Goal: Task Accomplishment & Management: Manage account settings

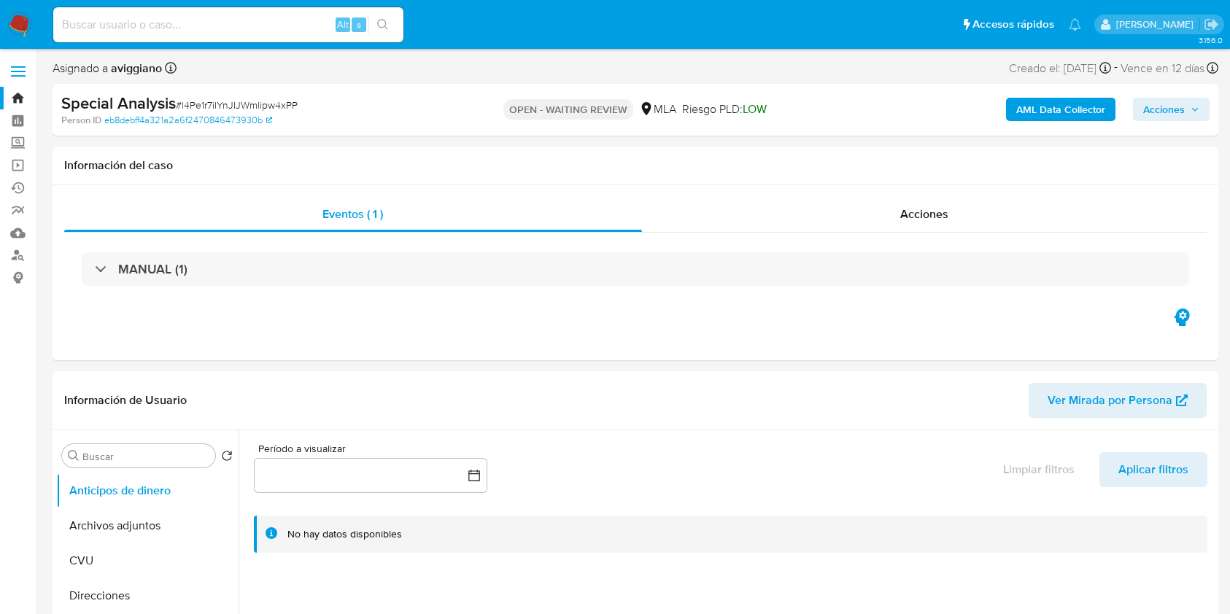
select select "10"
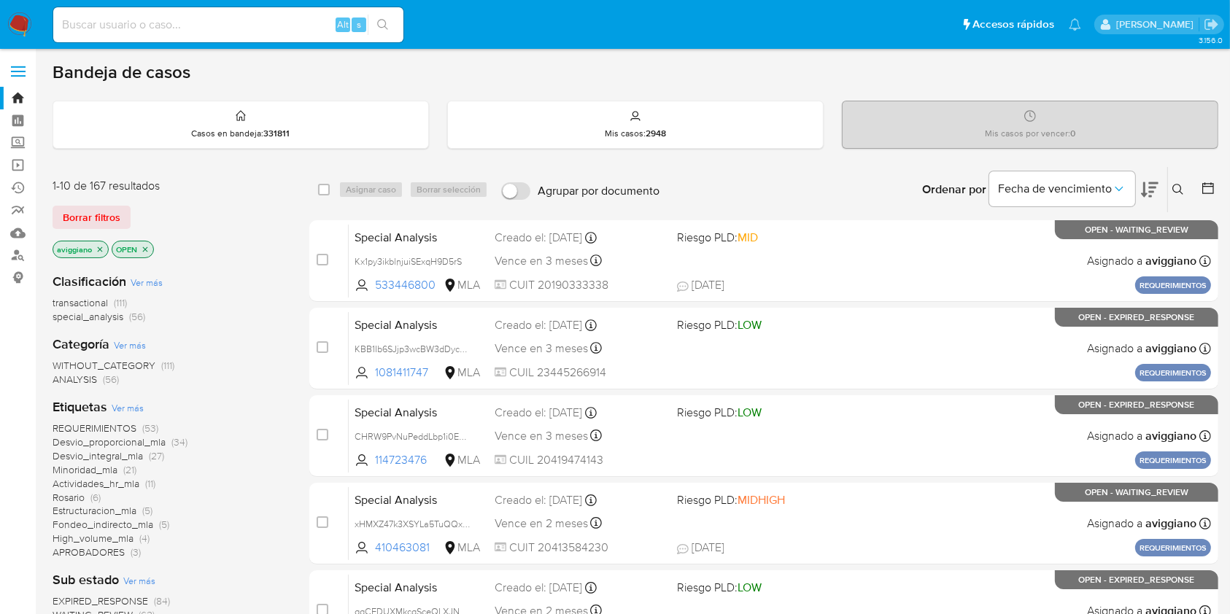
click at [99, 248] on icon "close-filter" at bounding box center [100, 249] width 5 height 5
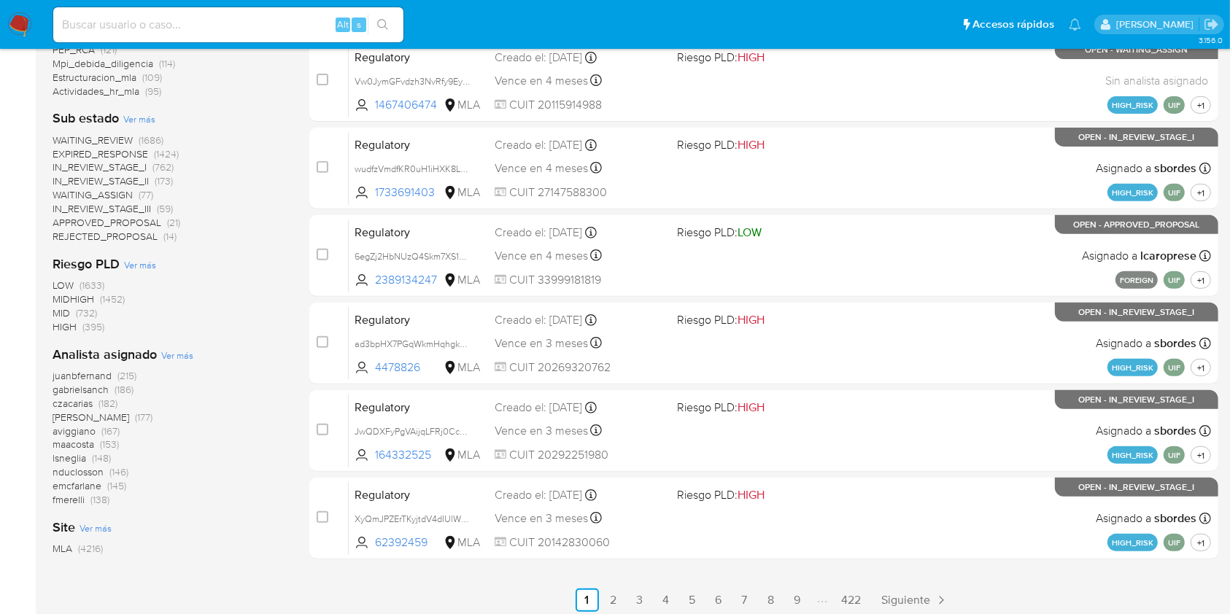
scroll to position [550, 0]
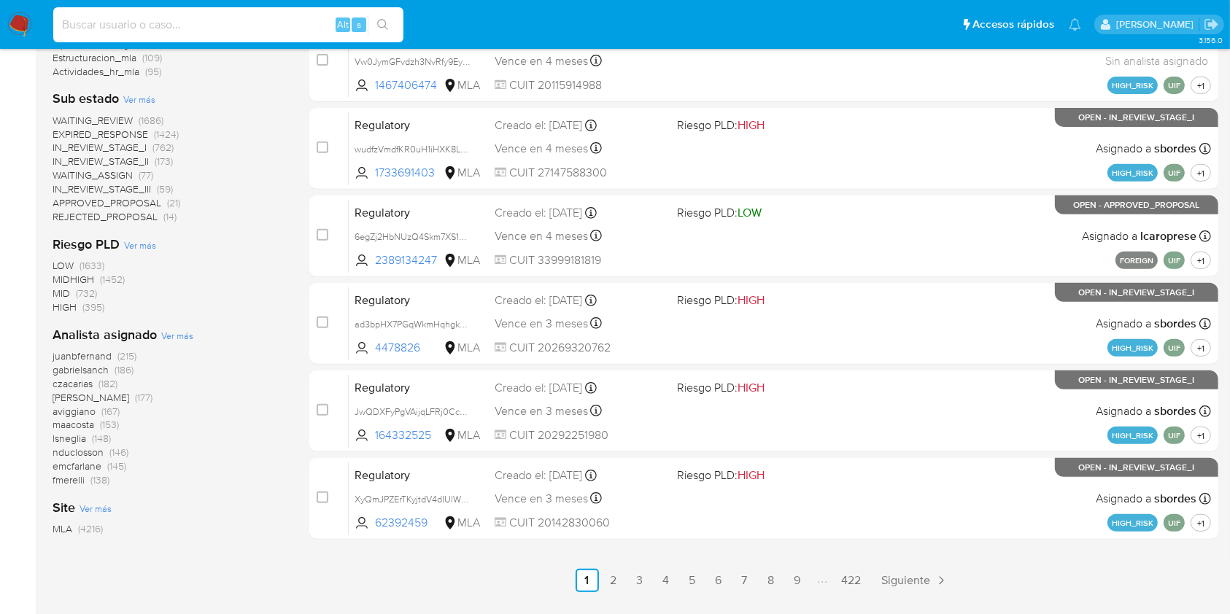
paste input "265745483"
type input "265745483"
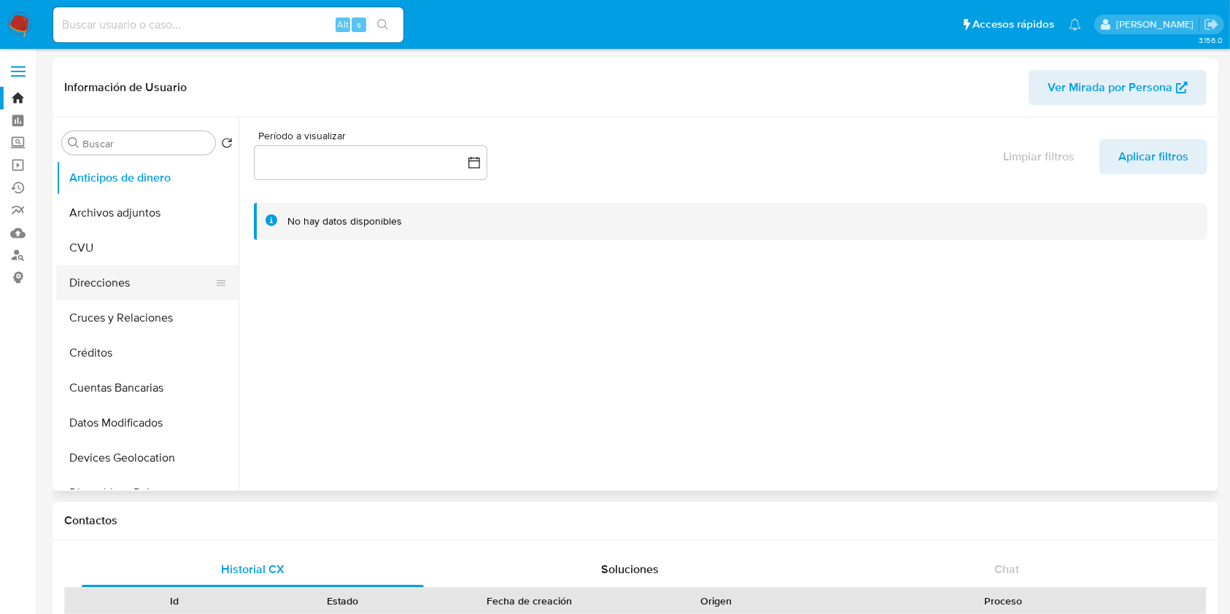
select select "10"
click at [158, 183] on button "Anticipos de dinero" at bounding box center [141, 177] width 171 height 35
click at [147, 213] on button "Archivos adjuntos" at bounding box center [141, 212] width 171 height 35
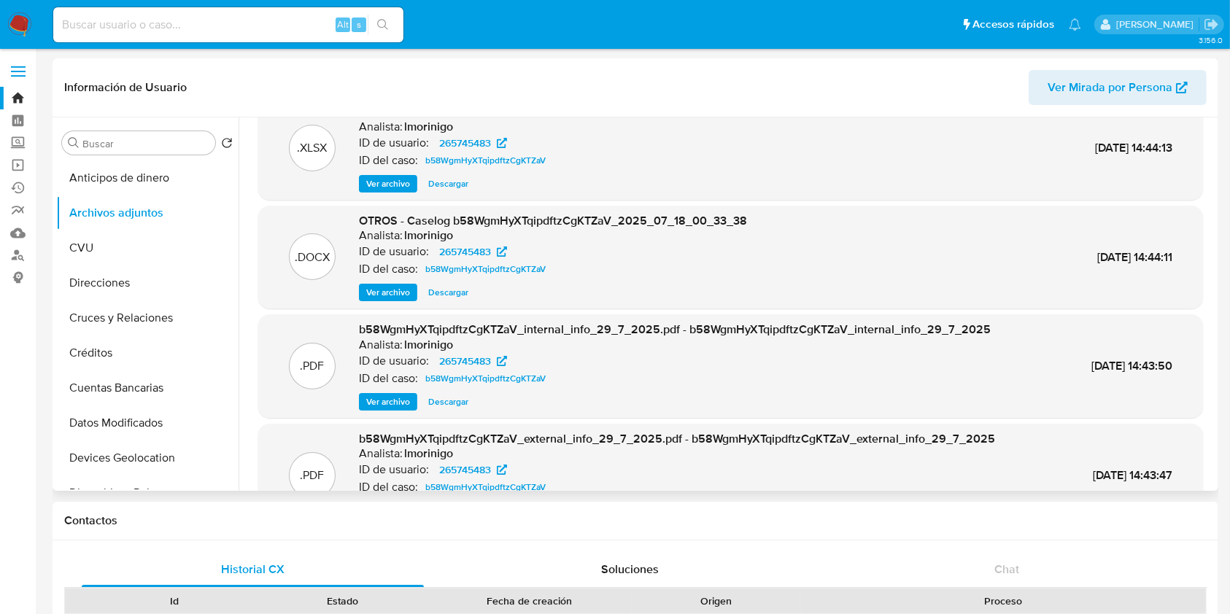
scroll to position [82, 0]
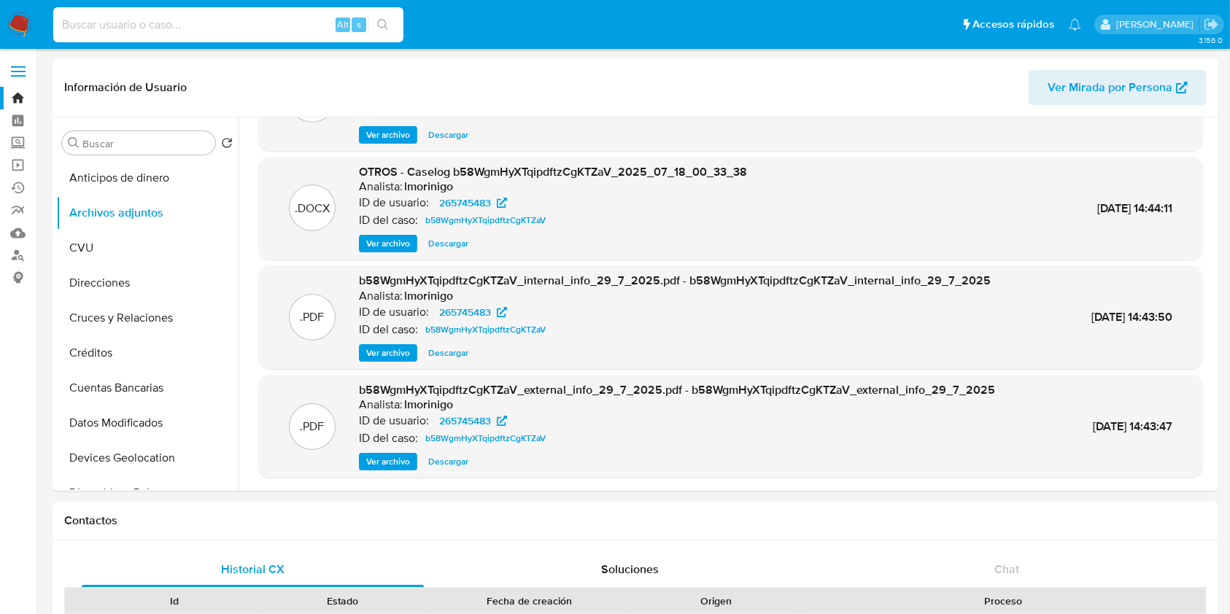
paste input "l4Pe1r7iIYnJIJWmlipw4xPP"
type input "l4Pe1r7iIYnJIJWmlipw4xPP"
click at [379, 26] on icon "search-icon" at bounding box center [383, 25] width 12 height 12
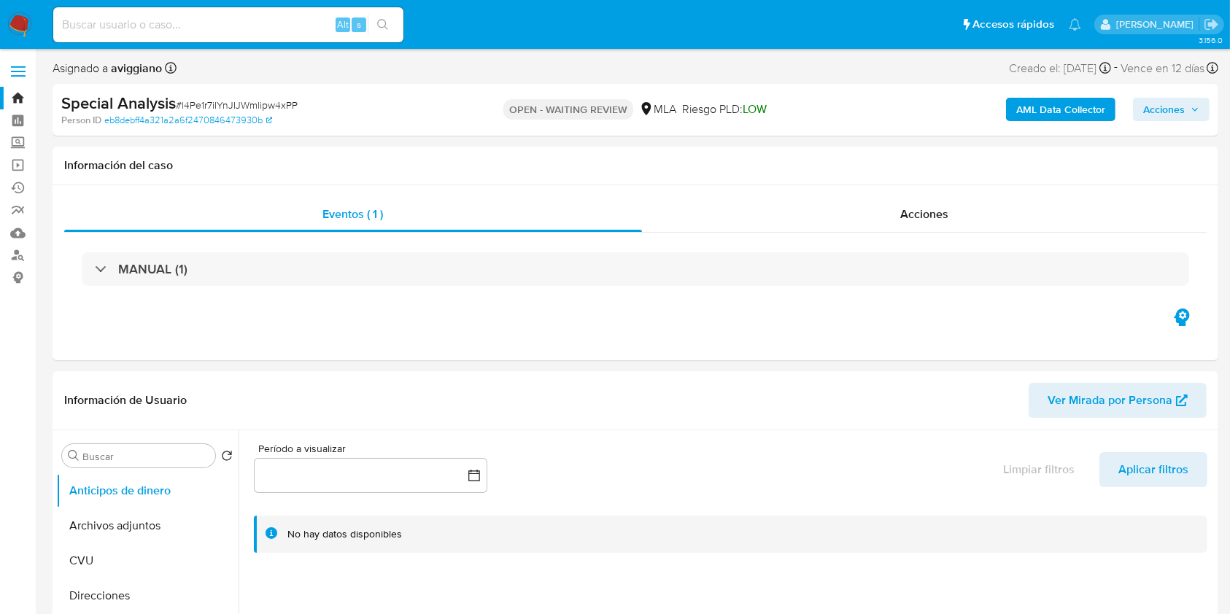
select select "10"
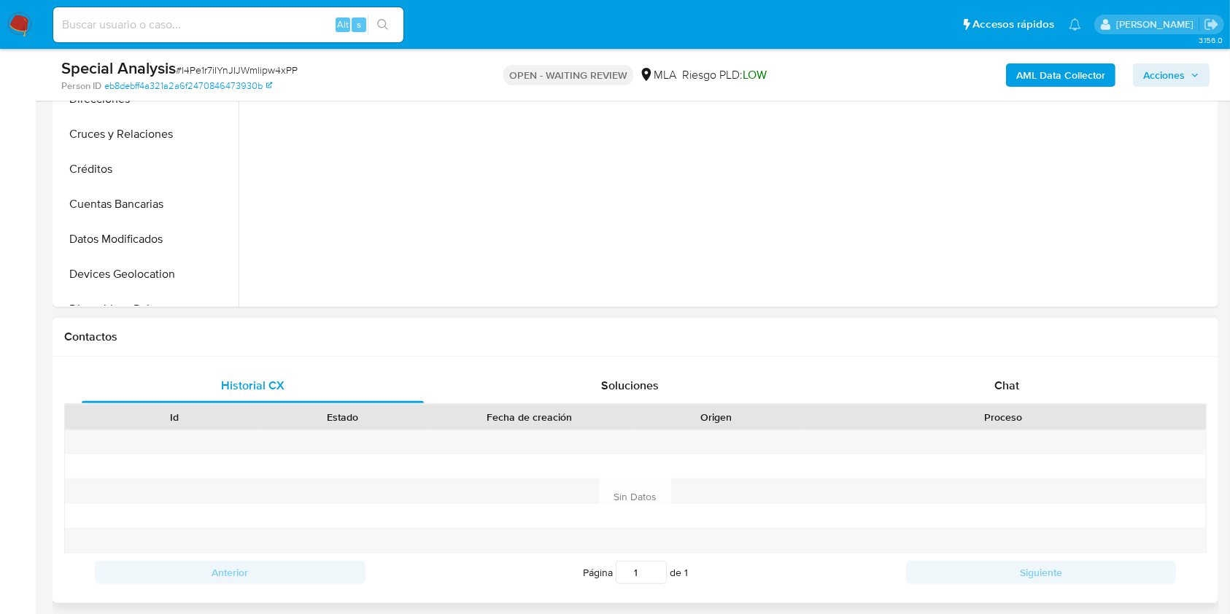
scroll to position [680, 0]
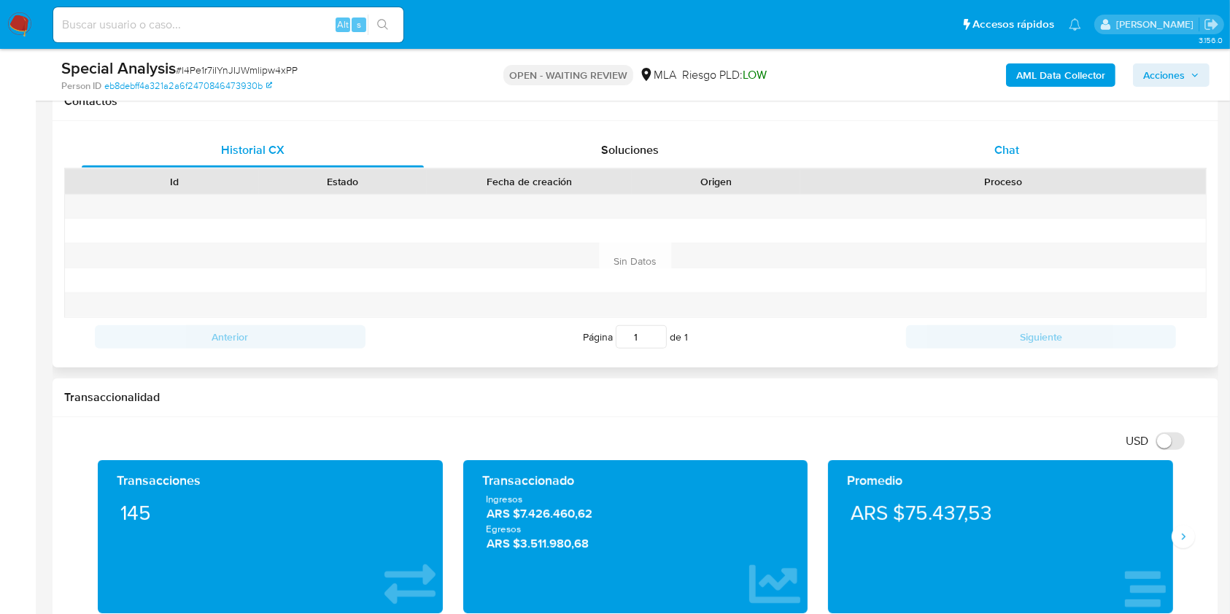
click at [1015, 166] on div "Chat" at bounding box center [1007, 150] width 342 height 35
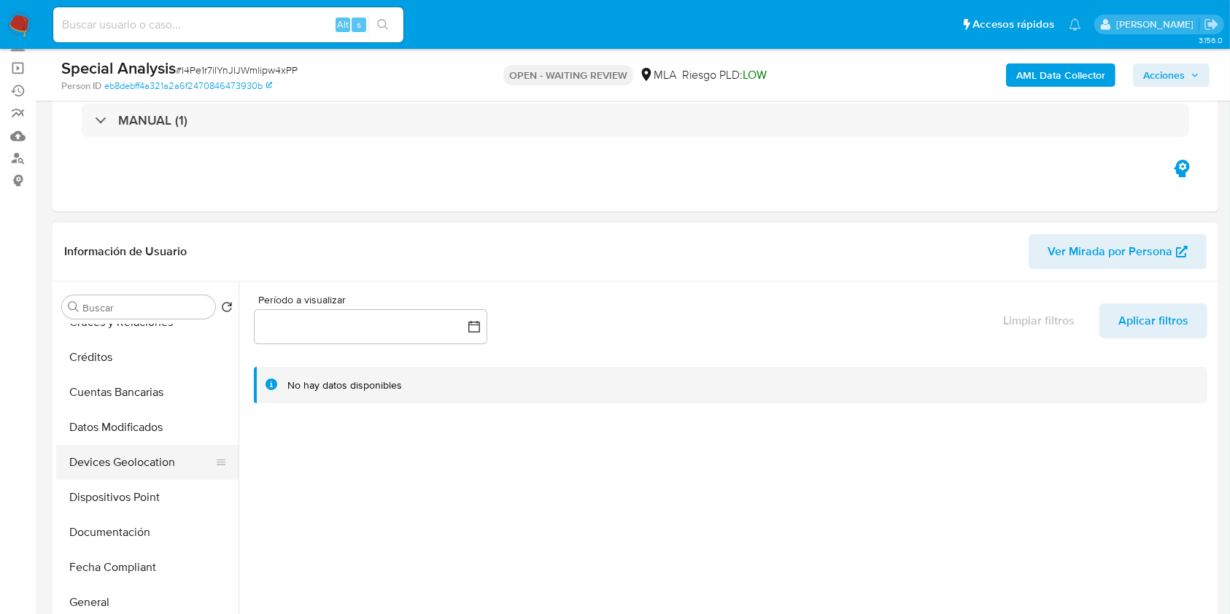
scroll to position [292, 0]
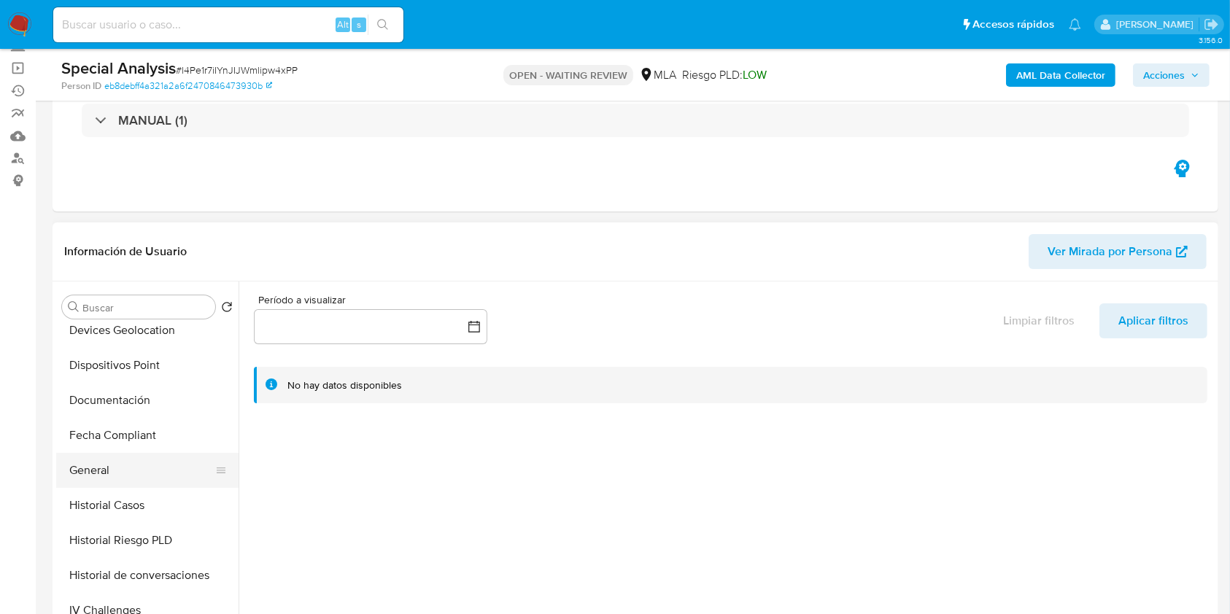
click at [124, 465] on button "General" at bounding box center [141, 470] width 171 height 35
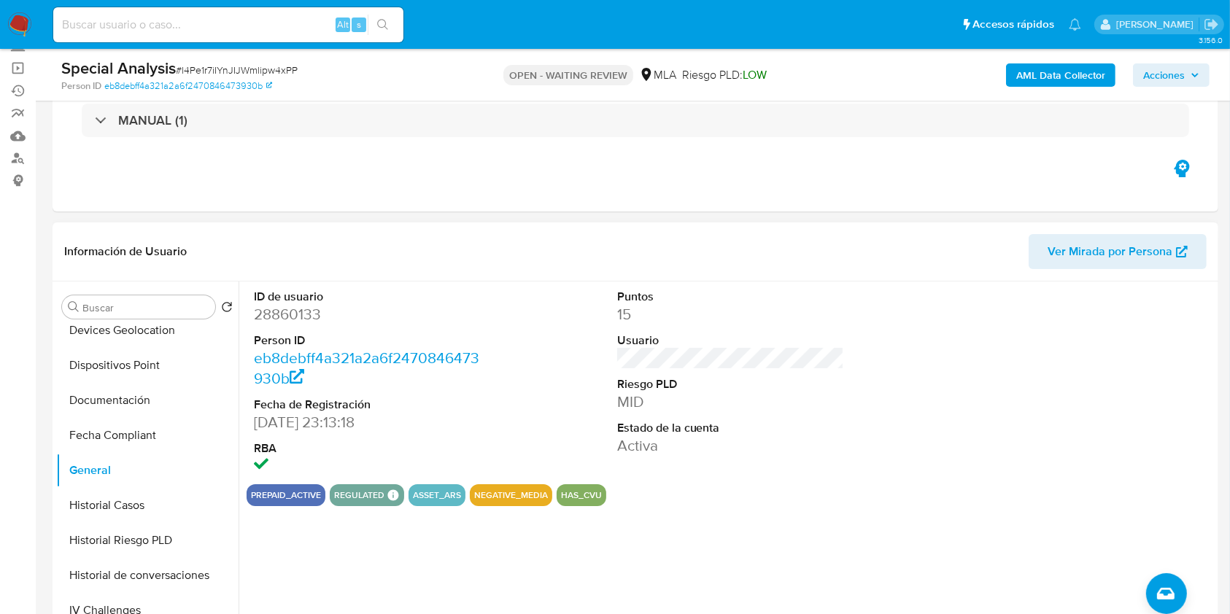
click at [284, 319] on dd "28860133" at bounding box center [368, 314] width 228 height 20
copy dd "28860133"
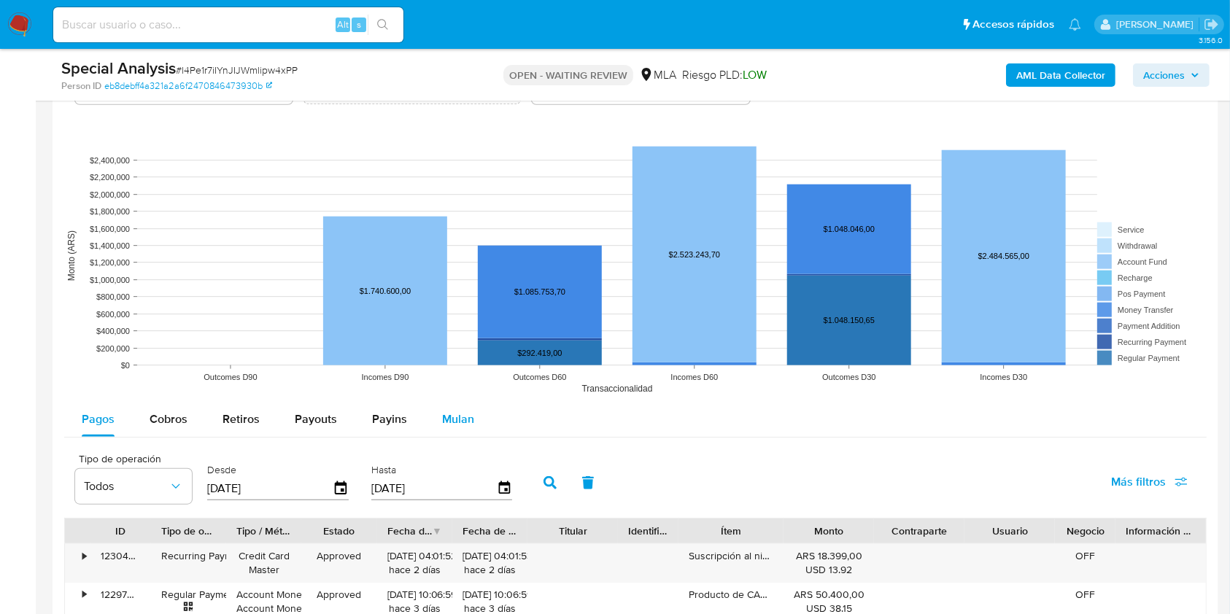
click at [468, 414] on span "Mulan" at bounding box center [458, 419] width 32 height 17
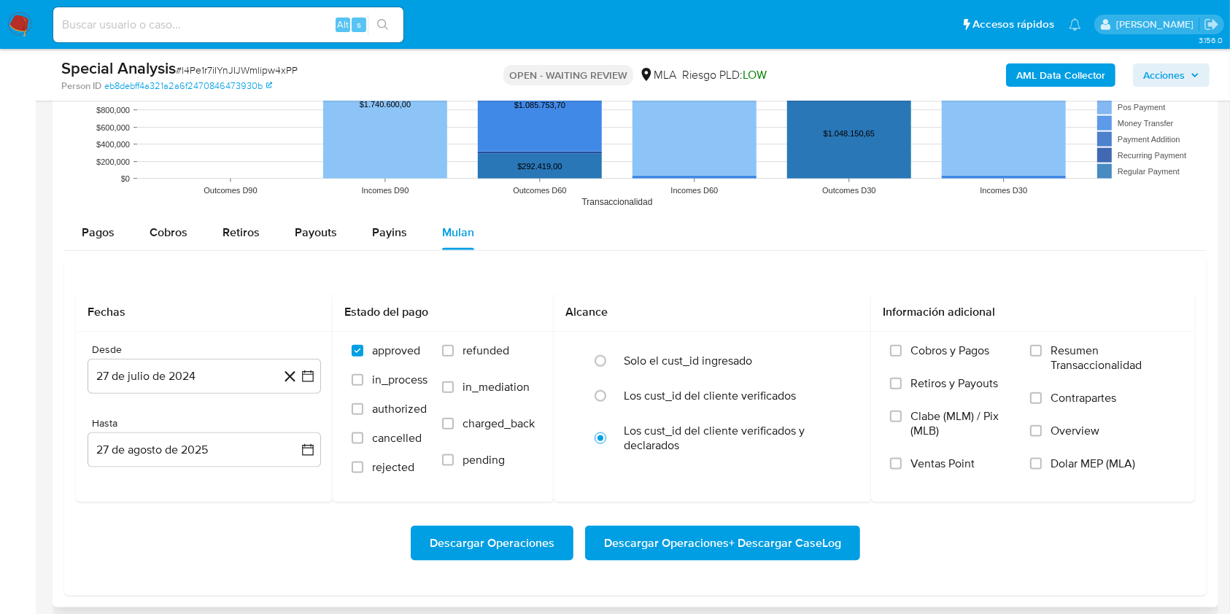
scroll to position [1750, 0]
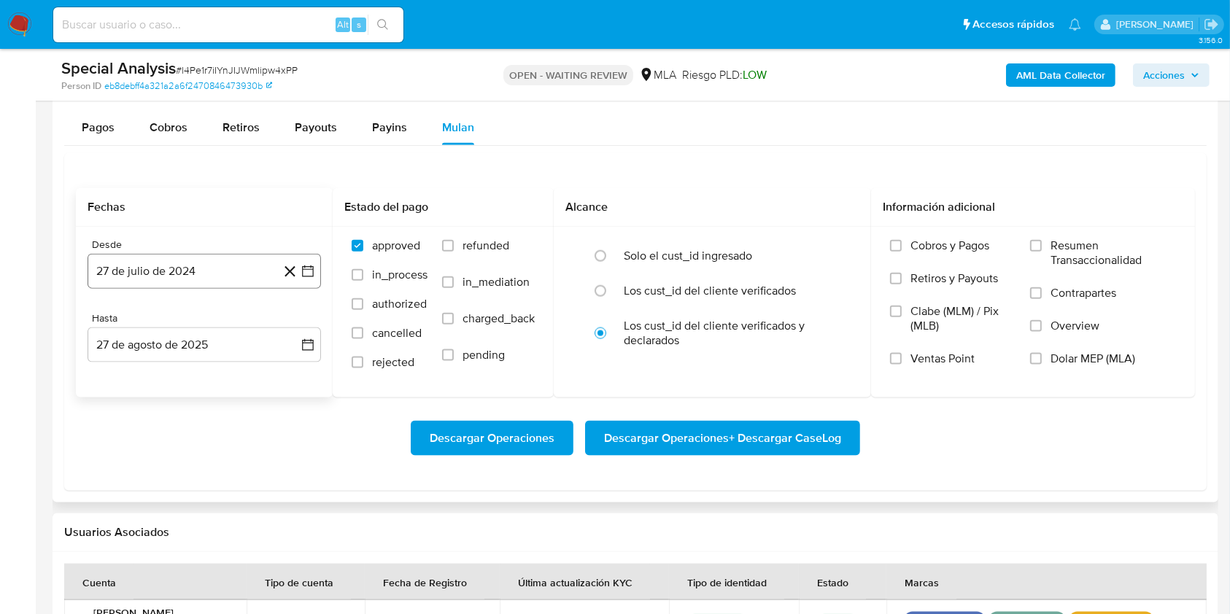
click at [182, 264] on button "27 de julio de 2024" at bounding box center [204, 271] width 233 height 35
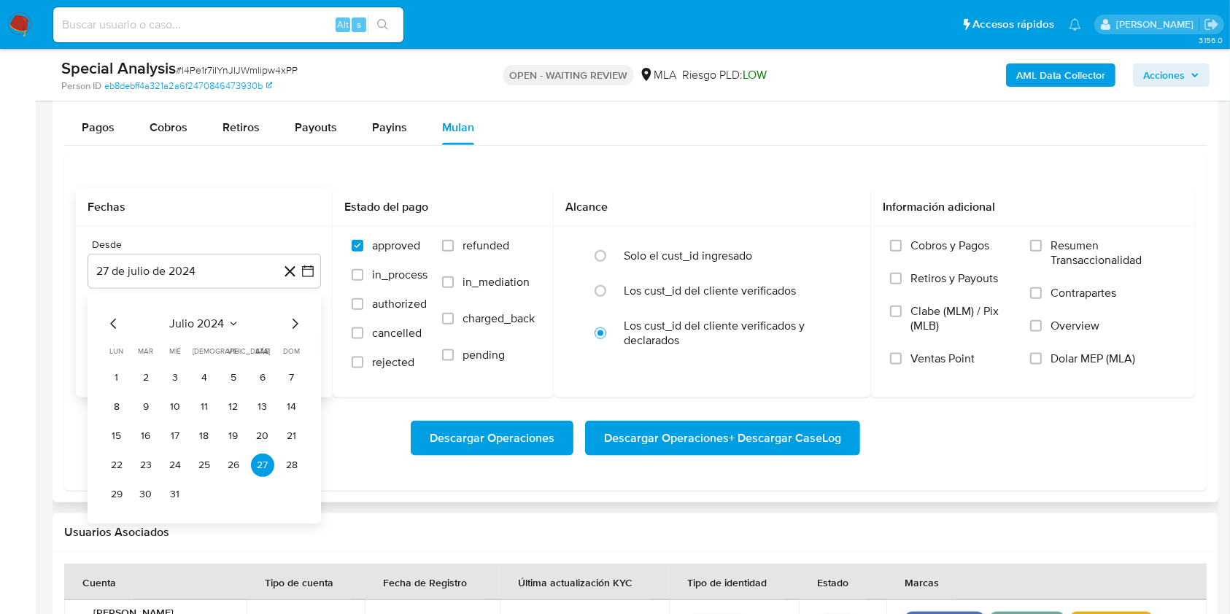
click at [290, 320] on icon "Mes siguiente" at bounding box center [295, 324] width 18 height 18
click at [204, 366] on button "1" at bounding box center [204, 377] width 23 height 23
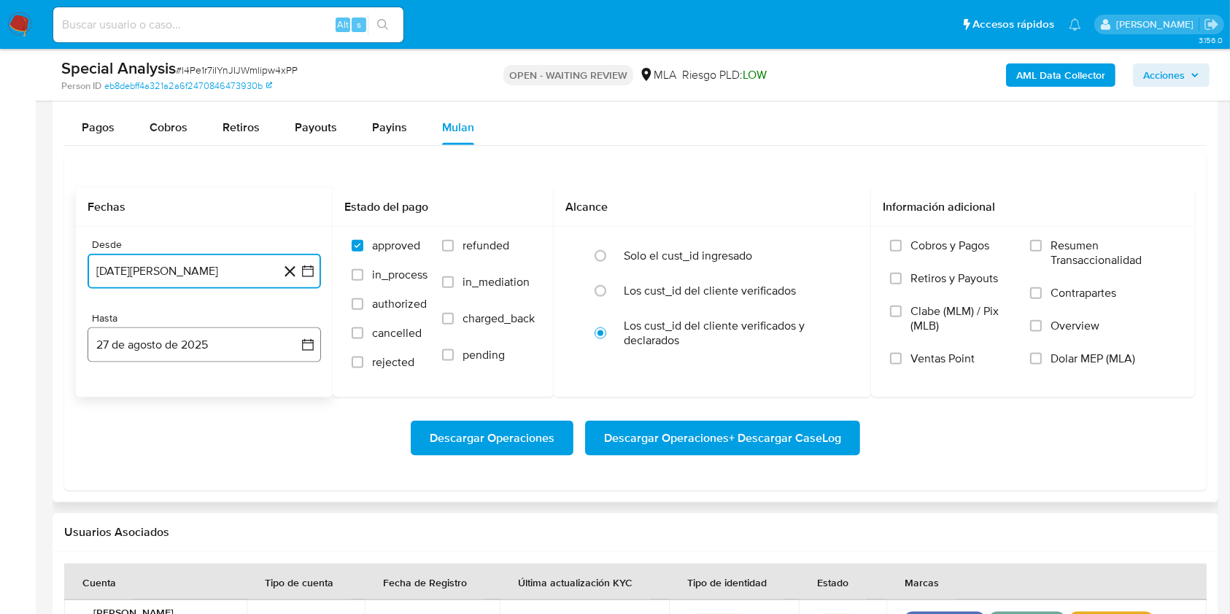
click at [179, 357] on button "27 de agosto de 2025" at bounding box center [204, 344] width 233 height 35
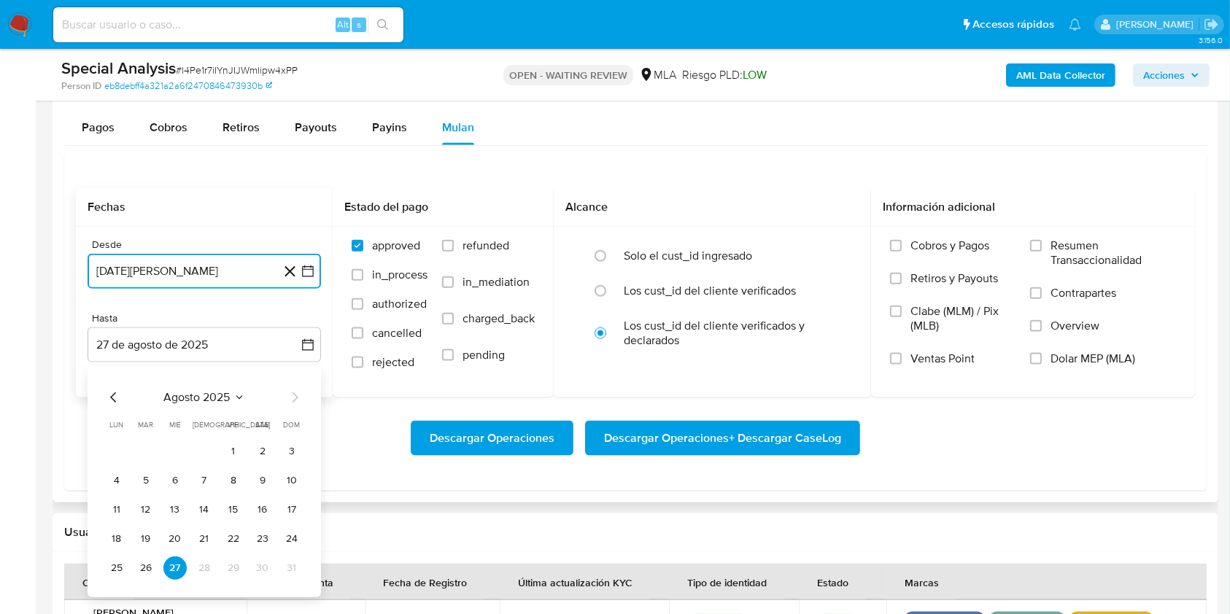
click at [110, 402] on icon "Mes anterior" at bounding box center [114, 398] width 18 height 18
click at [212, 562] on button "31" at bounding box center [204, 567] width 23 height 23
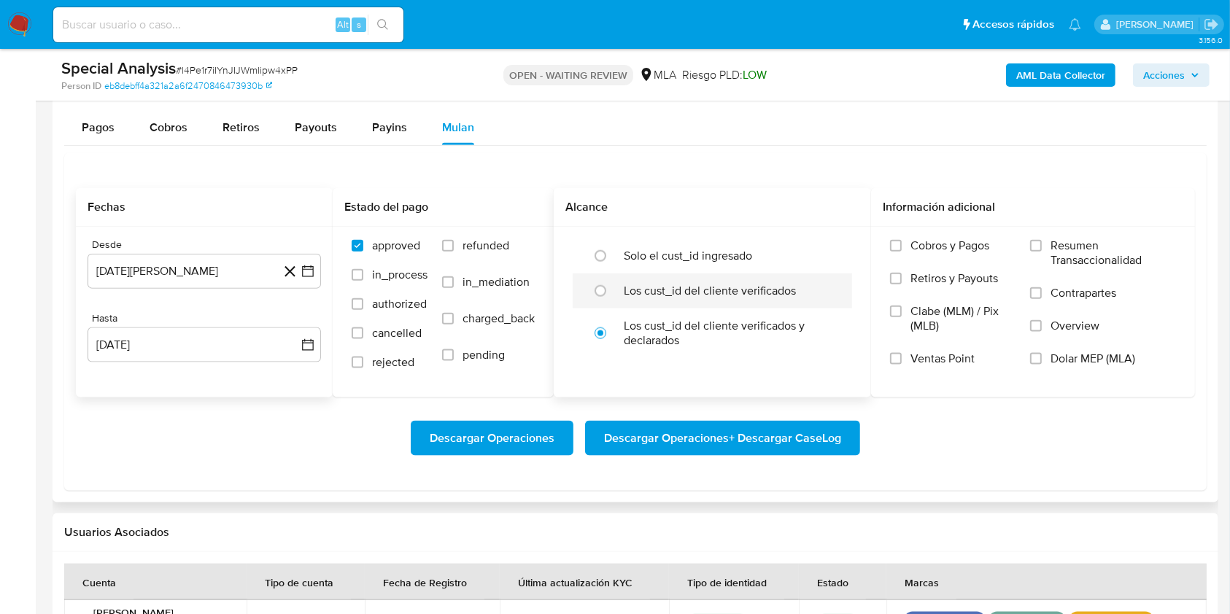
click at [624, 289] on li "Los cust_id del cliente verificados" at bounding box center [712, 291] width 279 height 35
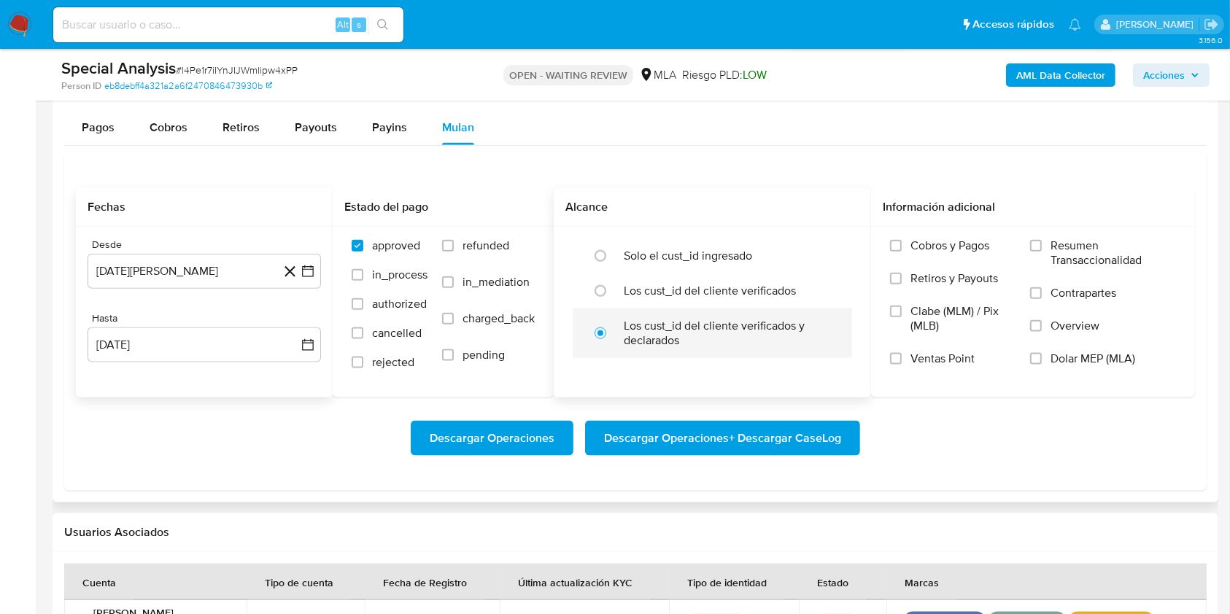
radio input "true"
click at [1055, 347] on label "Overview" at bounding box center [1103, 335] width 146 height 33
click at [1042, 332] on input "Overview" at bounding box center [1036, 326] width 12 height 12
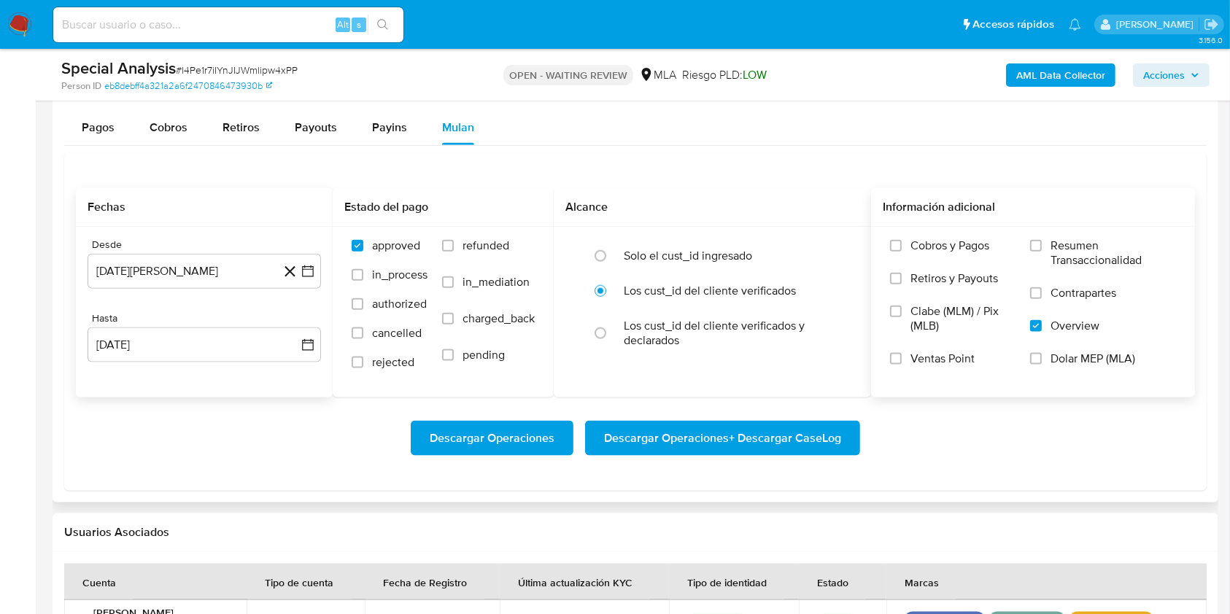
click at [1062, 362] on span "Dolar MEP (MLA)" at bounding box center [1092, 359] width 85 height 15
click at [1042, 362] on input "Dolar MEP (MLA)" at bounding box center [1036, 359] width 12 height 12
click at [1044, 333] on label "Overview" at bounding box center [1103, 335] width 146 height 33
click at [1042, 332] on input "Overview" at bounding box center [1036, 326] width 12 height 12
click at [721, 441] on span "Descargar Operaciones + Descargar CaseLog" at bounding box center [722, 438] width 237 height 32
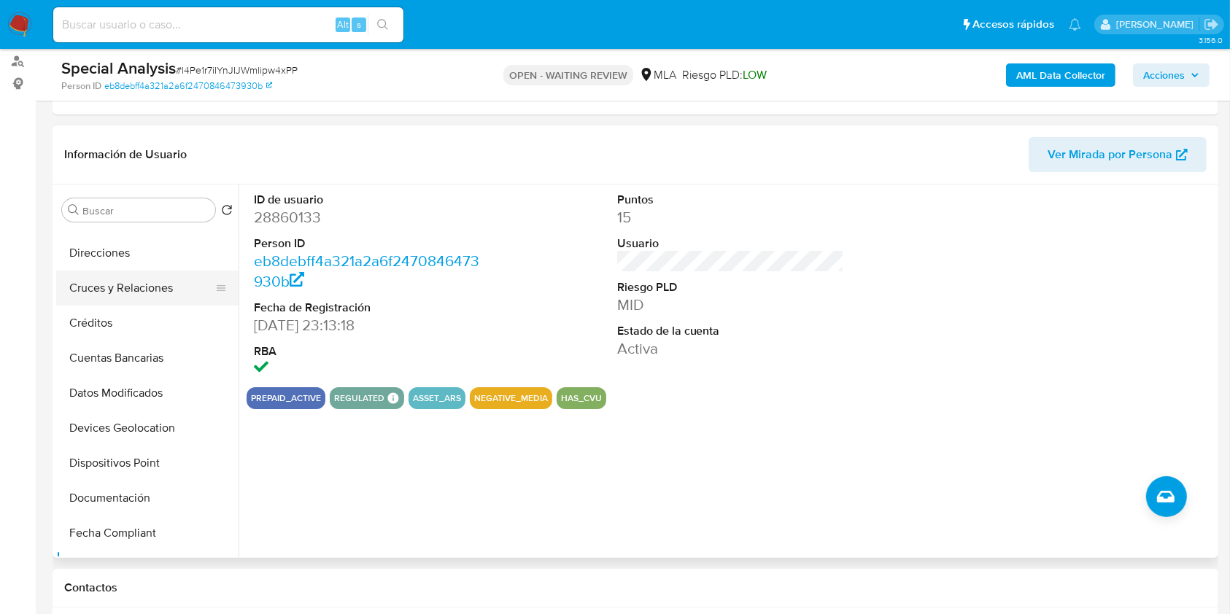
scroll to position [0, 0]
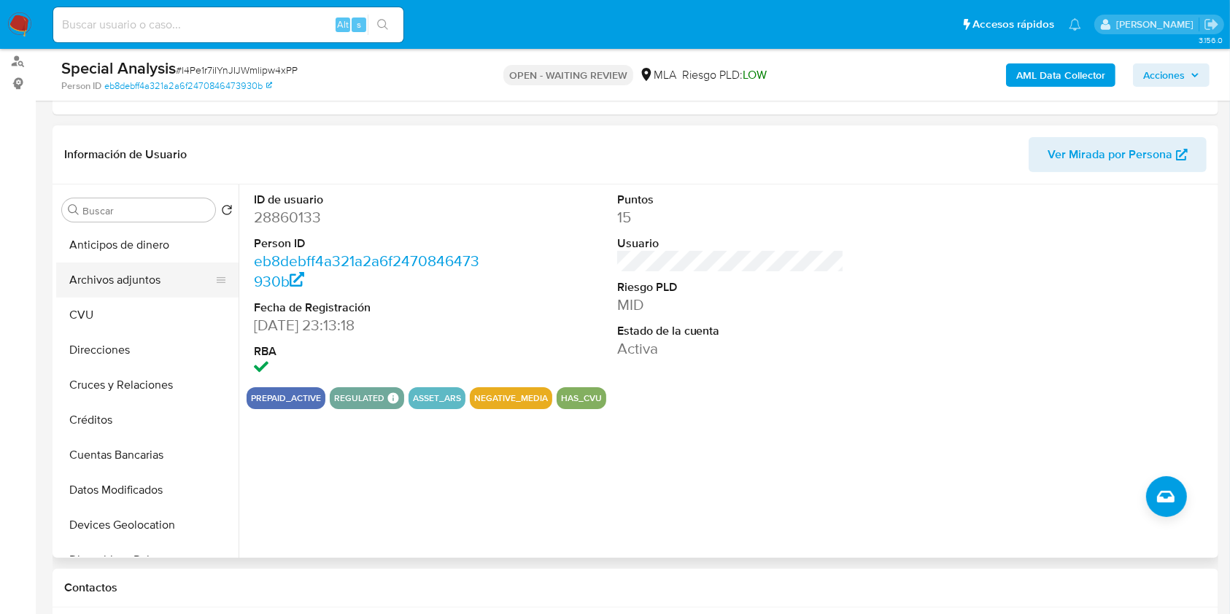
click at [151, 272] on button "Archivos adjuntos" at bounding box center [141, 280] width 171 height 35
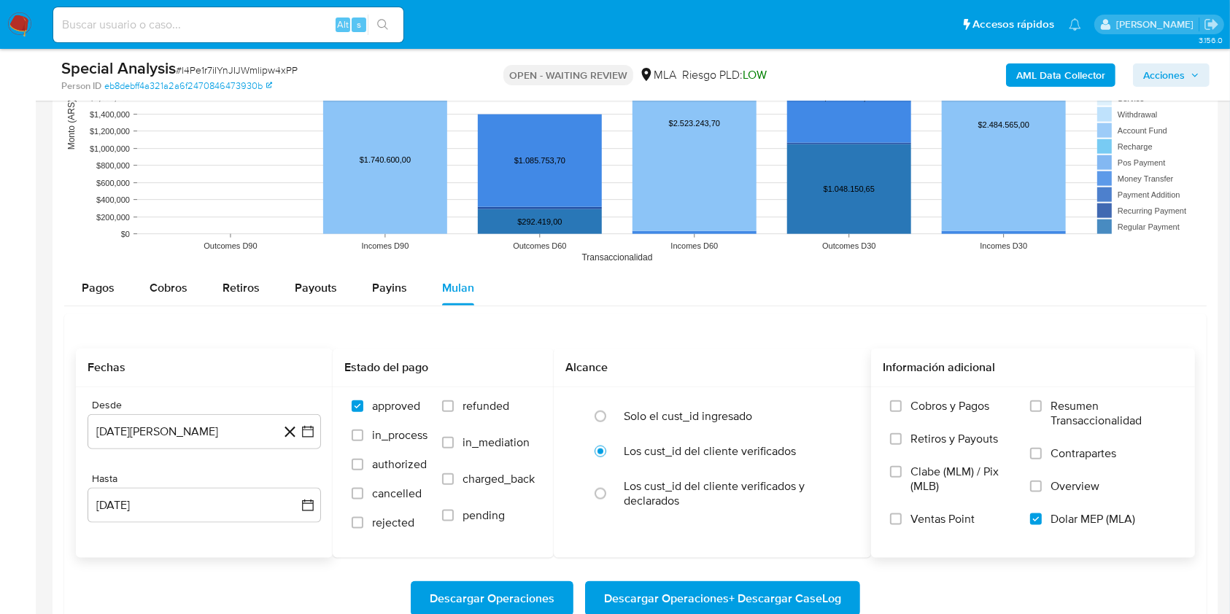
scroll to position [1653, 0]
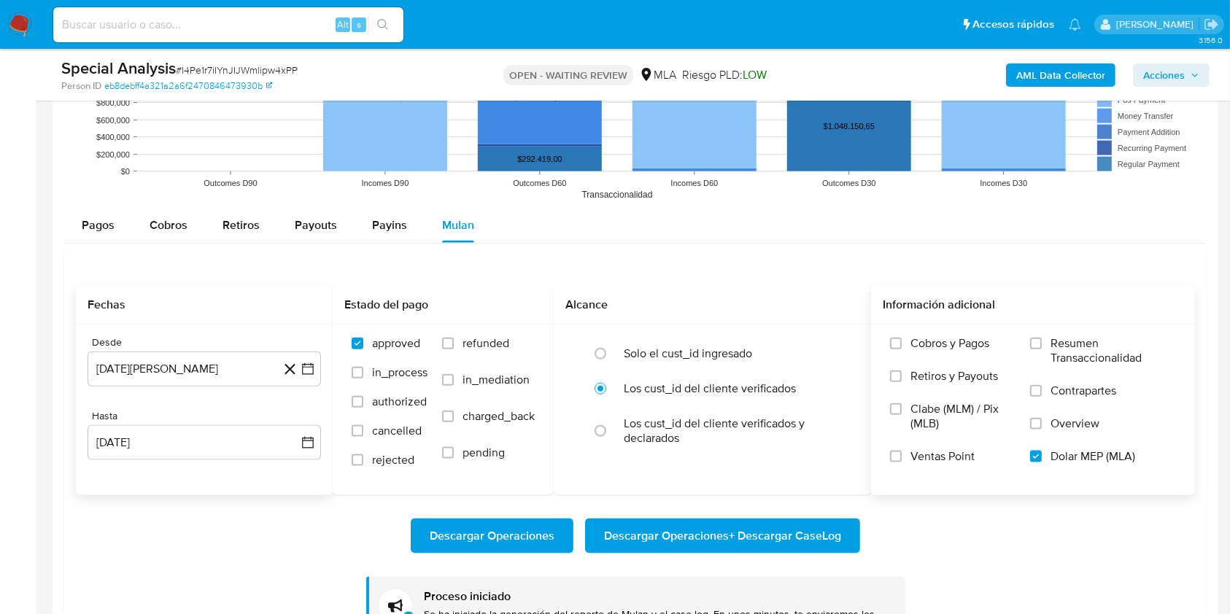
click at [689, 526] on span "Descargar Operaciones + Descargar CaseLog" at bounding box center [722, 536] width 237 height 32
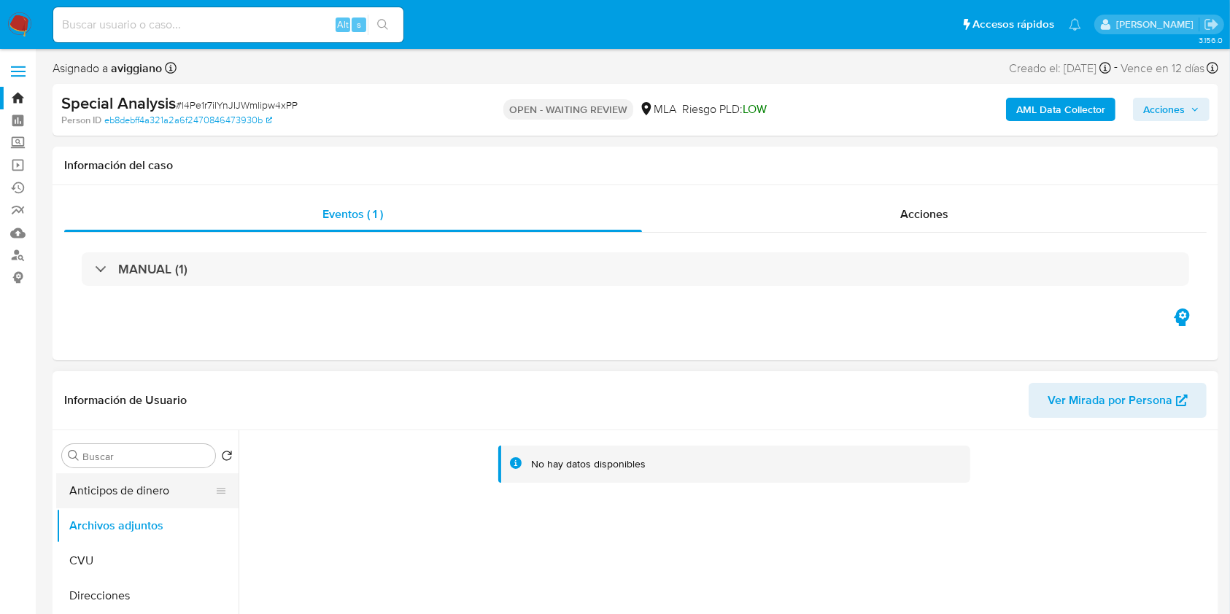
scroll to position [194, 0]
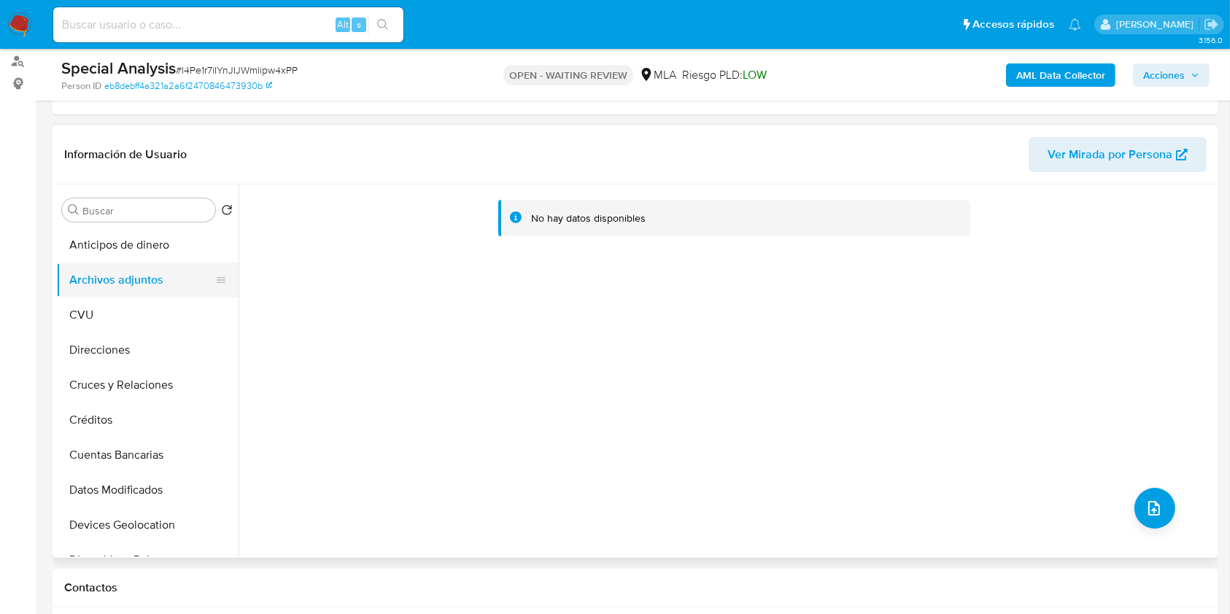
click at [160, 279] on button "Archivos adjuntos" at bounding box center [141, 280] width 171 height 35
click at [1095, 58] on div "AML Data Collector Acciones" at bounding box center [1020, 75] width 379 height 34
click at [1091, 67] on b "AML Data Collector" at bounding box center [1060, 74] width 89 height 23
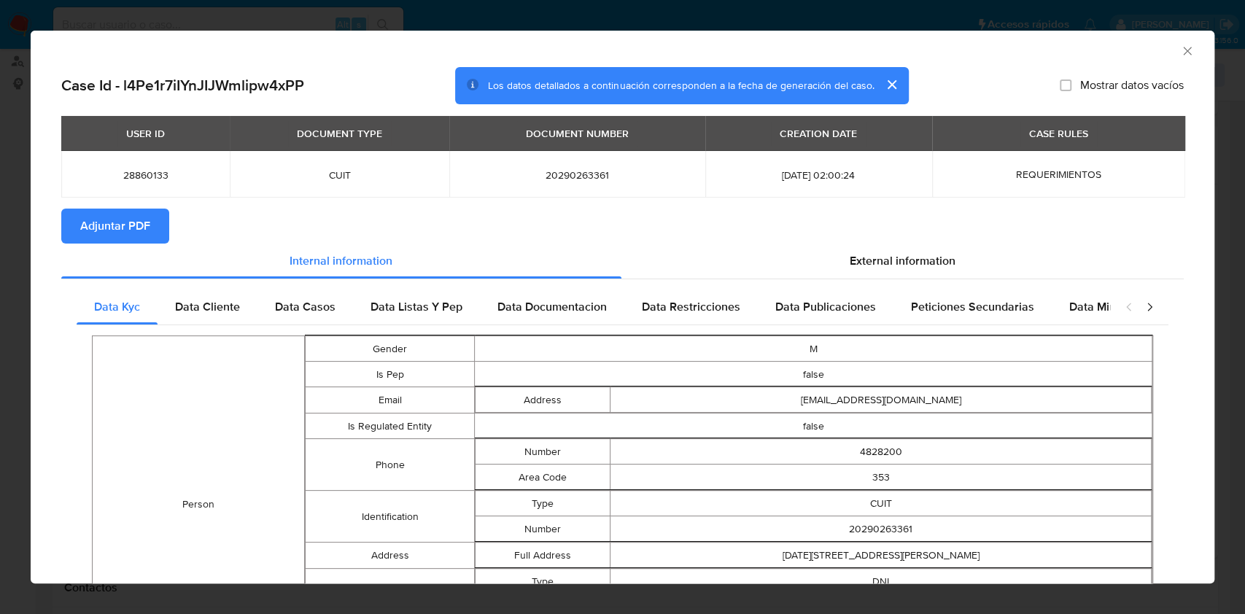
click at [137, 218] on span "Adjuntar PDF" at bounding box center [115, 226] width 70 height 32
click at [1180, 45] on icon "Cerrar ventana" at bounding box center [1187, 51] width 15 height 15
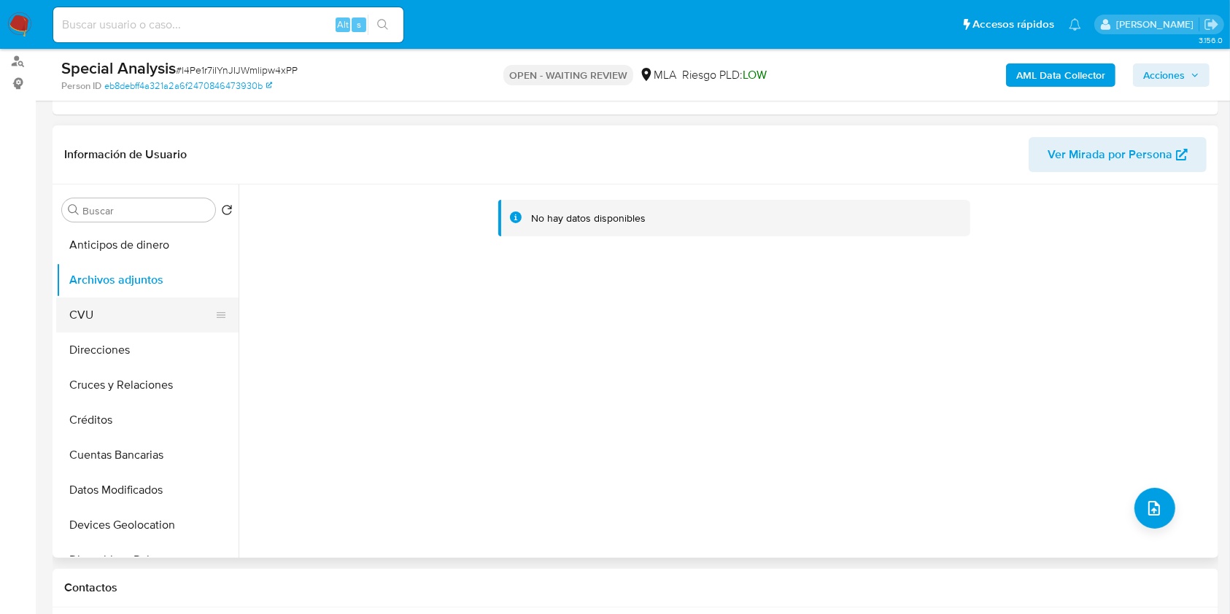
click at [117, 300] on button "CVU" at bounding box center [141, 315] width 171 height 35
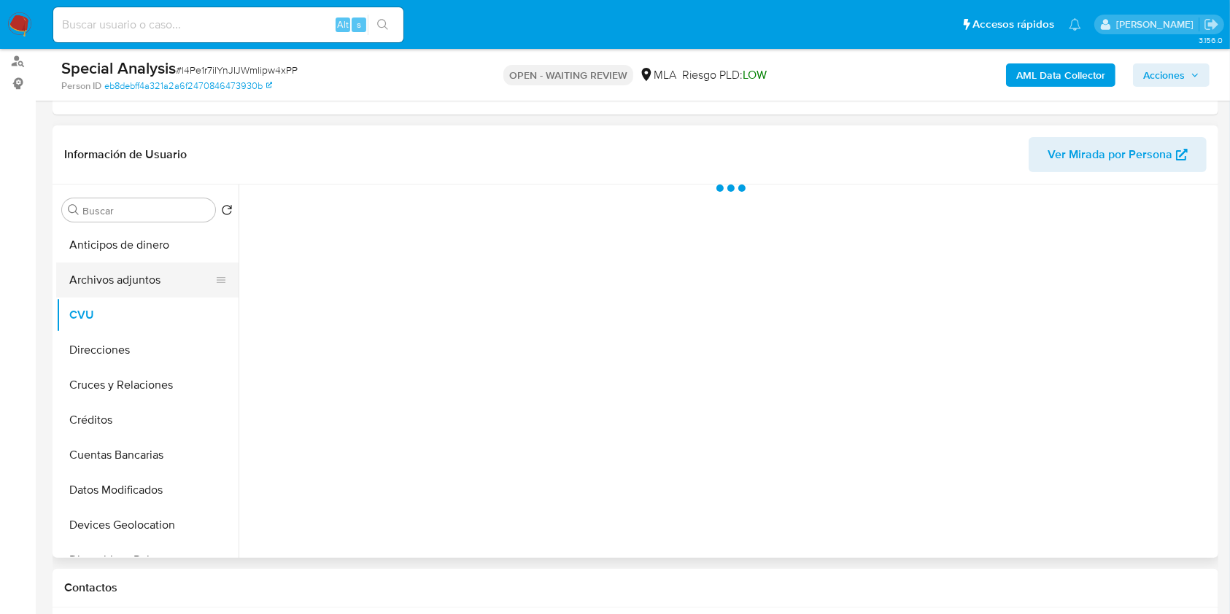
click at [122, 276] on button "Archivos adjuntos" at bounding box center [141, 280] width 171 height 35
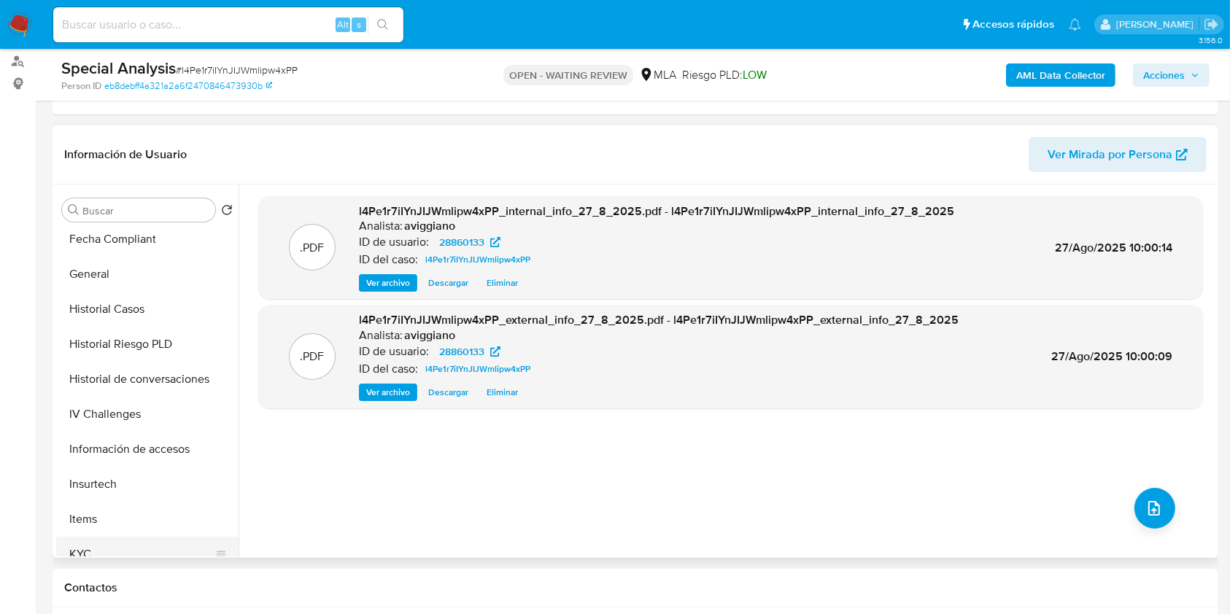
scroll to position [486, 0]
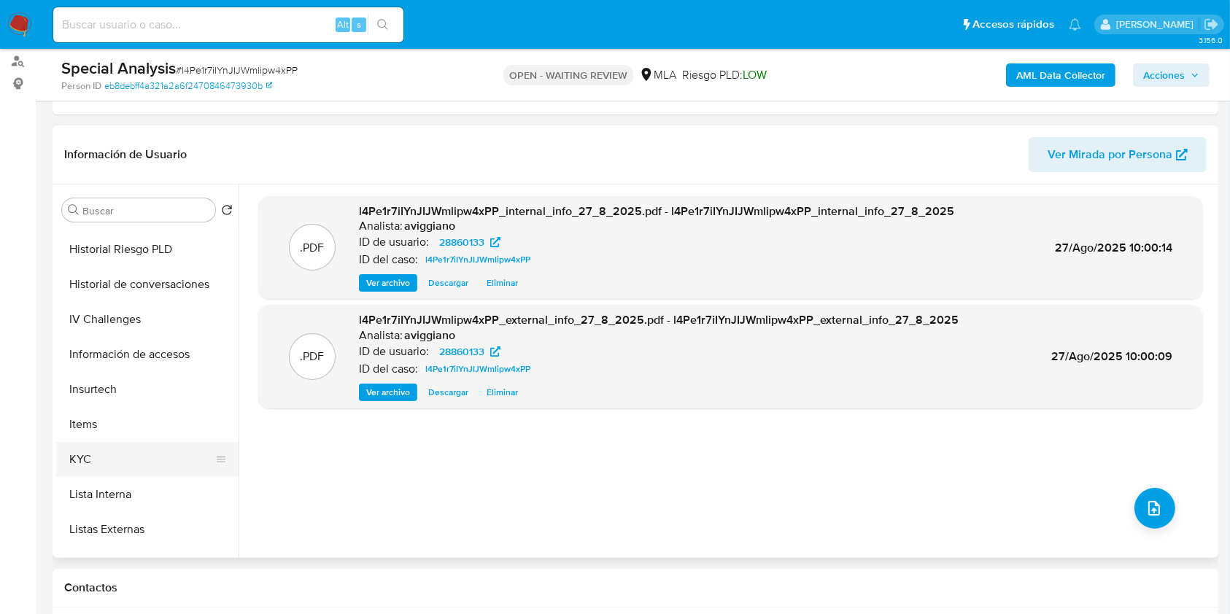
click at [79, 470] on button "KYC" at bounding box center [141, 459] width 171 height 35
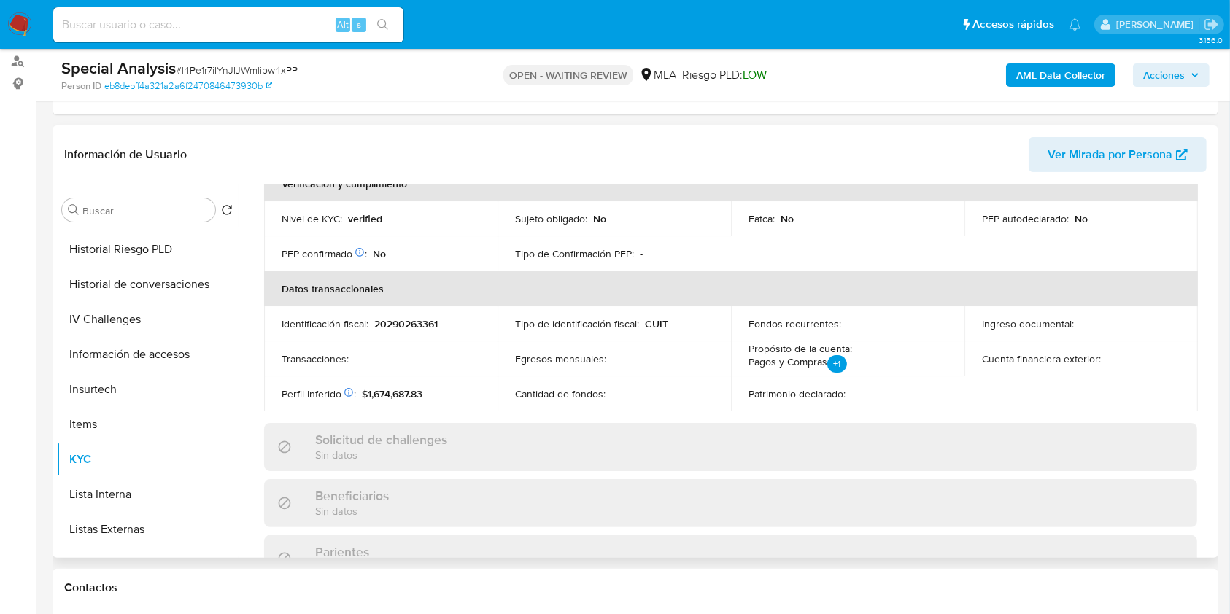
scroll to position [344, 0]
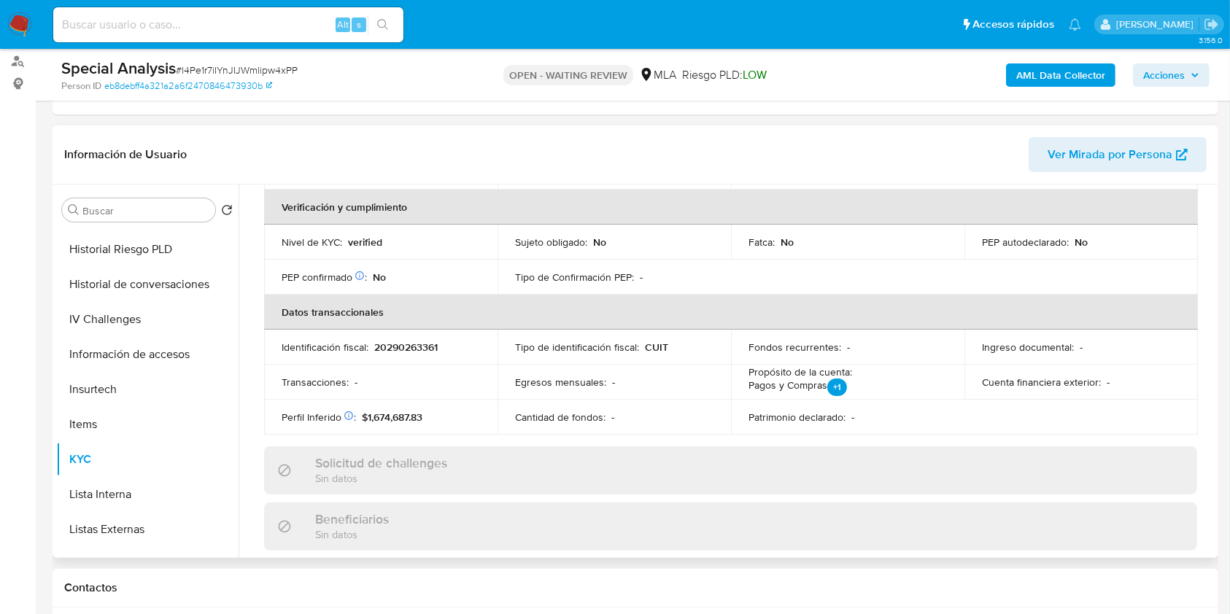
click at [430, 337] on td "Identificación fiscal : 20290263361" at bounding box center [380, 347] width 233 height 35
click at [415, 344] on p "20290263361" at bounding box center [405, 347] width 63 height 13
copy p "20290263361"
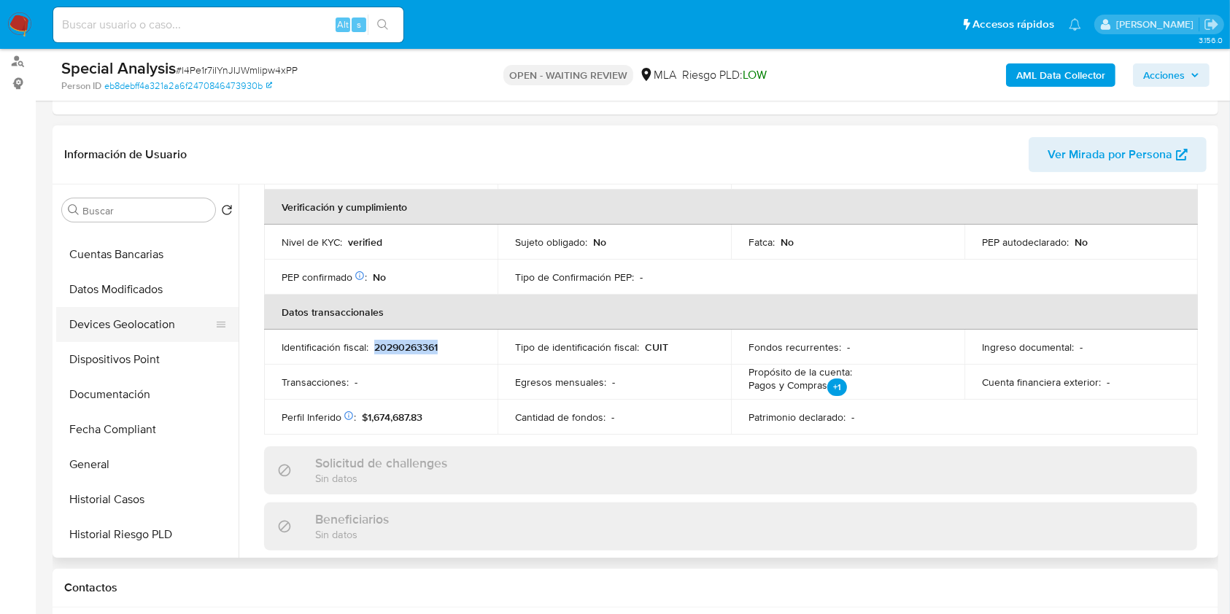
scroll to position [194, 0]
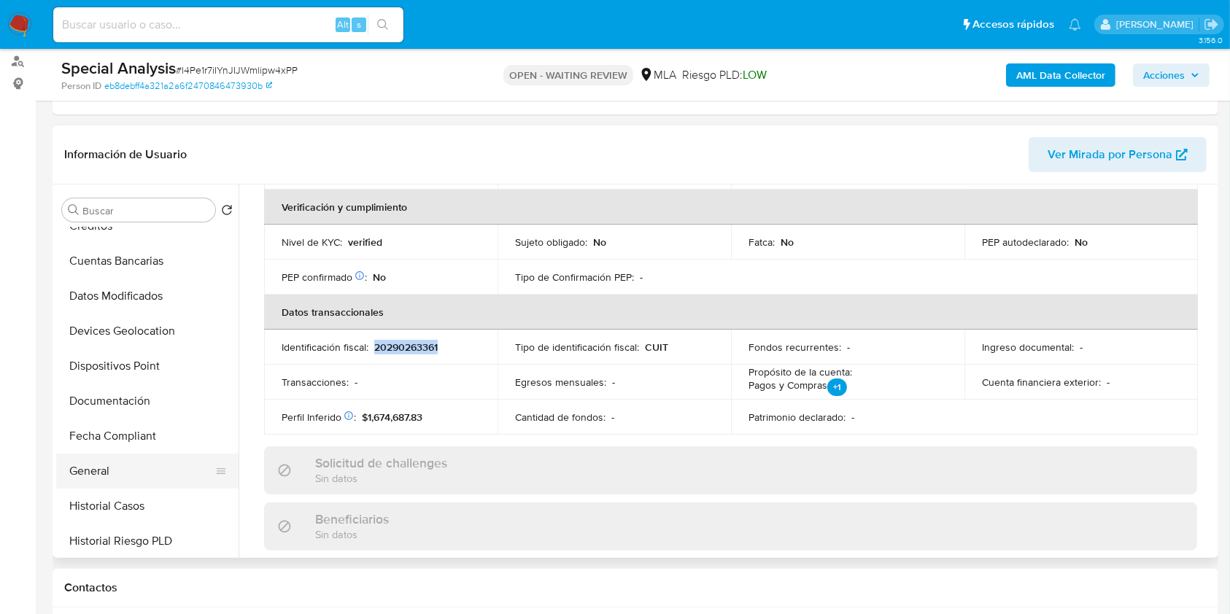
click at [89, 464] on button "General" at bounding box center [141, 471] width 171 height 35
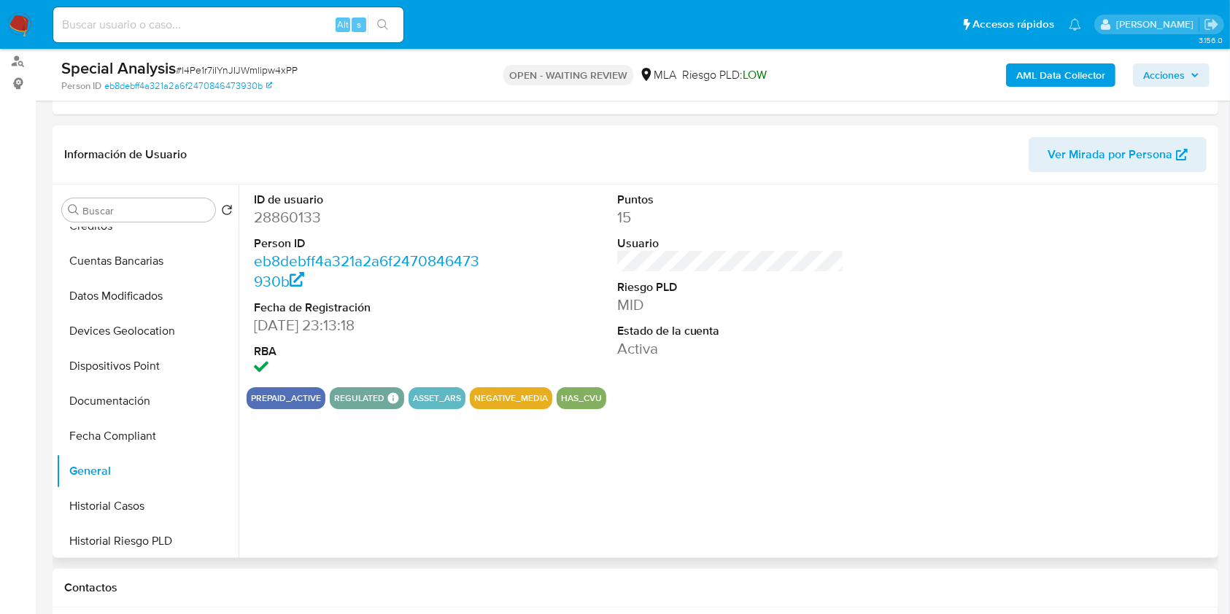
click at [309, 215] on dd "28860133" at bounding box center [368, 217] width 228 height 20
copy dd "28860133"
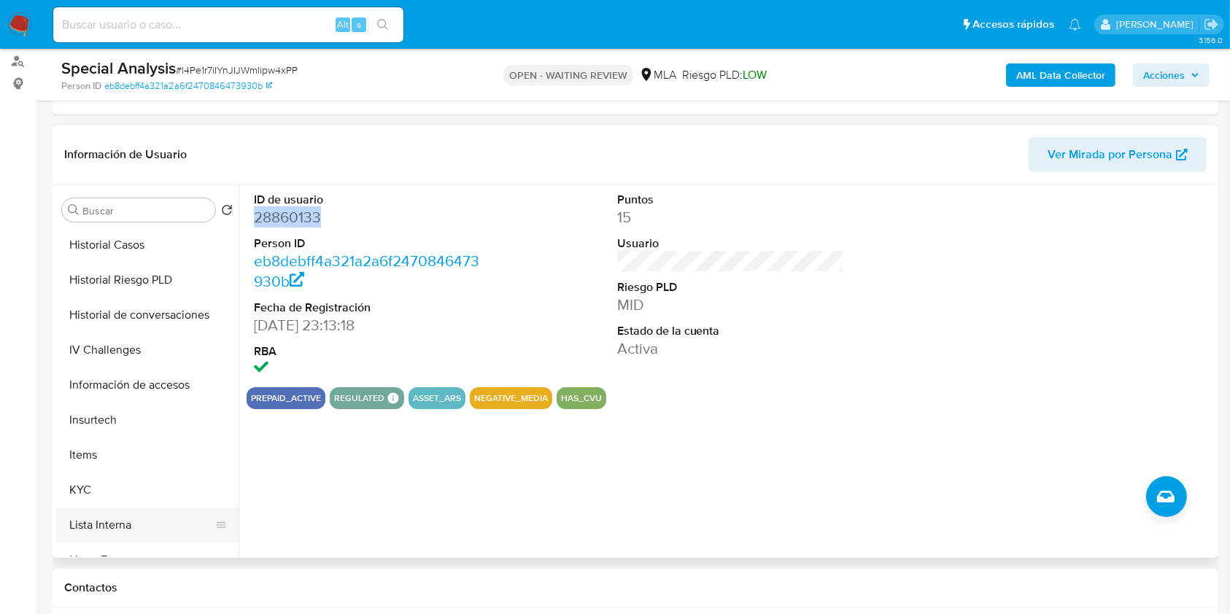
scroll to position [486, 0]
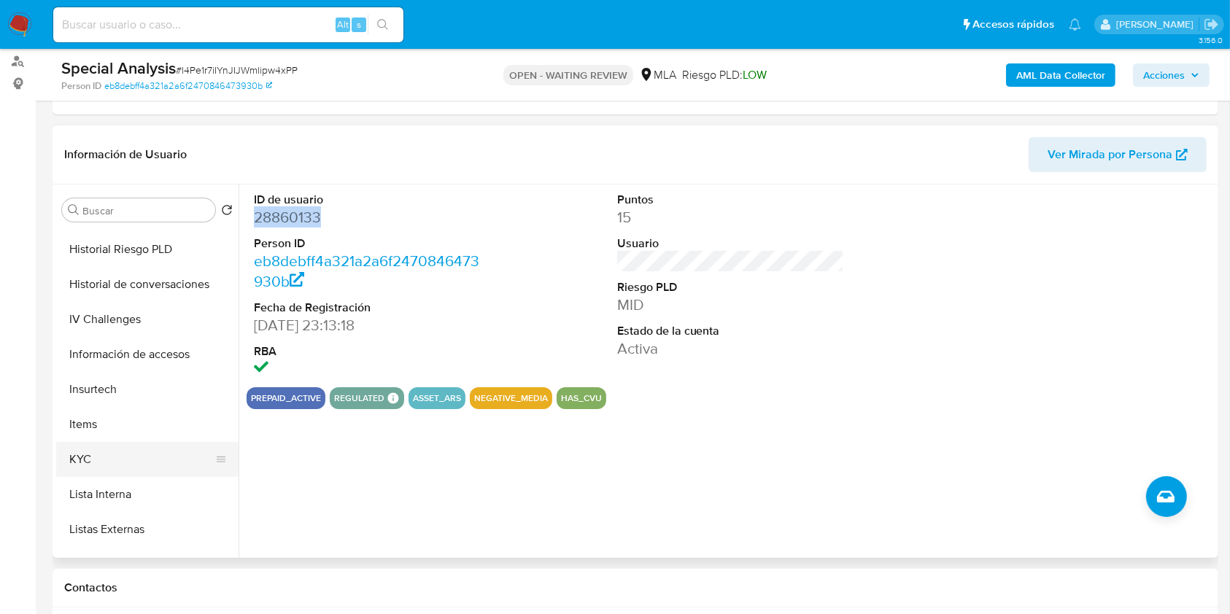
click at [74, 457] on button "KYC" at bounding box center [141, 459] width 171 height 35
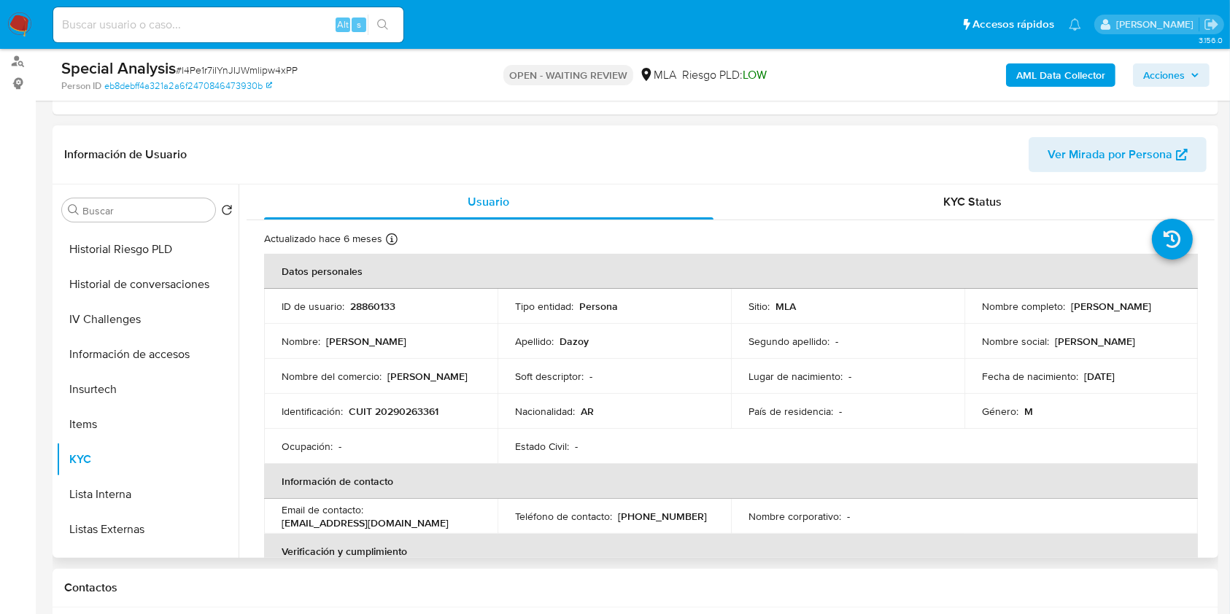
click at [408, 417] on p "CUIT 20290263361" at bounding box center [394, 411] width 90 height 13
copy p "20290263361"
click at [381, 306] on p "28860133" at bounding box center [372, 306] width 45 height 13
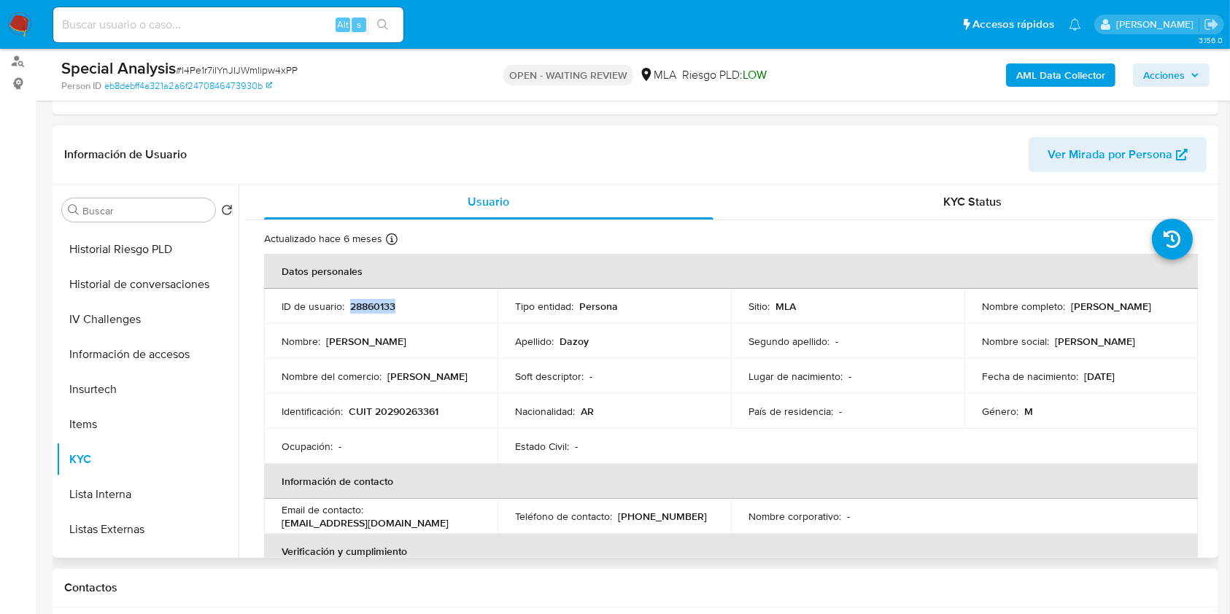
copy p "28860133"
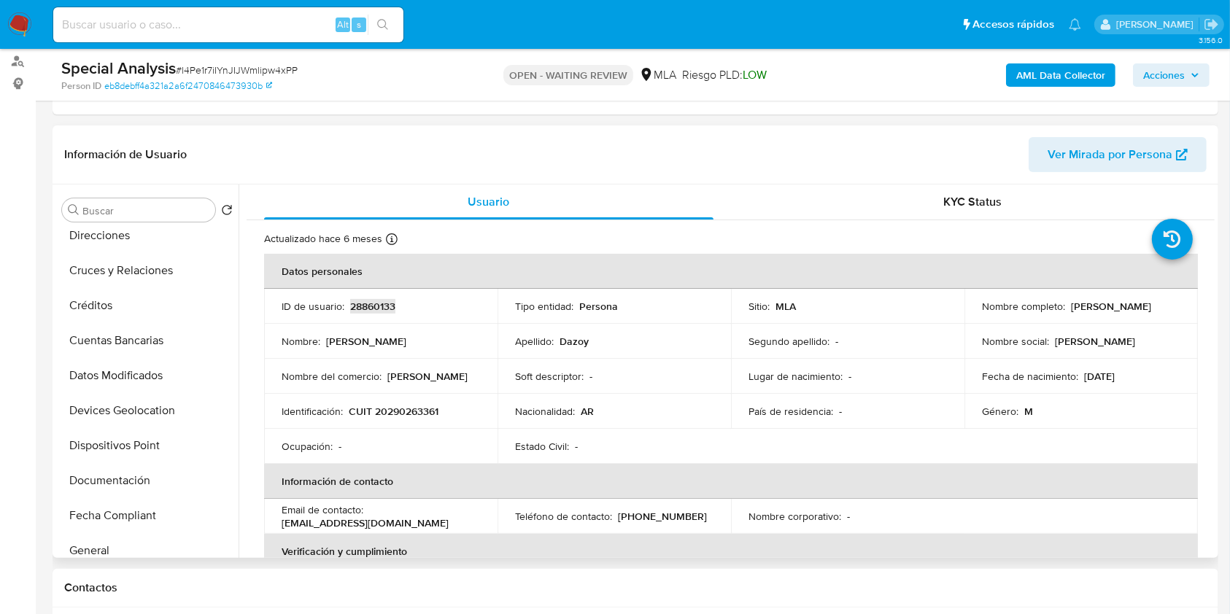
scroll to position [97, 0]
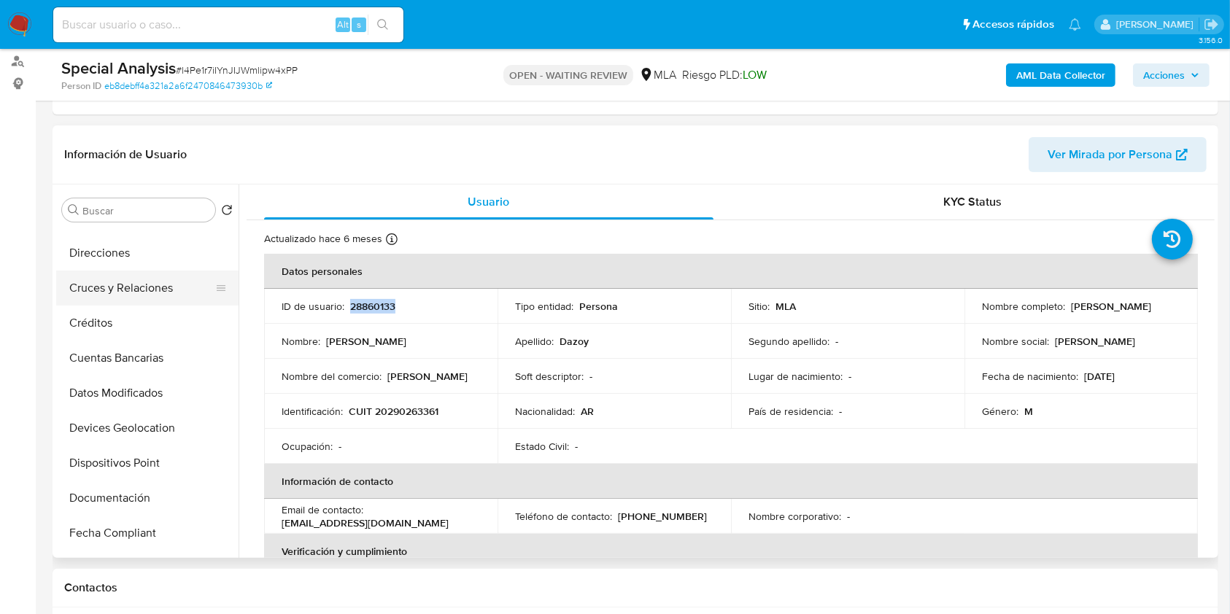
click at [102, 288] on button "Cruces y Relaciones" at bounding box center [141, 288] width 171 height 35
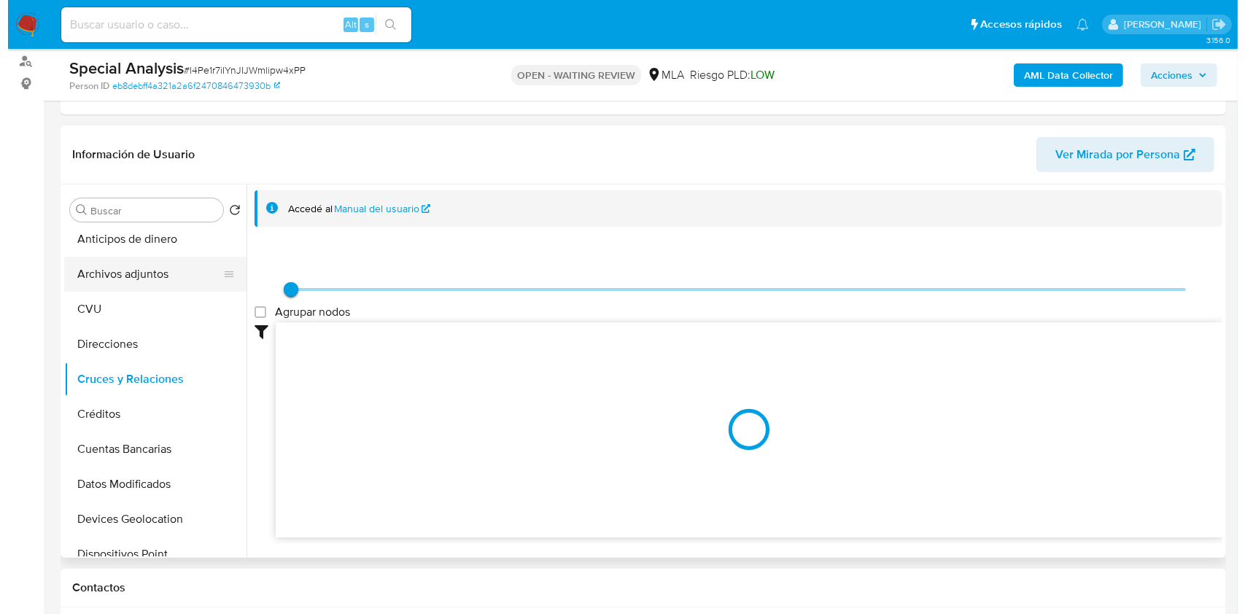
scroll to position [0, 0]
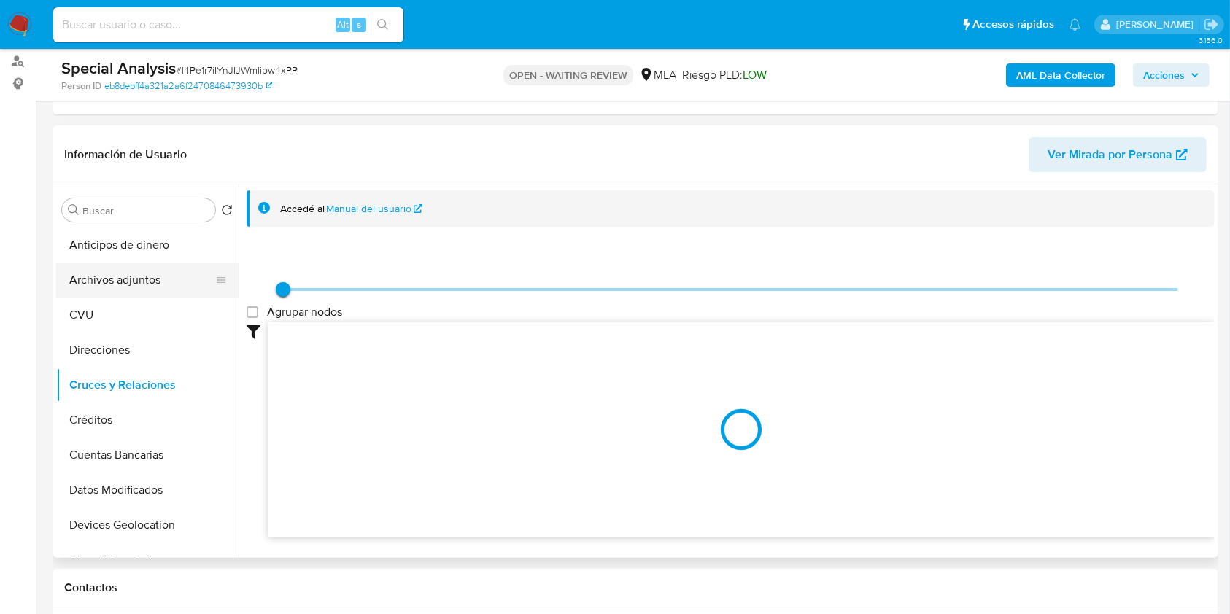
click at [161, 270] on button "Archivos adjuntos" at bounding box center [141, 280] width 171 height 35
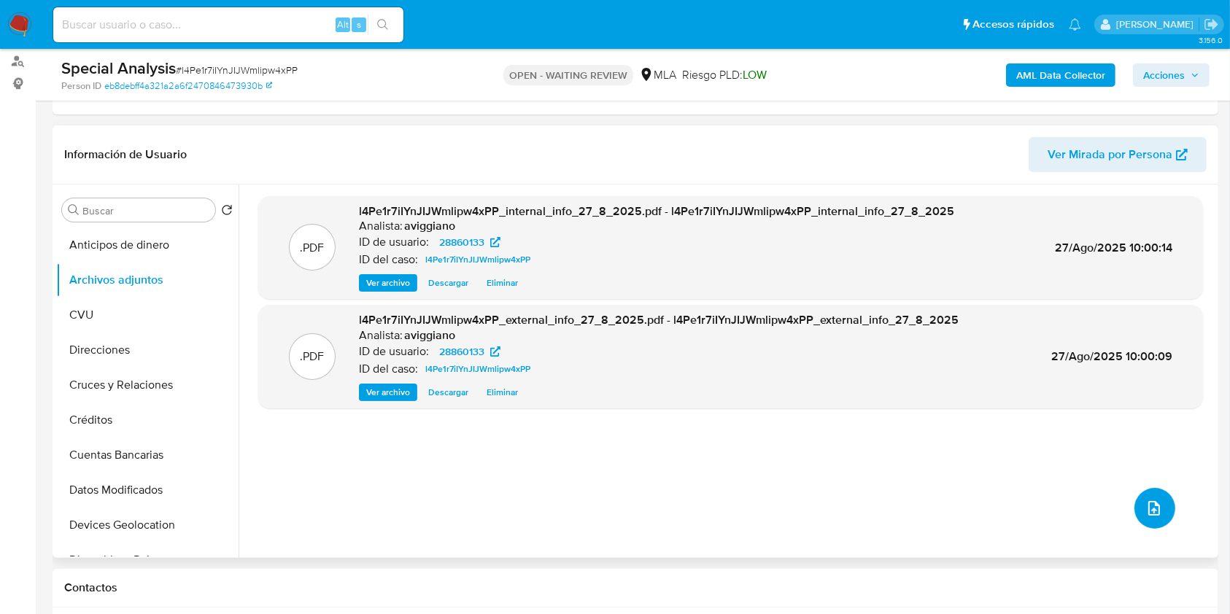
click at [1157, 499] on button "upload-file" at bounding box center [1154, 508] width 41 height 41
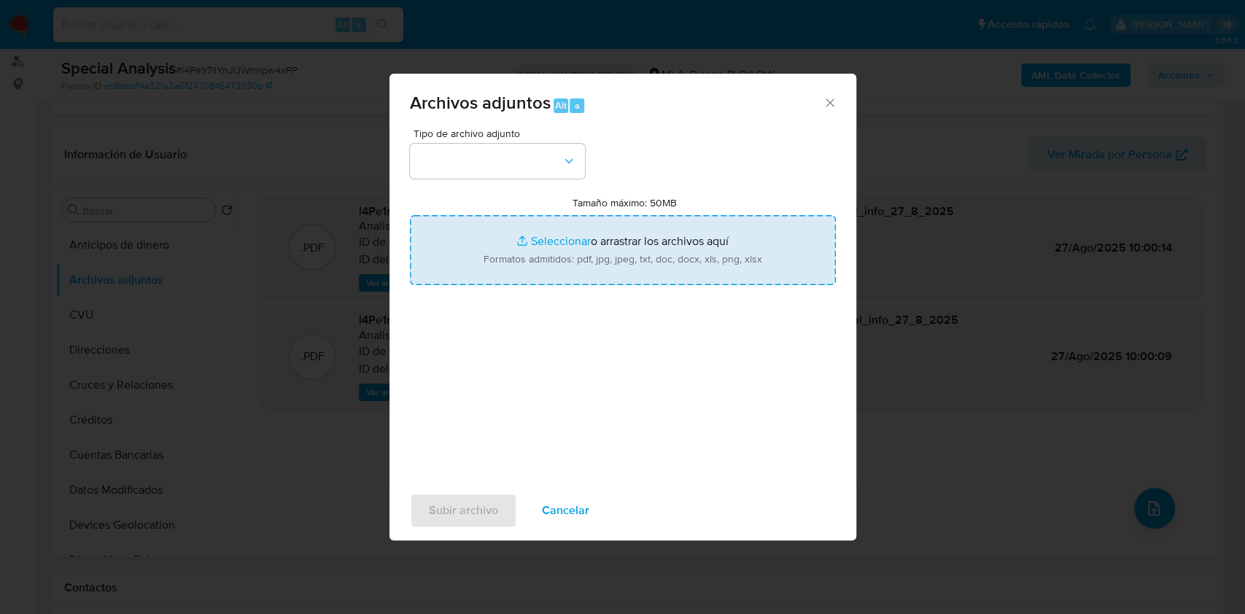
click at [758, 257] on input "Tamaño máximo: 50MB Seleccionar archivos" at bounding box center [623, 250] width 426 height 70
type input "C:\fakepath\Nosis - 28860133.pdf"
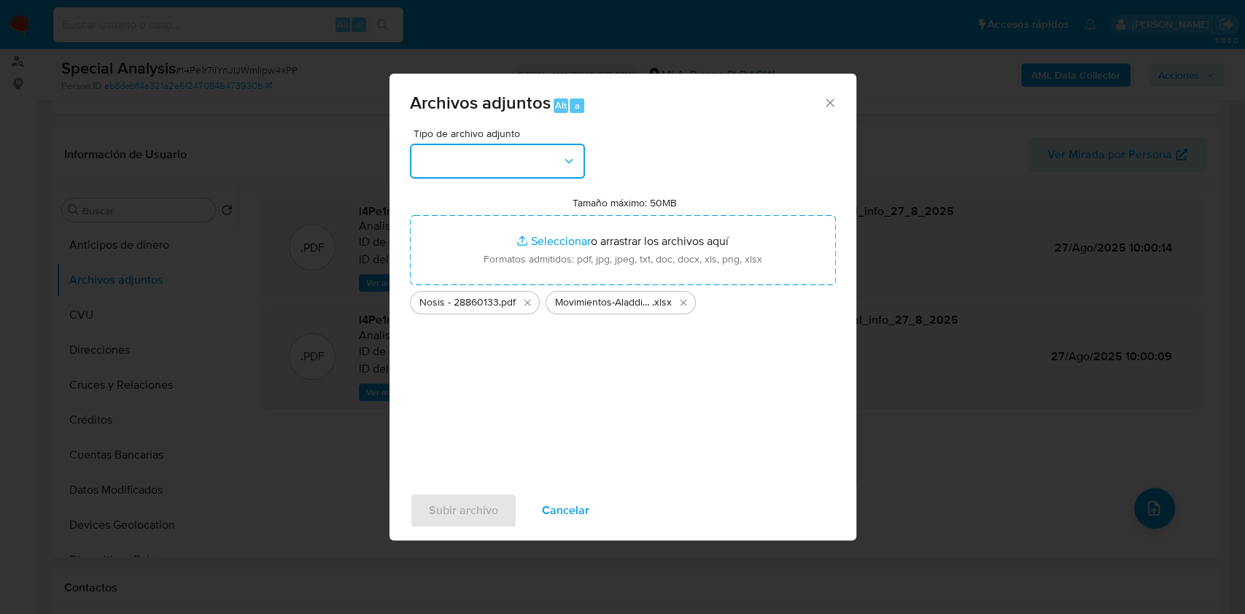
click at [524, 148] on button "button" at bounding box center [497, 161] width 175 height 35
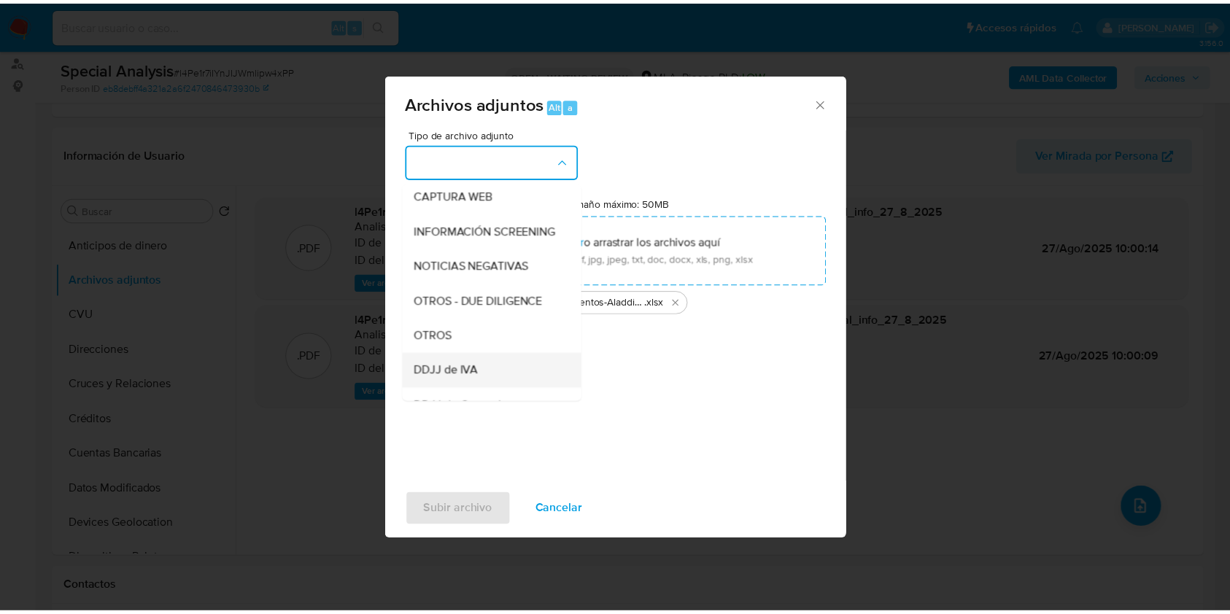
scroll to position [194, 0]
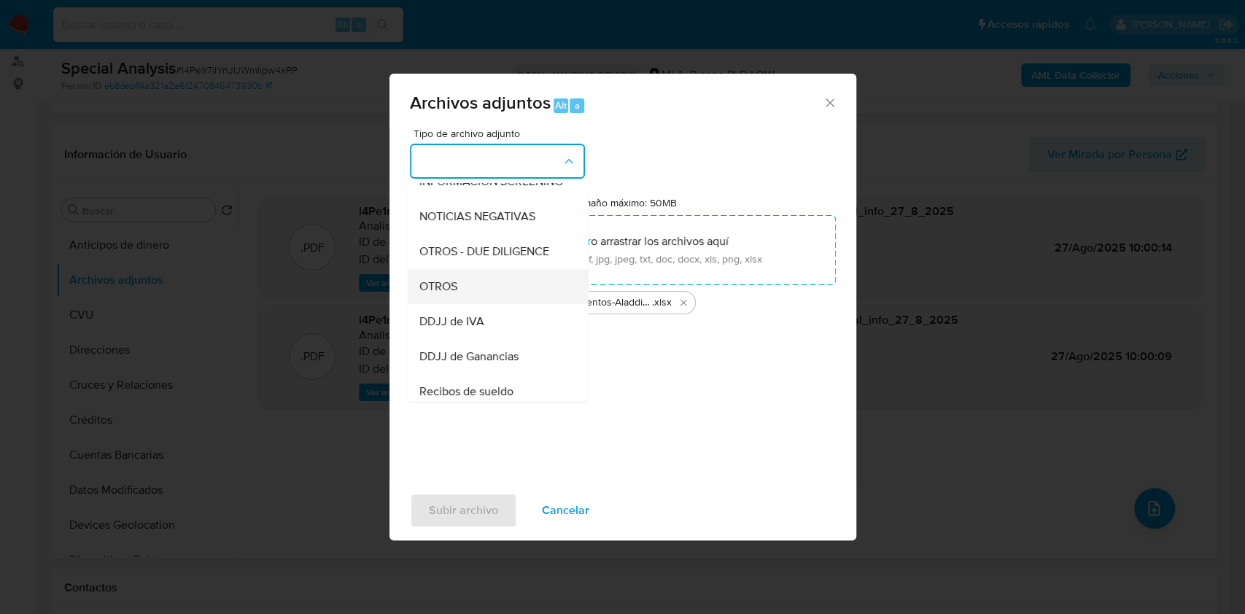
click at [468, 304] on div "OTROS" at bounding box center [493, 286] width 149 height 35
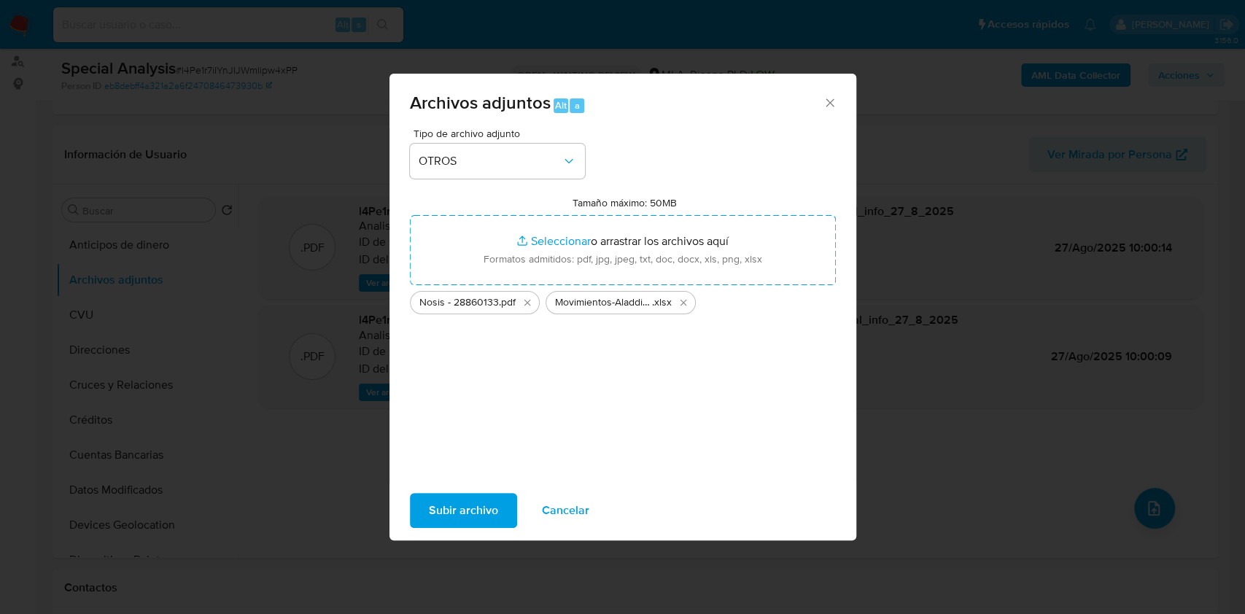
click at [505, 509] on button "Subir archivo" at bounding box center [463, 510] width 107 height 35
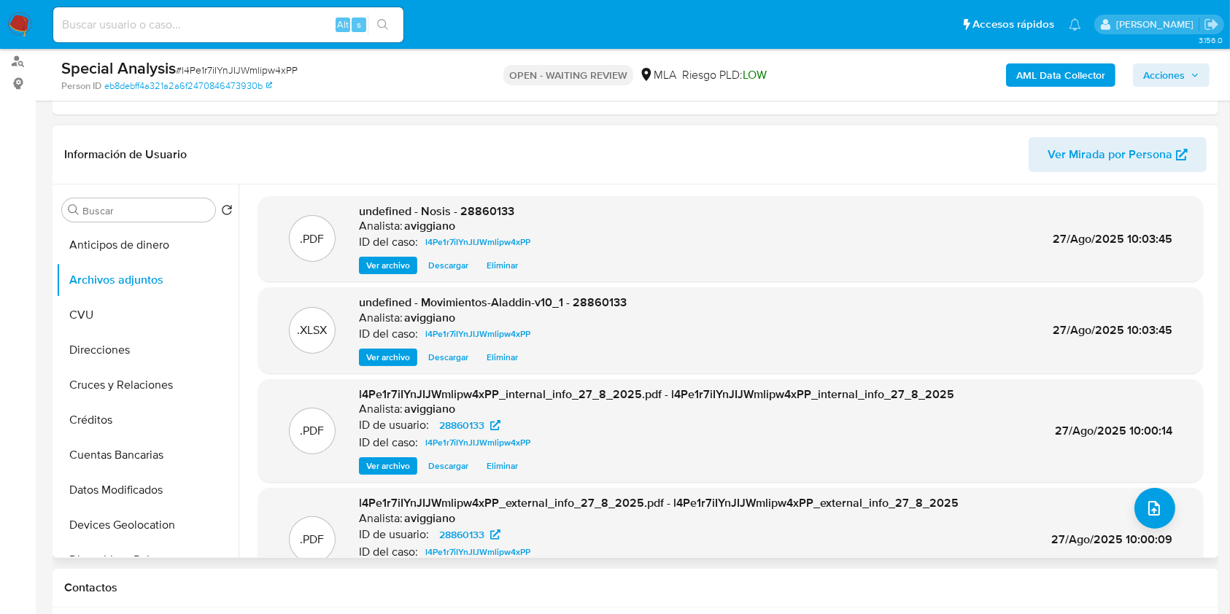
click at [515, 201] on div ".PDF undefined - Nosis - 28860133 Analista: aviggiano ID del caso: l4Pe1r7iIYnJ…" at bounding box center [730, 239] width 945 height 86
click at [514, 201] on div ".PDF undefined - Nosis - 28860133 Analista: aviggiano ID del caso: l4Pe1r7iIYnJ…" at bounding box center [730, 239] width 945 height 86
click at [506, 205] on span "undefined - Nosis - 28860133" at bounding box center [436, 211] width 155 height 17
copy span "28860133"
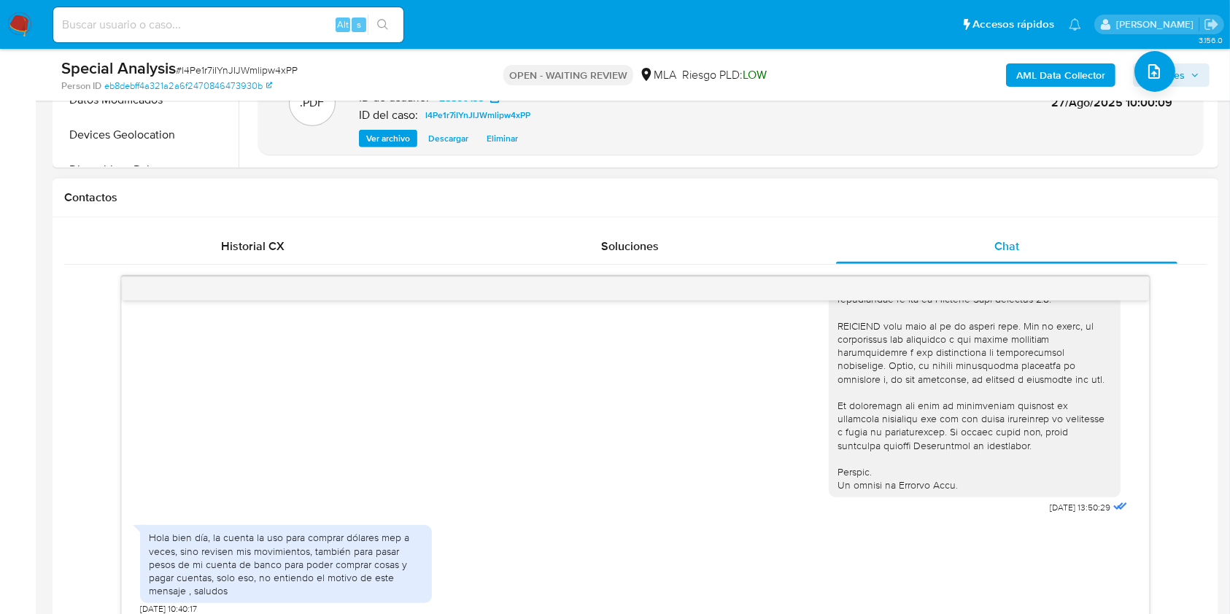
scroll to position [680, 0]
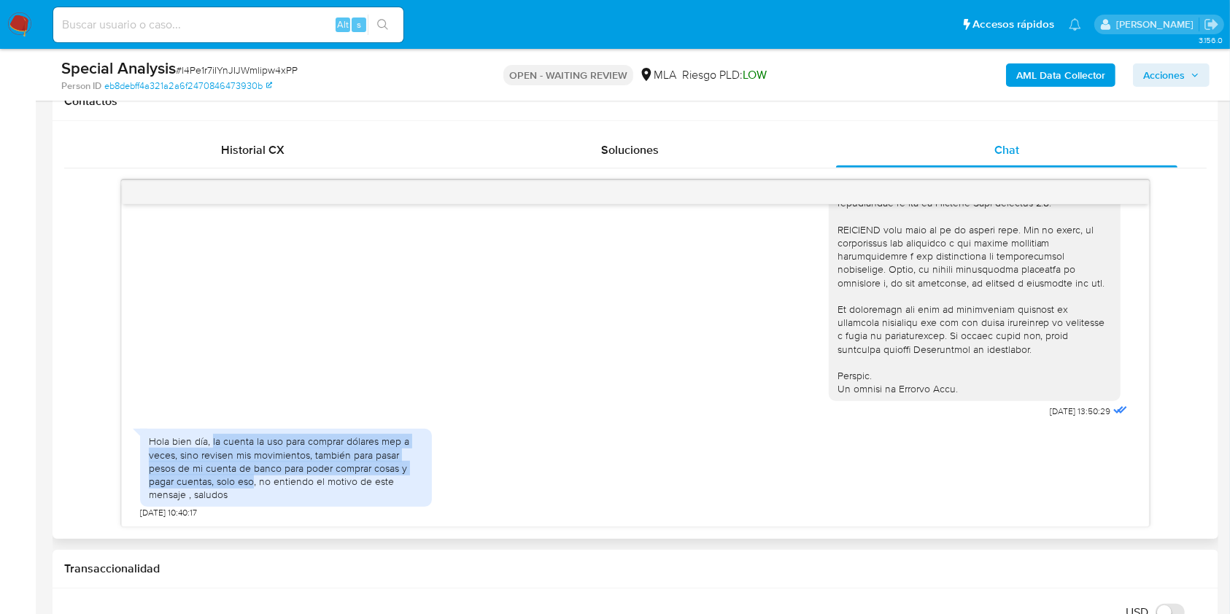
drag, startPoint x: 211, startPoint y: 441, endPoint x: 251, endPoint y: 476, distance: 53.2
click at [252, 476] on div "Hola bien día, la cuenta la uso para comprar dólares mep a veces, sino revisen …" at bounding box center [286, 468] width 274 height 66
copy div "la cuenta la uso para comprar dólares mep a veces, sino revisen mis movimientos…"
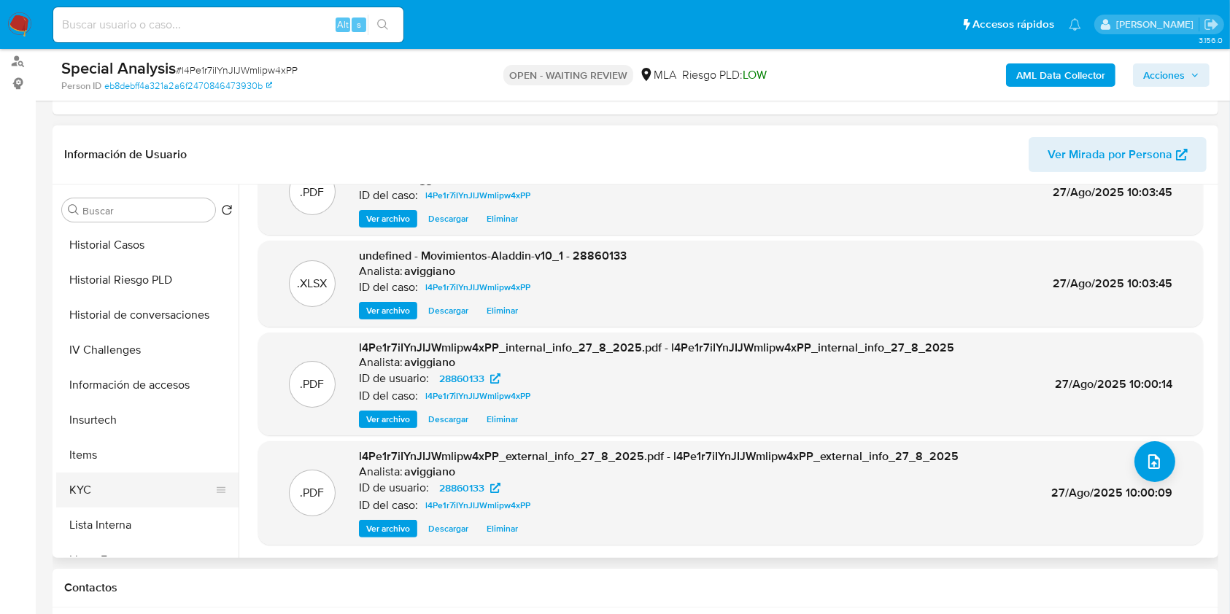
scroll to position [486, 0]
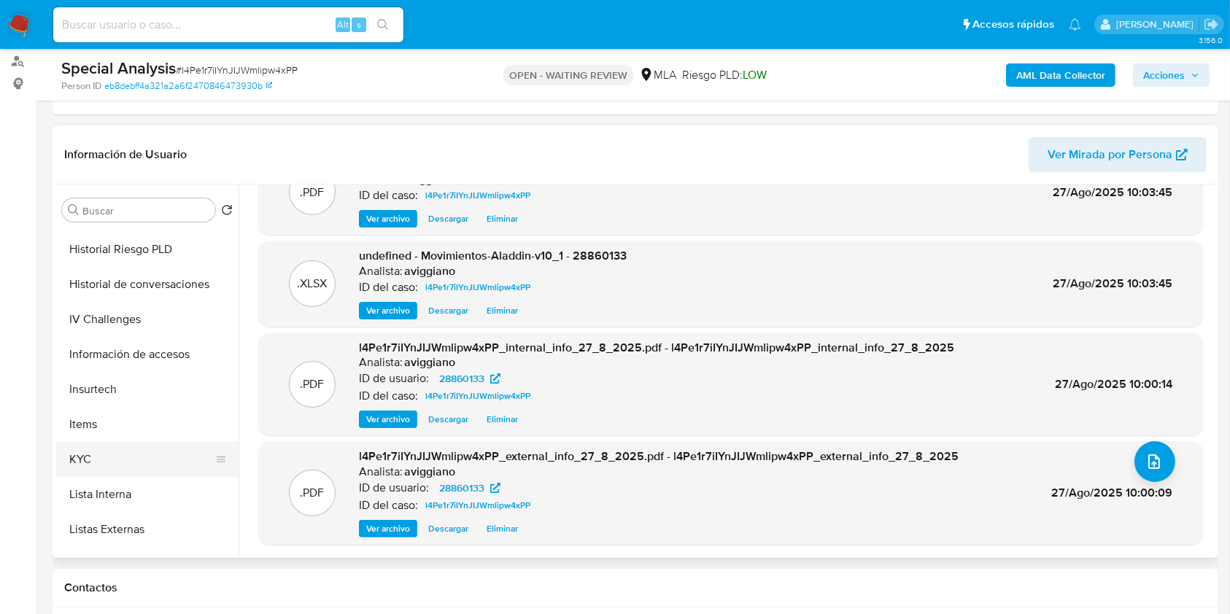
click at [110, 449] on button "KYC" at bounding box center [141, 459] width 171 height 35
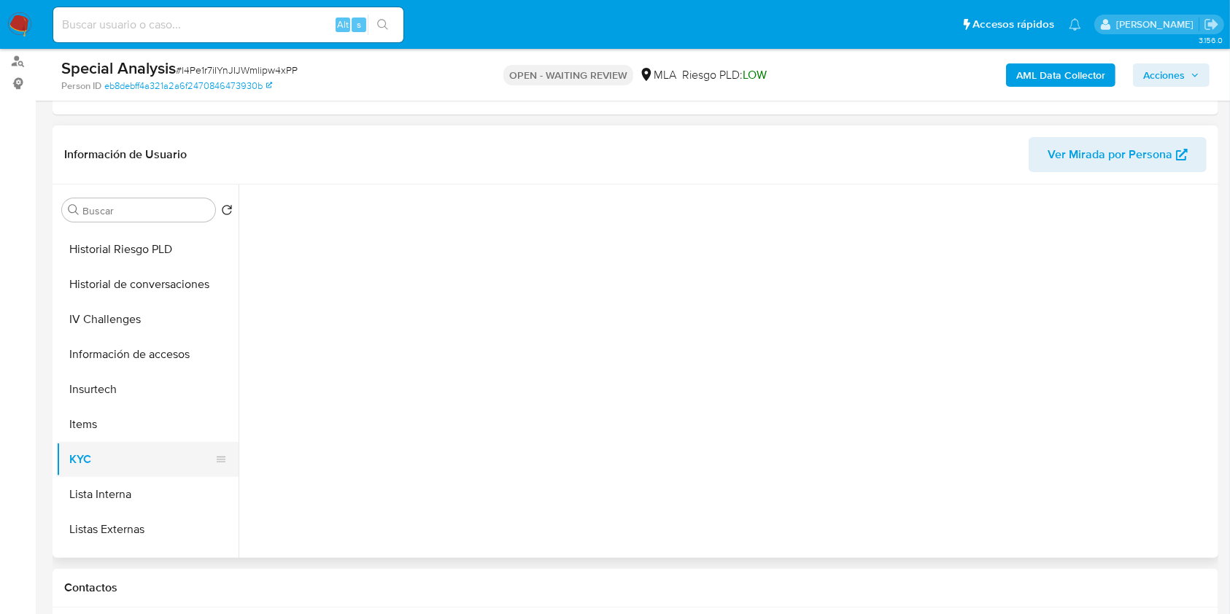
scroll to position [0, 0]
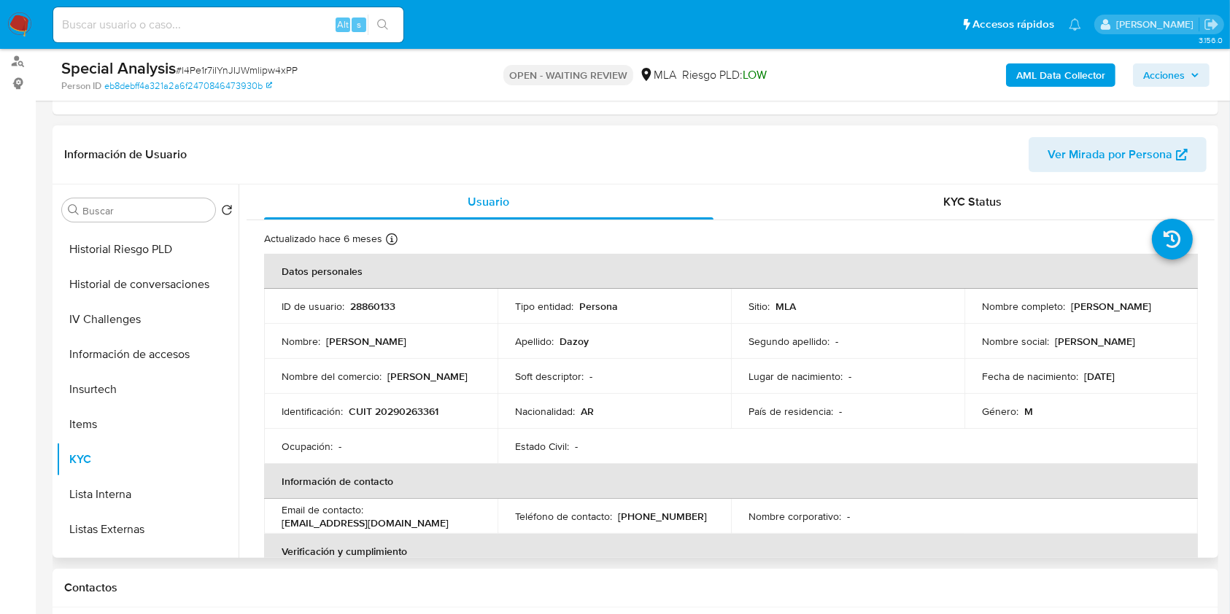
click at [1071, 303] on p "Ruben Dario Dazoy" at bounding box center [1111, 306] width 80 height 13
drag, startPoint x: 1064, startPoint y: 308, endPoint x: 1171, endPoint y: 302, distance: 107.4
click at [1171, 302] on div "Nombre completo : Ruben Dario Dazoy" at bounding box center [1081, 306] width 198 height 13
copy div "Ruben Dario Dazoy"
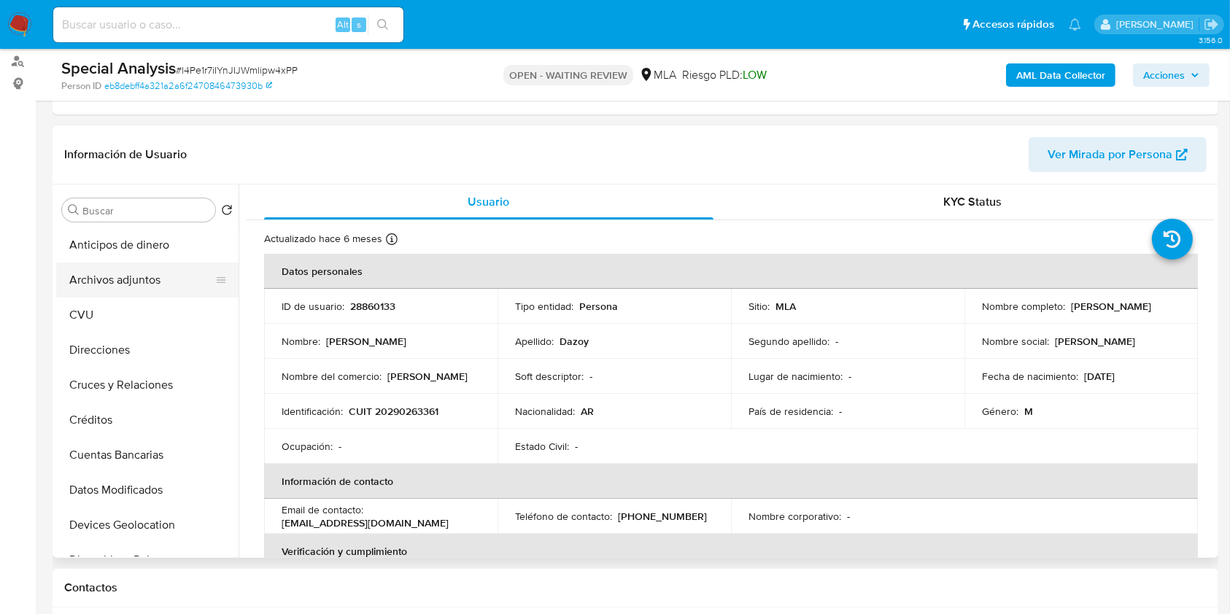
click at [135, 263] on button "Archivos adjuntos" at bounding box center [141, 280] width 171 height 35
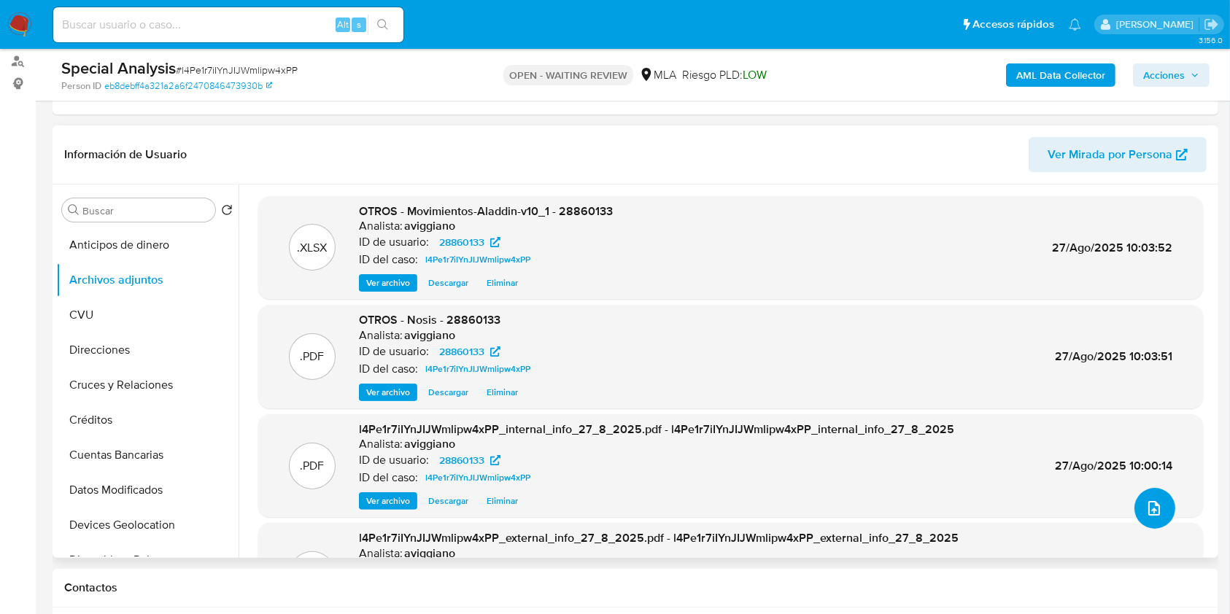
click at [1161, 509] on button "upload-file" at bounding box center [1154, 508] width 41 height 41
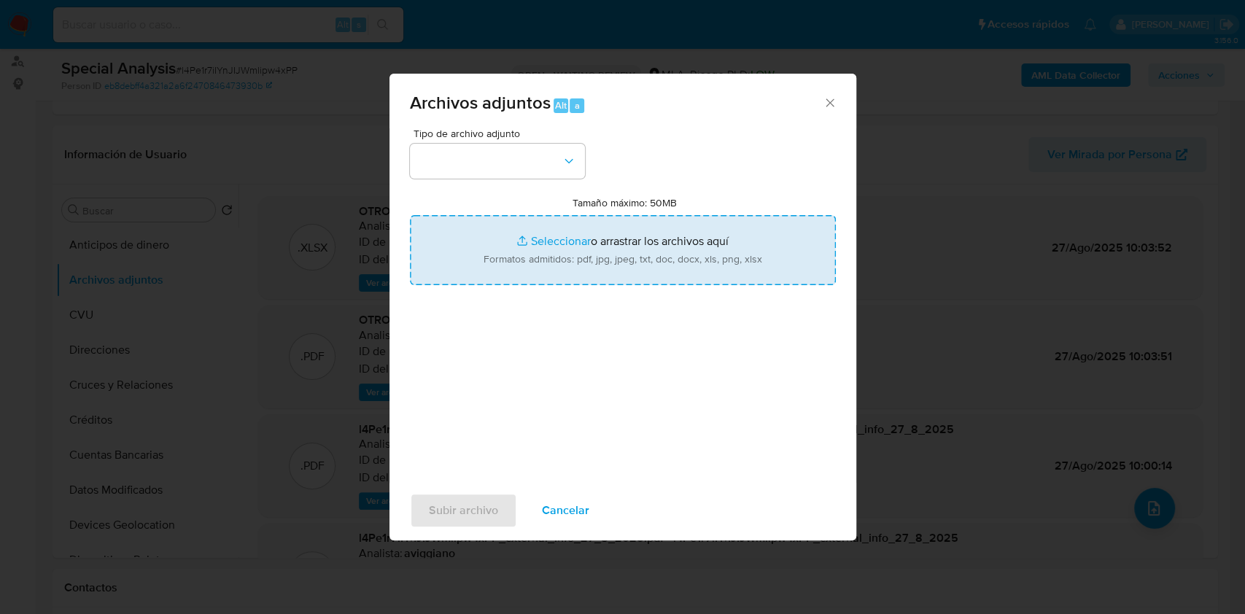
click at [775, 257] on input "Tamaño máximo: 50MB Seleccionar archivos" at bounding box center [623, 250] width 426 height 70
type input "C:\fakepath\Caselog l4Pe1r7iIYnJIJWmlipw4xPP_2025_08_27_08_58_04.docx"
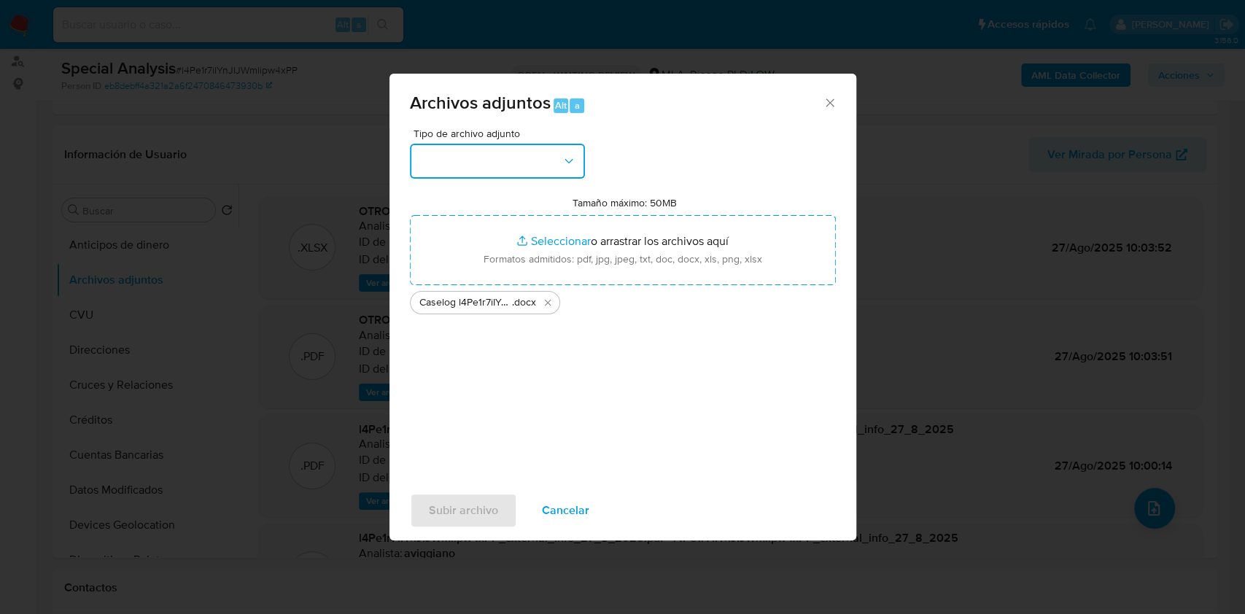
click at [534, 168] on button "button" at bounding box center [497, 161] width 175 height 35
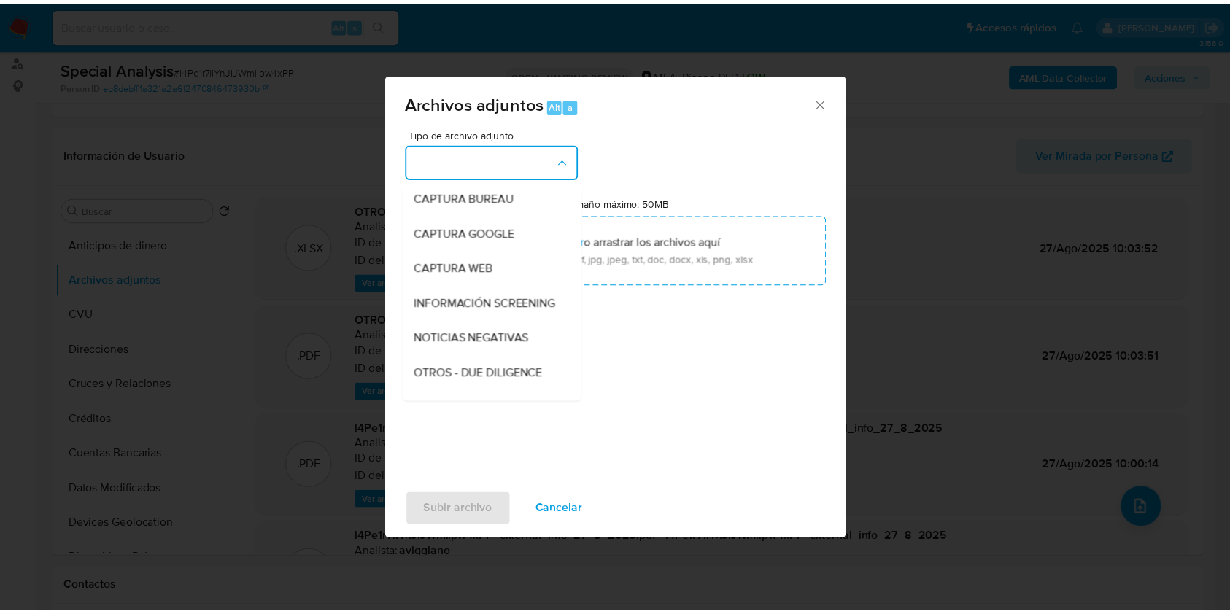
scroll to position [194, 0]
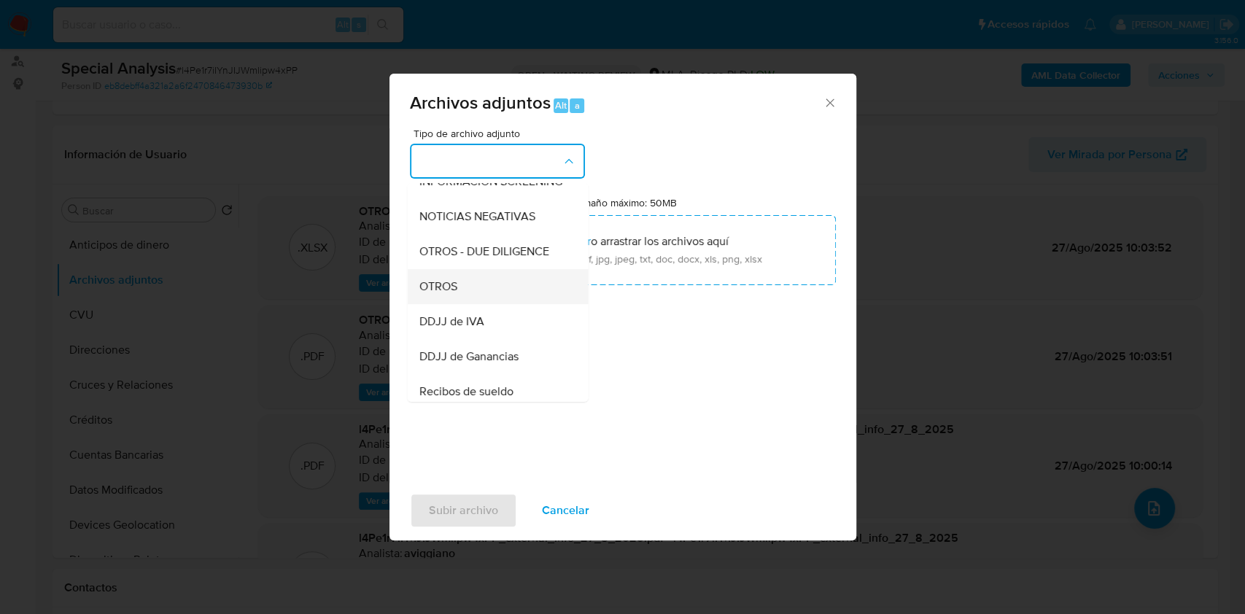
click at [462, 303] on div "OTROS" at bounding box center [493, 286] width 149 height 35
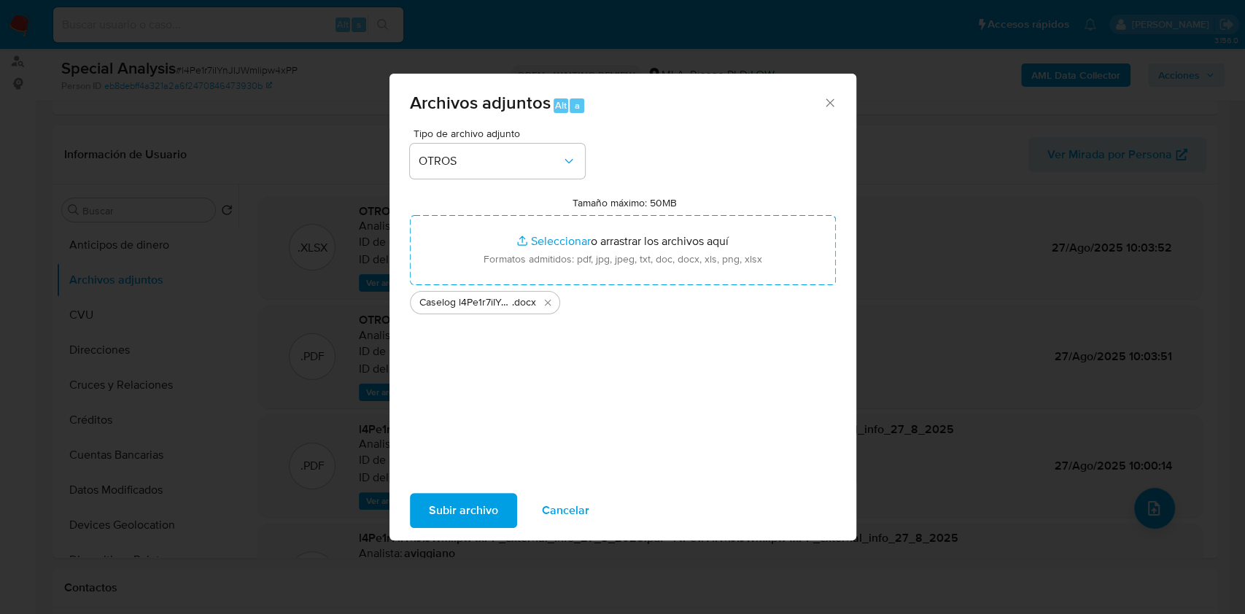
click at [480, 505] on span "Subir archivo" at bounding box center [463, 511] width 69 height 32
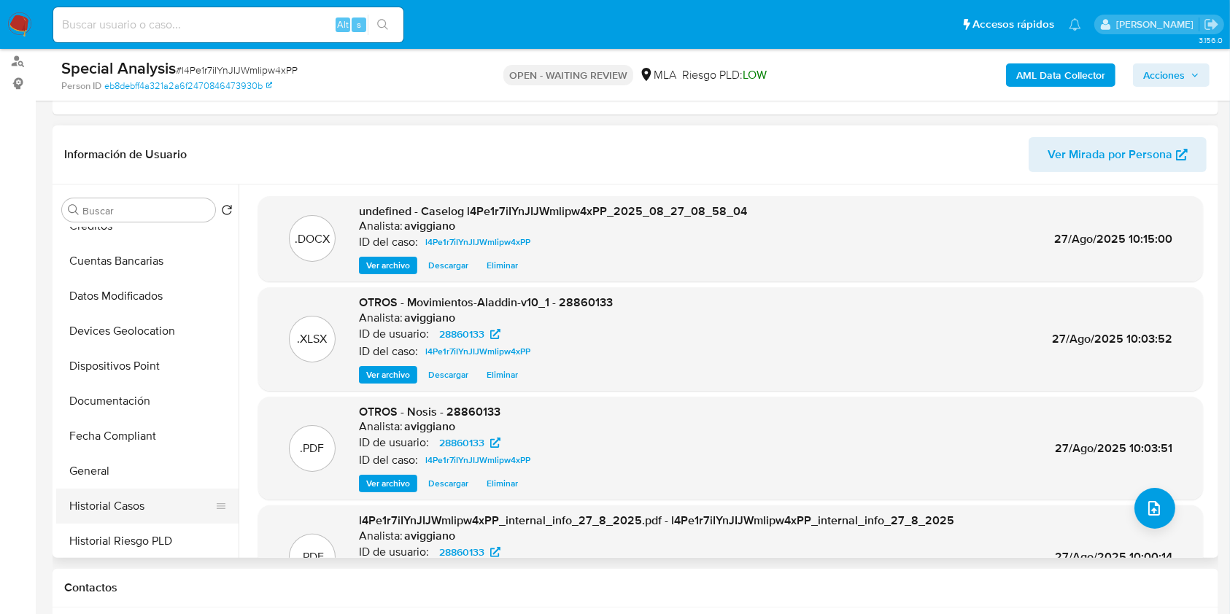
click at [88, 505] on button "Historial Casos" at bounding box center [141, 506] width 171 height 35
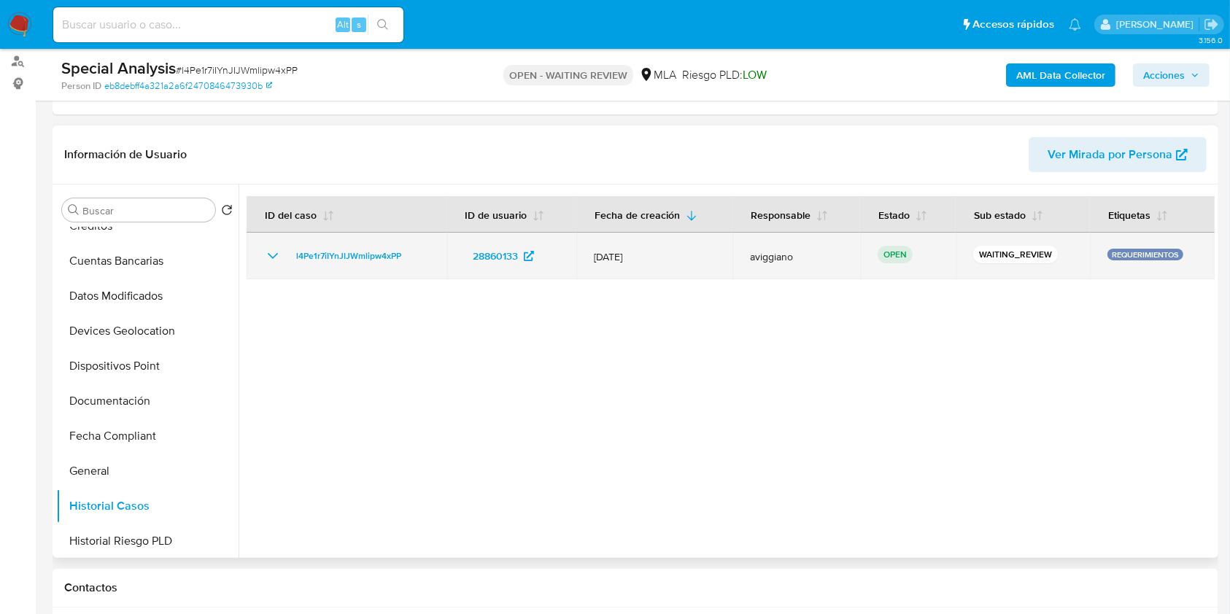
drag, startPoint x: 418, startPoint y: 230, endPoint x: 408, endPoint y: 242, distance: 15.0
click at [408, 242] on table "ID del caso ID de usuario Fecha de creación Responsable Estado Sub estado Etiqu…" at bounding box center [731, 237] width 968 height 83
click at [424, 250] on div "l4Pe1r7iIYnJIJWmlipw4xPP" at bounding box center [346, 256] width 165 height 18
drag, startPoint x: 425, startPoint y: 254, endPoint x: 290, endPoint y: 256, distance: 134.9
click at [290, 256] on div "l4Pe1r7iIYnJIJWmlipw4xPP" at bounding box center [346, 256] width 165 height 18
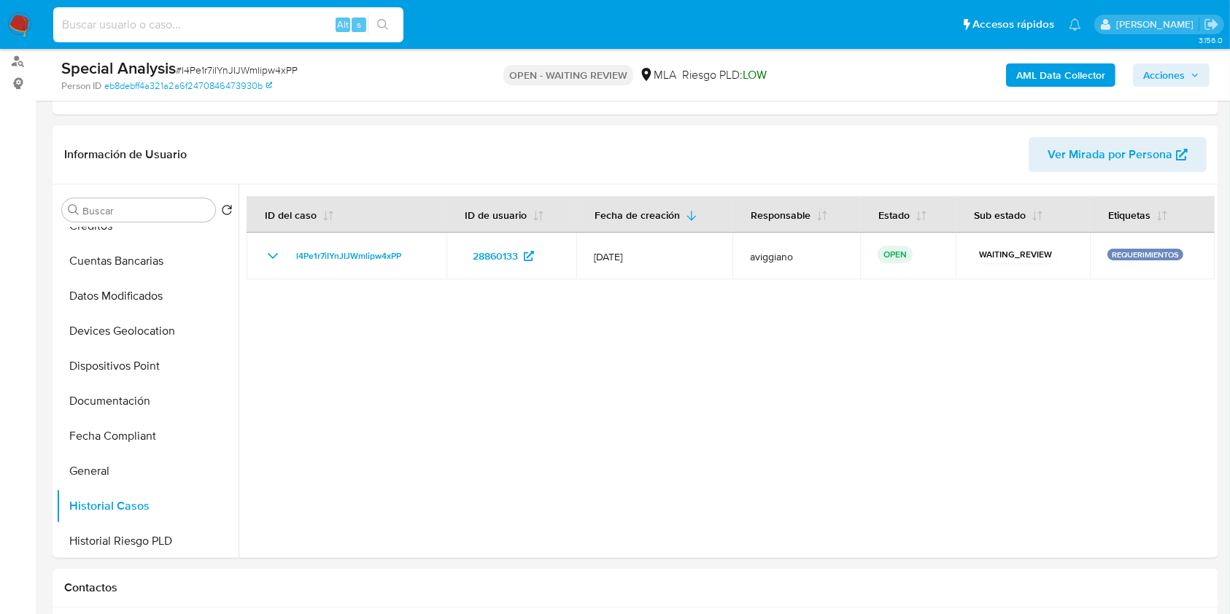
paste input "vMbexg8gDVfa2ym0JyZHTTSG"
type input "vMbexg8gDVfa2ym0JyZHTTSG"
click at [382, 15] on button "search-icon" at bounding box center [383, 25] width 30 height 20
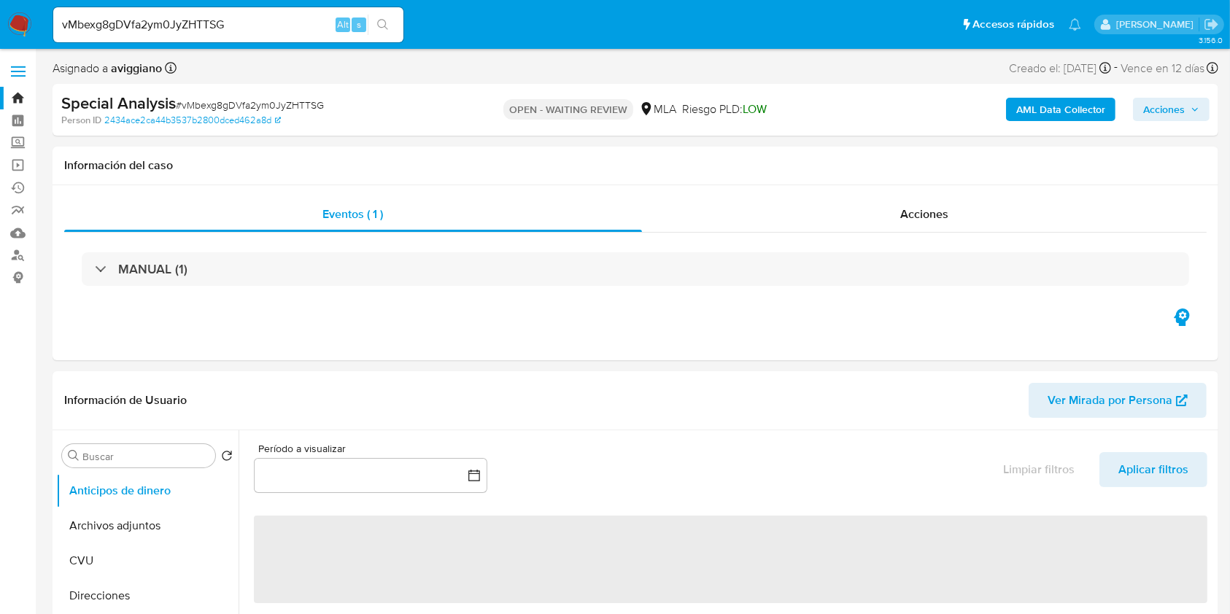
select select "10"
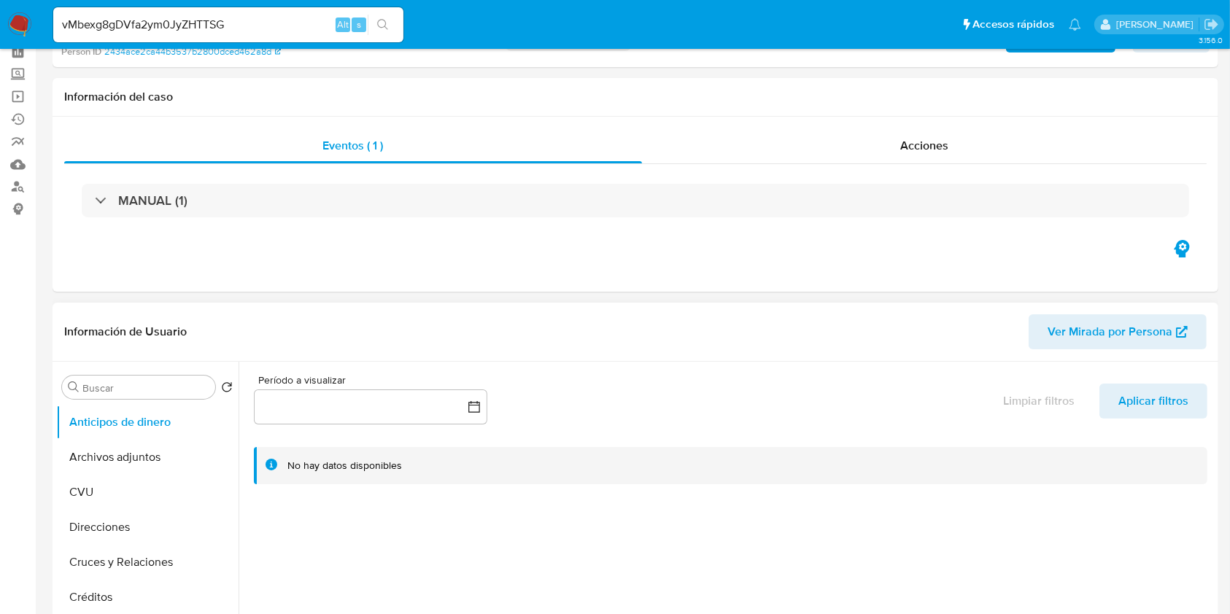
scroll to position [97, 0]
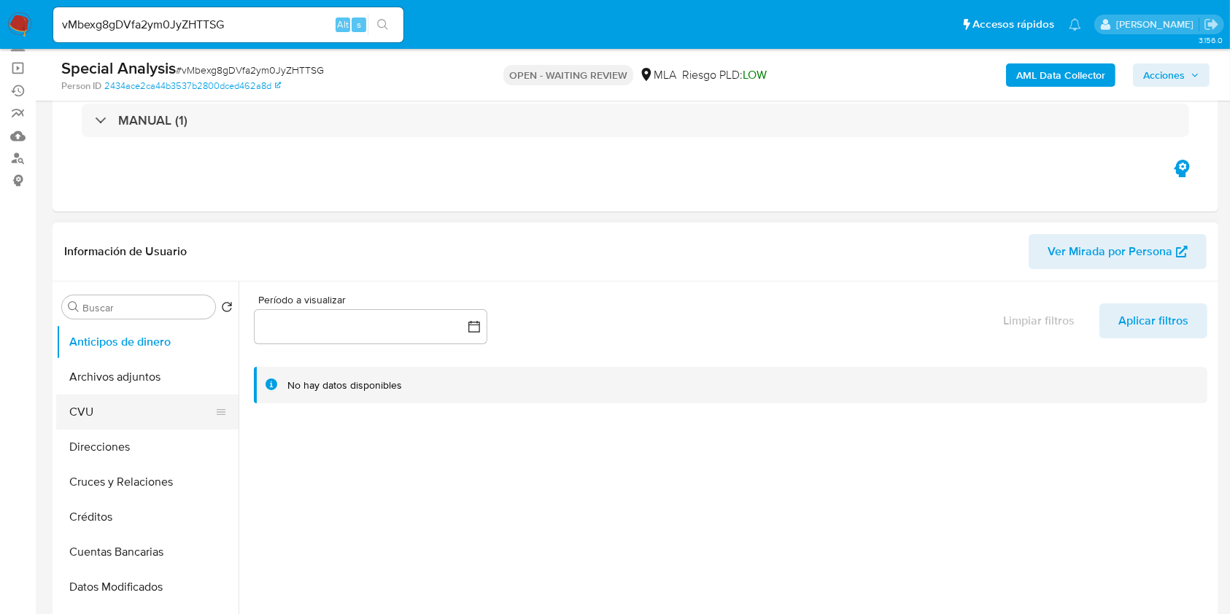
click at [134, 396] on button "CVU" at bounding box center [141, 412] width 171 height 35
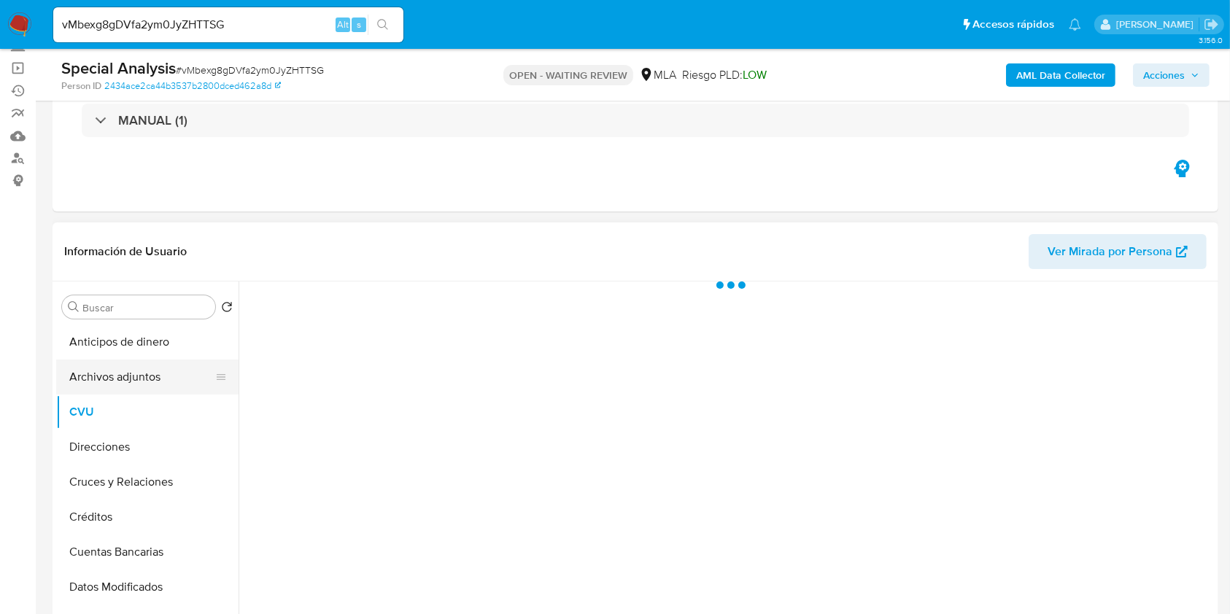
click at [142, 377] on button "Archivos adjuntos" at bounding box center [141, 377] width 171 height 35
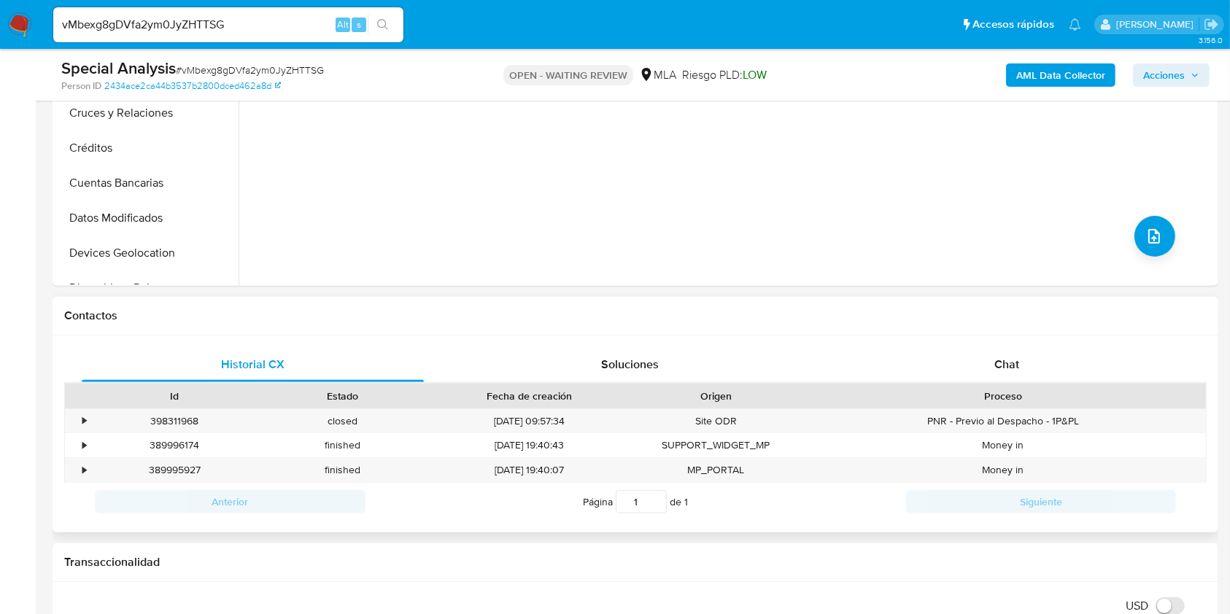
scroll to position [486, 0]
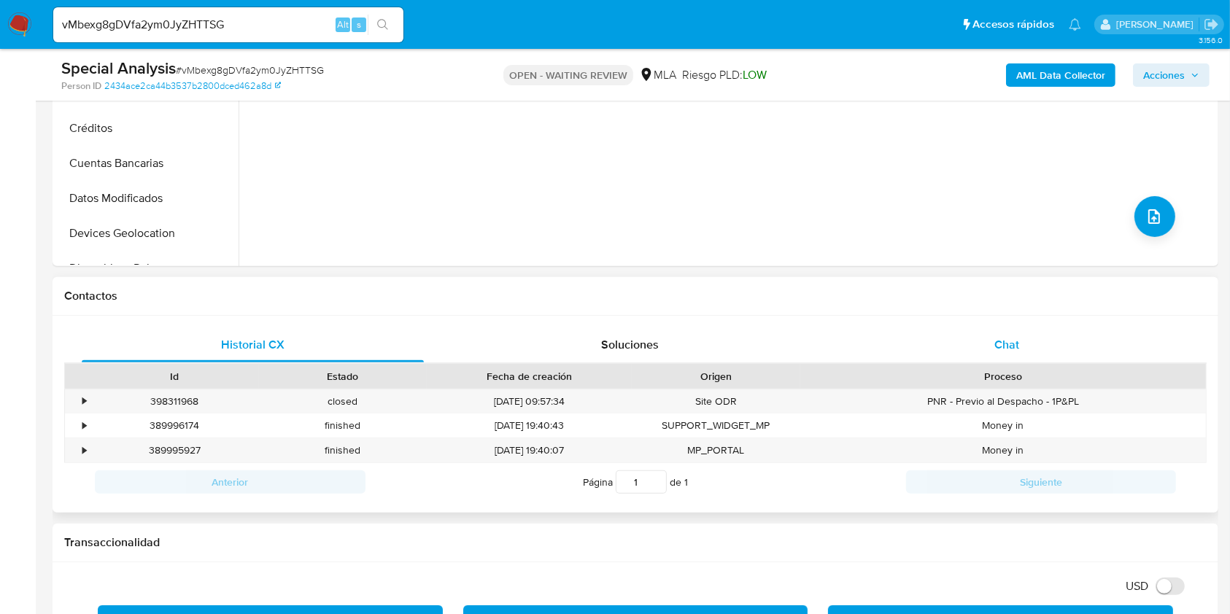
click at [981, 341] on div "Chat" at bounding box center [1007, 344] width 342 height 35
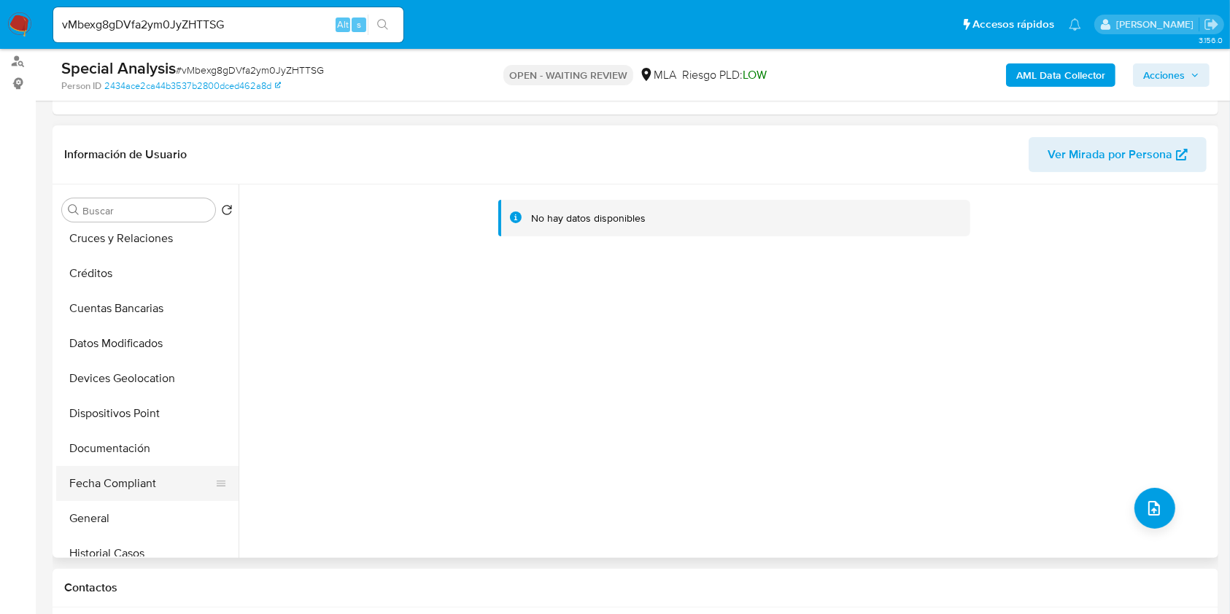
scroll to position [292, 0]
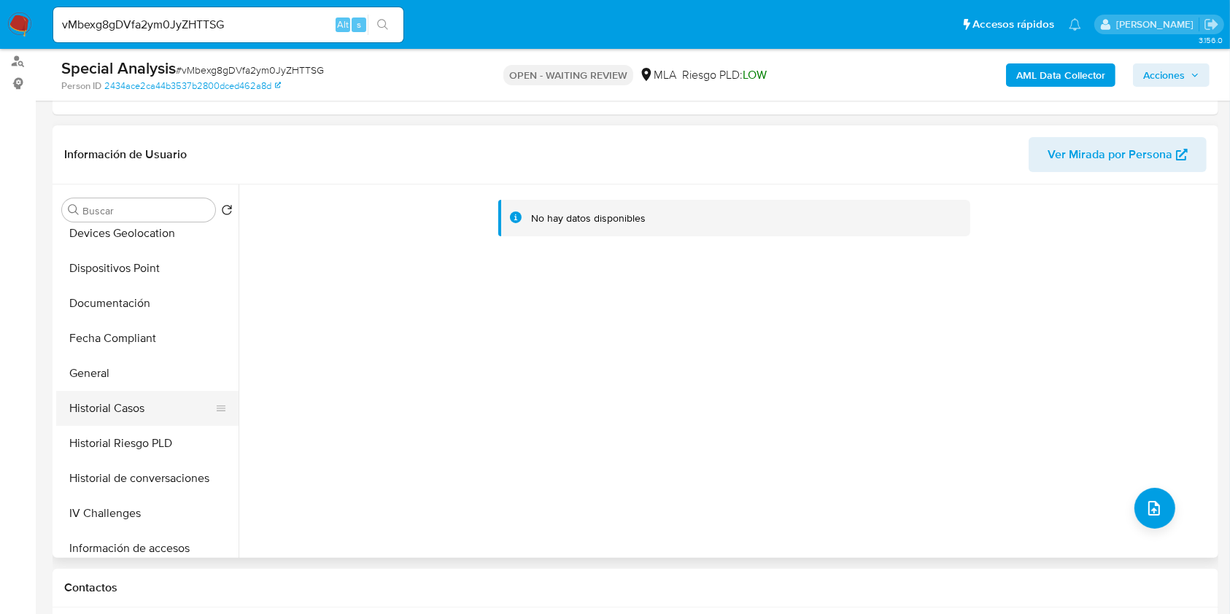
click at [123, 405] on button "Historial Casos" at bounding box center [141, 408] width 171 height 35
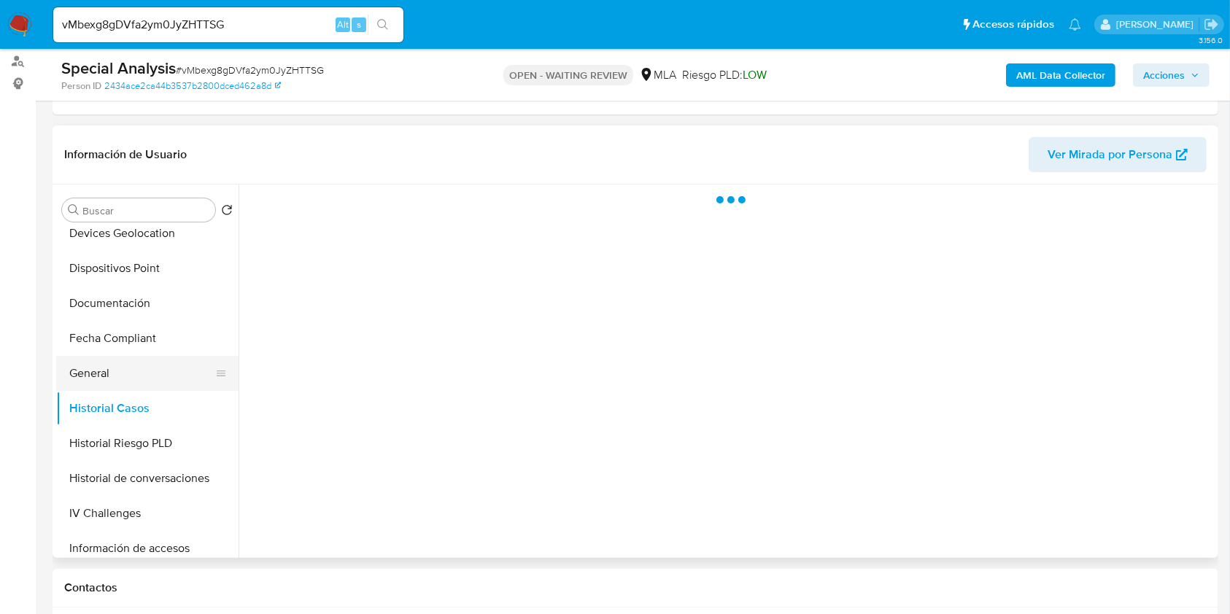
click at [124, 376] on button "General" at bounding box center [141, 373] width 171 height 35
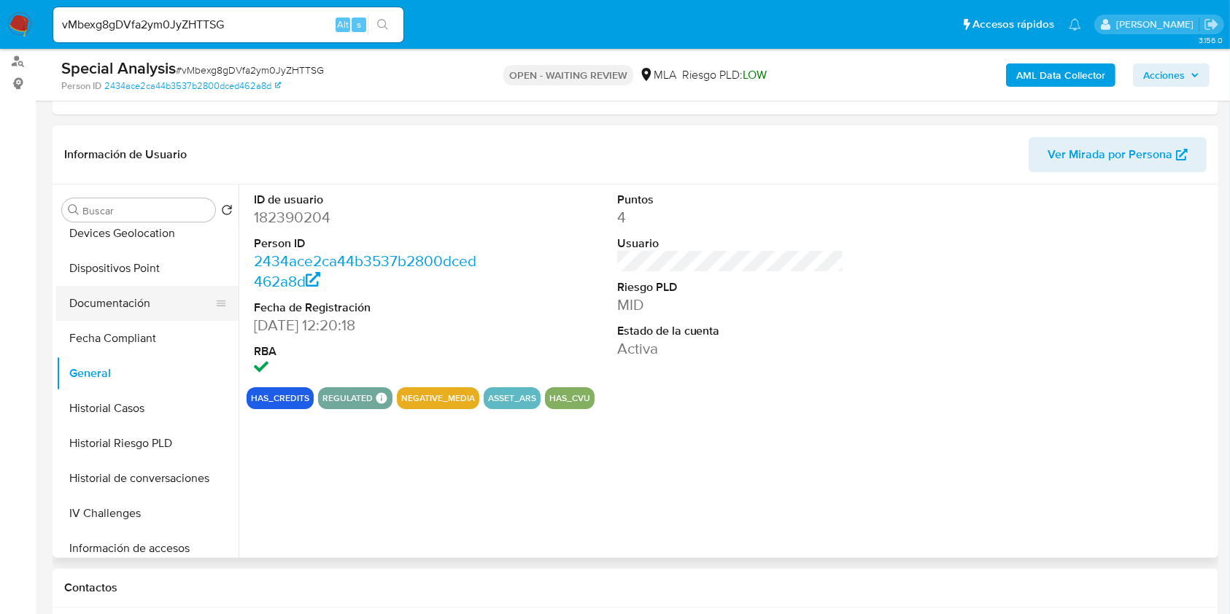
click at [112, 311] on button "Documentación" at bounding box center [141, 303] width 171 height 35
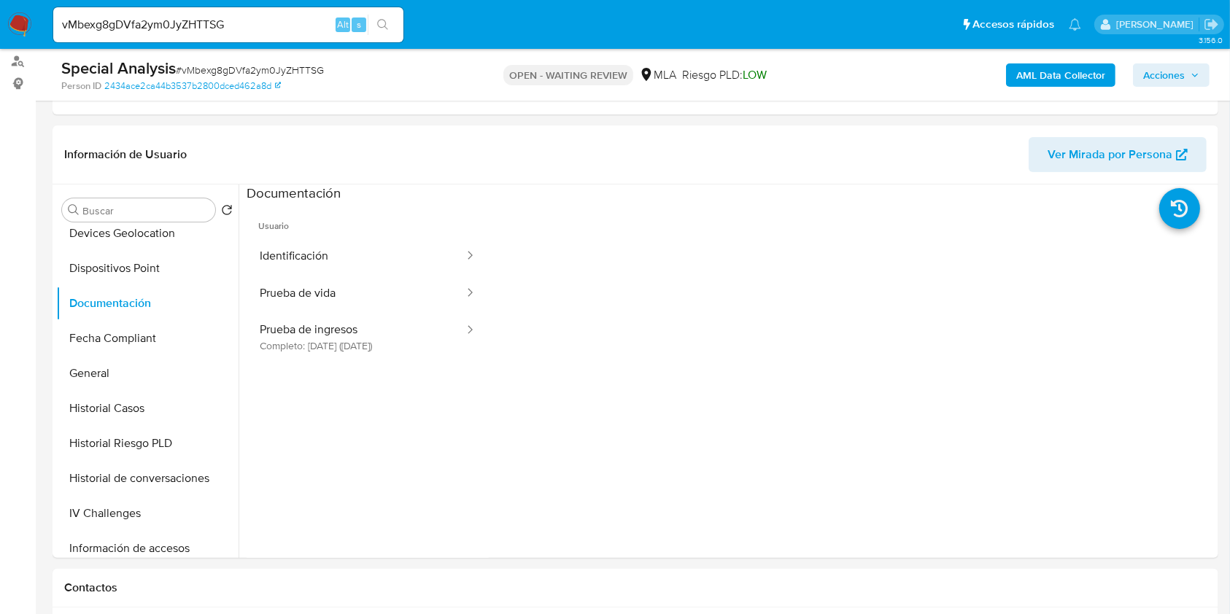
click at [434, 305] on button "Prueba de vida" at bounding box center [356, 293] width 219 height 37
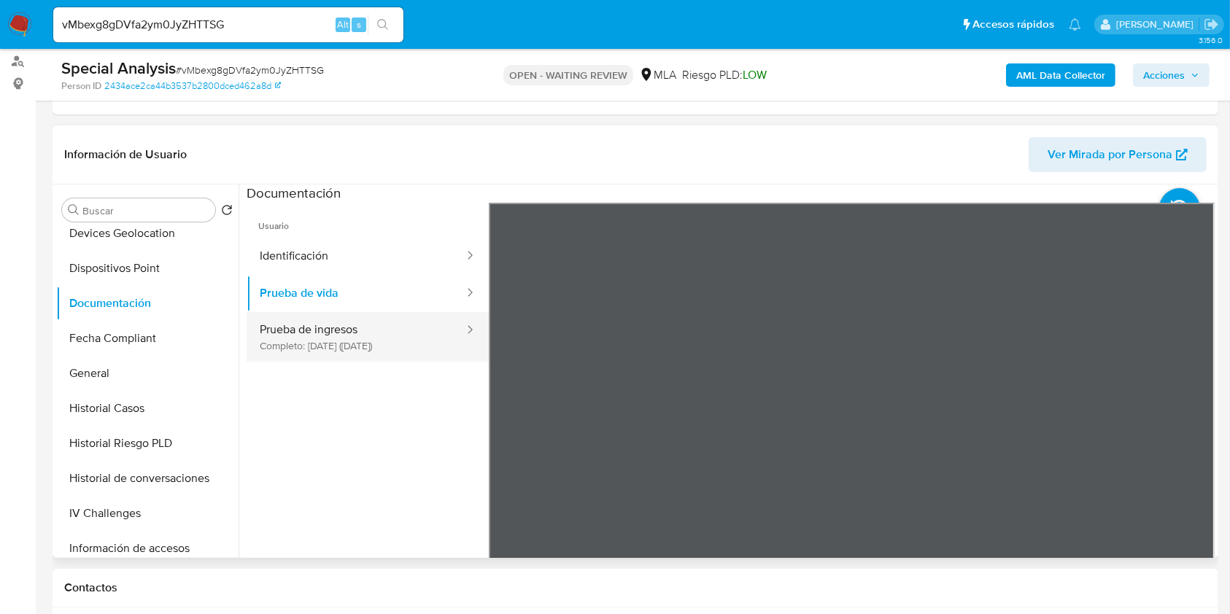
click at [416, 332] on button "Prueba de ingresos Completo: 20/05/2025 (hace 3 meses)" at bounding box center [356, 337] width 219 height 50
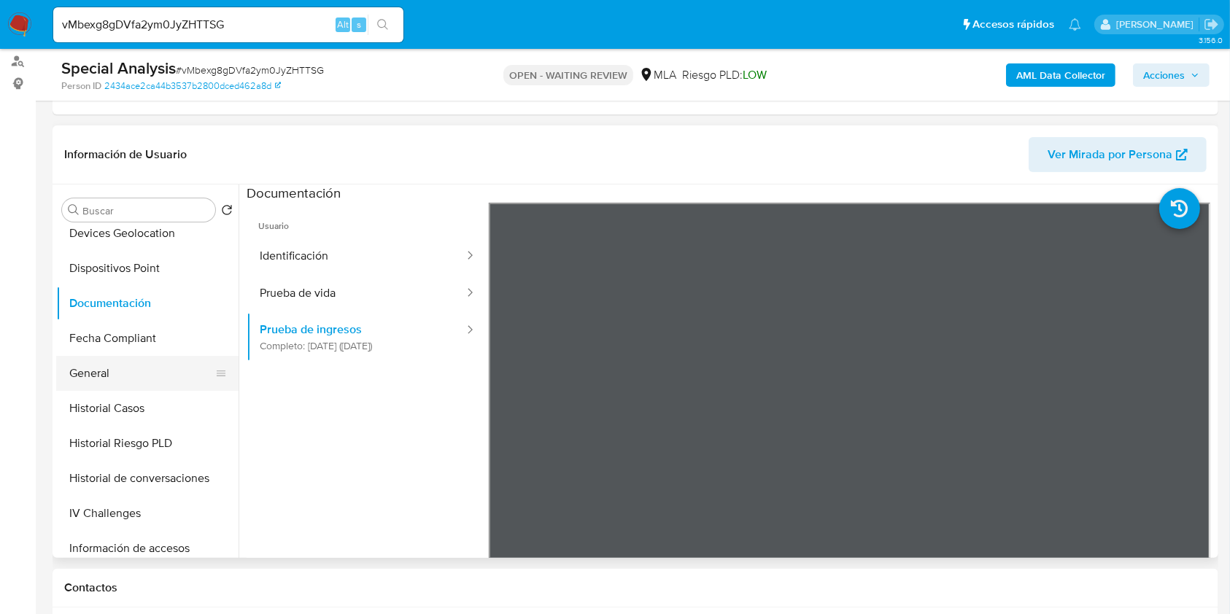
click at [131, 385] on button "General" at bounding box center [141, 373] width 171 height 35
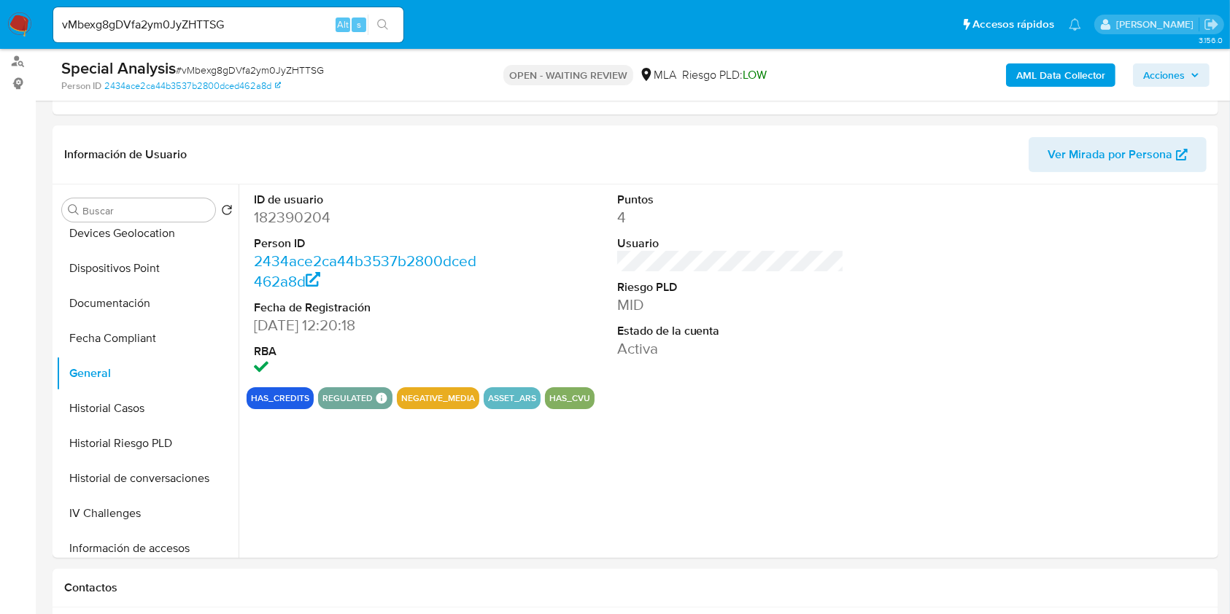
click at [300, 210] on dd "182390204" at bounding box center [368, 217] width 228 height 20
copy dd "182390204"
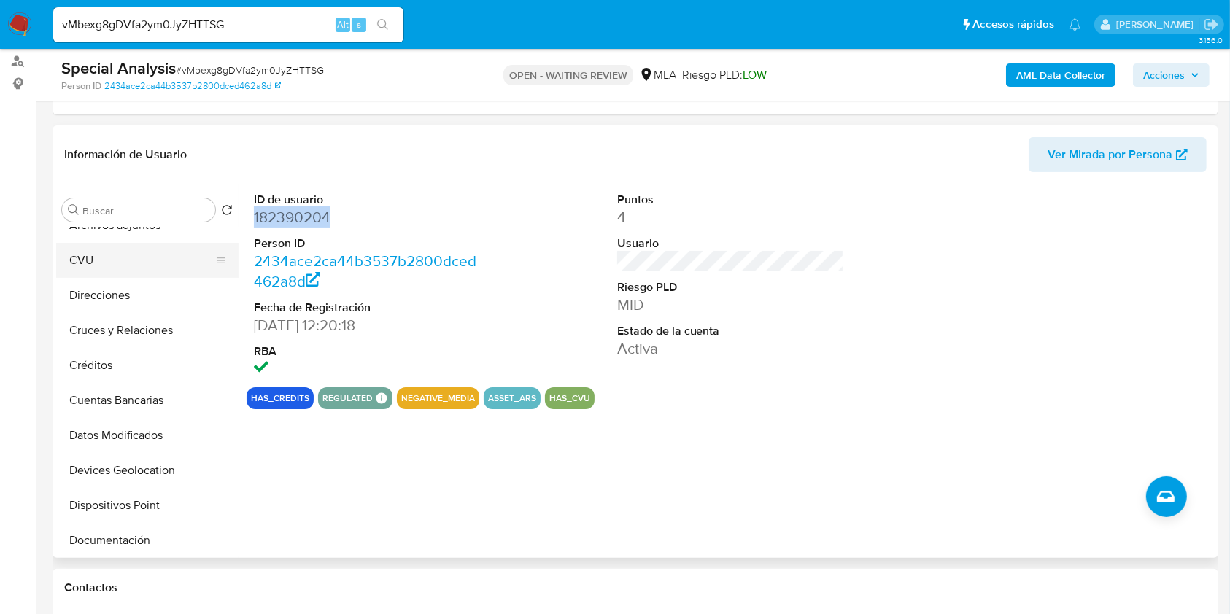
scroll to position [0, 0]
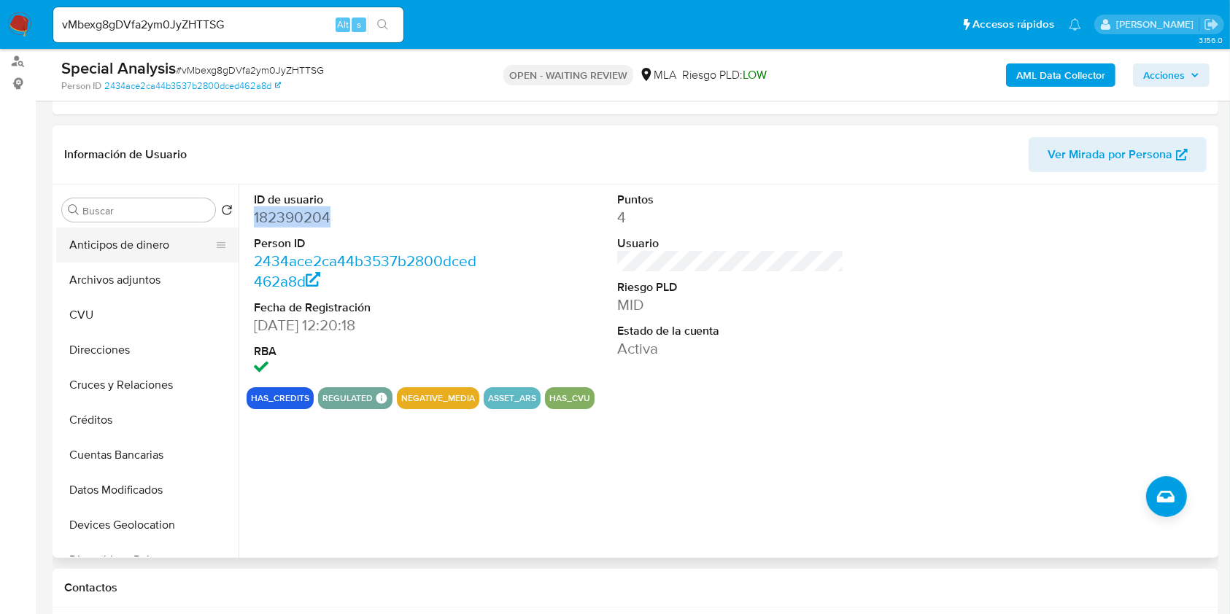
click at [132, 257] on button "Anticipos de dinero" at bounding box center [141, 245] width 171 height 35
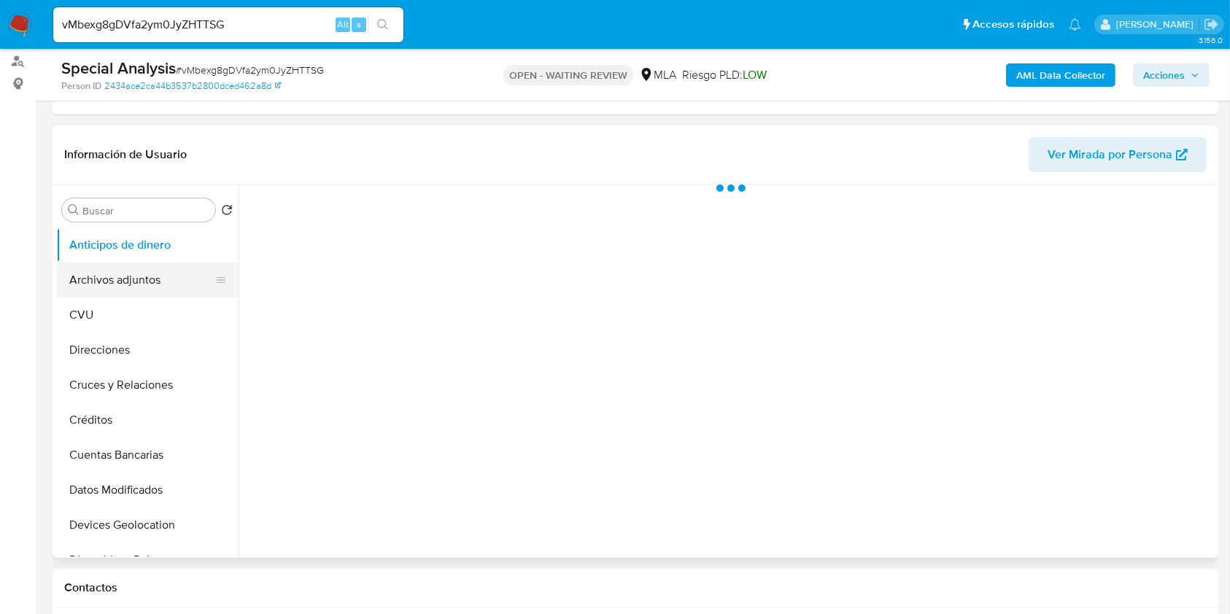
click at [128, 283] on button "Archivos adjuntos" at bounding box center [141, 280] width 171 height 35
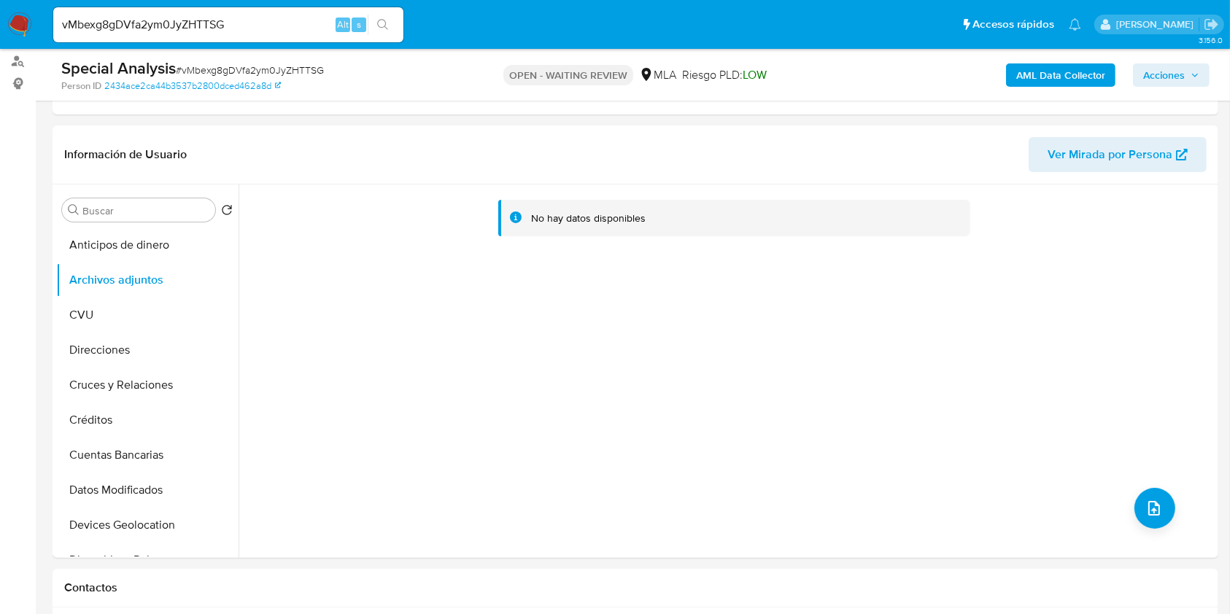
click at [1034, 79] on b "AML Data Collector" at bounding box center [1060, 74] width 89 height 23
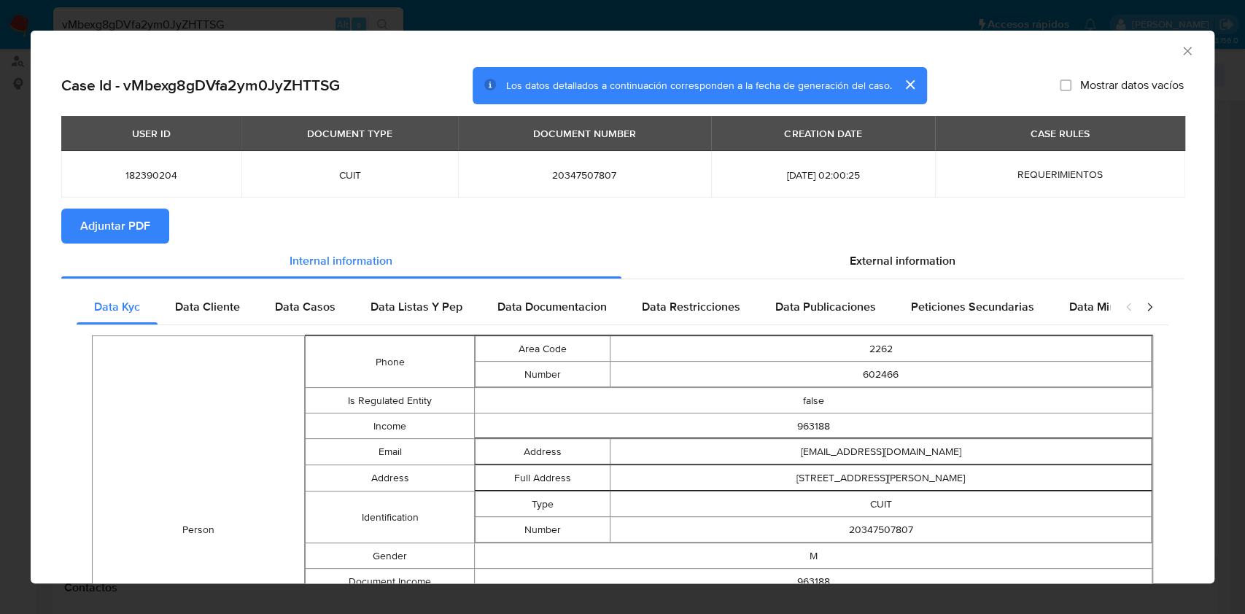
click at [130, 237] on span "Adjuntar PDF" at bounding box center [115, 226] width 70 height 32
click at [126, 170] on span "182390204" at bounding box center [151, 174] width 145 height 13
click at [1168, 38] on div "AML Data Collector" at bounding box center [623, 49] width 1184 height 36
click at [1180, 44] on icon "Cerrar ventana" at bounding box center [1187, 51] width 15 height 15
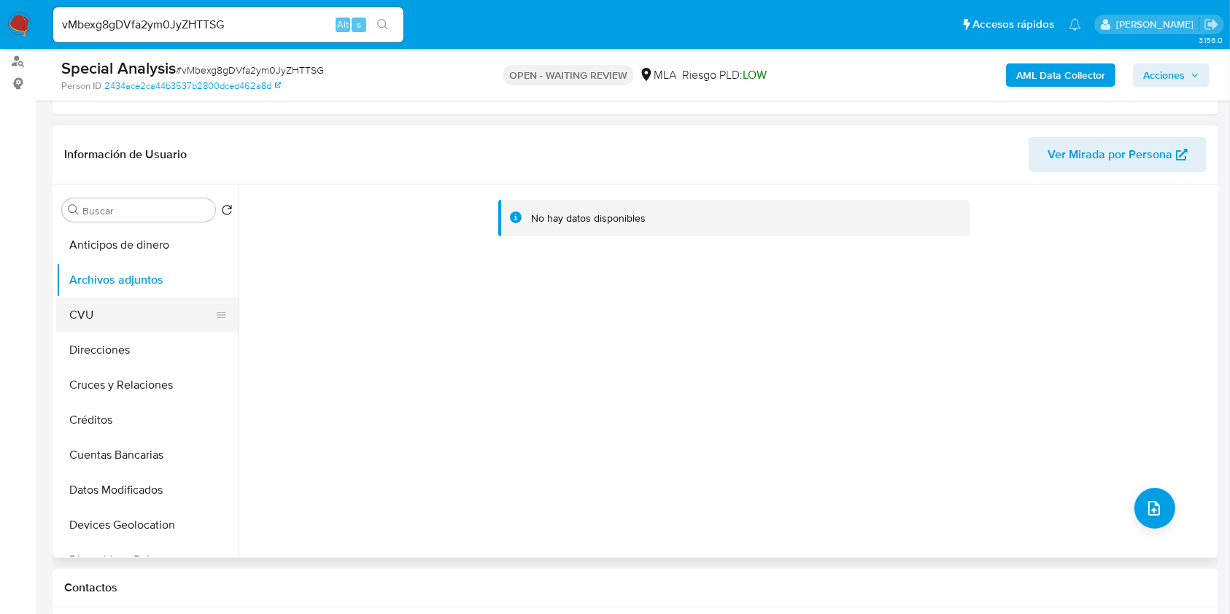
click at [109, 310] on button "CVU" at bounding box center [141, 315] width 171 height 35
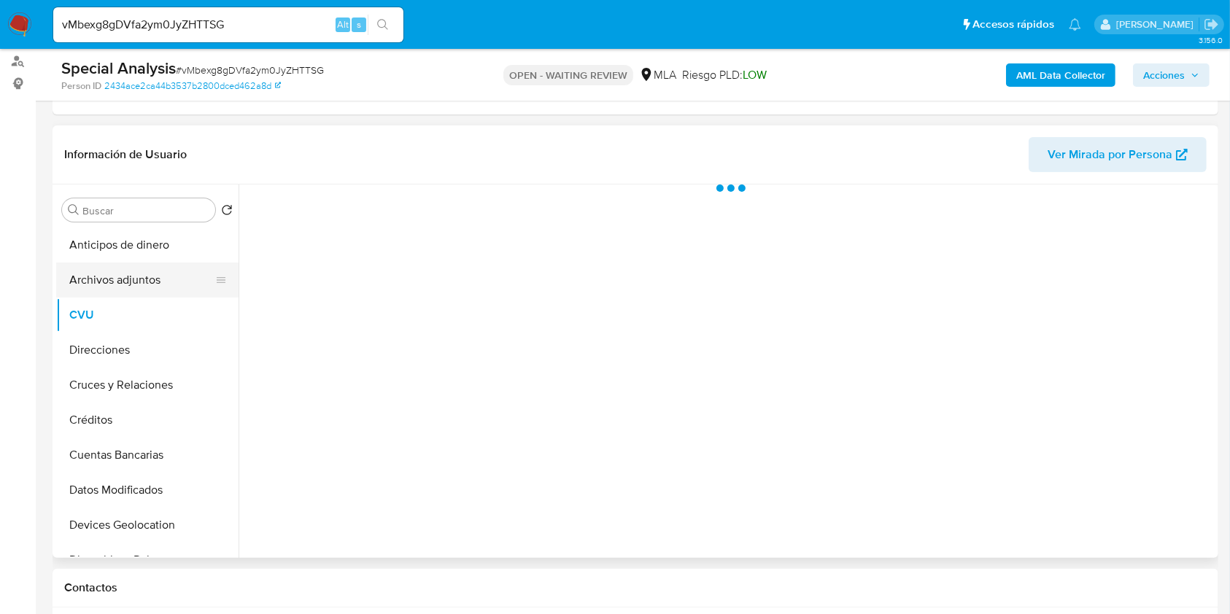
click at [120, 287] on button "Archivos adjuntos" at bounding box center [141, 280] width 171 height 35
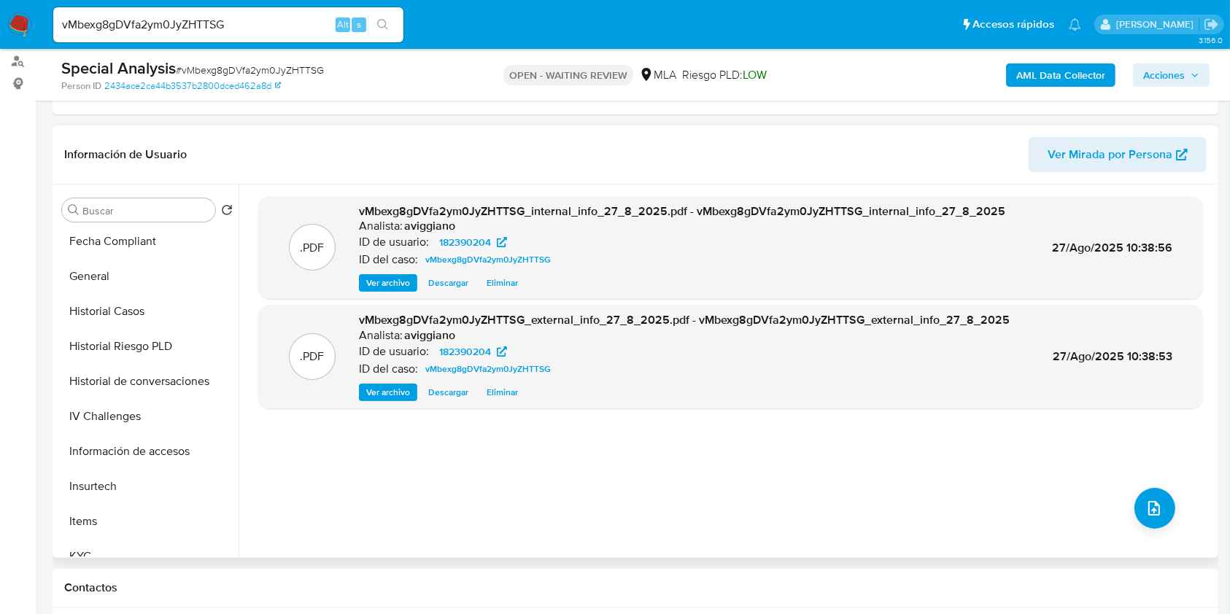
scroll to position [486, 0]
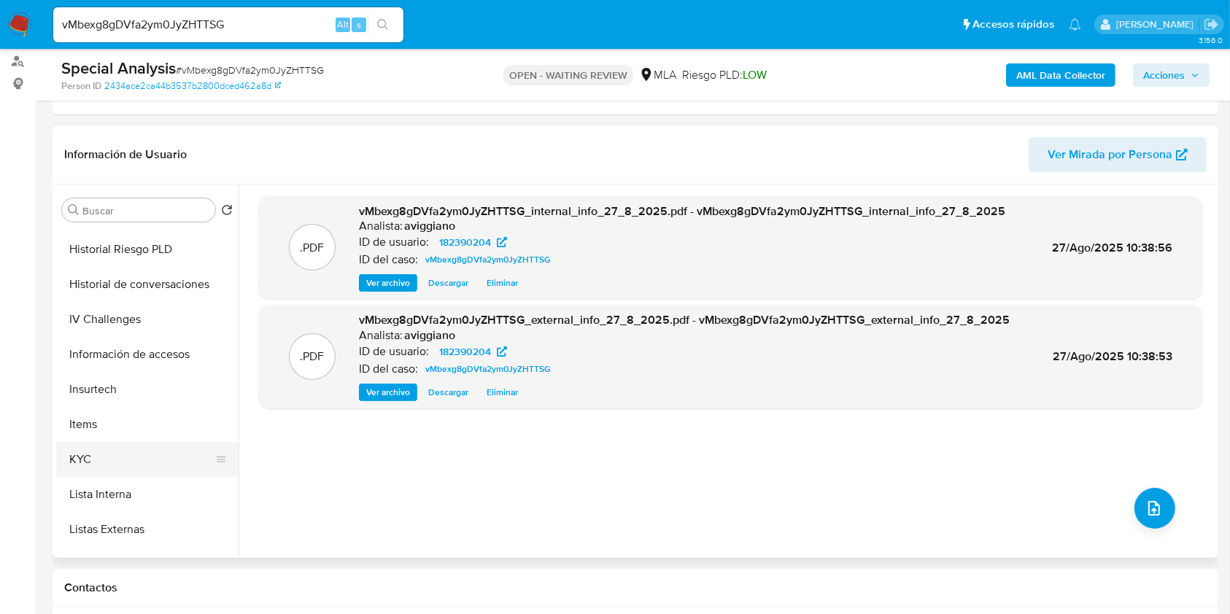
click at [123, 447] on button "KYC" at bounding box center [141, 459] width 171 height 35
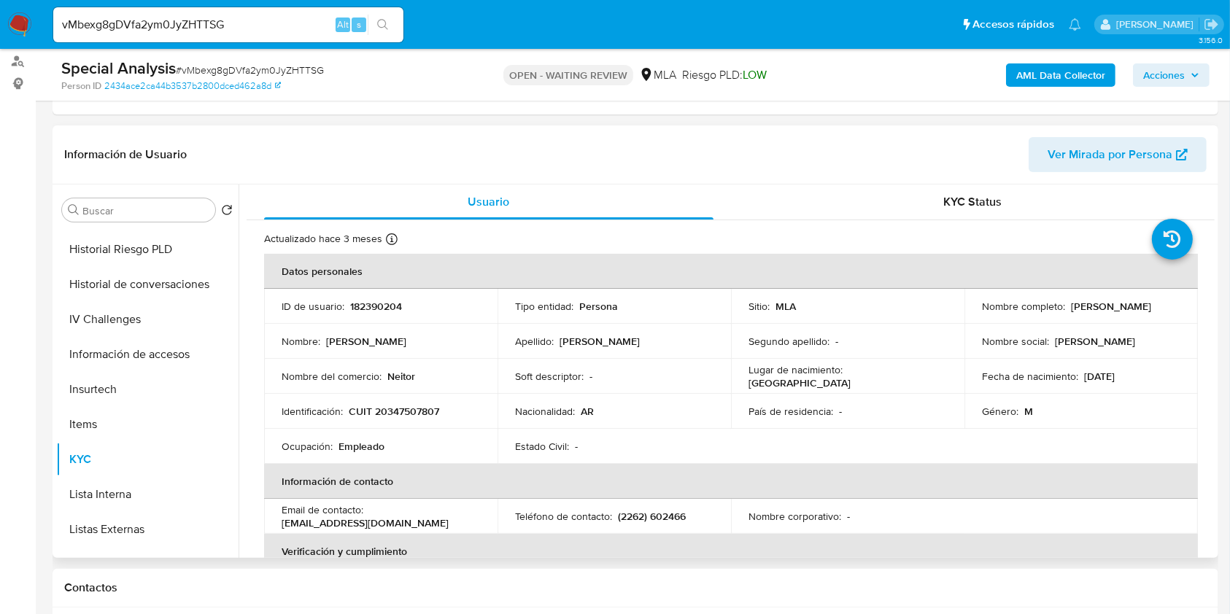
click at [430, 414] on p "CUIT 20347507807" at bounding box center [394, 411] width 90 height 13
click at [356, 313] on td "ID de usuario : 182390204" at bounding box center [380, 306] width 233 height 35
click at [366, 306] on p "182390204" at bounding box center [376, 306] width 52 height 13
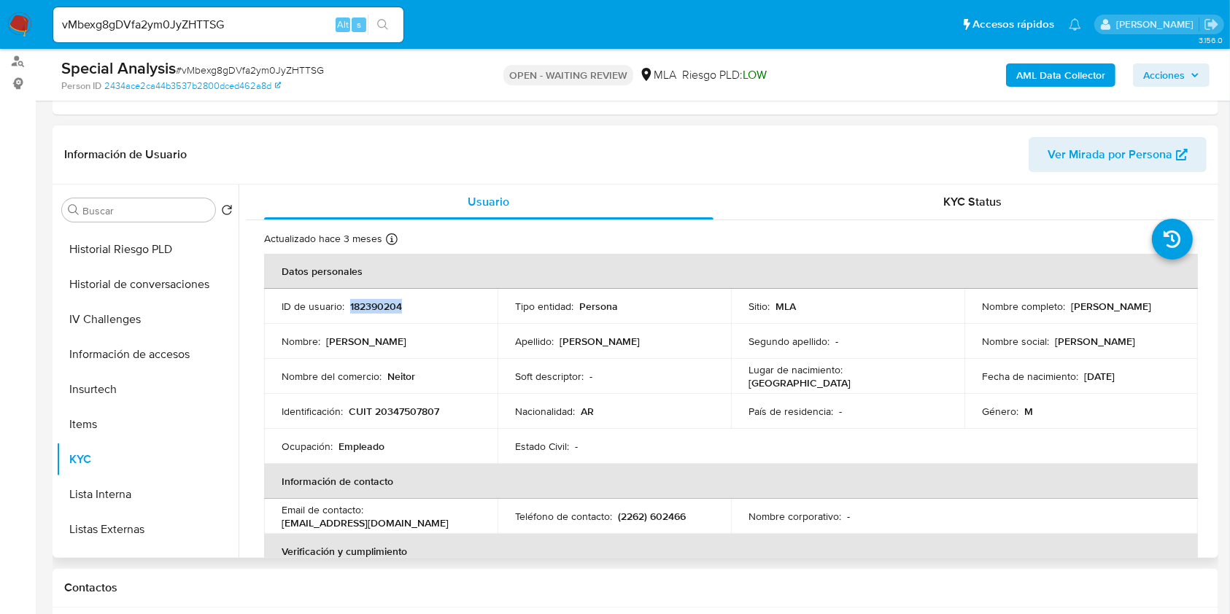
click at [366, 306] on p "182390204" at bounding box center [376, 306] width 52 height 13
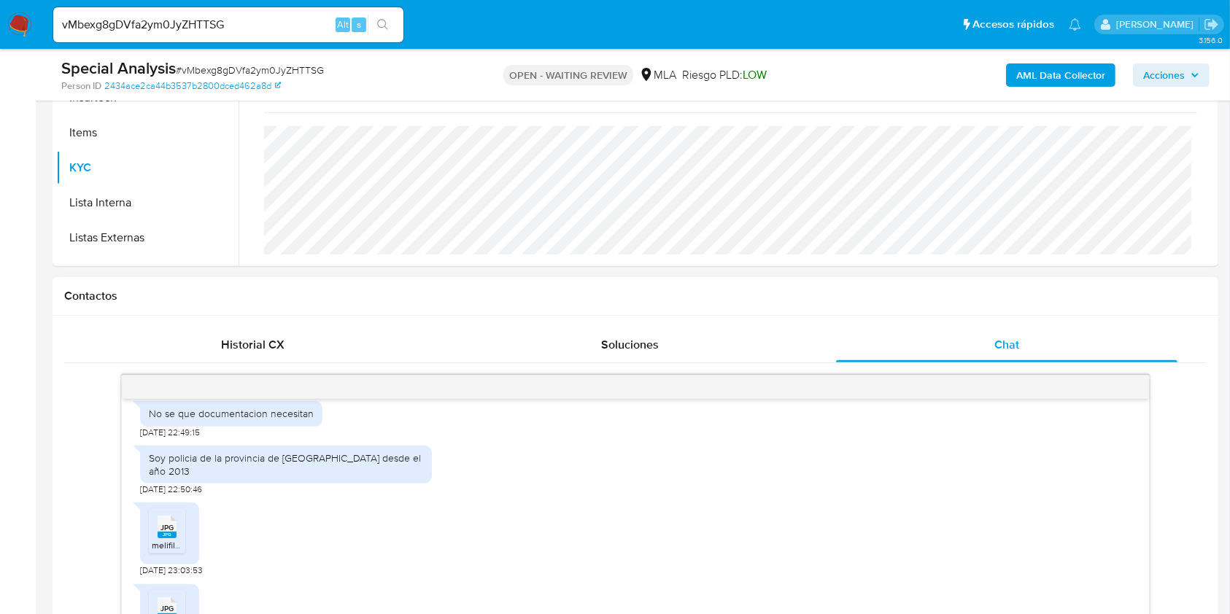
scroll to position [848, 0]
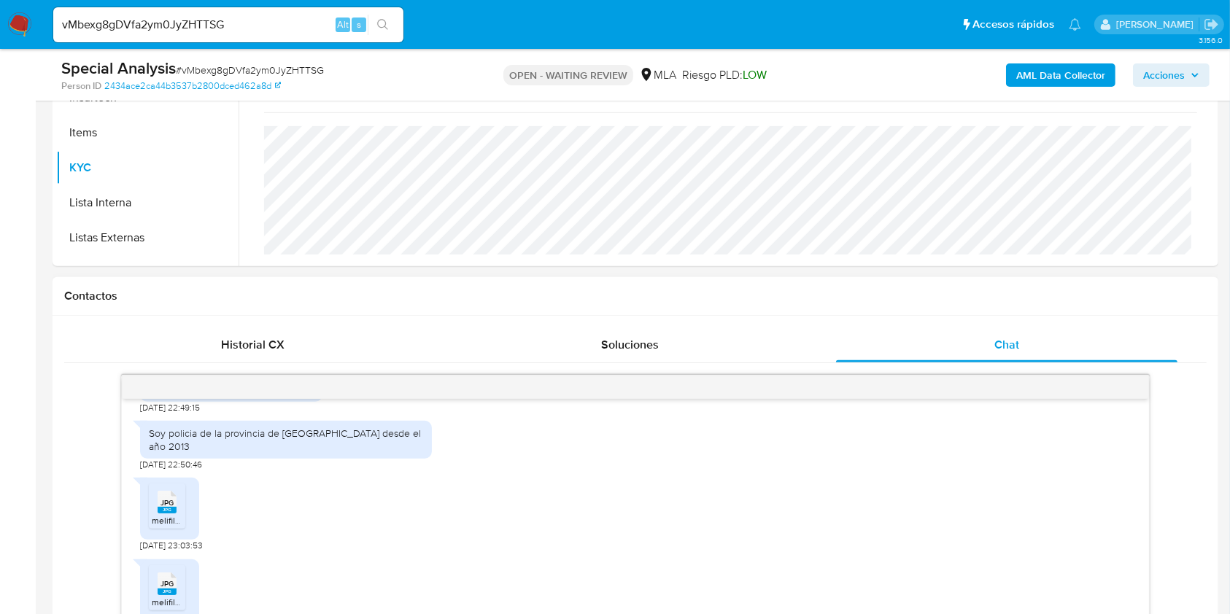
click at [168, 509] on rect at bounding box center [167, 510] width 19 height 7
click at [164, 560] on div "JPG JPG melifile5837527335105074490.jpg" at bounding box center [169, 590] width 59 height 62
click at [165, 572] on icon at bounding box center [167, 583] width 19 height 23
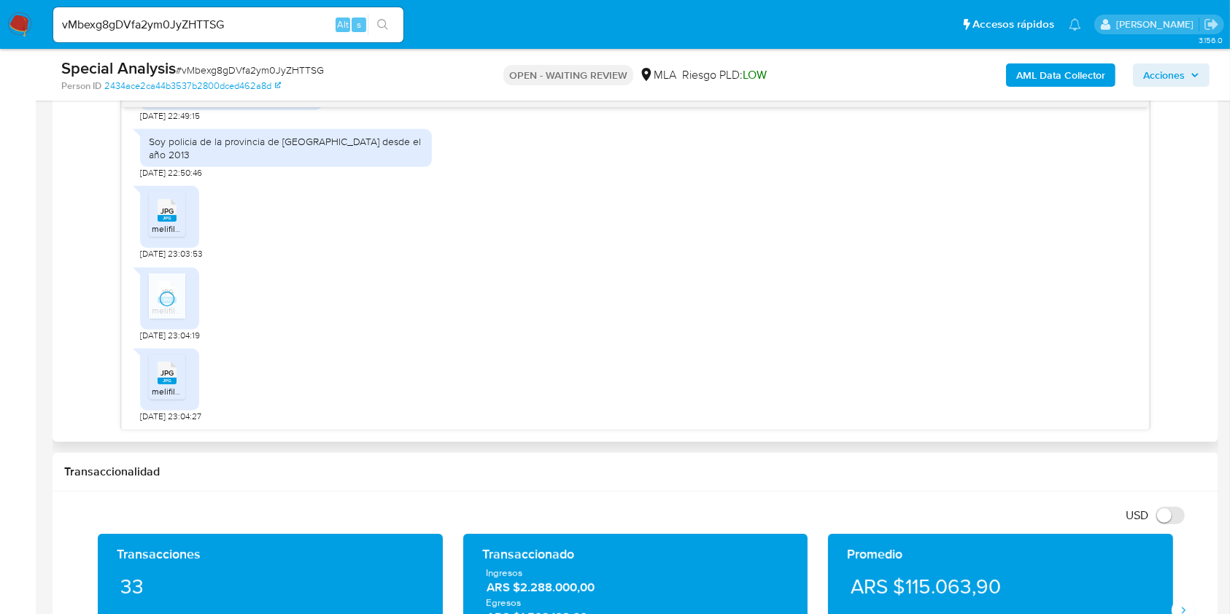
click at [163, 368] on span "JPG" at bounding box center [166, 372] width 13 height 9
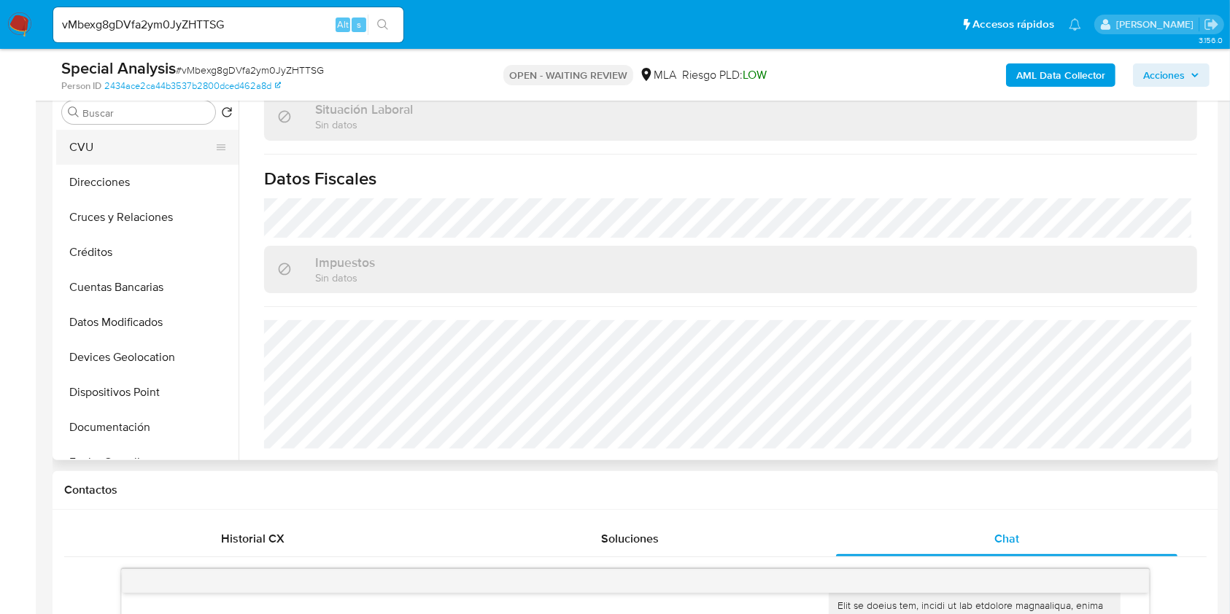
scroll to position [0, 0]
click at [153, 188] on button "Archivos adjuntos" at bounding box center [141, 182] width 171 height 35
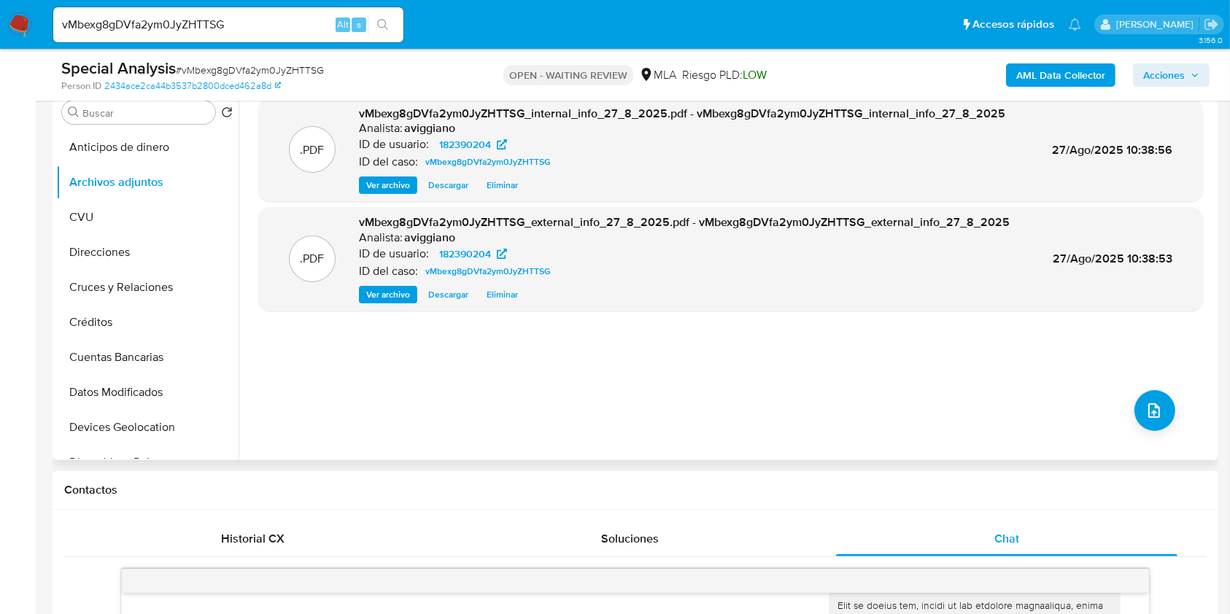
click at [1166, 439] on div ".PDF vMbexg8gDVfa2ym0JyZHTTSG_internal_info_27_8_2025.pdf - vMbexg8gDVfa2ym0JyZ…" at bounding box center [730, 273] width 945 height 350
click at [1154, 419] on button "upload-file" at bounding box center [1154, 410] width 41 height 41
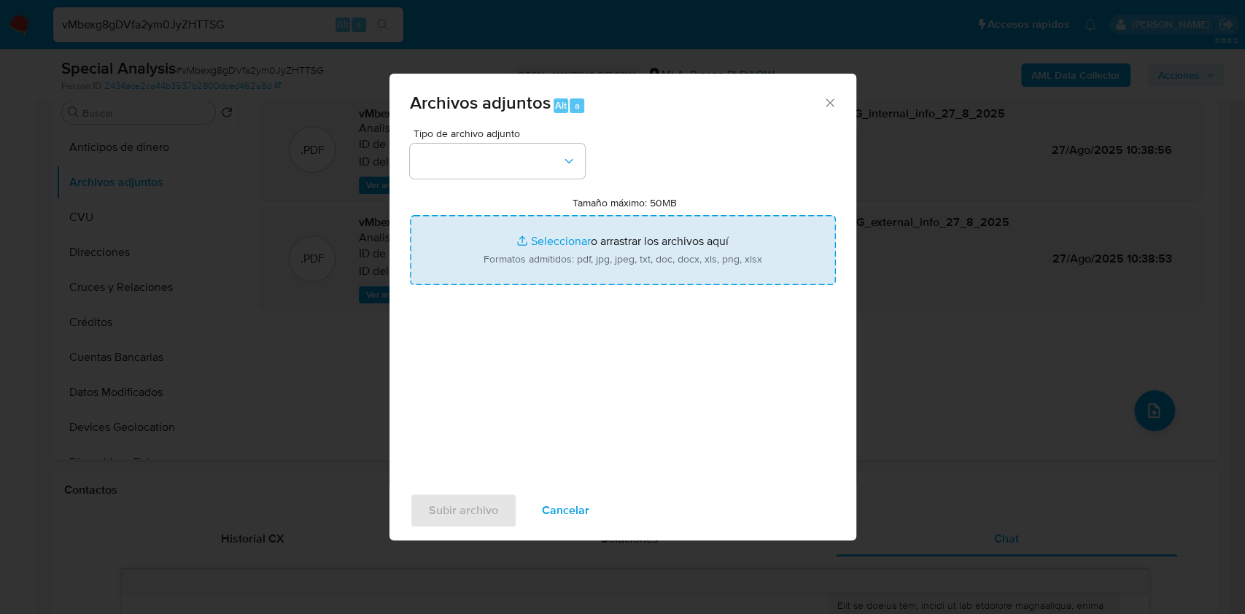
click at [549, 251] on input "Tamaño máximo: 50MB Seleccionar archivos" at bounding box center [623, 250] width 426 height 70
type input "C:\fakepath\Recibo de Haberes - 182390204.jpg"
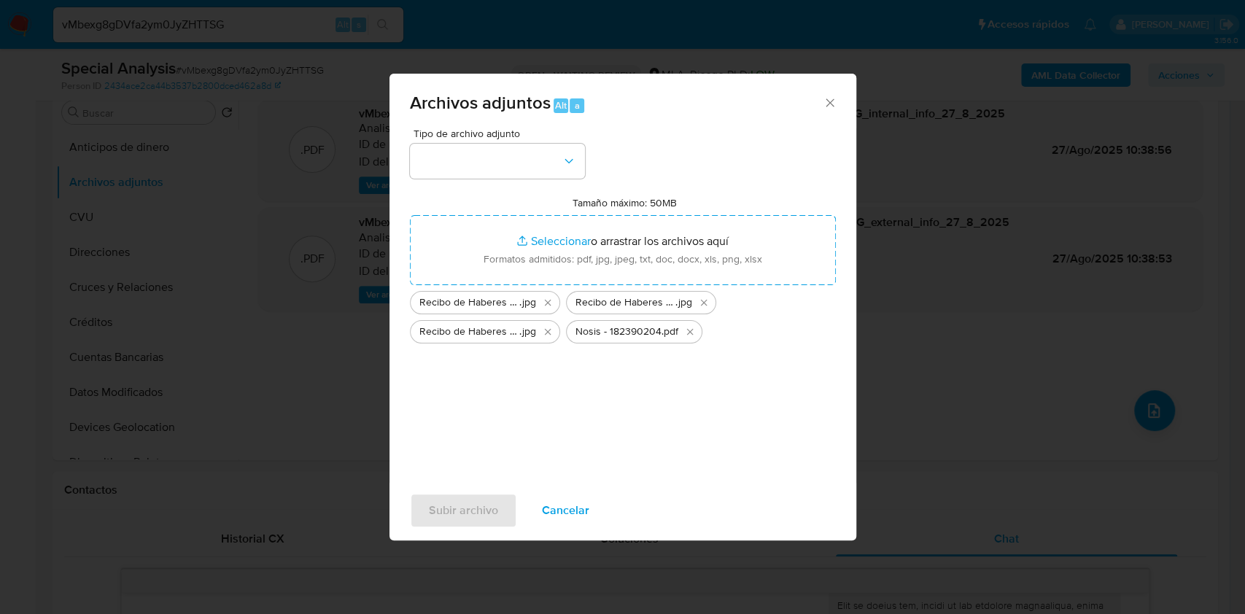
click at [391, 184] on div "Tipo de archivo adjunto Tamaño máximo: 50MB Seleccionar archivos Seleccionar o …" at bounding box center [622, 305] width 467 height 354
click at [470, 155] on button "button" at bounding box center [497, 161] width 175 height 35
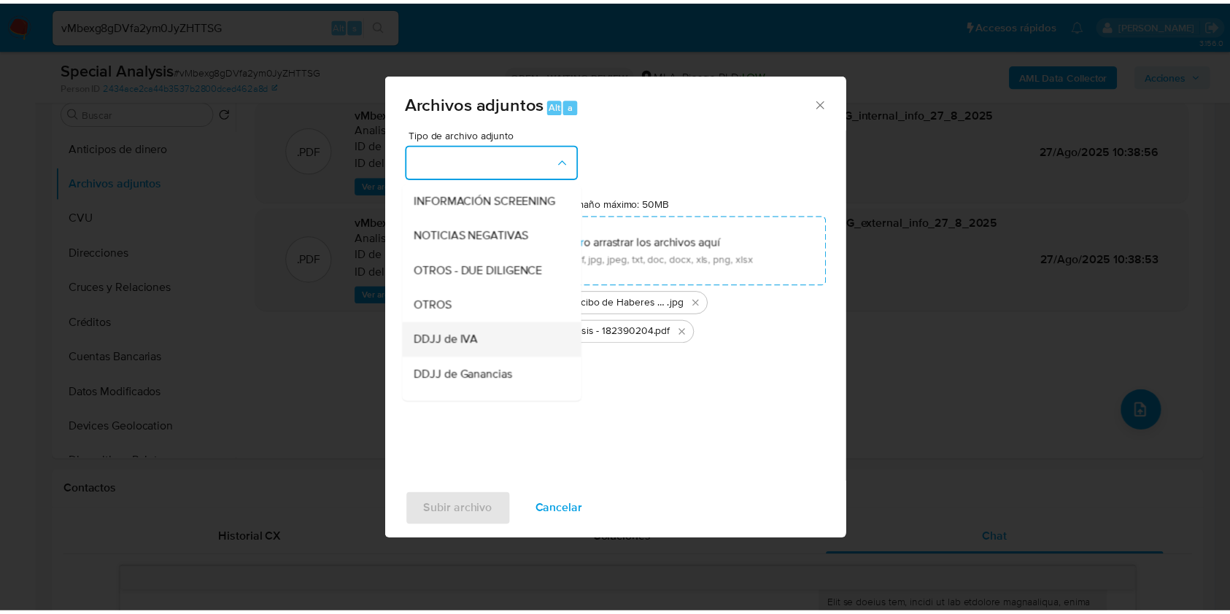
scroll to position [194, 0]
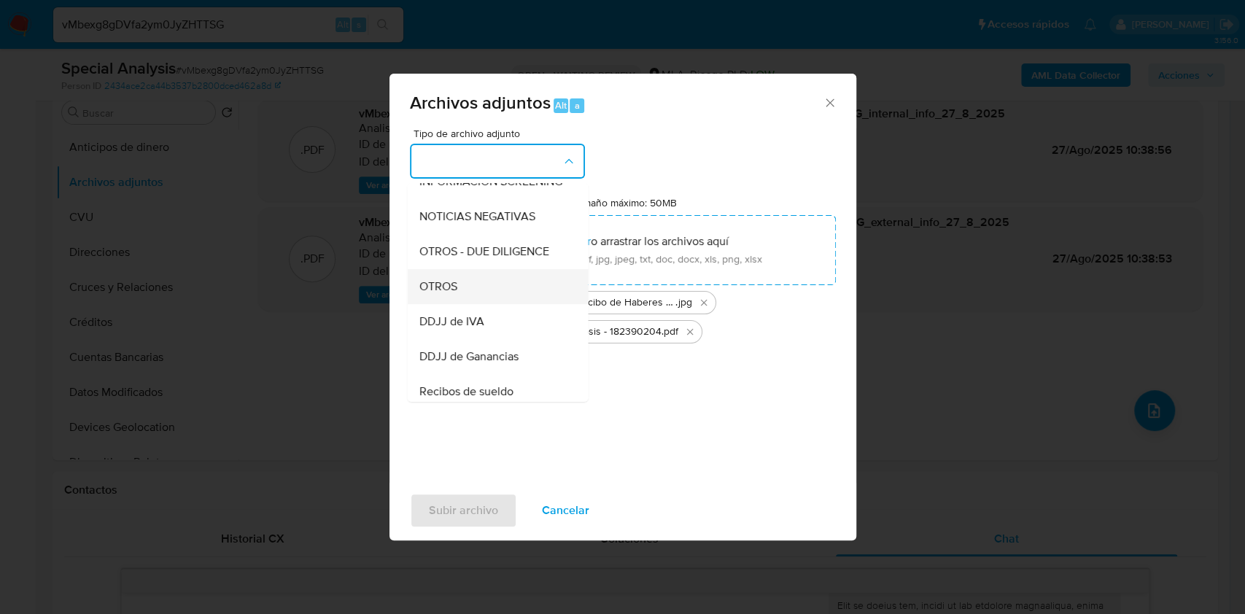
click at [437, 294] on span "OTROS" at bounding box center [438, 286] width 38 height 15
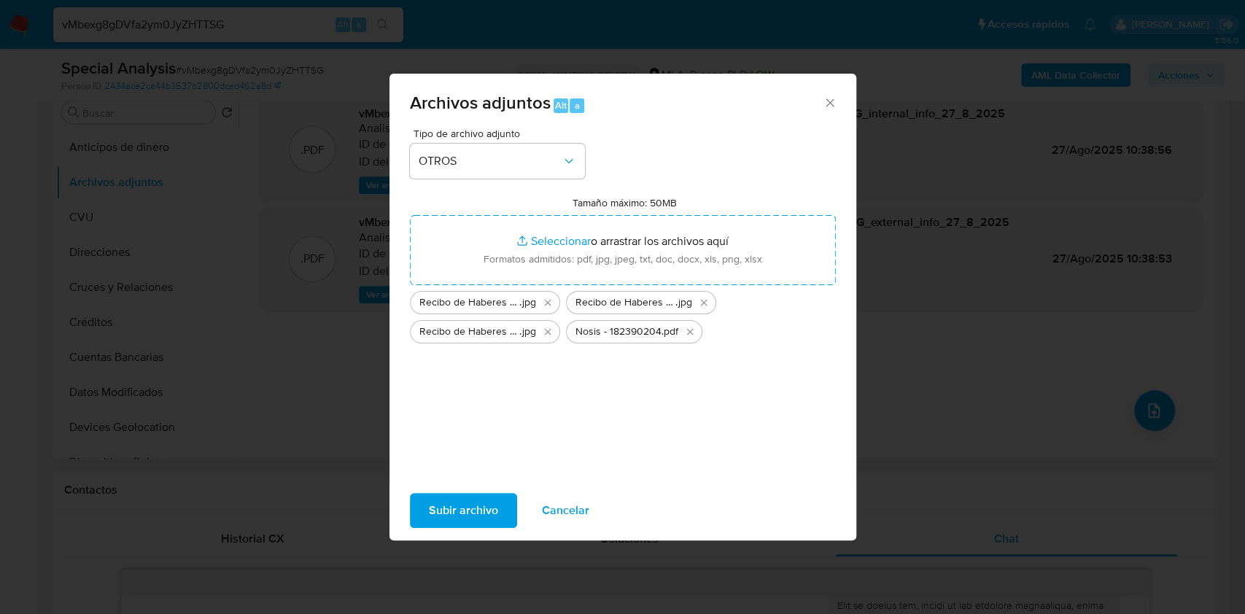
click at [434, 515] on span "Subir archivo" at bounding box center [463, 511] width 69 height 32
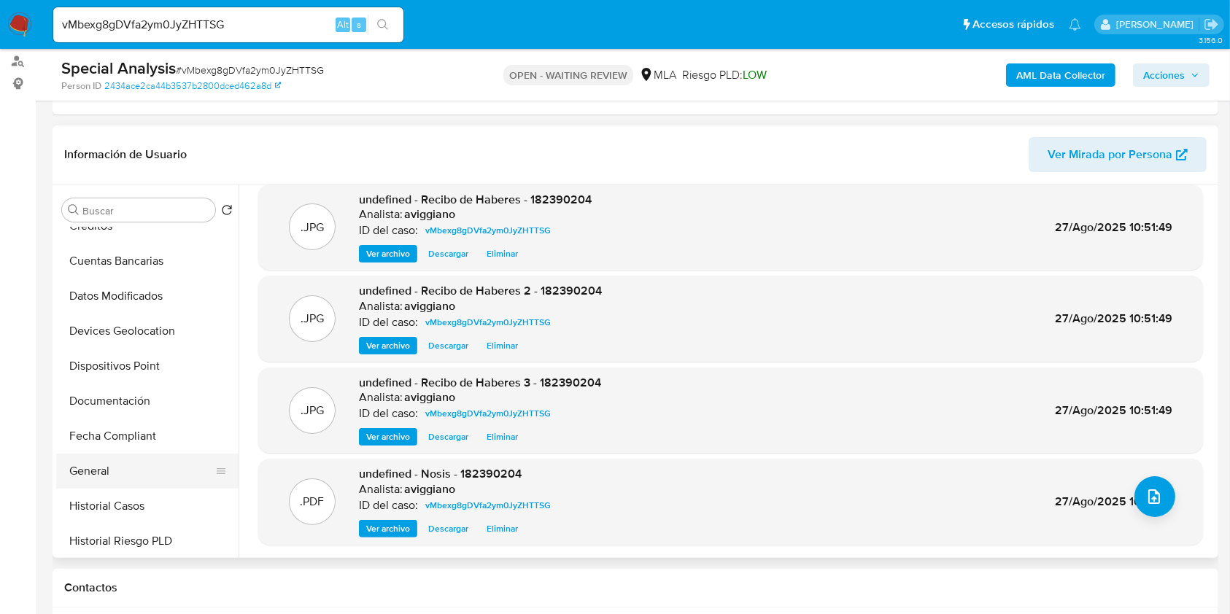
click at [117, 459] on button "General" at bounding box center [141, 471] width 171 height 35
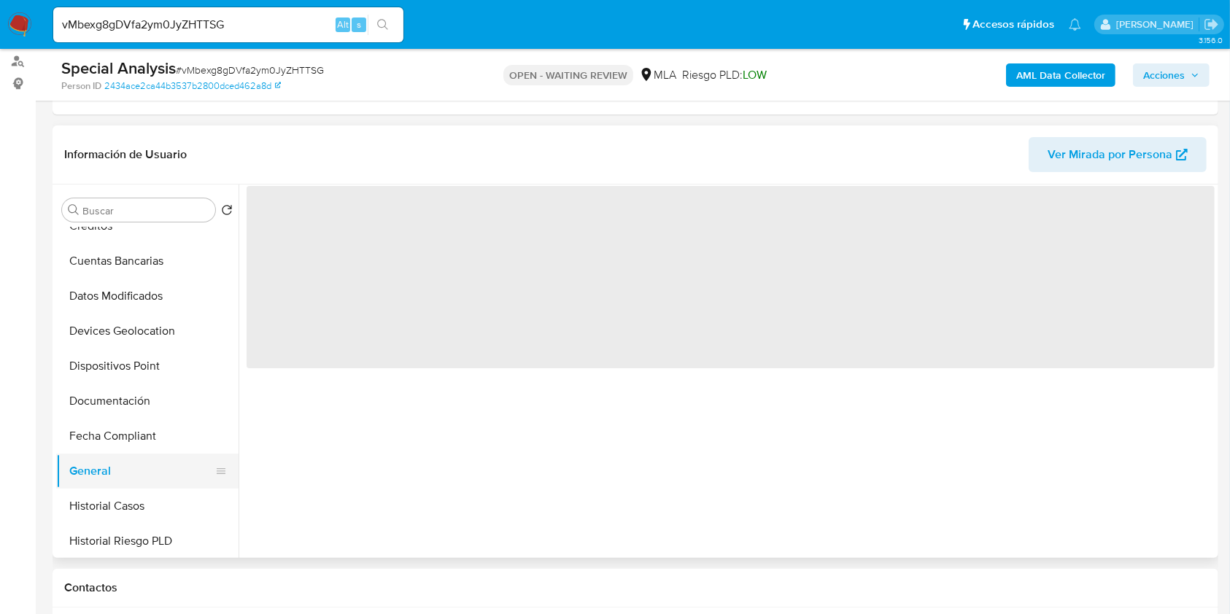
scroll to position [0, 0]
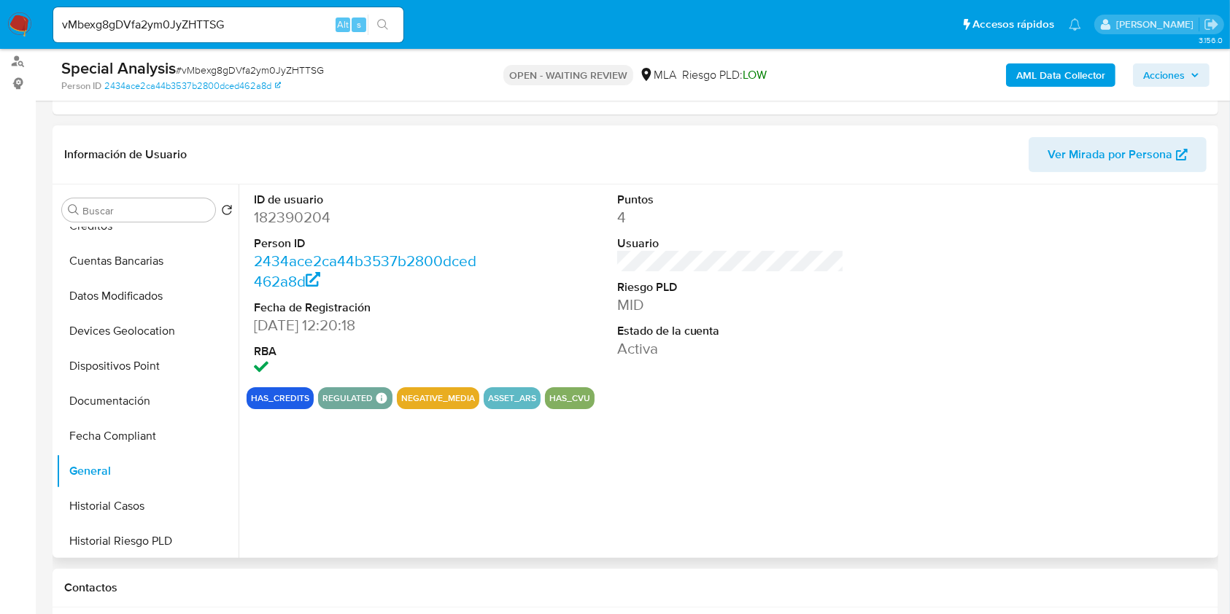
click at [289, 217] on dd "182390204" at bounding box center [368, 217] width 228 height 20
drag, startPoint x: 289, startPoint y: 217, endPoint x: 303, endPoint y: 228, distance: 18.7
click at [303, 228] on dl "ID de usuario 182390204 Person ID 2434ace2ca44b3537b2800dced462a8d Fecha de Reg…" at bounding box center [368, 286] width 228 height 188
drag, startPoint x: 298, startPoint y: 195, endPoint x: 283, endPoint y: 214, distance: 24.5
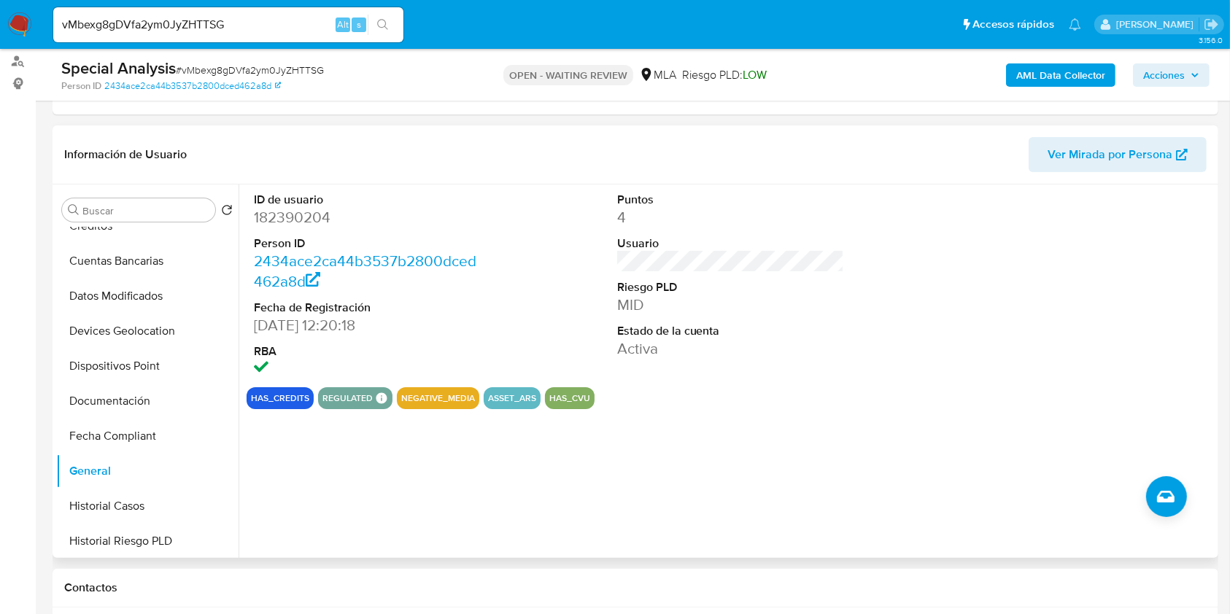
click at [283, 214] on dd "182390204" at bounding box center [368, 217] width 228 height 20
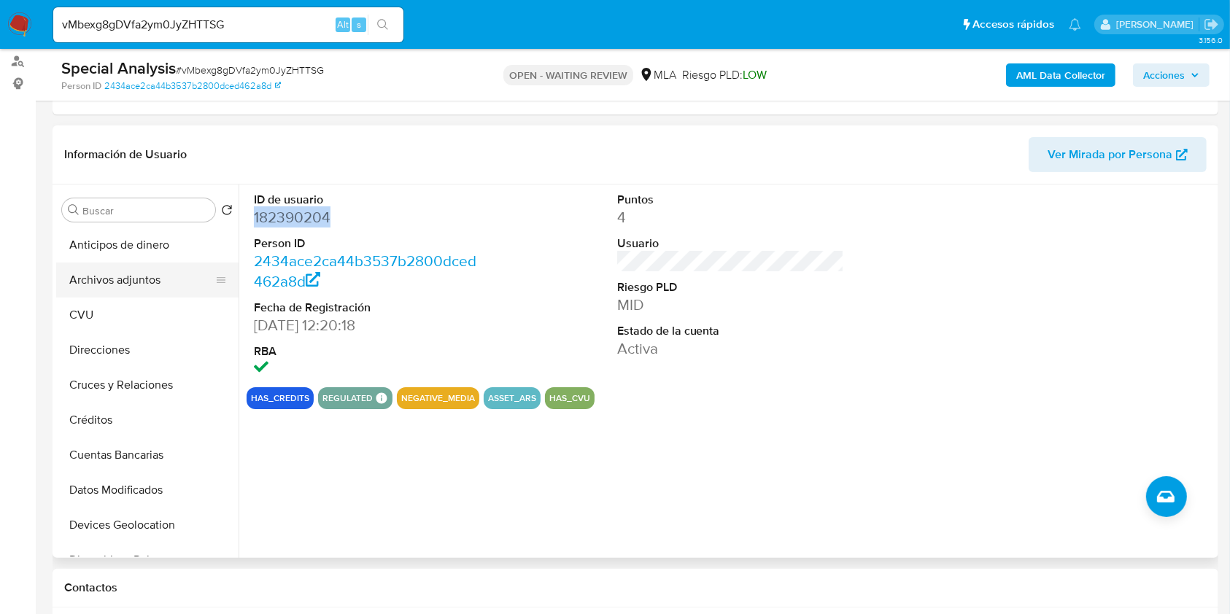
click at [144, 283] on button "Archivos adjuntos" at bounding box center [141, 280] width 171 height 35
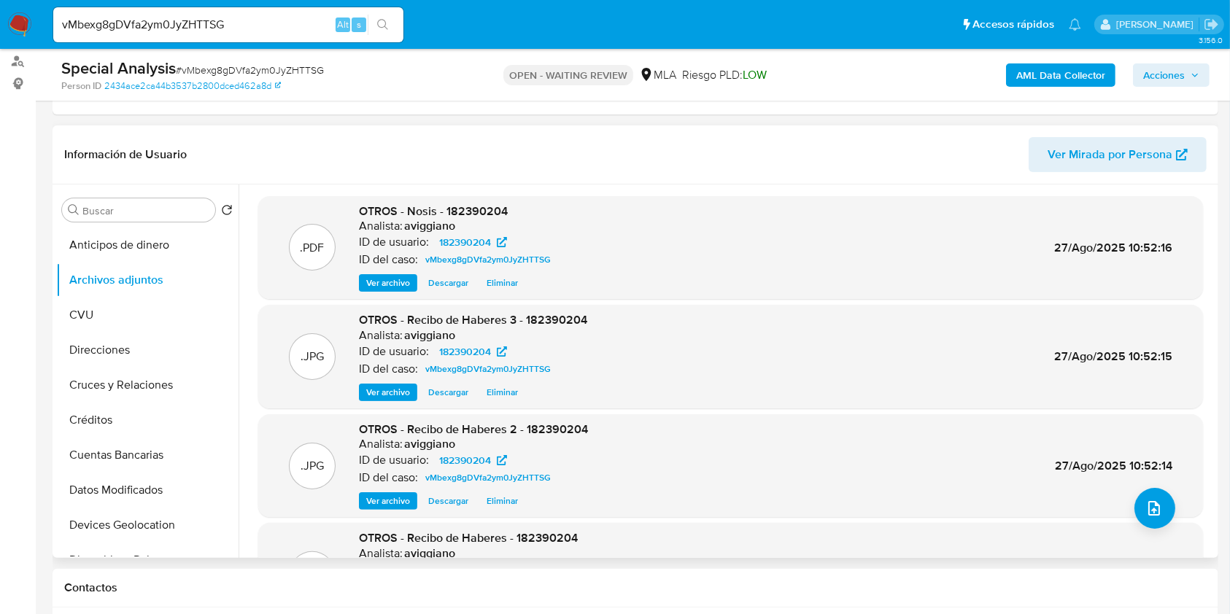
click at [472, 213] on span "OTROS - Nosis - 182390204" at bounding box center [433, 211] width 149 height 17
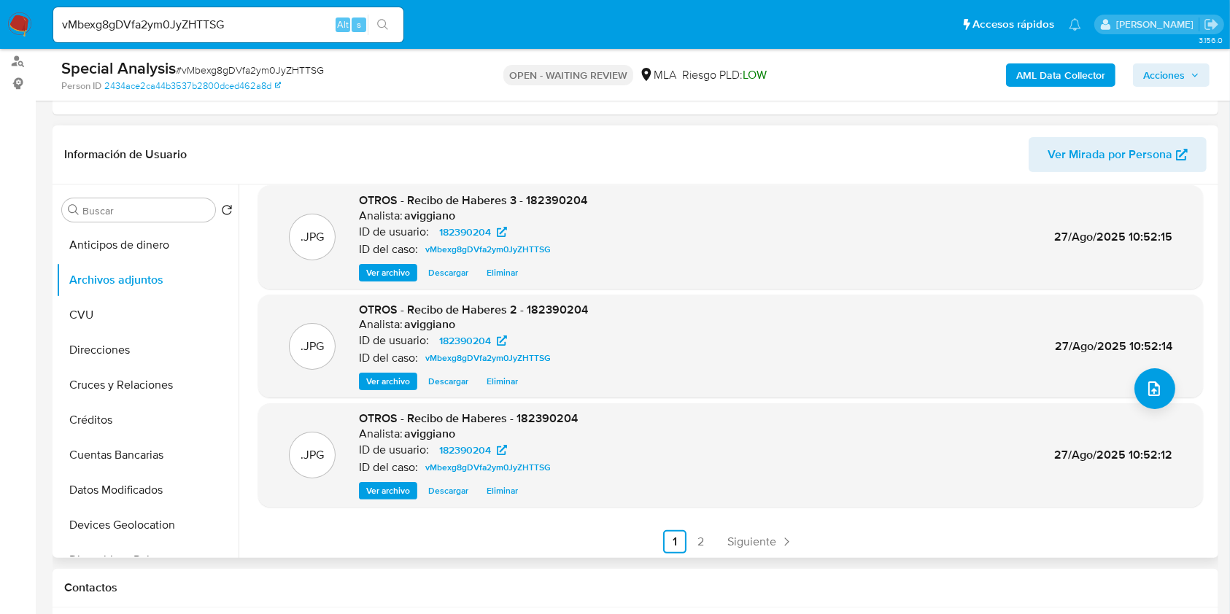
scroll to position [123, 0]
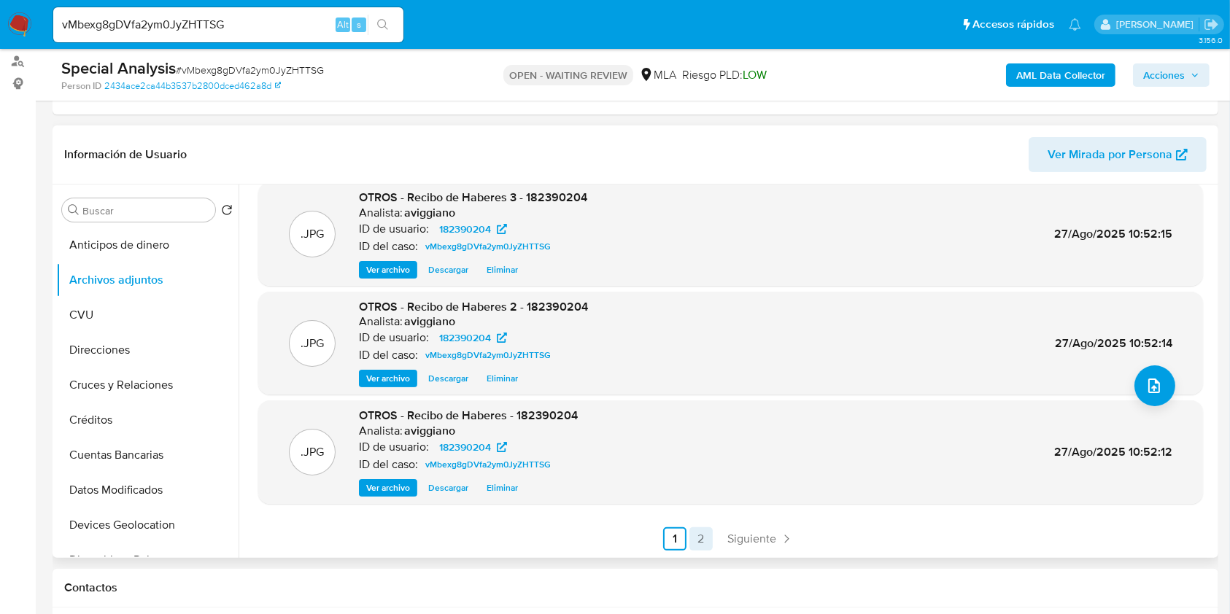
click at [695, 538] on link "2" at bounding box center [700, 538] width 23 height 23
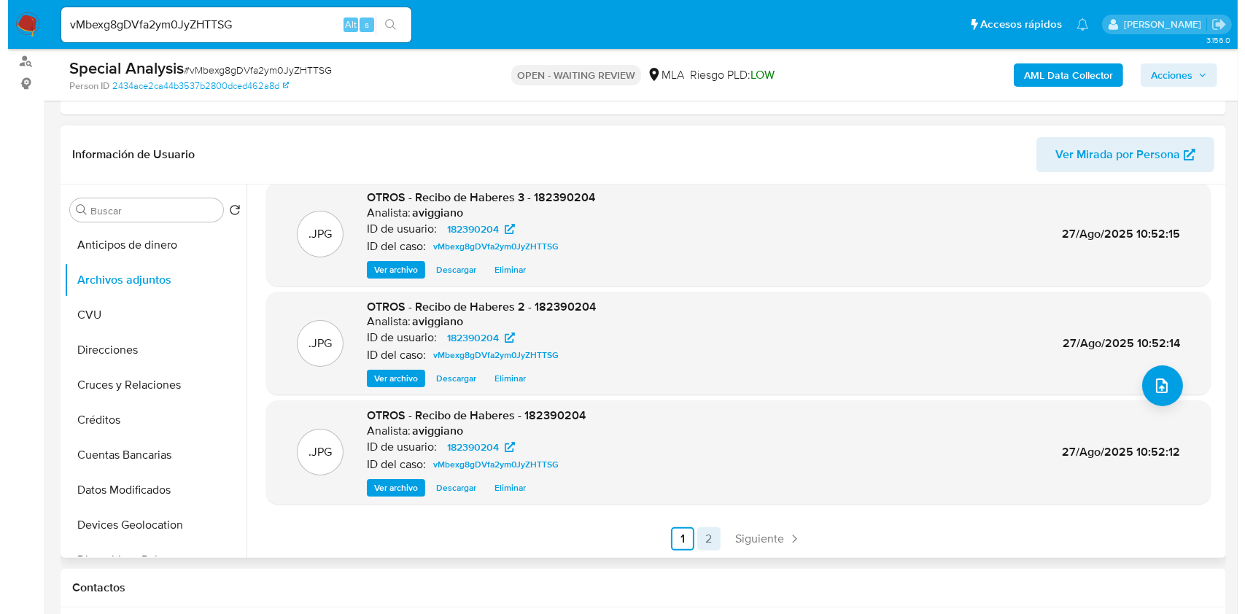
scroll to position [0, 0]
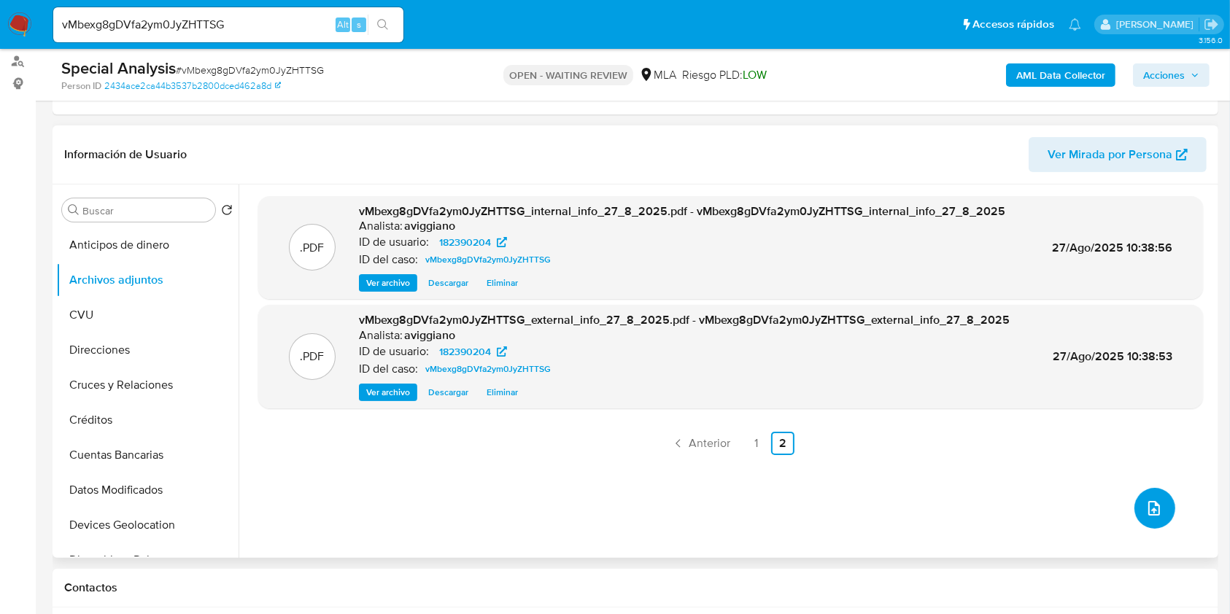
click at [1134, 508] on button "upload-file" at bounding box center [1154, 508] width 41 height 41
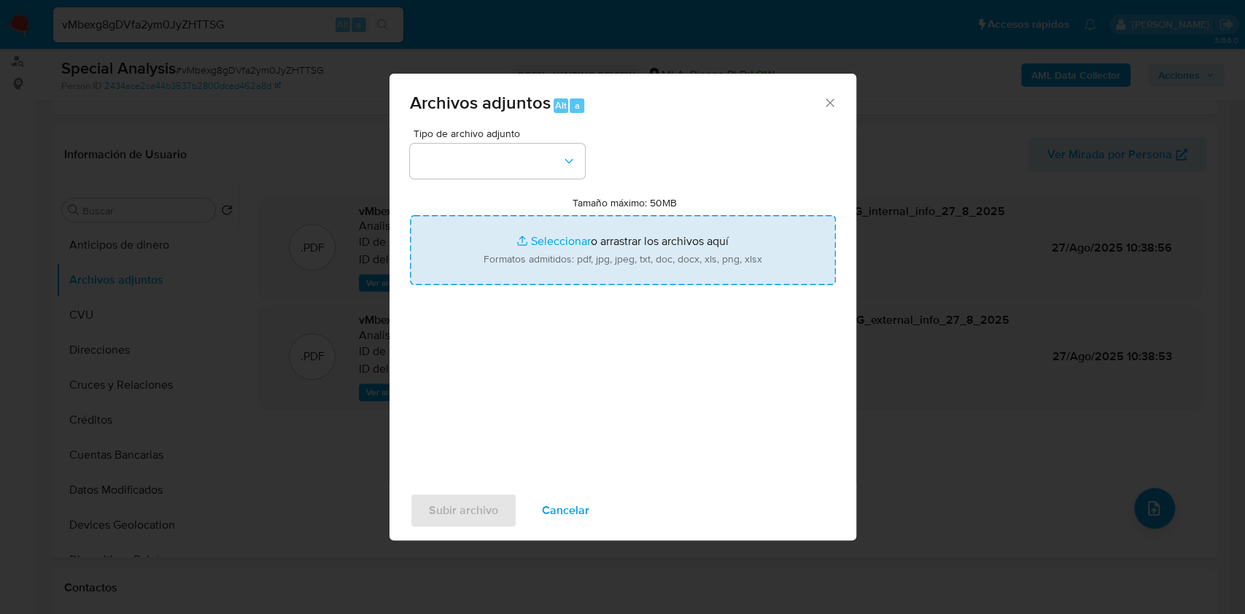
click at [635, 215] on input "Tamaño máximo: 50MB Seleccionar archivos" at bounding box center [623, 250] width 426 height 70
type input "C:\fakepath\Movimientos-Aladdin-v10_1 - 182390204.xlsx"
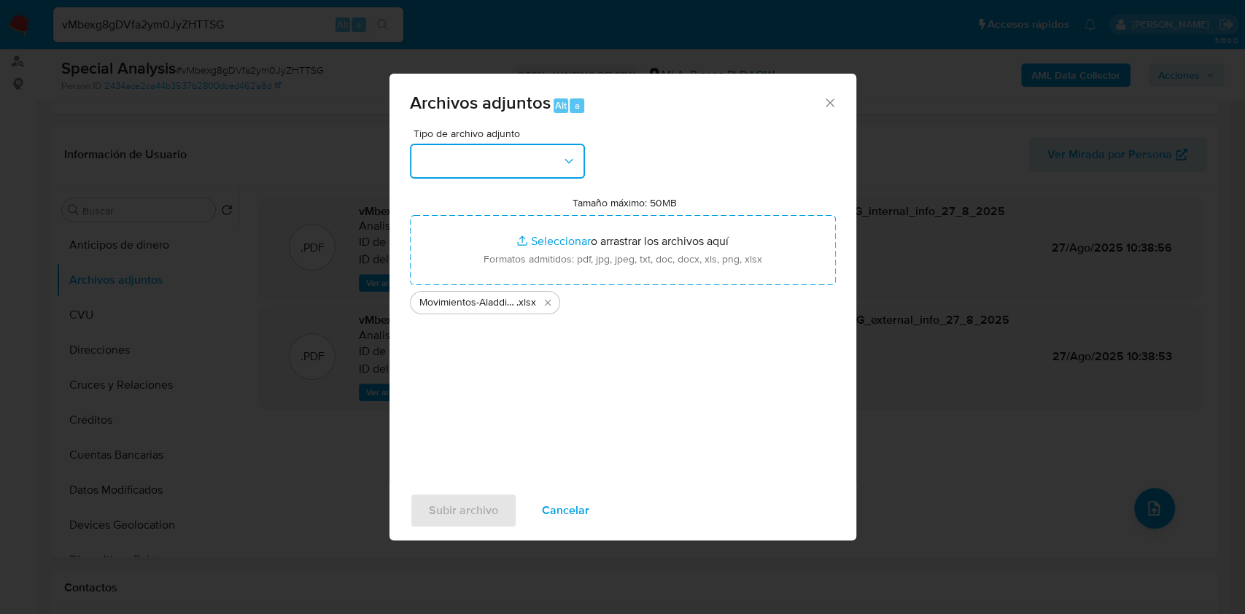
click at [435, 153] on button "button" at bounding box center [497, 161] width 175 height 35
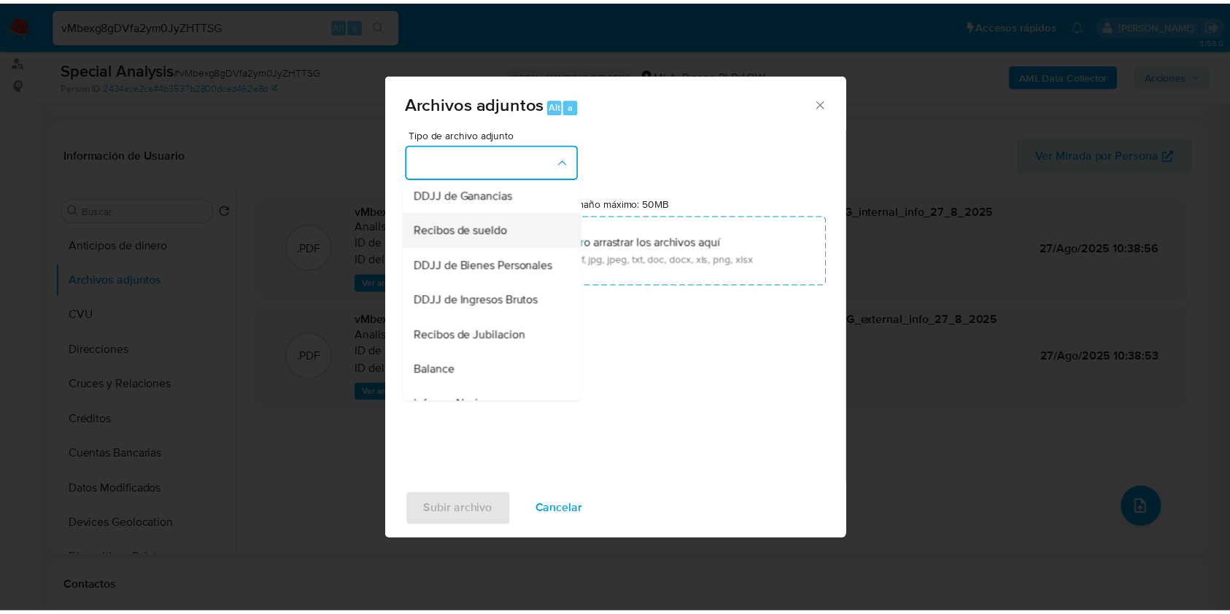
scroll to position [292, 0]
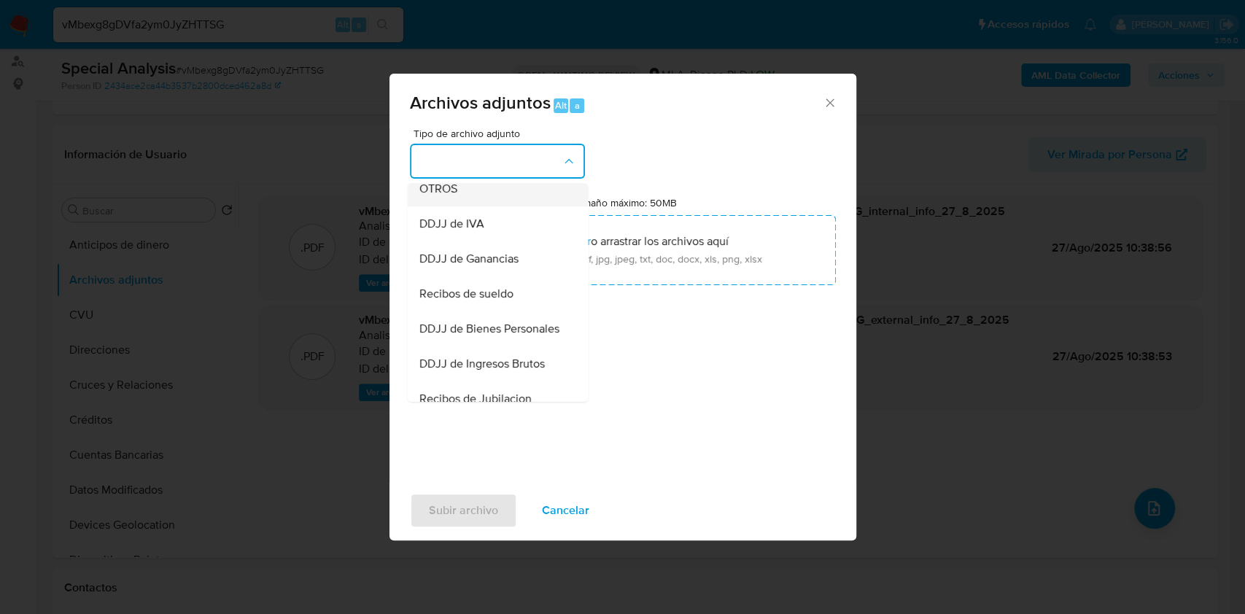
click at [464, 201] on div "OTROS" at bounding box center [493, 188] width 149 height 35
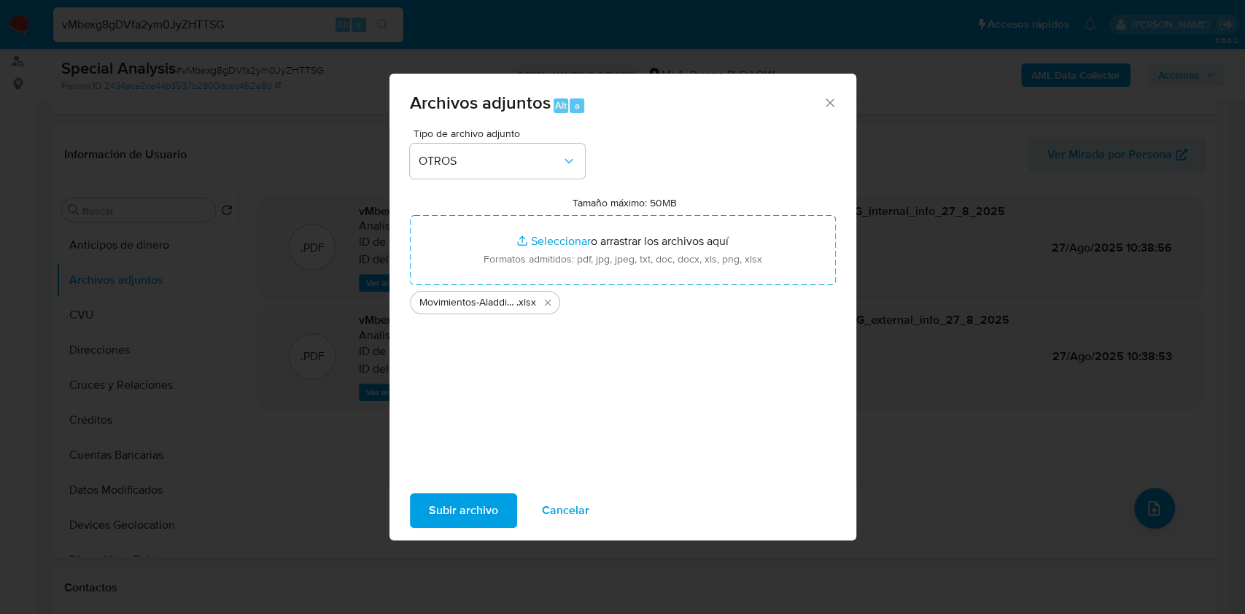
click at [473, 525] on span "Subir archivo" at bounding box center [463, 511] width 69 height 32
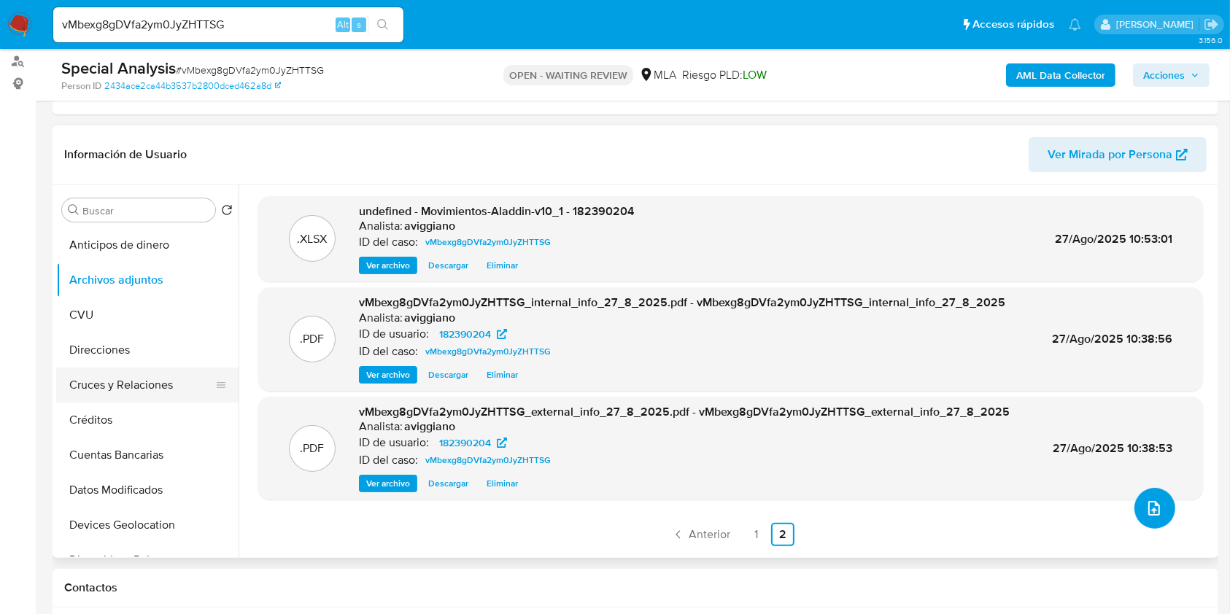
scroll to position [194, 0]
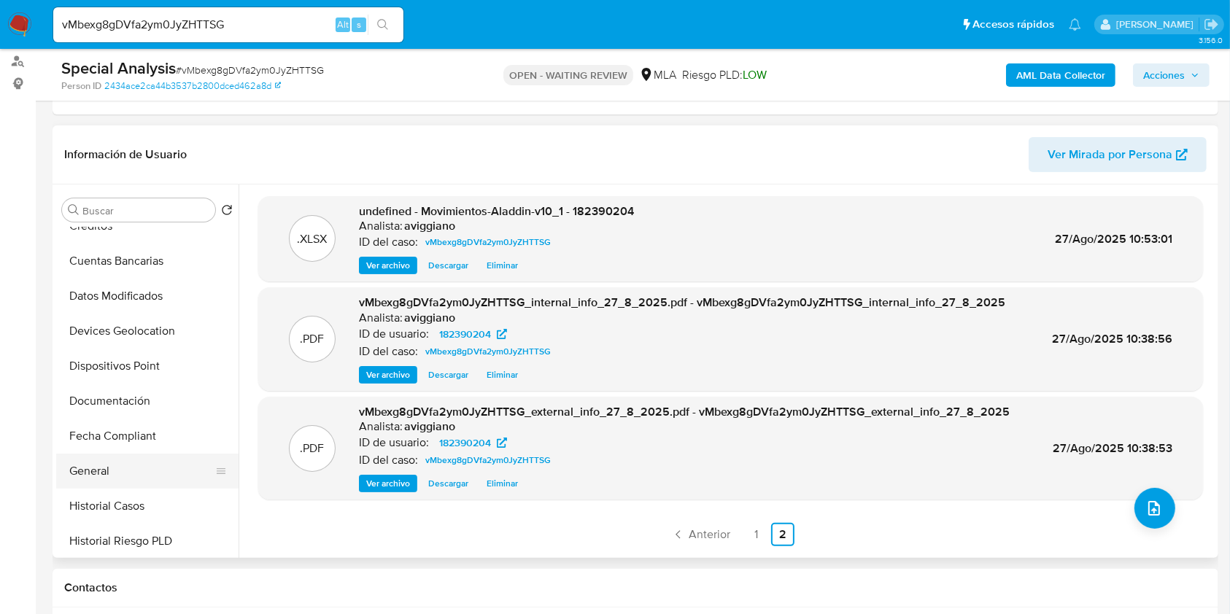
click at [106, 465] on button "General" at bounding box center [141, 471] width 171 height 35
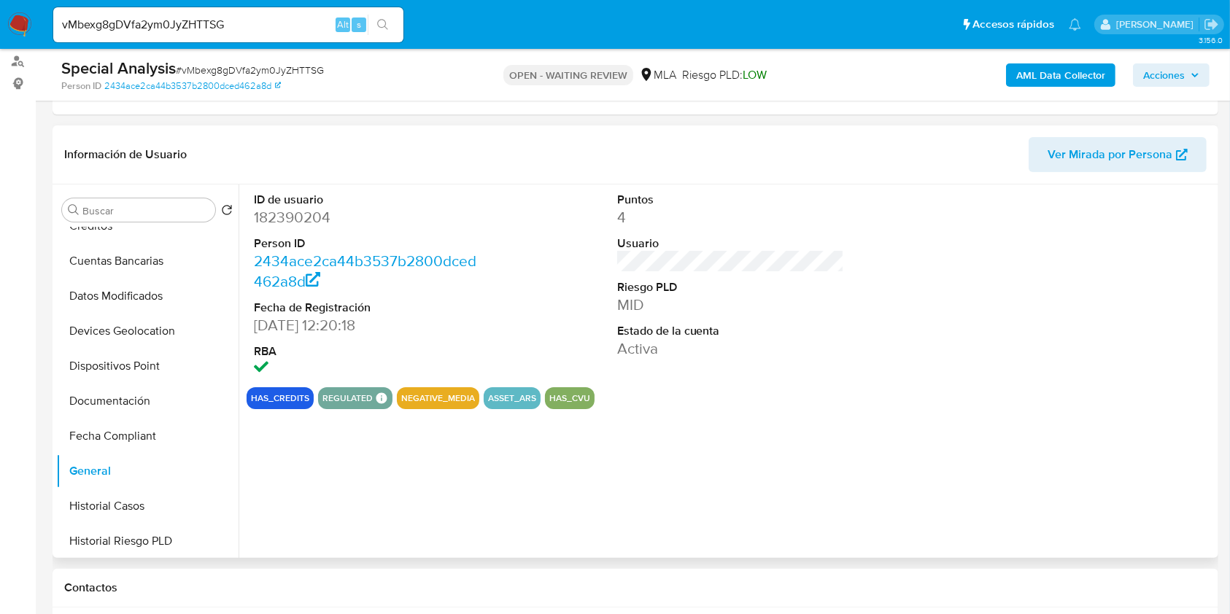
click at [306, 217] on dd "182390204" at bounding box center [368, 217] width 228 height 20
click at [257, 63] on span "# vMbexg8gDVfa2ym0JyZHTTSG" at bounding box center [250, 70] width 148 height 15
click at [296, 214] on dd "182390204" at bounding box center [368, 217] width 228 height 20
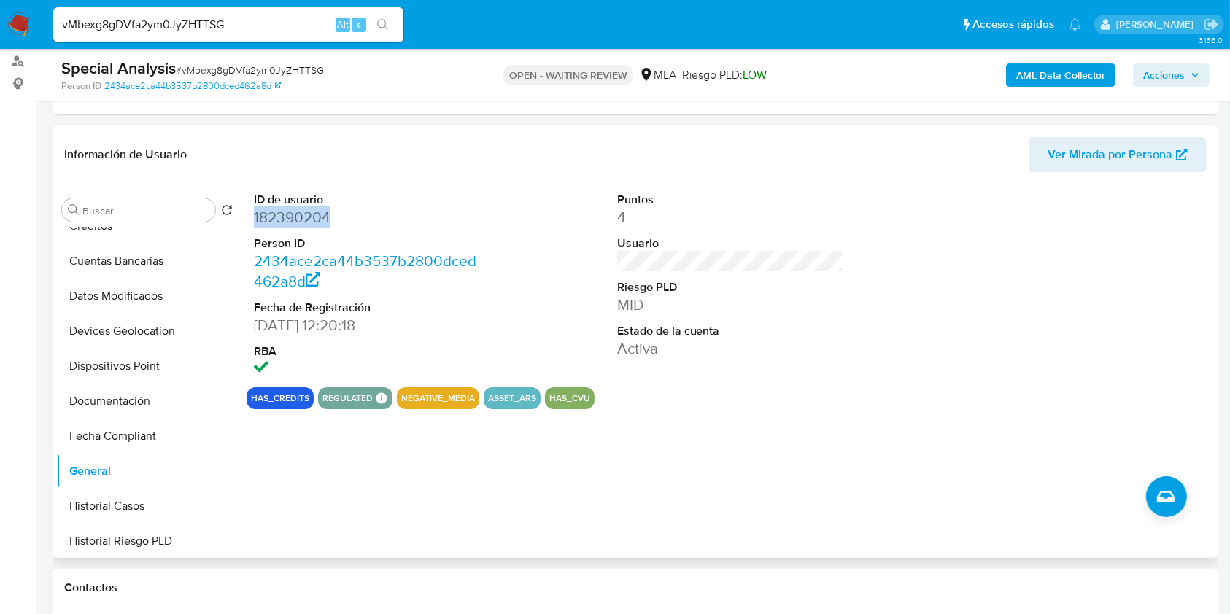
click at [296, 214] on dd "182390204" at bounding box center [368, 217] width 228 height 20
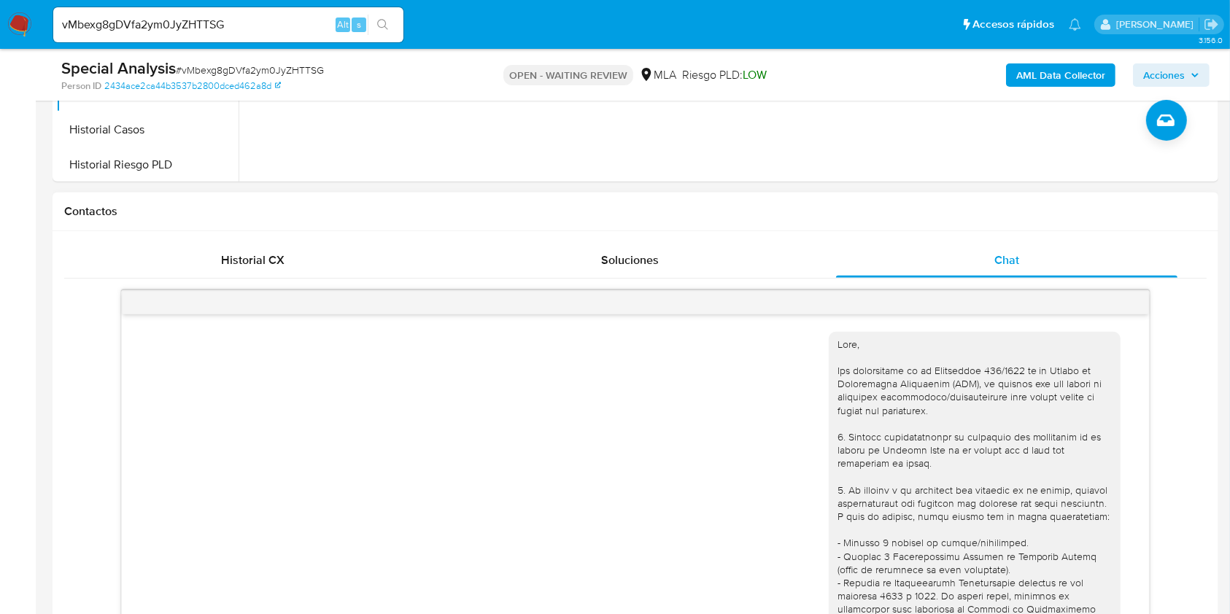
scroll to position [292, 0]
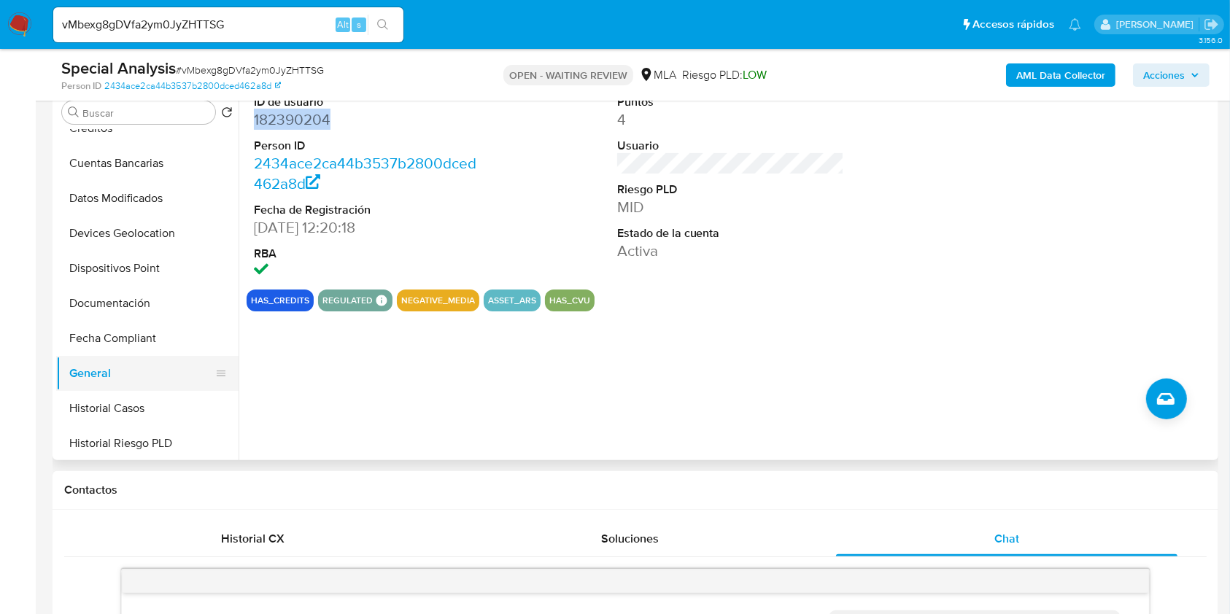
click at [128, 386] on button "General" at bounding box center [141, 373] width 171 height 35
click at [123, 400] on button "Historial Casos" at bounding box center [141, 408] width 171 height 35
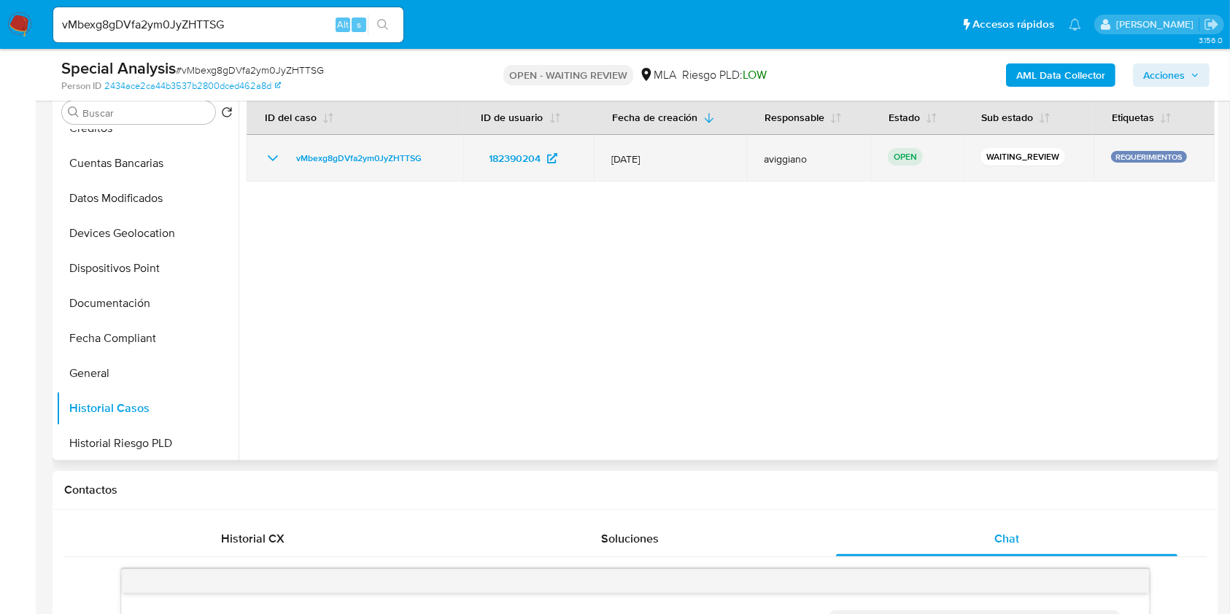
drag, startPoint x: 424, startPoint y: 145, endPoint x: 287, endPoint y: 147, distance: 137.1
click at [287, 147] on td "vMbexg8gDVfa2ym0JyZHTTSG" at bounding box center [355, 158] width 217 height 47
drag, startPoint x: 437, startPoint y: 158, endPoint x: 293, endPoint y: 146, distance: 144.2
click at [293, 146] on td "vMbexg8gDVfa2ym0JyZHTTSG" at bounding box center [355, 158] width 217 height 47
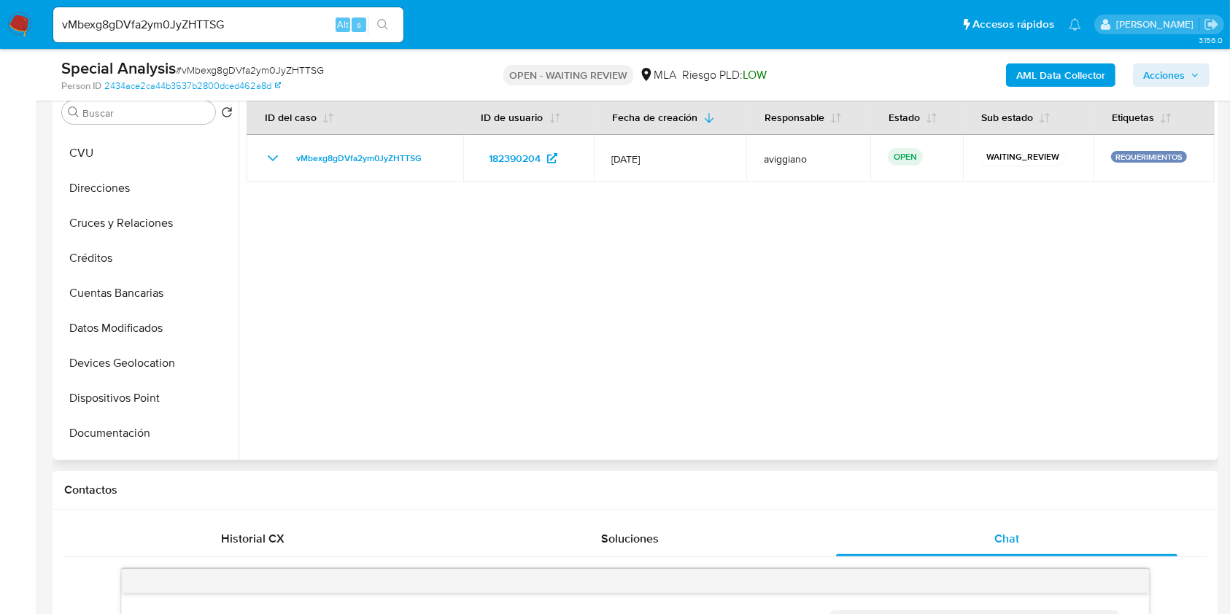
scroll to position [0, 0]
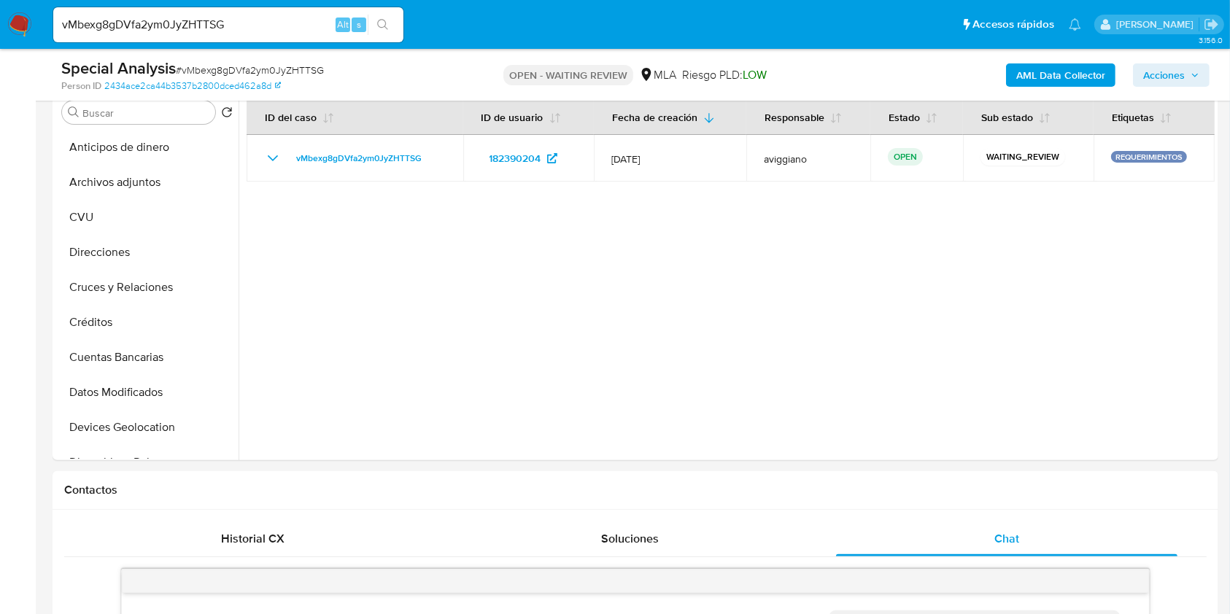
click at [137, 26] on input "vMbexg8gDVfa2ym0JyZHTTSG" at bounding box center [228, 24] width 350 height 19
paste input "Ue7zaB6JqGfyRPQMJ3zQmcVO"
type input "Ue7zaB6JqGfyRPQMJ3zQmcVO"
click at [388, 16] on button "search-icon" at bounding box center [383, 25] width 30 height 20
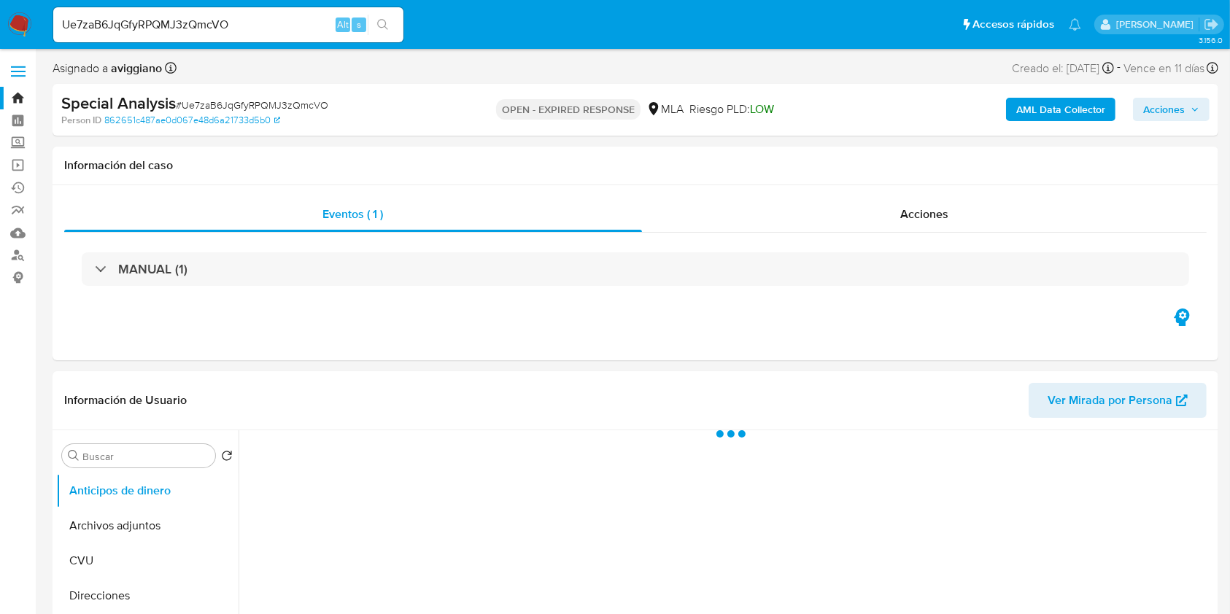
select select "10"
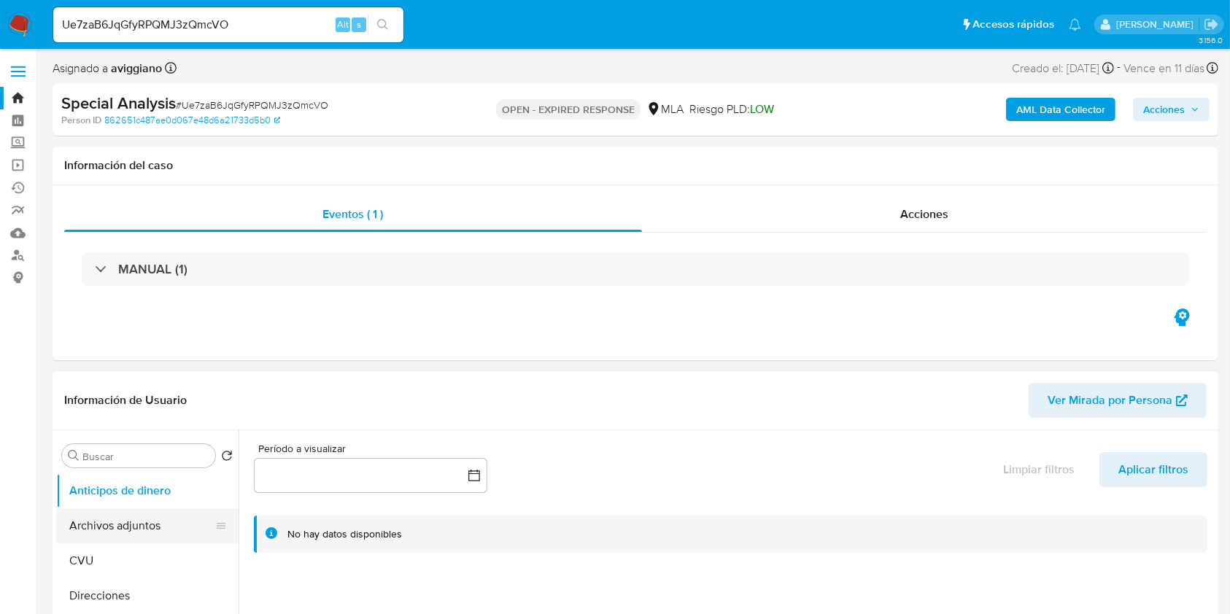
click at [146, 534] on button "Archivos adjuntos" at bounding box center [141, 525] width 171 height 35
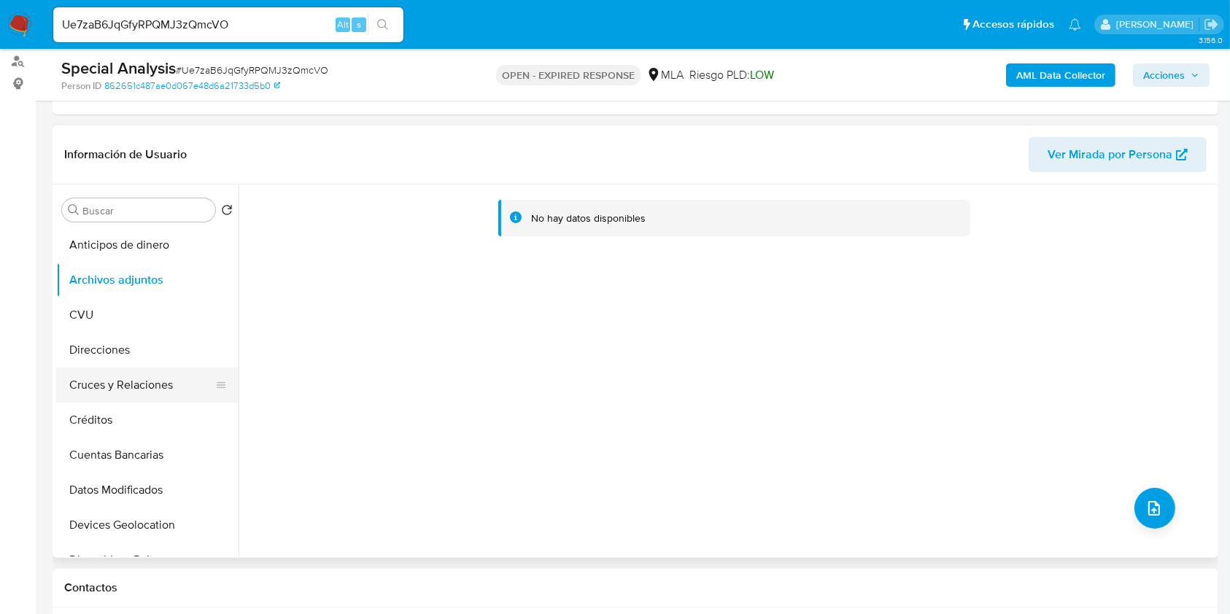
scroll to position [292, 0]
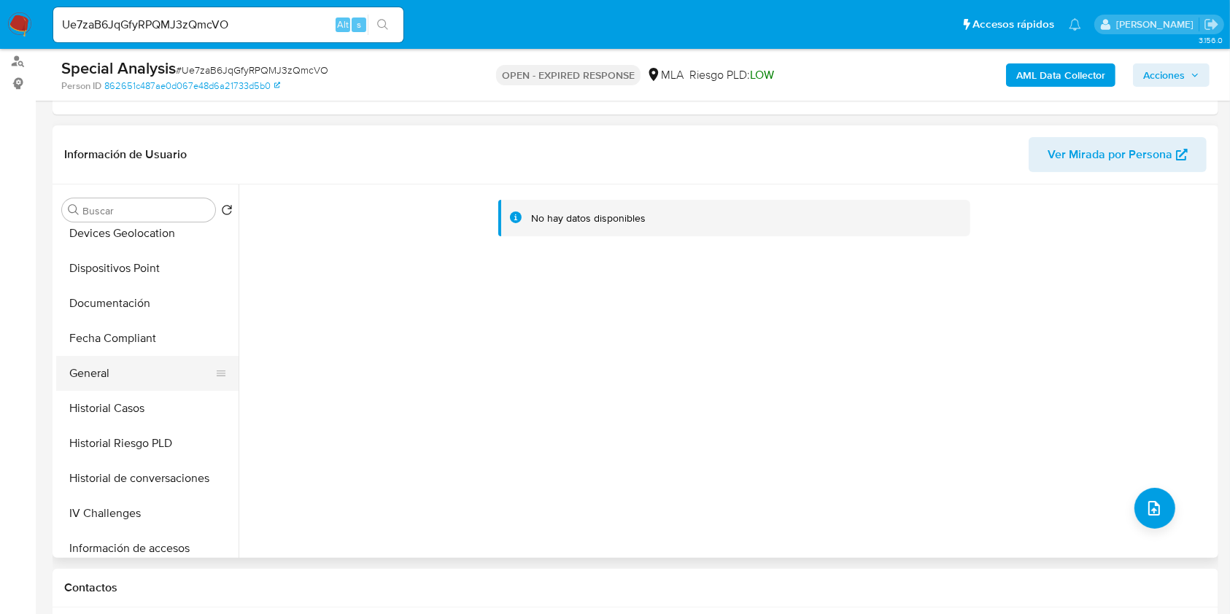
click at [120, 376] on button "General" at bounding box center [141, 373] width 171 height 35
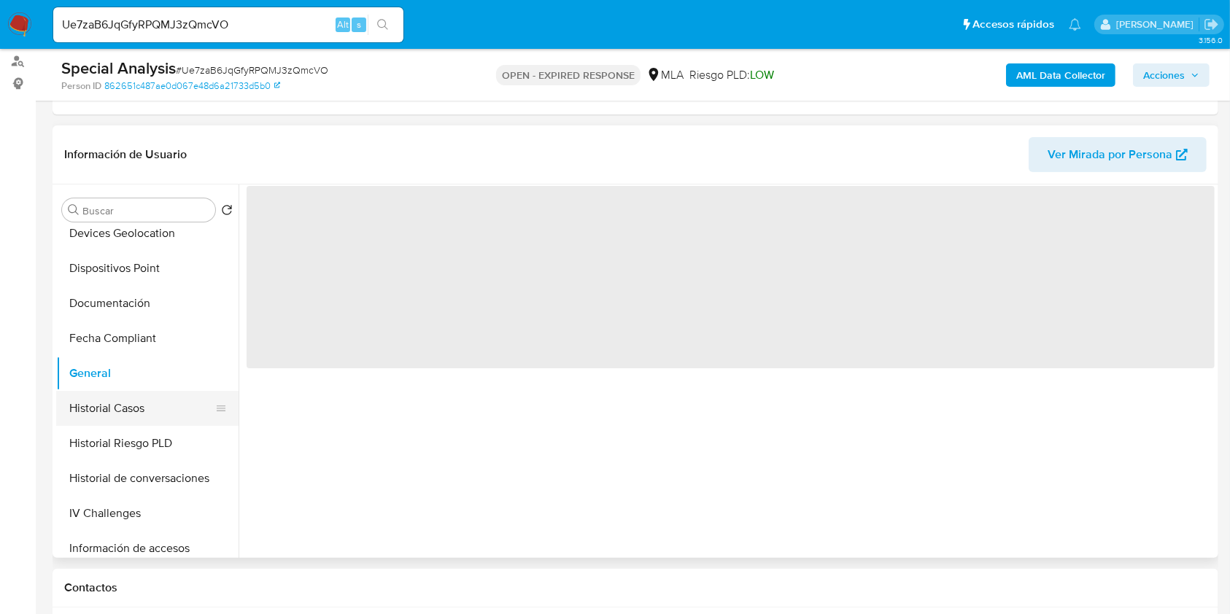
click at [117, 403] on button "Historial Casos" at bounding box center [141, 408] width 171 height 35
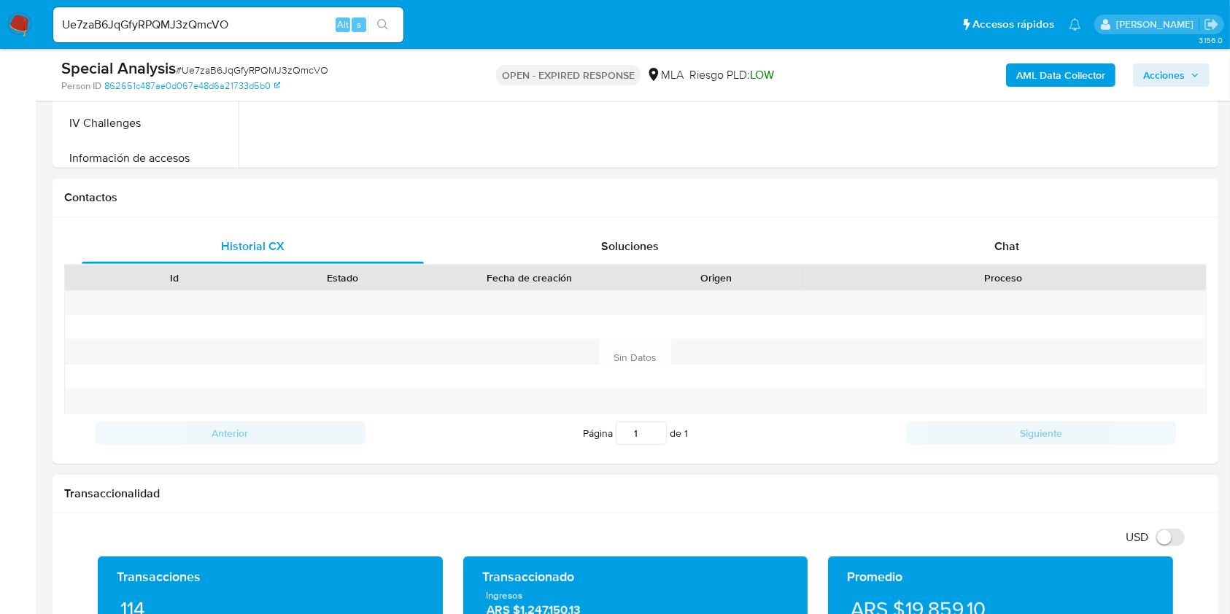
scroll to position [98, 0]
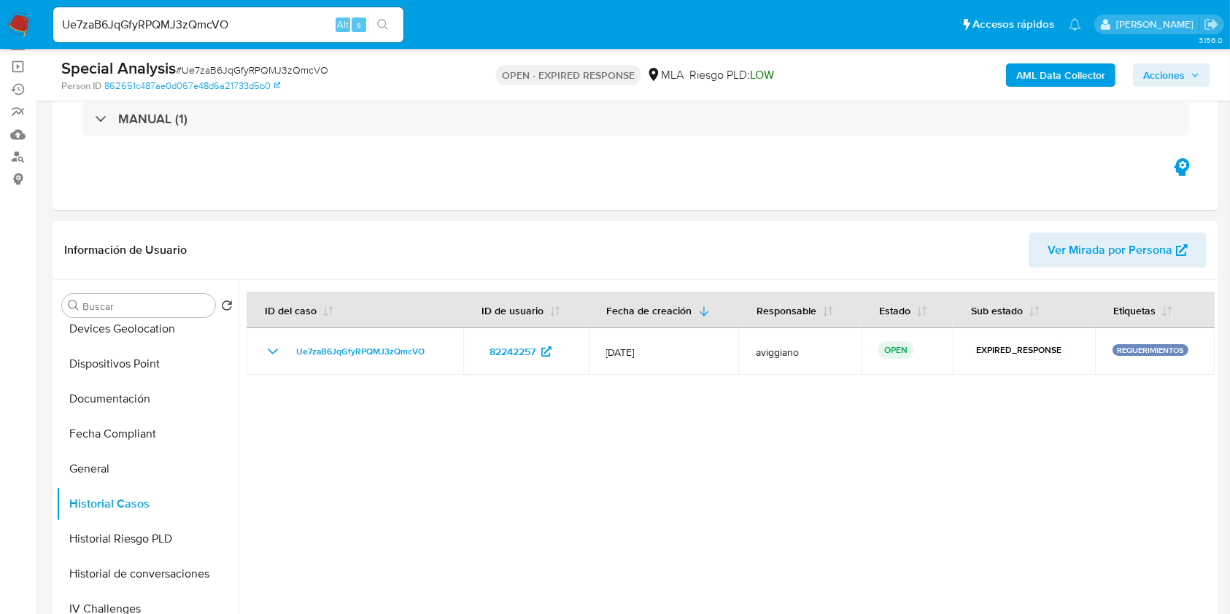
click at [1069, 79] on b "AML Data Collector" at bounding box center [1060, 74] width 89 height 23
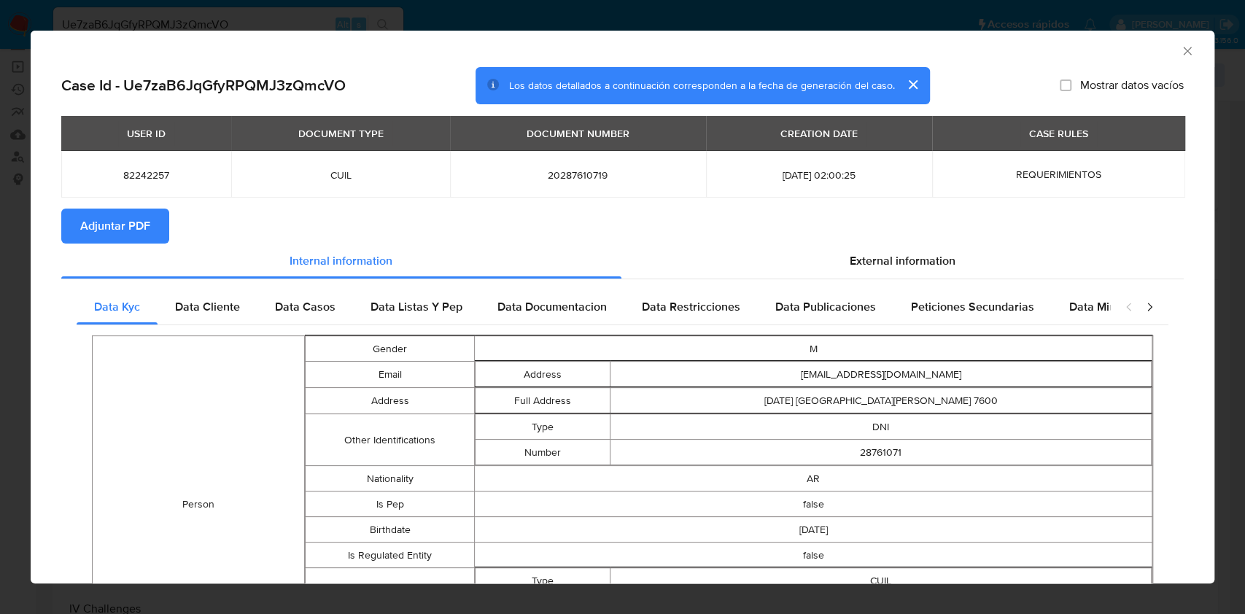
click at [93, 212] on span "Adjuntar PDF" at bounding box center [115, 226] width 70 height 32
click at [1180, 53] on icon "Cerrar ventana" at bounding box center [1187, 51] width 15 height 15
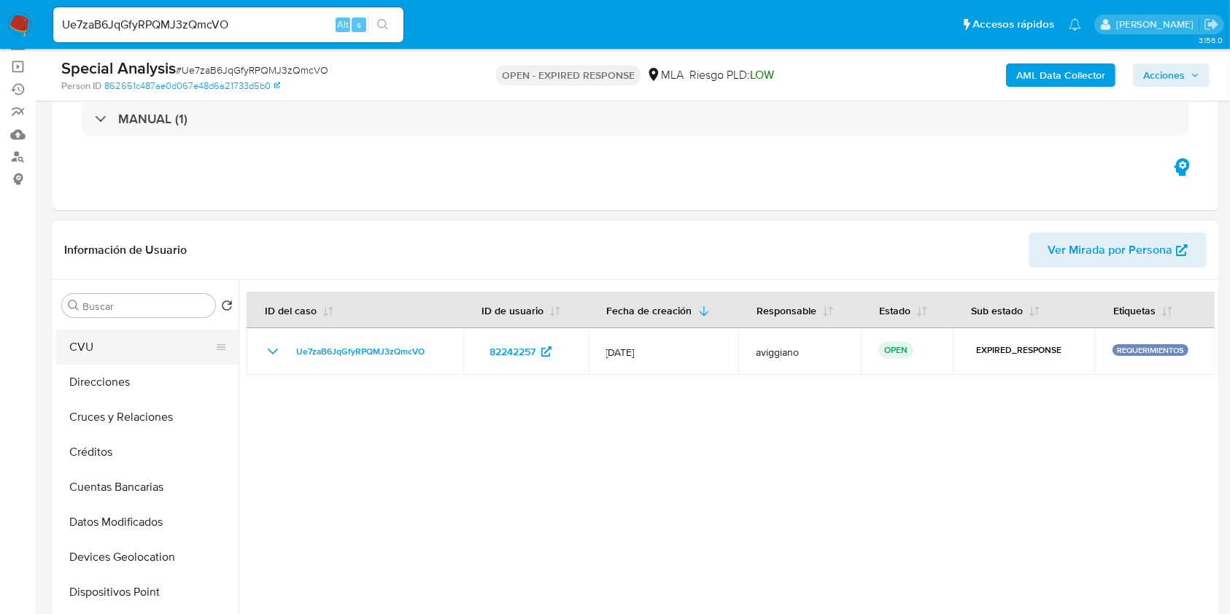
scroll to position [0, 0]
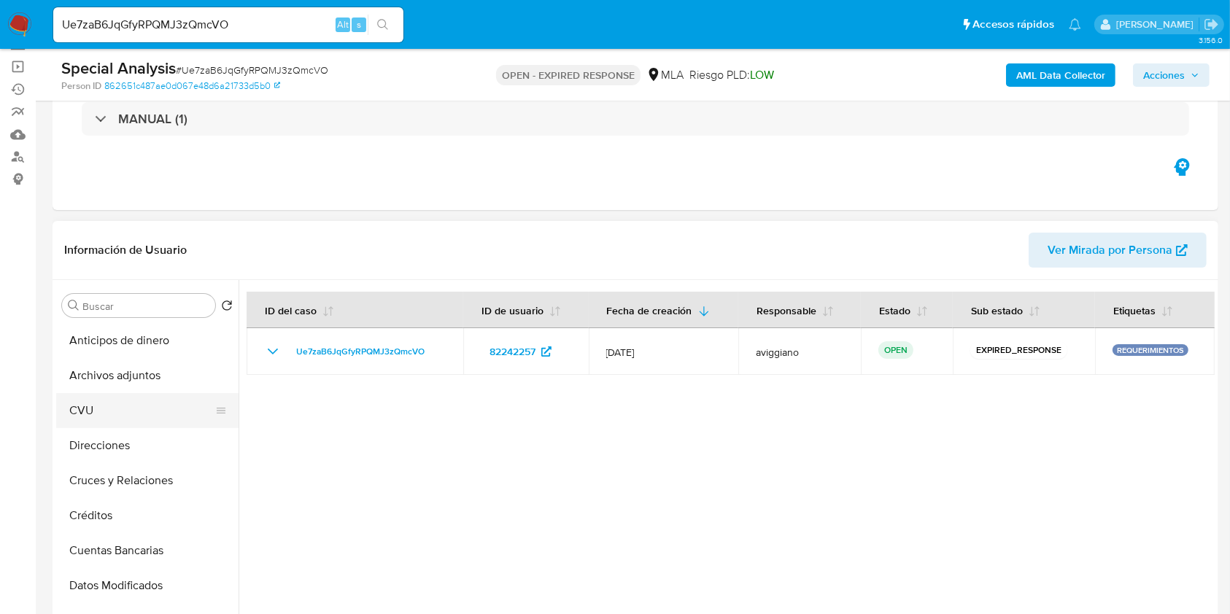
click at [120, 392] on button "Archivos adjuntos" at bounding box center [147, 375] width 182 height 35
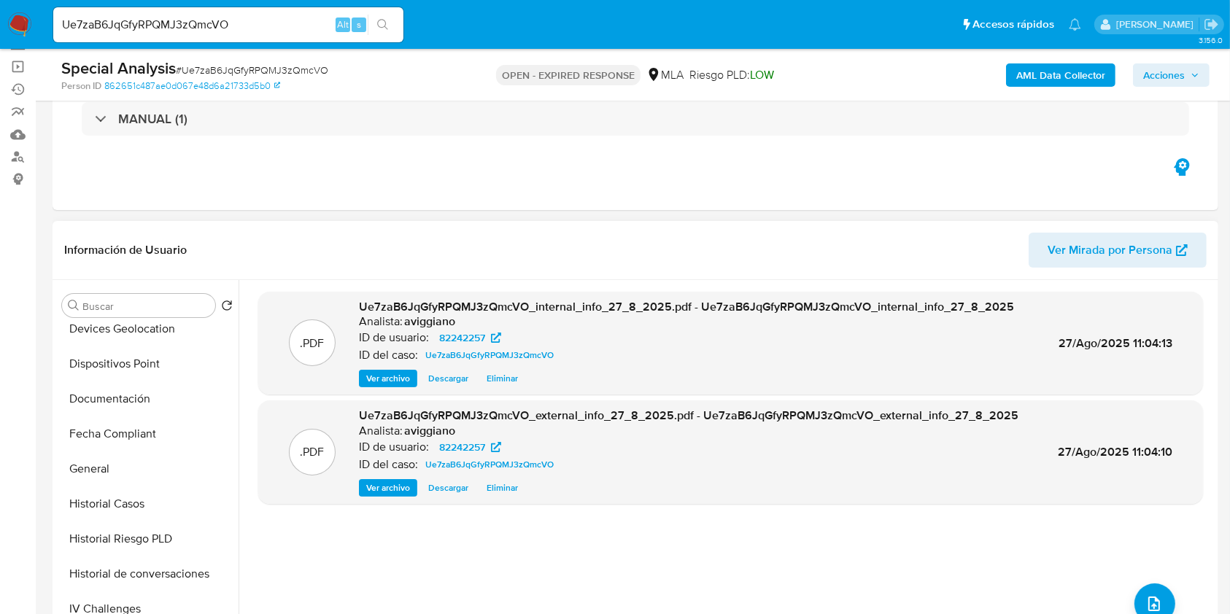
scroll to position [486, 0]
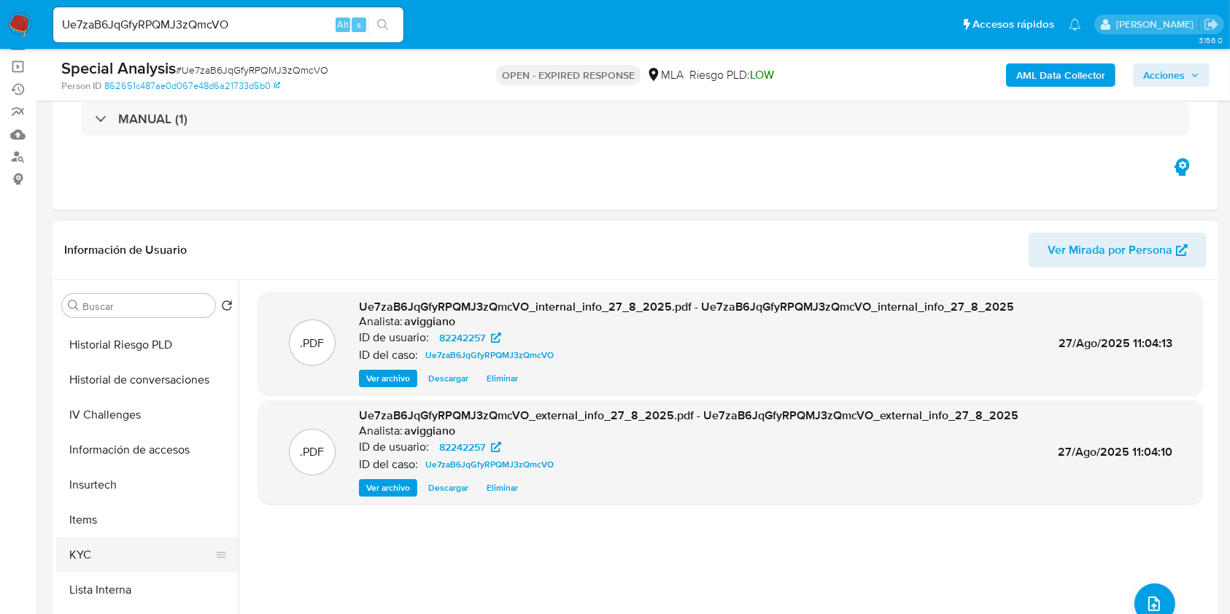
click at [66, 569] on button "KYC" at bounding box center [141, 555] width 171 height 35
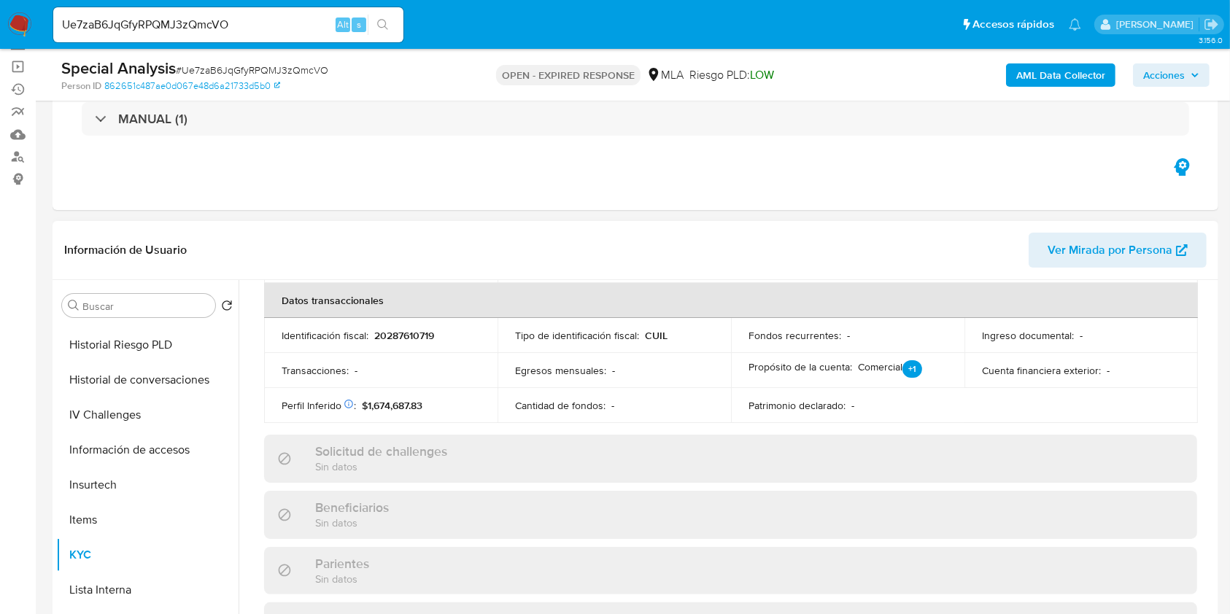
scroll to position [292, 0]
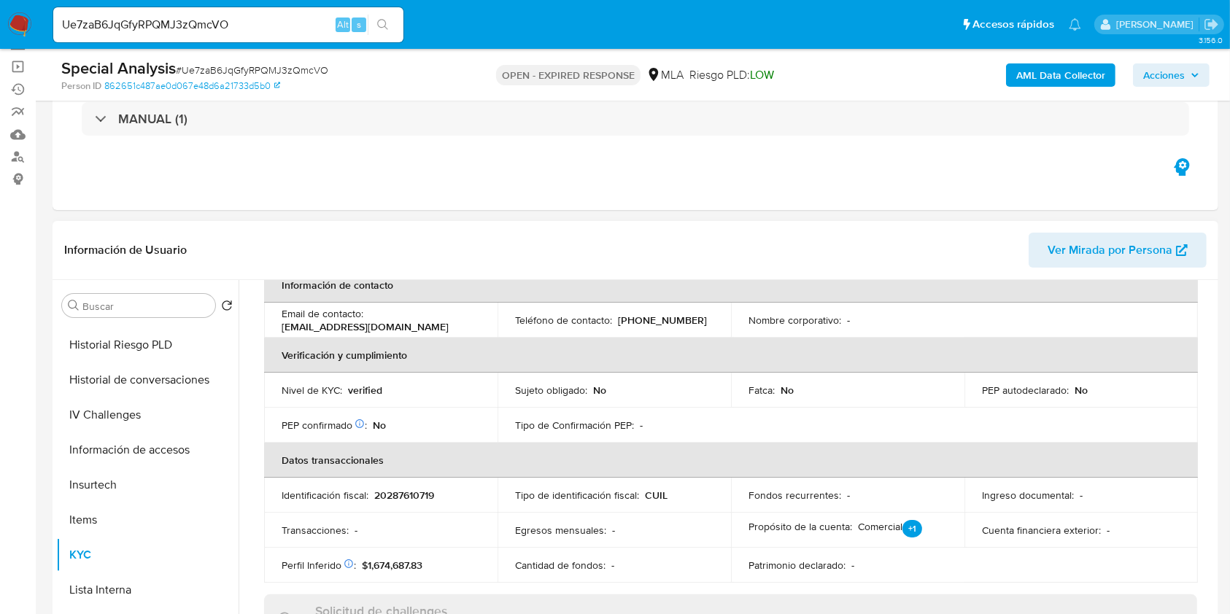
click at [404, 495] on p "20287610719" at bounding box center [404, 495] width 60 height 13
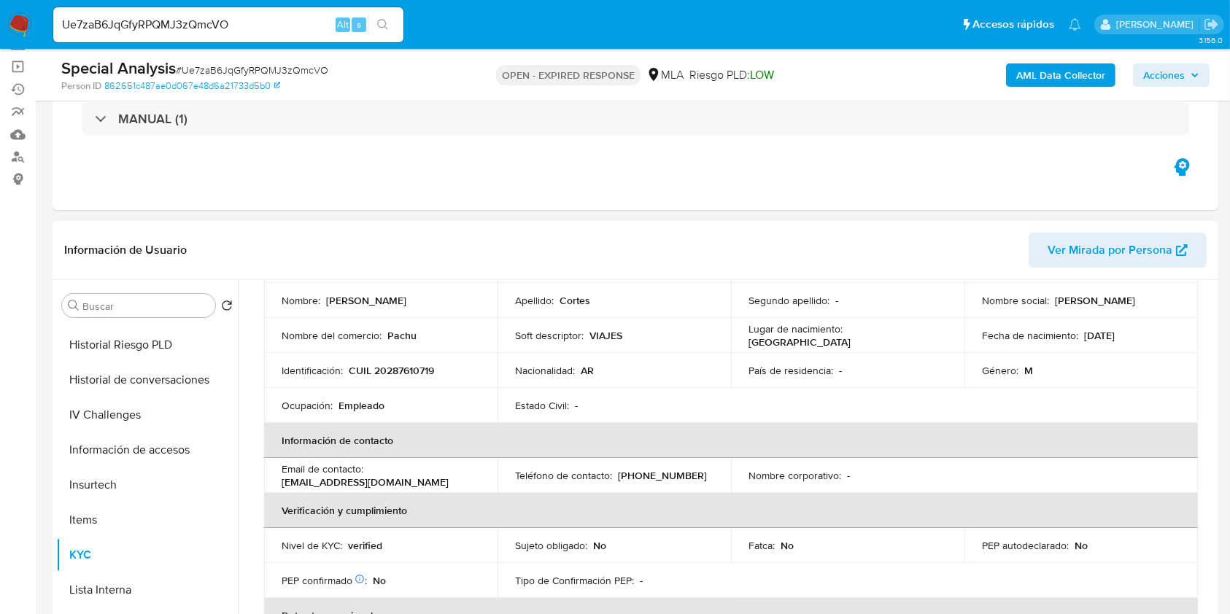
scroll to position [0, 0]
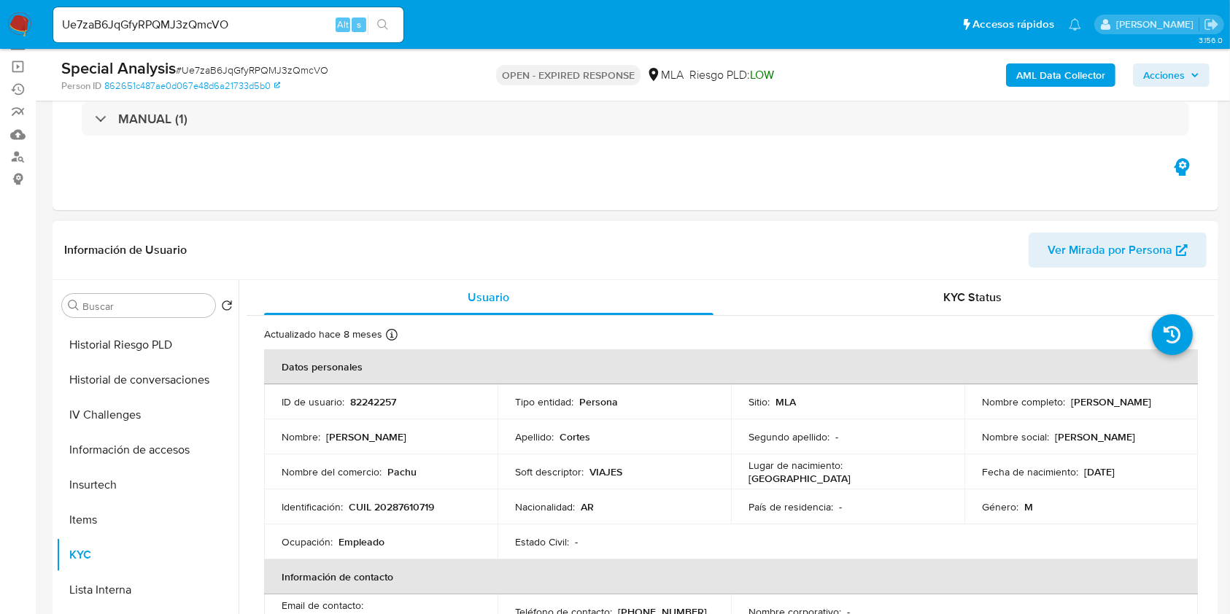
click at [375, 407] on p "82242257" at bounding box center [373, 401] width 46 height 13
drag, startPoint x: 375, startPoint y: 408, endPoint x: 395, endPoint y: 428, distance: 28.4
click at [395, 428] on td "Nombre : Juan Manuel" at bounding box center [380, 436] width 233 height 35
click at [377, 400] on p "82242257" at bounding box center [373, 401] width 46 height 13
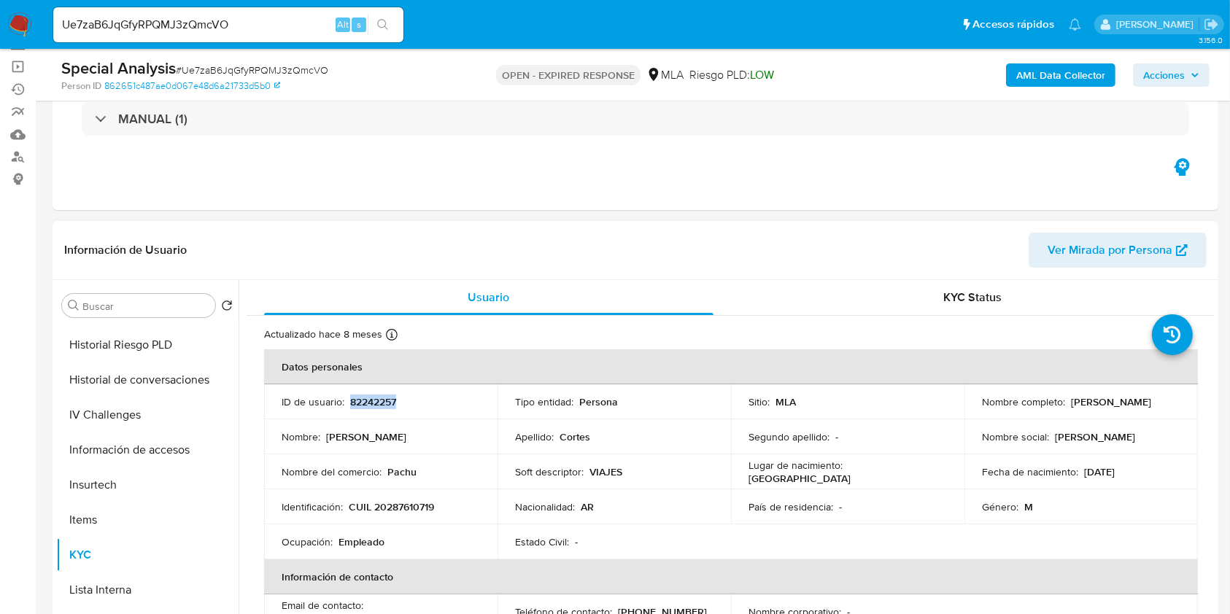
click at [377, 400] on p "82242257" at bounding box center [373, 401] width 46 height 13
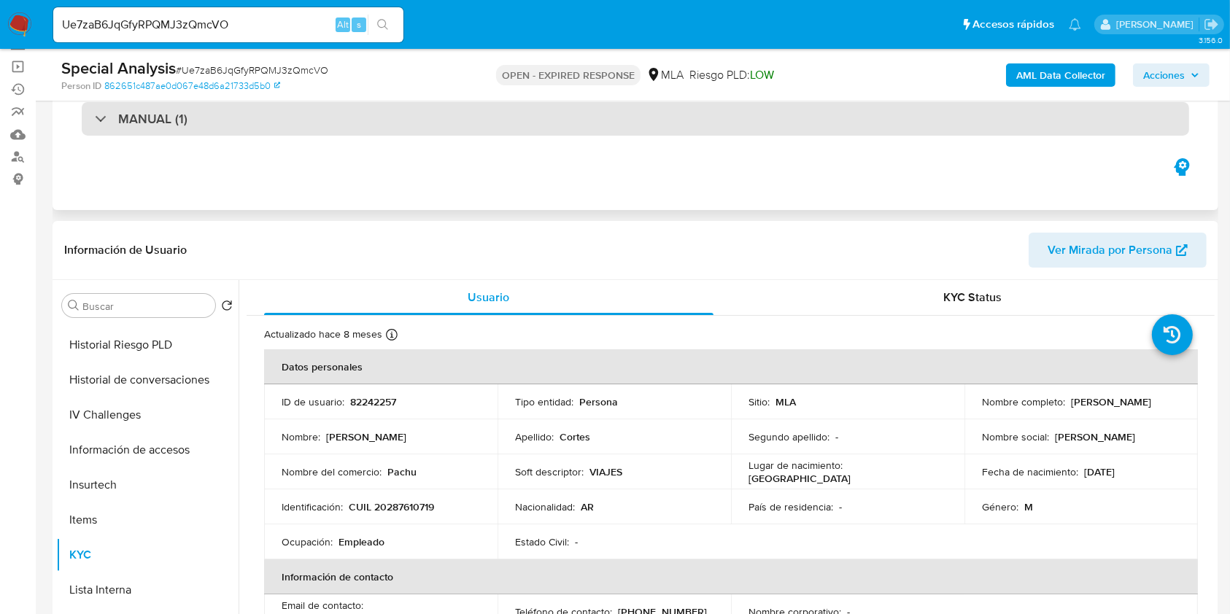
drag, startPoint x: 377, startPoint y: 400, endPoint x: 476, endPoint y: 109, distance: 306.5
click at [476, 109] on div "MANUAL (1)" at bounding box center [635, 119] width 1107 height 34
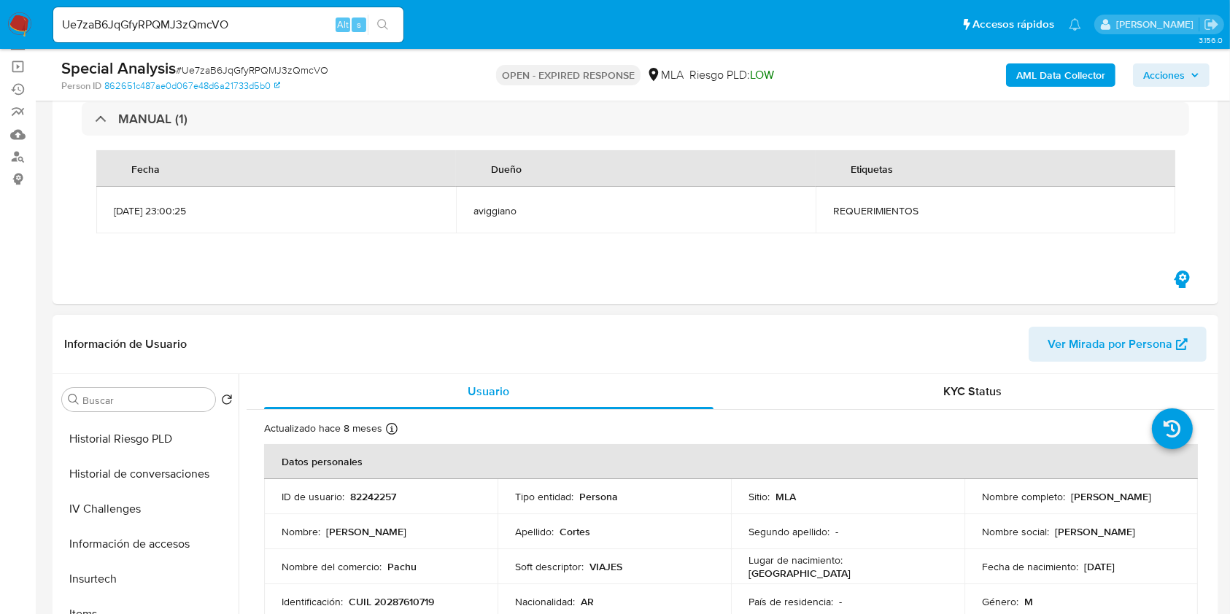
click at [370, 490] on p "82242257" at bounding box center [373, 496] width 46 height 13
click at [133, 481] on button "Archivos adjuntos" at bounding box center [141, 469] width 171 height 35
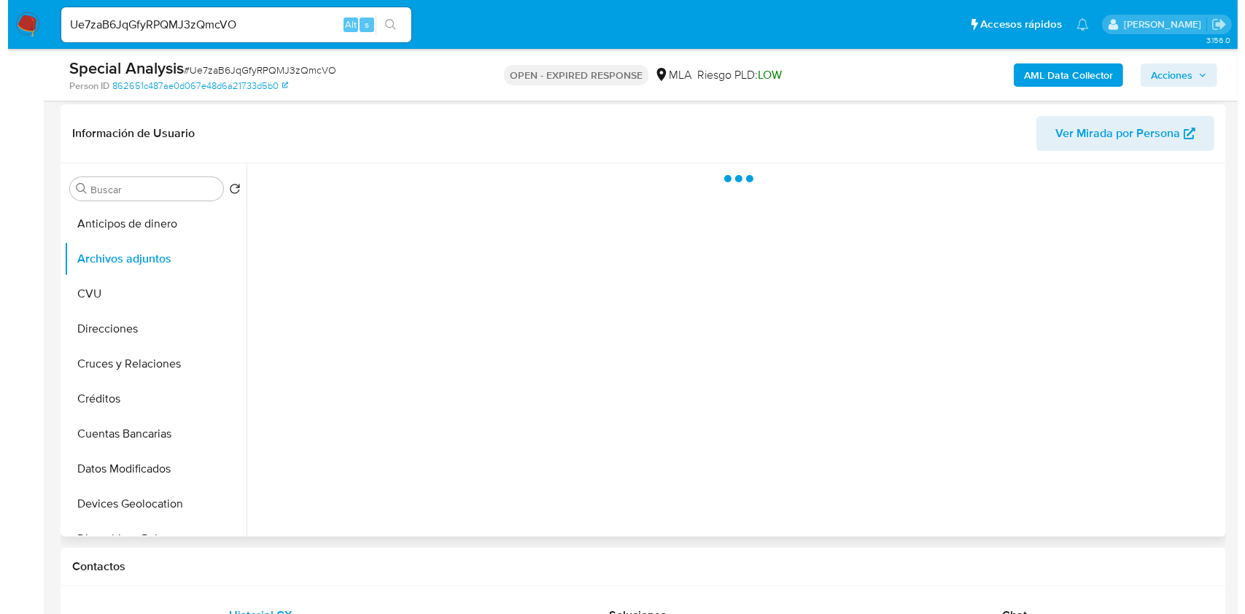
scroll to position [292, 0]
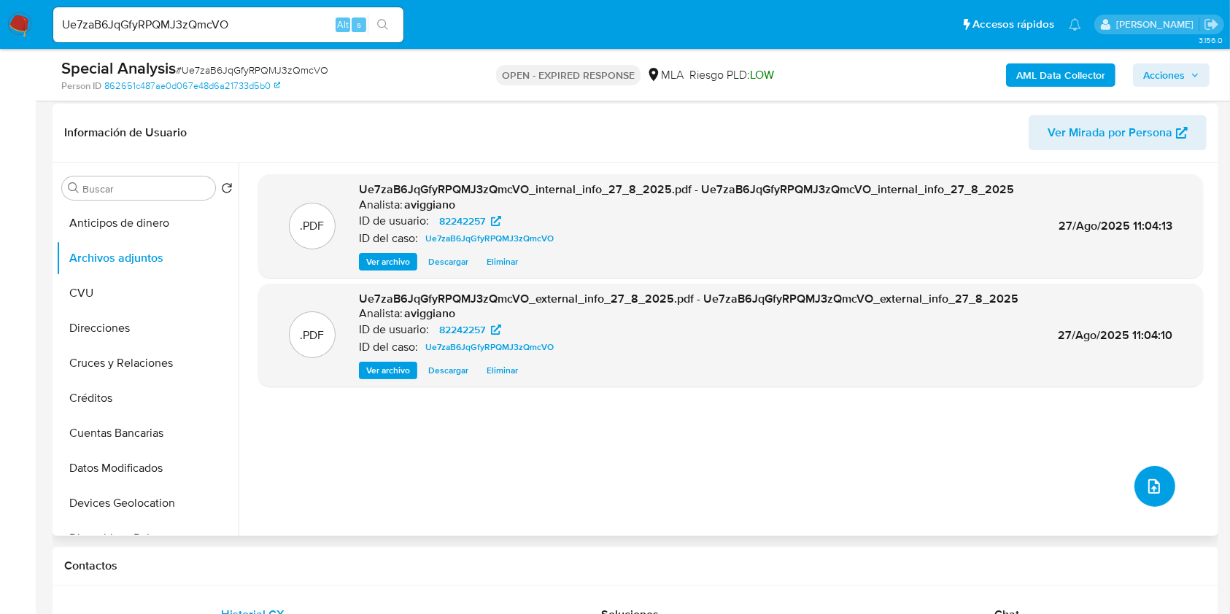
click at [1136, 477] on button "upload-file" at bounding box center [1154, 486] width 41 height 41
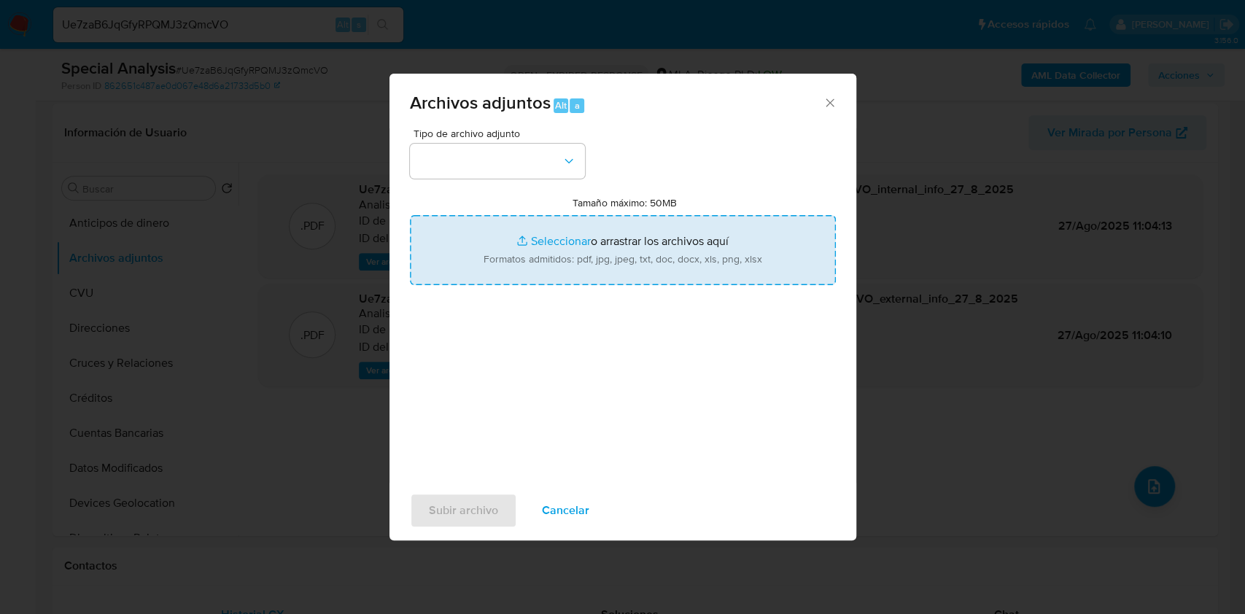
click at [578, 247] on input "Tamaño máximo: 50MB Seleccionar archivos" at bounding box center [623, 250] width 426 height 70
type input "C:\fakepath\Nosis - 82242257.pdf"
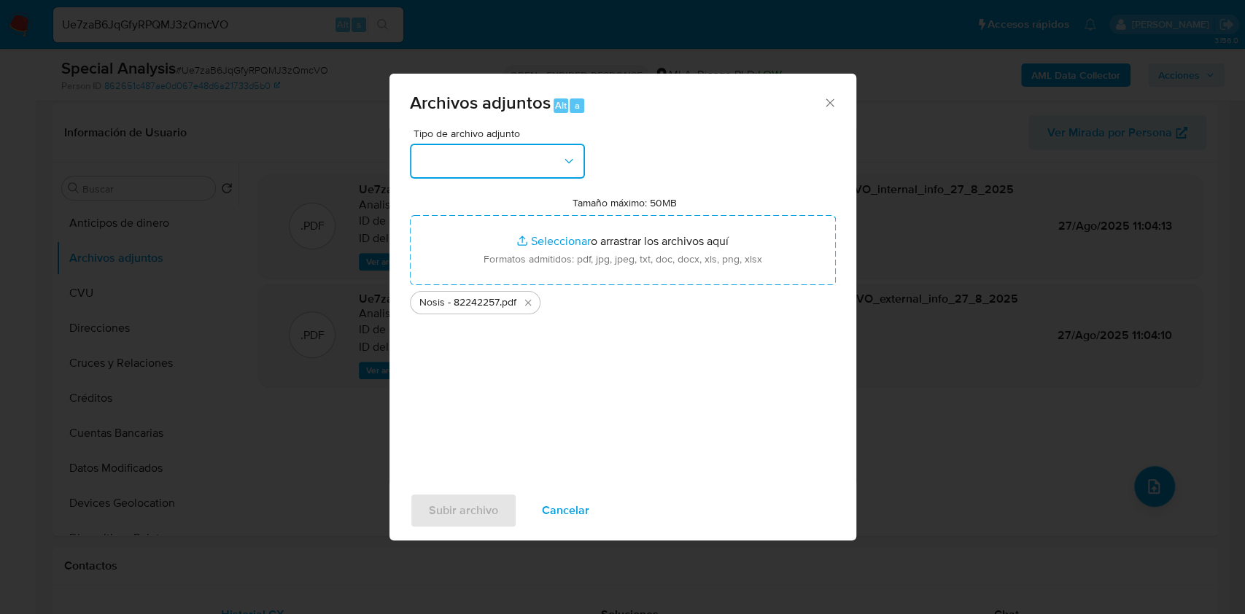
click at [569, 165] on icon "button" at bounding box center [569, 161] width 15 height 15
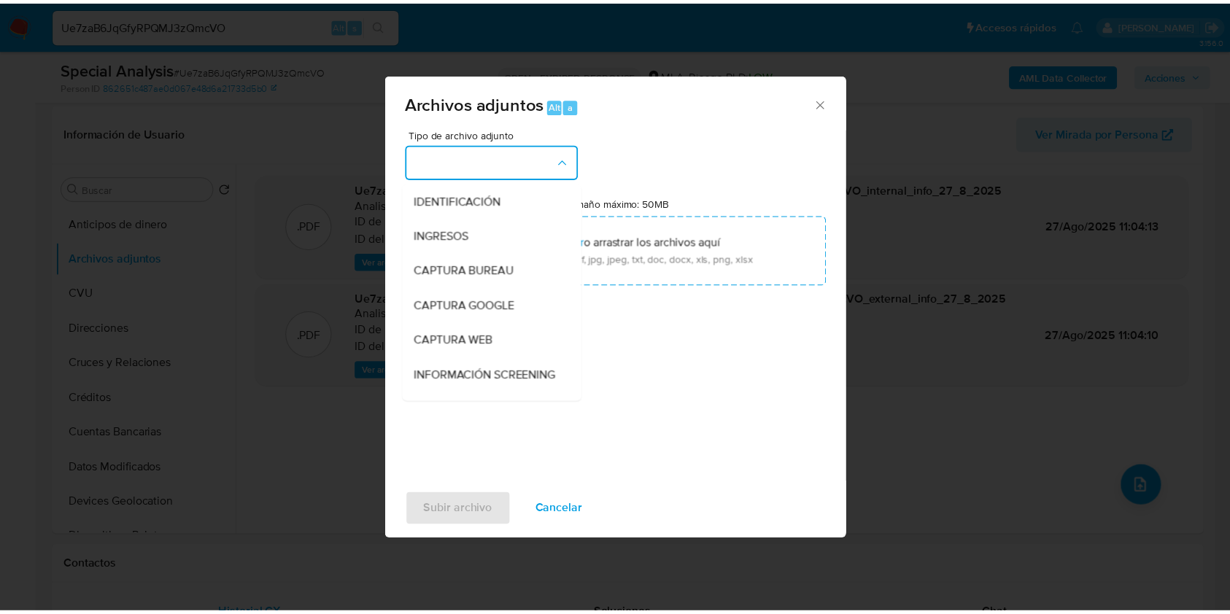
scroll to position [292, 0]
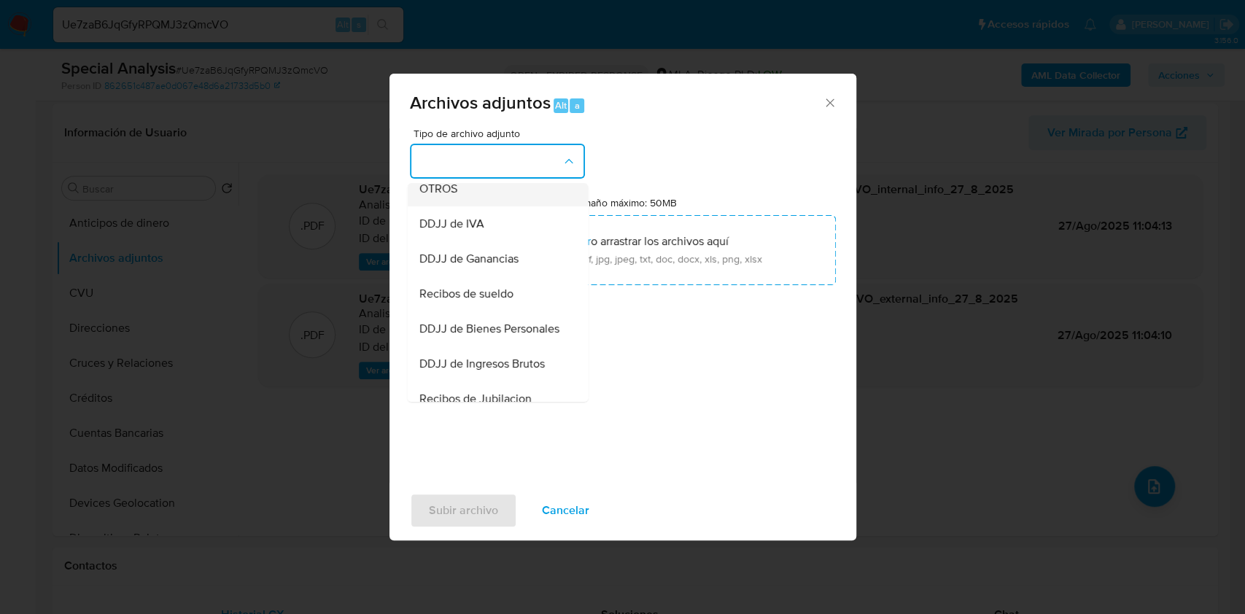
click at [472, 204] on div "OTROS" at bounding box center [493, 188] width 149 height 35
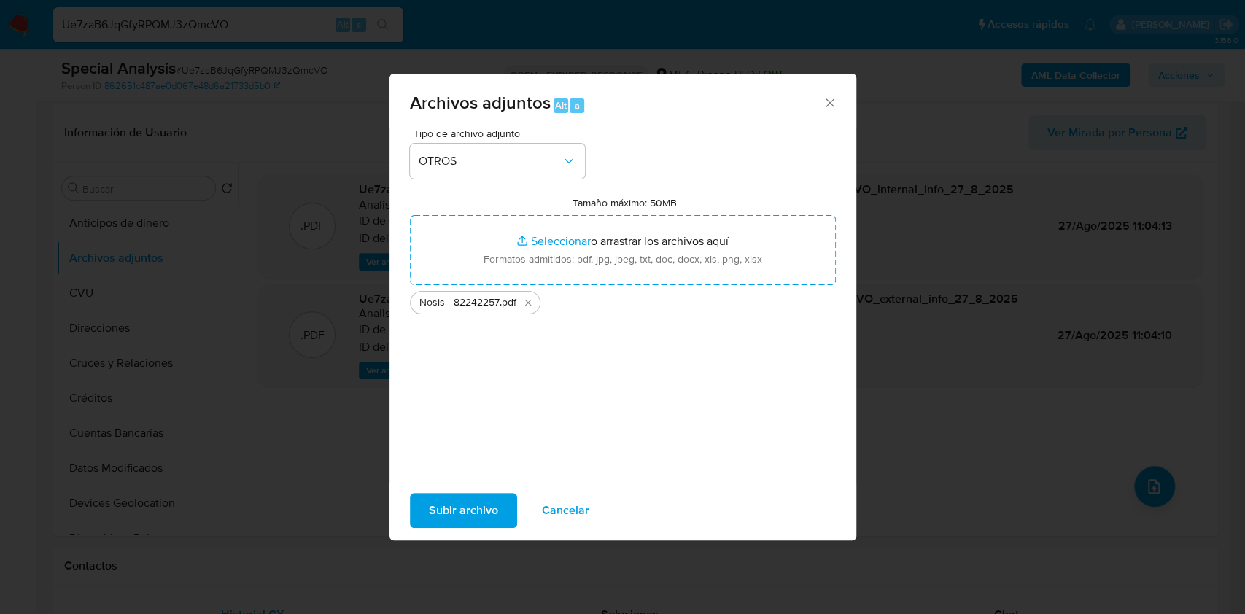
click at [470, 502] on span "Subir archivo" at bounding box center [463, 511] width 69 height 32
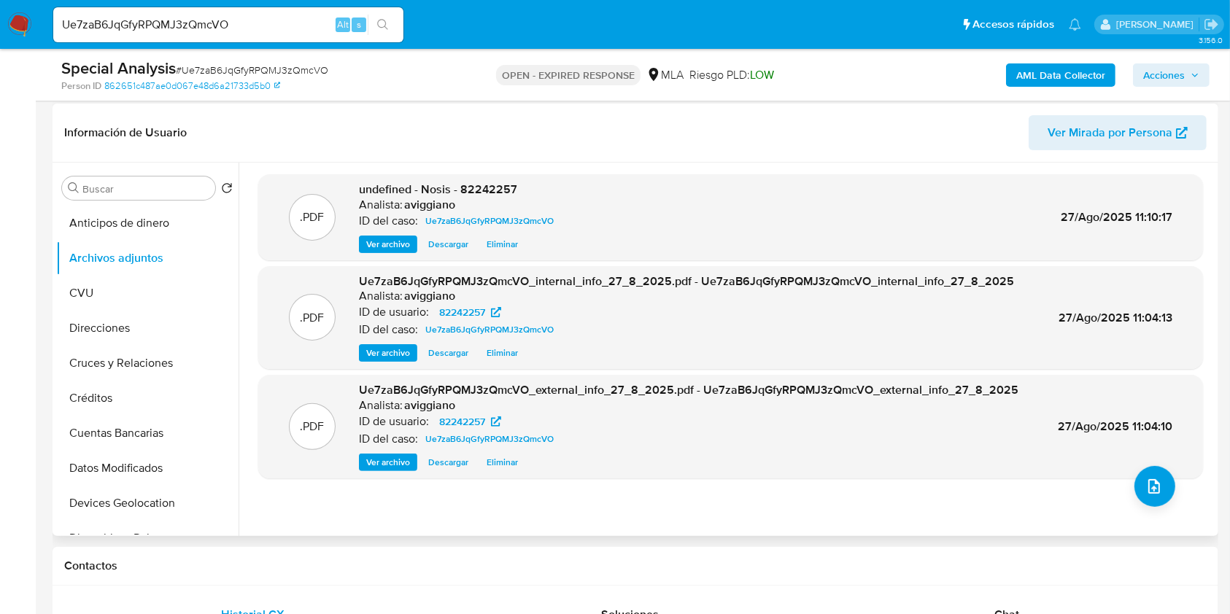
click at [488, 198] on div "Analista: aviggiano" at bounding box center [459, 205] width 201 height 15
click at [486, 193] on span "undefined - Nosis - 82242257" at bounding box center [438, 189] width 158 height 17
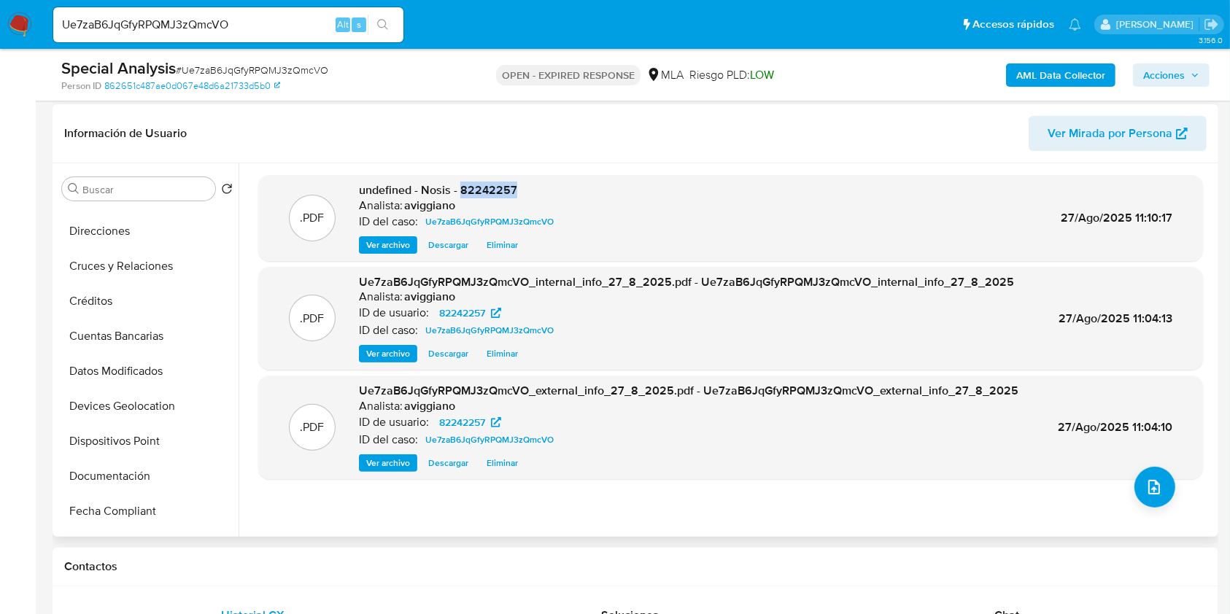
scroll to position [194, 0]
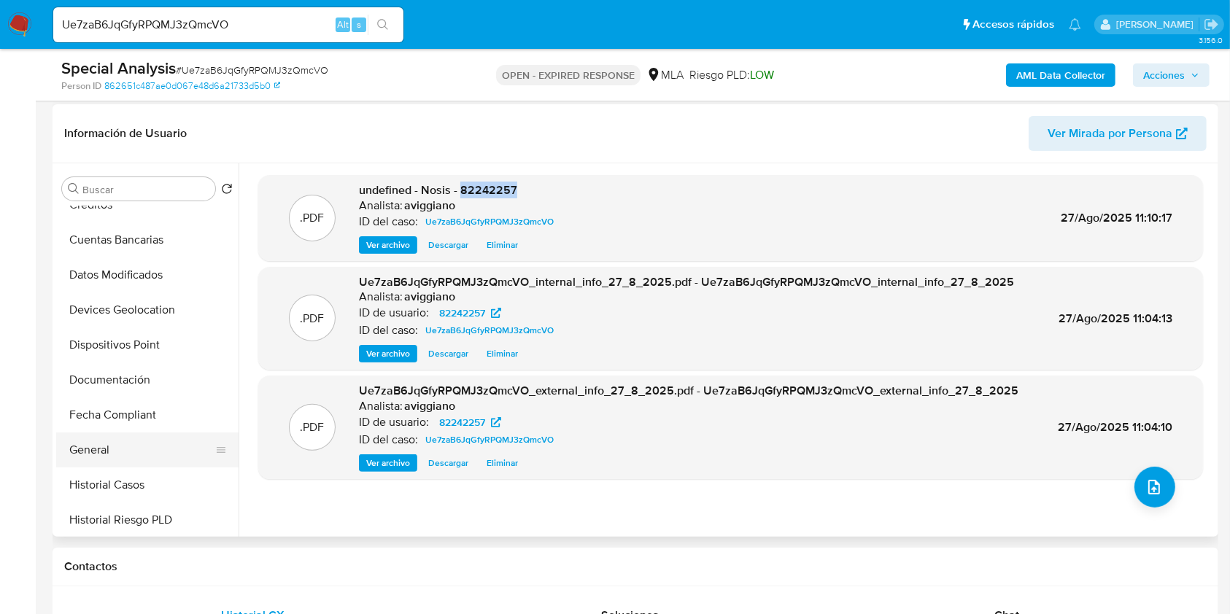
click at [136, 464] on button "General" at bounding box center [141, 450] width 171 height 35
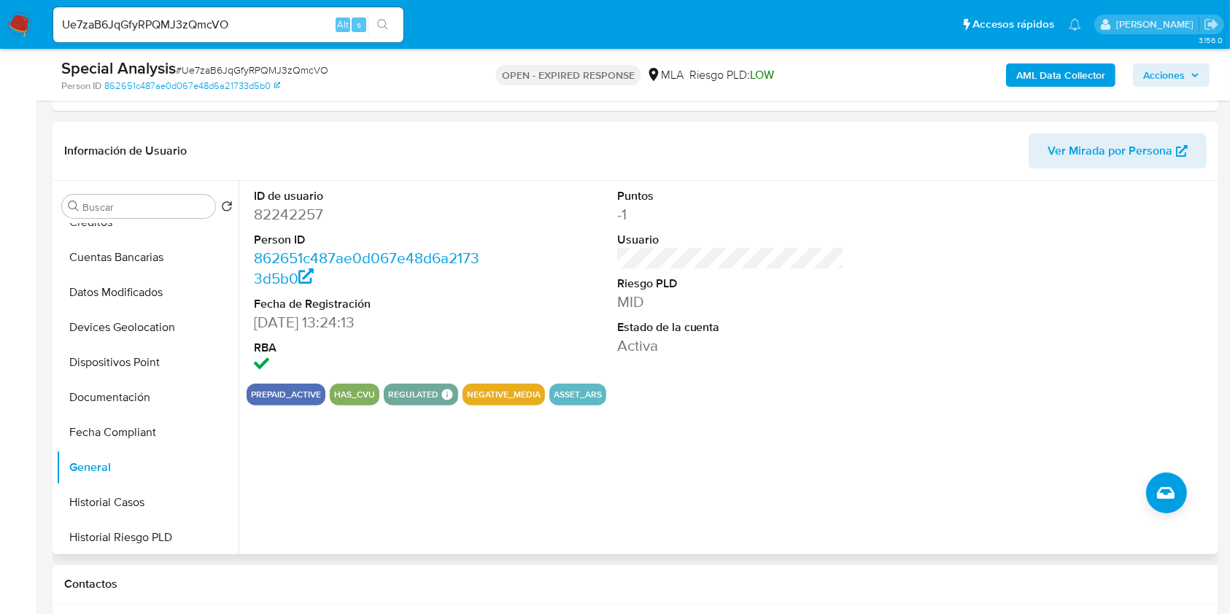
click at [284, 213] on dd "82242257" at bounding box center [368, 214] width 228 height 20
click at [343, 241] on dt "Person ID" at bounding box center [368, 240] width 228 height 16
click at [312, 219] on dd "82242257" at bounding box center [368, 214] width 228 height 20
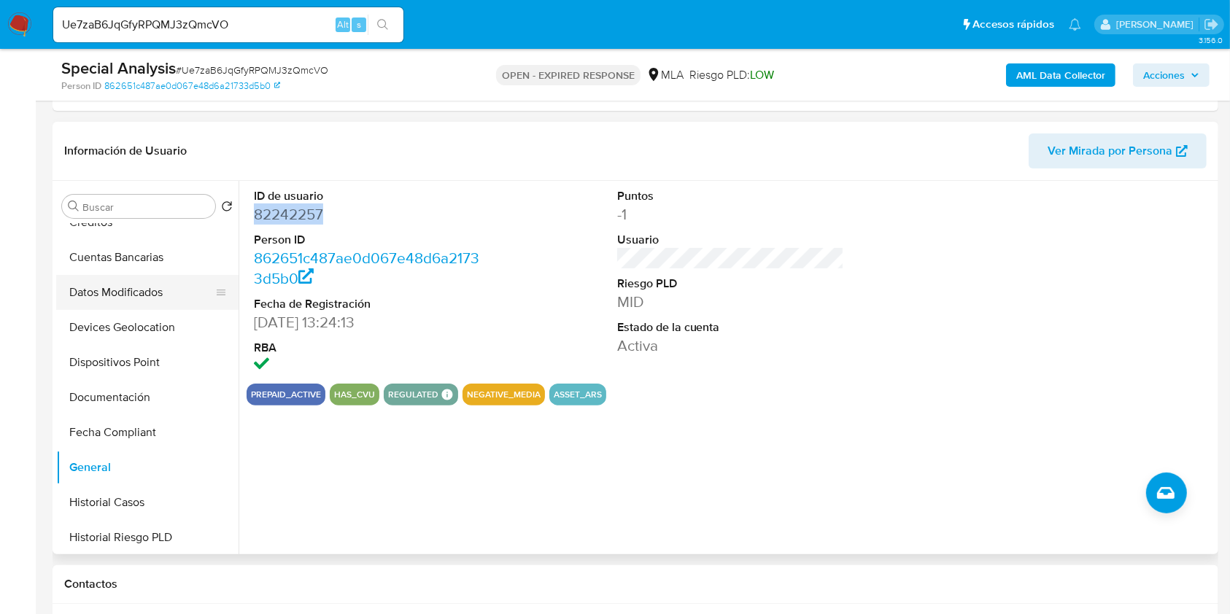
scroll to position [0, 0]
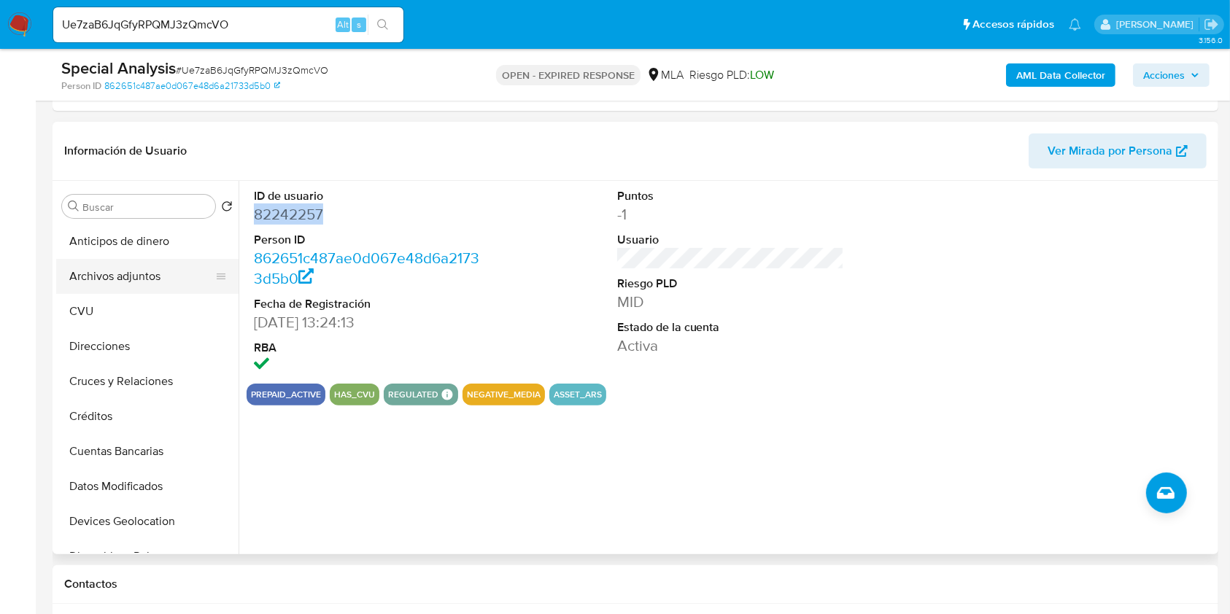
click at [136, 265] on button "Archivos adjuntos" at bounding box center [141, 276] width 171 height 35
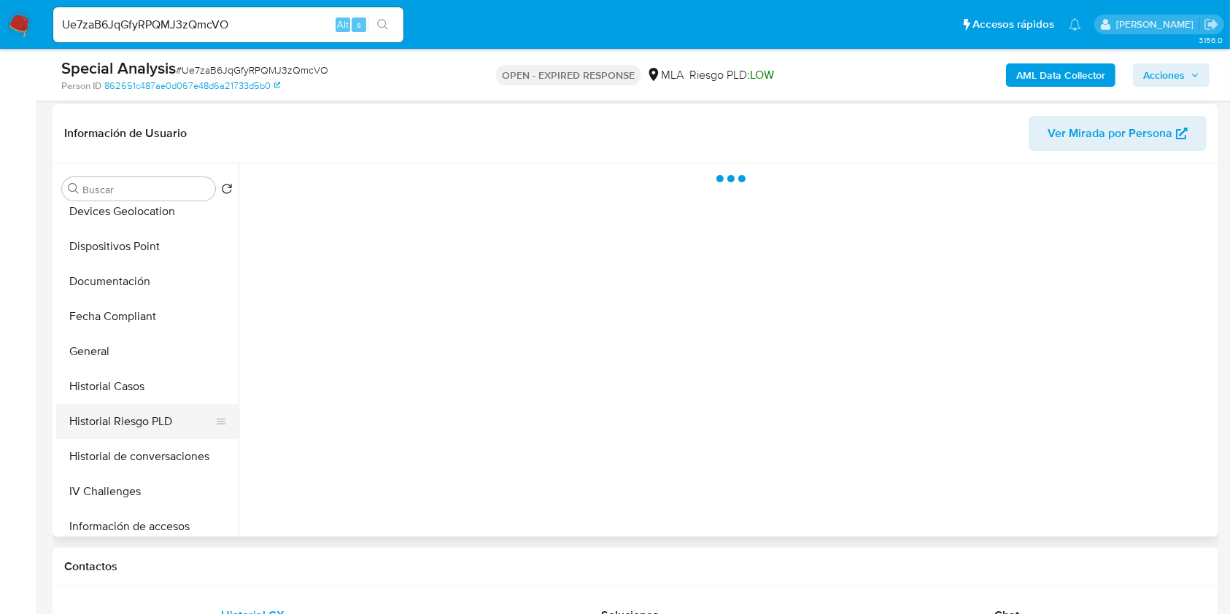
scroll to position [389, 0]
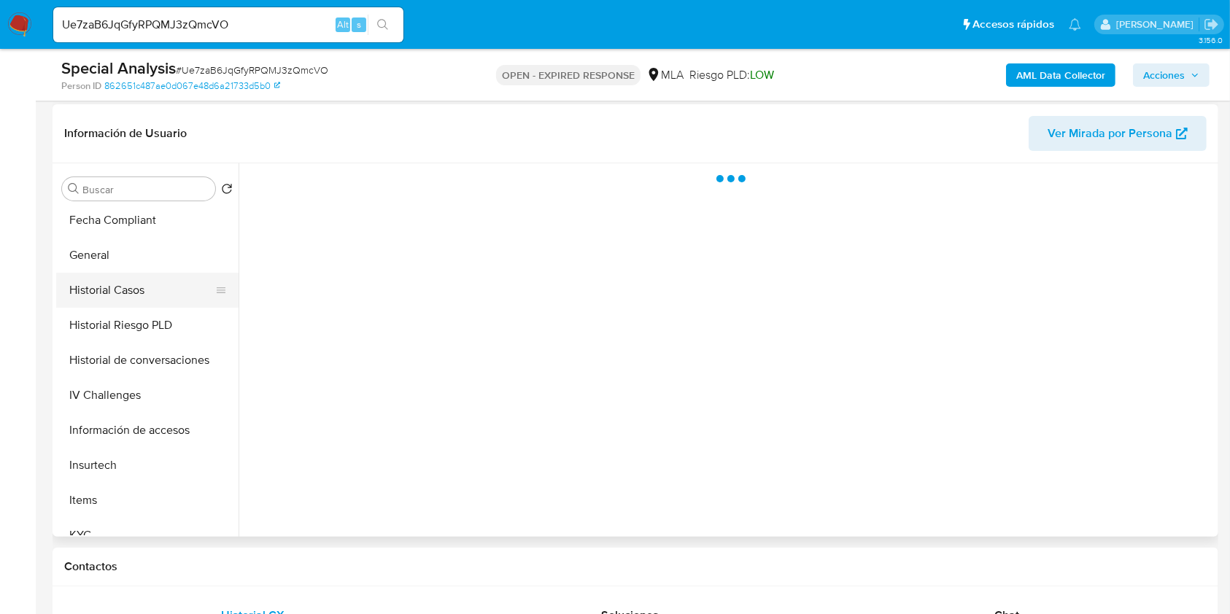
click at [123, 300] on button "Historial Casos" at bounding box center [141, 290] width 171 height 35
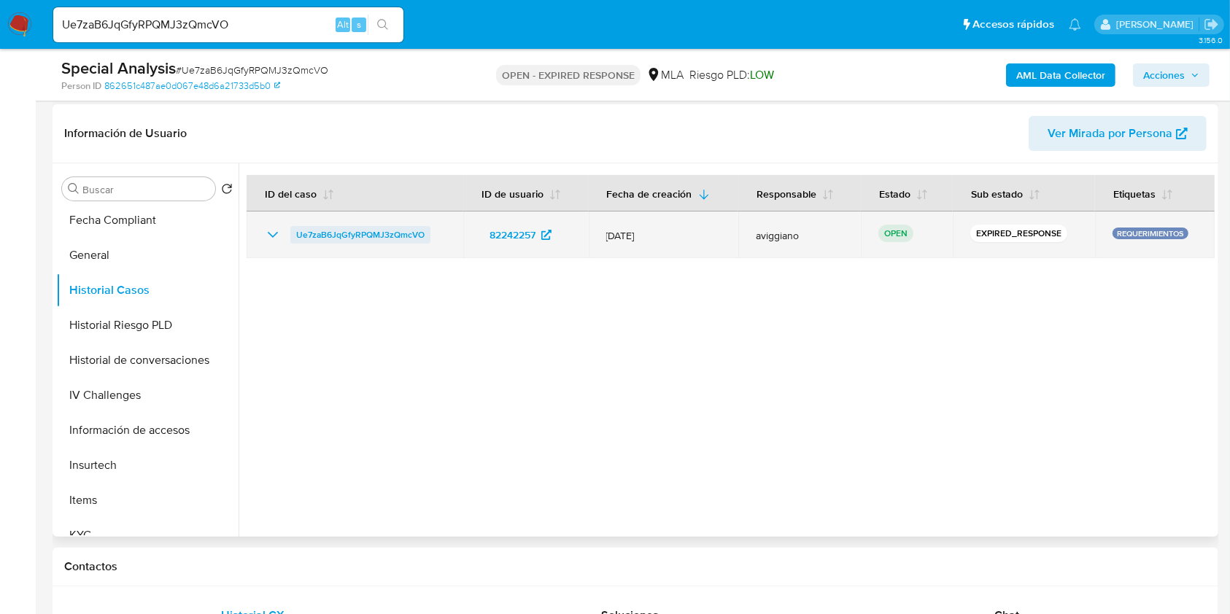
drag, startPoint x: 438, startPoint y: 233, endPoint x: 295, endPoint y: 230, distance: 142.3
click at [295, 230] on div "Ue7zaB6JqGfyRPQMJ3zQmcVO" at bounding box center [355, 235] width 182 height 18
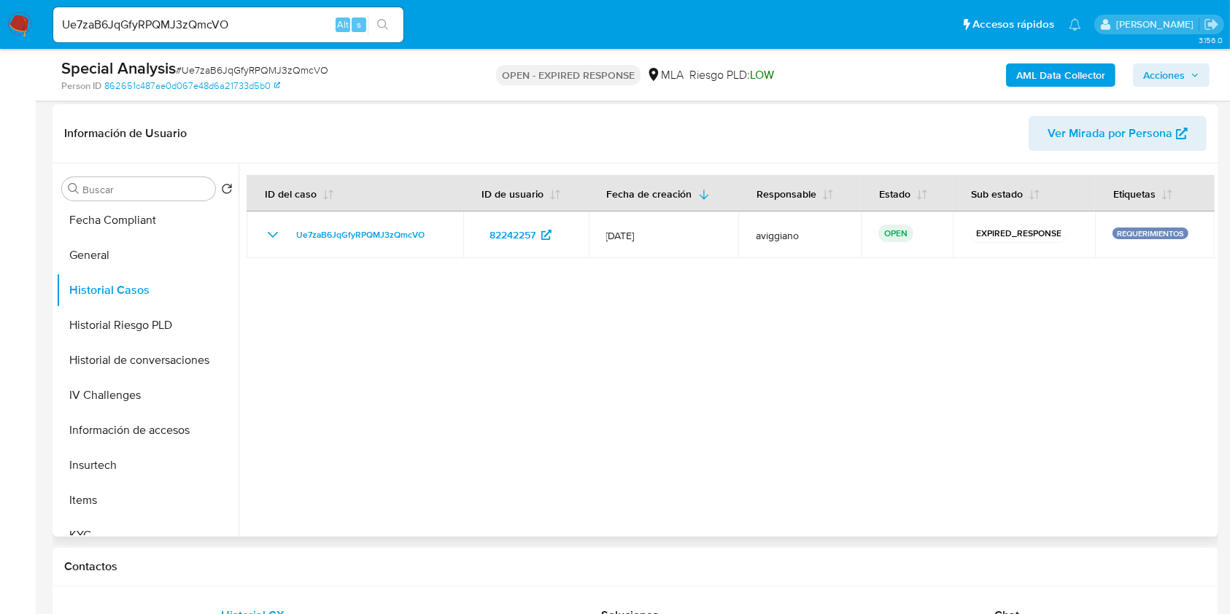
click at [531, 389] on div at bounding box center [726, 349] width 976 height 373
click at [134, 265] on button "General" at bounding box center [141, 255] width 171 height 35
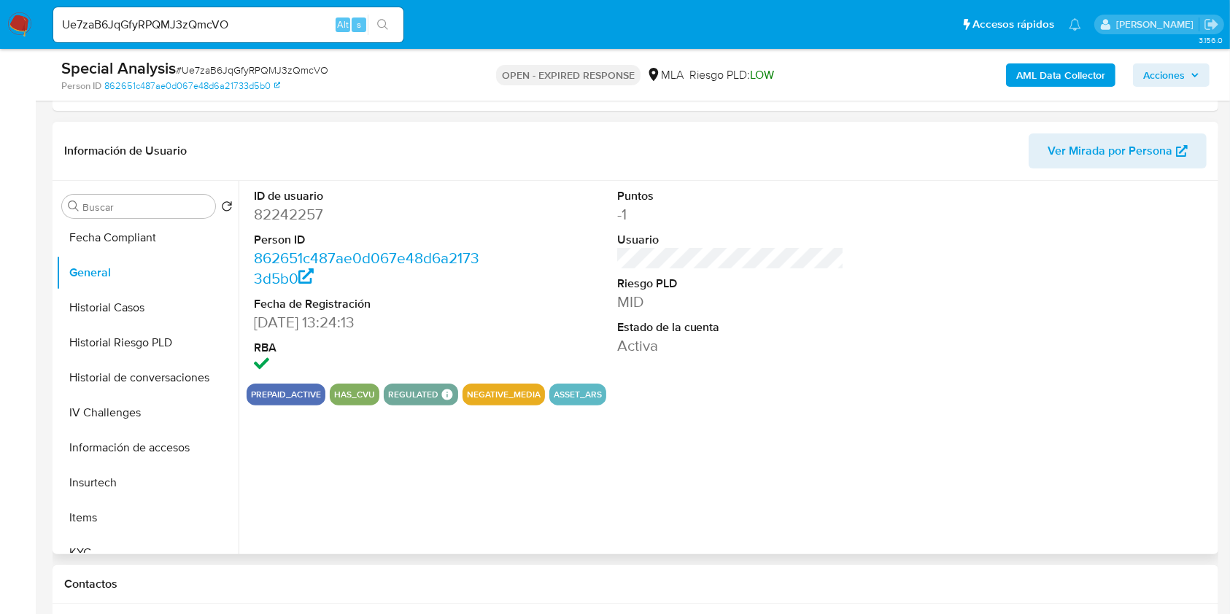
click at [298, 217] on dd "82242257" at bounding box center [368, 214] width 228 height 20
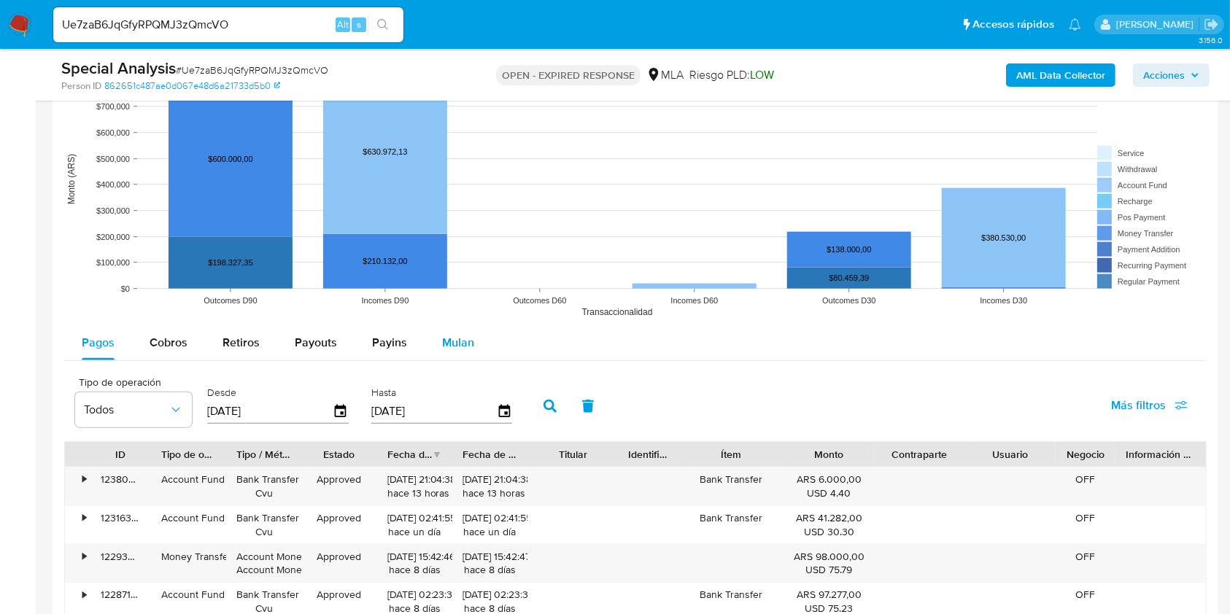
click at [454, 344] on span "Mulan" at bounding box center [458, 342] width 32 height 17
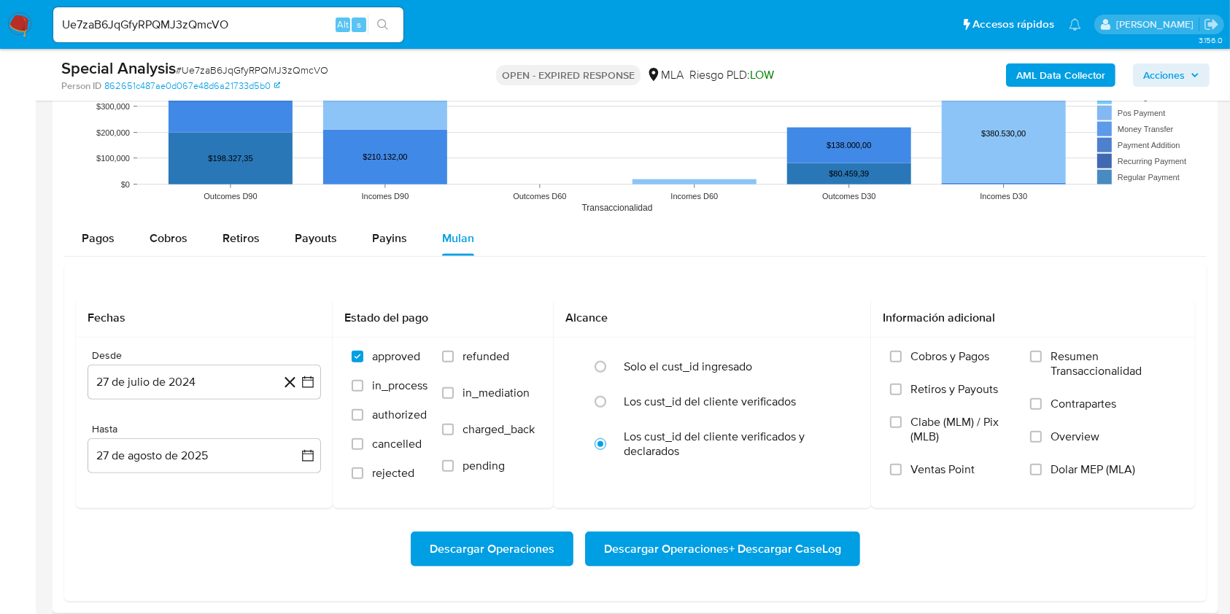
scroll to position [1653, 0]
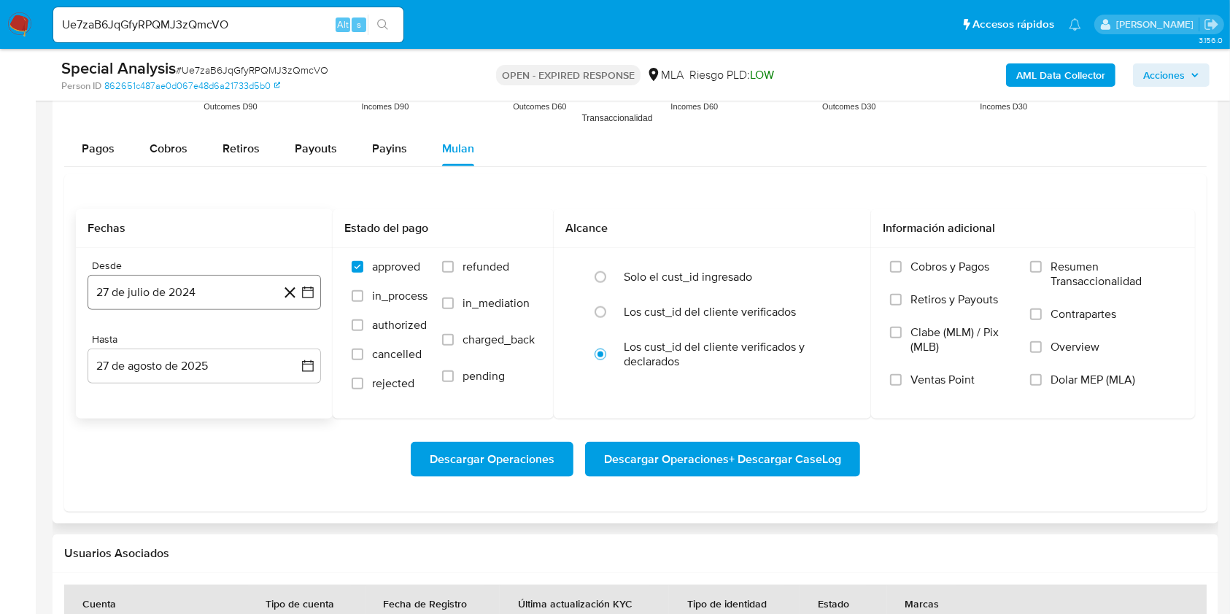
click at [246, 292] on button "27 de julio de 2024" at bounding box center [204, 292] width 233 height 35
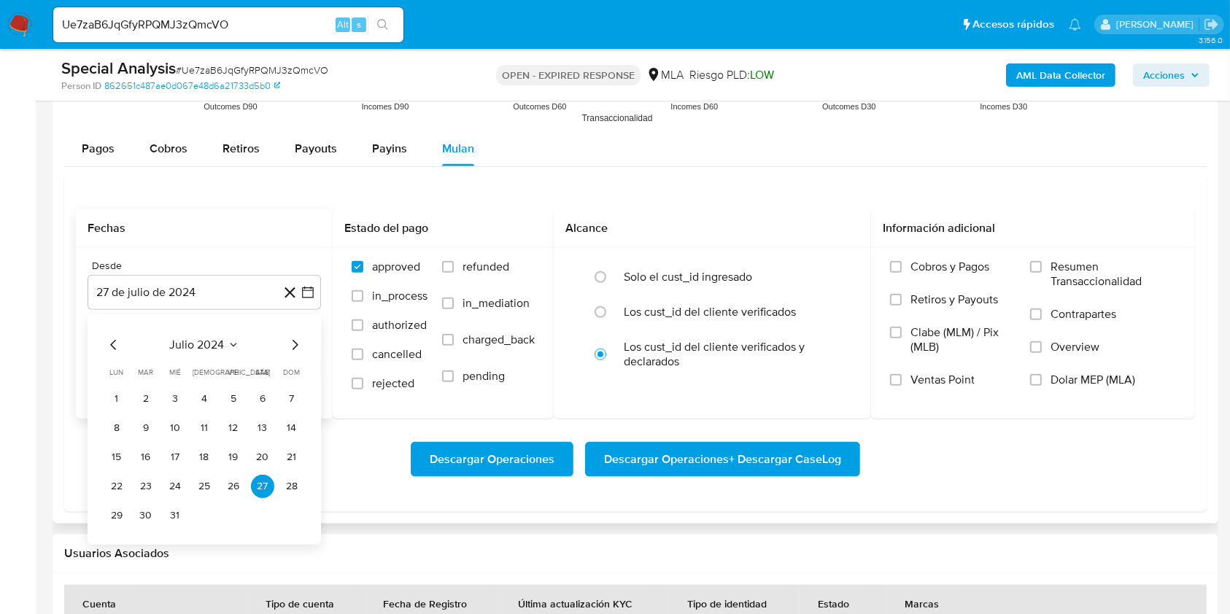
click at [286, 349] on div "julio 2024" at bounding box center [204, 345] width 198 height 18
click at [299, 346] on icon "Mes siguiente" at bounding box center [295, 345] width 18 height 18
click at [193, 389] on td "1" at bounding box center [204, 398] width 23 height 23
click at [198, 397] on button "1" at bounding box center [204, 398] width 23 height 23
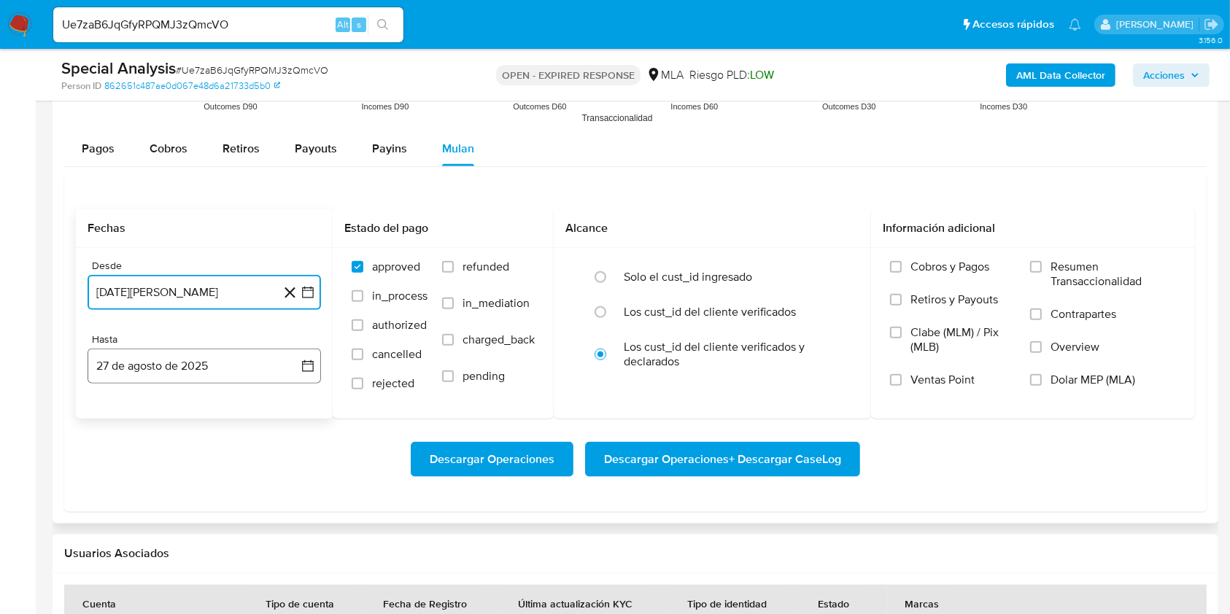
drag, startPoint x: 201, startPoint y: 382, endPoint x: 200, endPoint y: 359, distance: 23.4
click at [201, 381] on button "27 de agosto de 2025" at bounding box center [204, 366] width 233 height 35
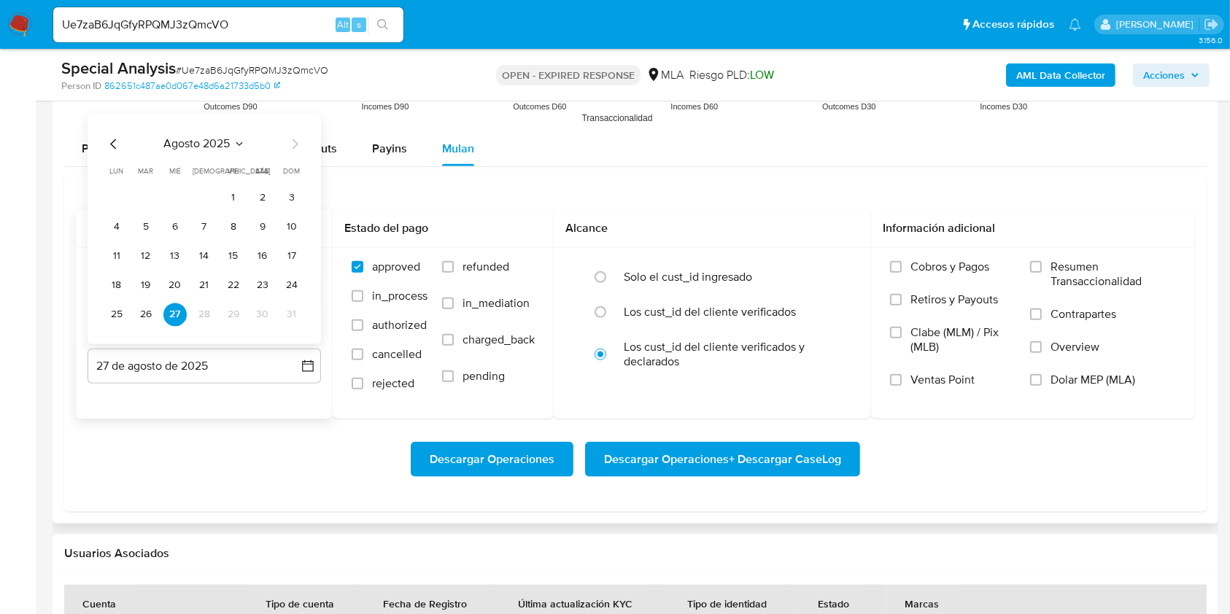
click at [110, 136] on icon "Mes anterior" at bounding box center [114, 145] width 18 height 18
click at [206, 318] on button "31" at bounding box center [204, 314] width 23 height 23
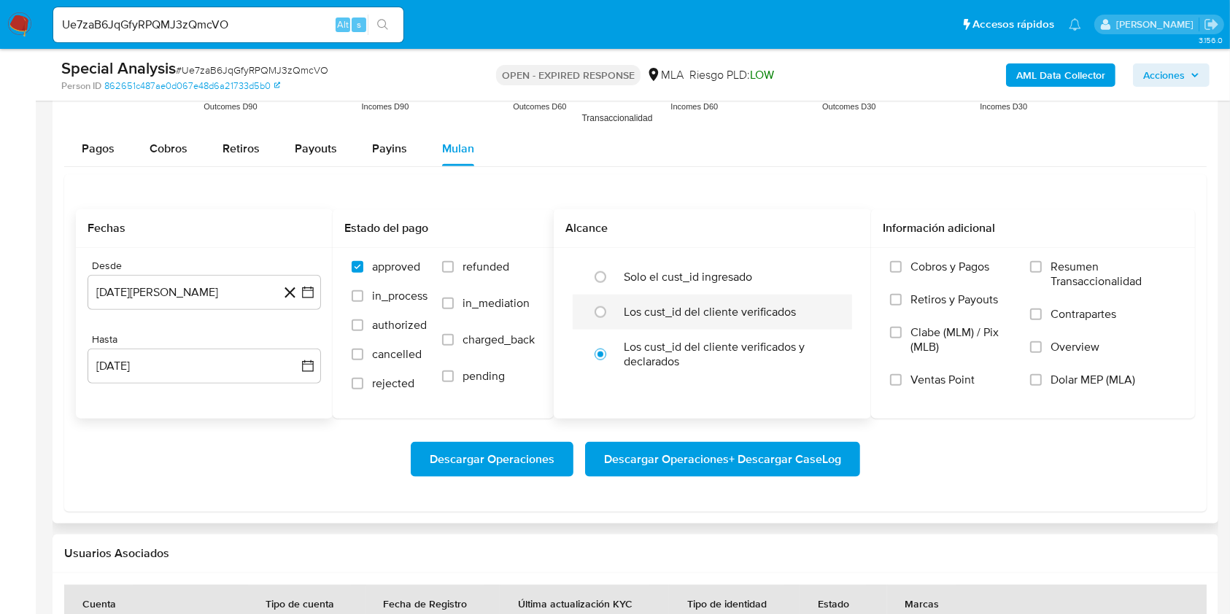
click at [635, 307] on label "Los cust_id del cliente verificados" at bounding box center [710, 312] width 172 height 15
click at [612, 307] on input "radio" at bounding box center [600, 311] width 23 height 23
radio input "true"
click at [1120, 383] on span "Dolar MEP (MLA)" at bounding box center [1092, 380] width 85 height 15
click at [1042, 383] on input "Dolar MEP (MLA)" at bounding box center [1036, 380] width 12 height 12
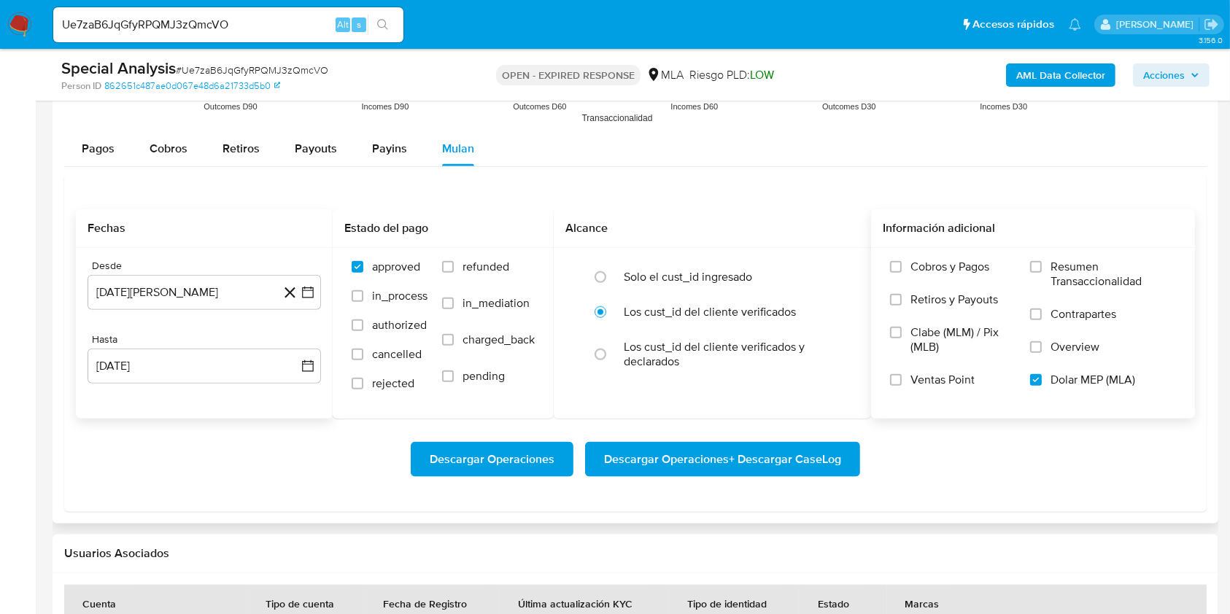
click at [740, 450] on span "Descargar Operaciones + Descargar CaseLog" at bounding box center [722, 459] width 237 height 32
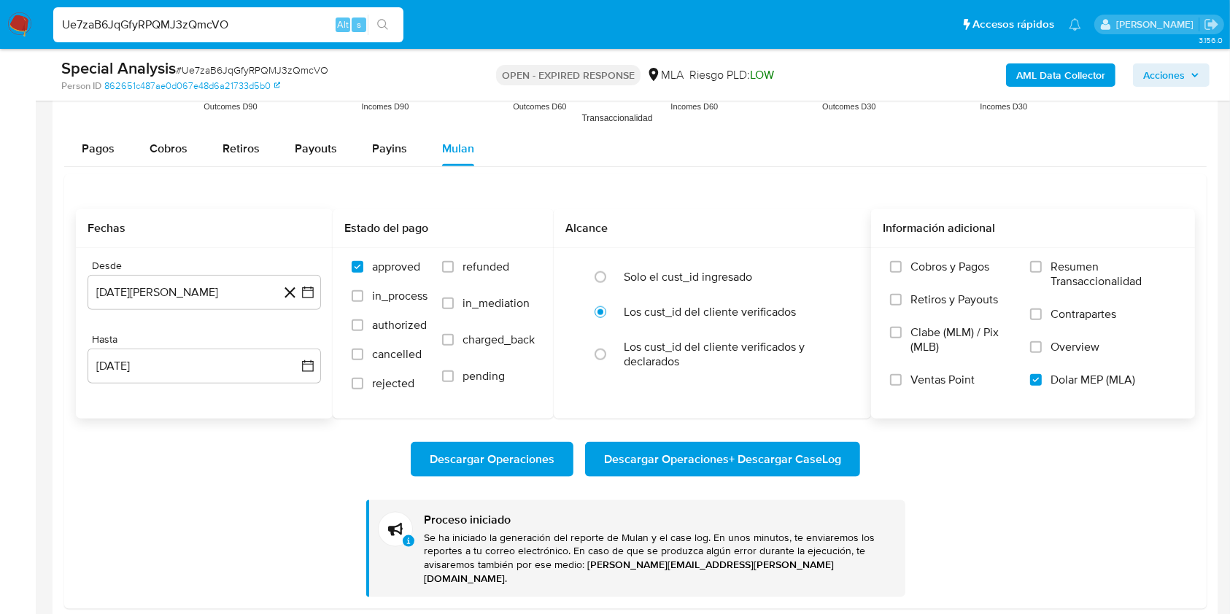
click at [198, 28] on input "Ue7zaB6JqGfyRPQMJ3zQmcVO" at bounding box center [228, 24] width 350 height 19
paste input "jXWEM6lGSvOKiYe3l112gDNp"
type input "jXWEM6lGSvOKiYe3l112gDNp"
click at [387, 32] on button "search-icon" at bounding box center [383, 25] width 30 height 20
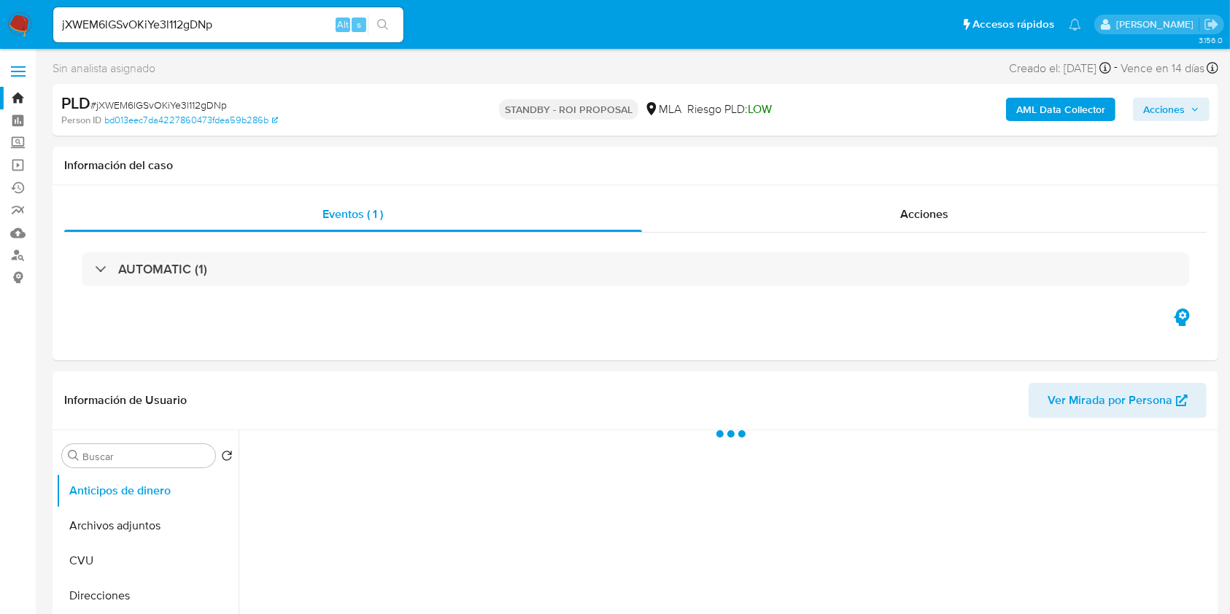
select select "10"
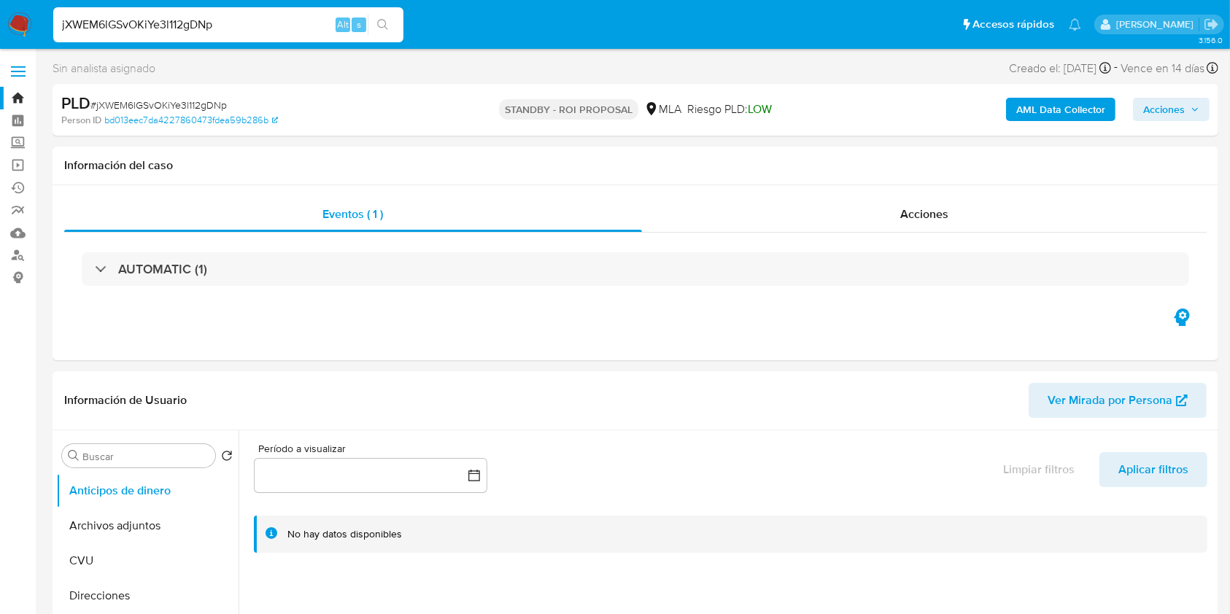
click at [186, 23] on input "jXWEM6lGSvOKiYe3l112gDNp" at bounding box center [228, 24] width 350 height 19
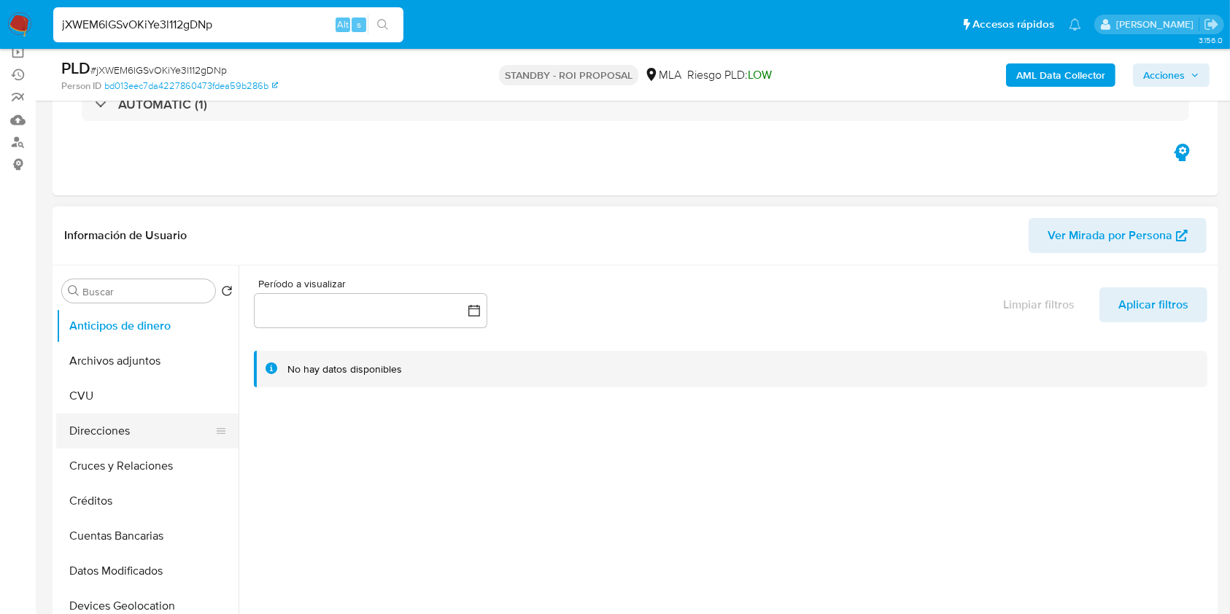
scroll to position [194, 0]
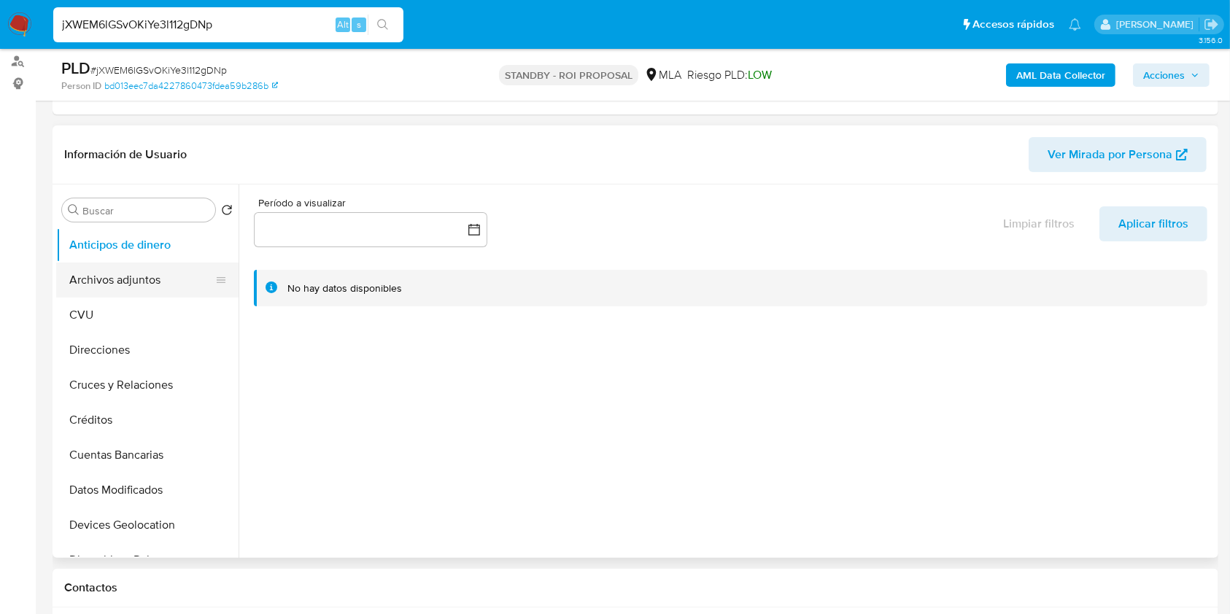
click at [139, 277] on button "Archivos adjuntos" at bounding box center [141, 280] width 171 height 35
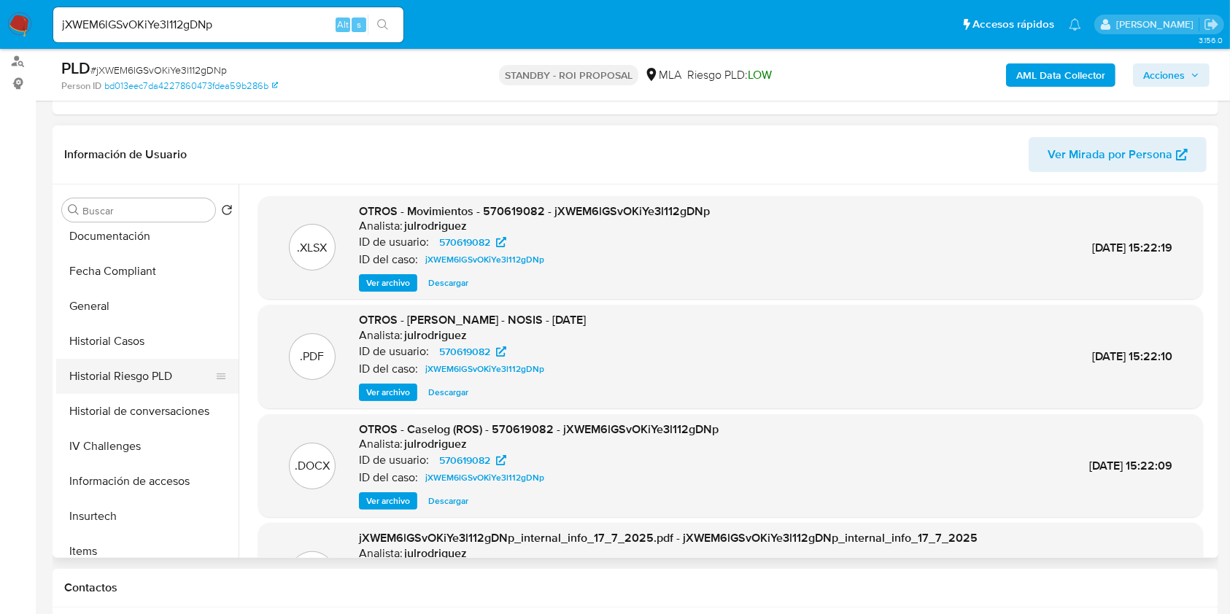
scroll to position [389, 0]
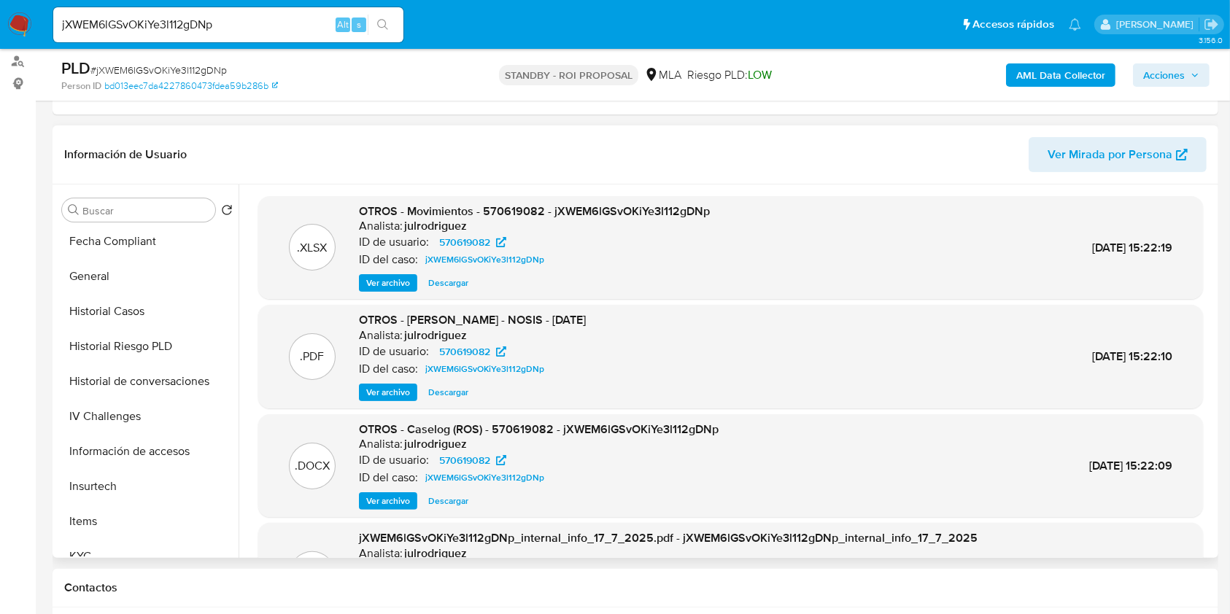
click at [438, 504] on span "Descargar" at bounding box center [448, 501] width 40 height 15
click at [204, 34] on div "jXWEM6lGSvOKiYe3l112gDNp Alt s" at bounding box center [228, 24] width 350 height 35
click at [204, 30] on input "jXWEM6lGSvOKiYe3l112gDNp" at bounding box center [228, 24] width 350 height 19
paste input "KDhPOacfftdwm6MiF90FSVRi"
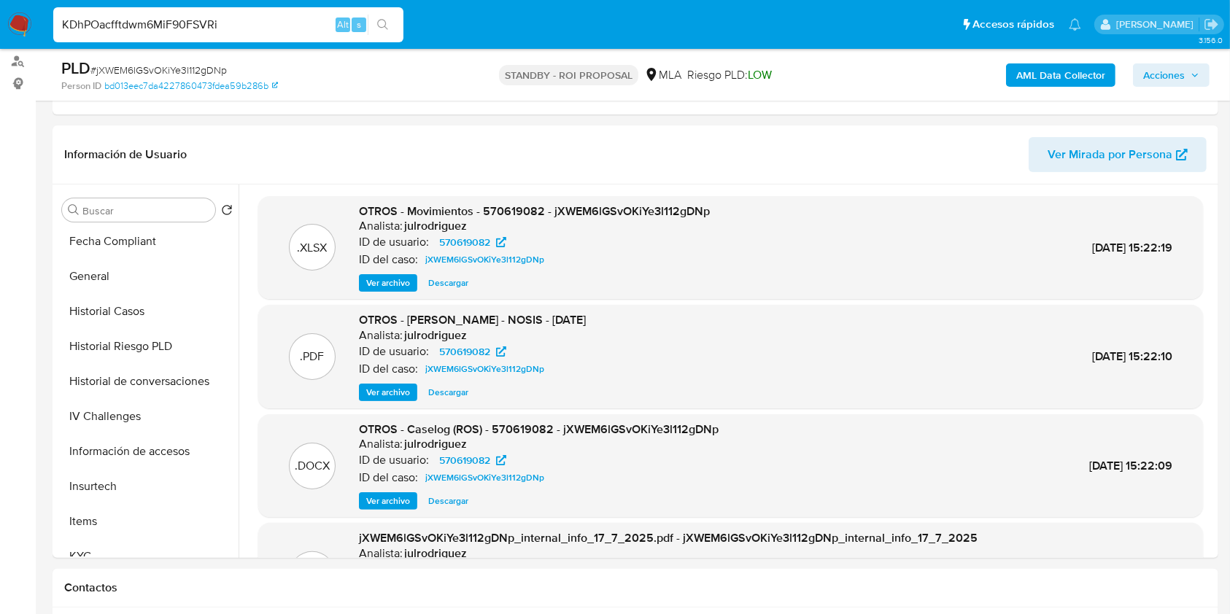
type input "KDhPOacfftdwm6MiF90FSVRi"
click at [385, 29] on icon "search-icon" at bounding box center [383, 25] width 12 height 12
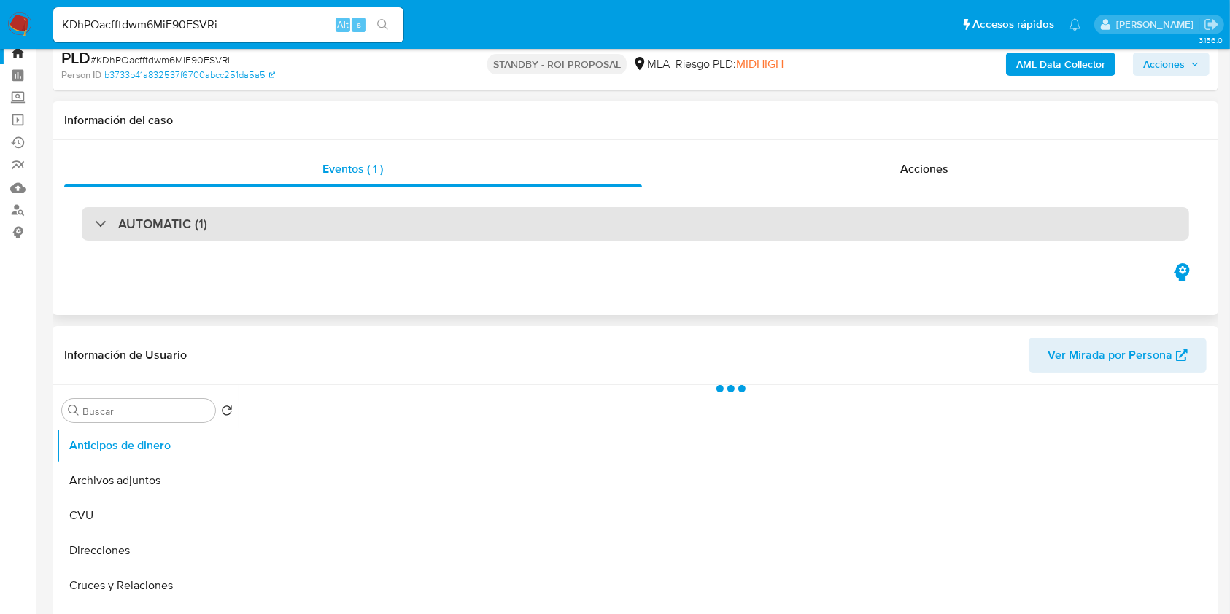
scroll to position [194, 0]
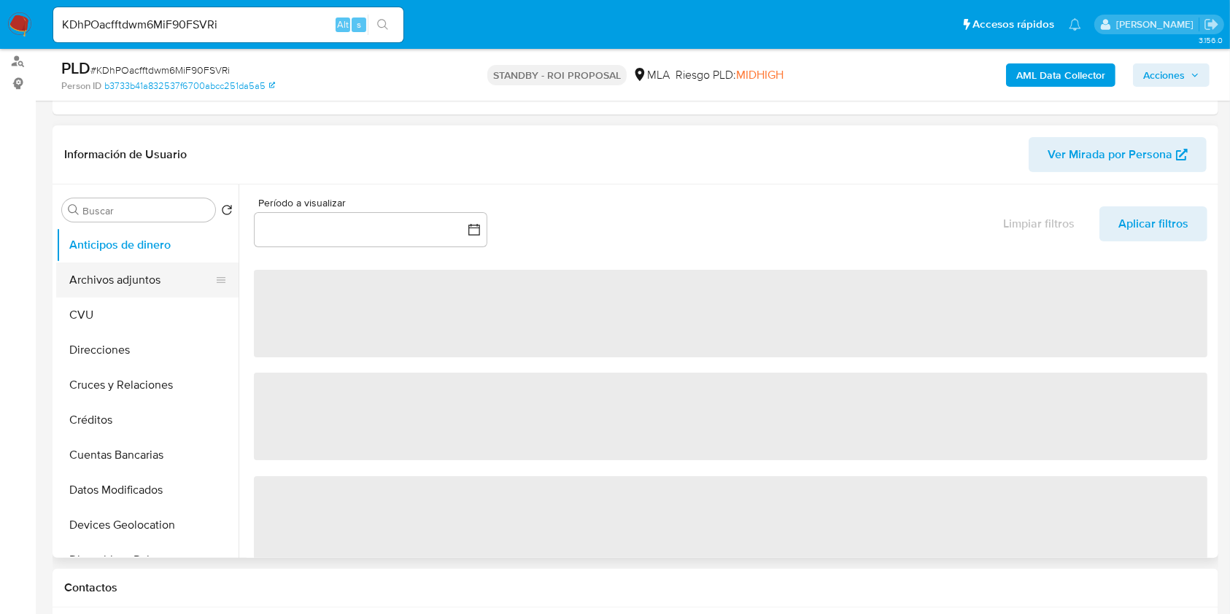
click at [96, 275] on button "Archivos adjuntos" at bounding box center [141, 280] width 171 height 35
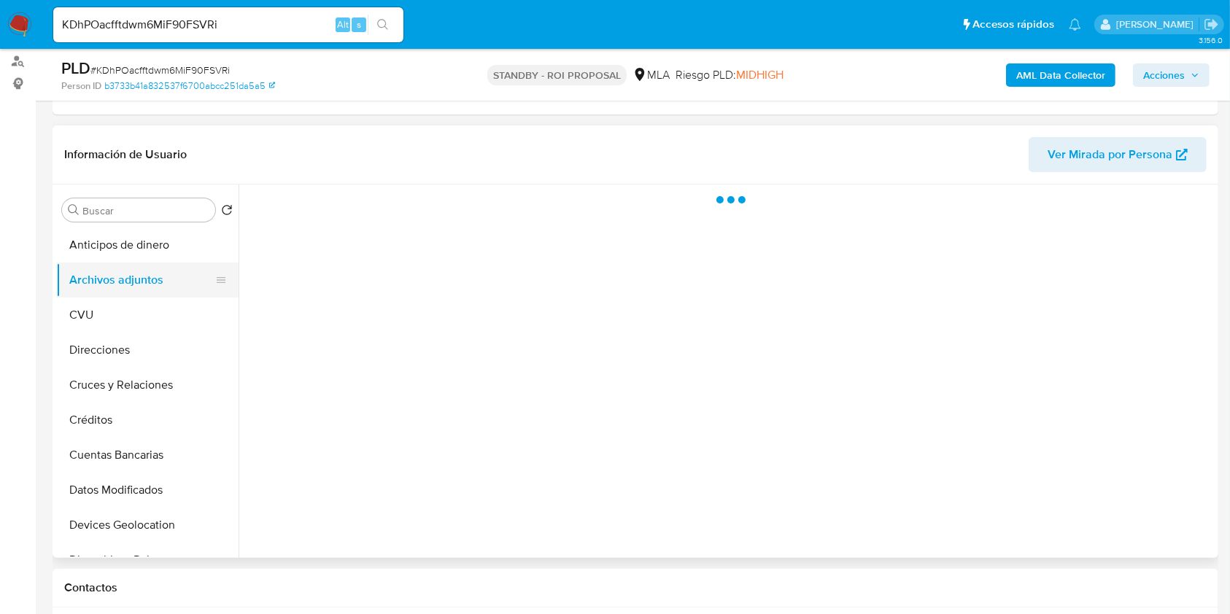
select select "10"
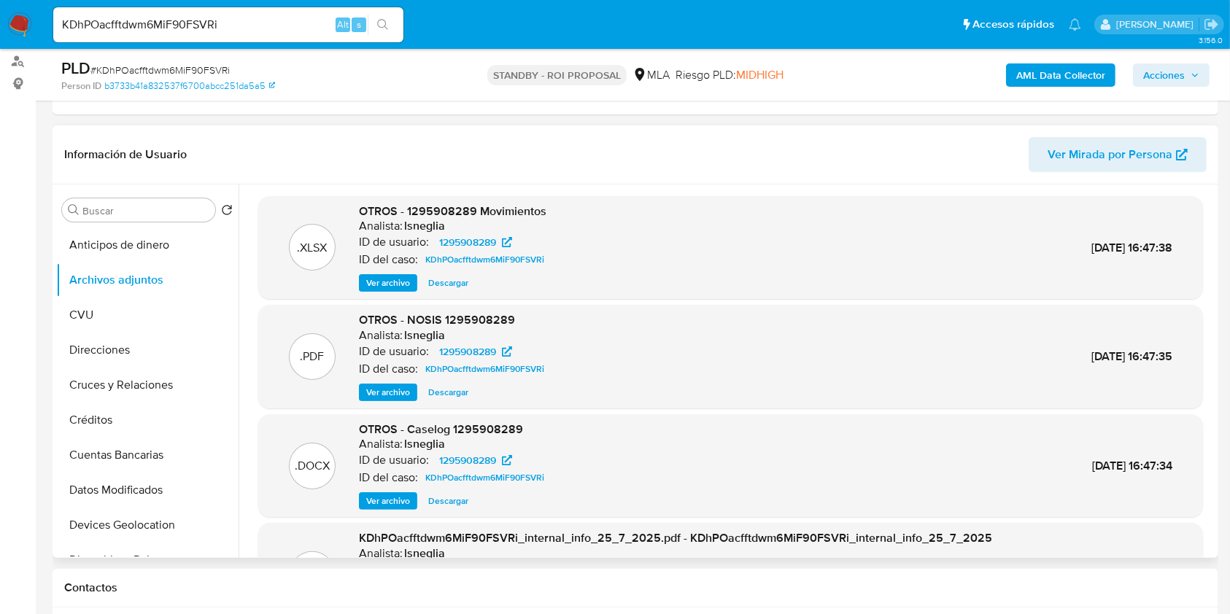
click at [418, 444] on h6 "lsneglia" at bounding box center [424, 444] width 41 height 15
click at [640, 358] on div ".PDF OTROS - NOSIS 1295908289 Analista: lsneglia ID de usuario: 1295908289 ID d…" at bounding box center [730, 356] width 930 height 89
click at [448, 494] on span "Descargar" at bounding box center [448, 501] width 40 height 15
click at [435, 504] on span "Descargar" at bounding box center [448, 501] width 40 height 15
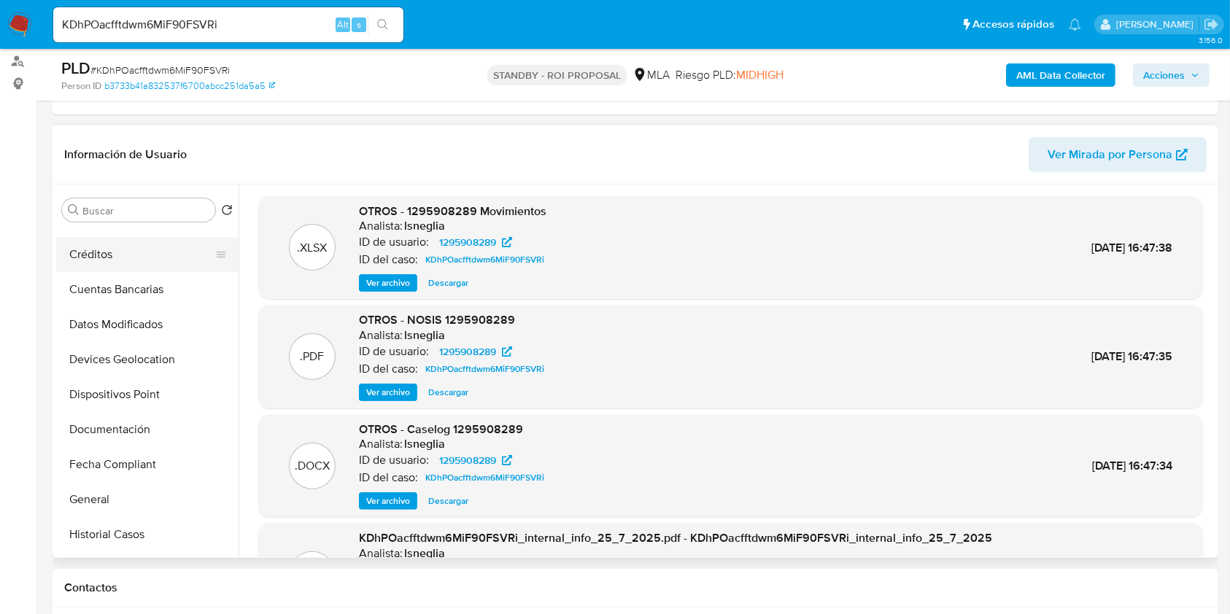
scroll to position [292, 0]
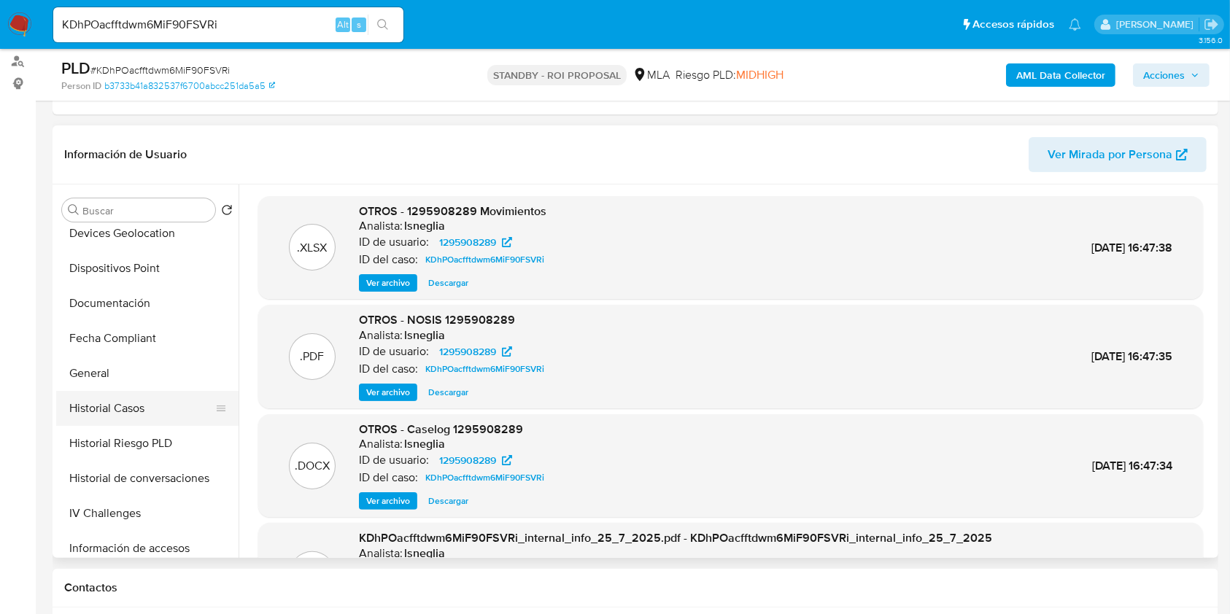
click at [114, 408] on button "Historial Casos" at bounding box center [141, 408] width 171 height 35
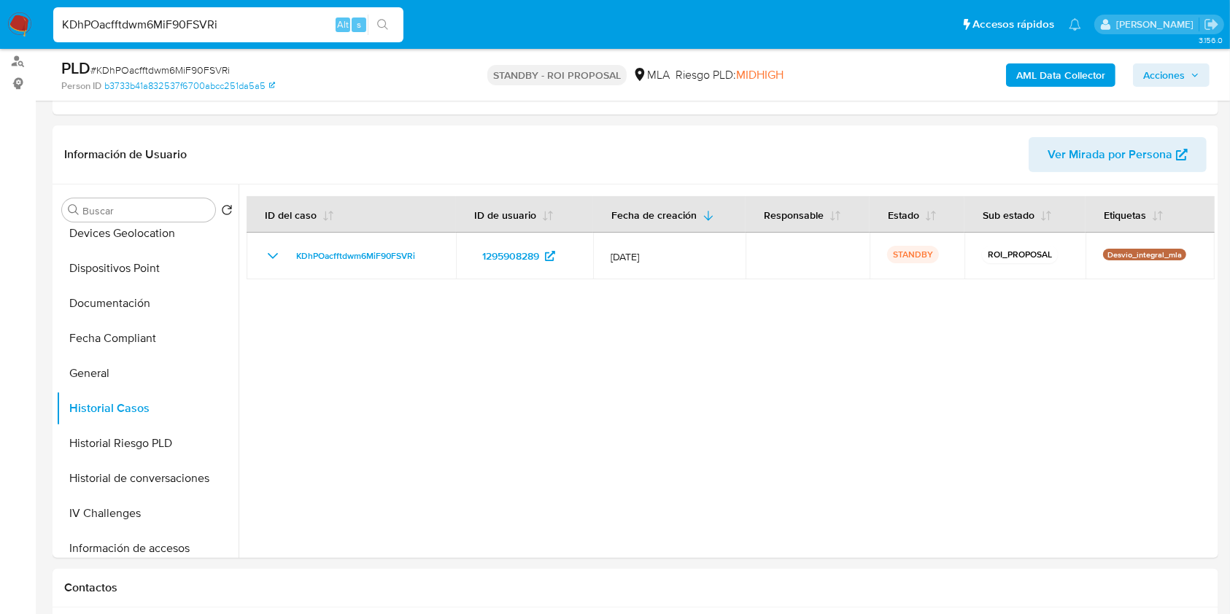
click at [143, 21] on input "KDhPOacfftdwm6MiF90FSVRi" at bounding box center [228, 24] width 350 height 19
paste input "9meIYdgLlgPxwOCgkJ56fPbP"
type input "9meIYdgLlgPxwOCgkJ56fPbP"
click at [388, 28] on icon "search-icon" at bounding box center [383, 25] width 12 height 12
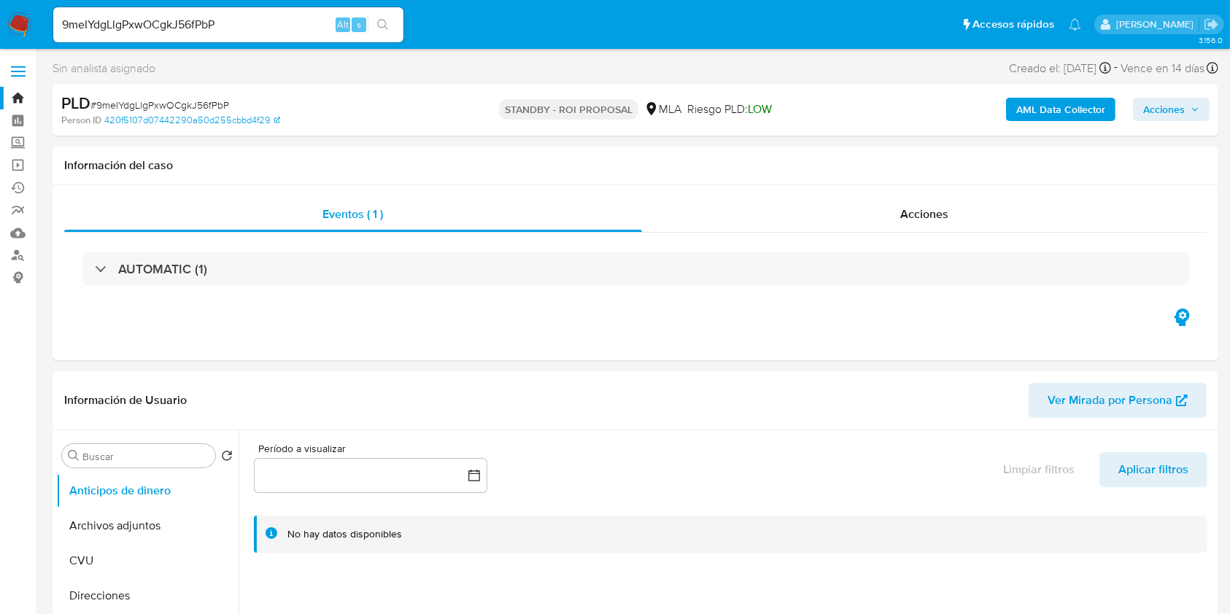
select select "10"
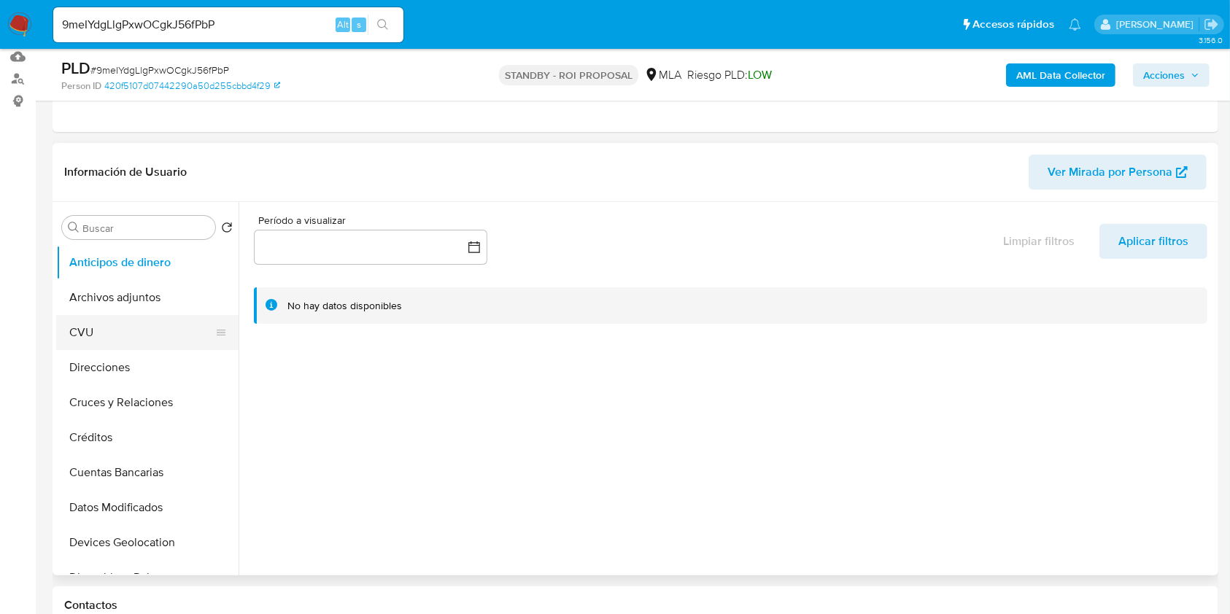
scroll to position [194, 0]
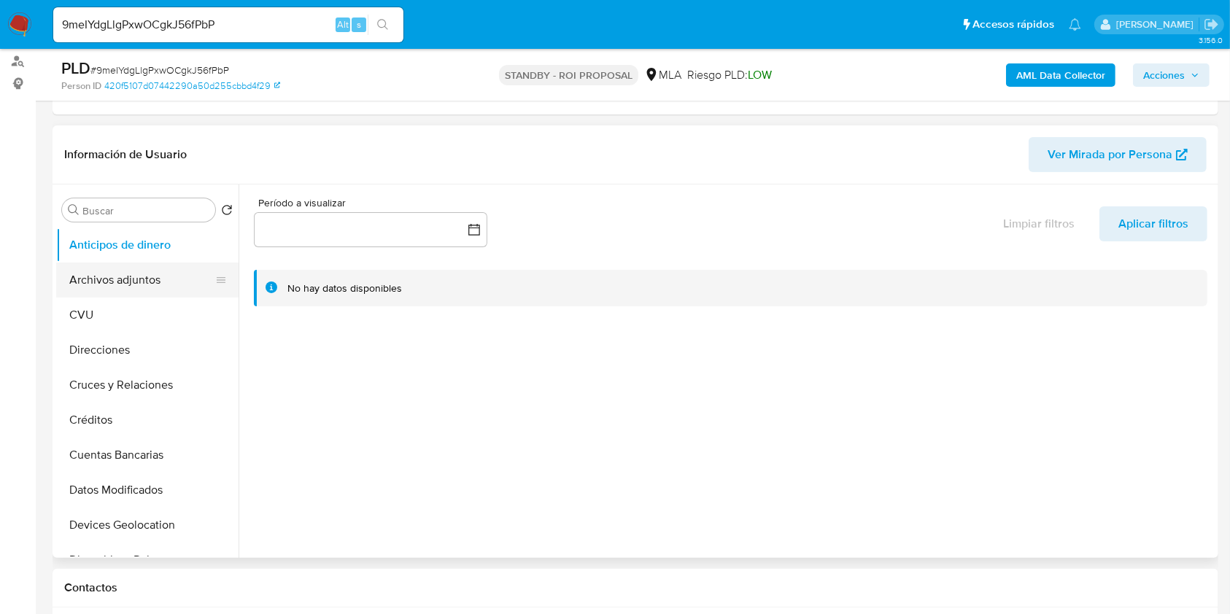
click at [168, 285] on button "Archivos adjuntos" at bounding box center [141, 280] width 171 height 35
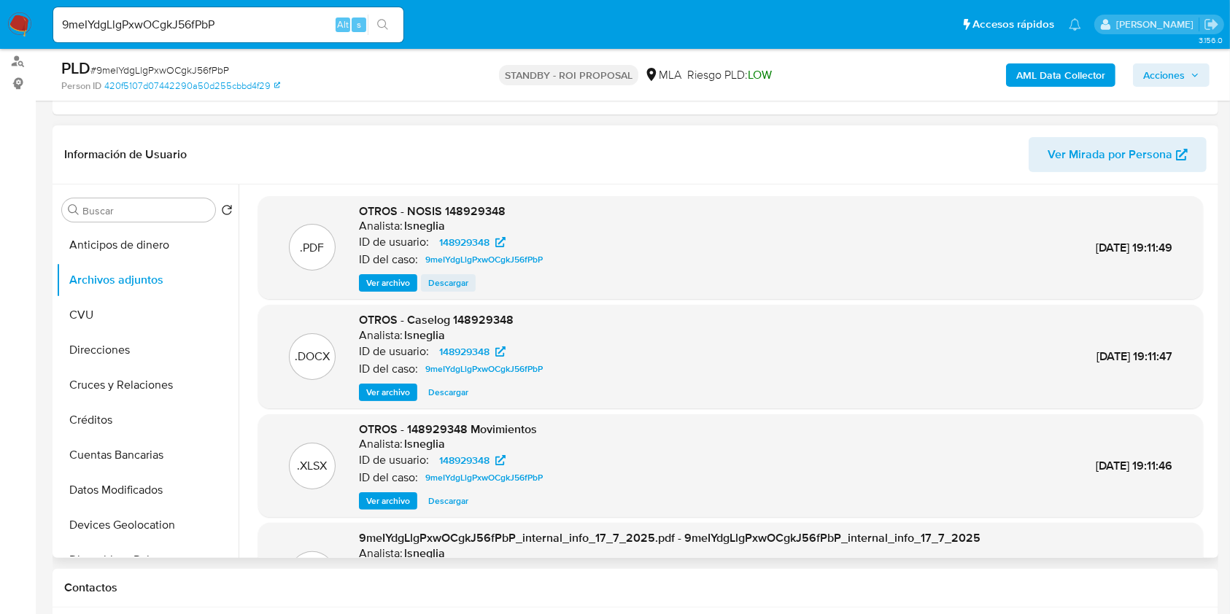
scroll to position [97, 0]
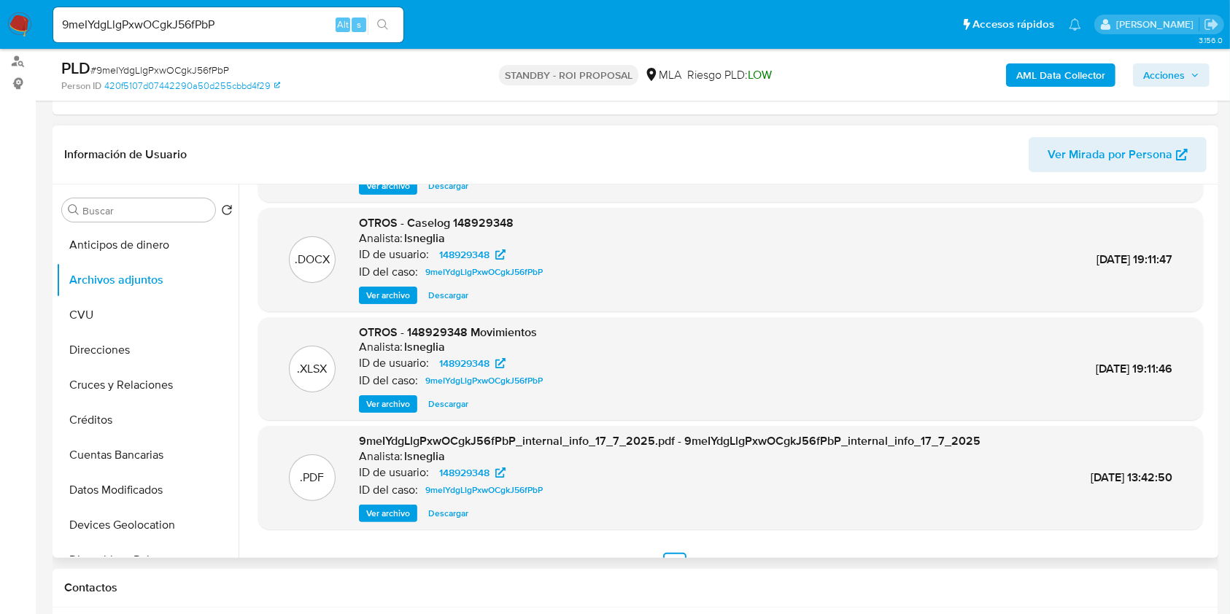
click at [449, 291] on span "Descargar" at bounding box center [448, 295] width 40 height 15
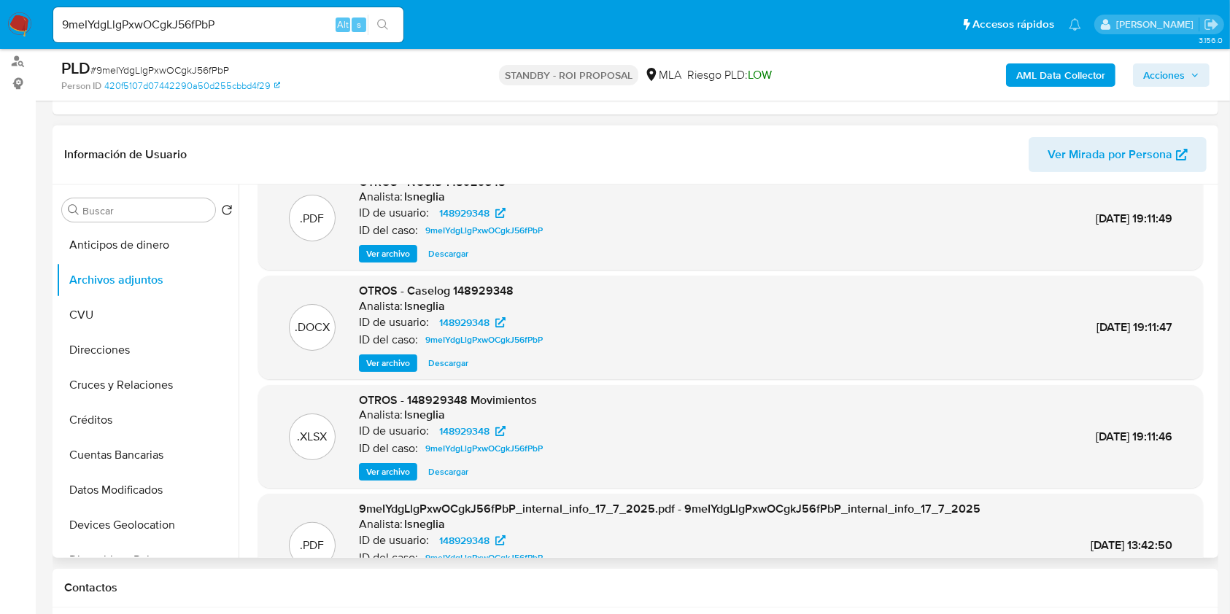
scroll to position [0, 0]
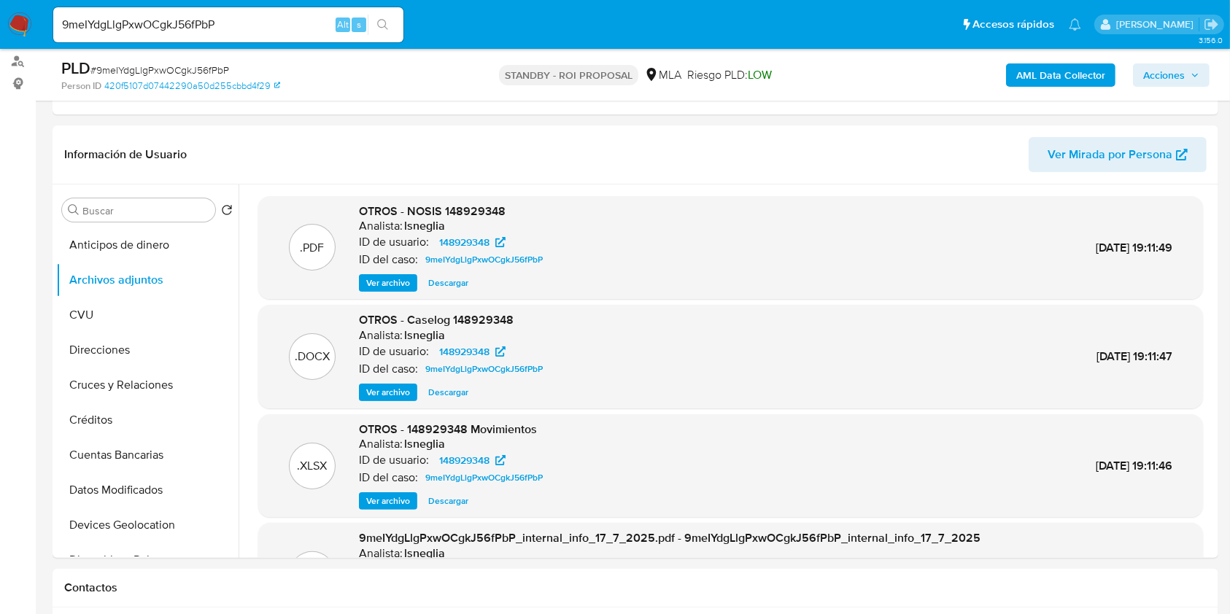
click at [123, 26] on input "9meIYdgLlgPxwOCgkJ56fPbP" at bounding box center [228, 24] width 350 height 19
paste input "n2zc4ahtwiAtZcwkepclO3gx"
type input "n2zc4ahtwiAtZcwkepclO3gx"
click at [396, 36] on div "n2zc4ahtwiAtZcwkepclO3gx Alt s" at bounding box center [228, 24] width 350 height 35
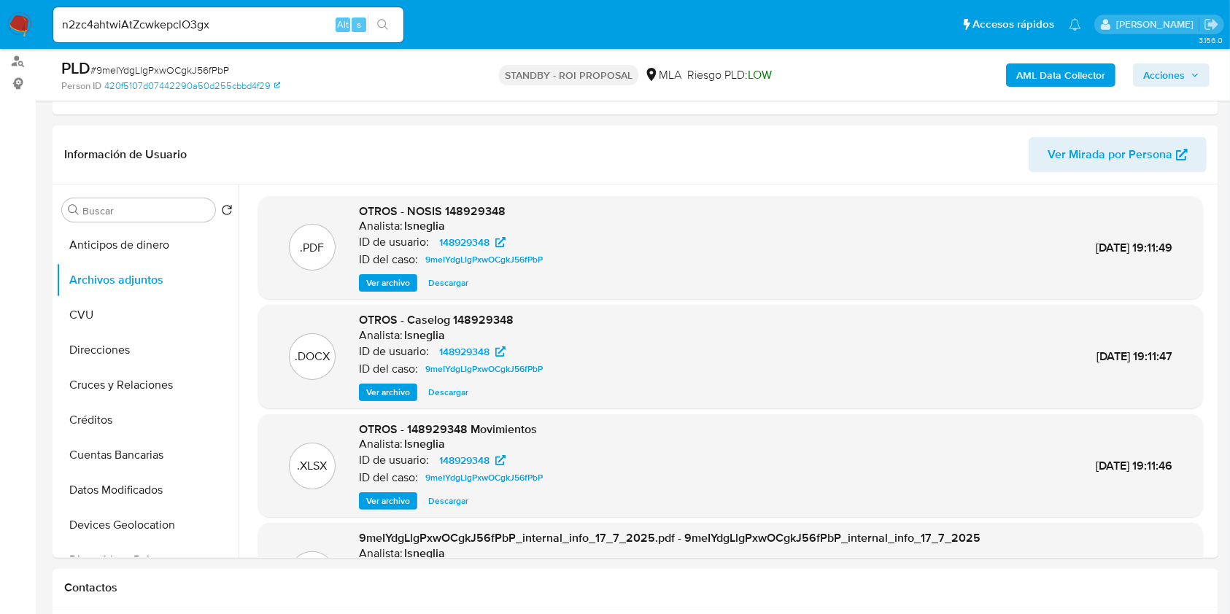
click at [381, 18] on button "search-icon" at bounding box center [383, 25] width 30 height 20
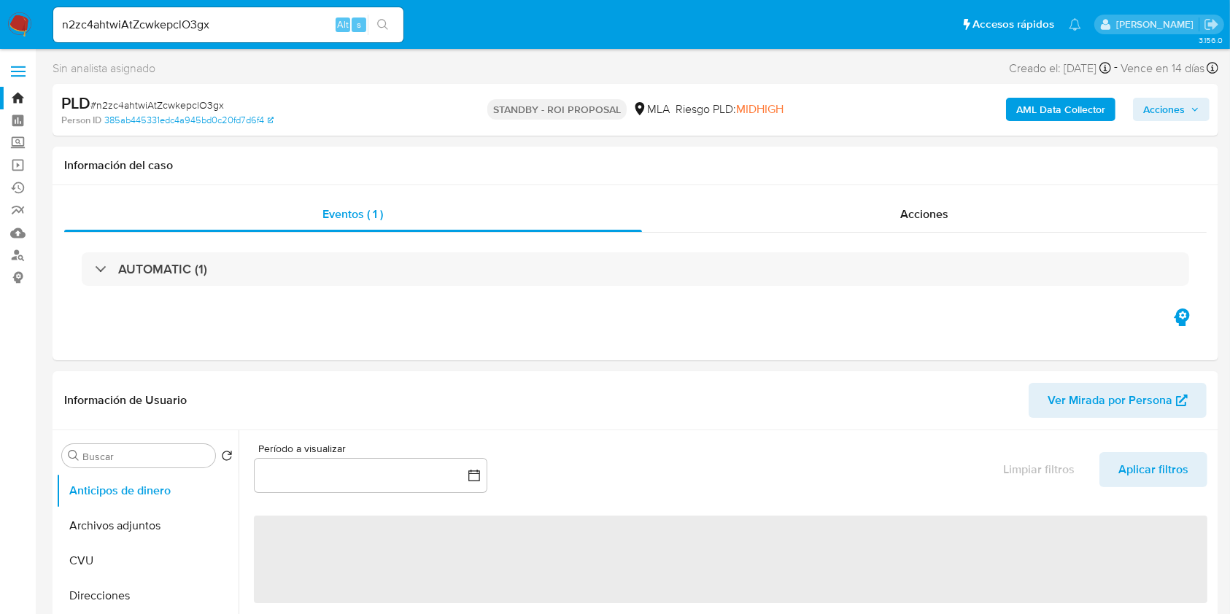
select select "10"
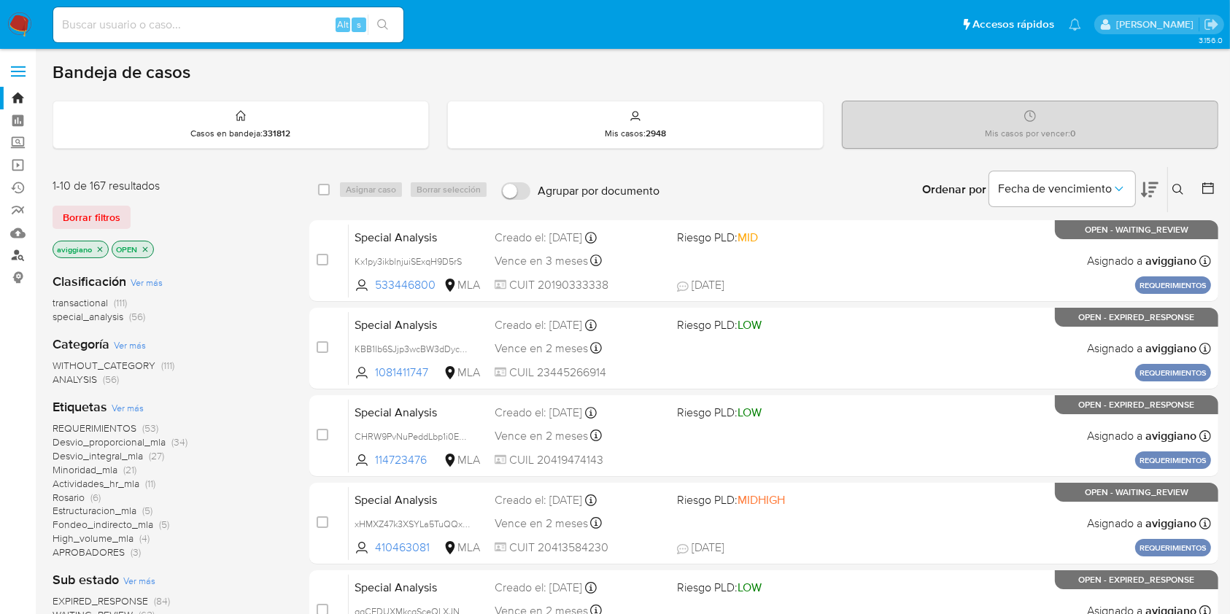
click at [12, 254] on link "Buscador de personas" at bounding box center [87, 255] width 174 height 23
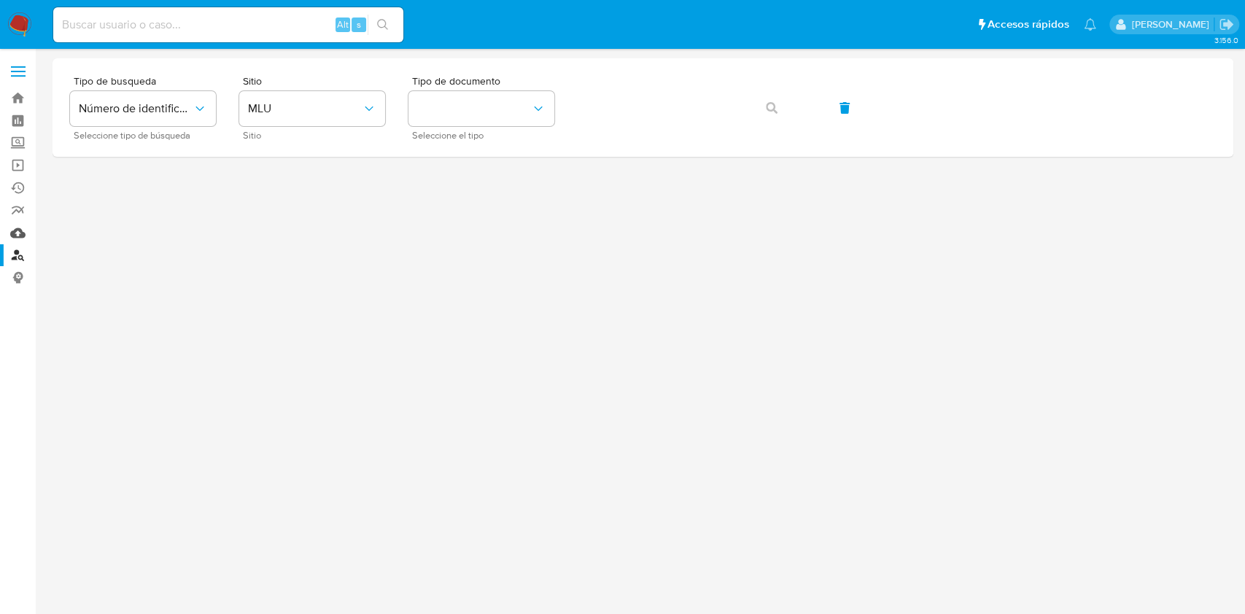
click at [20, 232] on link "Mulan" at bounding box center [87, 233] width 174 height 23
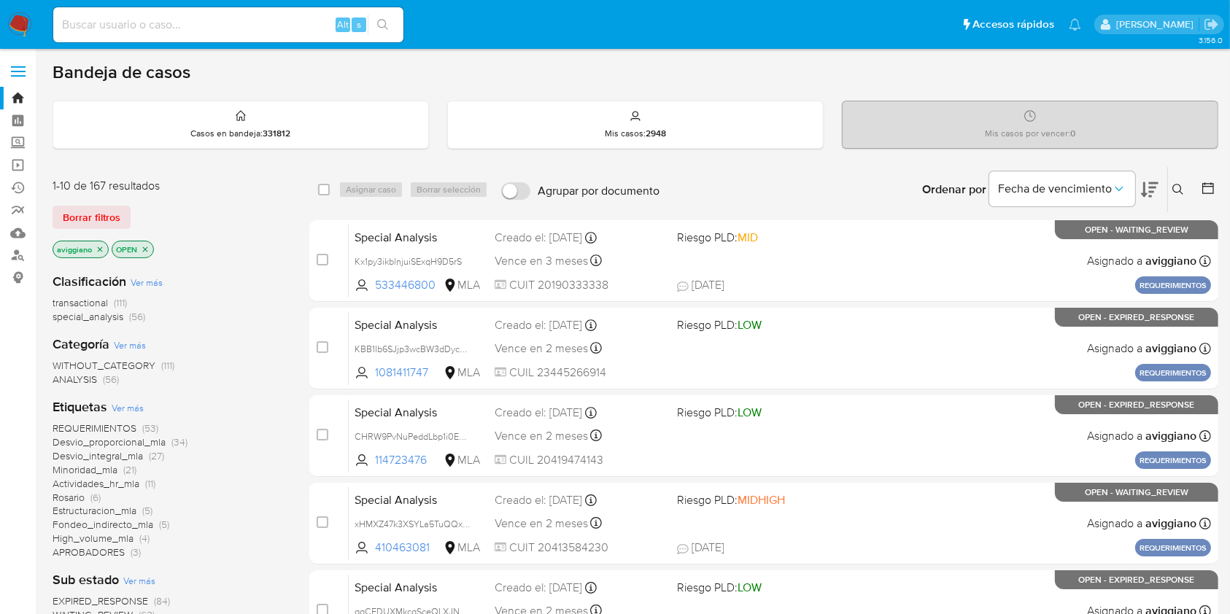
click at [255, 28] on input at bounding box center [228, 24] width 350 height 19
paste input "337uh3NK7e4fufuoGQY9qaFY"
type input "337uh3NK7e4fufuoGQY9qaFY"
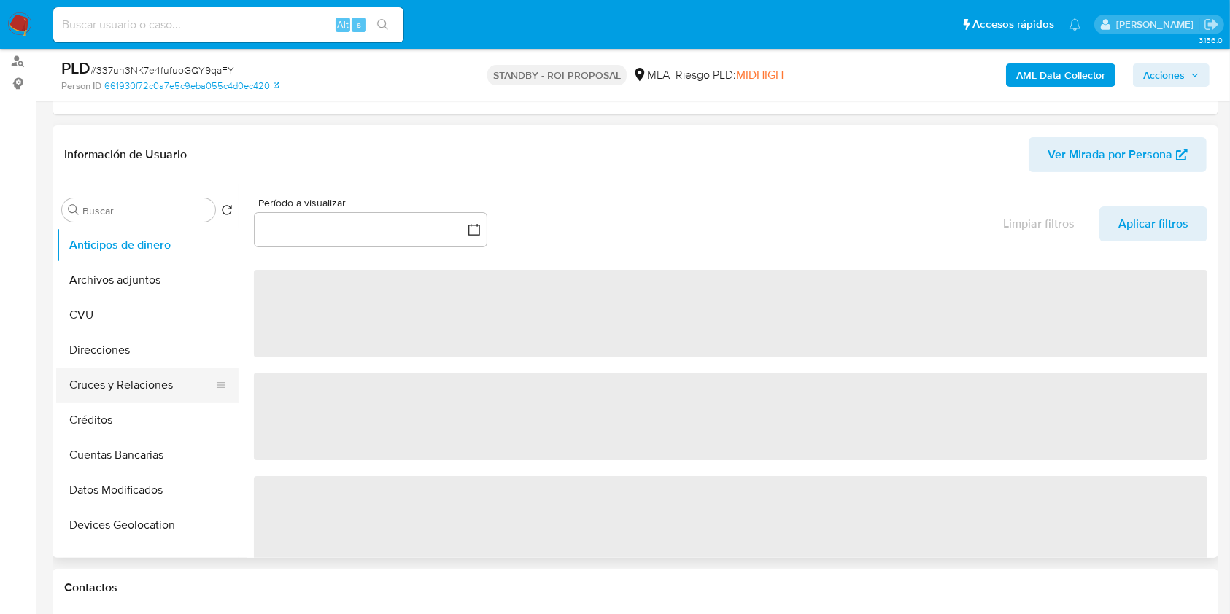
scroll to position [194, 0]
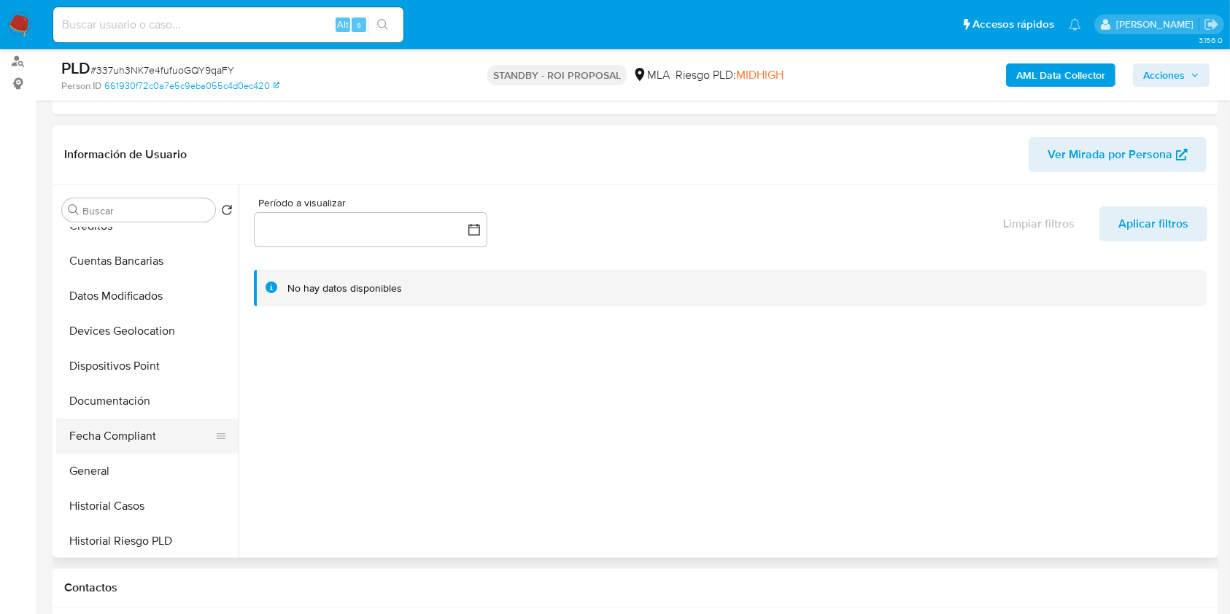
select select "10"
click at [113, 483] on button "General" at bounding box center [141, 471] width 171 height 35
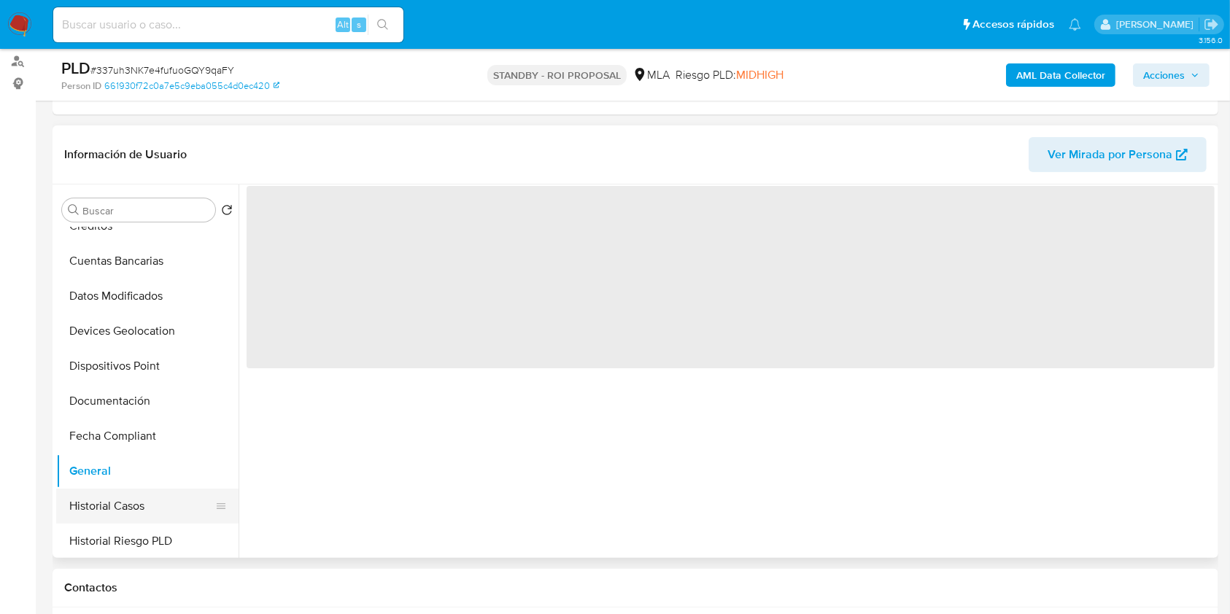
click at [106, 497] on button "Historial Casos" at bounding box center [141, 506] width 171 height 35
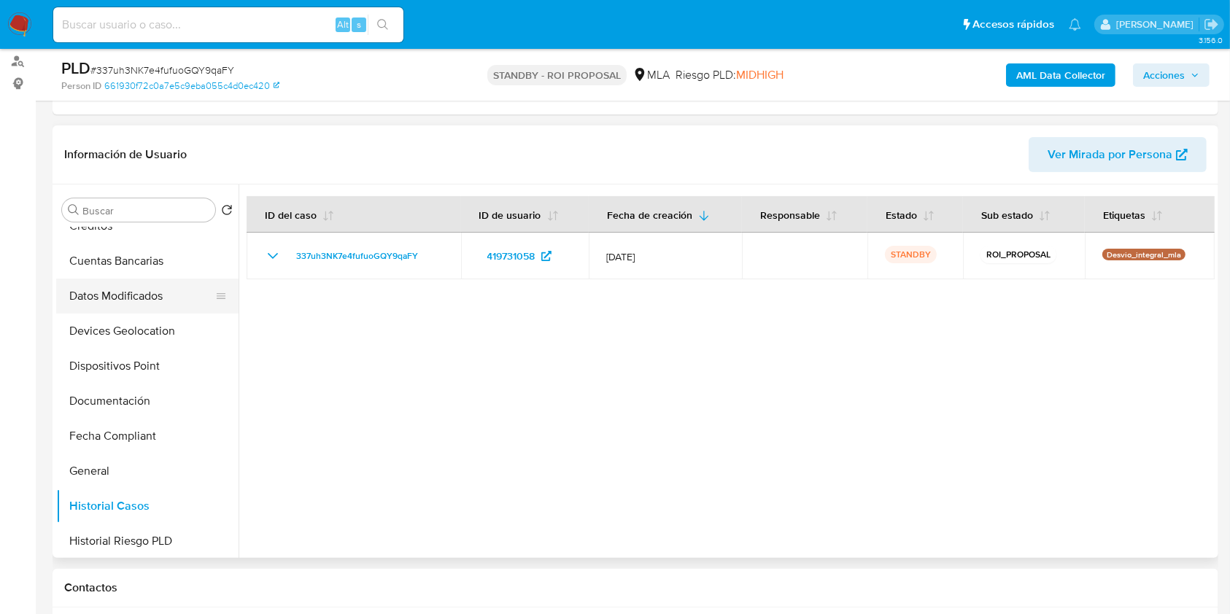
scroll to position [0, 0]
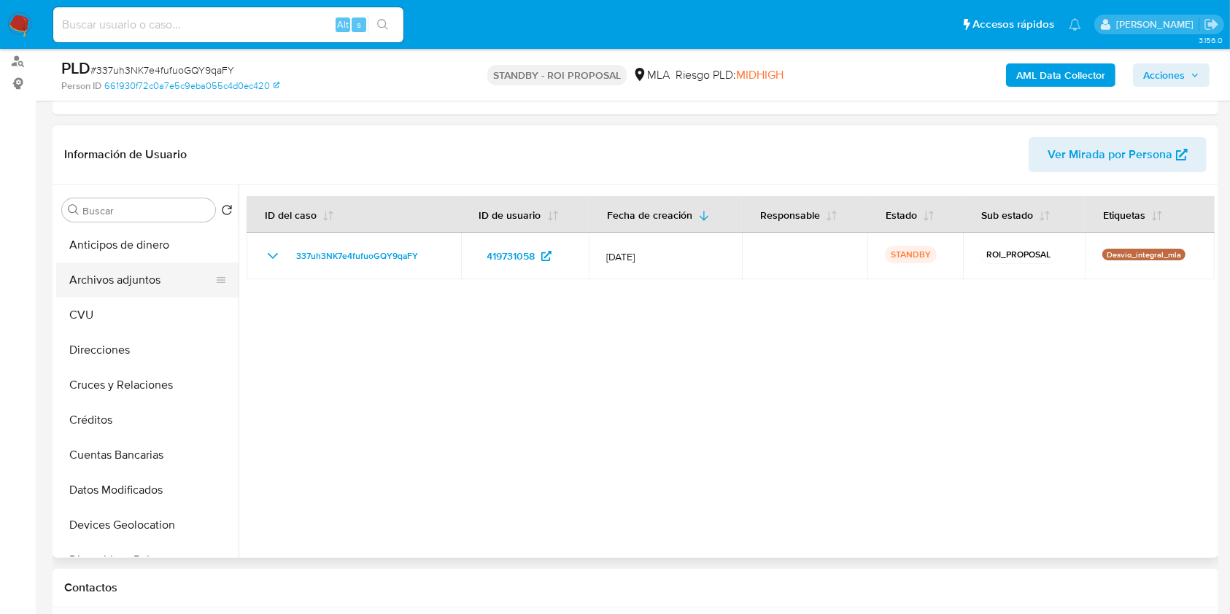
click at [147, 287] on button "Archivos adjuntos" at bounding box center [141, 280] width 171 height 35
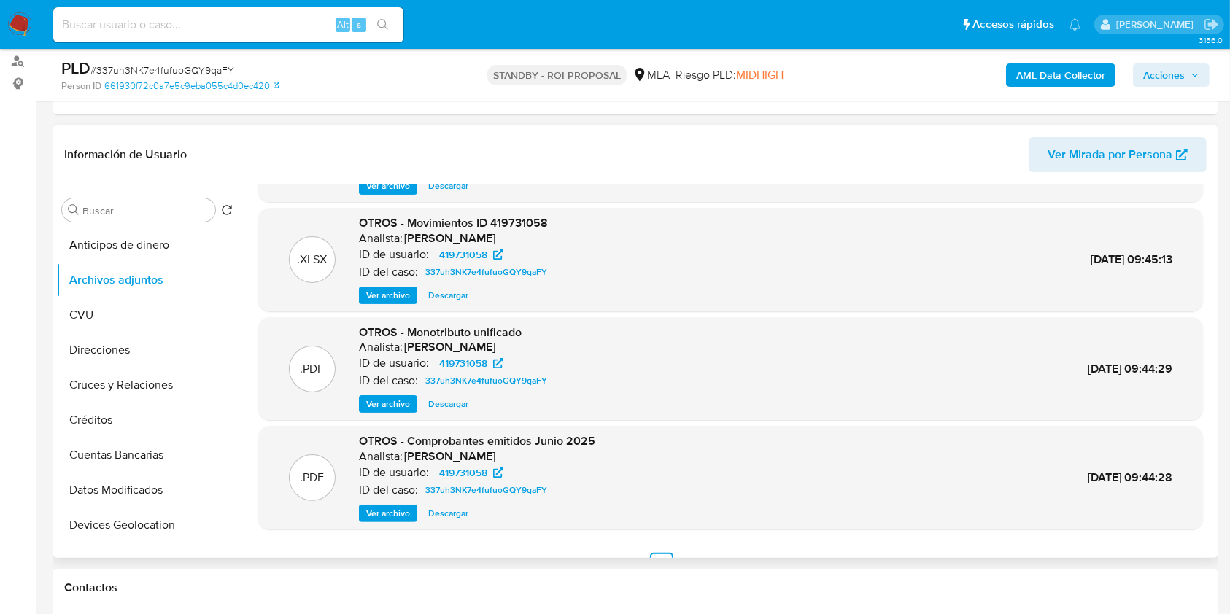
scroll to position [123, 0]
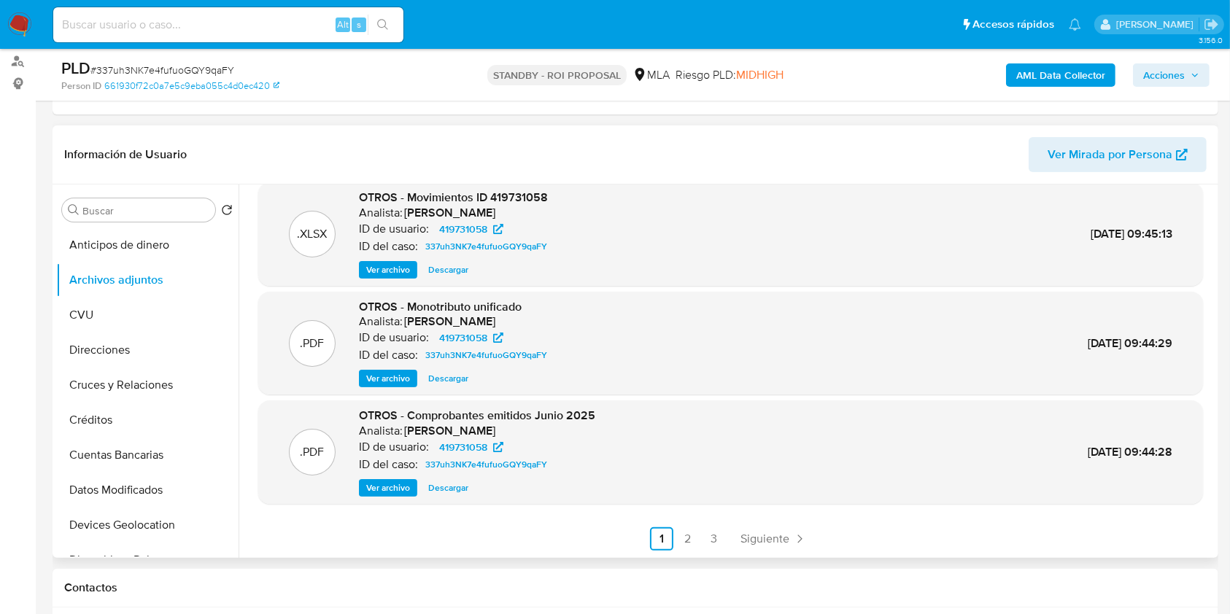
click at [672, 532] on ul "Anterior 1 2 3 Siguiente" at bounding box center [730, 538] width 945 height 23
click at [677, 537] on link "2" at bounding box center [687, 538] width 23 height 23
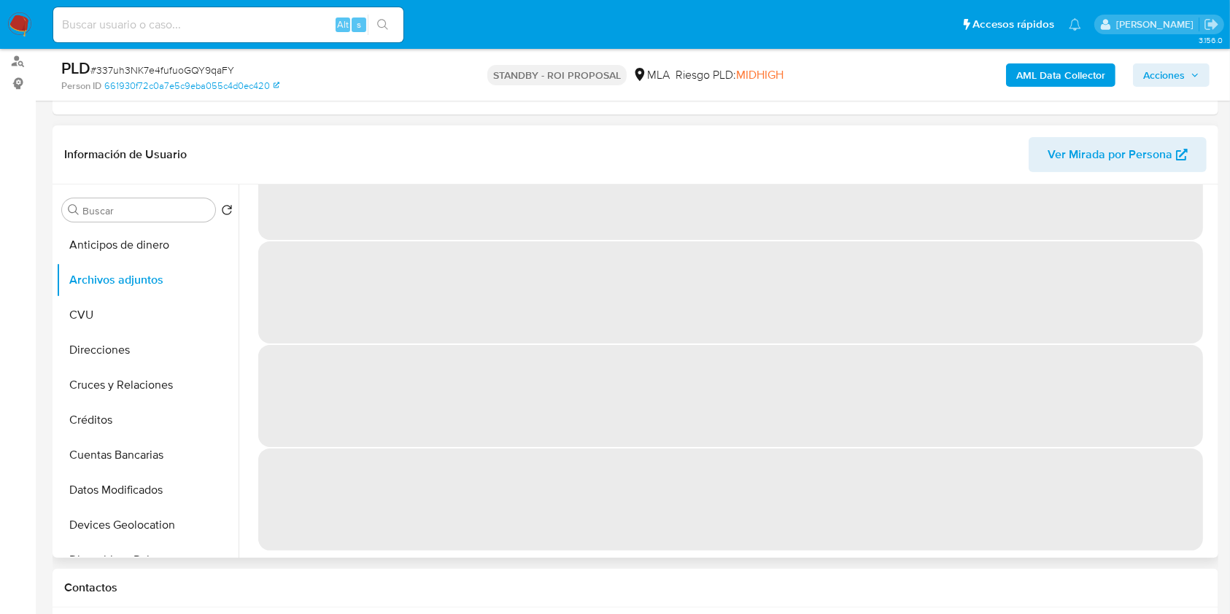
scroll to position [0, 0]
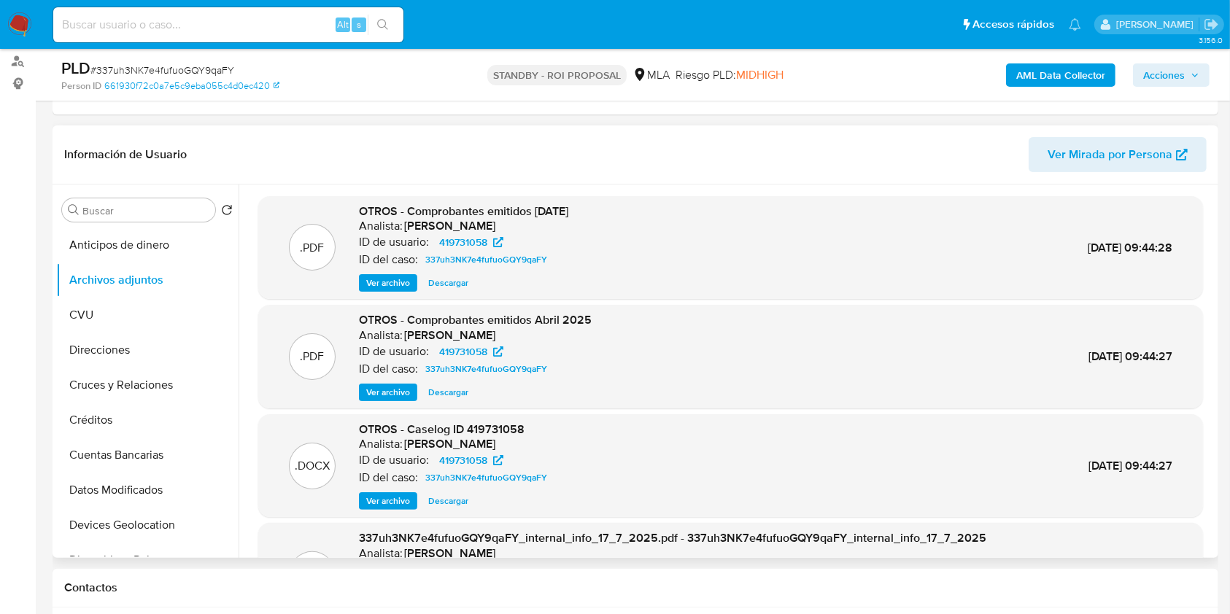
click at [436, 496] on span "Descargar" at bounding box center [448, 501] width 40 height 15
click at [277, 19] on input at bounding box center [228, 24] width 350 height 19
paste input "Otczzd5IivudYOT9nPAdZuNA"
type input "Otczzd5IivudYOT9nPAdZuNA"
click at [394, 31] on button "search-icon" at bounding box center [383, 25] width 30 height 20
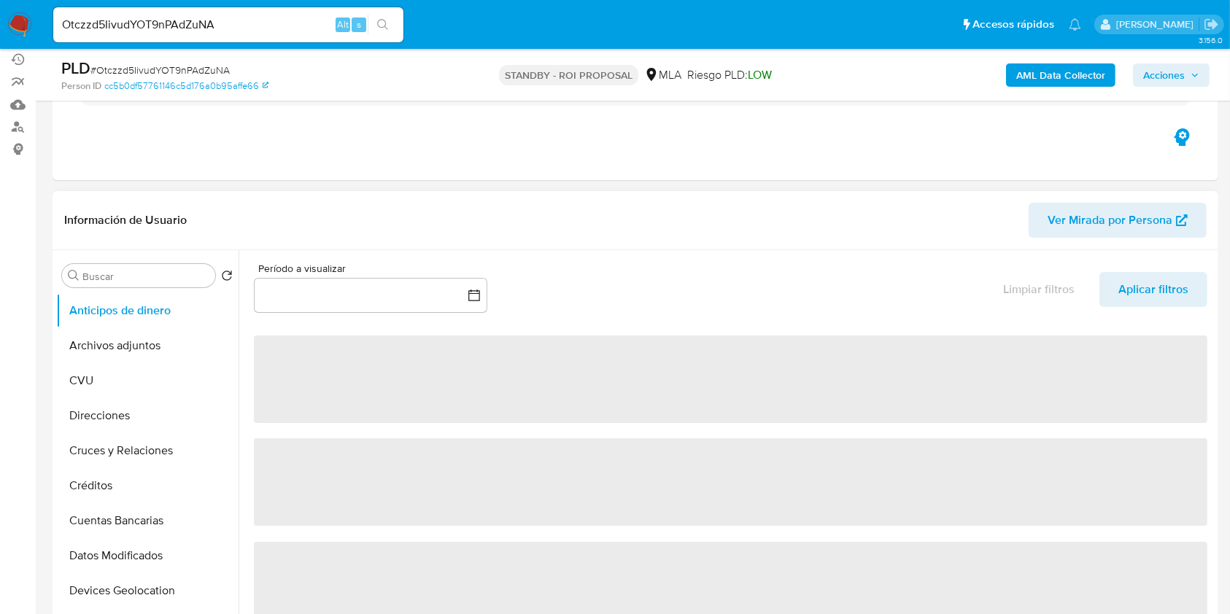
scroll to position [194, 0]
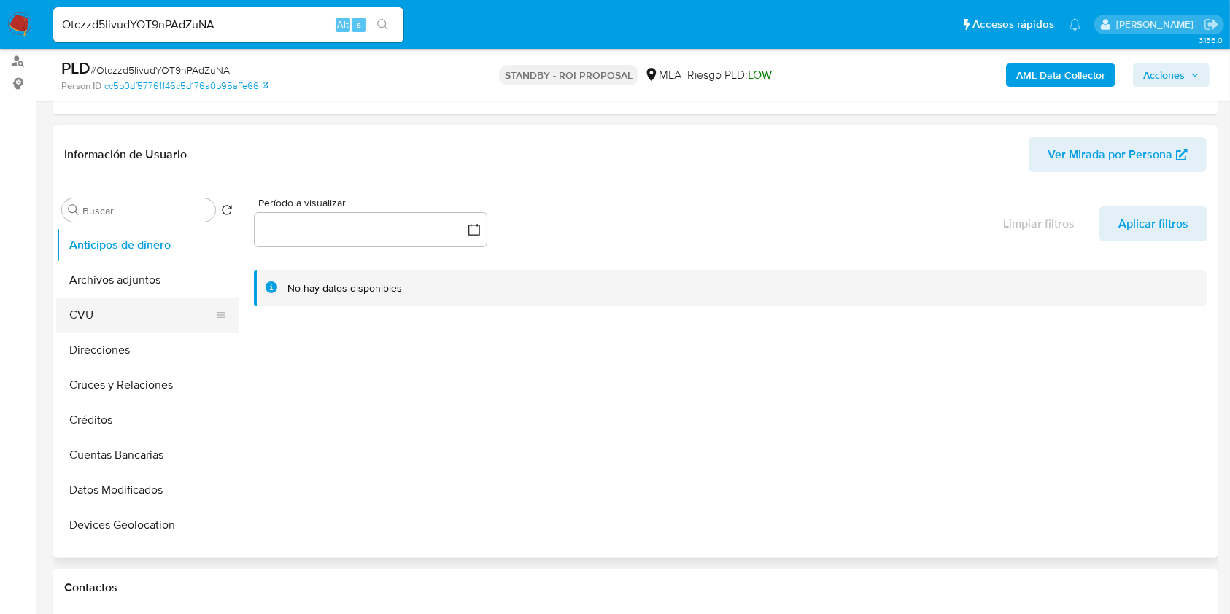
click at [140, 300] on button "CVU" at bounding box center [141, 315] width 171 height 35
select select "10"
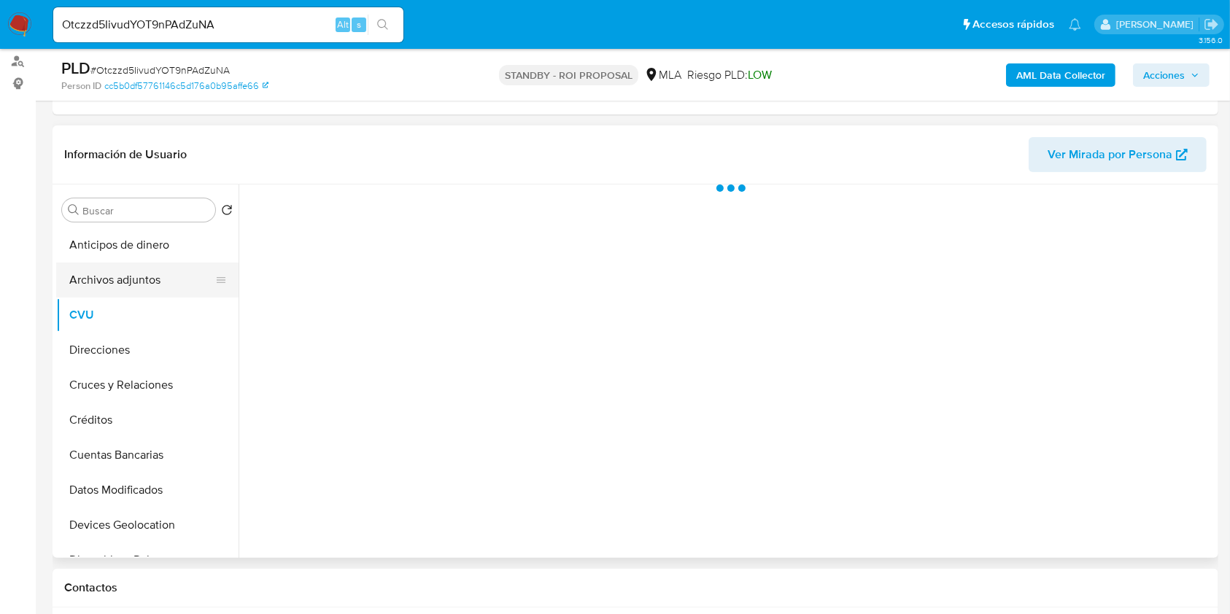
click at [144, 286] on button "Archivos adjuntos" at bounding box center [141, 280] width 171 height 35
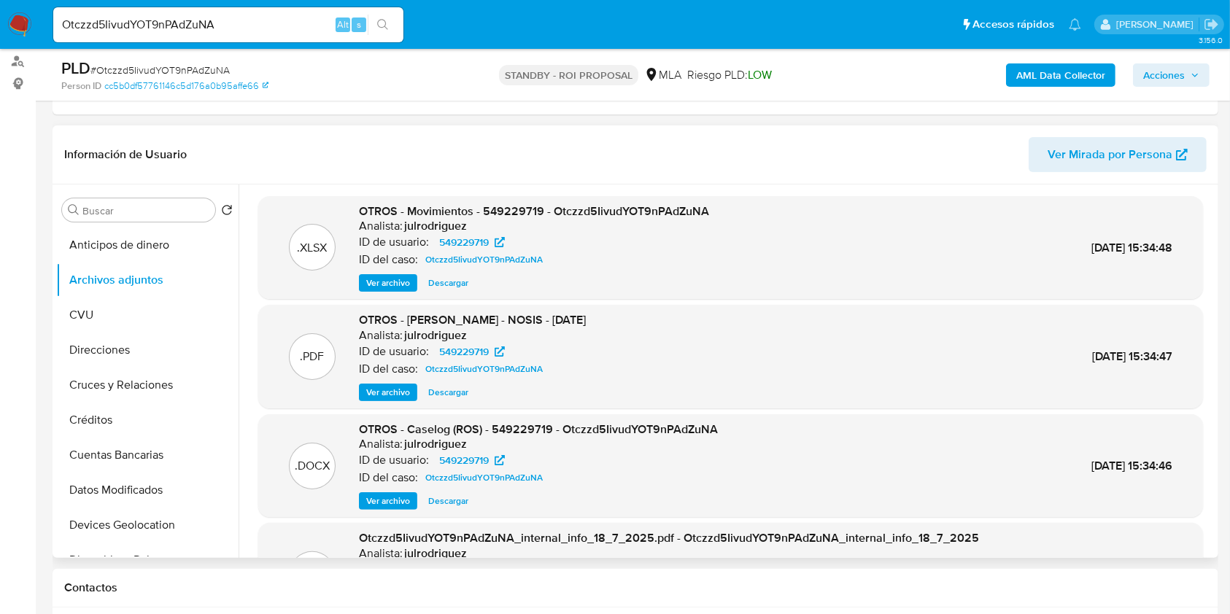
scroll to position [97, 0]
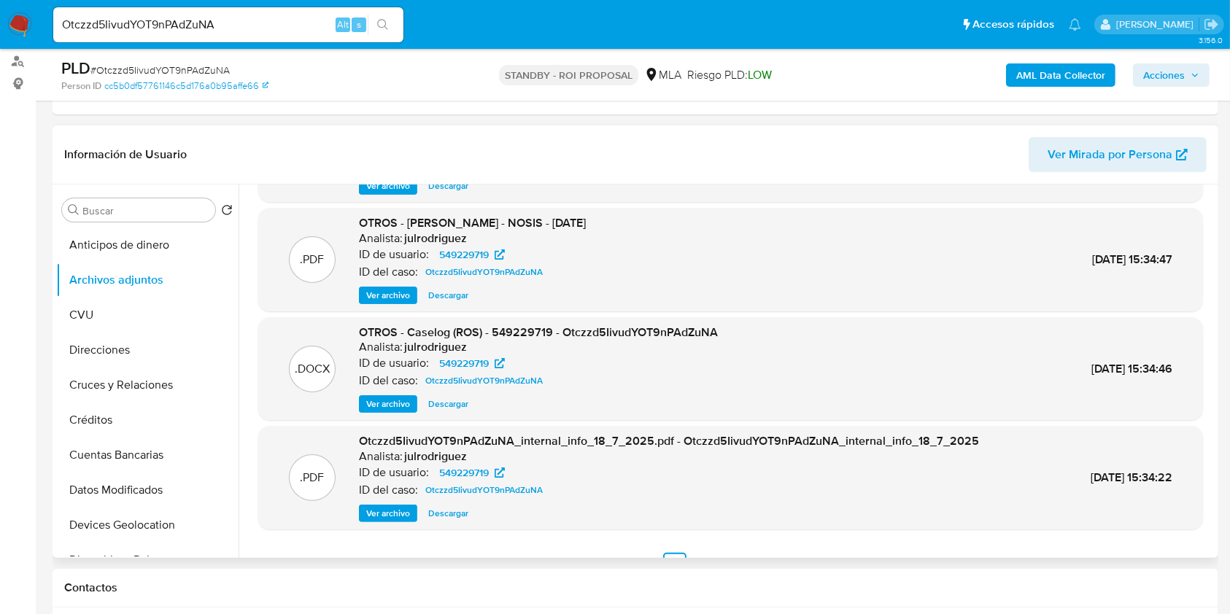
click at [441, 400] on span "Descargar" at bounding box center [448, 404] width 40 height 15
click at [198, 26] on input "Otczzd5IivudYOT9nPAdZuNA" at bounding box center [228, 24] width 350 height 19
paste input "RRJOlsIYoz8VyQ0stkSAKa6M"
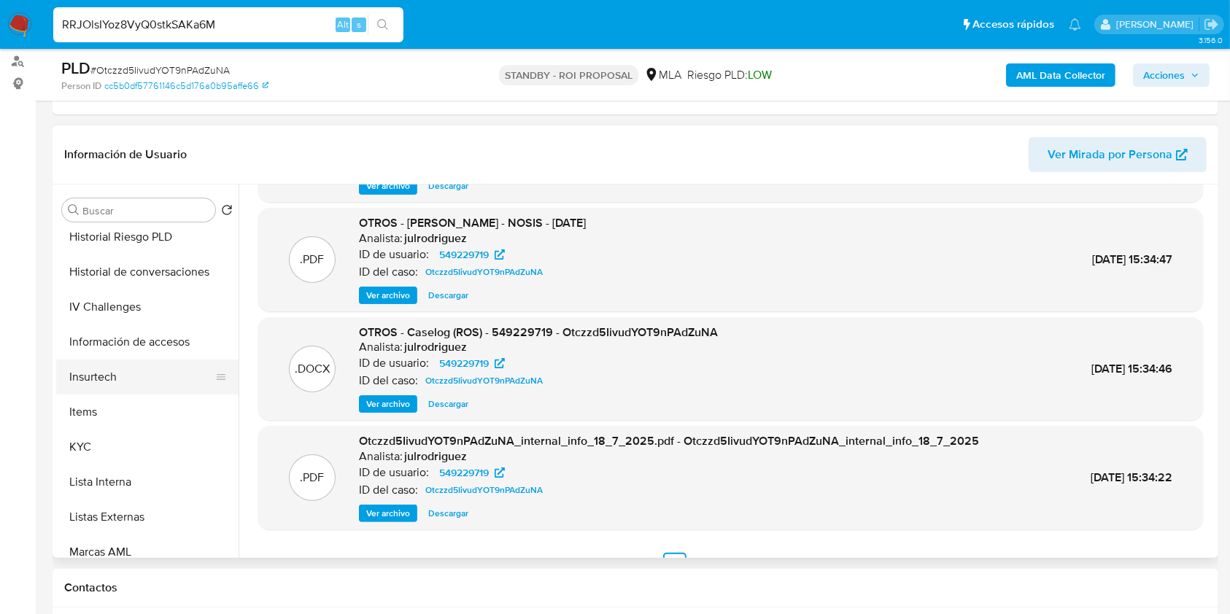
scroll to position [680, 0]
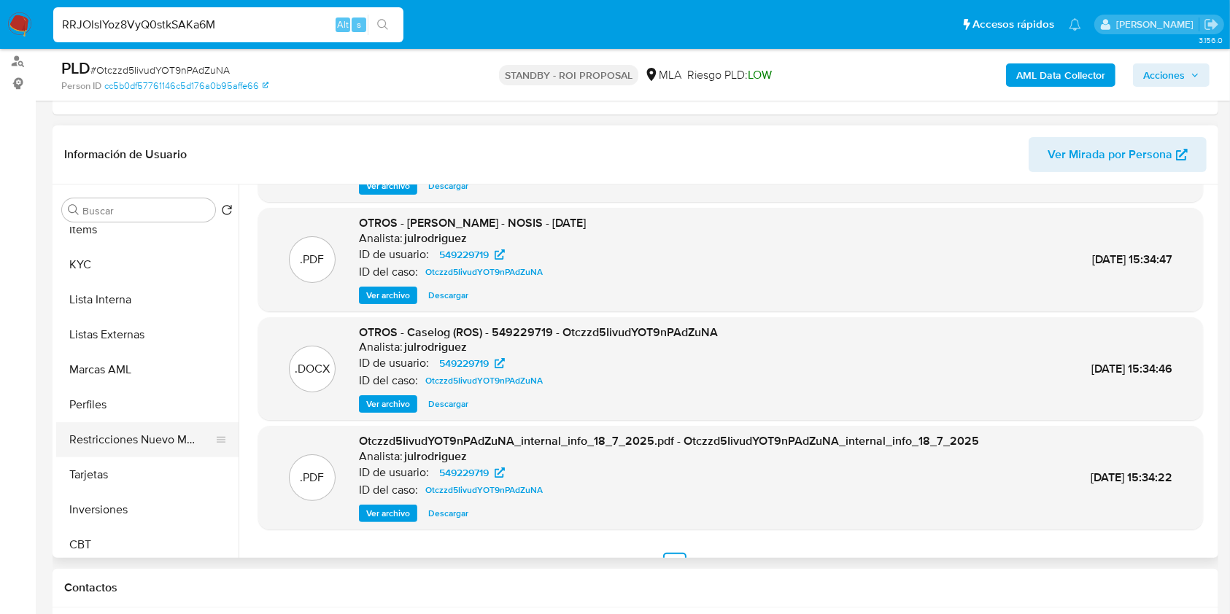
type input "RRJOlsIYoz8VyQ0stkSAKa6M"
click at [127, 445] on button "Restricciones Nuevo Mundo" at bounding box center [141, 439] width 171 height 35
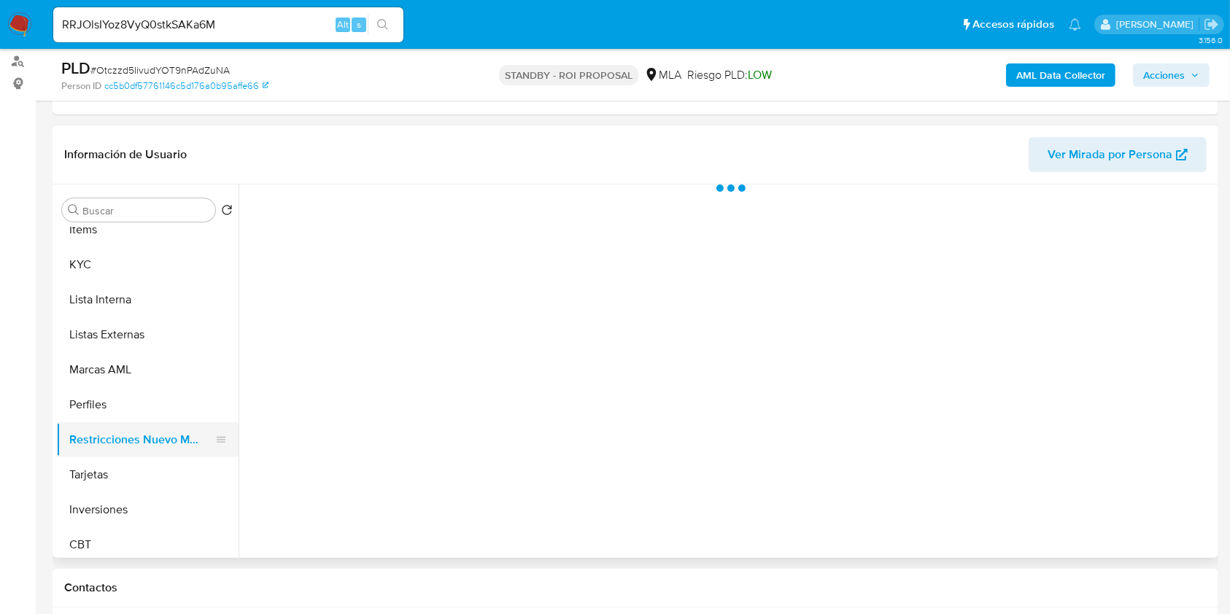
scroll to position [0, 0]
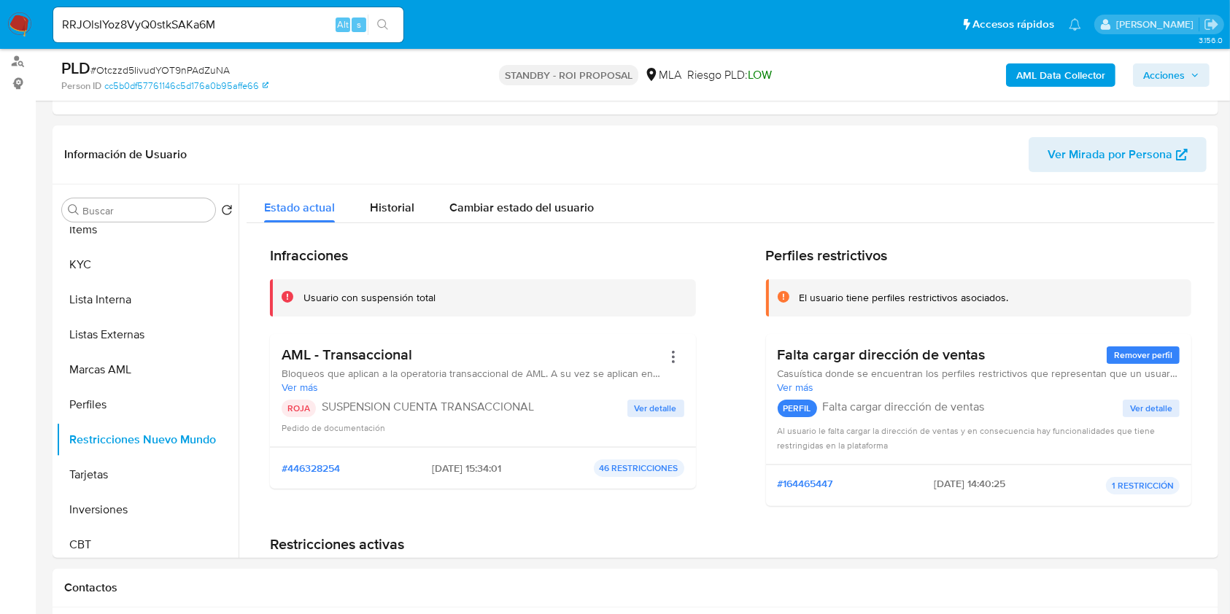
click at [391, 23] on button "search-icon" at bounding box center [383, 25] width 30 height 20
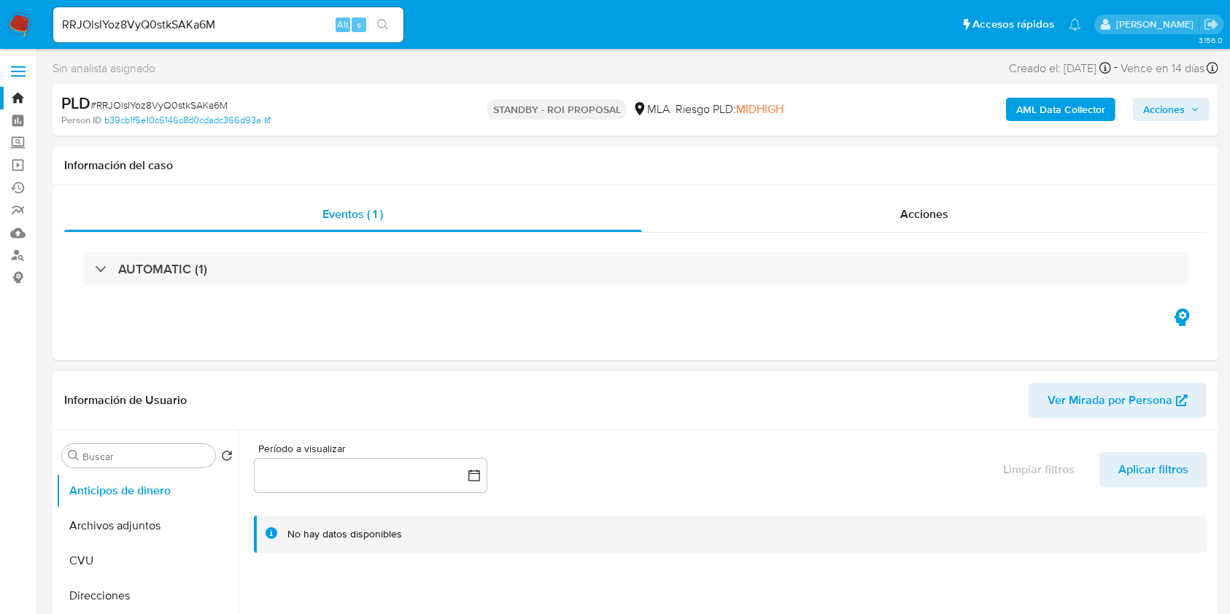
select select "10"
click at [120, 513] on button "Archivos adjuntos" at bounding box center [141, 525] width 171 height 35
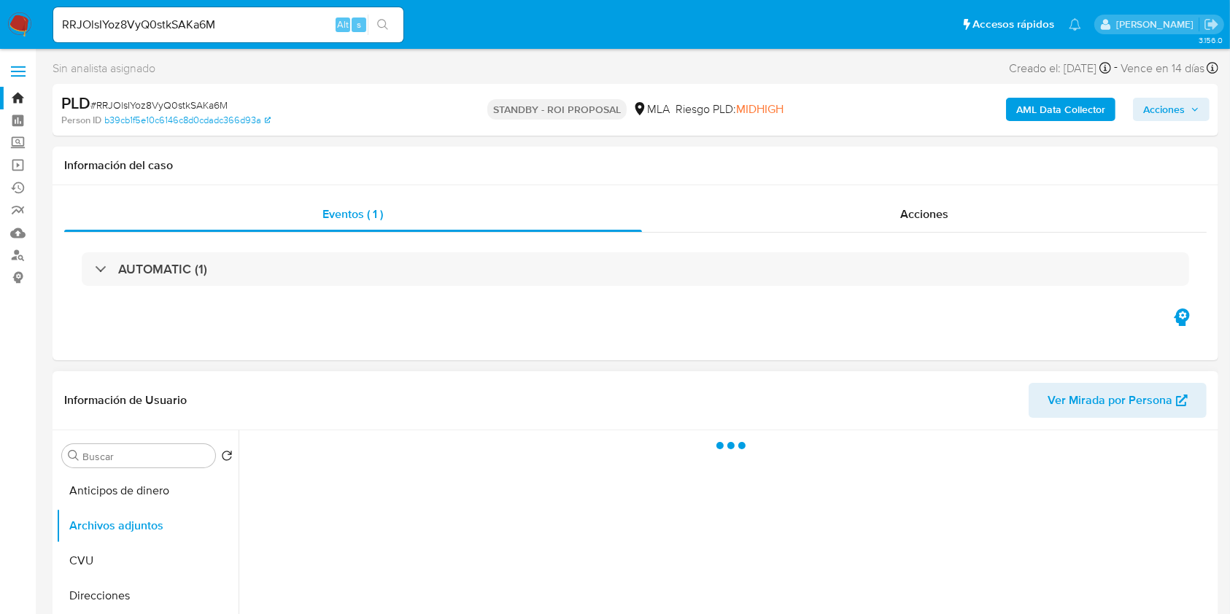
click at [741, 592] on div at bounding box center [726, 616] width 976 height 373
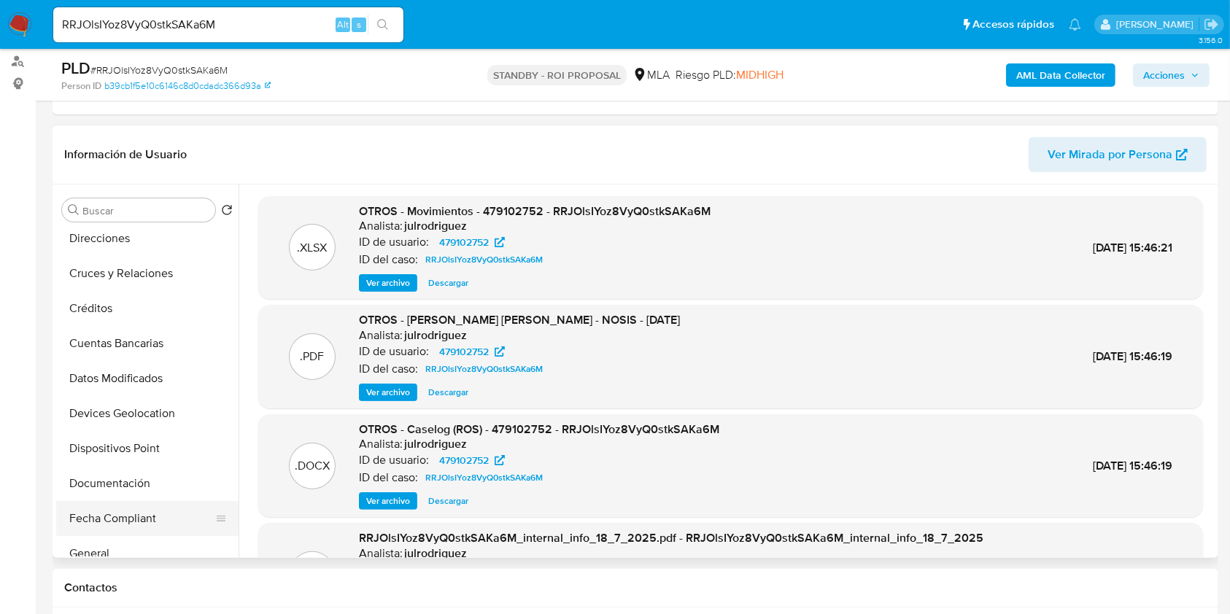
scroll to position [194, 0]
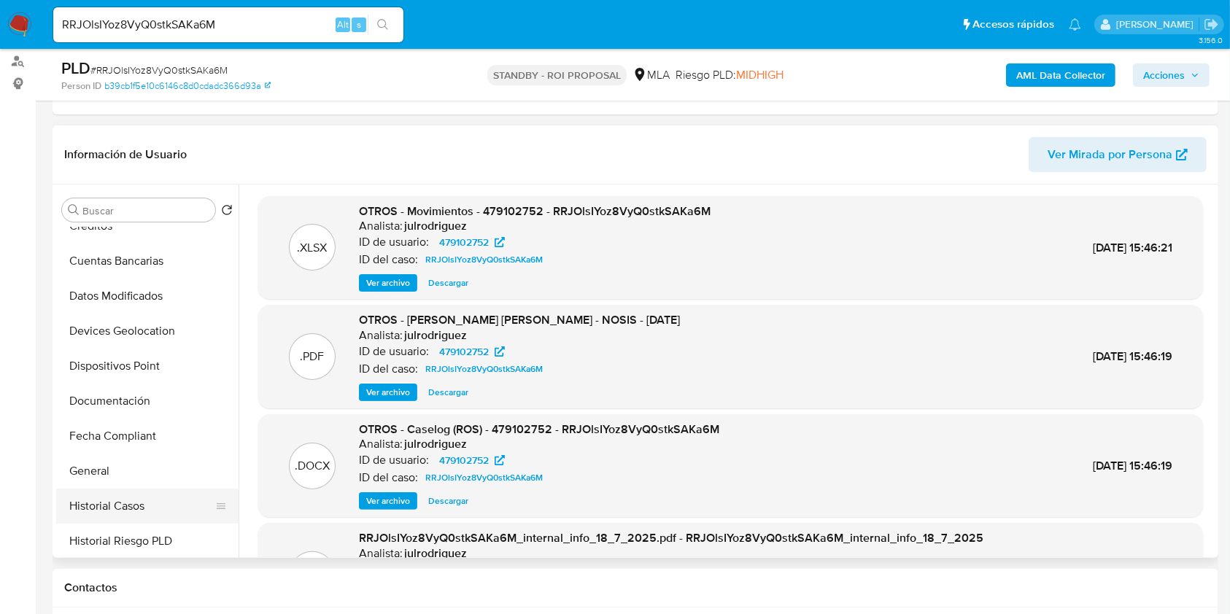
click at [105, 500] on button "Historial Casos" at bounding box center [141, 506] width 171 height 35
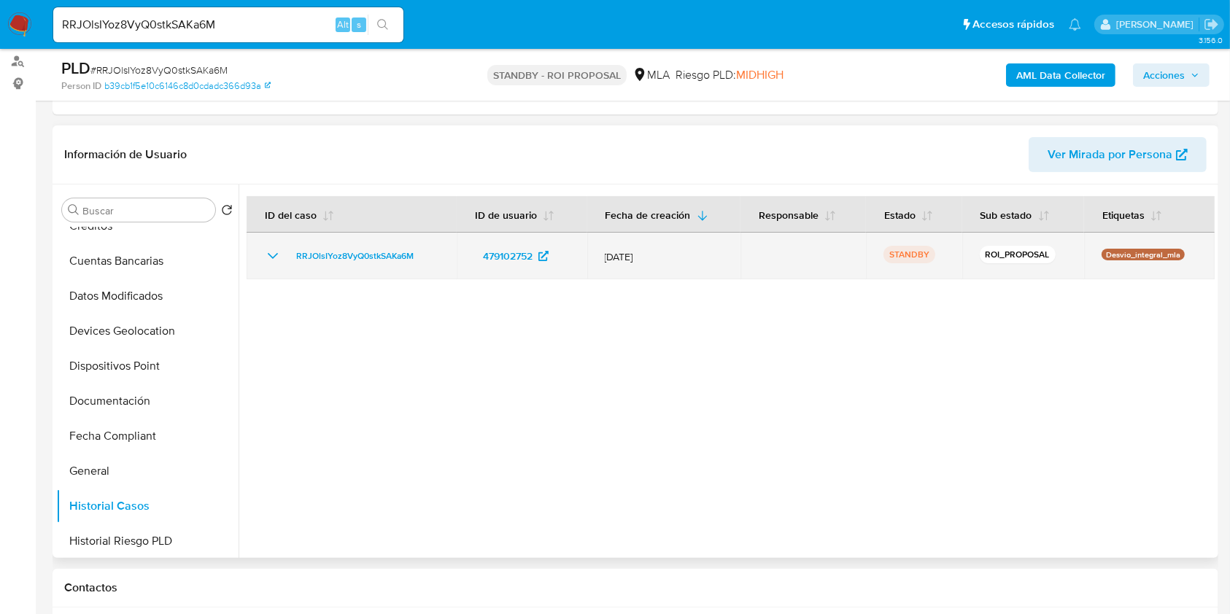
drag, startPoint x: 400, startPoint y: 249, endPoint x: 287, endPoint y: 254, distance: 113.9
click at [287, 254] on div "RRJOlsIYoz8VyQ0stkSAKa6M" at bounding box center [351, 256] width 175 height 18
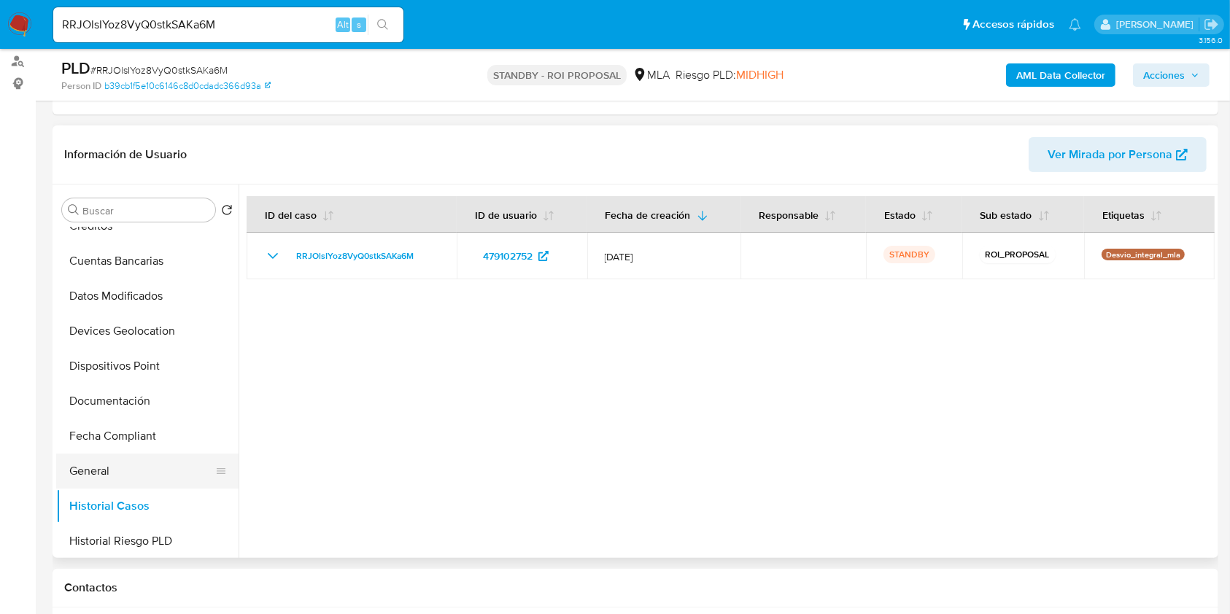
click at [102, 465] on button "General" at bounding box center [141, 471] width 171 height 35
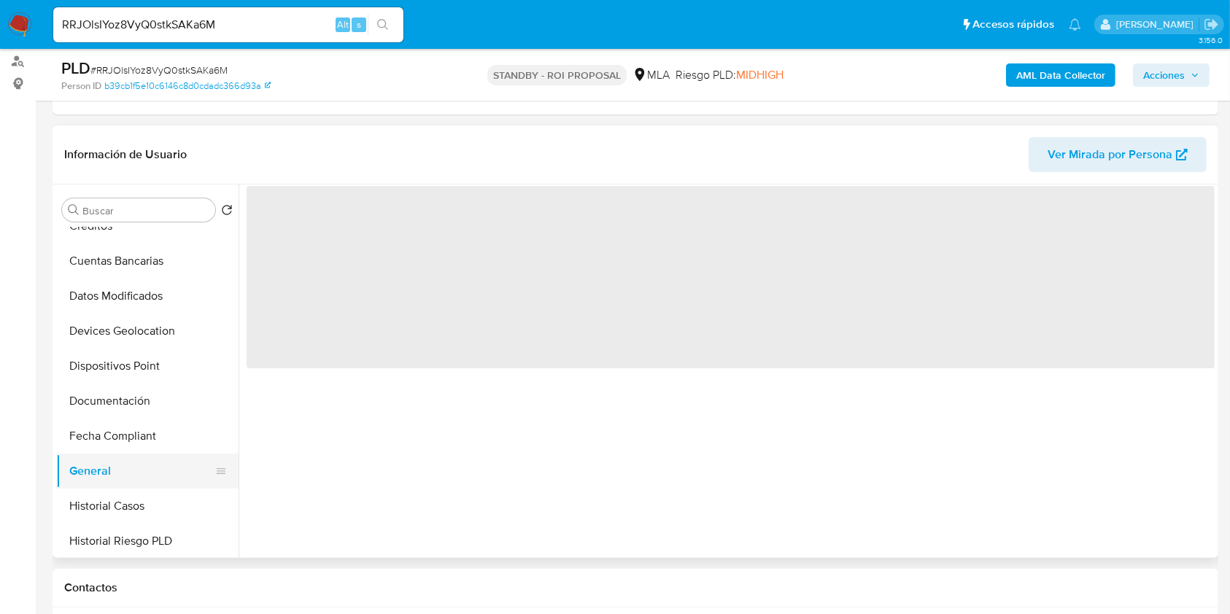
scroll to position [486, 0]
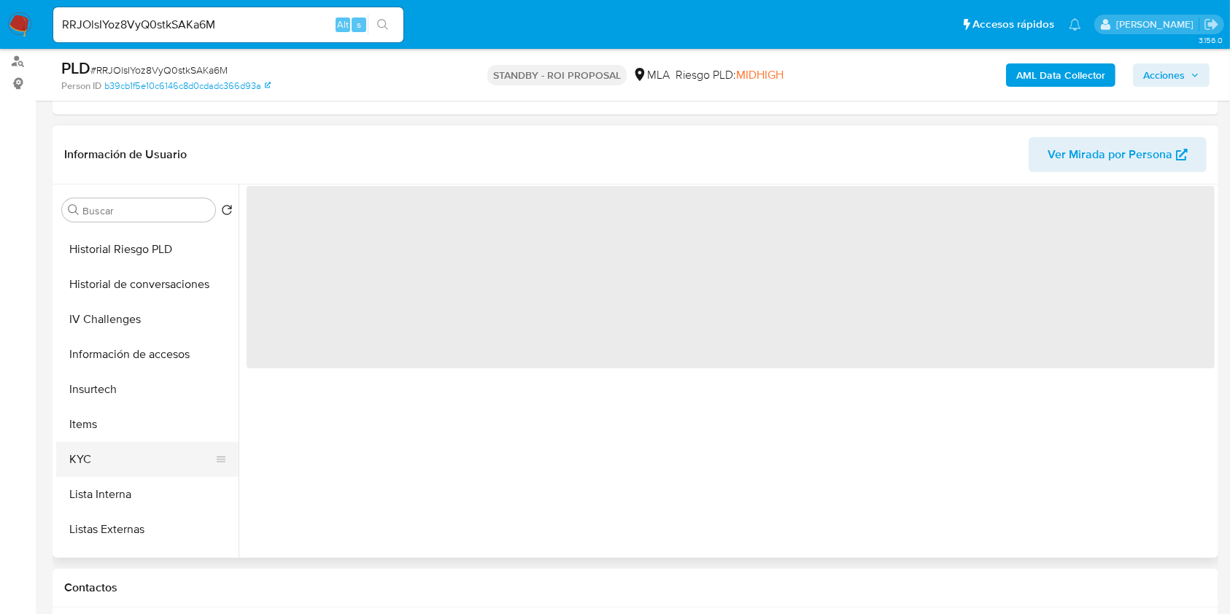
click at [112, 459] on button "KYC" at bounding box center [141, 459] width 171 height 35
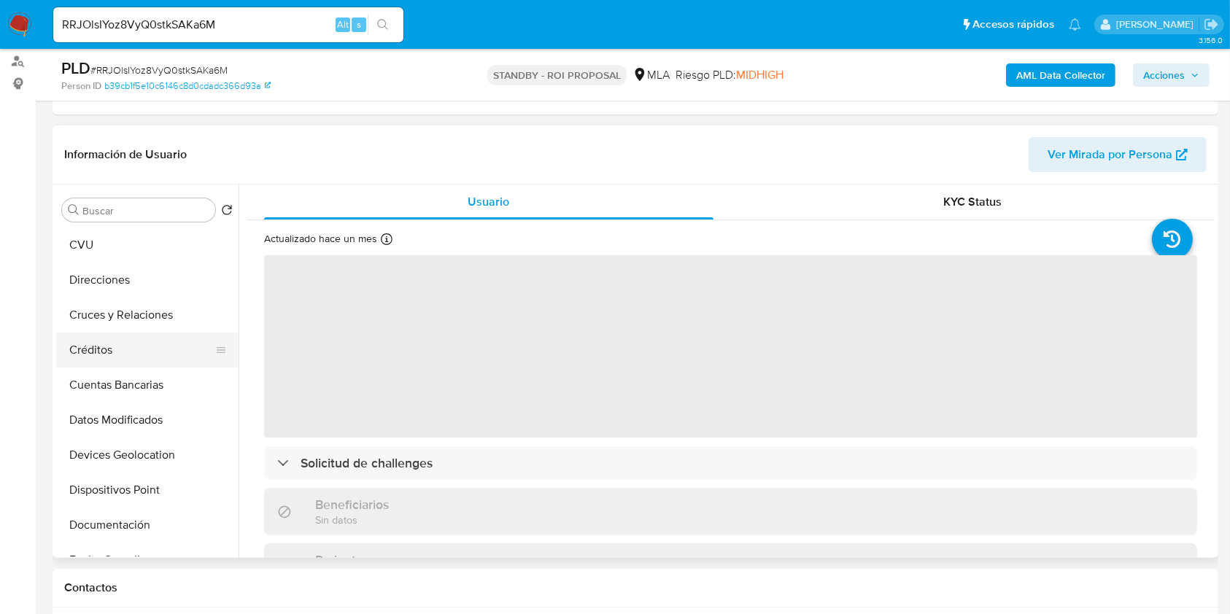
scroll to position [0, 0]
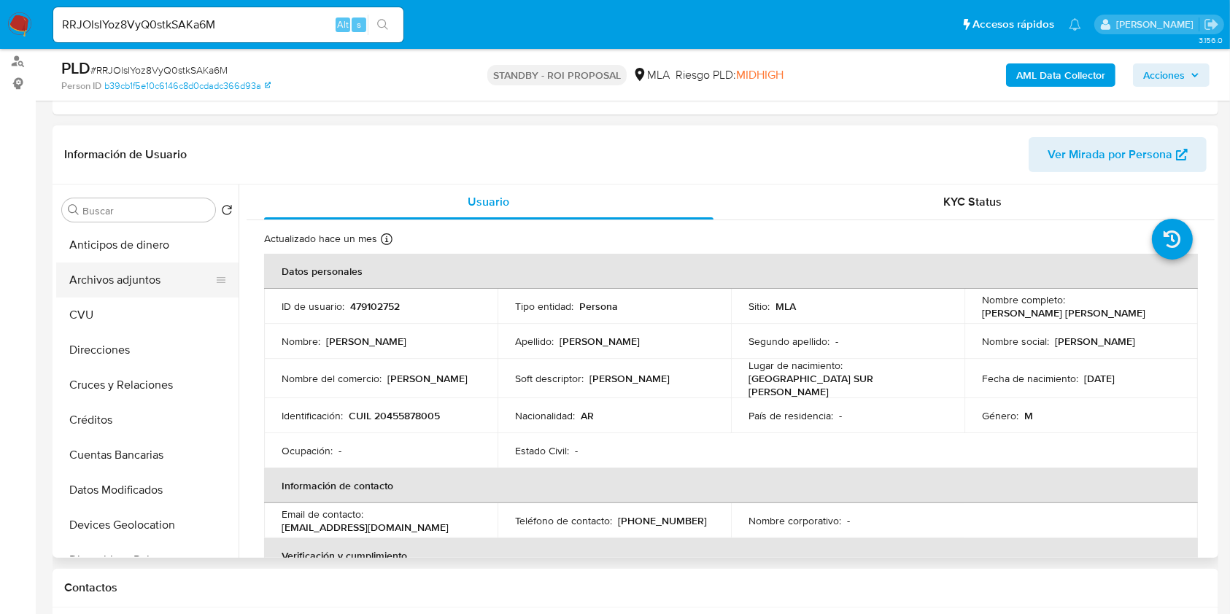
click at [131, 284] on button "Archivos adjuntos" at bounding box center [141, 280] width 171 height 35
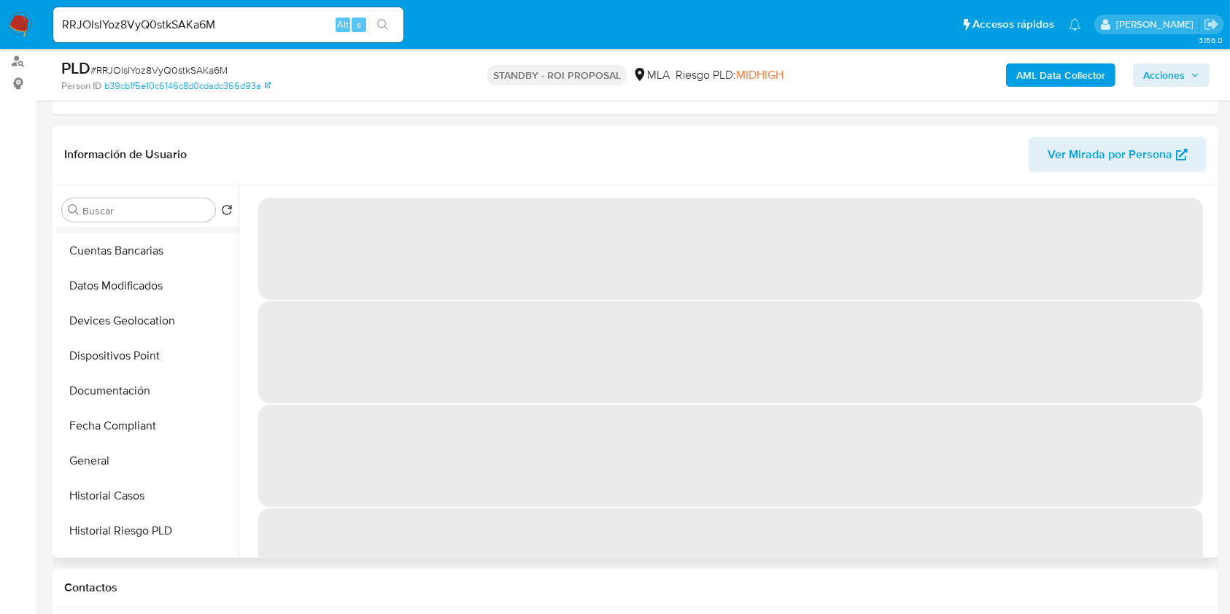
scroll to position [389, 0]
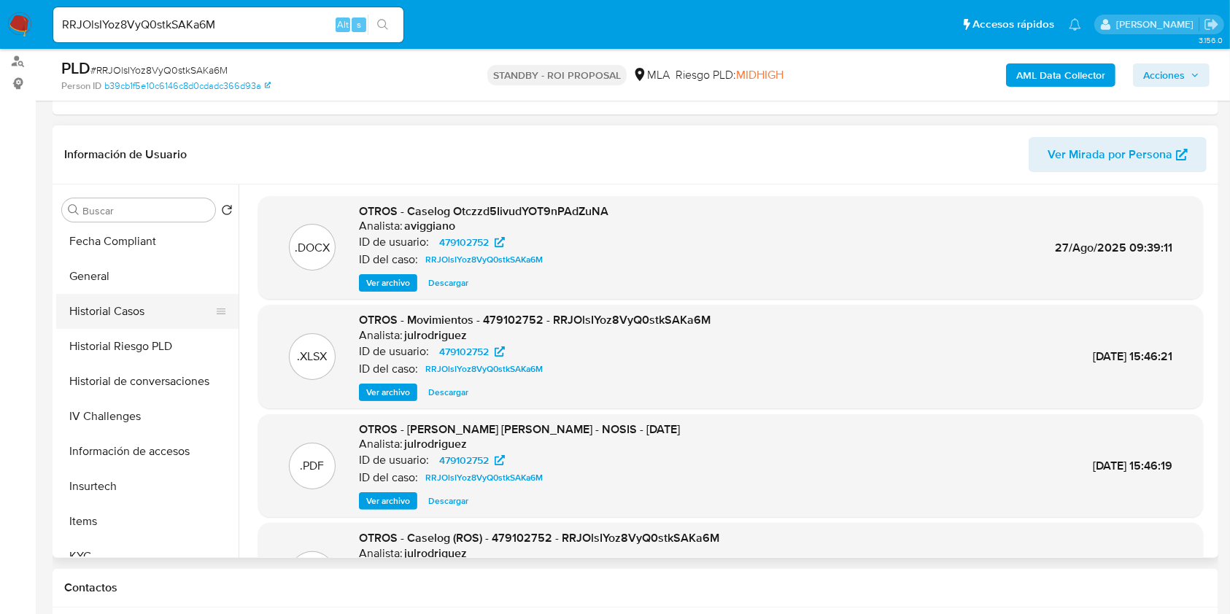
click at [136, 316] on button "Historial Casos" at bounding box center [141, 311] width 171 height 35
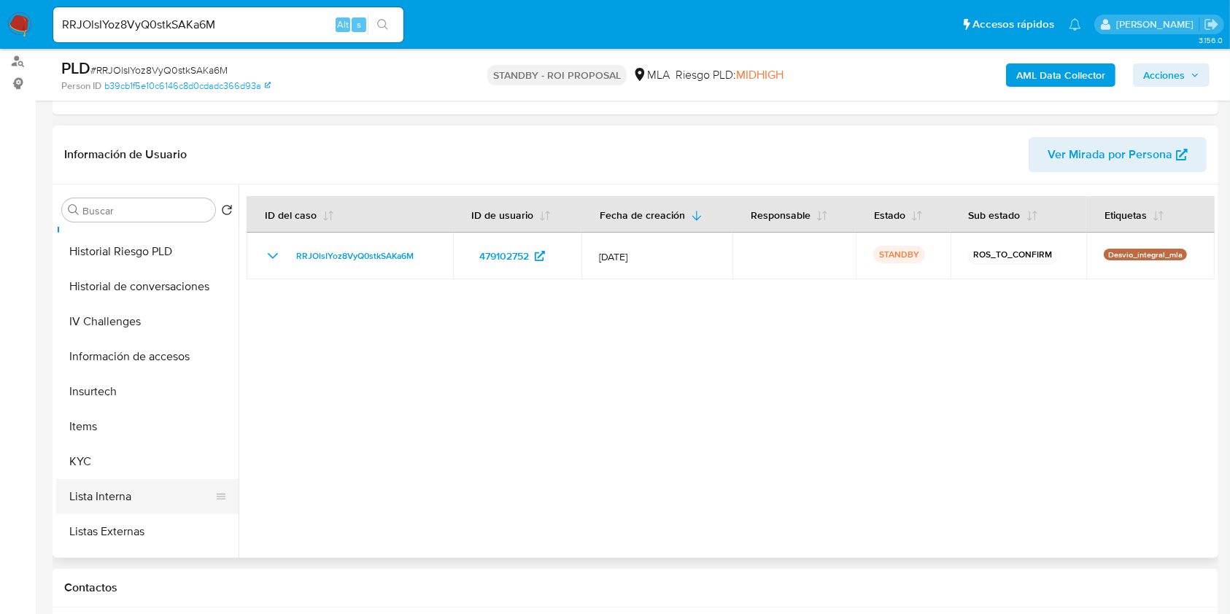
scroll to position [583, 0]
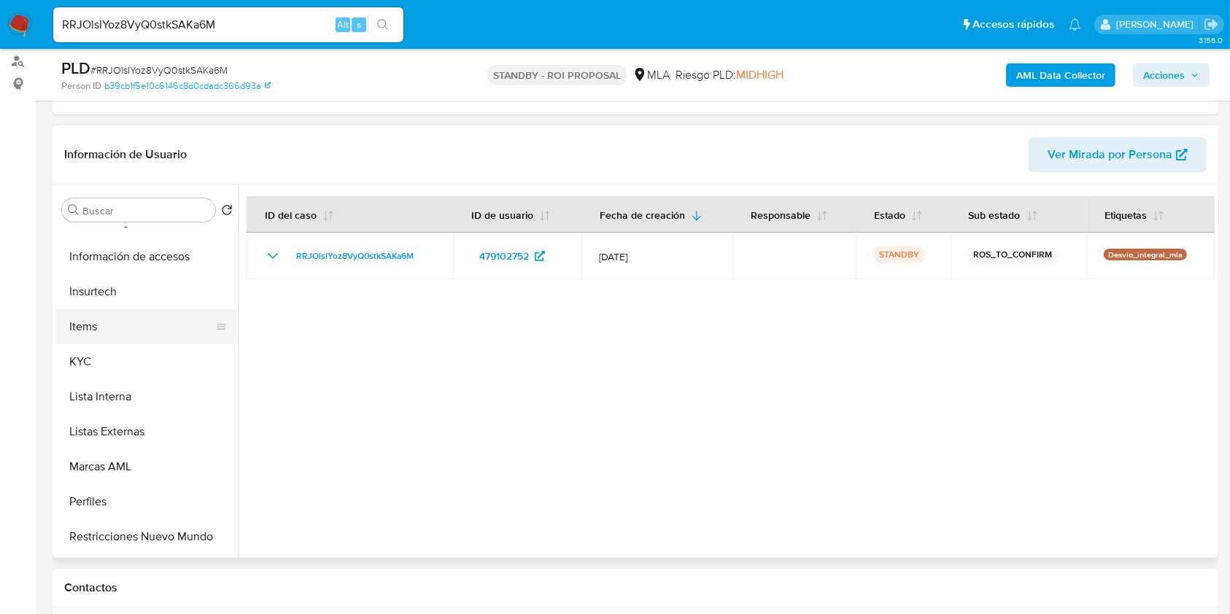
click at [98, 341] on button "Items" at bounding box center [141, 326] width 171 height 35
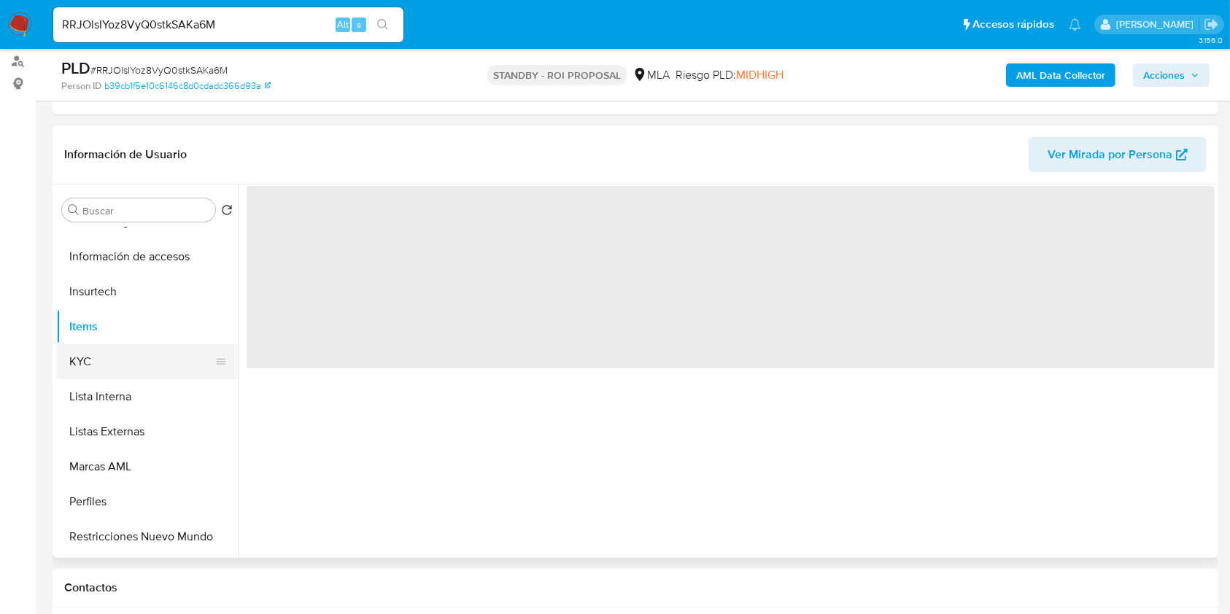
click at [112, 365] on button "KYC" at bounding box center [141, 361] width 171 height 35
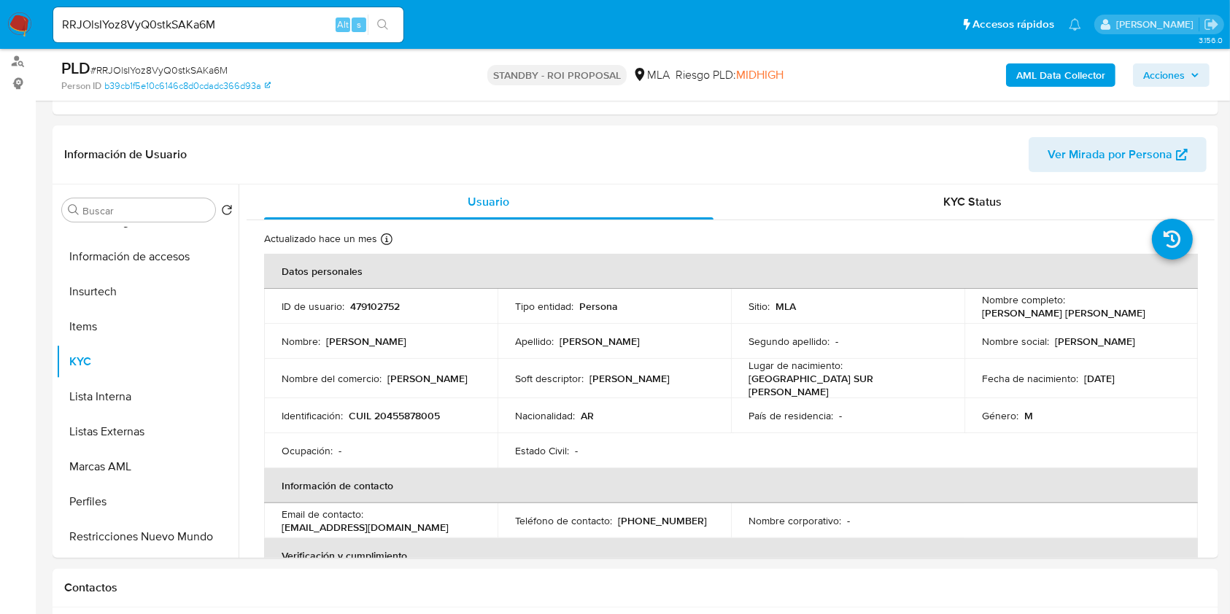
click at [262, 34] on div "RRJOlsIYoz8VyQ0stkSAKa6M Alt s" at bounding box center [228, 24] width 350 height 35
click at [259, 26] on input "RRJOlsIYoz8VyQ0stkSAKa6M" at bounding box center [228, 24] width 350 height 19
click at [389, 25] on button "search-icon" at bounding box center [383, 25] width 30 height 20
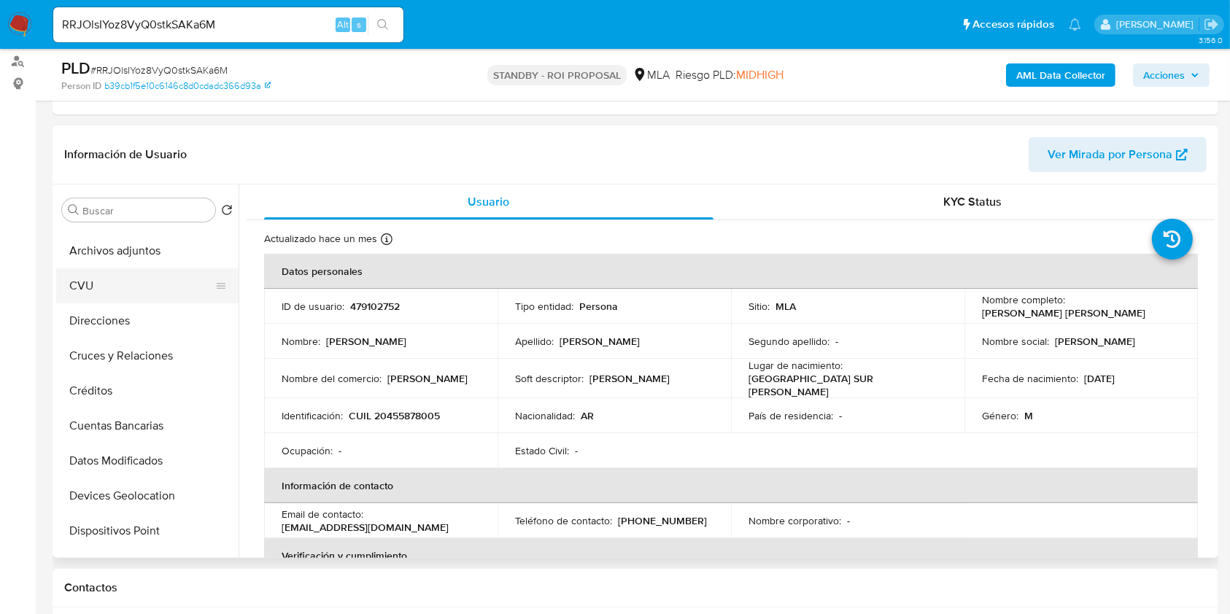
scroll to position [0, 0]
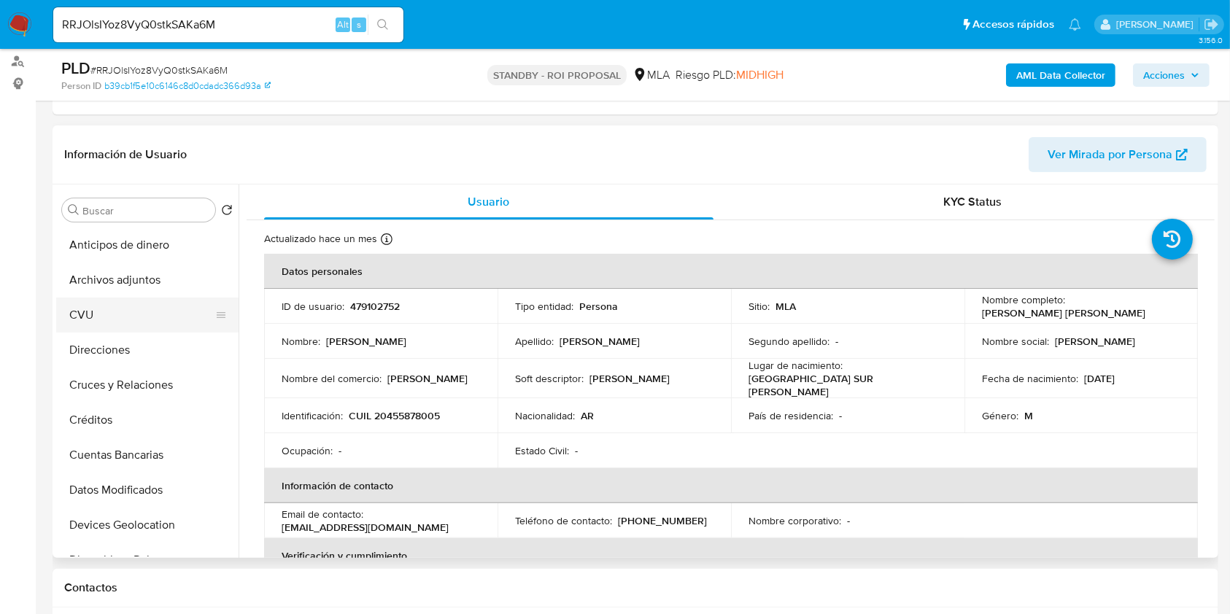
click at [134, 298] on button "CVU" at bounding box center [141, 315] width 171 height 35
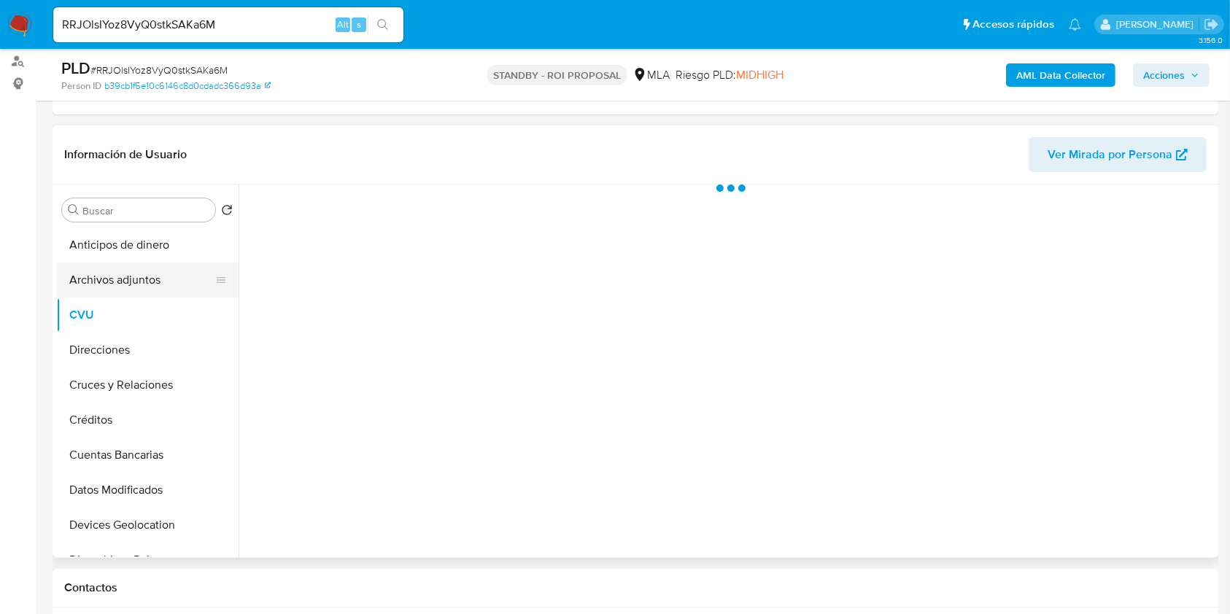
click at [135, 290] on button "Archivos adjuntos" at bounding box center [141, 280] width 171 height 35
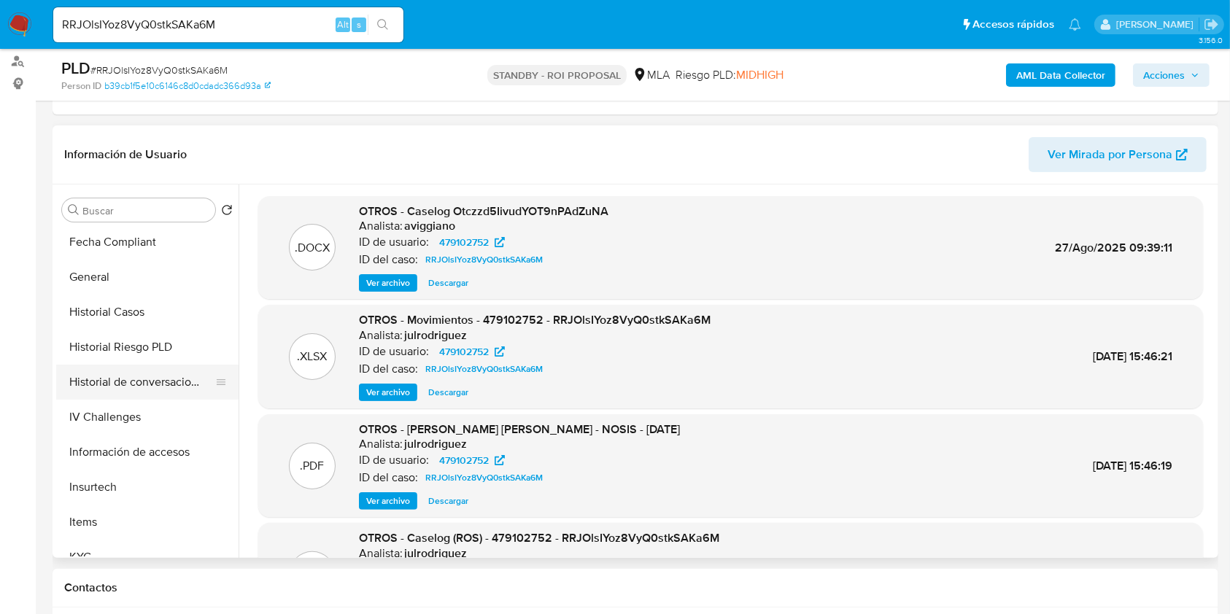
scroll to position [389, 0]
click at [114, 314] on button "Historial Casos" at bounding box center [141, 311] width 171 height 35
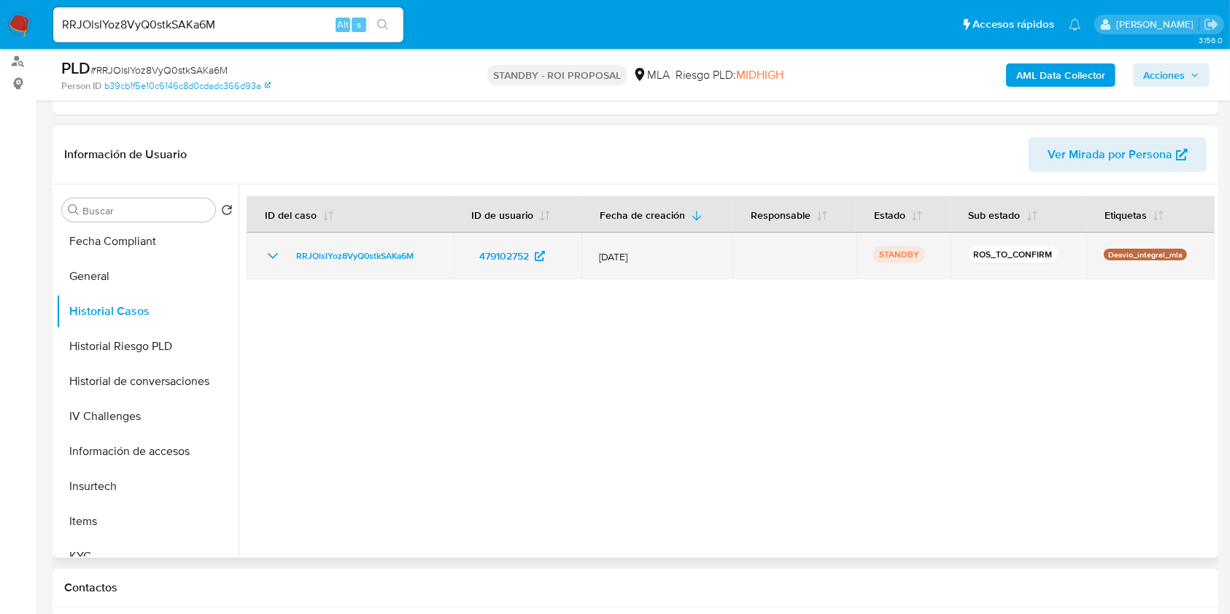
drag, startPoint x: 427, startPoint y: 257, endPoint x: 287, endPoint y: 251, distance: 140.2
click at [287, 251] on div "RRJOlsIYoz8VyQ0stkSAKa6M" at bounding box center [349, 256] width 171 height 18
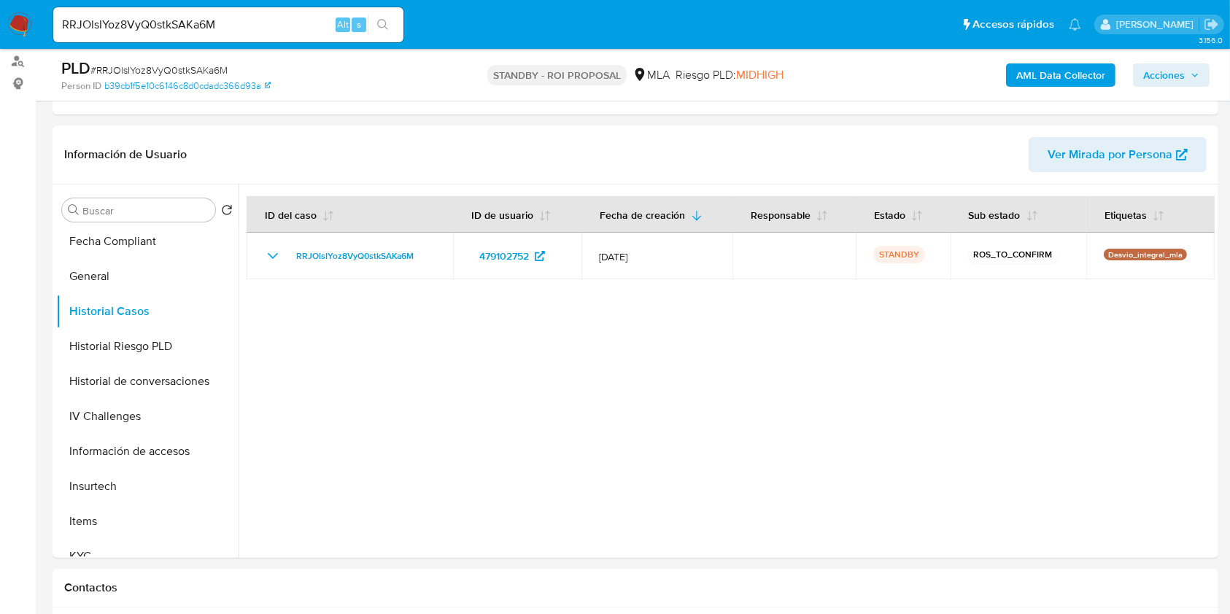
click at [295, 23] on input "RRJOlsIYoz8VyQ0stkSAKa6M" at bounding box center [228, 24] width 350 height 19
paste input "yGm8pFM2byxLniVvCEr9th6E"
type input "yGm8pFM2byxLniVvCEr9th6E"
click at [379, 24] on icon "search-icon" at bounding box center [383, 25] width 12 height 12
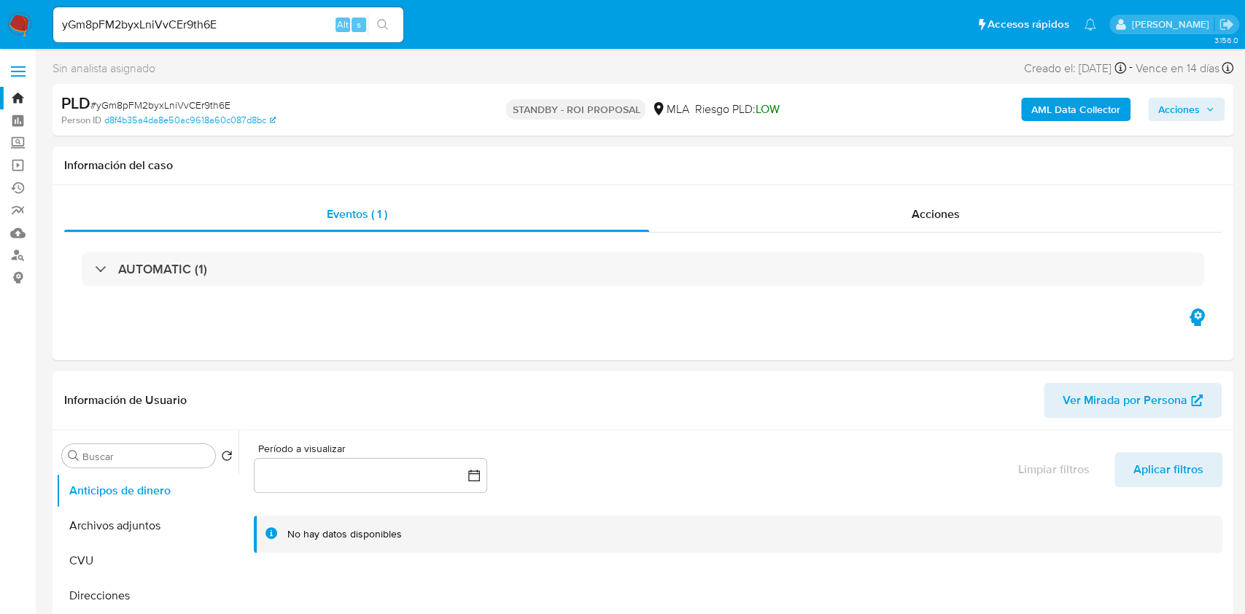
select select "10"
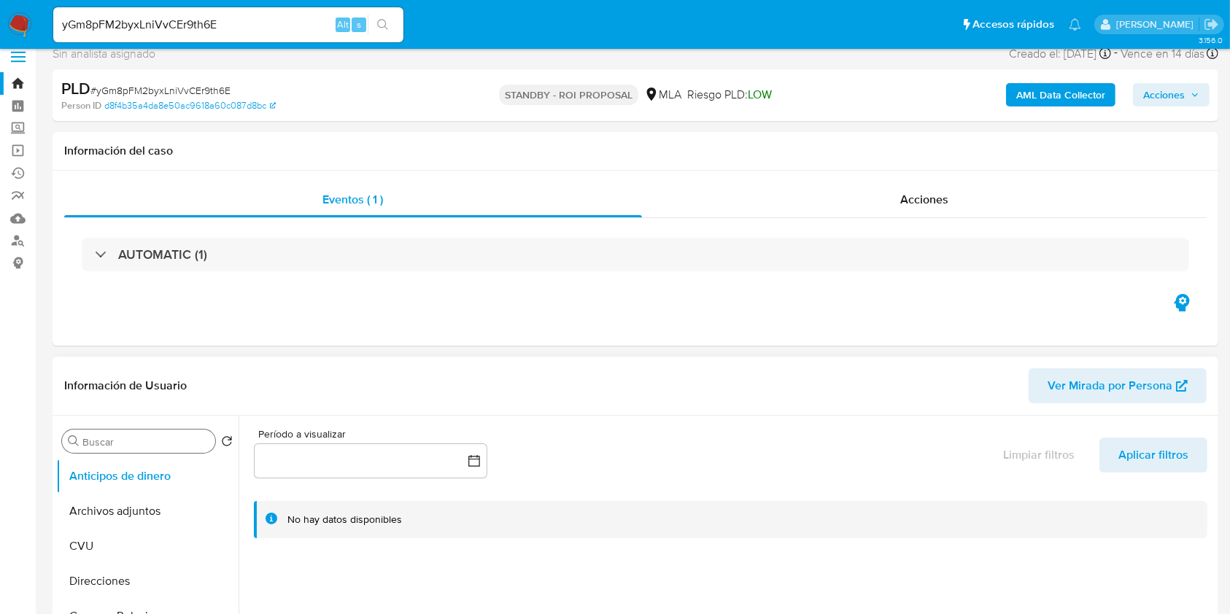
scroll to position [194, 0]
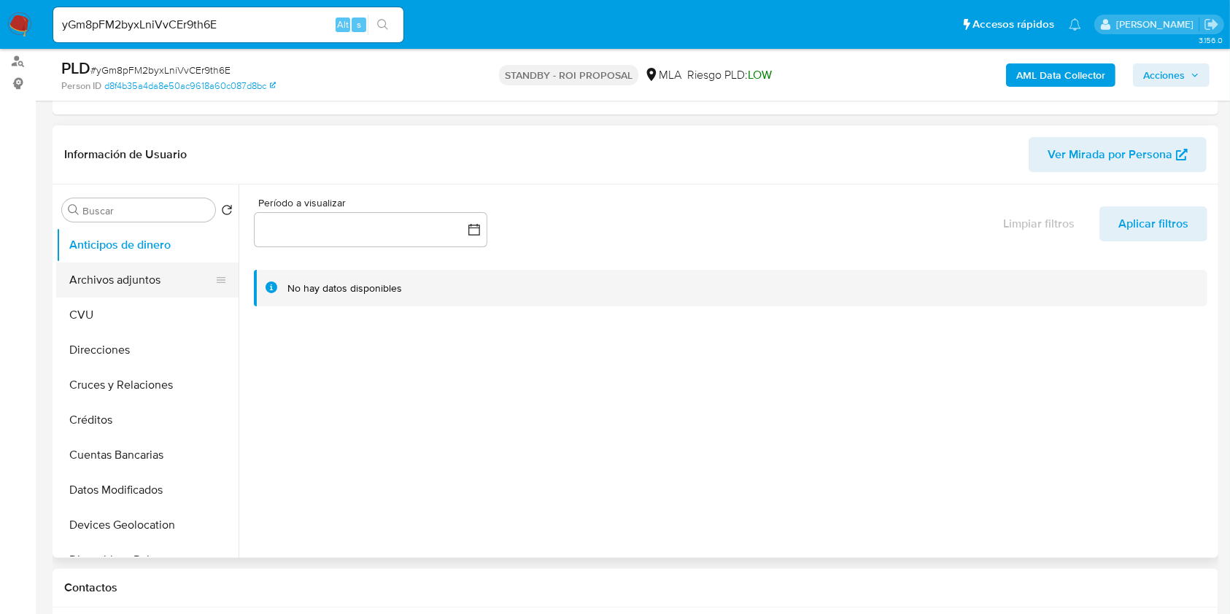
click at [122, 272] on button "Archivos adjuntos" at bounding box center [141, 280] width 171 height 35
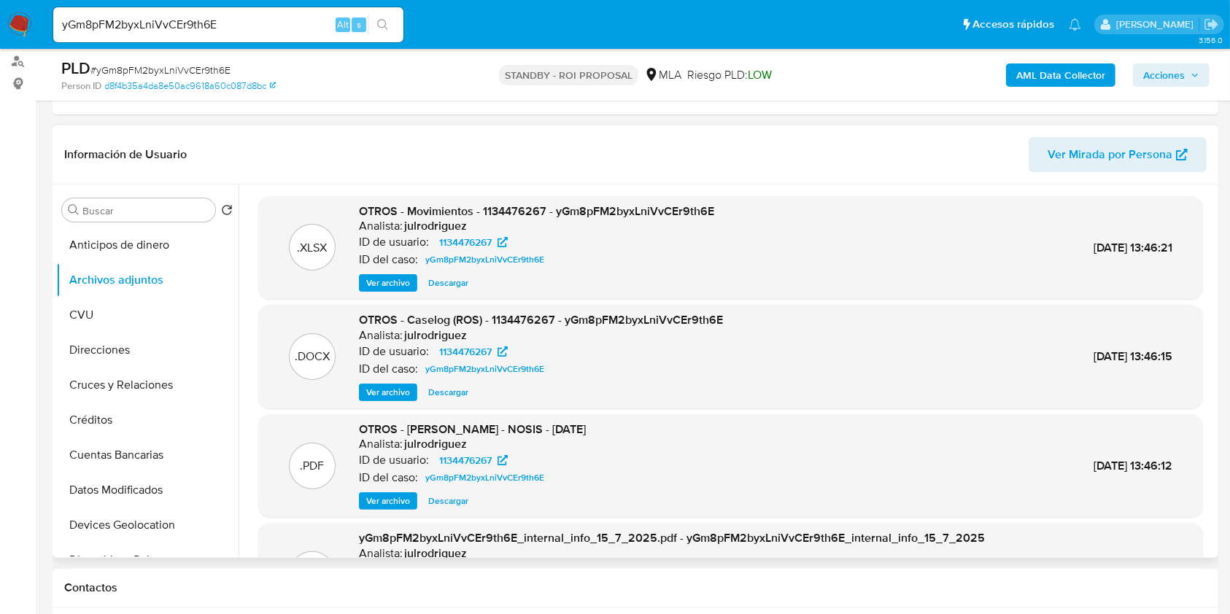
click at [441, 392] on span "Descargar" at bounding box center [448, 392] width 40 height 15
click at [289, 21] on input "yGm8pFM2byxLniVvCEr9th6E" at bounding box center [228, 24] width 350 height 19
paste input "jXWEM6lGSvOKiYe3l112gDNp"
type input "jXWEM6lGSvOKiYe3l112gDNp"
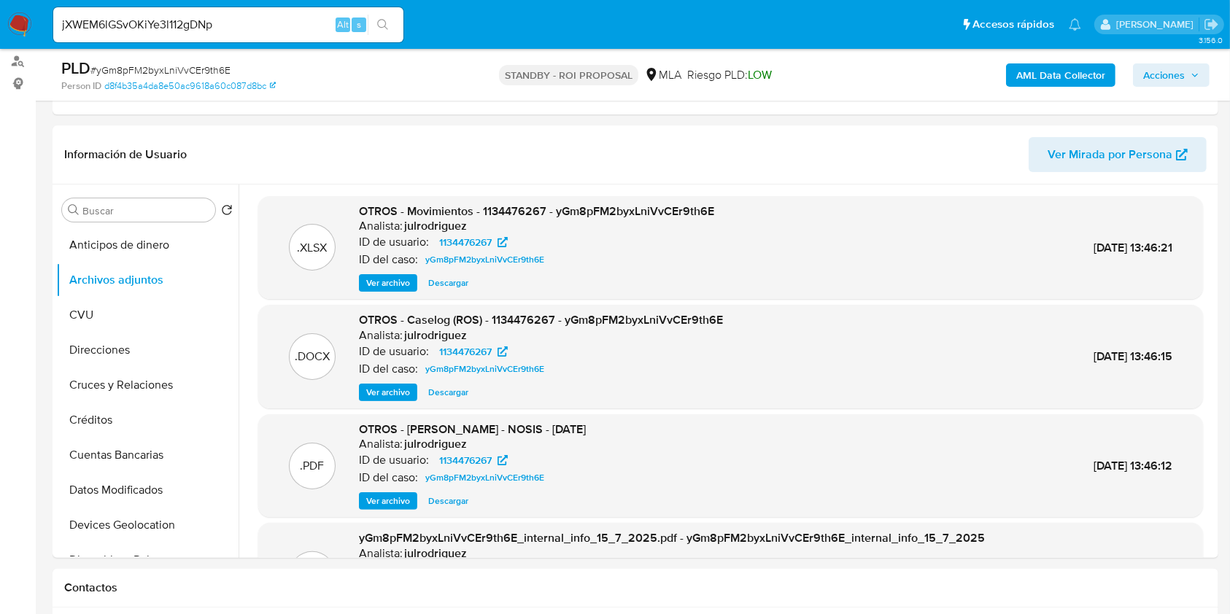
click at [386, 25] on icon "search-icon" at bounding box center [383, 25] width 12 height 12
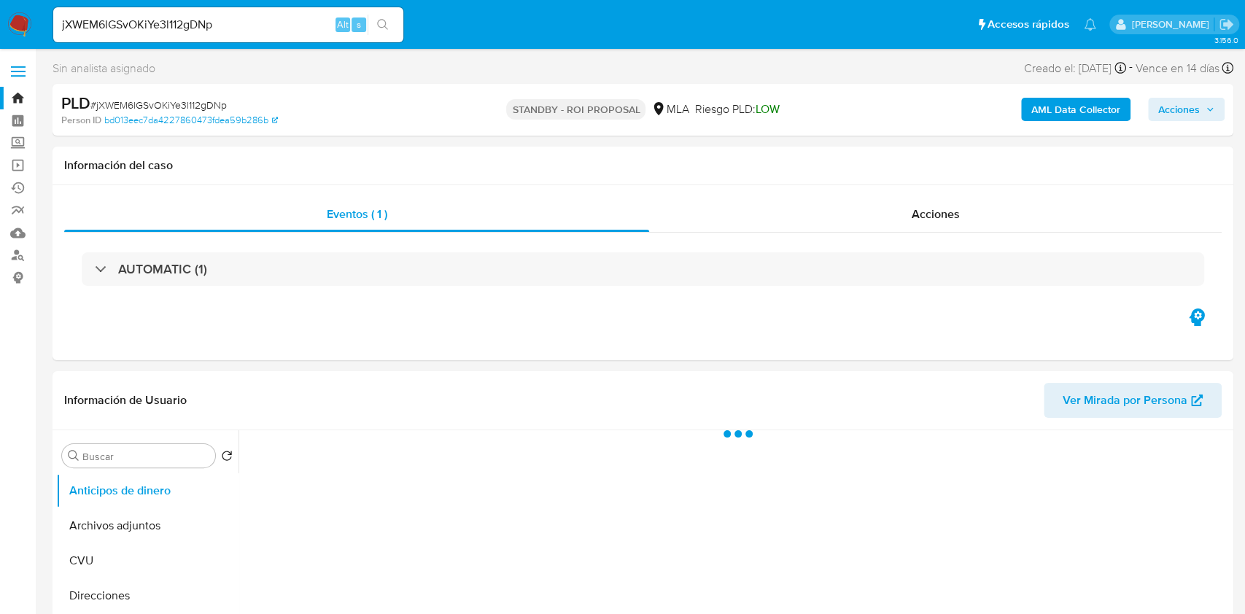
select select "10"
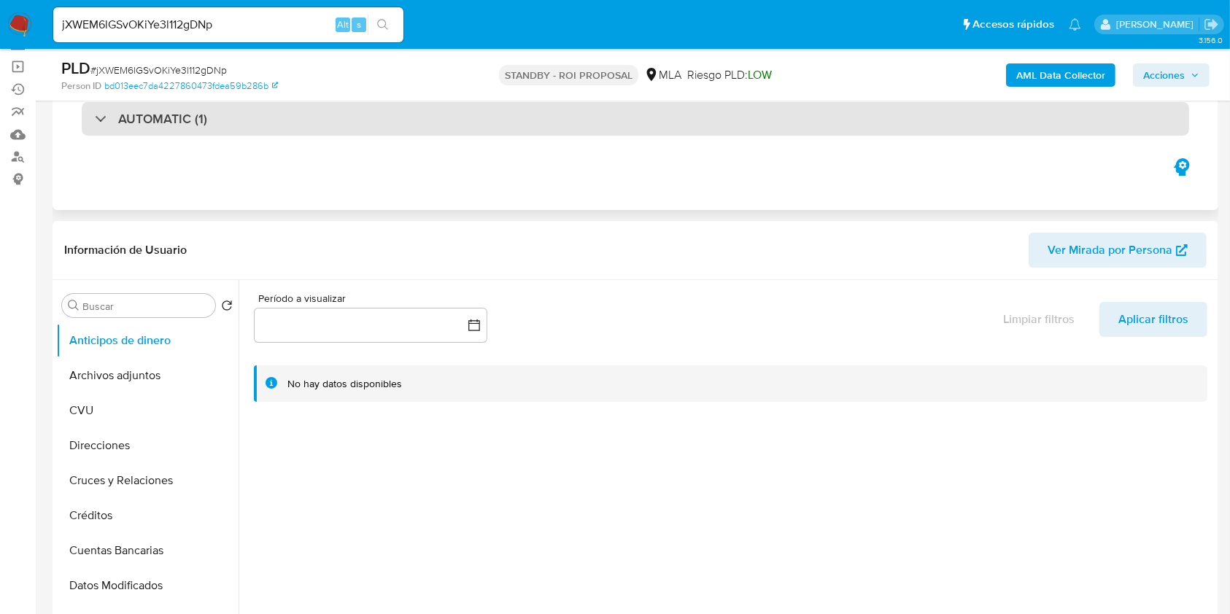
scroll to position [194, 0]
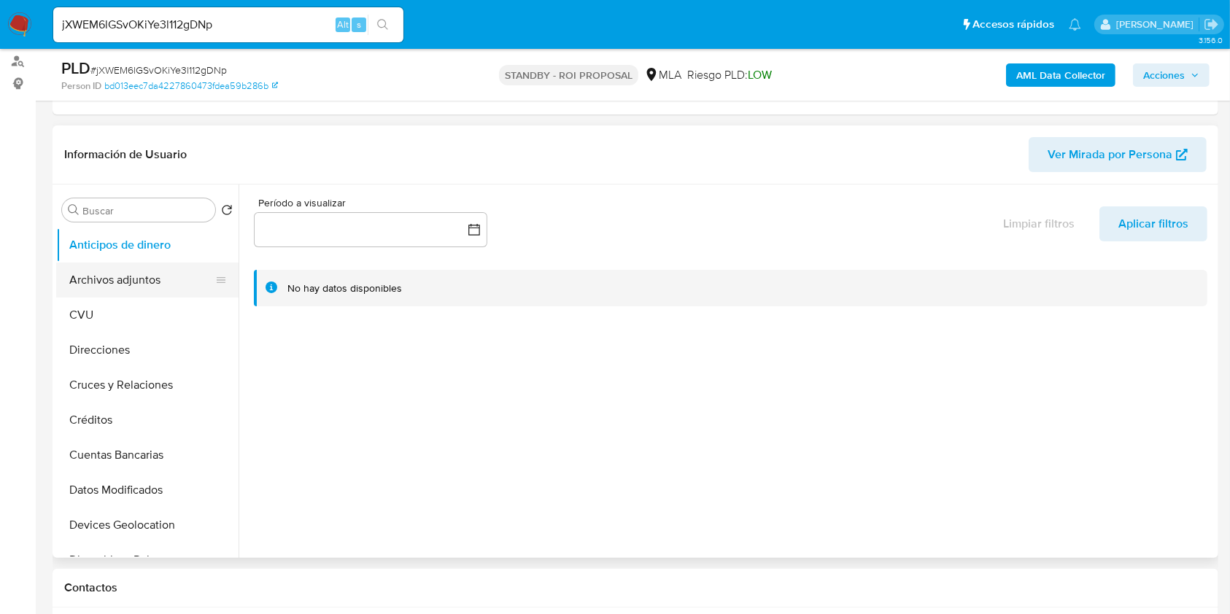
click at [151, 294] on button "Archivos adjuntos" at bounding box center [141, 280] width 171 height 35
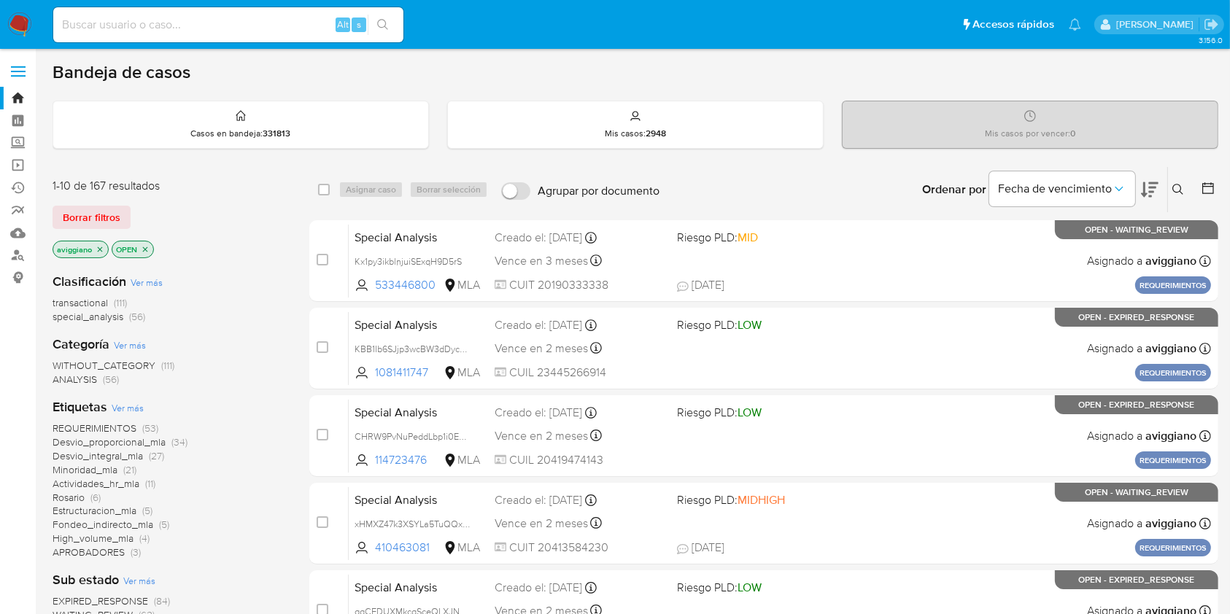
click at [1182, 189] on icon at bounding box center [1178, 190] width 12 height 12
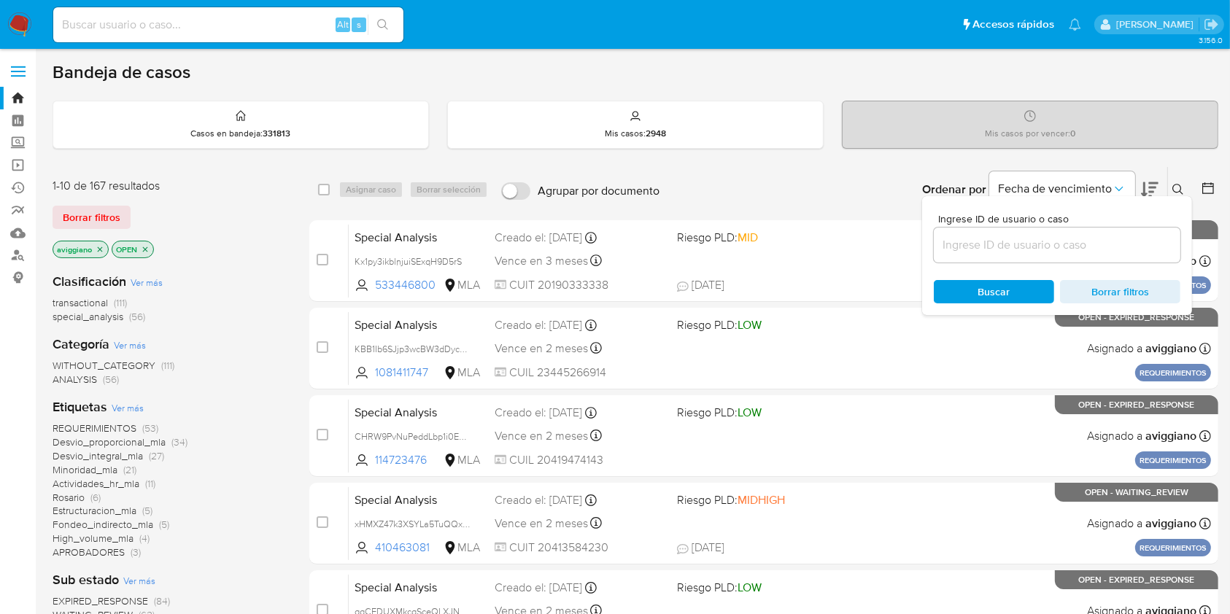
click at [1065, 238] on input at bounding box center [1057, 245] width 247 height 19
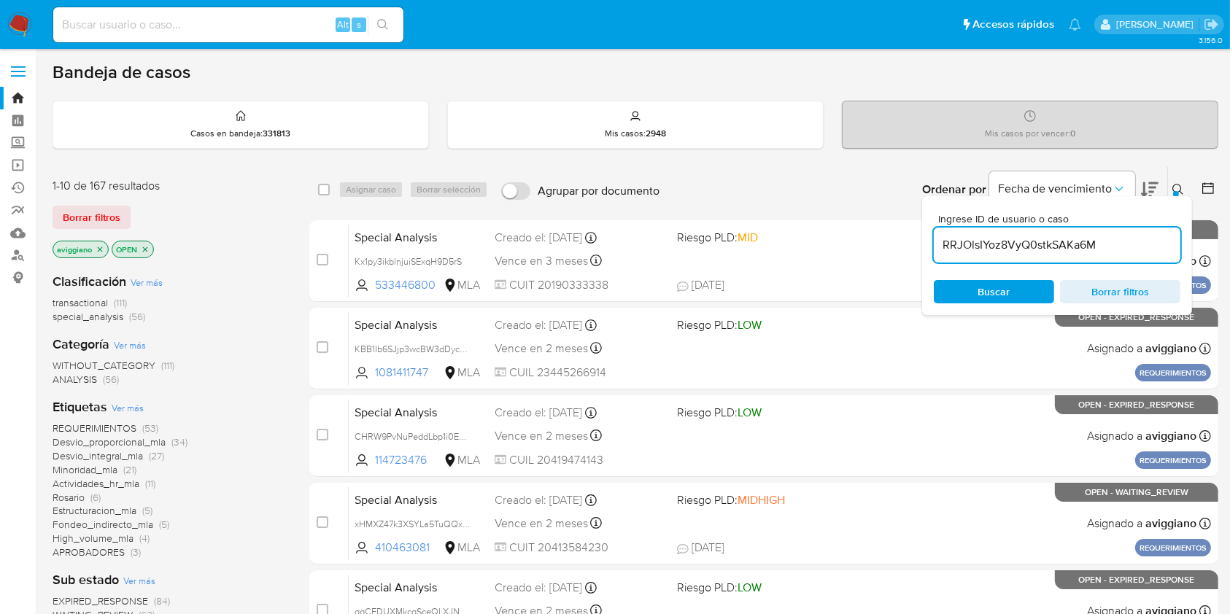
type input "RRJOlsIYoz8VyQ0stkSAKa6M"
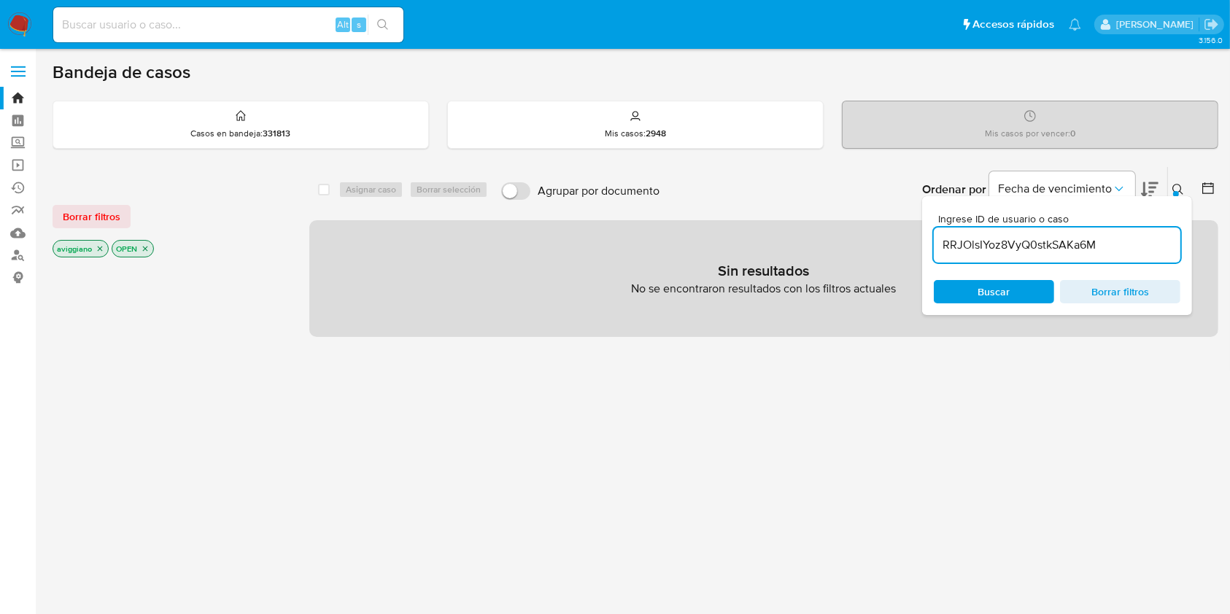
click at [96, 248] on icon "close-filter" at bounding box center [100, 248] width 9 height 9
click at [90, 245] on icon "close-filter" at bounding box center [86, 248] width 9 height 9
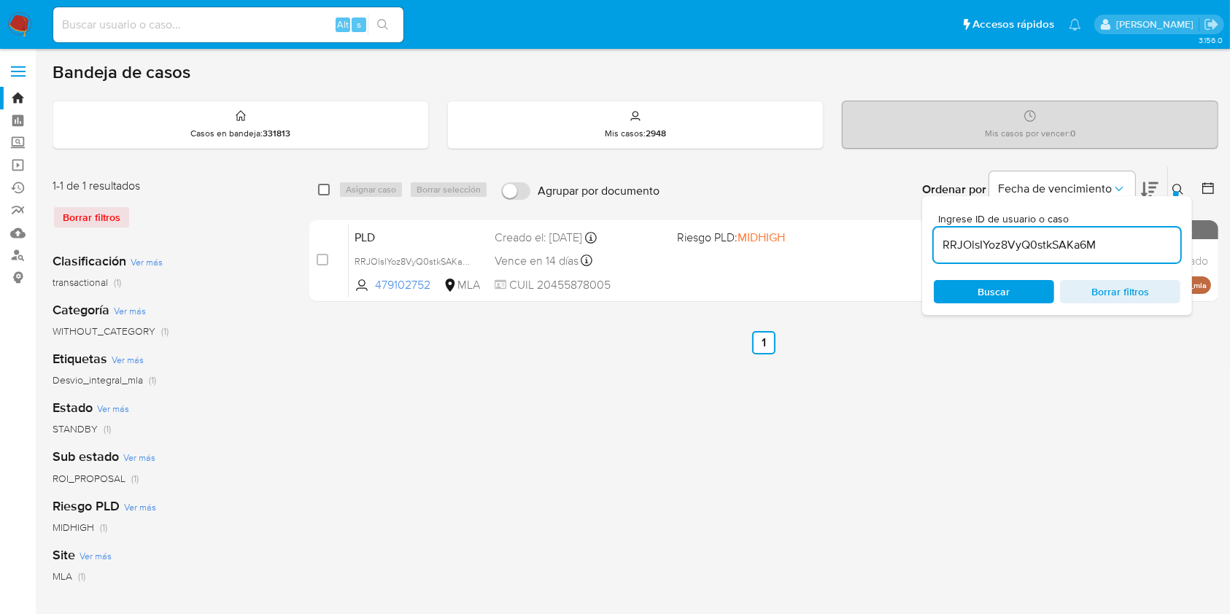
click at [323, 190] on input "checkbox" at bounding box center [324, 190] width 12 height 12
checkbox input "true"
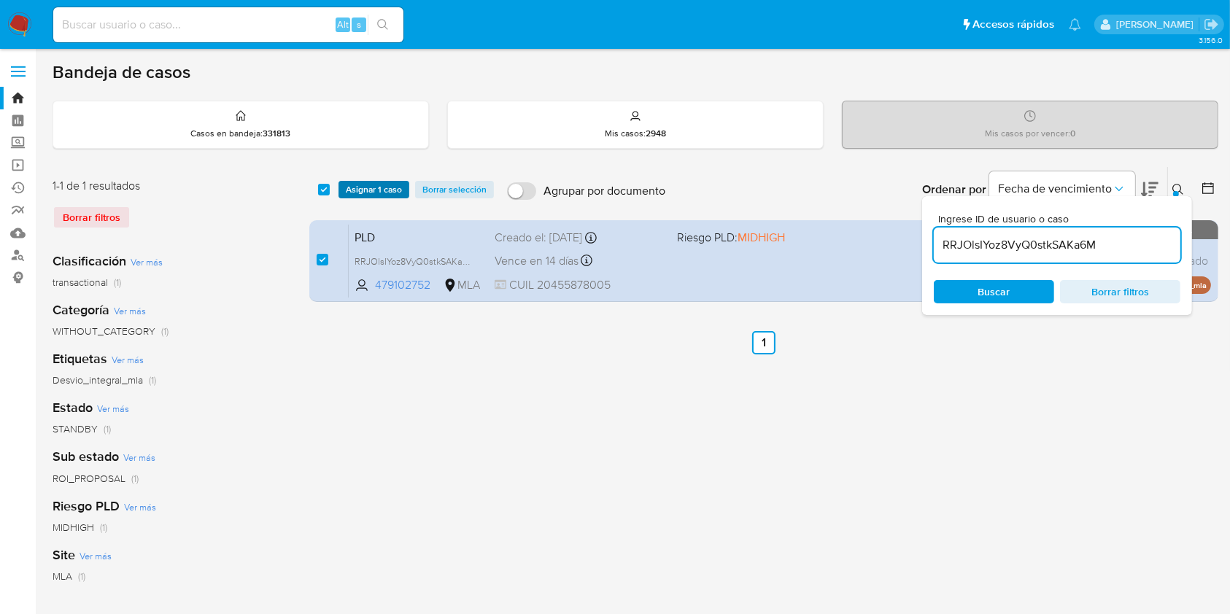
click at [353, 187] on span "Asignar 1 caso" at bounding box center [374, 189] width 56 height 15
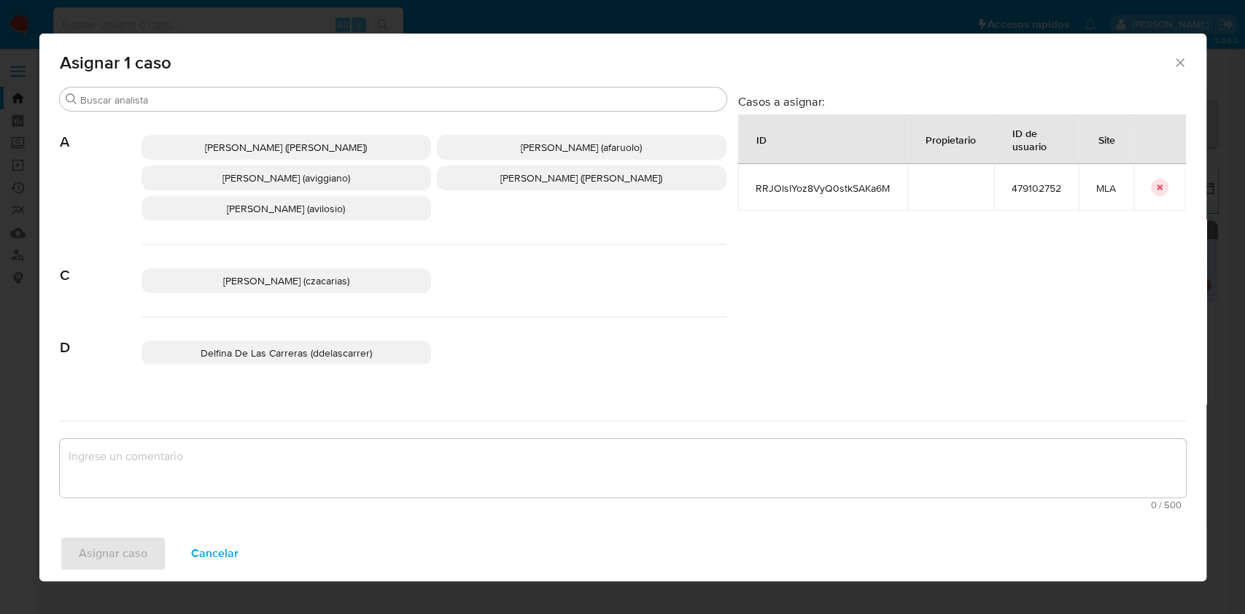
click at [303, 182] on span "Agustina Belen Viggiano (aviggiano)" at bounding box center [286, 178] width 128 height 15
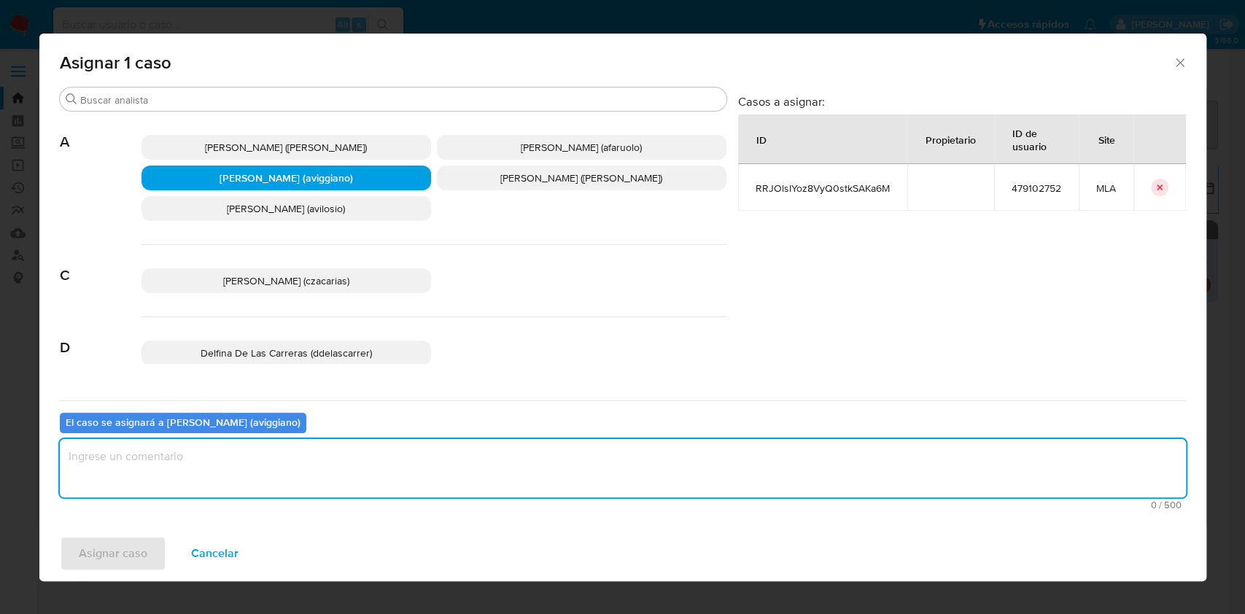
click at [303, 464] on textarea "assign-modal" at bounding box center [623, 468] width 1126 height 58
click at [133, 541] on span "Asignar caso" at bounding box center [113, 554] width 69 height 32
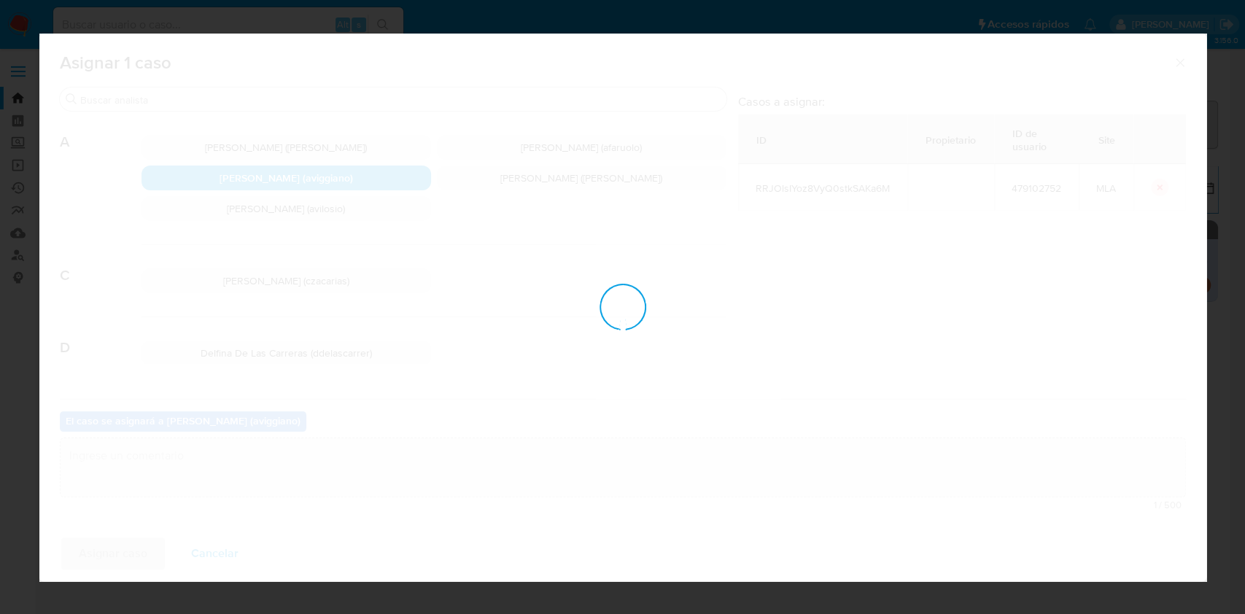
checkbox input "false"
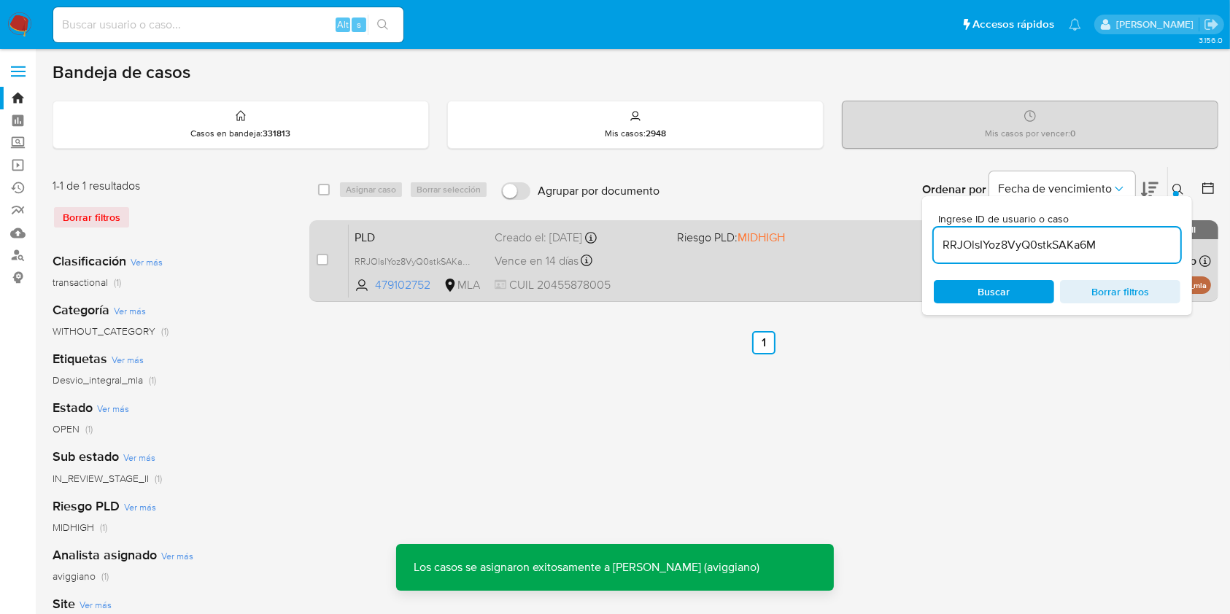
click at [602, 242] on div "Creado el: 12/06/2025 Creado el: 12/06/2025 03:20:24" at bounding box center [580, 238] width 170 height 16
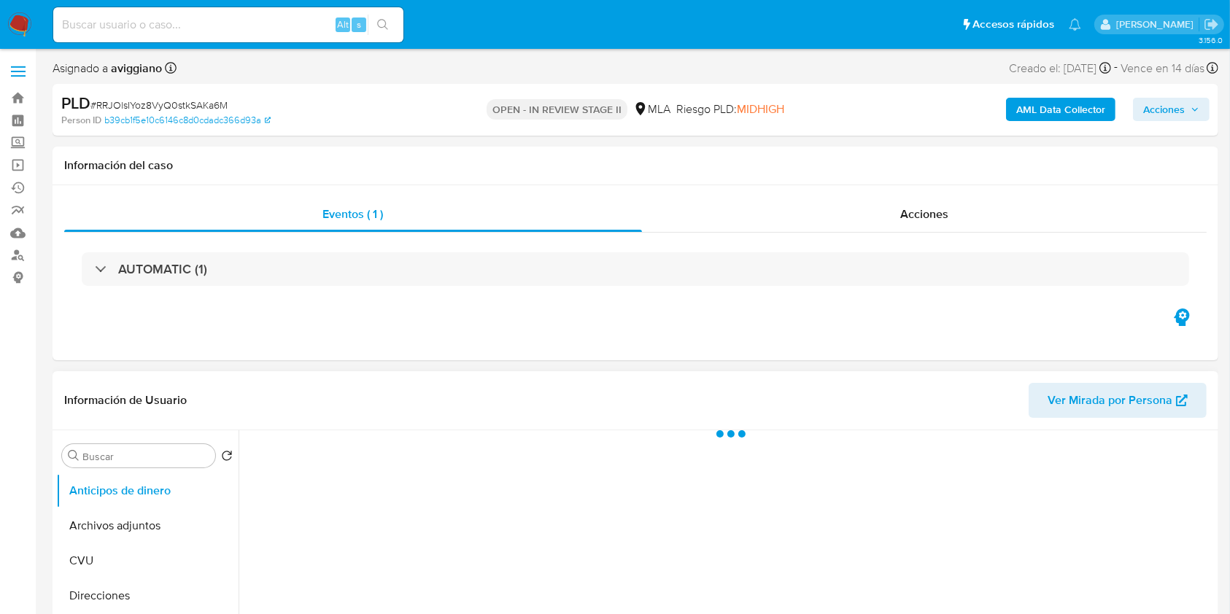
scroll to position [194, 0]
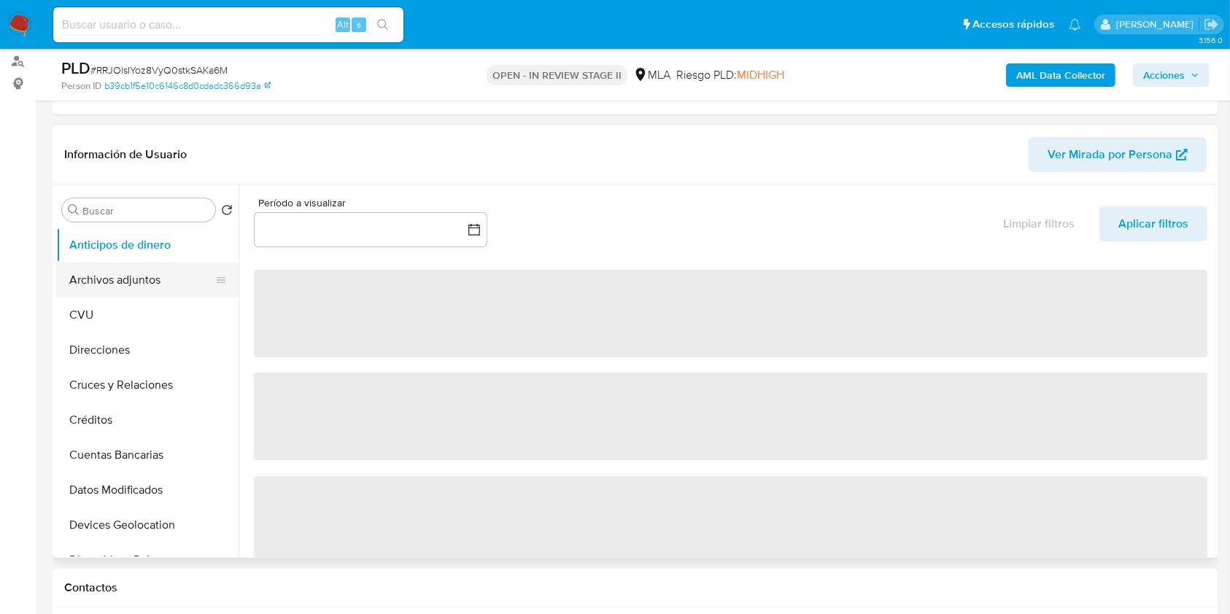
click at [94, 265] on button "Archivos adjuntos" at bounding box center [141, 280] width 171 height 35
select select "10"
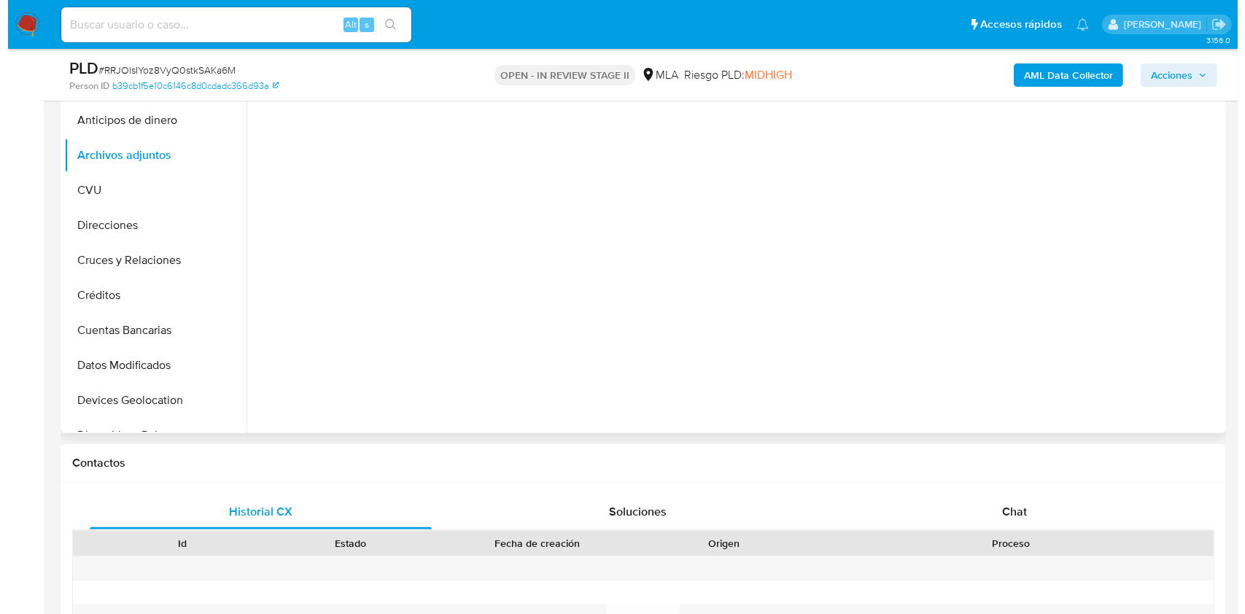
scroll to position [292, 0]
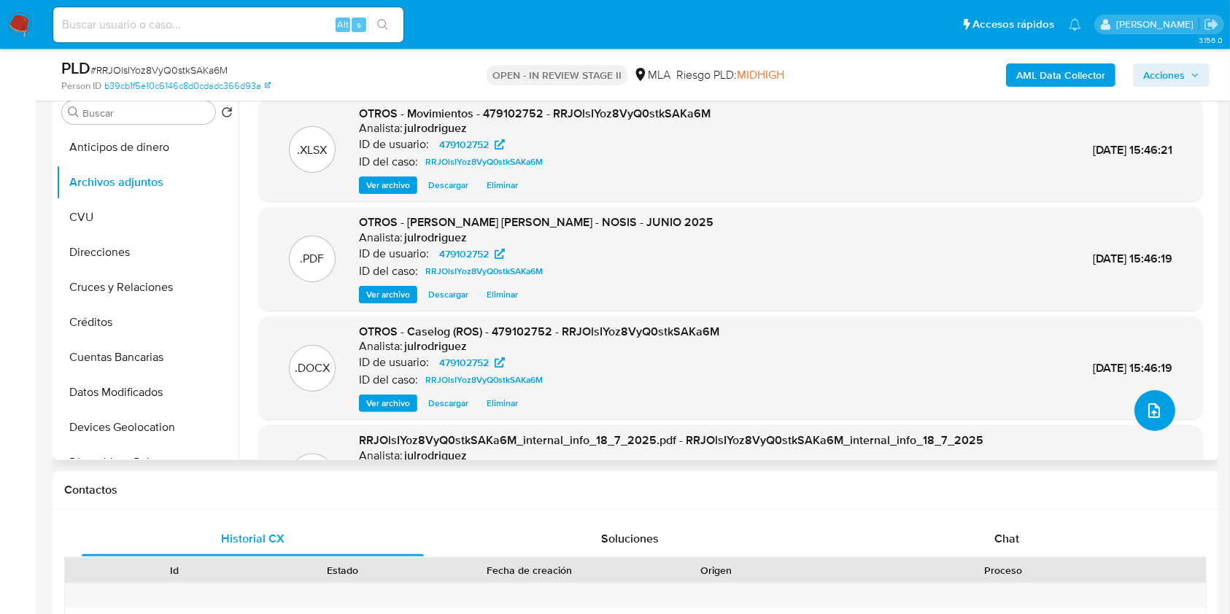
click at [1155, 402] on span "upload-file" at bounding box center [1154, 411] width 18 height 18
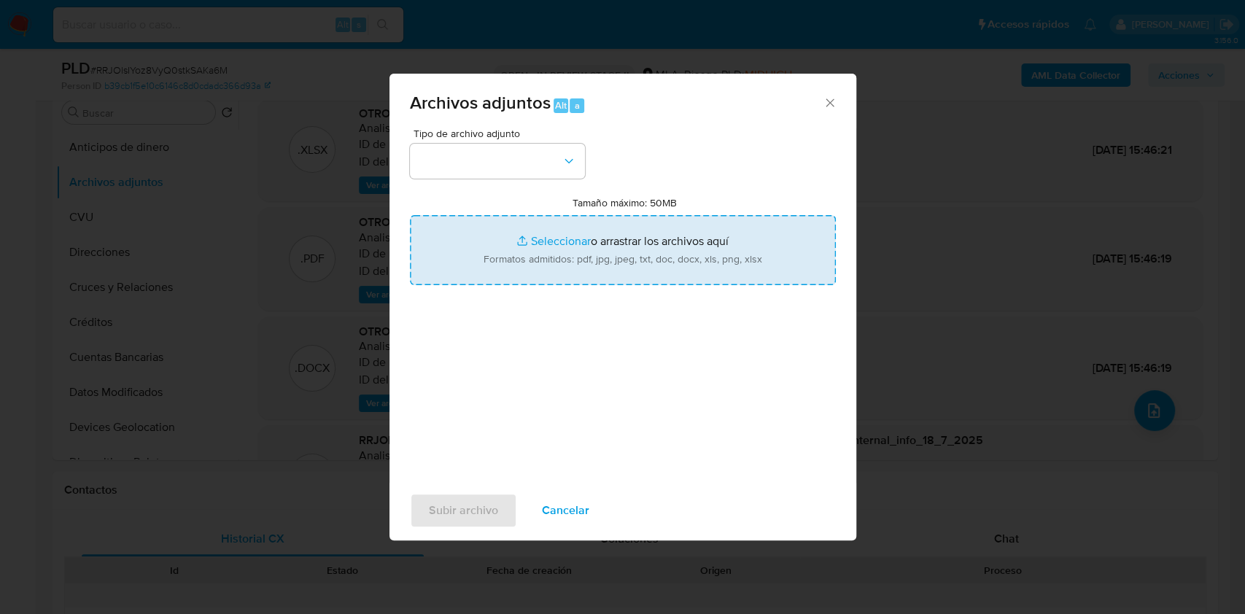
click at [655, 268] on input "Tamaño máximo: 50MB Seleccionar archivos" at bounding box center [623, 250] width 426 height 70
type input "C:\fakepath\Caselog Otczzd5IivudYOT9nPAdZuNA.docx"
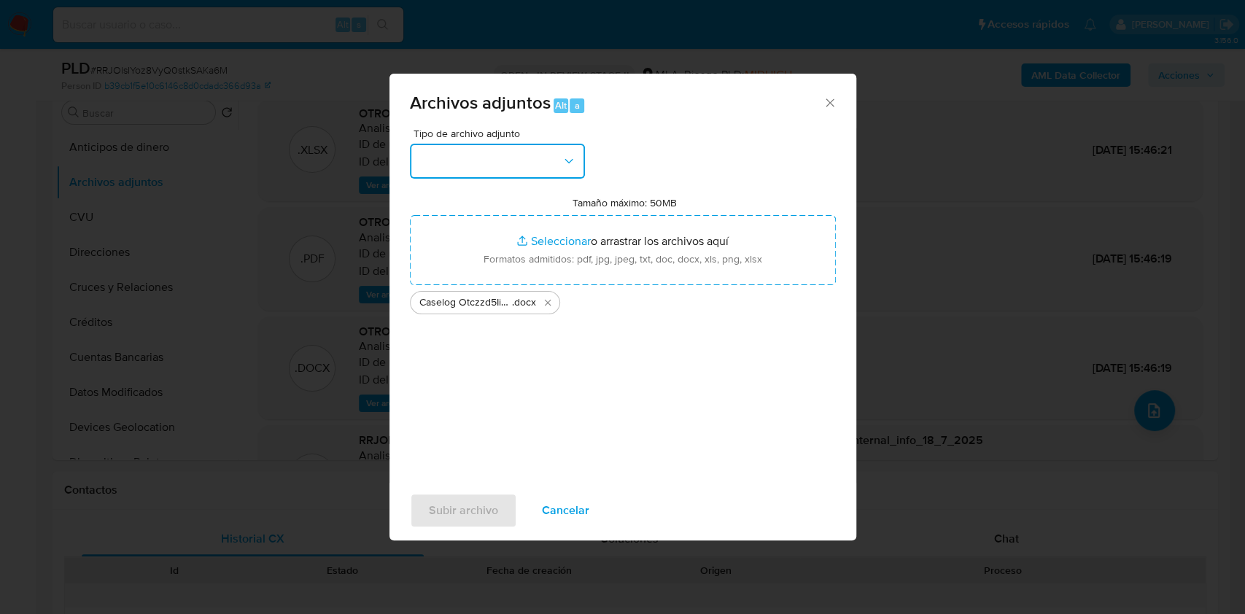
click at [517, 175] on button "button" at bounding box center [497, 161] width 175 height 35
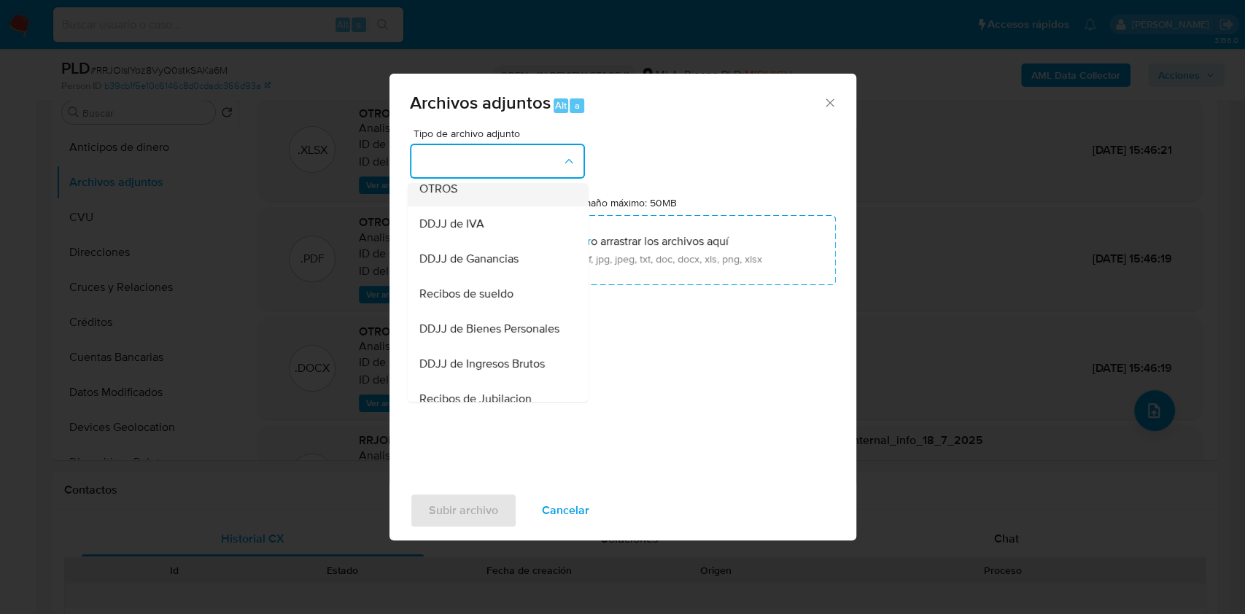
click at [473, 206] on div "OTROS" at bounding box center [493, 188] width 149 height 35
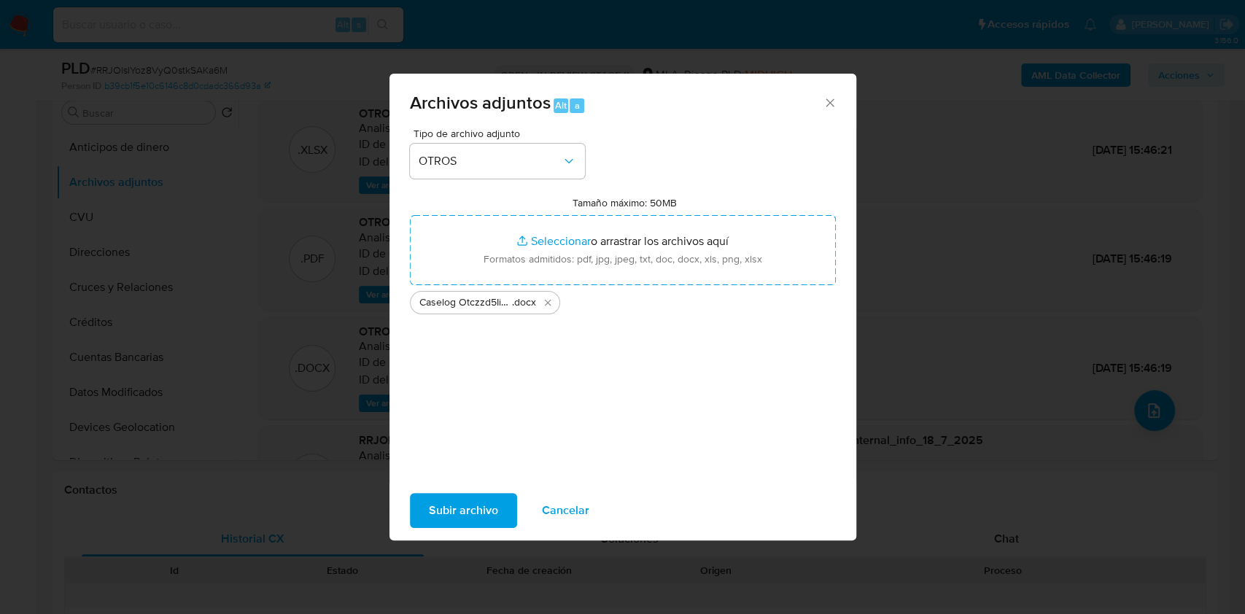
click at [504, 511] on button "Subir archivo" at bounding box center [463, 510] width 107 height 35
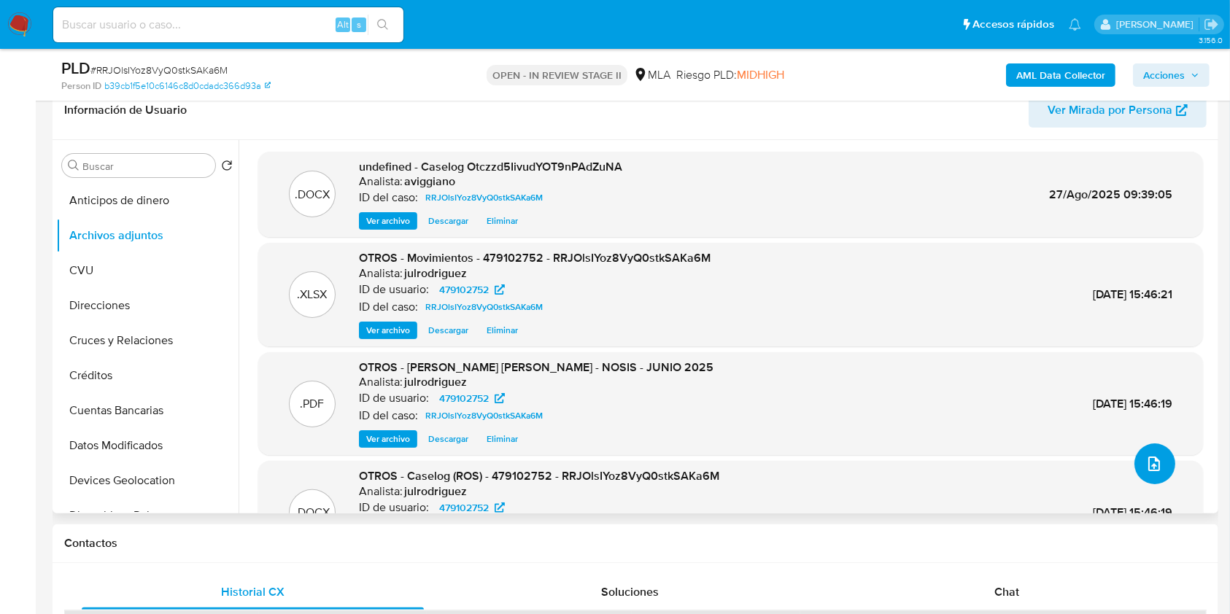
scroll to position [194, 0]
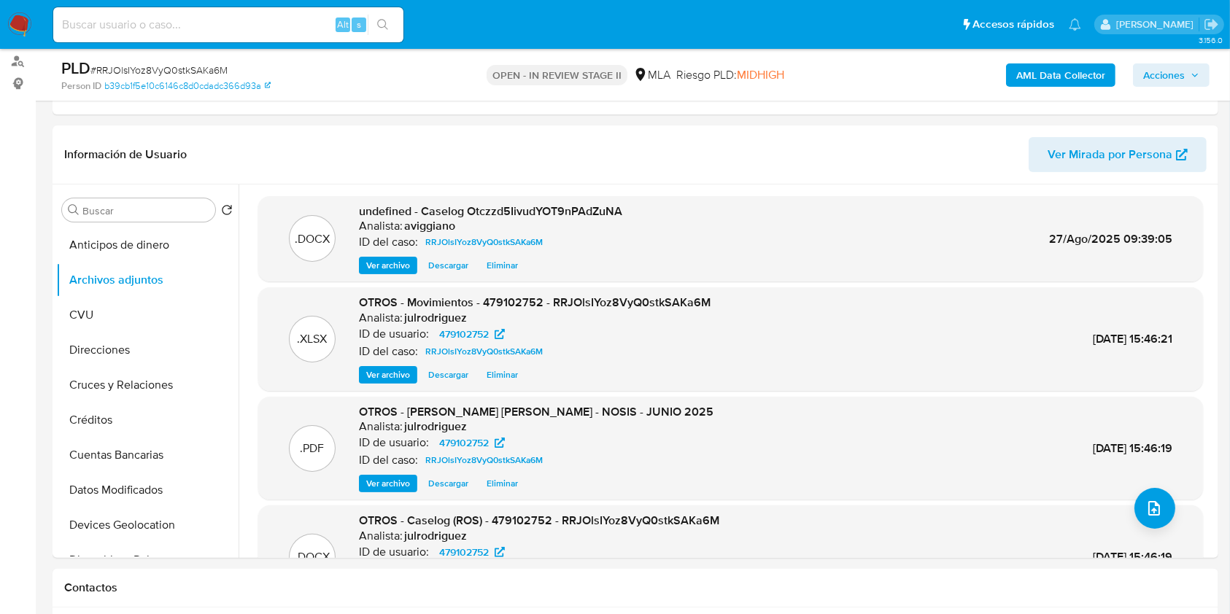
click at [1139, 67] on button "Acciones" at bounding box center [1171, 74] width 77 height 23
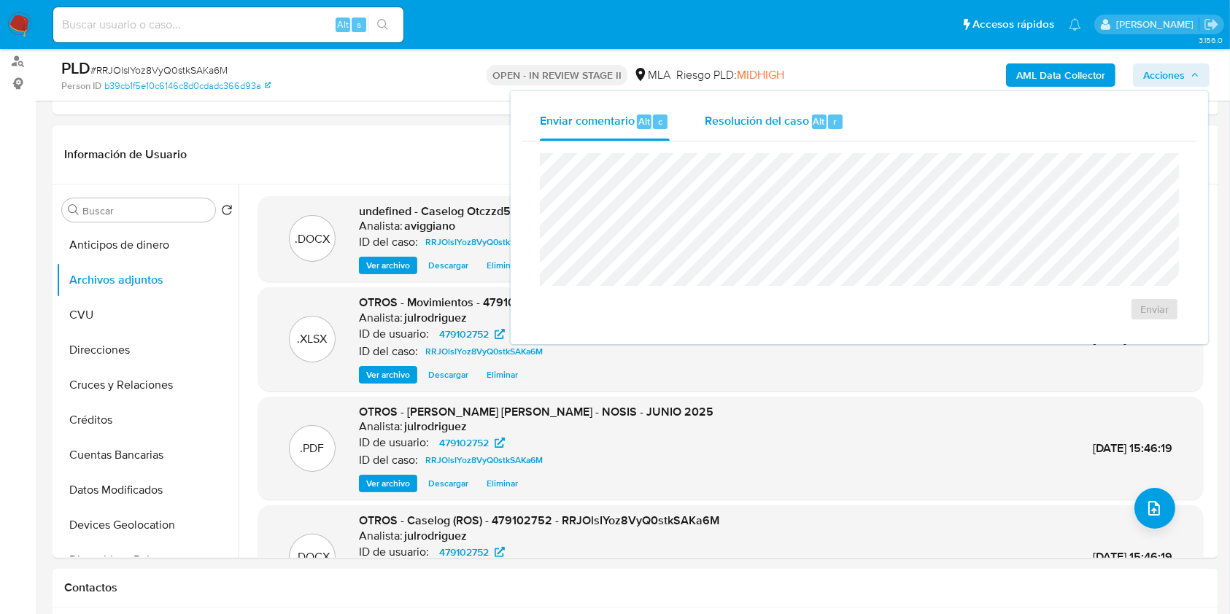
click at [841, 111] on div "Resolución del caso Alt r" at bounding box center [774, 122] width 139 height 38
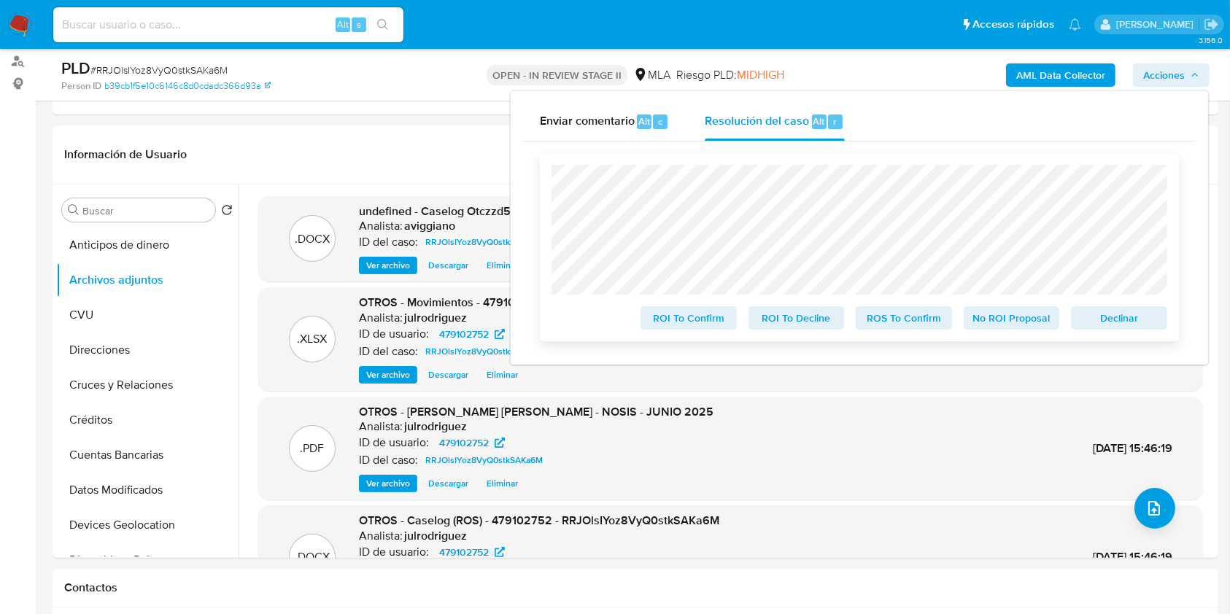
click at [933, 319] on span "ROS To Confirm" at bounding box center [904, 318] width 76 height 20
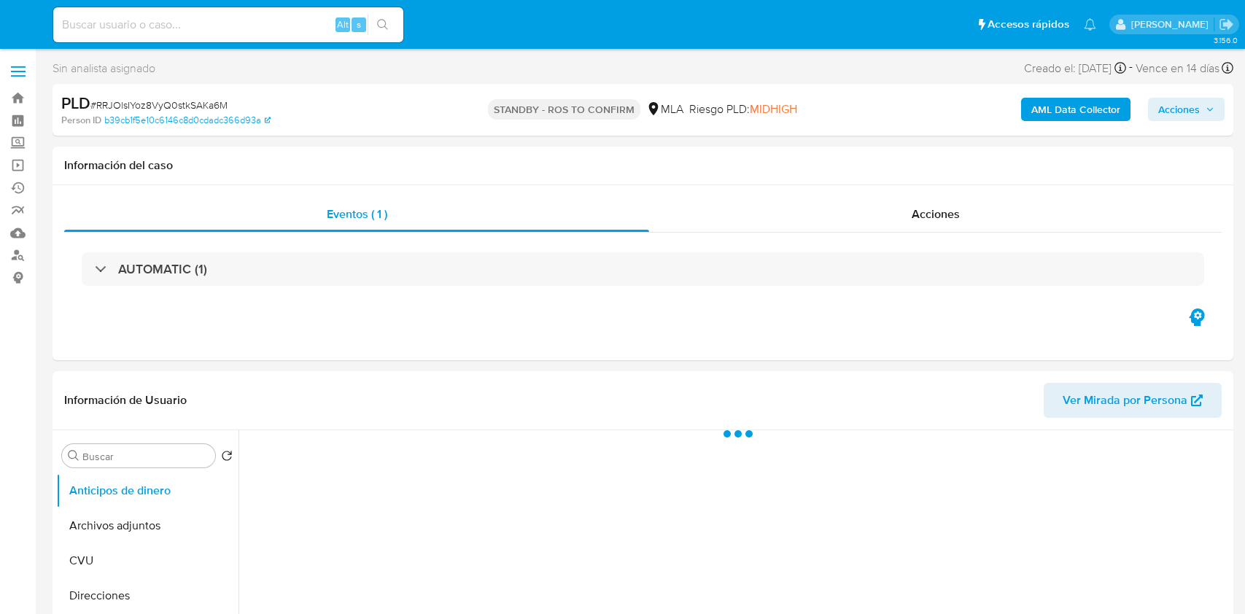
select select "10"
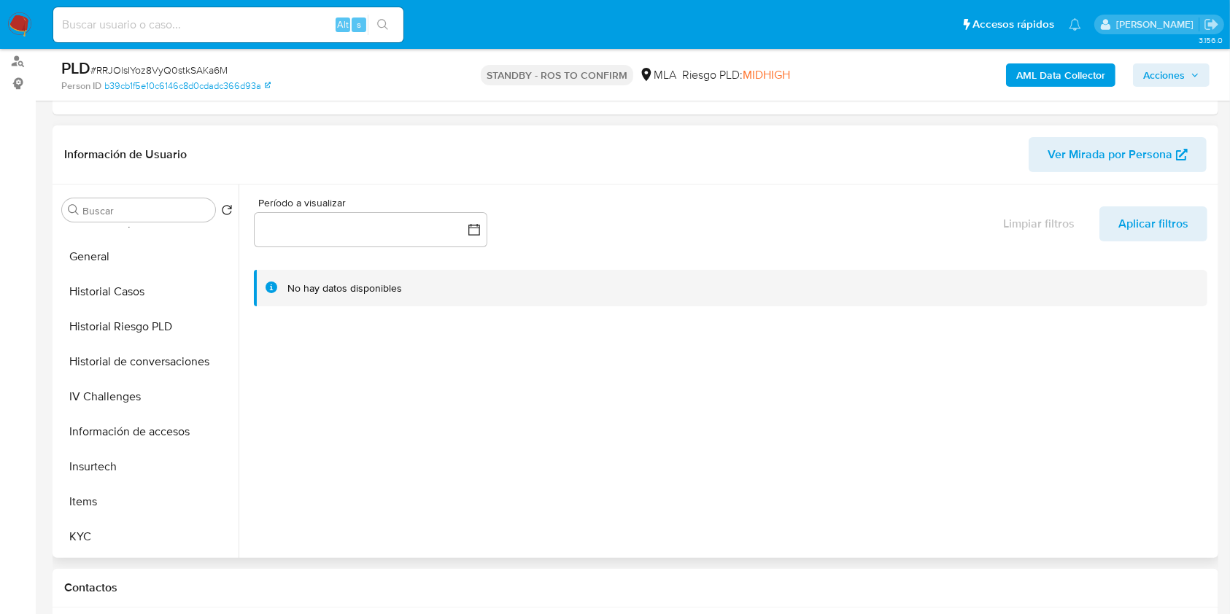
scroll to position [486, 0]
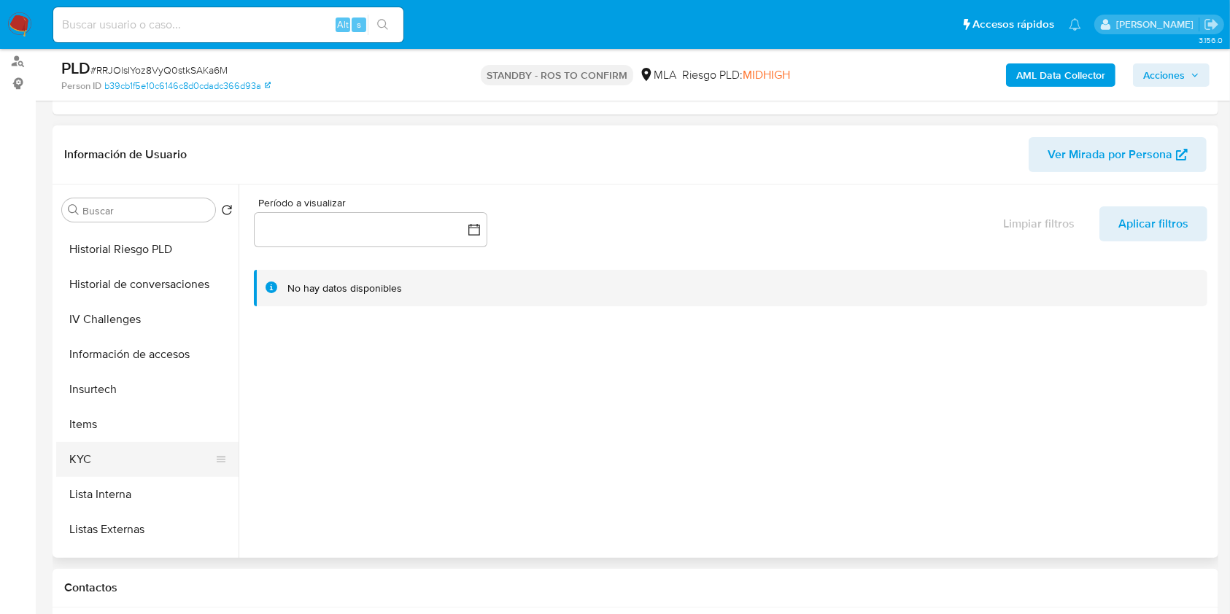
click at [112, 470] on button "KYC" at bounding box center [141, 459] width 171 height 35
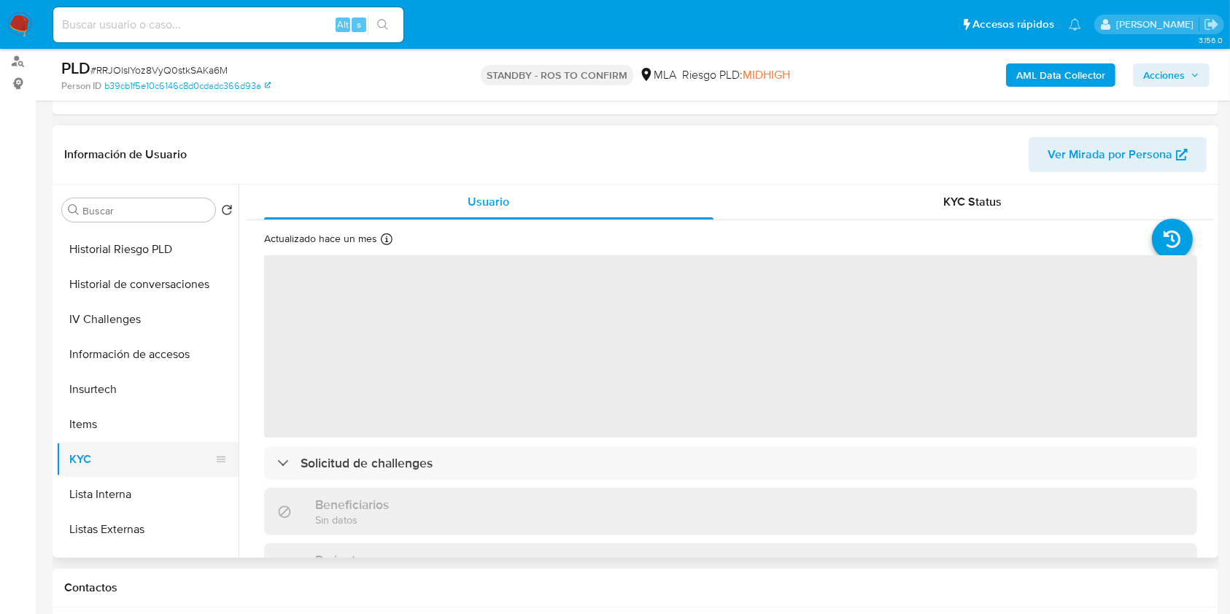
click at [138, 464] on button "KYC" at bounding box center [141, 459] width 171 height 35
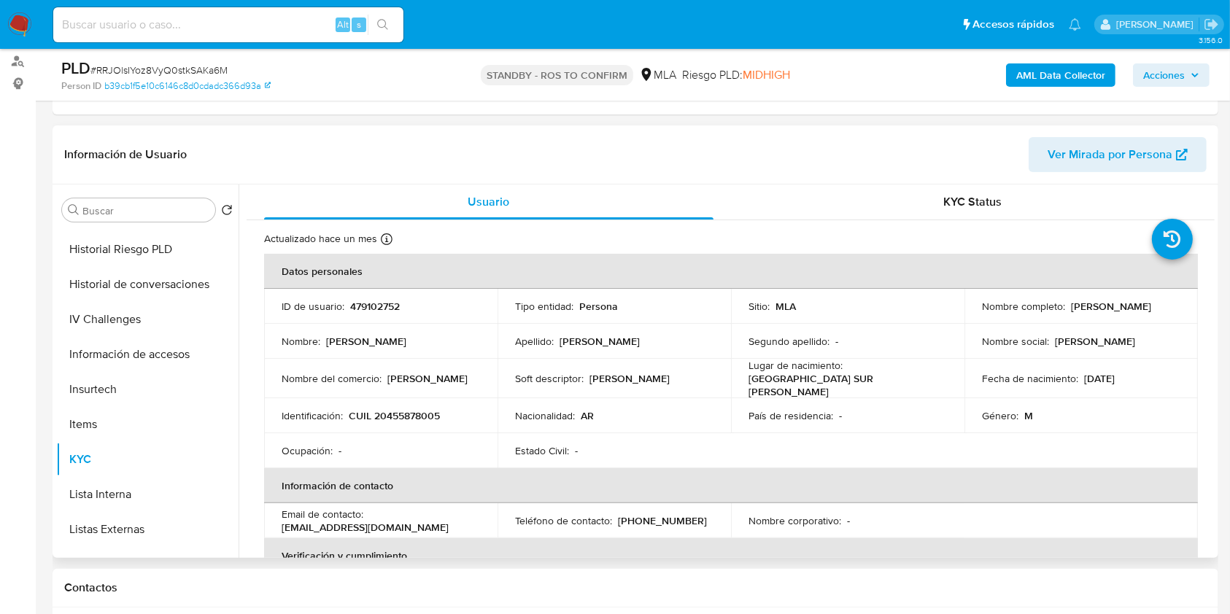
click at [680, 338] on div "Apellido : Giorgio Trefontane" at bounding box center [614, 341] width 198 height 13
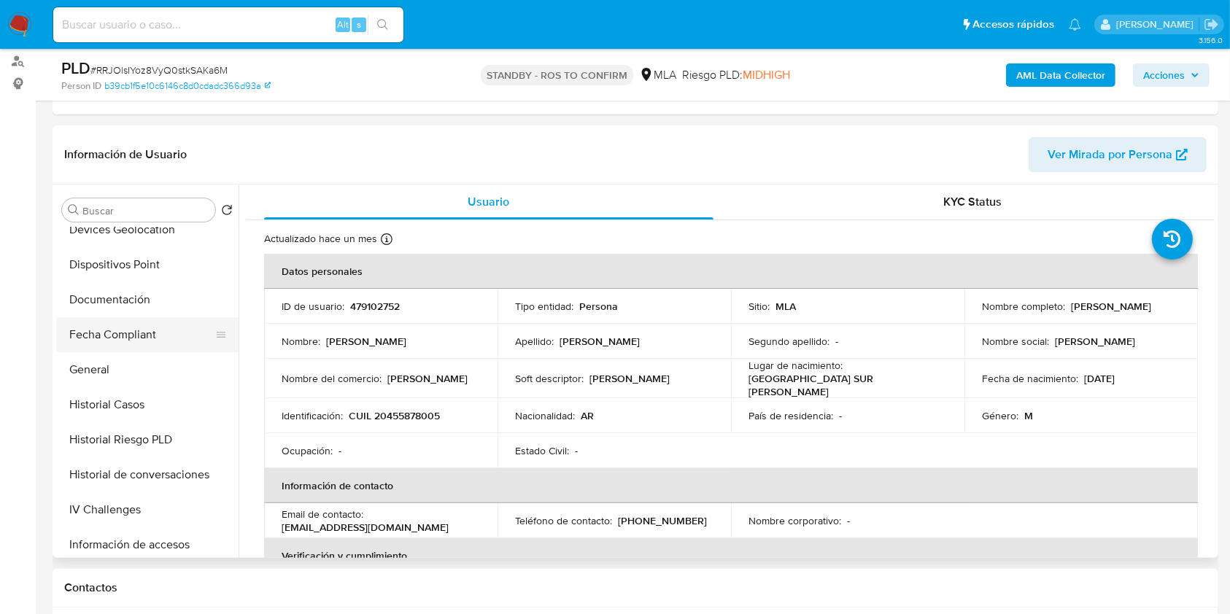
scroll to position [292, 0]
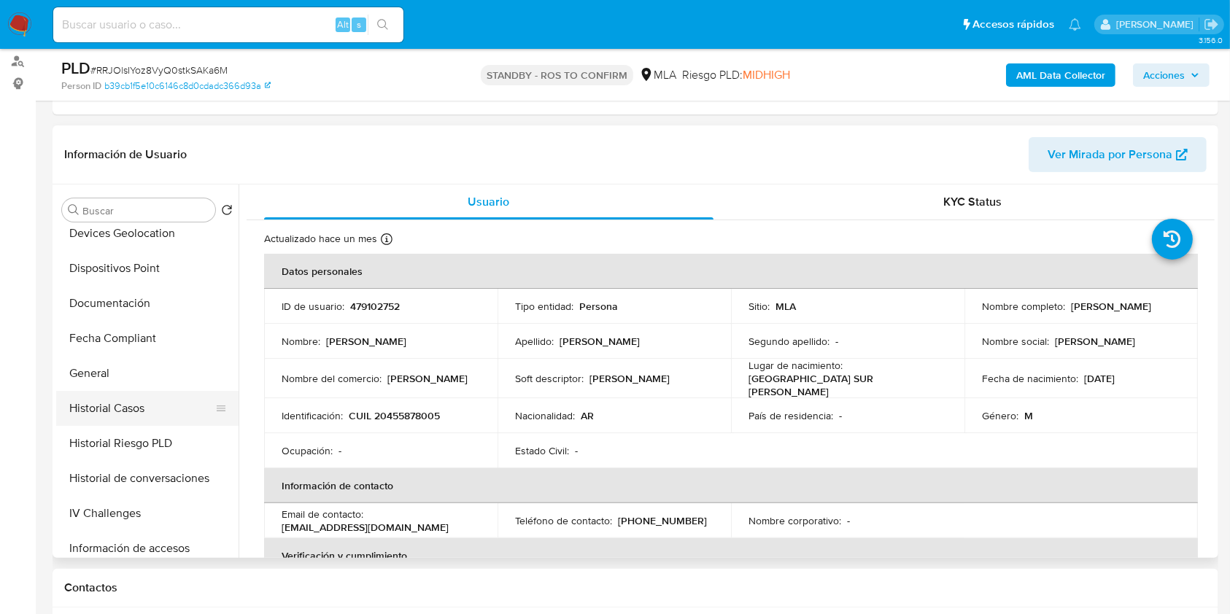
click at [126, 398] on button "Historial Casos" at bounding box center [141, 408] width 171 height 35
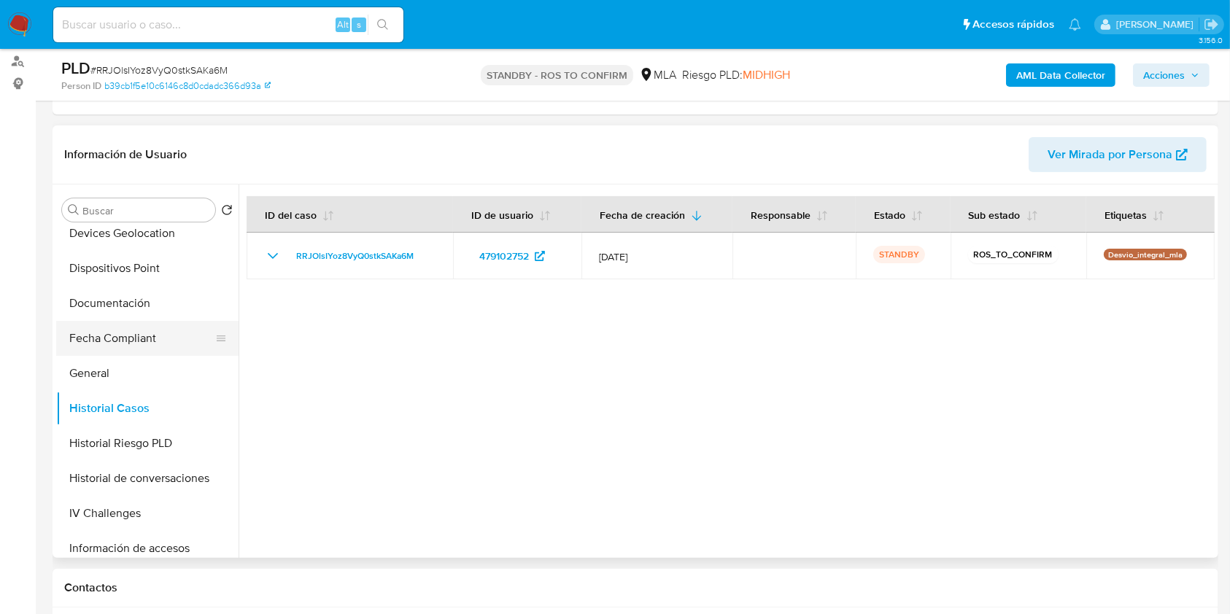
scroll to position [0, 0]
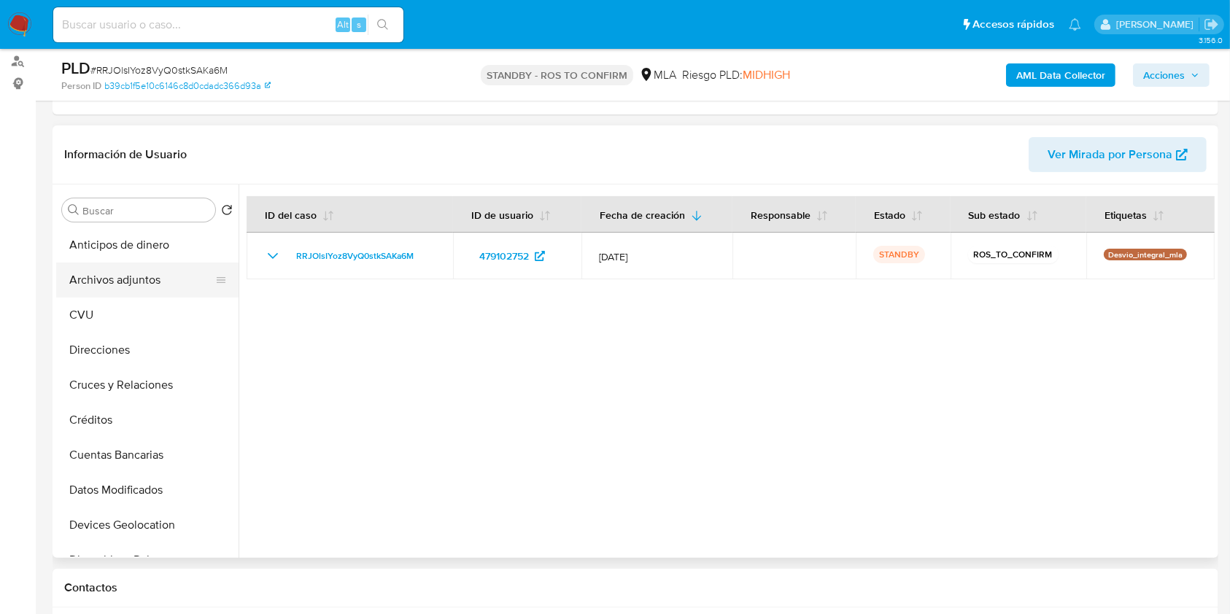
click at [146, 287] on button "Archivos adjuntos" at bounding box center [141, 280] width 171 height 35
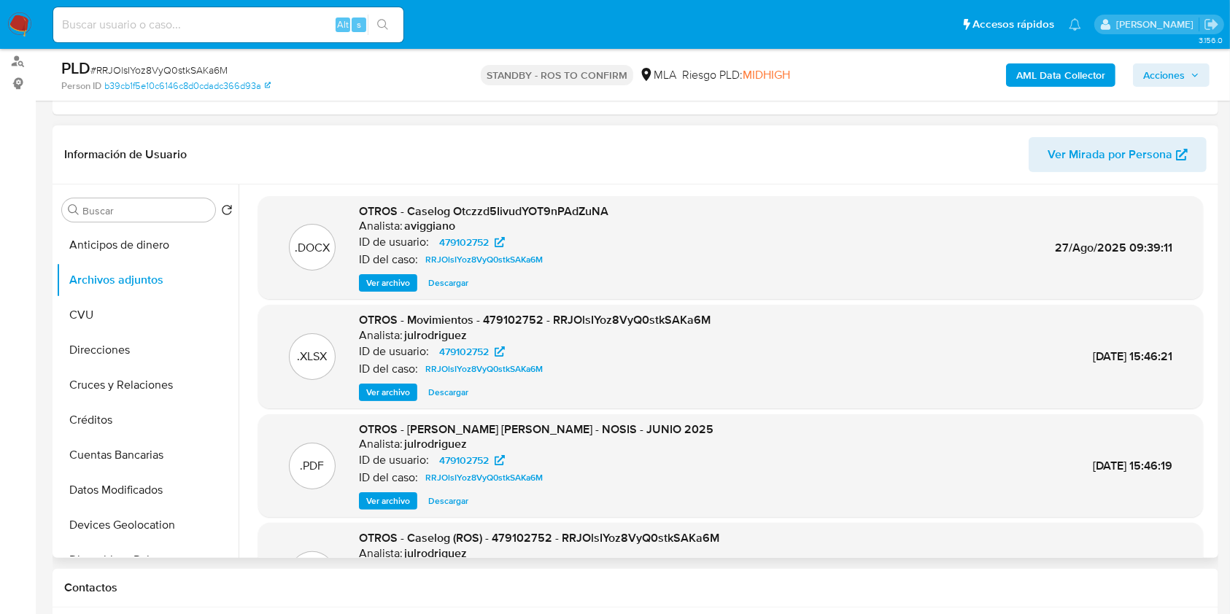
click at [538, 192] on div ".DOCX OTROS - Caselog Otczzd5IivudYOT9nPAdZuNA Analista: aviggiano ID de usuari…" at bounding box center [726, 371] width 976 height 373
click at [652, 314] on span "OTROS - Movimientos - 479102752 - RRJOlsIYoz8VyQ0stkSAKa6M" at bounding box center [535, 319] width 352 height 17
copy span "RRJOlsIYoz8VyQ0stkSAKa6M"
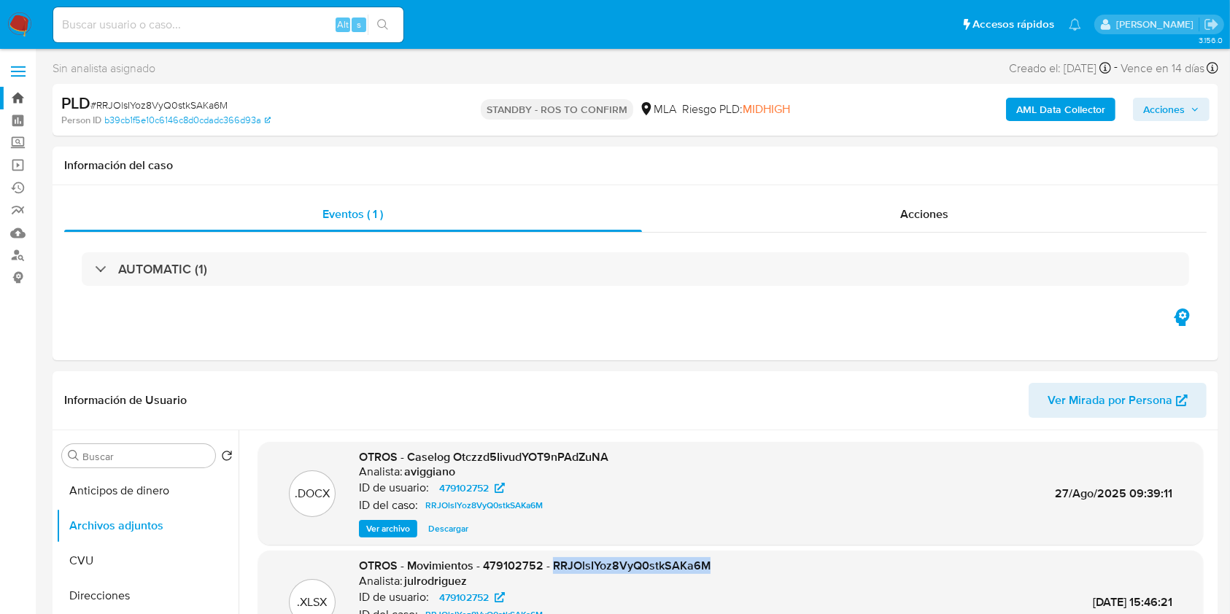
click at [18, 98] on link "Bandeja" at bounding box center [87, 98] width 174 height 23
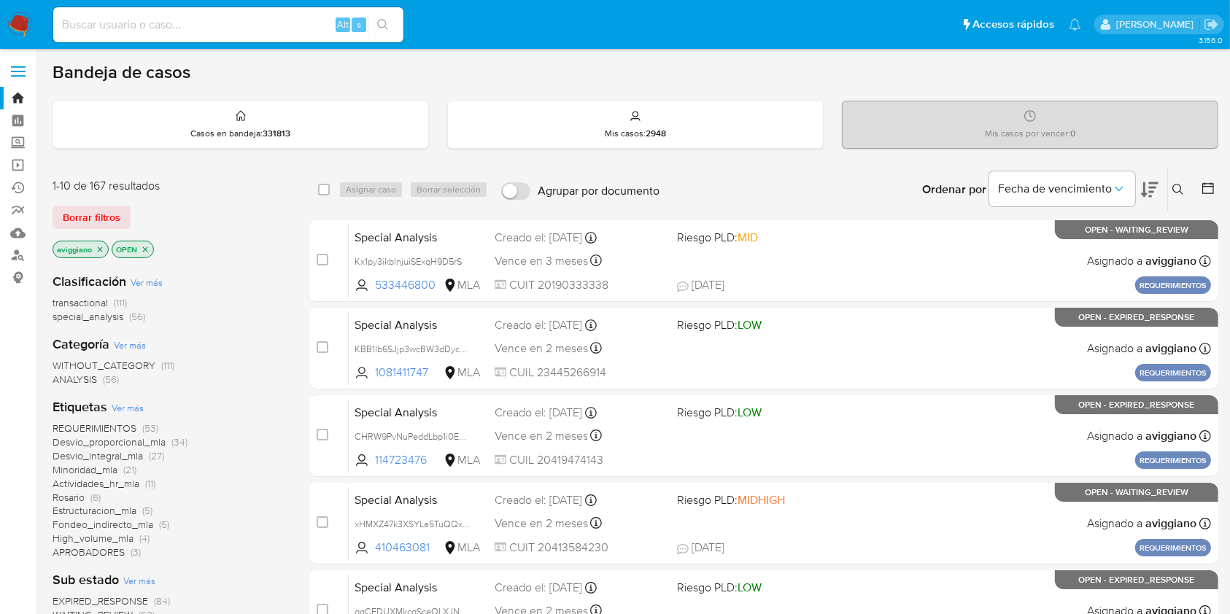
click at [1168, 186] on button at bounding box center [1180, 190] width 24 height 18
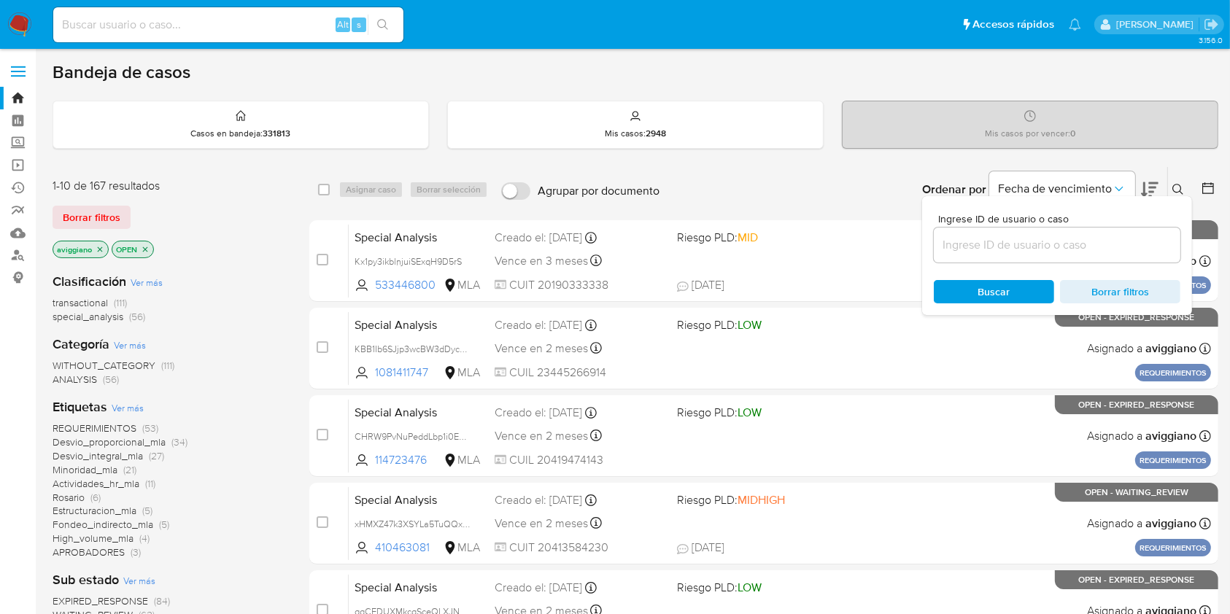
click at [1088, 220] on span "Ingrese ID de usuario o caso" at bounding box center [1061, 219] width 247 height 11
click at [1088, 236] on input at bounding box center [1057, 245] width 247 height 19
click at [1069, 239] on input at bounding box center [1057, 245] width 247 height 19
paste input "RRJOlsIYoz8VyQ0stkSAKa6M"
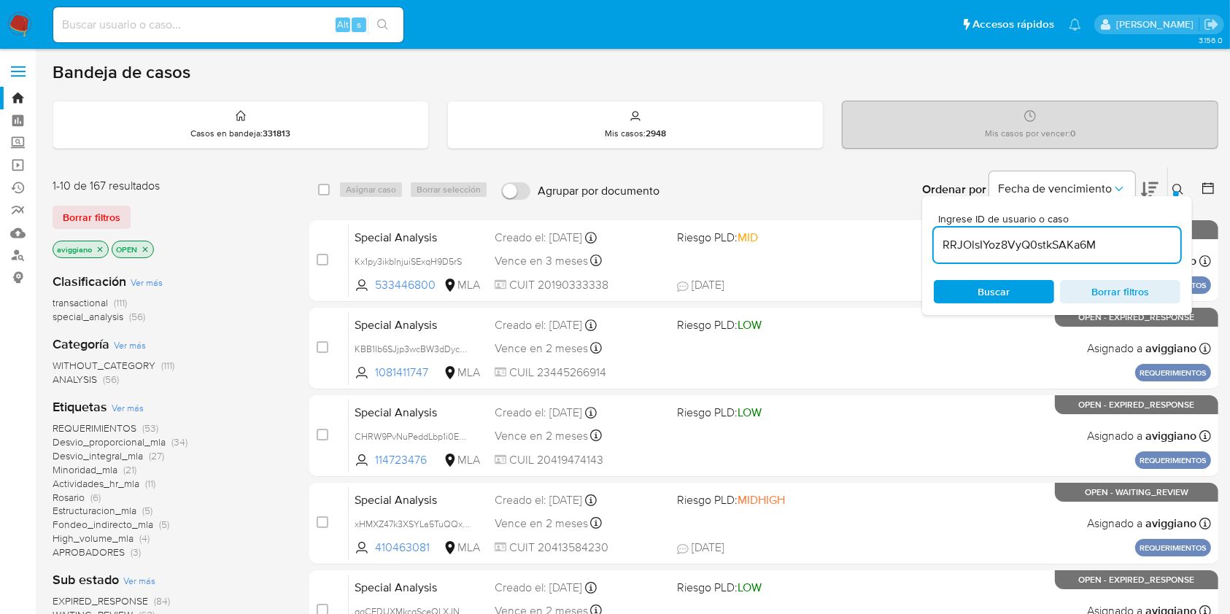
type input "RRJOlsIYoz8VyQ0stkSAKa6M"
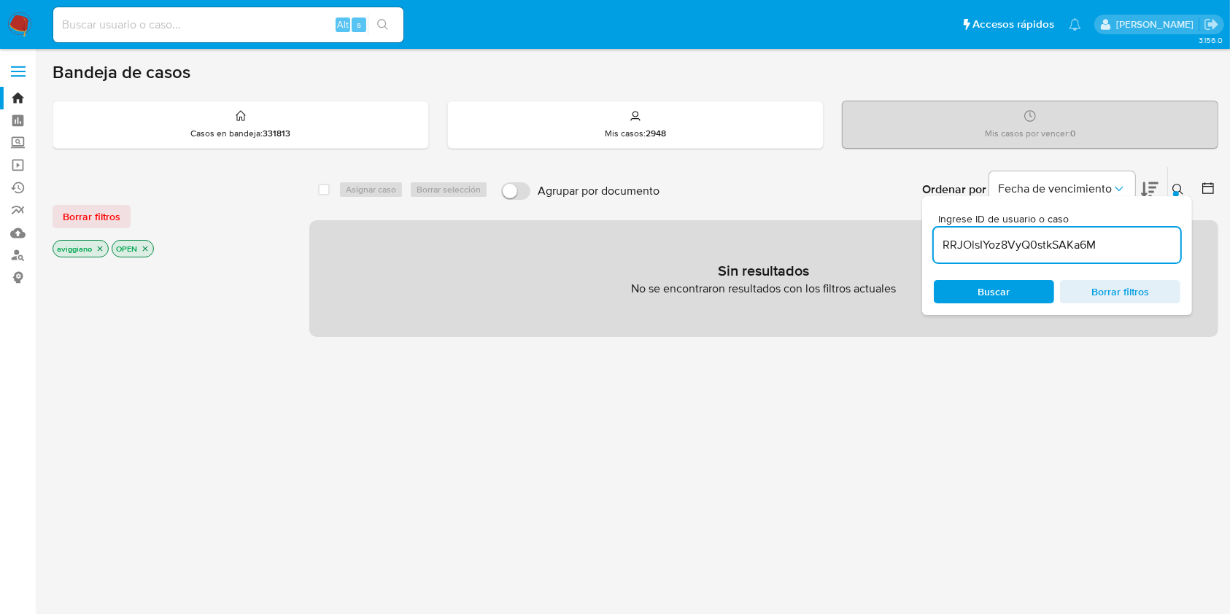
click at [95, 255] on div "aviggiano" at bounding box center [81, 249] width 56 height 18
click at [96, 249] on icon "close-filter" at bounding box center [100, 248] width 9 height 9
click at [88, 248] on p "OPEN" at bounding box center [73, 249] width 41 height 16
click at [89, 248] on p "OPEN" at bounding box center [73, 249] width 41 height 16
click at [86, 246] on icon "close-filter" at bounding box center [86, 248] width 9 height 9
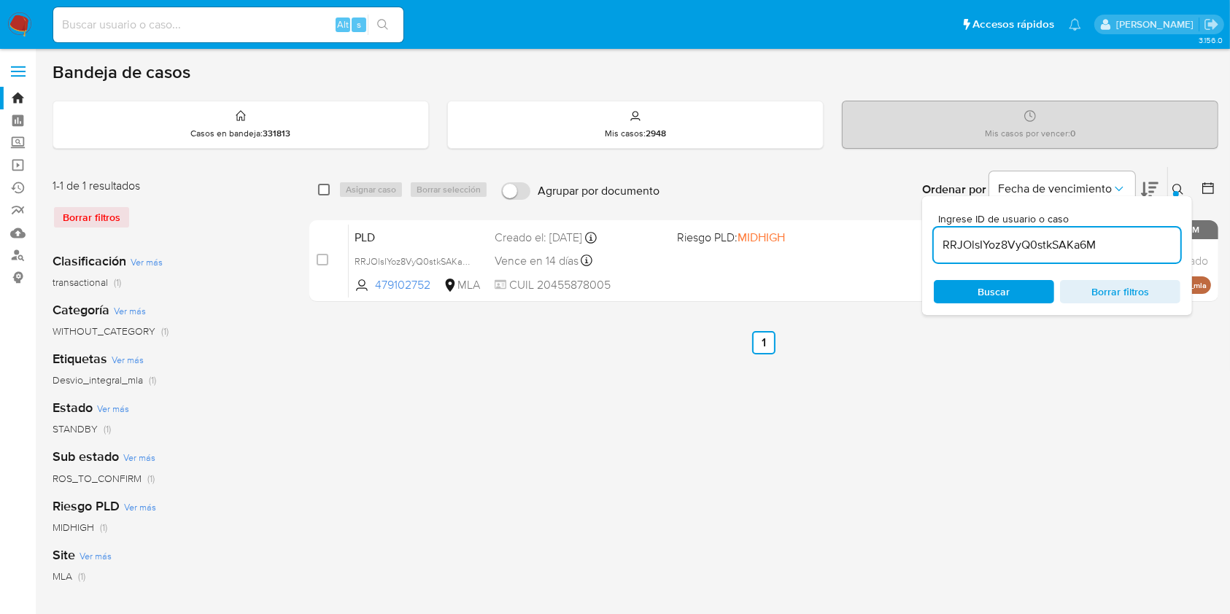
click at [328, 190] on input "checkbox" at bounding box center [324, 190] width 12 height 12
checkbox input "true"
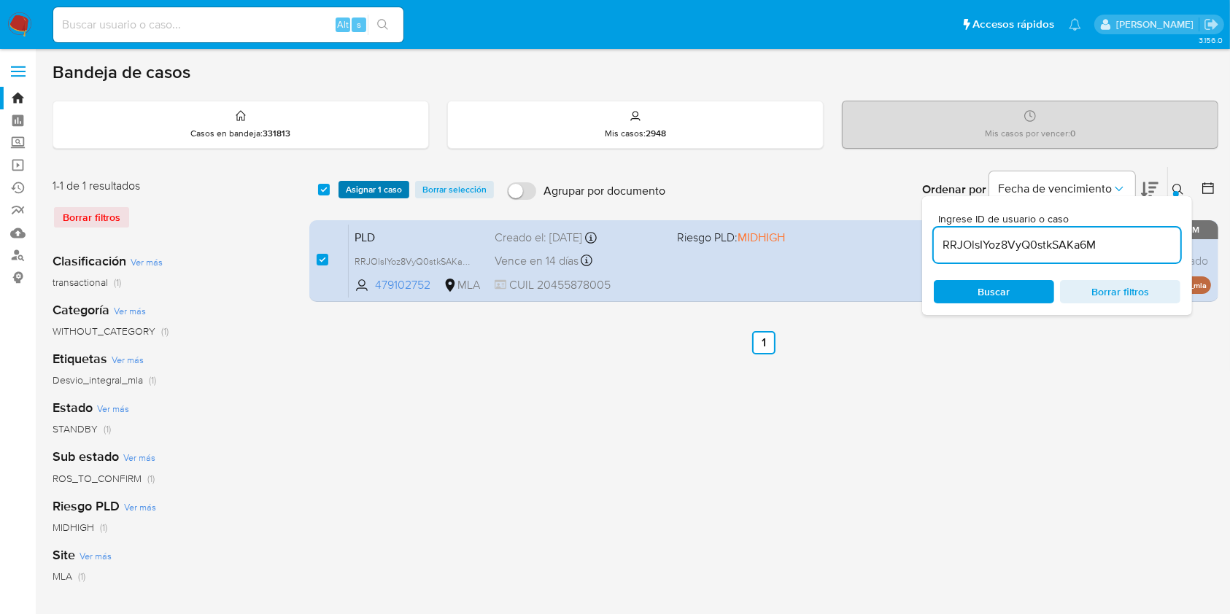
click at [362, 189] on span "Asignar 1 caso" at bounding box center [374, 189] width 56 height 15
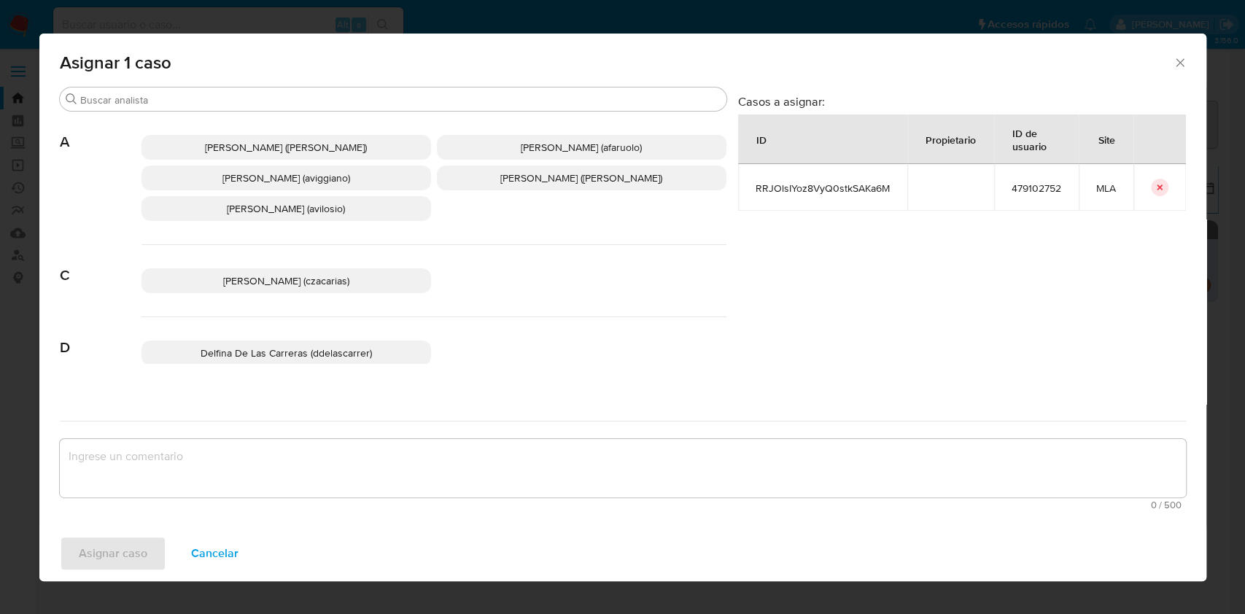
click at [338, 181] on span "[PERSON_NAME] (aviggiano)" at bounding box center [286, 178] width 128 height 15
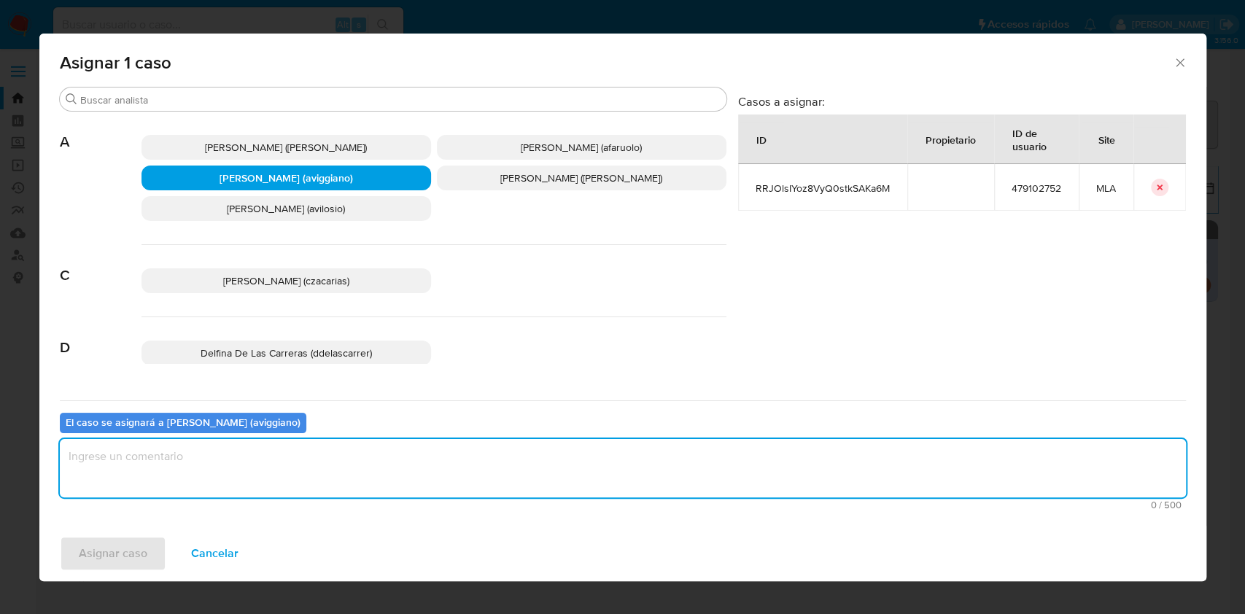
click at [268, 456] on textarea "assign-modal" at bounding box center [623, 468] width 1126 height 58
click at [140, 553] on span "Asignar caso" at bounding box center [113, 554] width 69 height 32
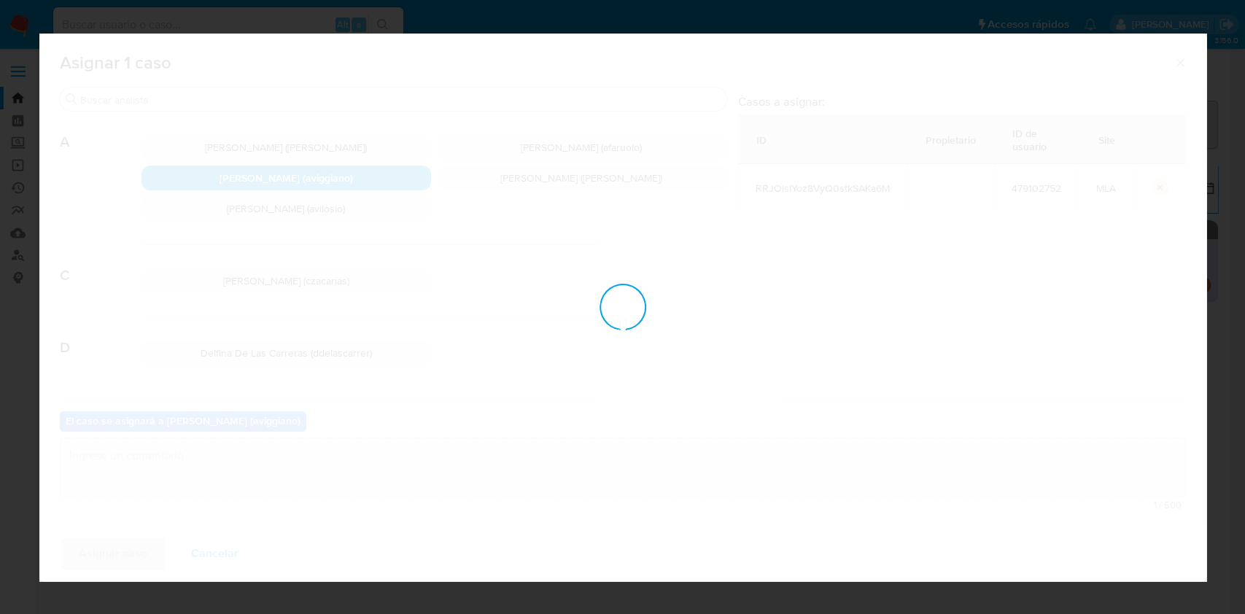
checkbox input "false"
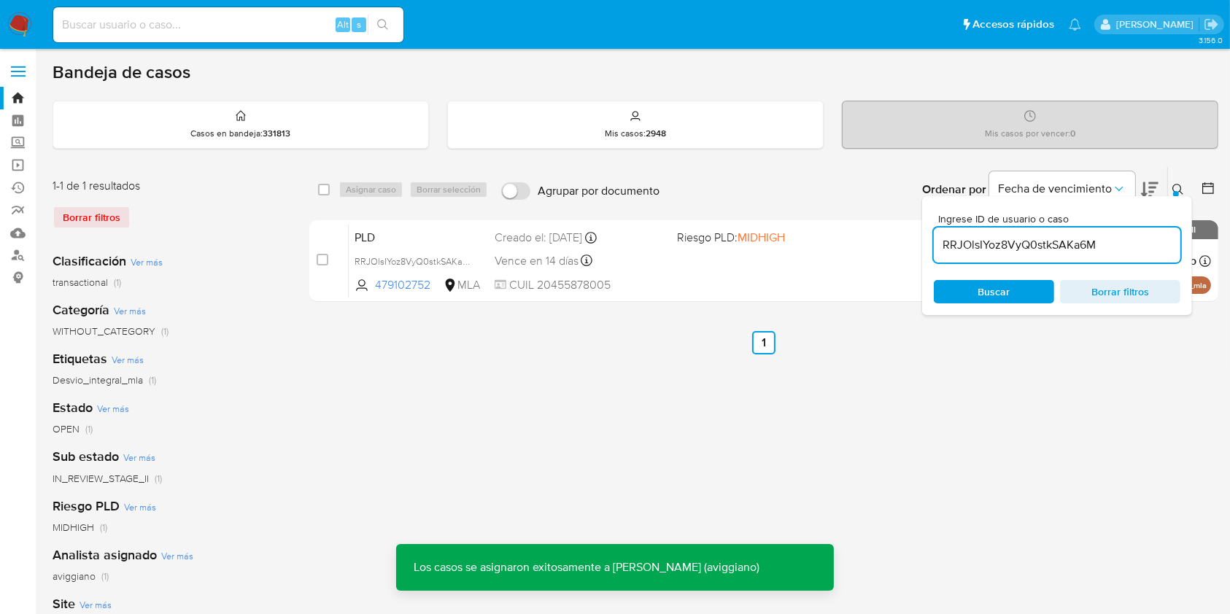
click at [655, 274] on div "PLD RRJOlsIYoz8VyQ0stkSAKa6M 479102752 MLA Riesgo PLD: MIDHIGH Creado el: [DATE…" at bounding box center [780, 261] width 862 height 74
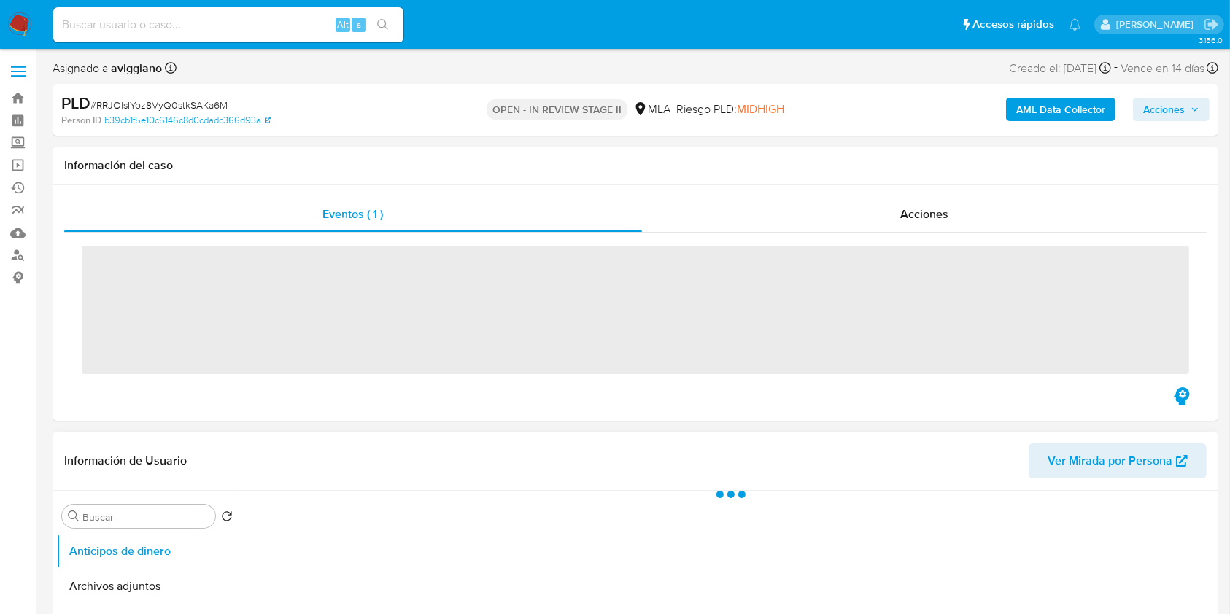
scroll to position [97, 0]
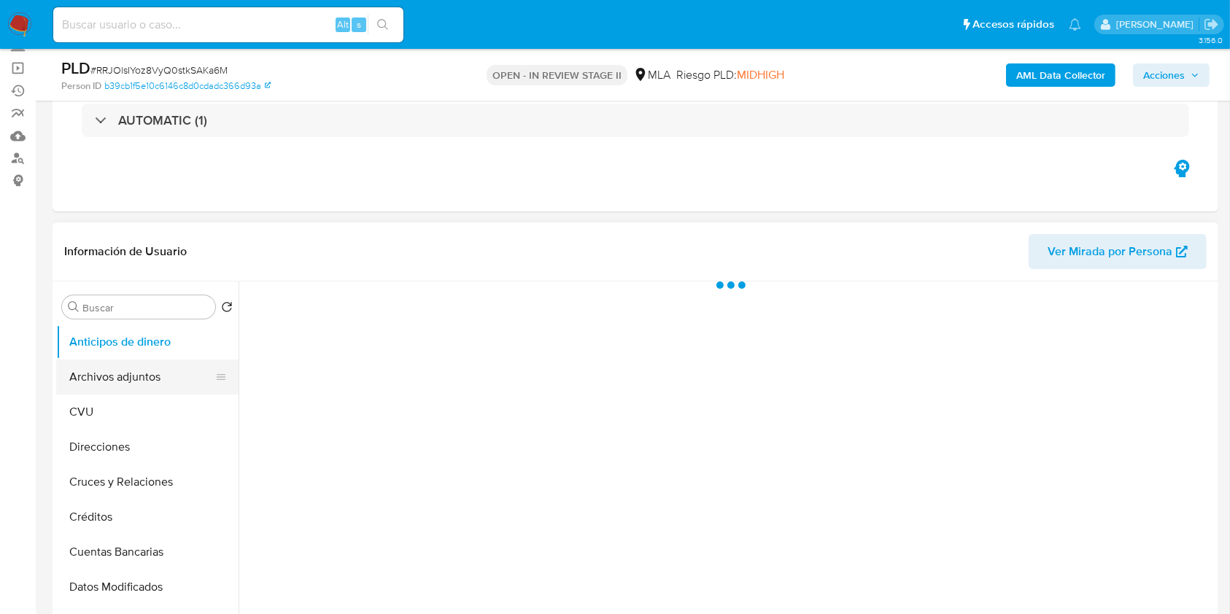
click at [119, 379] on button "Archivos adjuntos" at bounding box center [141, 377] width 171 height 35
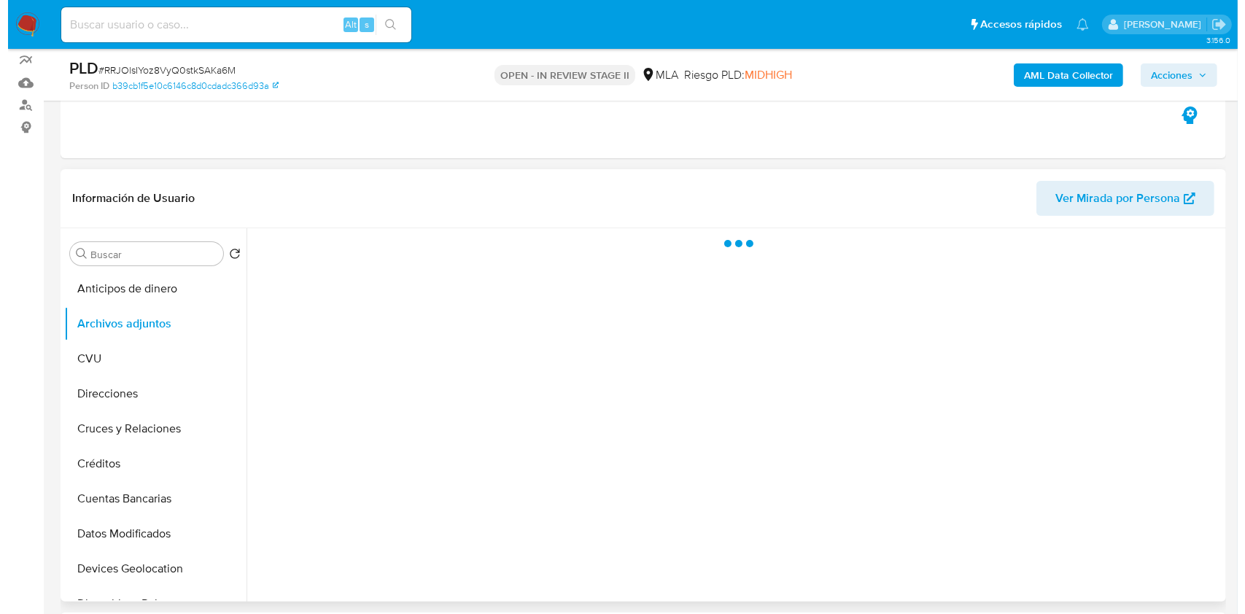
scroll to position [194, 0]
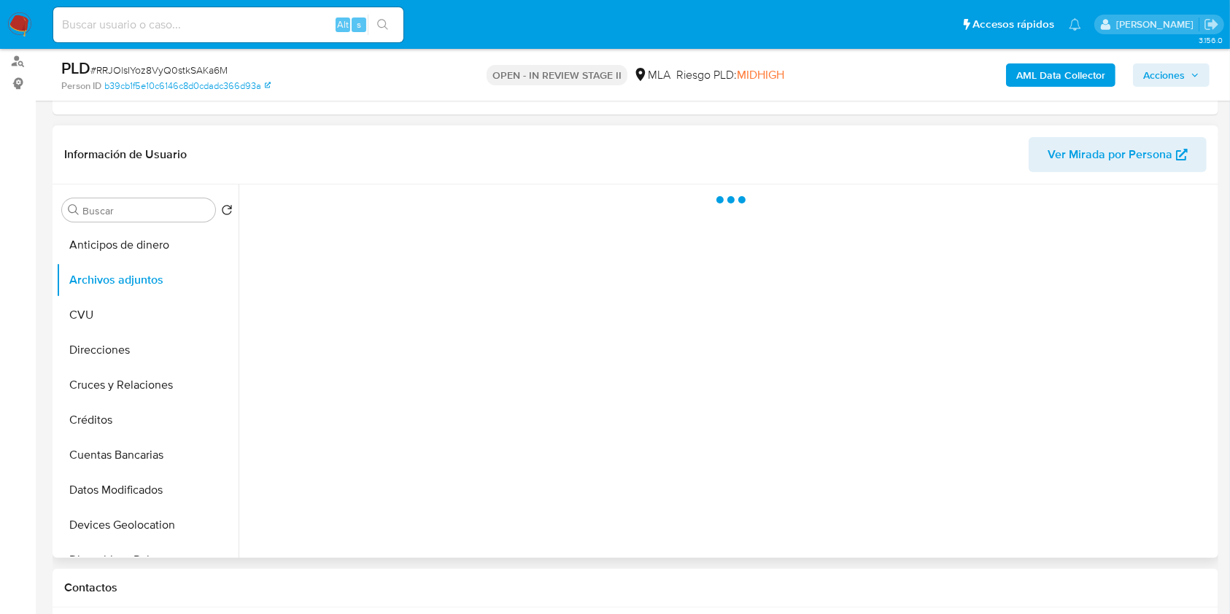
select select "10"
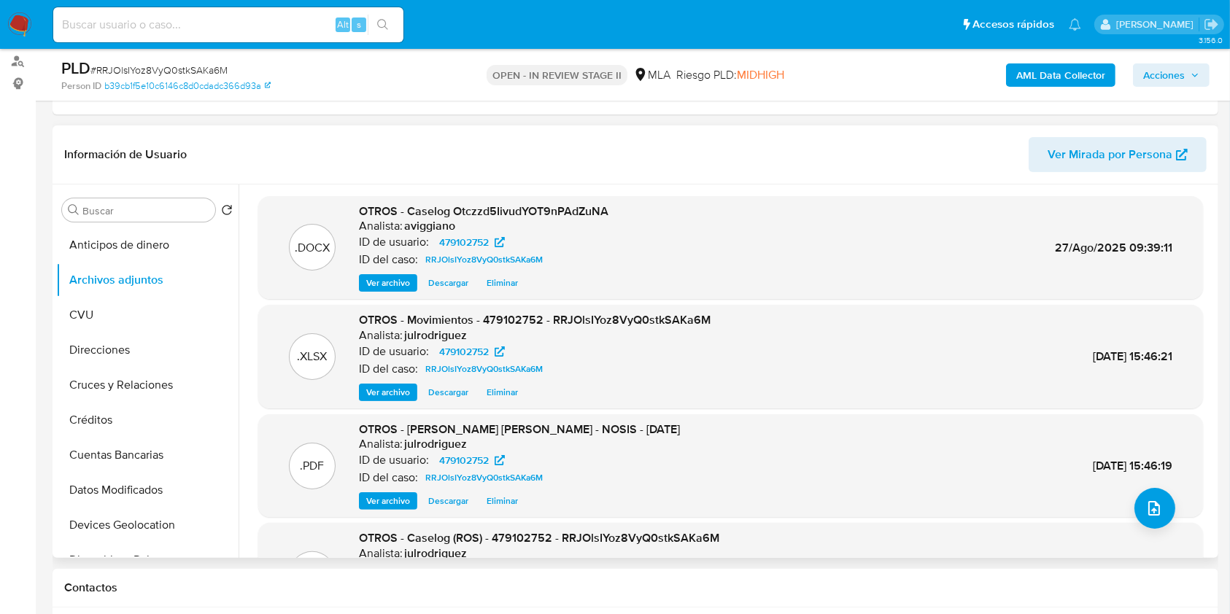
click at [510, 276] on span "Eliminar" at bounding box center [501, 283] width 31 height 15
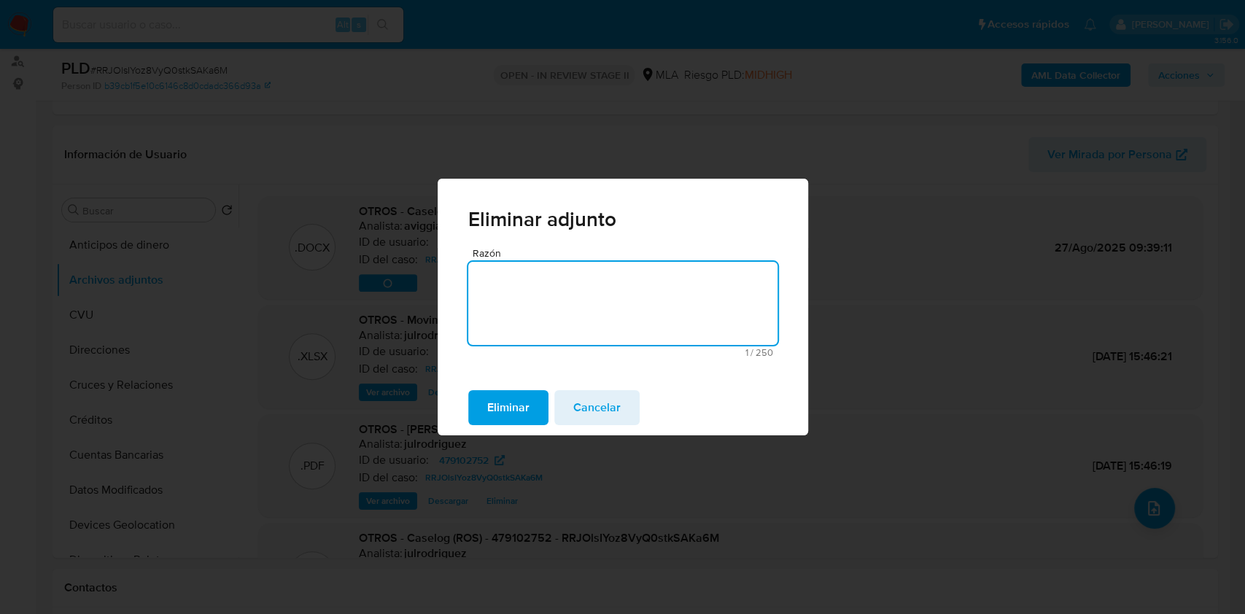
click at [524, 400] on span "Eliminar" at bounding box center [508, 408] width 42 height 32
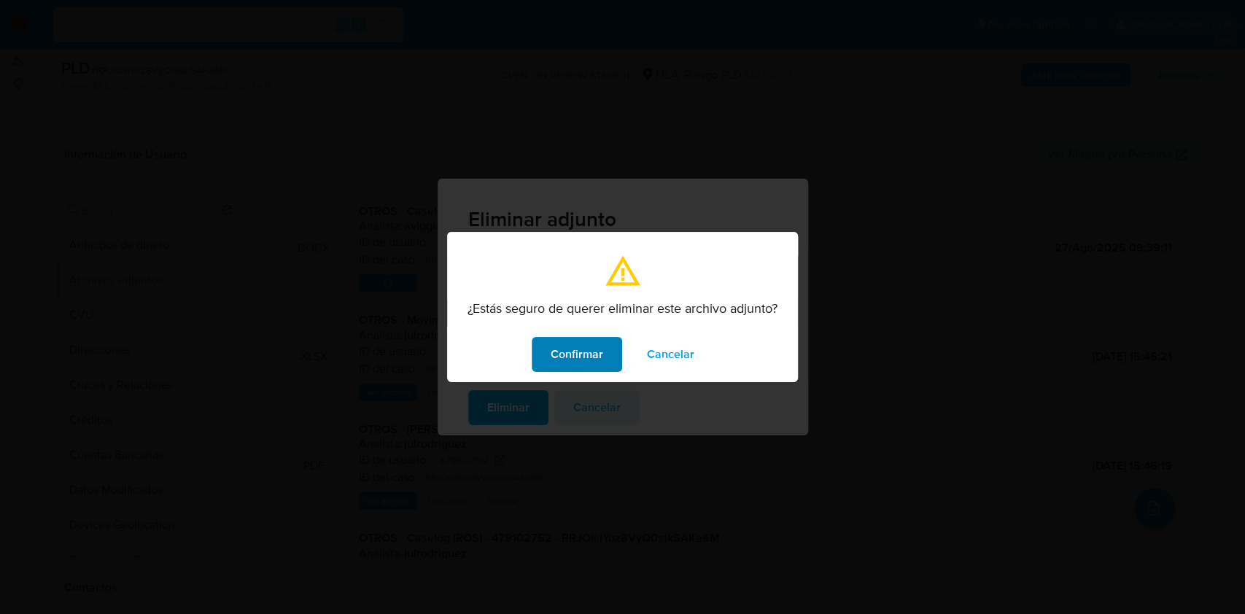
click at [566, 348] on span "Confirmar" at bounding box center [577, 354] width 53 height 32
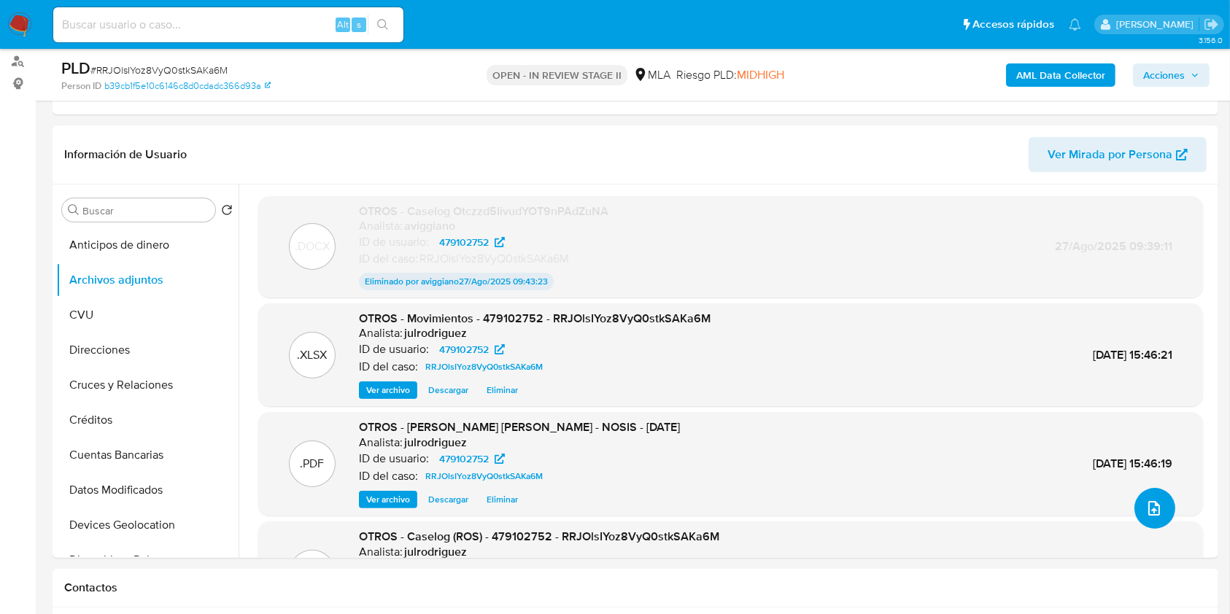
click at [1145, 511] on icon "upload-file" at bounding box center [1154, 509] width 18 height 18
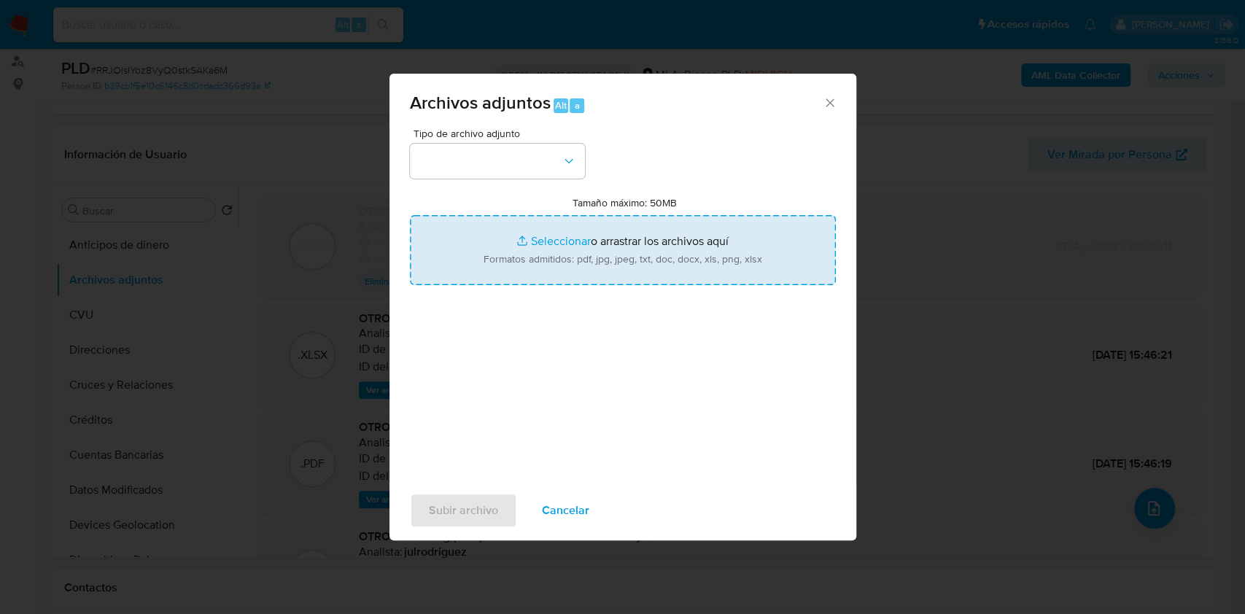
click at [610, 221] on input "Tamaño máximo: 50MB Seleccionar archivos" at bounding box center [623, 250] width 426 height 70
type input "C:\fakepath\Caselog RRJOlsIYoz8VyQ0stkSAKa6M.docx"
click at [519, 162] on button "button" at bounding box center [497, 161] width 175 height 35
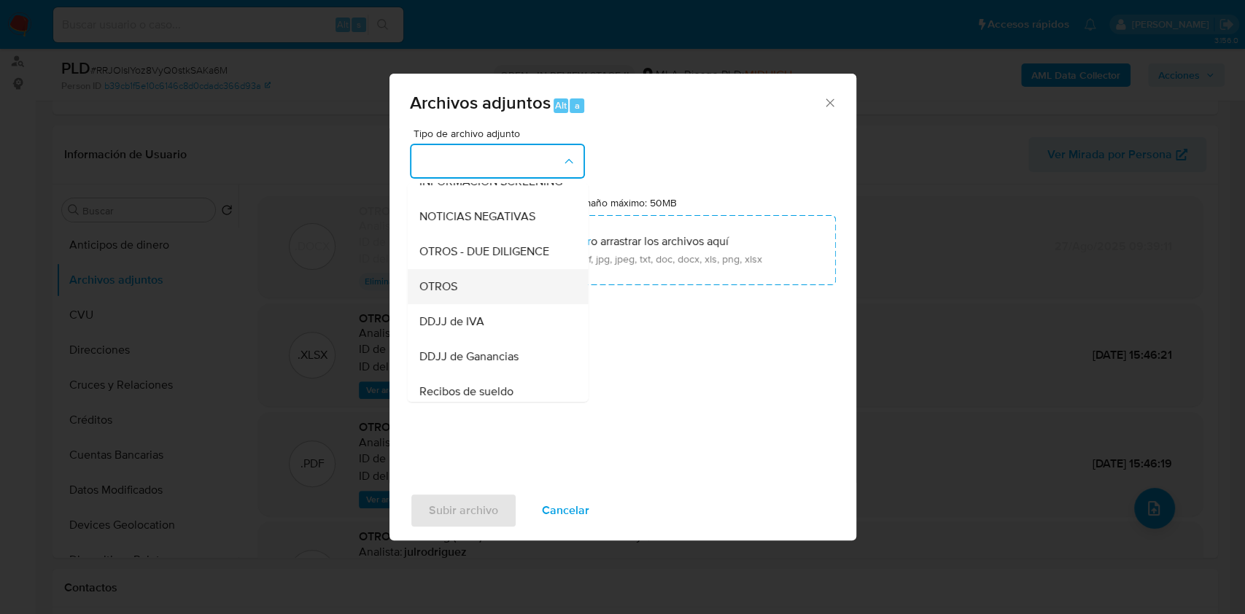
click at [436, 294] on span "OTROS" at bounding box center [438, 286] width 38 height 15
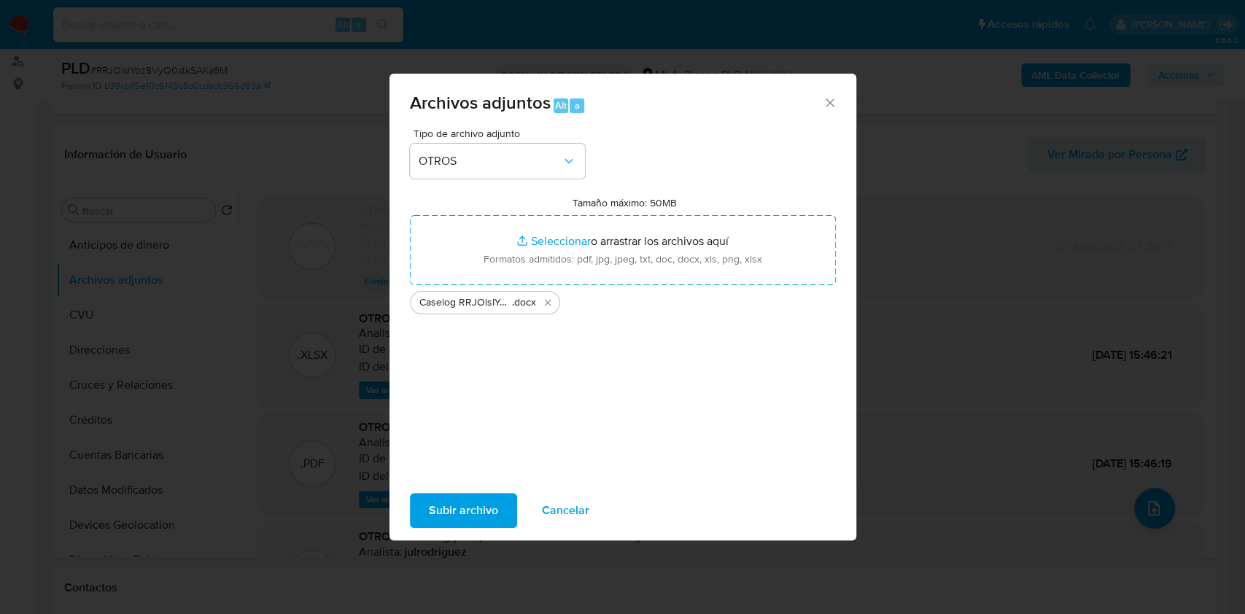
click at [468, 523] on span "Subir archivo" at bounding box center [463, 511] width 69 height 32
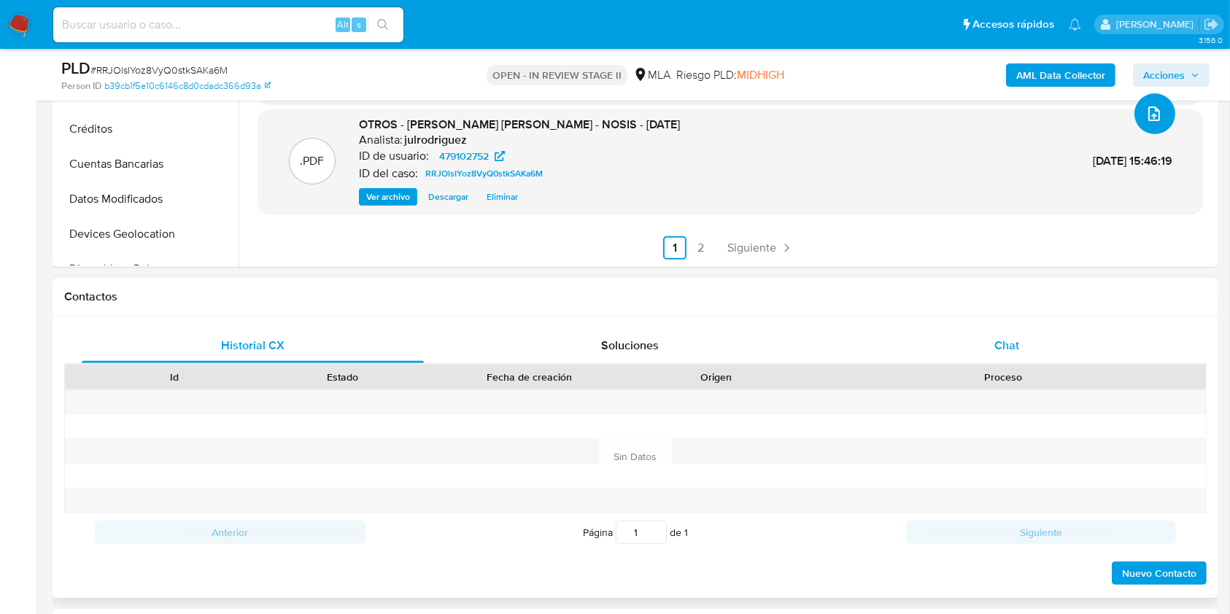
scroll to position [486, 0]
click at [976, 336] on div "Chat" at bounding box center [1007, 344] width 342 height 35
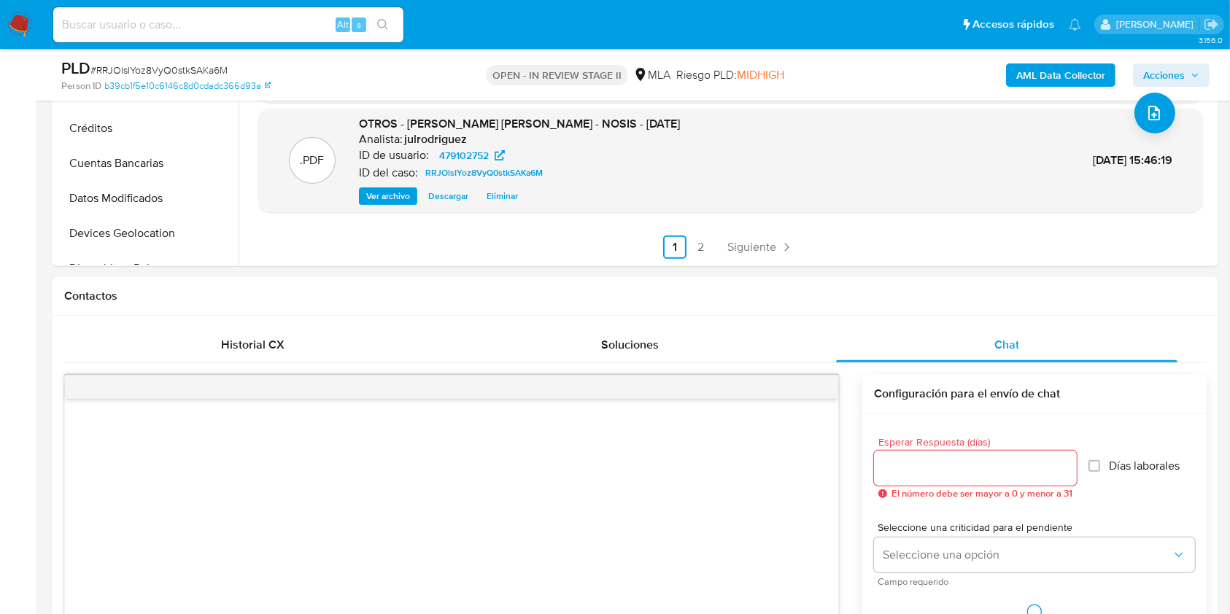
click at [1138, 66] on button "Acciones" at bounding box center [1171, 74] width 77 height 23
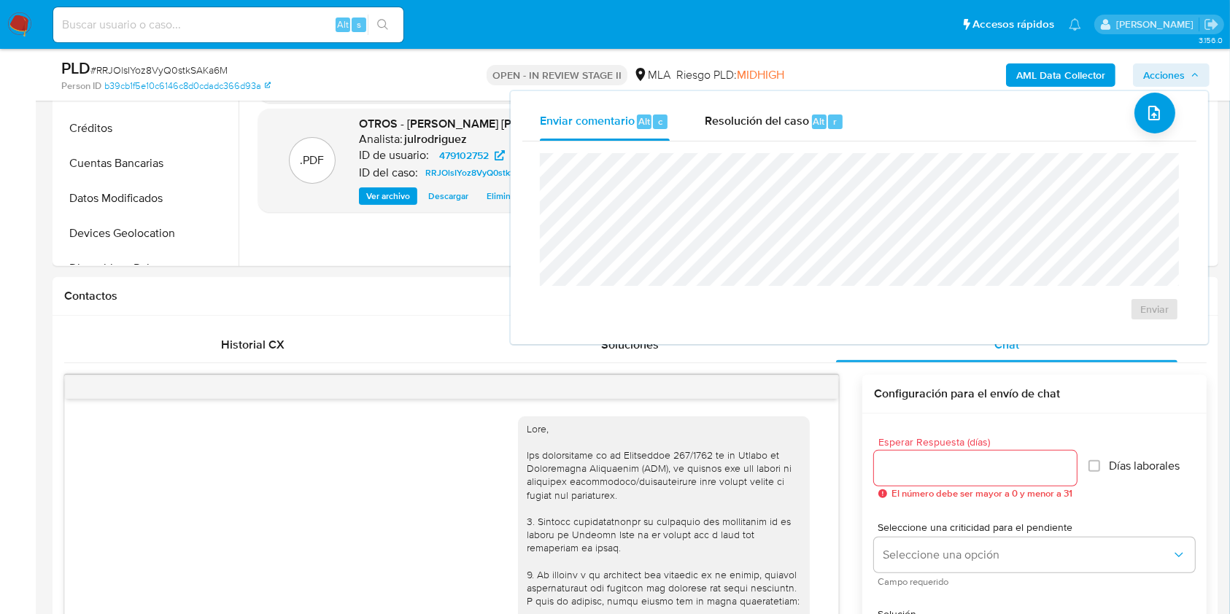
scroll to position [1185, 0]
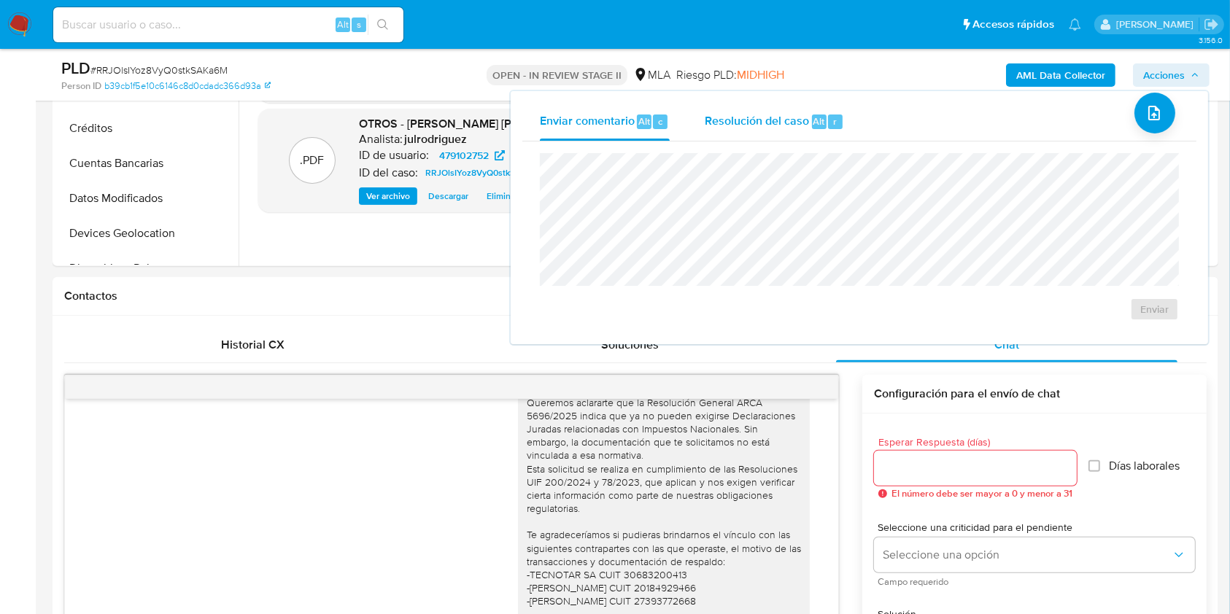
click at [747, 112] on span "Resolución del caso" at bounding box center [757, 120] width 104 height 17
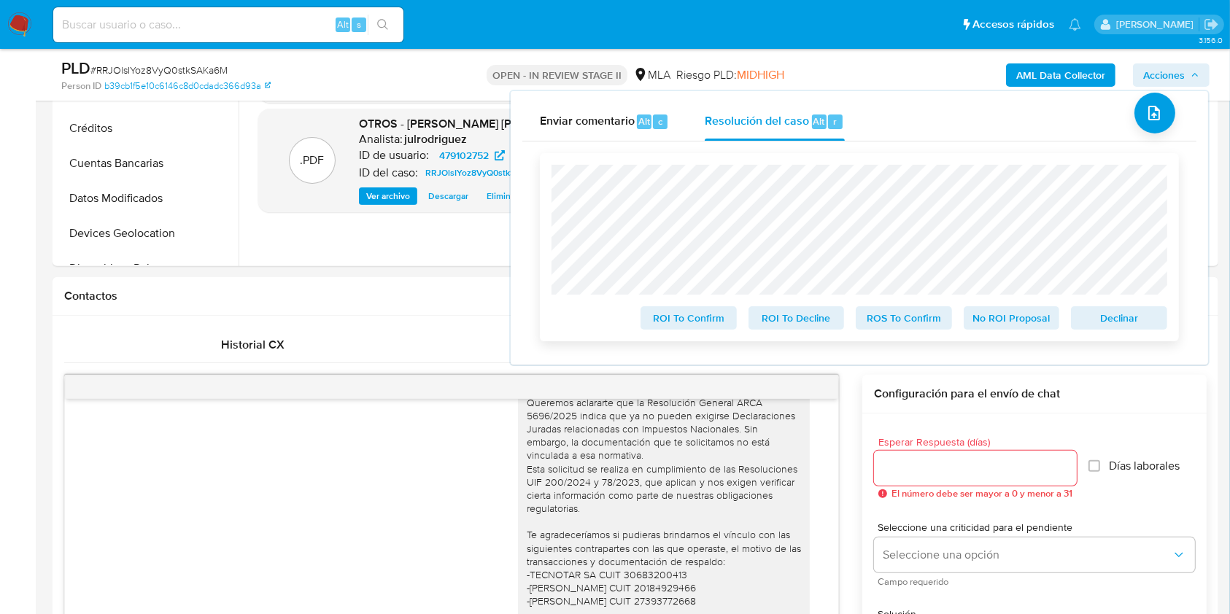
click at [904, 313] on span "ROS To Confirm" at bounding box center [904, 318] width 76 height 20
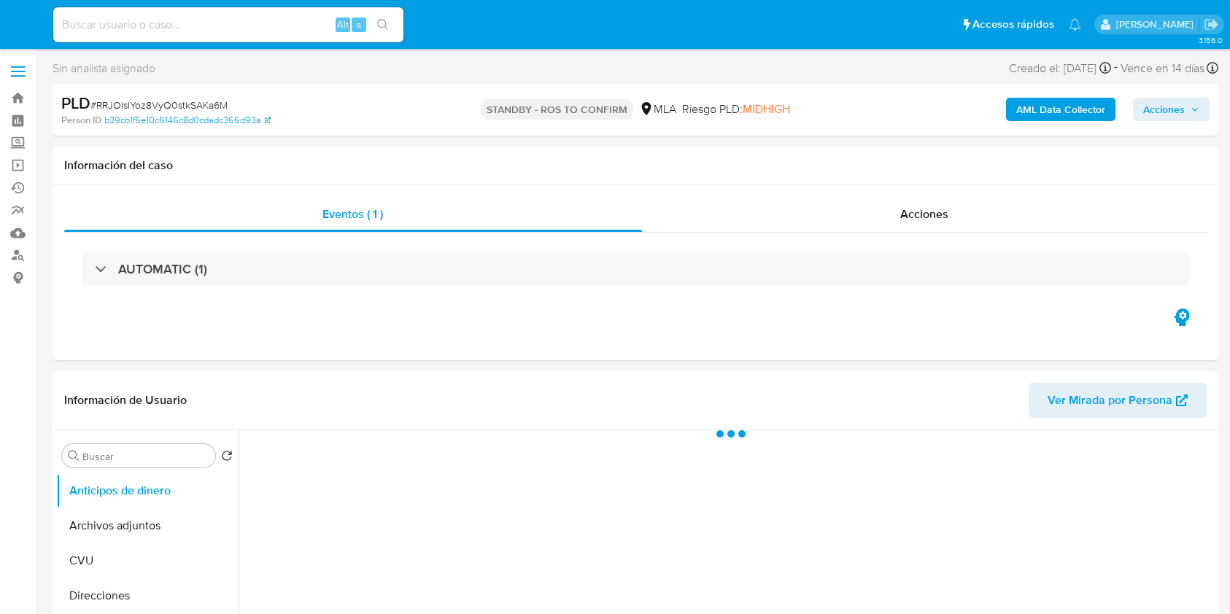
select select "10"
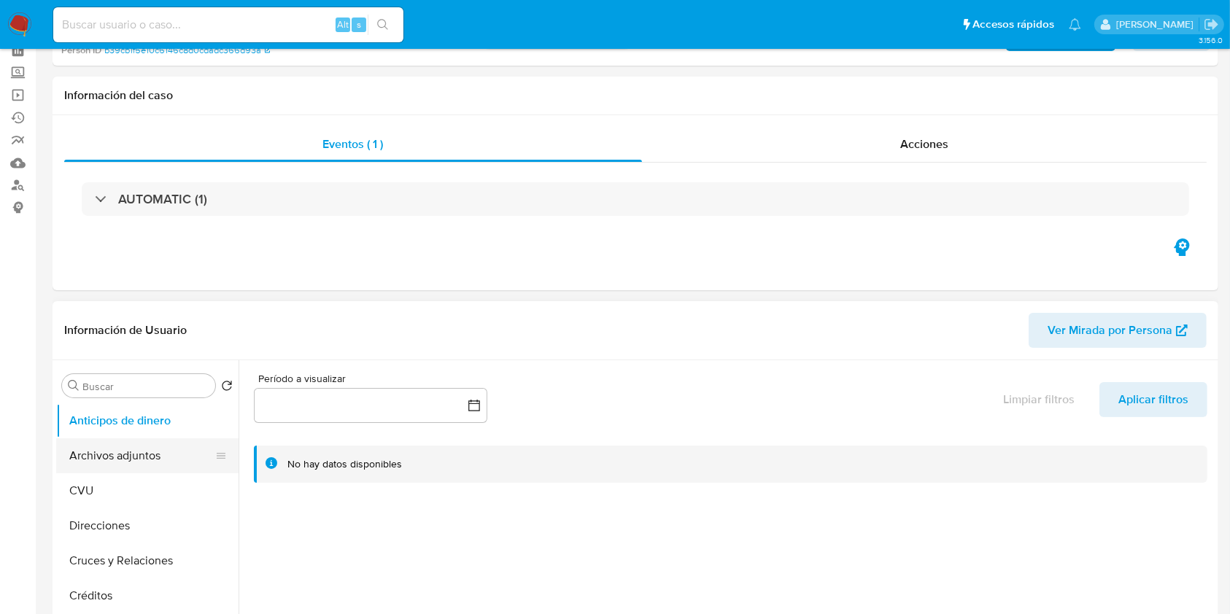
scroll to position [194, 0]
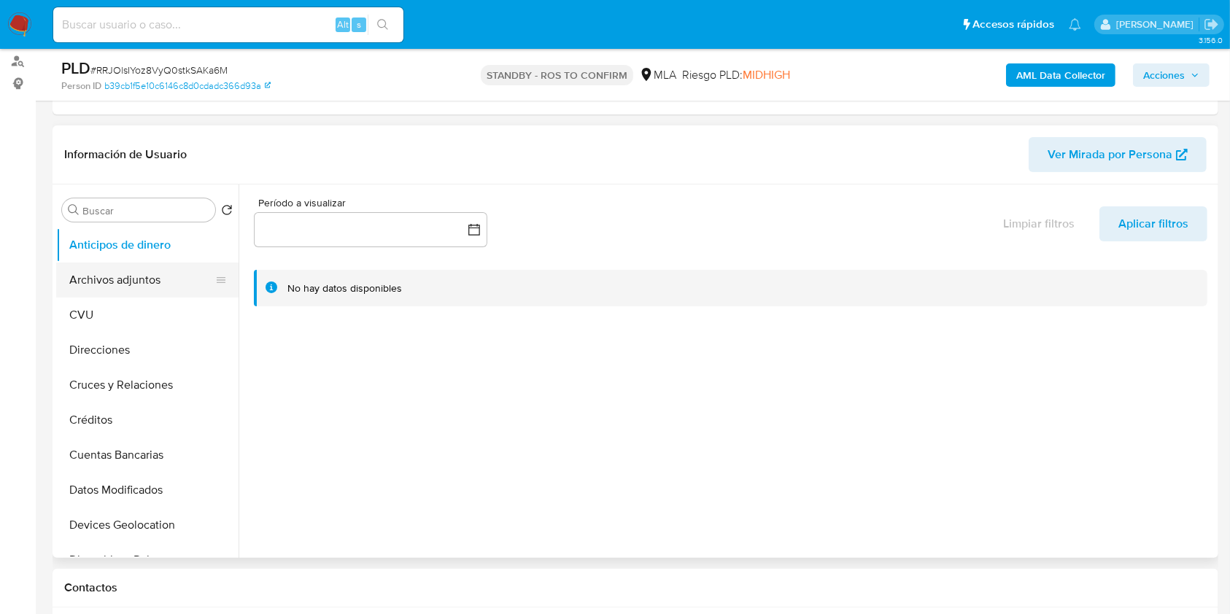
click at [165, 270] on button "Archivos adjuntos" at bounding box center [141, 280] width 171 height 35
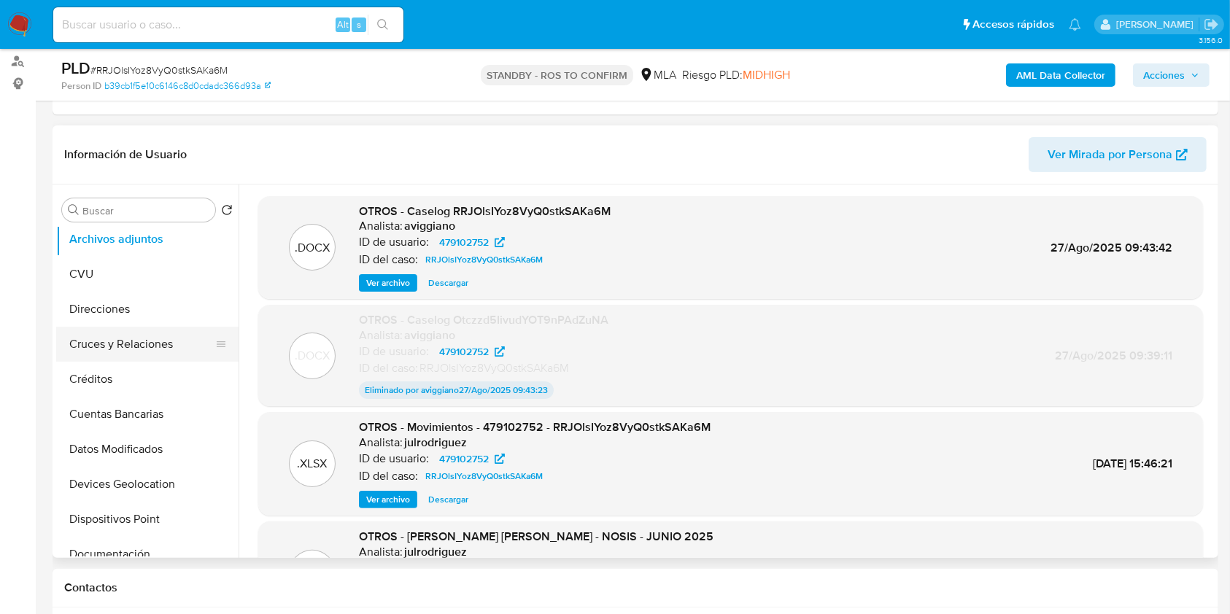
scroll to position [292, 0]
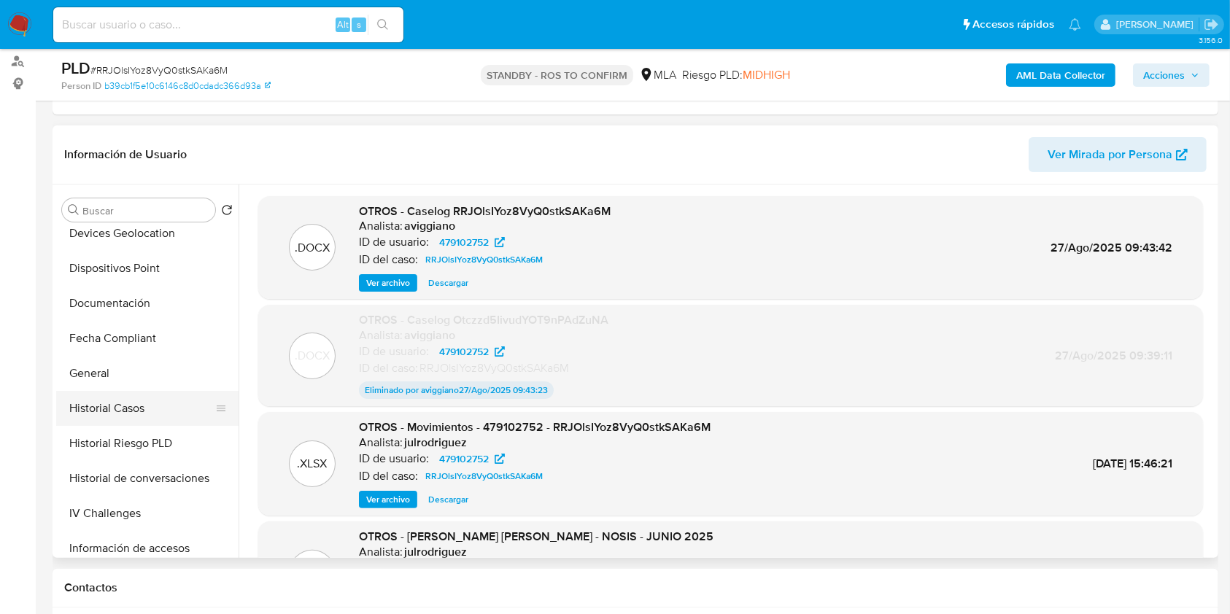
click at [134, 401] on button "Historial Casos" at bounding box center [141, 408] width 171 height 35
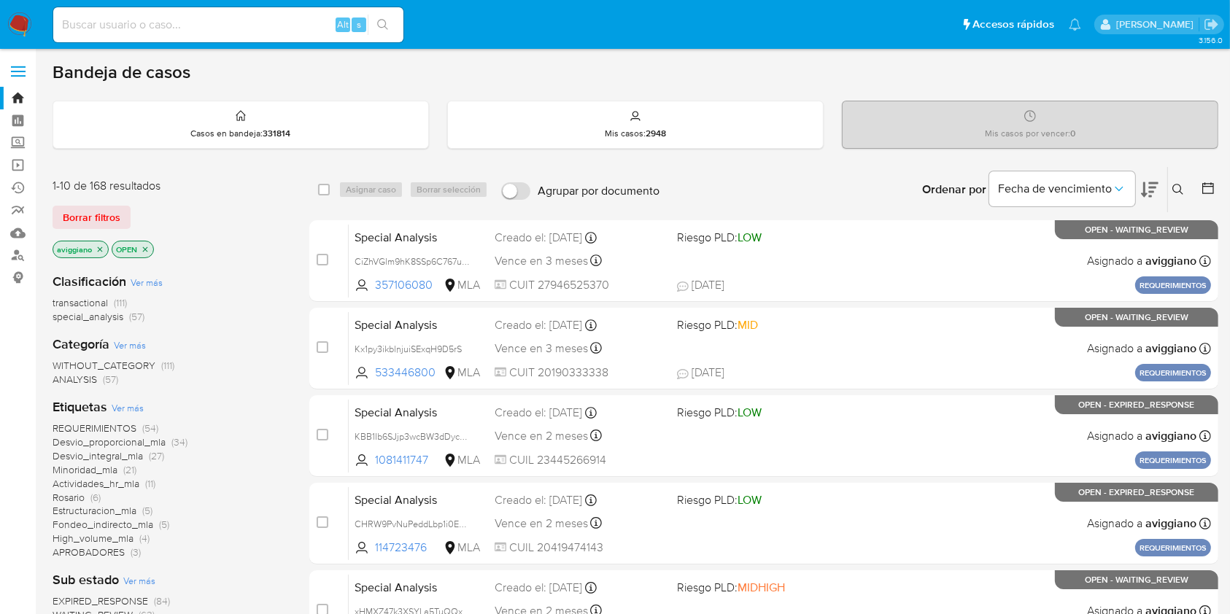
click at [1174, 184] on icon at bounding box center [1177, 189] width 11 height 11
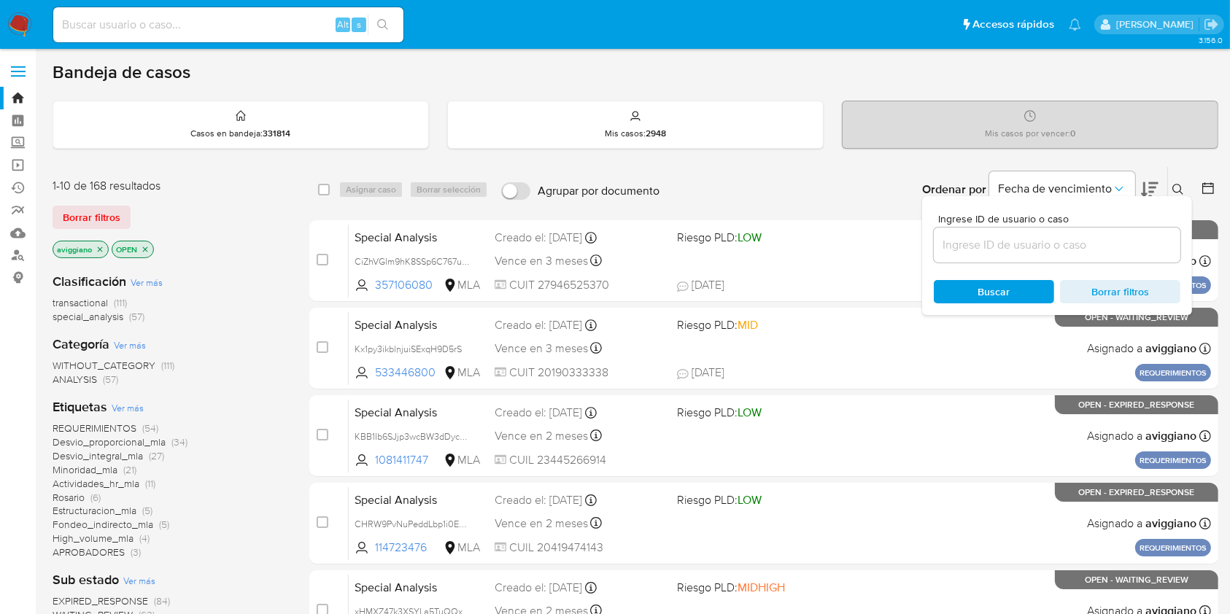
click at [1067, 256] on div at bounding box center [1057, 245] width 247 height 35
click at [1066, 244] on input at bounding box center [1057, 245] width 247 height 19
paste input "l4Pe1r7iIYnJIJWmlipw4xPP"
type input "l4Pe1r7iIYnJIJWmlipw4xPP"
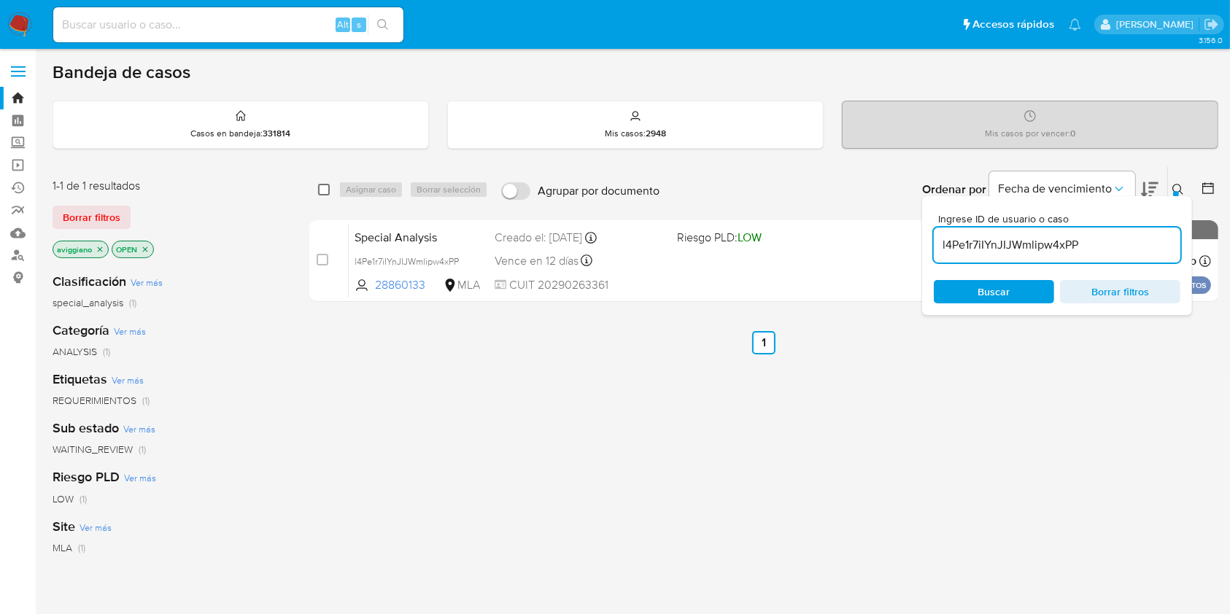
click at [322, 187] on input "checkbox" at bounding box center [324, 190] width 12 height 12
checkbox input "true"
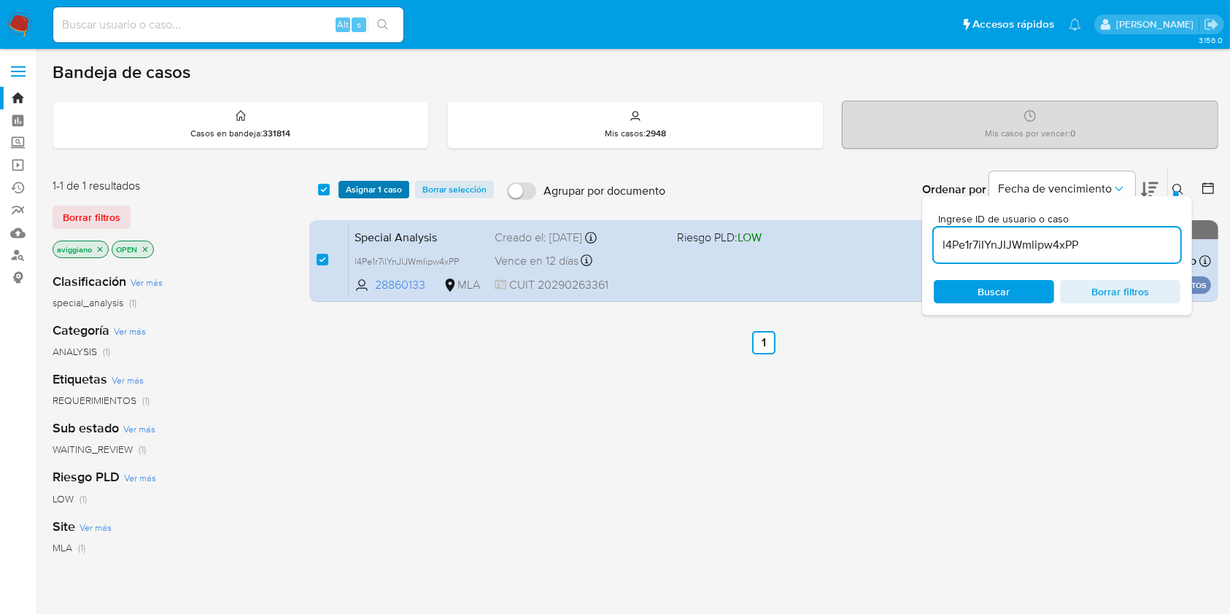
click at [338, 187] on button "Asignar 1 caso" at bounding box center [373, 190] width 71 height 18
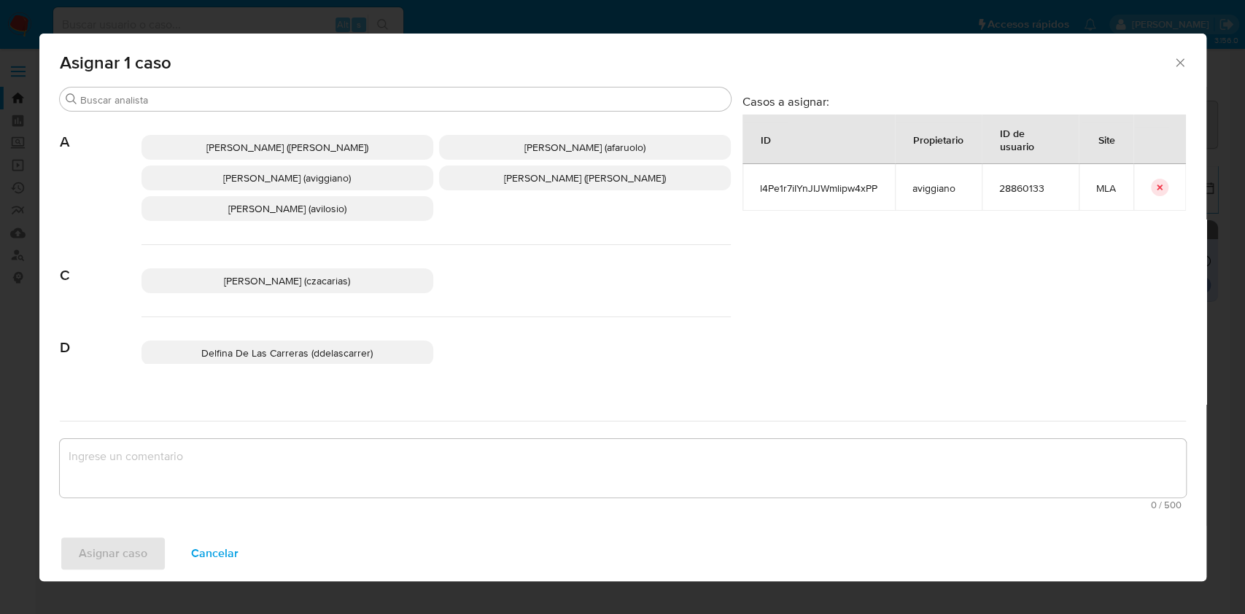
click at [257, 181] on span "[PERSON_NAME] (aviggiano)" at bounding box center [287, 178] width 128 height 15
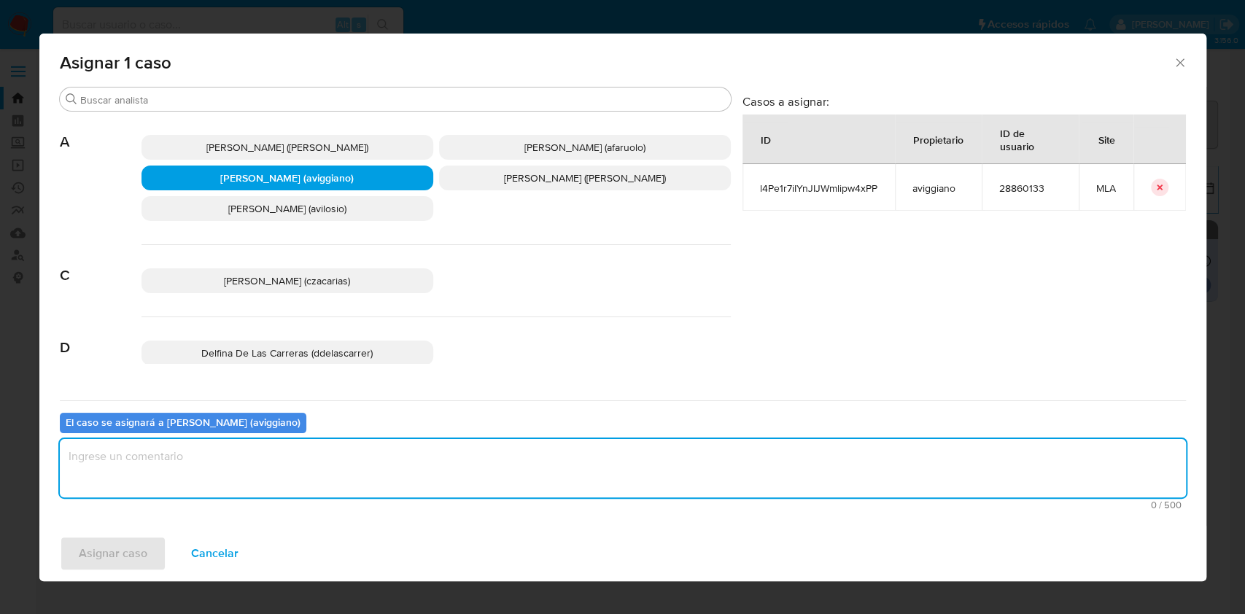
click at [181, 481] on textarea "assign-modal" at bounding box center [623, 468] width 1126 height 58
click at [111, 538] on span "Asignar caso" at bounding box center [113, 554] width 69 height 32
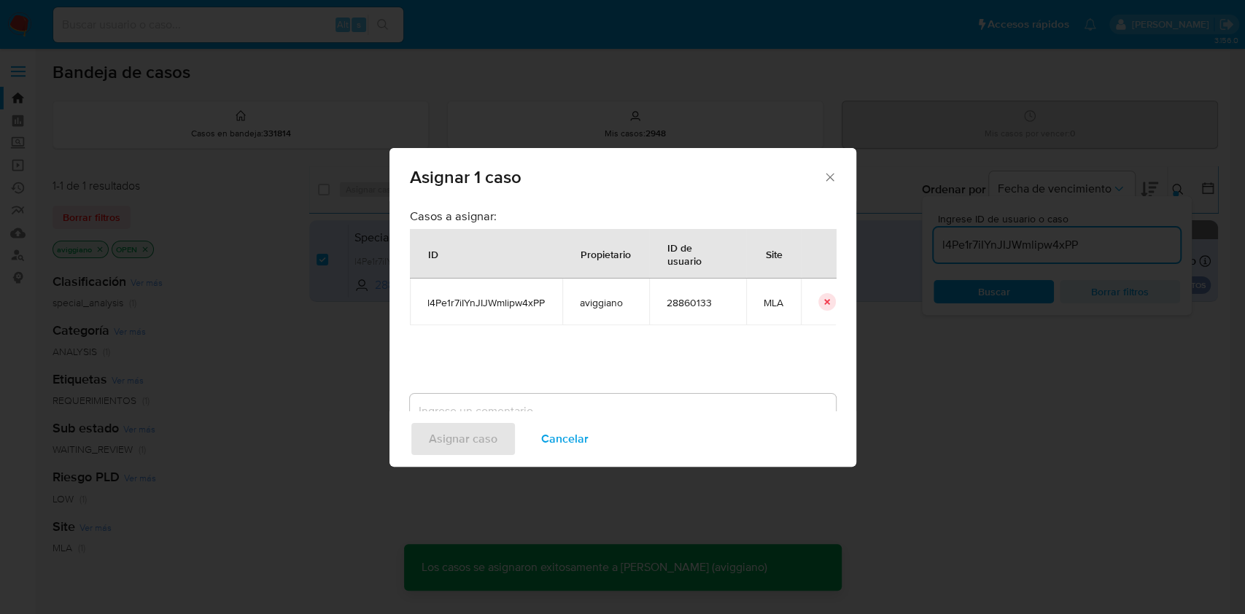
checkbox input "false"
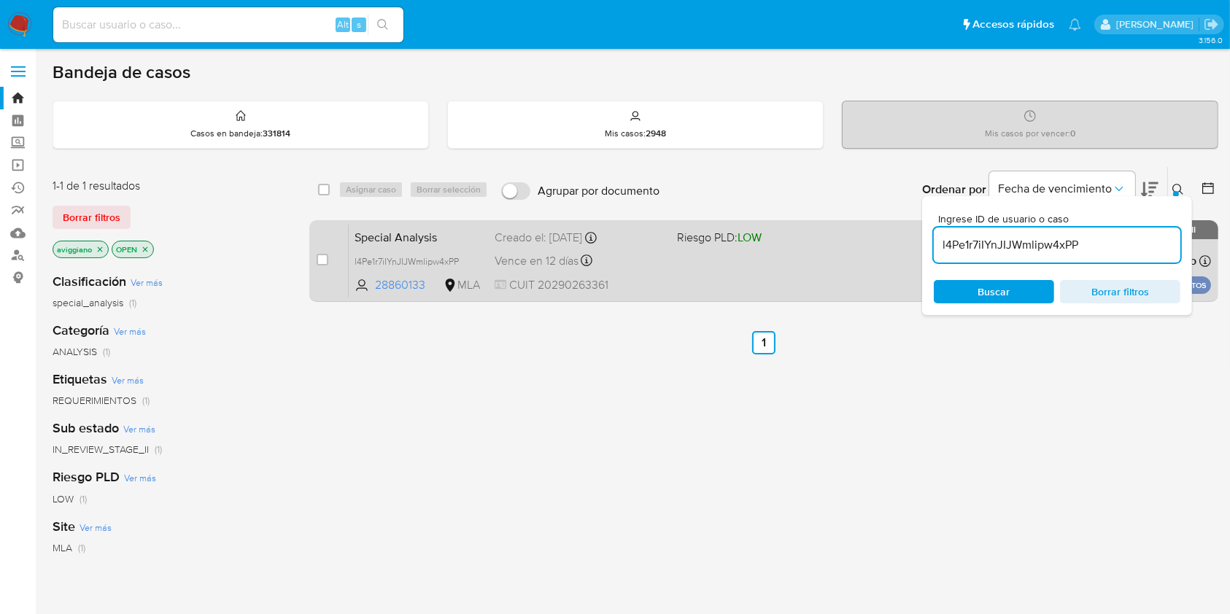
click at [702, 263] on div "Special Analysis l4Pe1r7iIYnJIJWmlipw4xPP 28860133 MLA Riesgo PLD: LOW Creado e…" at bounding box center [780, 261] width 862 height 74
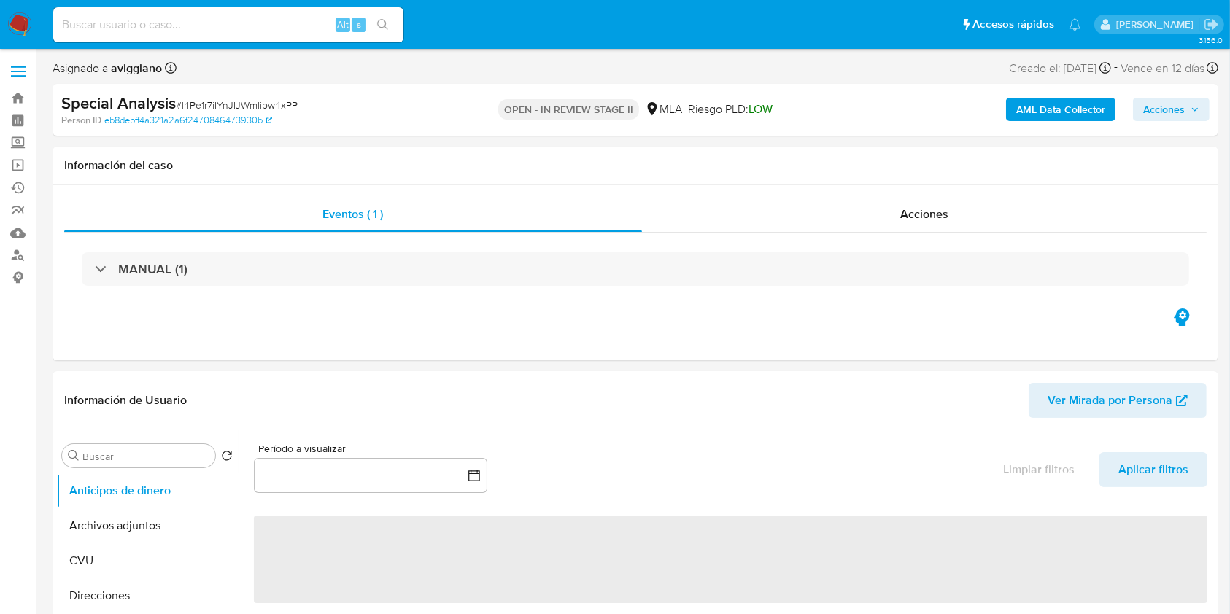
select select "10"
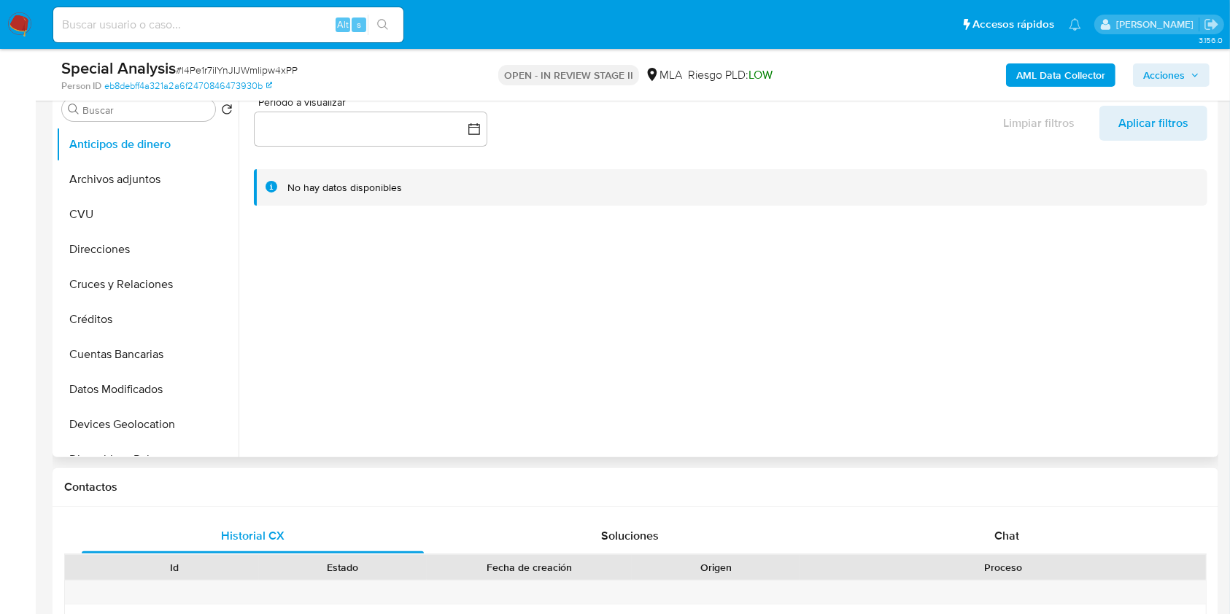
scroll to position [292, 0]
click at [1164, 67] on span "Acciones" at bounding box center [1164, 74] width 42 height 23
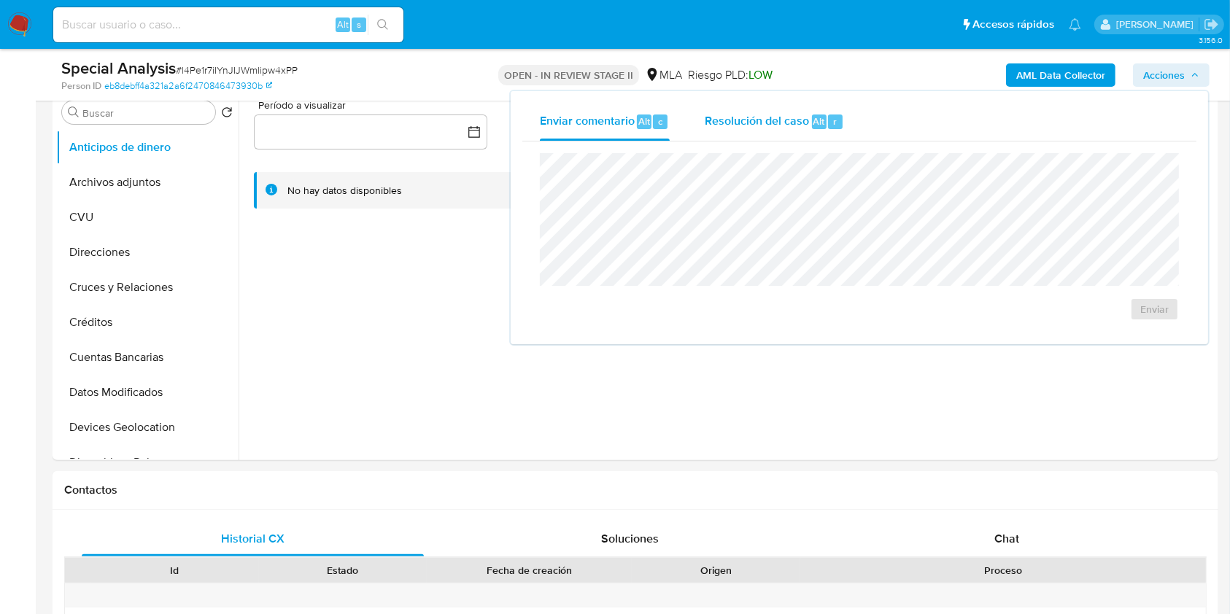
click at [788, 123] on span "Resolución del caso" at bounding box center [757, 120] width 104 height 17
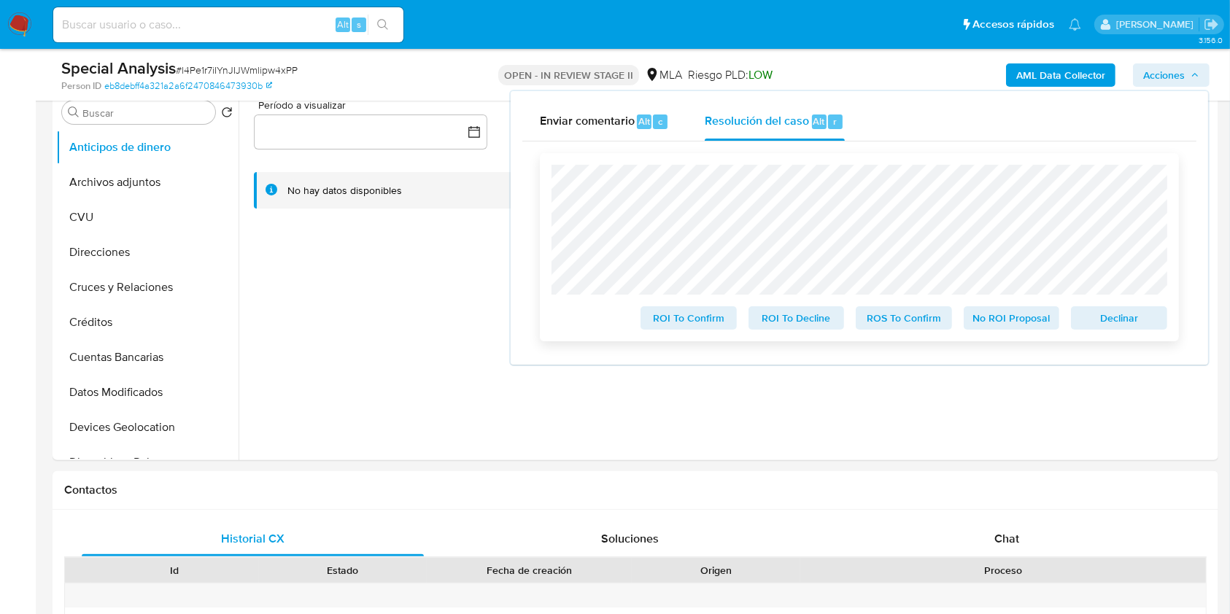
click at [1095, 312] on span "Declinar" at bounding box center [1119, 318] width 76 height 20
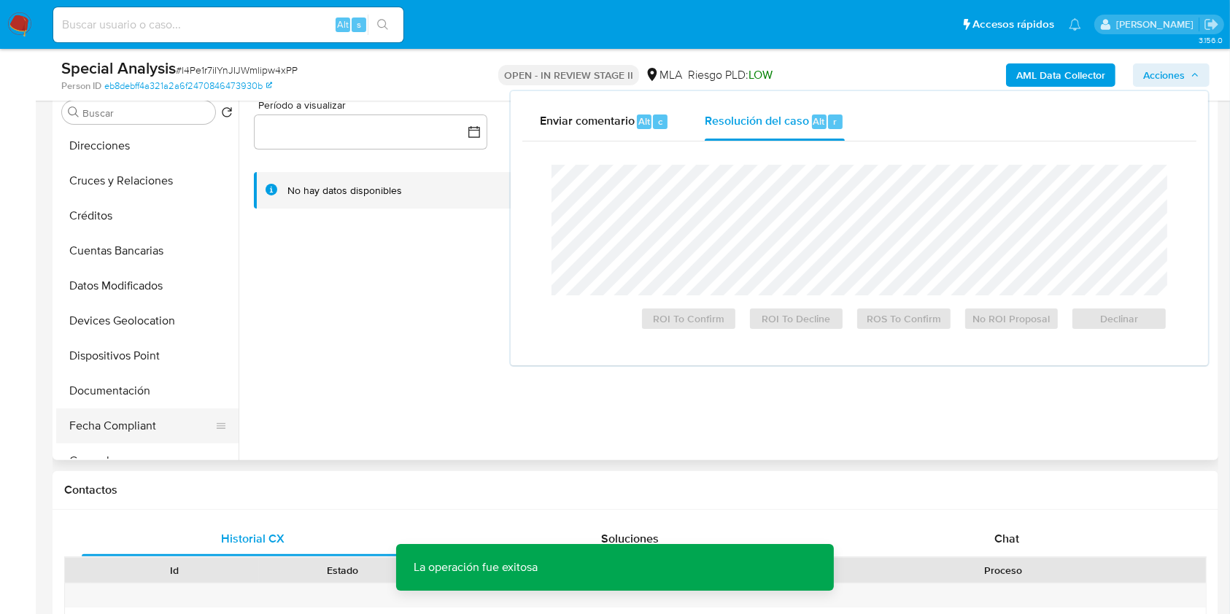
scroll to position [194, 0]
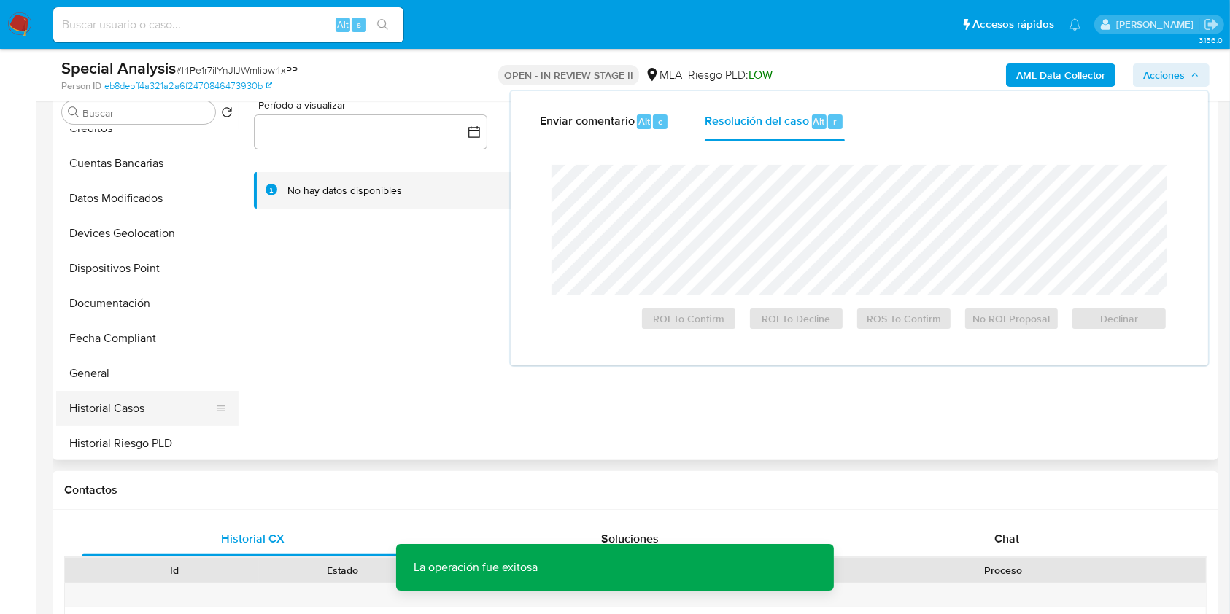
click at [91, 399] on button "Historial Casos" at bounding box center [141, 408] width 171 height 35
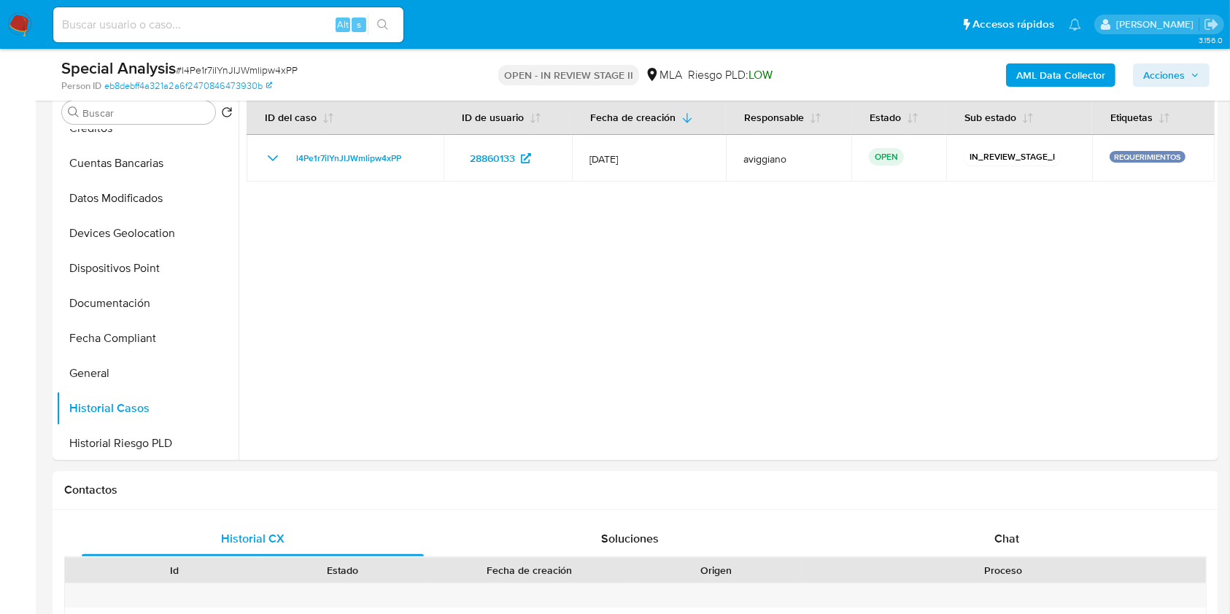
click at [1157, 79] on span "Acciones" at bounding box center [1164, 74] width 42 height 23
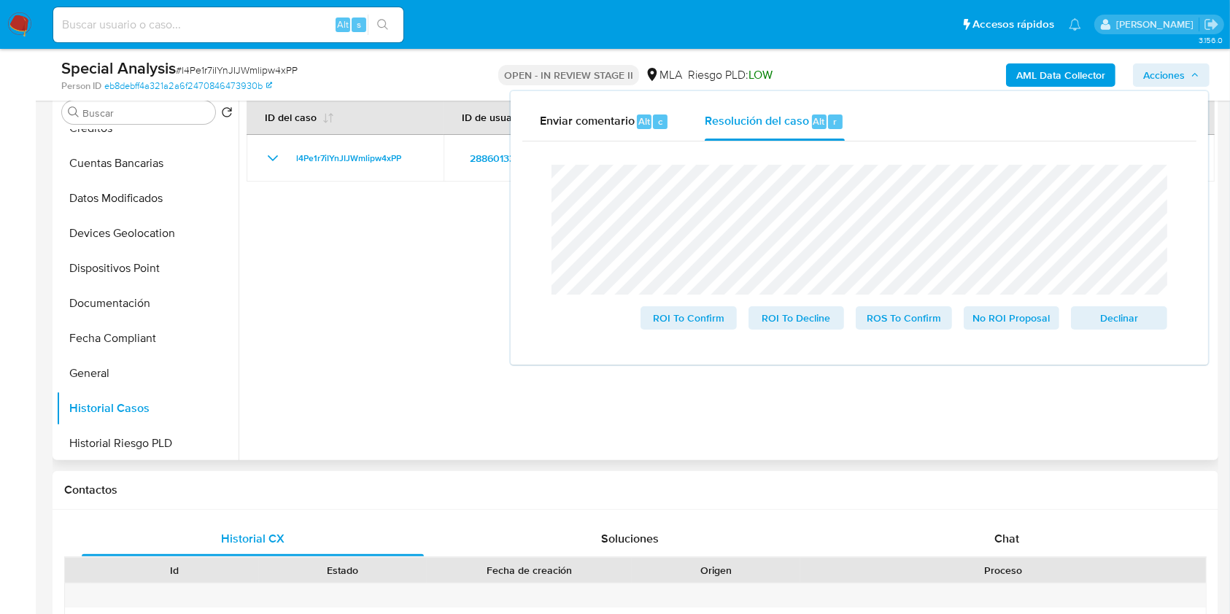
click at [484, 379] on div at bounding box center [726, 273] width 976 height 373
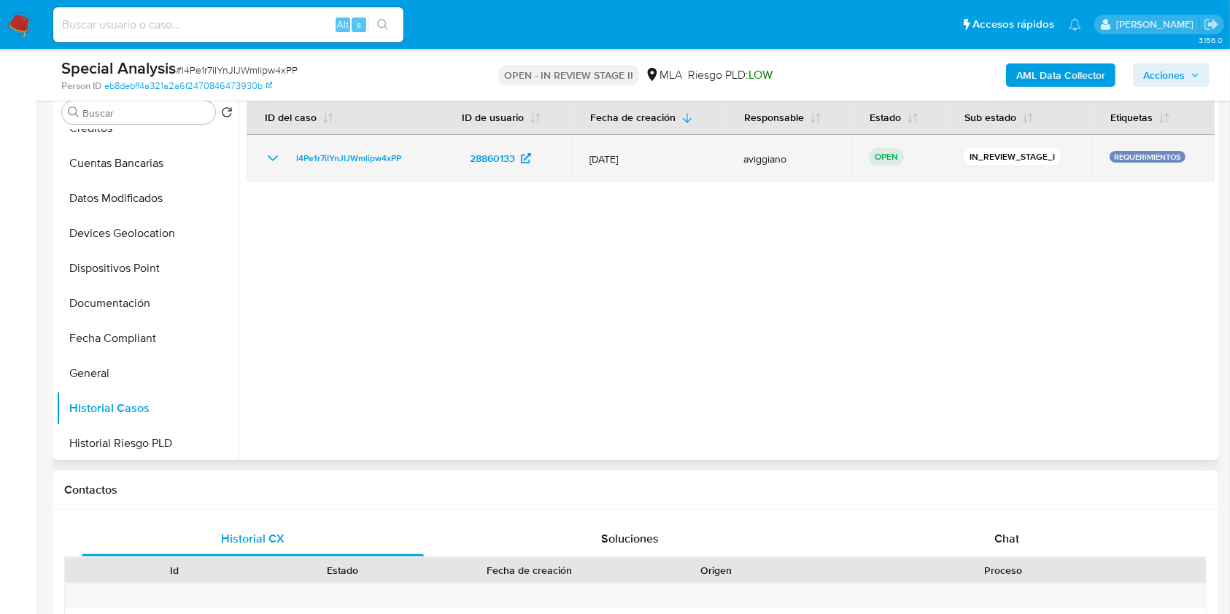
click at [371, 141] on td "l4Pe1r7iIYnJIJWmlipw4xPP" at bounding box center [345, 158] width 197 height 47
click at [365, 163] on span "l4Pe1r7iIYnJIJWmlipw4xPP" at bounding box center [348, 159] width 105 height 18
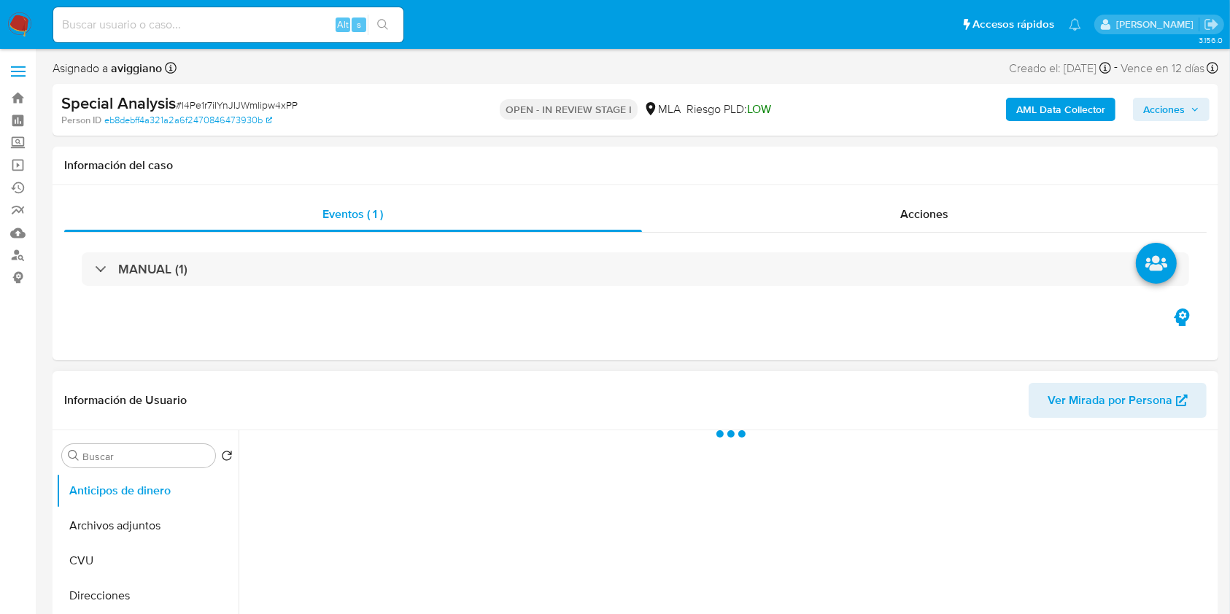
select select "10"
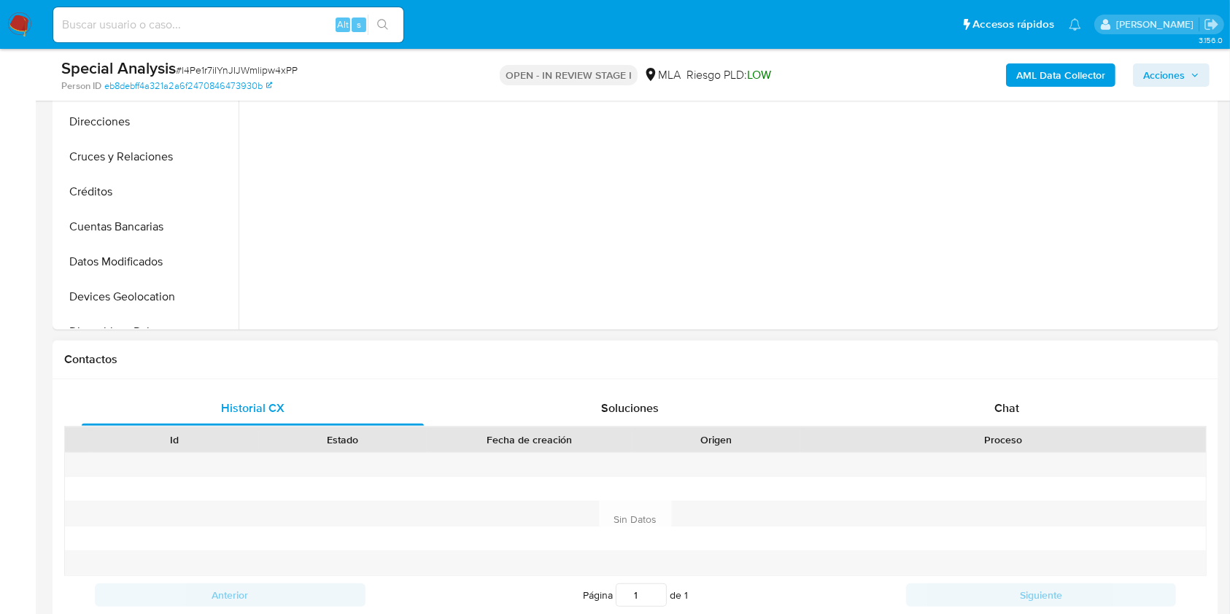
scroll to position [583, 0]
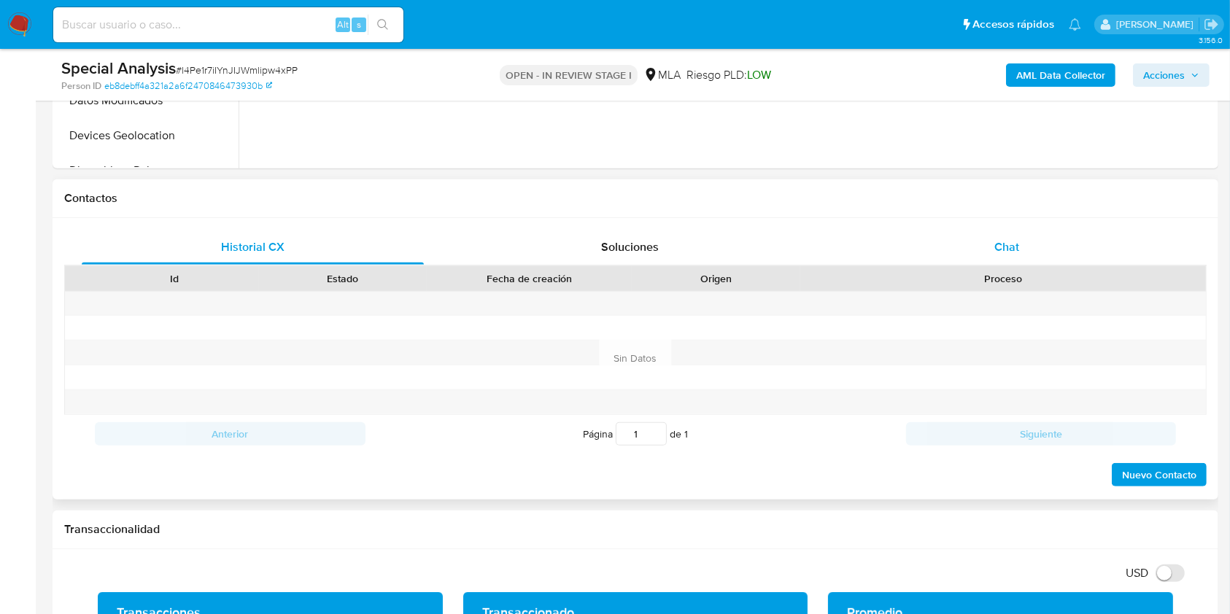
click at [988, 264] on div "Chat" at bounding box center [1007, 247] width 342 height 35
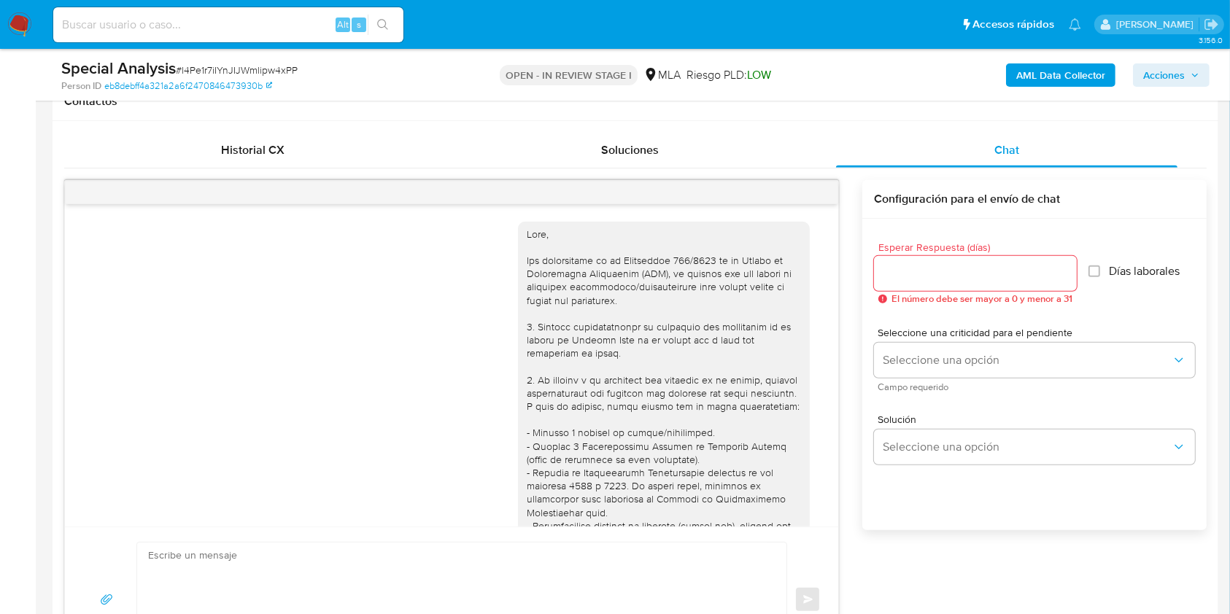
scroll to position [614, 0]
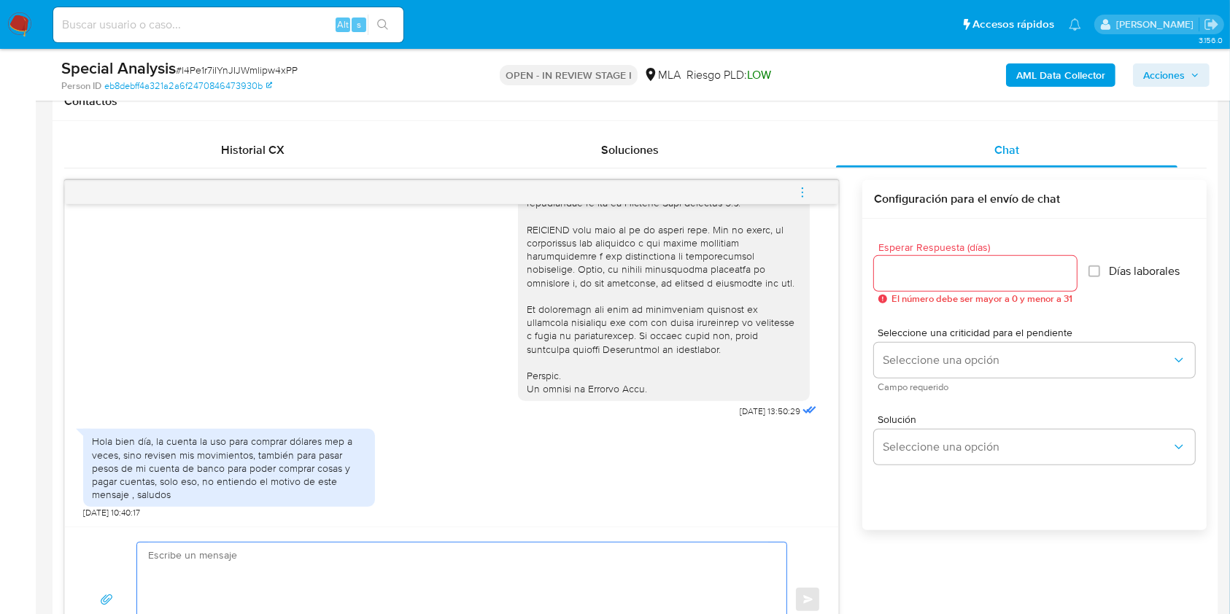
click at [441, 597] on textarea at bounding box center [458, 600] width 620 height 115
click at [803, 190] on icon "menu-action" at bounding box center [802, 192] width 13 height 13
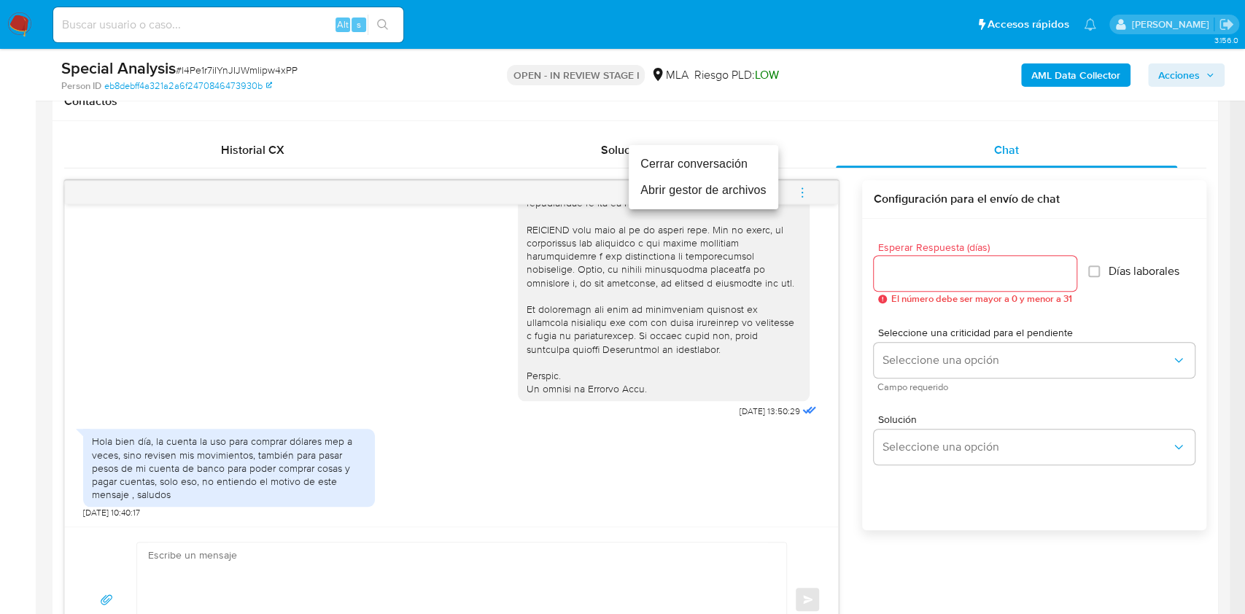
click at [681, 166] on li "Cerrar conversación" at bounding box center [704, 164] width 150 height 26
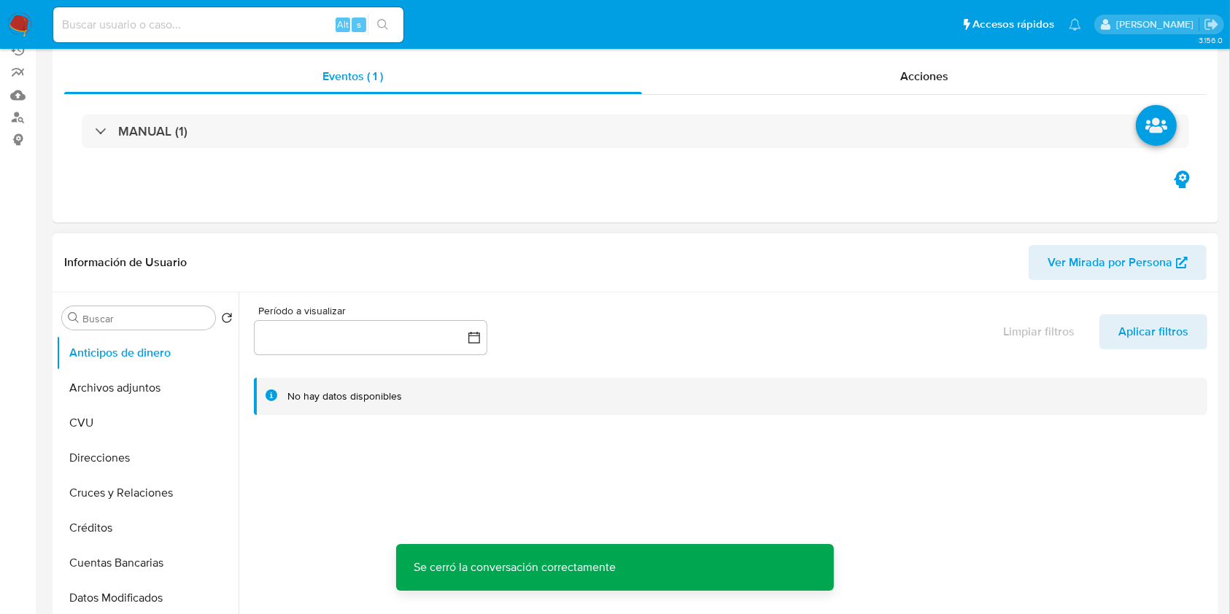
scroll to position [0, 0]
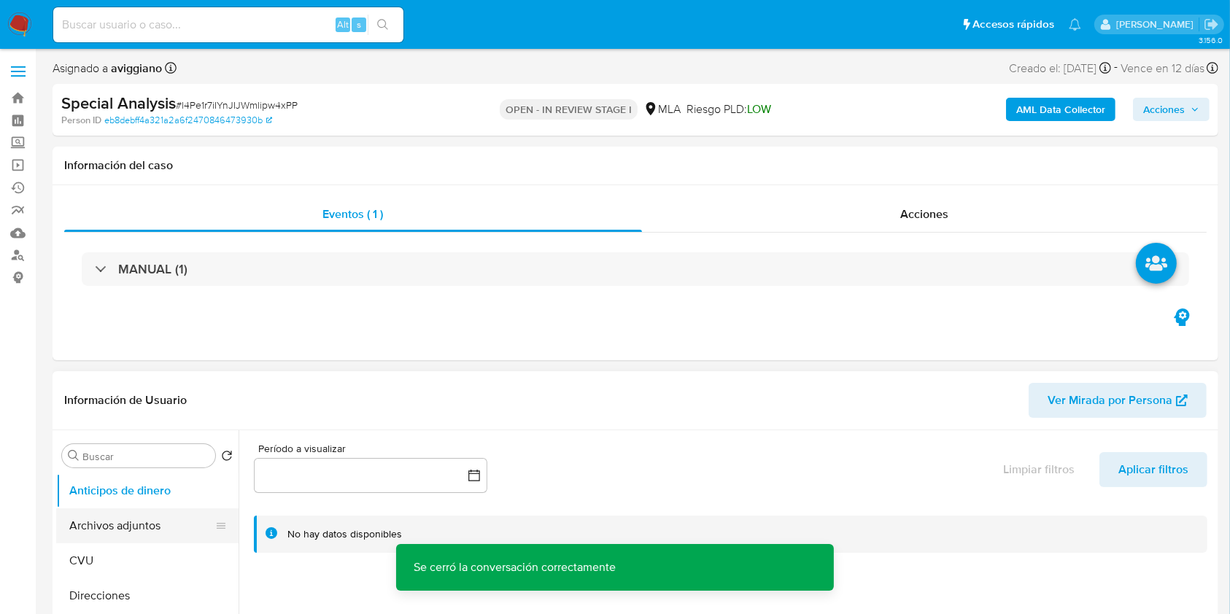
click at [146, 519] on button "Archivos adjuntos" at bounding box center [141, 525] width 171 height 35
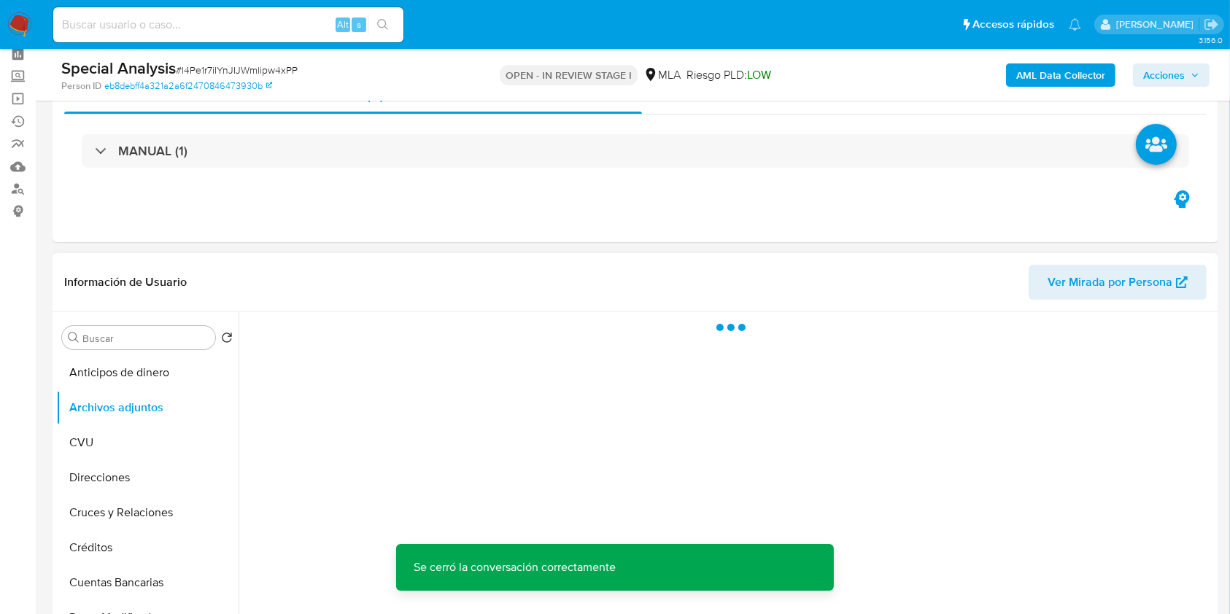
scroll to position [97, 0]
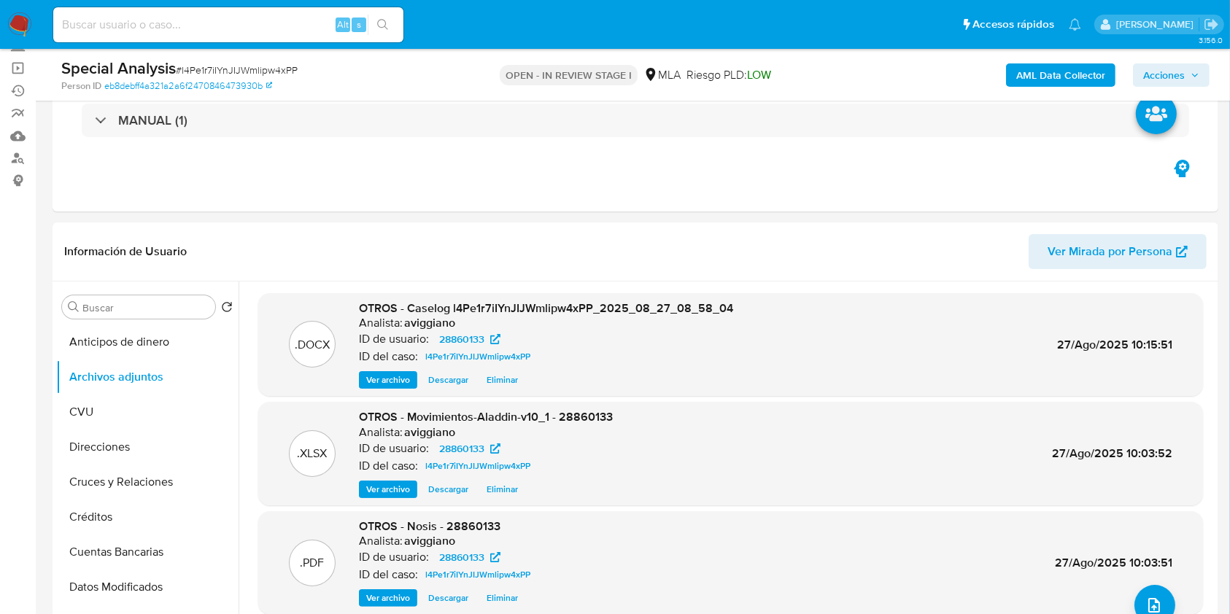
click at [1195, 76] on icon "button" at bounding box center [1195, 75] width 6 height 4
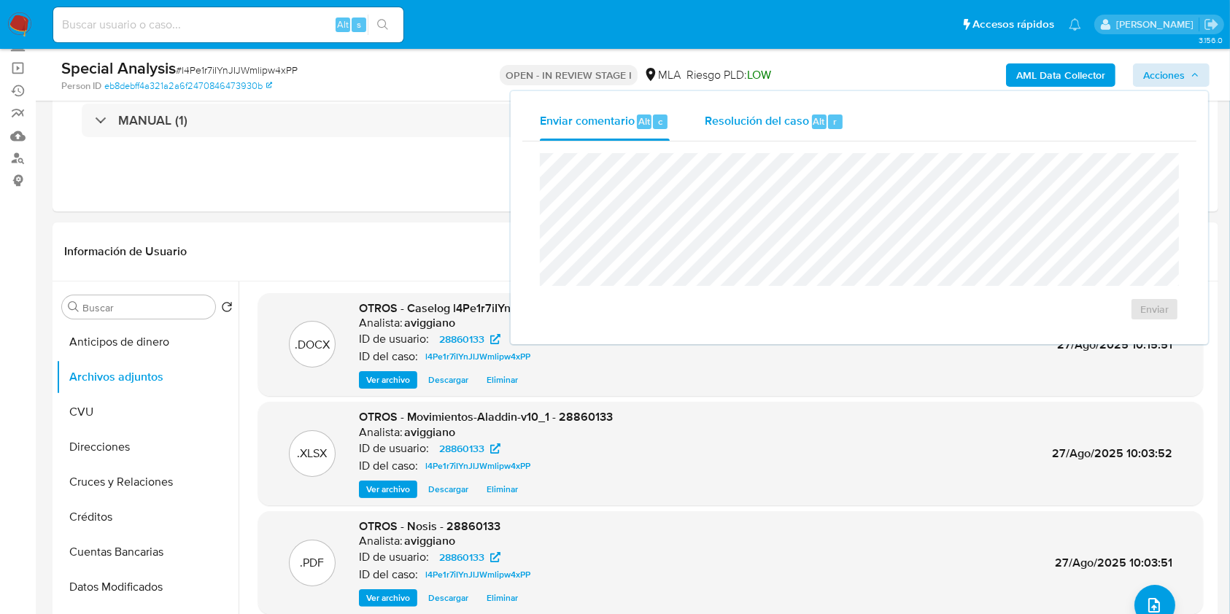
click at [782, 114] on span "Resolución del caso" at bounding box center [757, 120] width 104 height 17
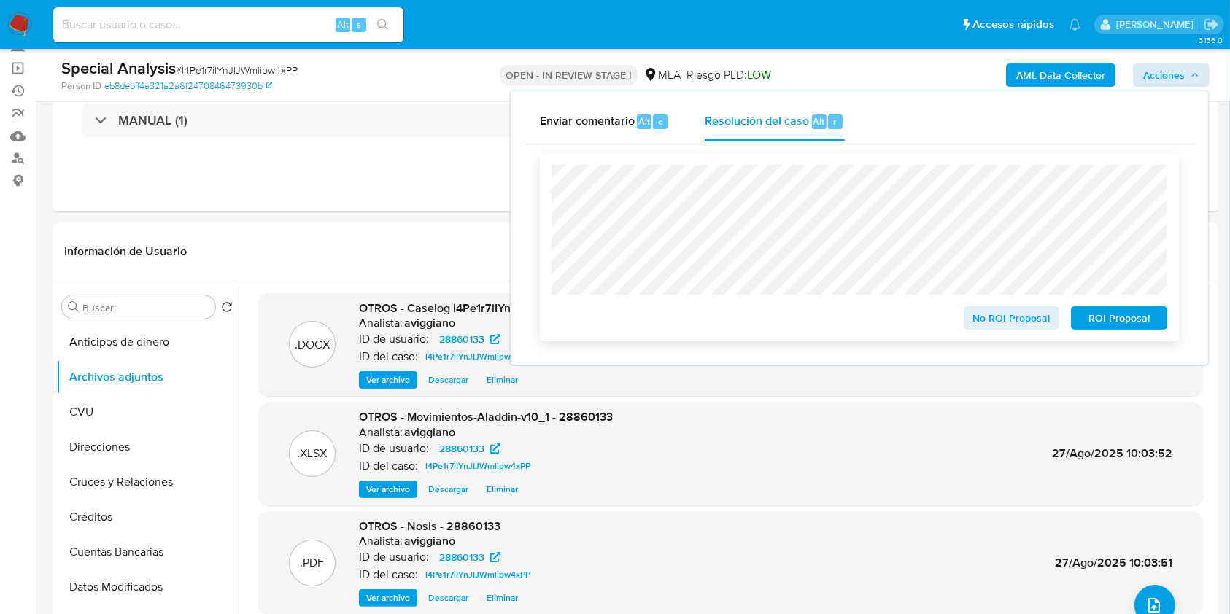
click at [1009, 322] on span "No ROI Proposal" at bounding box center [1012, 318] width 76 height 20
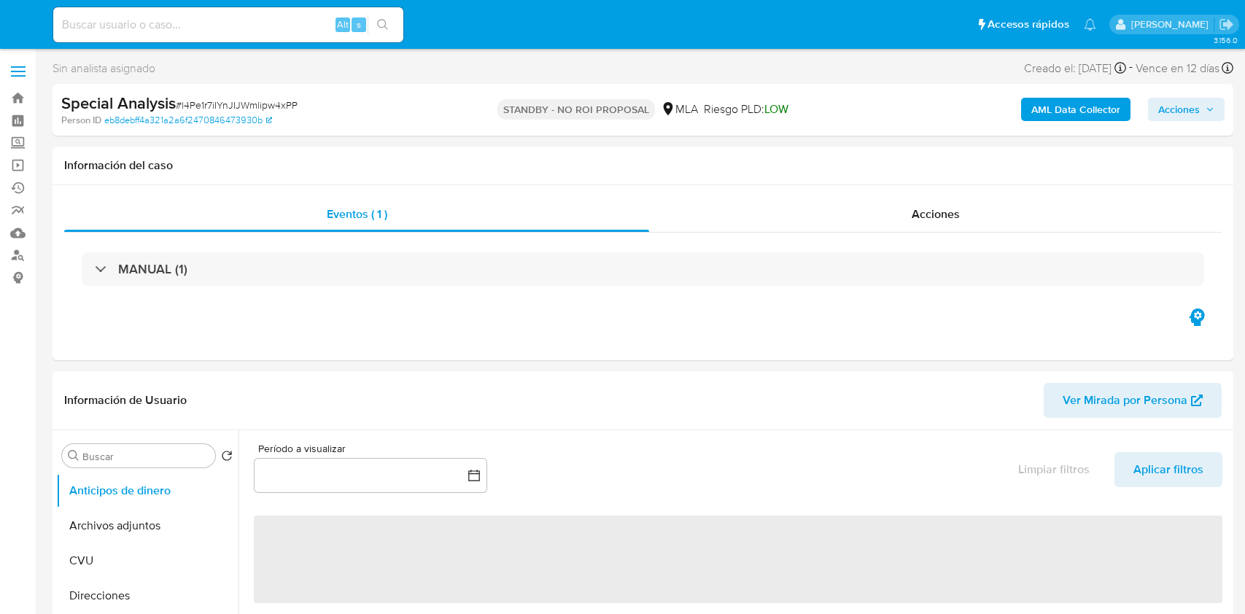
select select "10"
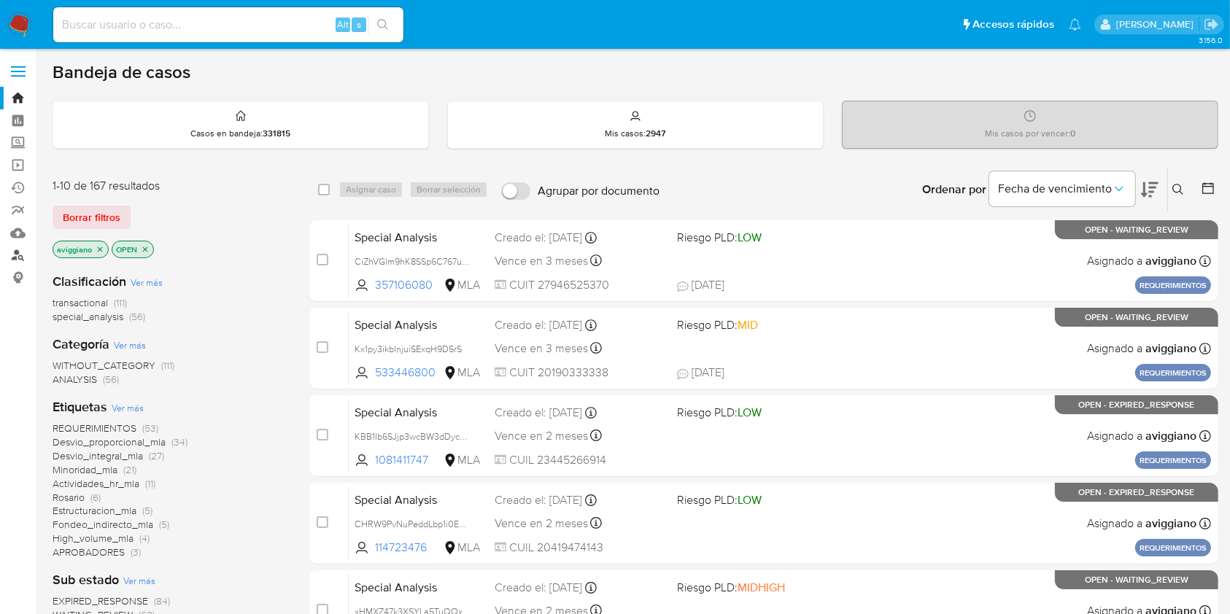
click at [18, 254] on link "Buscador de personas" at bounding box center [87, 255] width 174 height 23
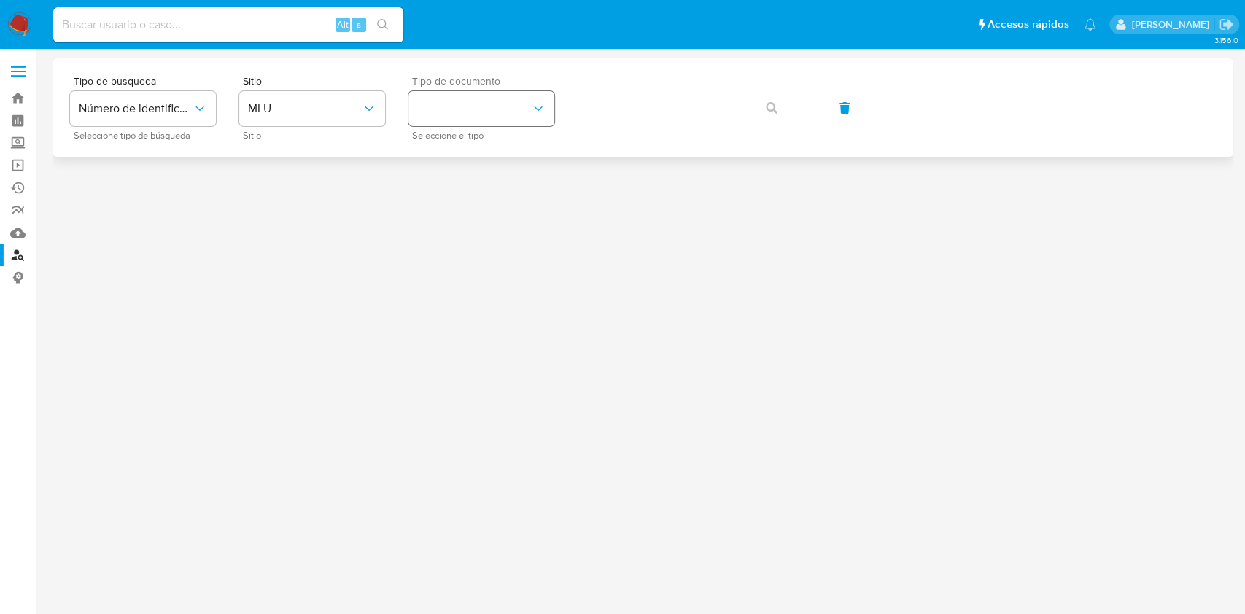
click at [464, 125] on button "identificationType" at bounding box center [481, 108] width 146 height 35
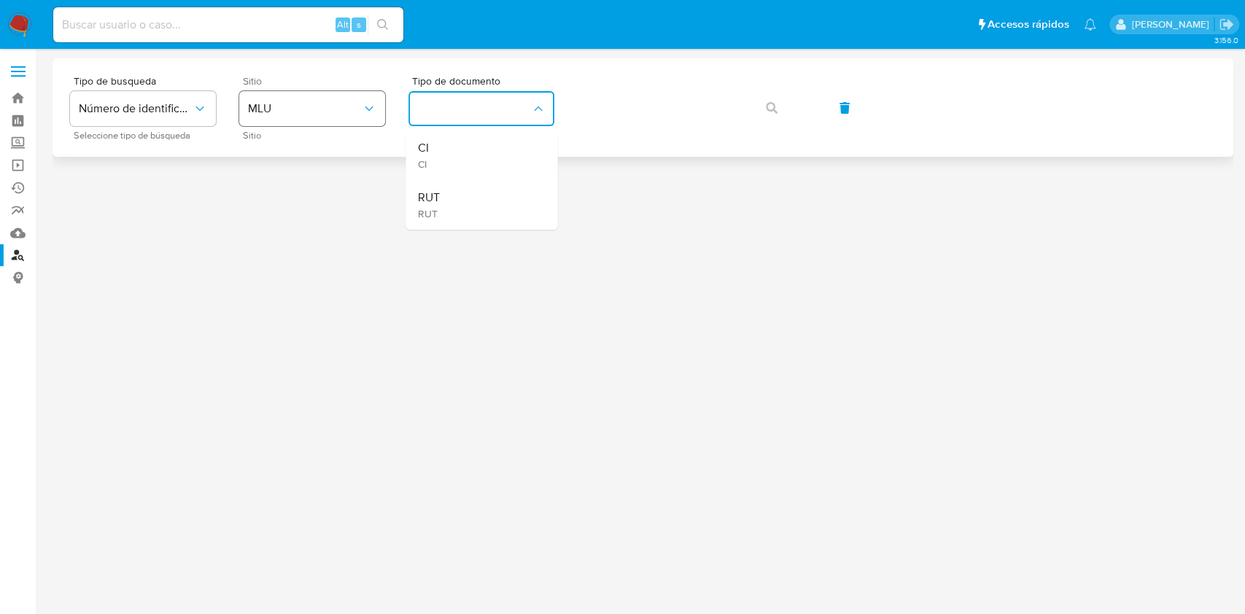
click at [325, 116] on button "MLU" at bounding box center [312, 108] width 146 height 35
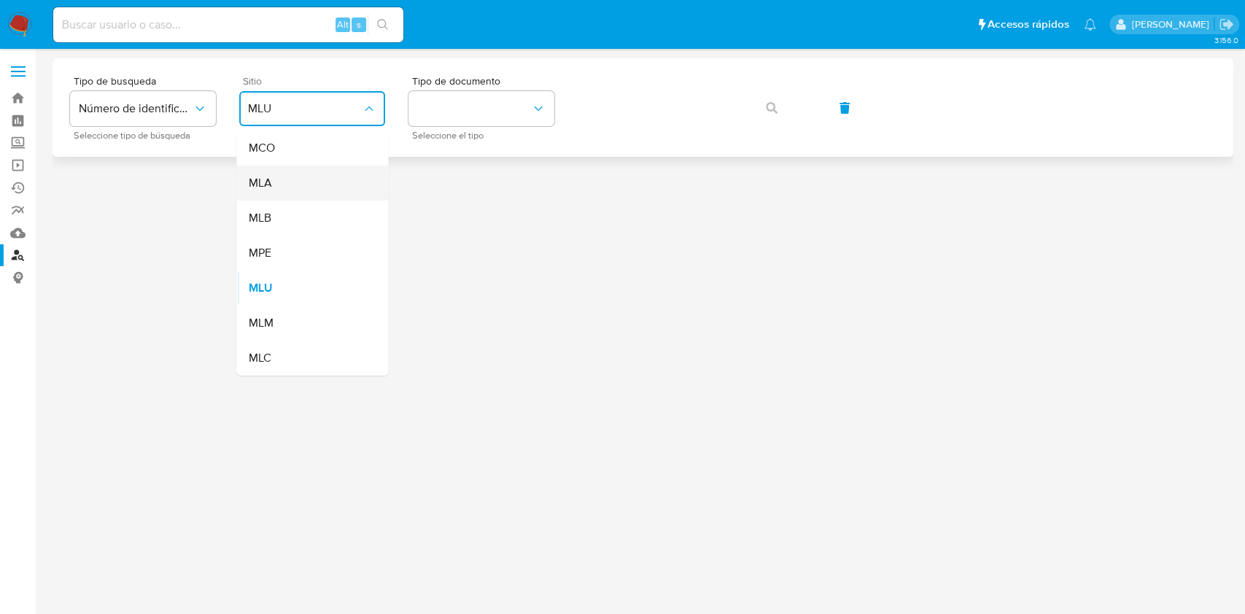
click at [280, 184] on div "MLA" at bounding box center [308, 183] width 120 height 35
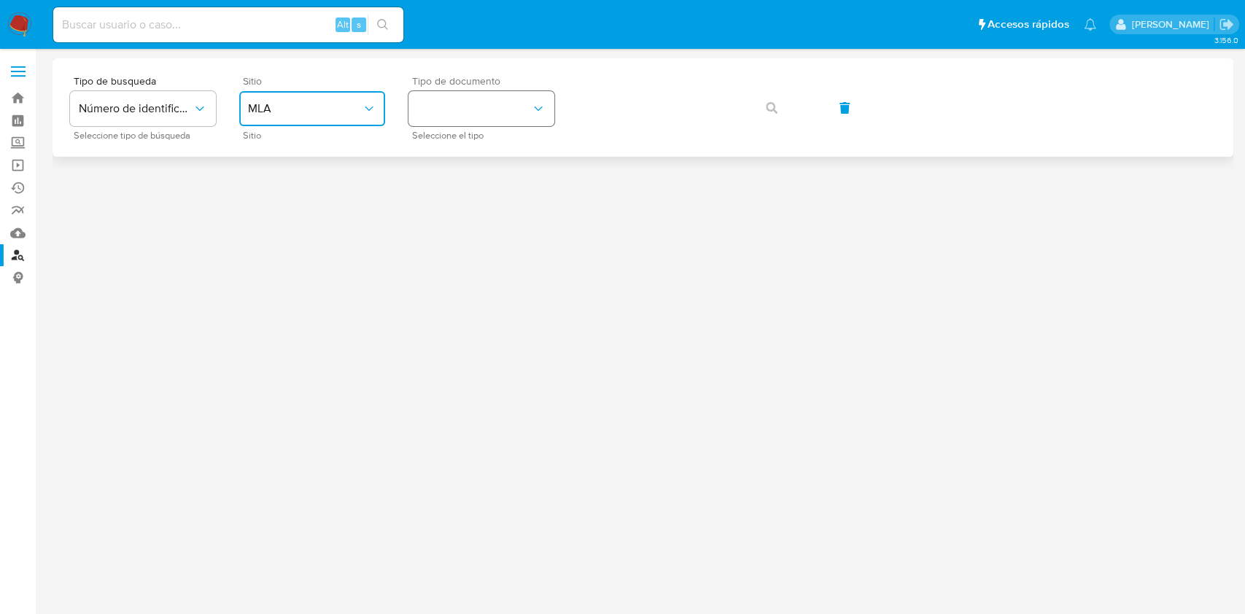
click at [506, 117] on button "identificationType" at bounding box center [481, 108] width 146 height 35
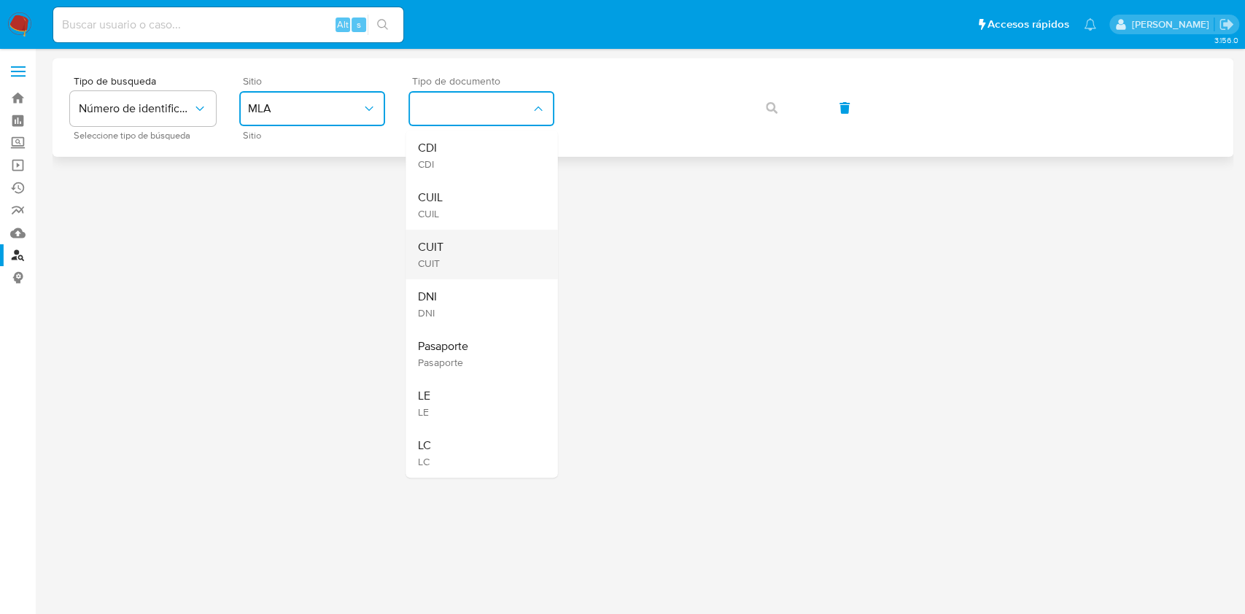
click at [446, 247] on div "CUIT CUIT" at bounding box center [477, 255] width 120 height 50
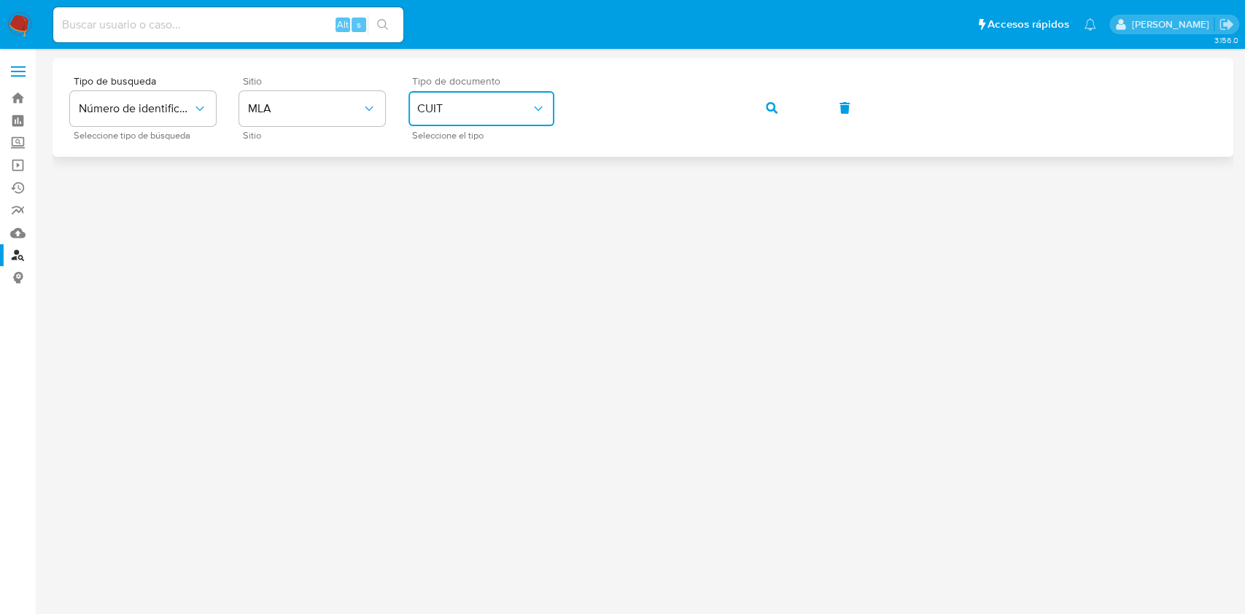
drag, startPoint x: 759, startPoint y: 112, endPoint x: 751, endPoint y: 122, distance: 12.4
click at [759, 112] on button "button" at bounding box center [772, 107] width 50 height 35
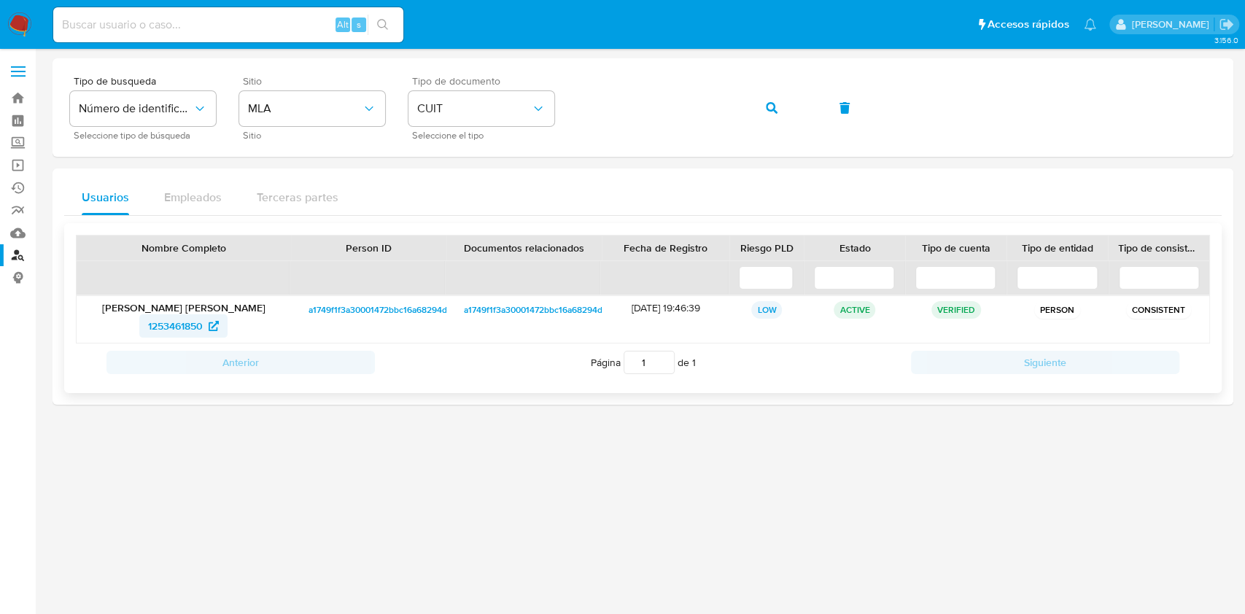
click at [198, 336] on span "1253461850" at bounding box center [175, 325] width 55 height 23
click at [198, 26] on input at bounding box center [228, 24] width 350 height 19
click at [24, 96] on link "Bandeja" at bounding box center [87, 98] width 174 height 23
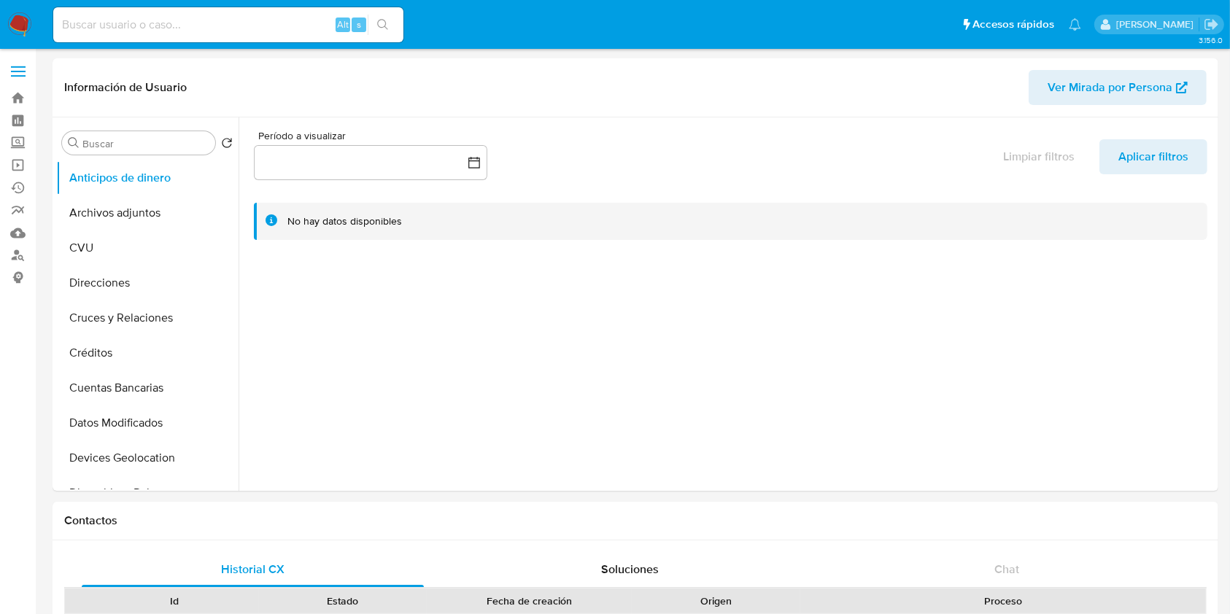
select select "10"
click at [173, 210] on button "Archivos adjuntos" at bounding box center [141, 212] width 171 height 35
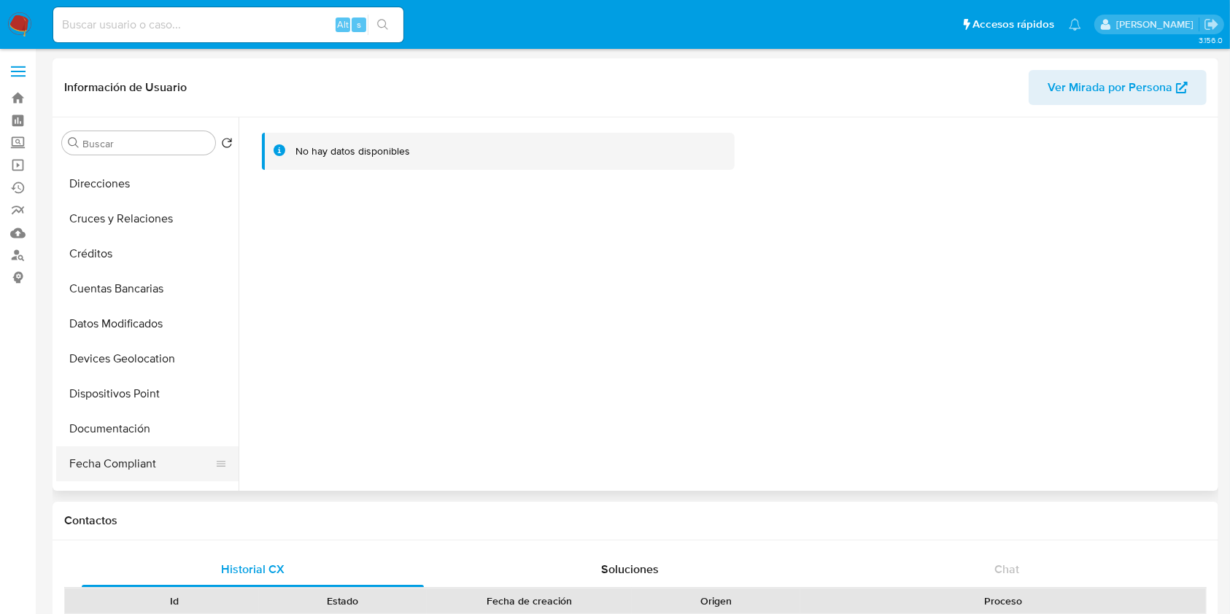
scroll to position [194, 0]
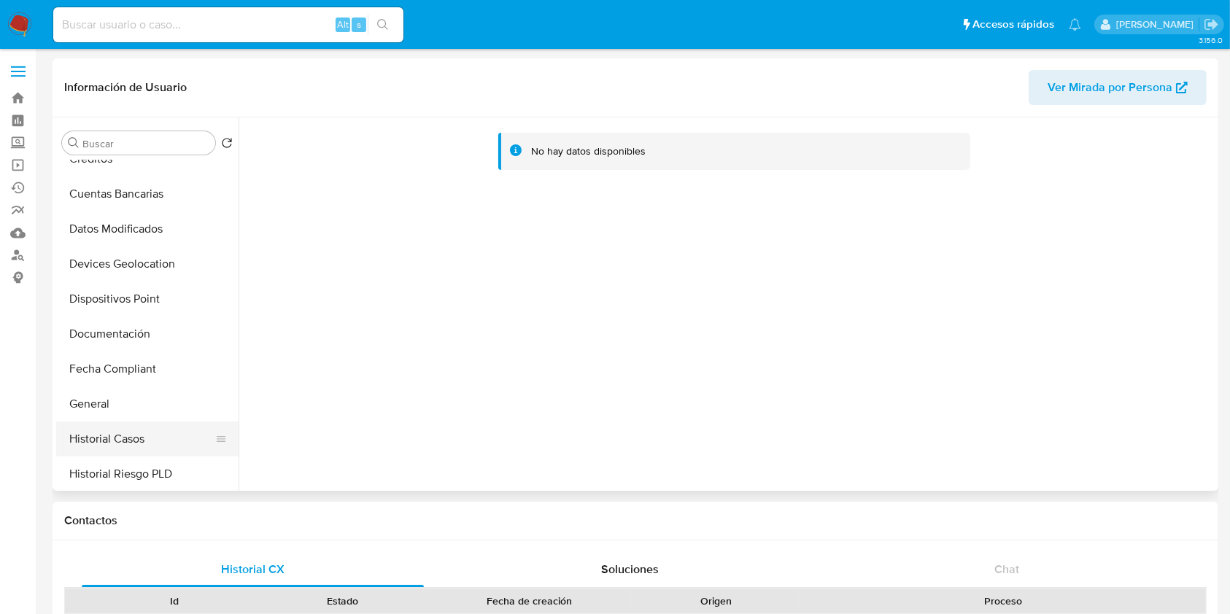
click at [121, 423] on button "Historial Casos" at bounding box center [141, 439] width 171 height 35
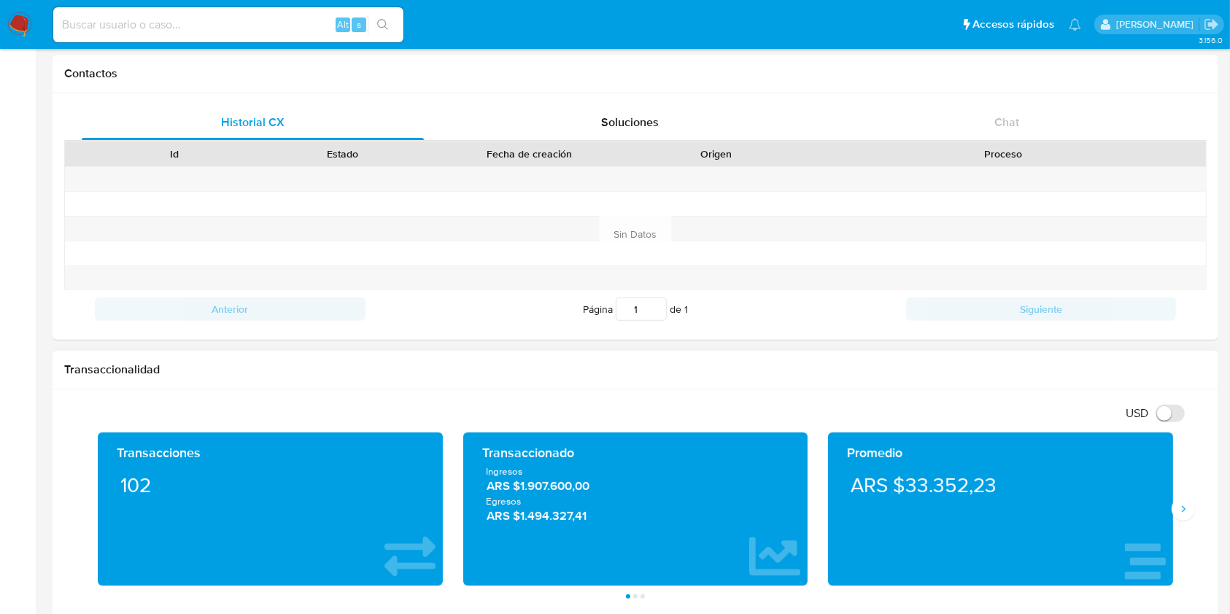
scroll to position [486, 0]
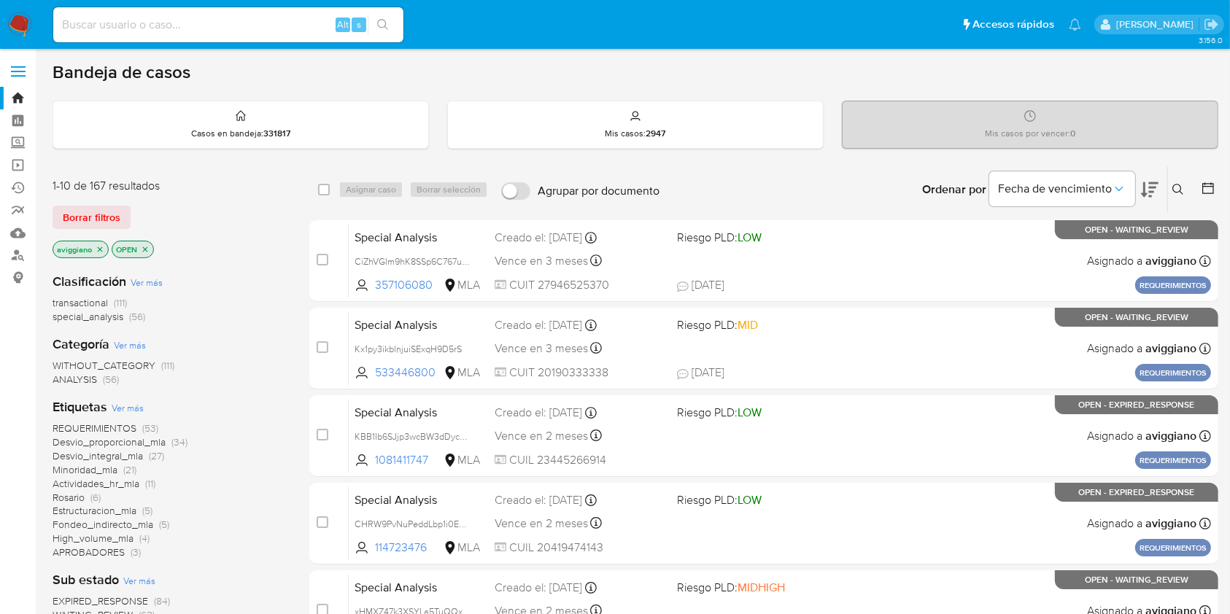
drag, startPoint x: 1180, startPoint y: 185, endPoint x: 1166, endPoint y: 216, distance: 33.9
click at [1179, 185] on icon at bounding box center [1178, 190] width 12 height 12
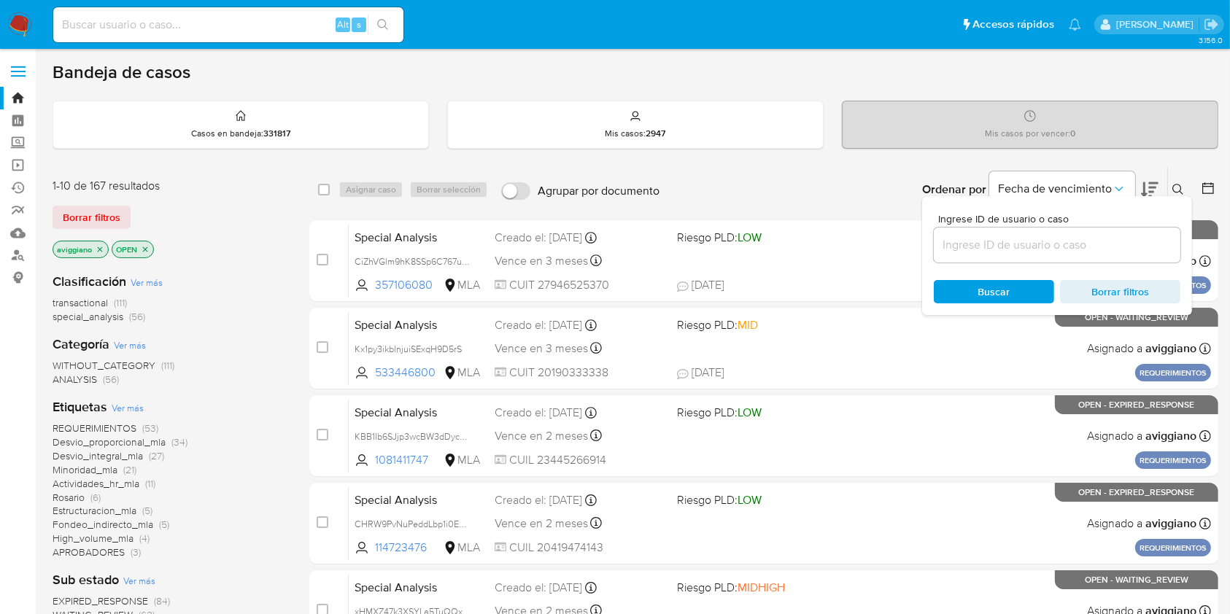
click at [1139, 232] on div at bounding box center [1057, 245] width 247 height 35
click at [1133, 245] on input at bounding box center [1057, 245] width 247 height 19
paste input "vMbexg8gDVfa2ym0JyZHTTSG"
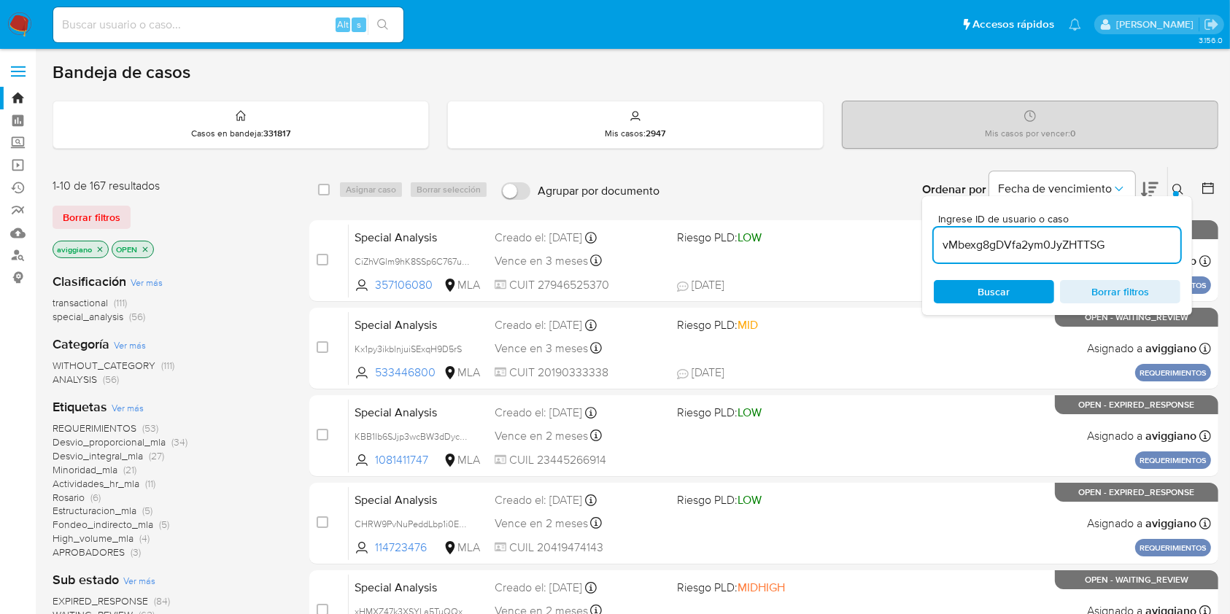
type input "vMbexg8gDVfa2ym0JyZHTTSG"
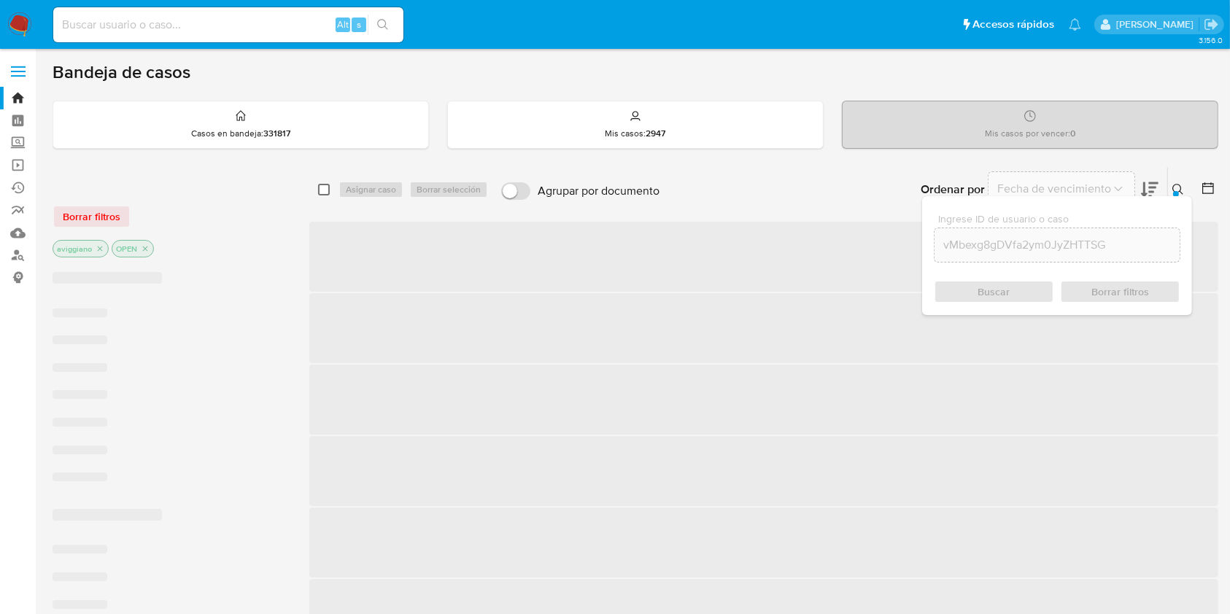
click at [321, 187] on input "checkbox" at bounding box center [324, 190] width 12 height 12
checkbox input "true"
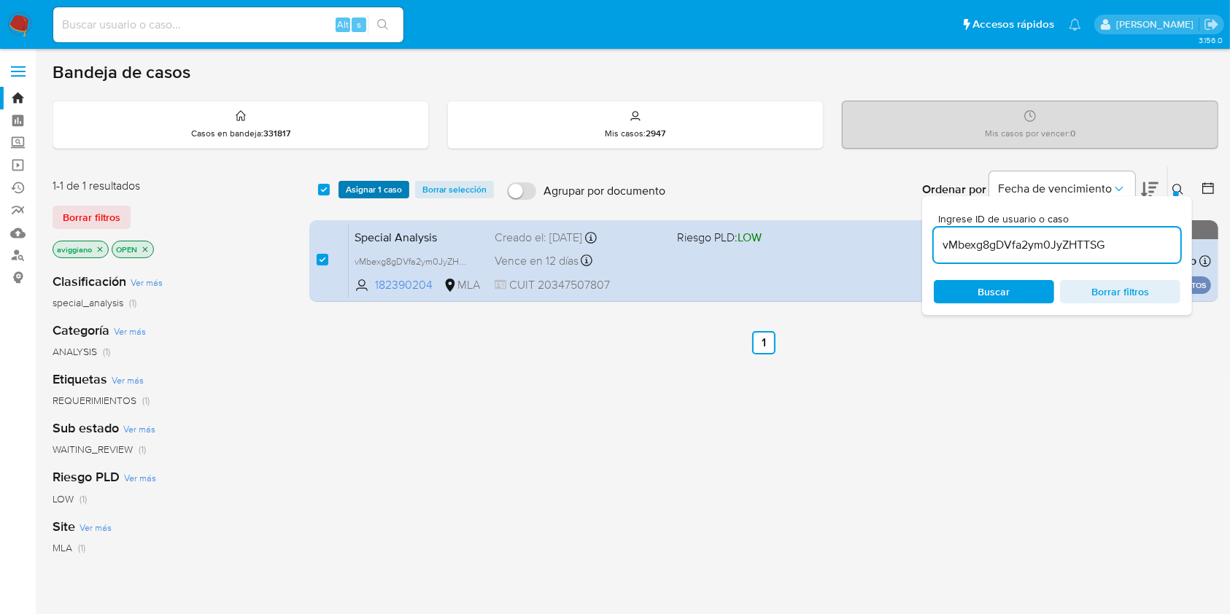
click at [341, 187] on button "Asignar 1 caso" at bounding box center [373, 190] width 71 height 18
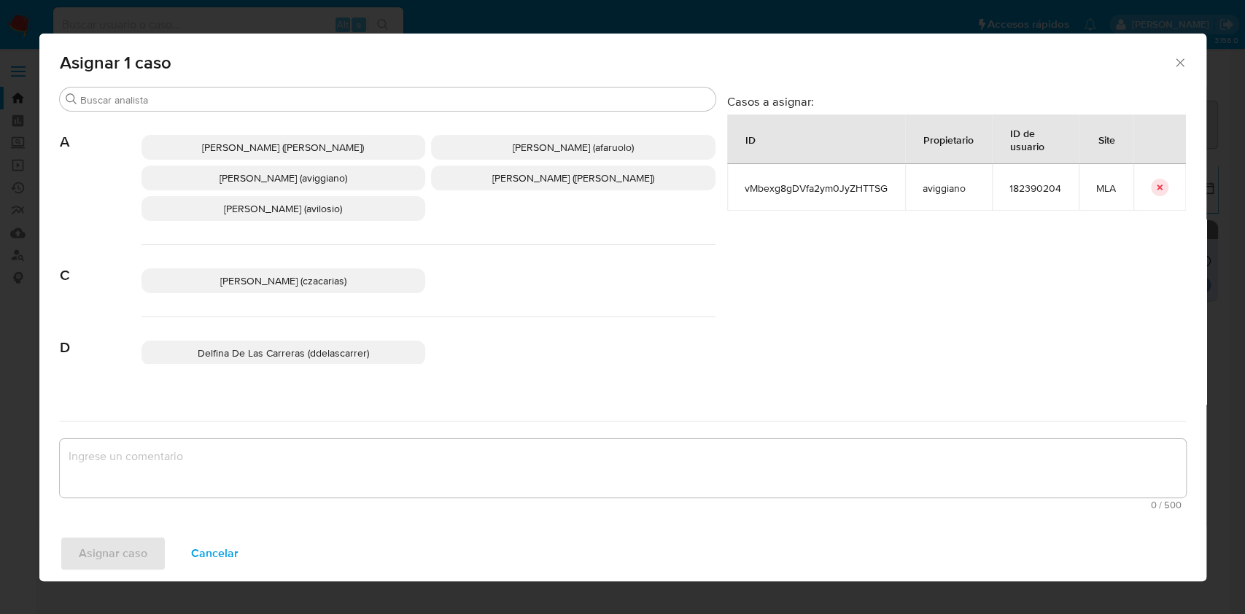
click at [256, 171] on span "Agustina Belen Viggiano (aviggiano)" at bounding box center [284, 178] width 128 height 15
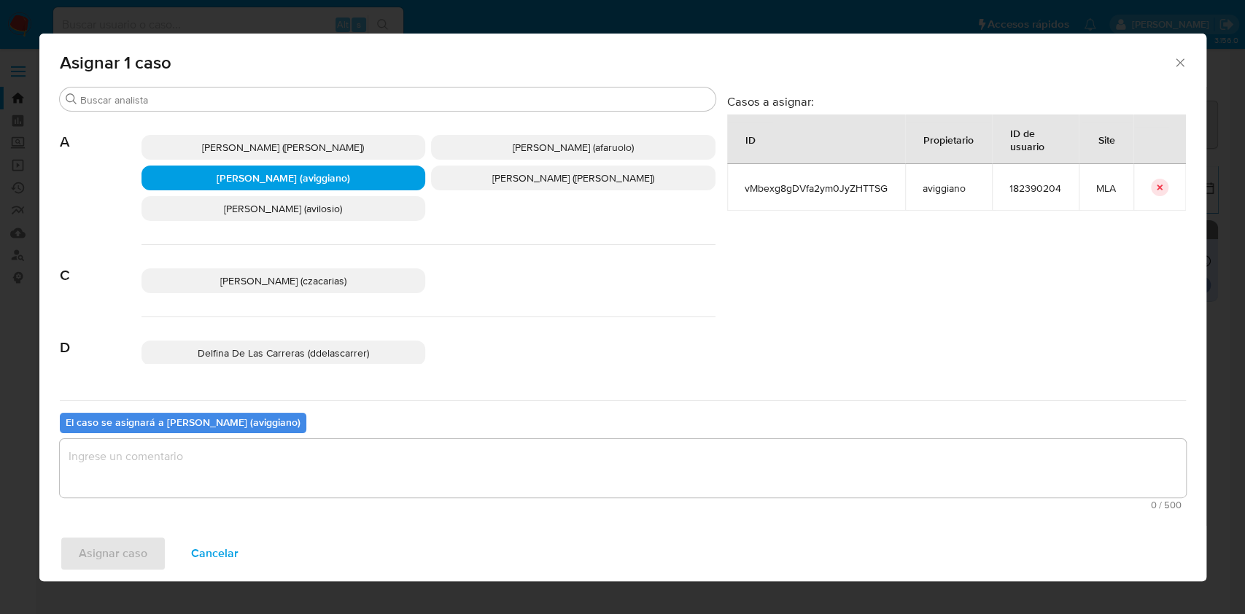
click at [245, 465] on textarea "assign-modal" at bounding box center [623, 468] width 1126 height 58
click at [154, 536] on button "Asignar caso" at bounding box center [113, 553] width 106 height 35
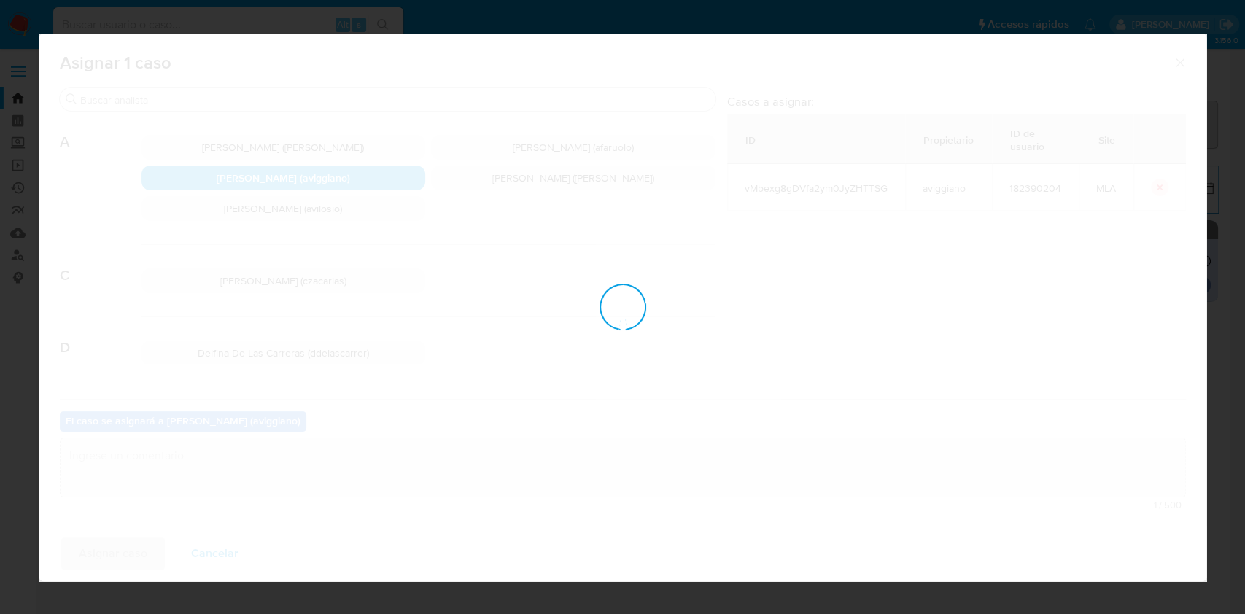
checkbox input "false"
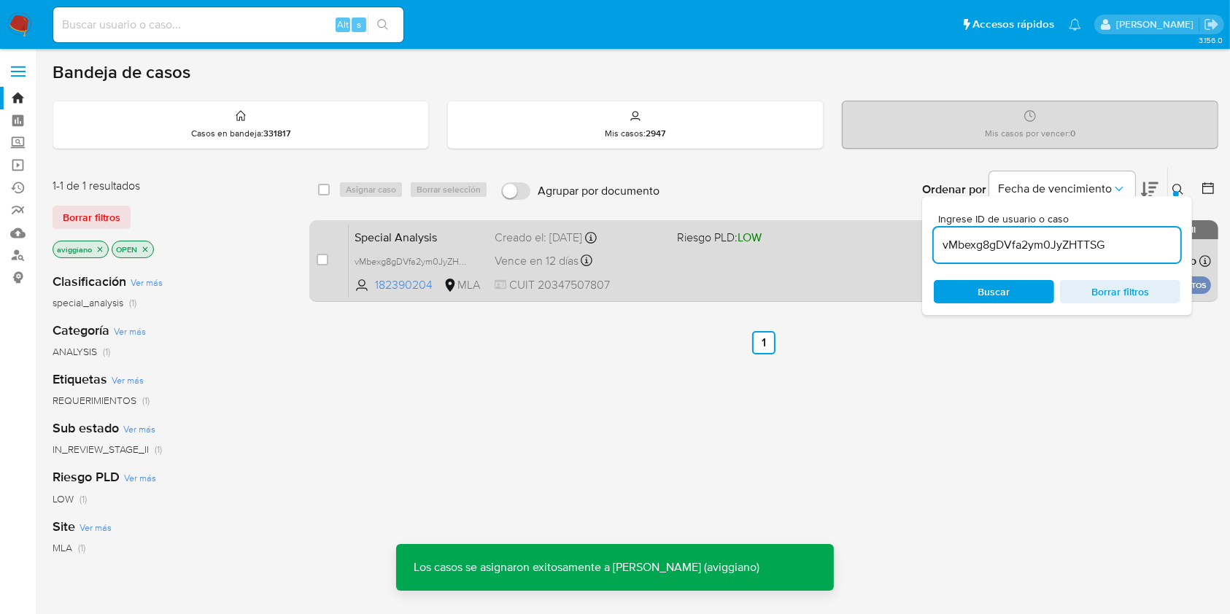
click at [682, 247] on div "Special Analysis vMbexg8gDVfa2ym0JyZHTTSG 182390204 MLA Riesgo PLD: LOW Creado …" at bounding box center [780, 261] width 862 height 74
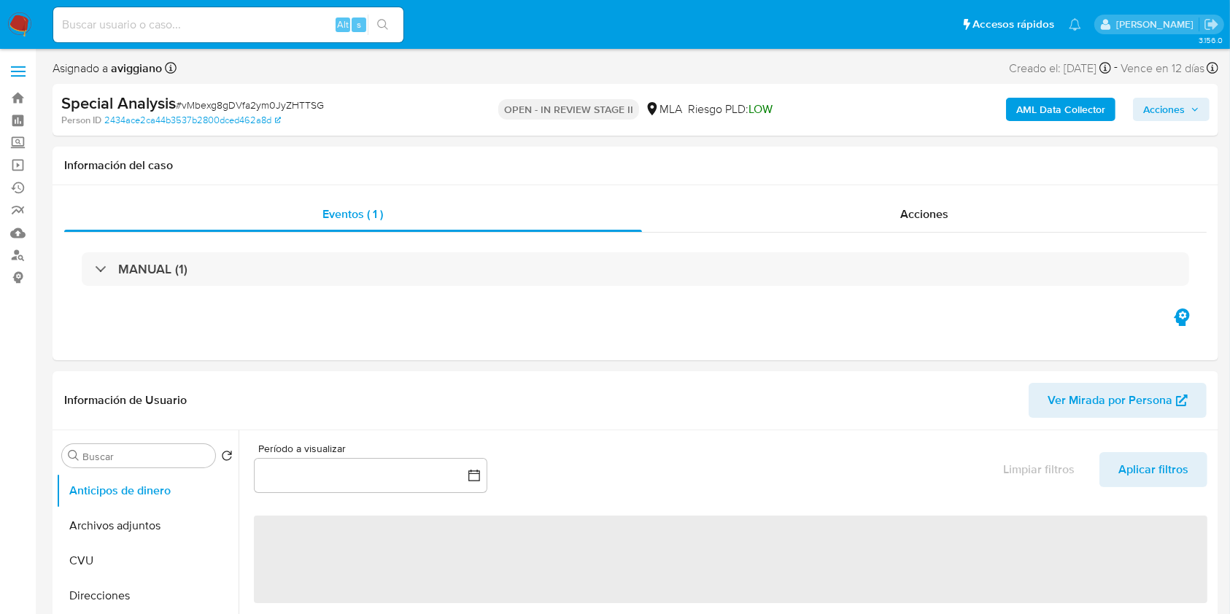
select select "10"
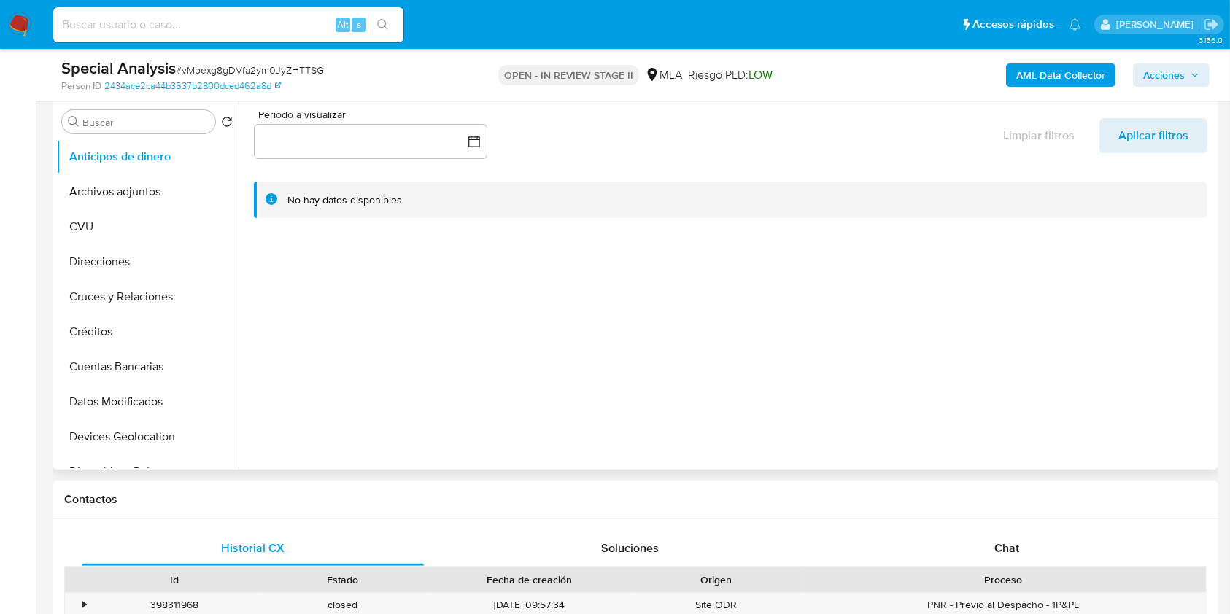
scroll to position [486, 0]
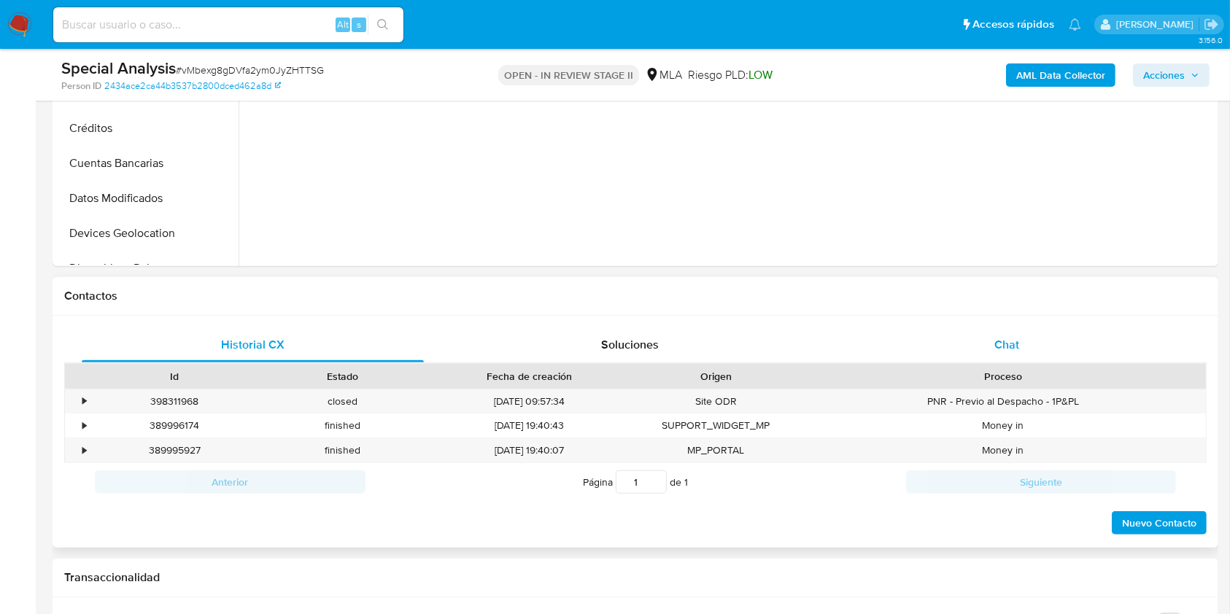
click at [1033, 361] on div "Chat" at bounding box center [1007, 344] width 342 height 35
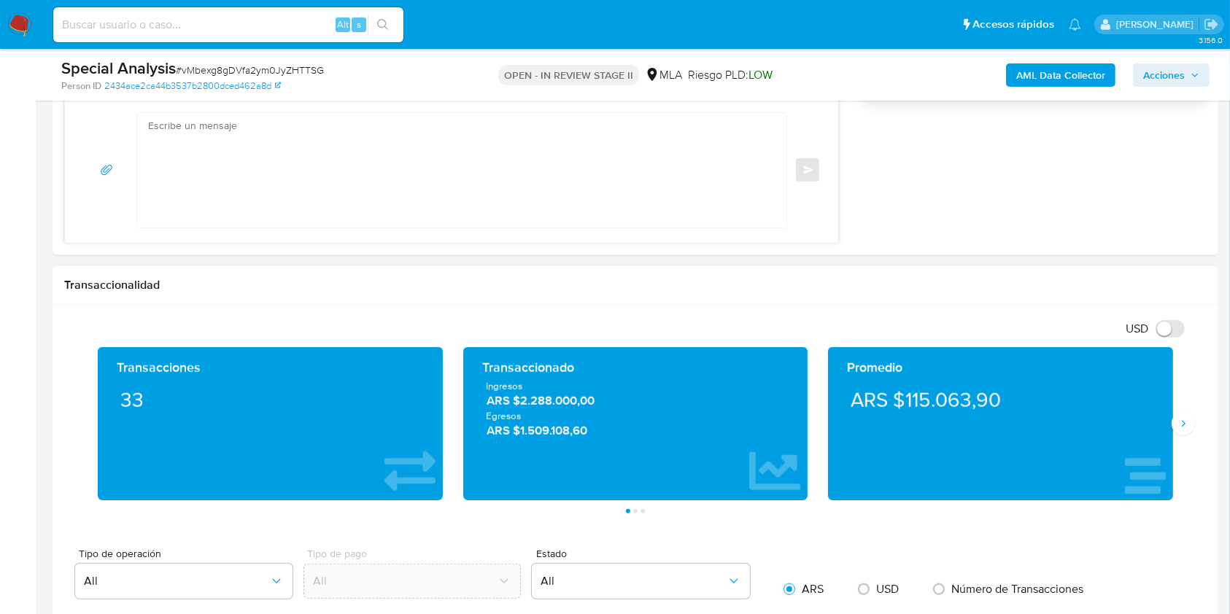
scroll to position [1069, 0]
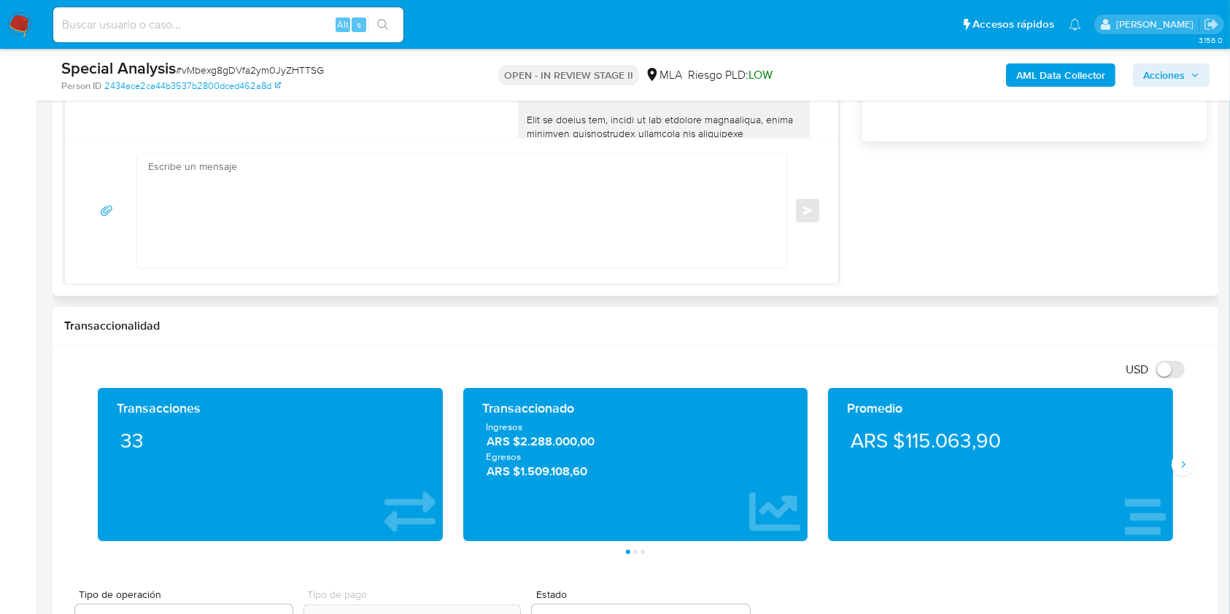
click at [571, 212] on textarea at bounding box center [458, 211] width 620 height 115
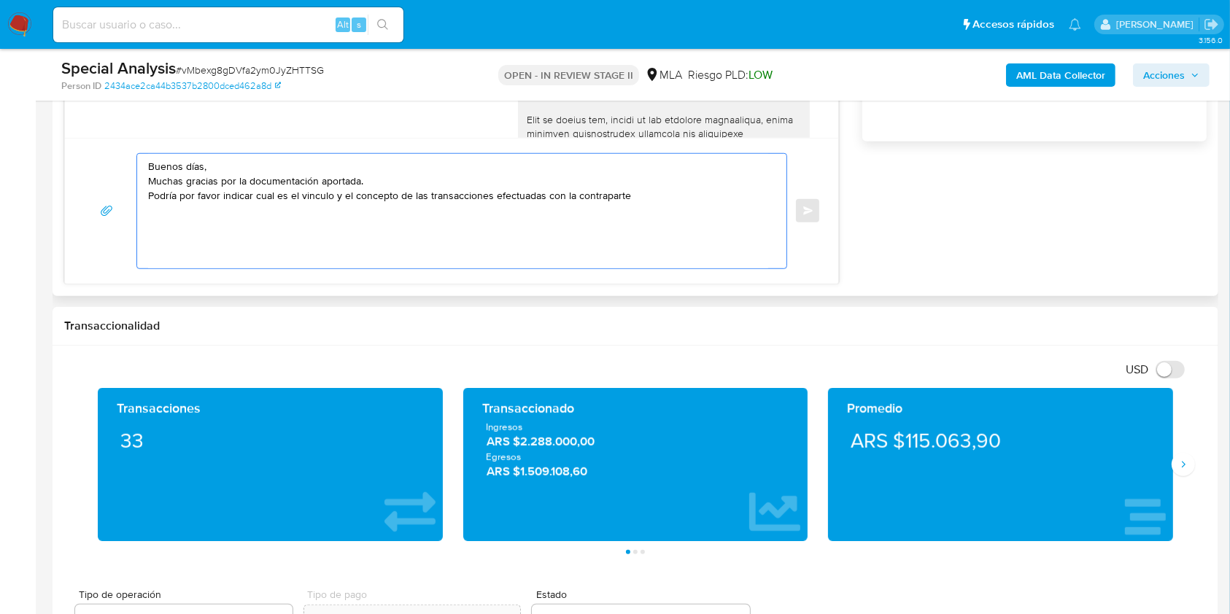
paste textarea "vMbexg8gDVfa2ym0JyZHTTSG"
click at [701, 195] on textarea "Buenos días, Muchas gracias por la documentación aportada. Podría por favor ind…" at bounding box center [458, 211] width 620 height 115
paste textarea "Pablo Alejandro Cirigliano"
click at [760, 192] on textarea "Buenos días, Muchas gracias por la documentación aportada. Podría por favor ind…" at bounding box center [458, 211] width 620 height 115
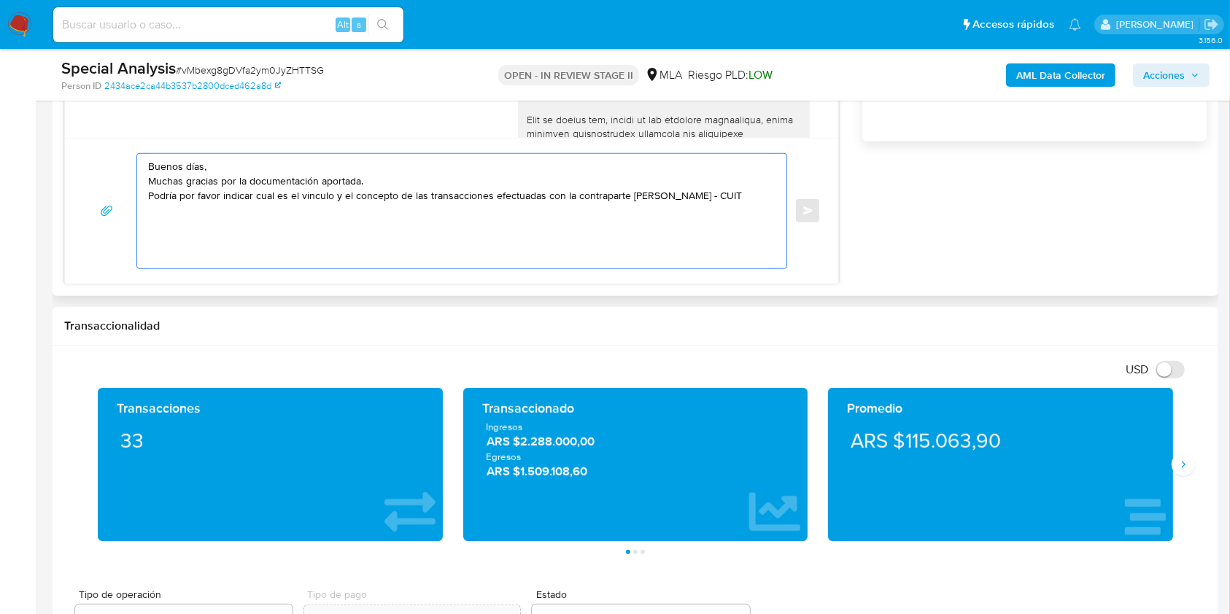
paste textarea "20173944110"
click at [251, 208] on textarea "Buenos días, Muchas gracias por la documentación aportada. Podría por favor ind…" at bounding box center [458, 211] width 620 height 115
paste textarea "Maria Marta Perez"
click at [414, 209] on textarea "Buenos días, Muchas gracias por la documentación aportada. Podría por favor ind…" at bounding box center [458, 211] width 620 height 115
paste textarea "27305195052"
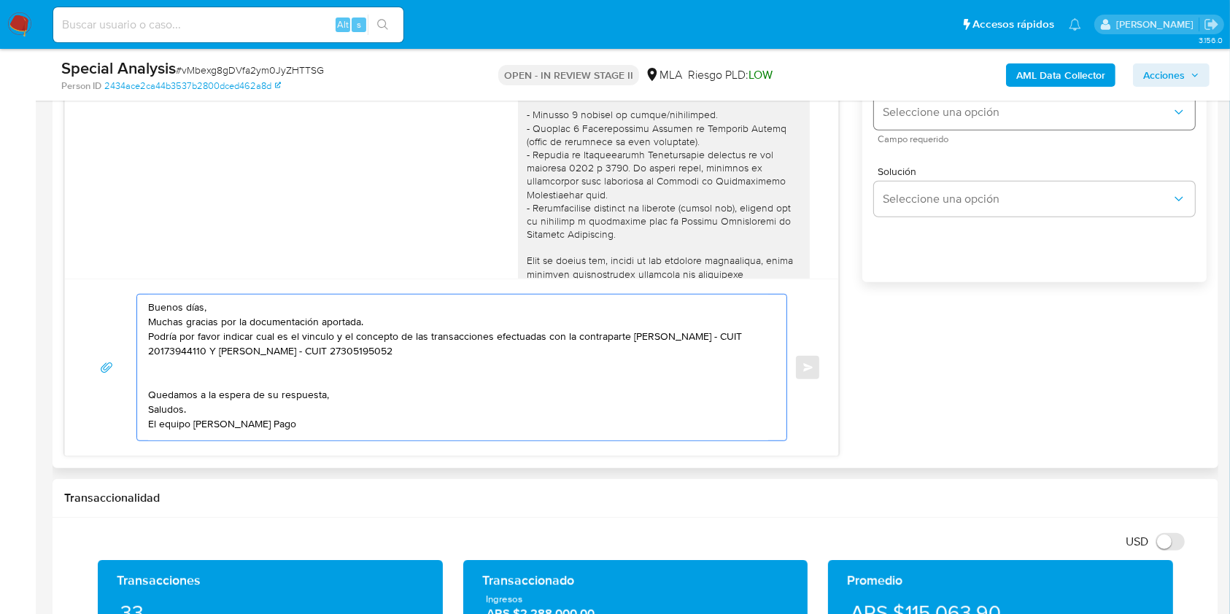
scroll to position [777, 0]
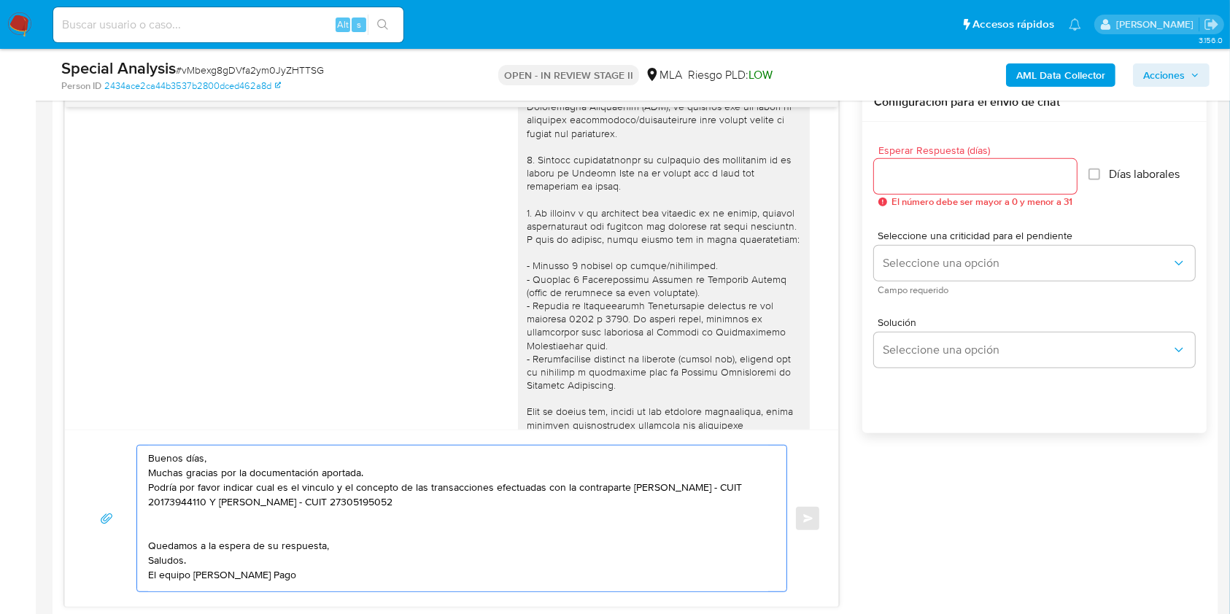
type textarea "Buenos días, Muchas gracias por la documentación aportada. Podría por favor ind…"
click at [922, 172] on input "Esperar Respuesta (días)" at bounding box center [975, 176] width 203 height 19
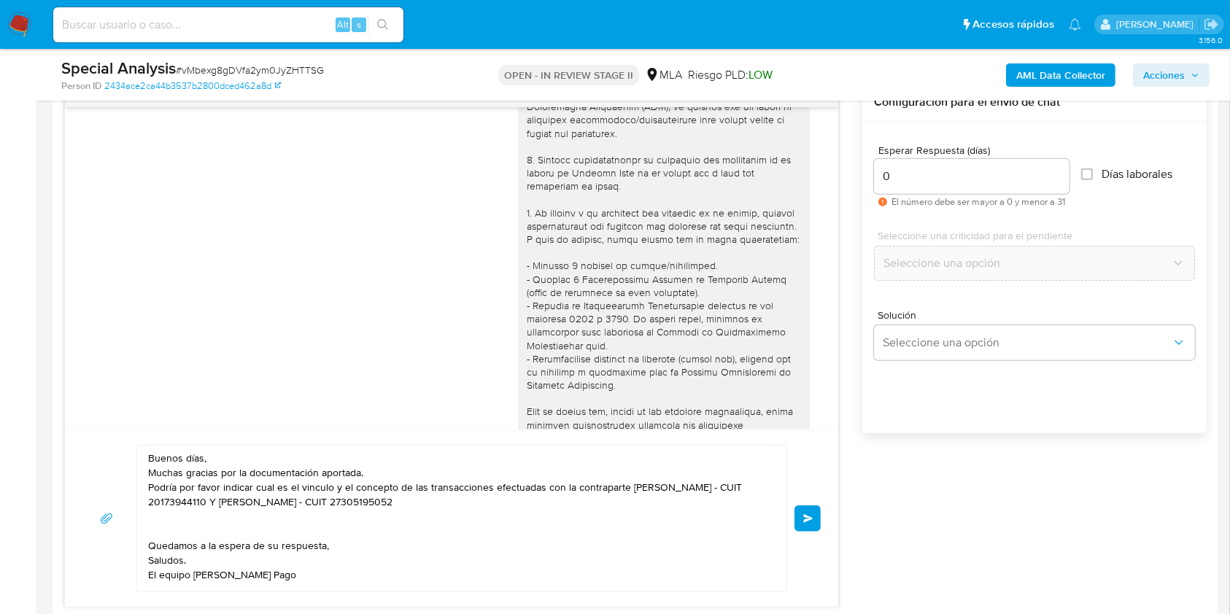
drag, startPoint x: 814, startPoint y: 504, endPoint x: 991, endPoint y: 519, distance: 177.8
click at [991, 519] on div "10/06/2025 13:50:25 No se que documentacion necesitan 12/06/2025 22:49:15 Soy p…" at bounding box center [635, 345] width 1142 height 524
drag, startPoint x: 923, startPoint y: 173, endPoint x: 866, endPoint y: 162, distance: 57.2
click at [866, 162] on div "Esperar Respuesta (días) 0 El número debe ser mayor a 0 y menor a 31 Días labor…" at bounding box center [1034, 297] width 344 height 350
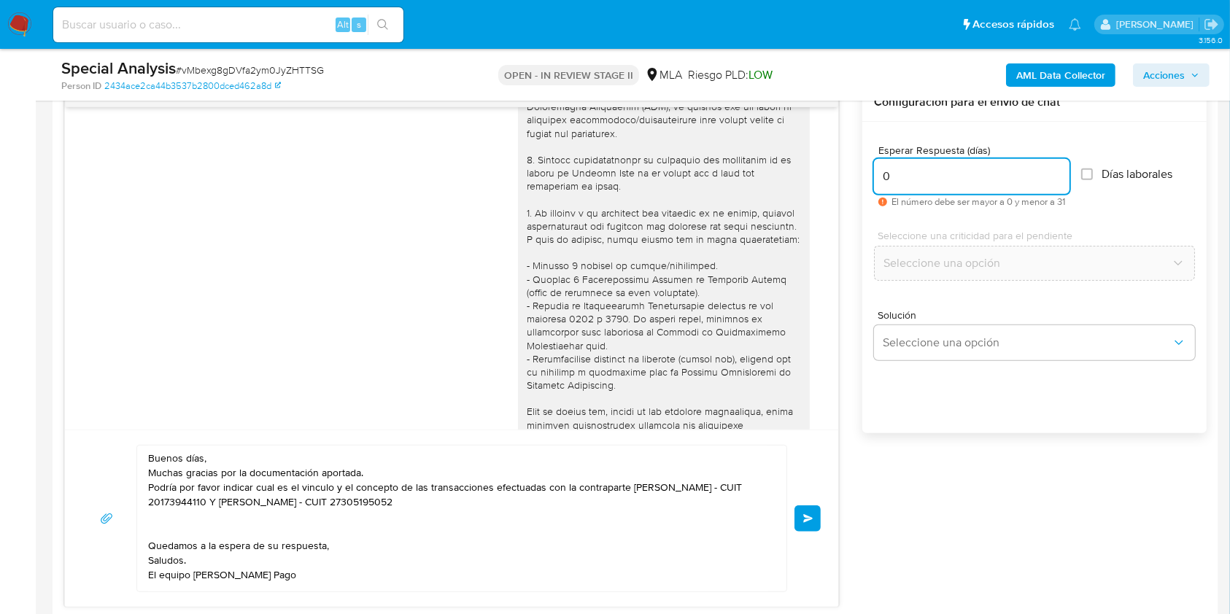
type input "3"
type input "2"
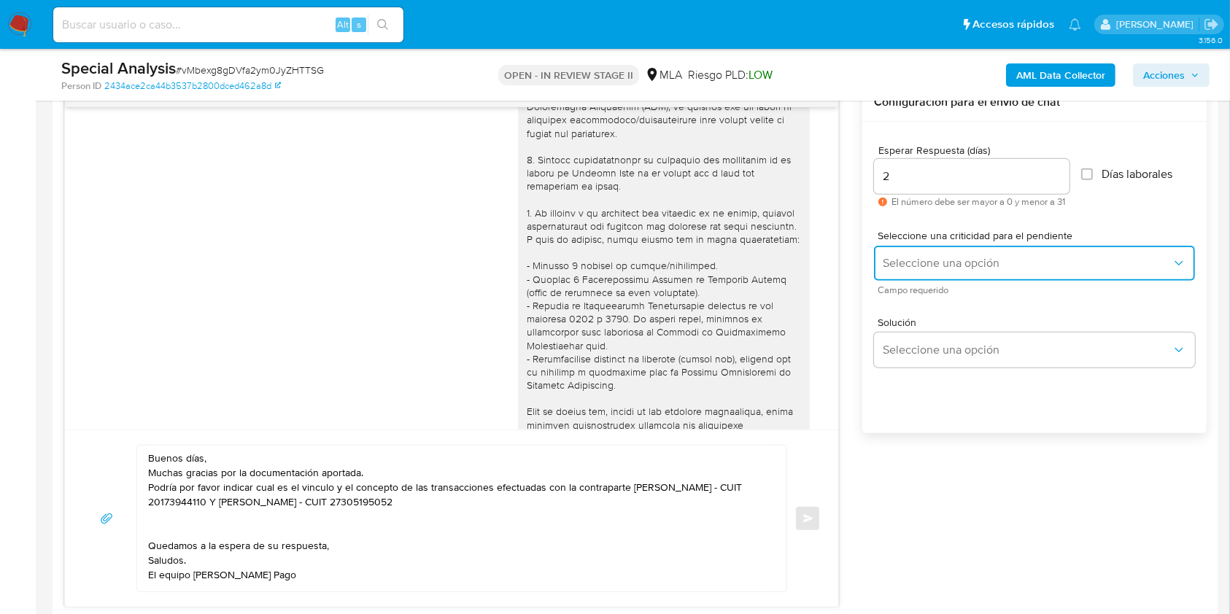
click at [954, 249] on button "Seleccione una opción" at bounding box center [1034, 263] width 321 height 35
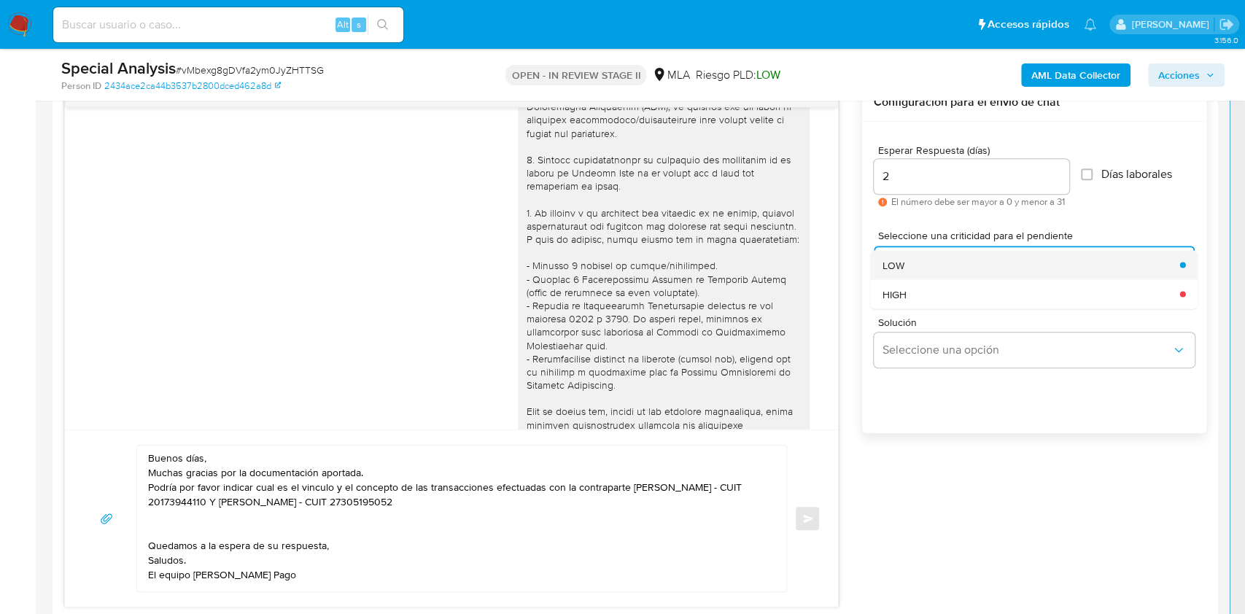
click at [920, 274] on div "LOW" at bounding box center [1027, 264] width 289 height 29
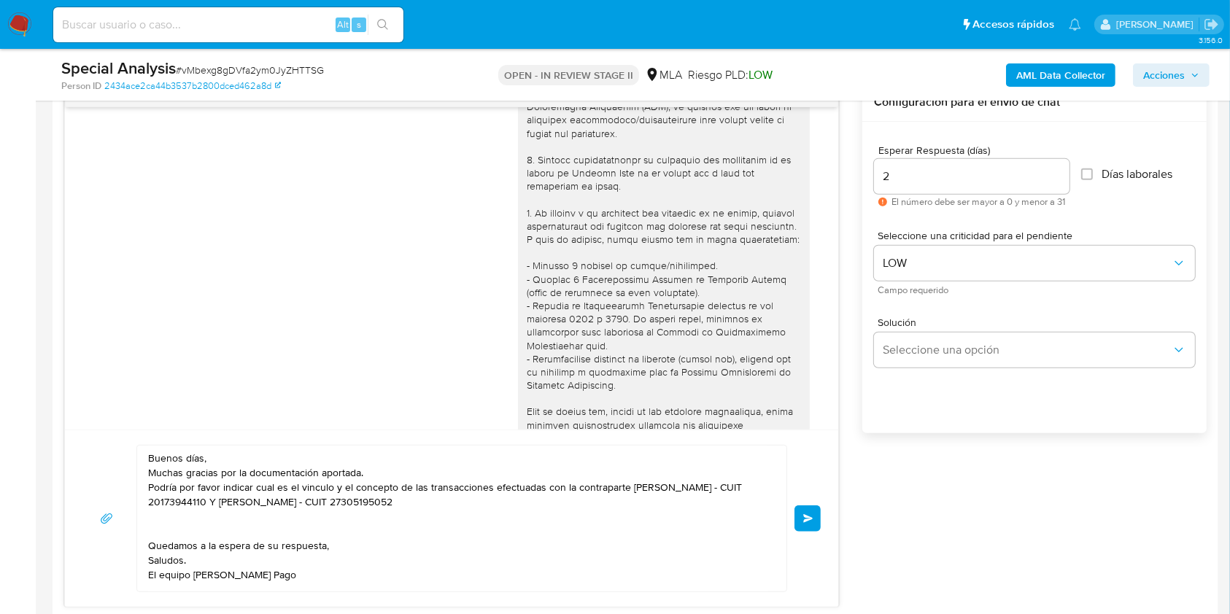
click at [803, 521] on span "Enviar" at bounding box center [808, 518] width 10 height 9
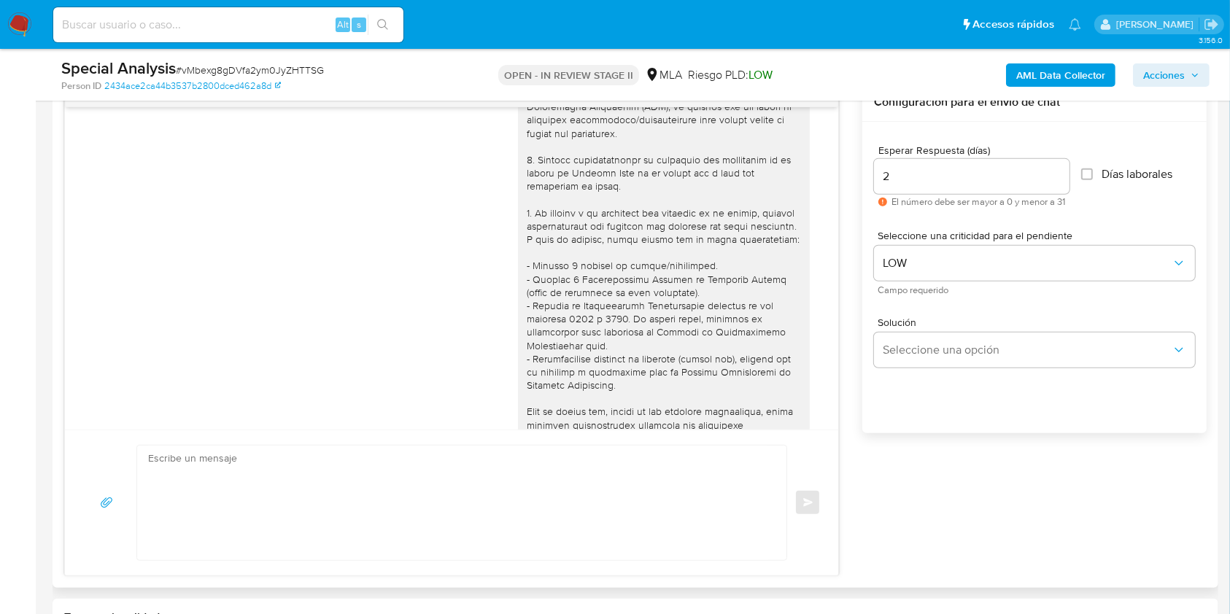
scroll to position [1063, 0]
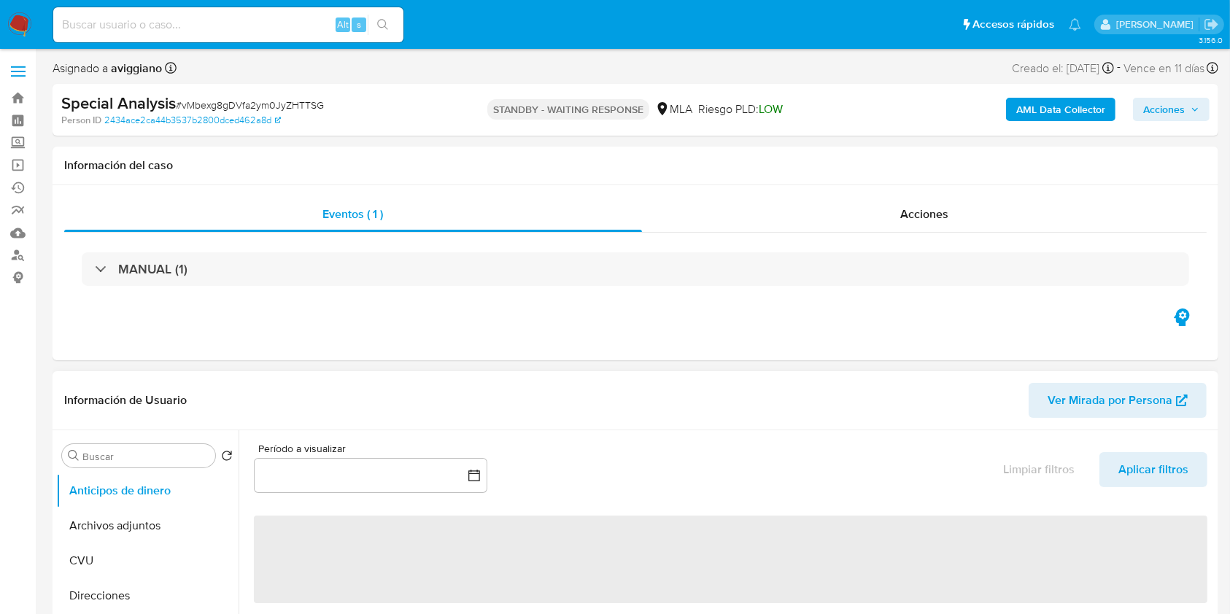
select select "10"
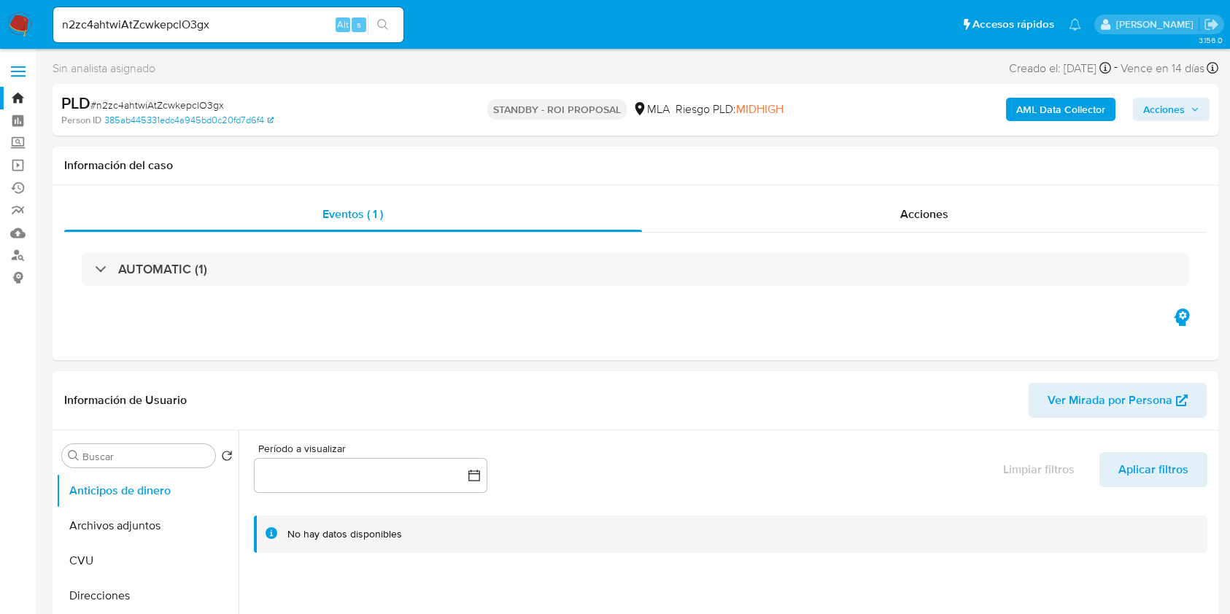
select select "10"
click at [105, 484] on button "Anticipos de dinero" at bounding box center [141, 490] width 171 height 35
click at [105, 513] on button "Archivos adjuntos" at bounding box center [141, 525] width 171 height 35
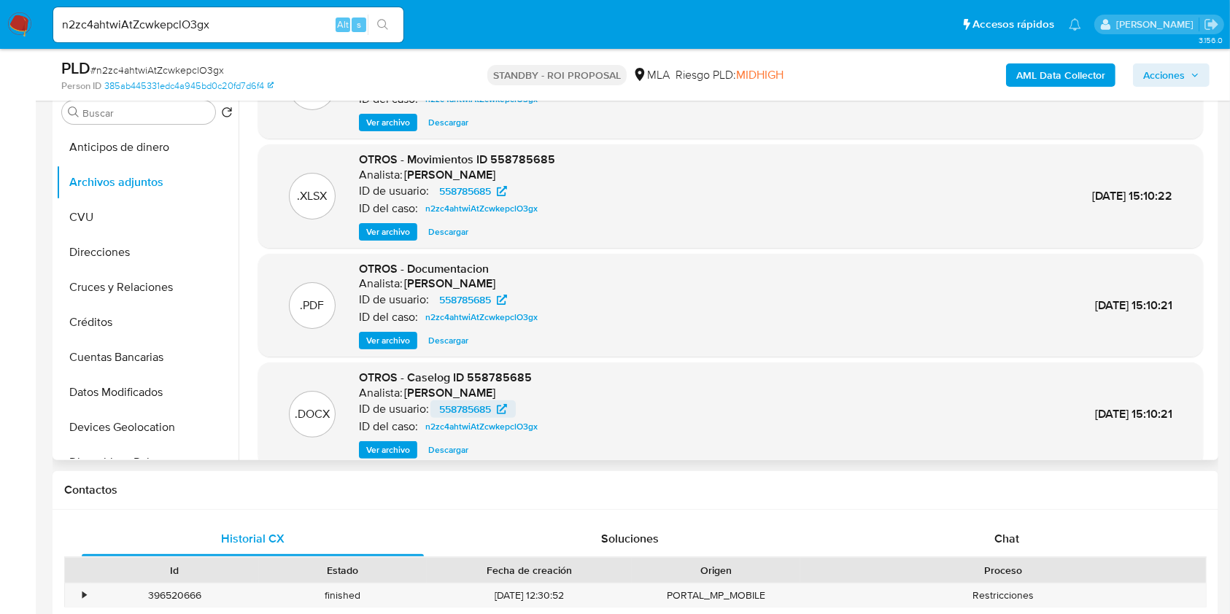
scroll to position [123, 0]
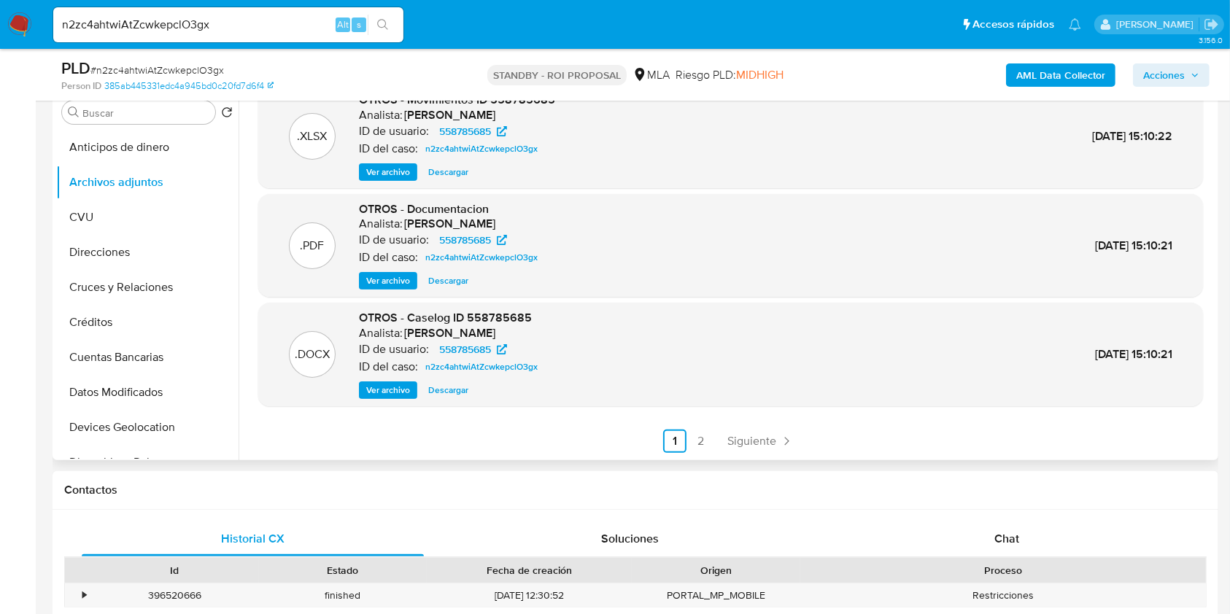
click at [451, 384] on span "Descargar" at bounding box center [448, 390] width 40 height 15
click at [481, 324] on span "OTROS - Caselog ID 558785685" at bounding box center [445, 317] width 173 height 17
drag, startPoint x: 481, startPoint y: 324, endPoint x: 499, endPoint y: 339, distance: 23.8
click at [498, 339] on div "Analista: [PERSON_NAME]" at bounding box center [451, 333] width 185 height 15
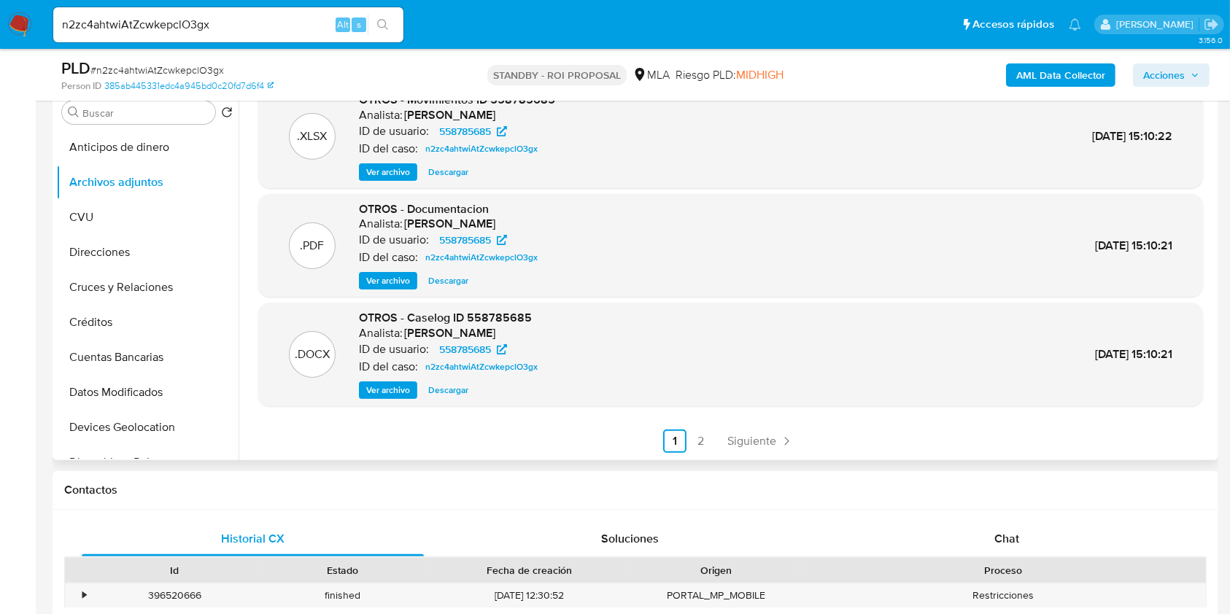
click at [502, 314] on span "OTROS - Caselog ID 558785685" at bounding box center [445, 317] width 173 height 17
copy span "558785685"
click at [222, 21] on input "n2zc4ahtwiAtZcwkepclO3gx" at bounding box center [228, 24] width 350 height 19
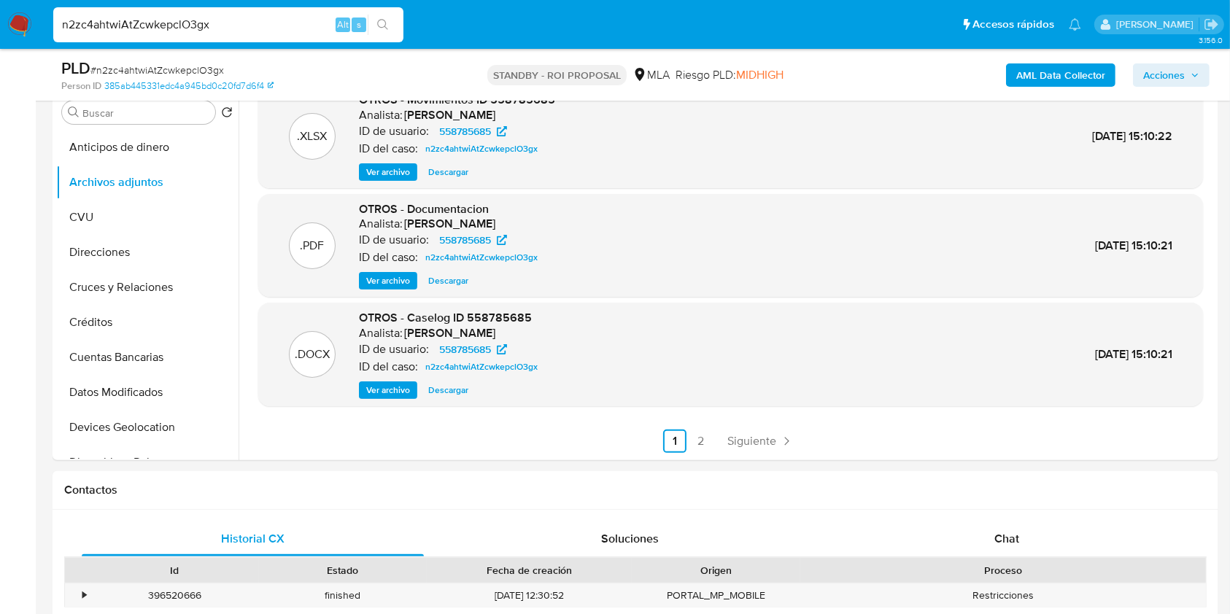
paste input "8kZCqnk6b6IiuPSX1CoUzj1a"
type input "8kZCqnk6b6IiuPSX1CoUzj1a"
click at [382, 26] on icon "search-icon" at bounding box center [383, 25] width 12 height 12
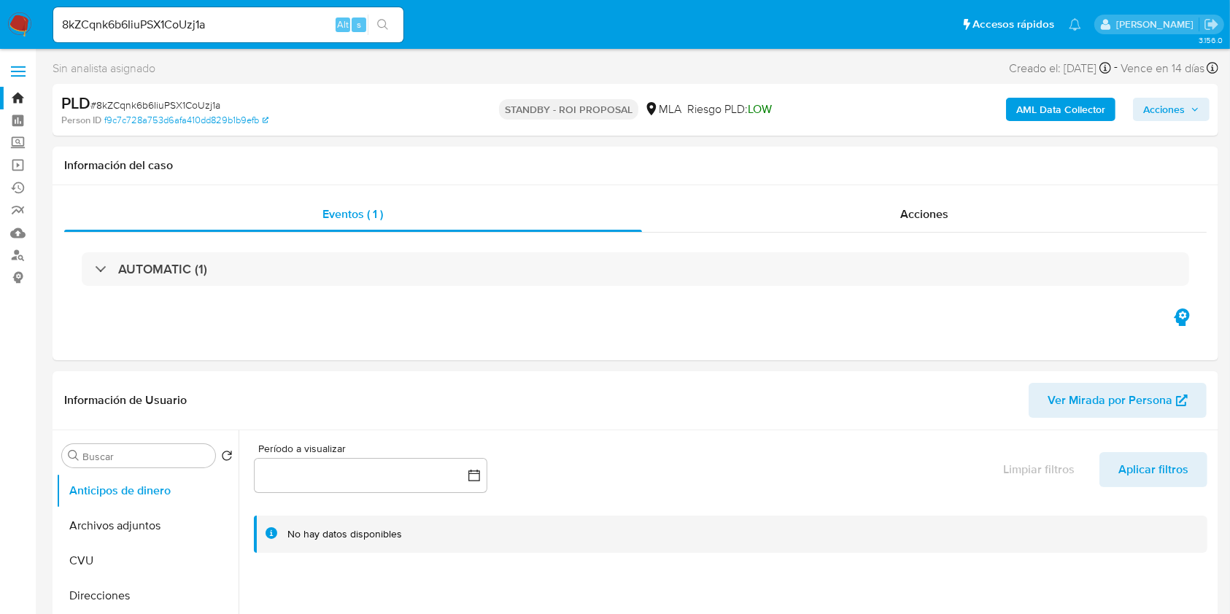
select select "10"
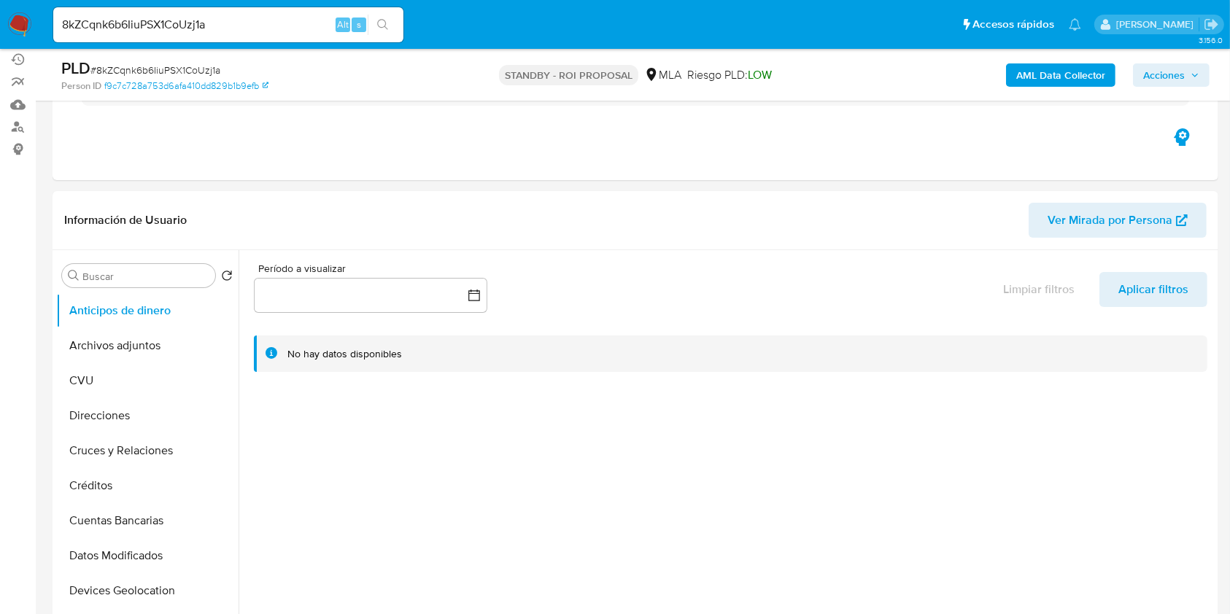
scroll to position [194, 0]
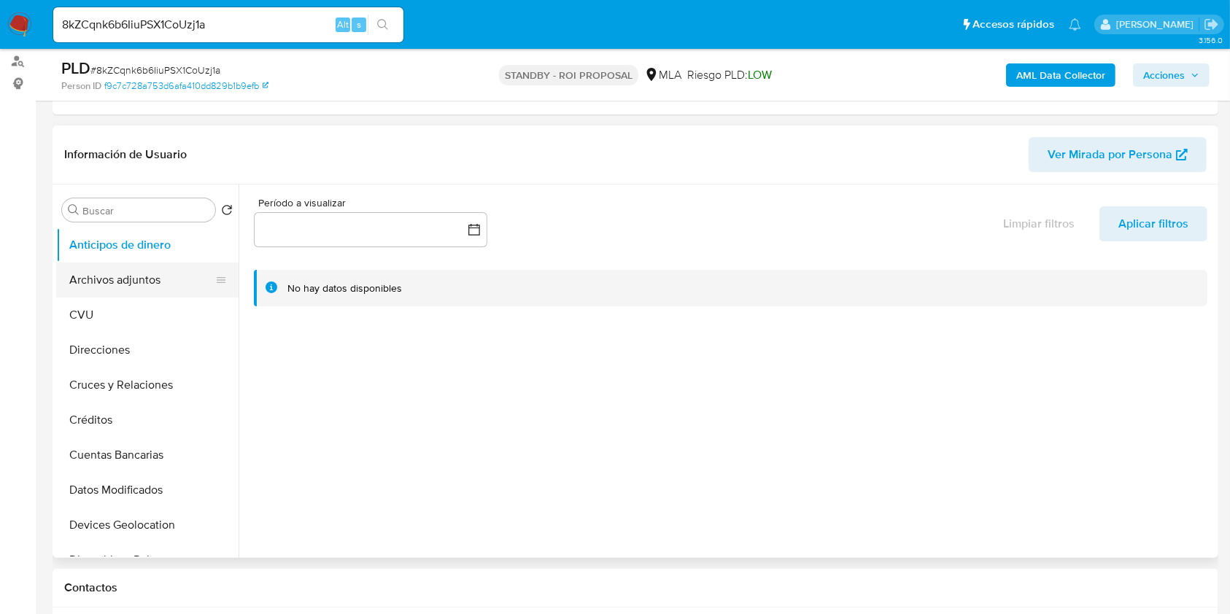
click at [123, 265] on button "Archivos adjuntos" at bounding box center [141, 280] width 171 height 35
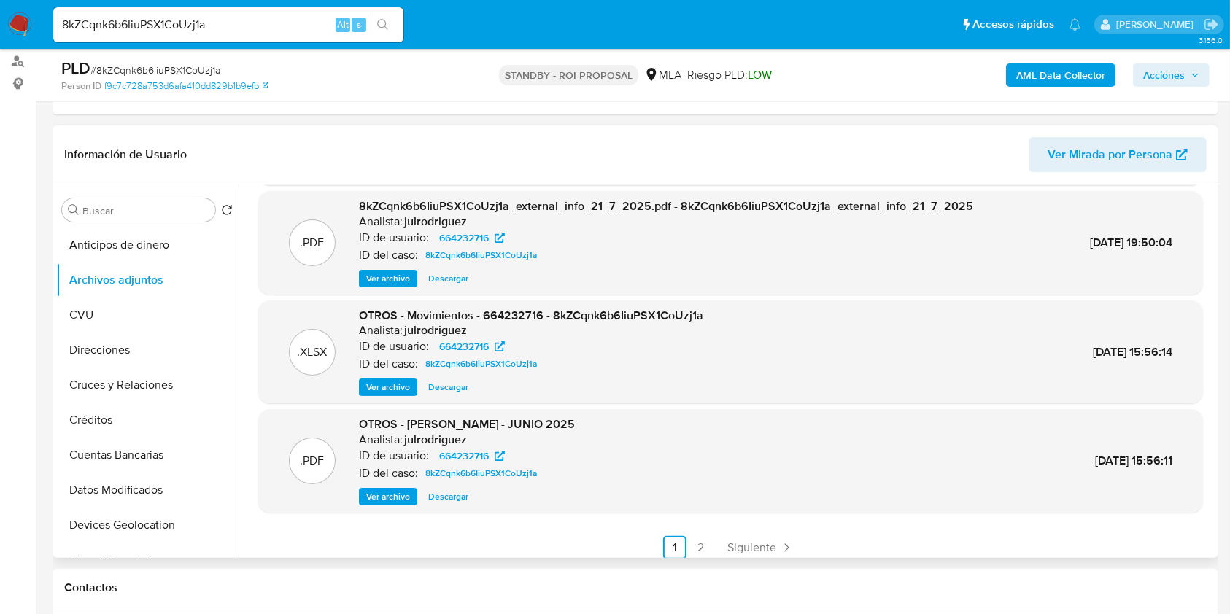
scroll to position [123, 0]
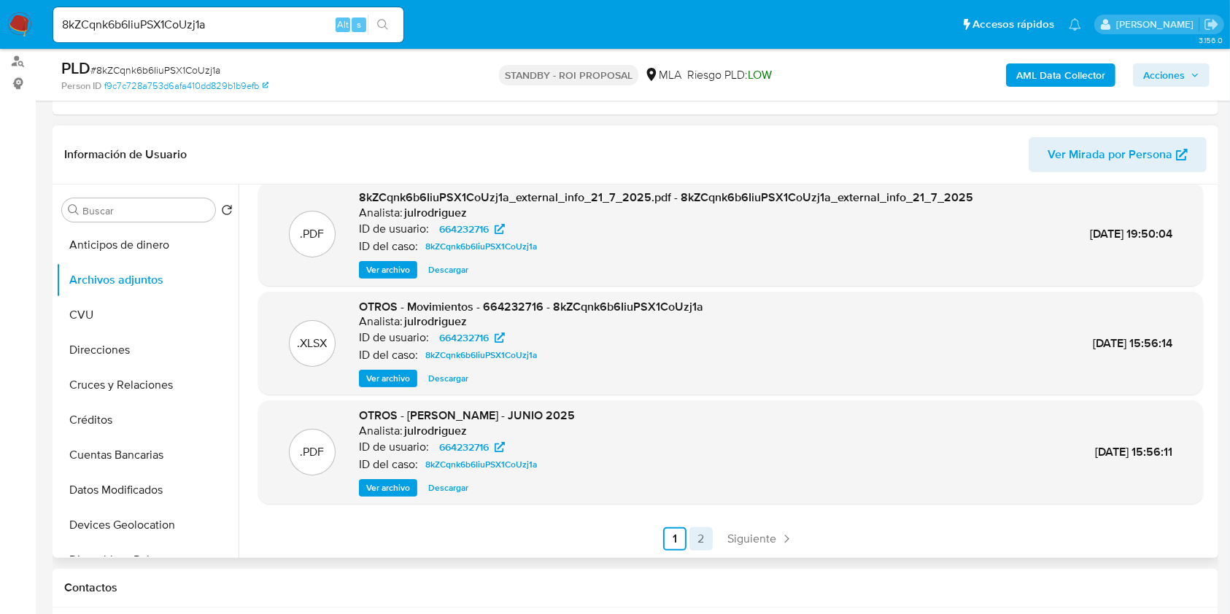
click at [697, 533] on link "2" at bounding box center [700, 538] width 23 height 23
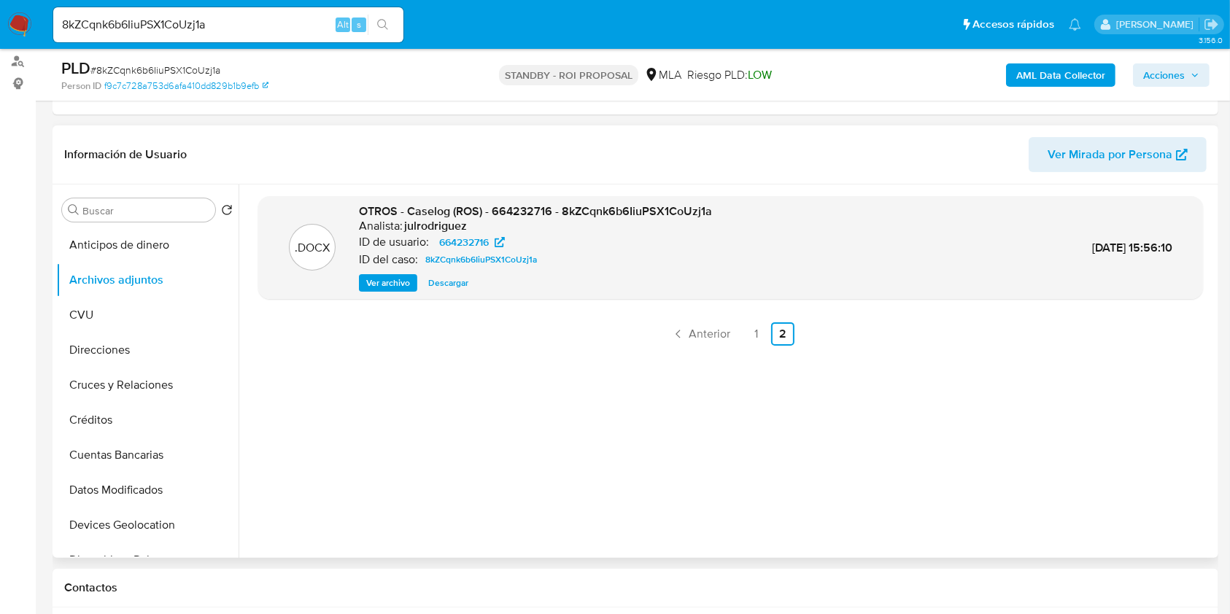
click at [384, 281] on span "Ver archivo" at bounding box center [388, 283] width 44 height 15
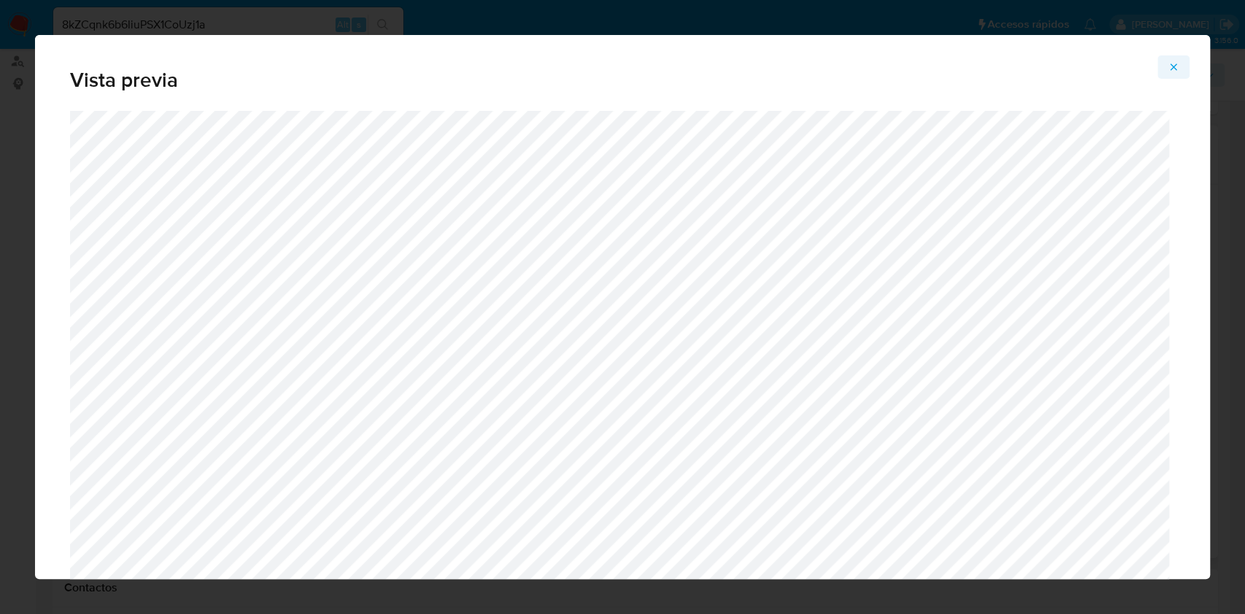
click at [1175, 62] on icon "Attachment preview" at bounding box center [1174, 67] width 12 height 12
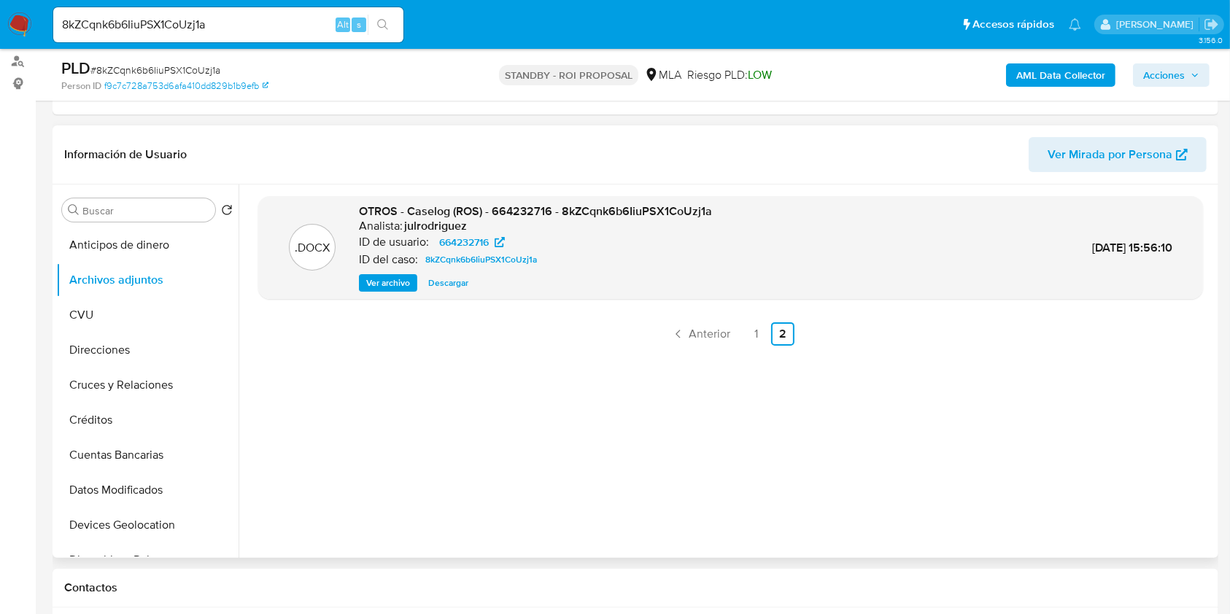
click at [439, 284] on span "Descargar" at bounding box center [448, 283] width 40 height 15
click at [175, 19] on input "8kZCqnk6b6IiuPSX1CoUzj1a" at bounding box center [228, 24] width 350 height 19
paste input "BmSj9SOaeollUjA7S625mBih"
type input "BmSj9SOaeollUjA7S625mBih"
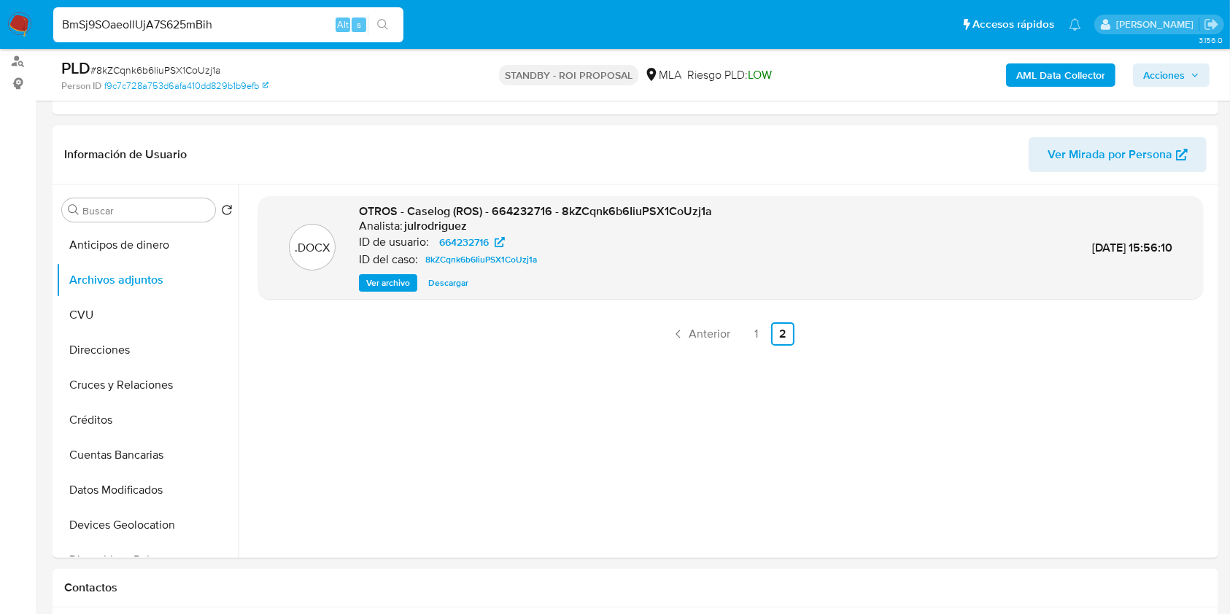
click at [376, 26] on button "search-icon" at bounding box center [383, 25] width 30 height 20
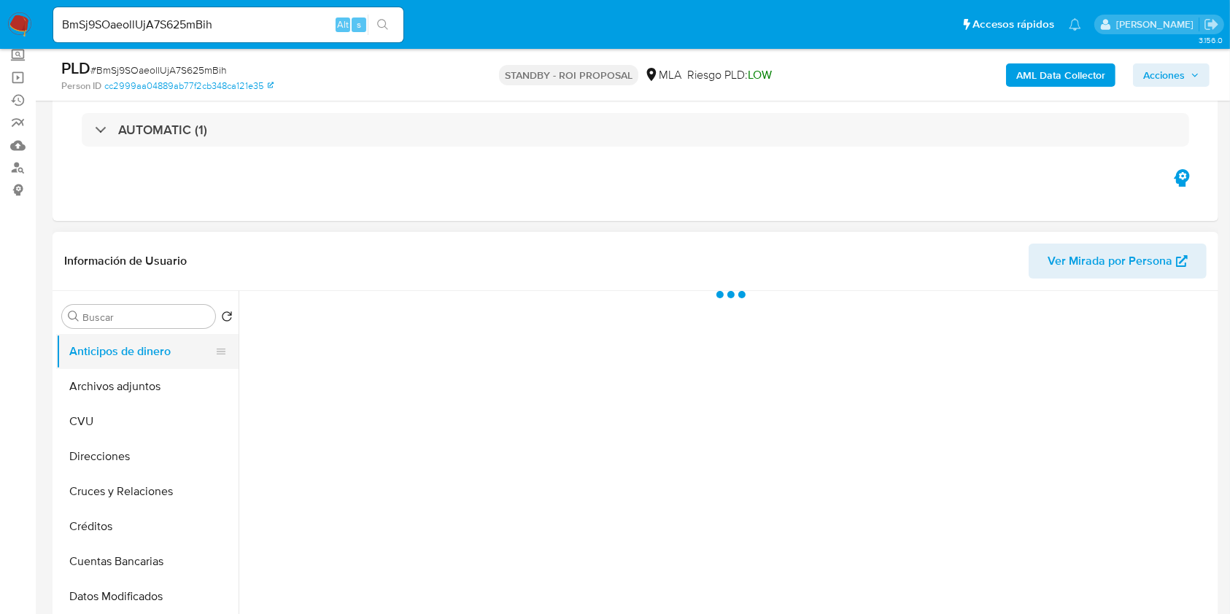
scroll to position [194, 0]
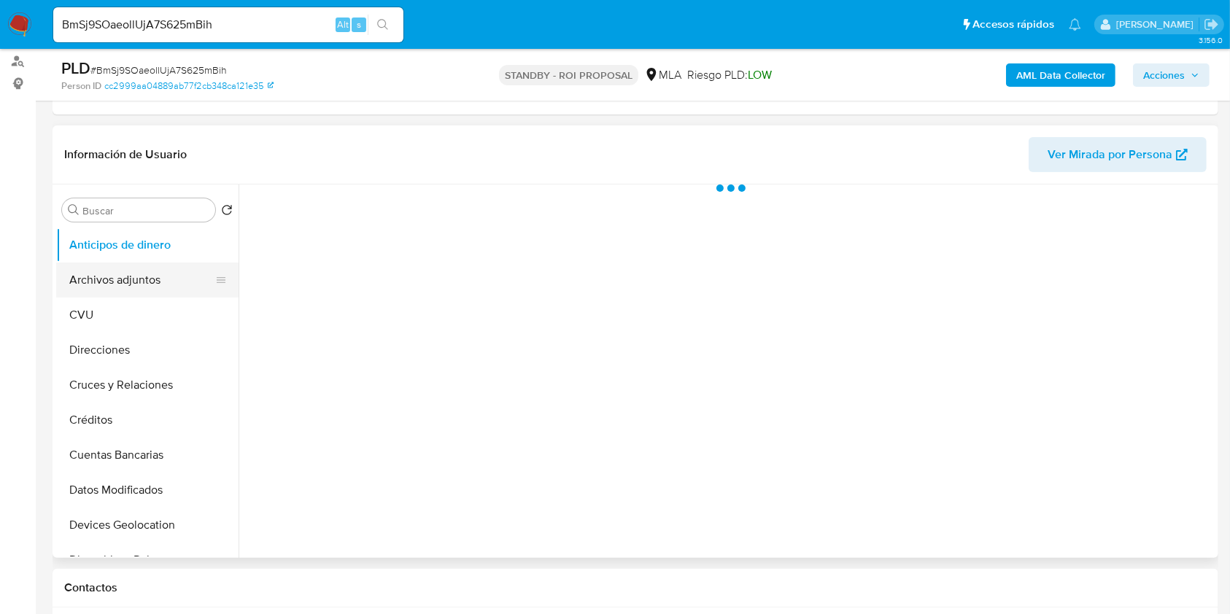
click at [122, 282] on button "Archivos adjuntos" at bounding box center [141, 280] width 171 height 35
select select "10"
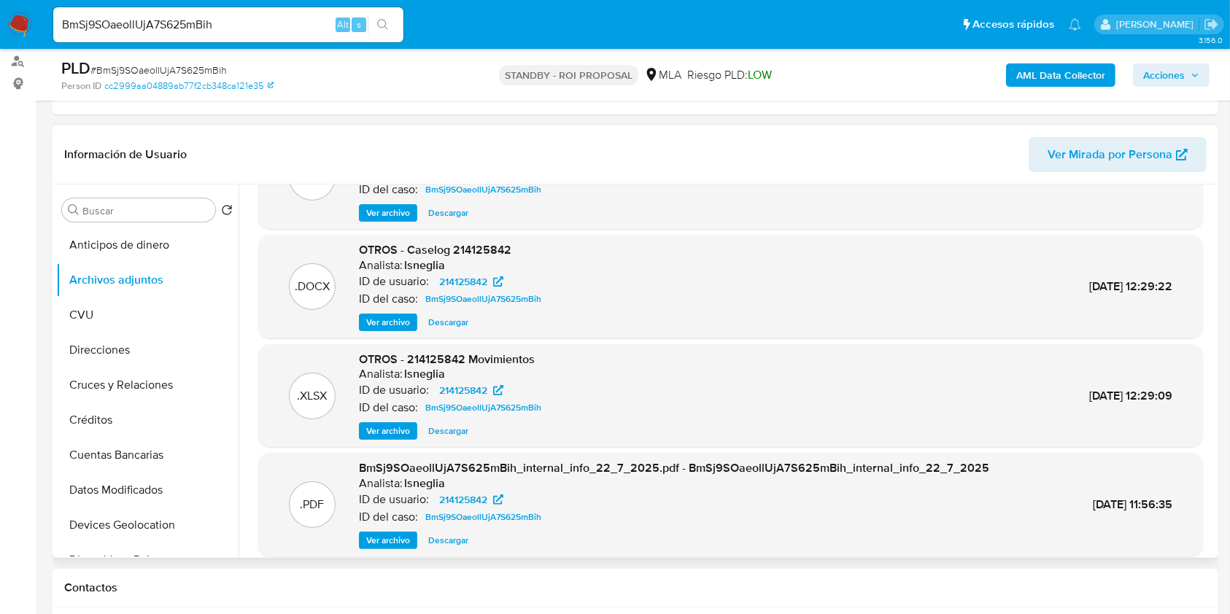
scroll to position [97, 0]
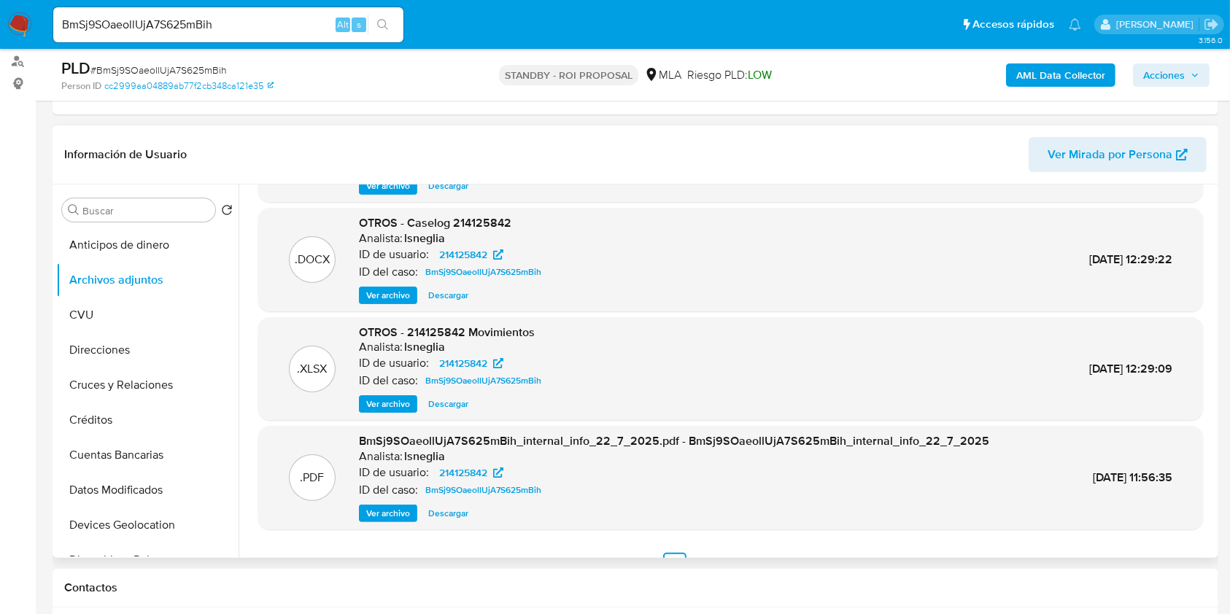
click at [449, 293] on span "Descargar" at bounding box center [448, 295] width 40 height 15
click at [189, 28] on input "BmSj9SOaeollUjA7S625mBih" at bounding box center [228, 24] width 350 height 19
paste input "UKFkZkdnjZ5dYzUJ4LLqIKQ2"
type input "UKFkZkdnjZ5dYzUJ4LLqIKQ2"
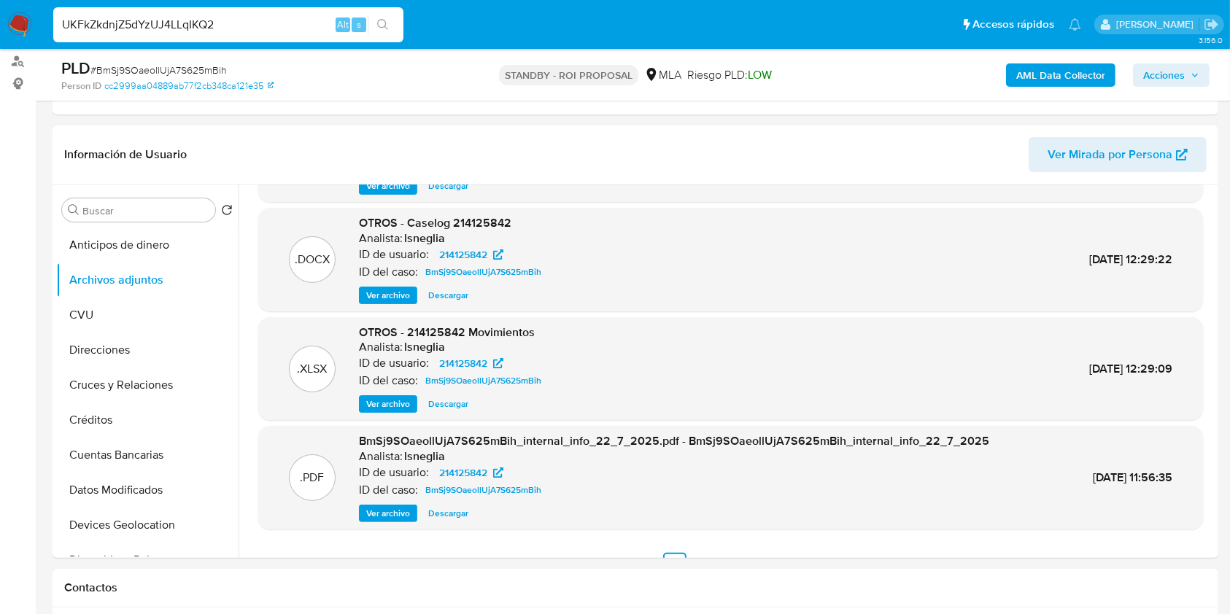
click at [373, 17] on button "search-icon" at bounding box center [383, 25] width 30 height 20
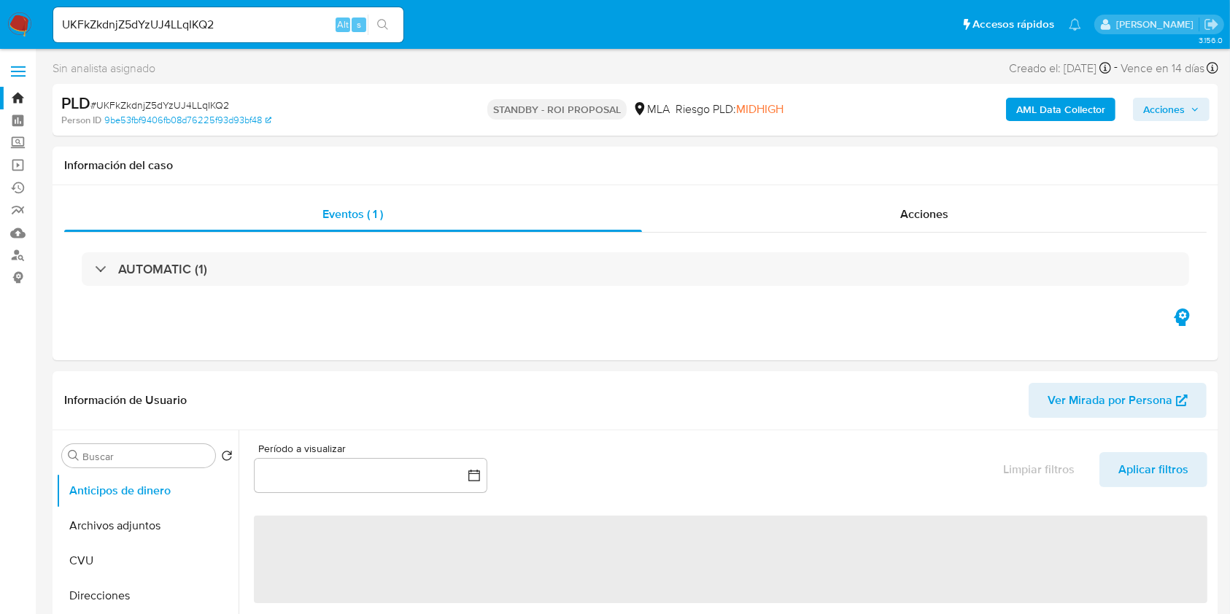
select select "10"
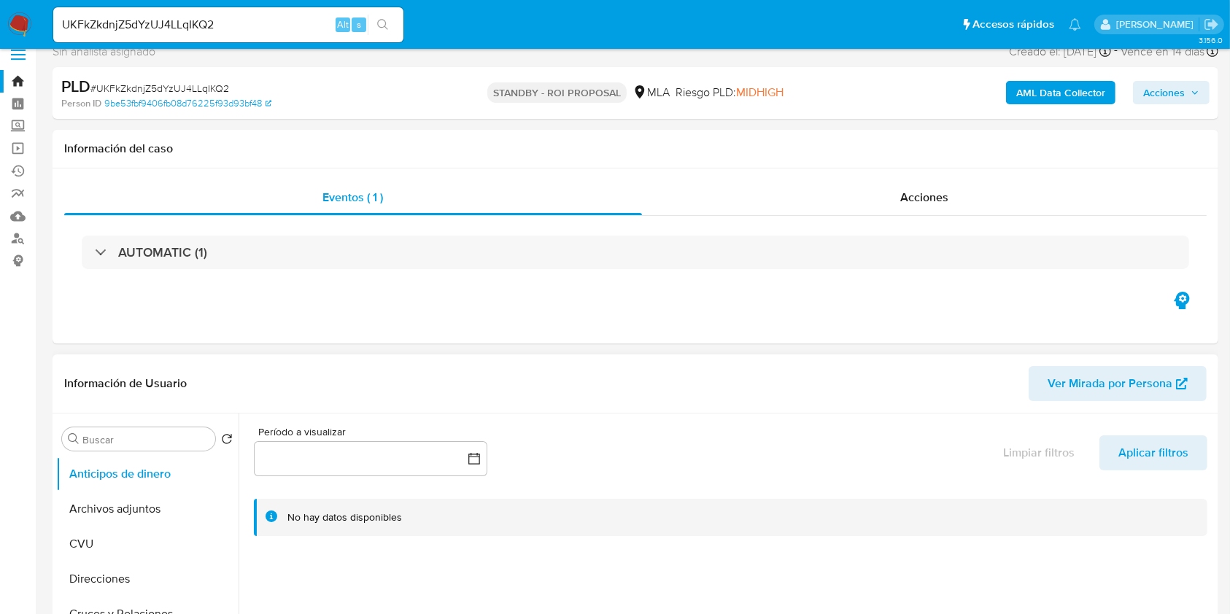
scroll to position [292, 0]
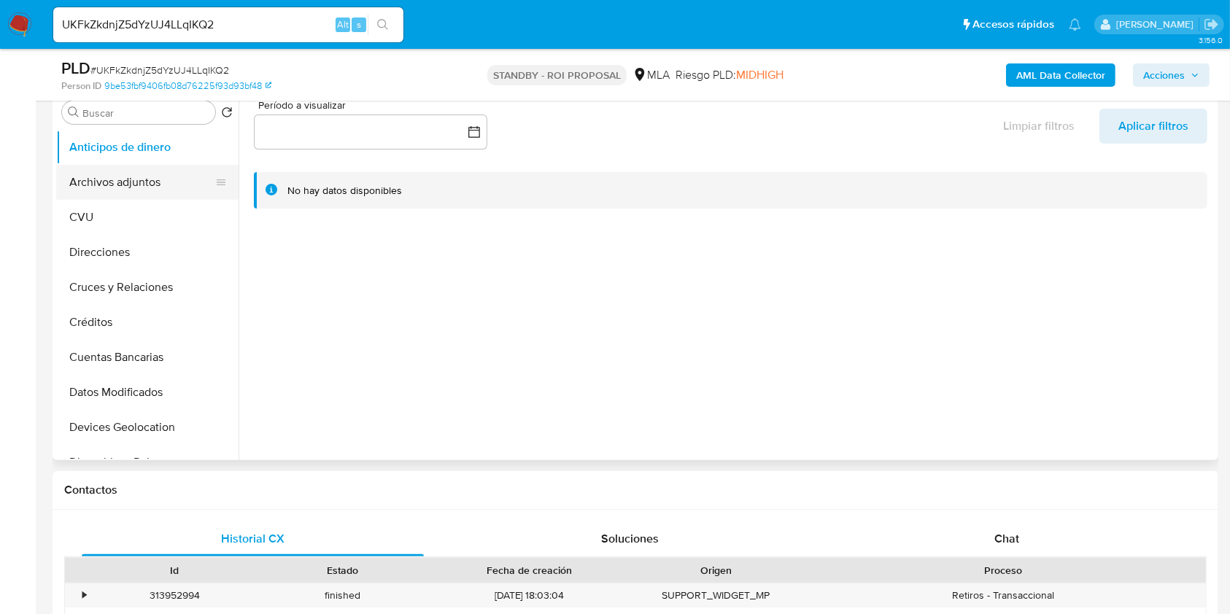
click at [148, 184] on button "Archivos adjuntos" at bounding box center [141, 182] width 171 height 35
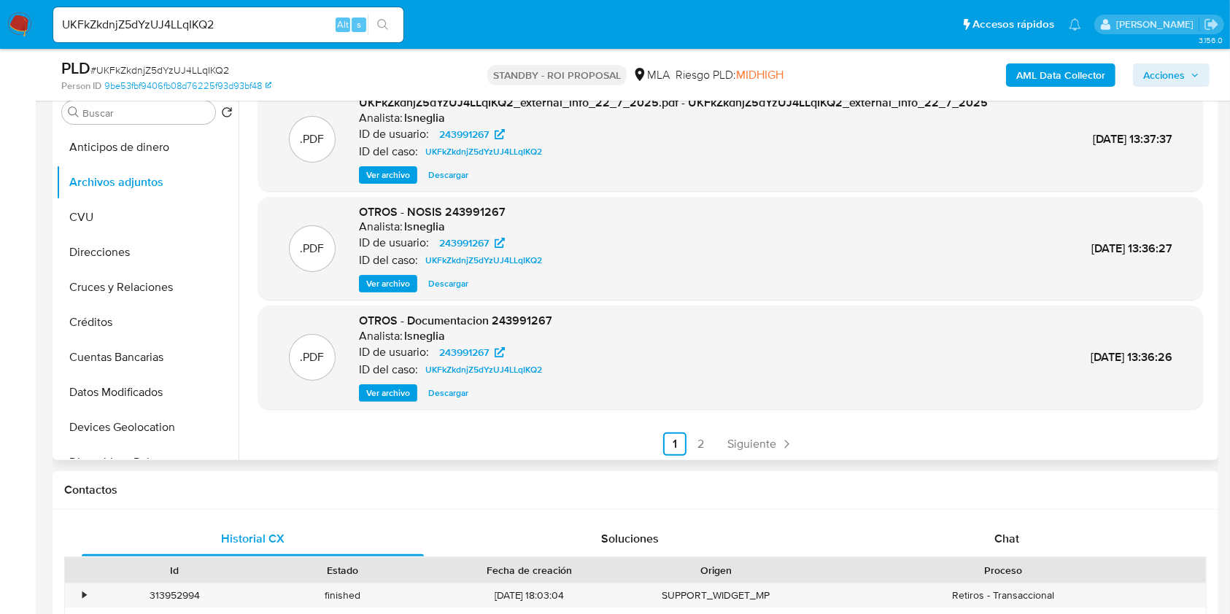
scroll to position [123, 0]
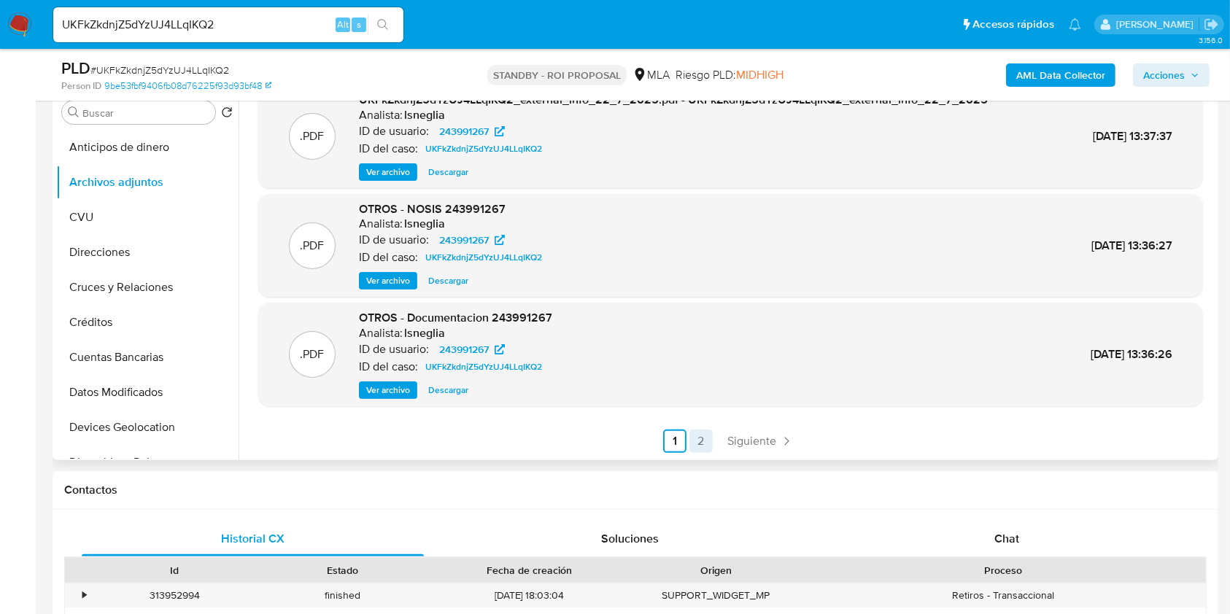
click at [694, 441] on link "2" at bounding box center [700, 441] width 23 height 23
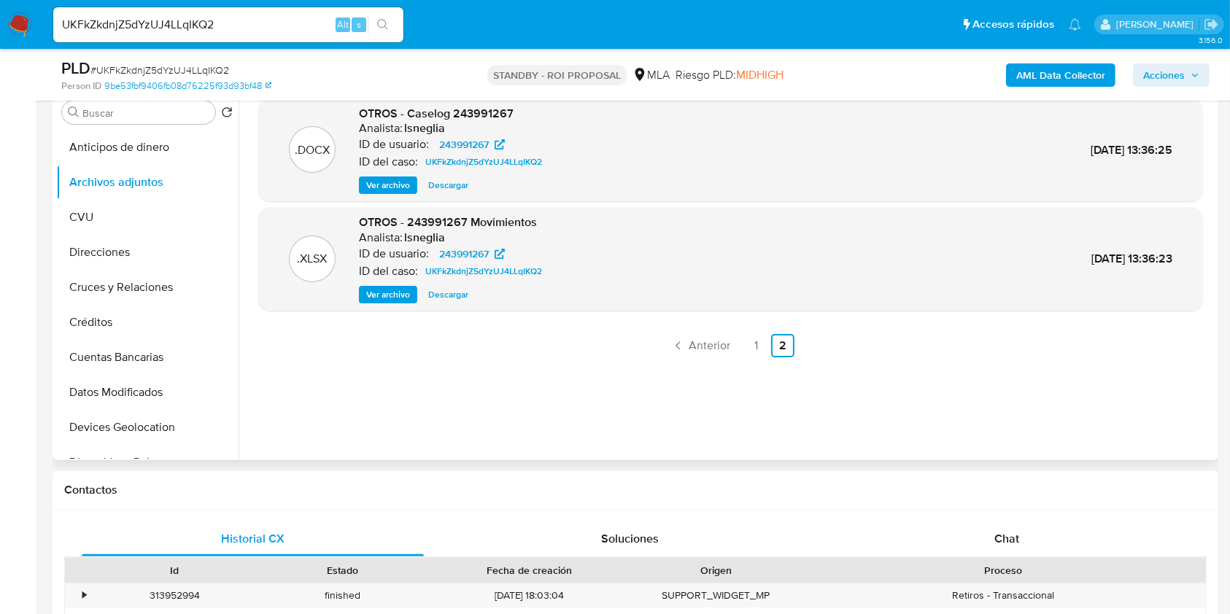
click at [428, 188] on span "Descargar" at bounding box center [448, 185] width 40 height 15
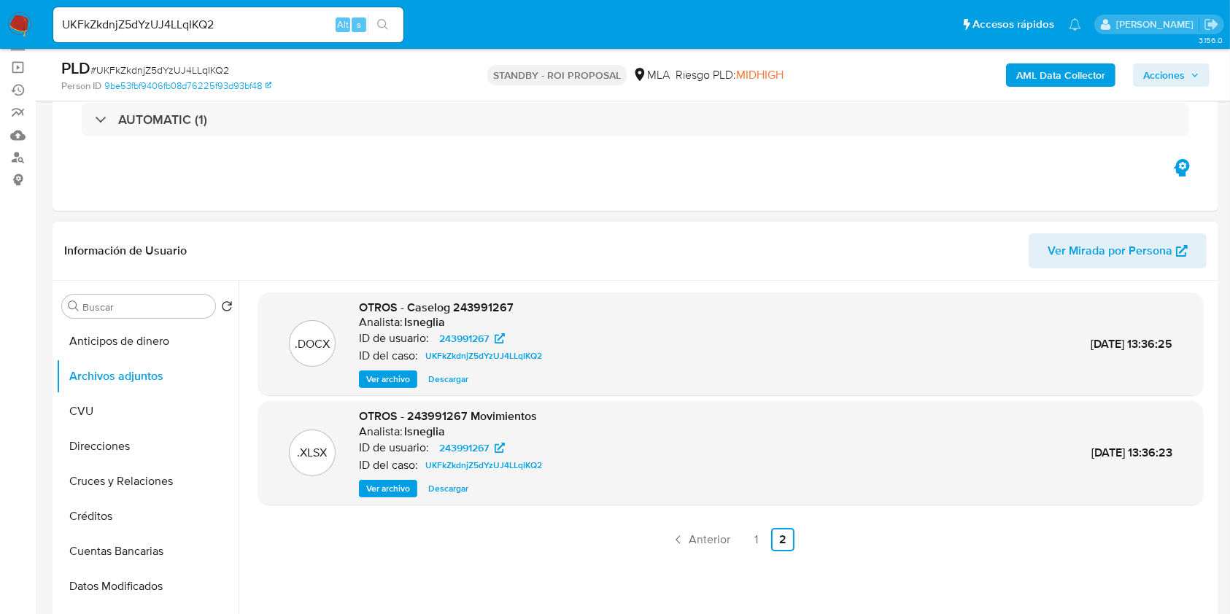
scroll to position [97, 0]
click at [170, 4] on div "UKFkZkdnjZ5dYzUJ4LLqIKQ2 Alt s" at bounding box center [228, 24] width 350 height 41
click at [173, 13] on div "UKFkZkdnjZ5dYzUJ4LLqIKQ2 Alt s" at bounding box center [228, 24] width 350 height 35
click at [175, 20] on input "UKFkZkdnjZ5dYzUJ4LLqIKQ2" at bounding box center [228, 24] width 350 height 19
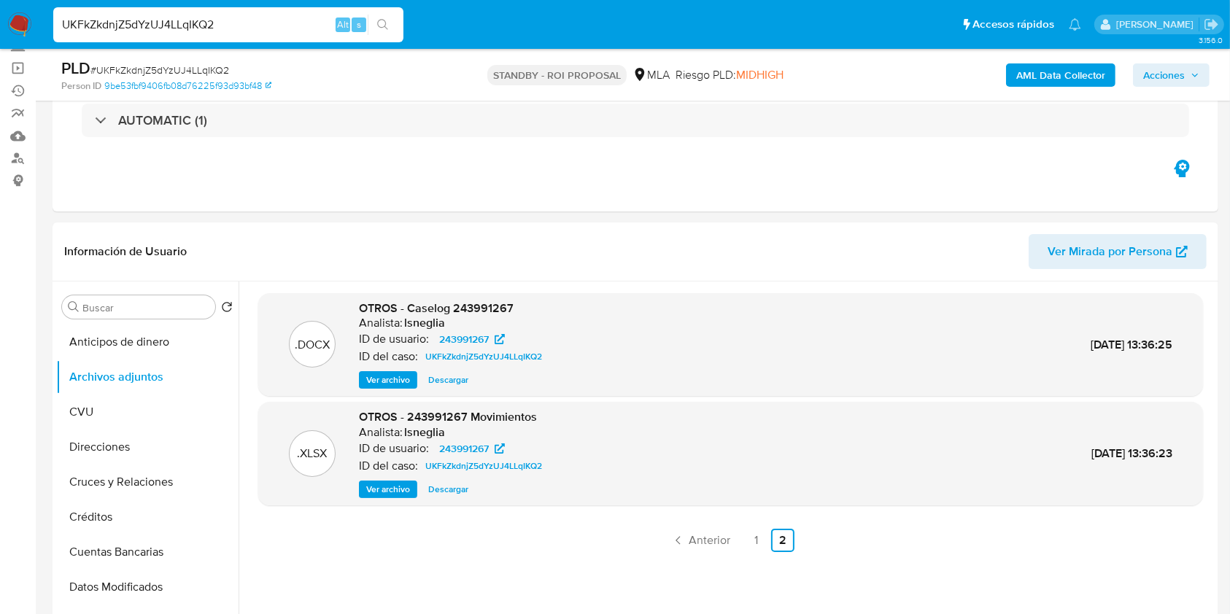
click at [175, 20] on input "UKFkZkdnjZ5dYzUJ4LLqIKQ2" at bounding box center [228, 24] width 350 height 19
paste input "gDPOu4cz6NhvkNPMAibXkfkf"
type input "gDPOu4cz6NhvkNPMAibXkfkf"
click at [187, 26] on input "gDPOu4cz6NhvkNPMAibXkfkf" at bounding box center [228, 24] width 350 height 19
click at [379, 20] on icon "search-icon" at bounding box center [383, 25] width 12 height 12
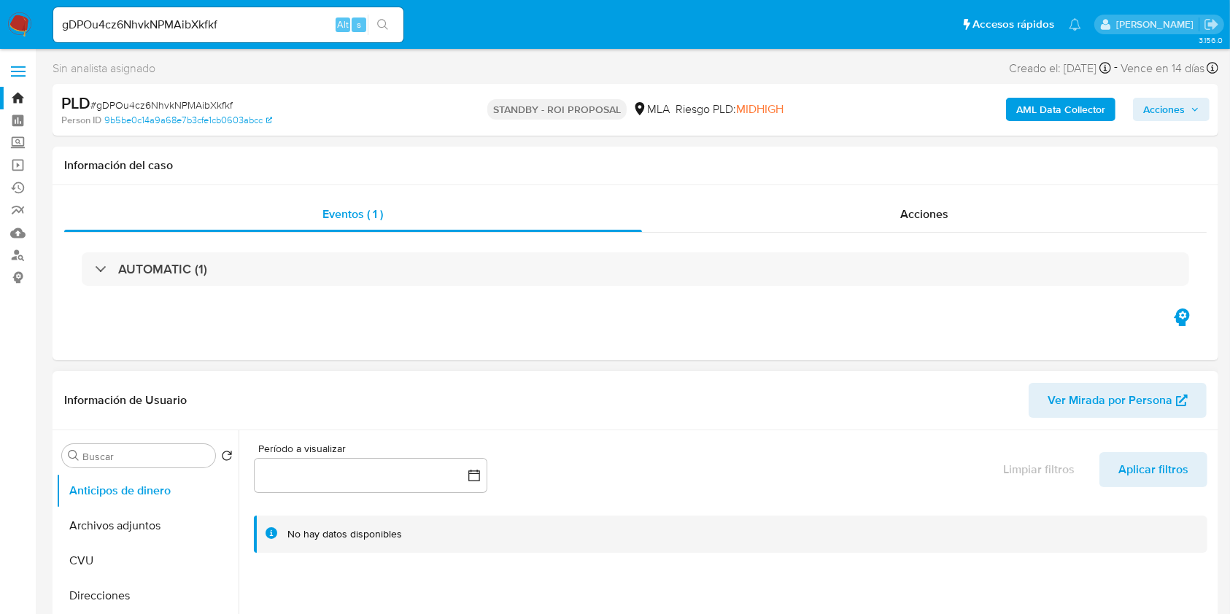
select select "10"
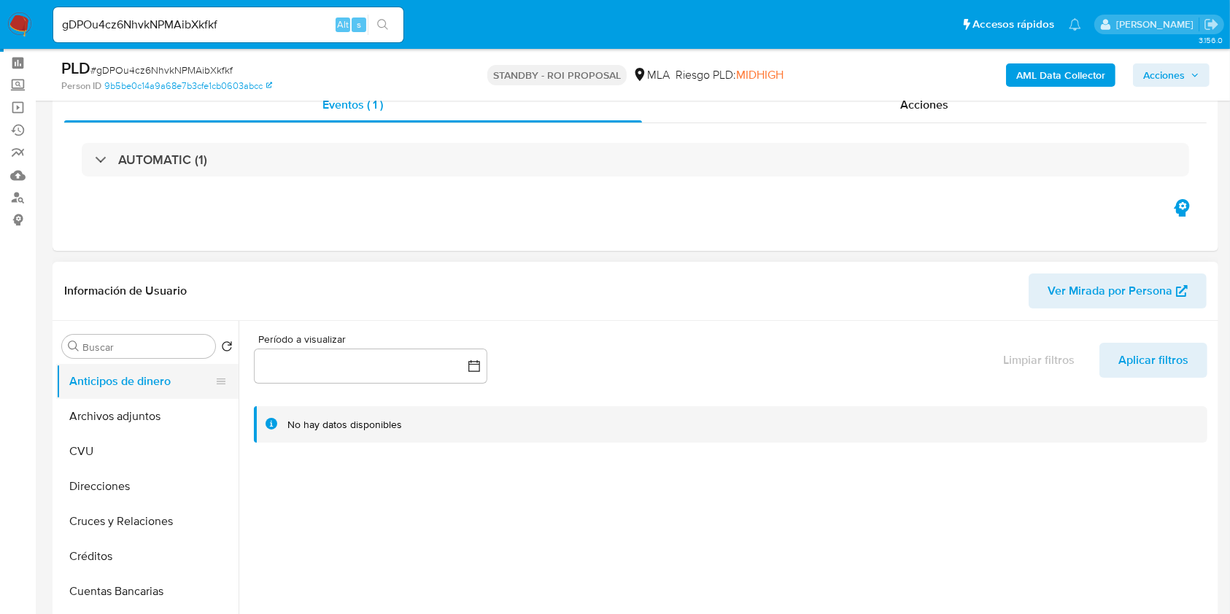
scroll to position [97, 0]
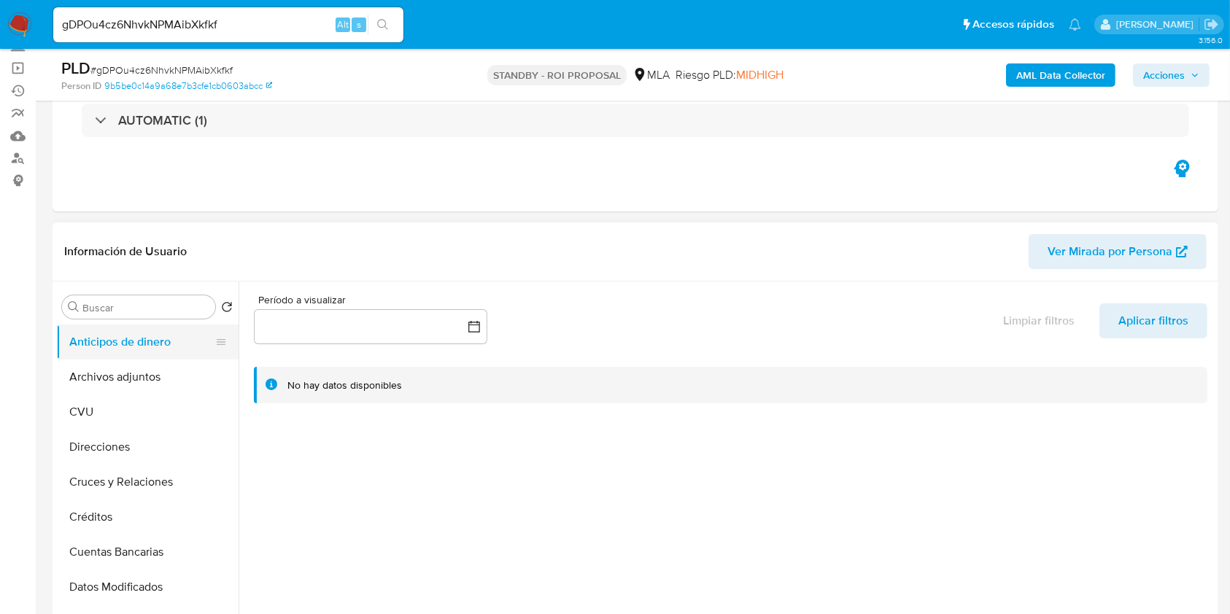
click at [143, 355] on button "Anticipos de dinero" at bounding box center [141, 342] width 171 height 35
click at [134, 376] on button "Archivos adjuntos" at bounding box center [141, 377] width 171 height 35
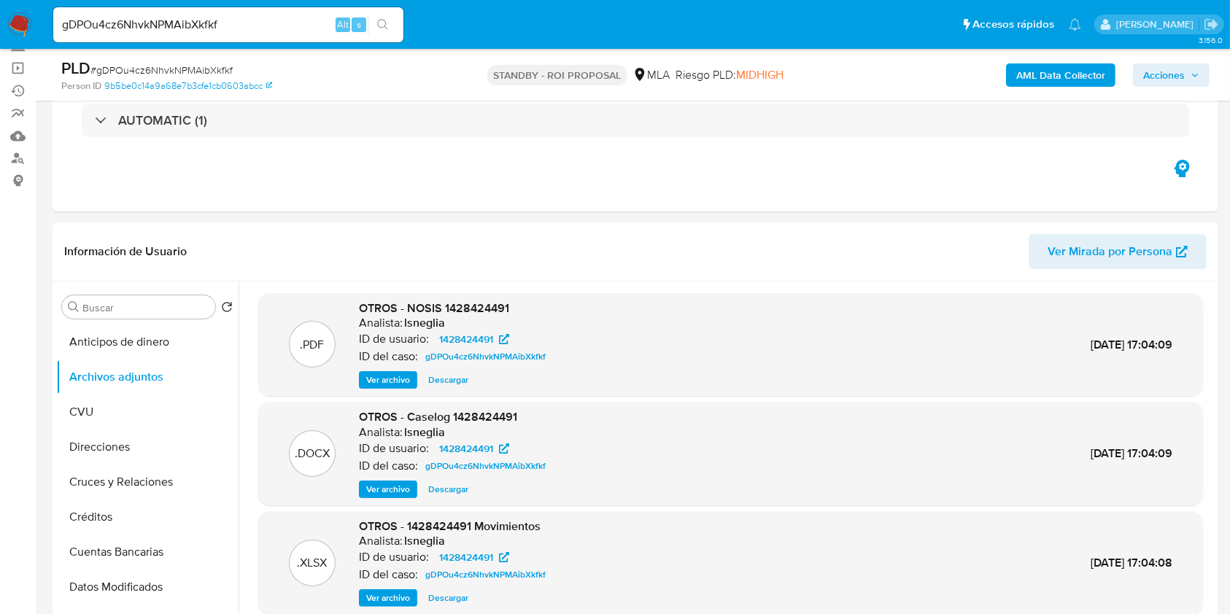
click at [190, 9] on div "gDPOu4cz6NhvkNPMAibXkfkf Alt s" at bounding box center [228, 24] width 350 height 35
click at [608, 371] on div ".PDF OTROS - NOSIS 1428424491 Analista: lsneglia ID de usuario: 1428424491 ID d…" at bounding box center [730, 344] width 930 height 89
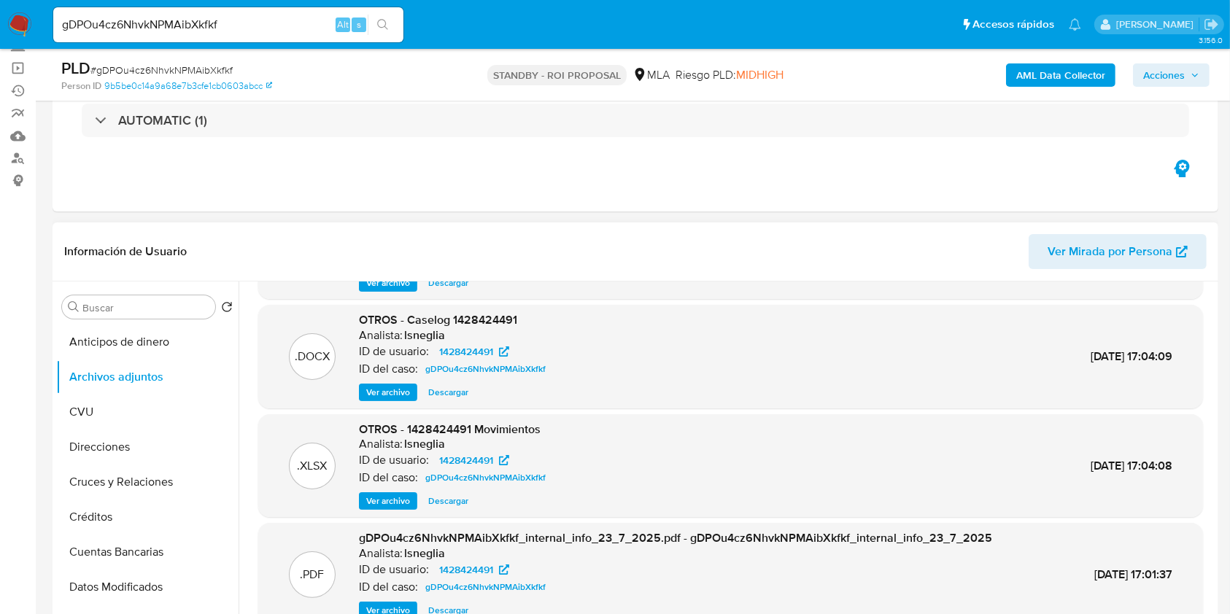
click at [446, 394] on span "Descargar" at bounding box center [448, 392] width 40 height 15
click at [166, 15] on input "gDPOu4cz6NhvkNPMAibXkfkf" at bounding box center [228, 24] width 350 height 19
paste input "EnSwLbodBTFyNXZ1xPt6zKGP"
type input "EnSwLbodBTFyNXZ1xPt6zKGP"
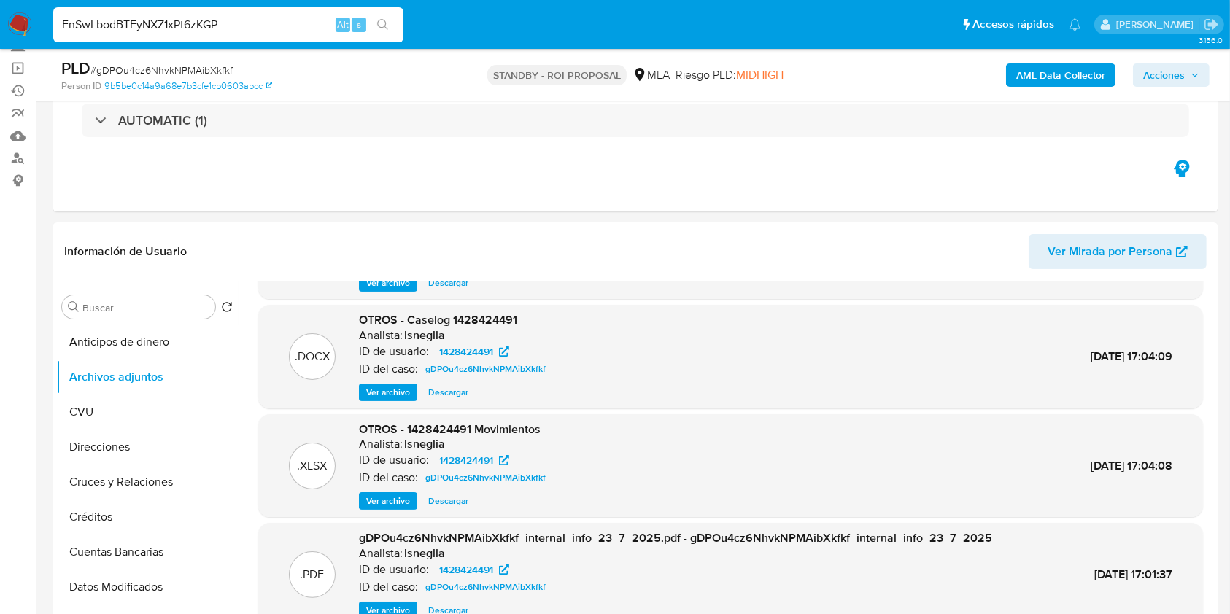
click at [380, 26] on icon "search-icon" at bounding box center [383, 25] width 12 height 12
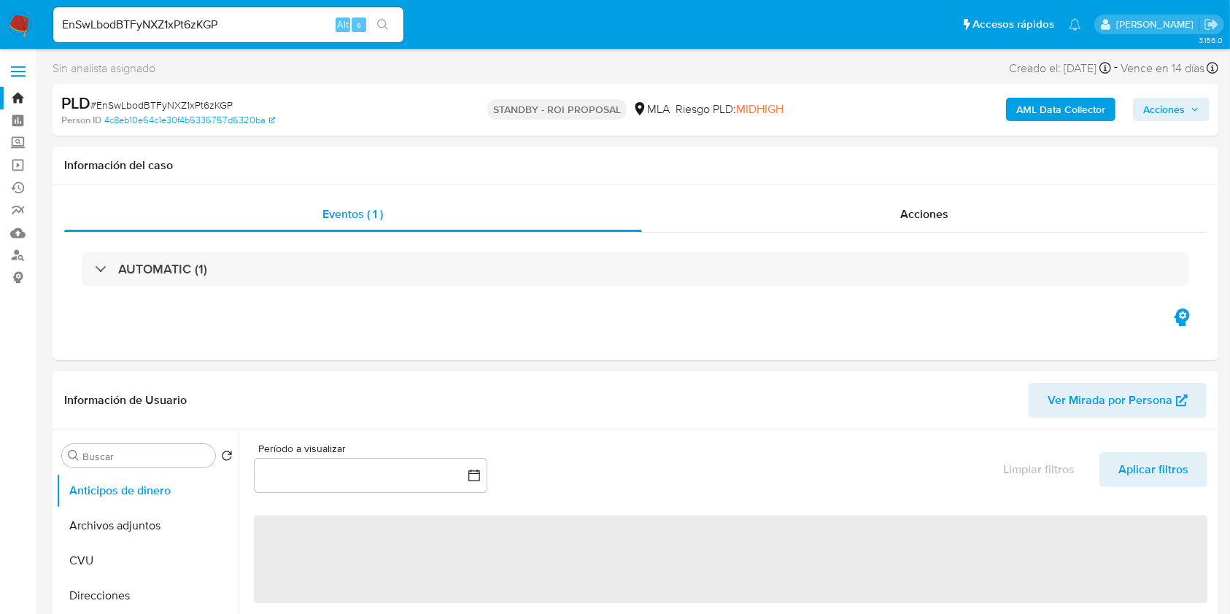
select select "10"
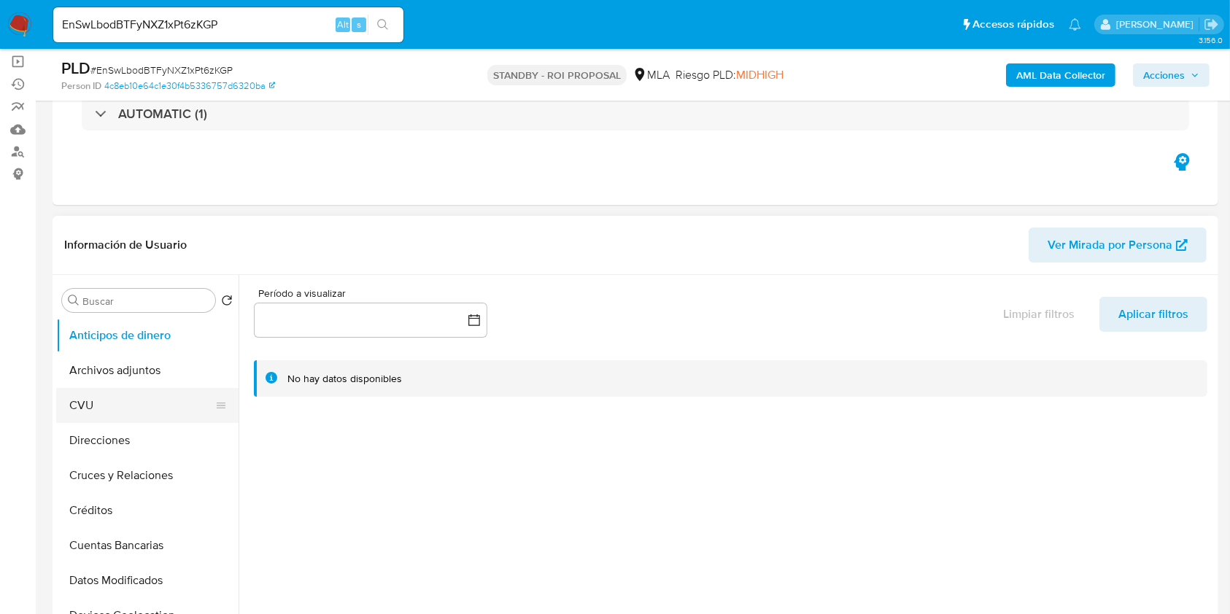
scroll to position [194, 0]
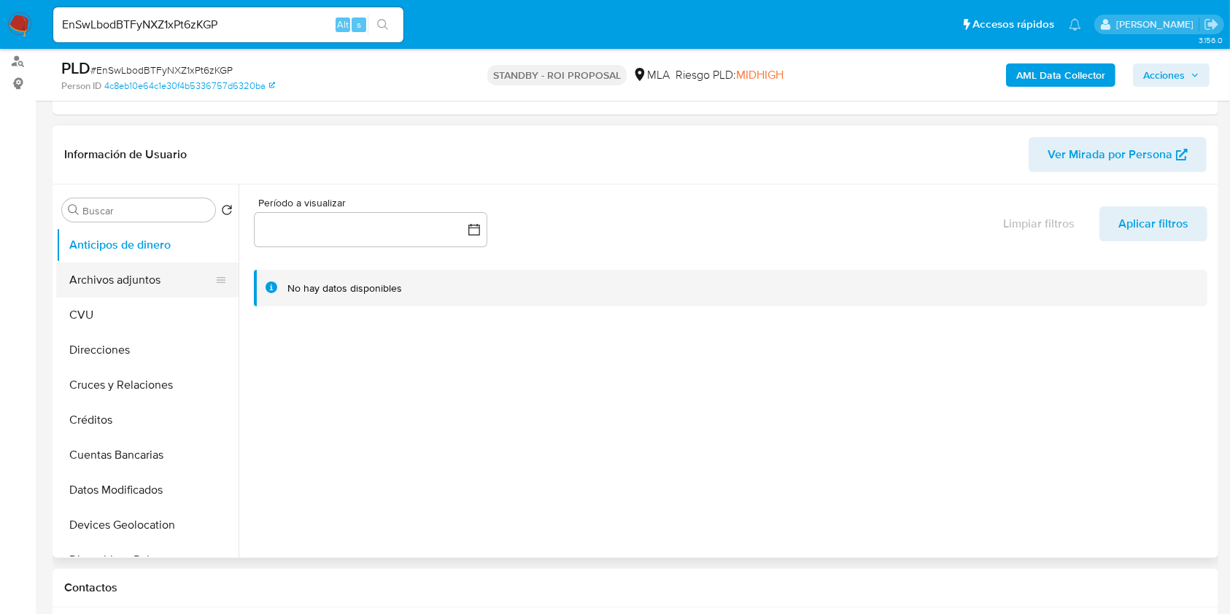
click at [112, 284] on button "Archivos adjuntos" at bounding box center [141, 280] width 171 height 35
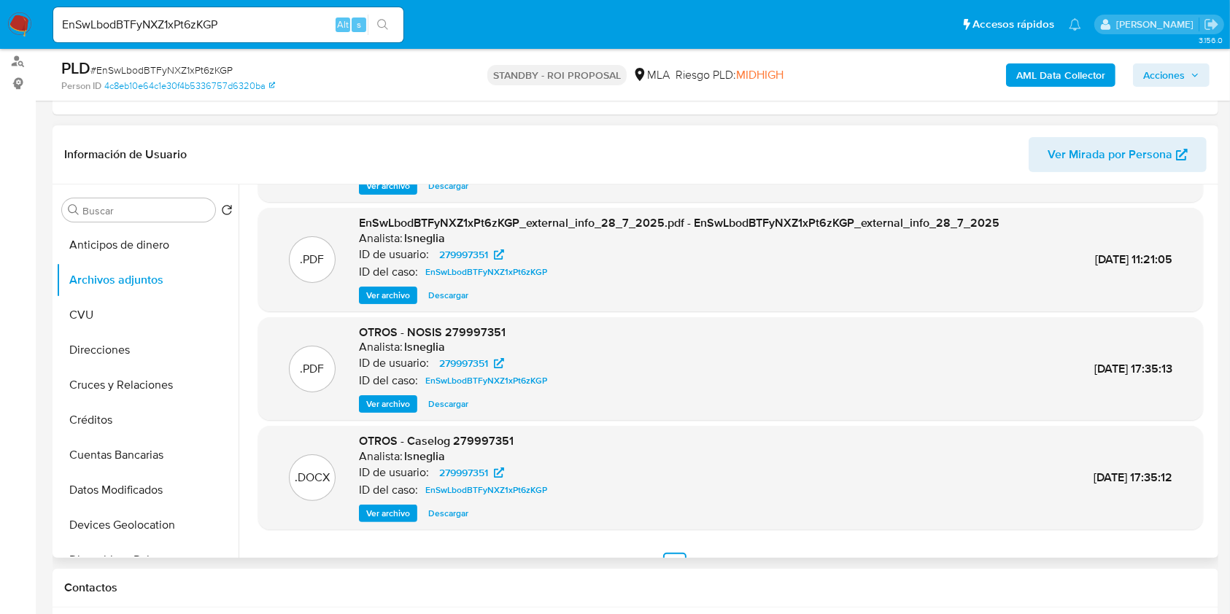
scroll to position [123, 0]
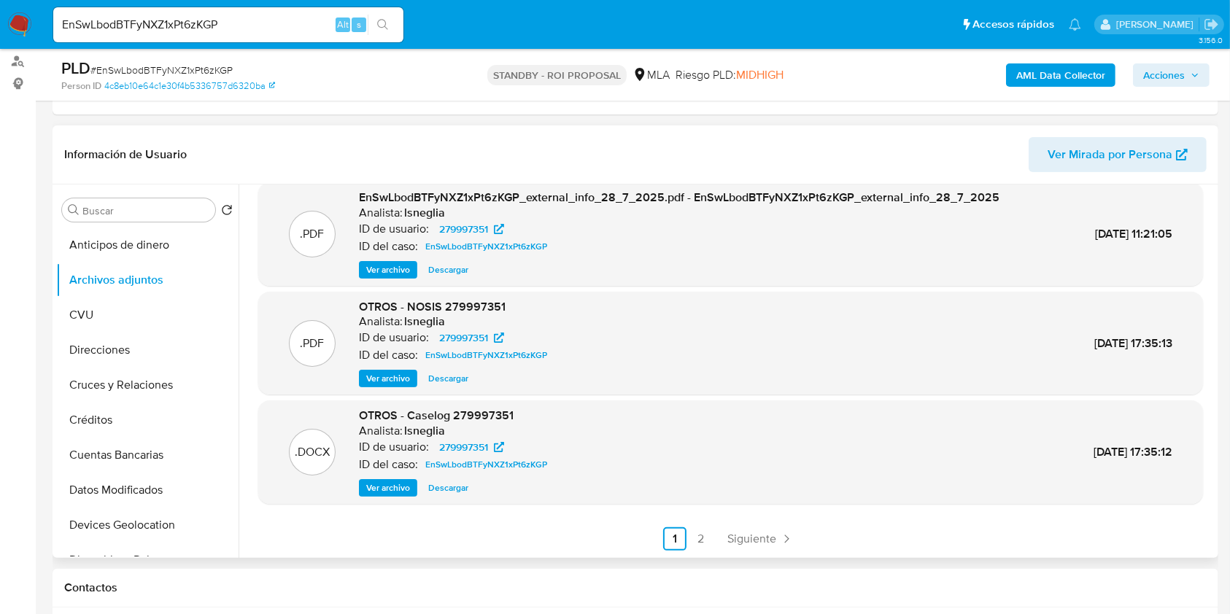
click at [455, 488] on span "Descargar" at bounding box center [448, 488] width 40 height 15
click at [589, 131] on div "Información de Usuario Ver Mirada por Persona" at bounding box center [636, 154] width 1166 height 59
click at [209, 20] on input "EnSwLbodBTFyNXZ1xPt6zKGP" at bounding box center [228, 24] width 350 height 19
paste input "7EidjZkUS9JyotRtlOQudQGB"
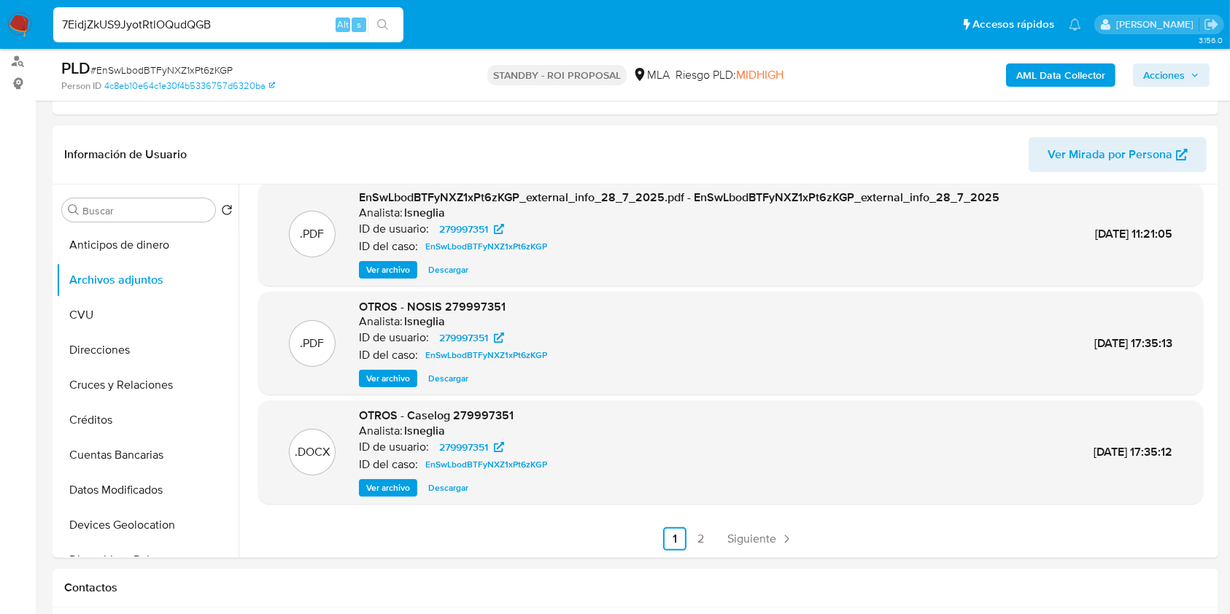
type input "7EidjZkUS9JyotRtlOQudQGB"
click at [385, 26] on icon "search-icon" at bounding box center [382, 24] width 11 height 11
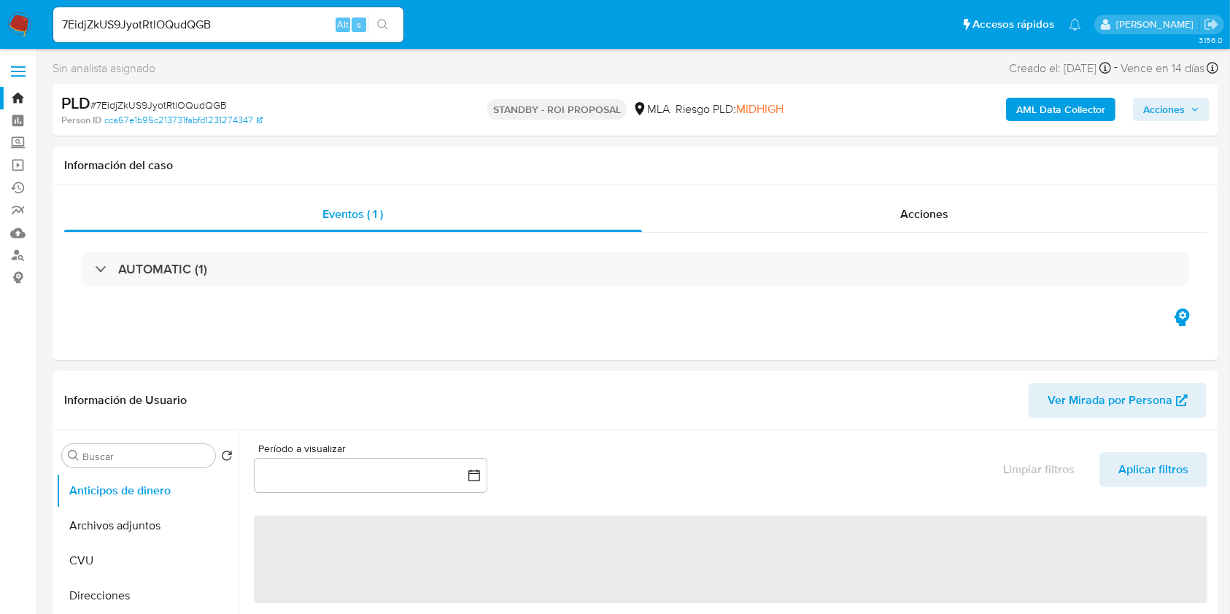
select select "10"
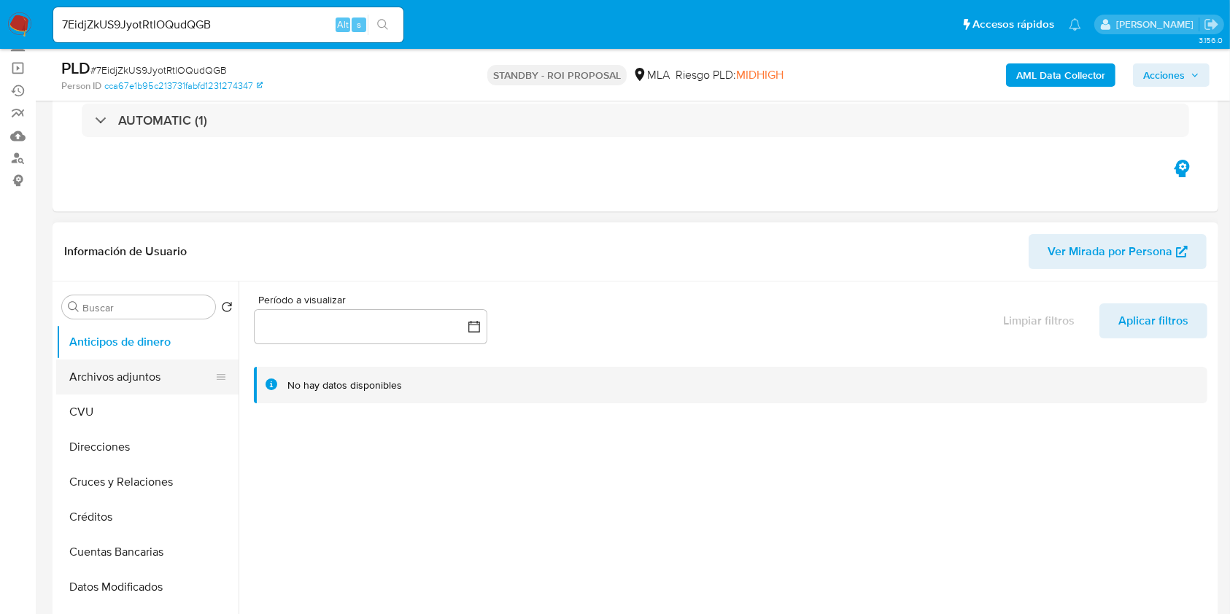
click at [117, 371] on button "Archivos adjuntos" at bounding box center [141, 377] width 171 height 35
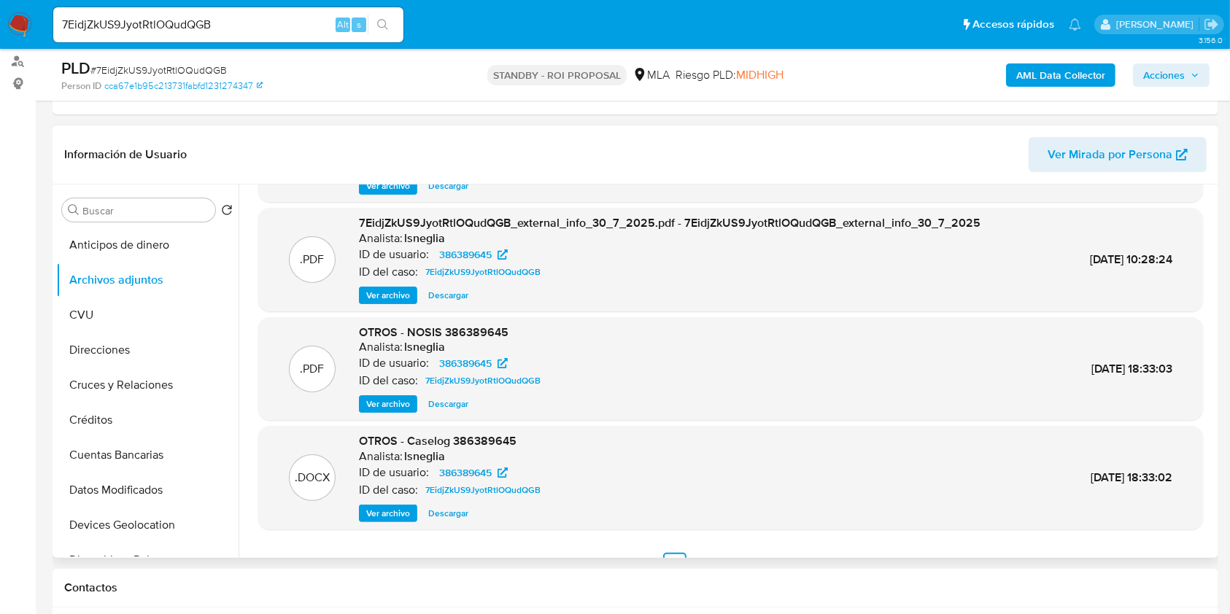
scroll to position [123, 0]
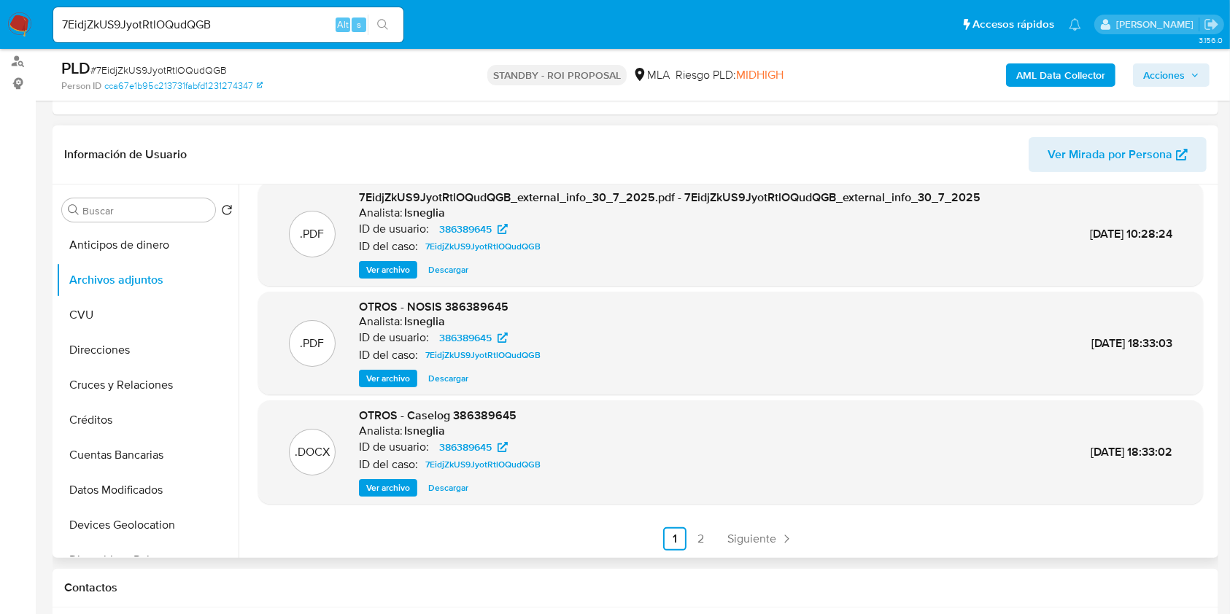
click at [445, 481] on span "Descargar" at bounding box center [448, 488] width 40 height 15
click at [120, 34] on div "7EidjZkUS9JyotRtlOQudQGB Alt s" at bounding box center [228, 24] width 350 height 35
click at [123, 25] on input "7EidjZkUS9JyotRtlOQudQGB" at bounding box center [228, 24] width 350 height 19
paste input "e7GBoX2BMdCJQeeb09weEUNc"
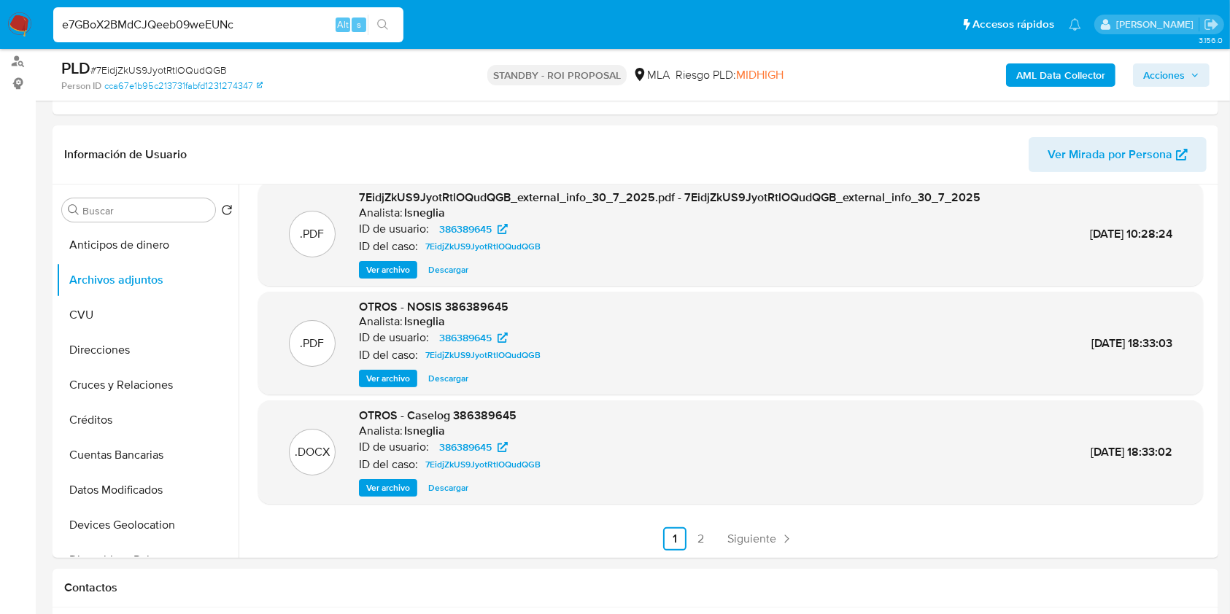
type input "e7GBoX2BMdCJQeeb09weEUNc"
click at [395, 28] on button "search-icon" at bounding box center [383, 25] width 30 height 20
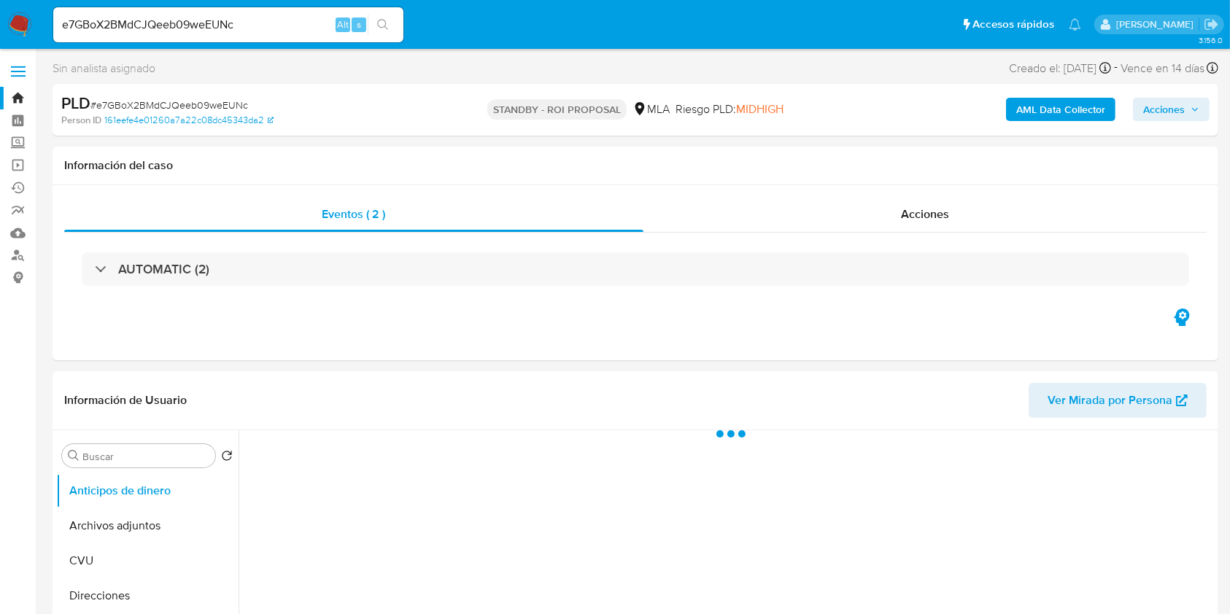
select select "10"
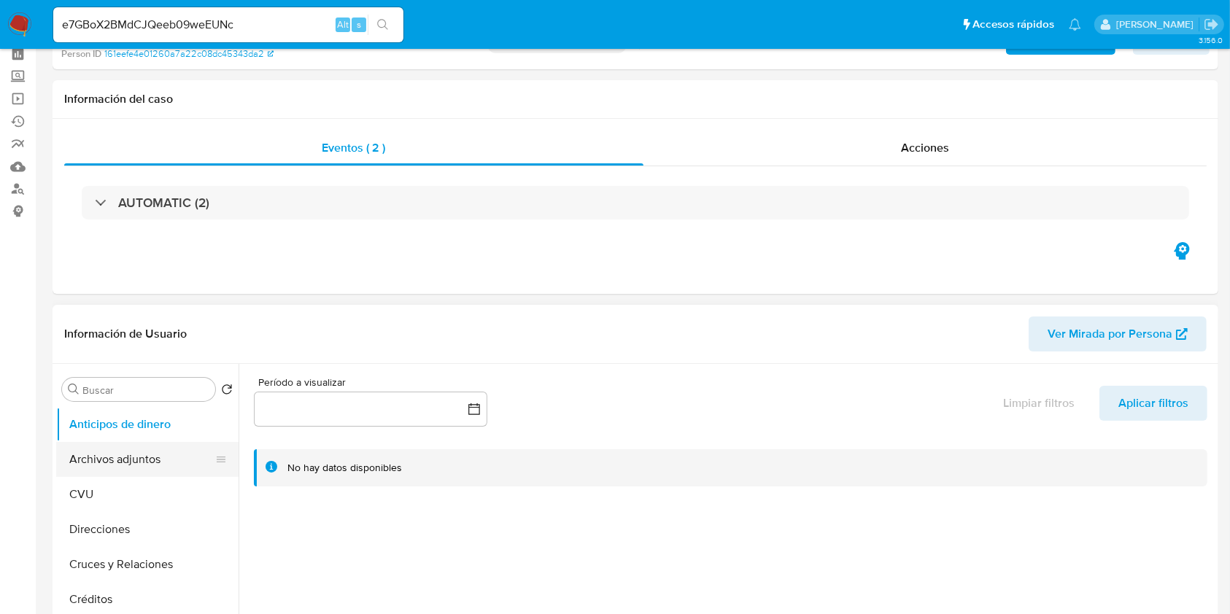
scroll to position [97, 0]
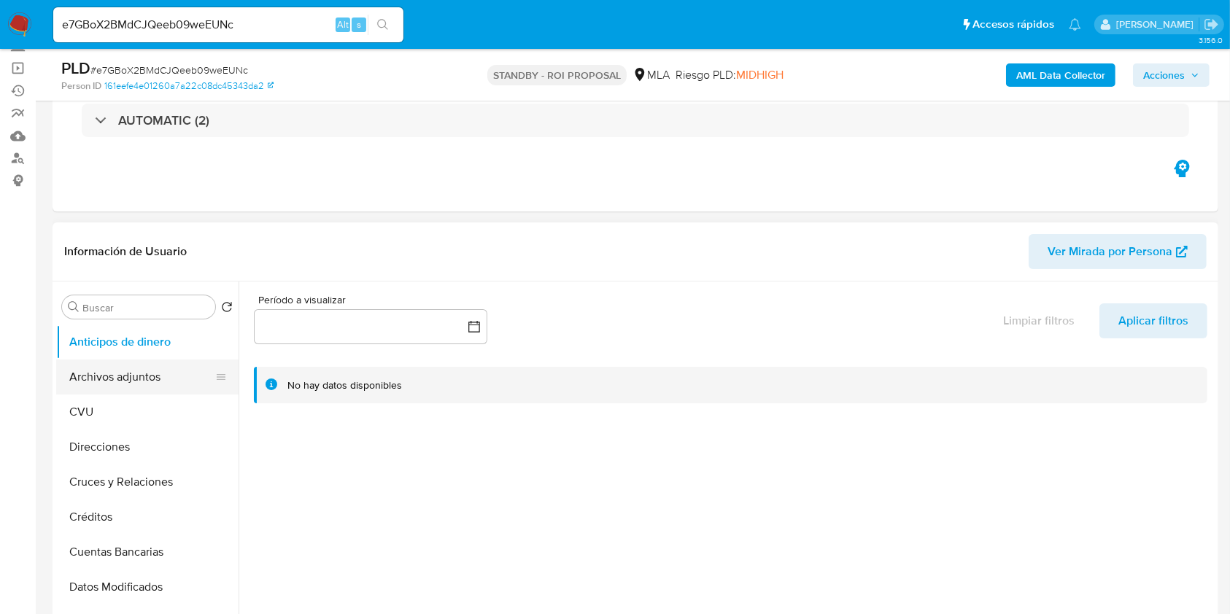
click at [135, 375] on button "Archivos adjuntos" at bounding box center [141, 377] width 171 height 35
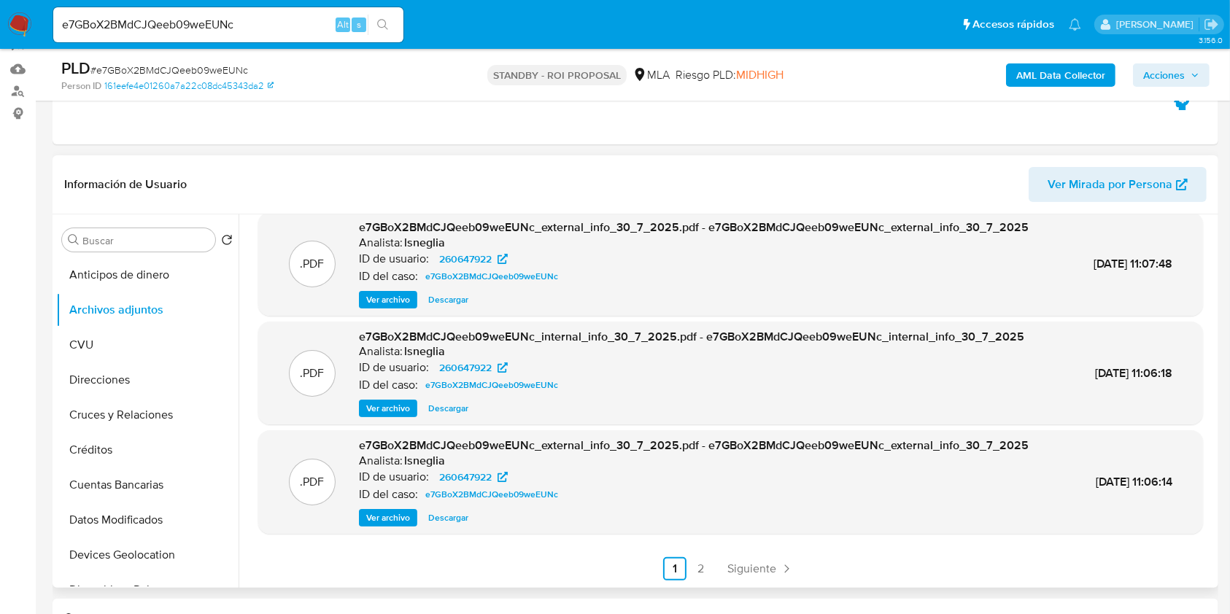
scroll to position [194, 0]
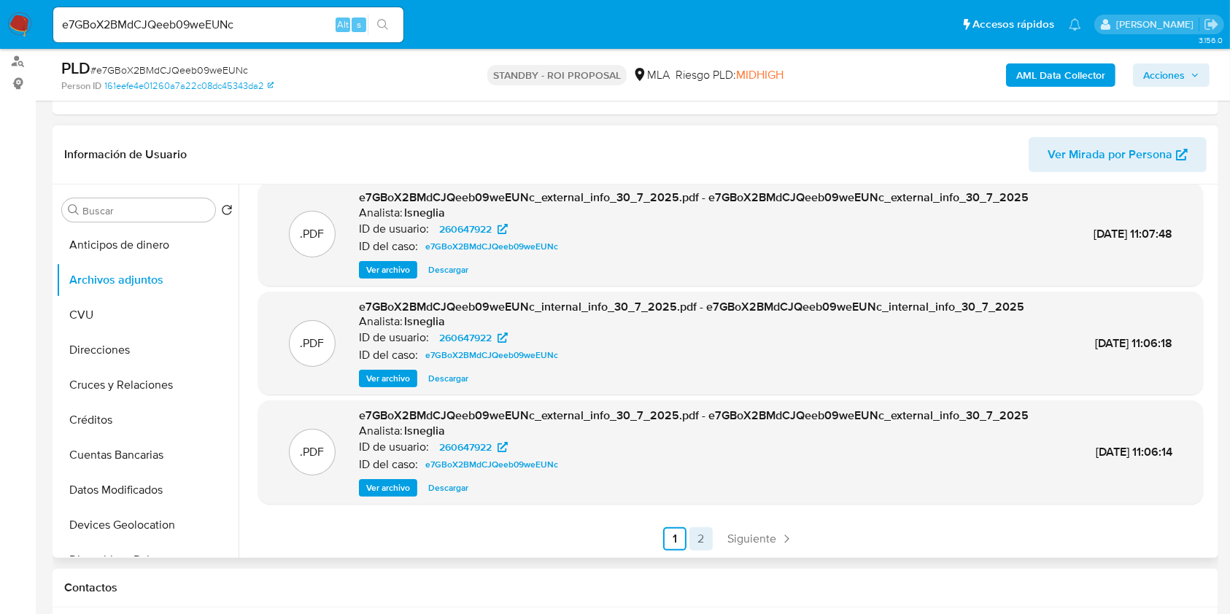
click at [693, 527] on link "2" at bounding box center [700, 538] width 23 height 23
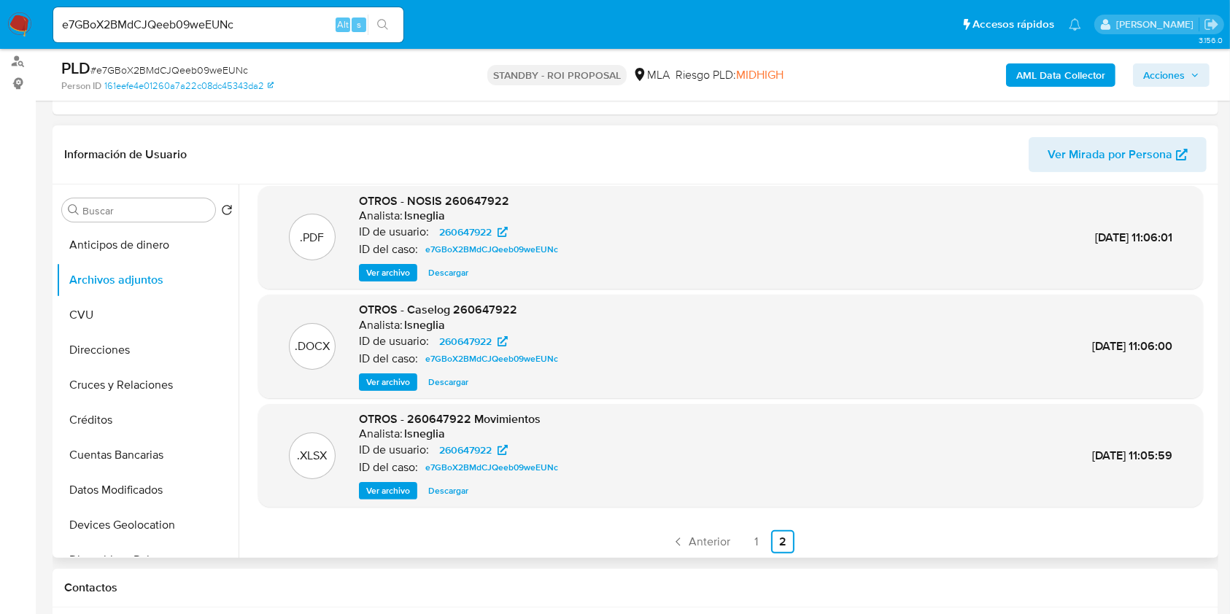
scroll to position [13, 0]
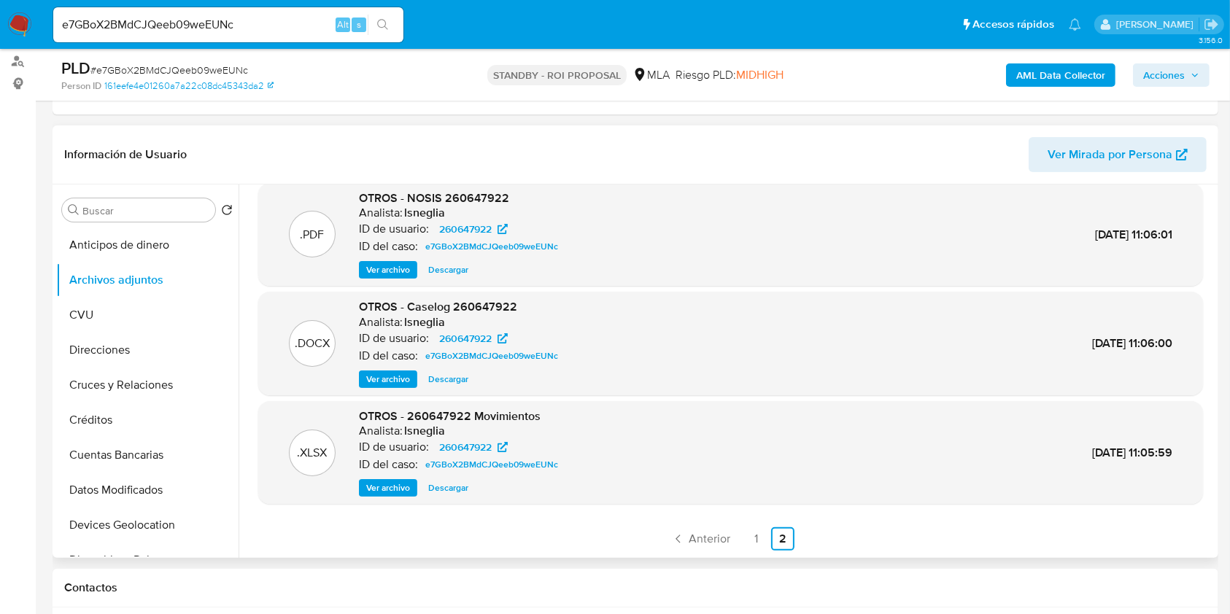
click at [464, 379] on span "Descargar" at bounding box center [448, 379] width 40 height 15
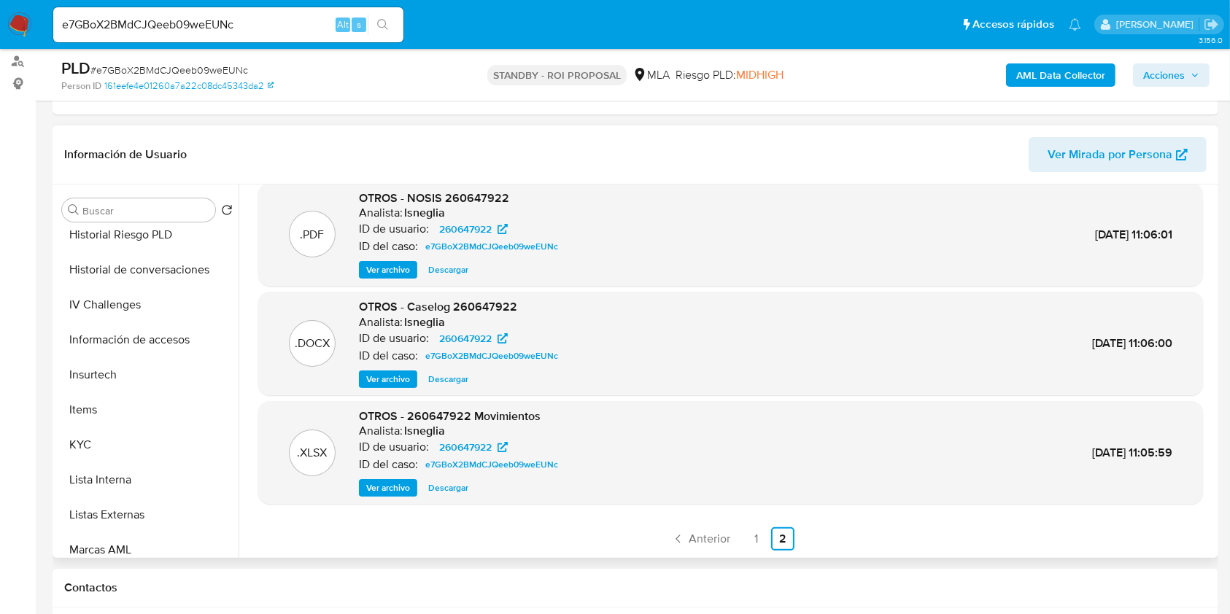
scroll to position [686, 0]
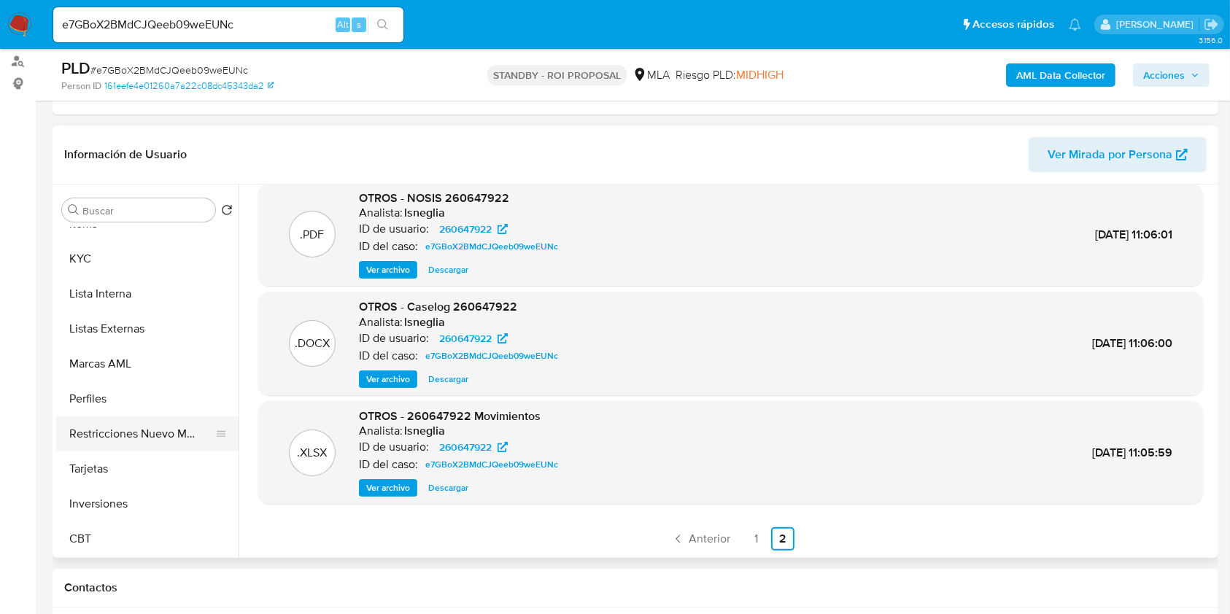
click at [152, 436] on button "Restricciones Nuevo Mundo" at bounding box center [141, 433] width 171 height 35
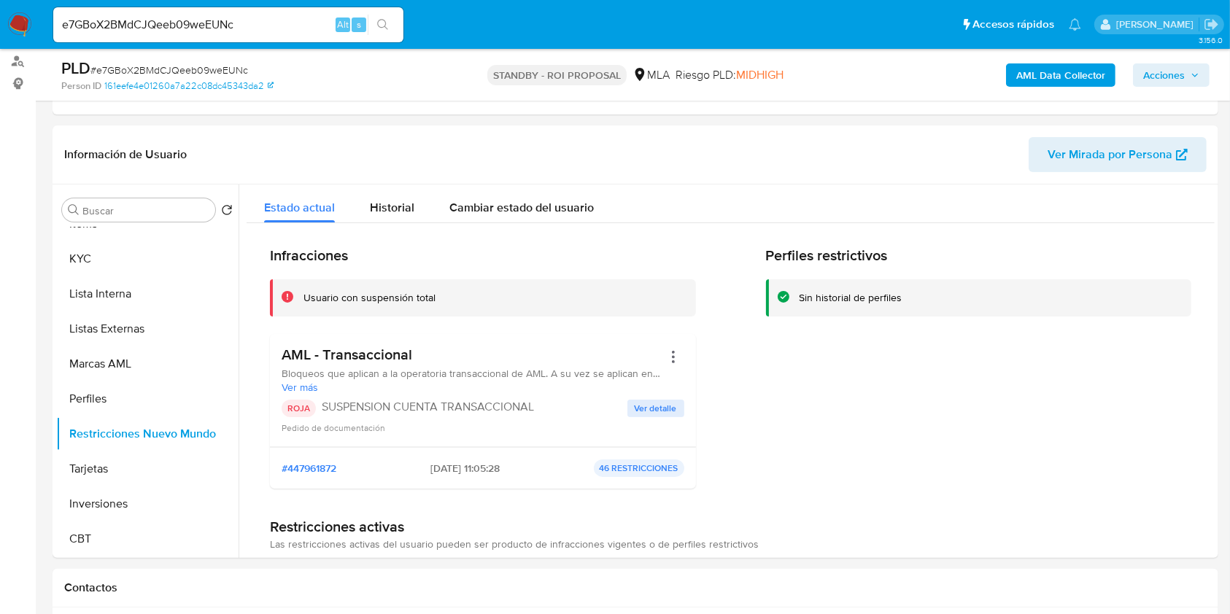
click at [218, 26] on input "e7GBoX2BMdCJQeeb09weEUNc" at bounding box center [228, 24] width 350 height 19
paste input "Ue7zaB6JqGfyRPQMJ3zQmcVO"
type input "Ue7zaB6JqGfyRPQMJ3zQmcVO"
click at [377, 26] on icon "search-icon" at bounding box center [383, 25] width 12 height 12
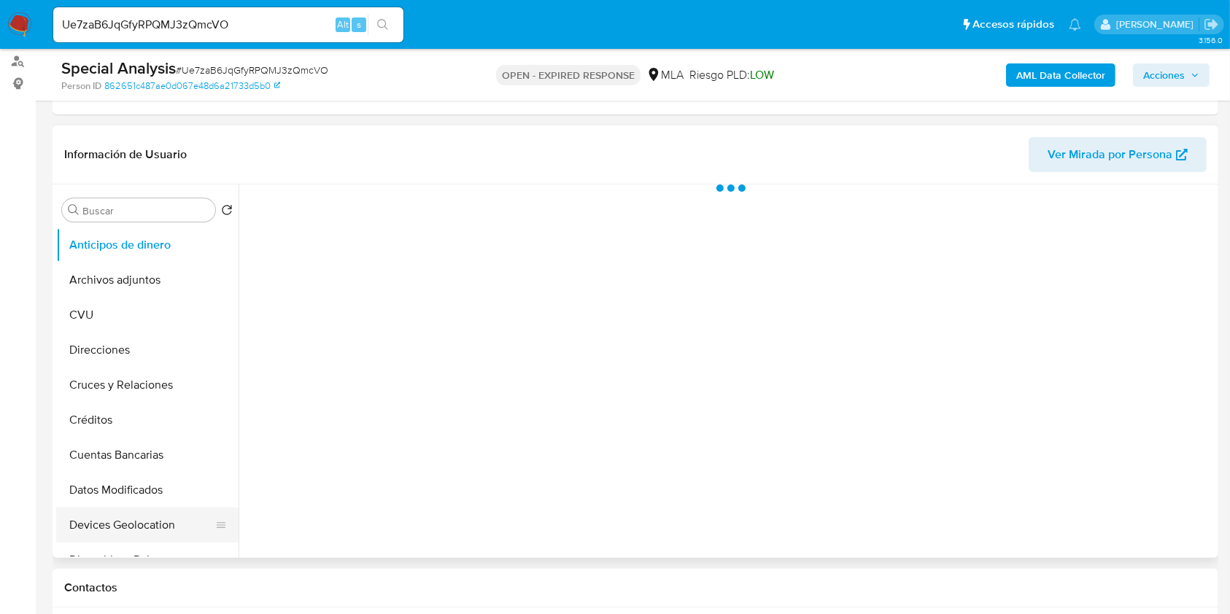
scroll to position [194, 0]
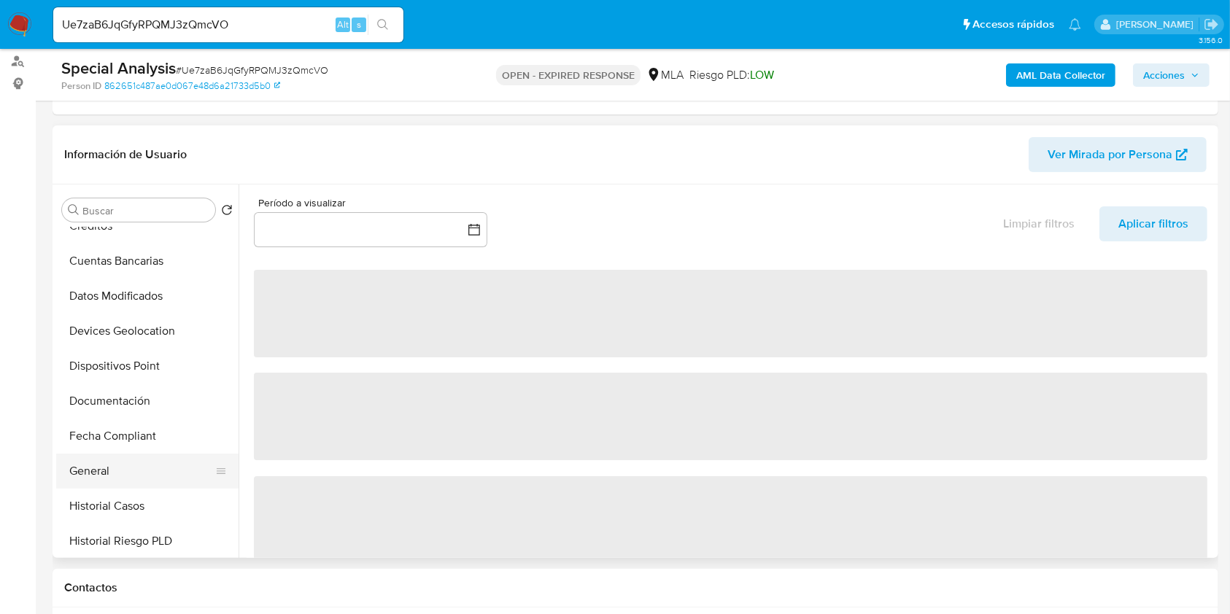
click at [126, 470] on button "General" at bounding box center [141, 471] width 171 height 35
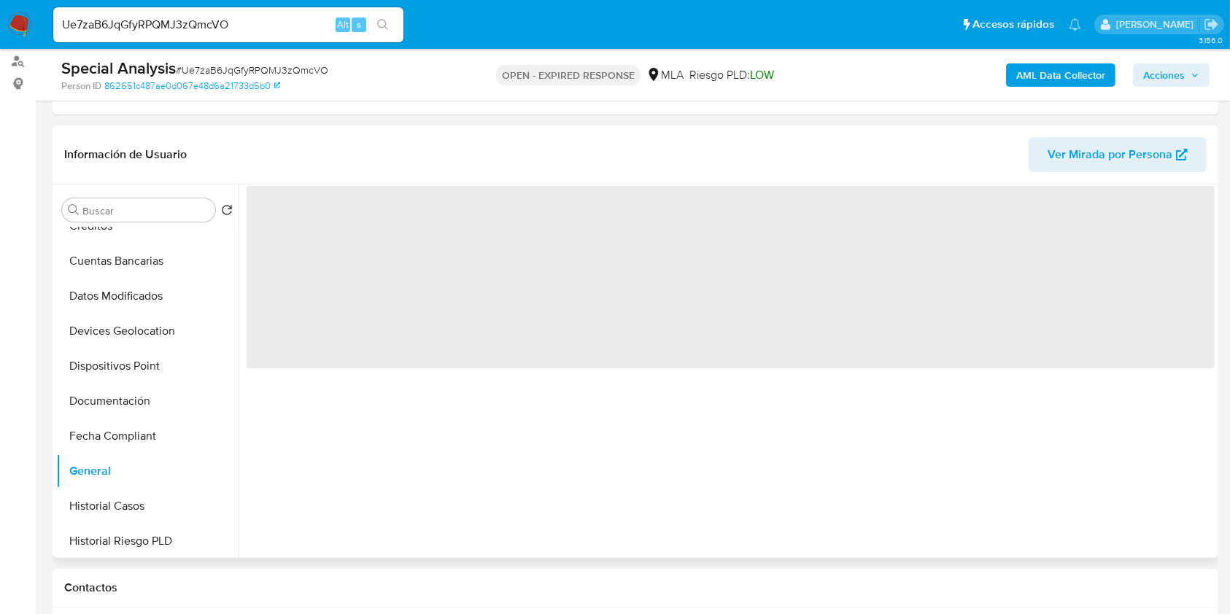
select select "10"
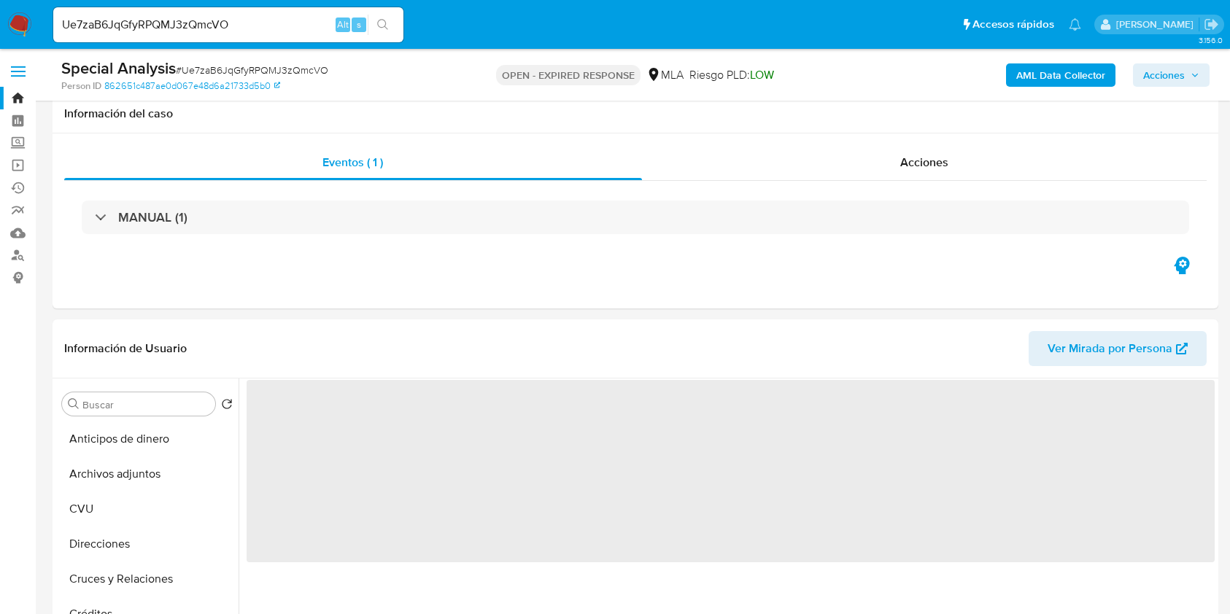
select select "10"
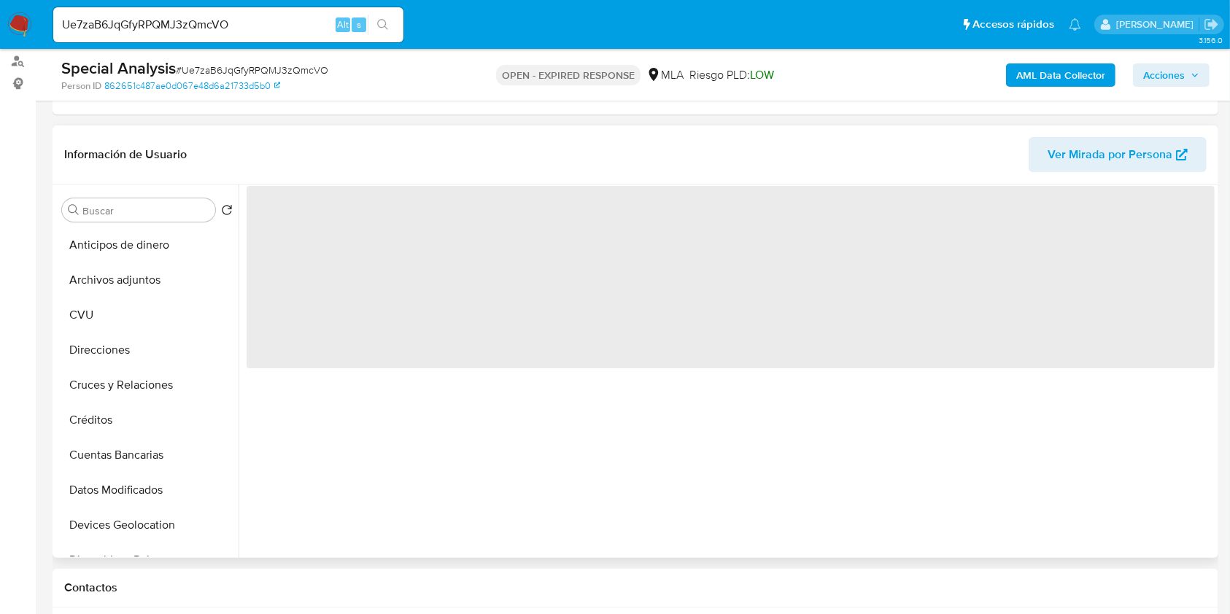
scroll to position [194, 0]
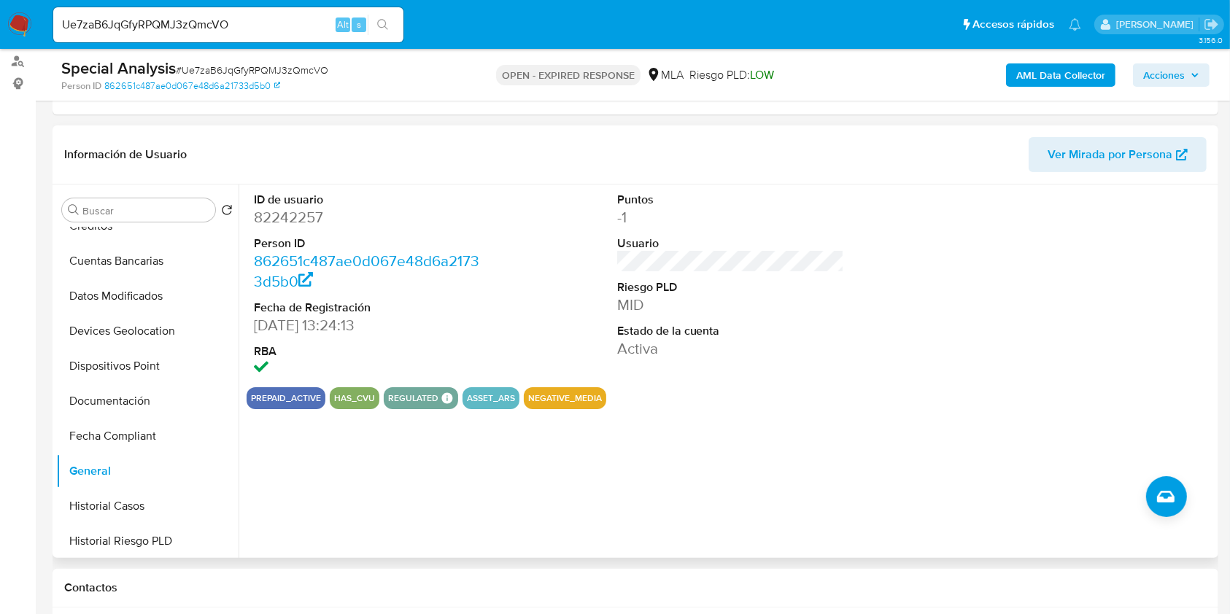
click at [286, 208] on dd "82242257" at bounding box center [368, 217] width 228 height 20
copy dd "82242257"
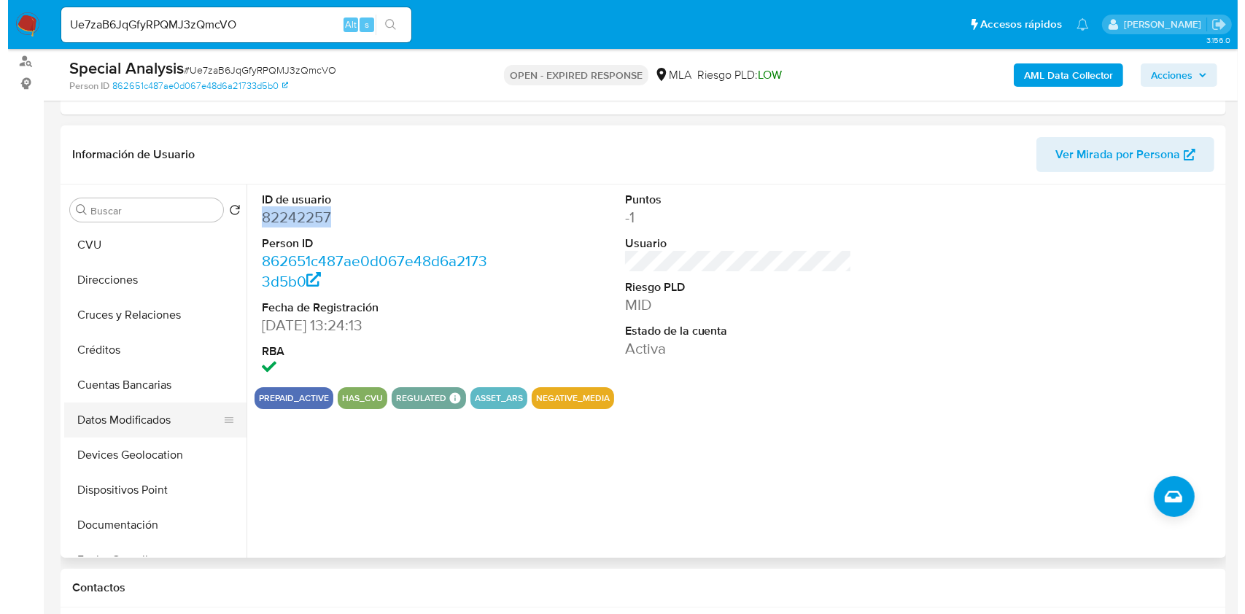
scroll to position [0, 0]
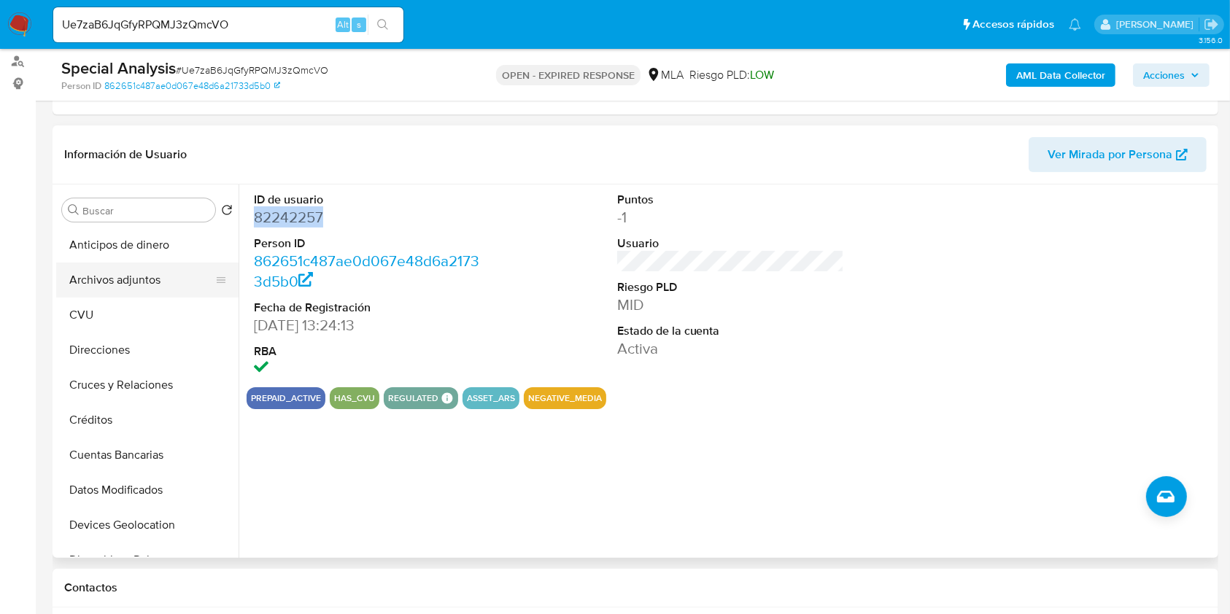
click at [123, 274] on button "Archivos adjuntos" at bounding box center [141, 280] width 171 height 35
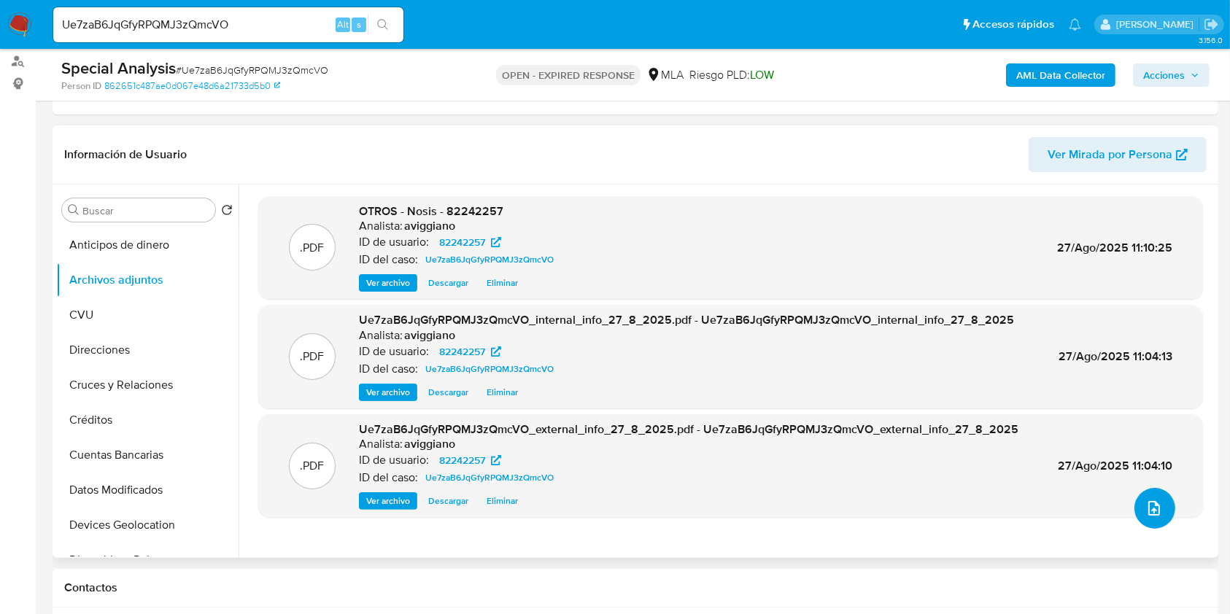
click at [1154, 507] on icon "upload-file" at bounding box center [1154, 508] width 12 height 15
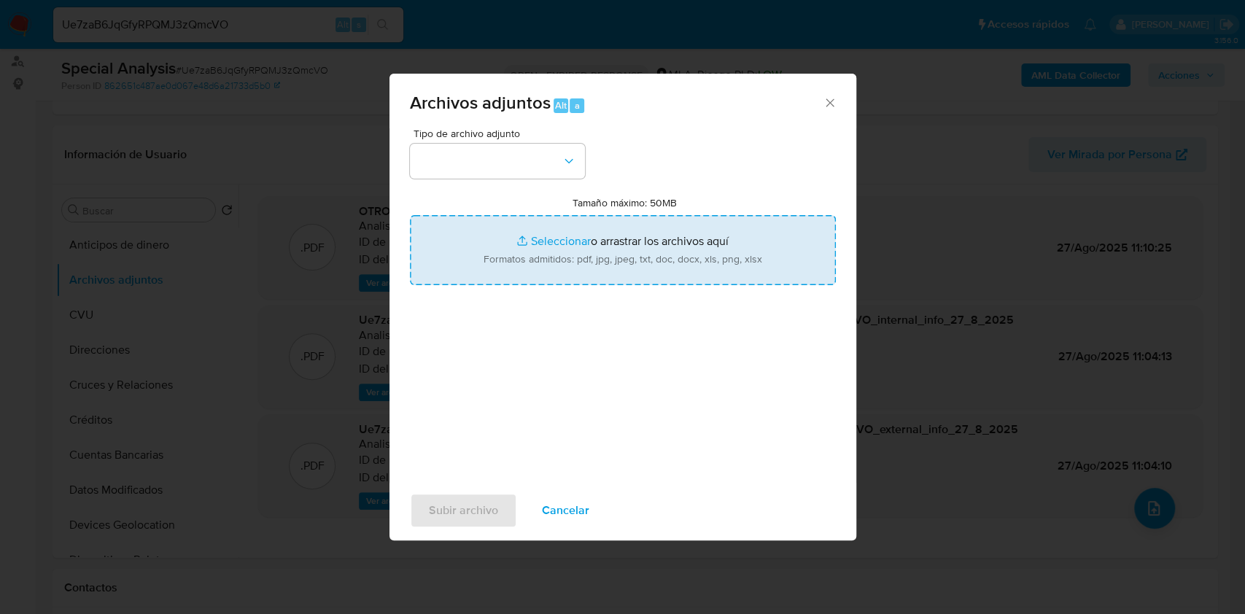
click at [729, 276] on input "Tamaño máximo: 50MB Seleccionar archivos" at bounding box center [623, 250] width 426 height 70
type input "C:\fakepath\Movimientos-Aladdin-v10_1 - 82242257.xlsx"
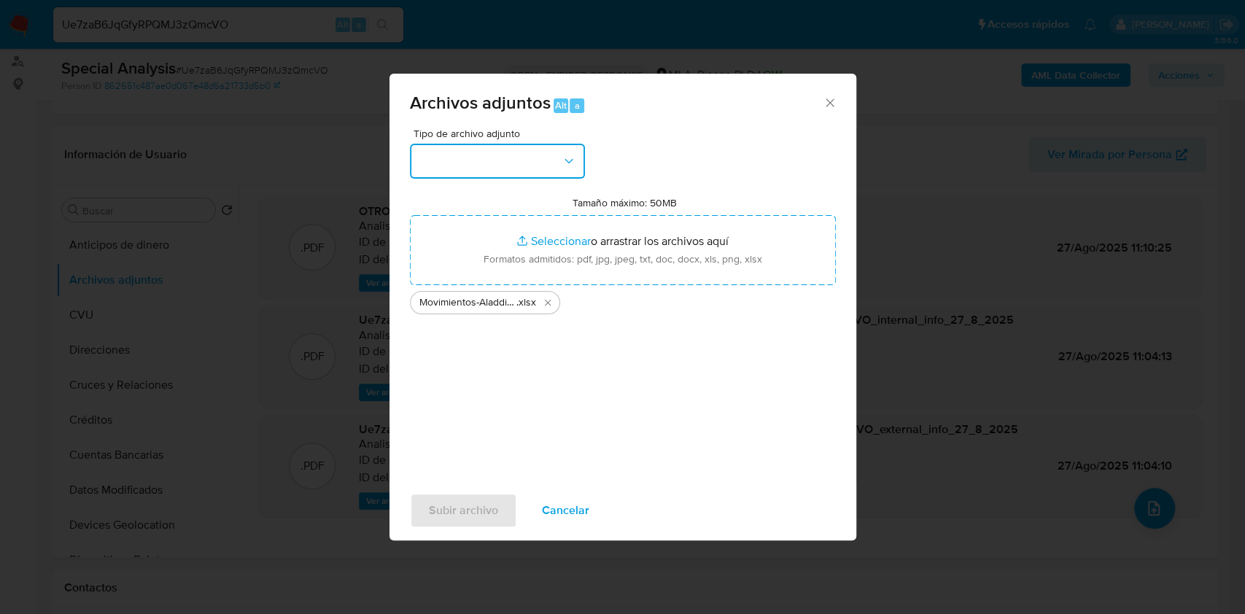
click at [565, 176] on button "button" at bounding box center [497, 161] width 175 height 35
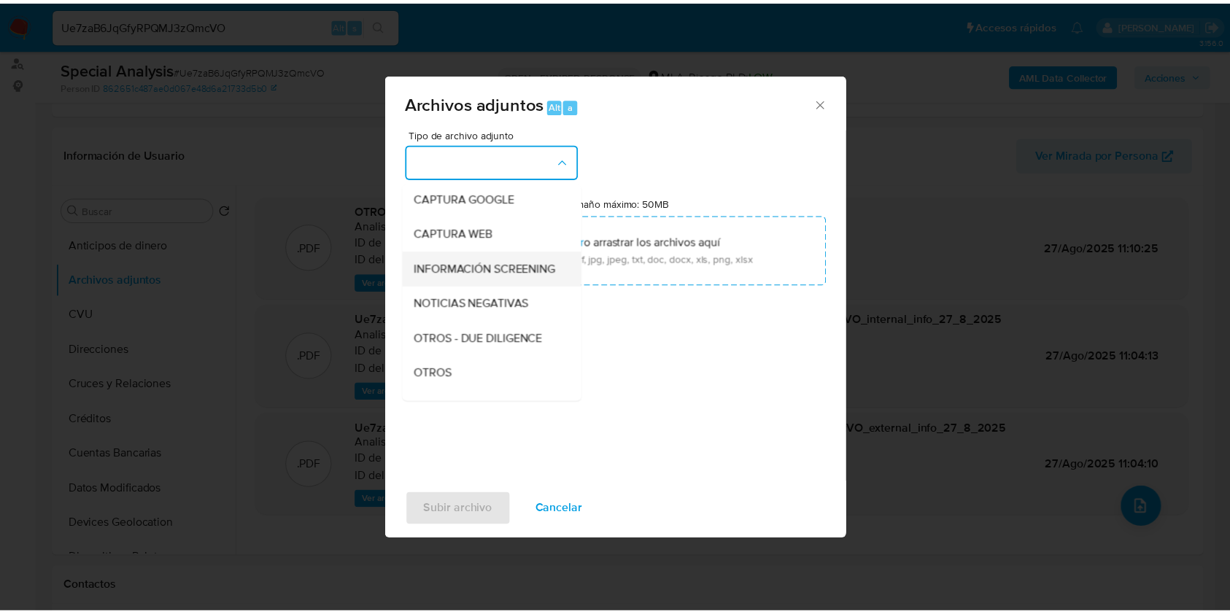
scroll to position [194, 0]
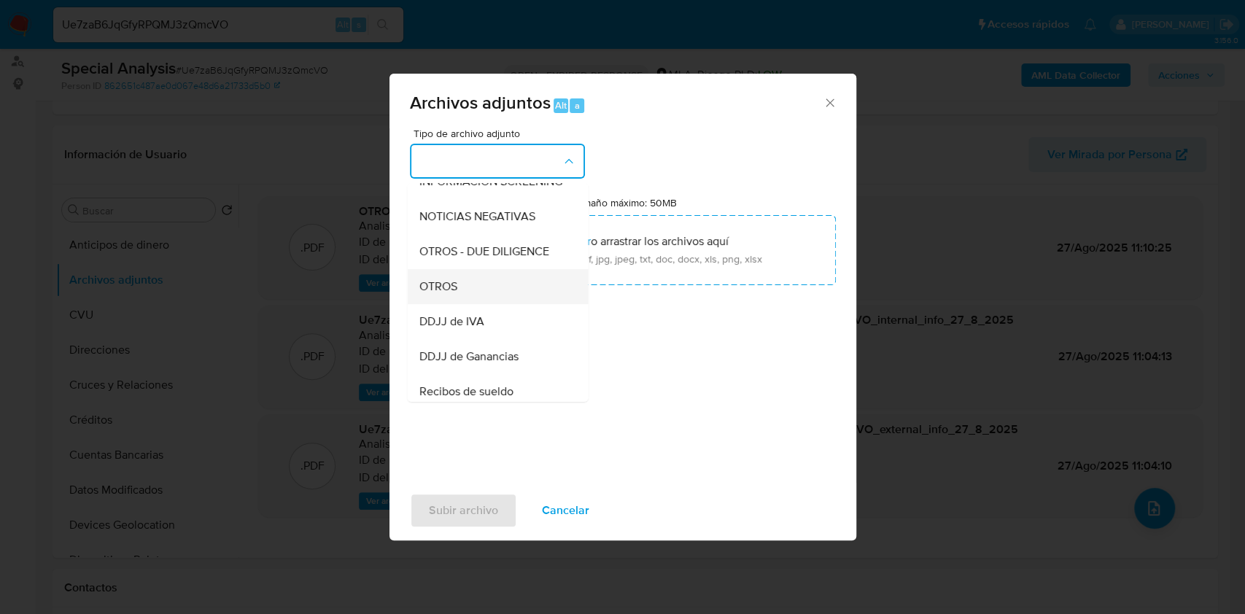
click at [457, 304] on div "OTROS" at bounding box center [493, 286] width 149 height 35
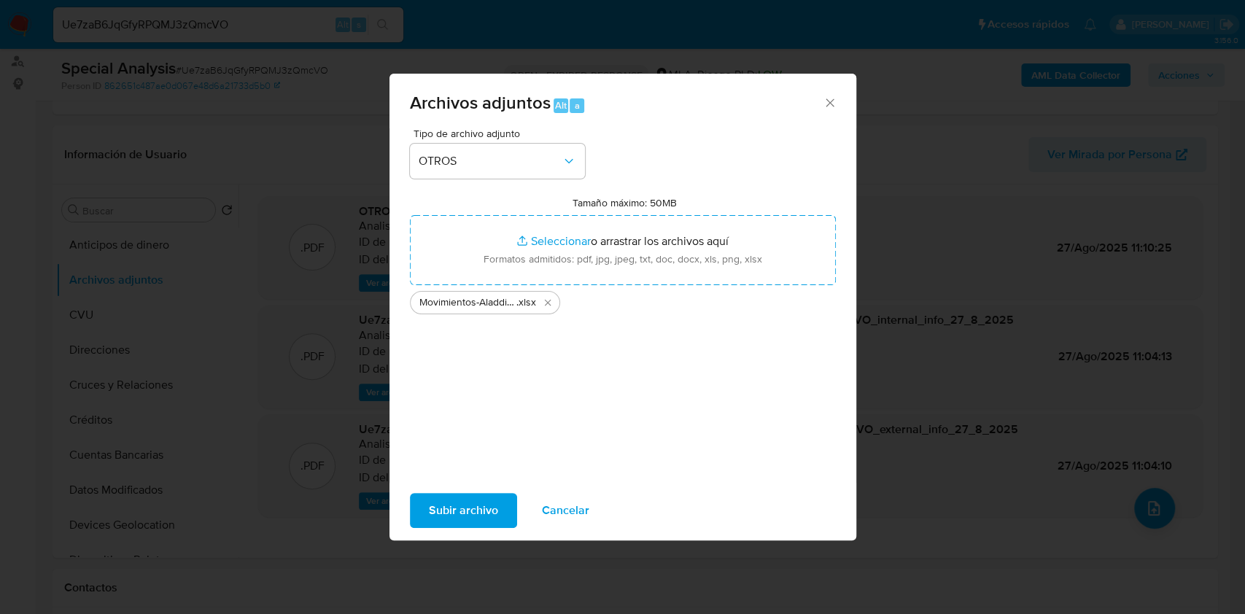
click at [450, 520] on span "Subir archivo" at bounding box center [463, 511] width 69 height 32
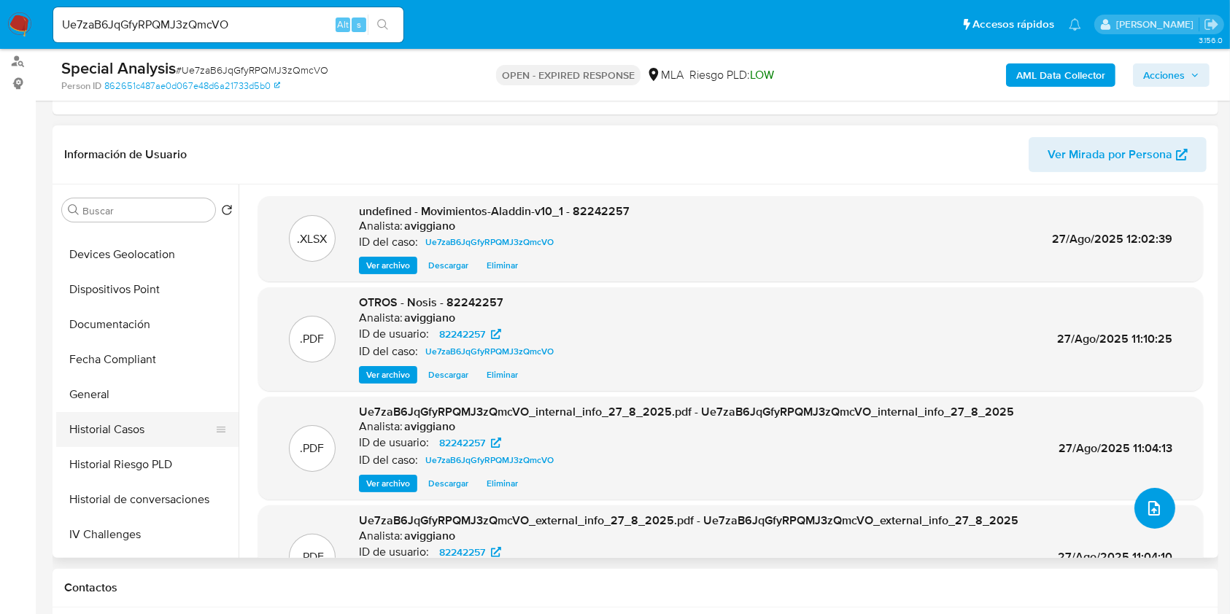
scroll to position [389, 0]
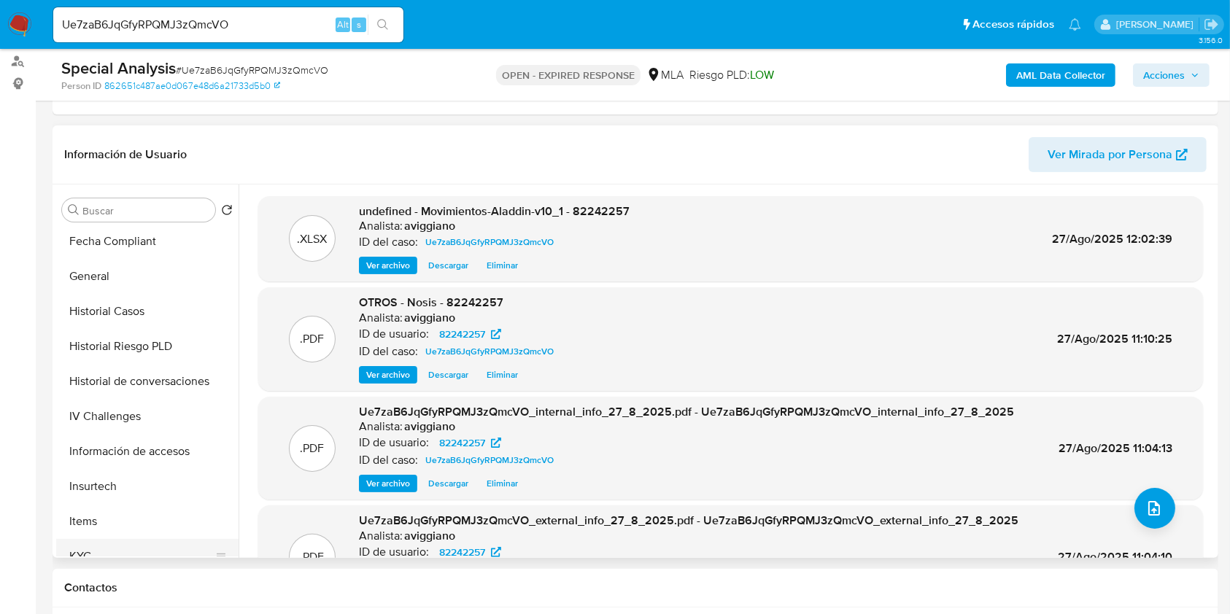
click at [106, 543] on button "KYC" at bounding box center [141, 556] width 171 height 35
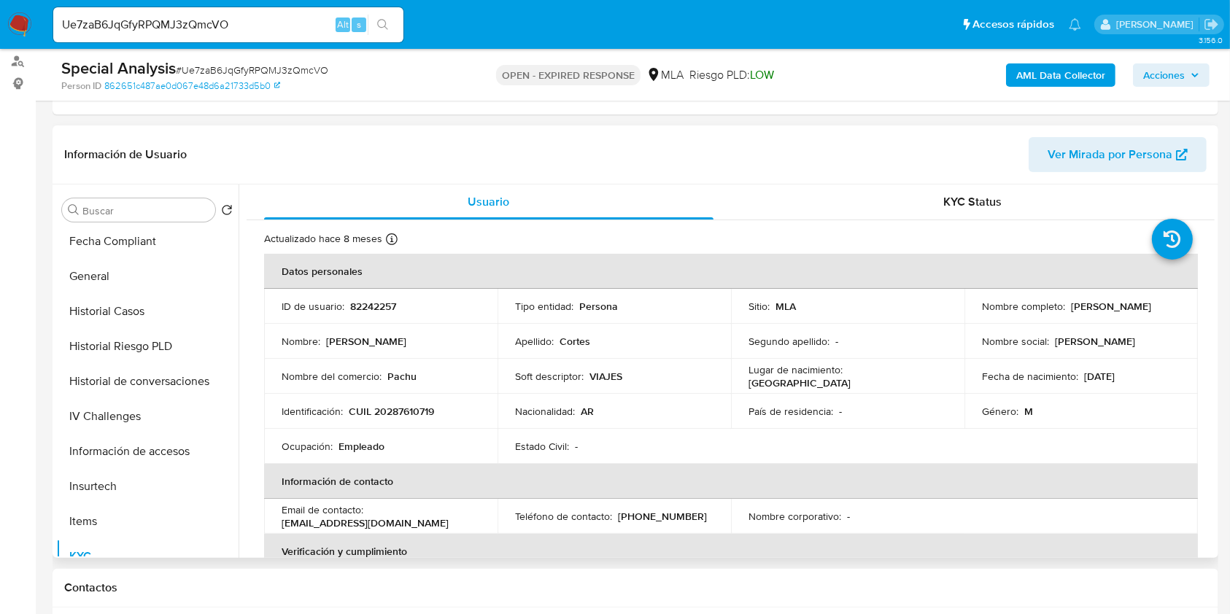
drag, startPoint x: 1074, startPoint y: 309, endPoint x: 1177, endPoint y: 306, distance: 103.6
click at [1177, 306] on td "Nombre completo : Juan Manuel Cortes" at bounding box center [1080, 306] width 233 height 35
copy div "[PERSON_NAME]"
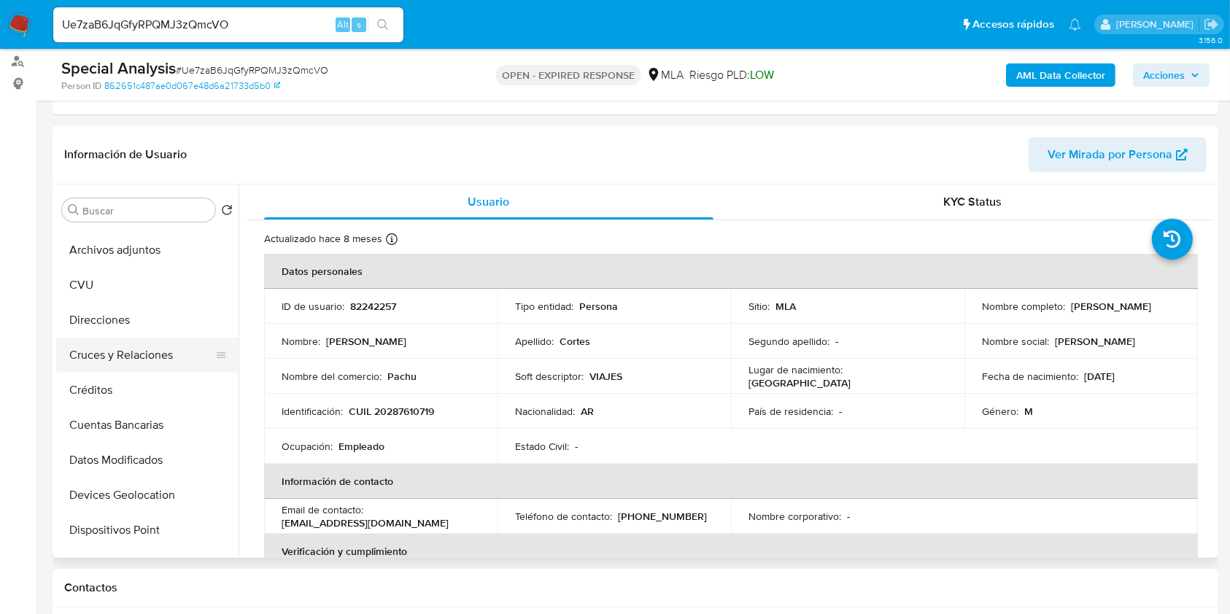
scroll to position [0, 0]
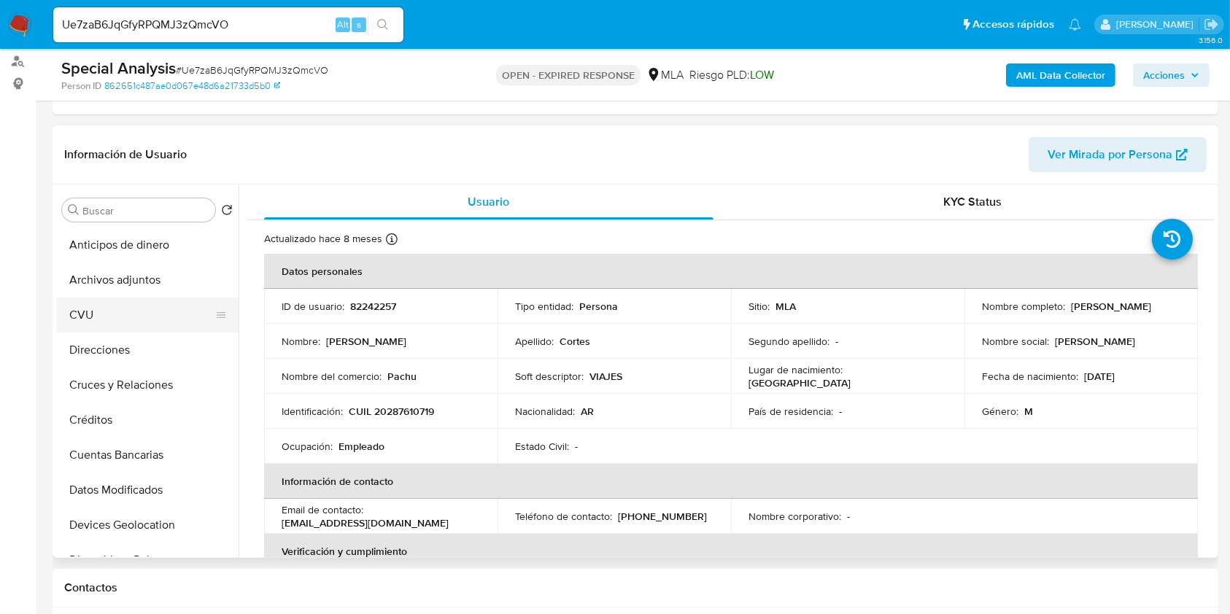
click at [118, 317] on button "CVU" at bounding box center [141, 315] width 171 height 35
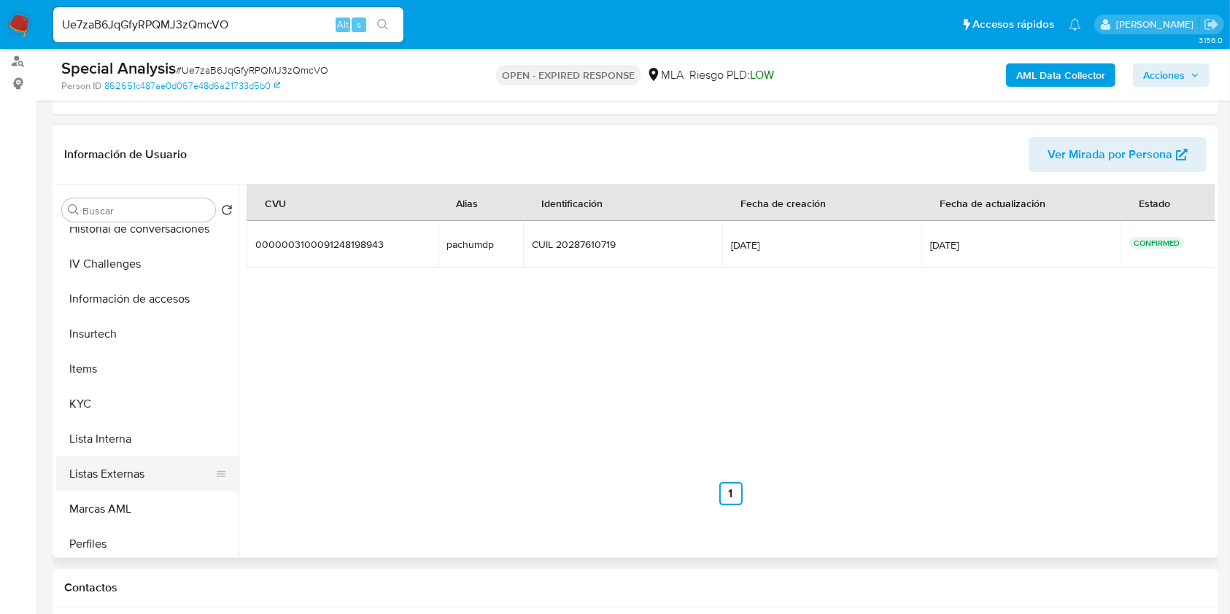
scroll to position [583, 0]
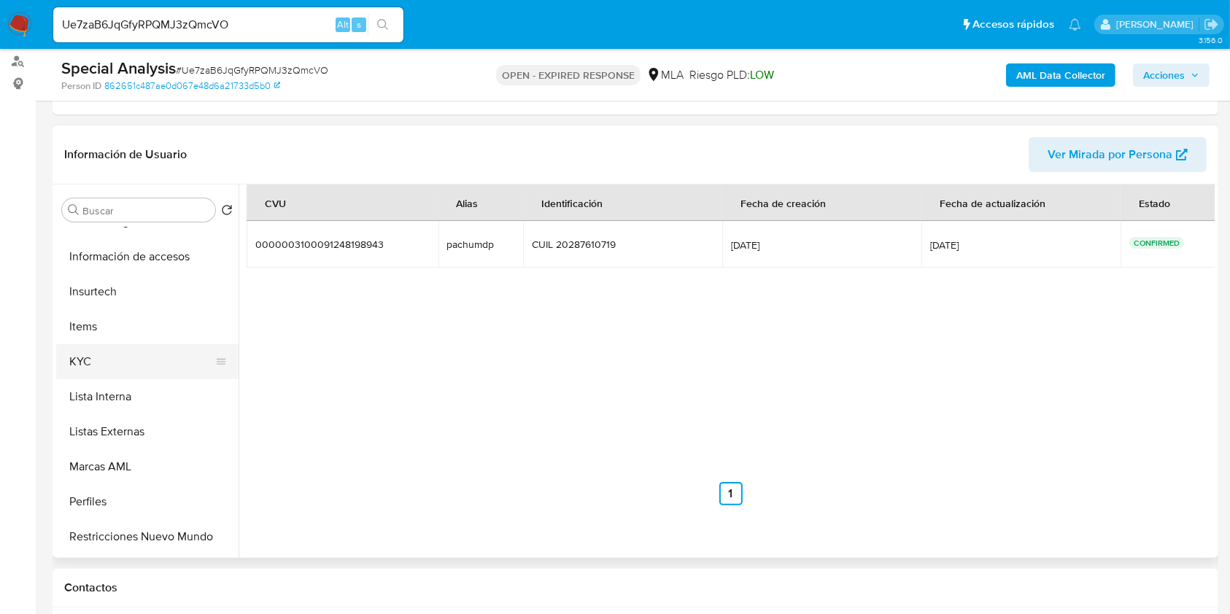
click at [104, 359] on button "KYC" at bounding box center [141, 361] width 171 height 35
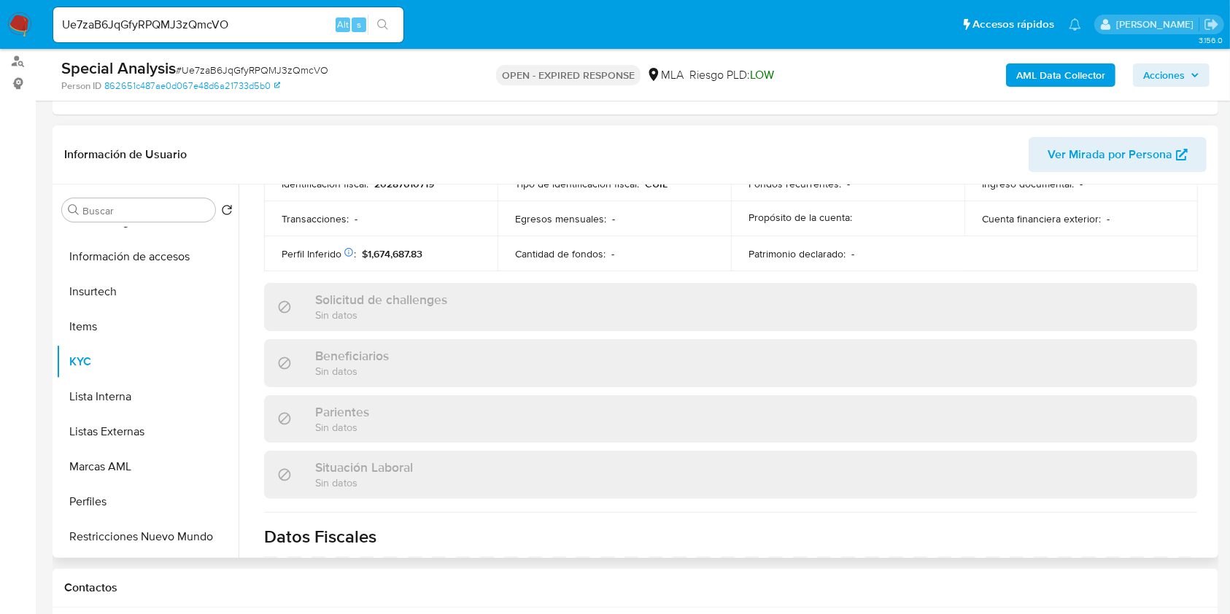
scroll to position [476, 0]
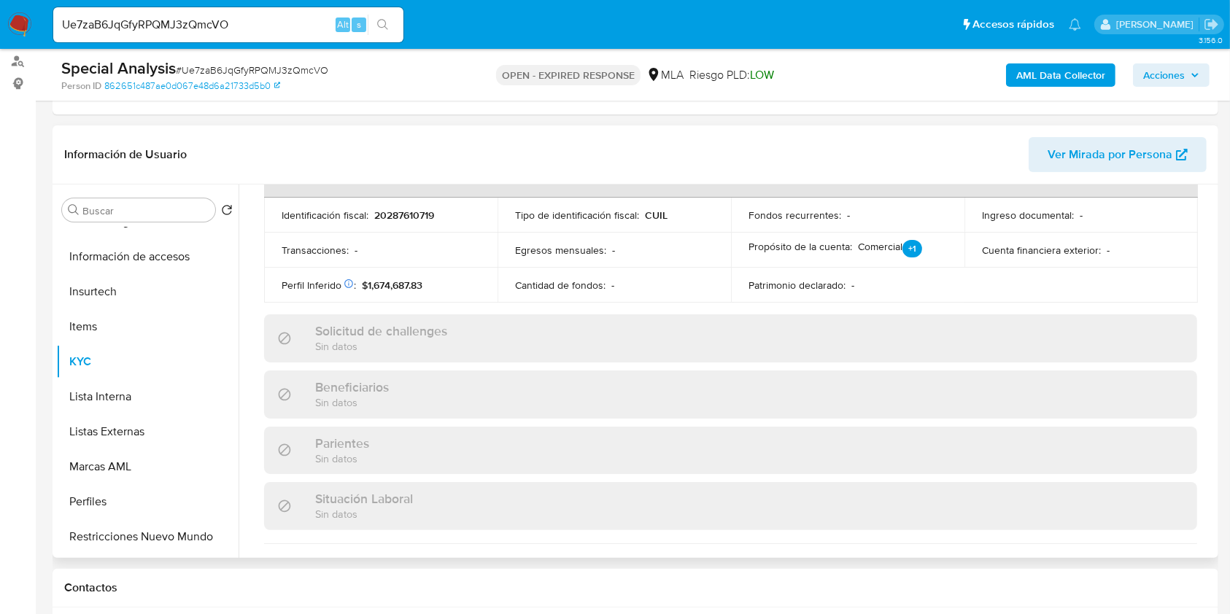
click at [408, 214] on p "20287610719" at bounding box center [404, 215] width 60 height 13
copy p "20287610719"
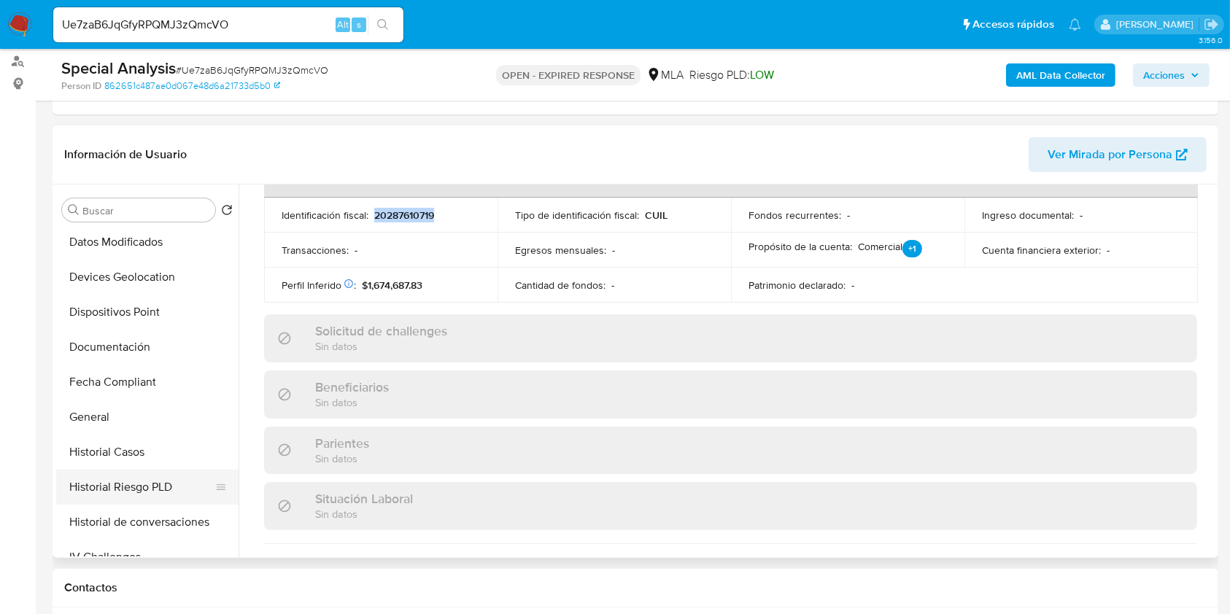
scroll to position [0, 0]
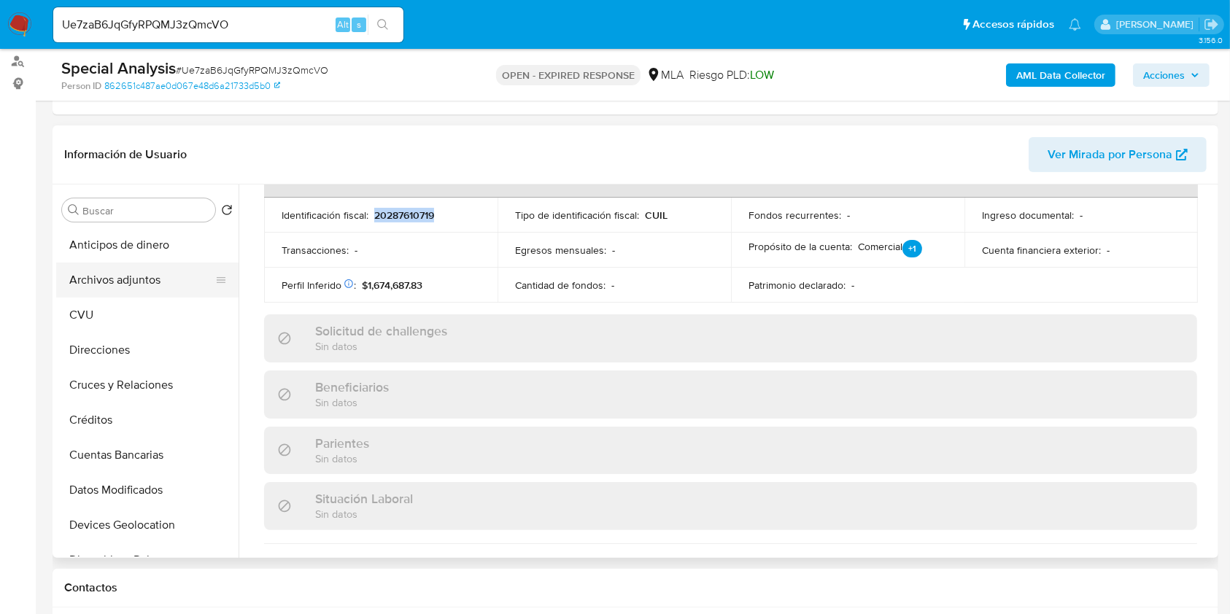
click at [145, 277] on button "Archivos adjuntos" at bounding box center [141, 280] width 171 height 35
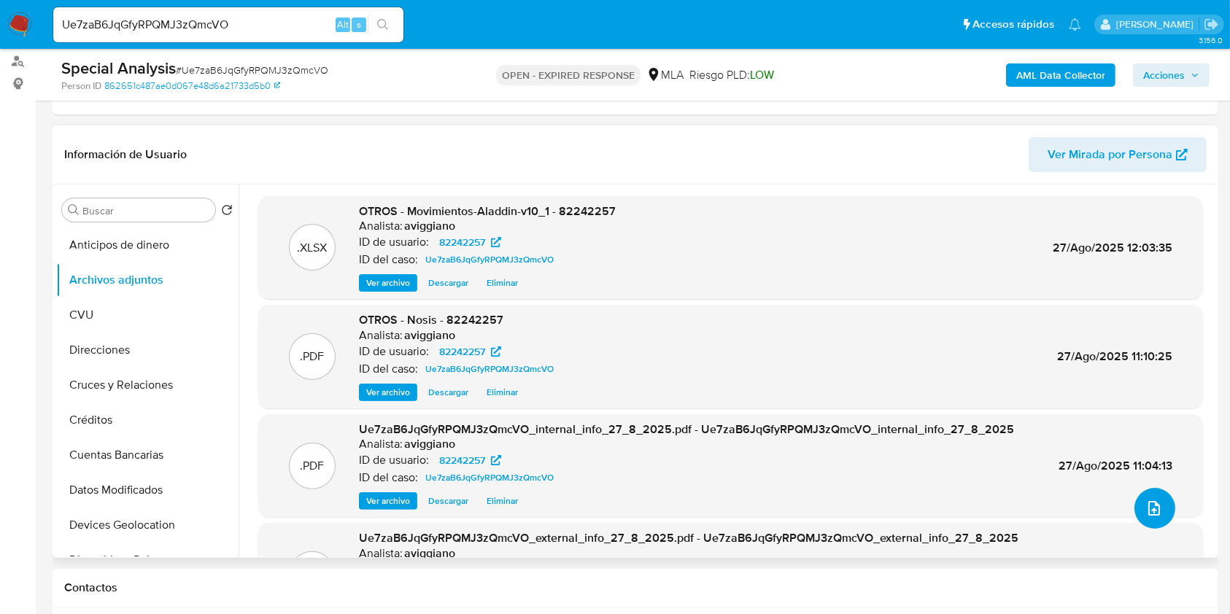
click at [1149, 505] on icon "upload-file" at bounding box center [1154, 509] width 18 height 18
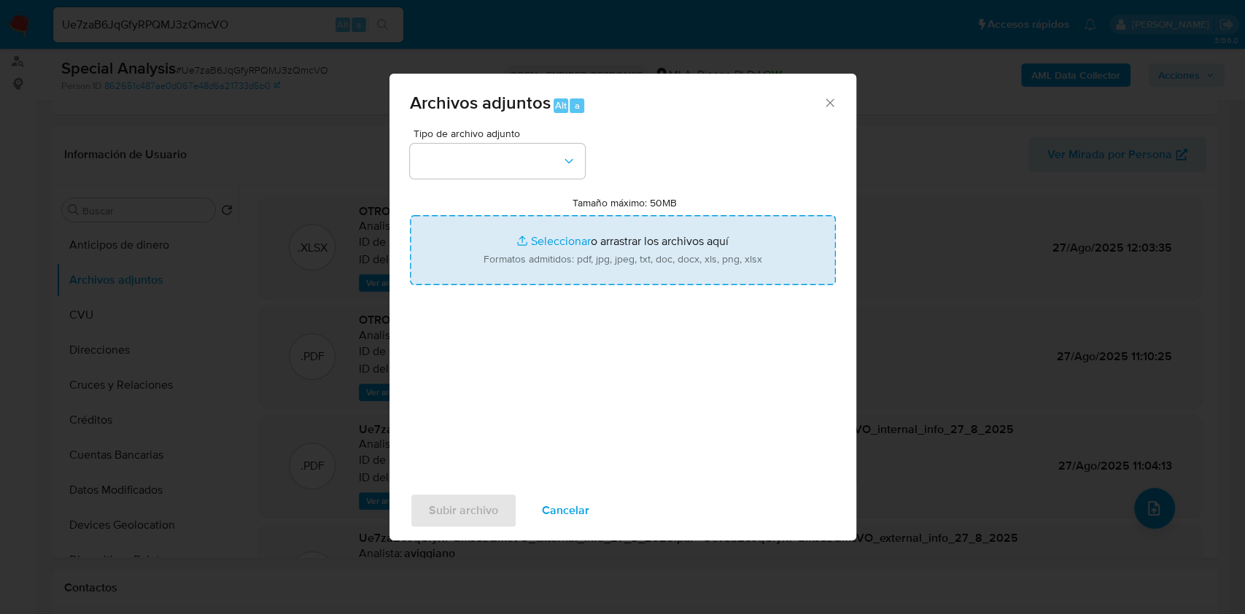
click at [521, 274] on input "Tamaño máximo: 50MB Seleccionar archivos" at bounding box center [623, 250] width 426 height 70
type input "C:\fakepath\Caselog Ue7zaB6JqGfyRPQMJ3zQmcVO_2025_08_27_10_42_49.docx"
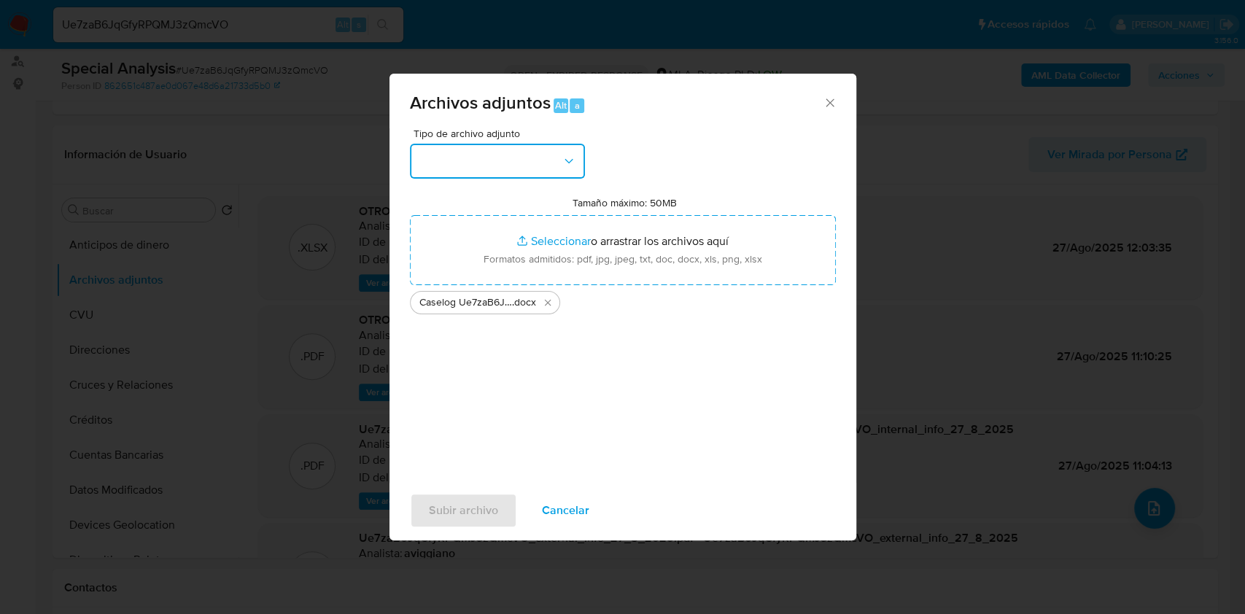
click at [562, 167] on icon "button" at bounding box center [569, 161] width 15 height 15
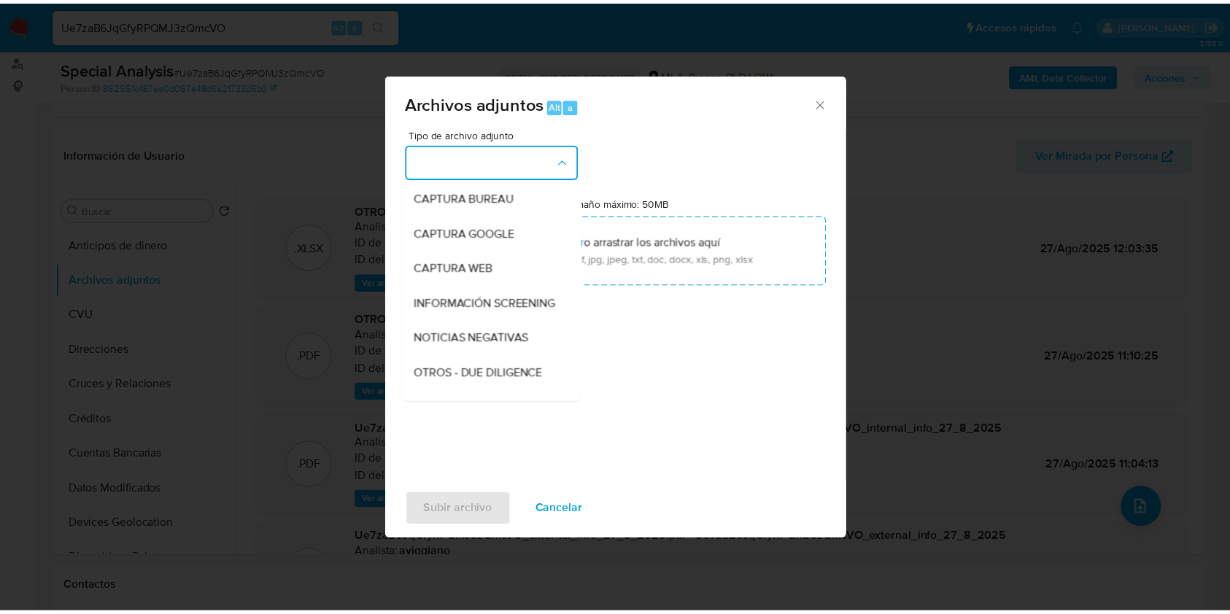
scroll to position [194, 0]
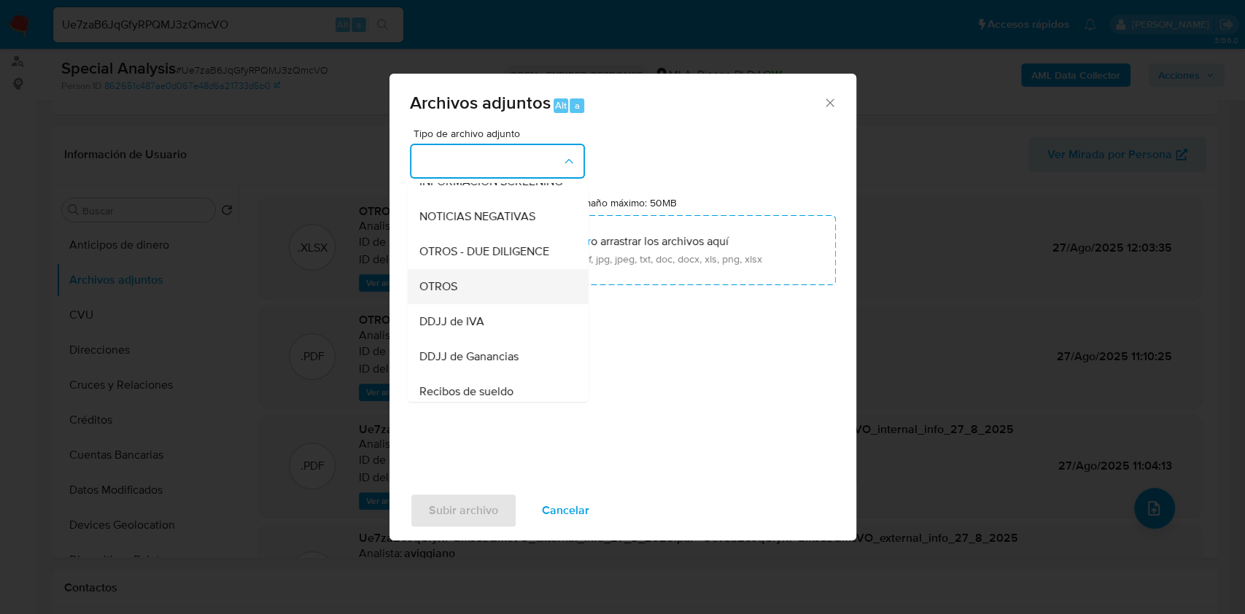
click at [474, 298] on div "OTROS" at bounding box center [493, 286] width 149 height 35
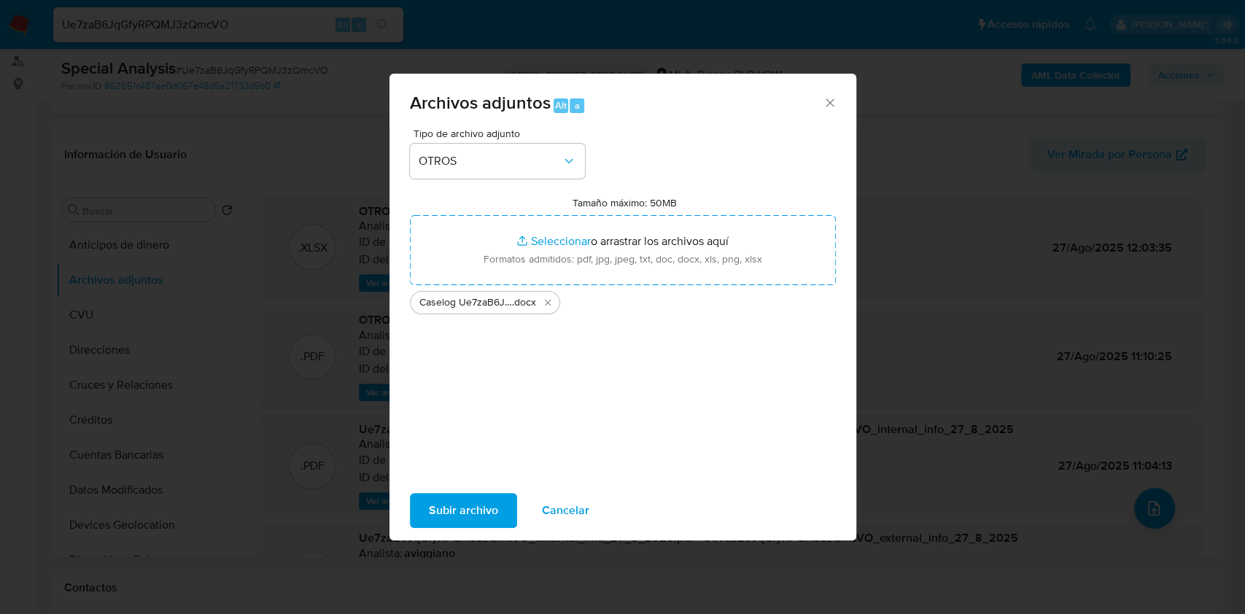
click at [454, 513] on span "Subir archivo" at bounding box center [463, 511] width 69 height 32
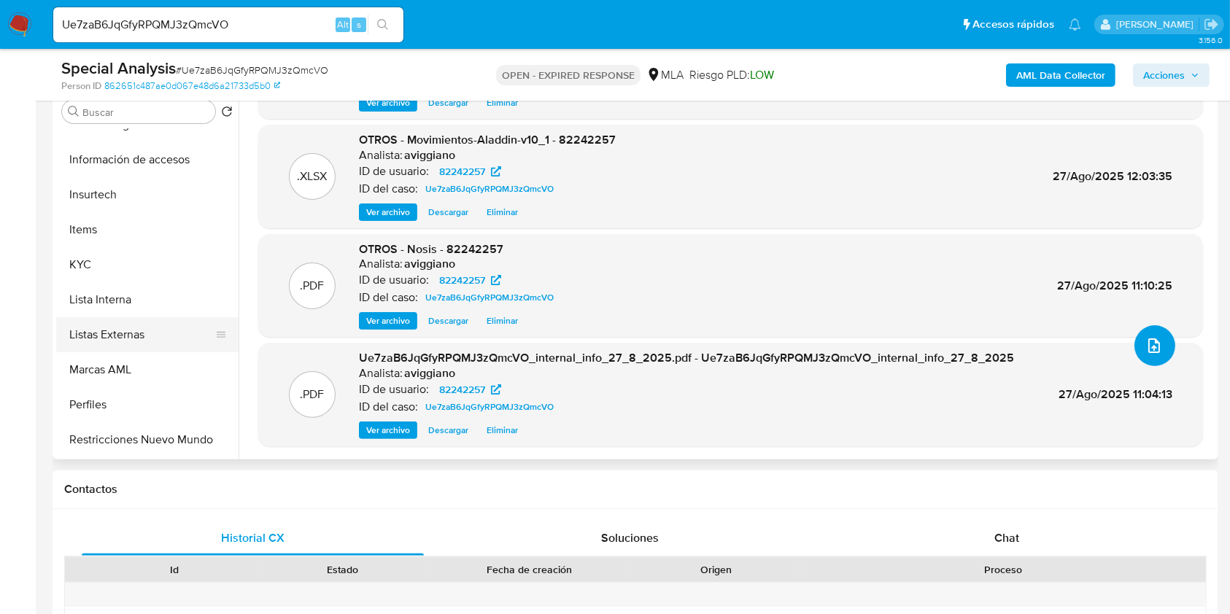
scroll to position [583, 0]
click at [103, 426] on button "Restricciones Nuevo Mundo" at bounding box center [141, 438] width 171 height 35
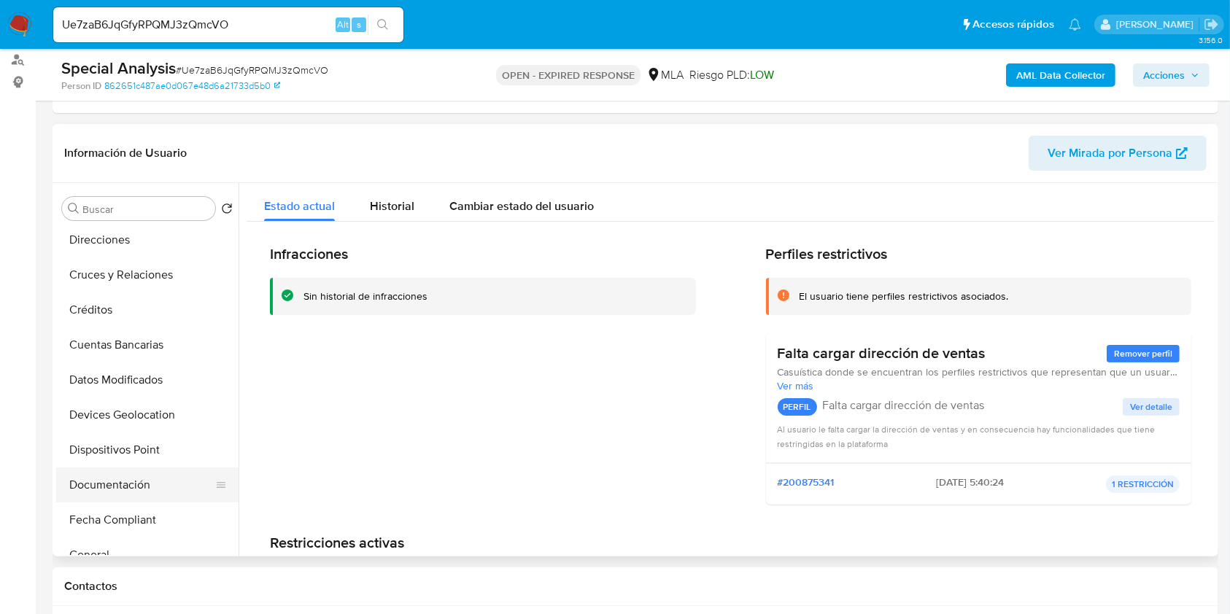
scroll to position [292, 0]
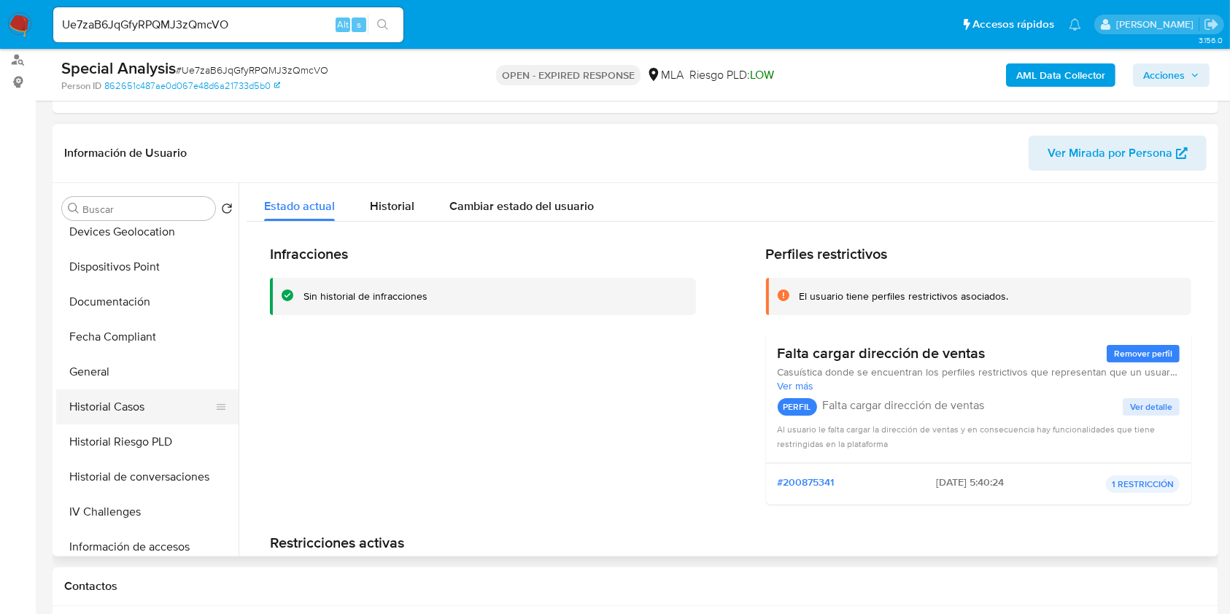
click at [140, 406] on button "Historial Casos" at bounding box center [141, 406] width 171 height 35
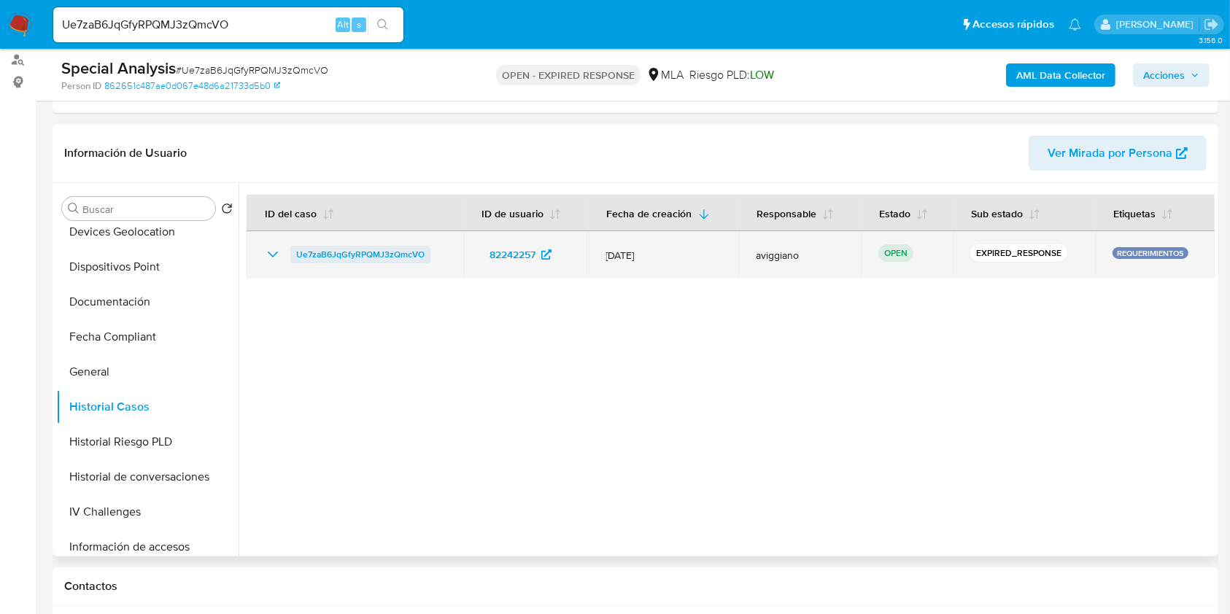
drag, startPoint x: 433, startPoint y: 254, endPoint x: 293, endPoint y: 247, distance: 140.2
click at [293, 247] on div "Ue7zaB6JqGfyRPQMJ3zQmcVO" at bounding box center [355, 255] width 182 height 18
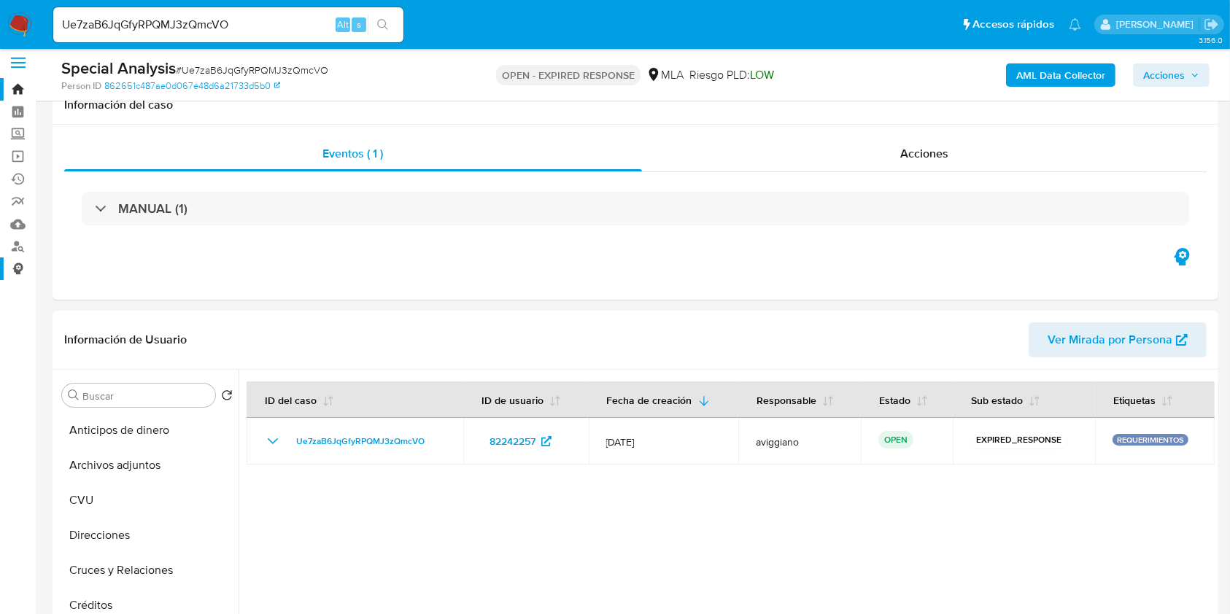
scroll to position [0, 0]
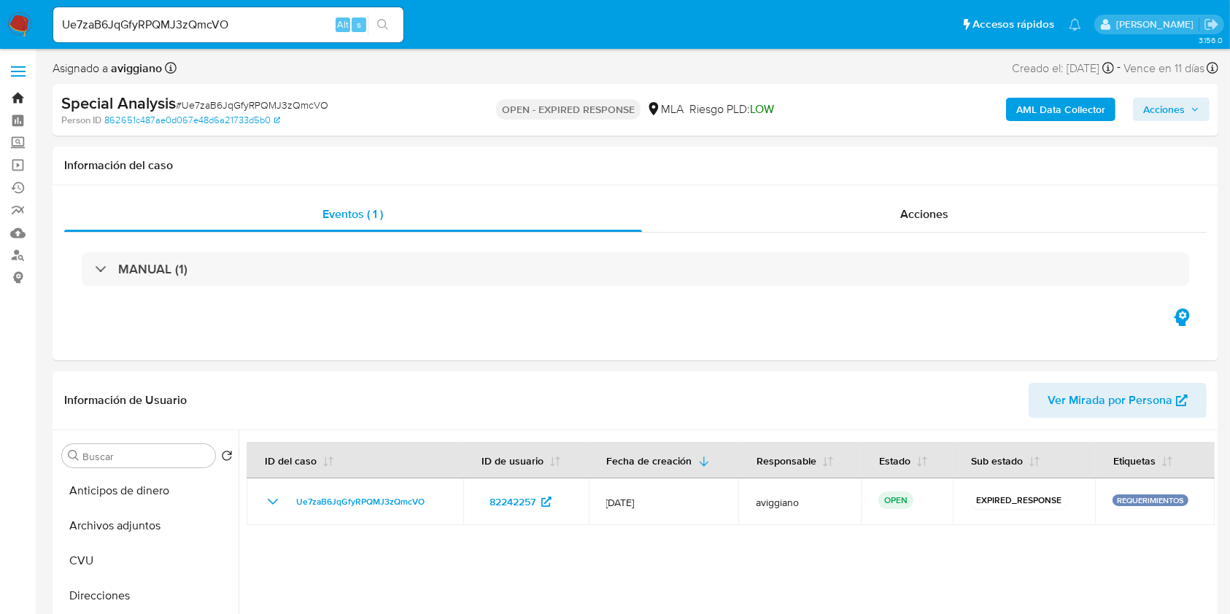
click at [14, 96] on link "Bandeja" at bounding box center [87, 98] width 174 height 23
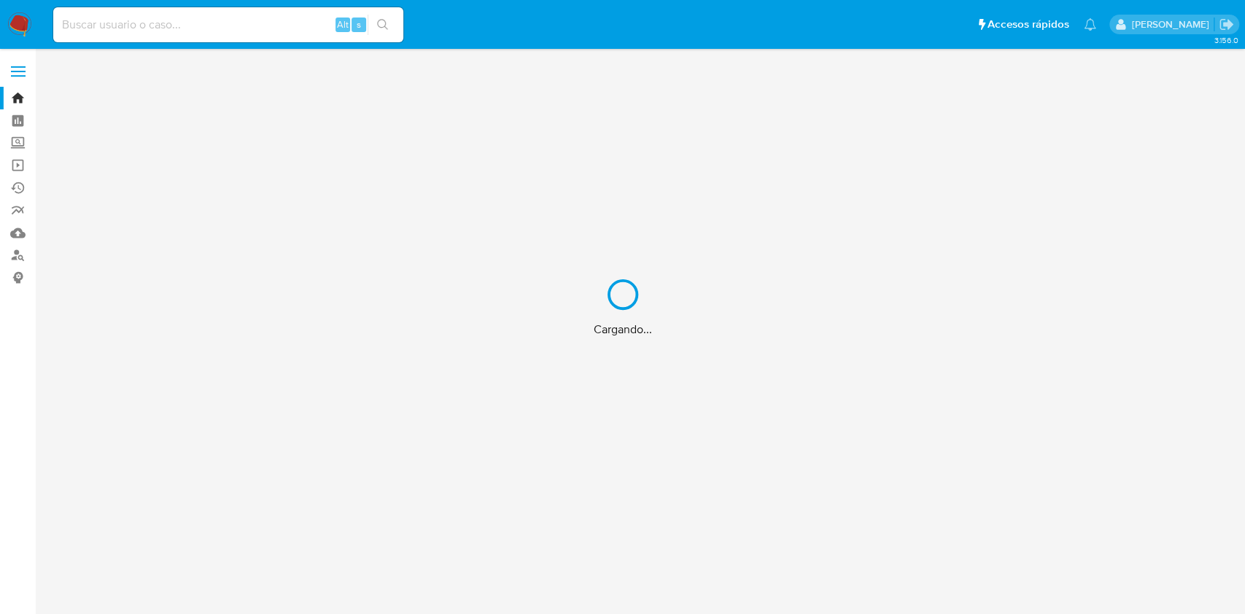
click at [181, 26] on div "Cargando..." at bounding box center [622, 307] width 1245 height 614
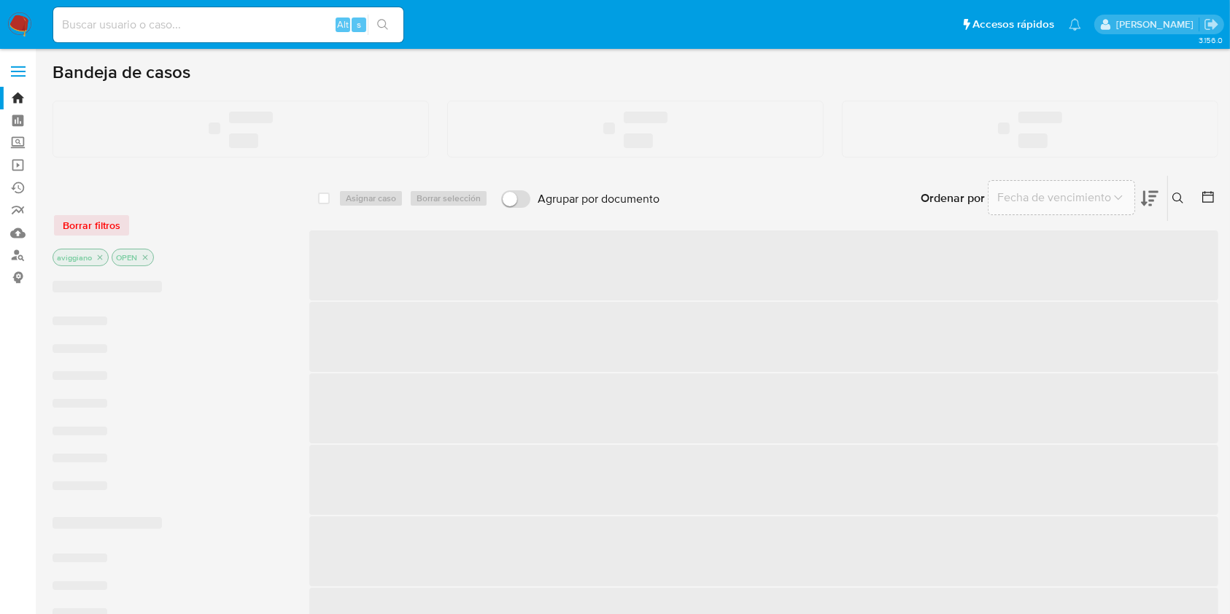
click at [181, 26] on input at bounding box center [228, 24] width 350 height 19
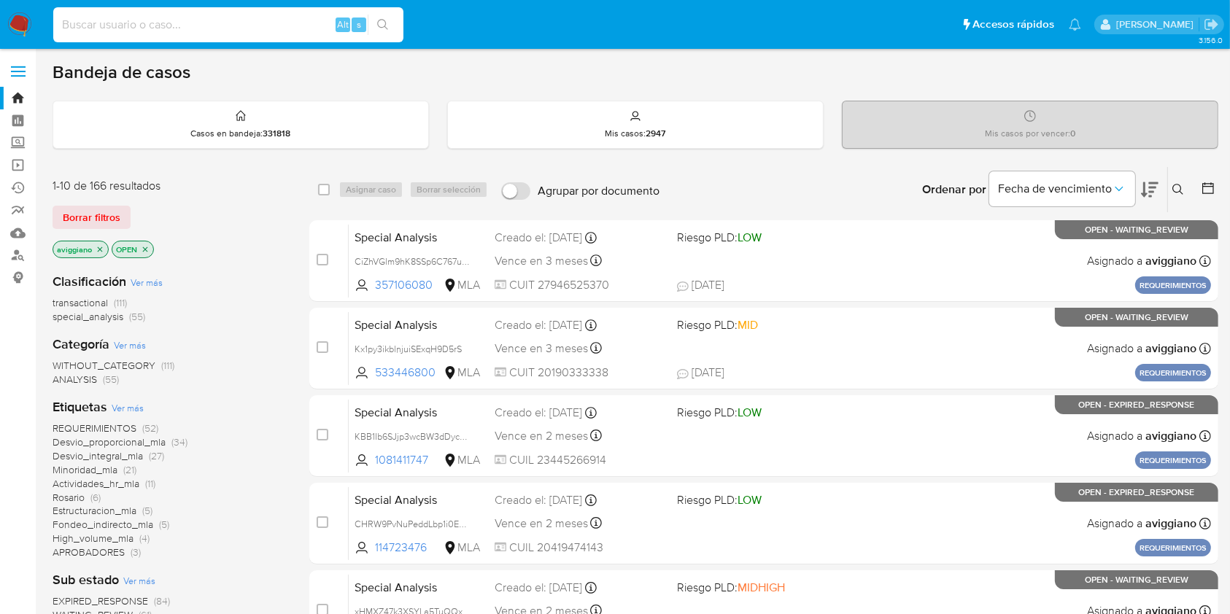
paste input "hhU6IBNrcEX6n43abCa1jRnh"
type input "hhU6IBNrcEX6n43abCa1jRnh"
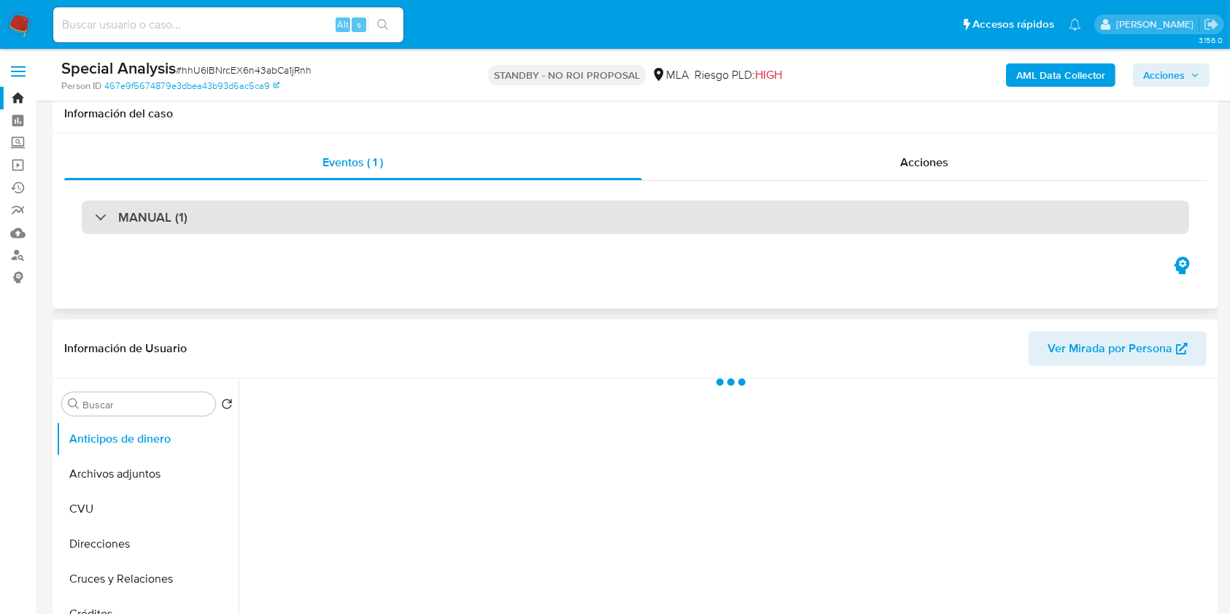
scroll to position [194, 0]
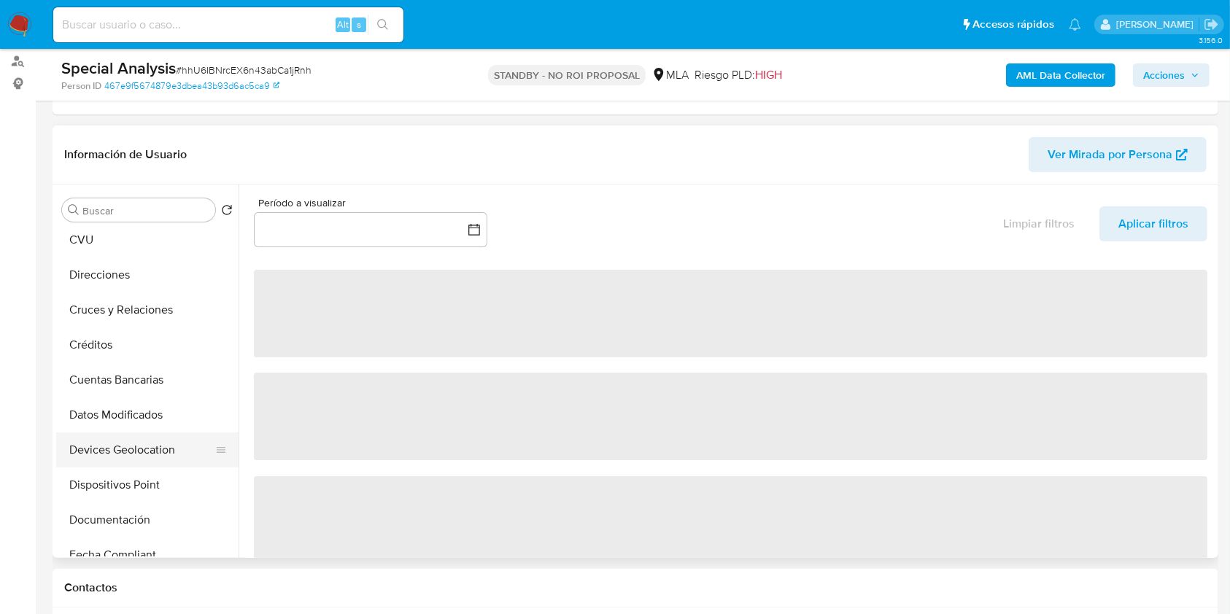
select select "10"
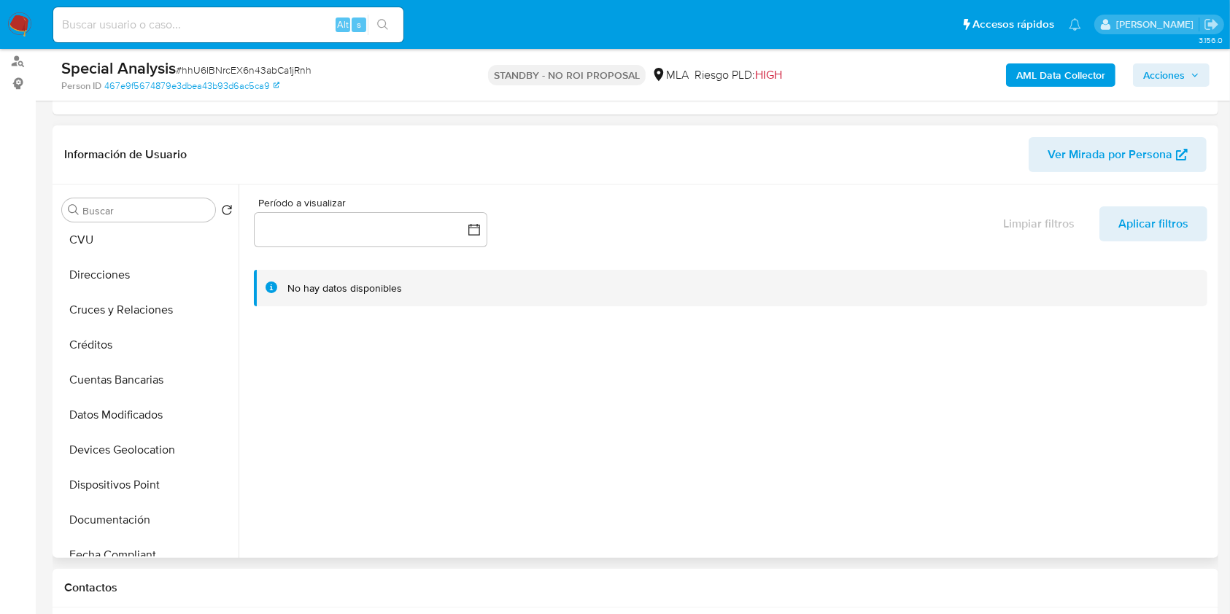
scroll to position [389, 0]
click at [137, 301] on button "Historial Casos" at bounding box center [141, 311] width 171 height 35
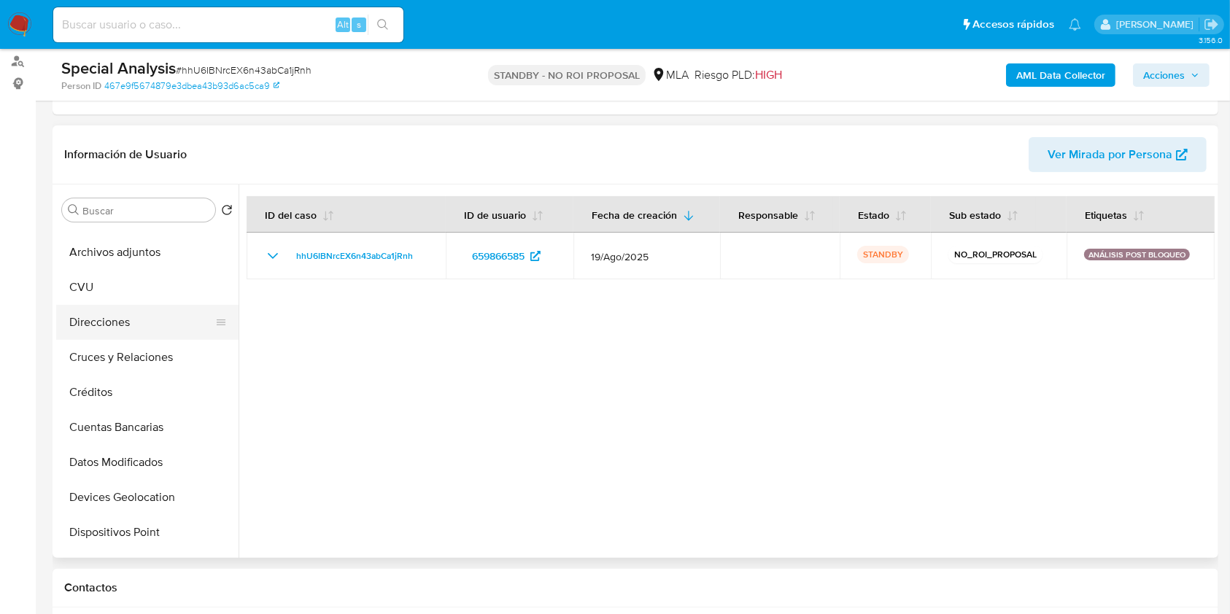
scroll to position [0, 0]
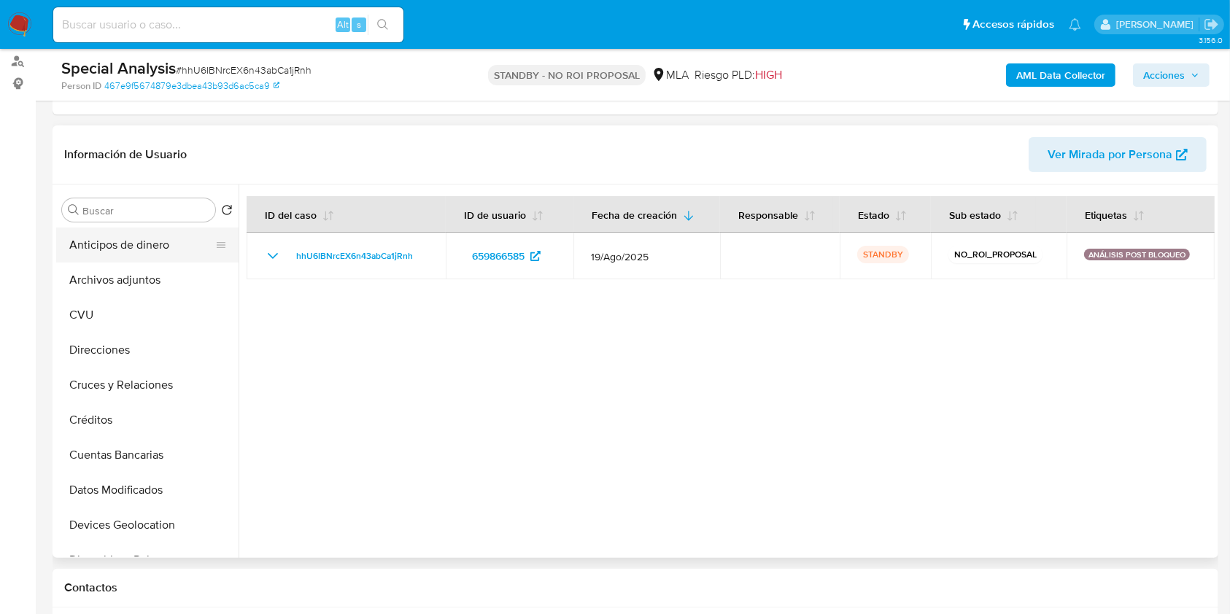
click at [168, 251] on button "Anticipos de dinero" at bounding box center [141, 245] width 171 height 35
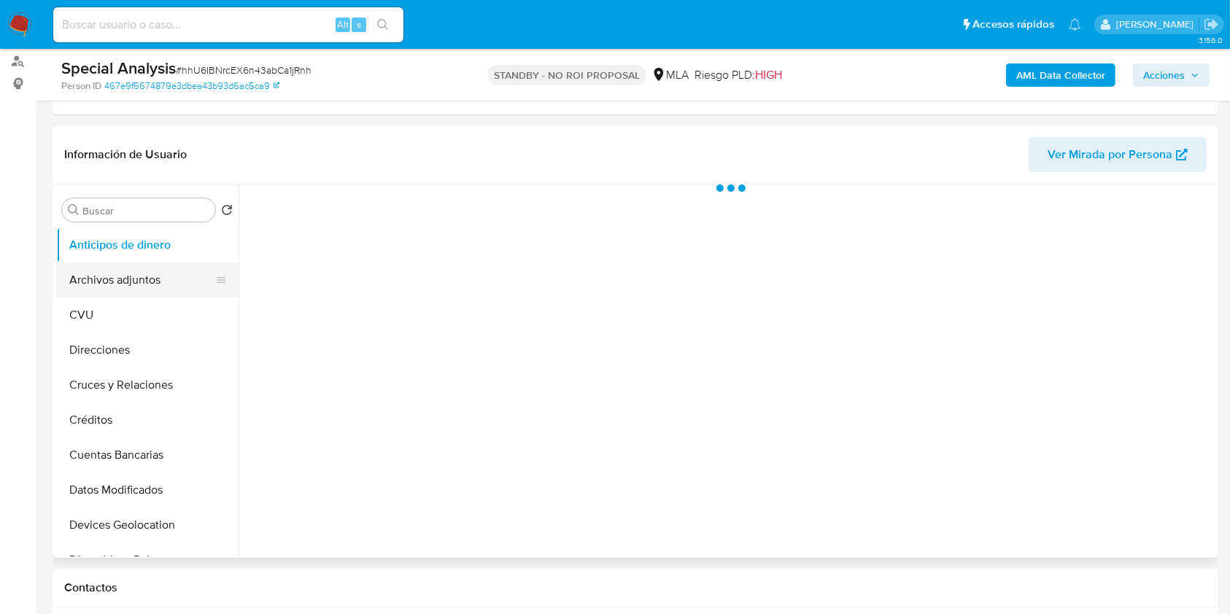
click at [165, 271] on button "Archivos adjuntos" at bounding box center [141, 280] width 171 height 35
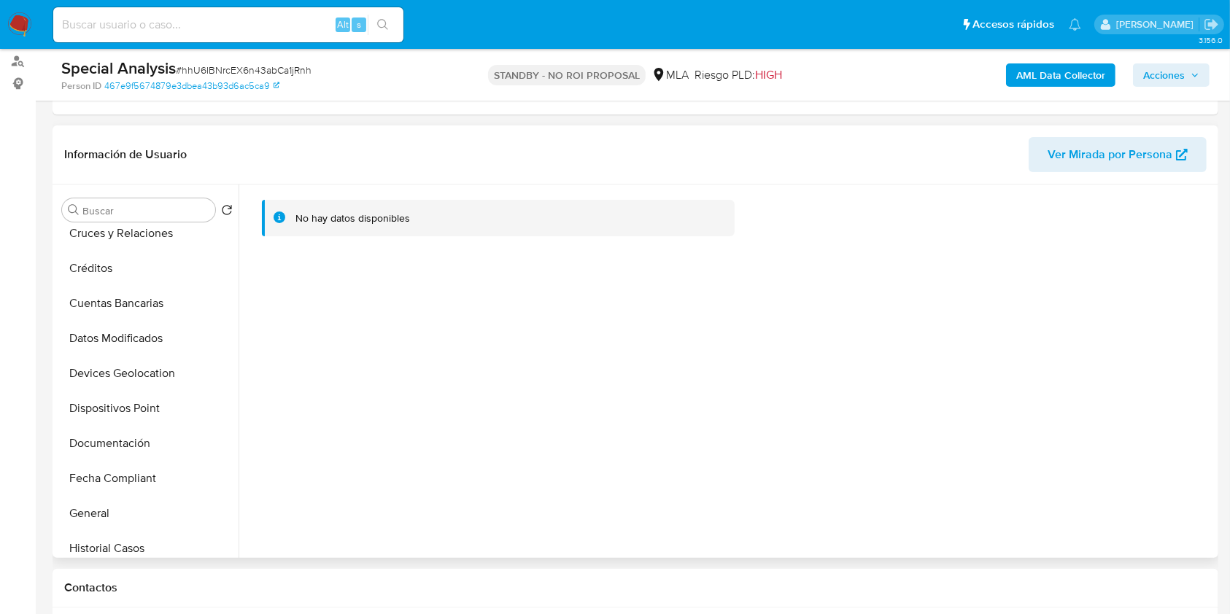
scroll to position [292, 0]
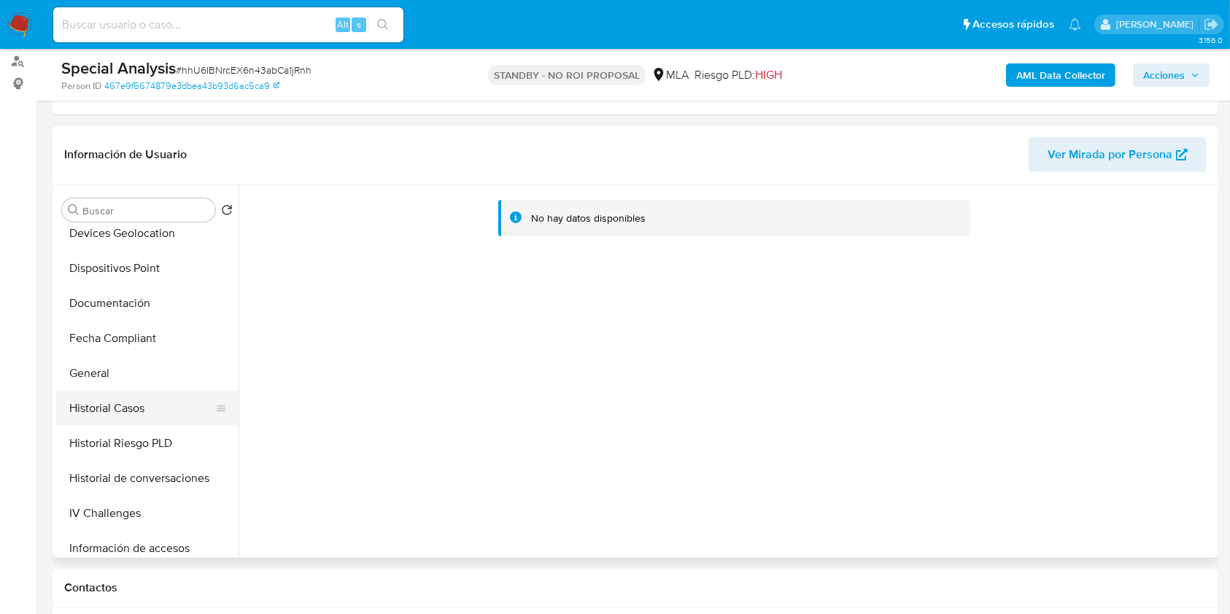
click at [133, 416] on button "Historial Casos" at bounding box center [141, 408] width 171 height 35
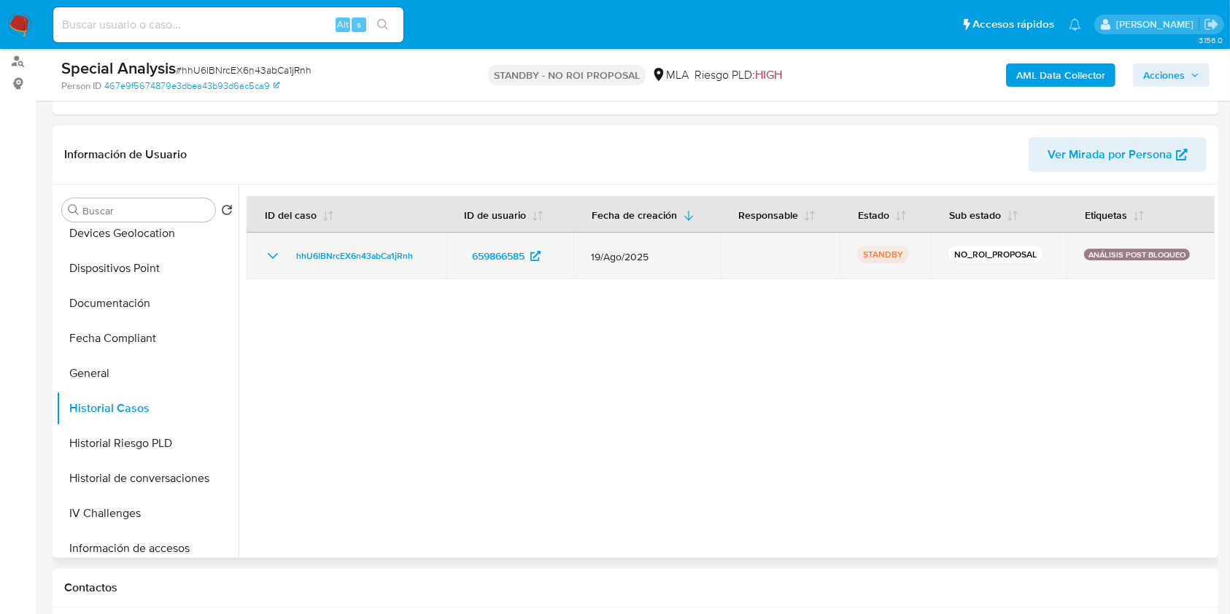
click at [279, 253] on icon "Mostrar/Ocultar" at bounding box center [273, 256] width 18 height 18
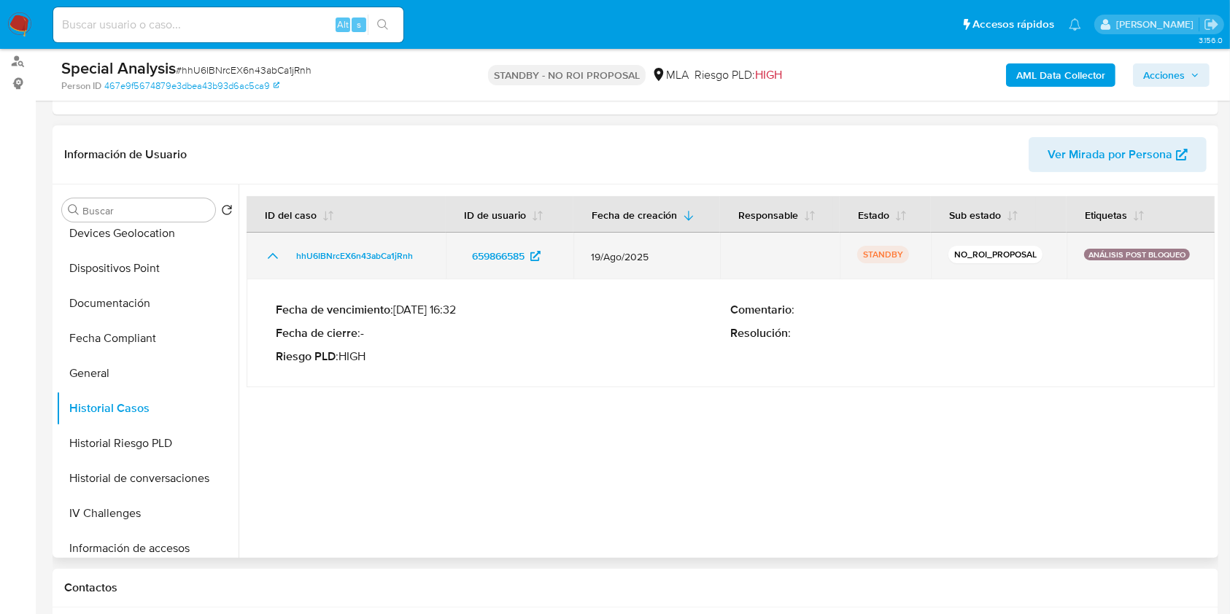
click at [314, 244] on td "hhU6IBNrcEX6n43abCa1jRnh" at bounding box center [346, 256] width 199 height 47
click at [315, 249] on span "hhU6IBNrcEX6n43abCa1jRnh" at bounding box center [354, 256] width 117 height 18
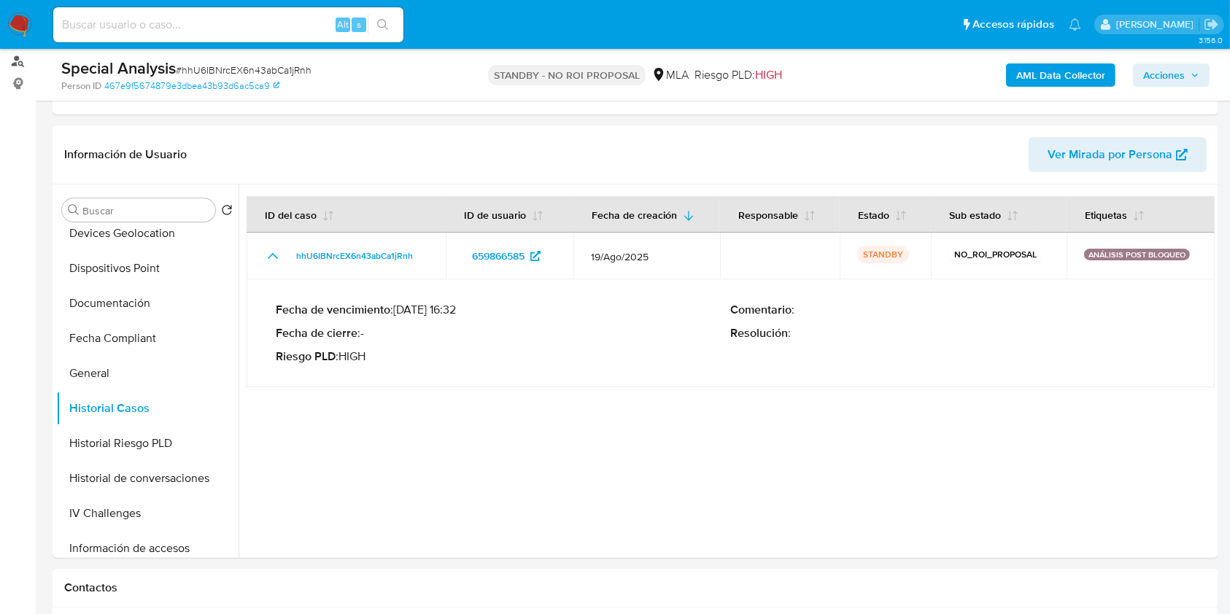
click at [17, 63] on link "Buscador de personas" at bounding box center [87, 61] width 174 height 23
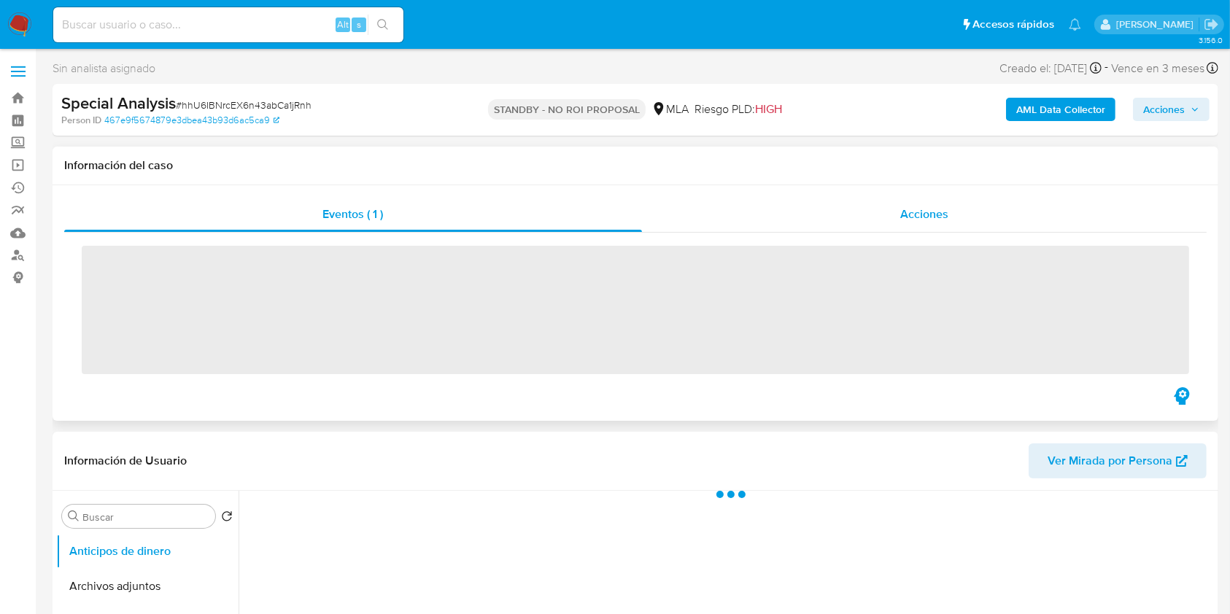
click at [920, 217] on span "Acciones" at bounding box center [924, 214] width 48 height 17
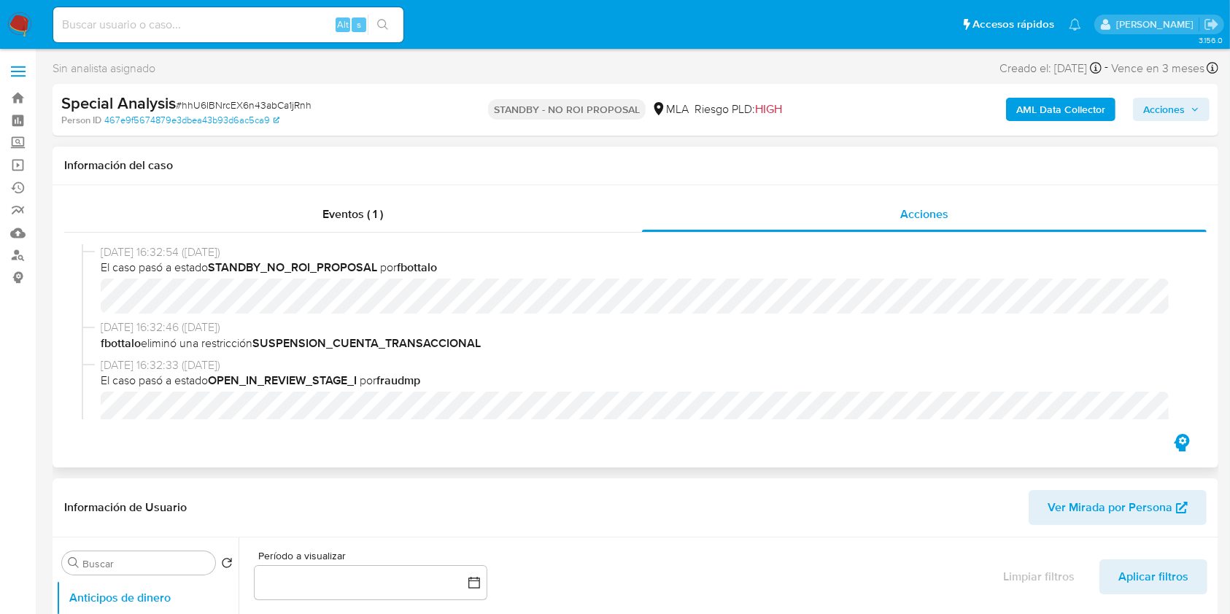
select select "10"
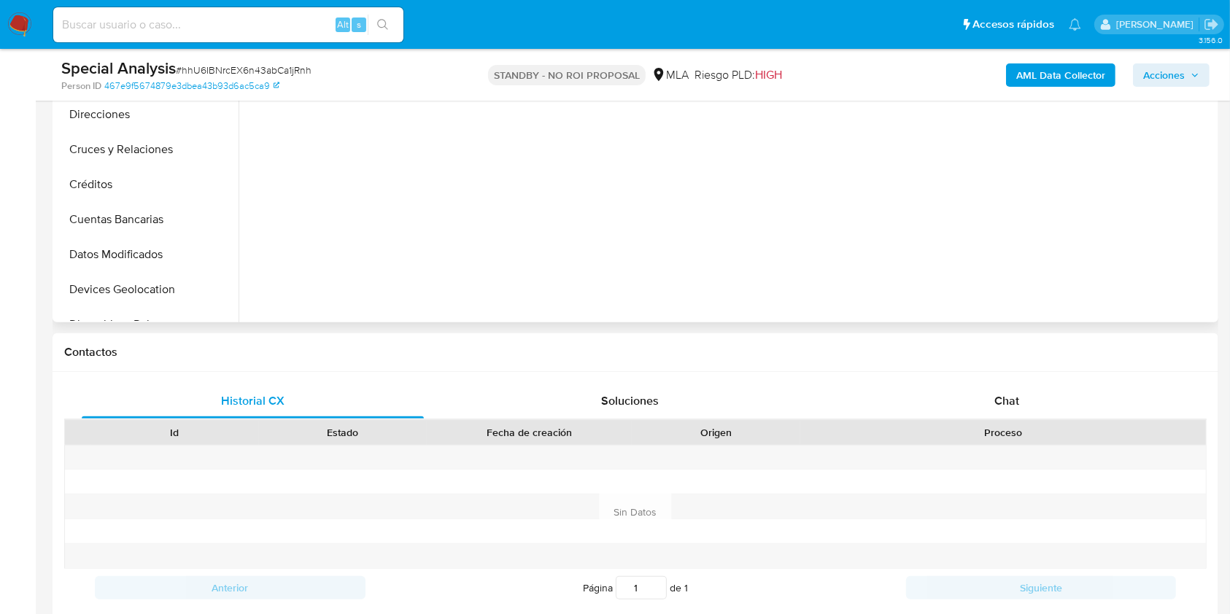
scroll to position [320, 0]
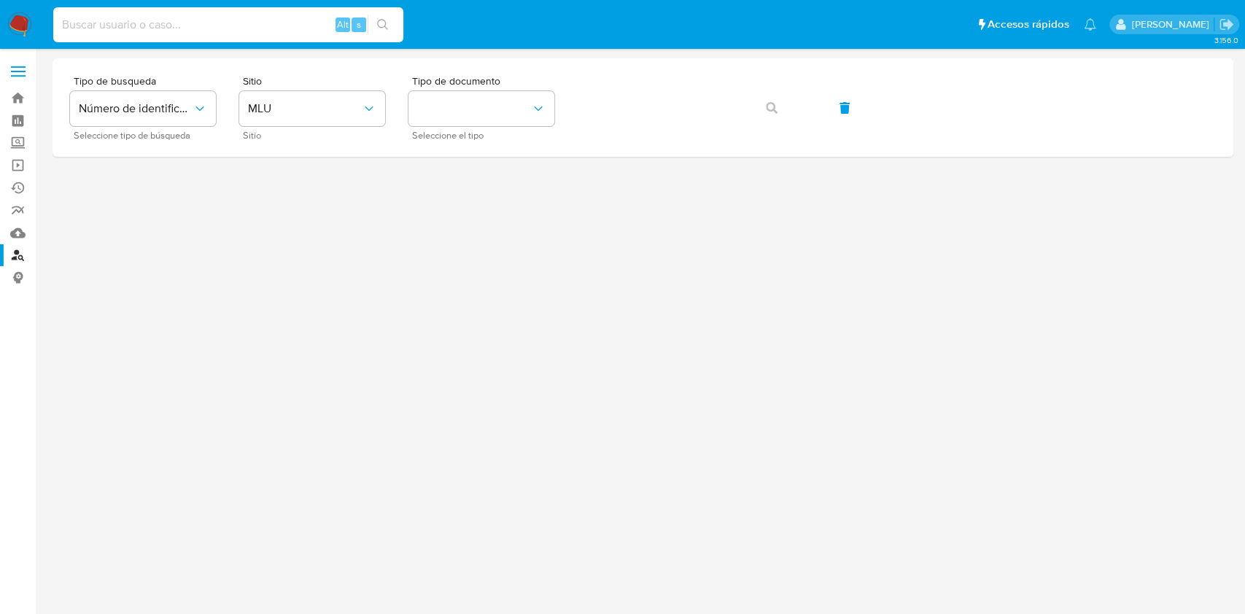
drag, startPoint x: 128, startPoint y: 23, endPoint x: 82, endPoint y: 20, distance: 46.8
click at [82, 20] on input at bounding box center [228, 24] width 350 height 19
click at [278, 85] on span "Sitio" at bounding box center [316, 81] width 146 height 10
click at [283, 96] on button "MLU" at bounding box center [312, 108] width 146 height 35
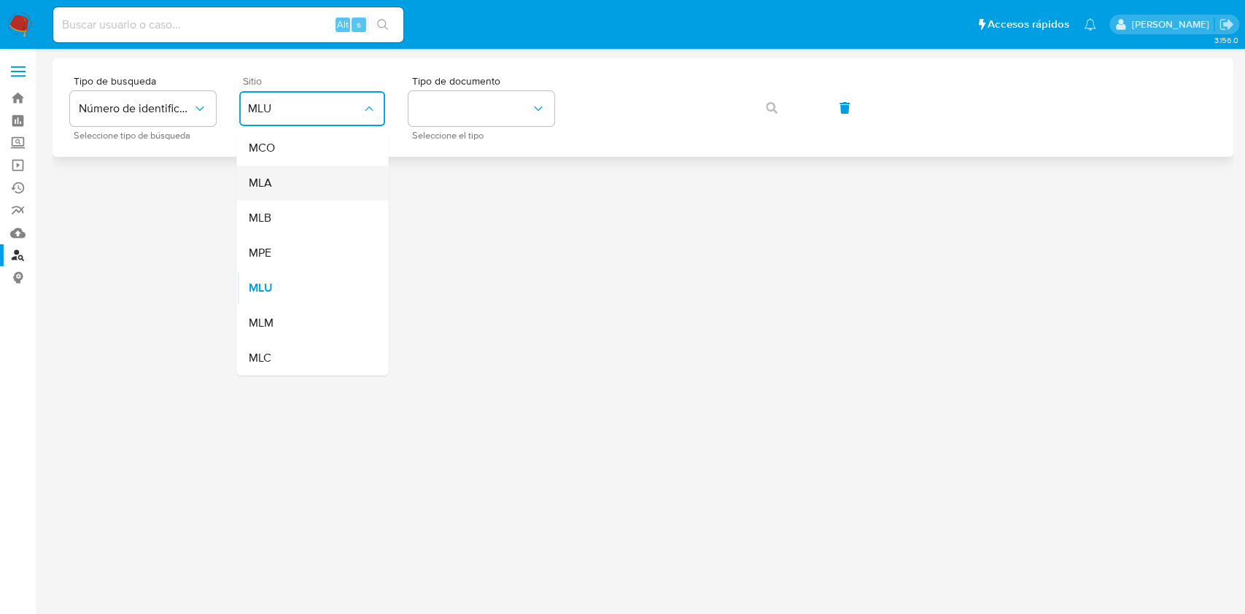
click at [296, 195] on div "MLA" at bounding box center [308, 183] width 120 height 35
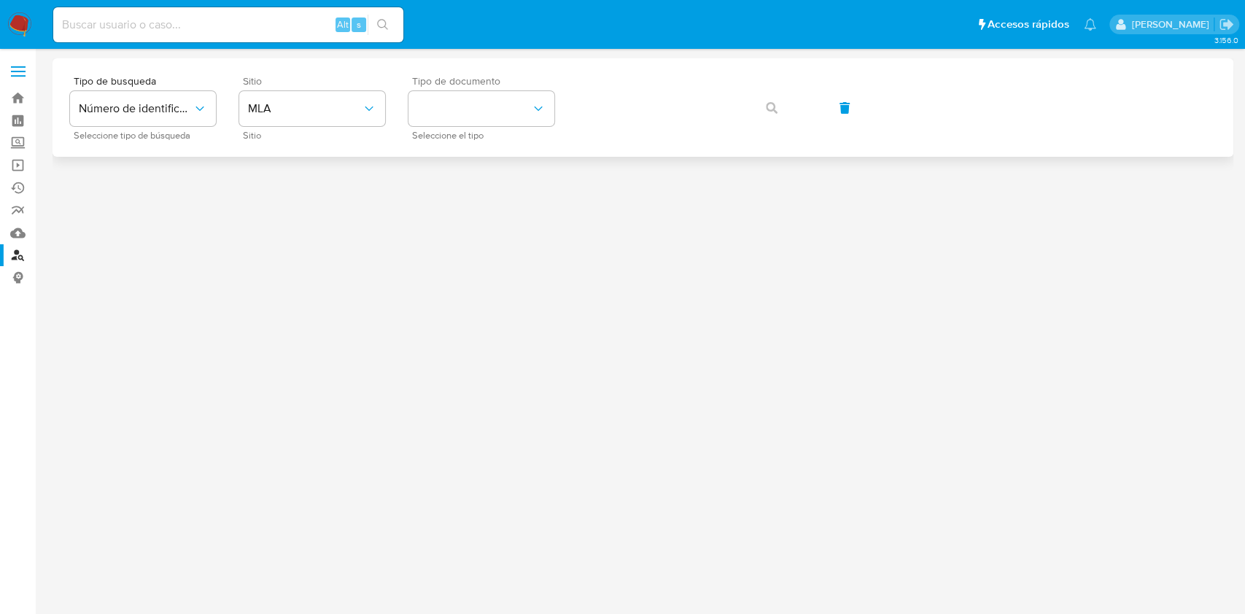
click at [478, 127] on div "Tipo de documento Seleccione el tipo" at bounding box center [481, 107] width 146 height 63
click at [480, 110] on button "identificationType" at bounding box center [481, 108] width 146 height 35
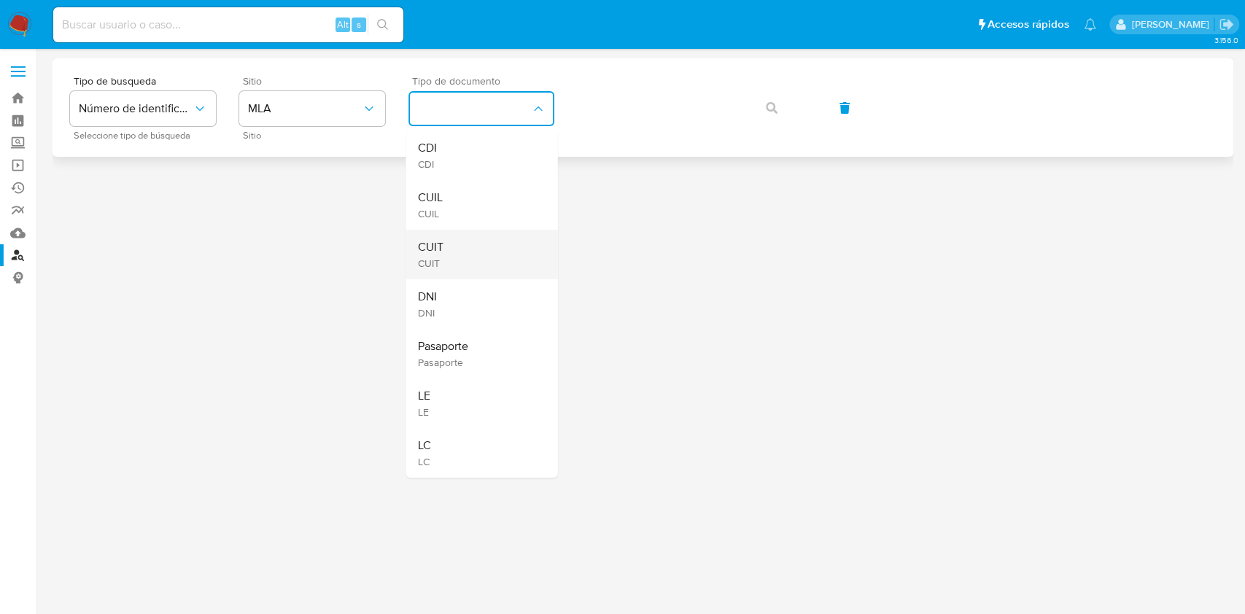
click at [422, 247] on span "CUIT" at bounding box center [430, 247] width 26 height 15
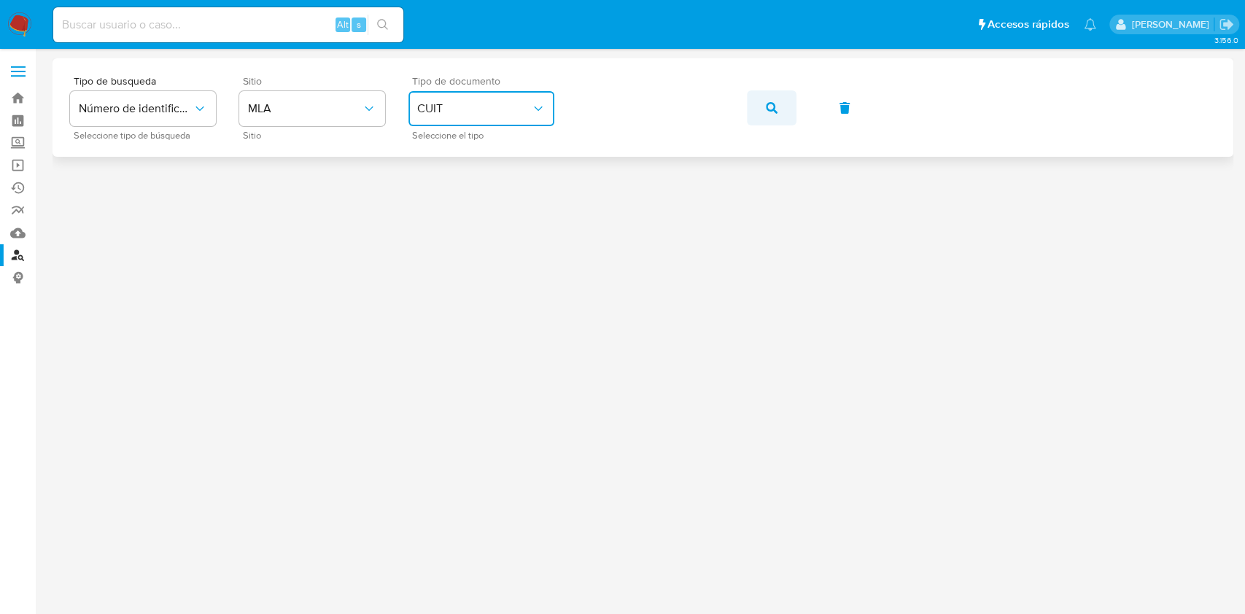
click at [766, 114] on span "button" at bounding box center [772, 108] width 12 height 32
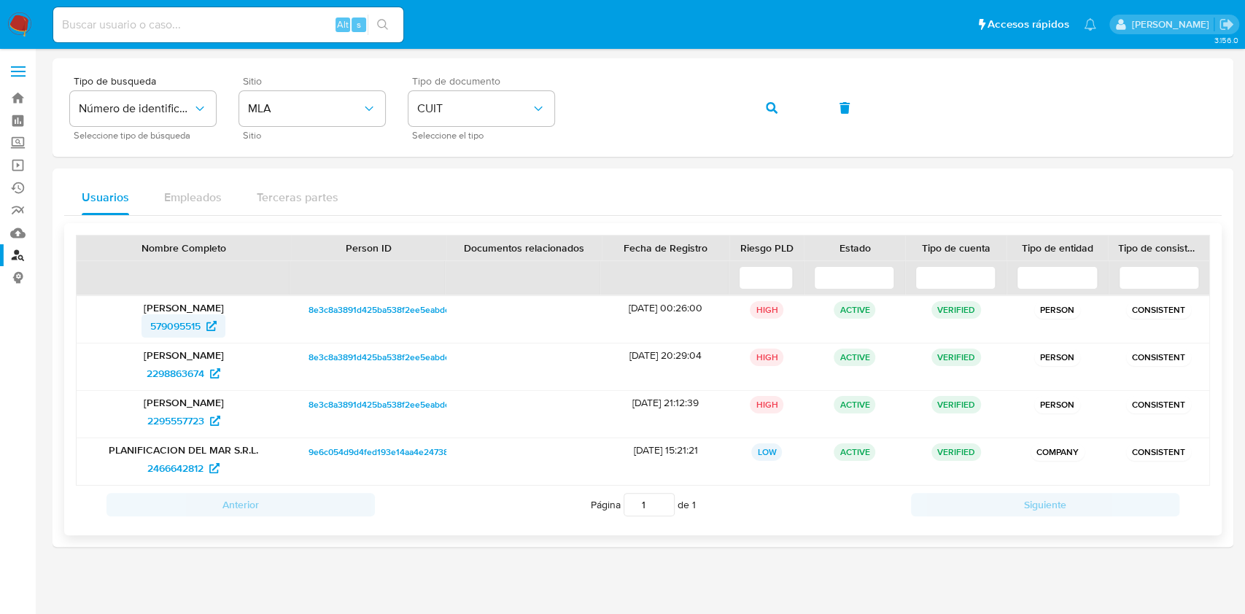
click at [186, 328] on span "579095515" at bounding box center [175, 325] width 50 height 23
click at [9, 98] on link "Bandeja" at bounding box center [87, 98] width 174 height 23
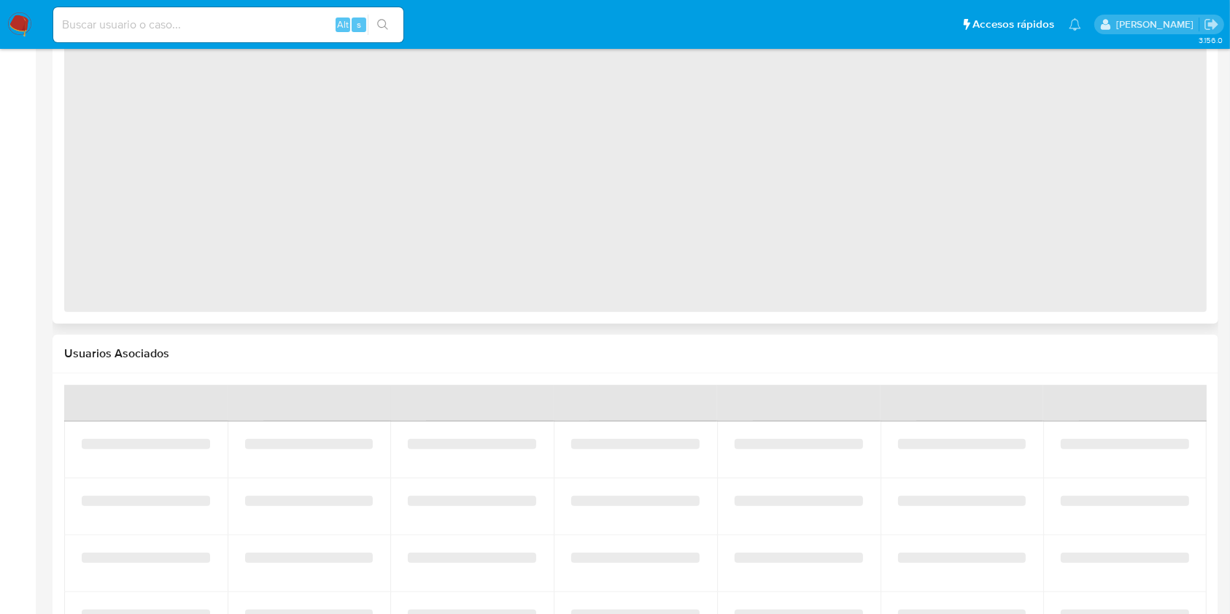
select select "10"
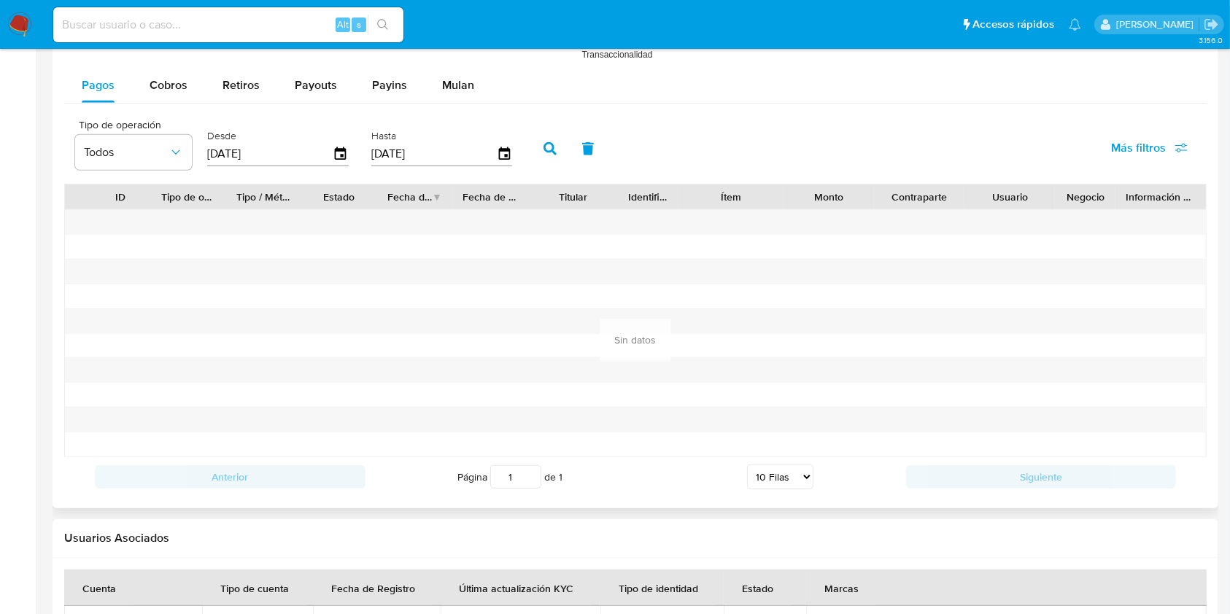
scroll to position [1575, 0]
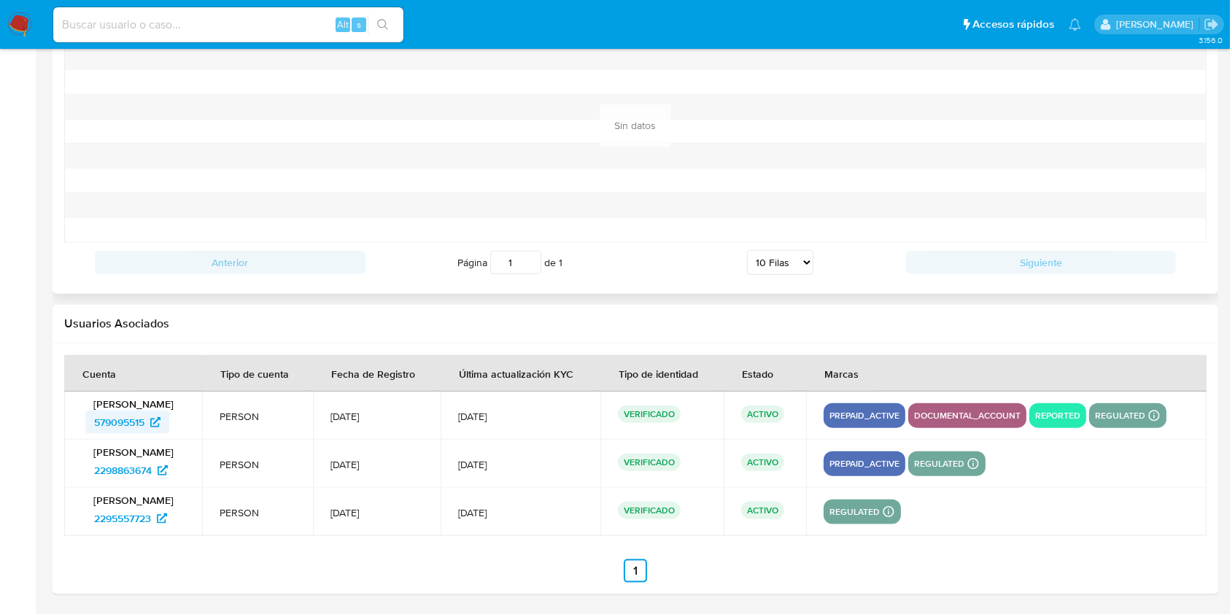
click at [114, 426] on span "579095515" at bounding box center [119, 422] width 50 height 23
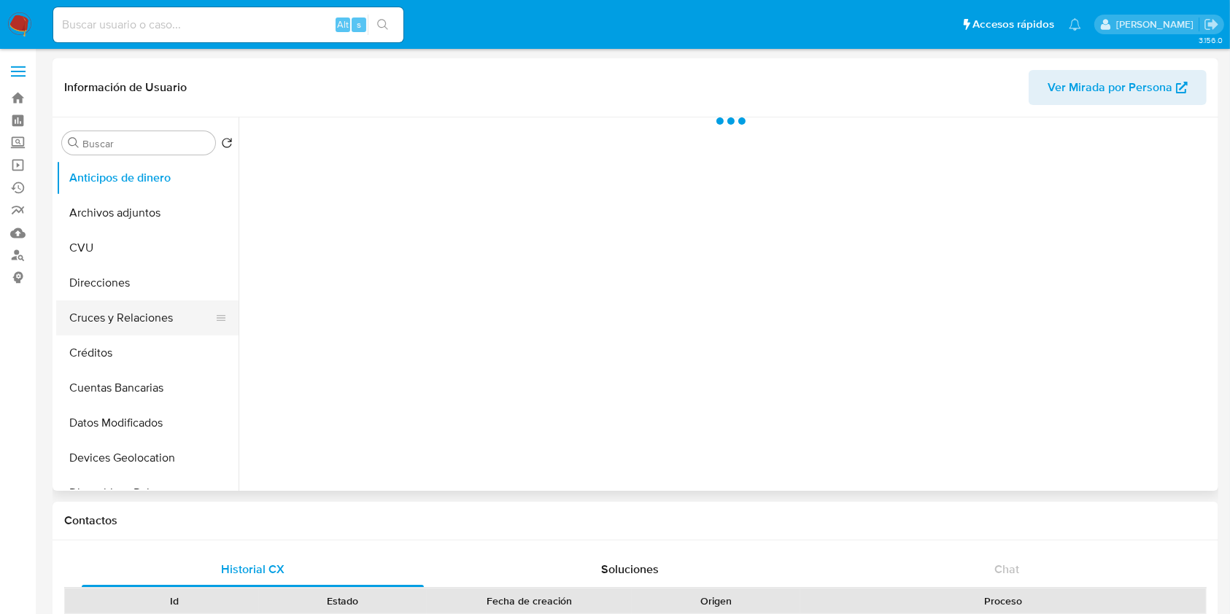
scroll to position [292, 0]
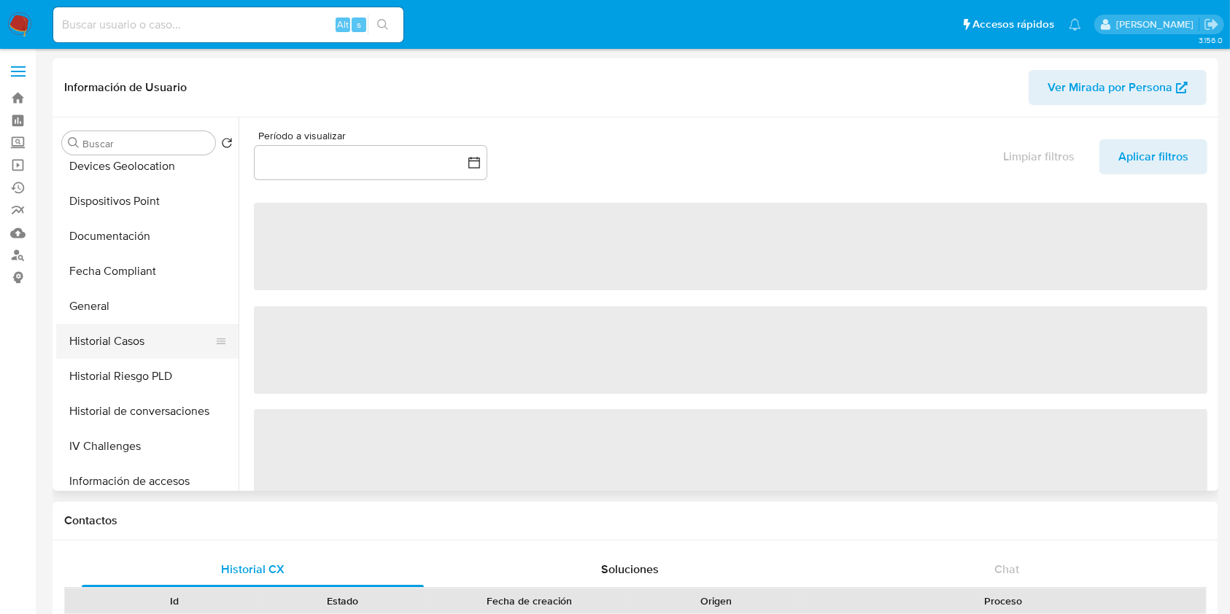
select select "10"
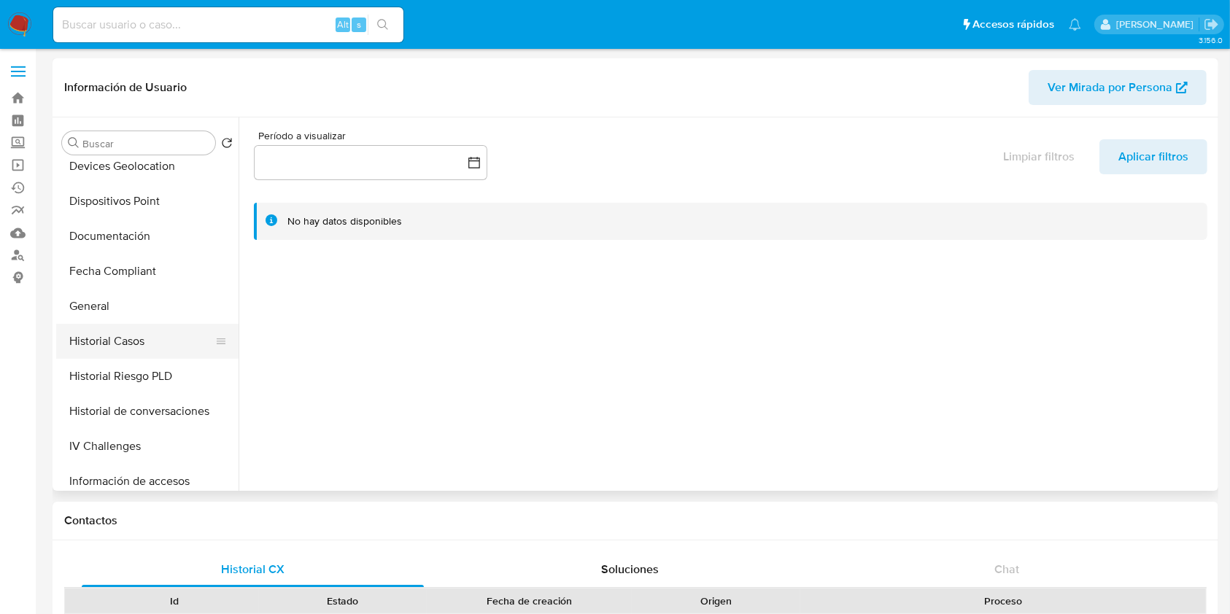
click at [115, 343] on button "Historial Casos" at bounding box center [141, 341] width 171 height 35
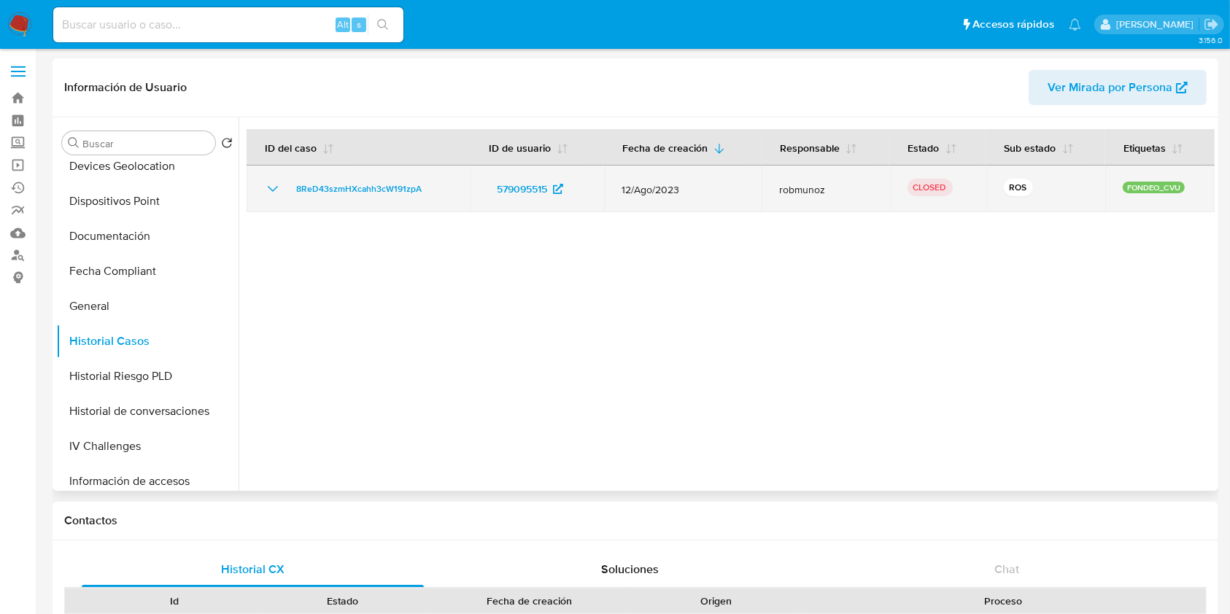
click at [280, 193] on icon "Mostrar/Ocultar" at bounding box center [273, 189] width 18 height 18
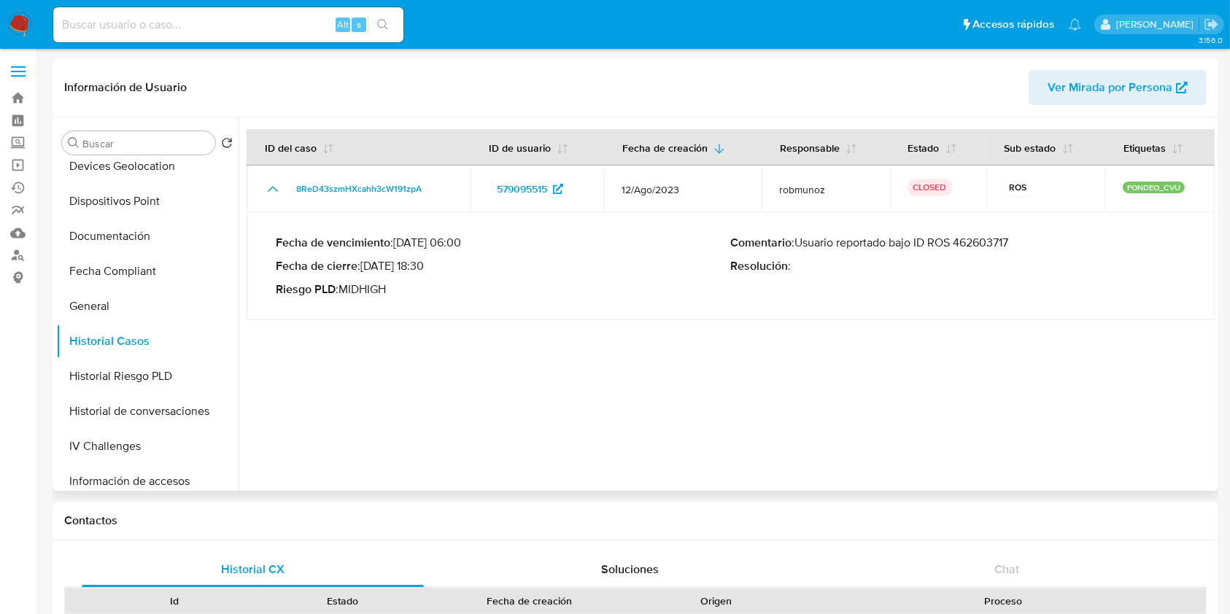
click at [1003, 241] on p "Comentario : Usuario reportado bajo ID ROS 462603717" at bounding box center [958, 243] width 455 height 15
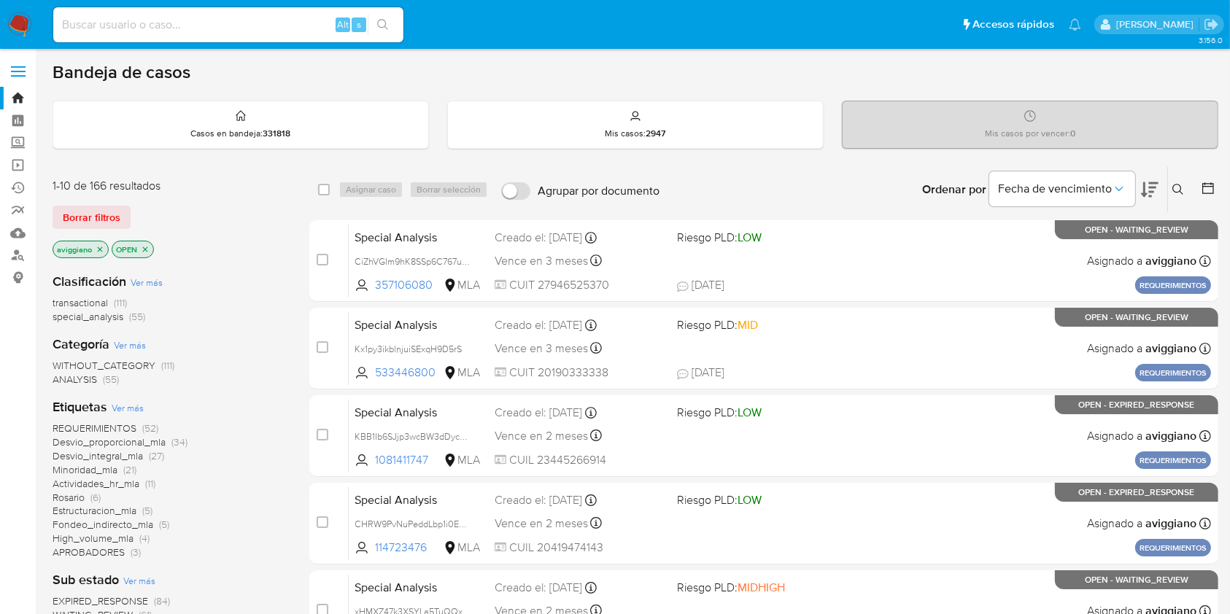
click at [1181, 187] on icon at bounding box center [1178, 190] width 12 height 12
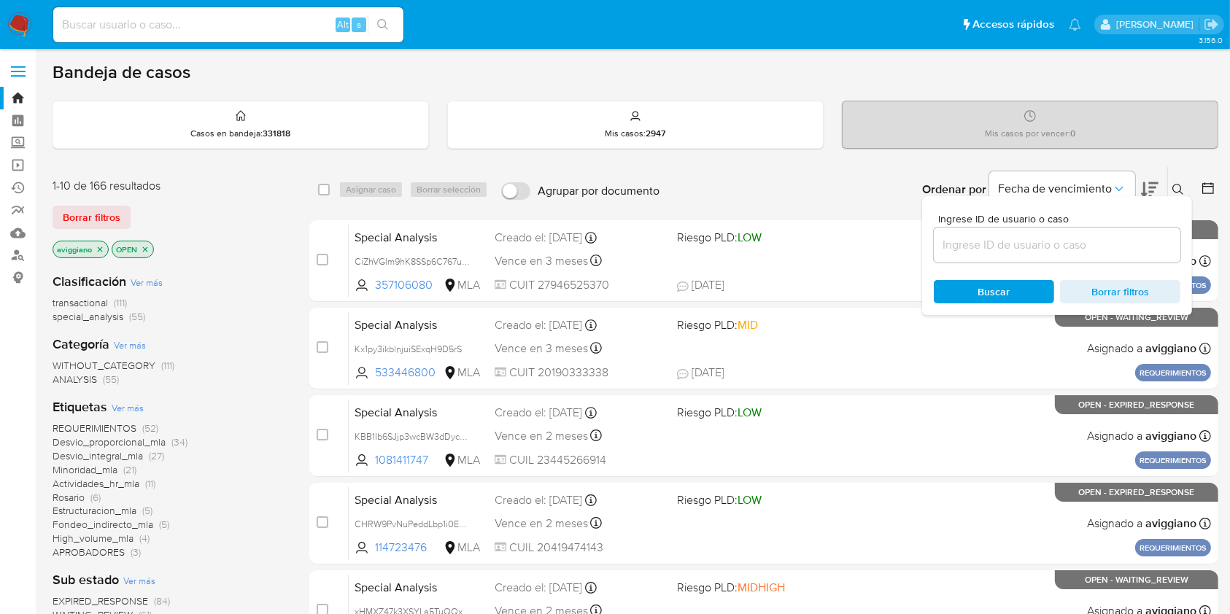
click at [1133, 242] on input at bounding box center [1057, 245] width 247 height 19
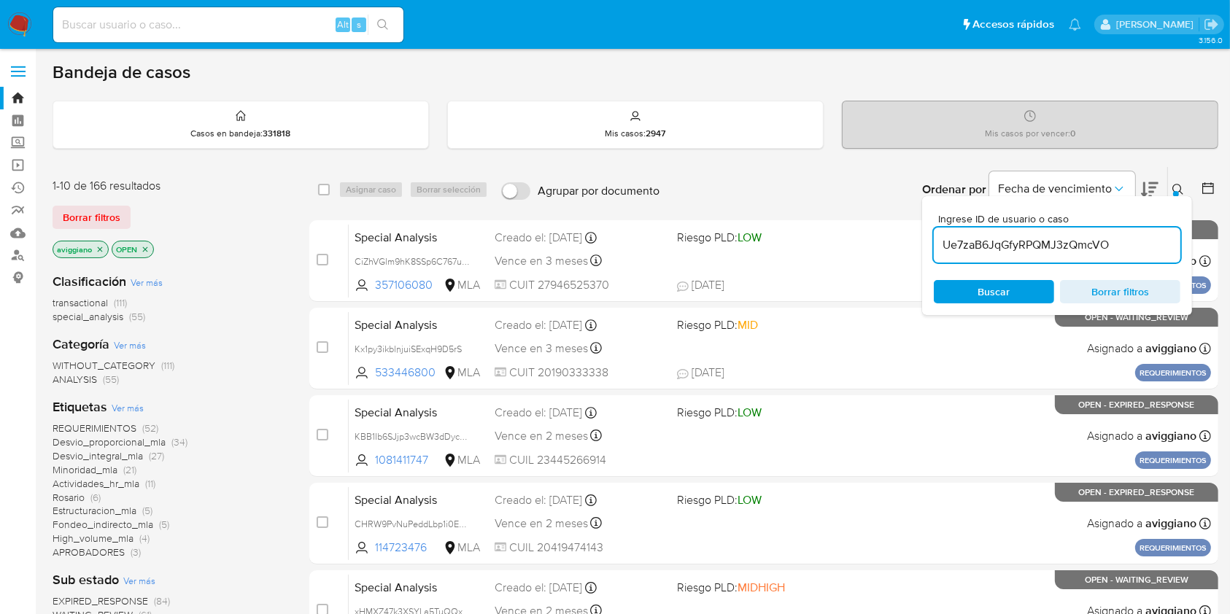
type input "Ue7zaB6JqGfyRPQMJ3zQmcVO"
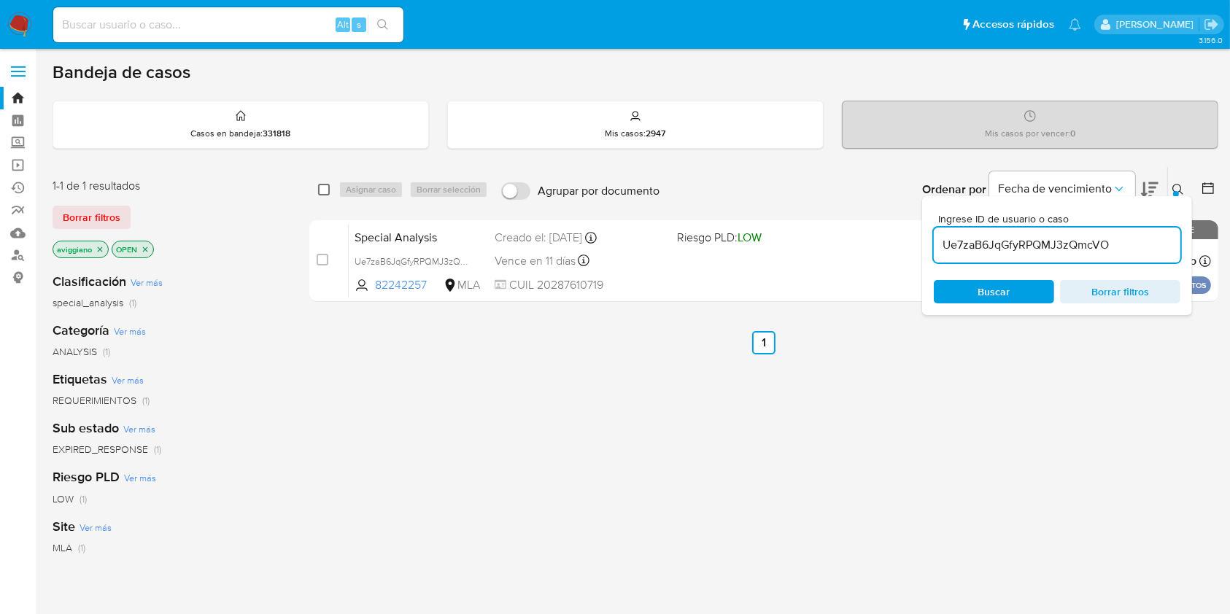
click at [323, 186] on input "checkbox" at bounding box center [324, 190] width 12 height 12
checkbox input "true"
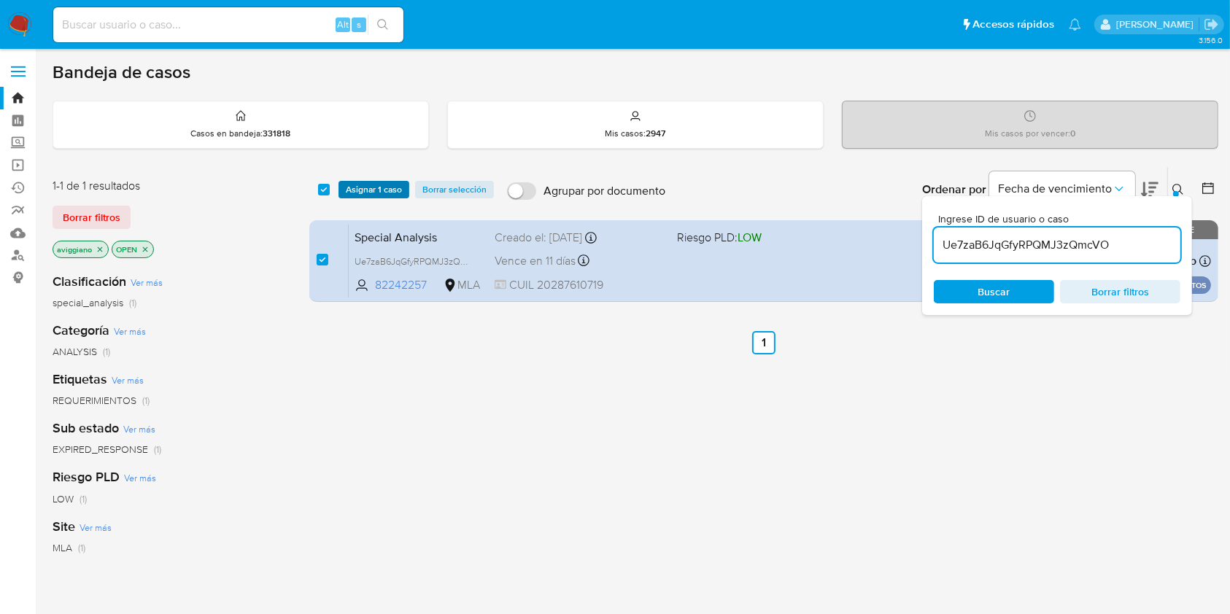
click at [356, 194] on span "Asignar 1 caso" at bounding box center [374, 189] width 56 height 15
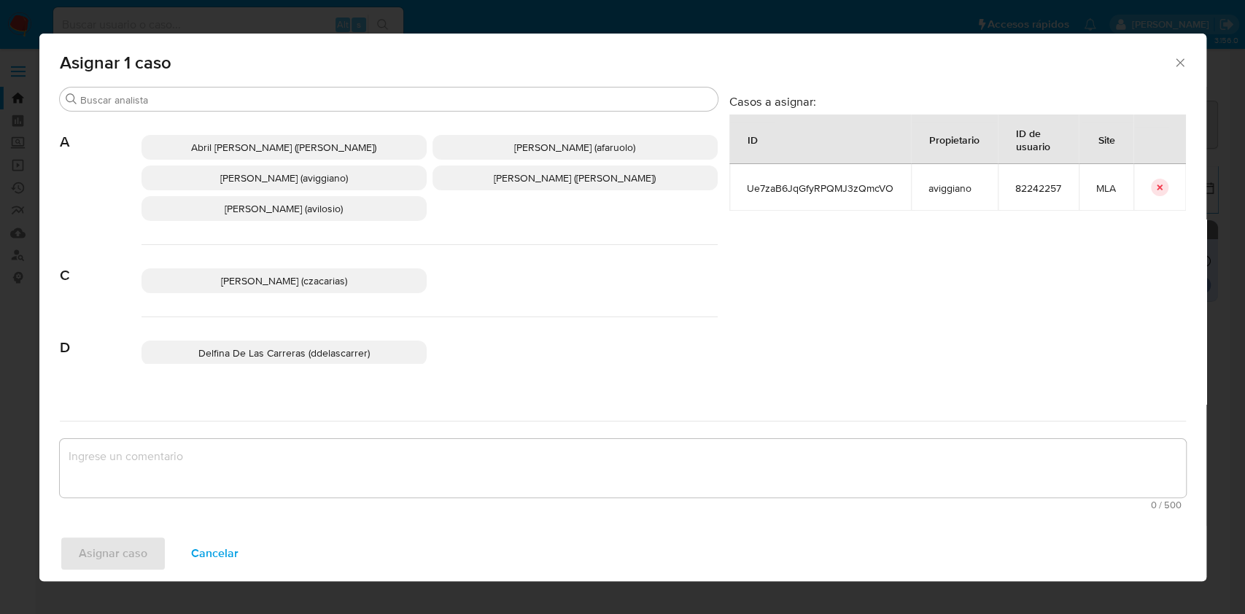
click at [220, 179] on span "Agustina Belen Viggiano (aviggiano)" at bounding box center [284, 178] width 128 height 15
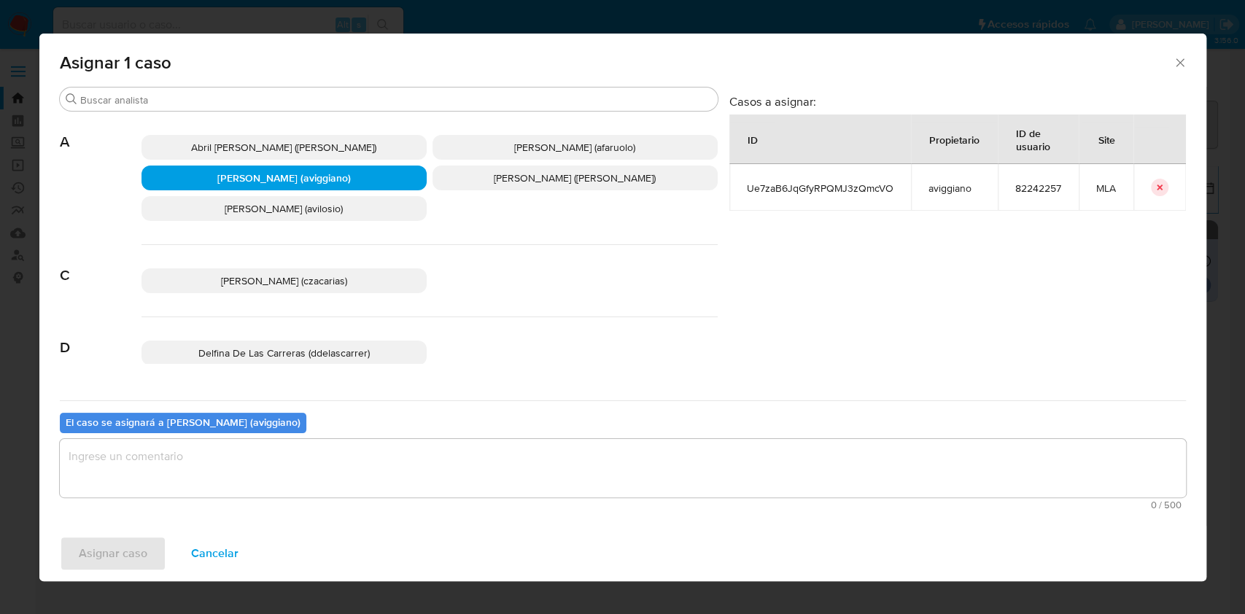
click at [155, 454] on textarea "assign-modal" at bounding box center [623, 468] width 1126 height 58
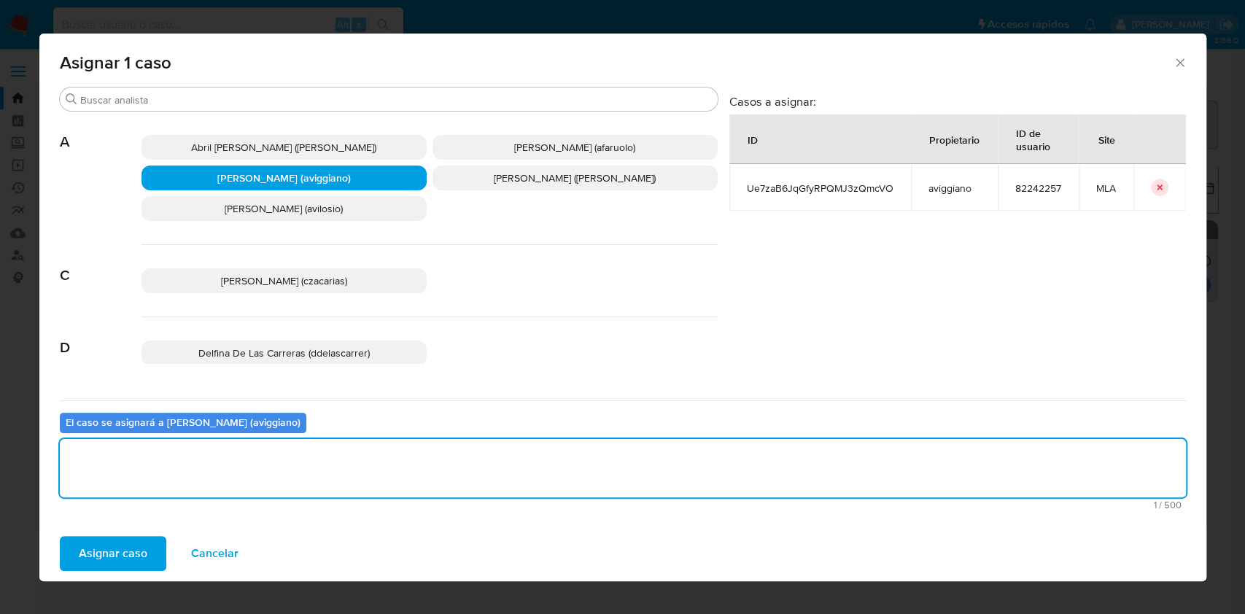
click at [99, 557] on span "Asignar caso" at bounding box center [113, 554] width 69 height 32
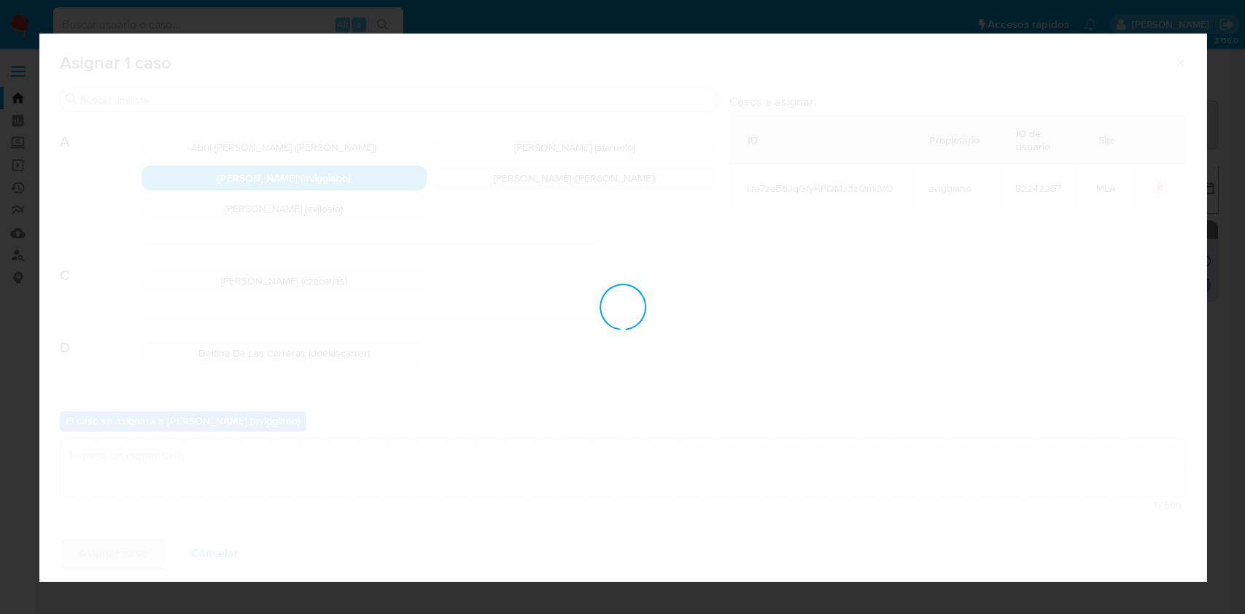
checkbox input "false"
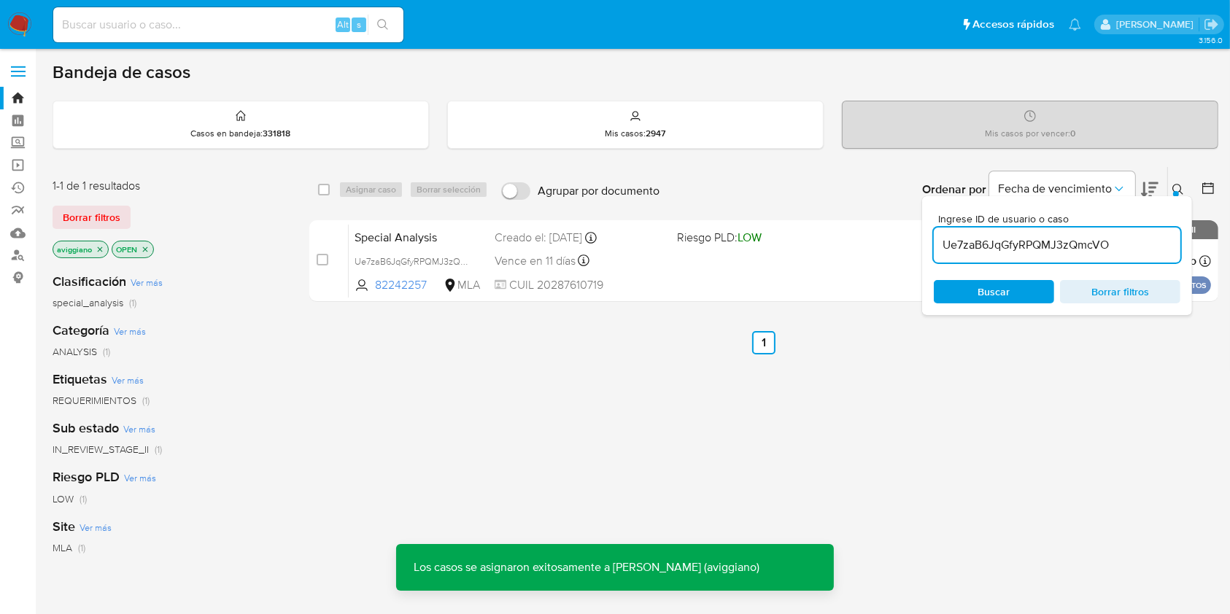
click at [473, 274] on div "Special Analysis Ue7zaB6JqGfyRPQMJ3zQmcVO 82242257 MLA Riesgo PLD: LOW Creado e…" at bounding box center [780, 261] width 862 height 74
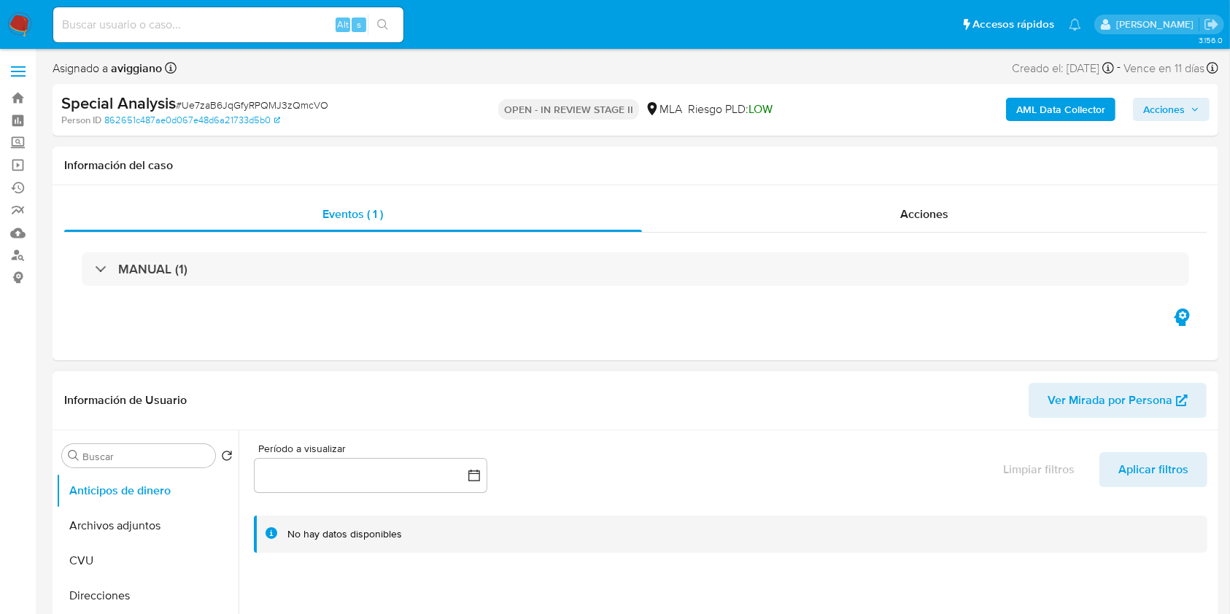
select select "10"
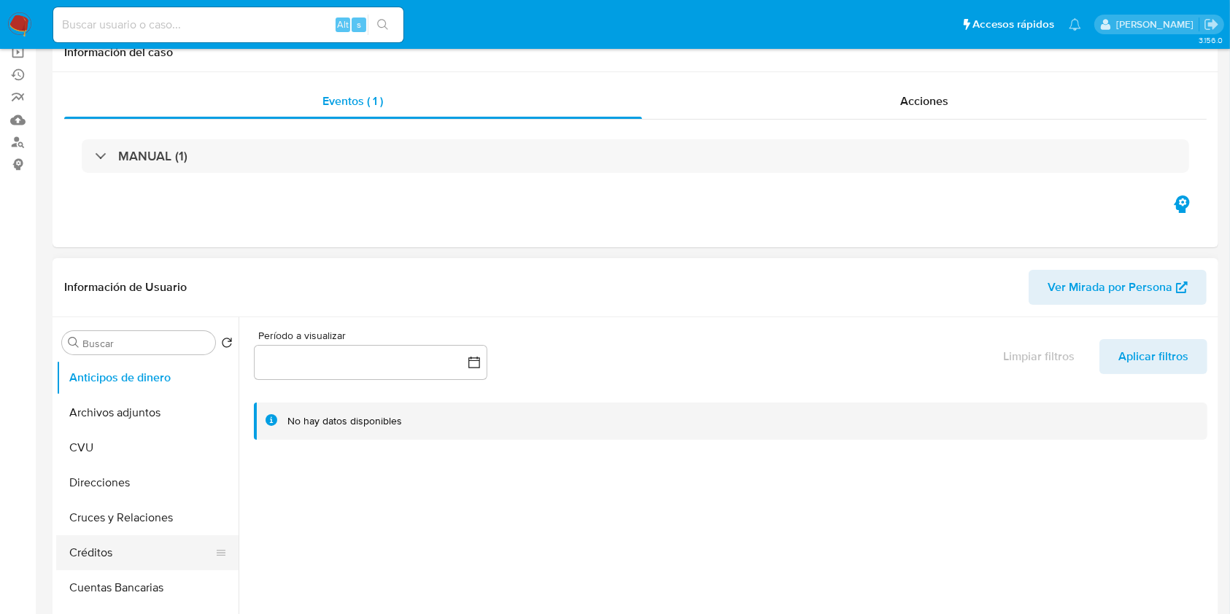
scroll to position [194, 0]
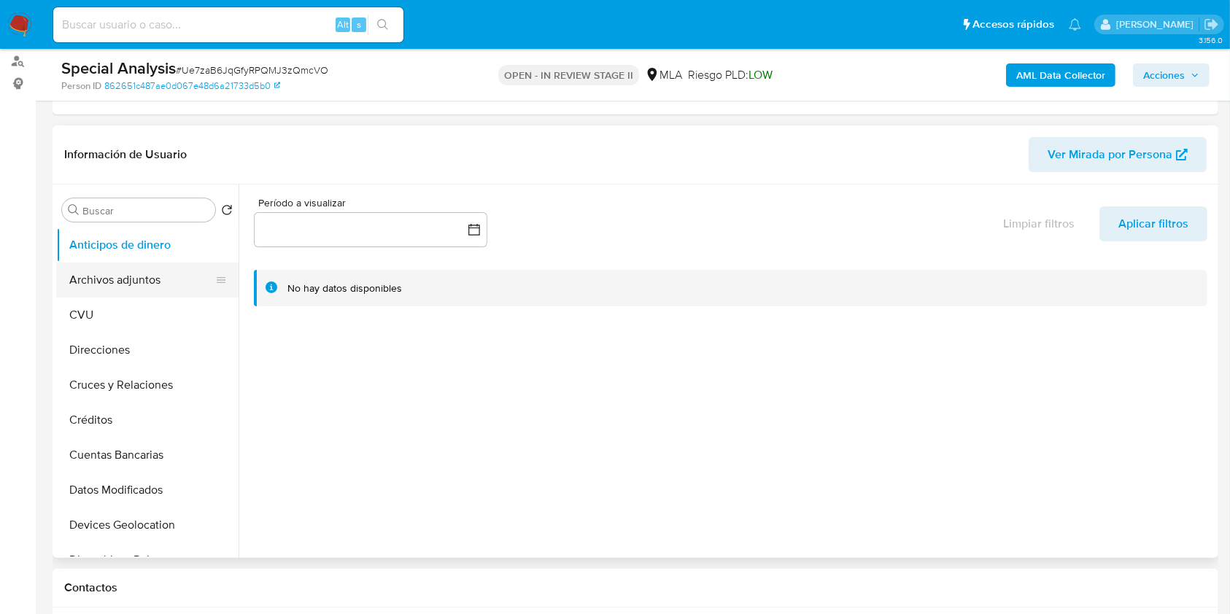
click at [128, 263] on button "Archivos adjuntos" at bounding box center [141, 280] width 171 height 35
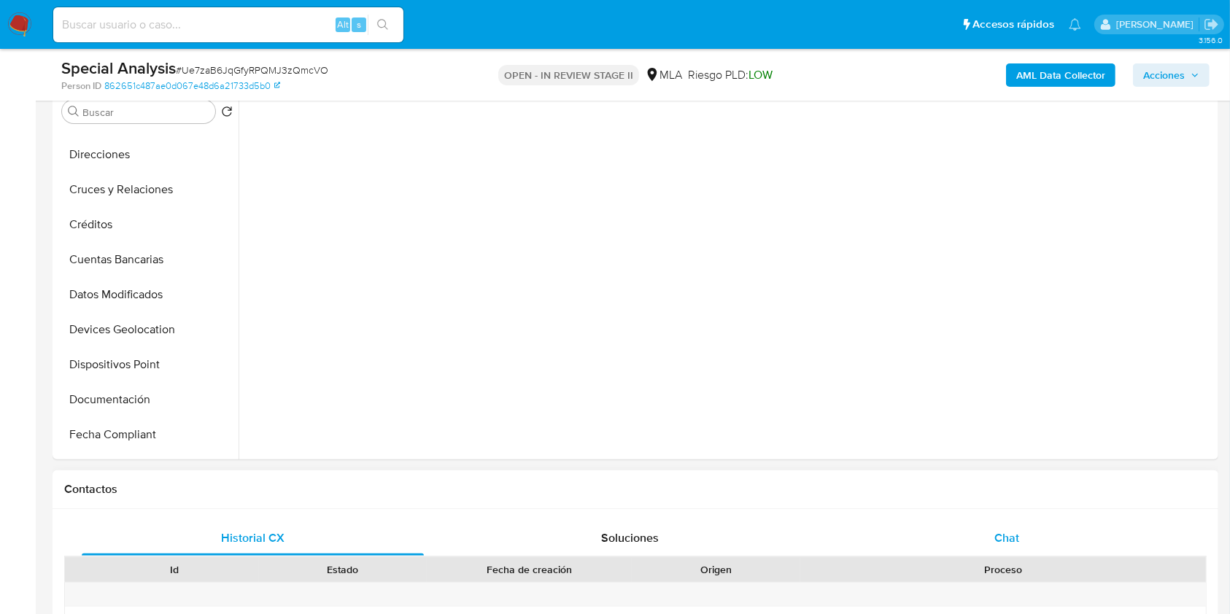
scroll to position [389, 0]
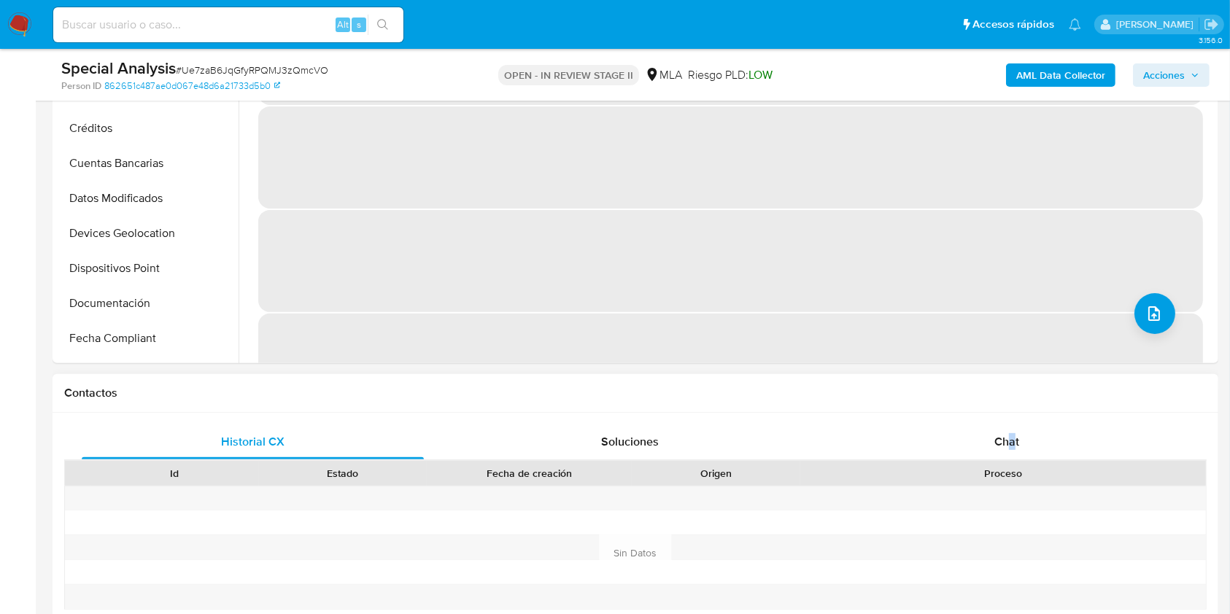
click at [1012, 420] on div "Historial CX Soluciones Chat Id Estado Fecha de creación Origen Proceso Anterio…" at bounding box center [636, 554] width 1166 height 282
click at [1009, 440] on span "Chat" at bounding box center [1006, 441] width 25 height 17
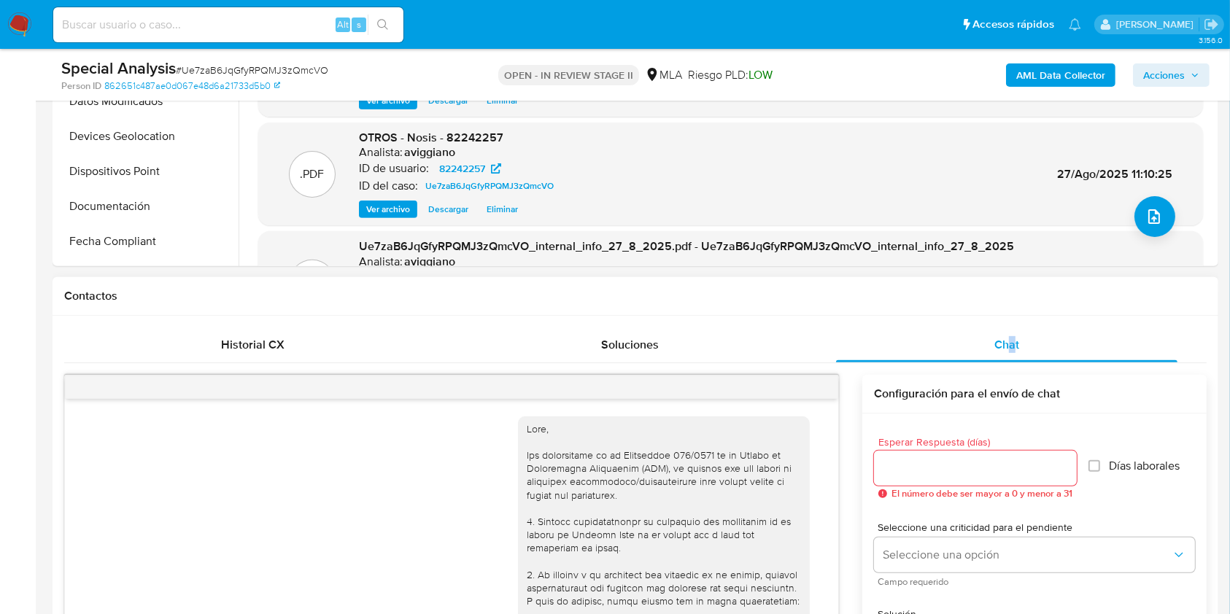
scroll to position [517, 0]
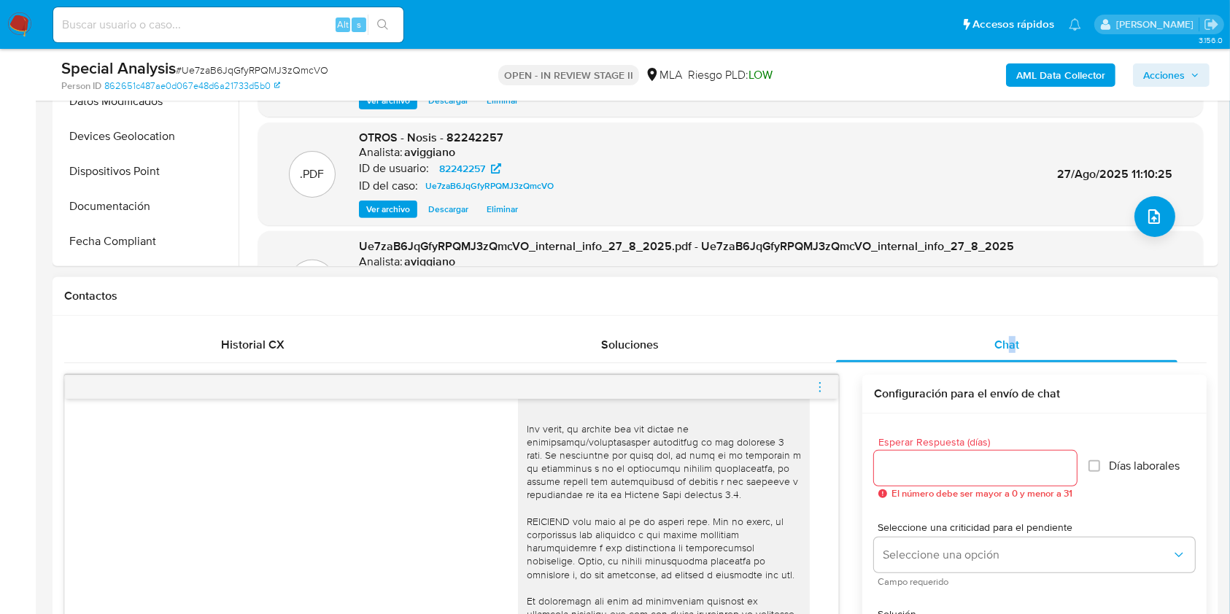
click at [817, 389] on icon "menu-action" at bounding box center [819, 387] width 13 height 13
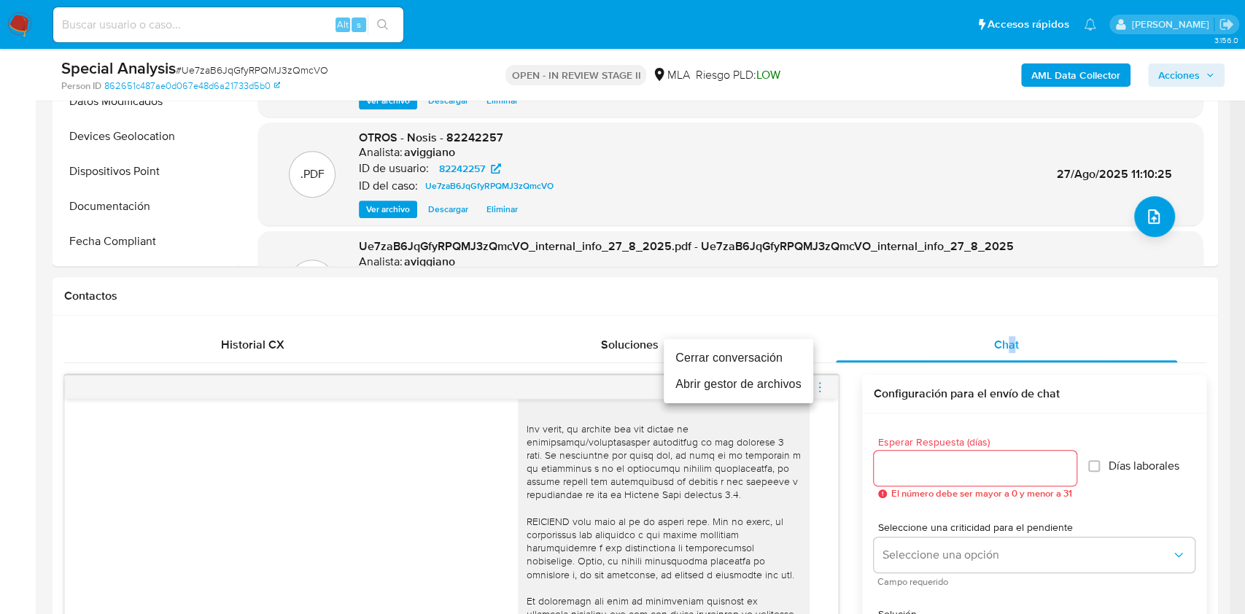
click at [689, 348] on li "Cerrar conversación" at bounding box center [739, 358] width 150 height 26
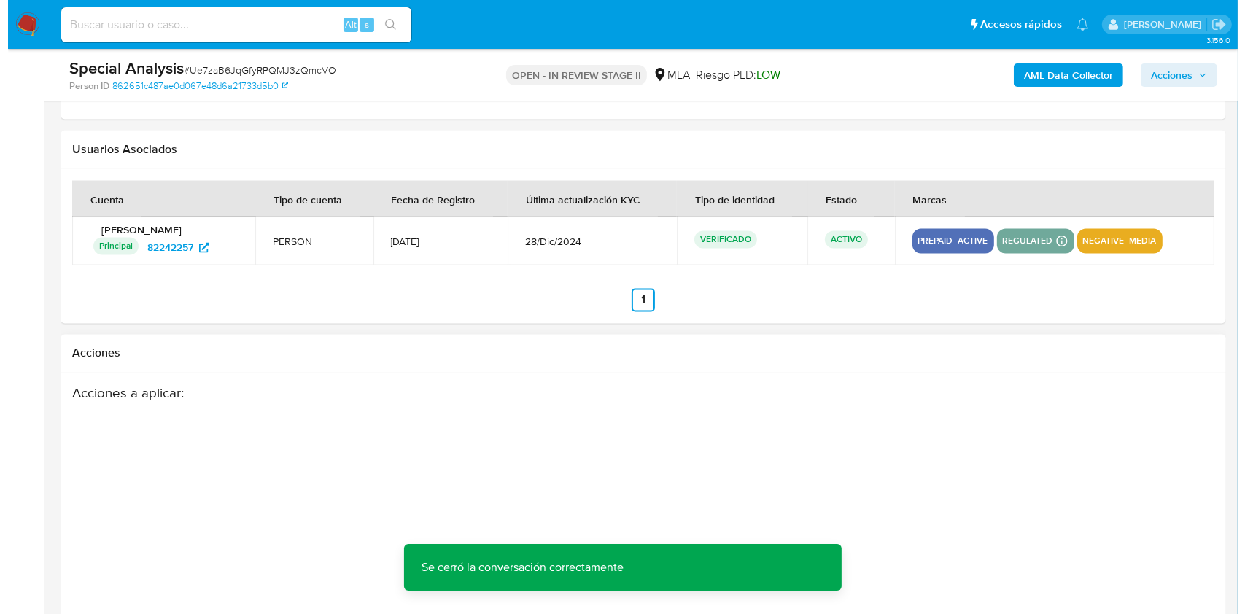
scroll to position [2634, 0]
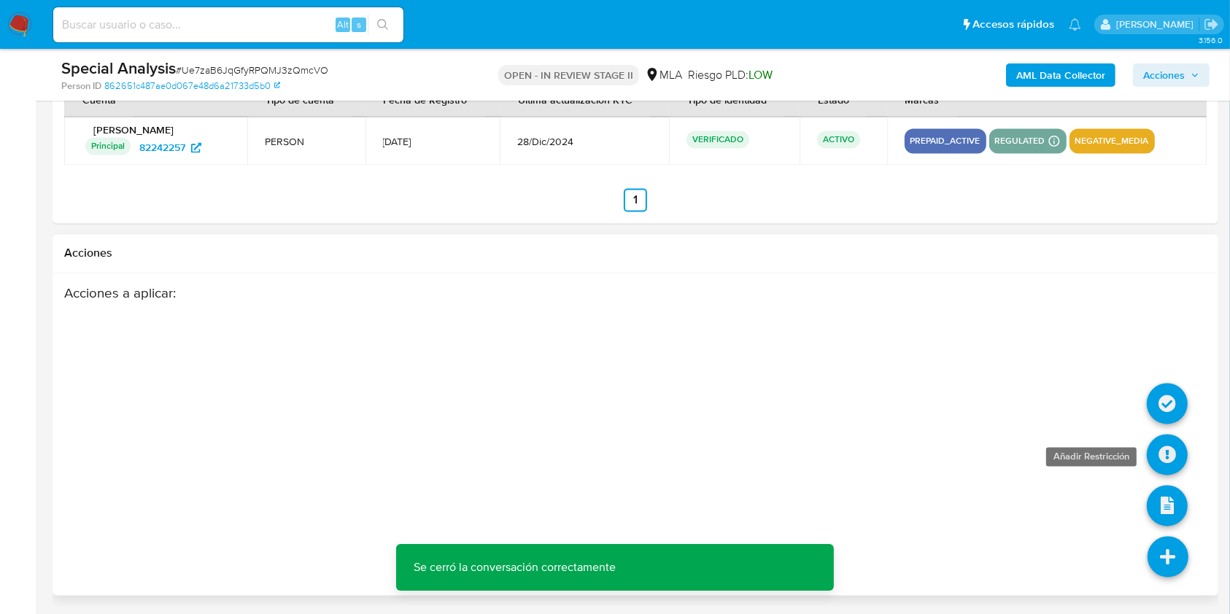
click at [1163, 457] on icon at bounding box center [1167, 455] width 41 height 41
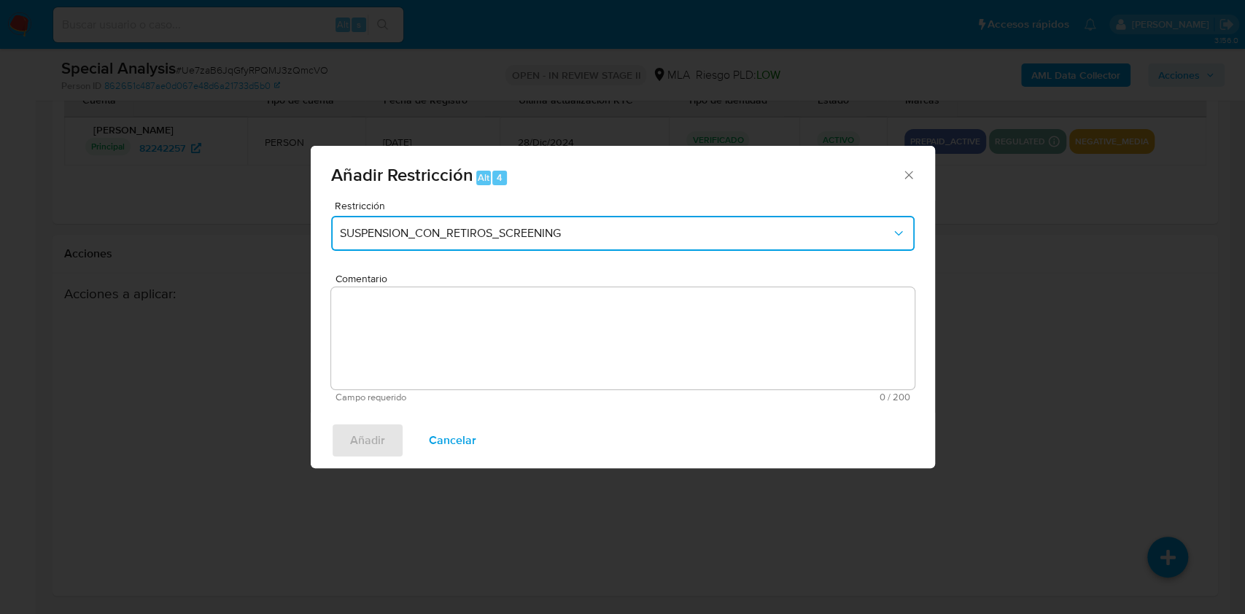
click at [408, 225] on button "SUSPENSION_CON_RETIROS_SCREENING" at bounding box center [622, 233] width 583 height 35
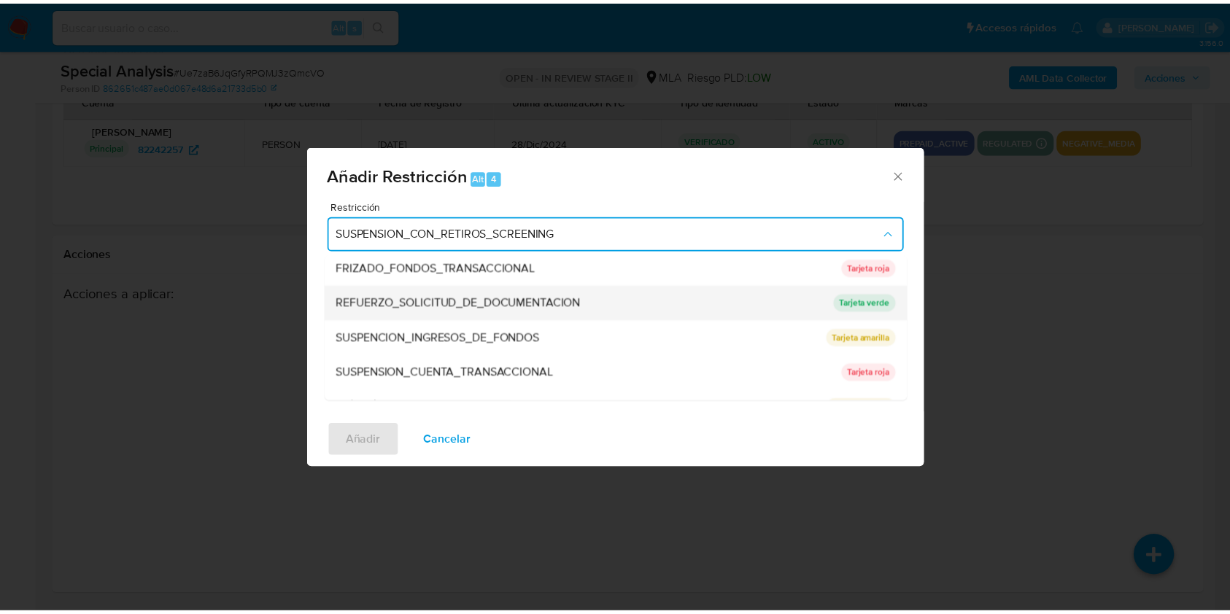
scroll to position [292, 0]
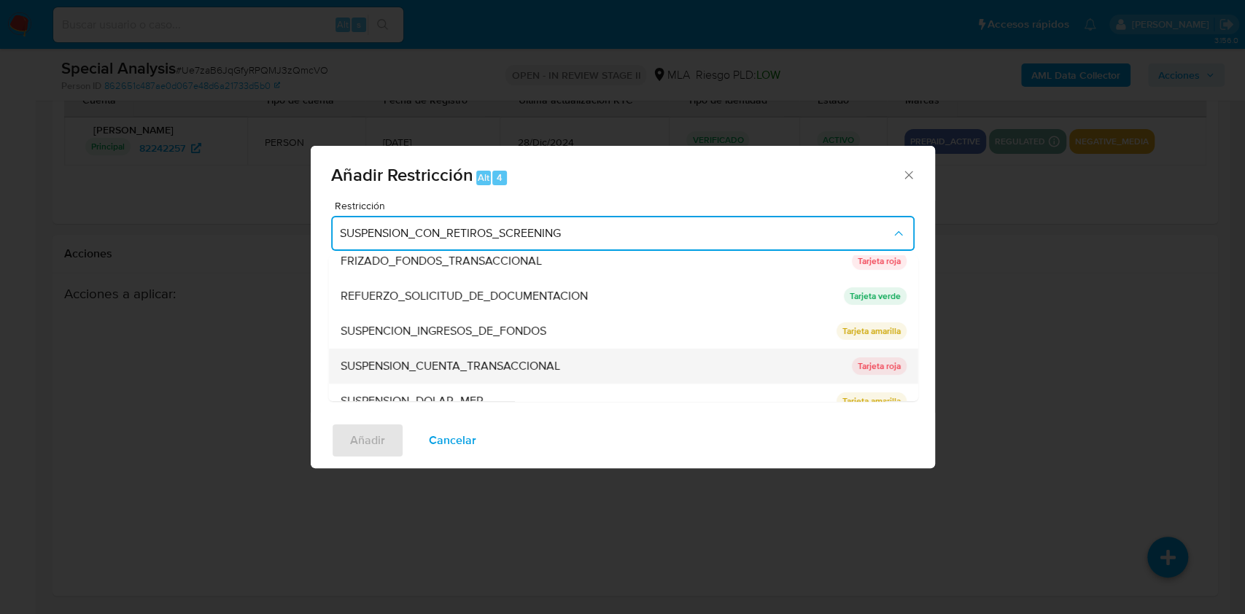
click at [390, 362] on span "SUSPENSION_CUENTA_TRANSACCIONAL" at bounding box center [450, 366] width 220 height 15
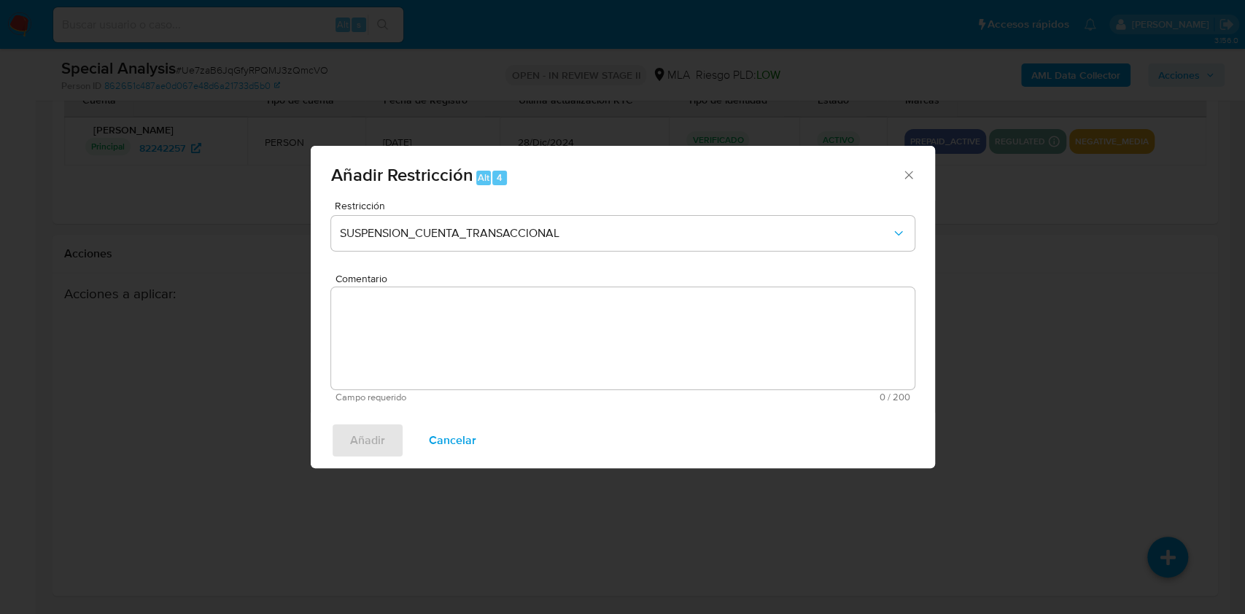
click at [390, 362] on textarea "Comentario" at bounding box center [622, 338] width 583 height 102
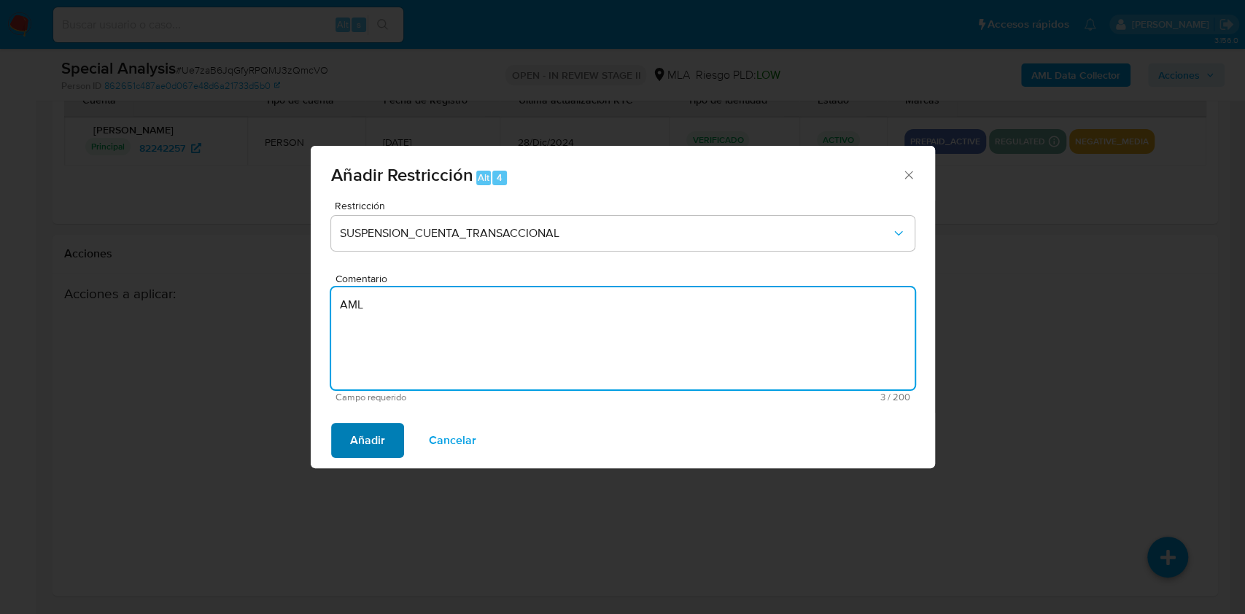
type textarea "AML"
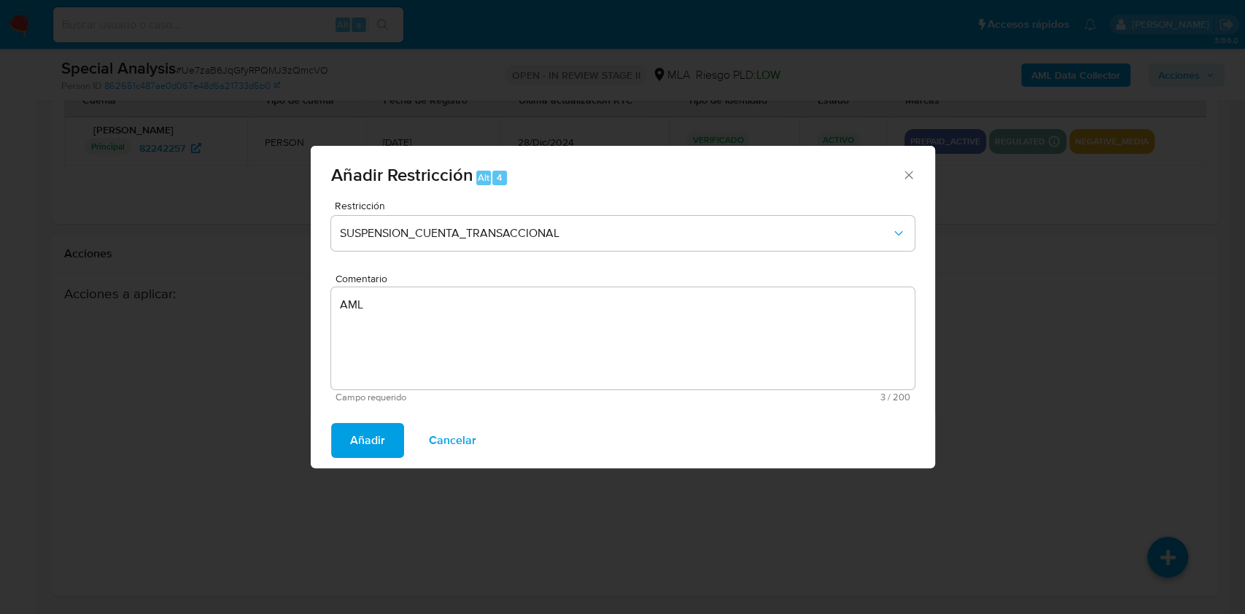
click at [380, 435] on span "Añadir" at bounding box center [367, 440] width 35 height 32
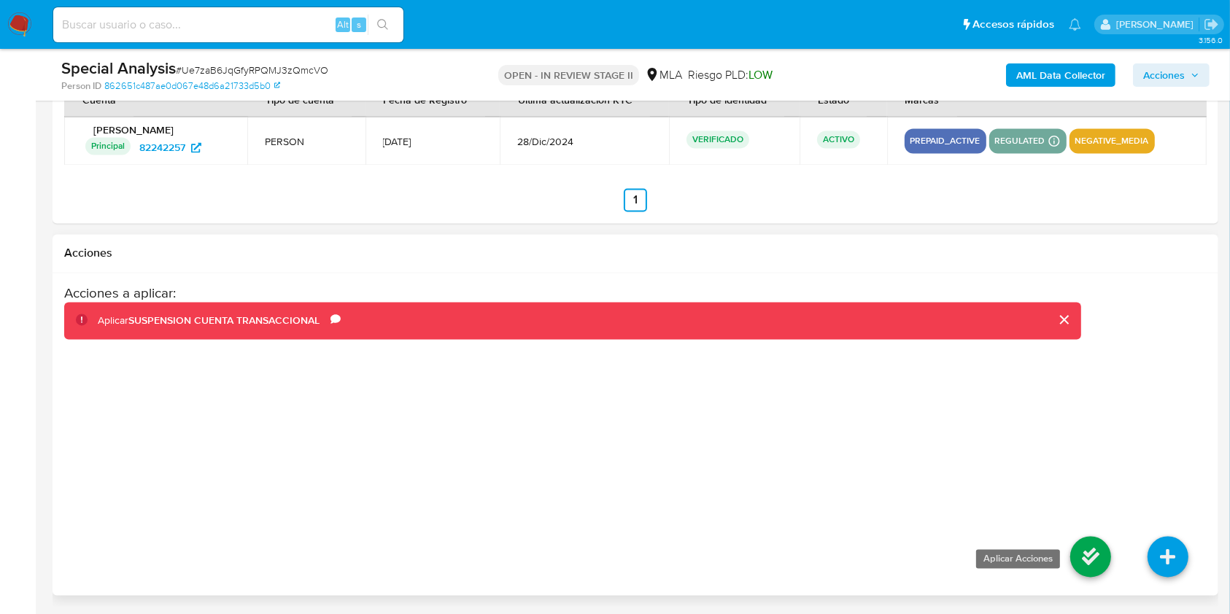
click at [1095, 558] on icon at bounding box center [1090, 557] width 41 height 41
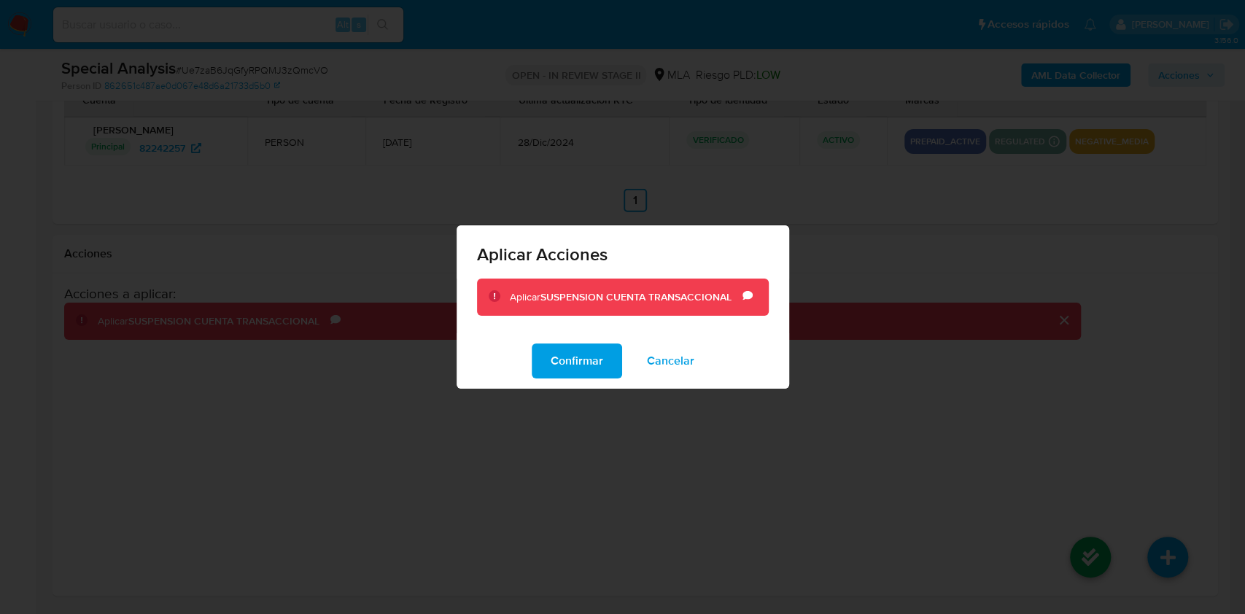
click at [580, 341] on div "Confirmar Cancelar" at bounding box center [623, 360] width 333 height 55
click at [580, 360] on span "Confirmar" at bounding box center [577, 361] width 53 height 32
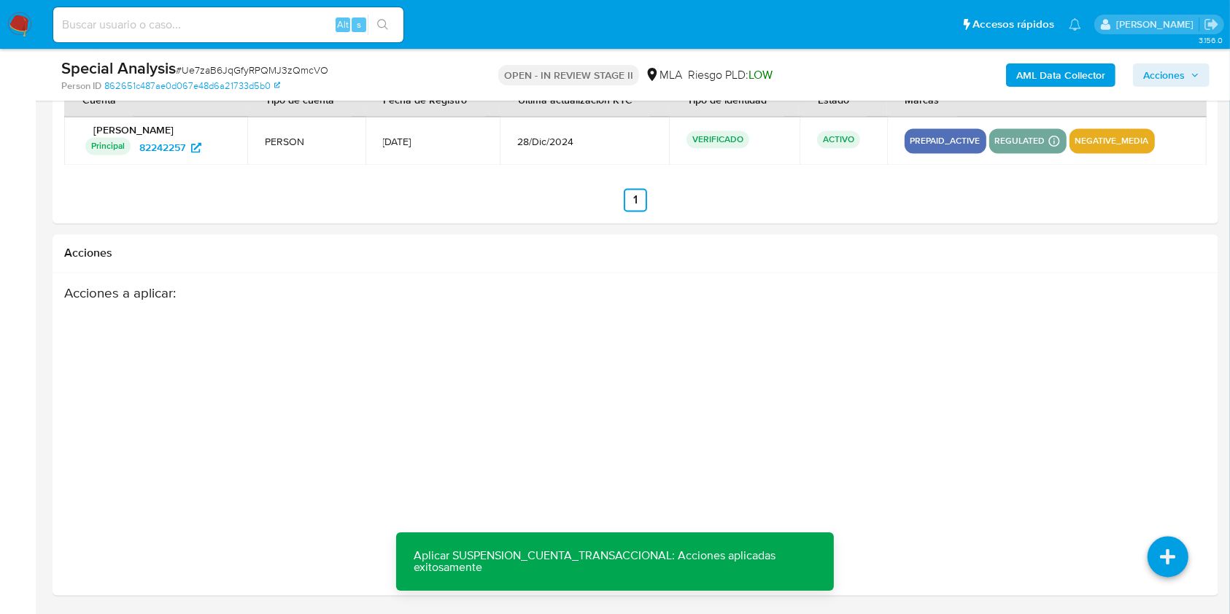
click at [1157, 74] on span "Acciones" at bounding box center [1164, 74] width 42 height 23
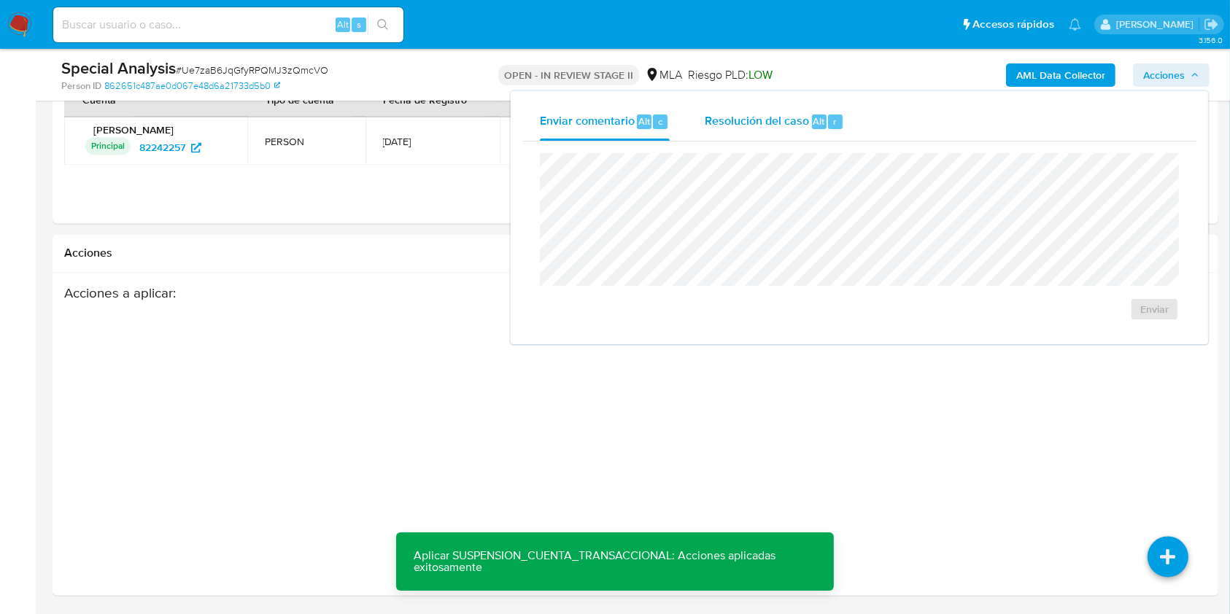
click at [759, 118] on span "Resolución del caso" at bounding box center [757, 120] width 104 height 17
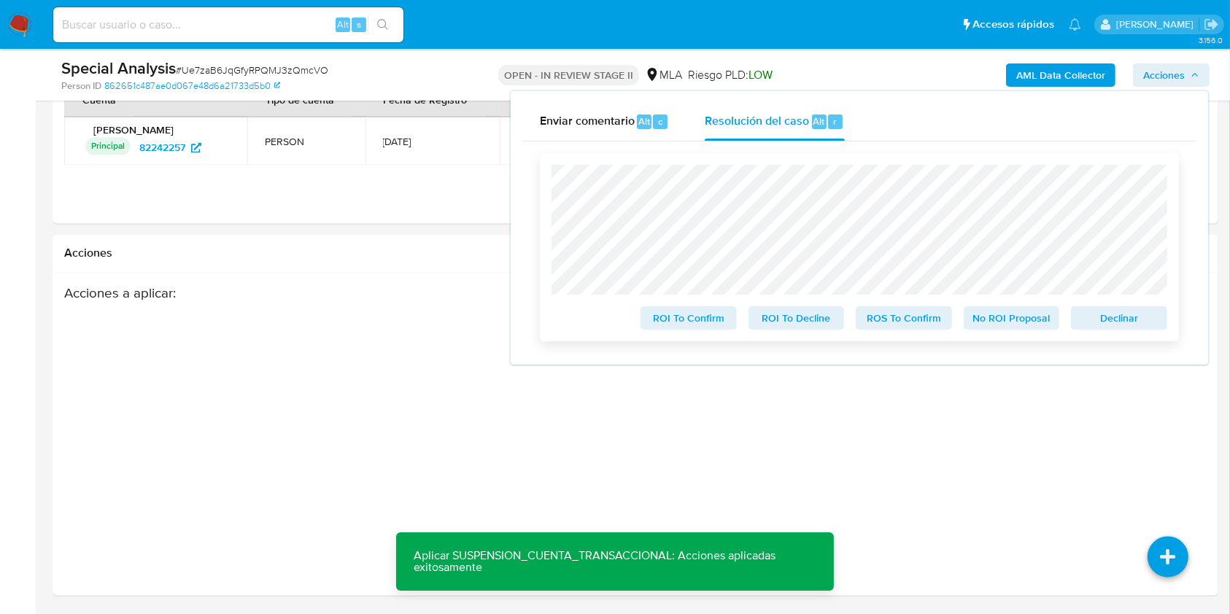
click at [1098, 314] on span "Declinar" at bounding box center [1119, 318] width 76 height 20
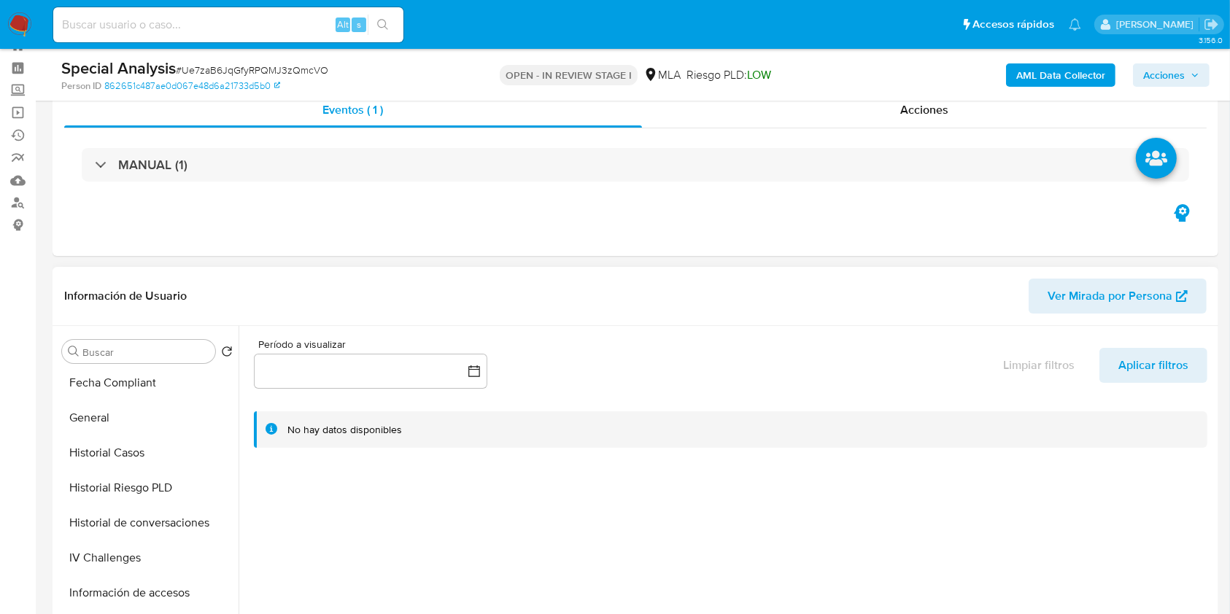
scroll to position [97, 0]
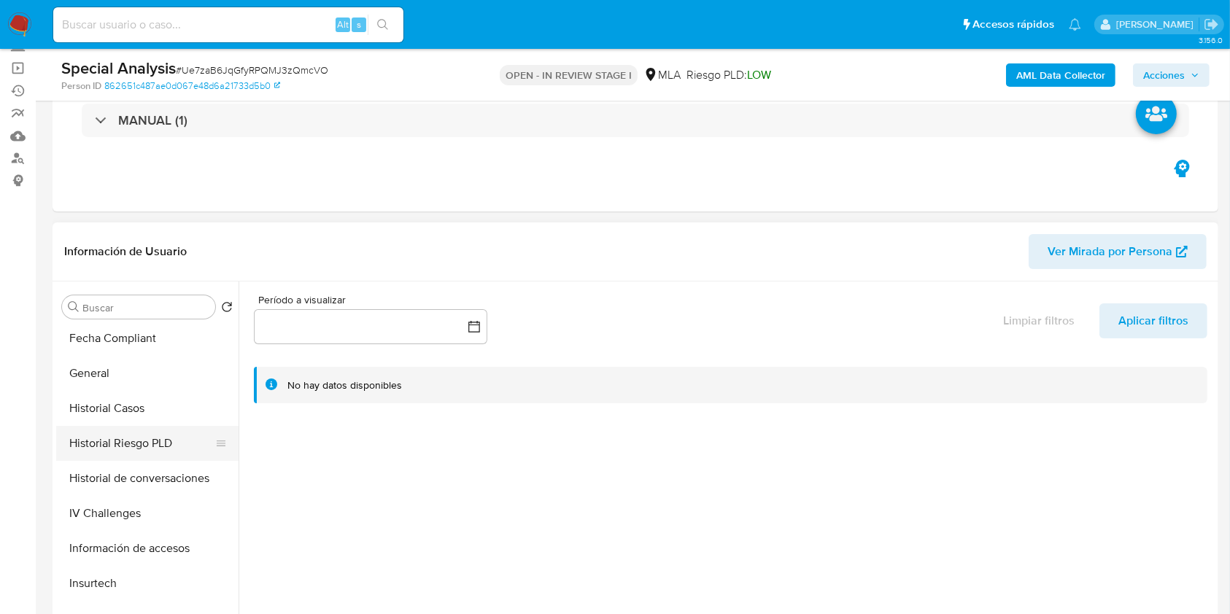
select select "10"
click at [141, 423] on button "Historial Casos" at bounding box center [141, 408] width 171 height 35
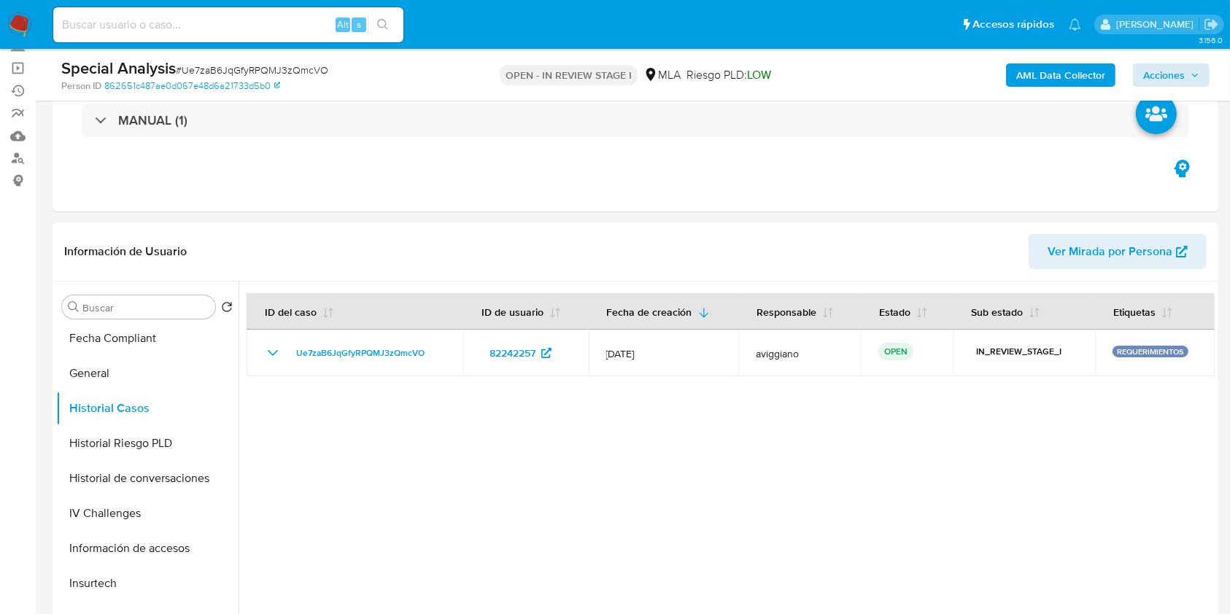
click at [1191, 87] on div "AML Data Collector Acciones" at bounding box center [1020, 75] width 379 height 34
click at [1190, 78] on icon "button" at bounding box center [1194, 75] width 9 height 9
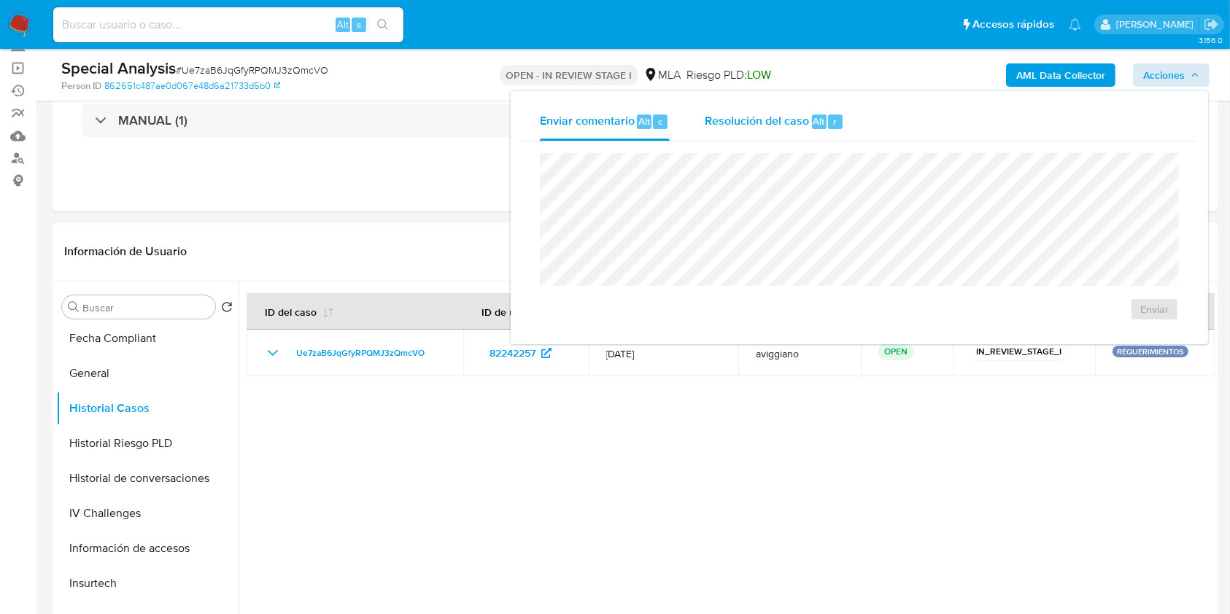
click at [811, 111] on div "Resolución del caso Alt r" at bounding box center [774, 122] width 139 height 38
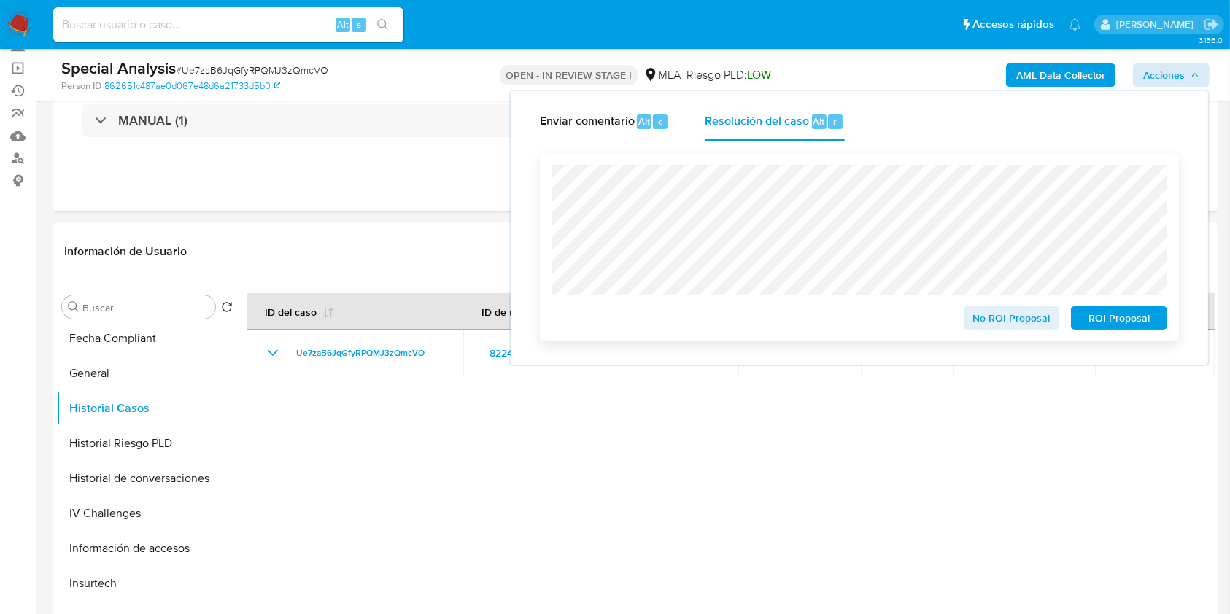
click at [1164, 322] on button "ROI Proposal" at bounding box center [1119, 317] width 96 height 23
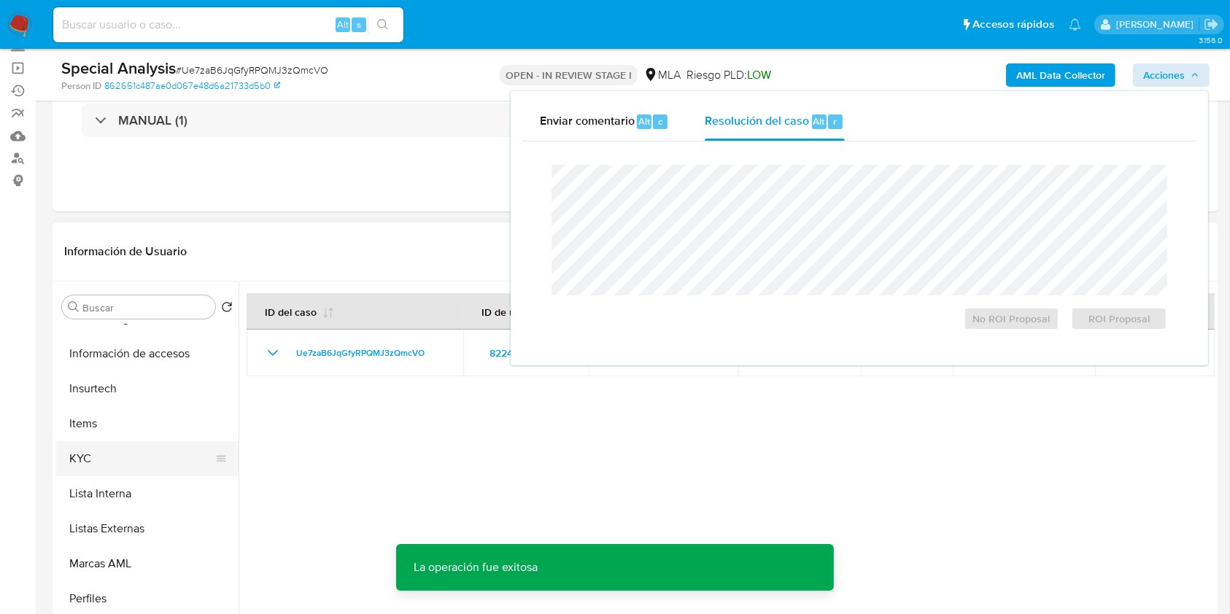
click at [112, 446] on button "KYC" at bounding box center [141, 458] width 171 height 35
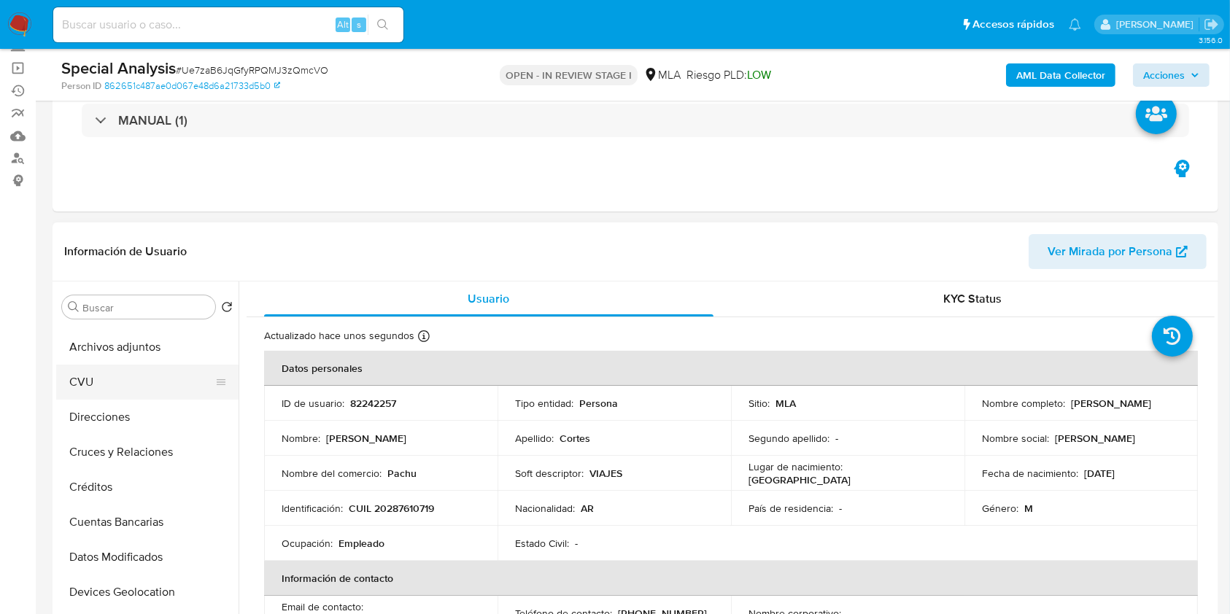
scroll to position [0, 0]
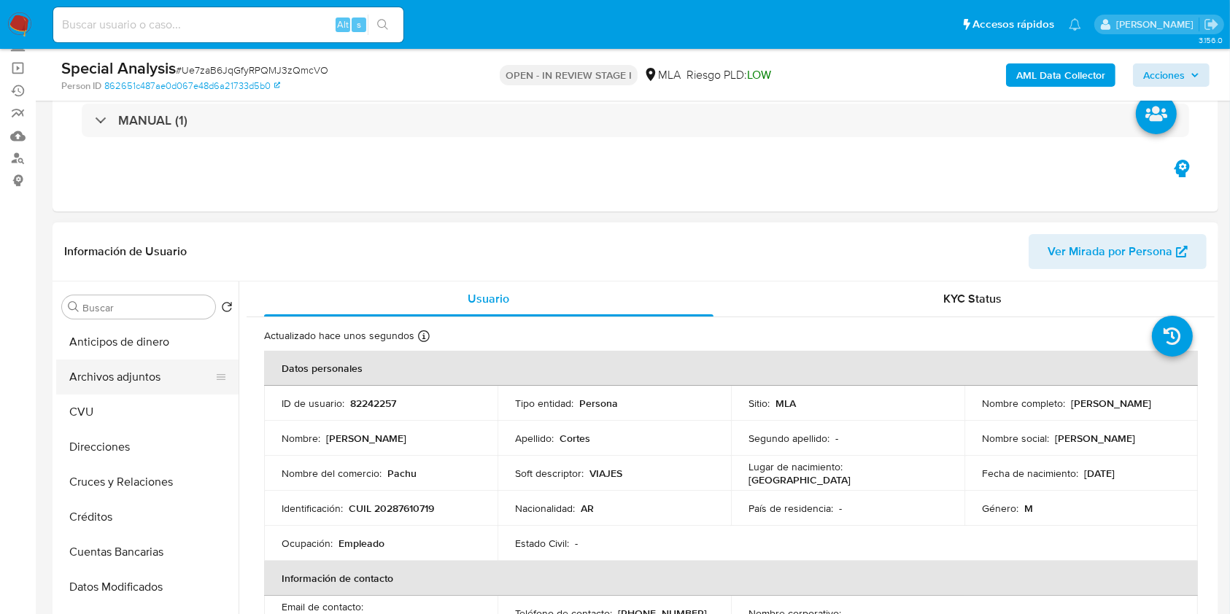
click at [140, 362] on button "Archivos adjuntos" at bounding box center [141, 377] width 171 height 35
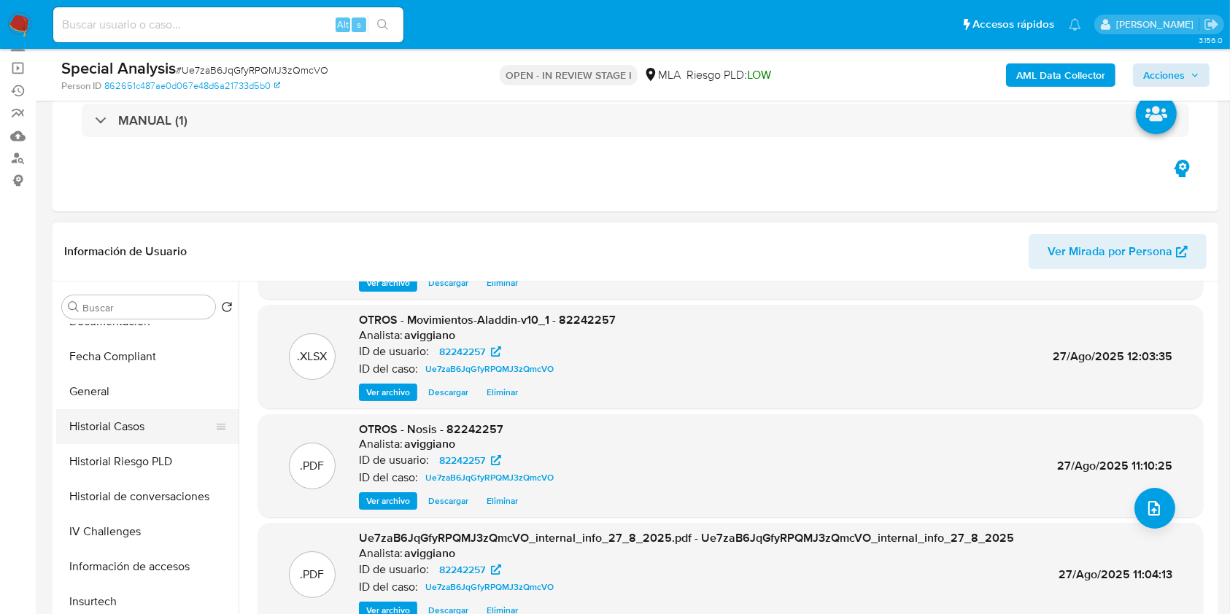
scroll to position [389, 0]
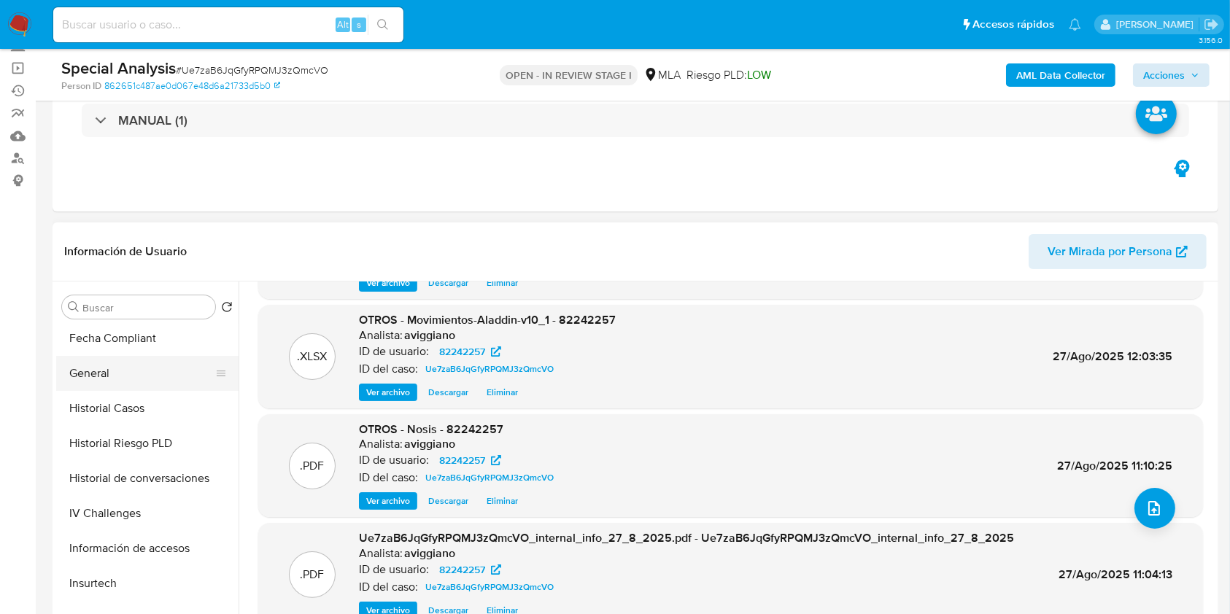
click at [137, 387] on button "General" at bounding box center [141, 373] width 171 height 35
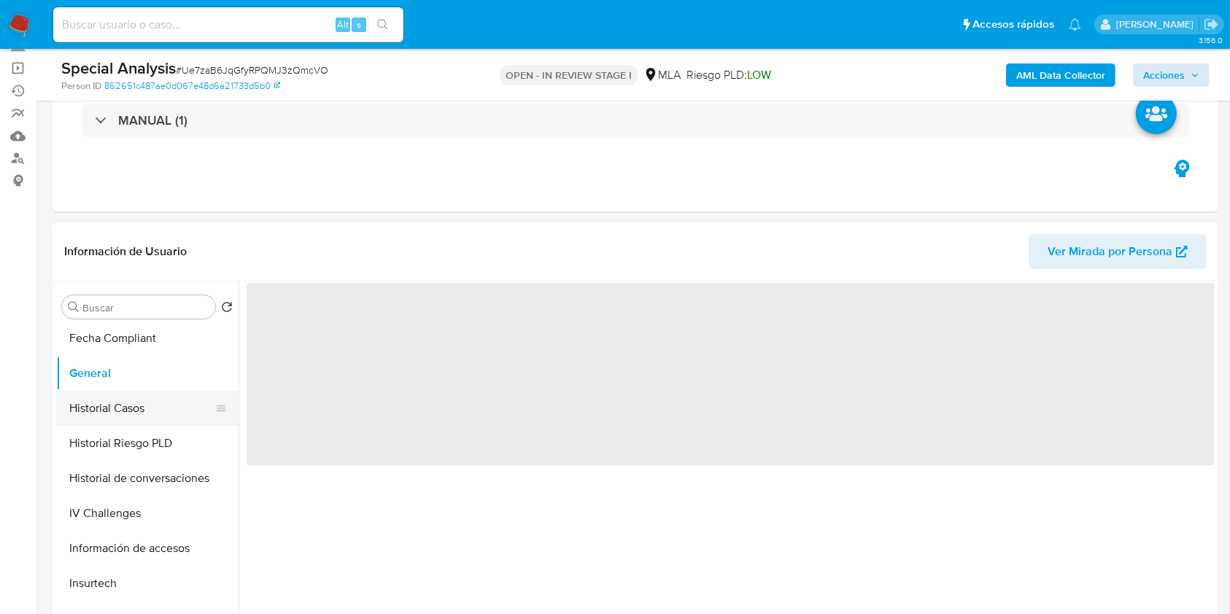
scroll to position [0, 0]
click at [141, 408] on button "Historial Casos" at bounding box center [141, 408] width 171 height 35
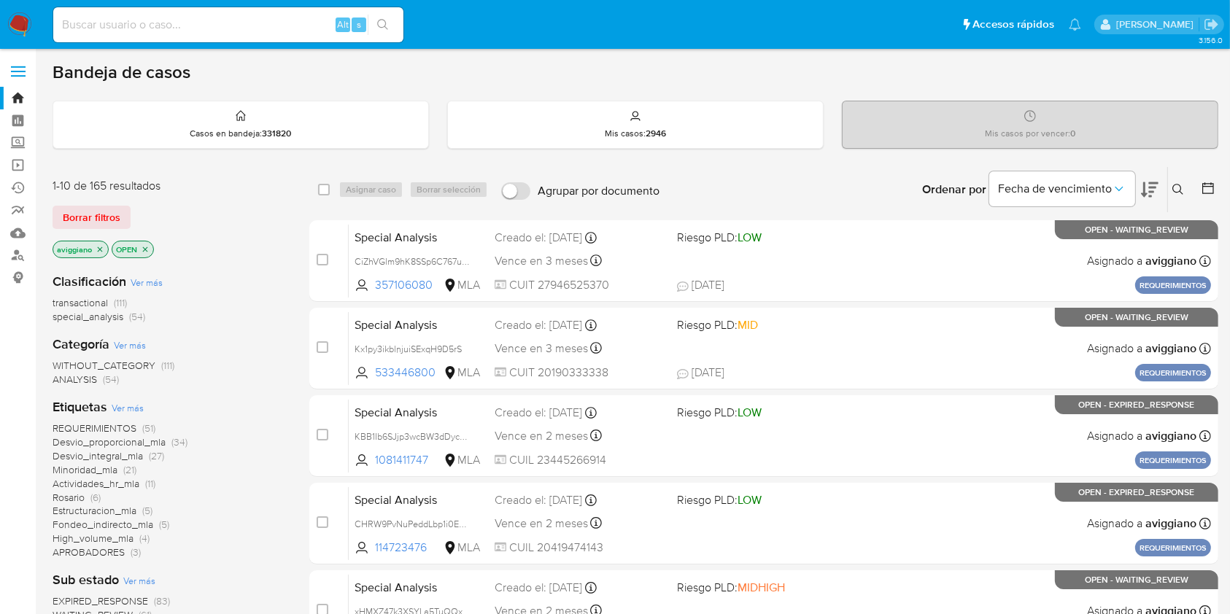
click at [100, 248] on icon "close-filter" at bounding box center [100, 249] width 9 height 9
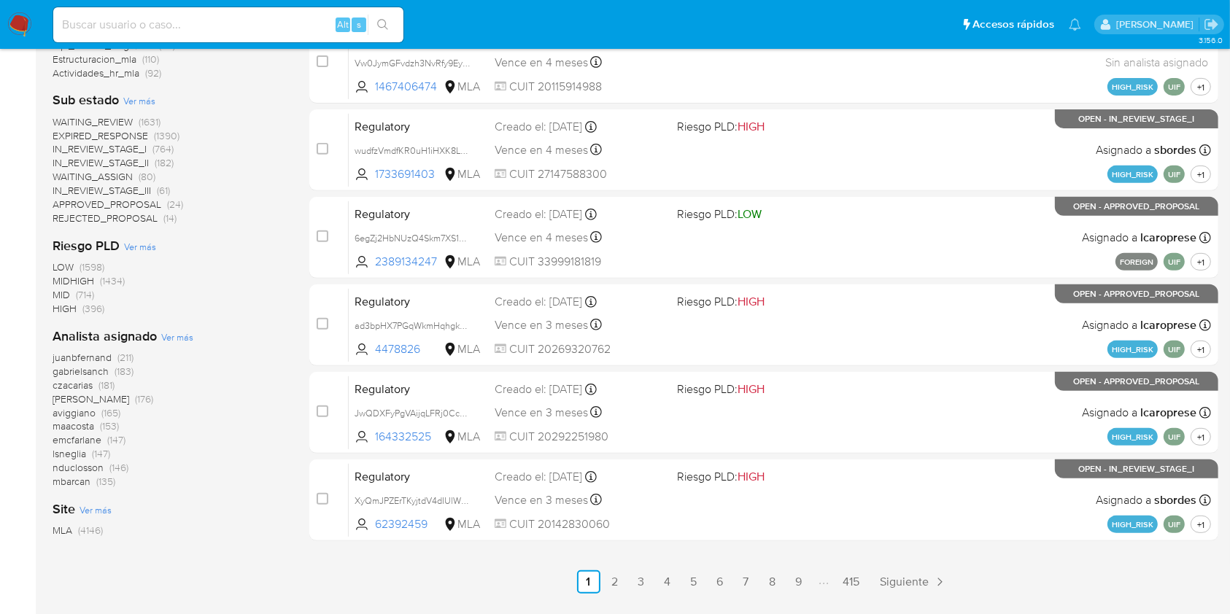
scroll to position [550, 0]
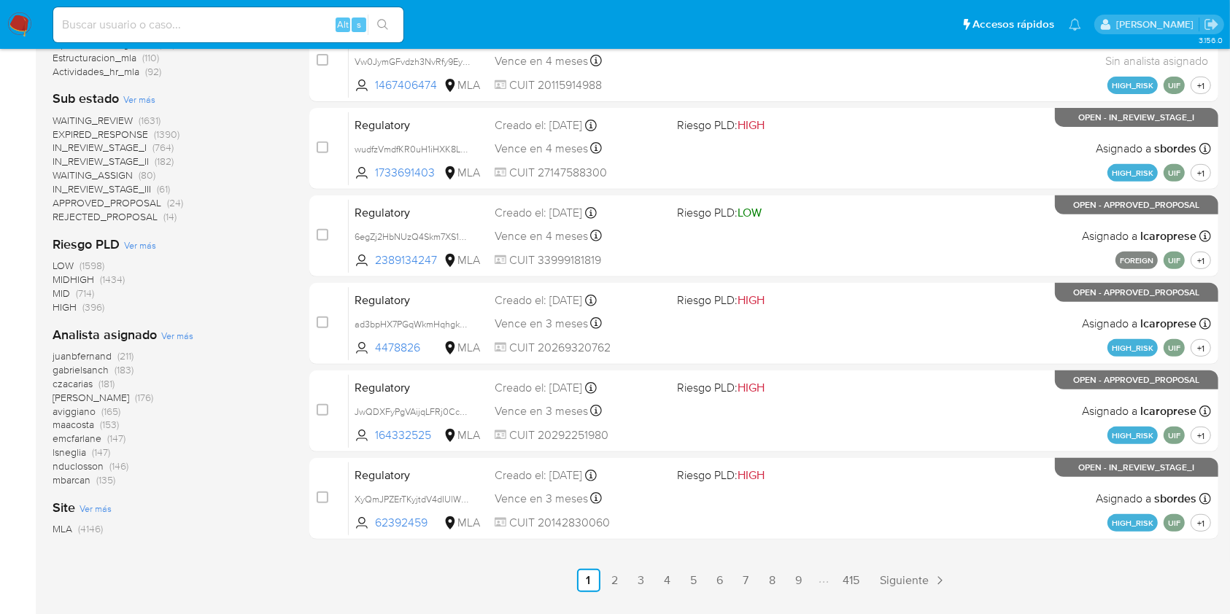
click at [158, 20] on input at bounding box center [228, 24] width 350 height 19
paste input "vMbexg8gDVfa2ym0JyZHTTSG"
type input "vMbexg8gDVfa2ym0JyZHTTSG"
click at [387, 20] on icon "search-icon" at bounding box center [383, 25] width 12 height 12
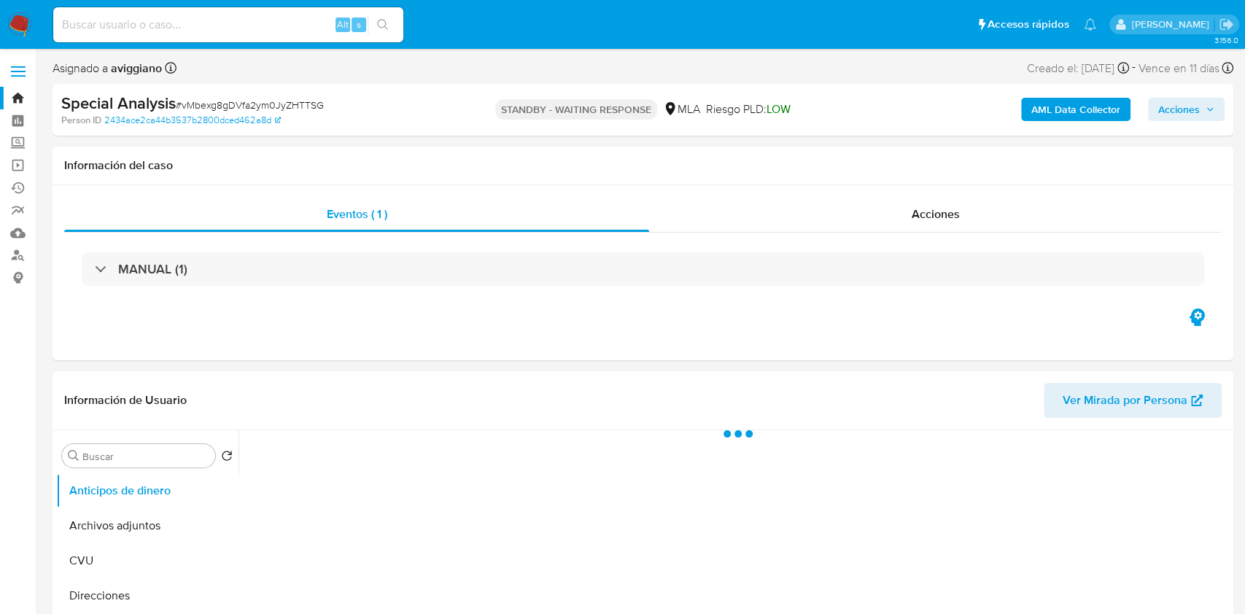
select select "10"
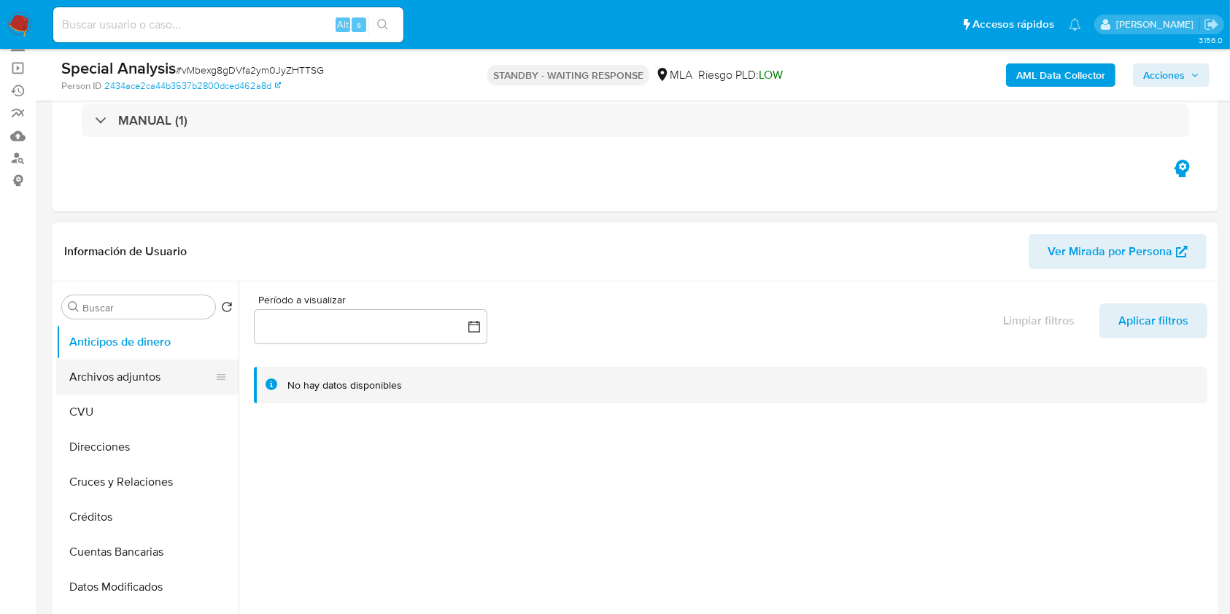
click at [112, 392] on button "Archivos adjuntos" at bounding box center [141, 377] width 171 height 35
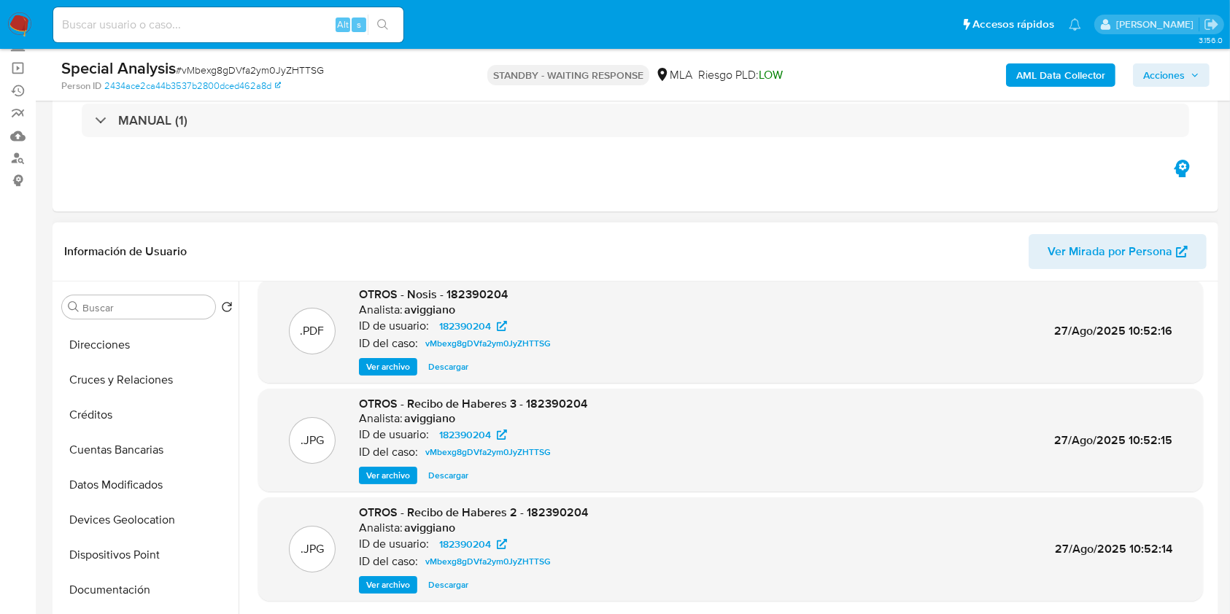
scroll to position [292, 0]
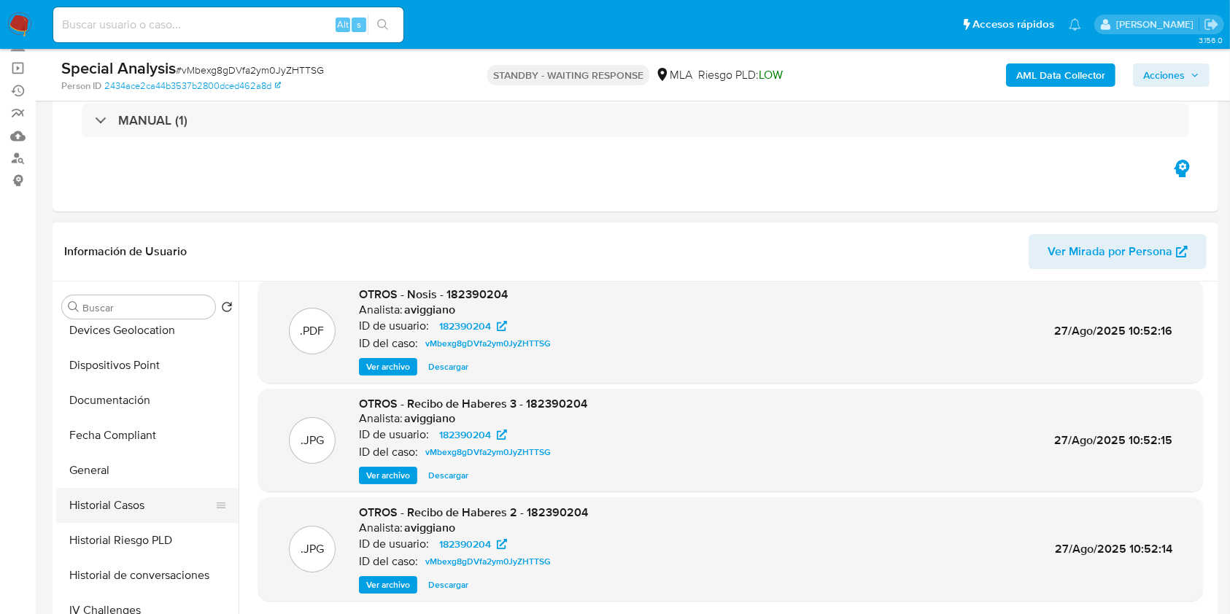
click at [155, 512] on button "Historial Casos" at bounding box center [141, 505] width 171 height 35
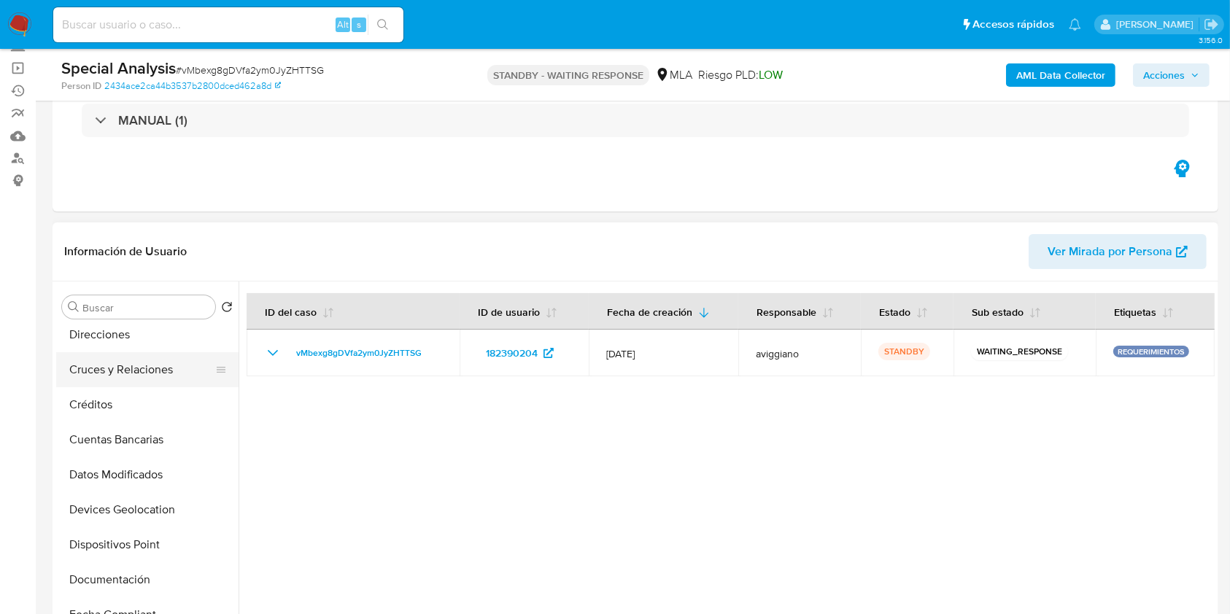
scroll to position [0, 0]
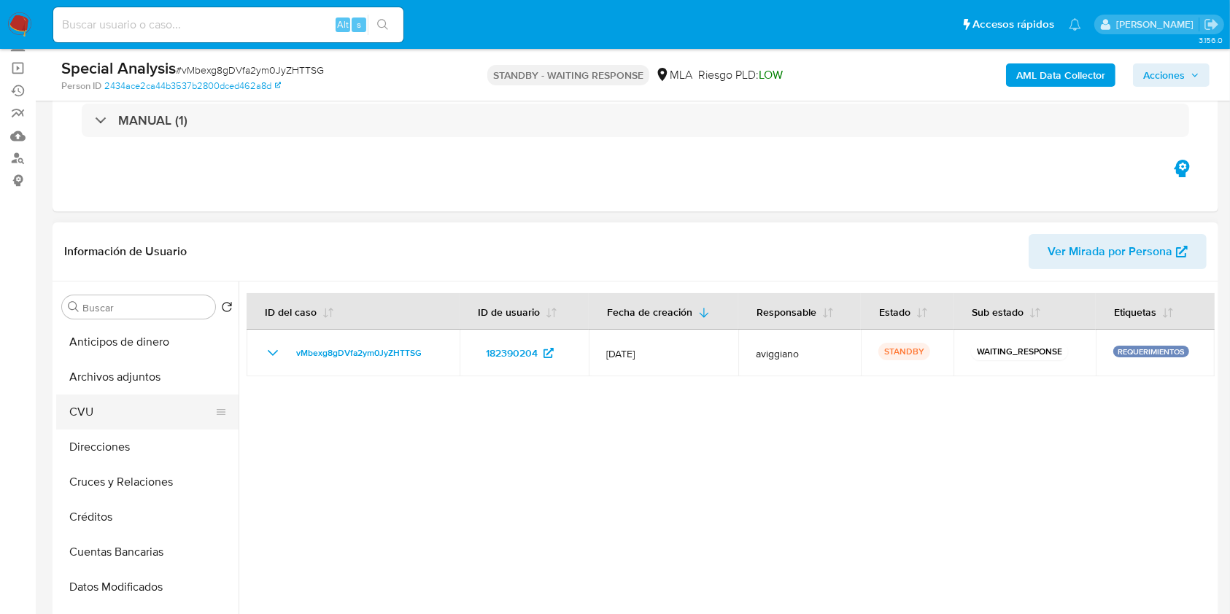
click at [124, 395] on button "CVU" at bounding box center [141, 412] width 171 height 35
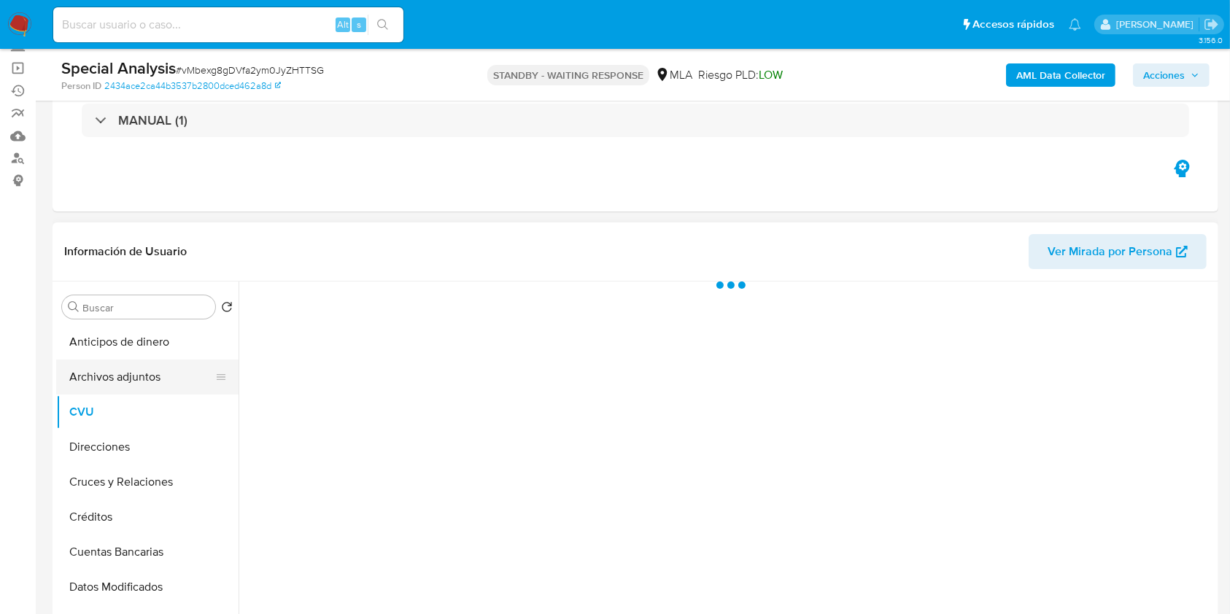
click at [135, 379] on button "Archivos adjuntos" at bounding box center [141, 377] width 171 height 35
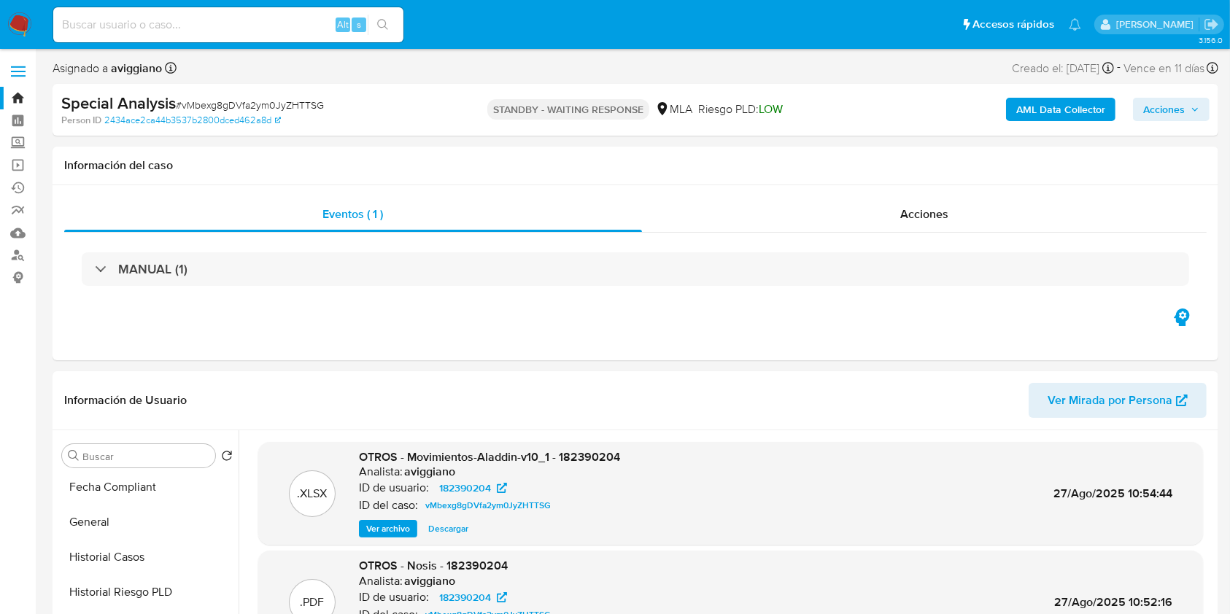
click at [18, 87] on link "Bandeja" at bounding box center [87, 98] width 174 height 23
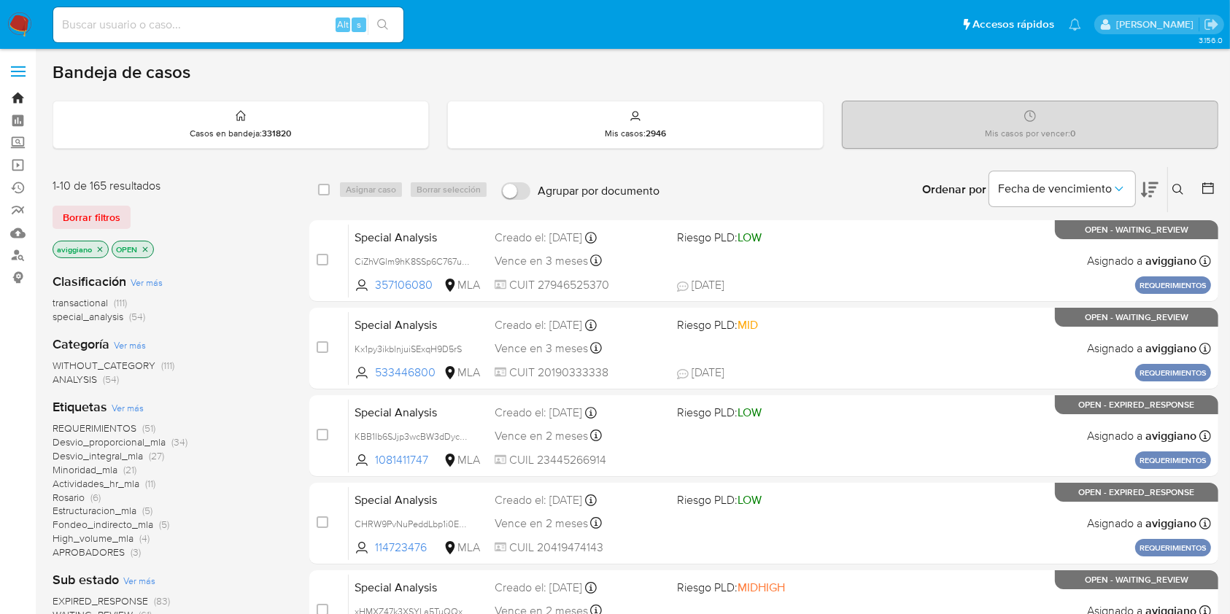
click at [26, 96] on link "Bandeja" at bounding box center [87, 98] width 174 height 23
click at [182, 29] on input at bounding box center [228, 24] width 350 height 19
paste input "Ee9qGOJcXWELyW2VN0pjpWnn"
type input "Ee9qGOJcXWELyW2VN0pjpWnn"
click at [388, 20] on icon "search-icon" at bounding box center [383, 25] width 12 height 12
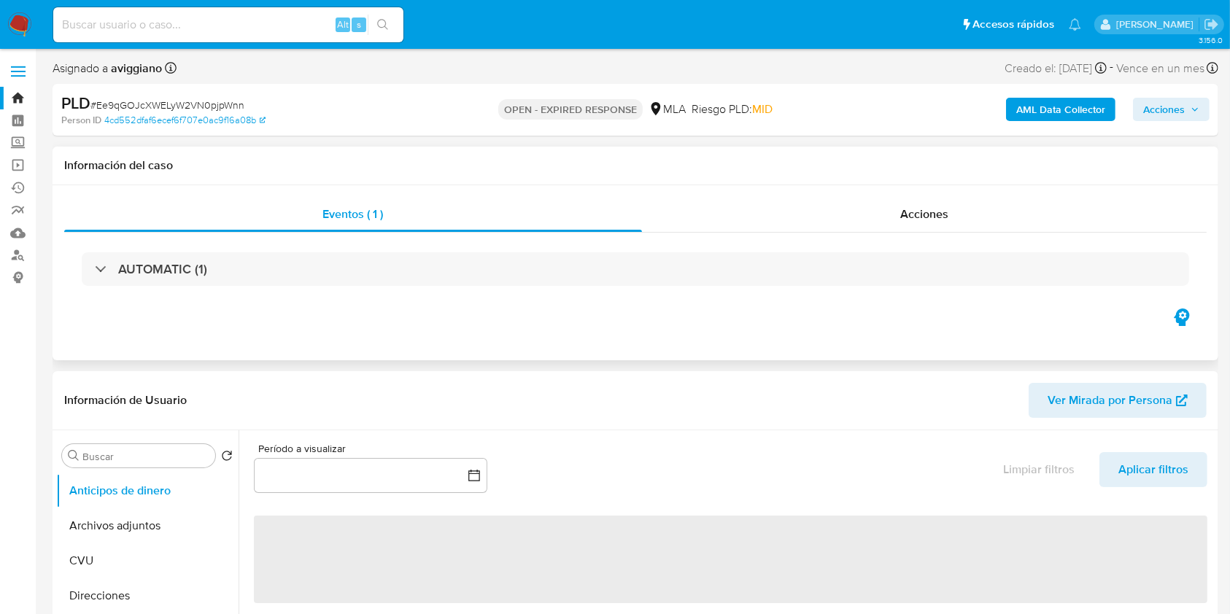
select select "10"
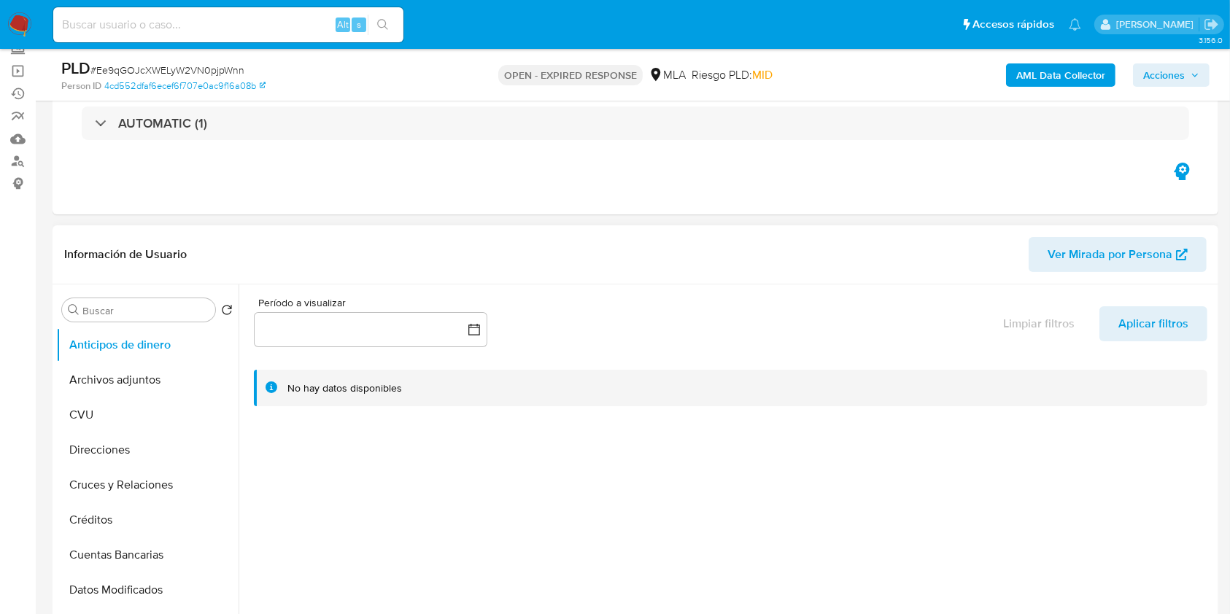
scroll to position [194, 0]
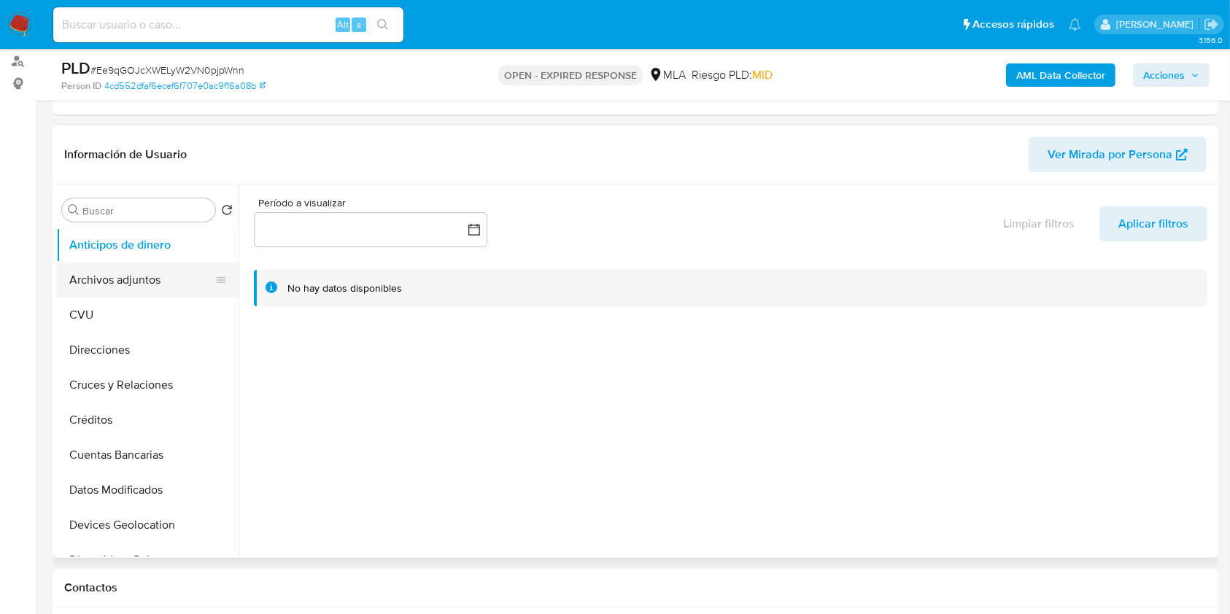
click at [155, 271] on button "Archivos adjuntos" at bounding box center [141, 280] width 171 height 35
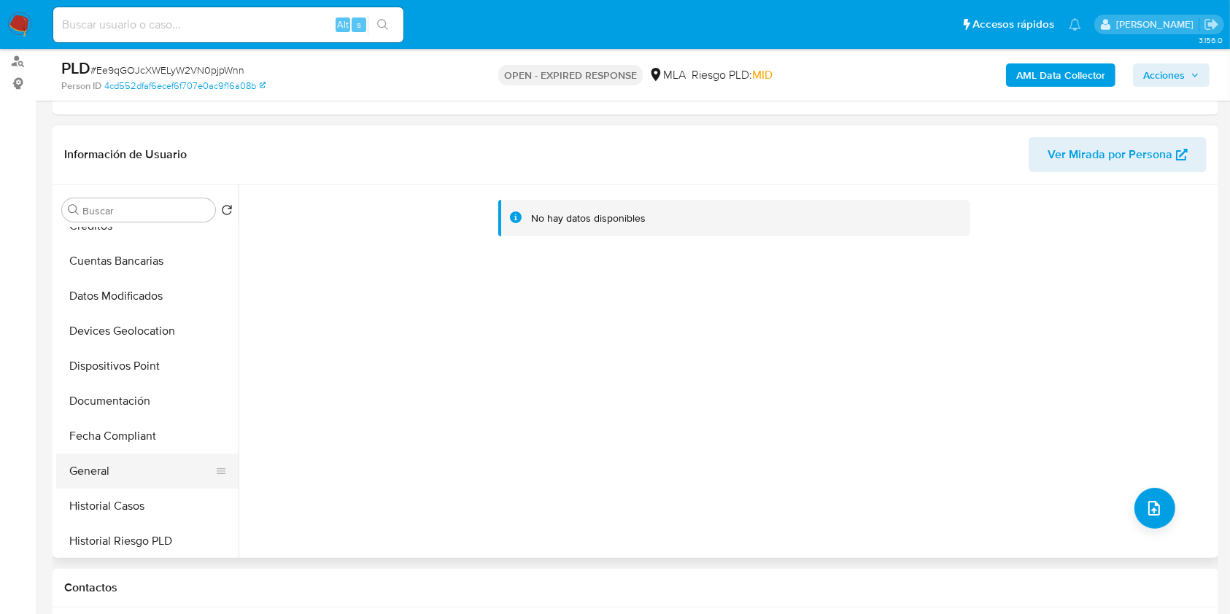
click at [123, 481] on button "General" at bounding box center [141, 471] width 171 height 35
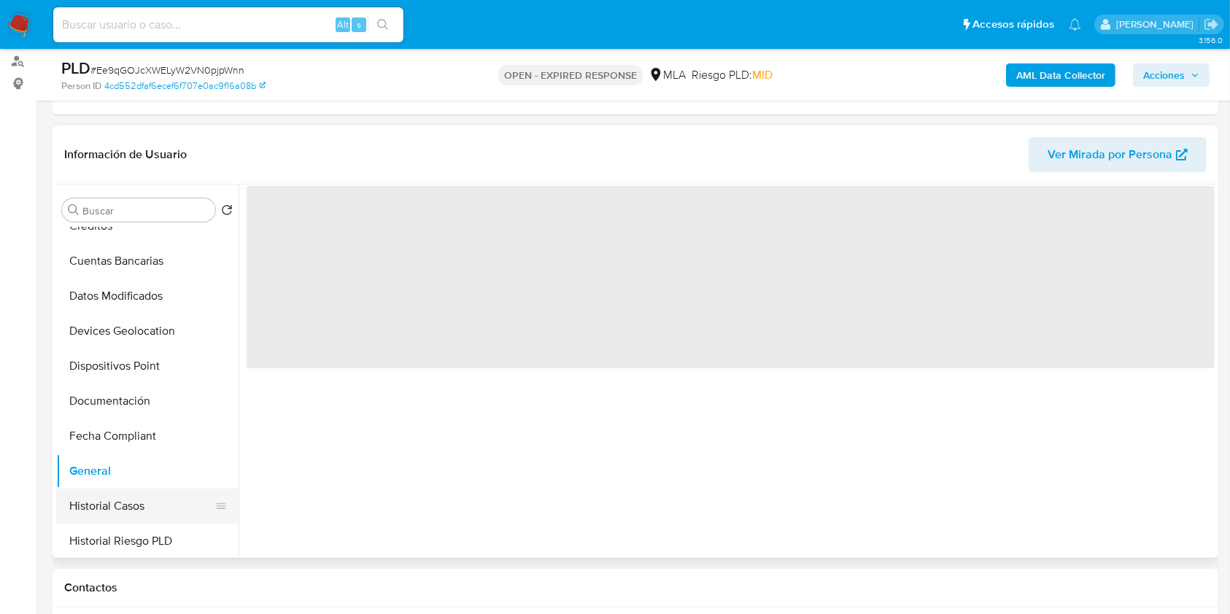
click at [123, 497] on button "Historial Casos" at bounding box center [141, 506] width 171 height 35
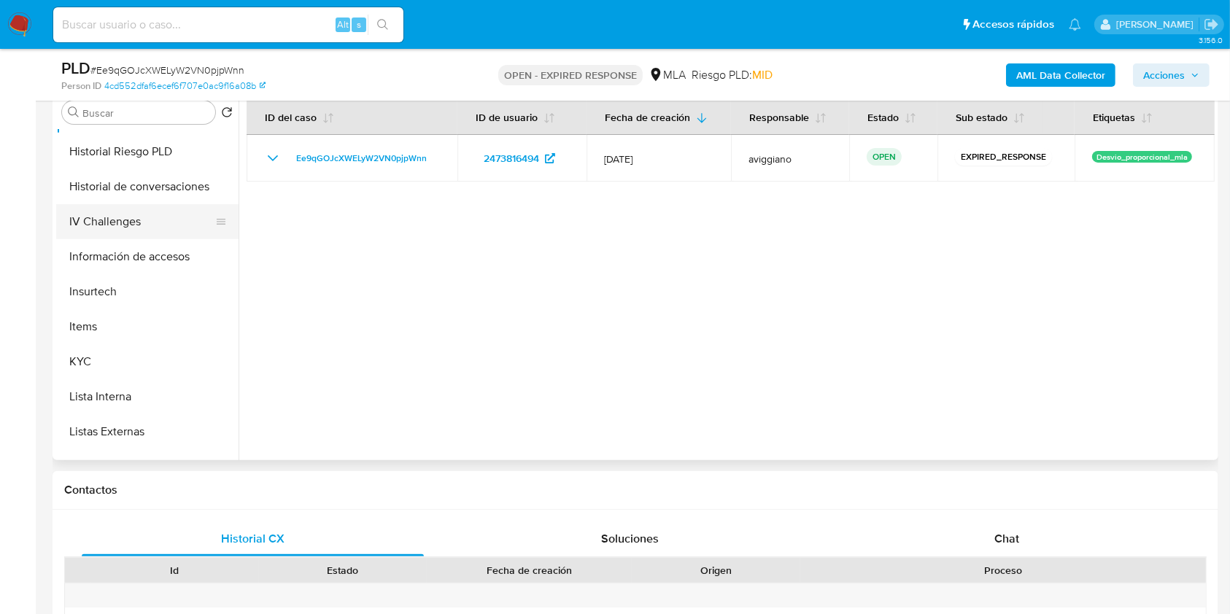
scroll to position [389, 0]
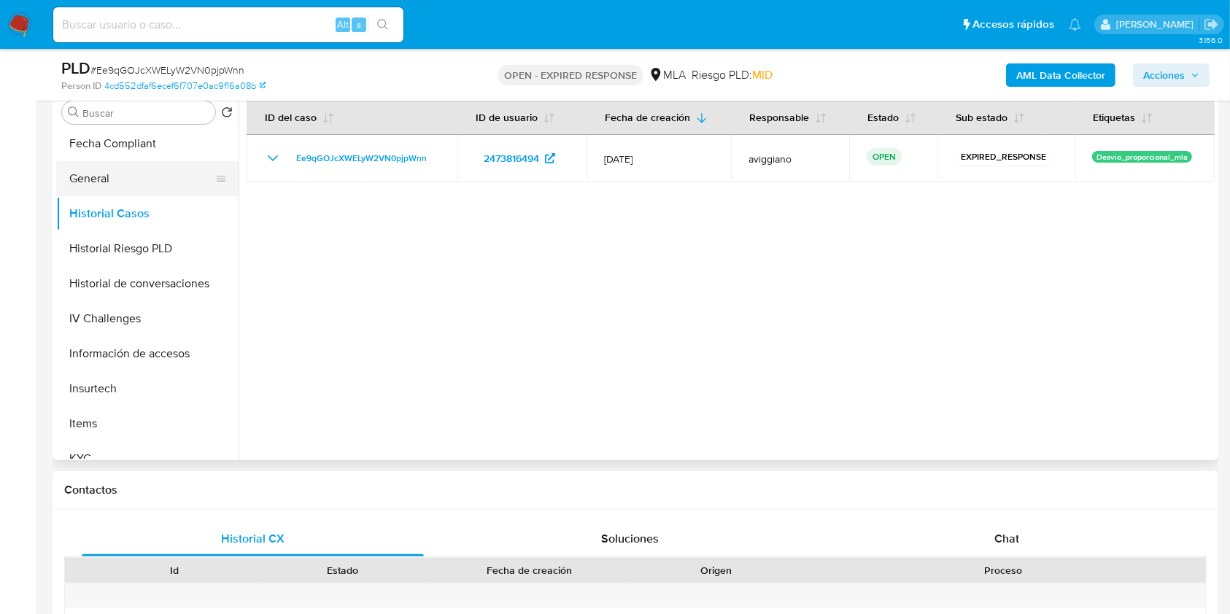
click at [111, 166] on button "General" at bounding box center [141, 178] width 171 height 35
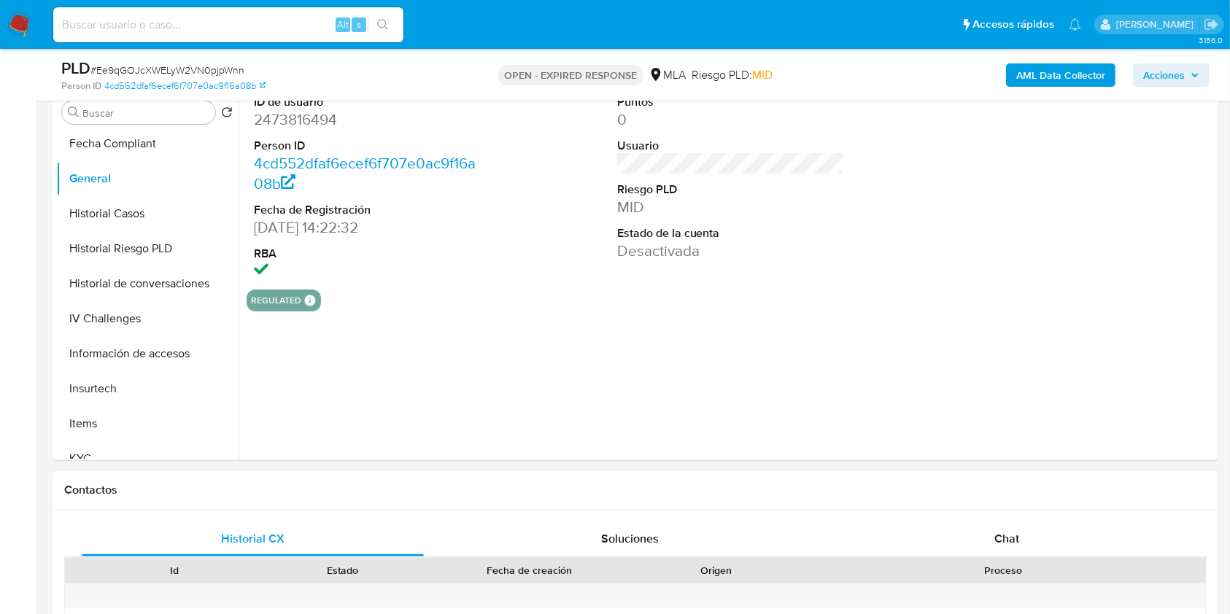
click at [1045, 69] on b "AML Data Collector" at bounding box center [1060, 74] width 89 height 23
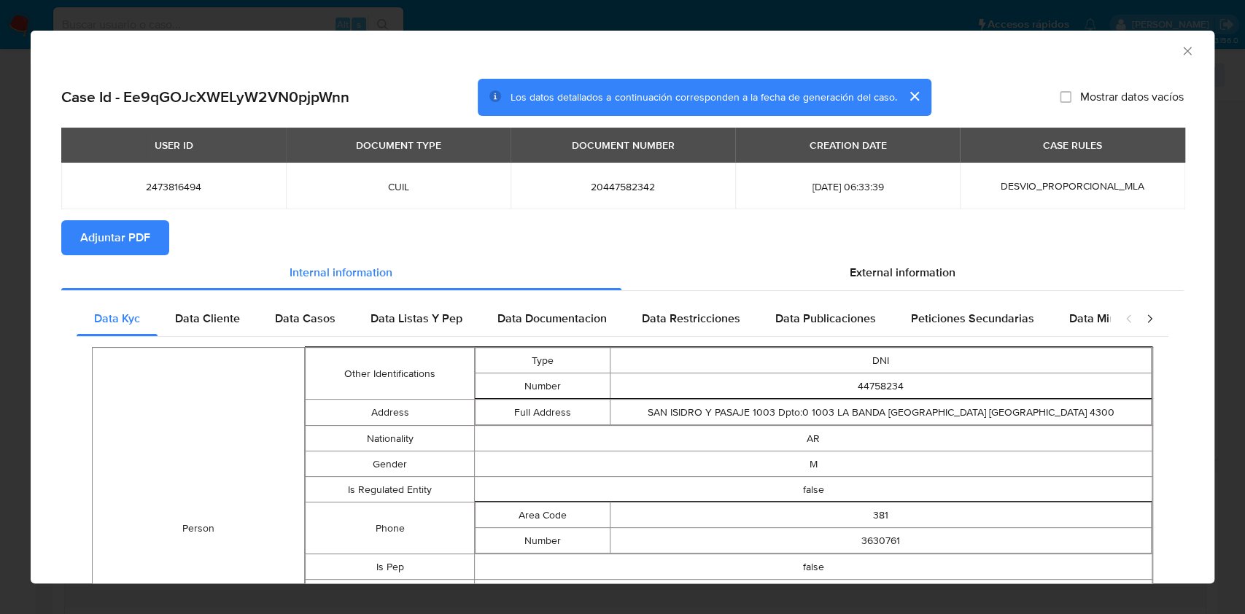
click at [98, 238] on span "Adjuntar PDF" at bounding box center [115, 238] width 70 height 32
click at [1180, 52] on icon "Cerrar ventana" at bounding box center [1187, 51] width 15 height 15
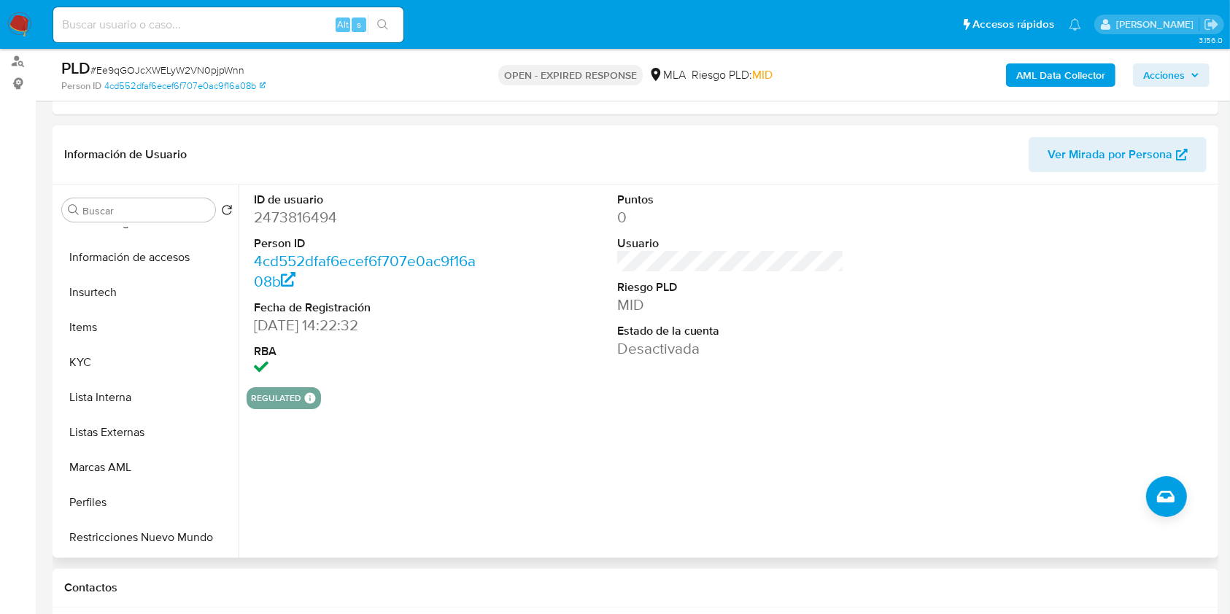
scroll to position [583, 0]
click at [134, 524] on button "Restricciones Nuevo Mundo" at bounding box center [141, 536] width 171 height 35
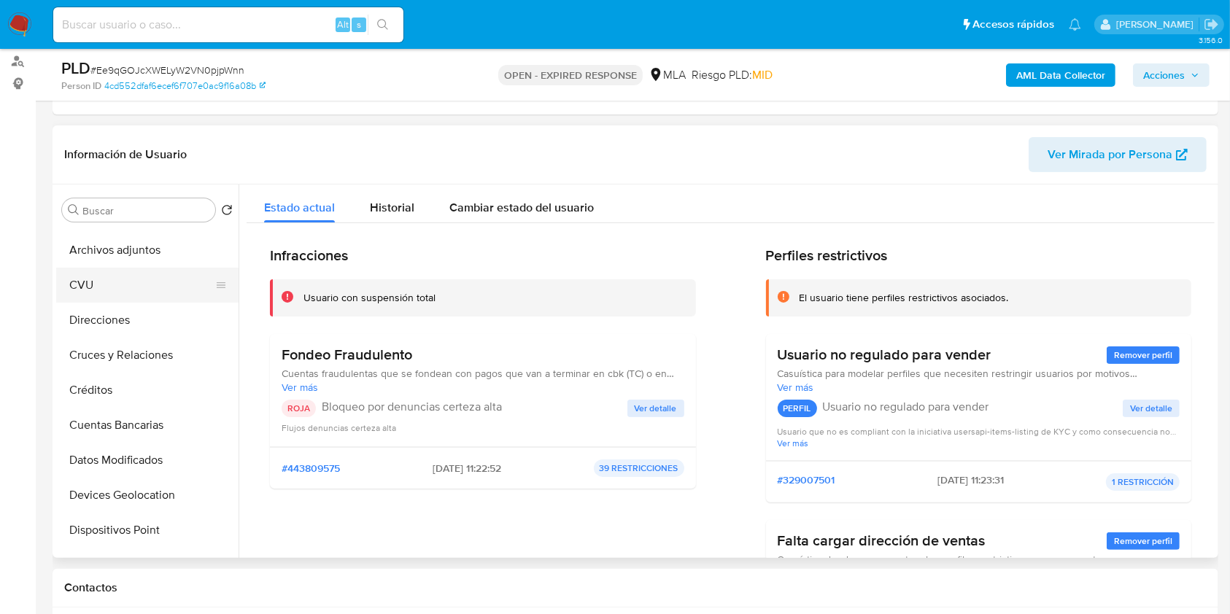
scroll to position [0, 0]
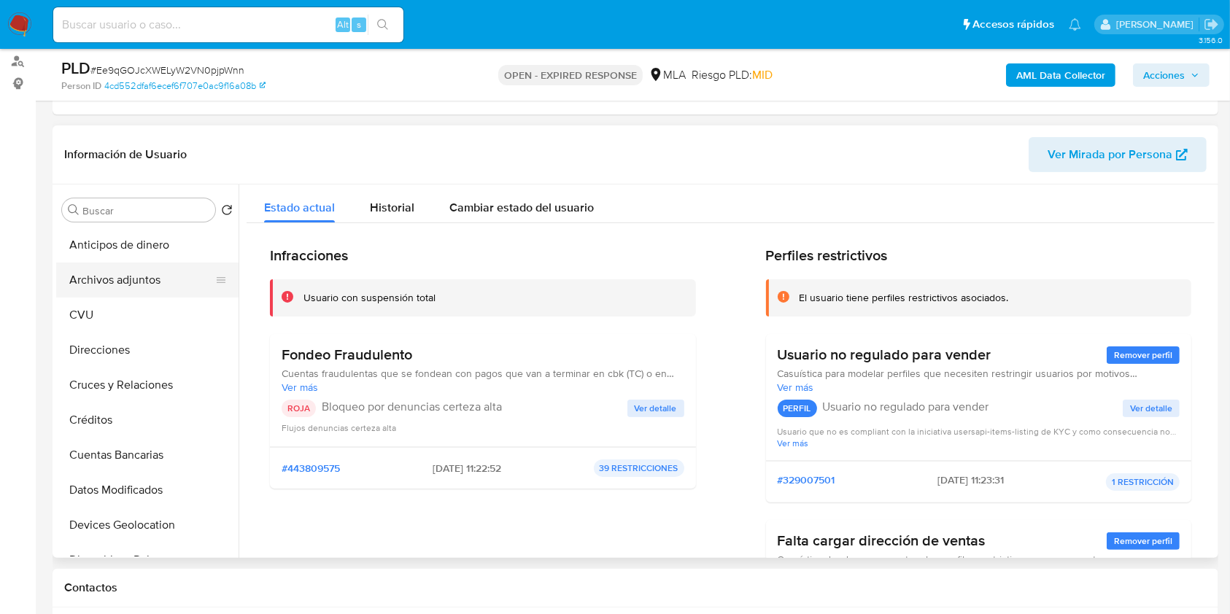
click at [147, 283] on button "Archivos adjuntos" at bounding box center [141, 280] width 171 height 35
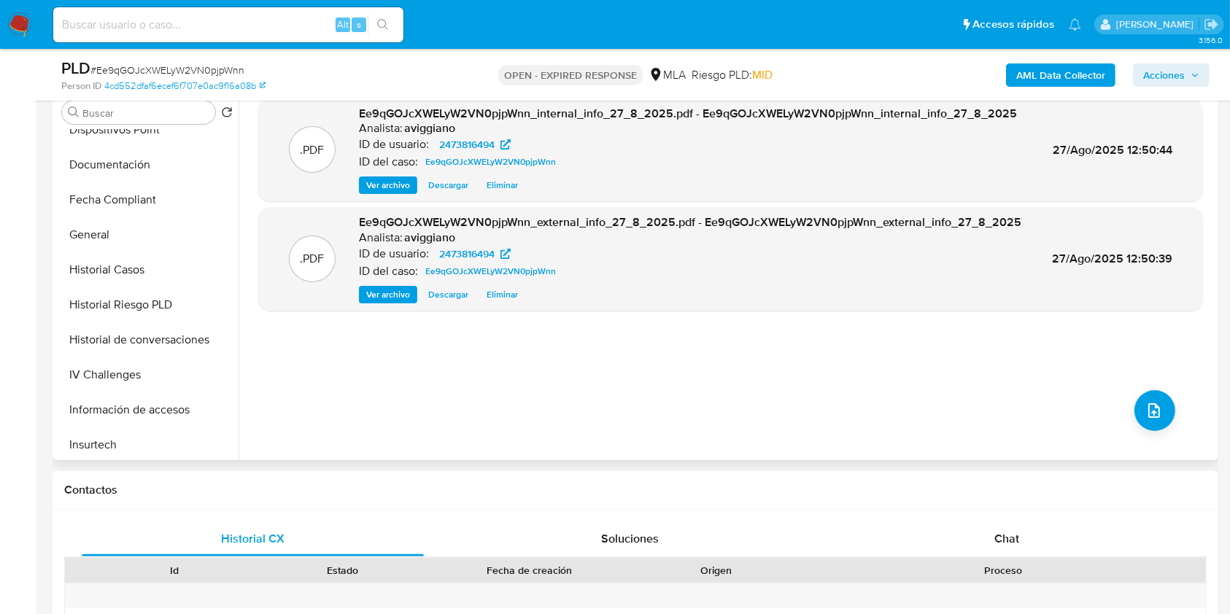
scroll to position [486, 0]
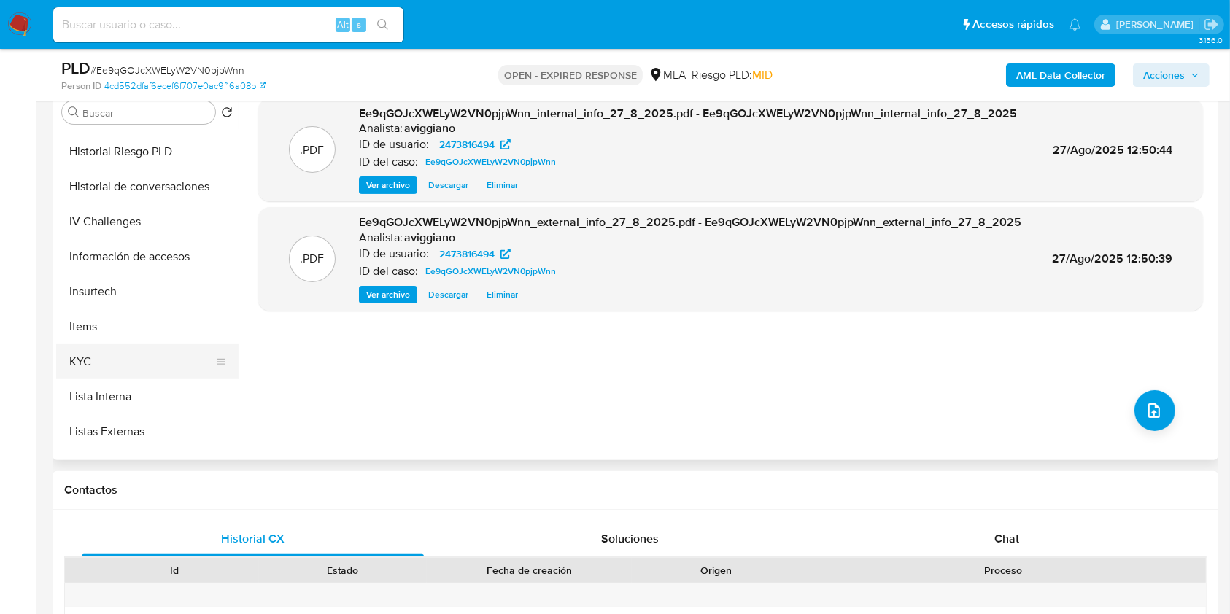
click at [120, 362] on button "KYC" at bounding box center [141, 361] width 171 height 35
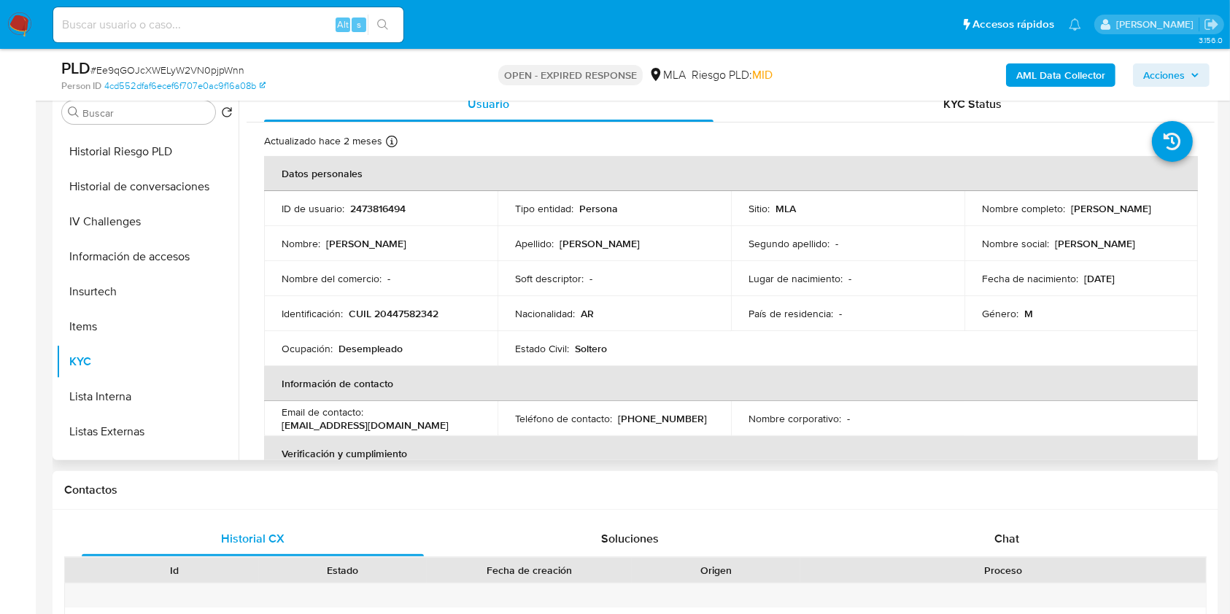
click at [396, 319] on p "CUIL 20447582342" at bounding box center [394, 313] width 90 height 13
copy p "20447582342"
click at [371, 202] on p "2473816494" at bounding box center [377, 208] width 55 height 13
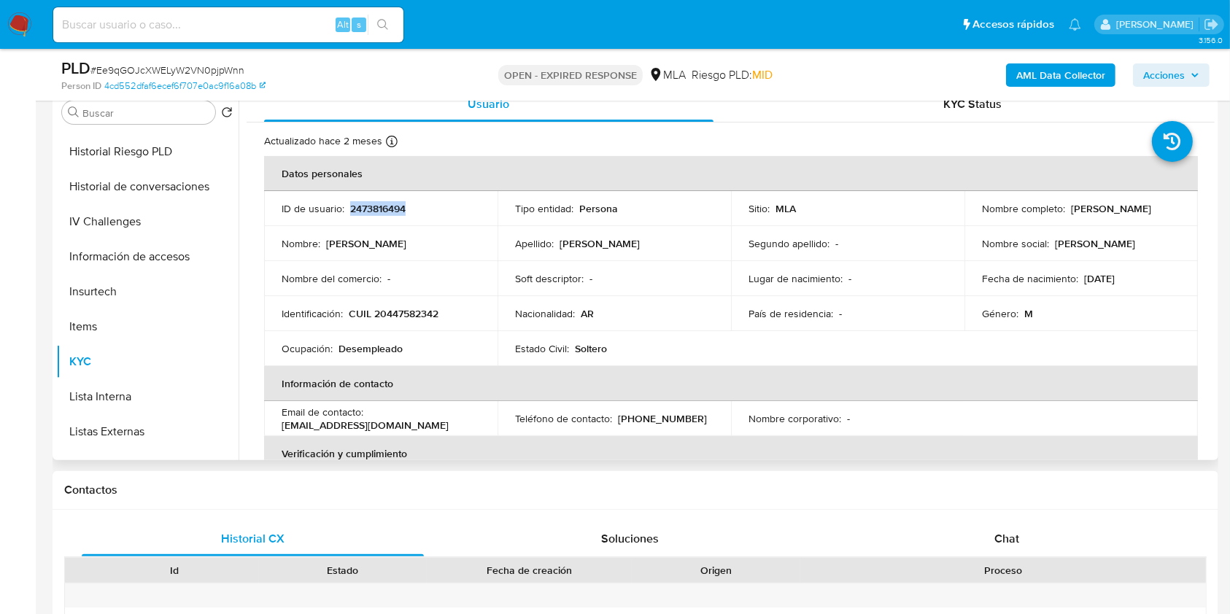
click at [371, 202] on p "2473816494" at bounding box center [377, 208] width 55 height 13
copy p "2473816494"
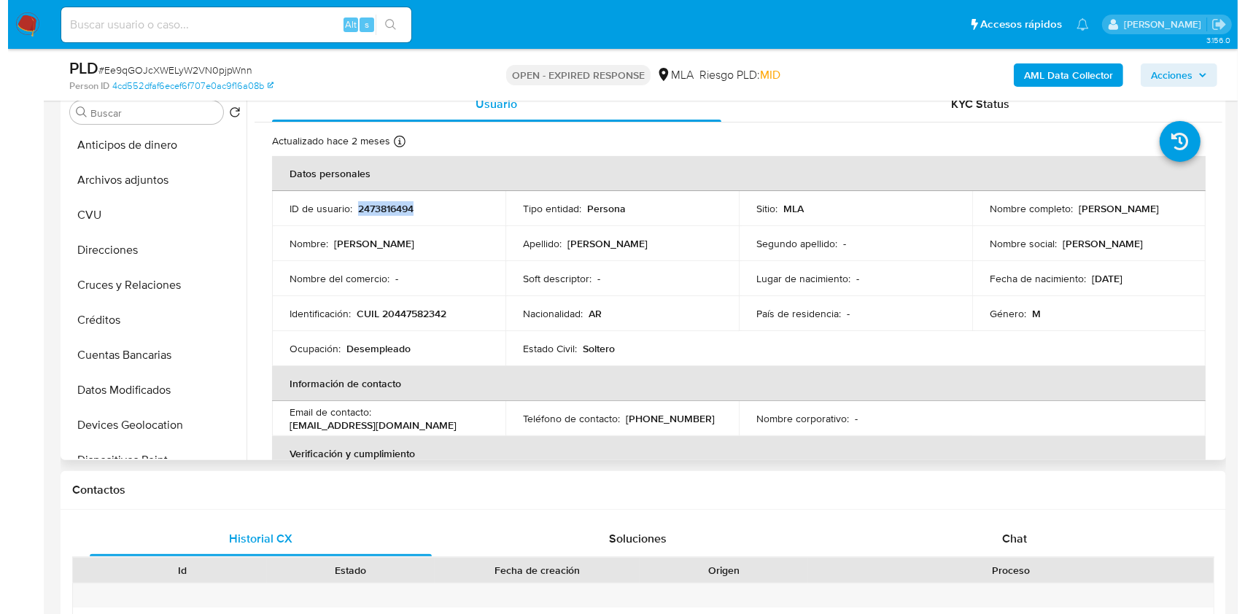
scroll to position [0, 0]
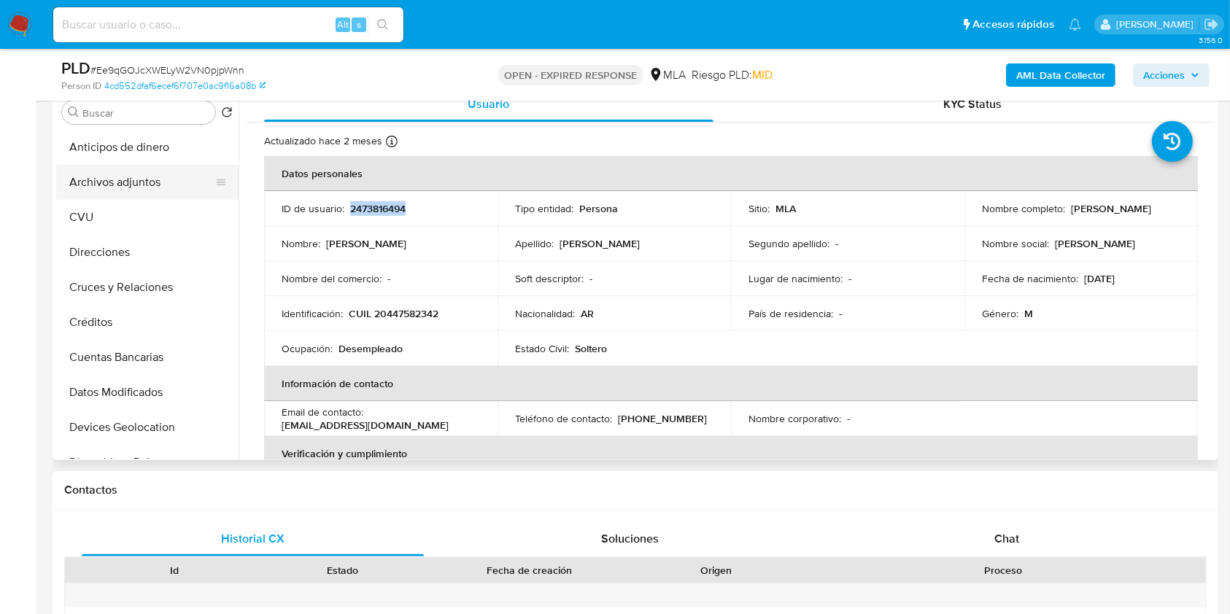
click at [144, 195] on button "Archivos adjuntos" at bounding box center [141, 182] width 171 height 35
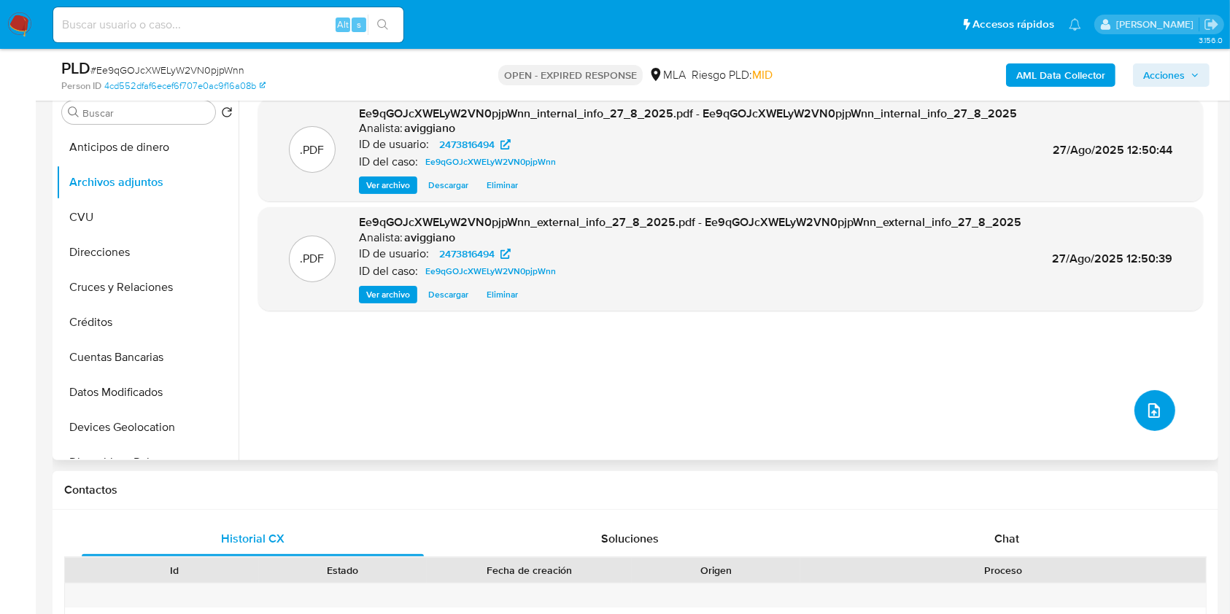
click at [1155, 414] on icon "upload-file" at bounding box center [1154, 411] width 18 height 18
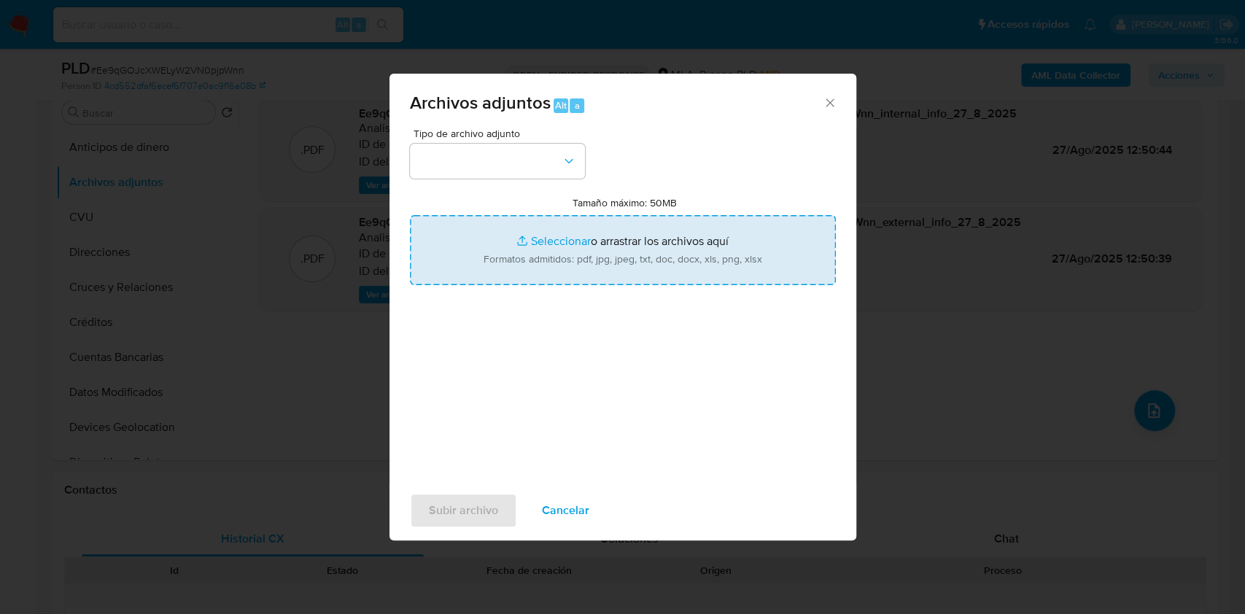
click at [736, 266] on input "Tamaño máximo: 50MB Seleccionar archivos" at bounding box center [623, 250] width 426 height 70
type input "C:\fakepath\Nosis - 2473816494.pdf"
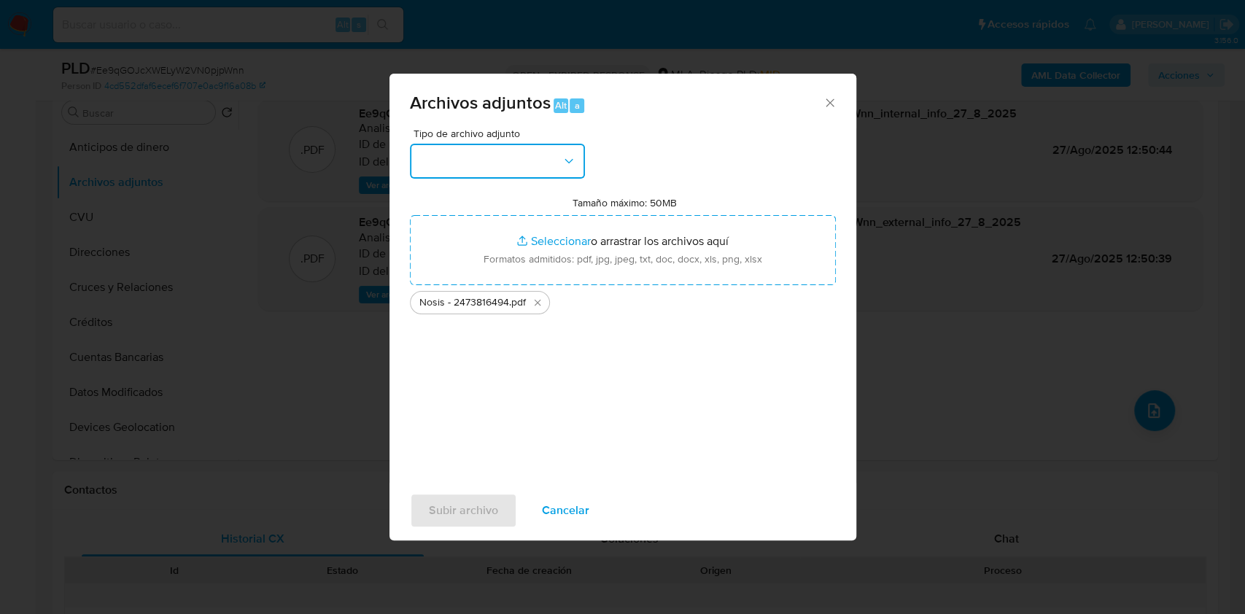
click at [440, 157] on button "button" at bounding box center [497, 161] width 175 height 35
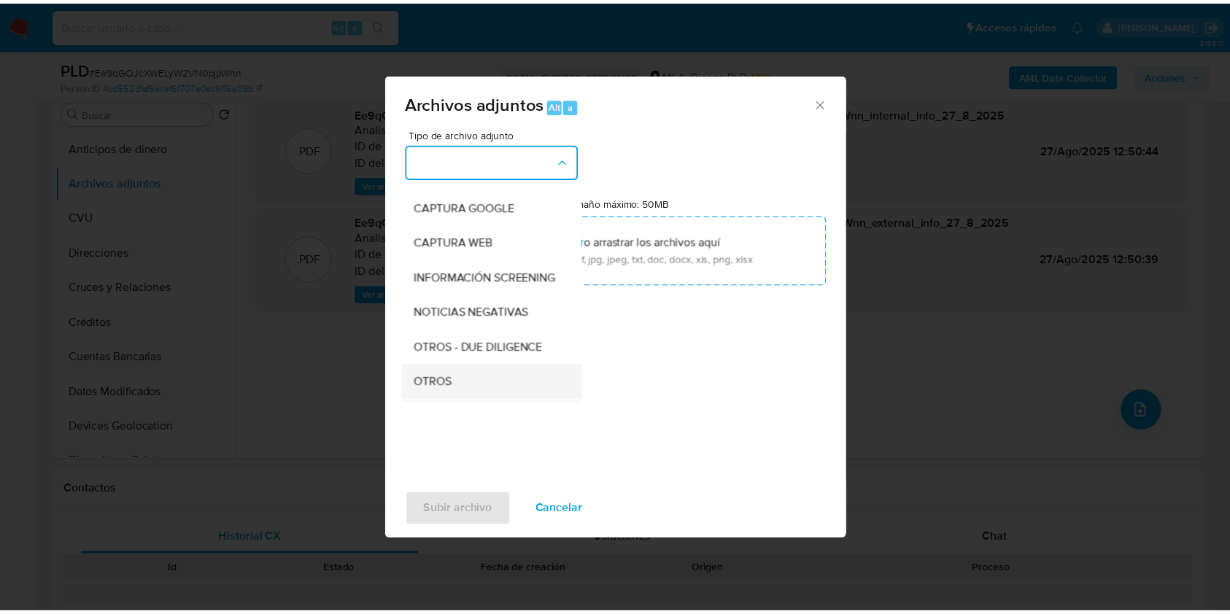
scroll to position [194, 0]
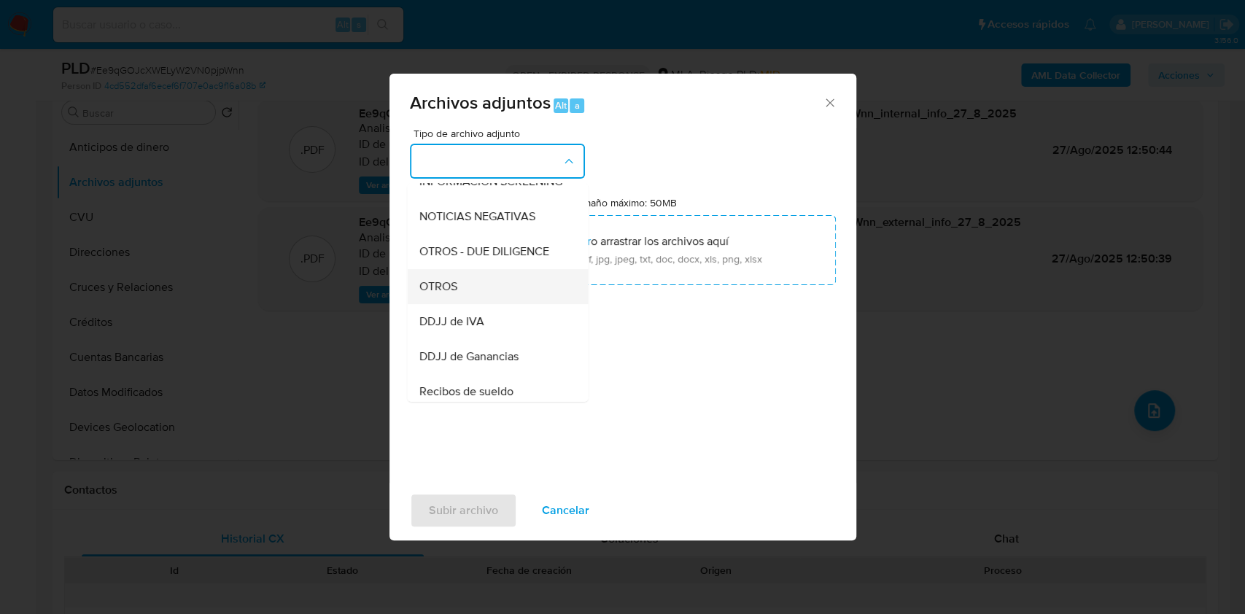
click at [457, 300] on div "OTROS" at bounding box center [493, 286] width 149 height 35
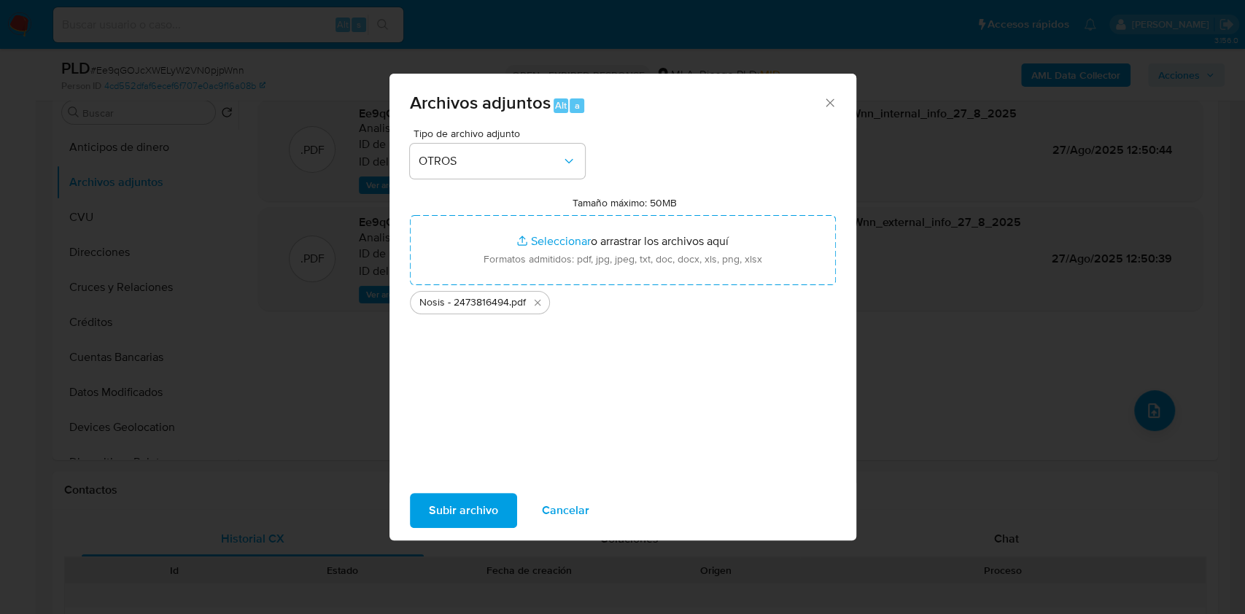
click at [440, 511] on span "Subir archivo" at bounding box center [463, 511] width 69 height 32
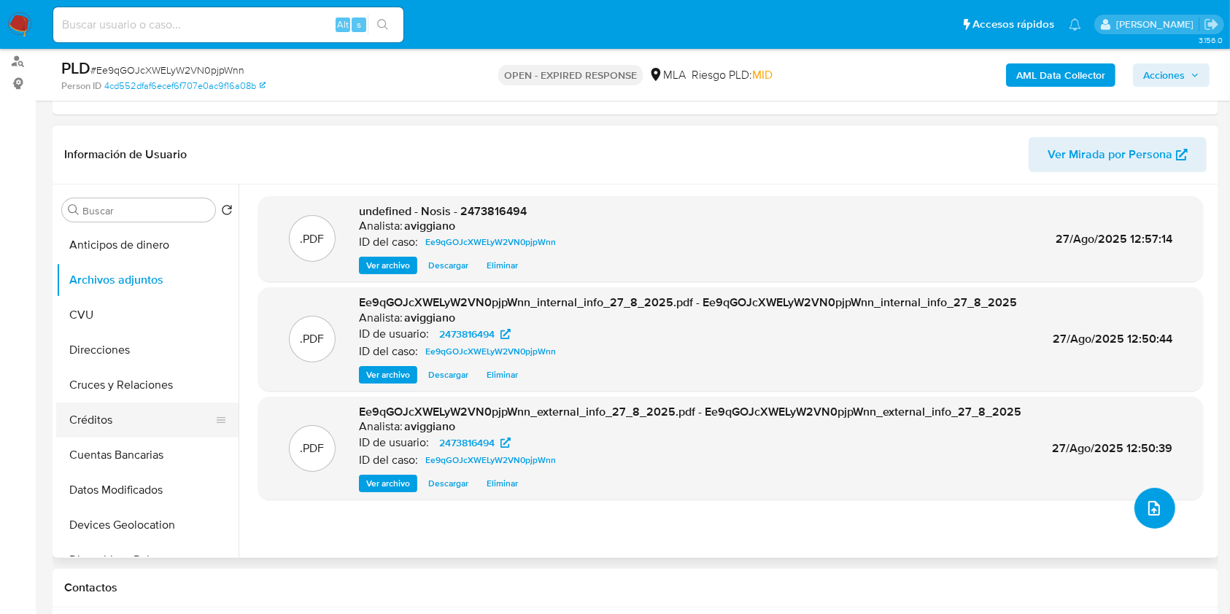
scroll to position [292, 0]
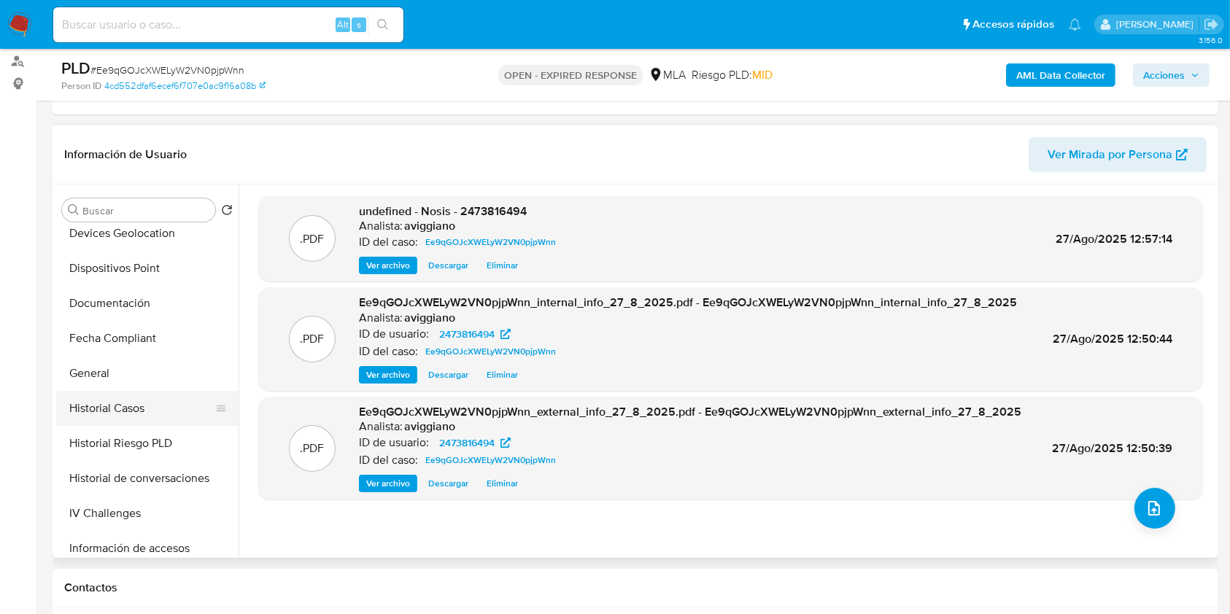
click at [112, 411] on button "Historial Casos" at bounding box center [141, 408] width 171 height 35
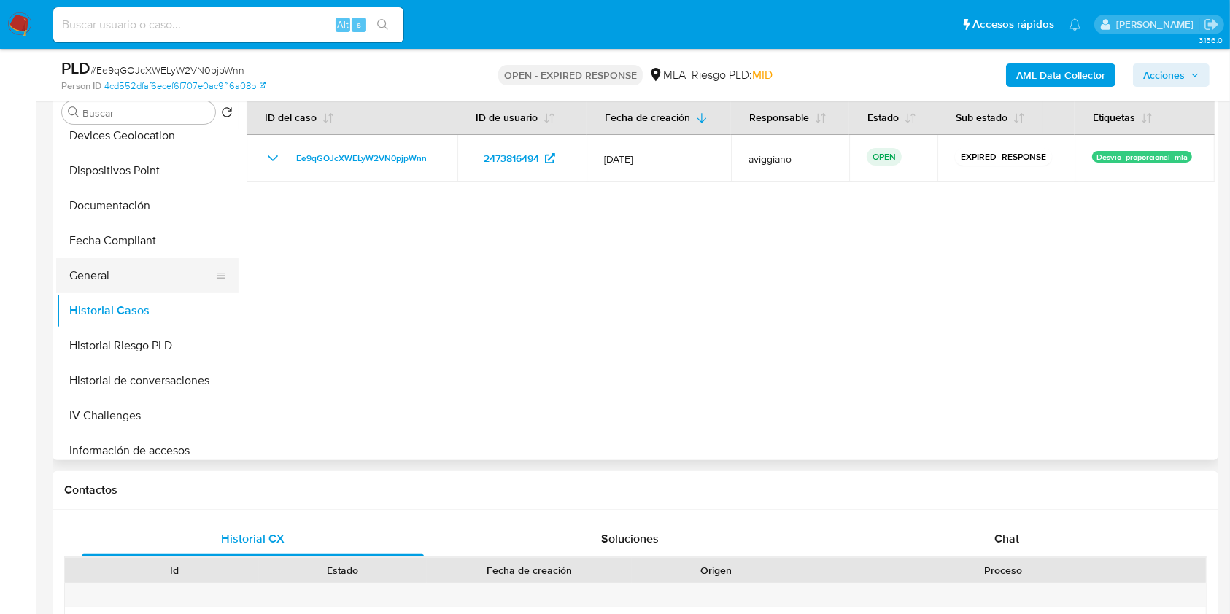
click at [152, 271] on button "General" at bounding box center [141, 275] width 171 height 35
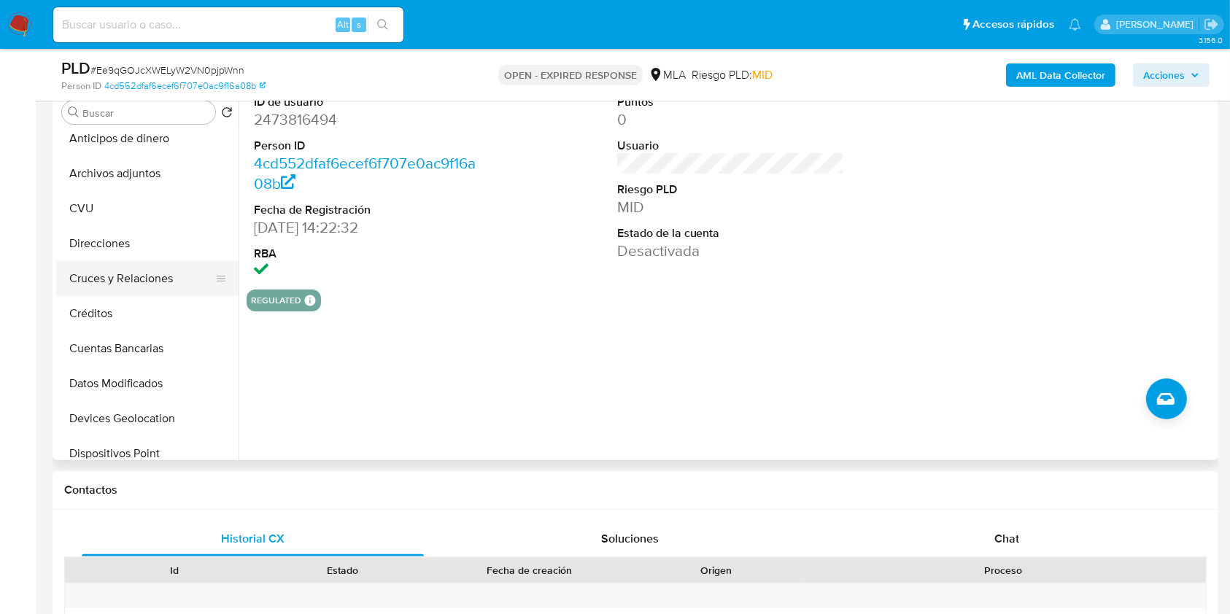
scroll to position [0, 0]
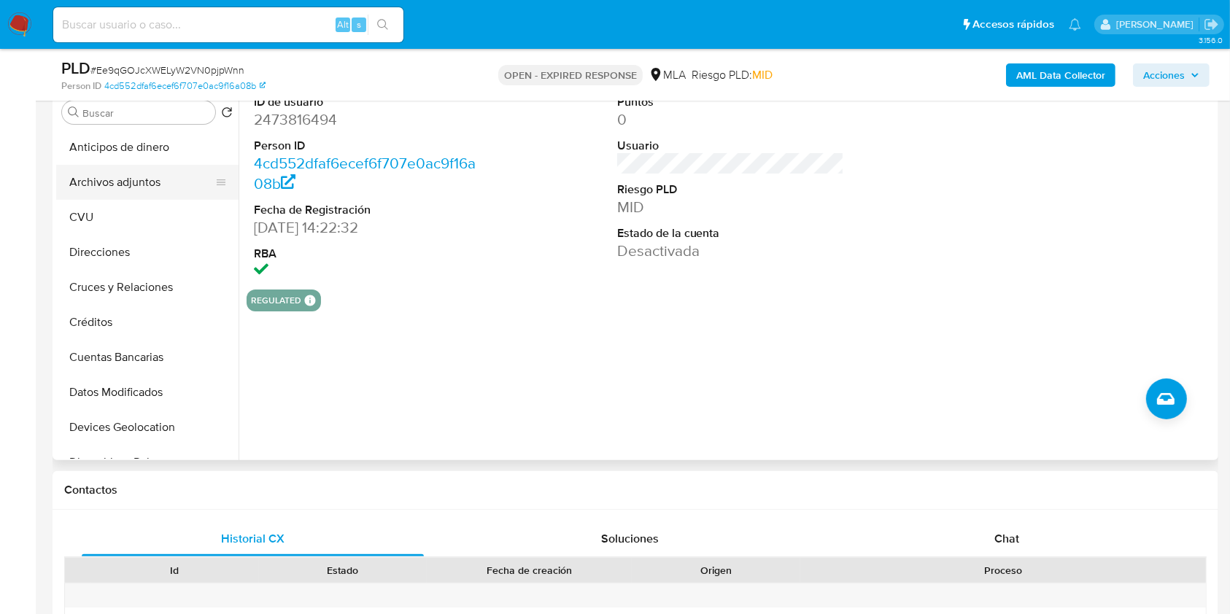
click at [161, 182] on button "Archivos adjuntos" at bounding box center [141, 182] width 171 height 35
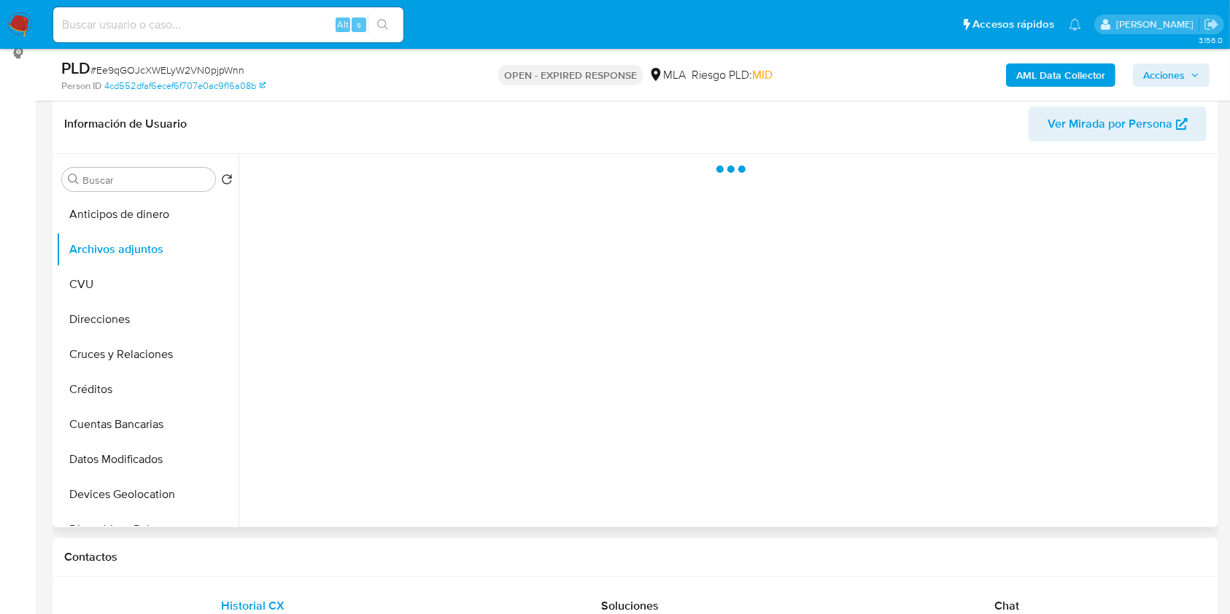
scroll to position [194, 0]
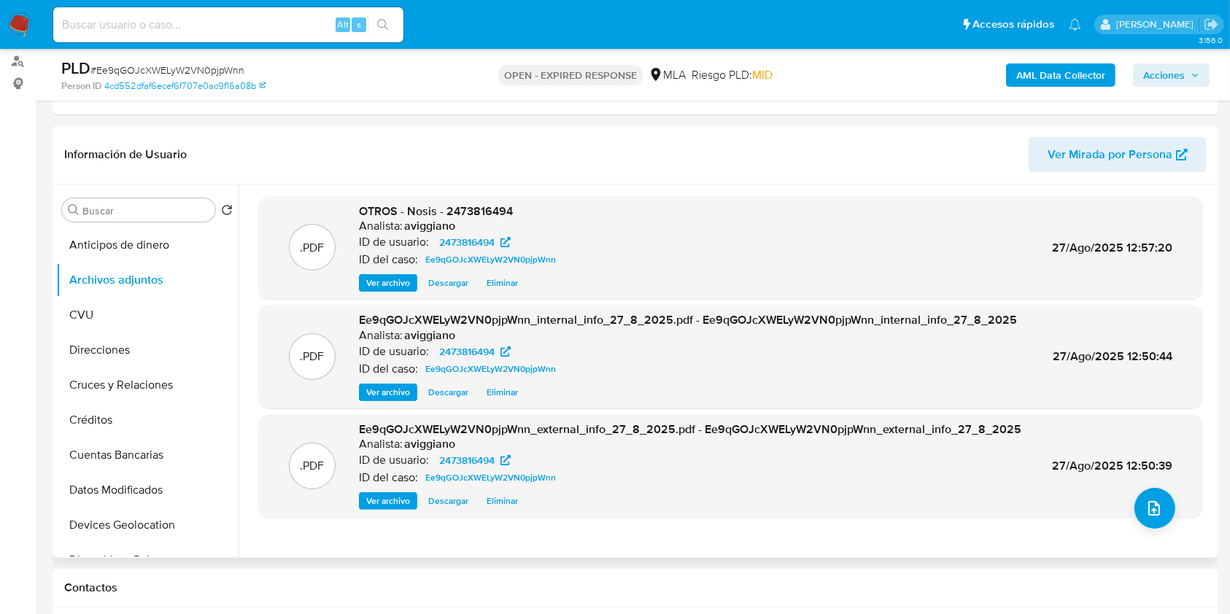
click at [461, 212] on span "OTROS - Nosis - 2473816494" at bounding box center [436, 211] width 154 height 17
copy span "2473816494"
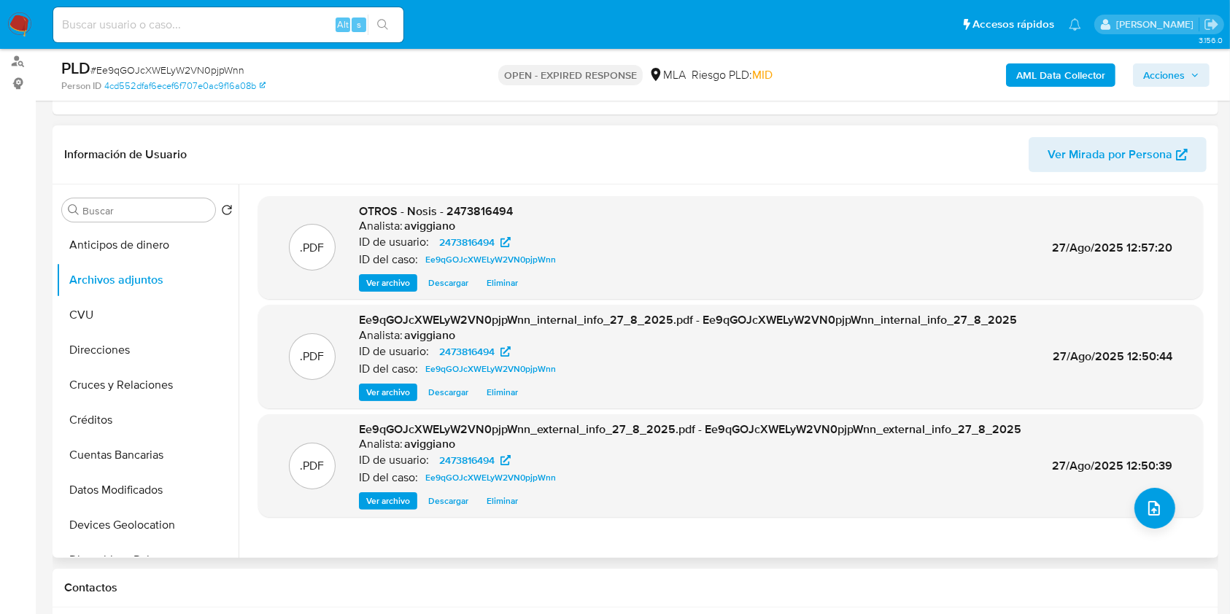
click at [554, 246] on div "ID de usuario: 2473816494" at bounding box center [460, 242] width 203 height 18
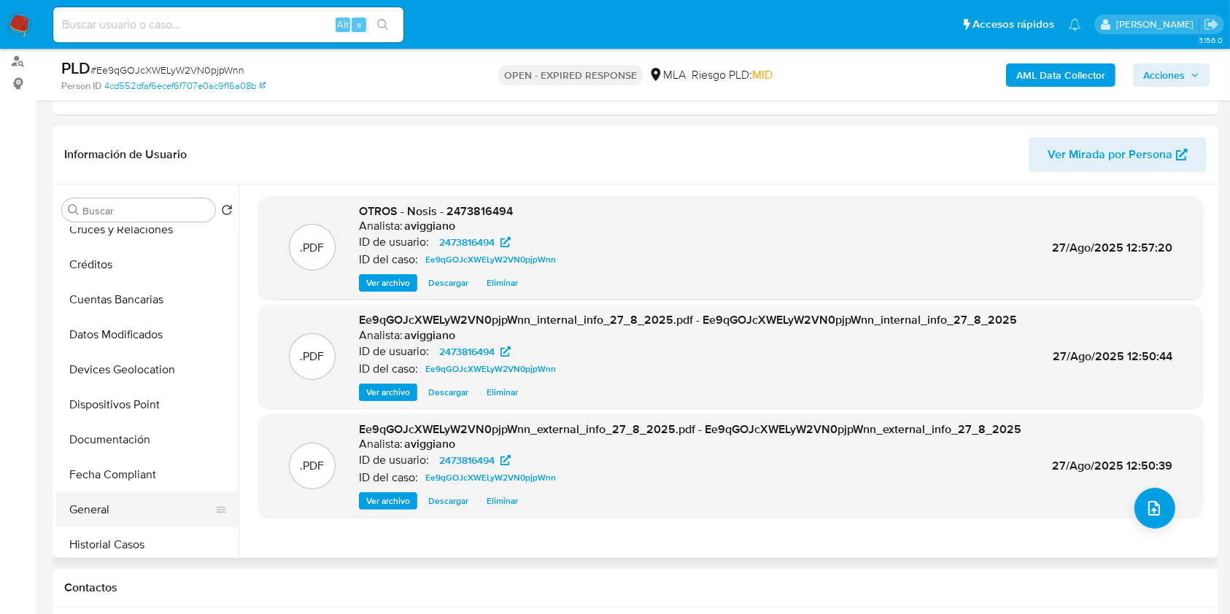
scroll to position [292, 0]
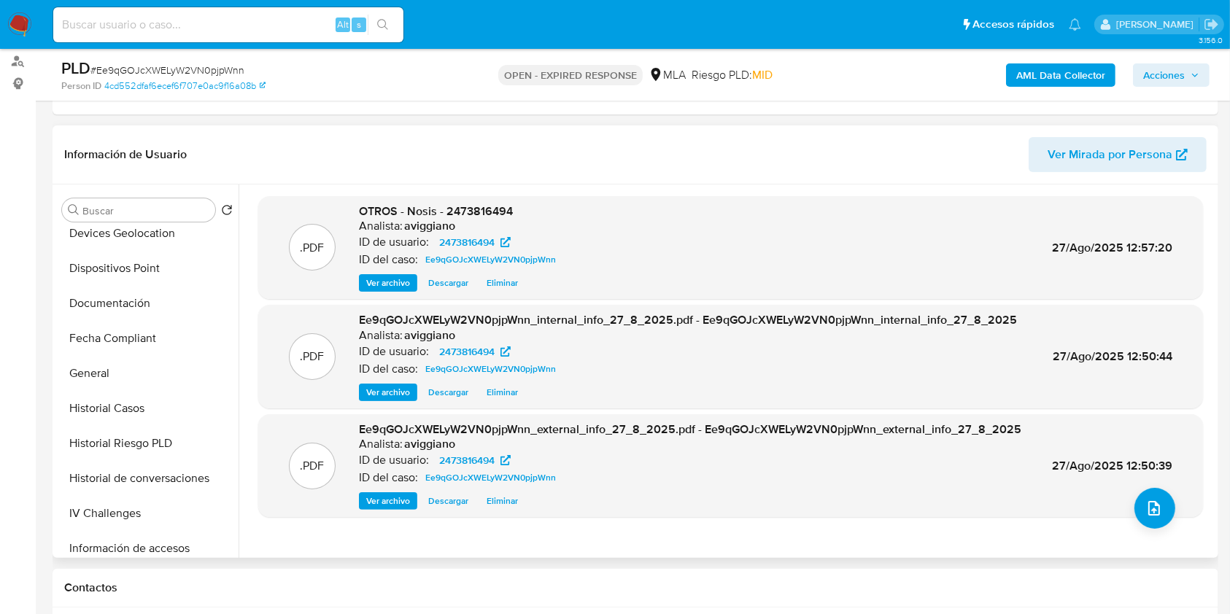
click at [481, 215] on span "OTROS - Nosis - 2473816494" at bounding box center [436, 211] width 154 height 17
click at [482, 214] on span "OTROS - Nosis - 2473816494" at bounding box center [436, 211] width 154 height 17
copy span "2473816494"
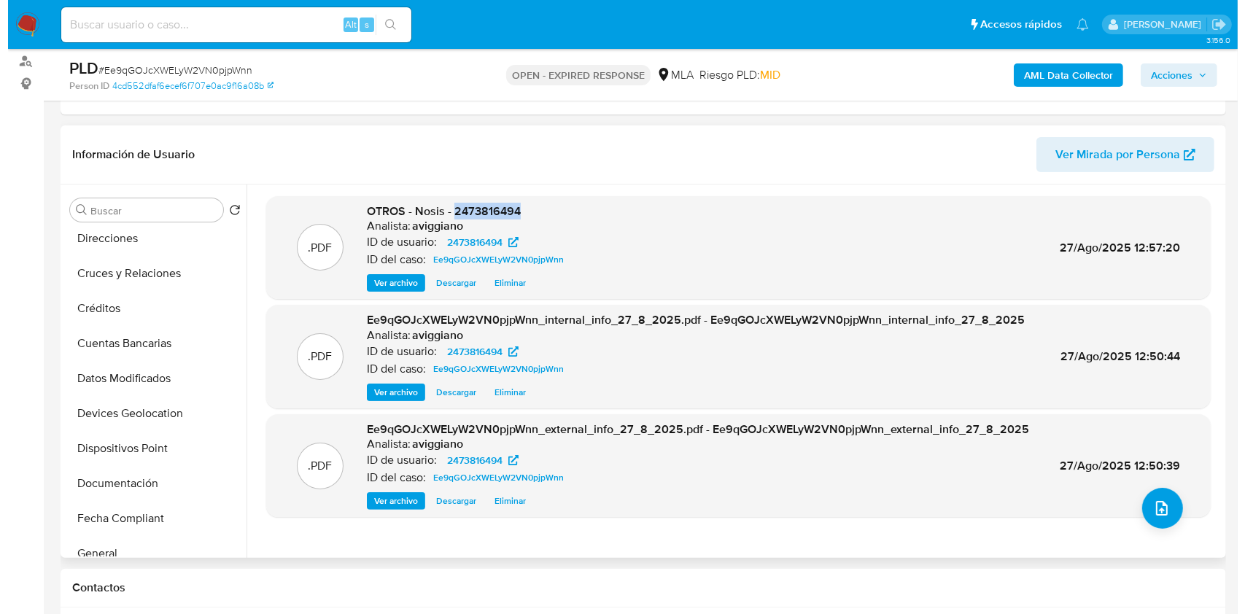
scroll to position [0, 0]
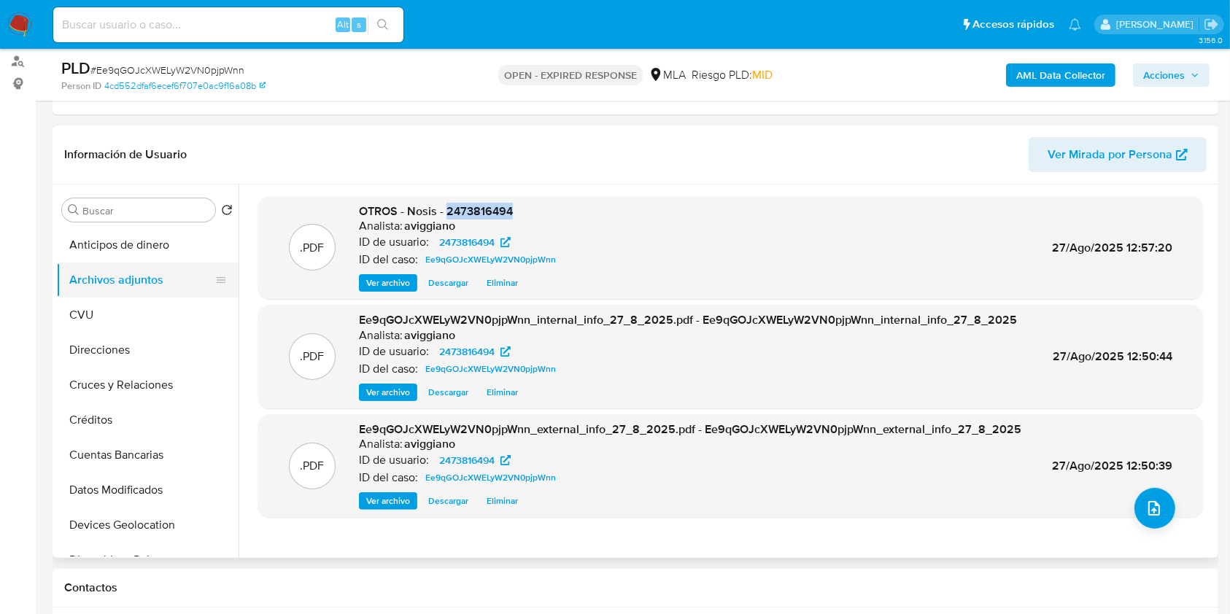
click at [118, 270] on button "Archivos adjuntos" at bounding box center [141, 280] width 171 height 35
click at [1135, 499] on button "upload-file" at bounding box center [1154, 508] width 41 height 41
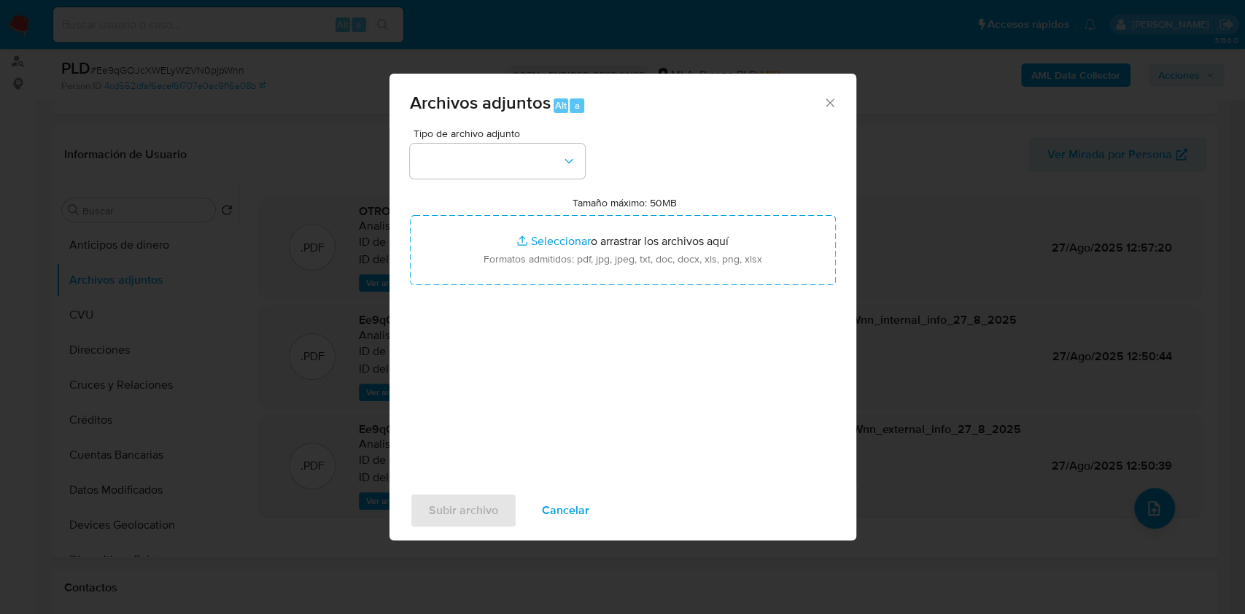
click at [669, 289] on div "Tipo de archivo adjunto Tamaño máximo: 50MB Seleccionar archivos Seleccionar o …" at bounding box center [623, 300] width 426 height 344
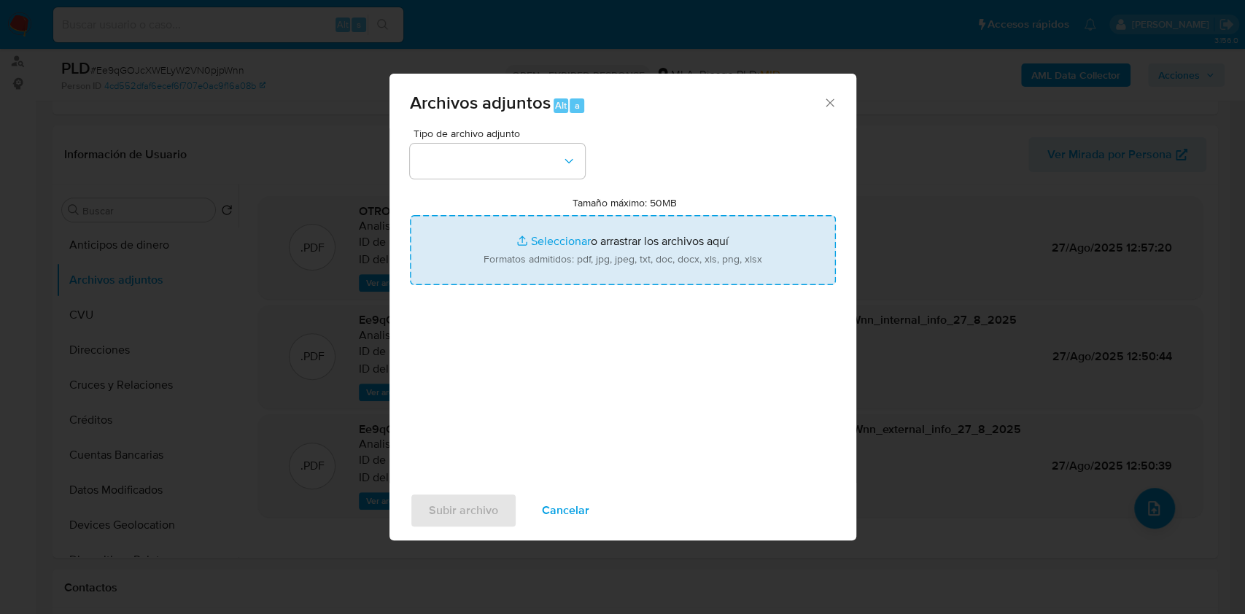
click at [659, 272] on input "Tamaño máximo: 50MB Seleccionar archivos" at bounding box center [623, 250] width 426 height 70
type input "C:\fakepath\Movimientos-Aladdin-v10_1 - 2473816494.xlsx"
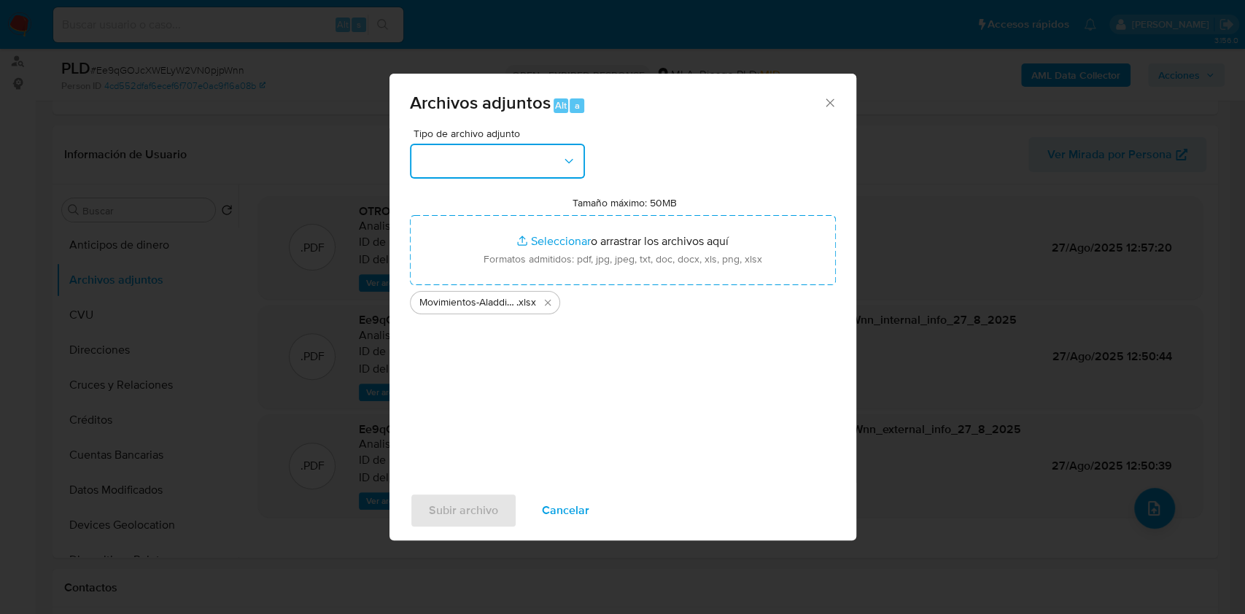
click at [497, 156] on button "button" at bounding box center [497, 161] width 175 height 35
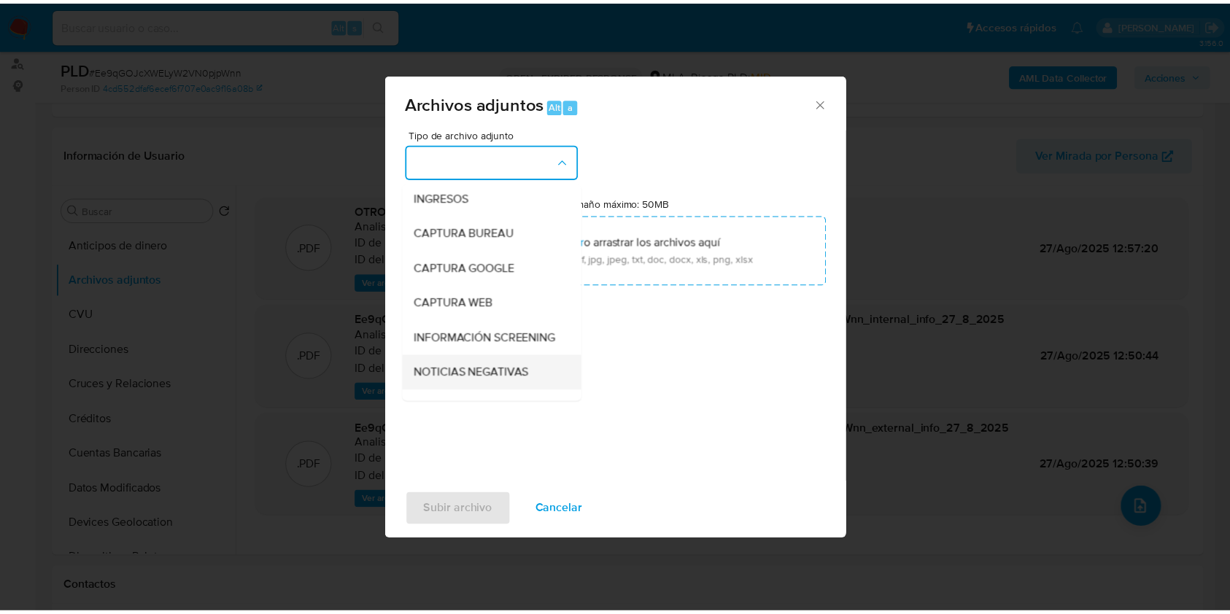
scroll to position [97, 0]
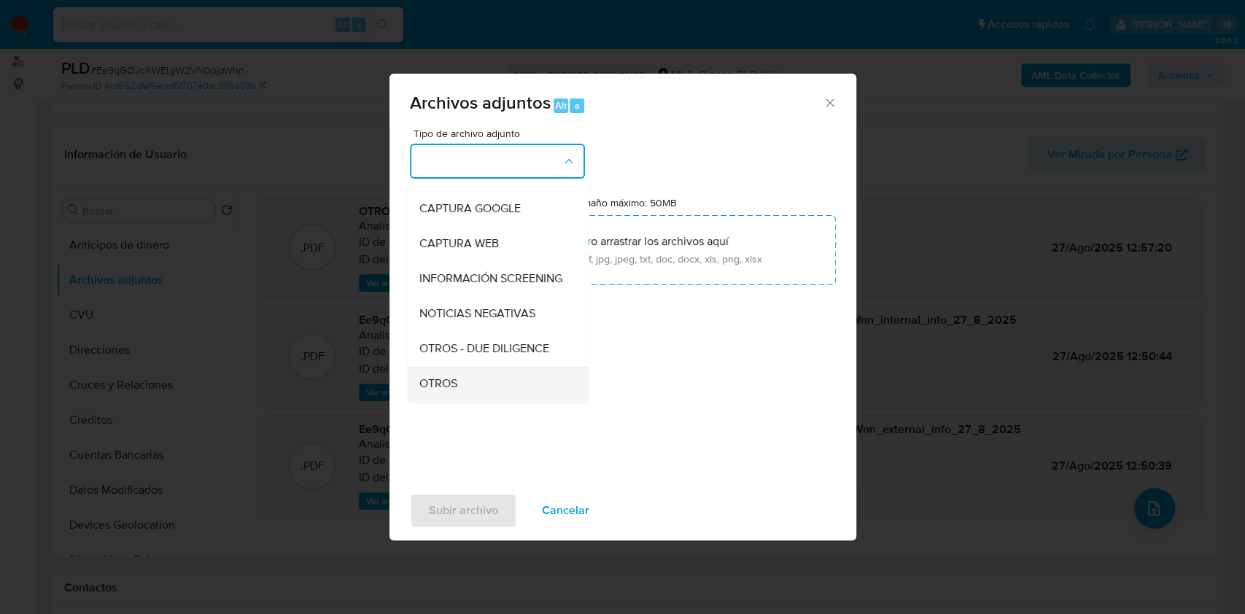
click at [438, 384] on div "OTROS" at bounding box center [493, 383] width 149 height 35
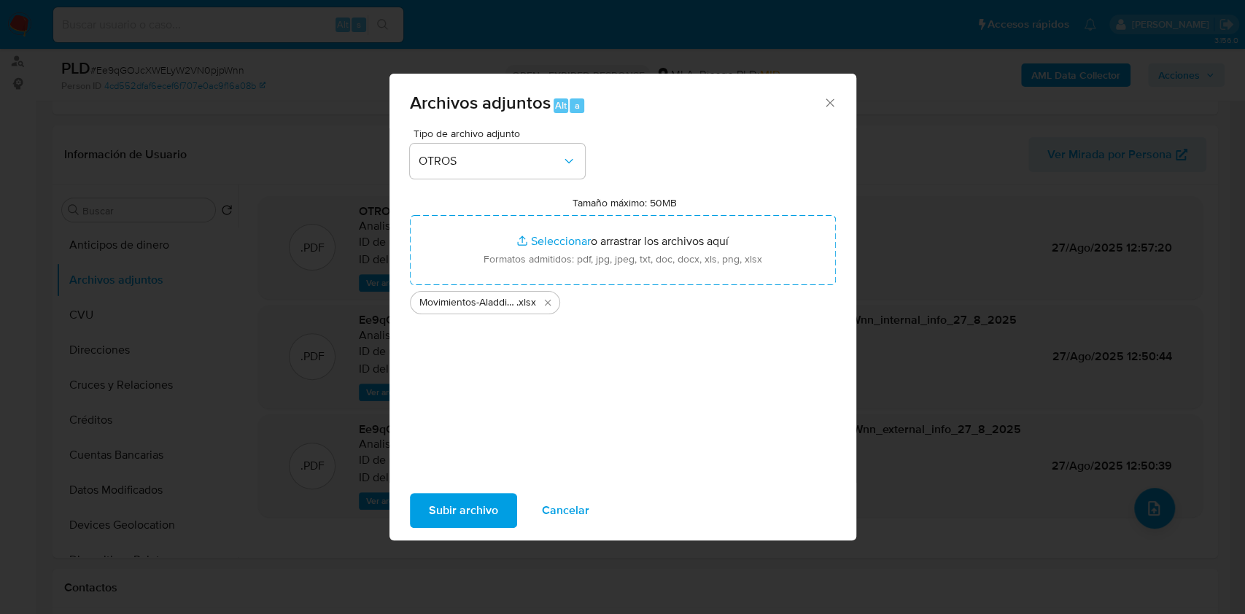
click at [457, 499] on span "Subir archivo" at bounding box center [463, 511] width 69 height 32
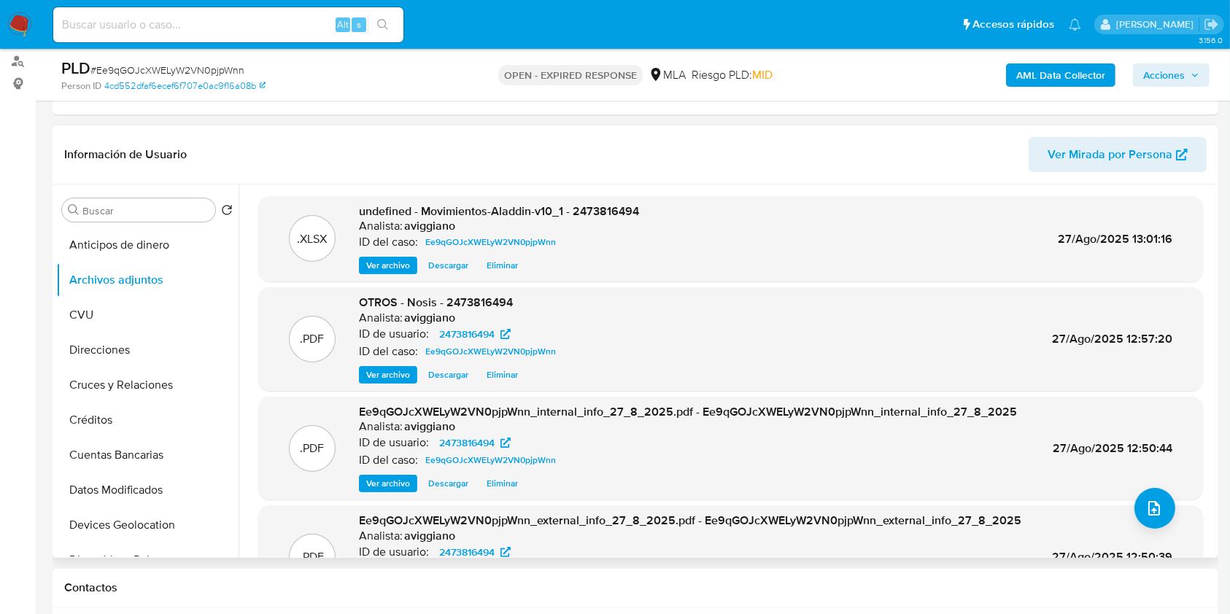
click at [613, 214] on span "undefined - Movimientos-Aladdin-v10_1 - 2473816494" at bounding box center [499, 211] width 280 height 17
click at [613, 216] on span "undefined - Movimientos-Aladdin-v10_1 - 2473816494" at bounding box center [499, 211] width 280 height 17
copy span "2473816494"
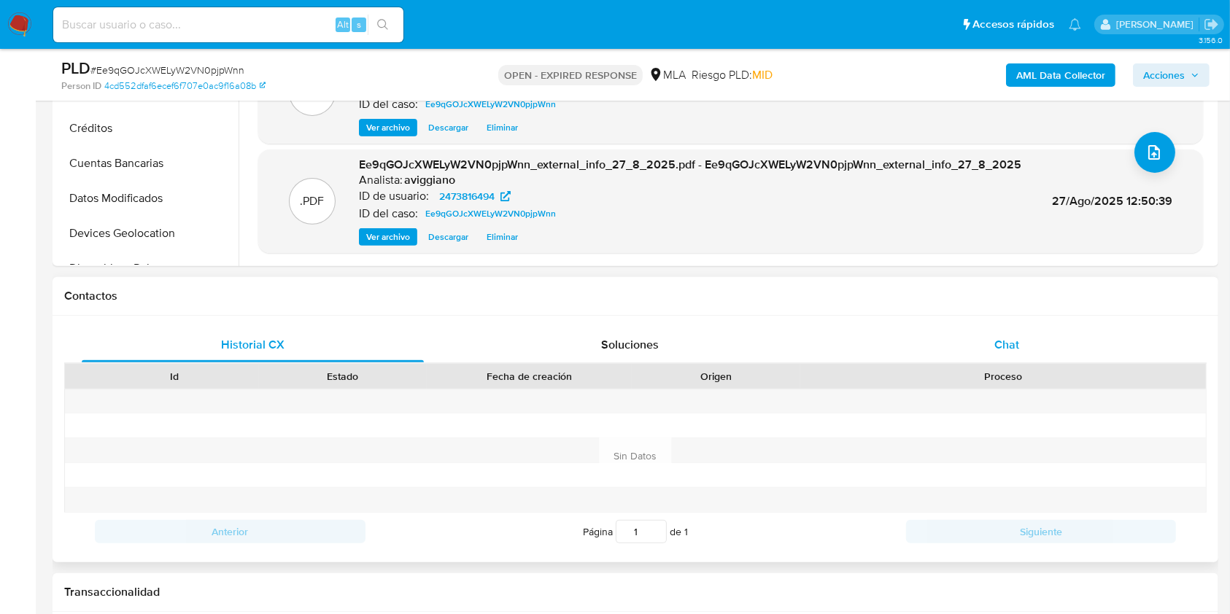
click at [1030, 336] on div "Chat" at bounding box center [1007, 344] width 342 height 35
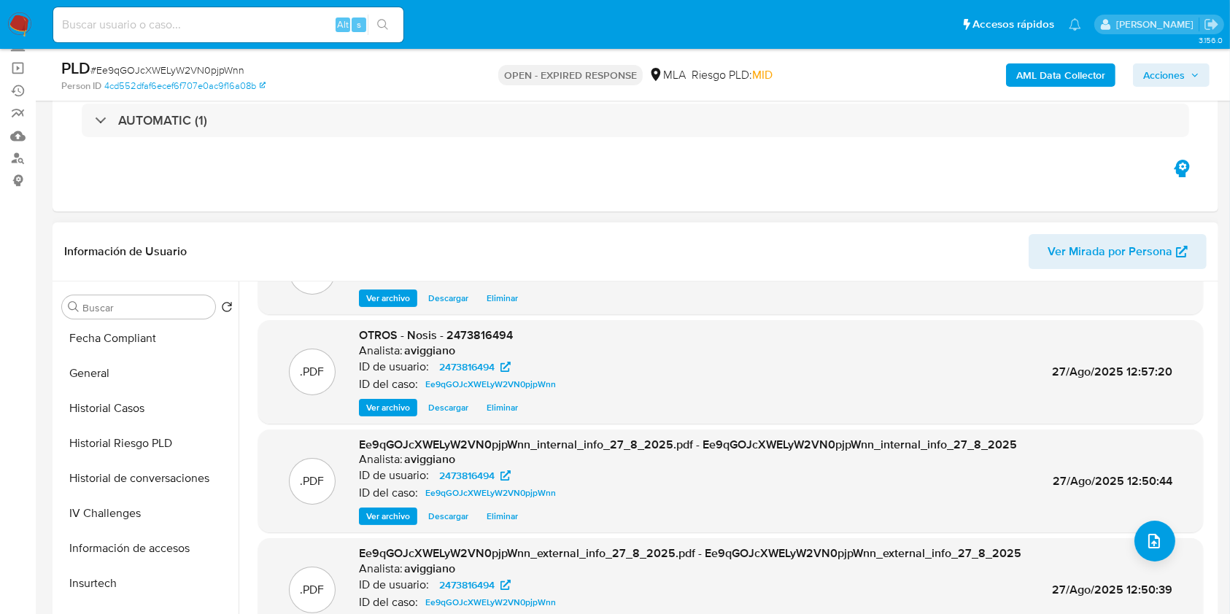
scroll to position [583, 0]
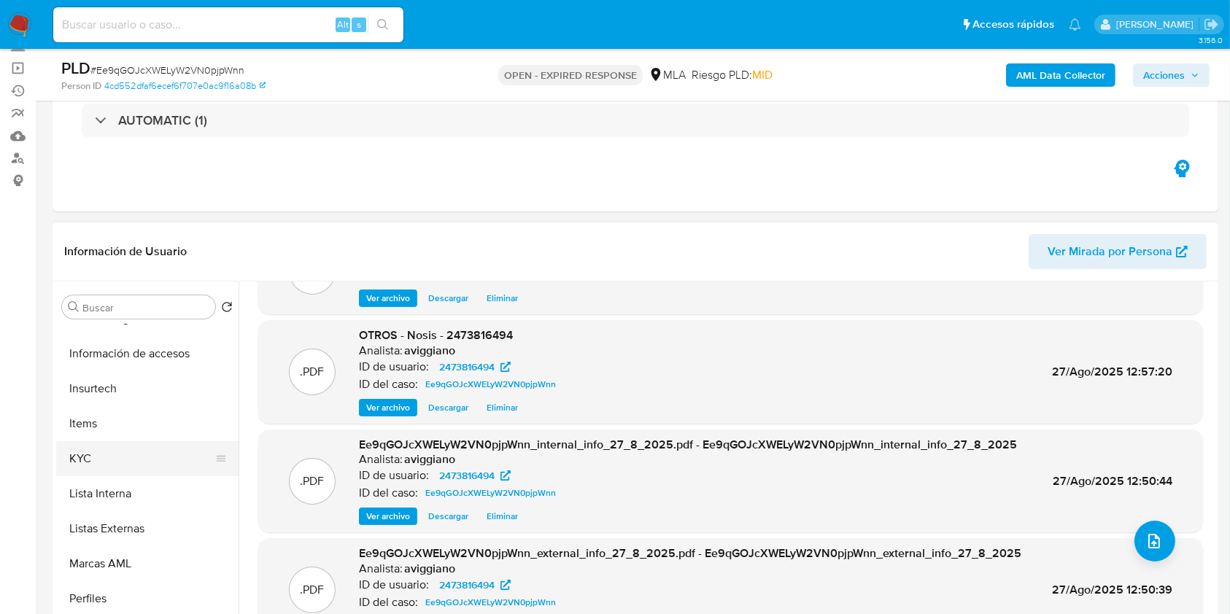
click at [97, 467] on button "KYC" at bounding box center [141, 458] width 171 height 35
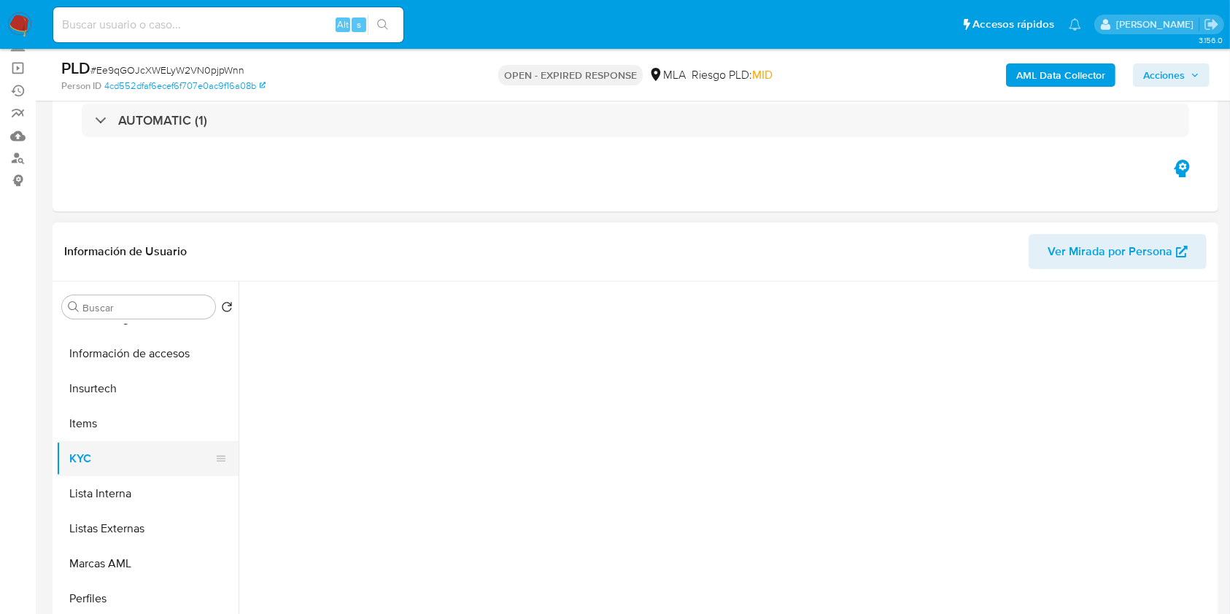
scroll to position [0, 0]
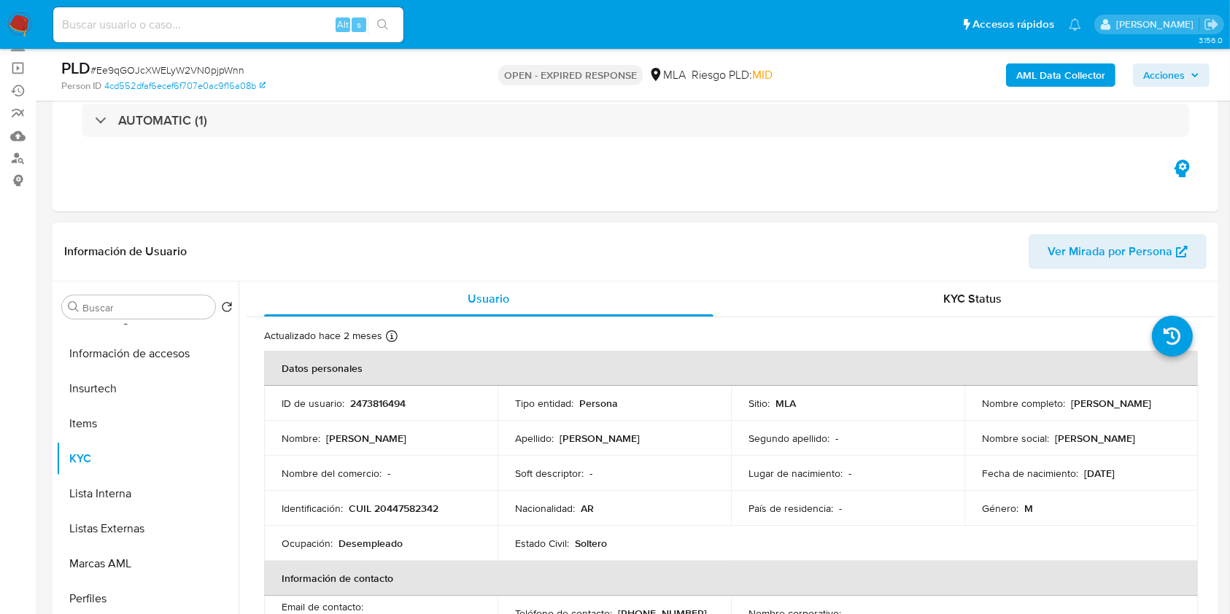
click at [409, 510] on p "CUIL 20447582342" at bounding box center [394, 508] width 90 height 13
drag, startPoint x: 973, startPoint y: 408, endPoint x: 1090, endPoint y: 408, distance: 116.7
click at [1090, 408] on td "Nombre completo : Antonio Exequiel Barraza" at bounding box center [1080, 403] width 233 height 35
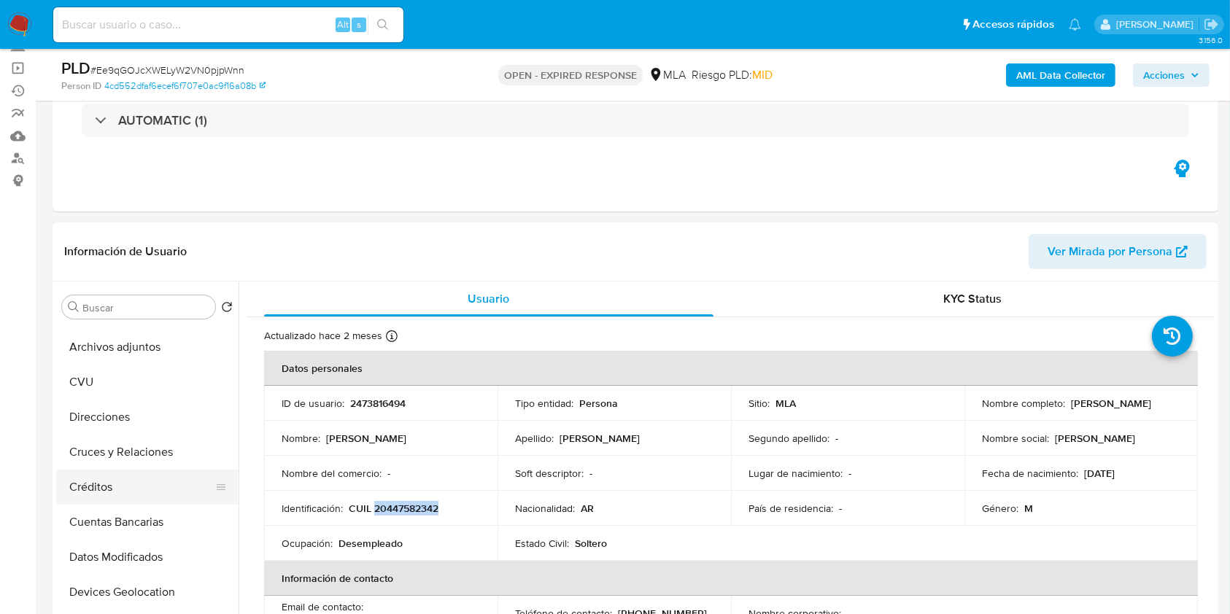
scroll to position [6, 0]
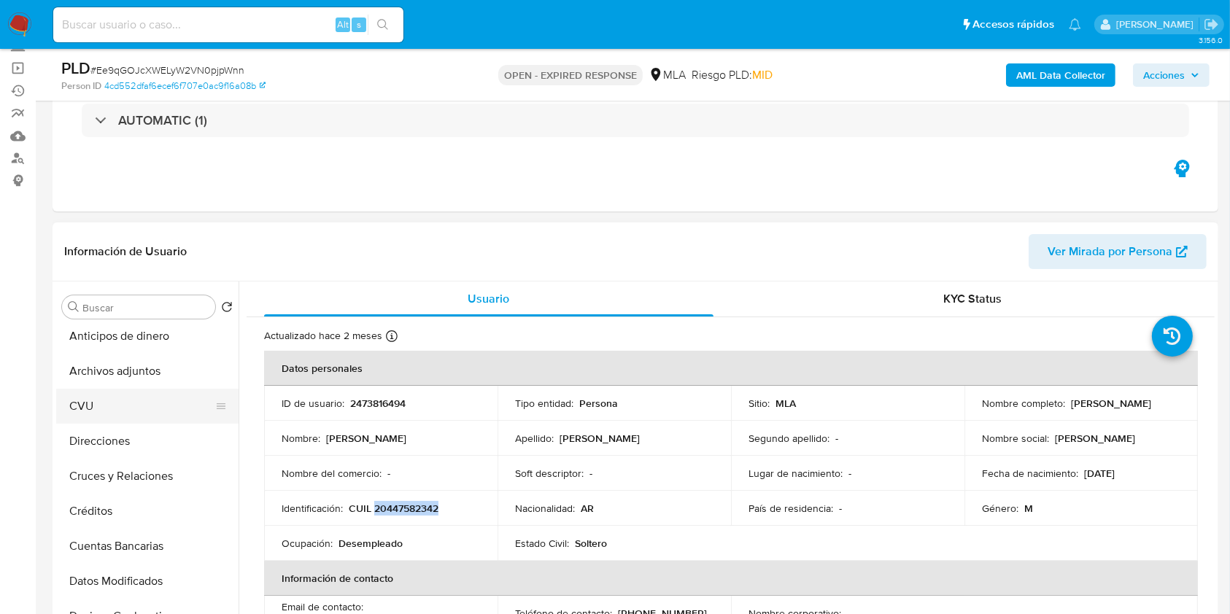
click at [100, 406] on button "CVU" at bounding box center [141, 406] width 171 height 35
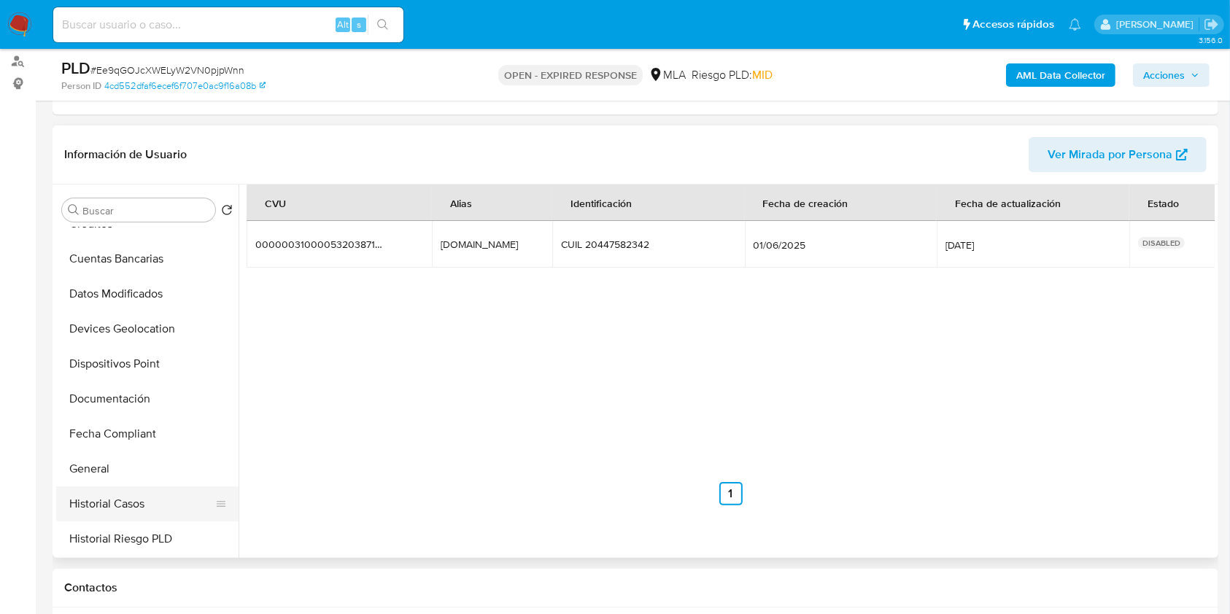
scroll to position [200, 0]
click at [106, 498] on button "Historial Casos" at bounding box center [141, 500] width 171 height 35
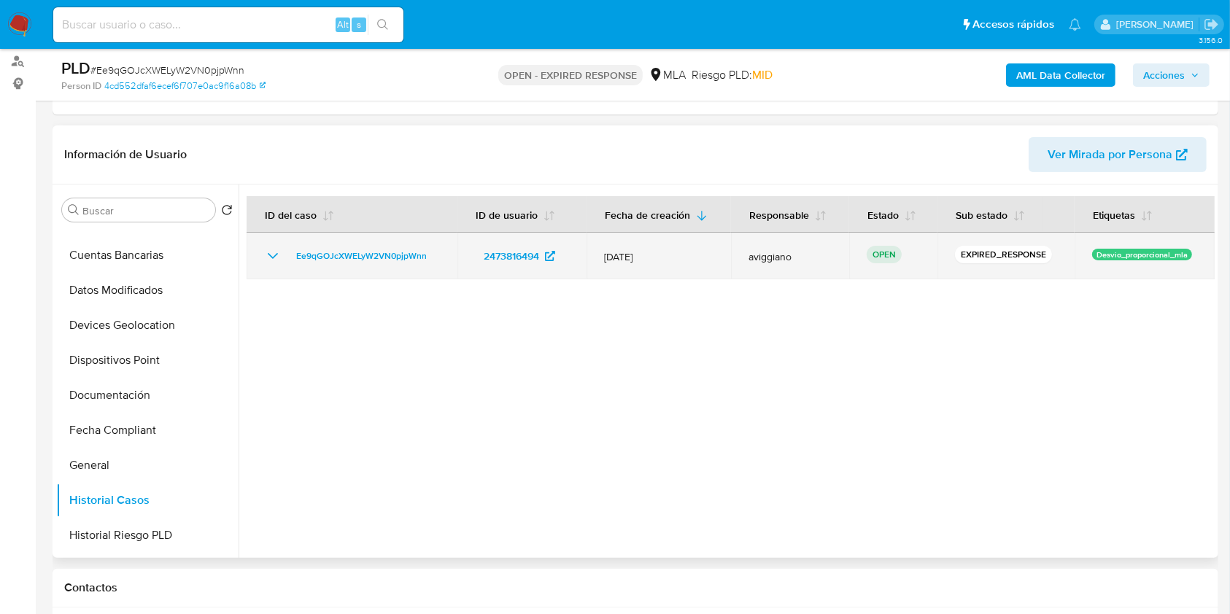
drag, startPoint x: 438, startPoint y: 252, endPoint x: 262, endPoint y: 244, distance: 176.7
click at [262, 244] on td "Ee9qGOJcXWELyW2VN0pjpWnn" at bounding box center [352, 256] width 211 height 47
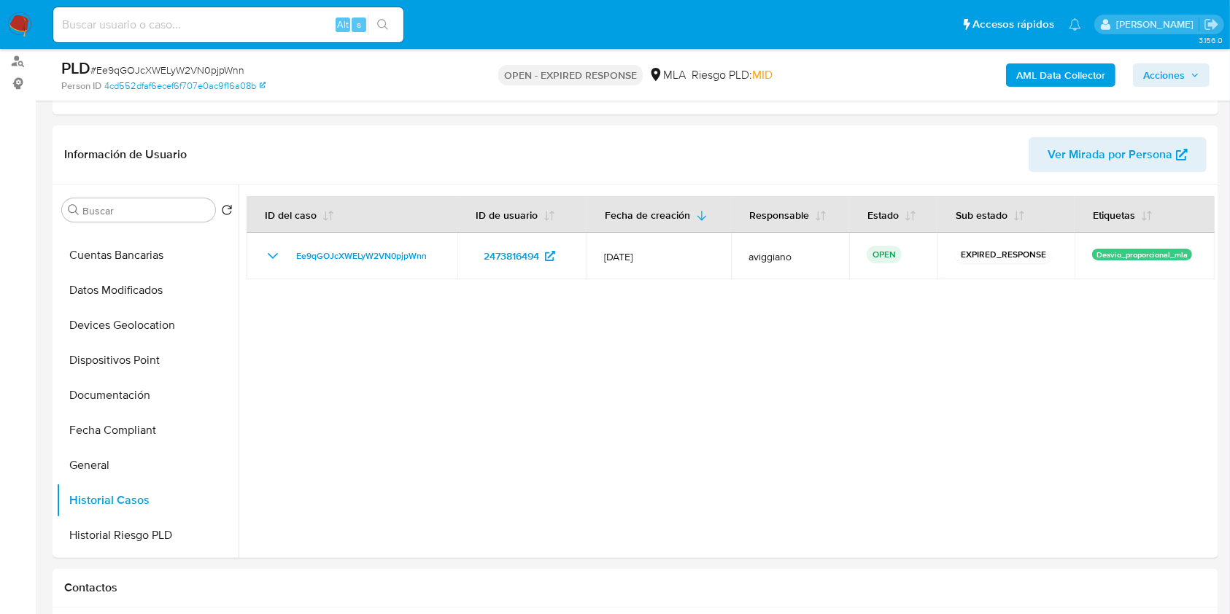
click at [1170, 75] on span "Acciones" at bounding box center [1164, 74] width 42 height 23
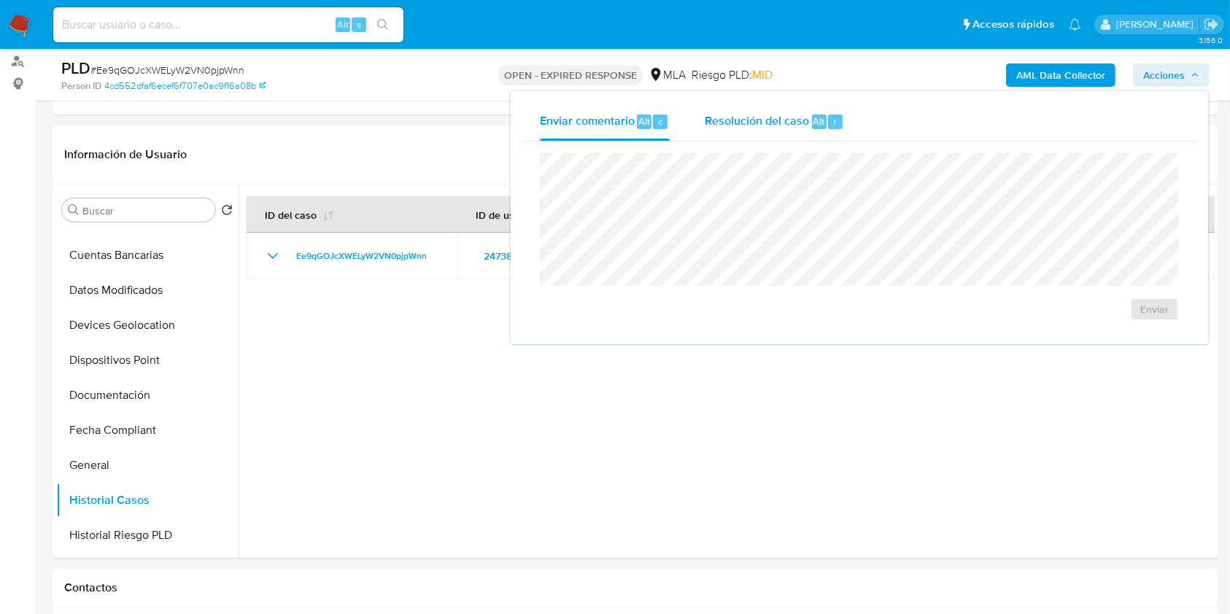
click at [783, 131] on div "Resolución del caso Alt r" at bounding box center [774, 122] width 139 height 38
click at [336, 306] on div at bounding box center [726, 371] width 976 height 373
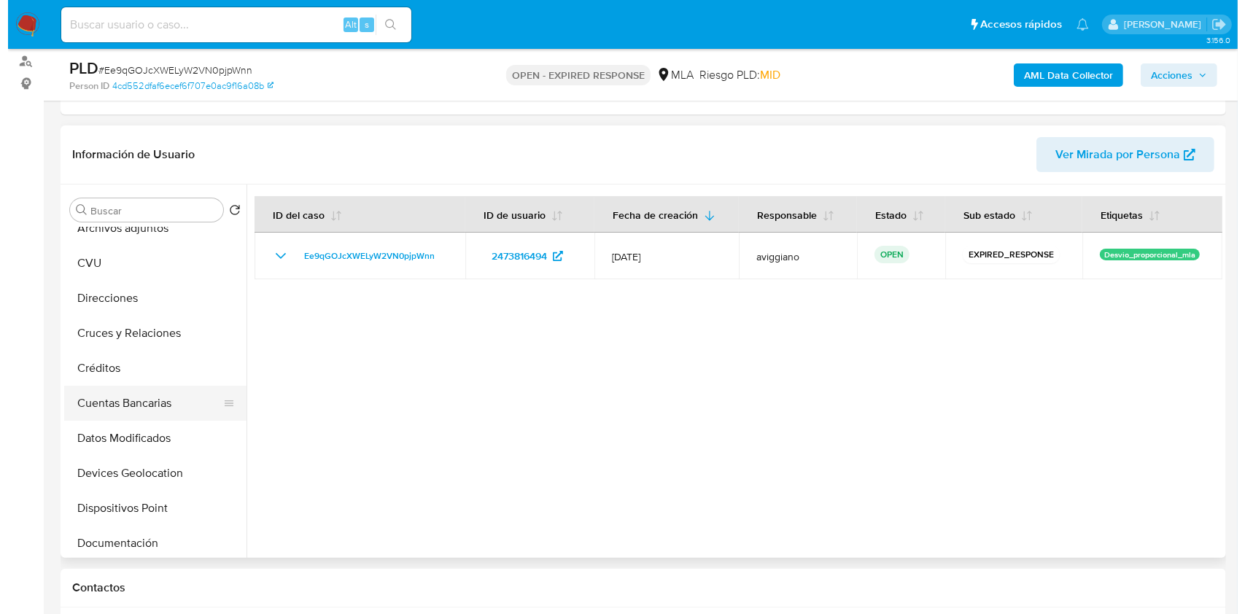
scroll to position [0, 0]
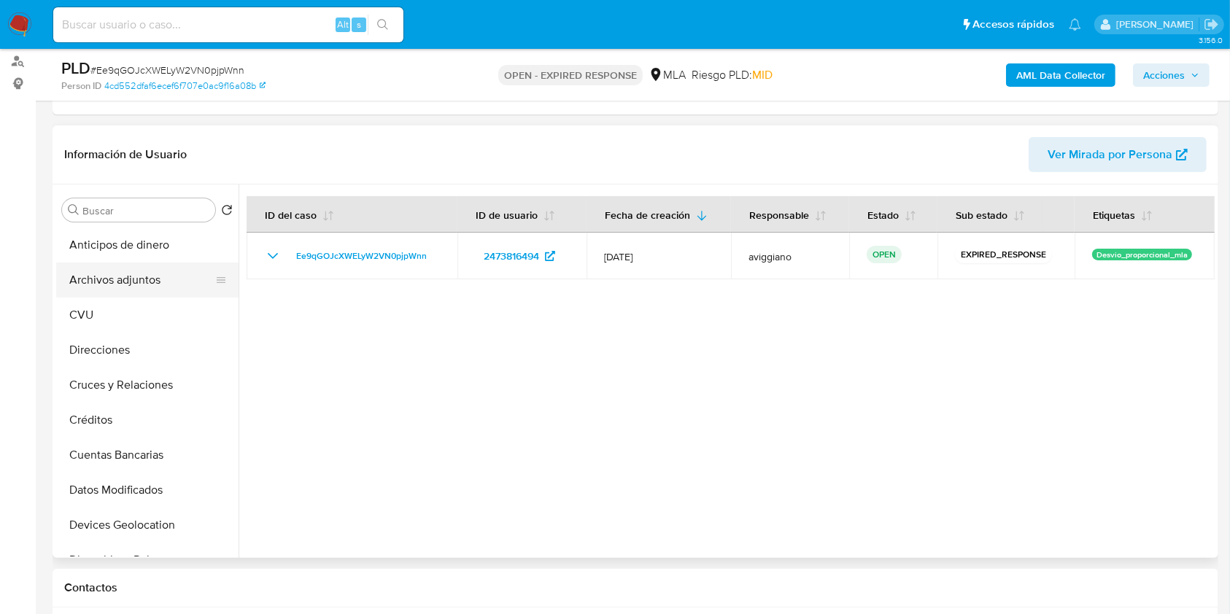
click at [136, 273] on button "Archivos adjuntos" at bounding box center [141, 280] width 171 height 35
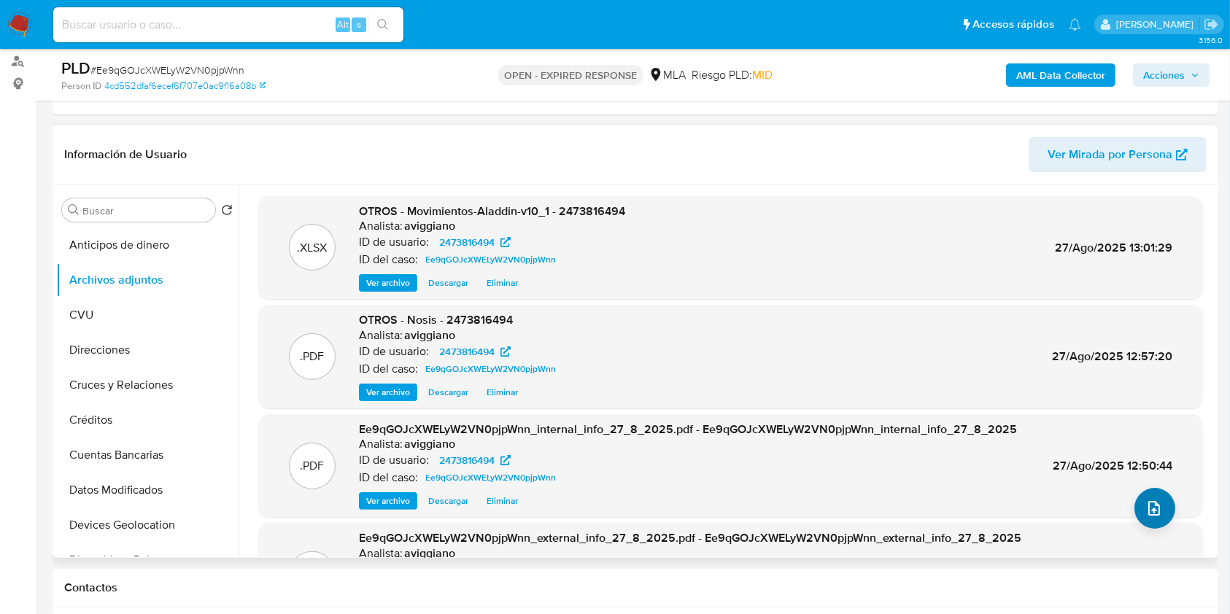
click at [1128, 500] on div ".XLSX OTROS - Movimientos-Aladdin-v10_1 - 2473816494 Analista: aviggiano ID de …" at bounding box center [730, 411] width 945 height 430
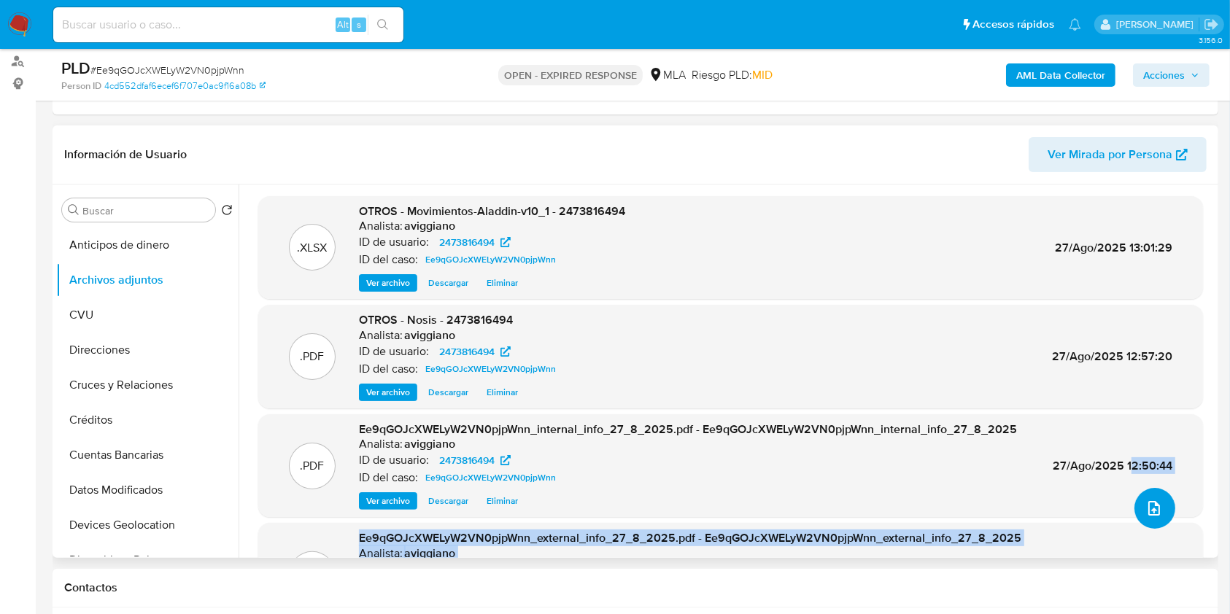
click at [1136, 503] on button "upload-file" at bounding box center [1154, 508] width 41 height 41
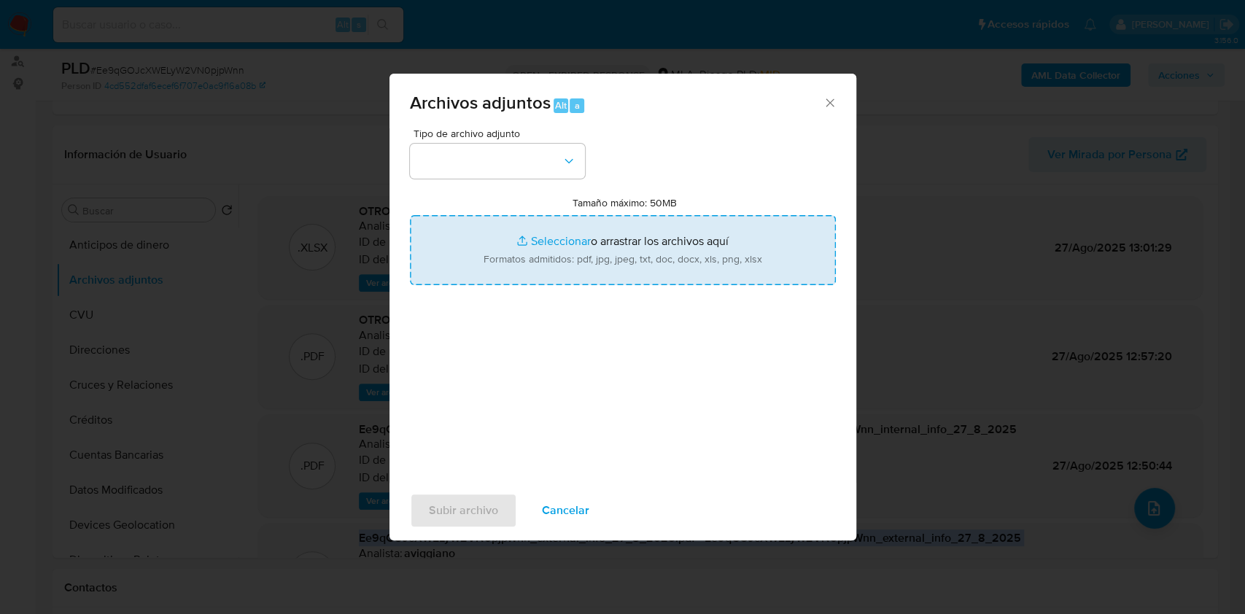
click at [526, 250] on input "Tamaño máximo: 50MB Seleccionar archivos" at bounding box center [623, 250] width 426 height 70
type input "C:\fakepath\Caselog Ee9qGOJcXWELyW2VN0pjpWnn_2025_07_18_04_44_27.docx"
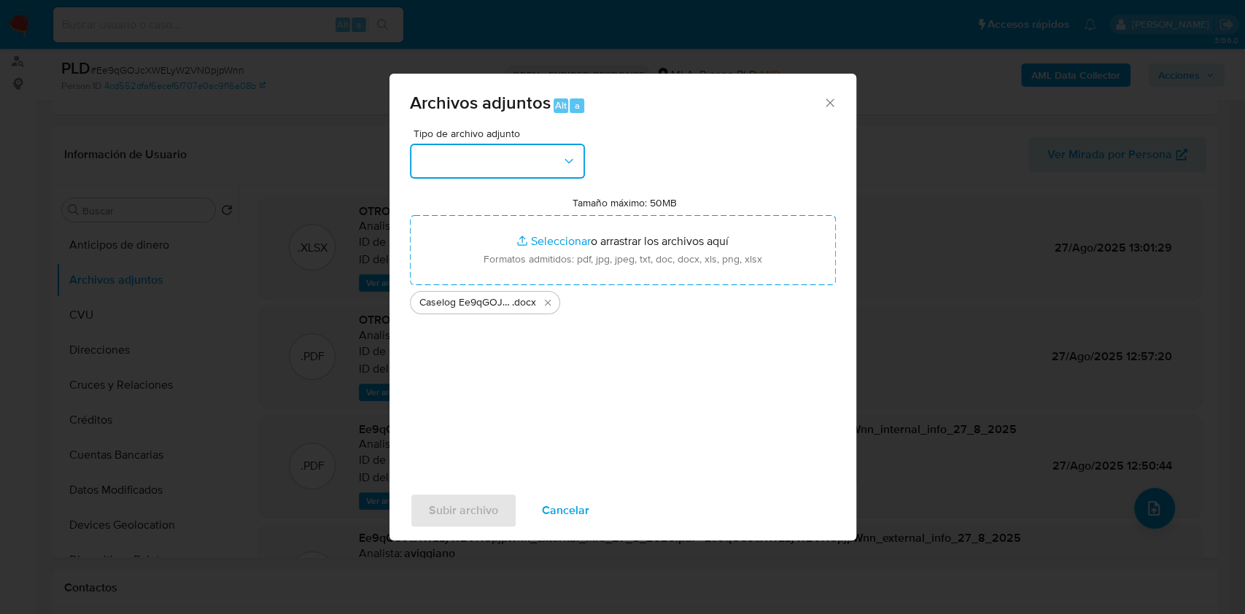
drag, startPoint x: 484, startPoint y: 162, endPoint x: 489, endPoint y: 177, distance: 15.5
click at [485, 162] on button "button" at bounding box center [497, 161] width 175 height 35
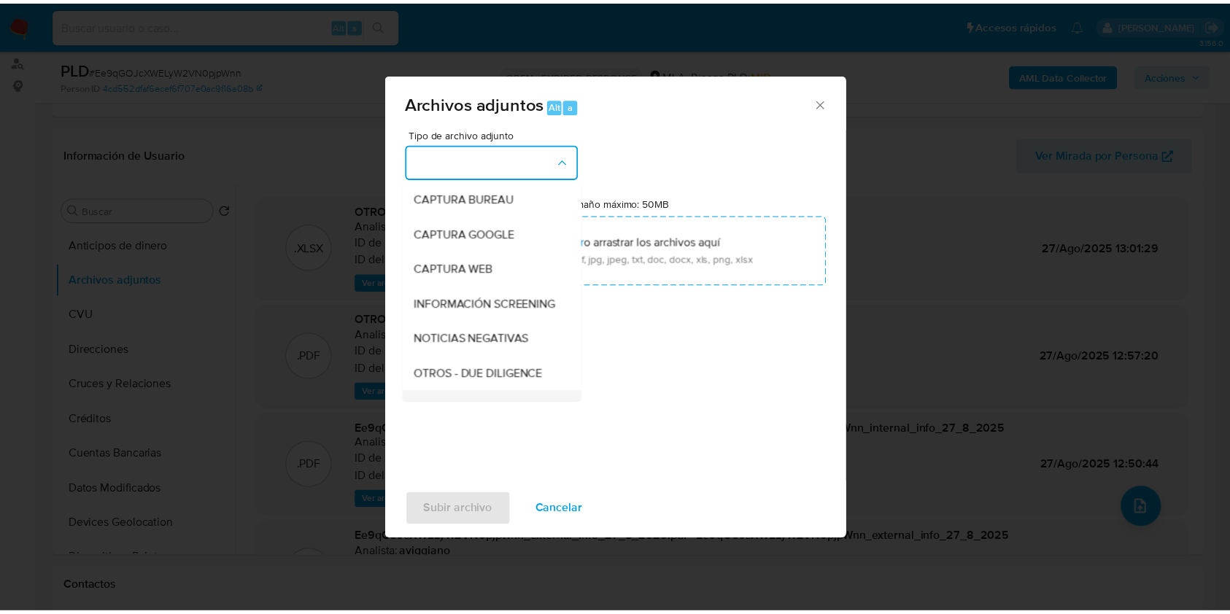
scroll to position [194, 0]
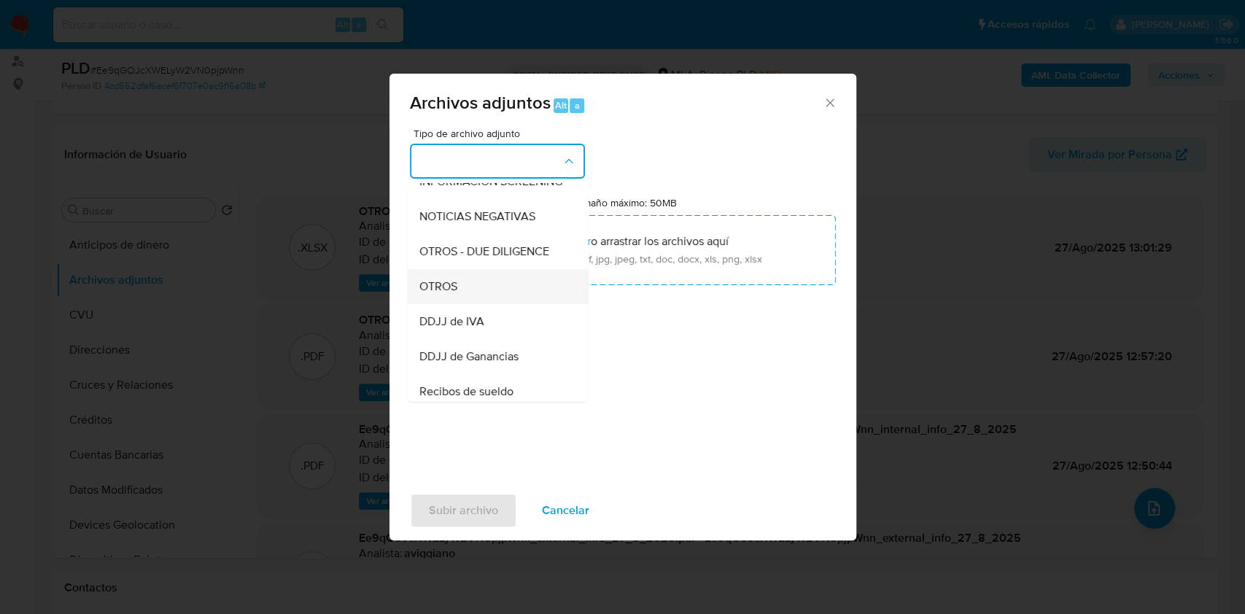
click at [478, 304] on div "OTROS" at bounding box center [493, 286] width 149 height 35
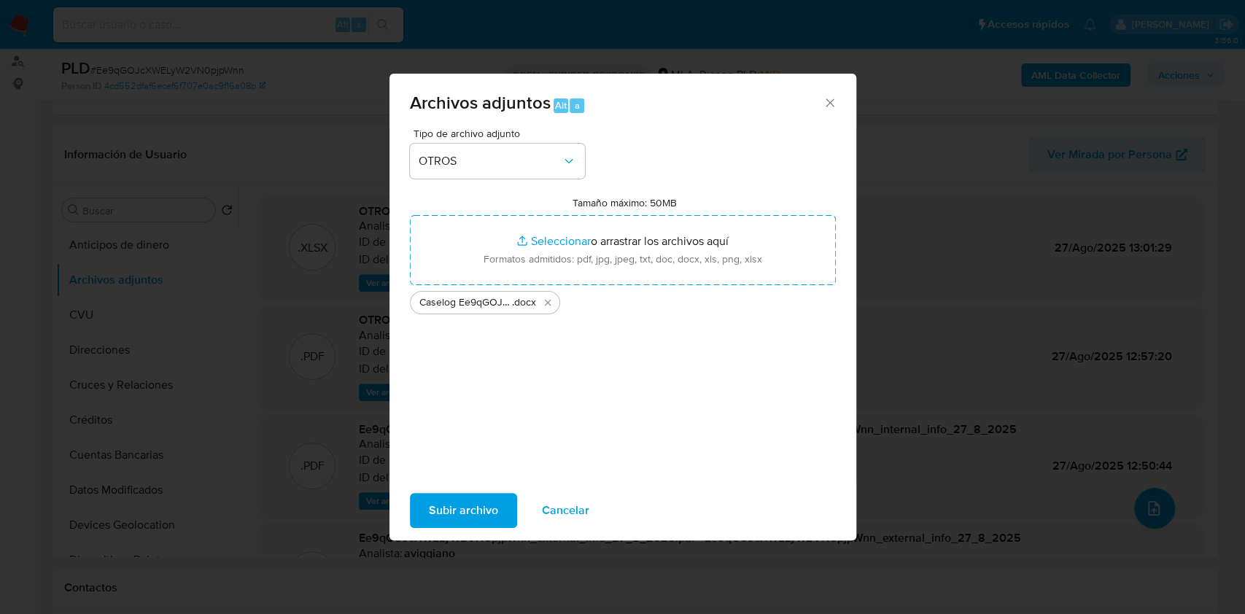
click at [451, 509] on span "Subir archivo" at bounding box center [463, 511] width 69 height 32
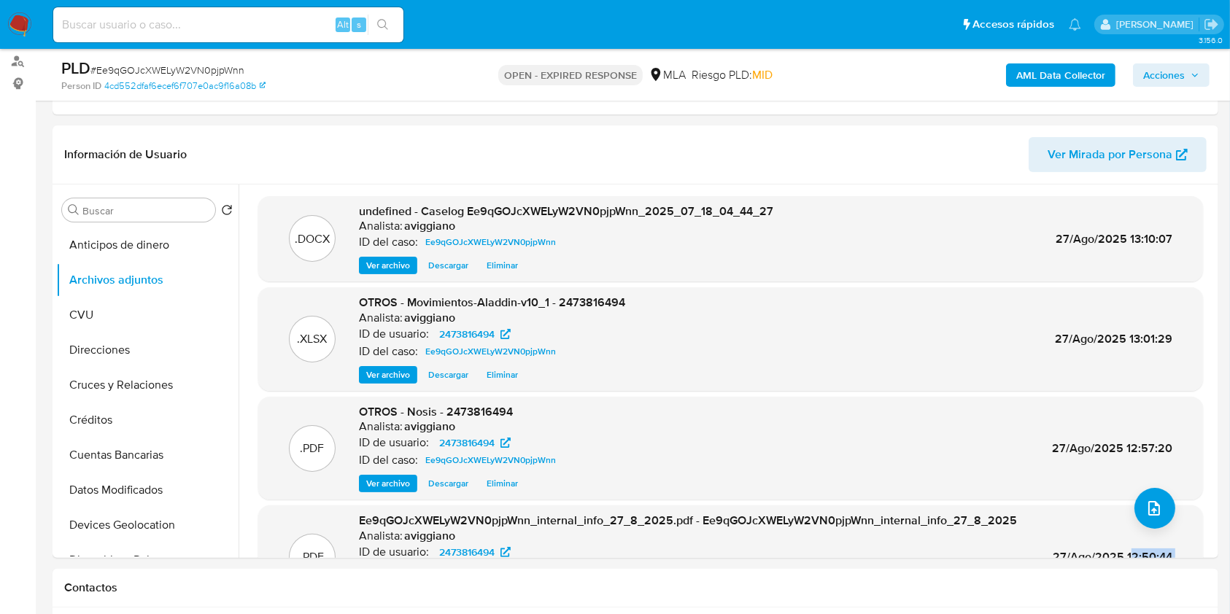
click at [1163, 68] on span "Acciones" at bounding box center [1164, 74] width 42 height 23
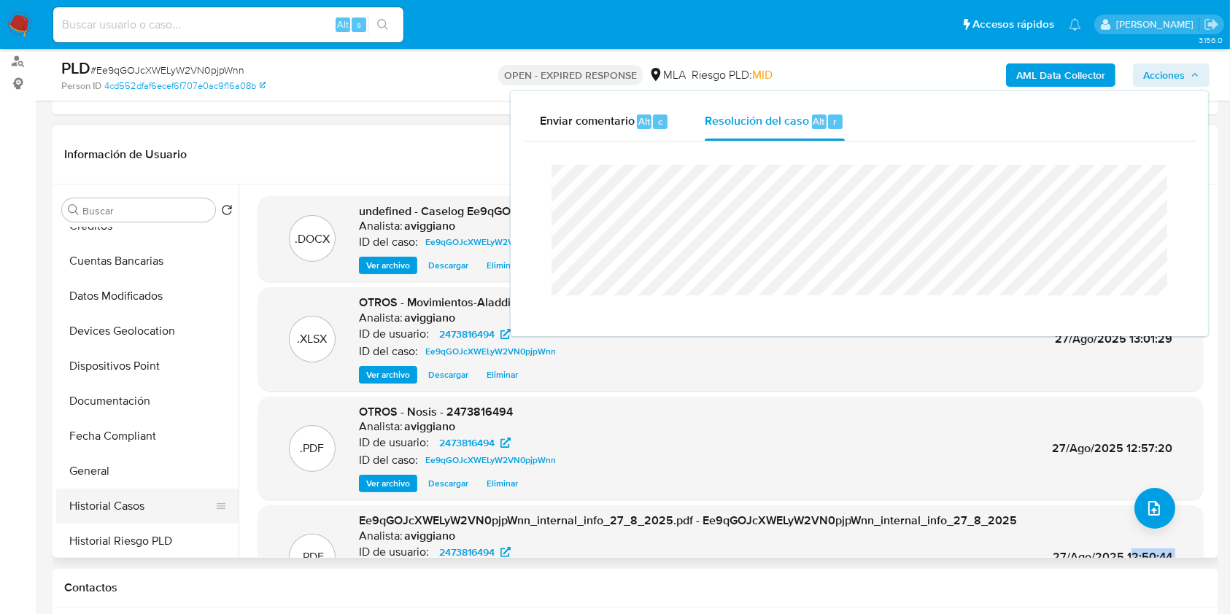
click at [139, 489] on button "Historial Casos" at bounding box center [141, 506] width 171 height 35
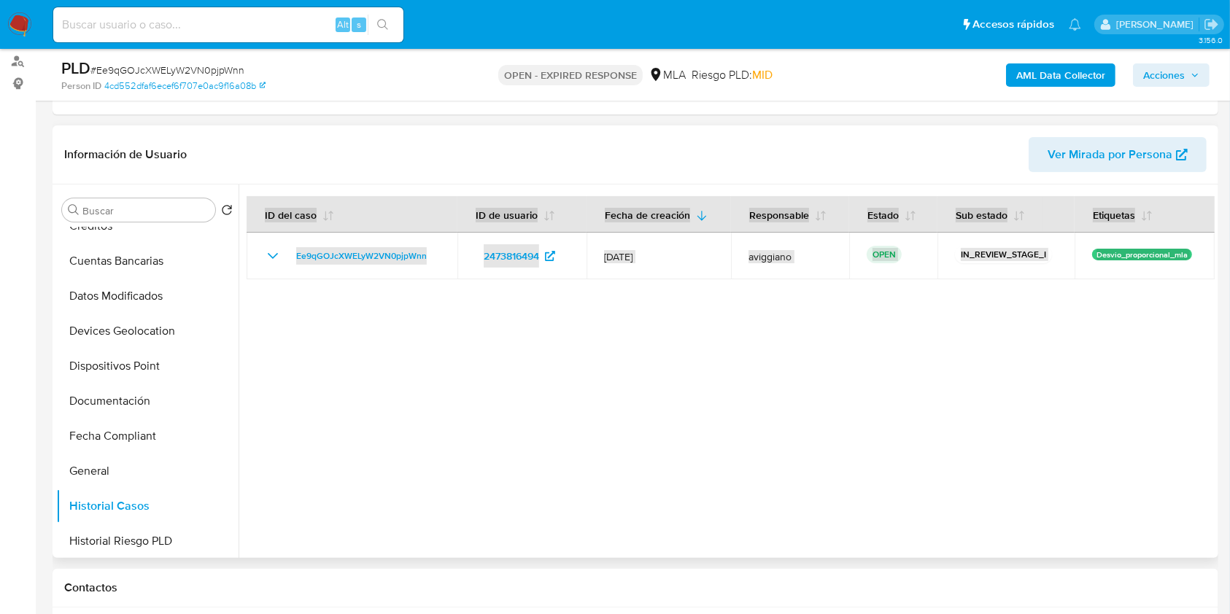
click at [427, 365] on div at bounding box center [726, 371] width 976 height 373
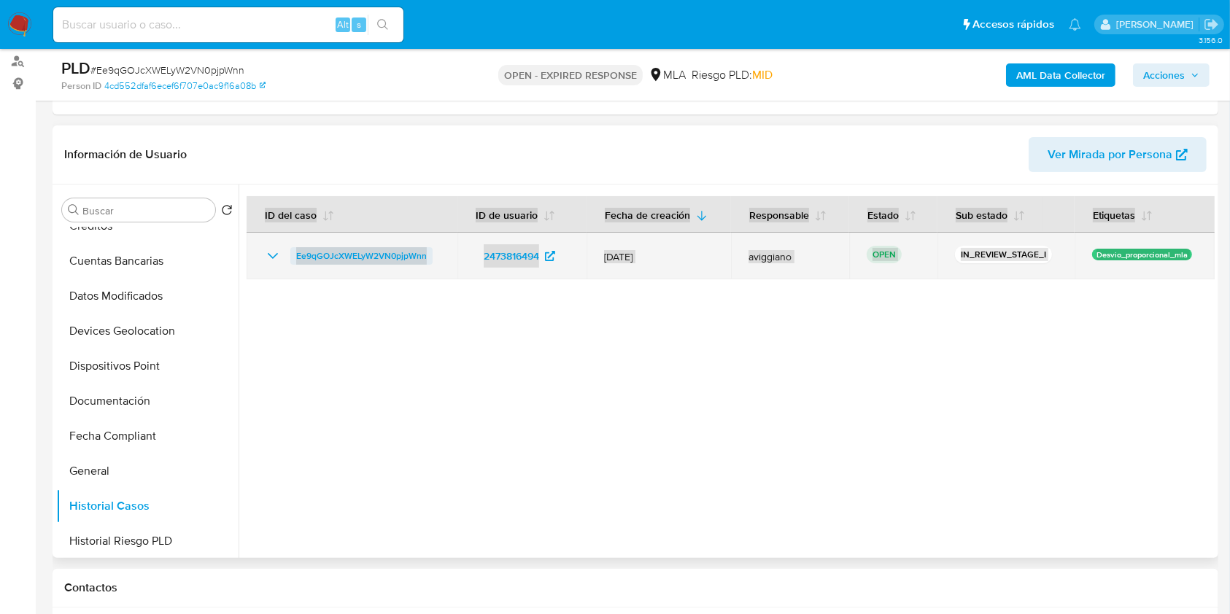
click at [376, 250] on span "Ee9qGOJcXWELyW2VN0pjpWnn" at bounding box center [361, 256] width 131 height 18
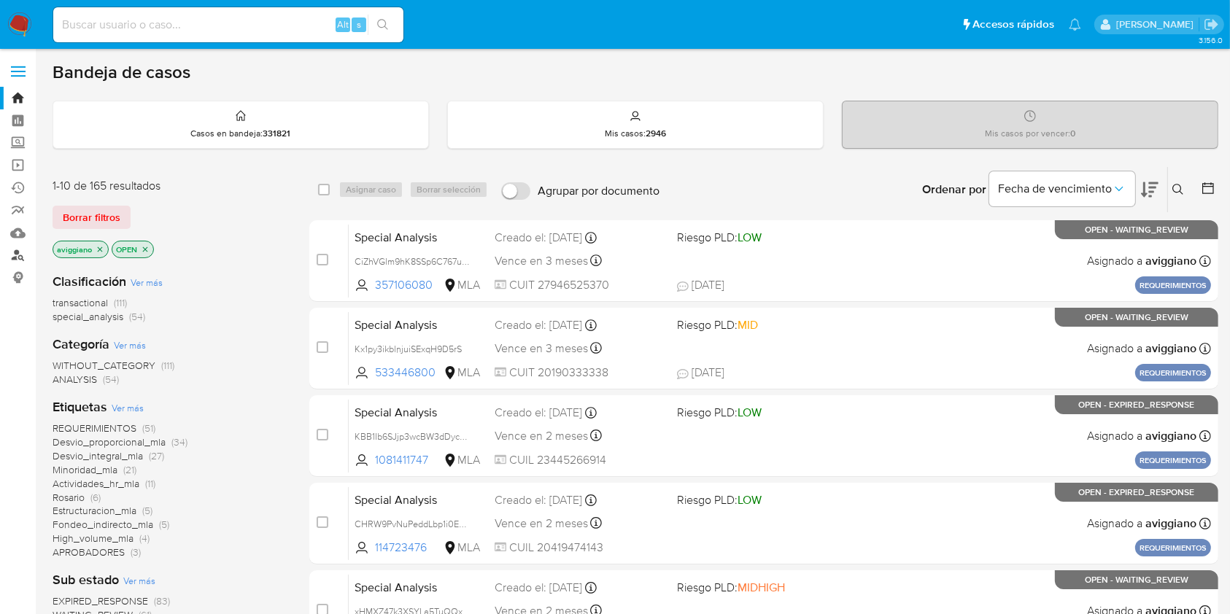
click at [18, 257] on link "Buscador de personas" at bounding box center [87, 255] width 174 height 23
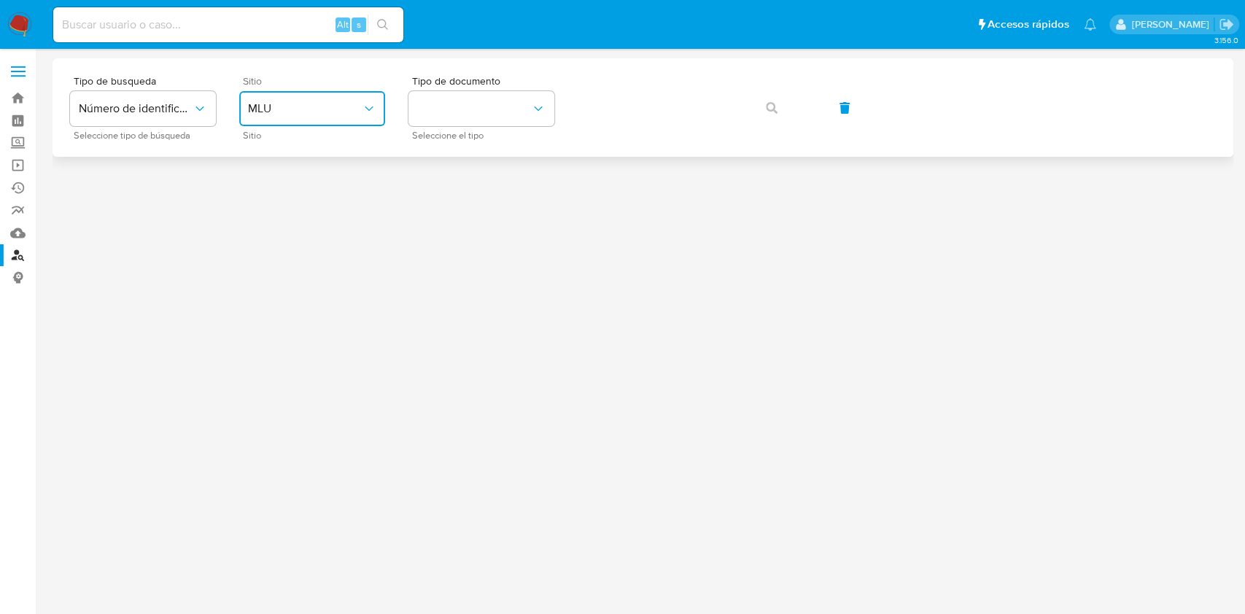
click at [327, 109] on span "MLU" at bounding box center [305, 108] width 114 height 15
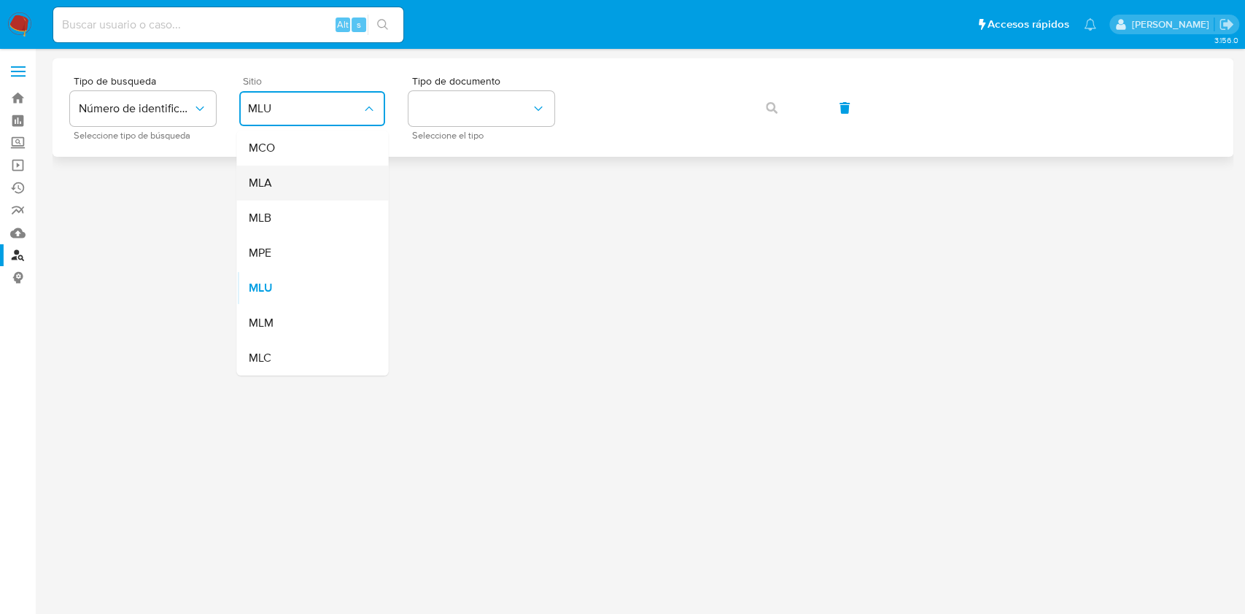
click at [298, 177] on div "MLA" at bounding box center [308, 183] width 120 height 35
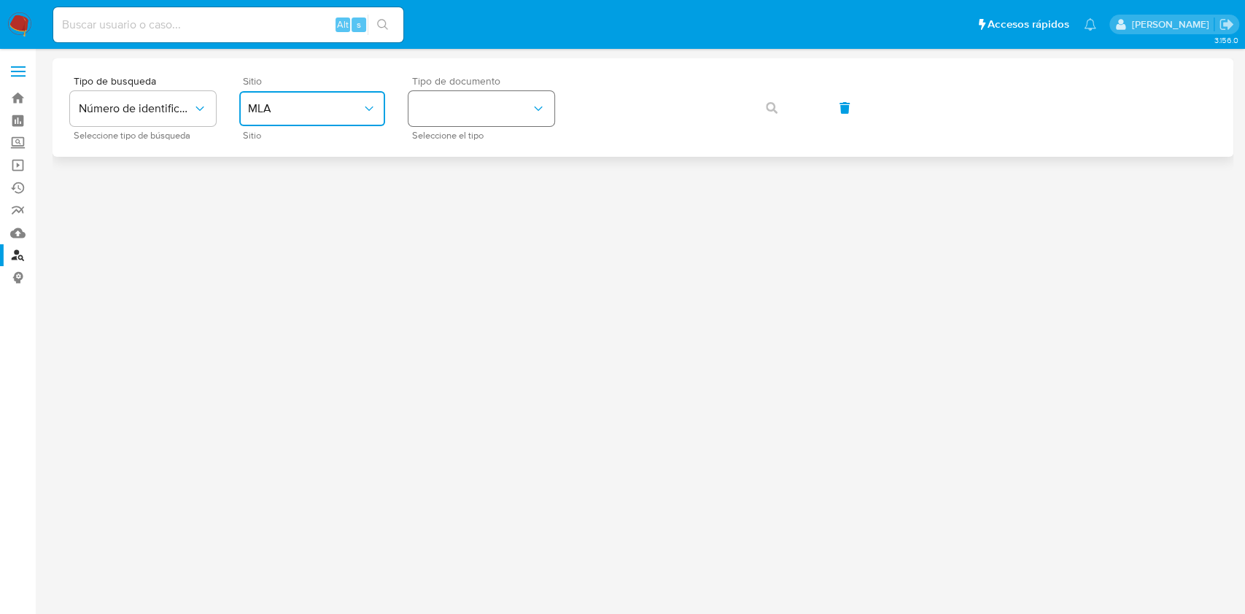
click at [455, 120] on button "identificationType" at bounding box center [481, 108] width 146 height 35
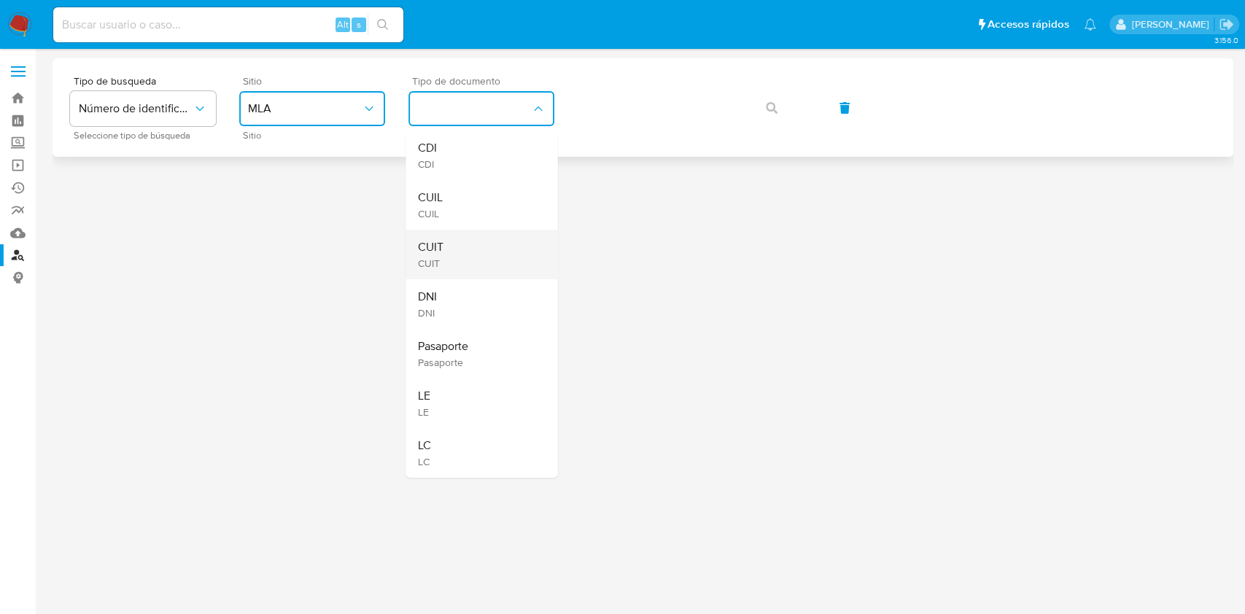
click at [456, 231] on div "CUIT CUIT" at bounding box center [477, 255] width 120 height 50
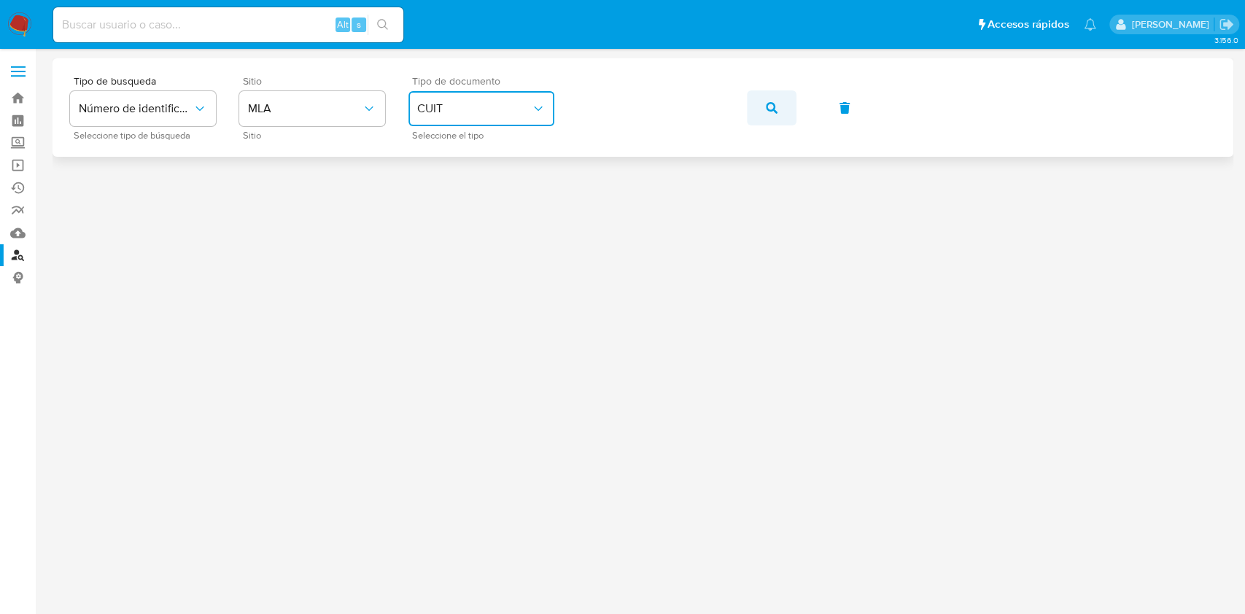
click at [761, 109] on button "button" at bounding box center [772, 107] width 50 height 35
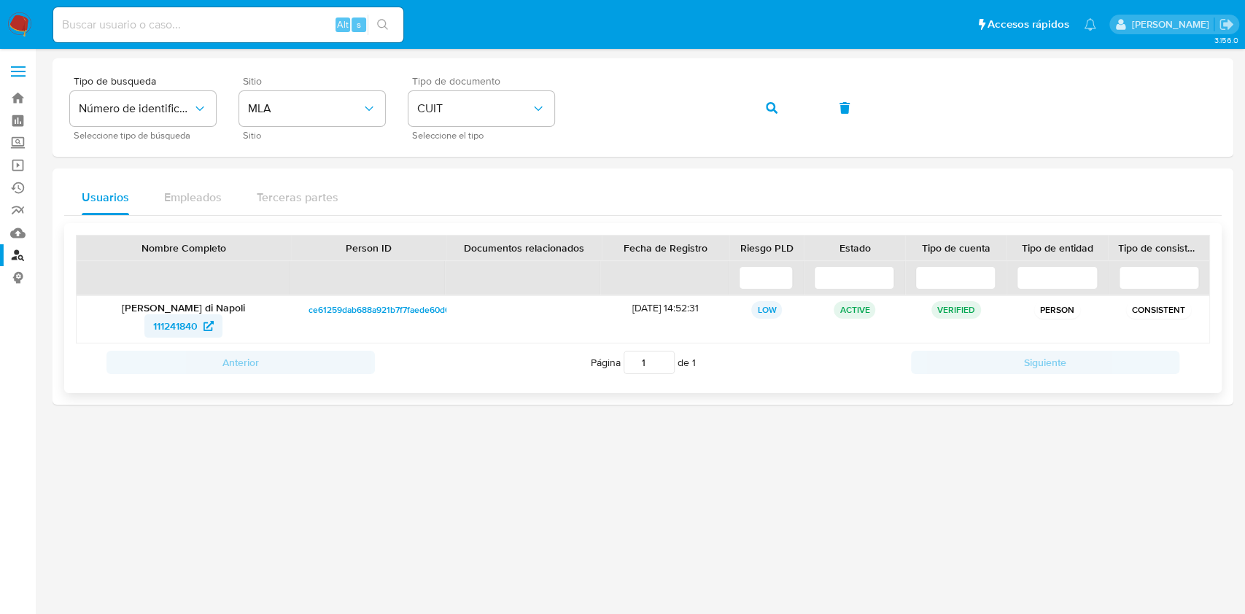
click at [186, 320] on span "111241840" at bounding box center [175, 325] width 44 height 23
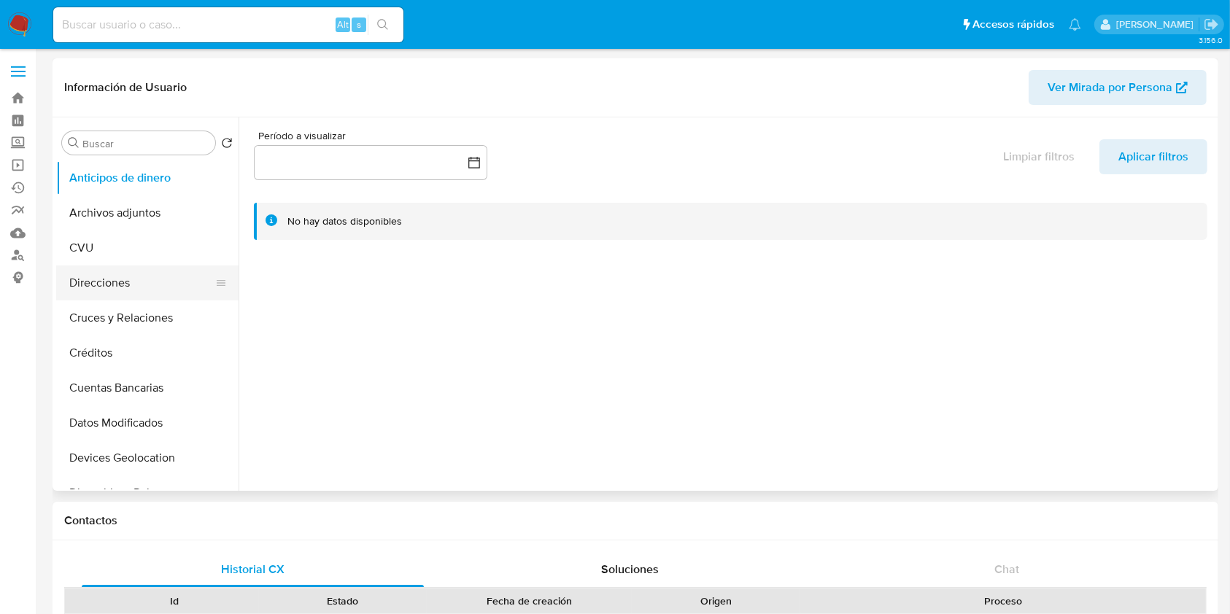
select select "10"
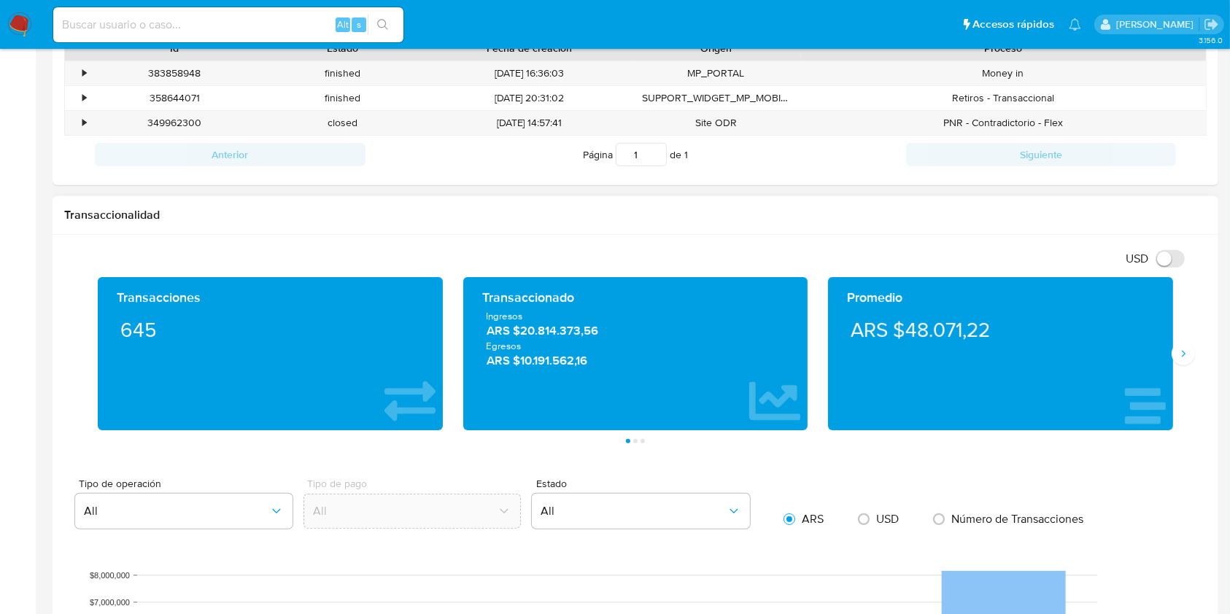
scroll to position [583, 0]
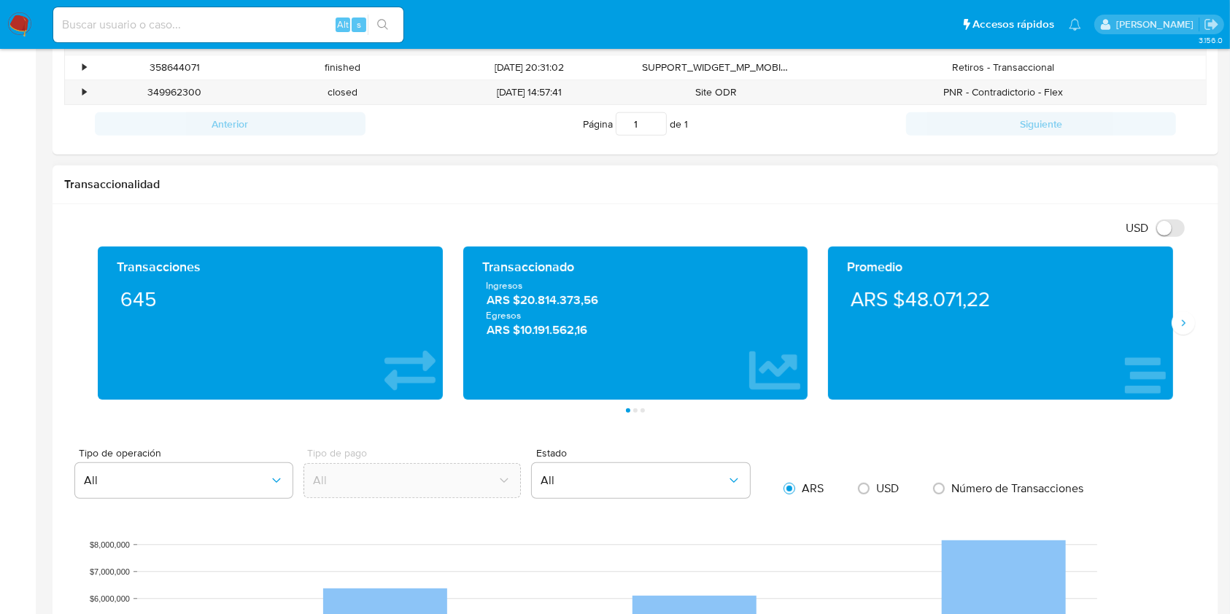
click at [1181, 346] on div "Transacciones 645 Transaccionado Ingresos ARS $20.814.373,56 Egresos ARS $10.19…" at bounding box center [635, 323] width 1095 height 153
click at [1184, 336] on div "Transacciones 645 Transaccionado Ingresos ARS $20.814.373,56 Egresos ARS $10.19…" at bounding box center [635, 330] width 1142 height 166
click at [1180, 329] on icon "Siguiente" at bounding box center [1183, 323] width 12 height 12
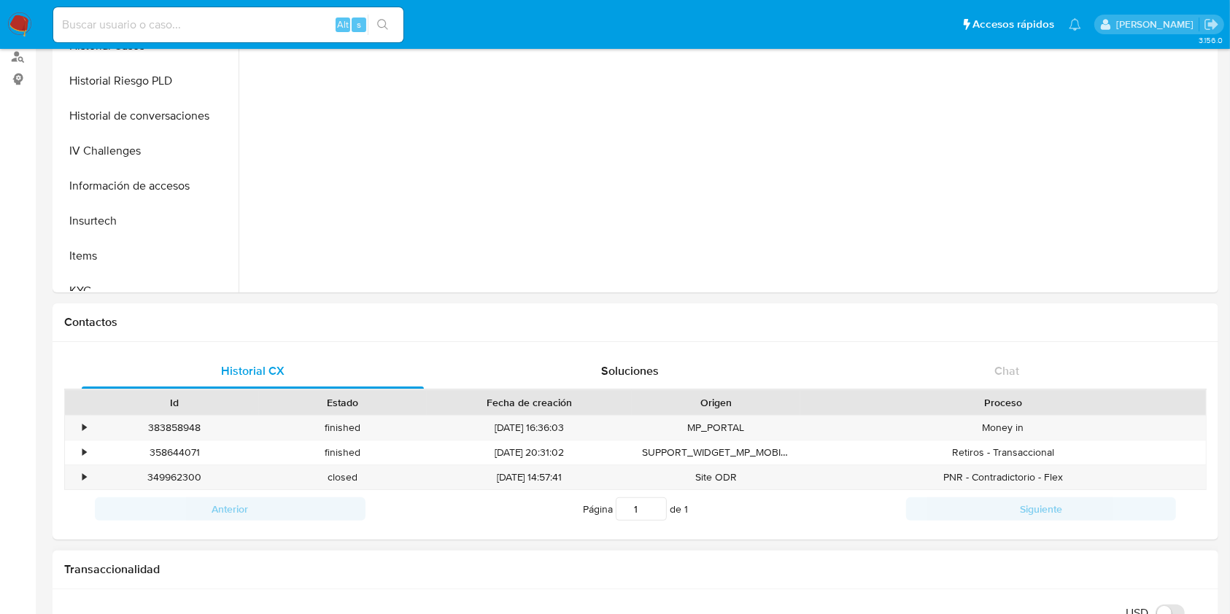
scroll to position [0, 0]
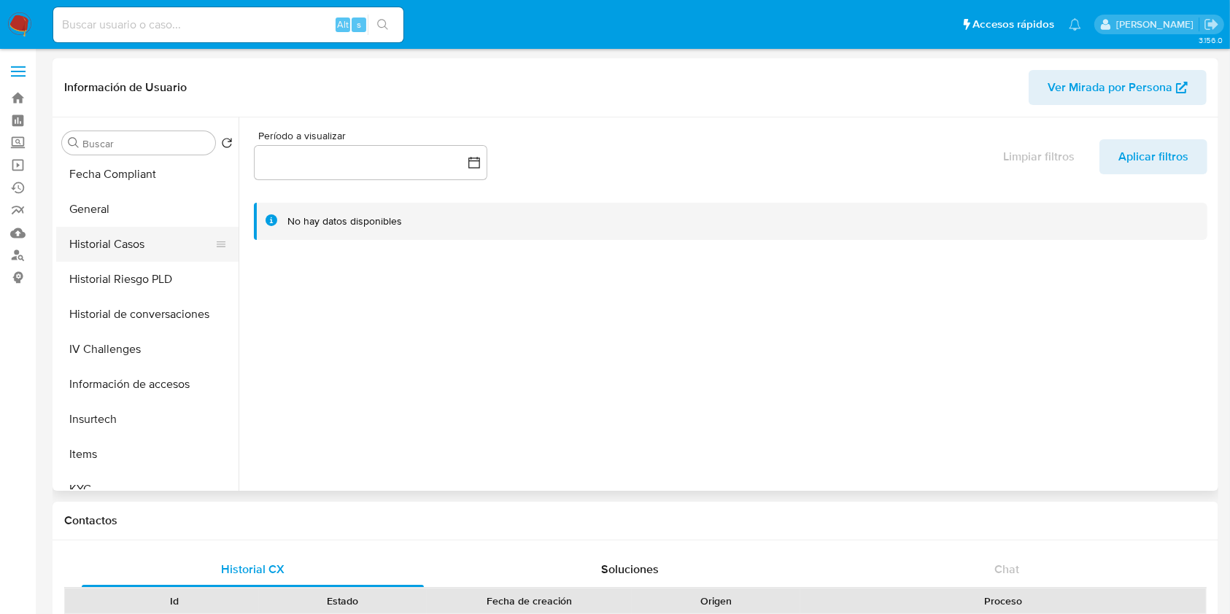
click at [157, 256] on button "Historial Casos" at bounding box center [141, 244] width 171 height 35
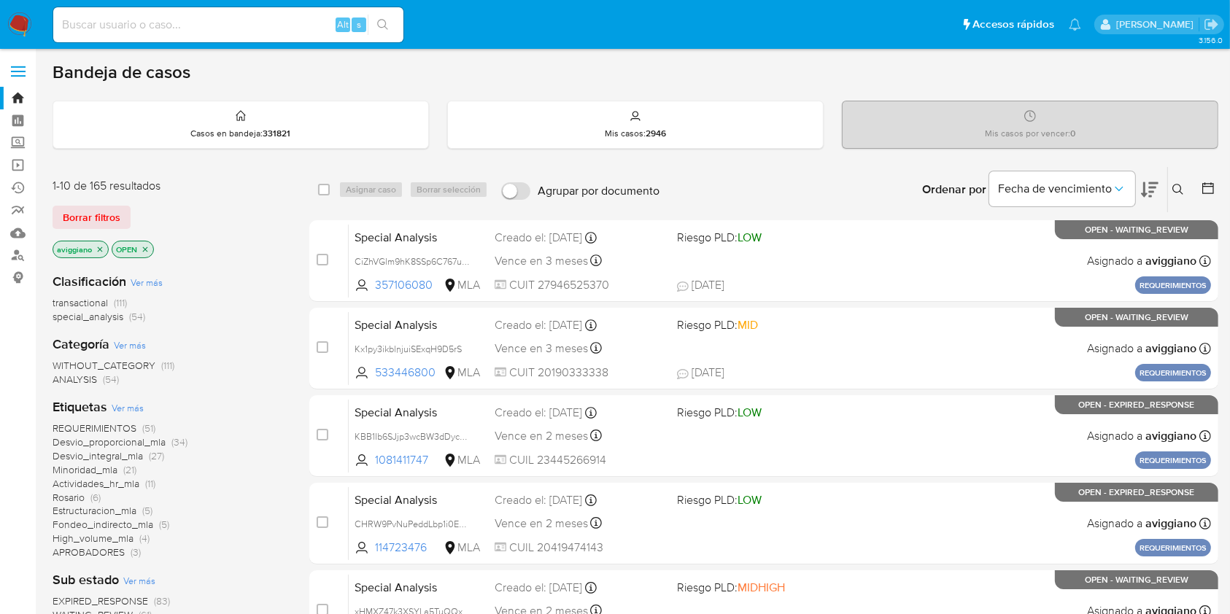
click at [1174, 190] on icon at bounding box center [1178, 190] width 12 height 12
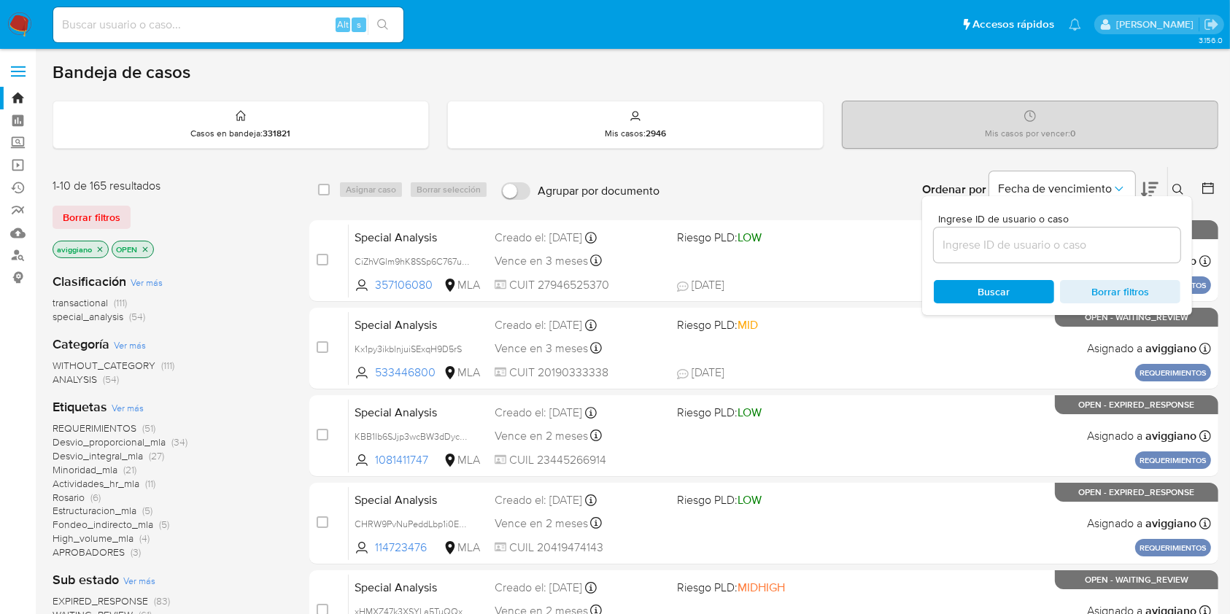
click at [1130, 239] on input at bounding box center [1057, 245] width 247 height 19
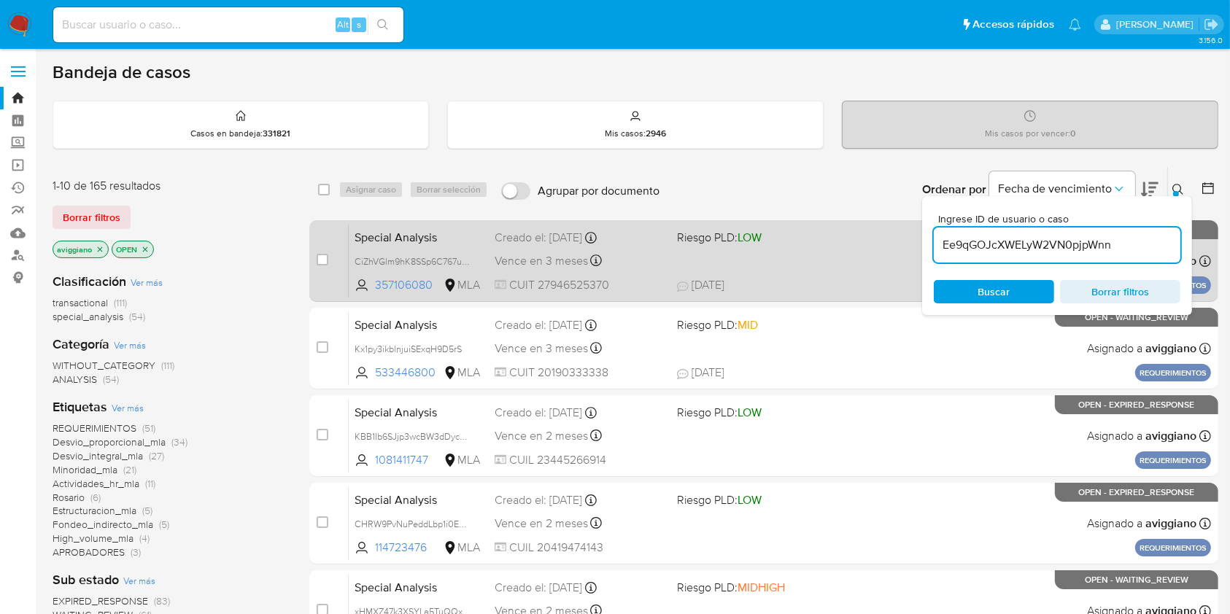
type input "Ee9qGOJcXWELyW2VN0pjpWnn"
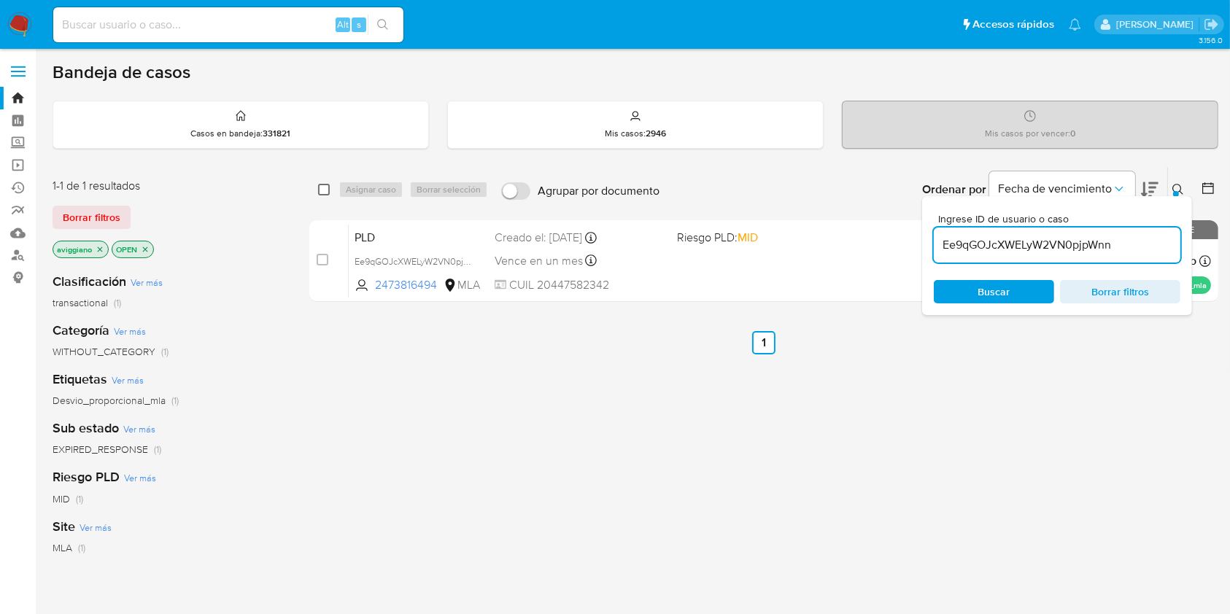
click at [323, 190] on input "checkbox" at bounding box center [324, 190] width 12 height 12
checkbox input "true"
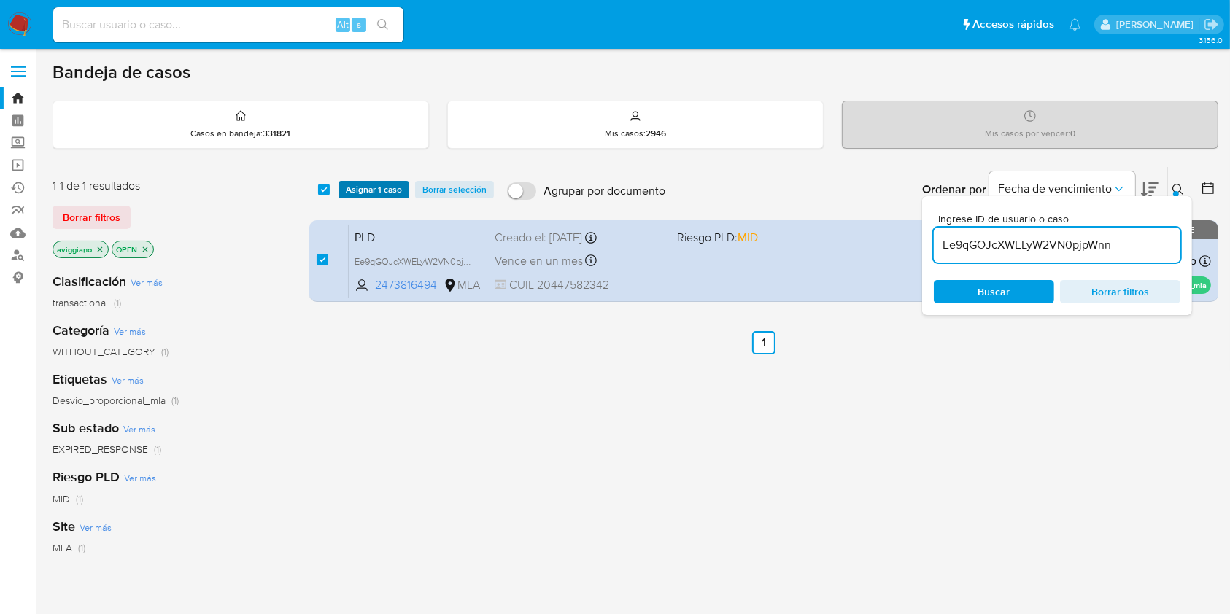
click at [348, 187] on span "Asignar 1 caso" at bounding box center [374, 189] width 56 height 15
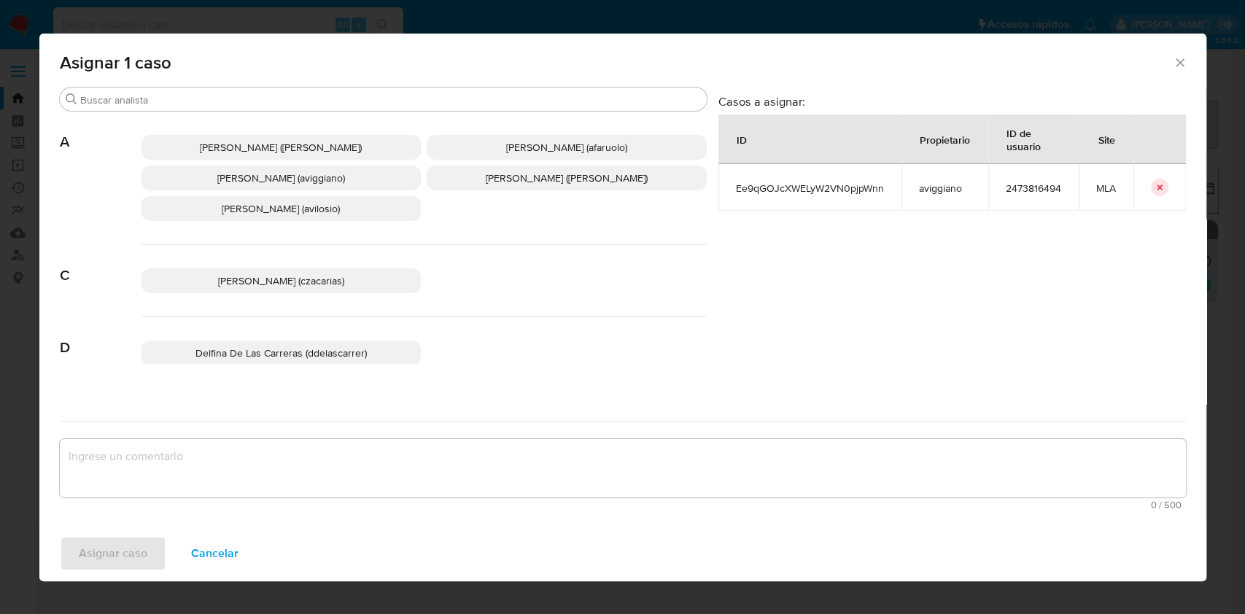
click at [237, 179] on span "[PERSON_NAME] (aviggiano)" at bounding box center [281, 178] width 128 height 15
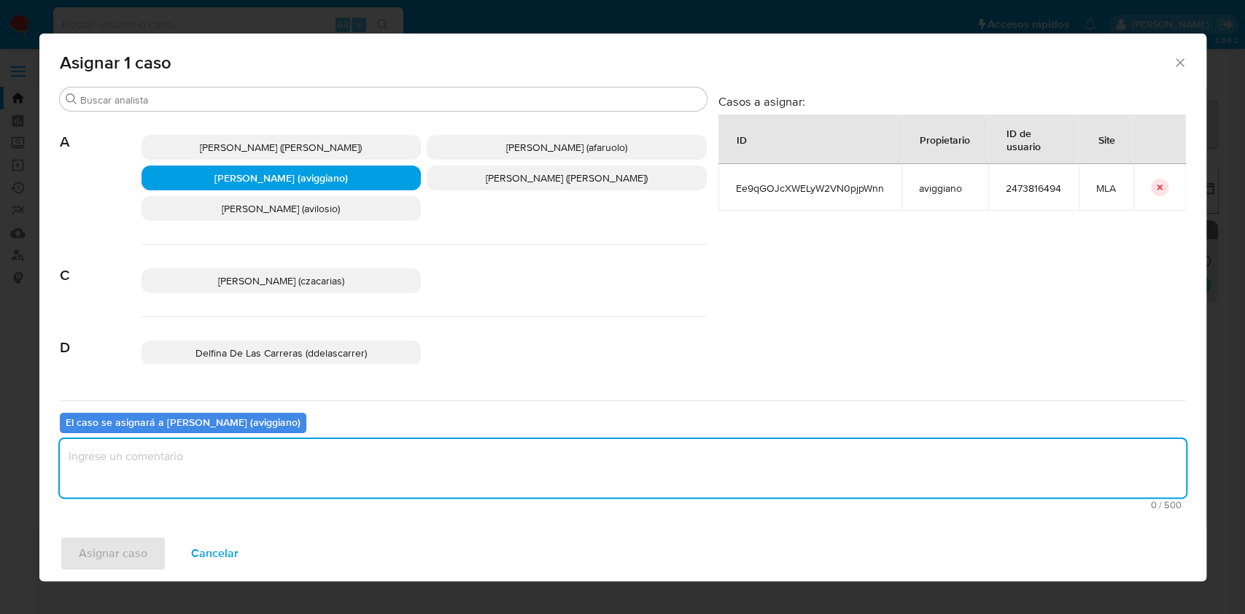
drag, startPoint x: 173, startPoint y: 454, endPoint x: 128, endPoint y: 496, distance: 61.9
click at [170, 454] on textarea "assign-modal" at bounding box center [623, 468] width 1126 height 58
click at [113, 554] on span "Asignar caso" at bounding box center [113, 554] width 69 height 32
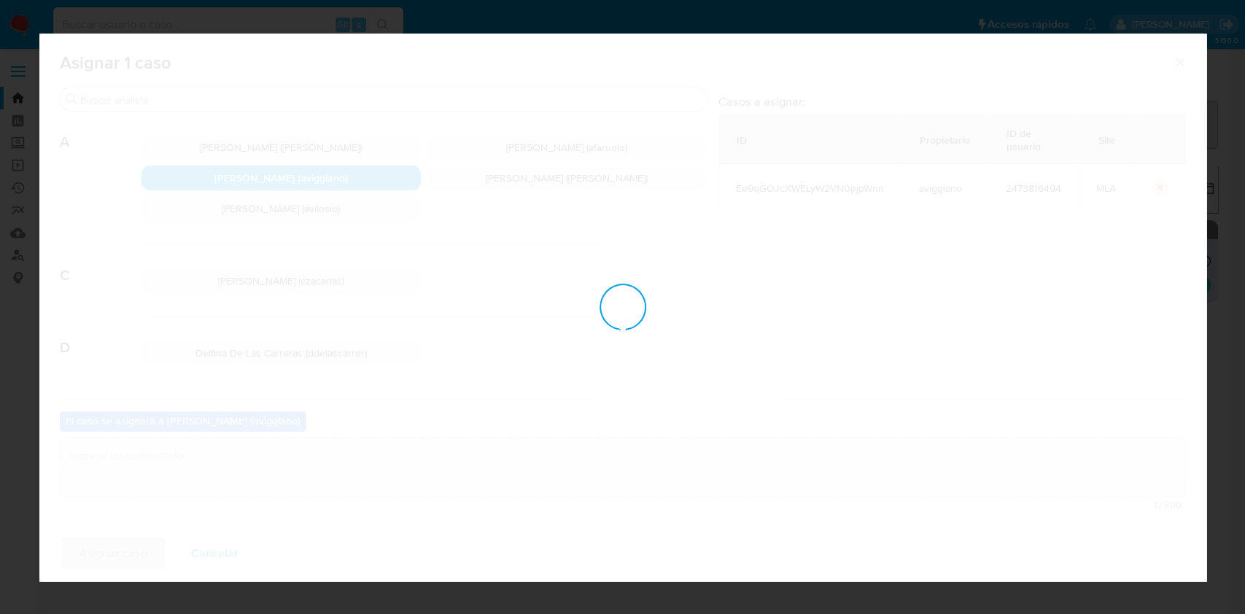
checkbox input "false"
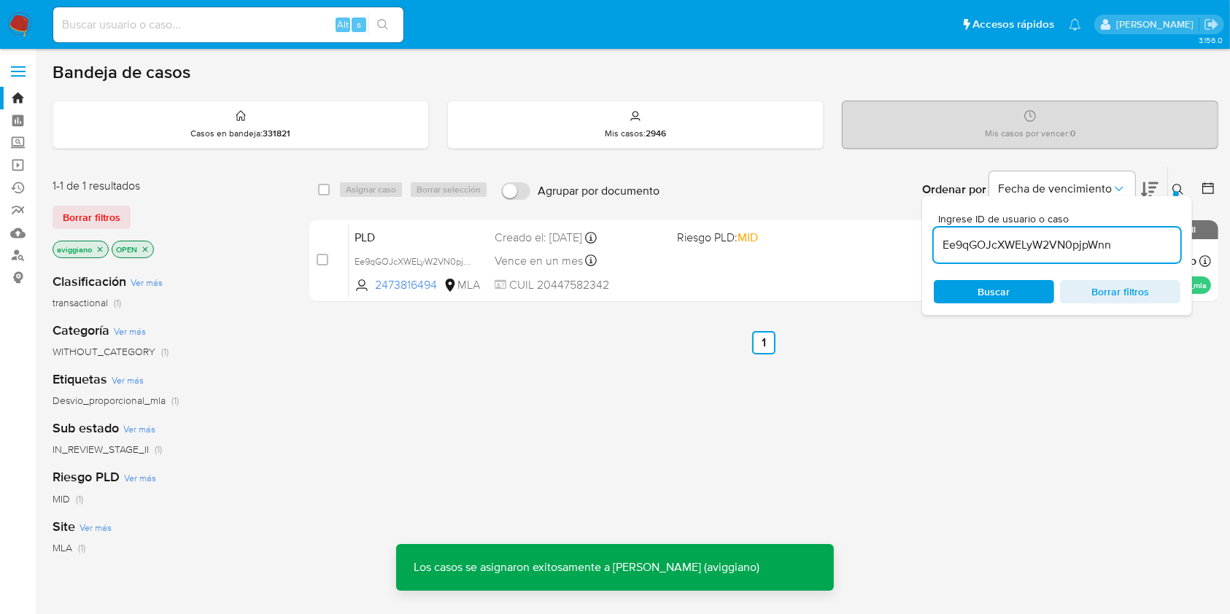
click at [686, 259] on div "PLD Ee9qGOJcXWELyW2VN0pjpWnn 2473816494 MLA Riesgo PLD: MID Creado el: 12/07/20…" at bounding box center [780, 261] width 862 height 74
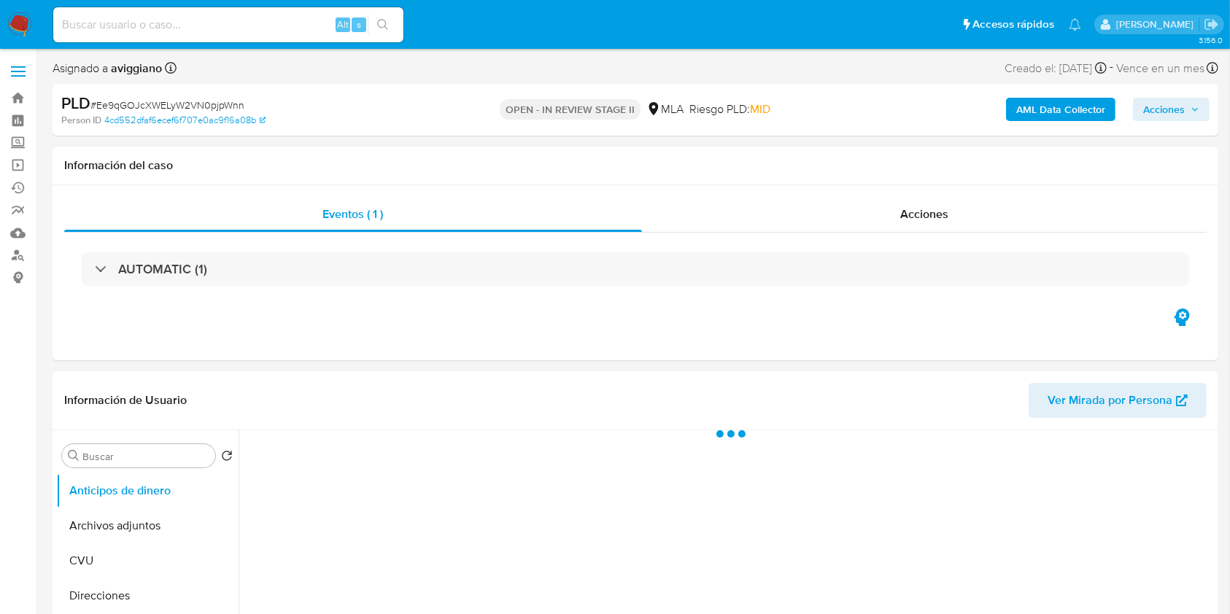
click at [1200, 108] on button "Acciones" at bounding box center [1171, 109] width 77 height 23
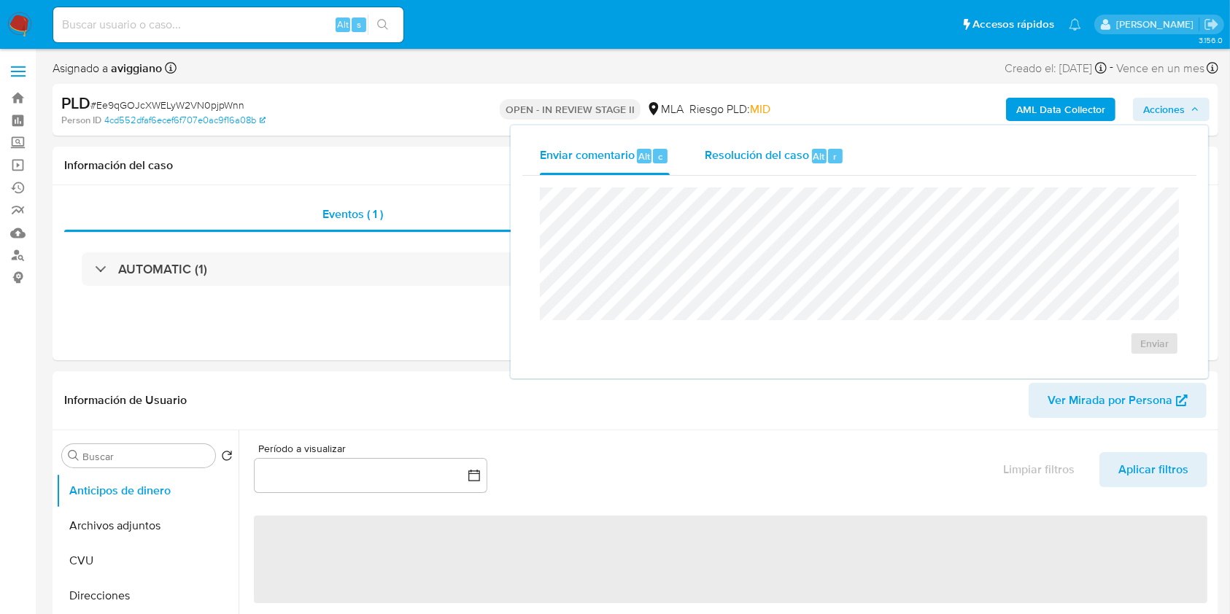
select select "10"
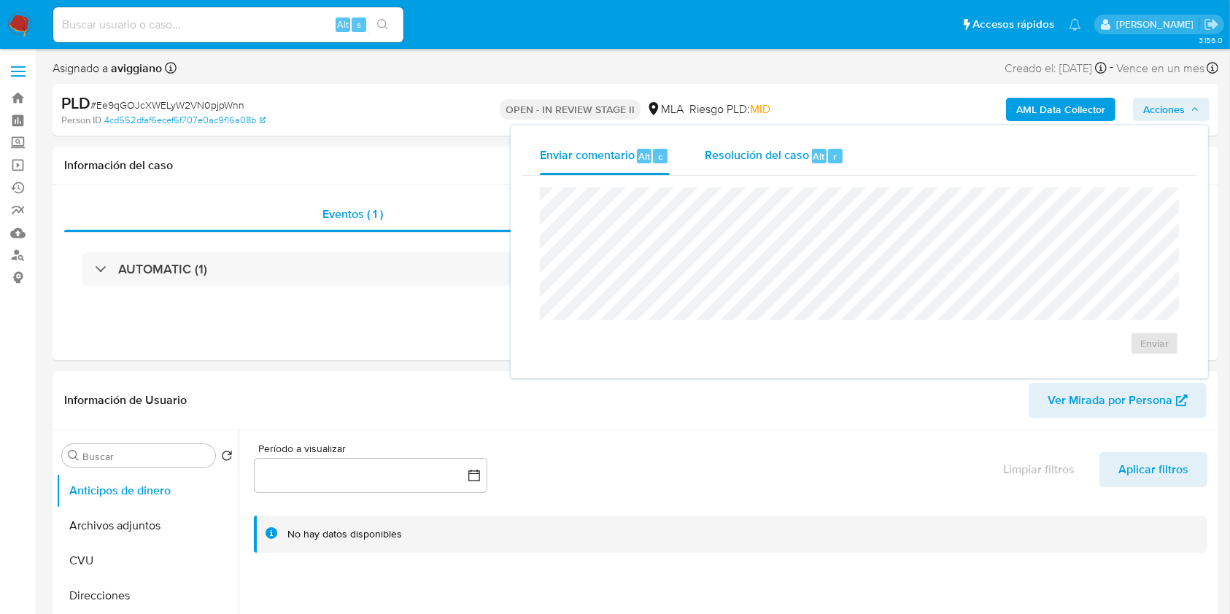
drag, startPoint x: 734, startPoint y: 158, endPoint x: 729, endPoint y: 171, distance: 13.1
click at [734, 159] on span "Resolución del caso" at bounding box center [757, 155] width 104 height 17
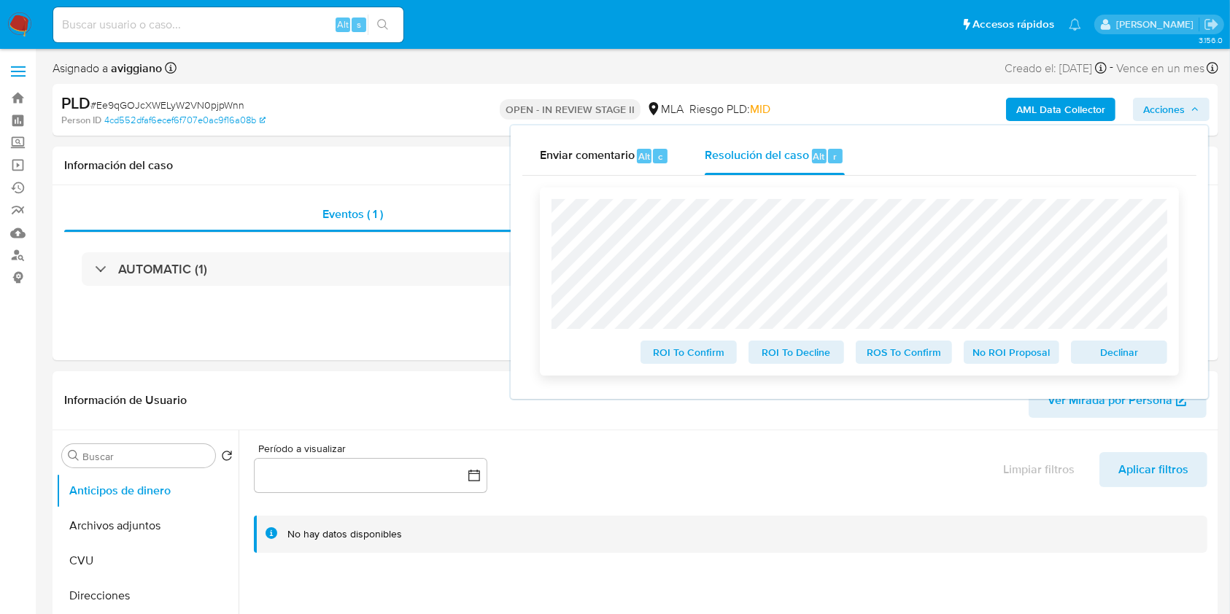
click at [1101, 360] on span "Declinar" at bounding box center [1119, 352] width 76 height 20
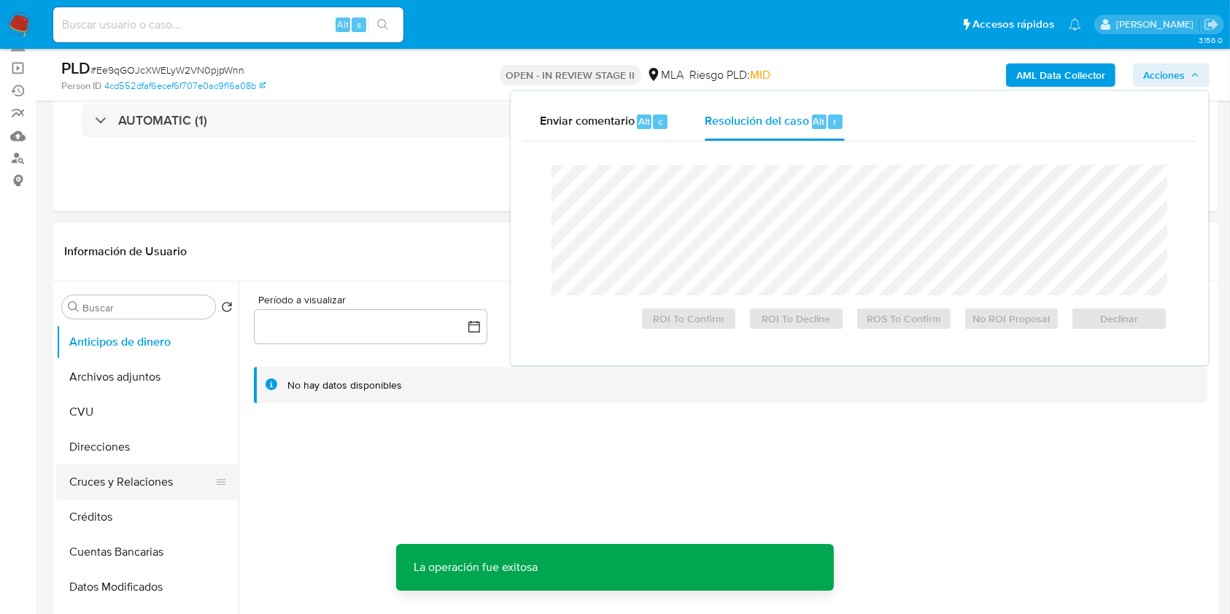
scroll to position [194, 0]
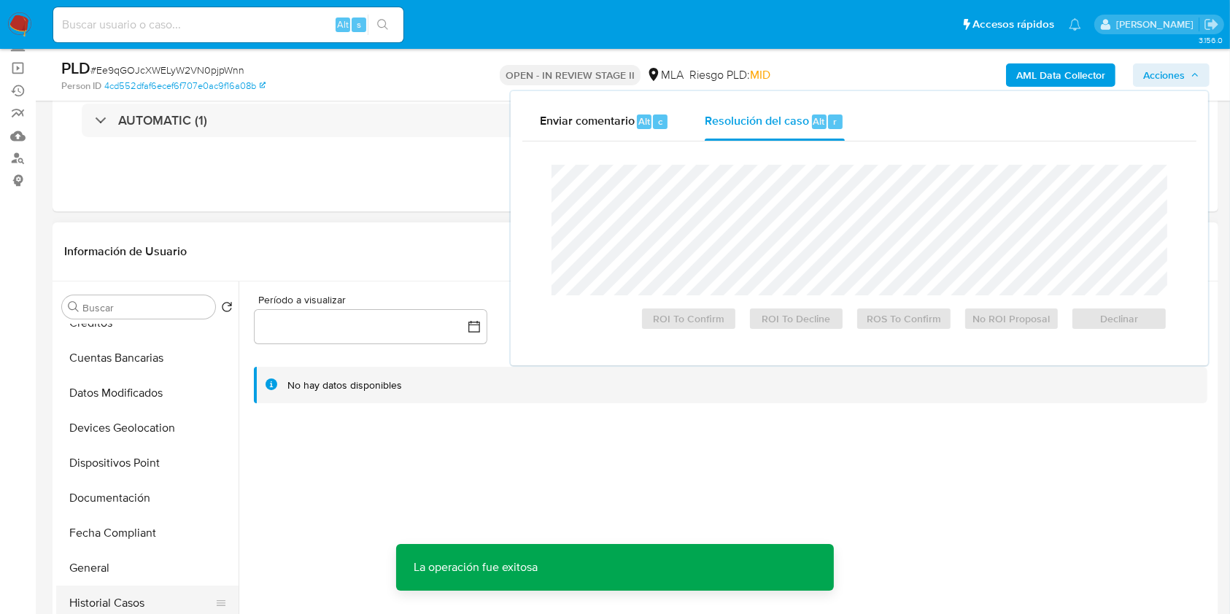
click at [104, 592] on button "Historial Casos" at bounding box center [141, 603] width 171 height 35
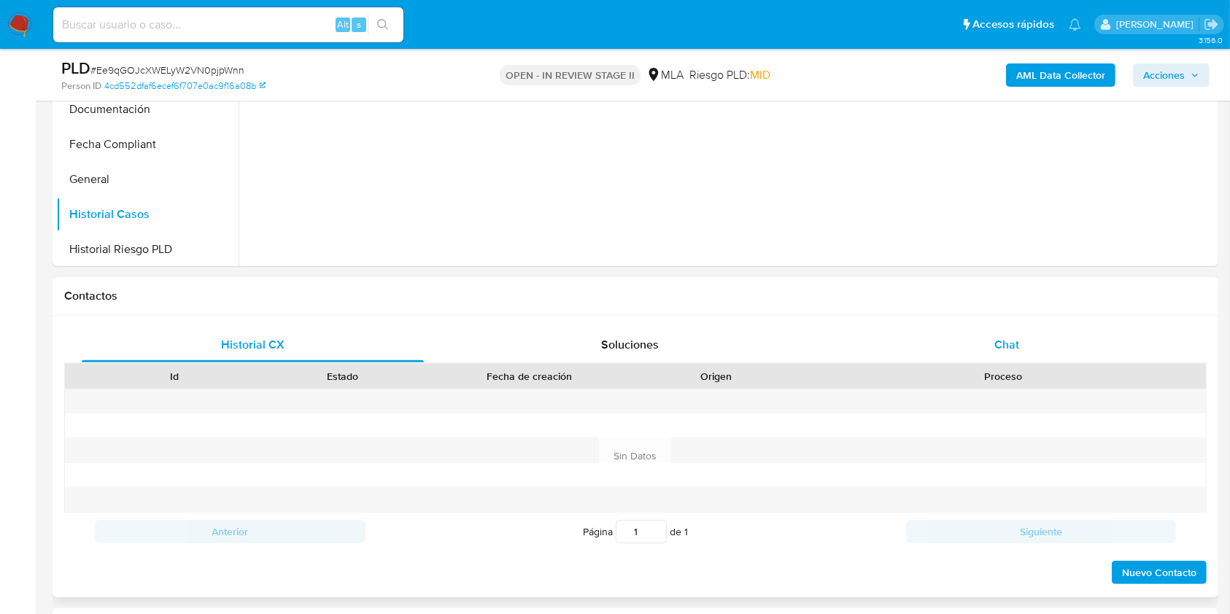
click at [988, 352] on div "Chat" at bounding box center [1007, 344] width 342 height 35
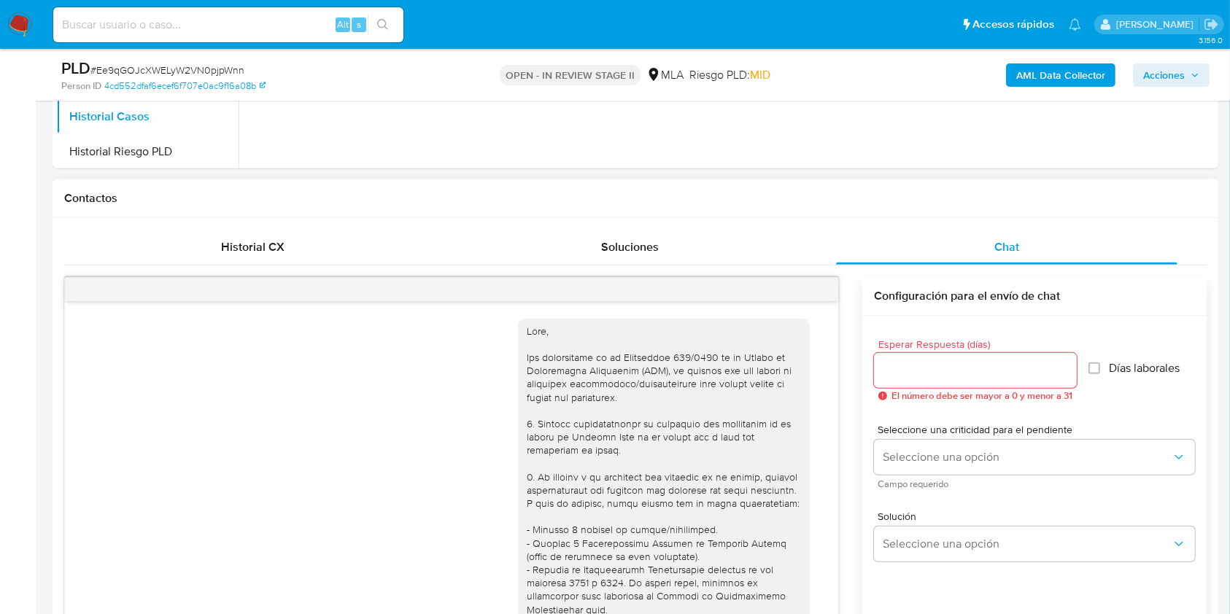
scroll to position [824, 0]
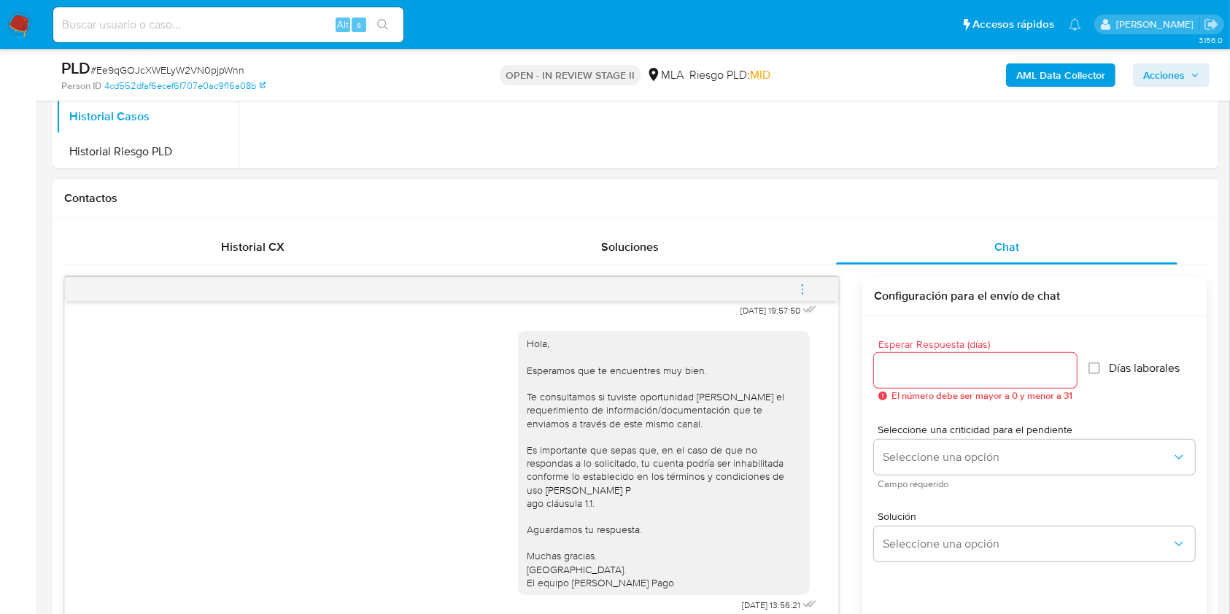
click at [804, 283] on icon "menu-action" at bounding box center [802, 289] width 13 height 13
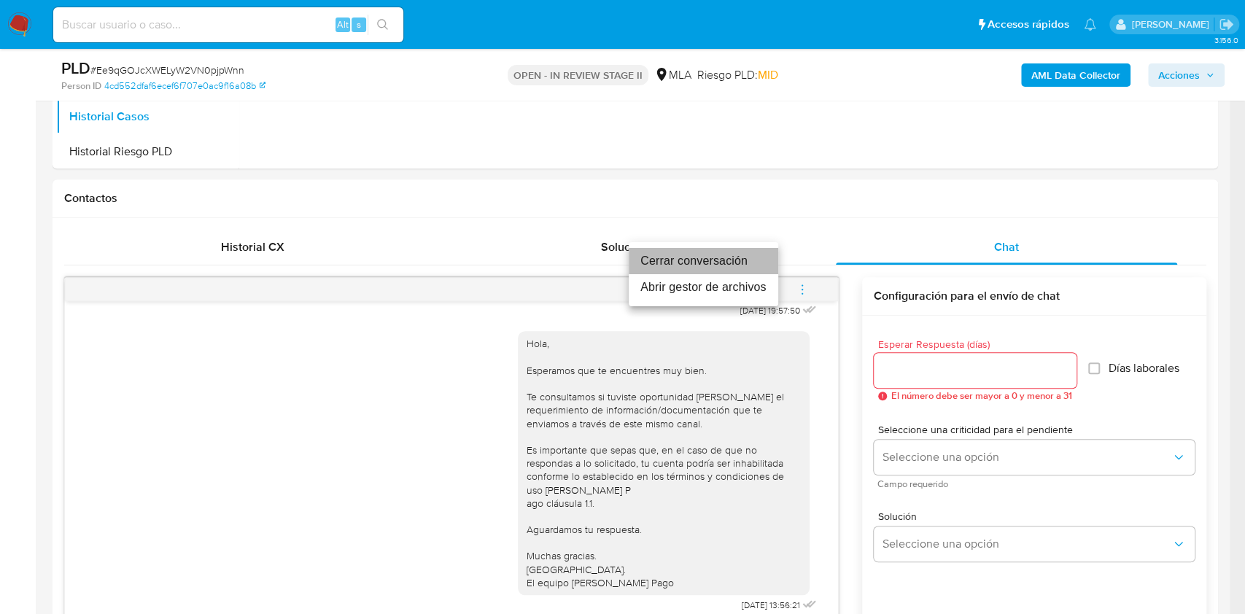
click at [711, 268] on li "Cerrar conversación" at bounding box center [704, 261] width 150 height 26
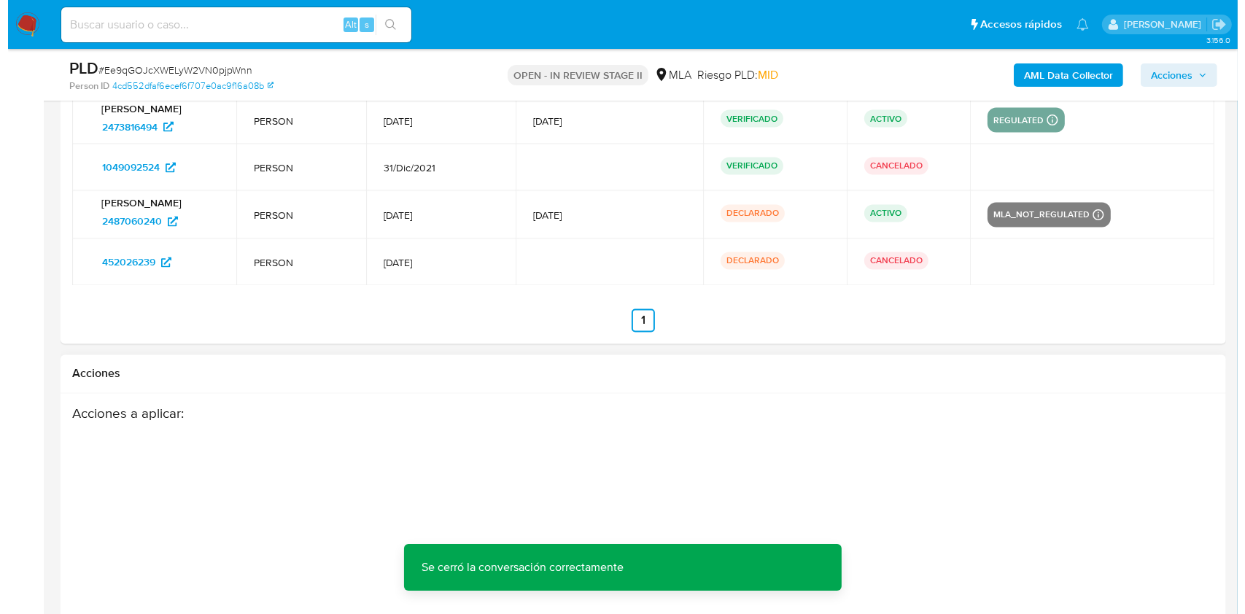
scroll to position [2755, 0]
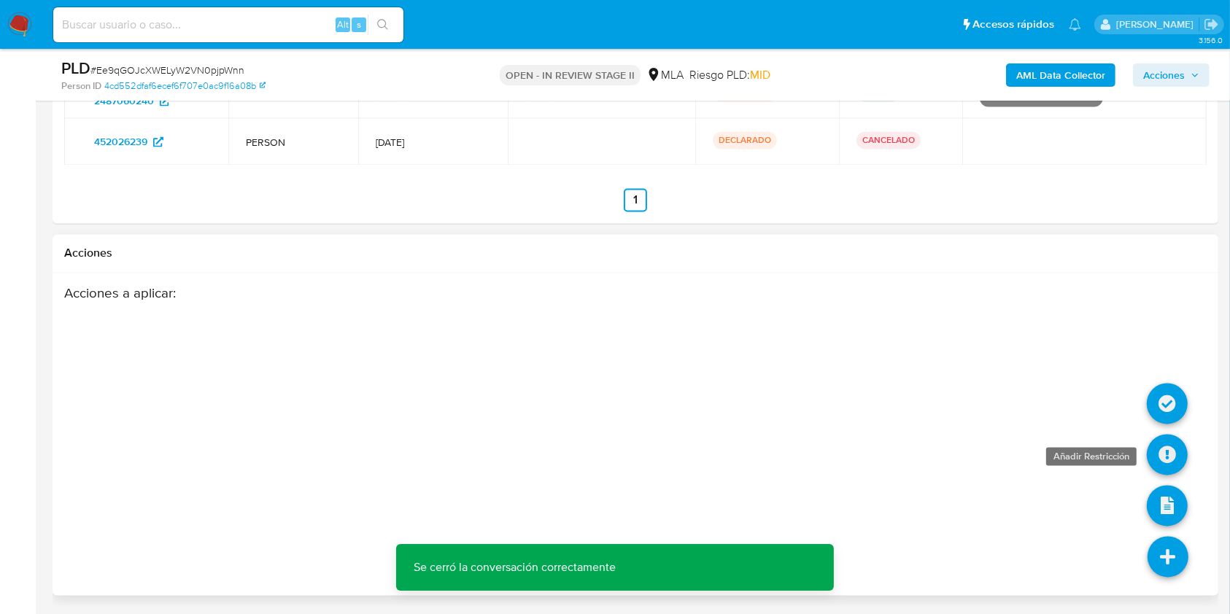
click at [1172, 462] on icon at bounding box center [1167, 455] width 41 height 41
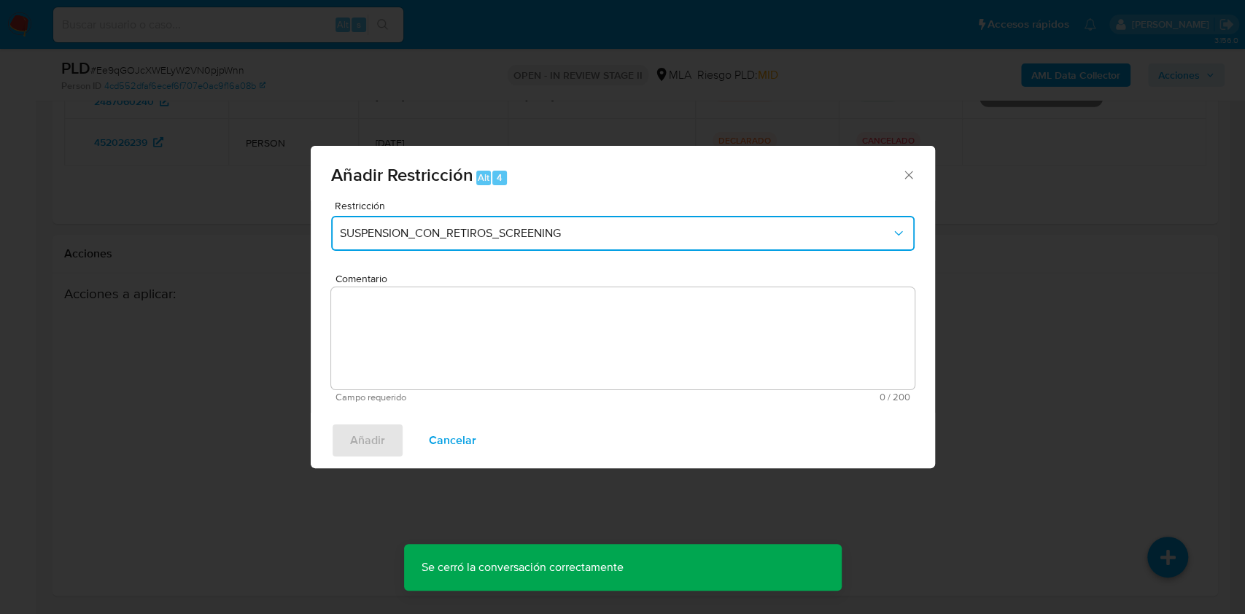
click at [440, 233] on span "SUSPENSION_CON_RETIROS_SCREENING" at bounding box center [615, 233] width 551 height 15
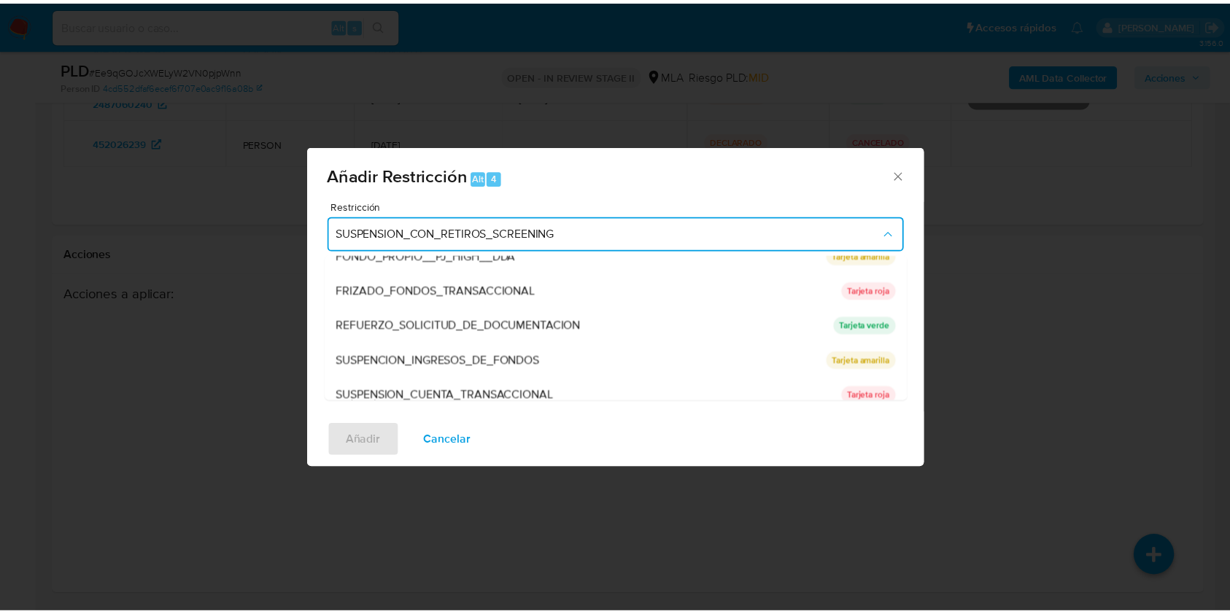
scroll to position [292, 0]
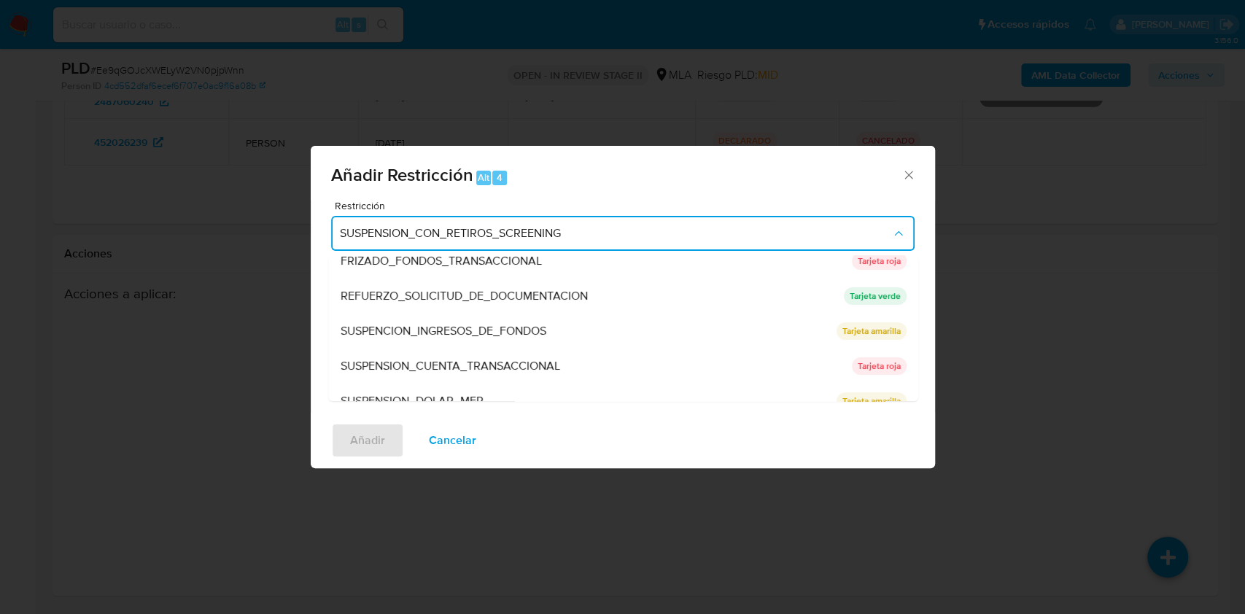
click at [425, 364] on span "SUSPENSION_CUENTA_TRANSACCIONAL" at bounding box center [450, 366] width 220 height 15
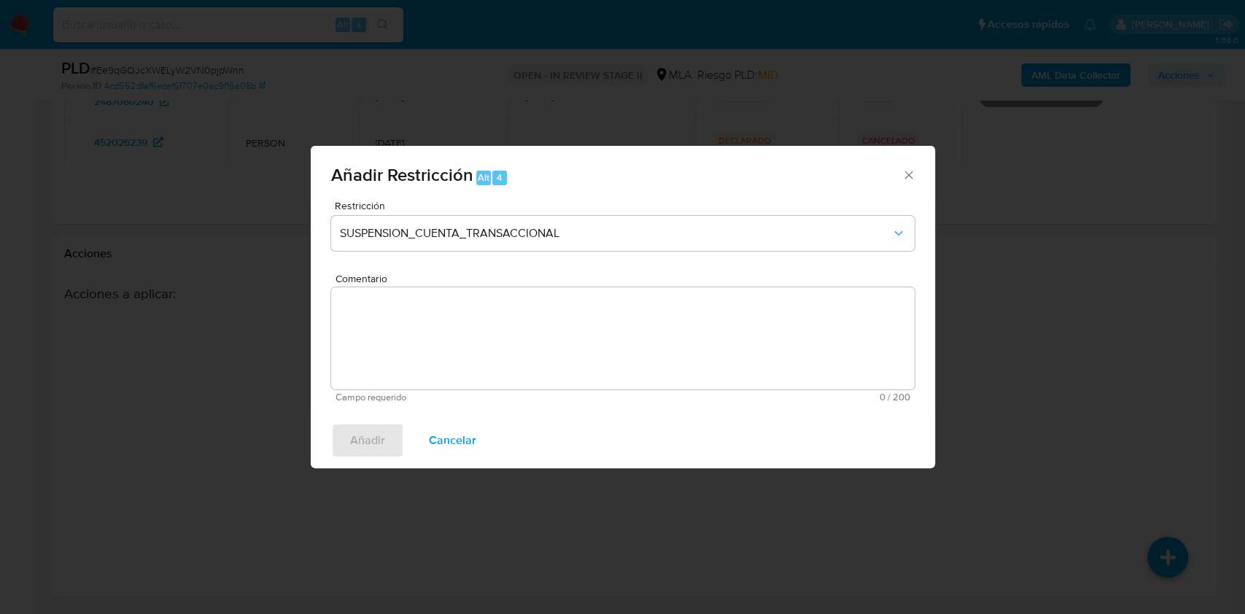
click at [430, 354] on textarea "Comentario" at bounding box center [622, 338] width 583 height 102
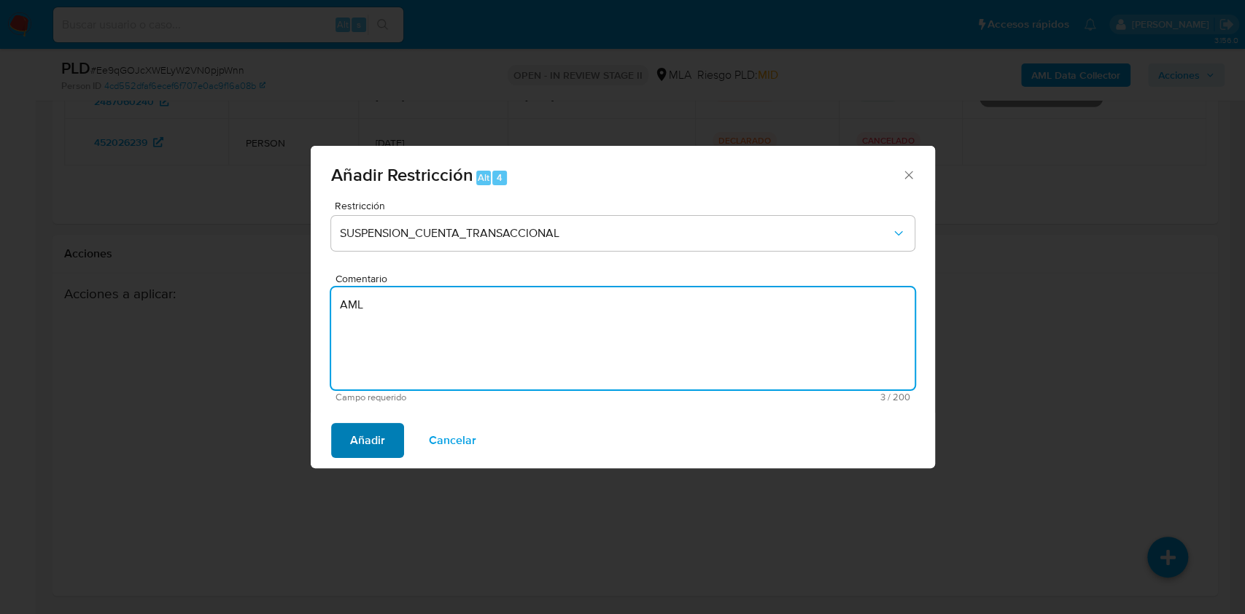
type textarea "AML"
click at [381, 436] on span "Añadir" at bounding box center [367, 440] width 35 height 32
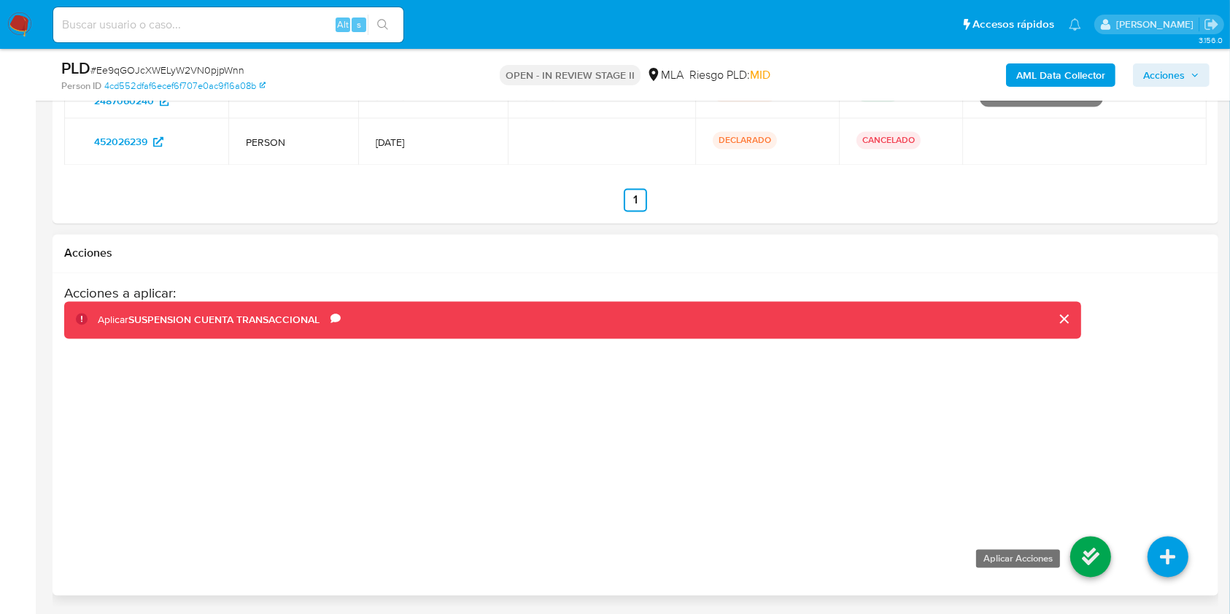
click at [1091, 549] on icon at bounding box center [1090, 557] width 41 height 41
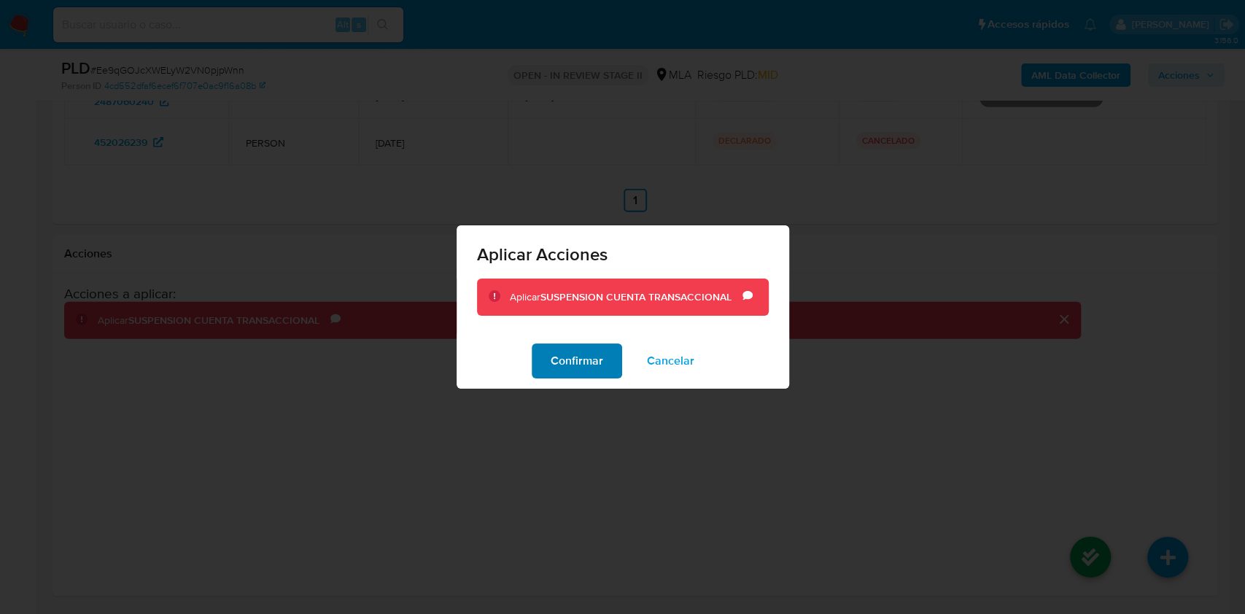
click at [563, 360] on span "Confirmar" at bounding box center [577, 361] width 53 height 32
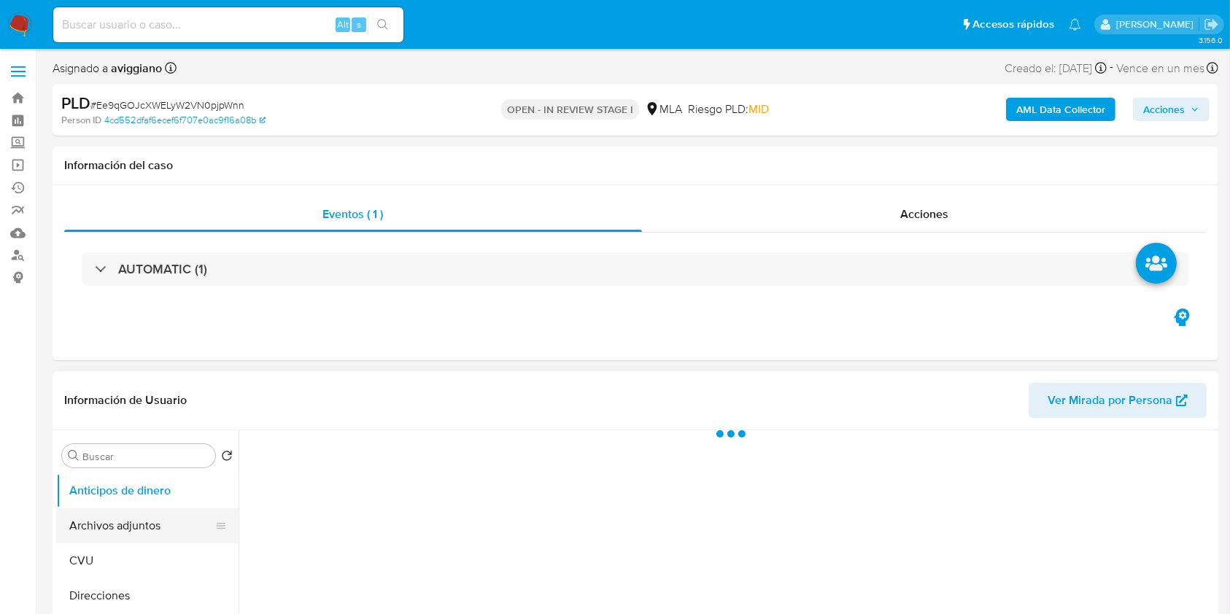
click at [130, 511] on button "Archivos adjuntos" at bounding box center [141, 525] width 171 height 35
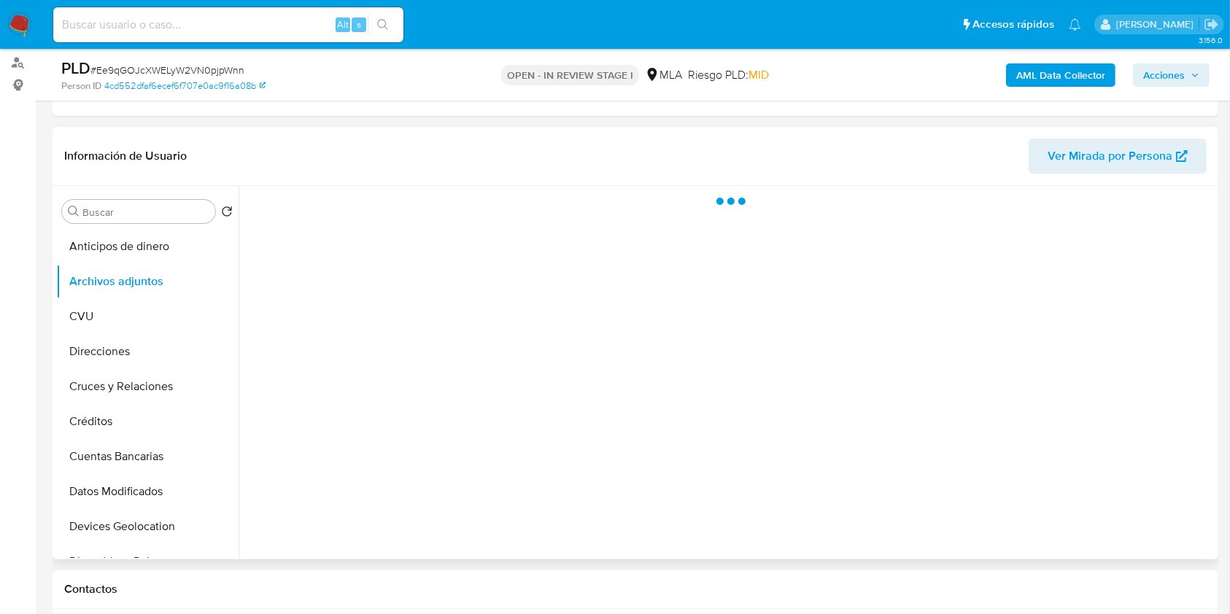
scroll to position [194, 0]
select select "10"
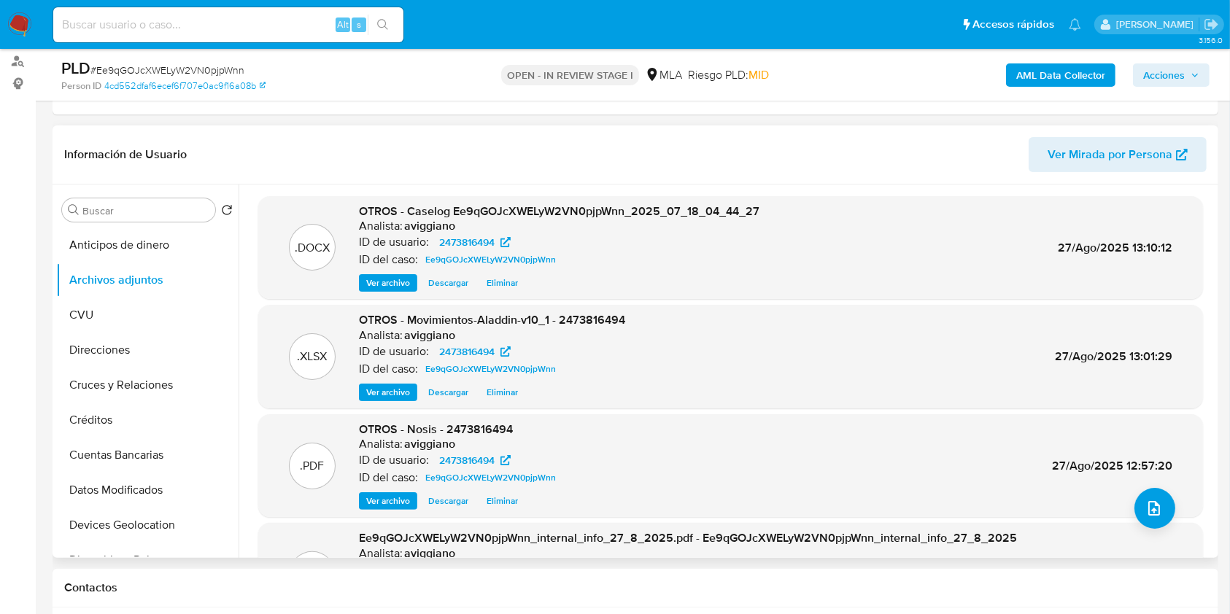
click at [1162, 85] on span "Acciones" at bounding box center [1164, 74] width 42 height 23
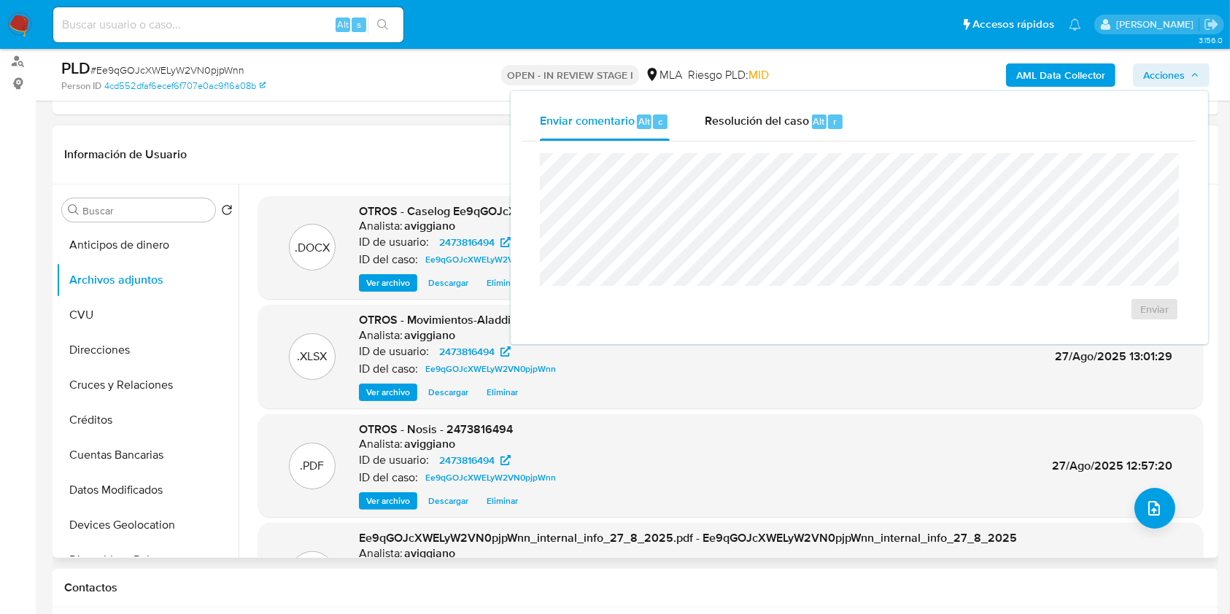
click at [737, 140] on div "Enviar comentario Alt c Resolución del caso Alt r Enviar" at bounding box center [859, 218] width 674 height 230
drag, startPoint x: 729, startPoint y: 137, endPoint x: 718, endPoint y: 145, distance: 14.2
click at [729, 137] on div "Resolución del caso Alt r" at bounding box center [774, 122] width 139 height 38
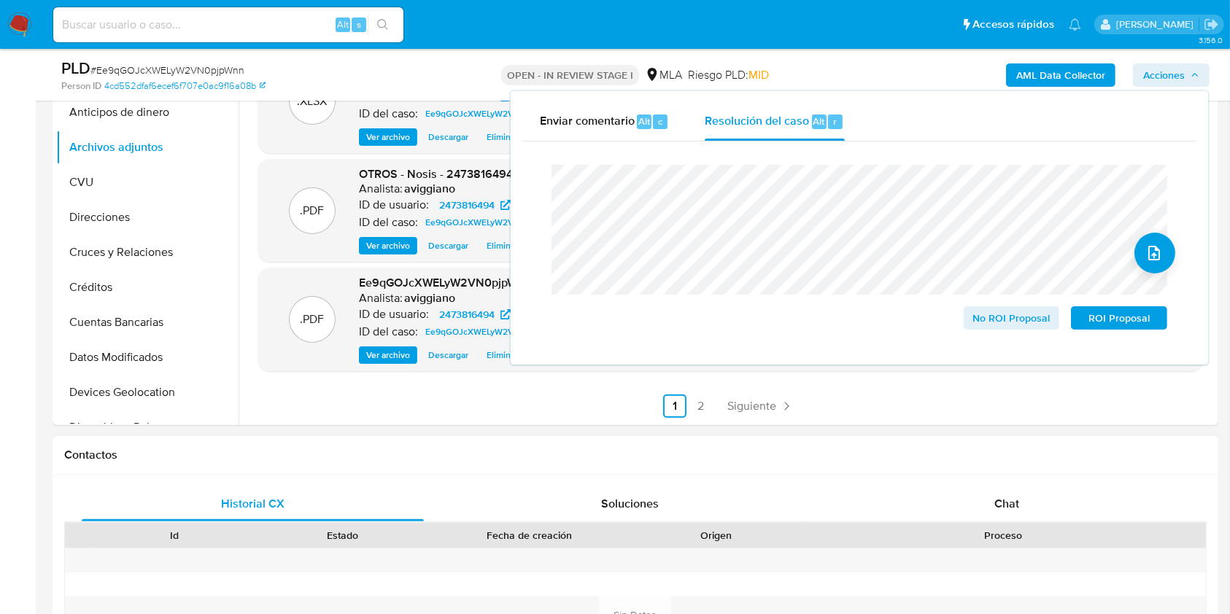
scroll to position [389, 0]
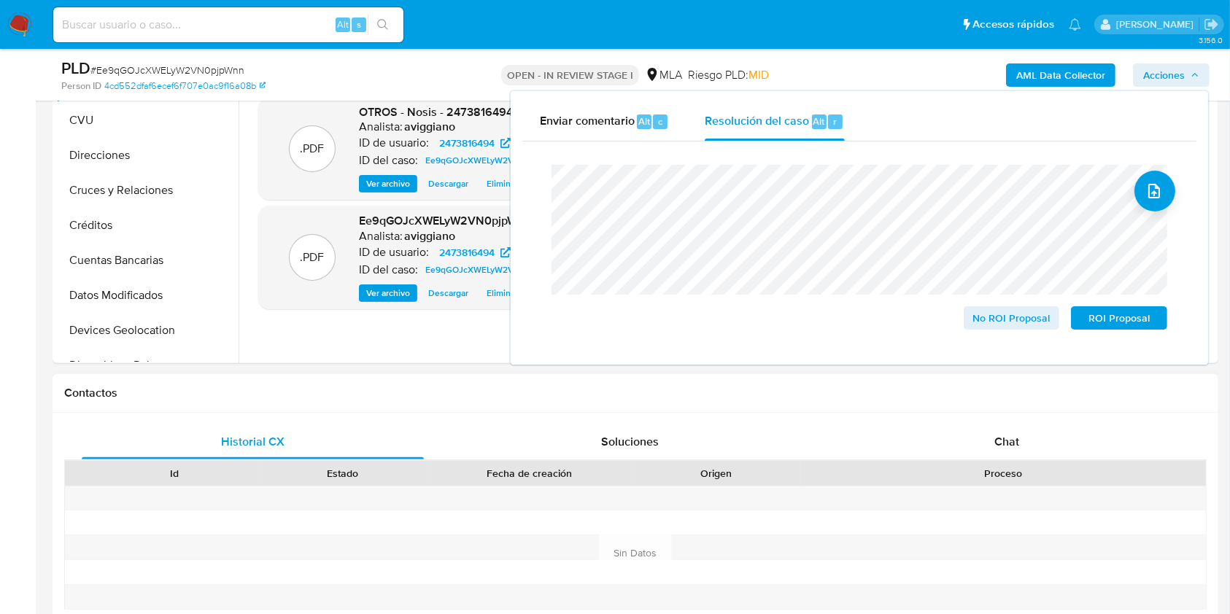
click at [1001, 460] on div "Id Estado Fecha de creación Origen Proceso" at bounding box center [635, 473] width 1142 height 26
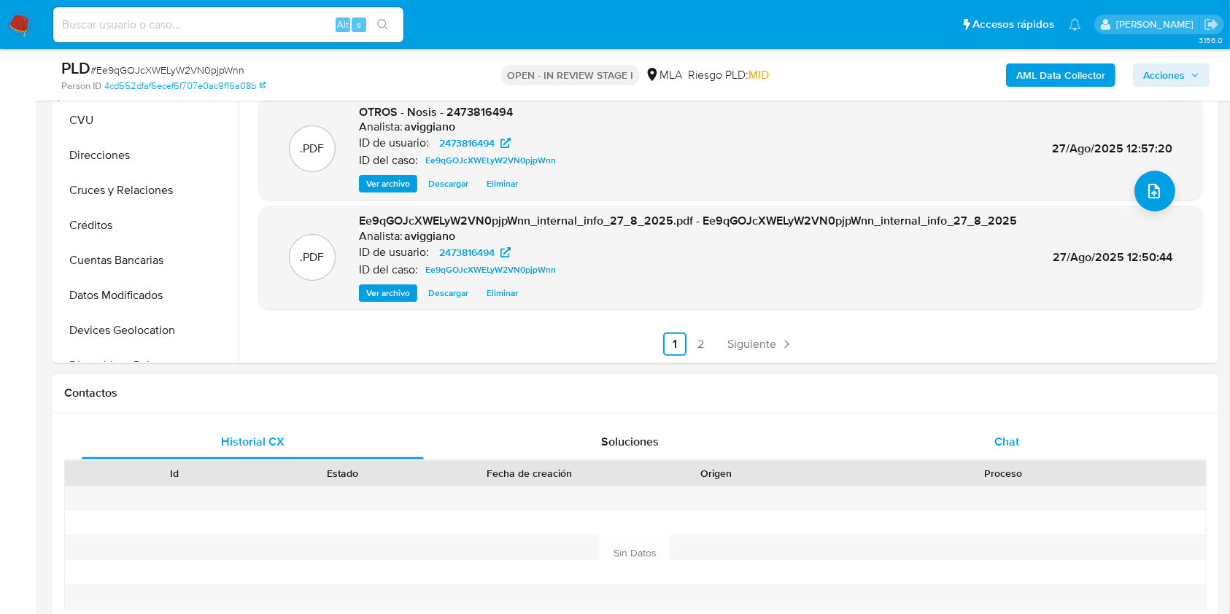
click at [990, 440] on div "Chat" at bounding box center [1007, 441] width 342 height 35
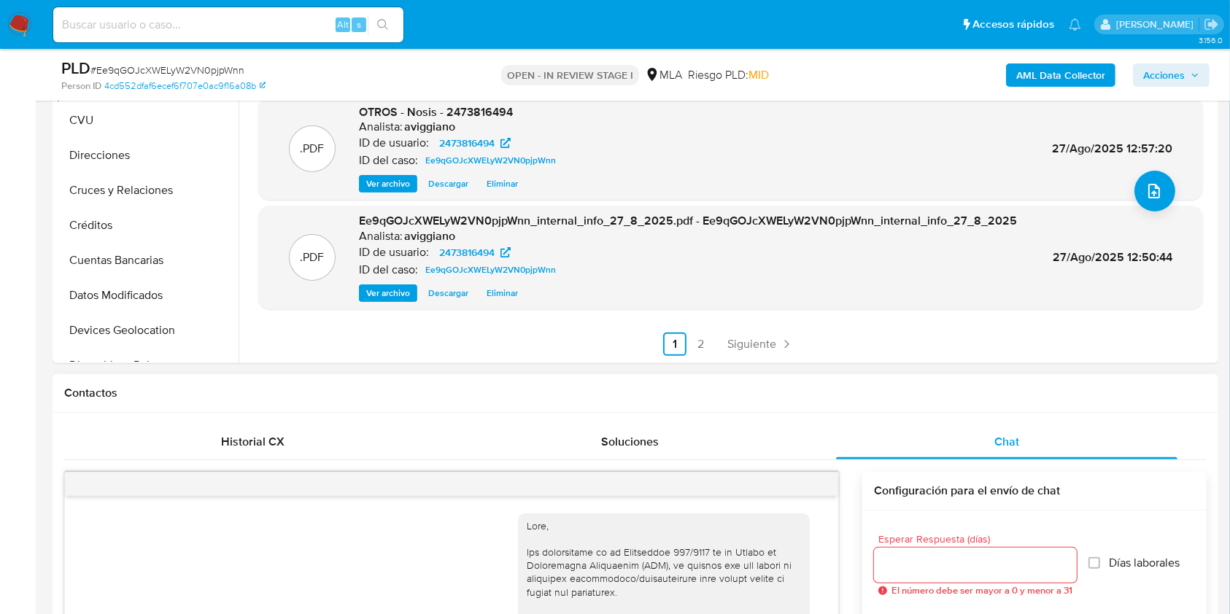
scroll to position [824, 0]
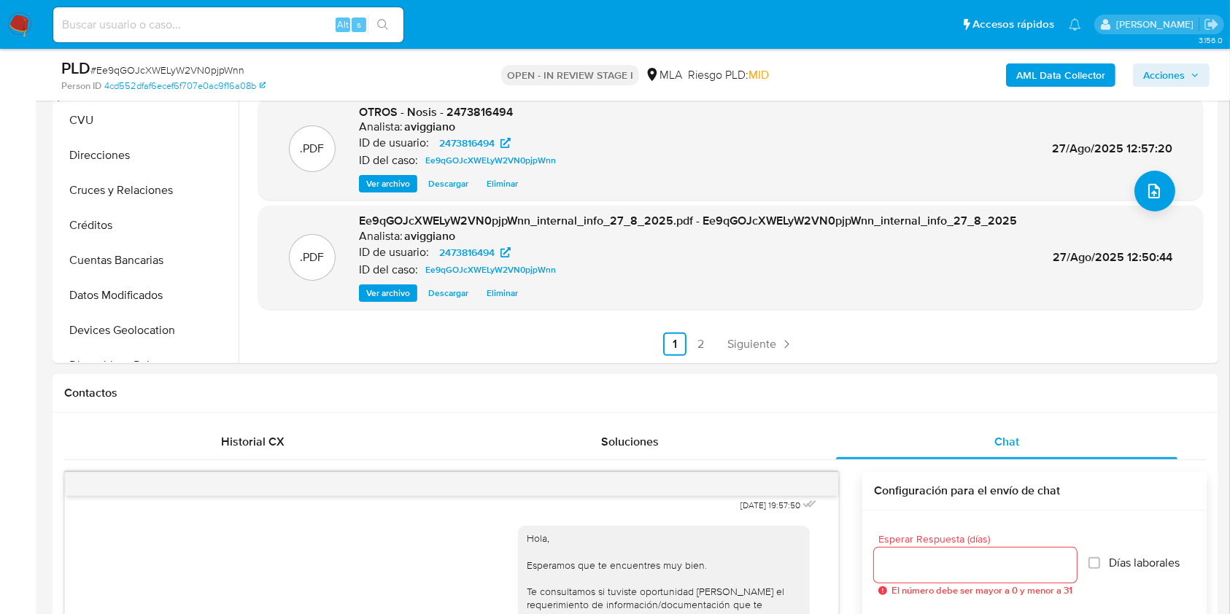
click at [1154, 77] on span "Acciones" at bounding box center [1164, 74] width 42 height 23
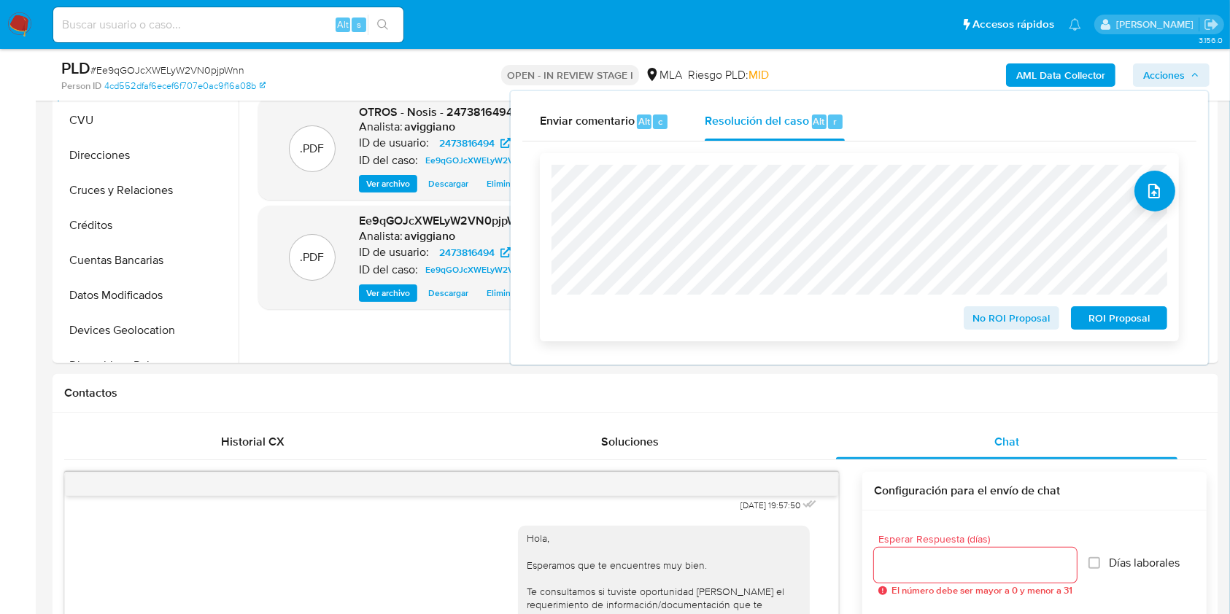
click at [1095, 324] on span "ROI Proposal" at bounding box center [1119, 318] width 76 height 20
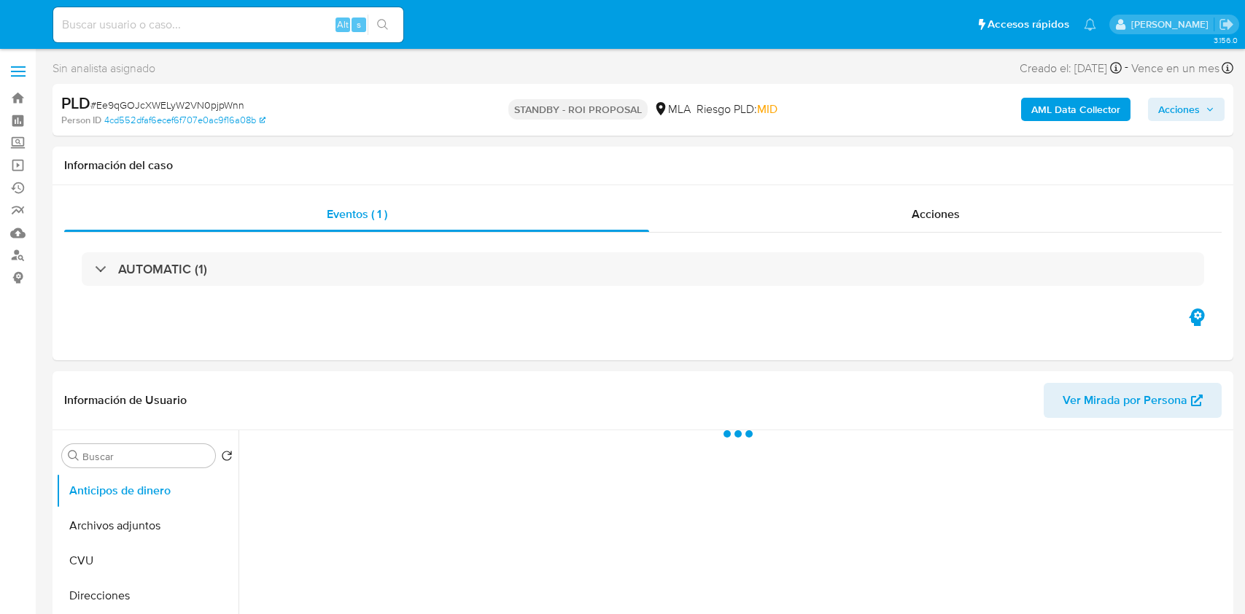
select select "10"
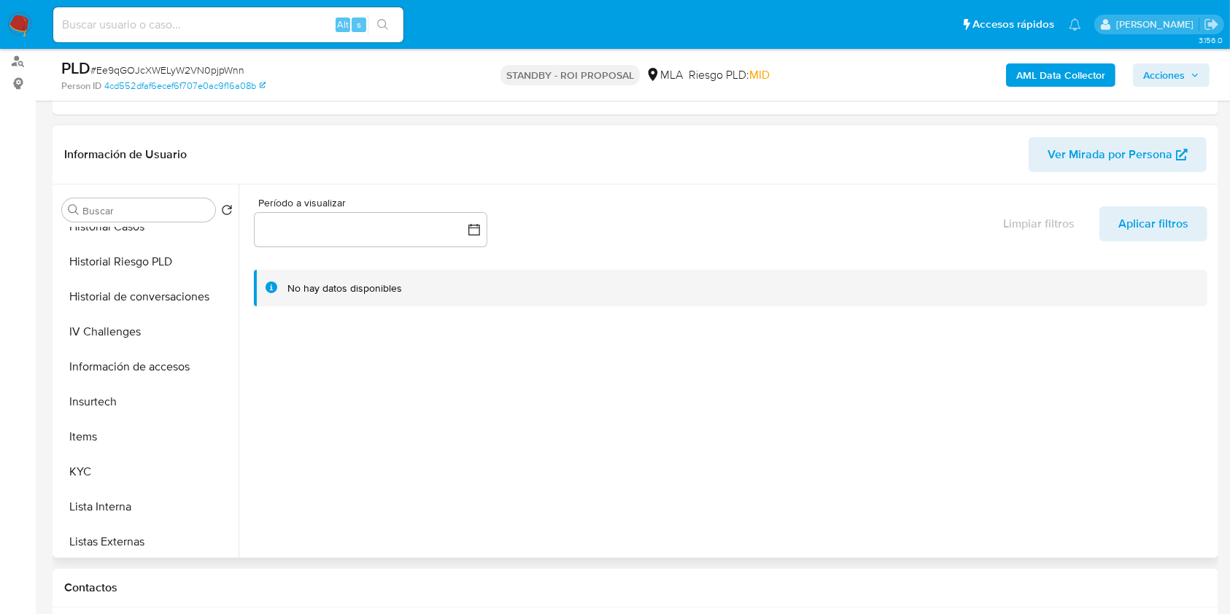
scroll to position [292, 0]
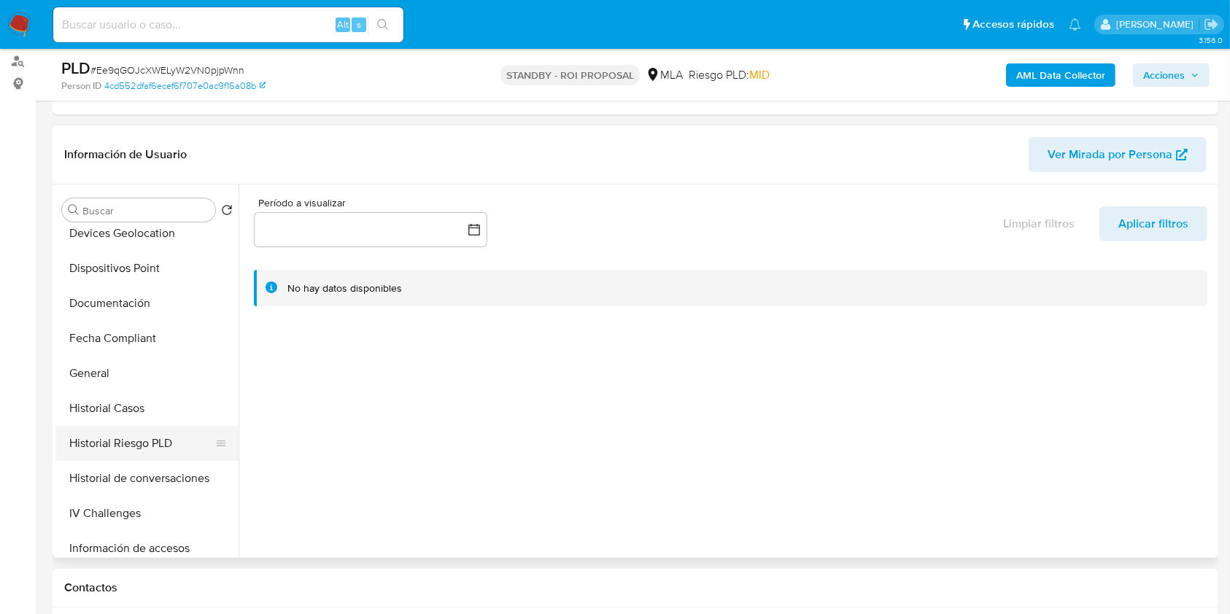
drag, startPoint x: 134, startPoint y: 423, endPoint x: 131, endPoint y: 435, distance: 12.2
click at [134, 425] on ul "Anticipos de dinero Archivos adjuntos CVU Direcciones Cruces y Relaciones Crédi…" at bounding box center [147, 392] width 182 height 329
click at [128, 417] on button "Historial Casos" at bounding box center [141, 408] width 171 height 35
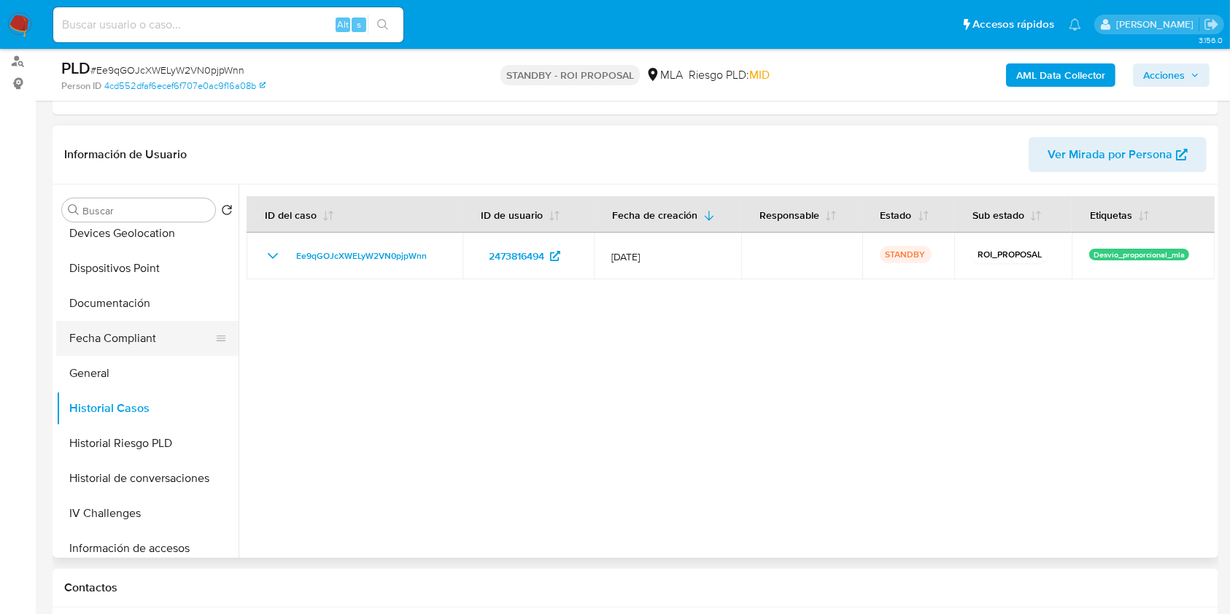
scroll to position [0, 0]
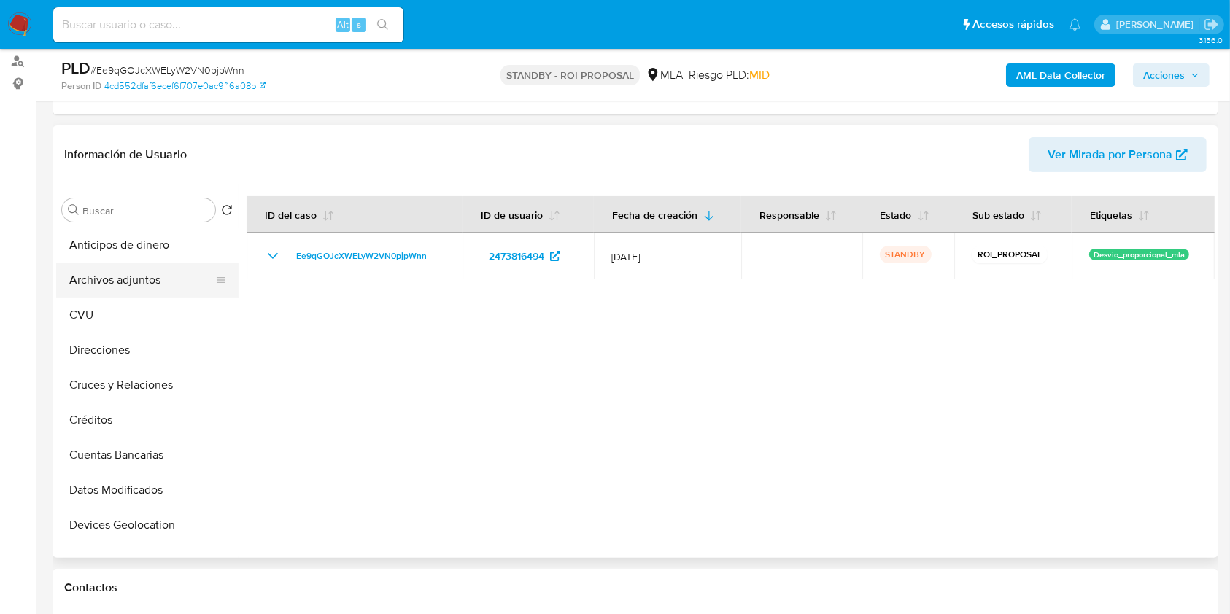
click at [134, 289] on button "Archivos adjuntos" at bounding box center [141, 280] width 171 height 35
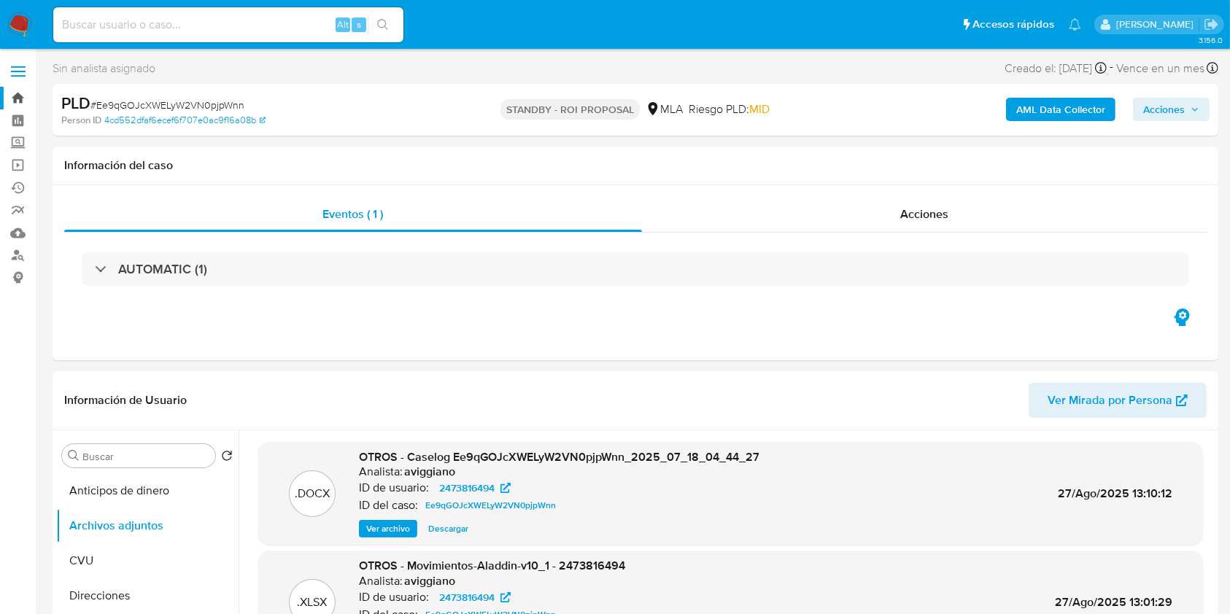
click at [23, 96] on link "Bandeja" at bounding box center [87, 98] width 174 height 23
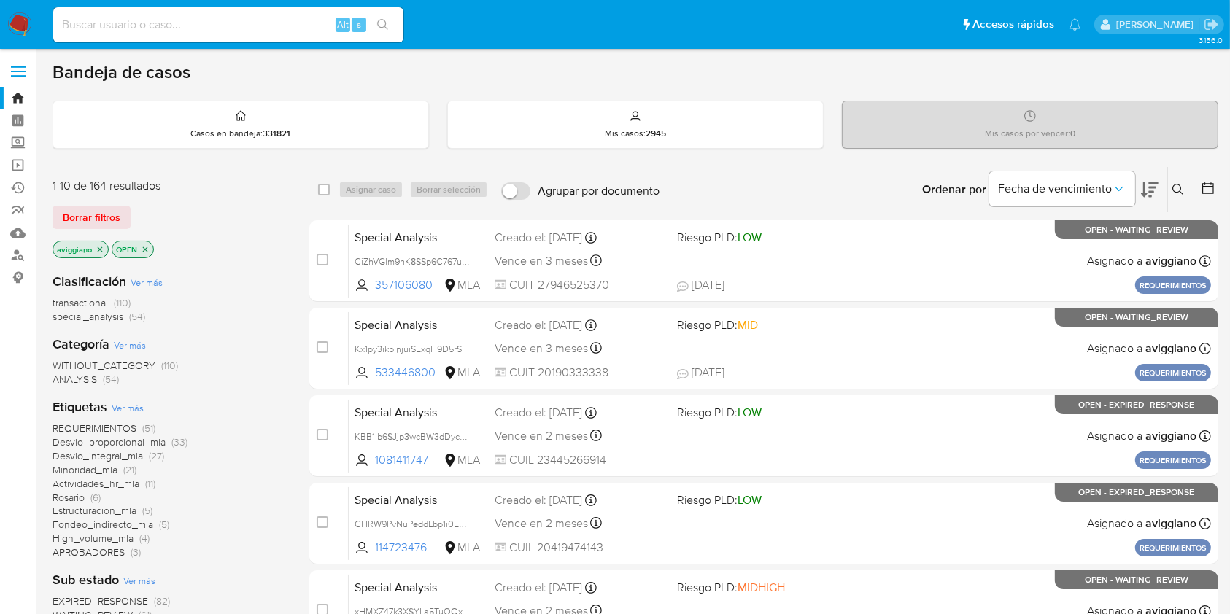
click at [104, 248] on icon "close-filter" at bounding box center [100, 249] width 9 height 9
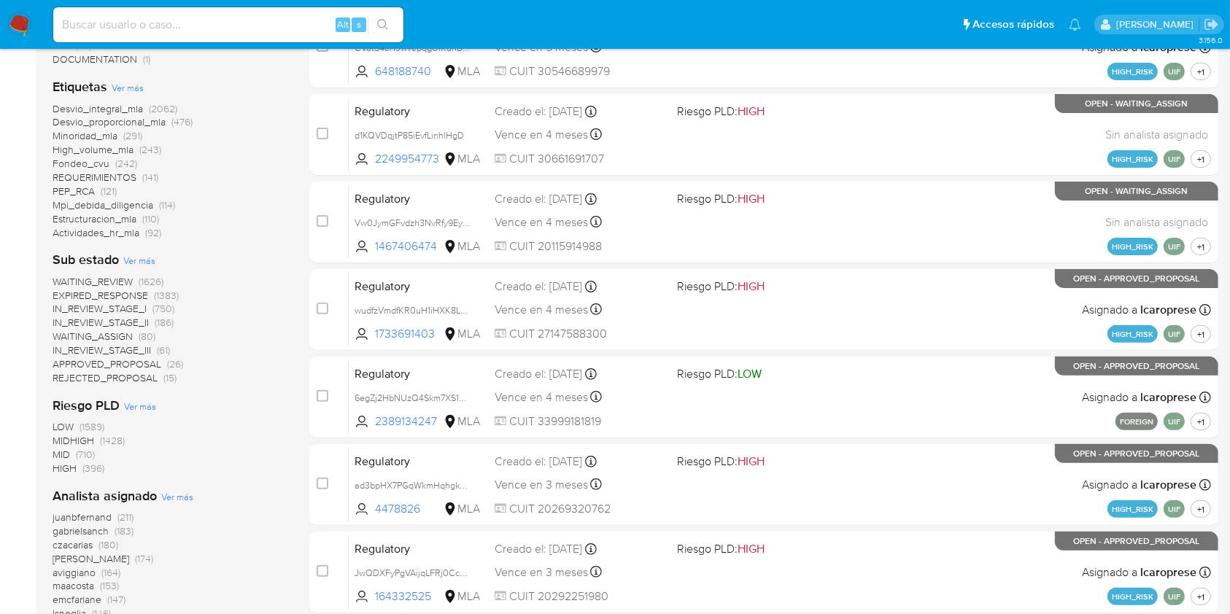
scroll to position [486, 0]
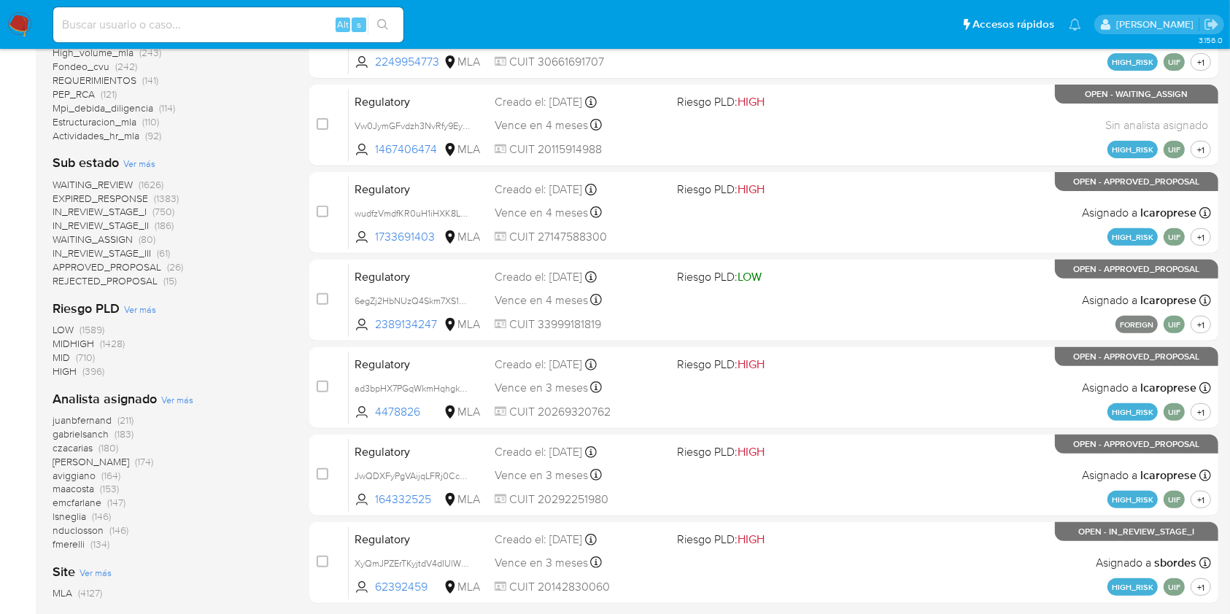
click at [143, 24] on input at bounding box center [228, 24] width 350 height 19
paste input "NpJgHar3L4cFZtgluvZtI5lN"
type input "NpJgHar3L4cFZtgluvZtI5lN"
click at [389, 20] on button "search-icon" at bounding box center [383, 25] width 30 height 20
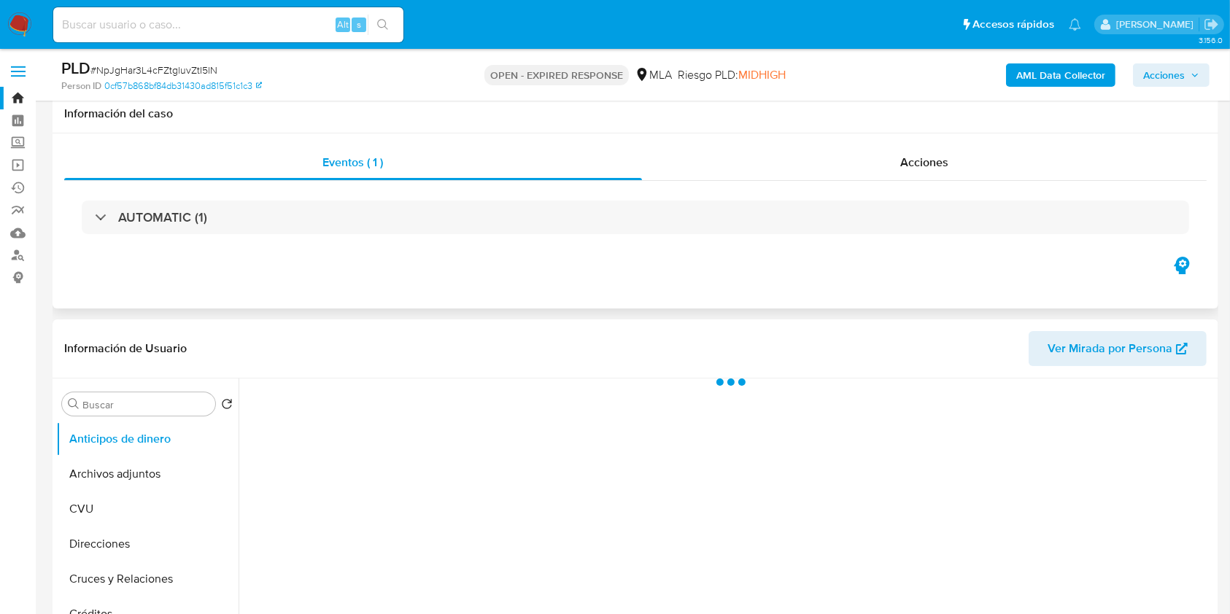
scroll to position [194, 0]
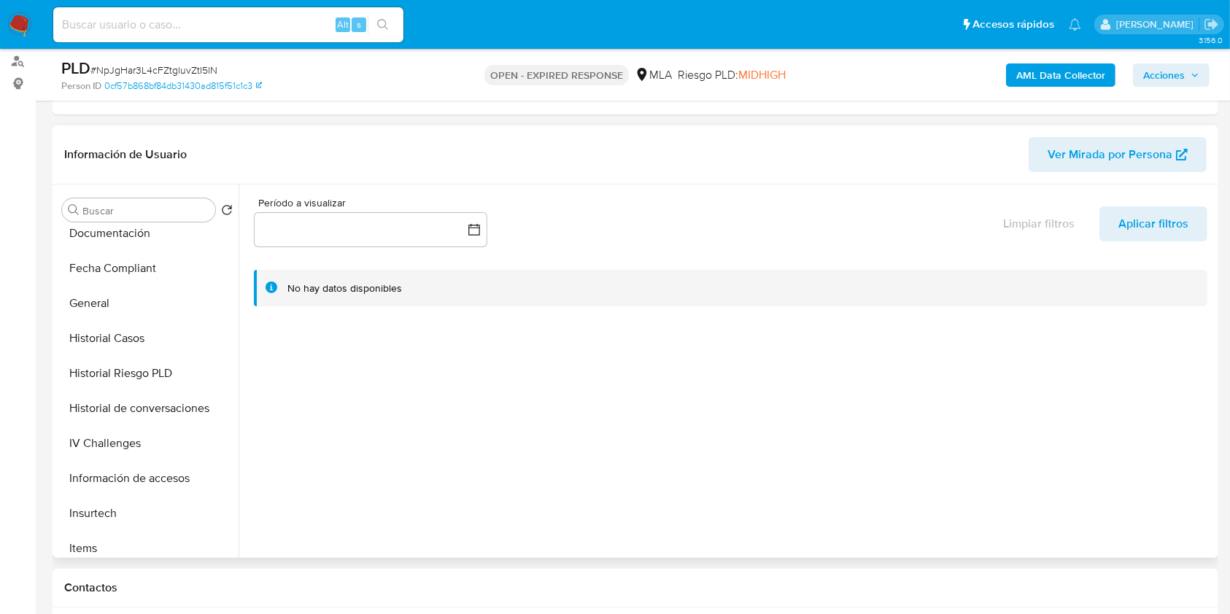
select select "10"
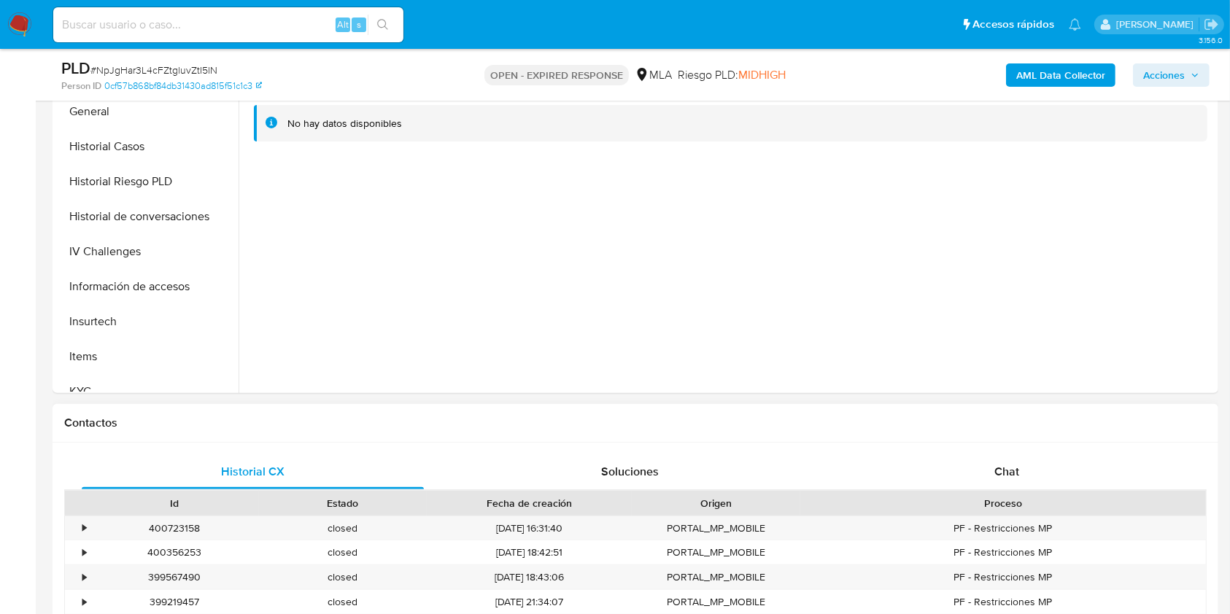
scroll to position [292, 0]
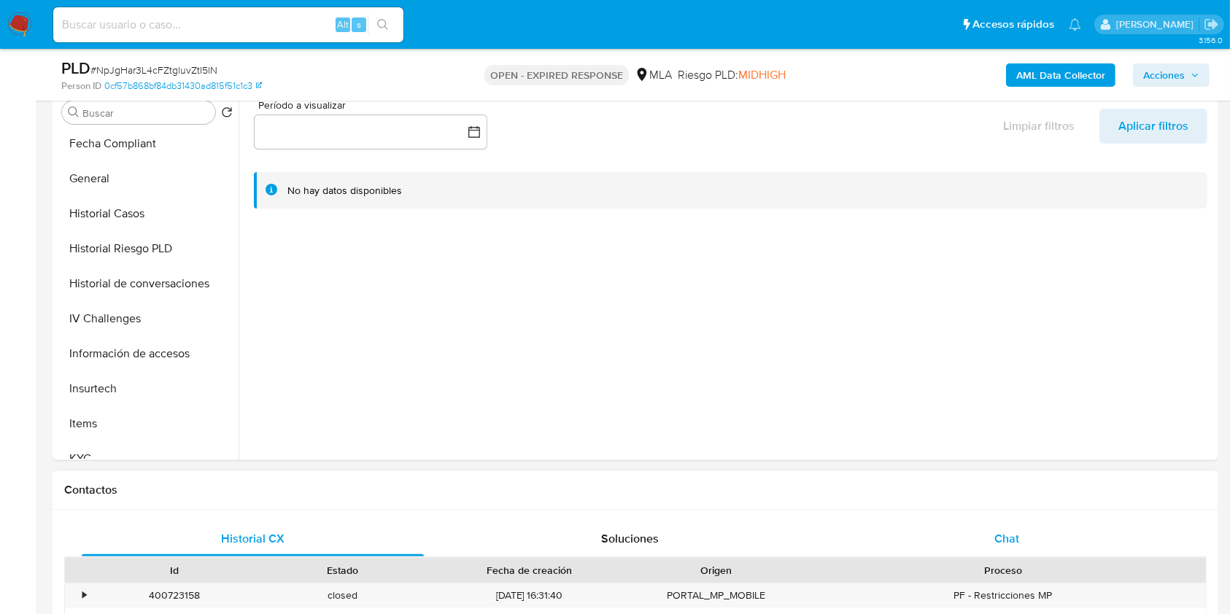
click at [1017, 539] on span "Chat" at bounding box center [1006, 538] width 25 height 17
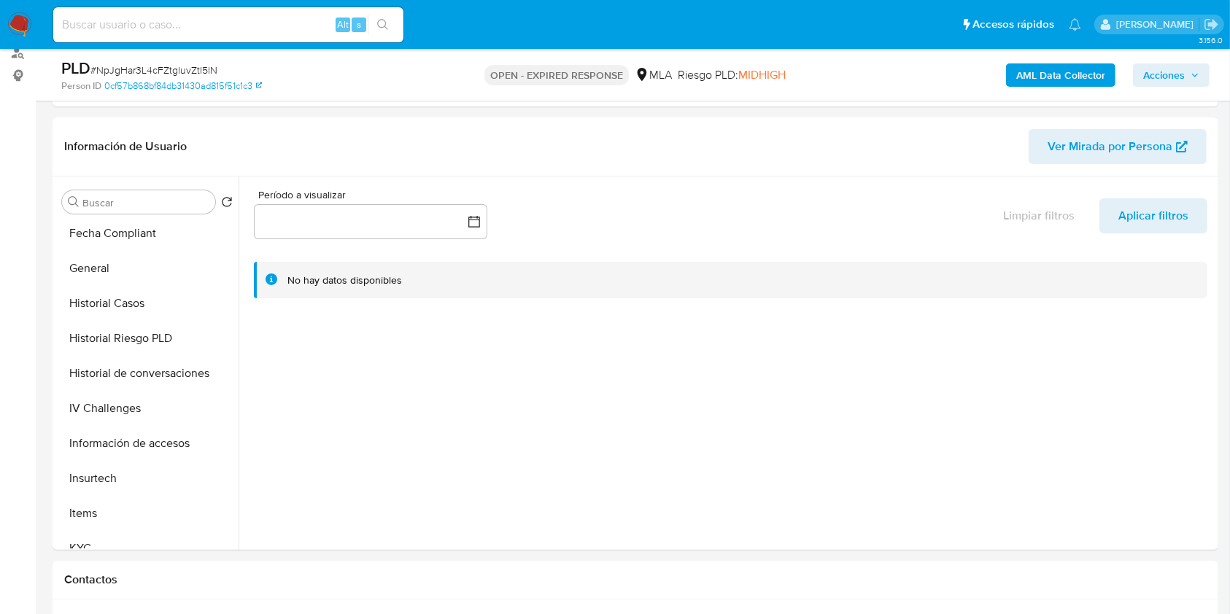
scroll to position [194, 0]
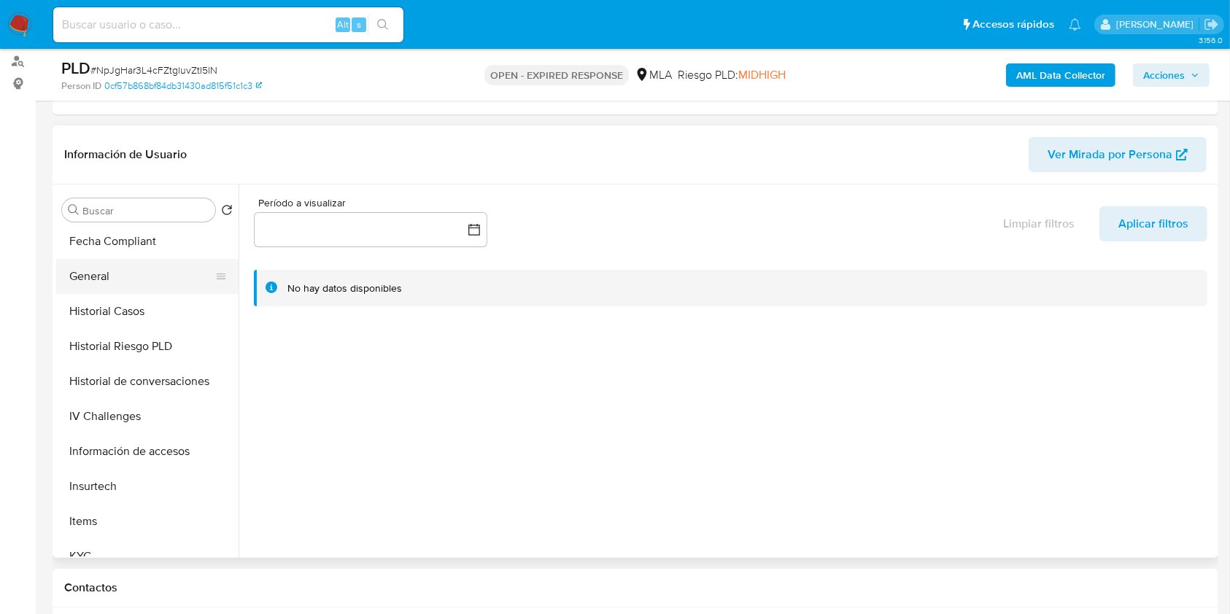
click at [119, 290] on button "General" at bounding box center [141, 276] width 171 height 35
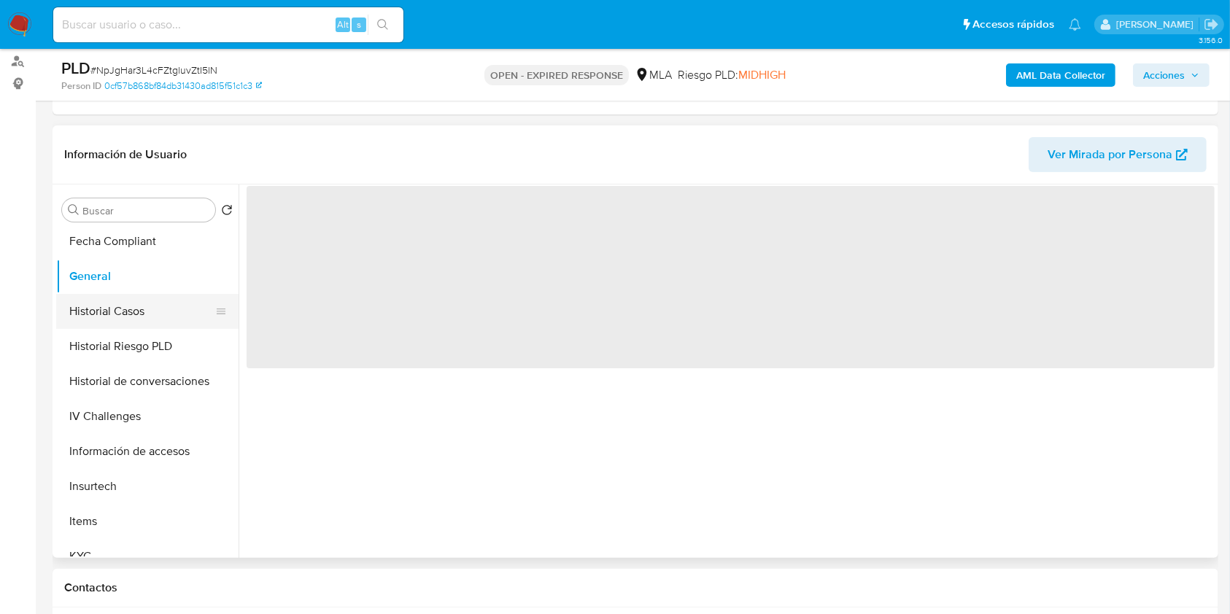
click at [130, 304] on button "Historial Casos" at bounding box center [141, 311] width 171 height 35
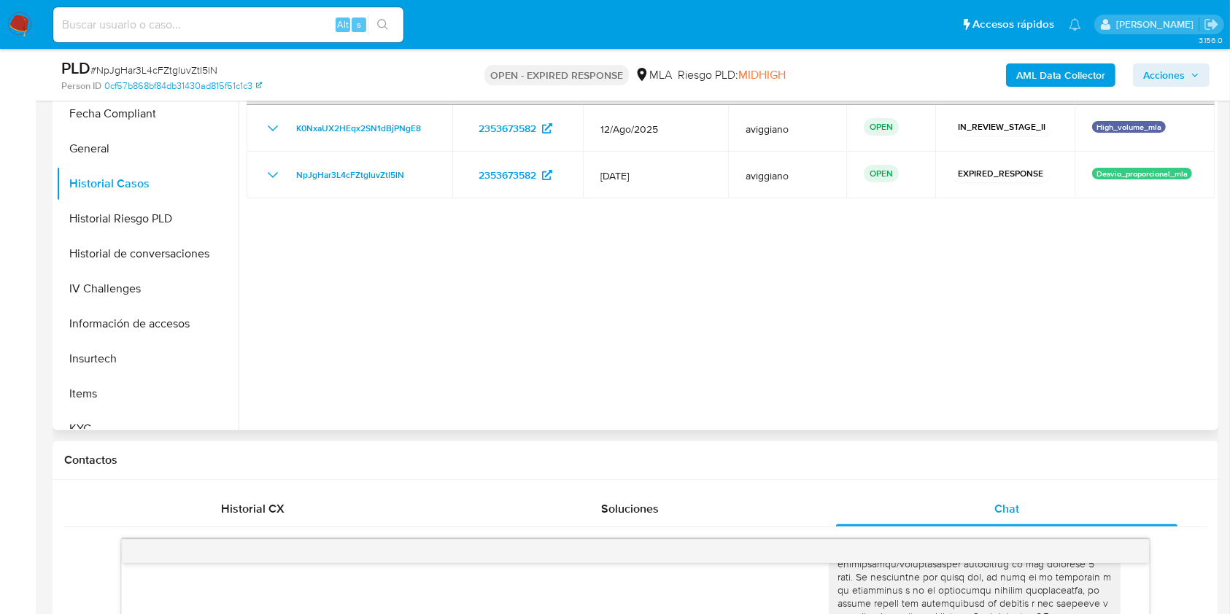
scroll to position [292, 0]
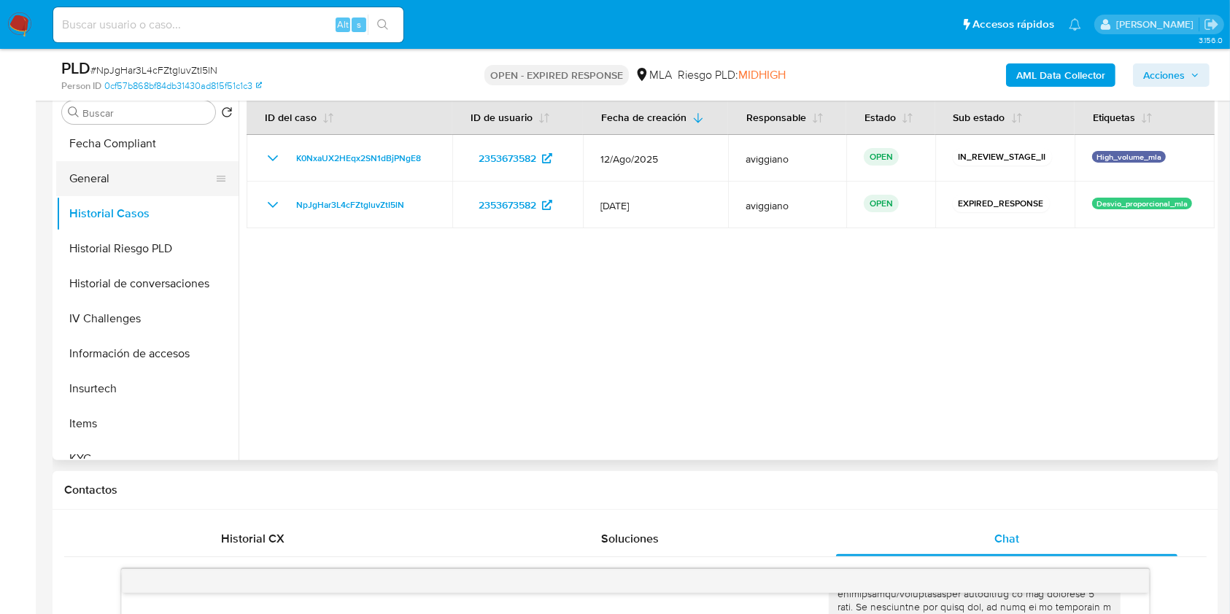
click at [106, 177] on button "General" at bounding box center [141, 178] width 171 height 35
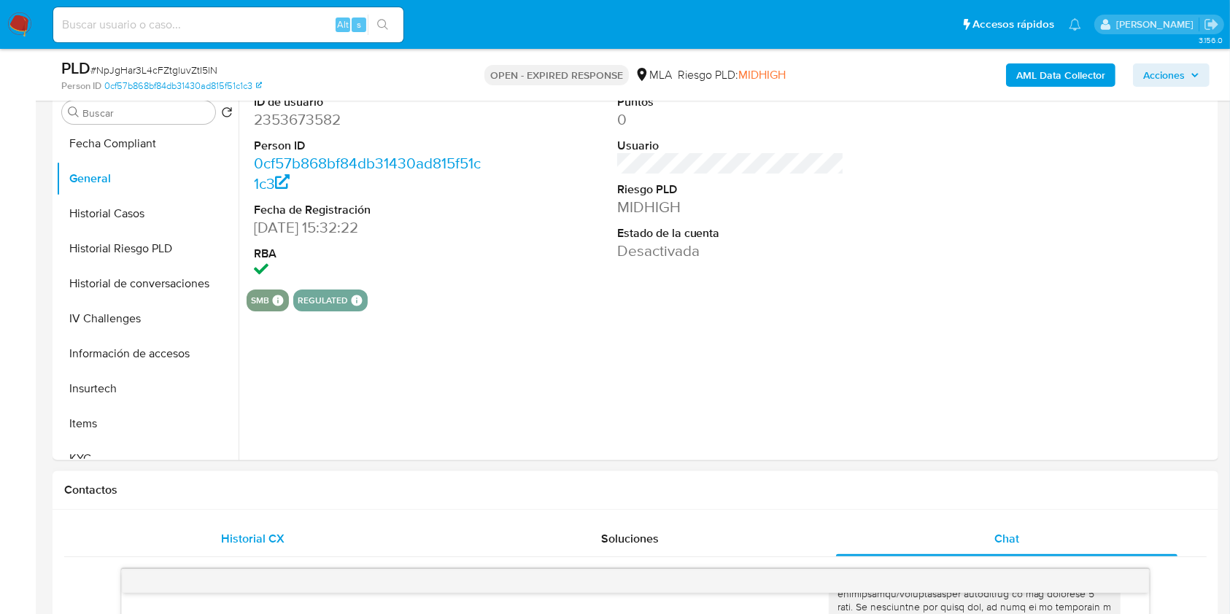
scroll to position [486, 0]
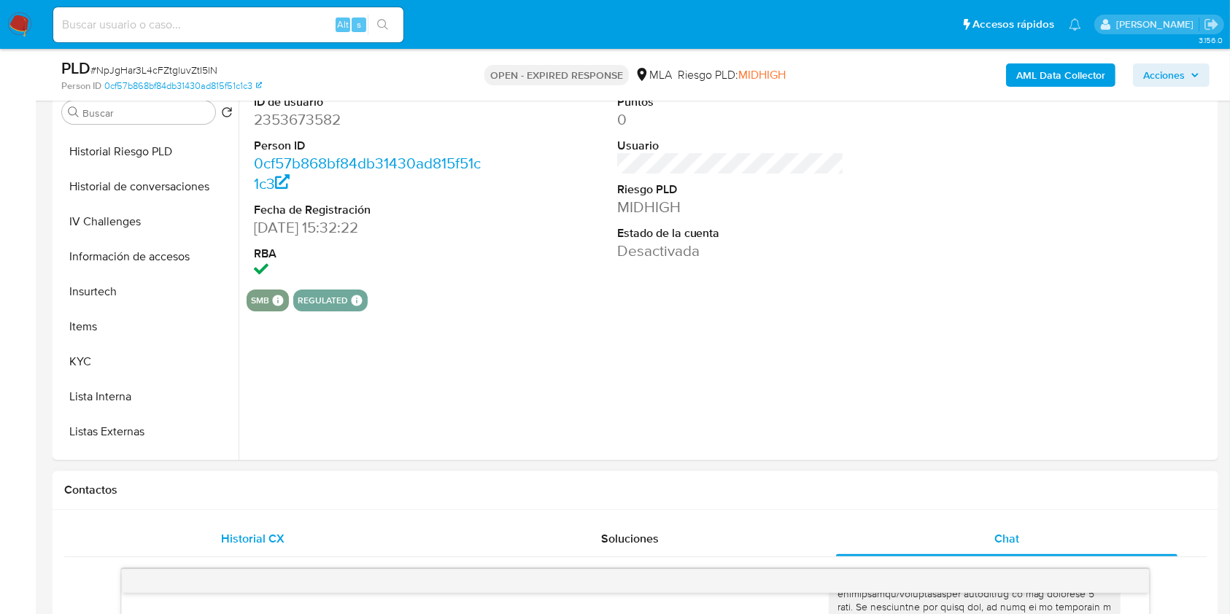
click at [249, 534] on span "Historial CX" at bounding box center [252, 538] width 63 height 17
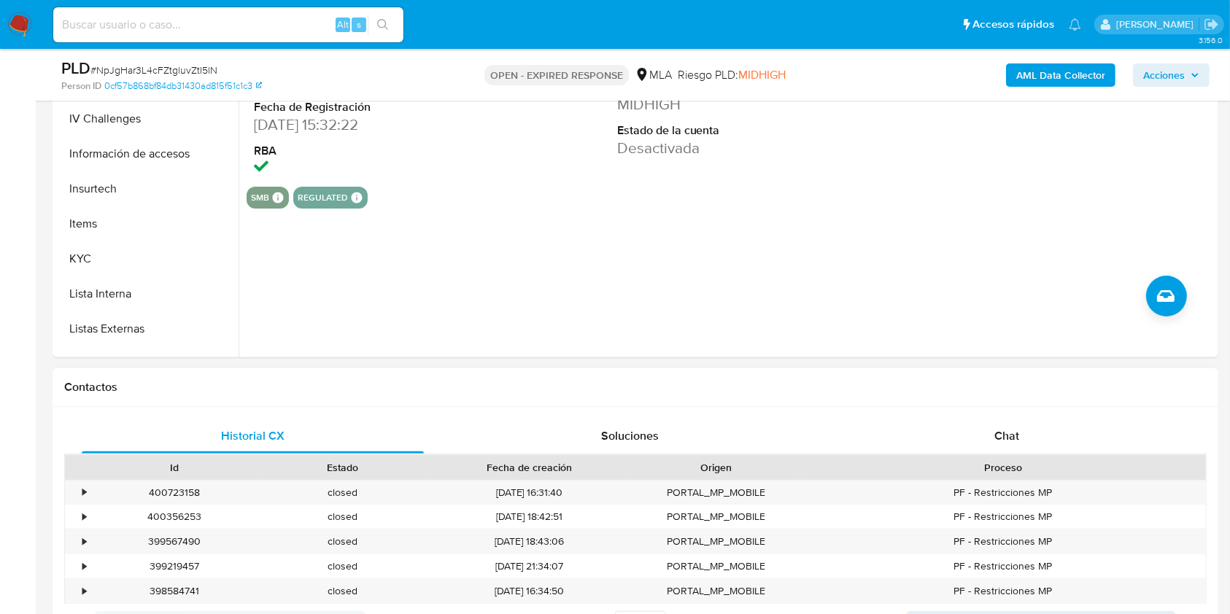
scroll to position [583, 0]
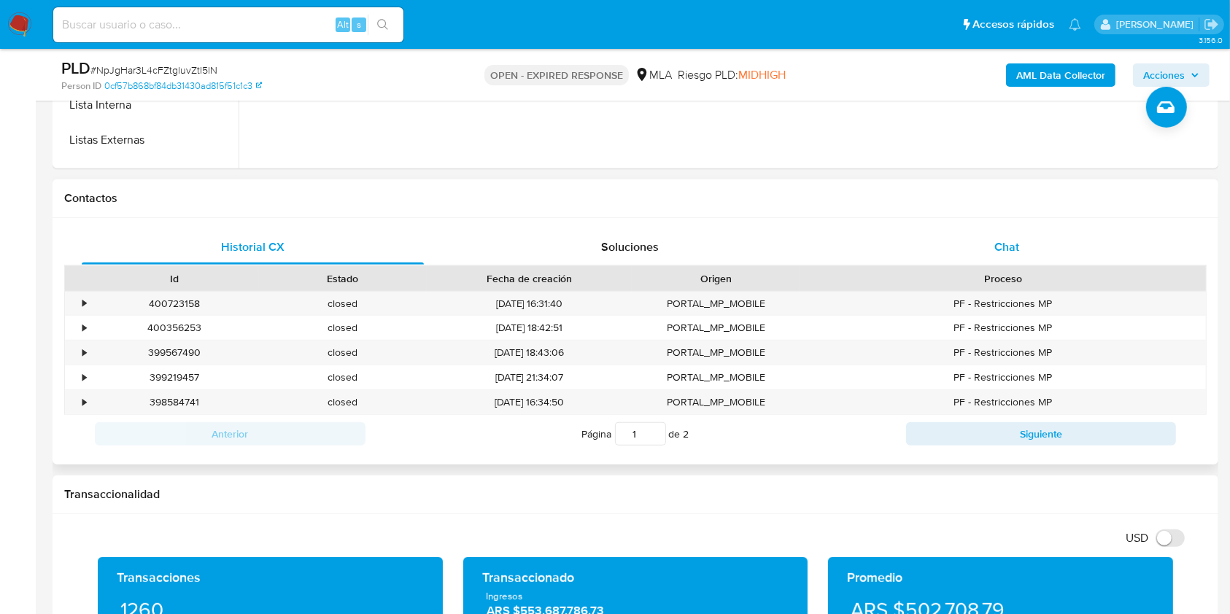
click at [1024, 244] on div "Chat" at bounding box center [1007, 247] width 342 height 35
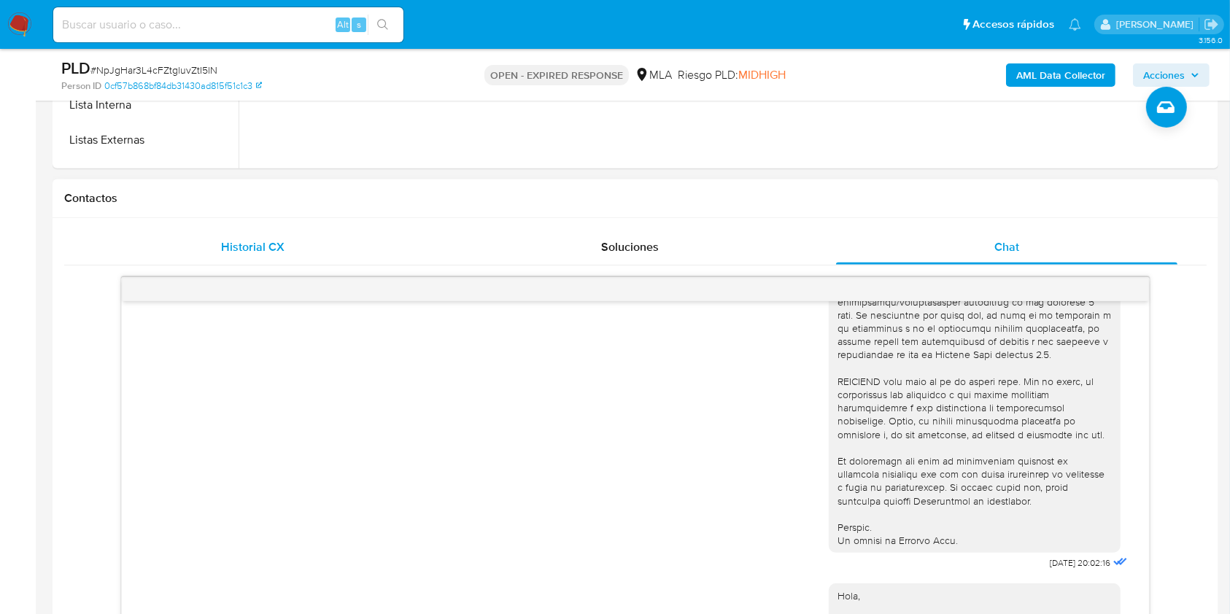
drag, startPoint x: 257, startPoint y: 222, endPoint x: 265, endPoint y: 247, distance: 26.3
click at [256, 222] on div "Historial CX Soluciones Chat Id Estado Fecha de creación Origen Proceso • 40072…" at bounding box center [636, 427] width 1166 height 418
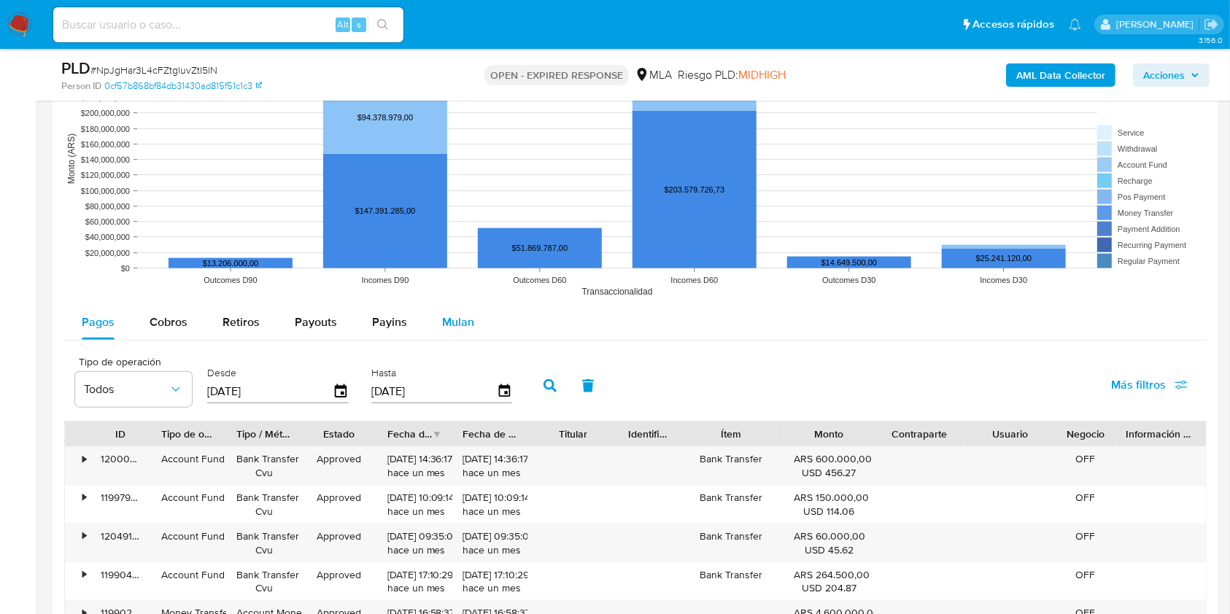
click at [479, 319] on button "Mulan" at bounding box center [457, 322] width 67 height 35
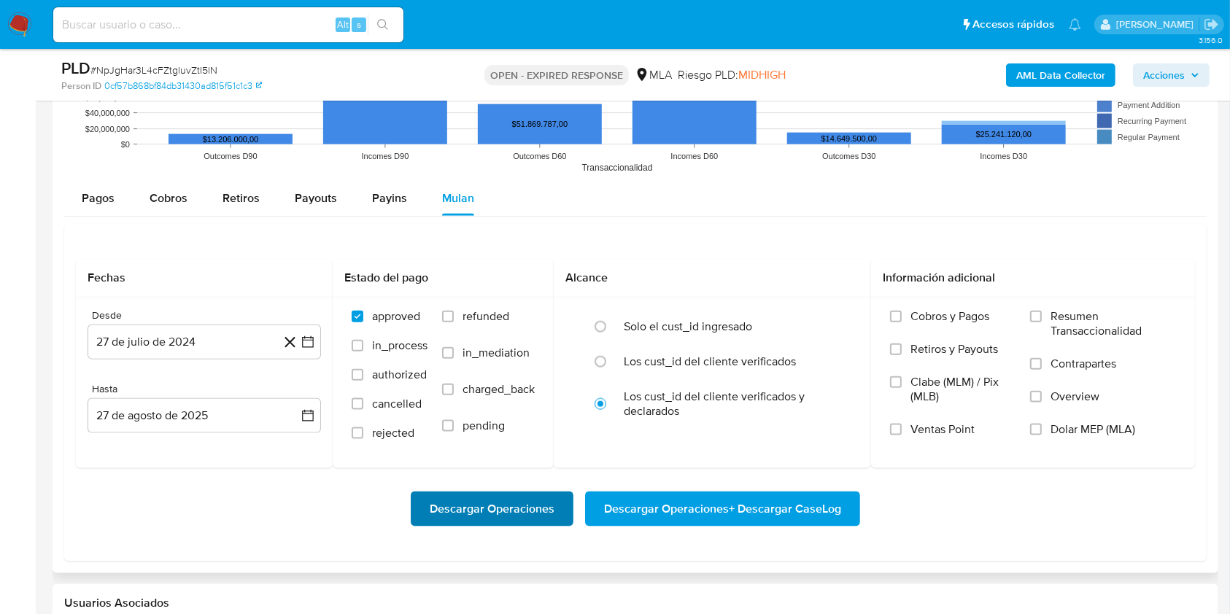
scroll to position [1750, 0]
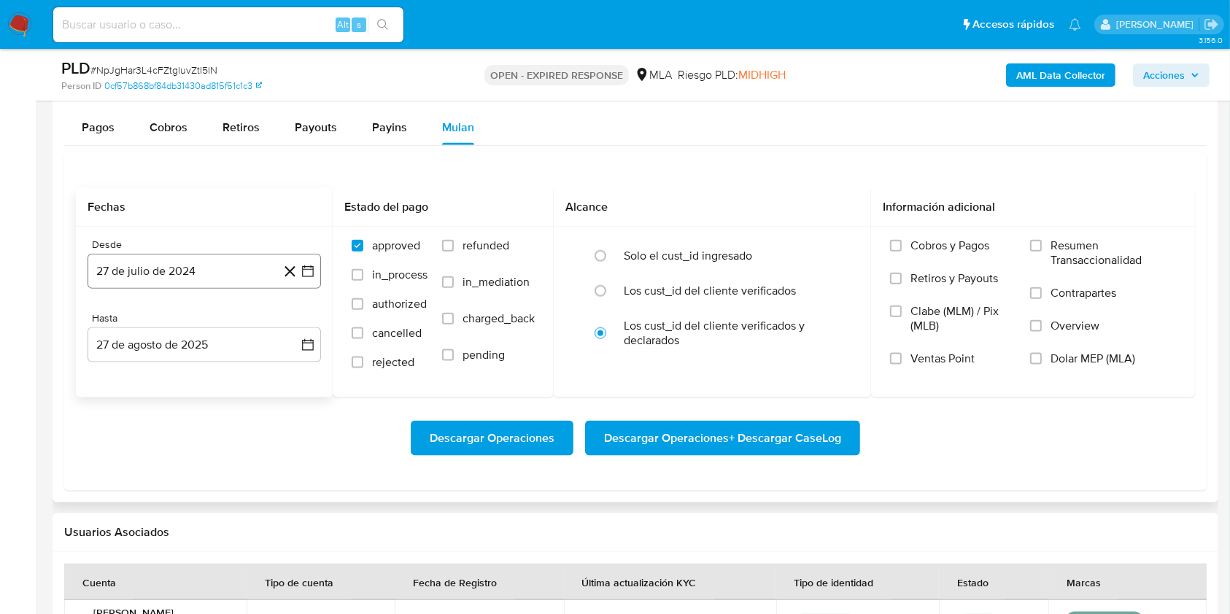
click at [204, 284] on button "27 de julio de 2024" at bounding box center [204, 271] width 233 height 35
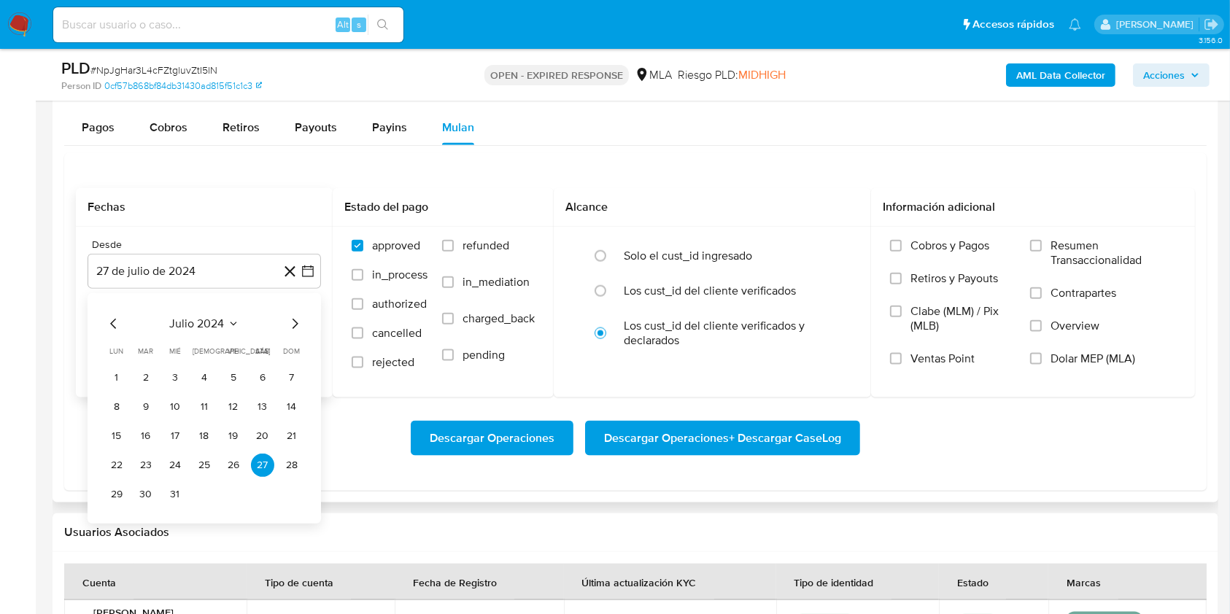
click at [292, 321] on icon "Mes siguiente" at bounding box center [295, 324] width 18 height 18
click at [292, 322] on icon "Mes siguiente" at bounding box center [295, 324] width 18 height 18
click at [291, 322] on icon "Mes siguiente" at bounding box center [295, 324] width 18 height 18
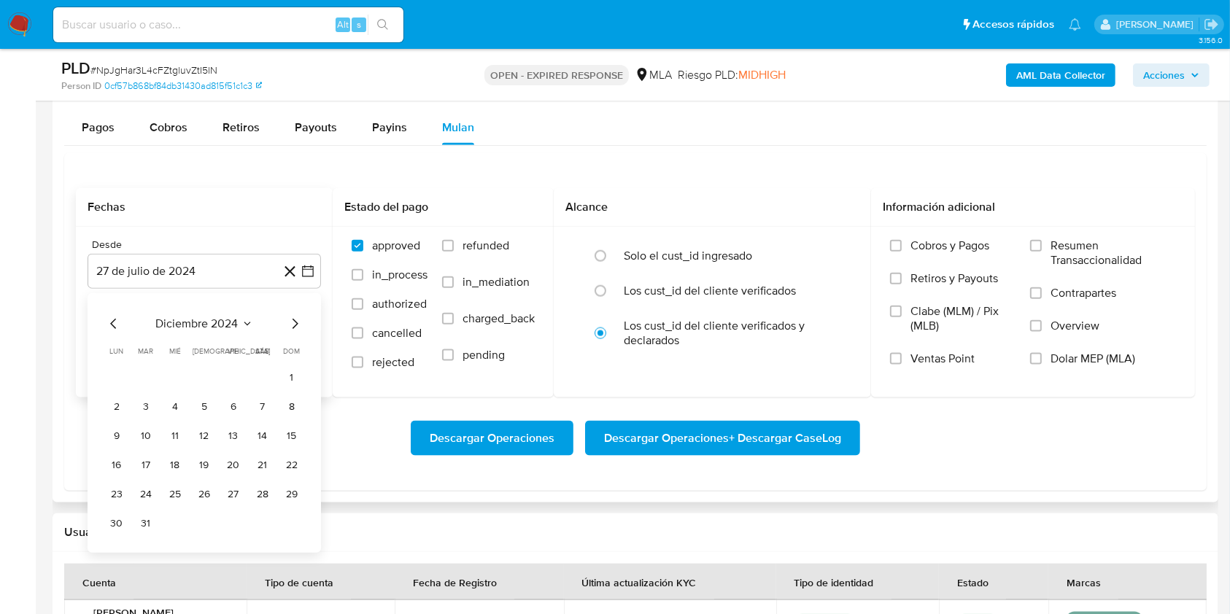
click at [291, 322] on icon "Mes siguiente" at bounding box center [295, 324] width 18 height 18
click at [292, 323] on icon "Mes siguiente" at bounding box center [295, 324] width 18 height 18
click at [290, 319] on icon "Mes siguiente" at bounding box center [295, 324] width 18 height 18
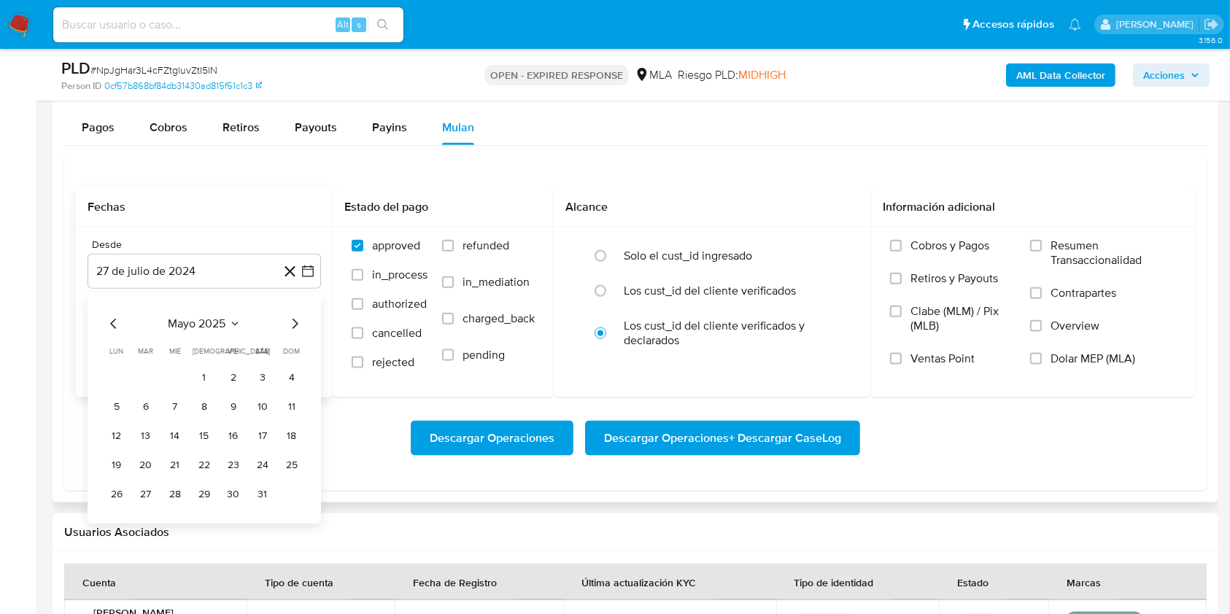
click at [113, 321] on icon "Mes anterior" at bounding box center [113, 324] width 6 height 10
click at [267, 379] on button "1" at bounding box center [262, 377] width 23 height 23
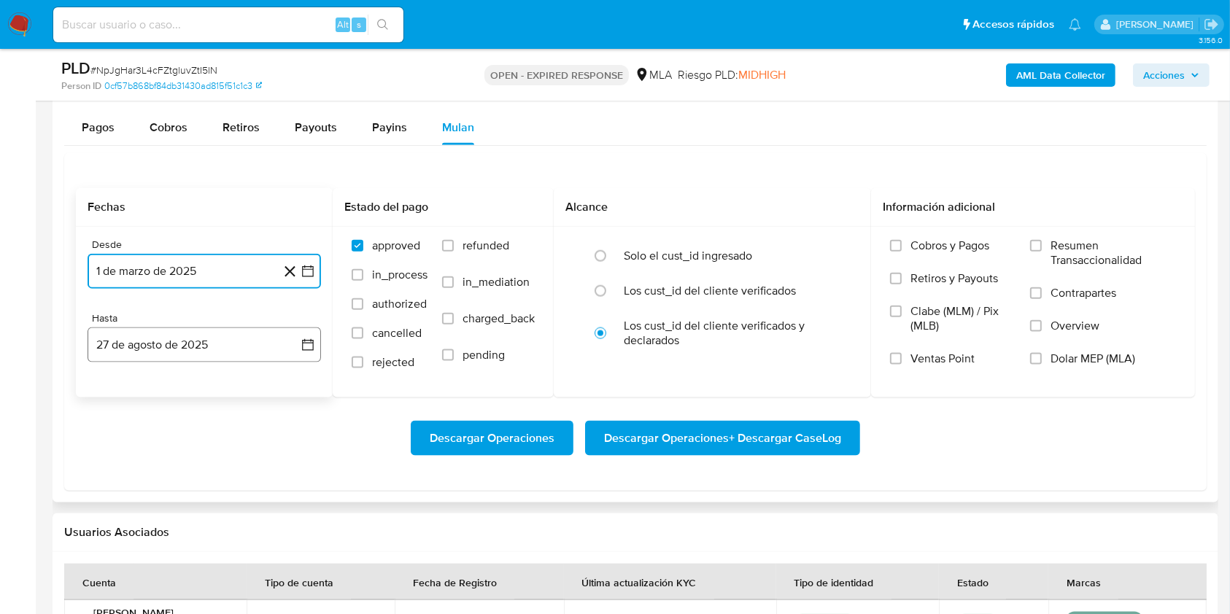
click at [193, 344] on button "27 de agosto de 2025" at bounding box center [204, 344] width 233 height 35
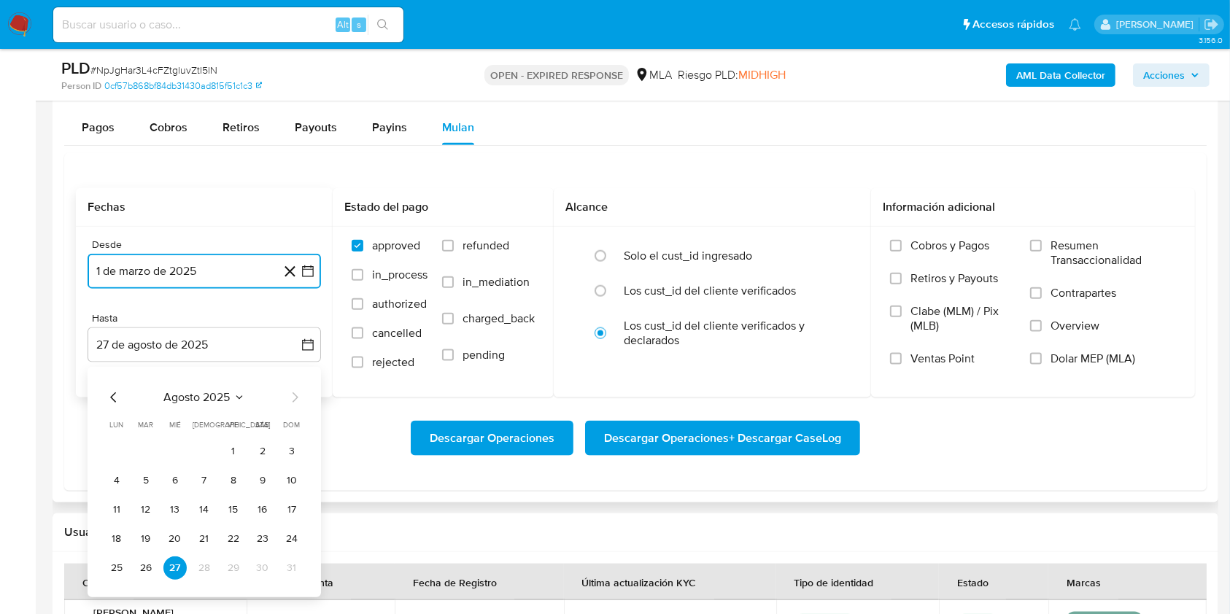
click at [114, 401] on icon "Mes anterior" at bounding box center [114, 398] width 18 height 18
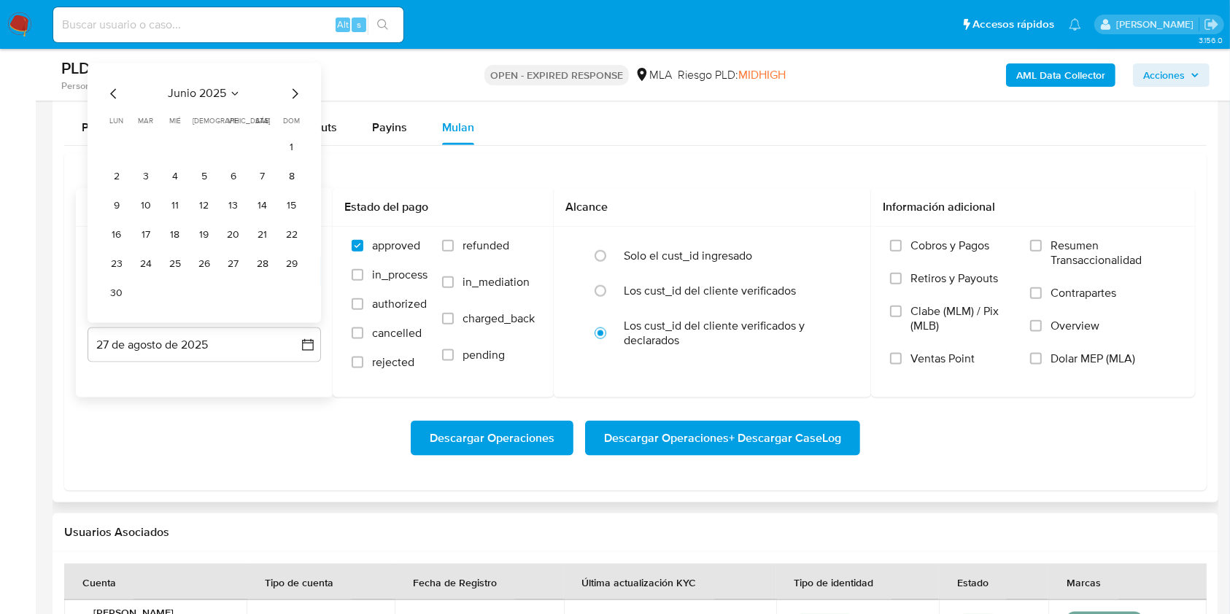
click at [109, 296] on button "30" at bounding box center [116, 293] width 23 height 23
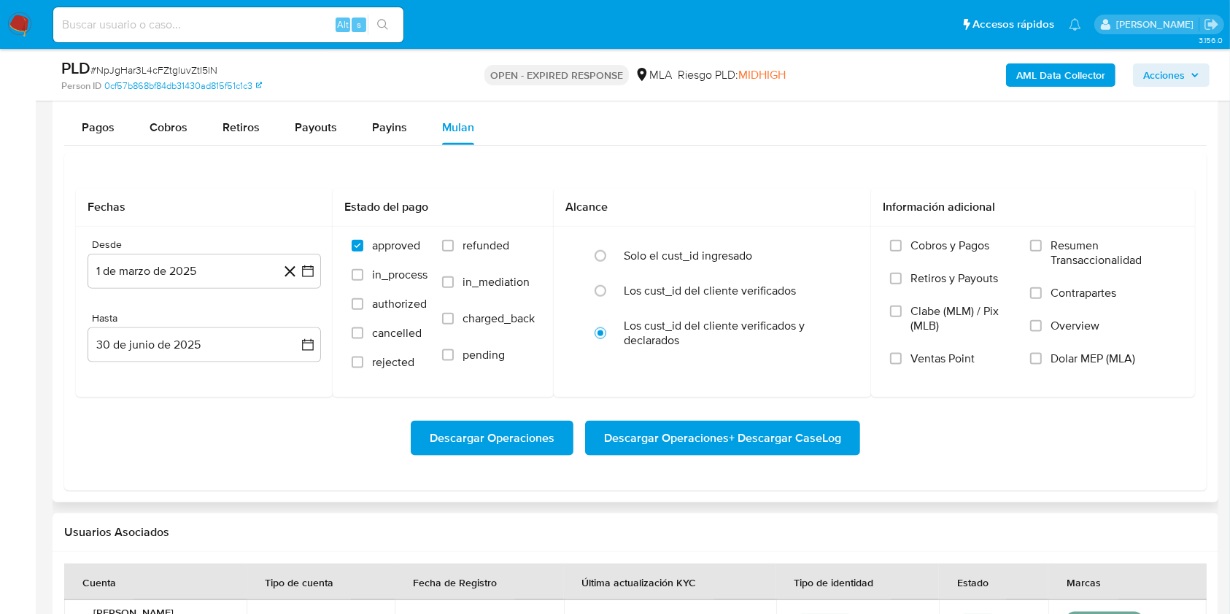
click at [233, 456] on div "Descargar Operaciones Descargar Operaciones + Descargar CaseLog" at bounding box center [635, 438] width 1119 height 82
click at [238, 352] on button "30 de junio de 2025" at bounding box center [204, 344] width 233 height 35
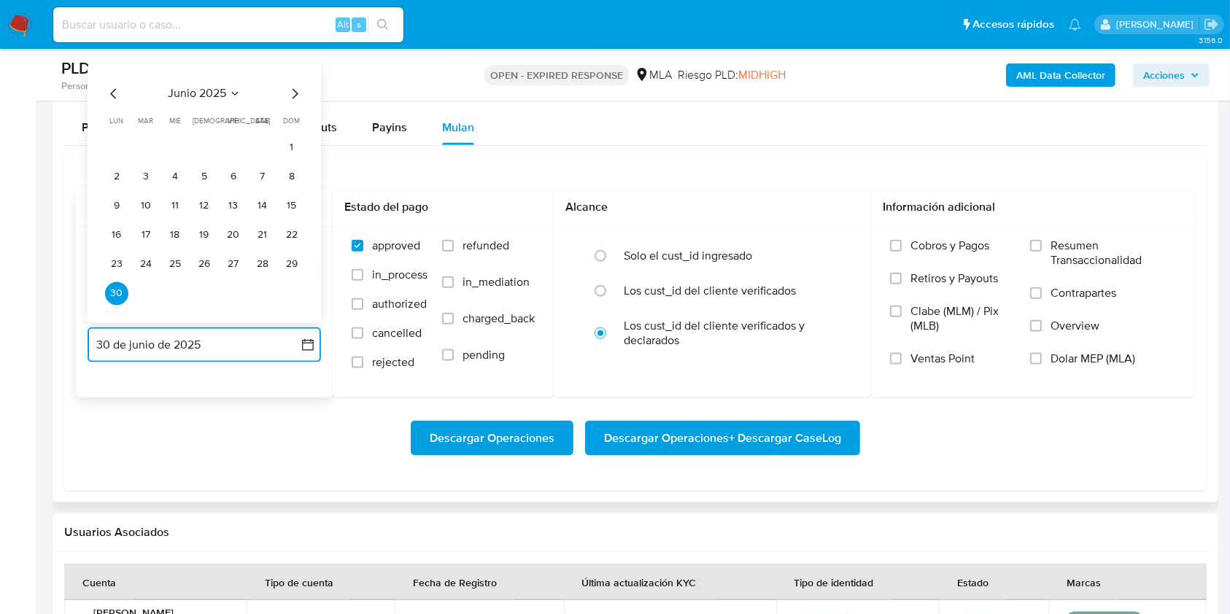
click at [287, 99] on icon "Mes siguiente" at bounding box center [295, 94] width 18 height 18
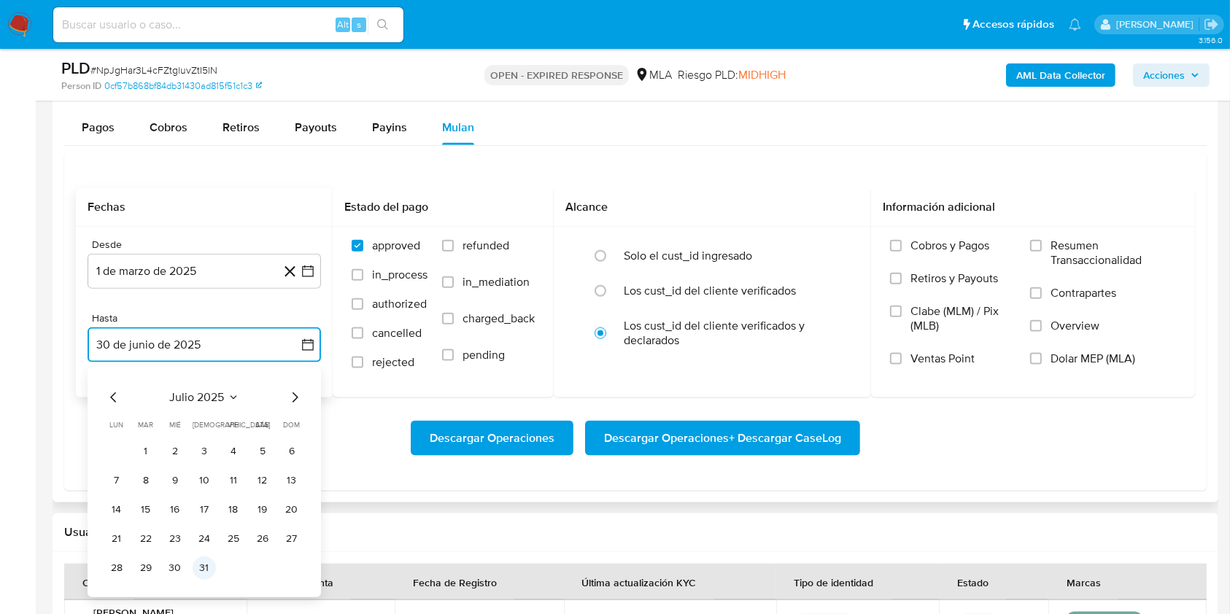
click at [201, 561] on button "31" at bounding box center [204, 567] width 23 height 23
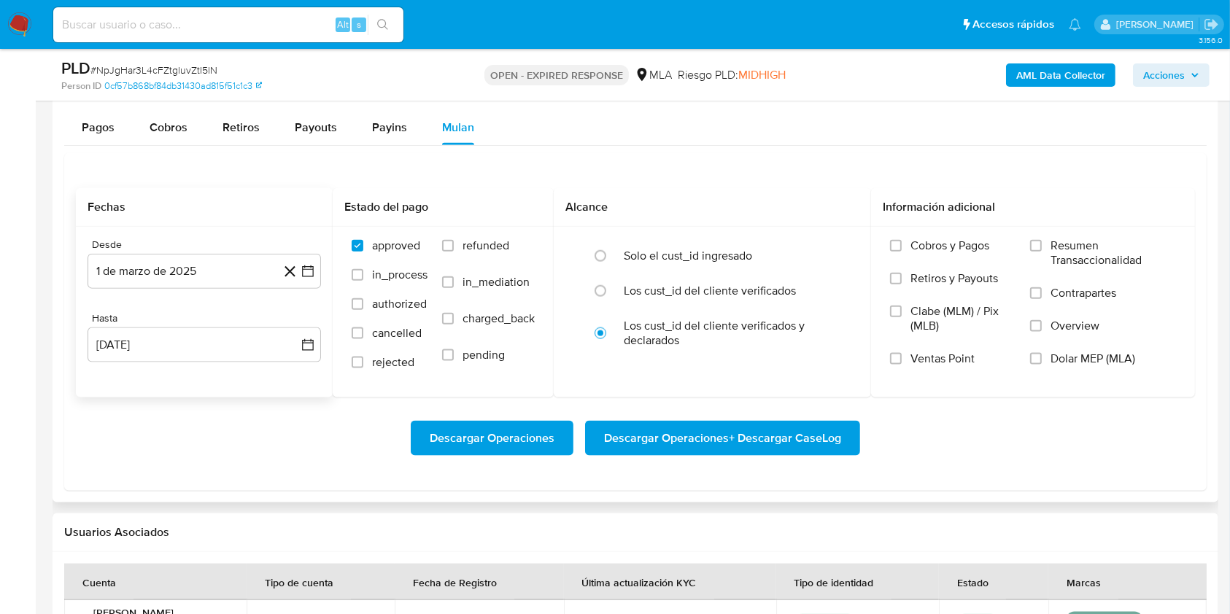
click at [206, 443] on div "Descargar Operaciones Descargar Operaciones + Descargar CaseLog" at bounding box center [635, 438] width 1119 height 35
click at [634, 296] on label "Los cust_id del cliente verificados" at bounding box center [710, 291] width 172 height 15
click at [582, 283] on li "Los cust_id del cliente verificados" at bounding box center [712, 291] width 279 height 35
radio input "true"
drag, startPoint x: 1050, startPoint y: 361, endPoint x: 945, endPoint y: 392, distance: 109.4
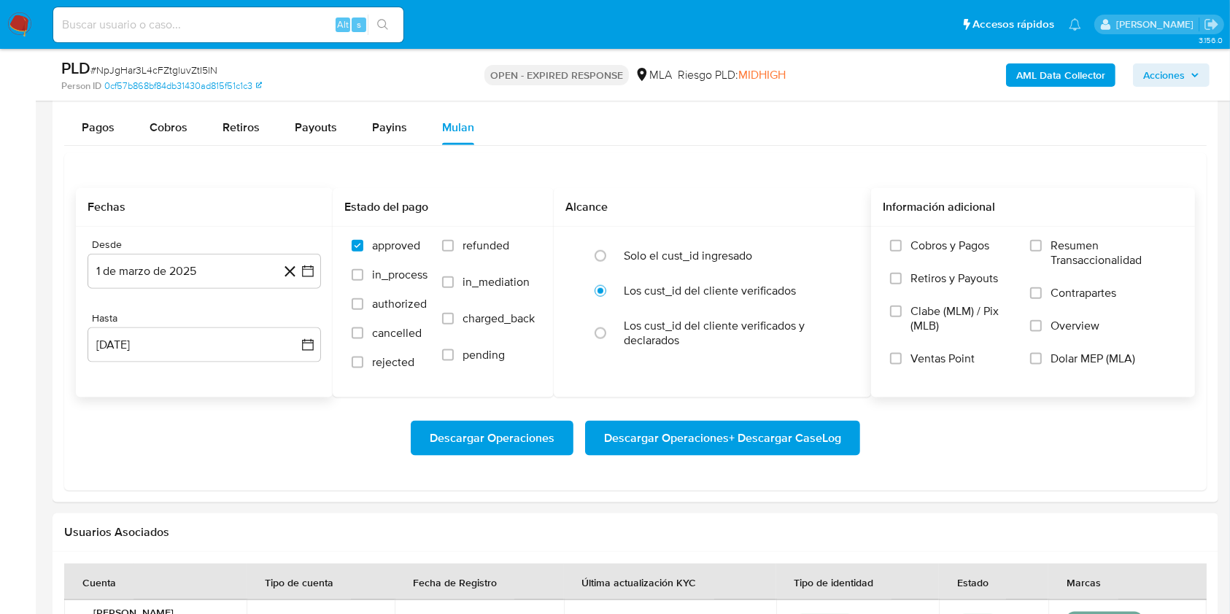
click at [1049, 360] on label "Dolar MEP (MLA)" at bounding box center [1103, 368] width 146 height 33
click at [1042, 360] on input "Dolar MEP (MLA)" at bounding box center [1036, 359] width 12 height 12
click at [790, 435] on span "Descargar Operaciones + Descargar CaseLog" at bounding box center [722, 438] width 237 height 32
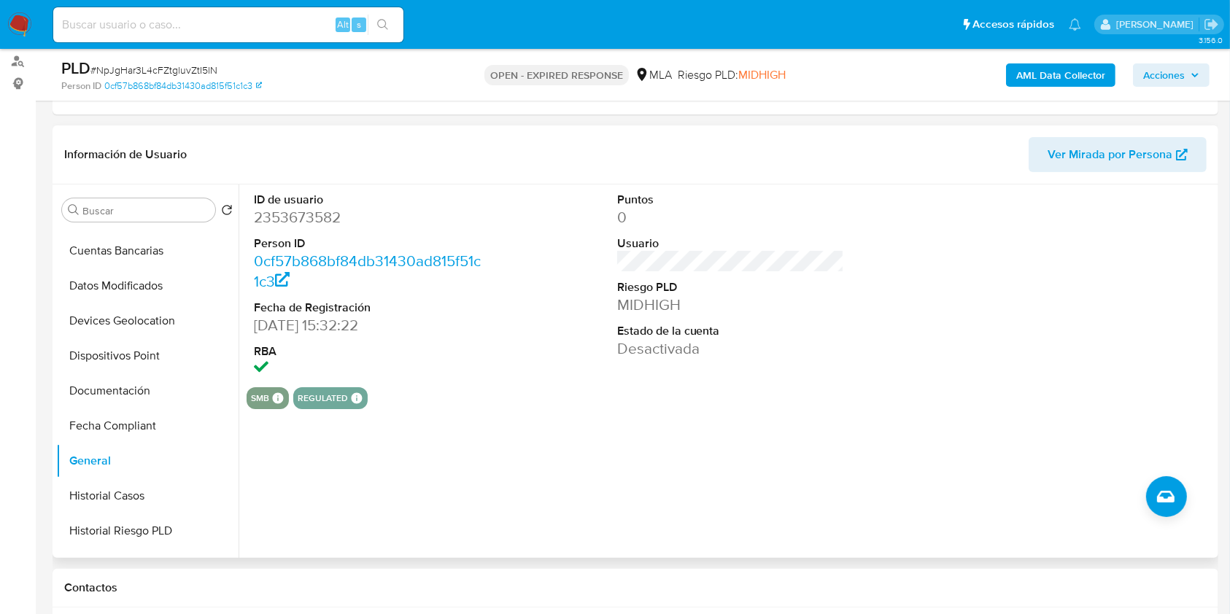
scroll to position [0, 0]
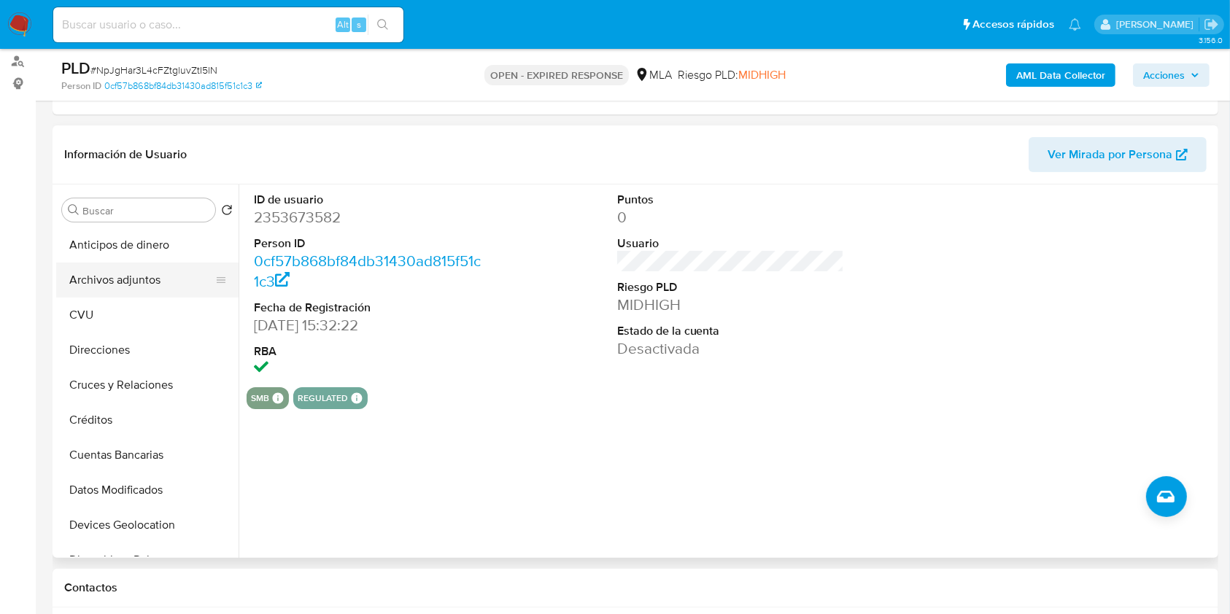
click at [104, 277] on button "Archivos adjuntos" at bounding box center [141, 280] width 171 height 35
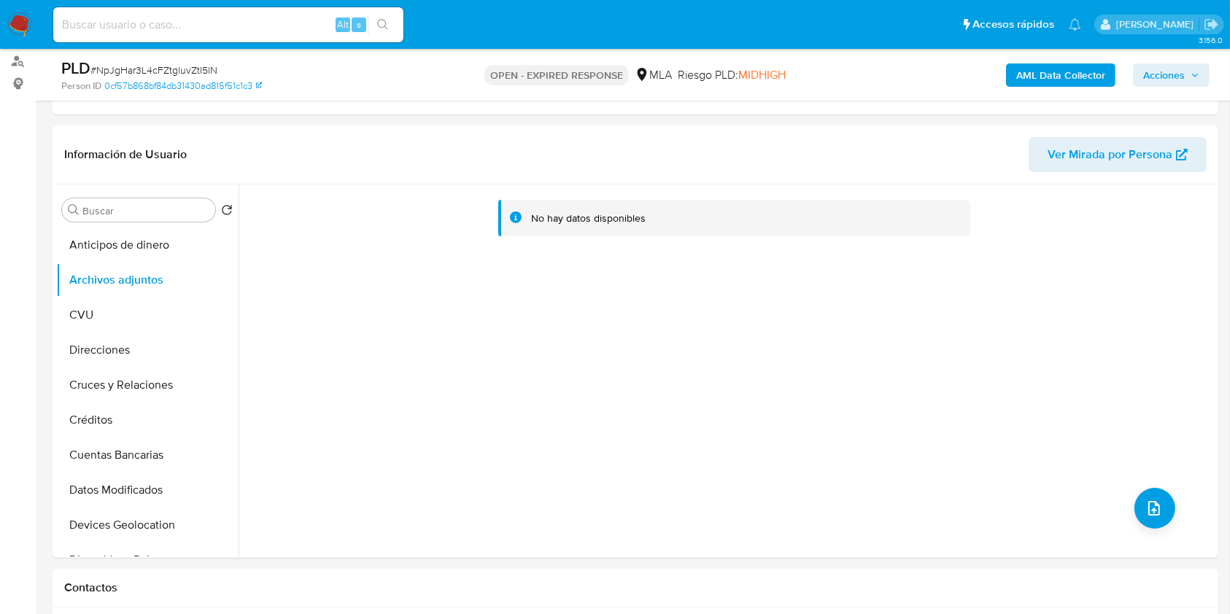
click at [1069, 71] on b "AML Data Collector" at bounding box center [1060, 74] width 89 height 23
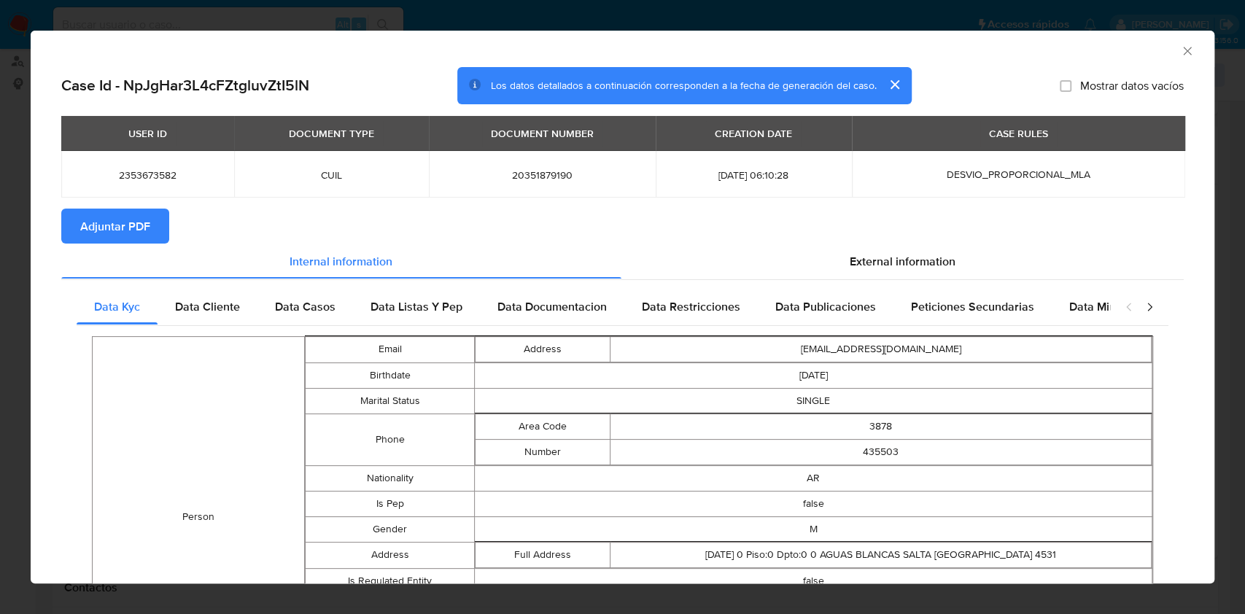
click at [152, 223] on button "Adjuntar PDF" at bounding box center [115, 226] width 108 height 35
click at [1180, 49] on icon "Cerrar ventana" at bounding box center [1187, 51] width 15 height 15
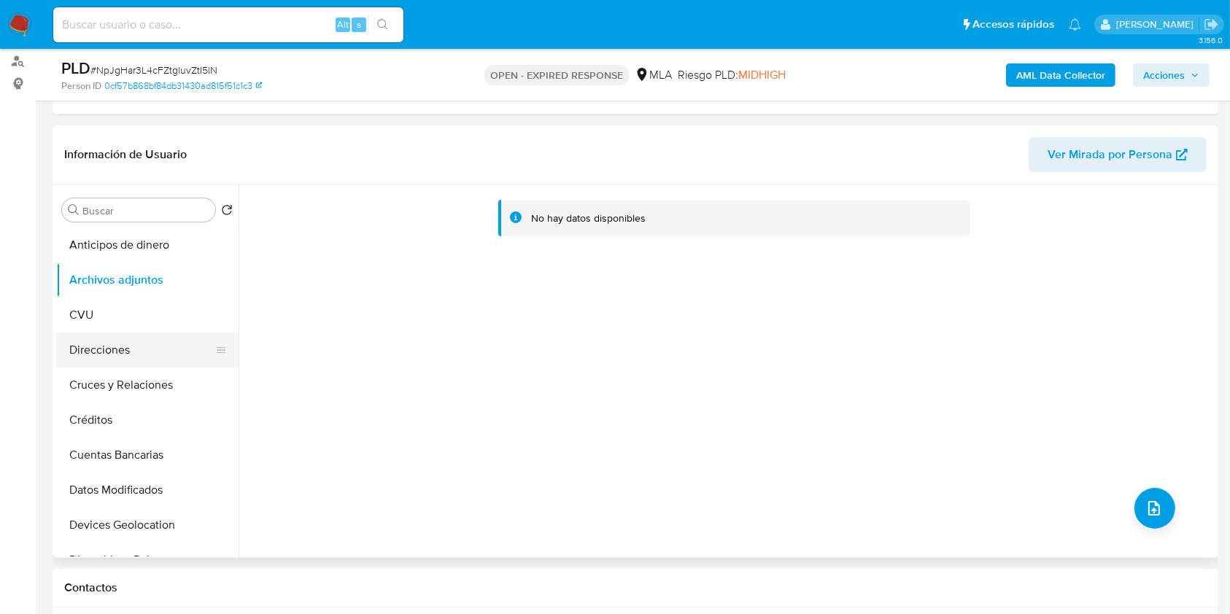
click at [77, 333] on button "Direcciones" at bounding box center [141, 350] width 171 height 35
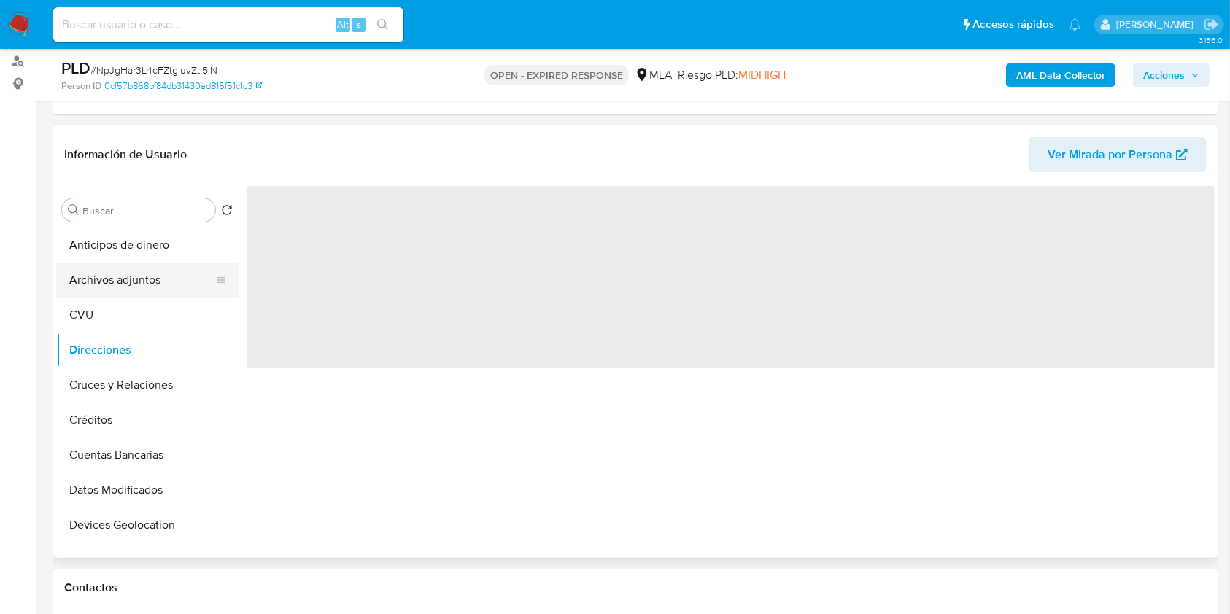
click at [104, 266] on button "Archivos adjuntos" at bounding box center [141, 280] width 171 height 35
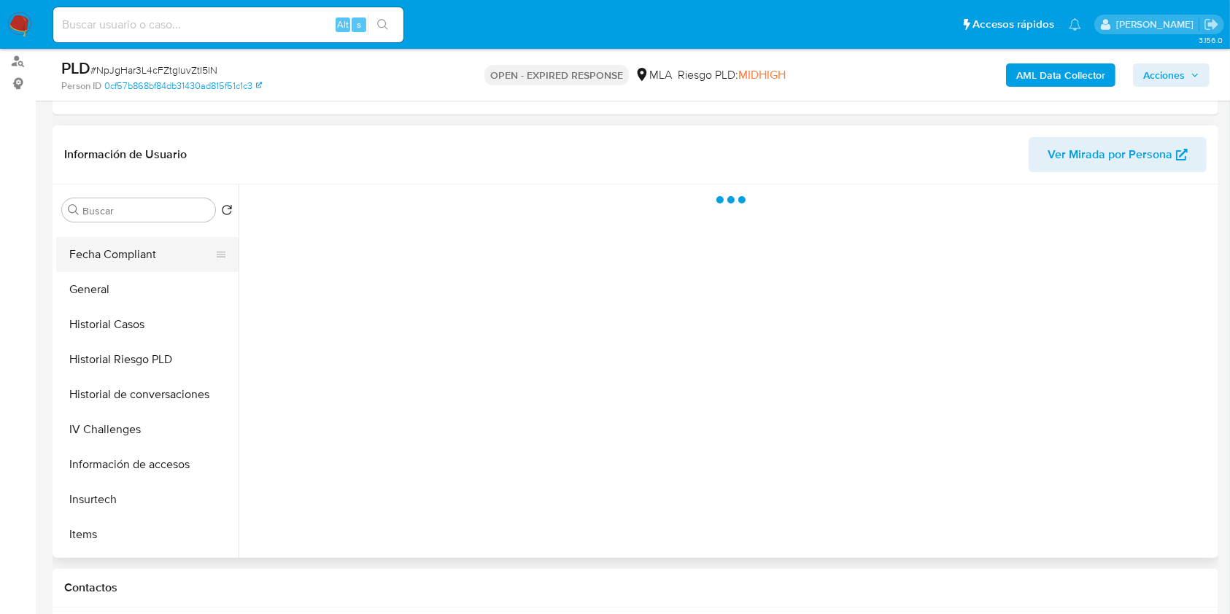
scroll to position [486, 0]
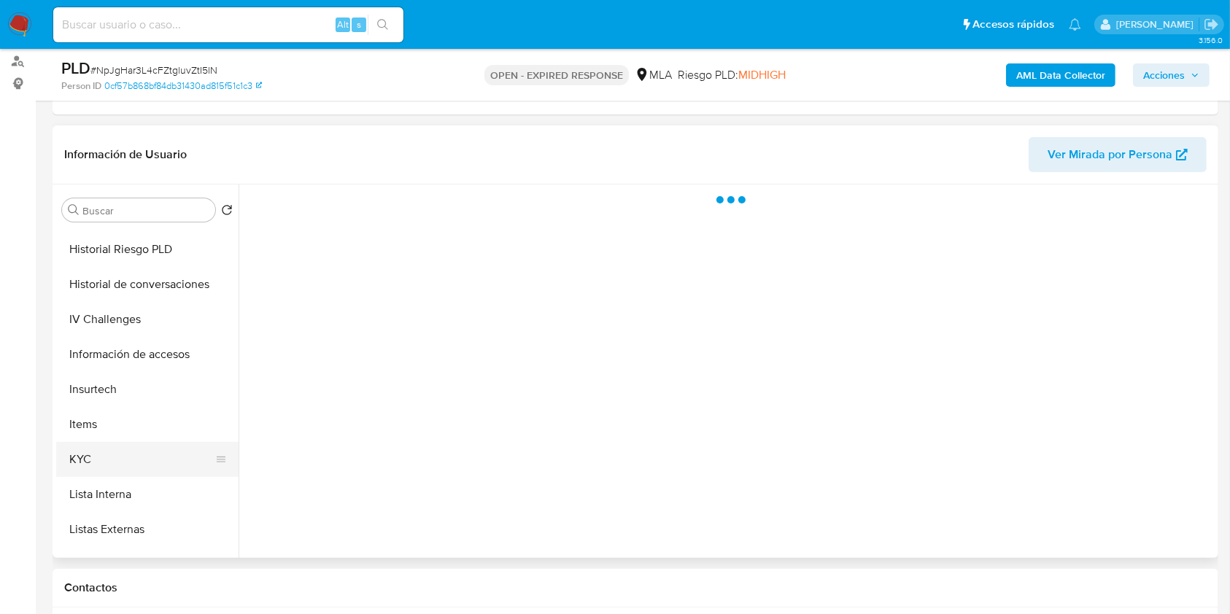
click at [120, 451] on button "KYC" at bounding box center [141, 459] width 171 height 35
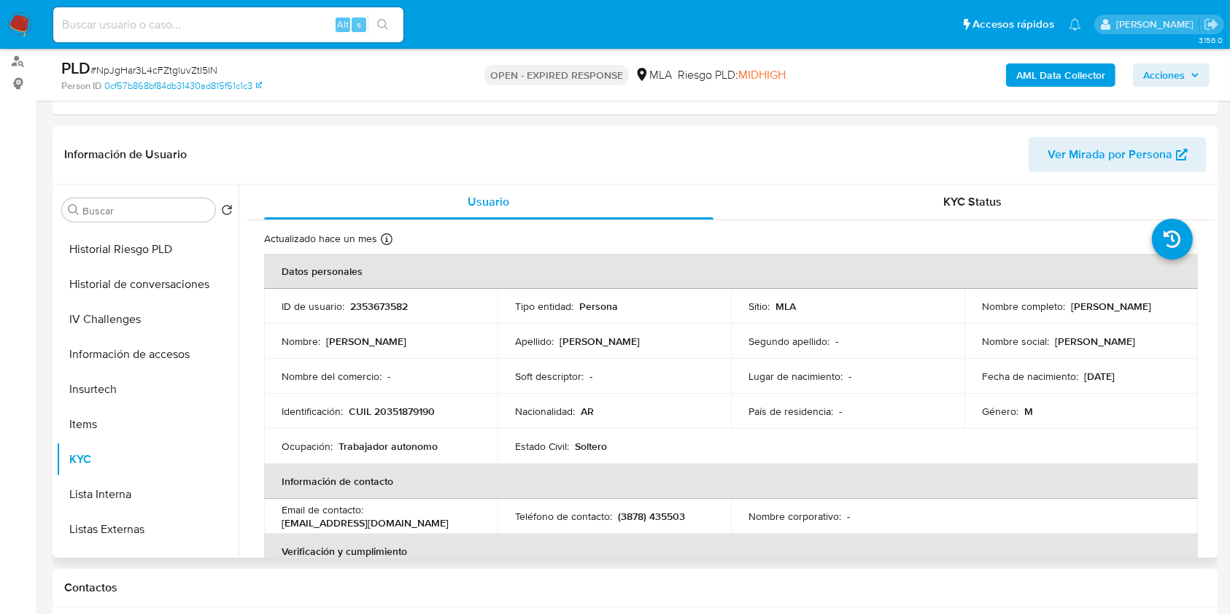
click at [398, 422] on td "Identificación : CUIL 20351879190" at bounding box center [380, 411] width 233 height 35
click at [399, 422] on td "Identificación : CUIL 20351879190" at bounding box center [380, 411] width 233 height 35
click at [406, 406] on p "CUIL 20351879190" at bounding box center [392, 411] width 86 height 13
copy p "20351879190"
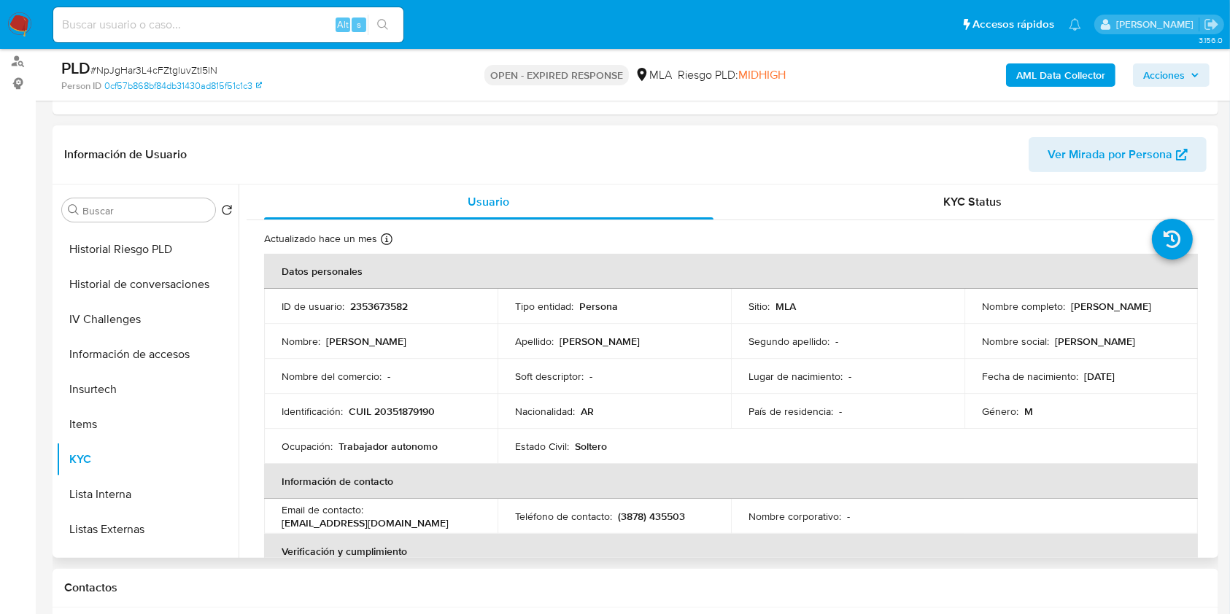
click at [379, 311] on p "2353673582" at bounding box center [379, 306] width 58 height 13
copy p "2353673582"
click at [384, 303] on p "2353673582" at bounding box center [379, 306] width 58 height 13
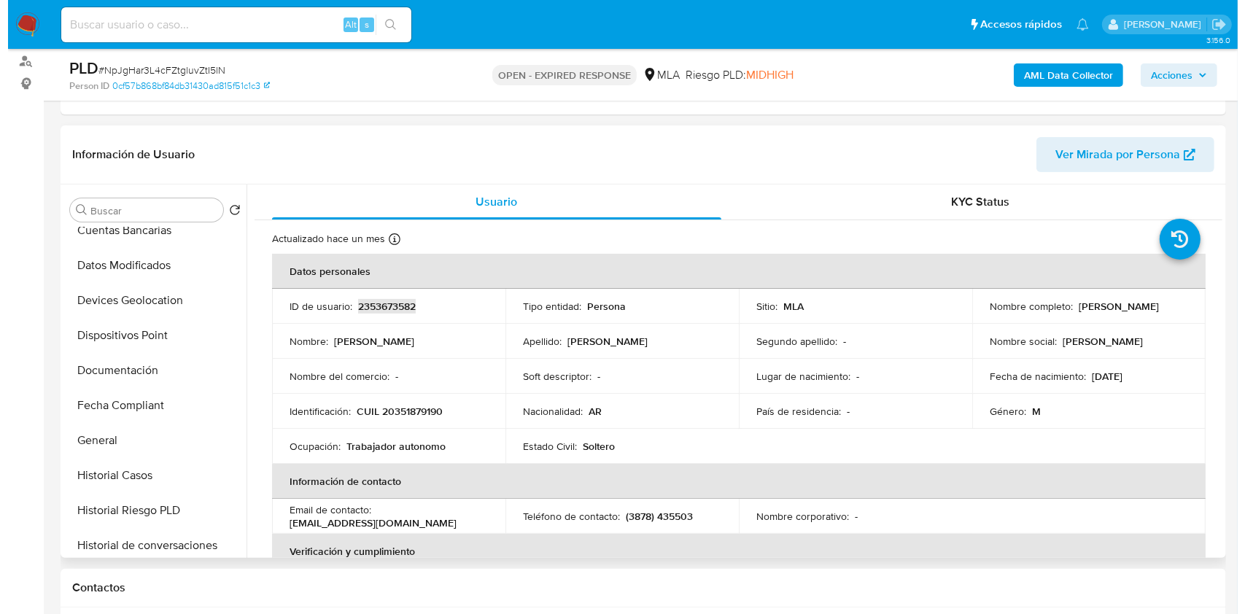
scroll to position [0, 0]
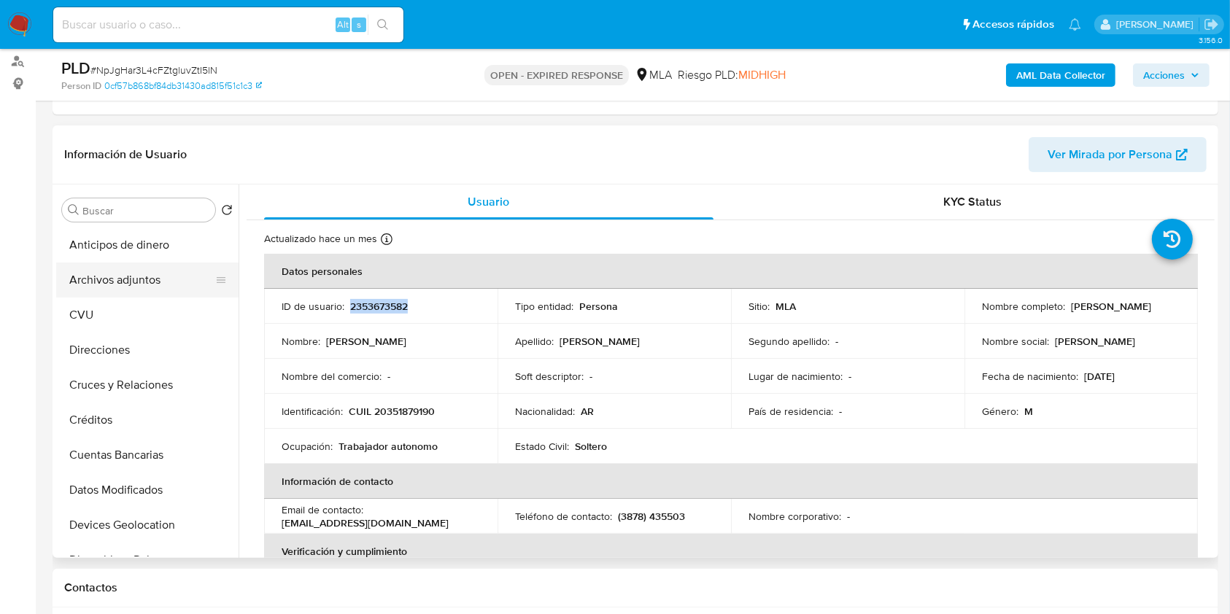
click at [147, 281] on button "Archivos adjuntos" at bounding box center [141, 280] width 171 height 35
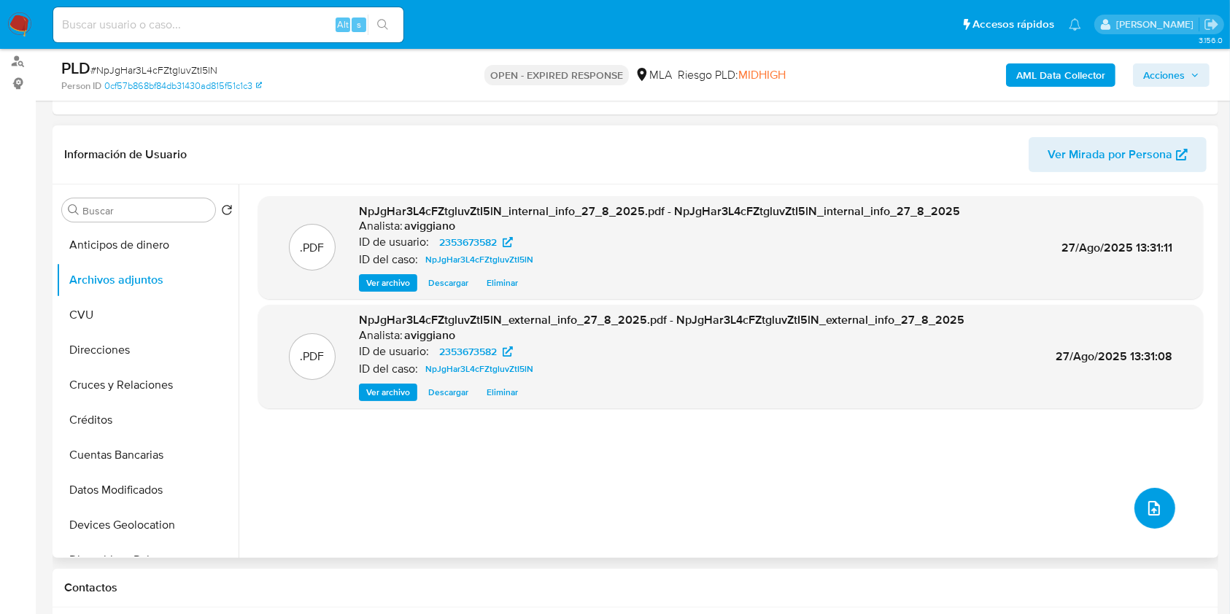
click at [1137, 511] on button "upload-file" at bounding box center [1154, 508] width 41 height 41
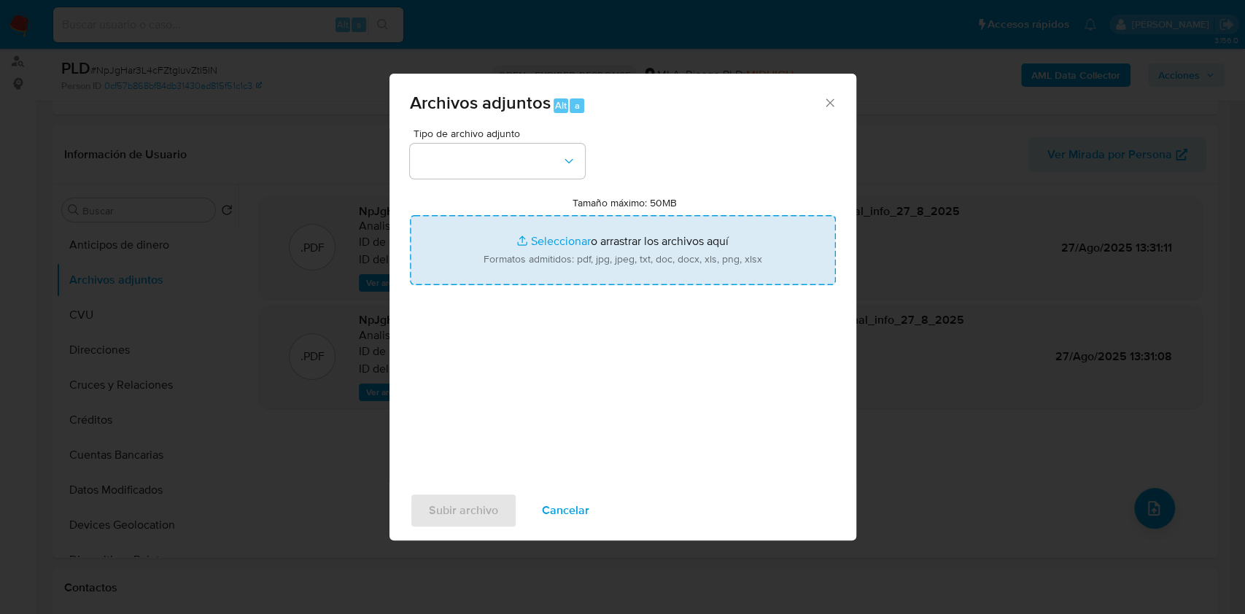
click at [723, 260] on input "Tamaño máximo: 50MB Seleccionar archivos" at bounding box center [623, 250] width 426 height 70
type input "C:\fakepath\Nosis - 2353673582.pdf"
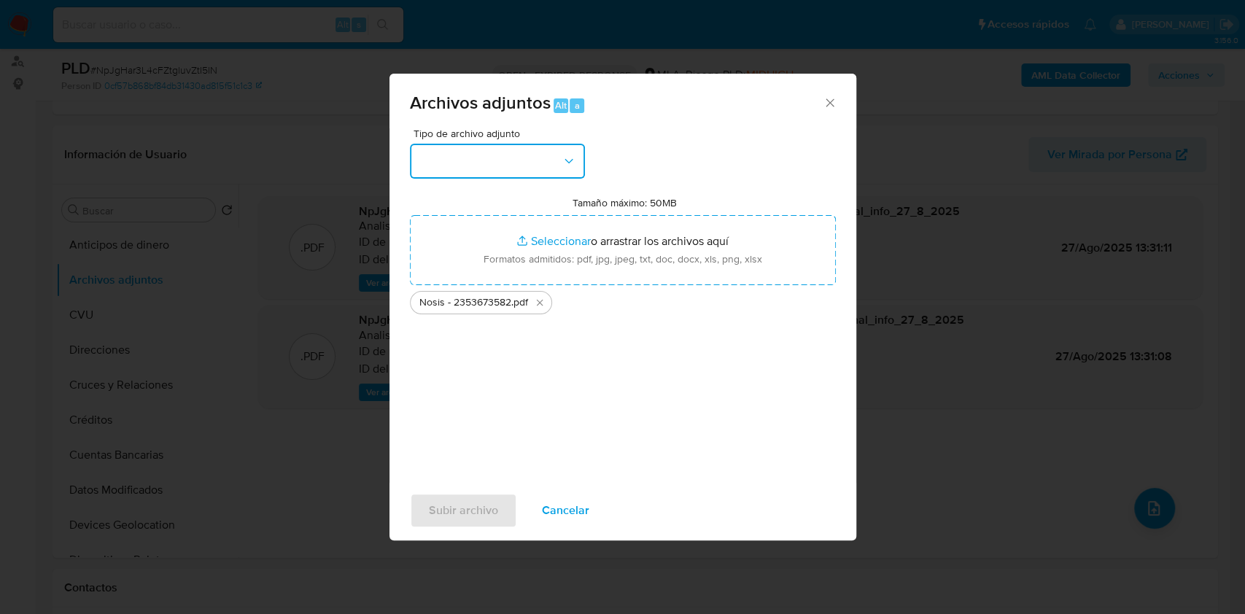
click at [445, 147] on button "button" at bounding box center [497, 161] width 175 height 35
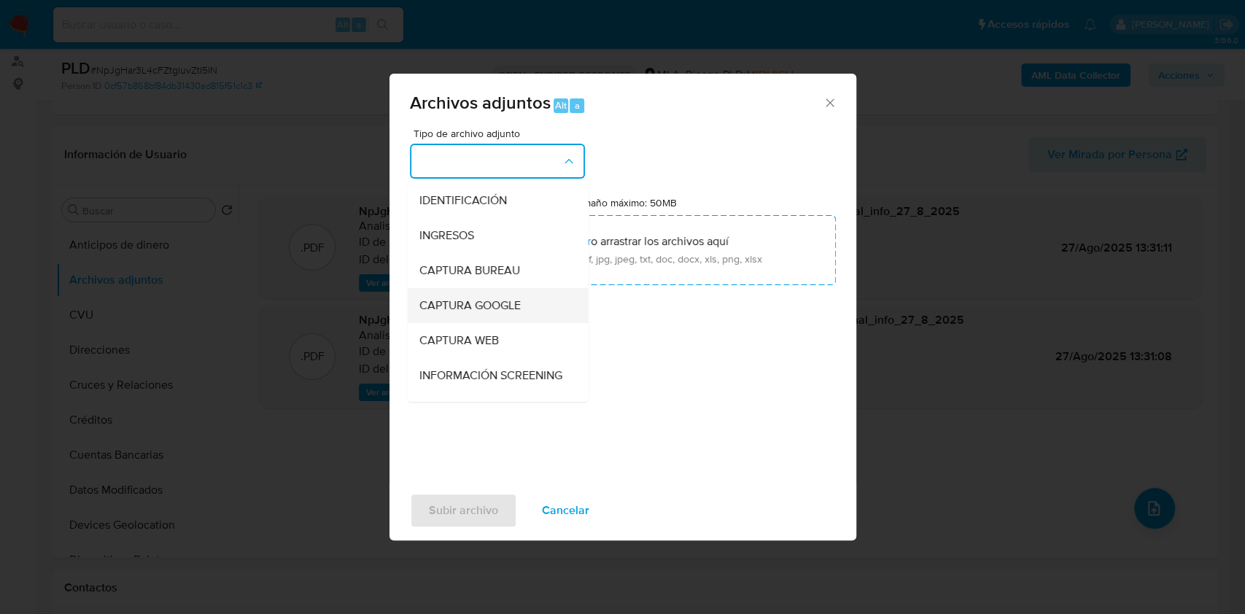
scroll to position [194, 0]
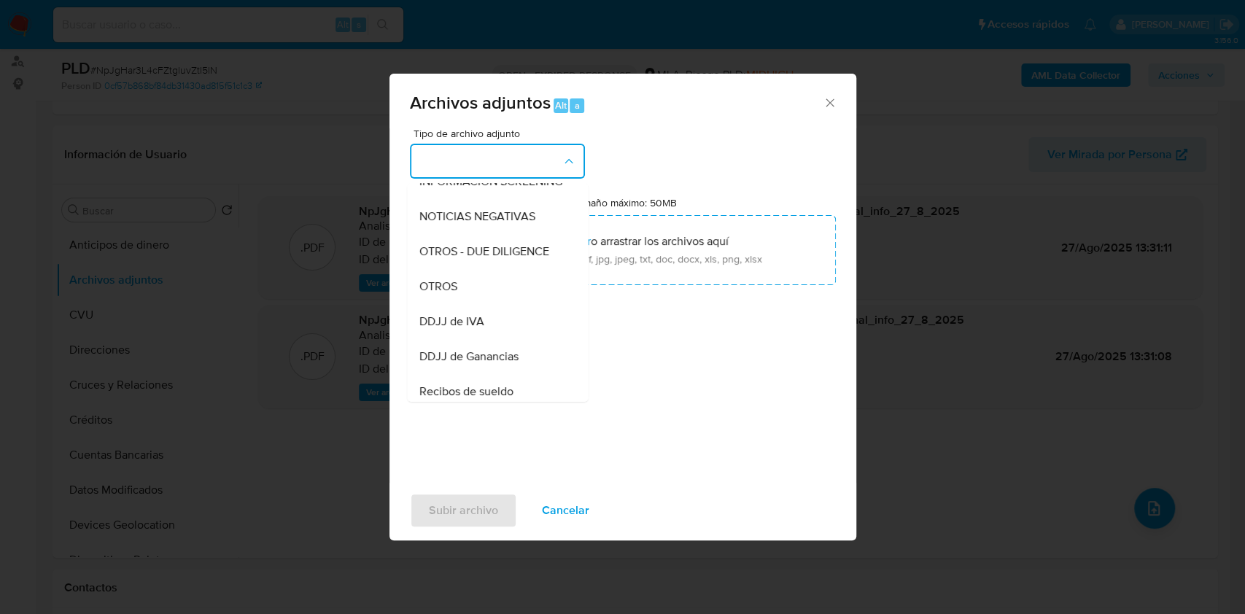
drag, startPoint x: 469, startPoint y: 309, endPoint x: 485, endPoint y: 371, distance: 64.7
click at [470, 304] on div "OTROS" at bounding box center [493, 286] width 149 height 35
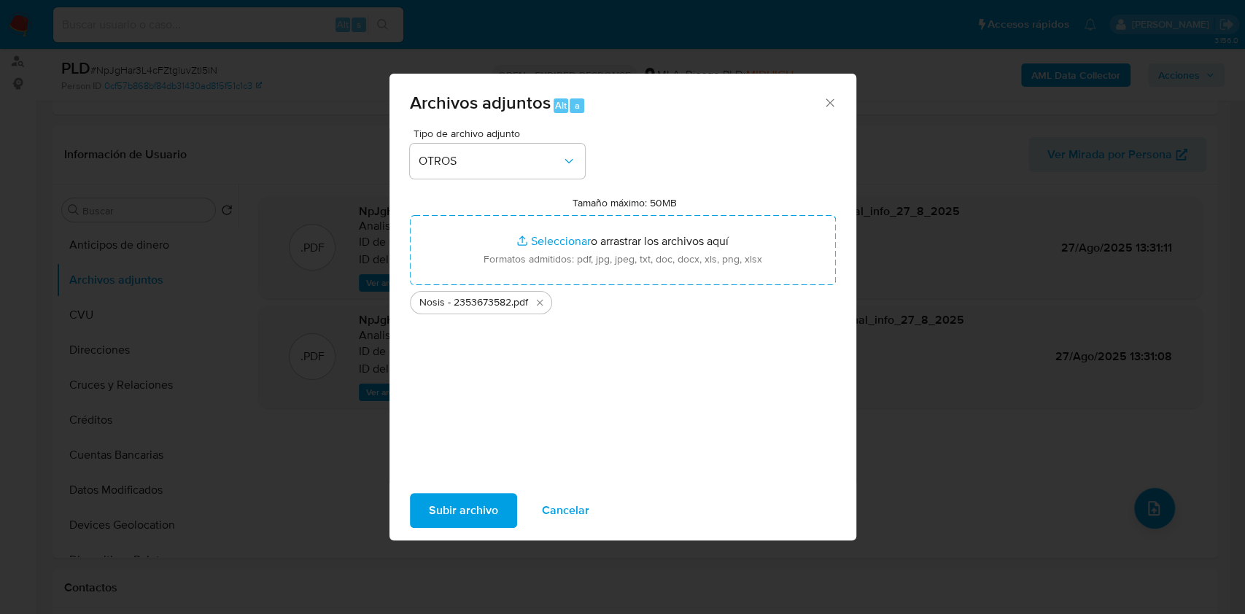
click at [471, 500] on span "Subir archivo" at bounding box center [463, 511] width 69 height 32
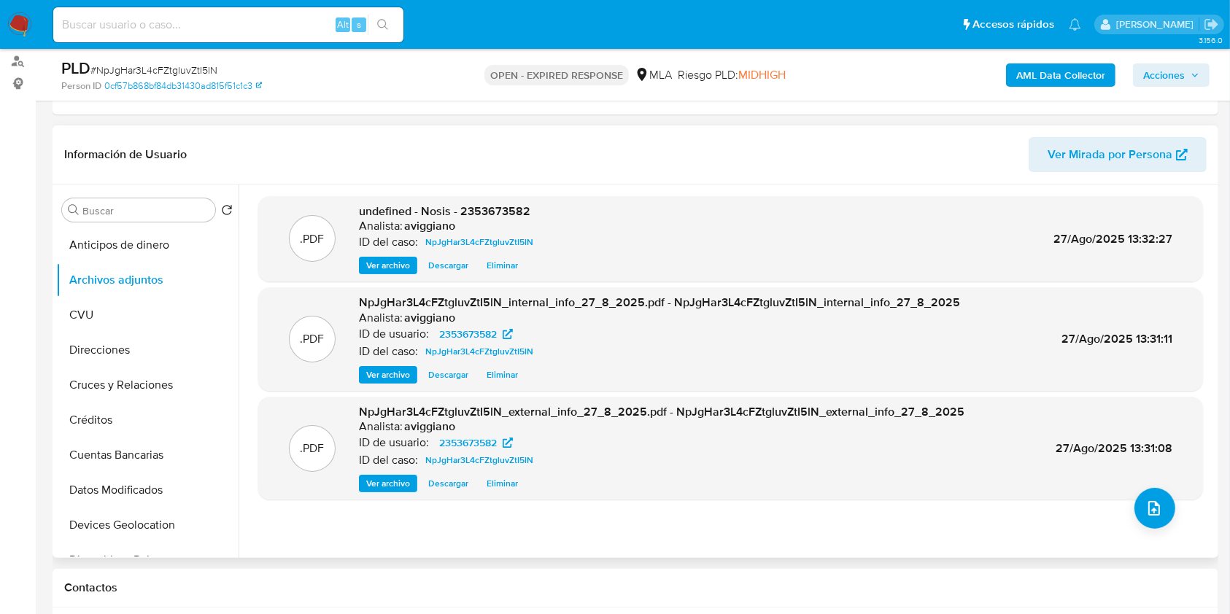
click at [498, 206] on span "undefined - Nosis - 2353673582" at bounding box center [444, 211] width 171 height 17
copy span "2353673582"
click at [1155, 495] on button "upload-file" at bounding box center [1154, 508] width 41 height 41
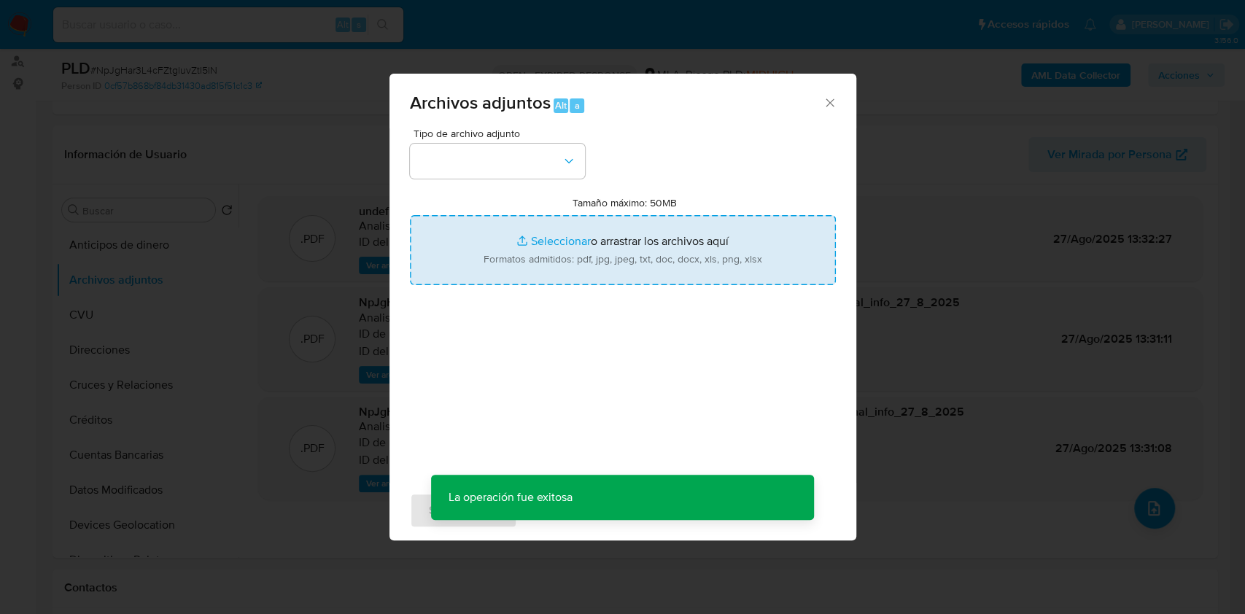
click at [657, 257] on input "Tamaño máximo: 50MB Seleccionar archivos" at bounding box center [623, 250] width 426 height 70
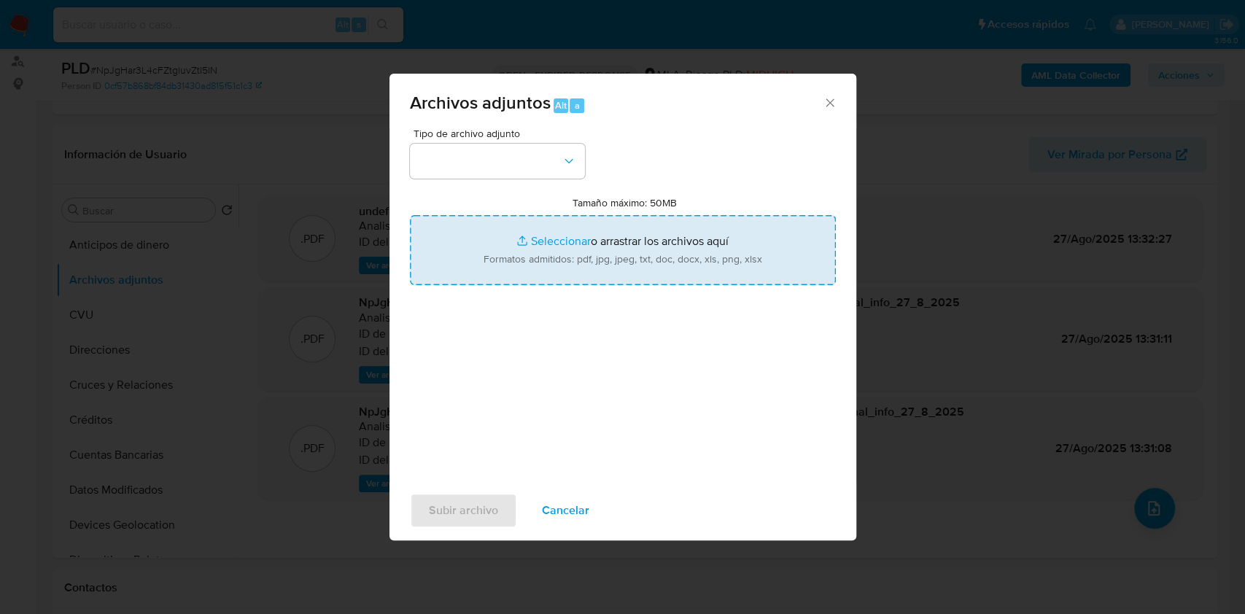
type input "C:\fakepath\Movimientos-Aladdin-v10_1 - 2353673582.xlsx"
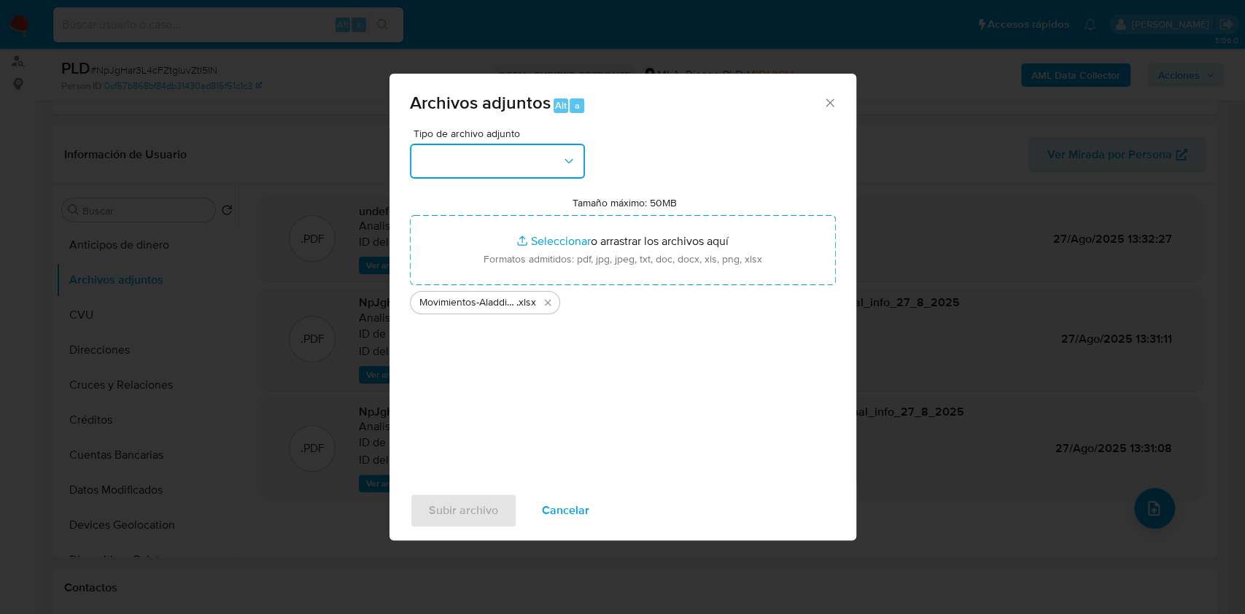
click at [541, 153] on button "button" at bounding box center [497, 161] width 175 height 35
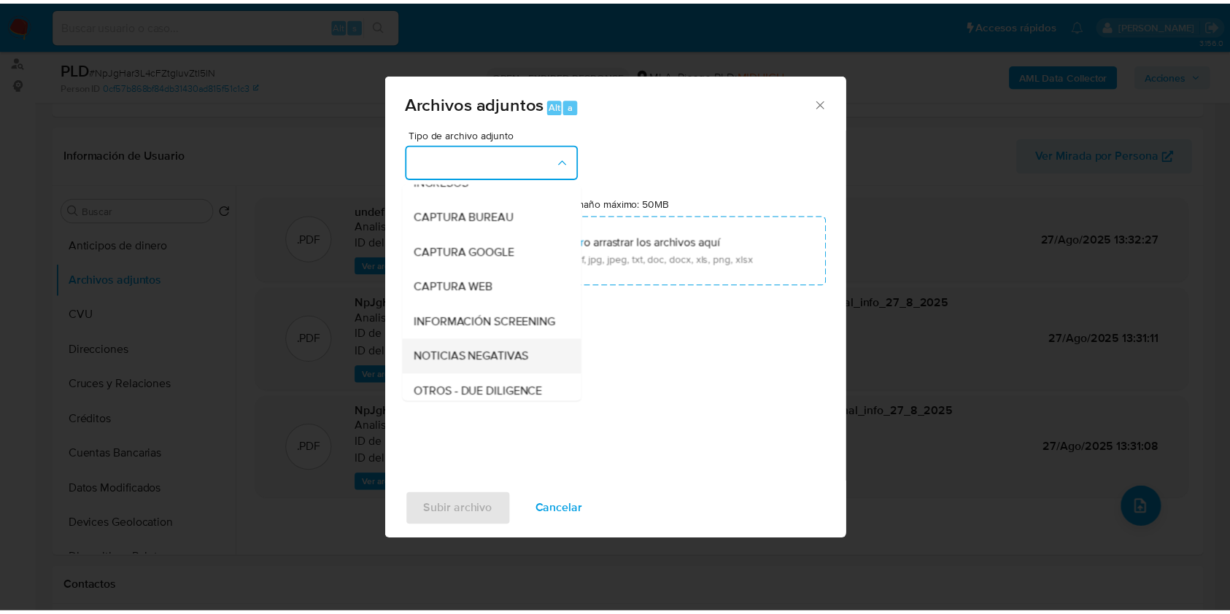
scroll to position [97, 0]
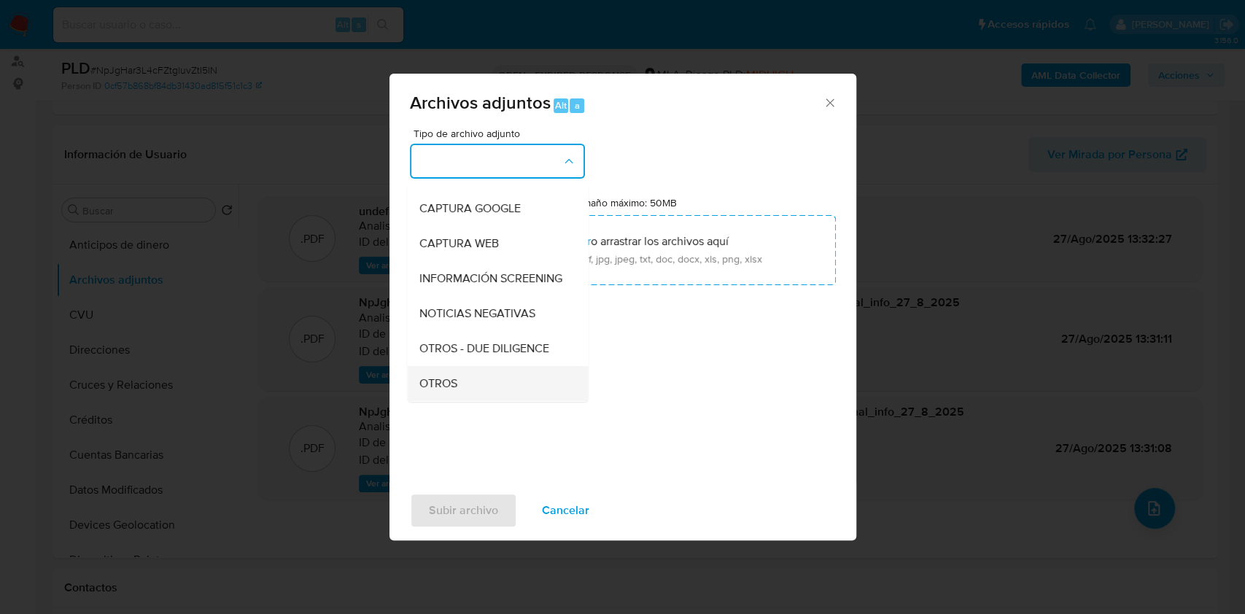
click at [437, 391] on span "OTROS" at bounding box center [438, 383] width 38 height 15
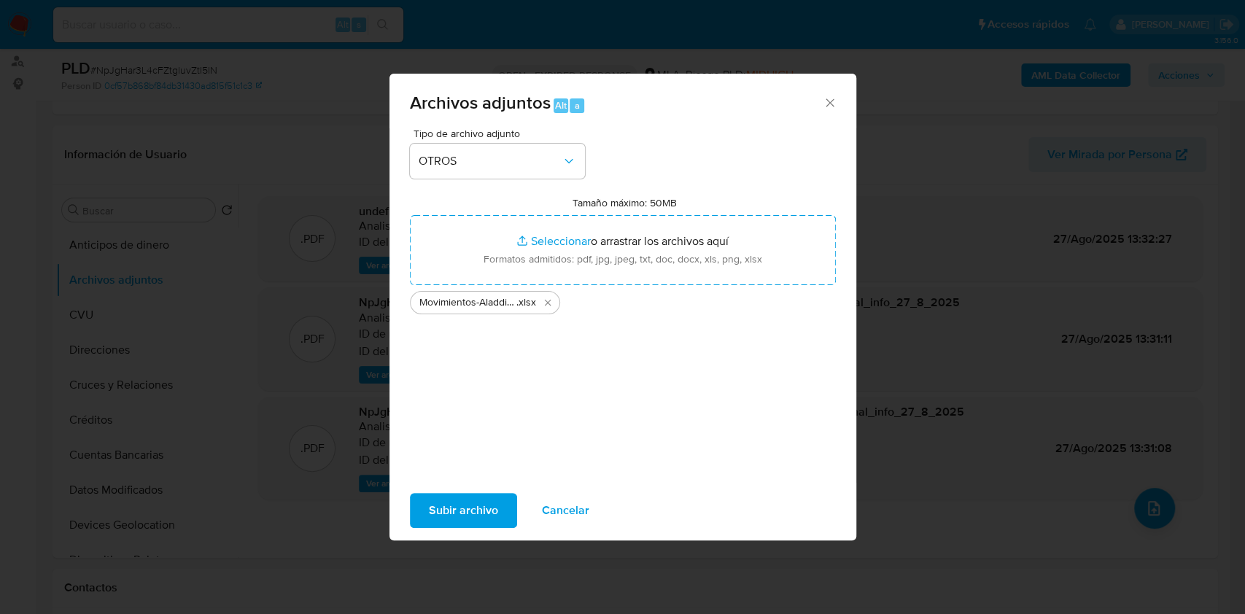
click at [458, 505] on span "Subir archivo" at bounding box center [463, 511] width 69 height 32
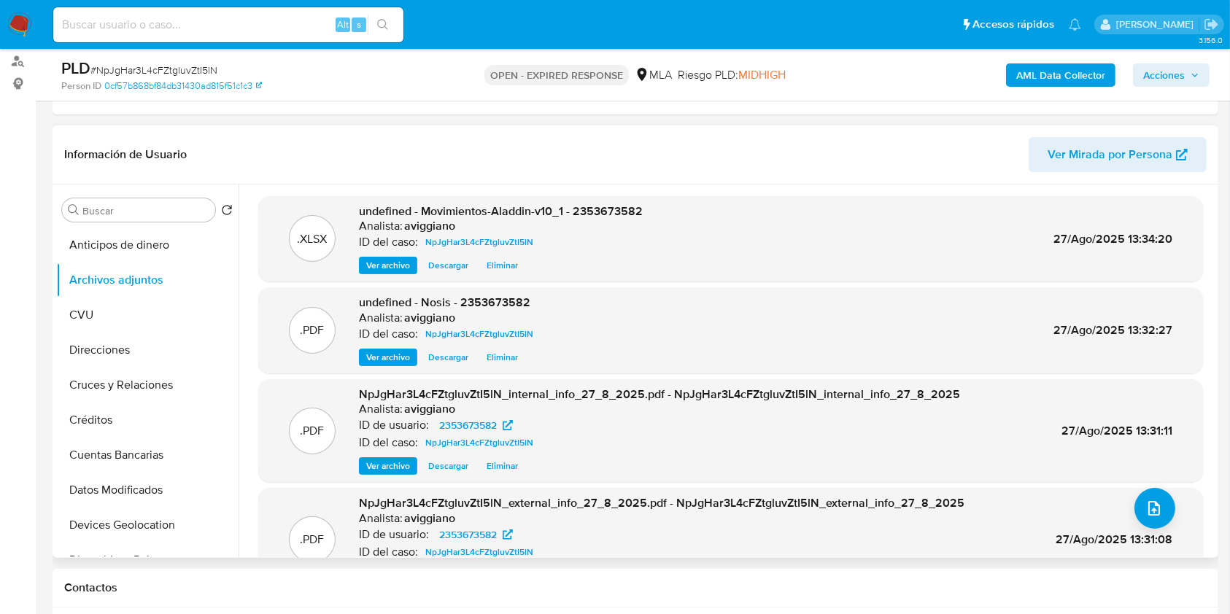
click at [596, 208] on span "undefined - Movimientos-Aladdin-v10_1 - 2353673582" at bounding box center [501, 211] width 284 height 17
click at [596, 207] on span "undefined - Movimientos-Aladdin-v10_1 - 2353673582" at bounding box center [501, 211] width 284 height 17
copy span "2353673582"
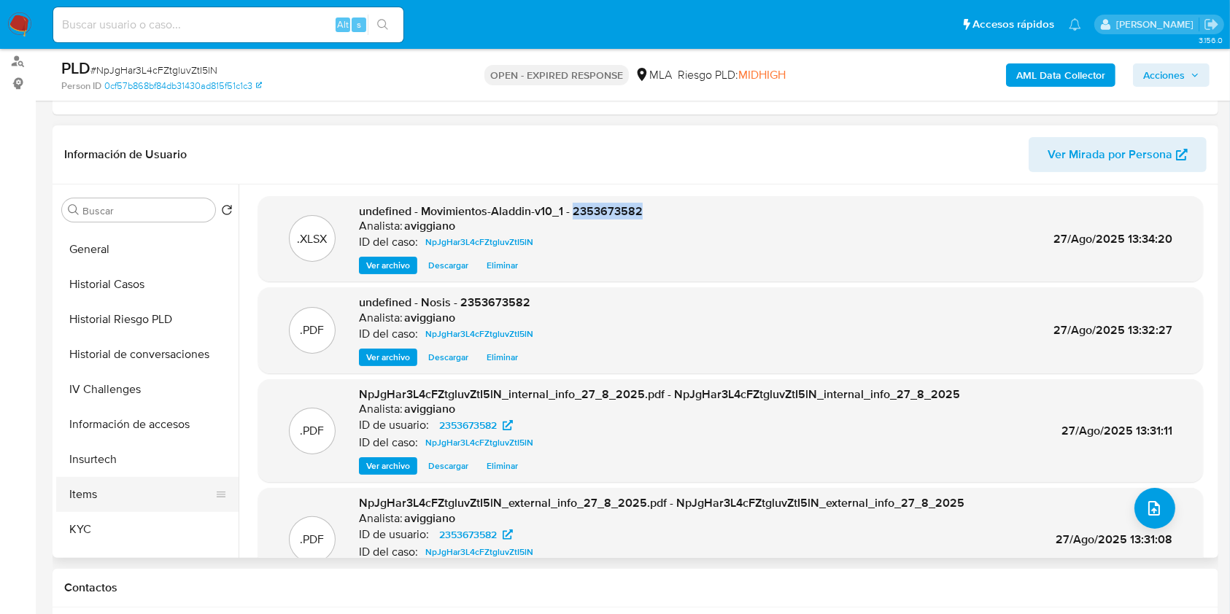
scroll to position [486, 0]
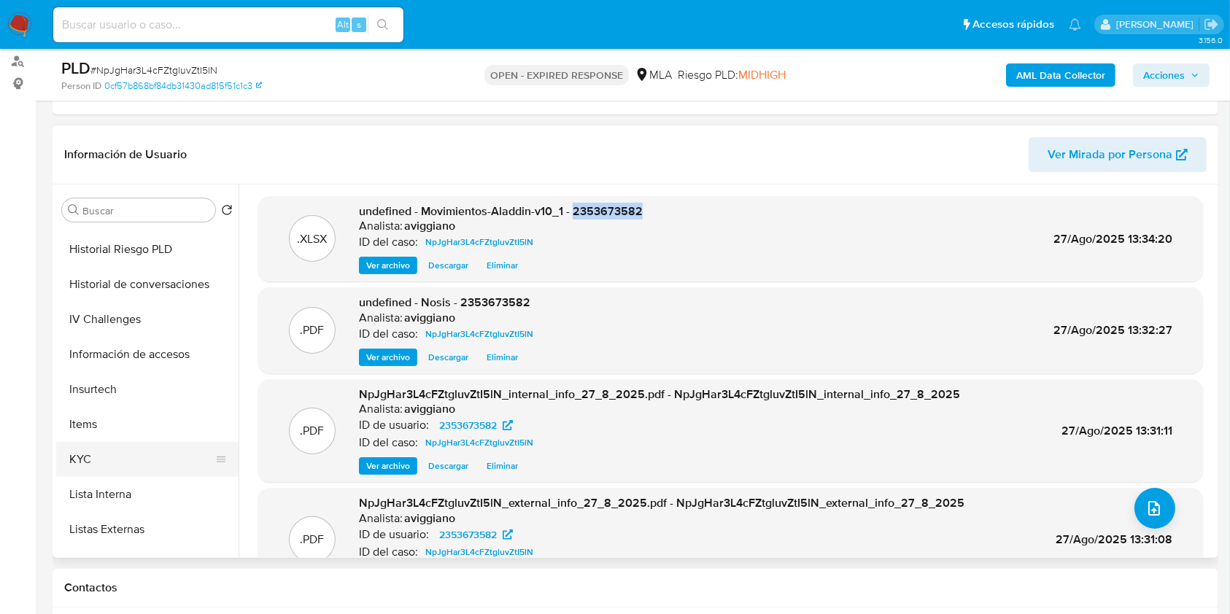
click at [105, 452] on button "KYC" at bounding box center [141, 459] width 171 height 35
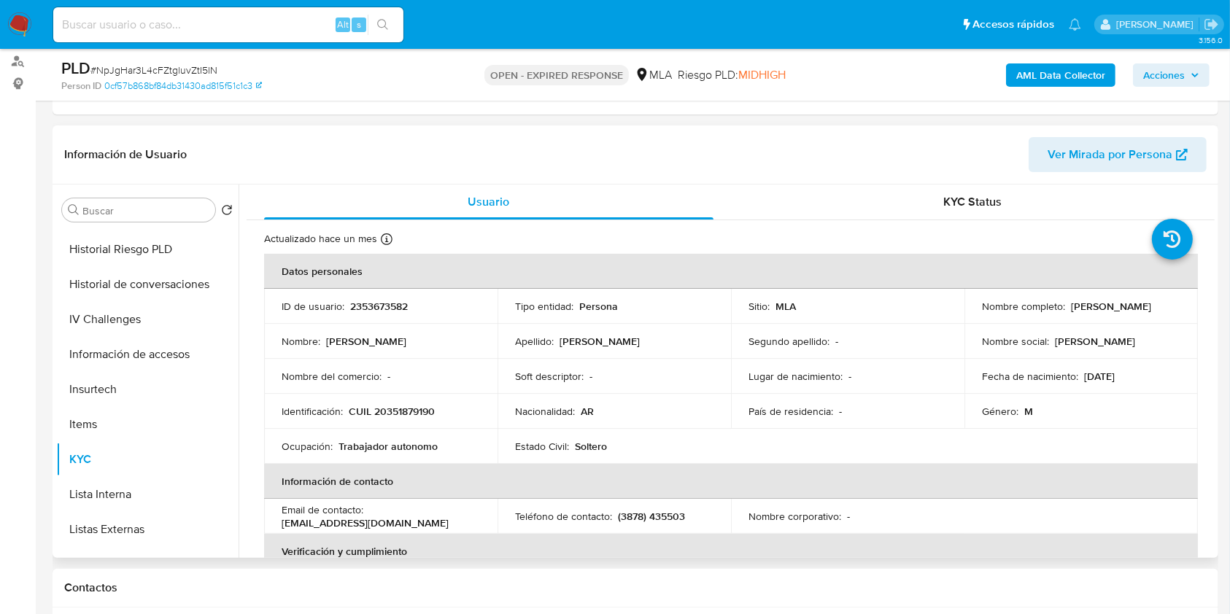
click at [397, 407] on p "CUIL 20351879190" at bounding box center [392, 411] width 86 height 13
copy p "20351879190"
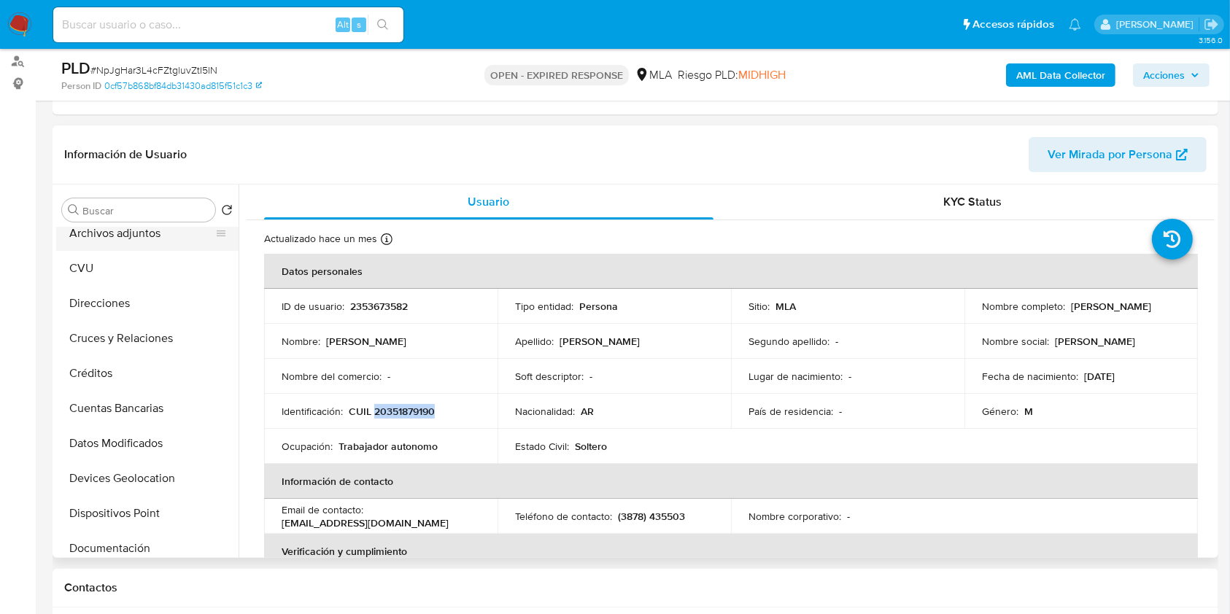
scroll to position [6, 0]
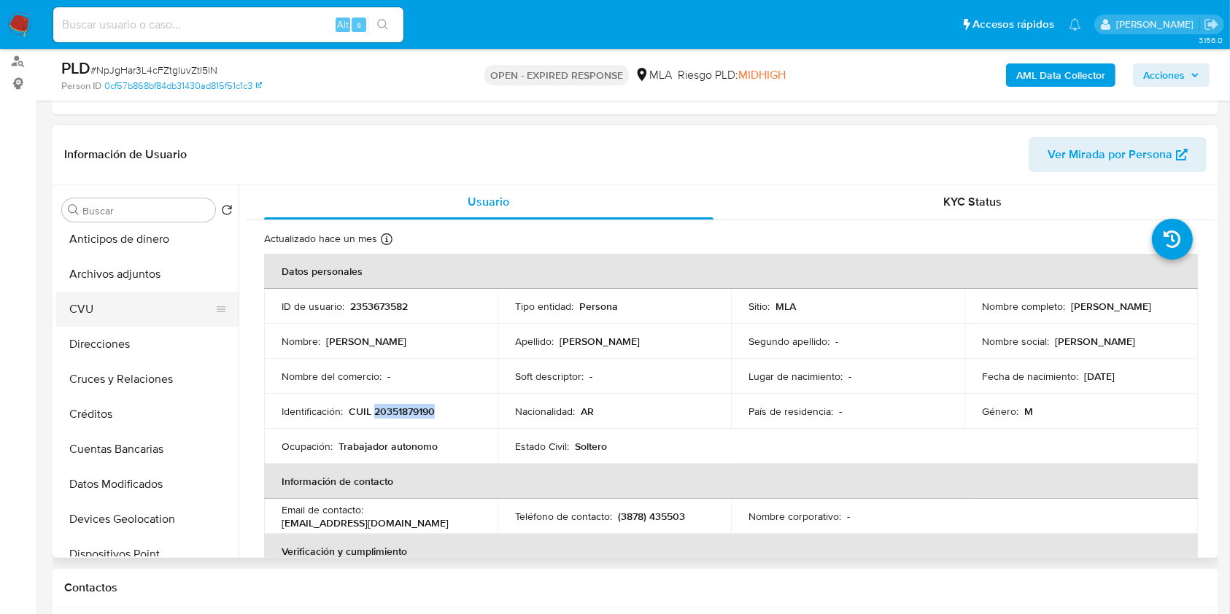
click at [96, 292] on button "CVU" at bounding box center [141, 309] width 171 height 35
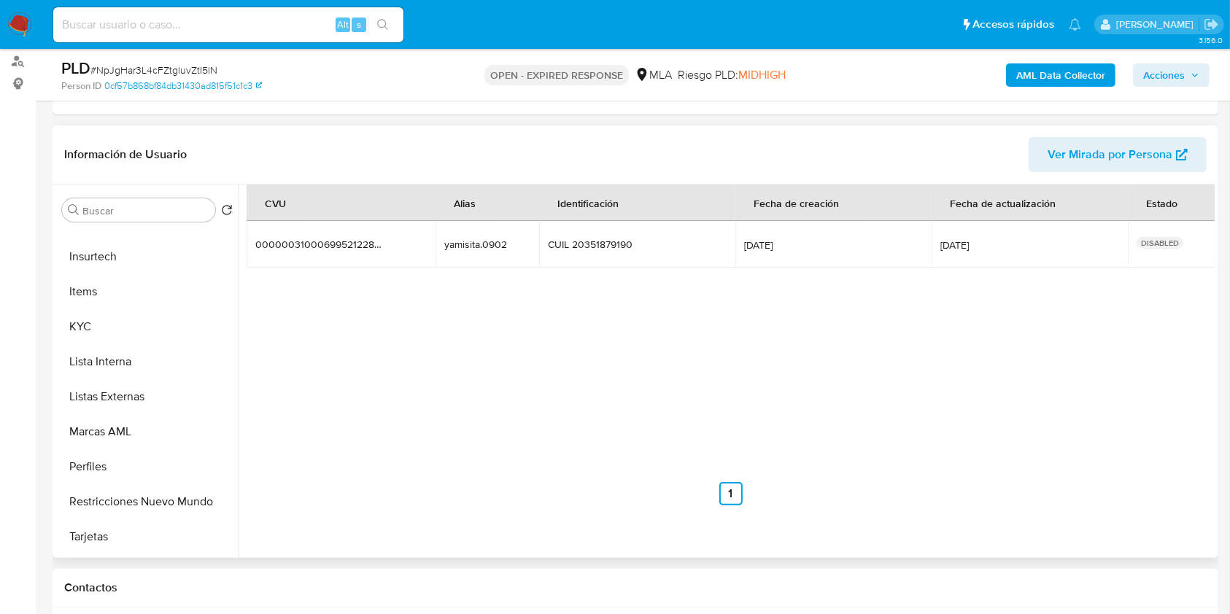
scroll to position [686, 0]
click at [101, 265] on button "KYC" at bounding box center [141, 258] width 171 height 35
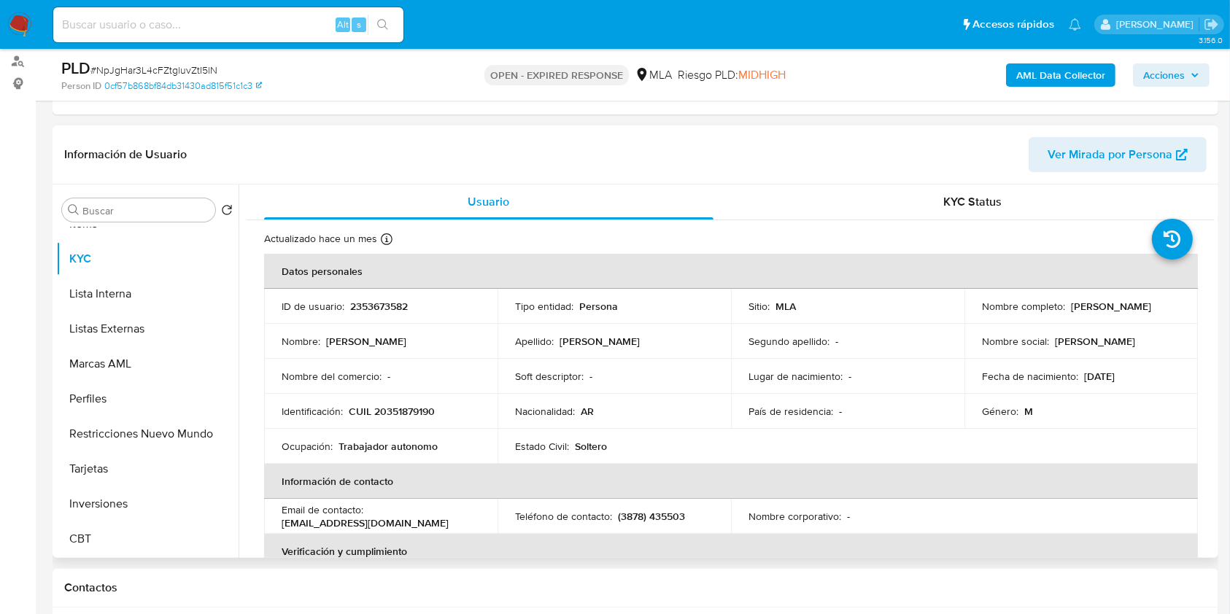
drag, startPoint x: 979, startPoint y: 312, endPoint x: 1121, endPoint y: 313, distance: 142.2
click at [1121, 313] on div "Nombre completo : Walter Osvaldo Fernandez" at bounding box center [1081, 306] width 198 height 13
copy p "[PERSON_NAME]"
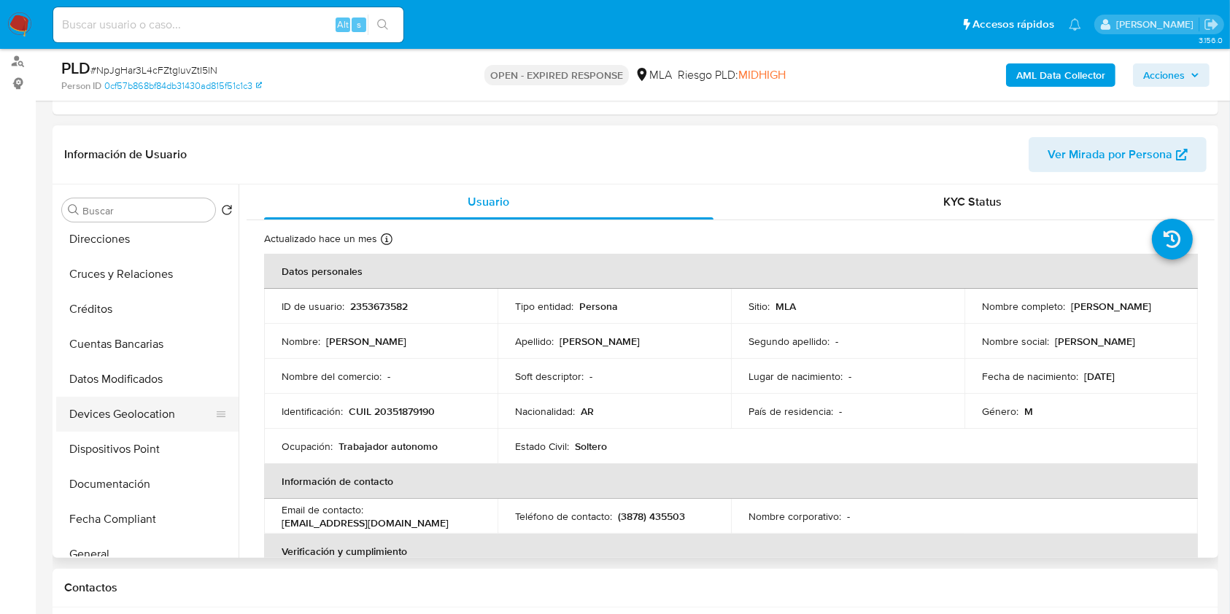
scroll to position [103, 0]
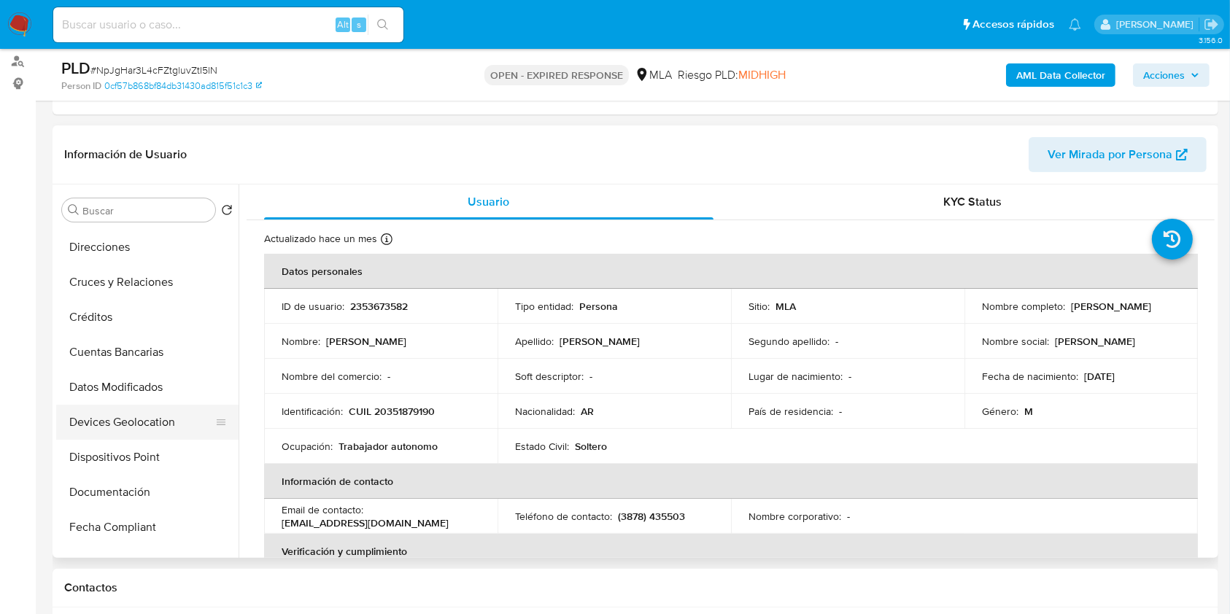
click at [146, 414] on button "Devices Geolocation" at bounding box center [141, 422] width 171 height 35
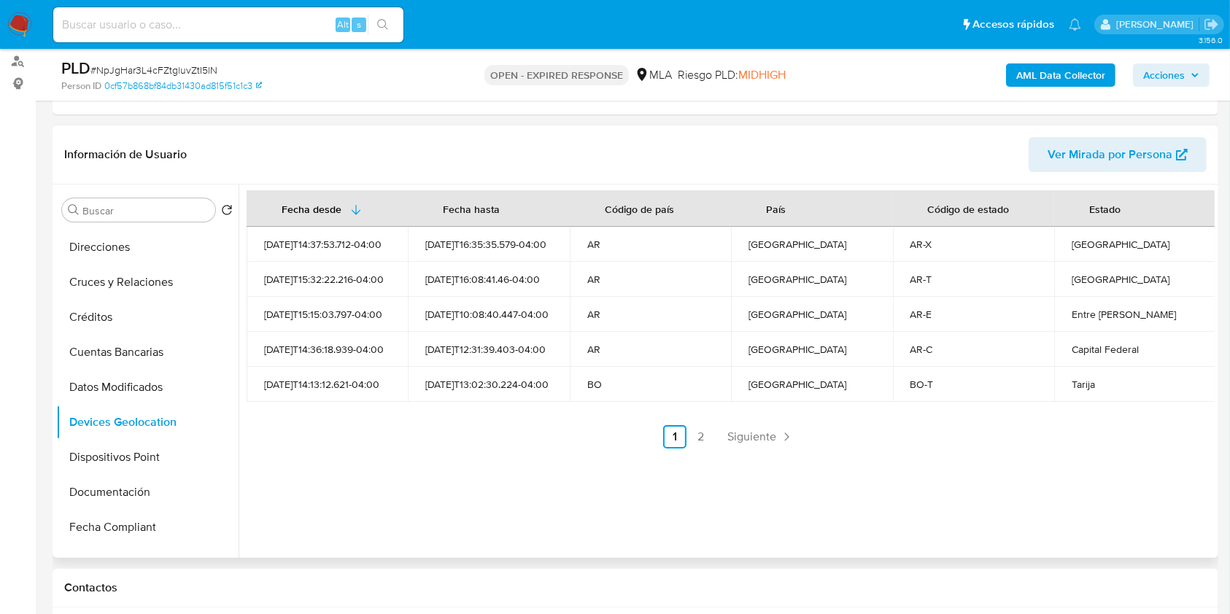
click at [695, 448] on div "Fecha desde Fecha hasta Código de país País Código de estado Estado 2025-08-04T…" at bounding box center [726, 371] width 976 height 373
click at [699, 437] on link "2" at bounding box center [700, 436] width 23 height 23
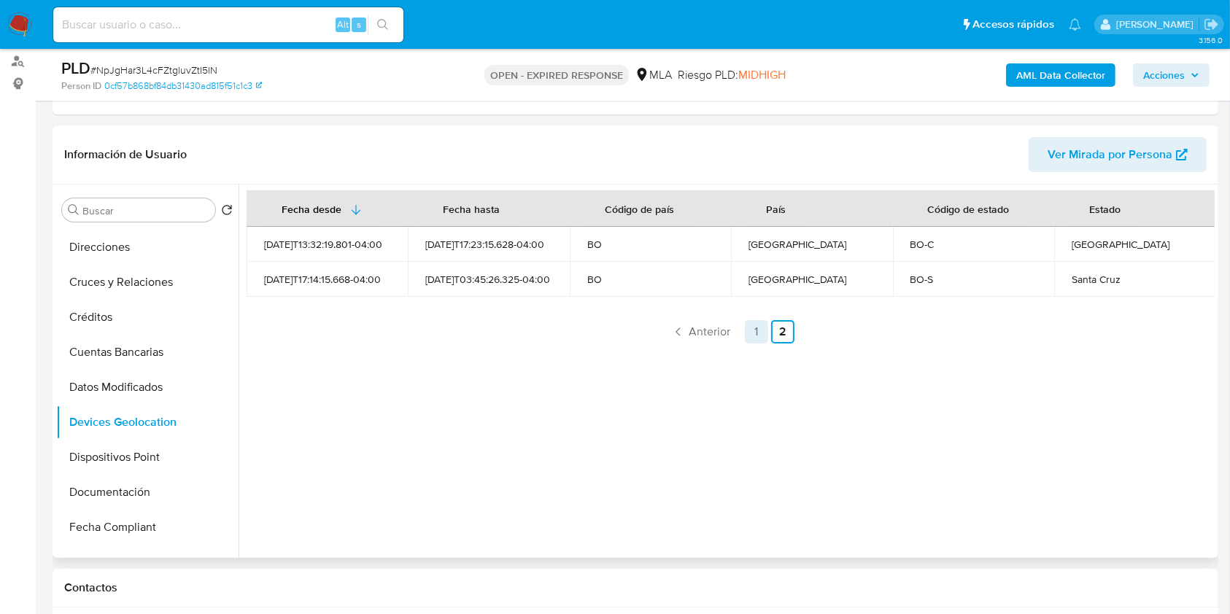
click at [745, 334] on link "1" at bounding box center [756, 331] width 23 height 23
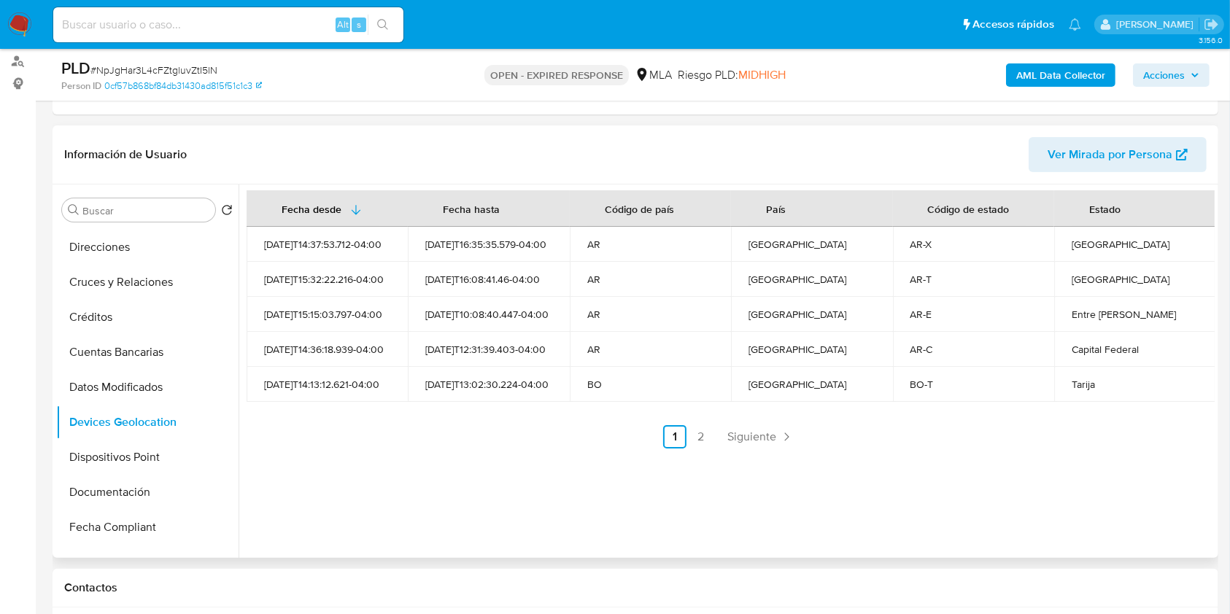
drag, startPoint x: 412, startPoint y: 446, endPoint x: 395, endPoint y: 441, distance: 17.8
click at [411, 446] on ul "Anterior 1 2 Siguiente" at bounding box center [731, 436] width 968 height 23
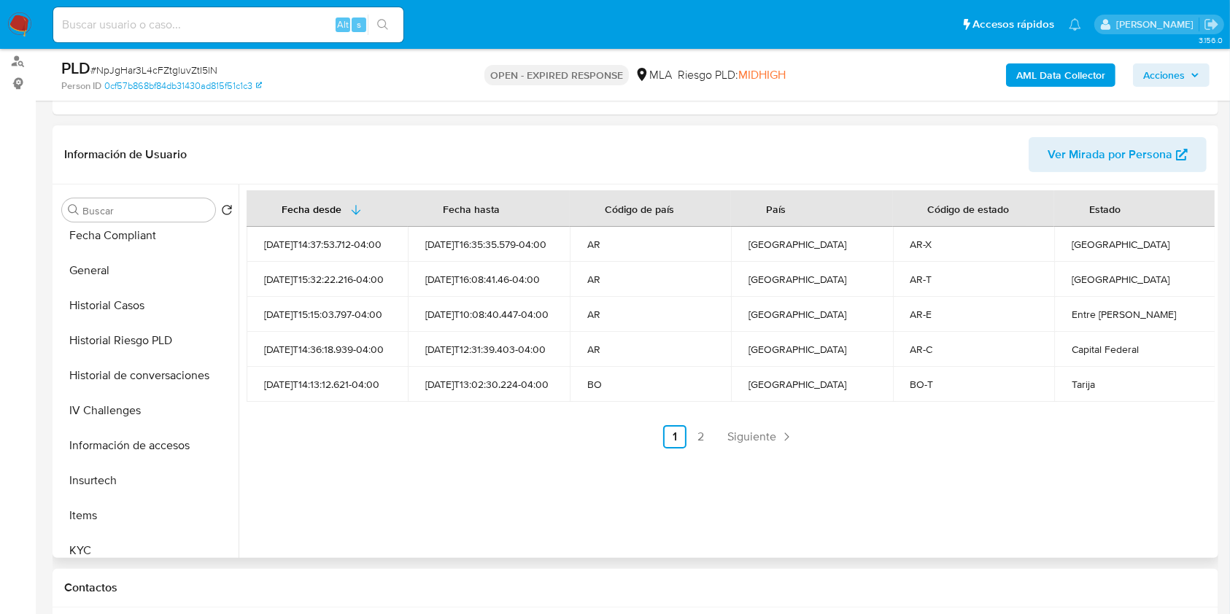
scroll to position [686, 0]
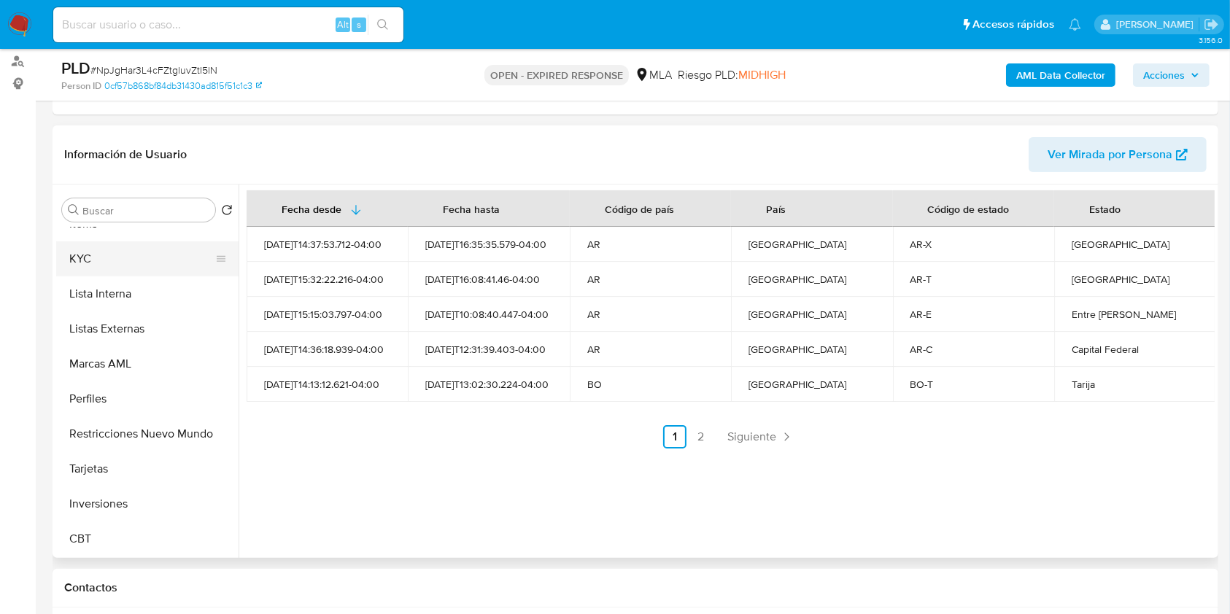
click at [95, 254] on button "KYC" at bounding box center [141, 258] width 171 height 35
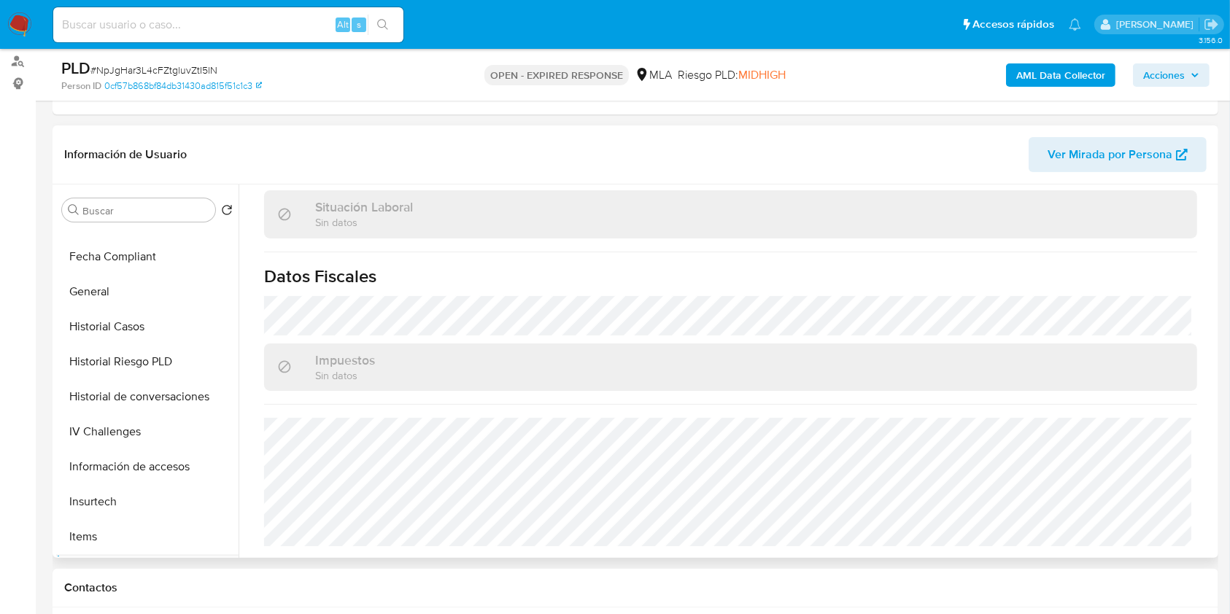
scroll to position [0, 0]
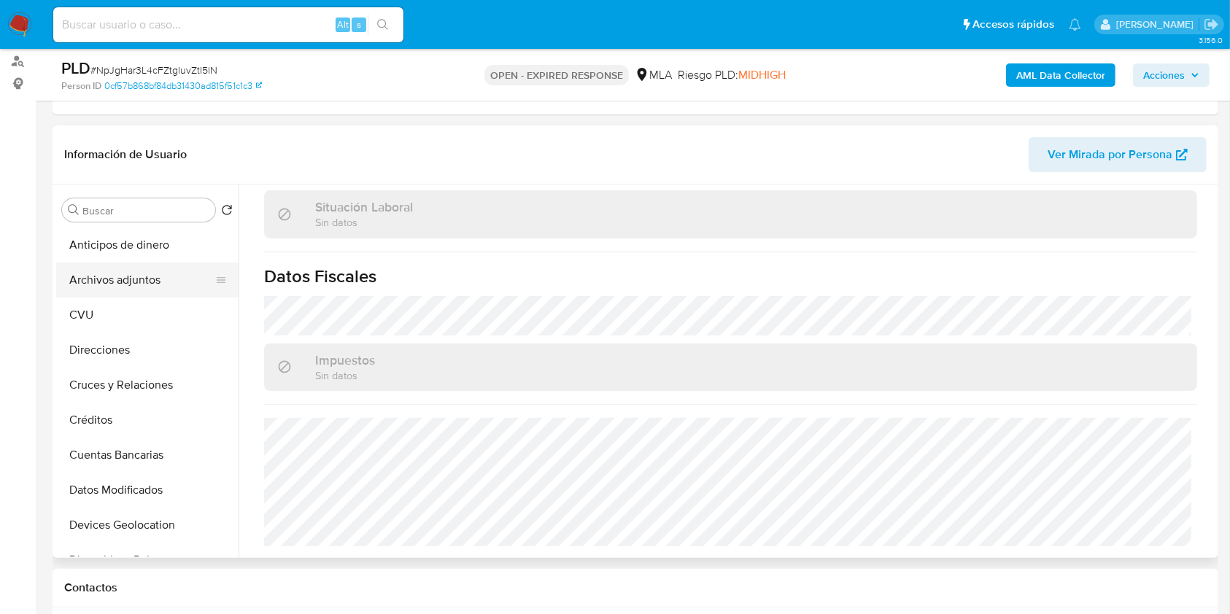
click at [128, 269] on button "Archivos adjuntos" at bounding box center [141, 280] width 171 height 35
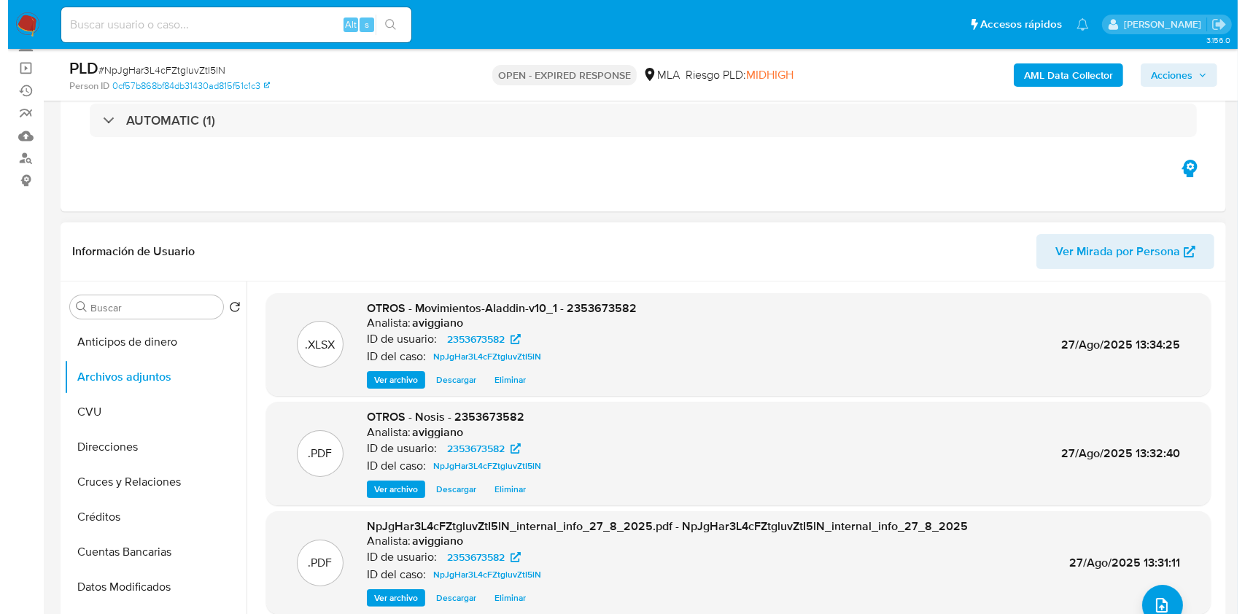
scroll to position [82, 0]
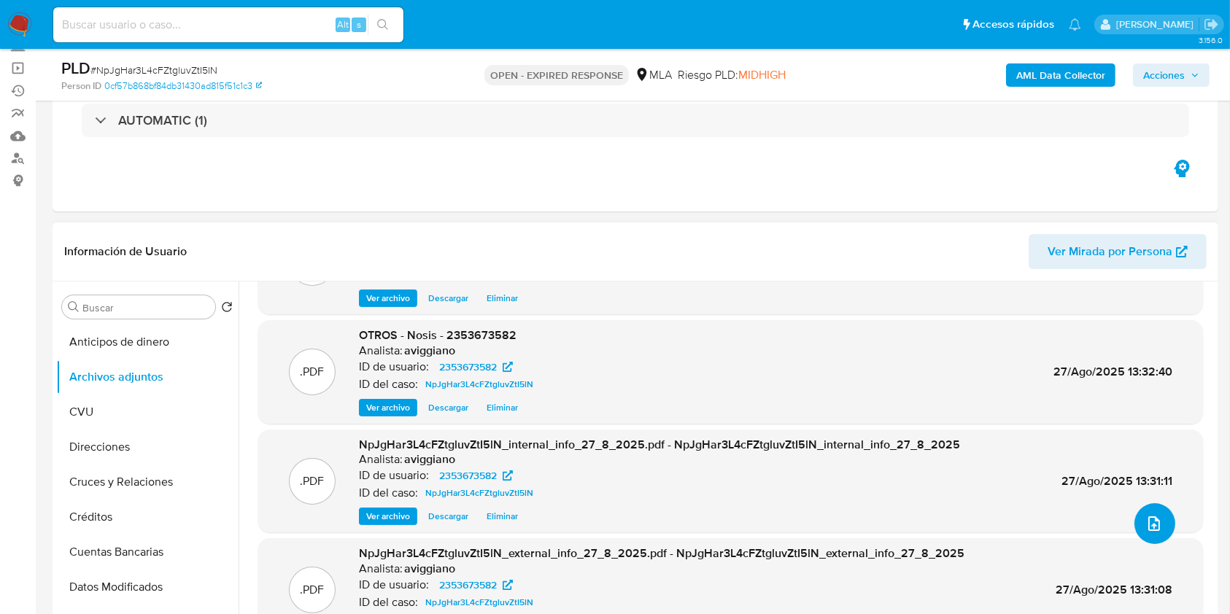
click at [1161, 521] on button "upload-file" at bounding box center [1154, 523] width 41 height 41
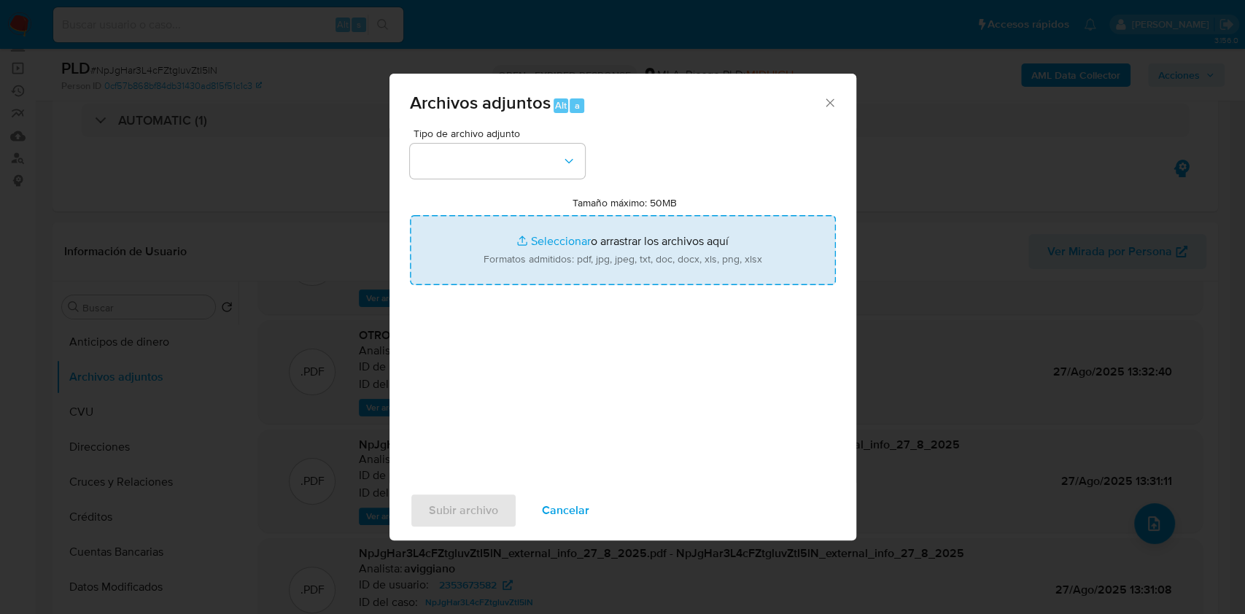
click at [656, 242] on input "Tamaño máximo: 50MB Seleccionar archivos" at bounding box center [623, 250] width 426 height 70
type input "C:\fakepath\Caselog K0NxaUX2HEqx2SN1dBjPNgE8_2025_08_18_21_16_47.docx"
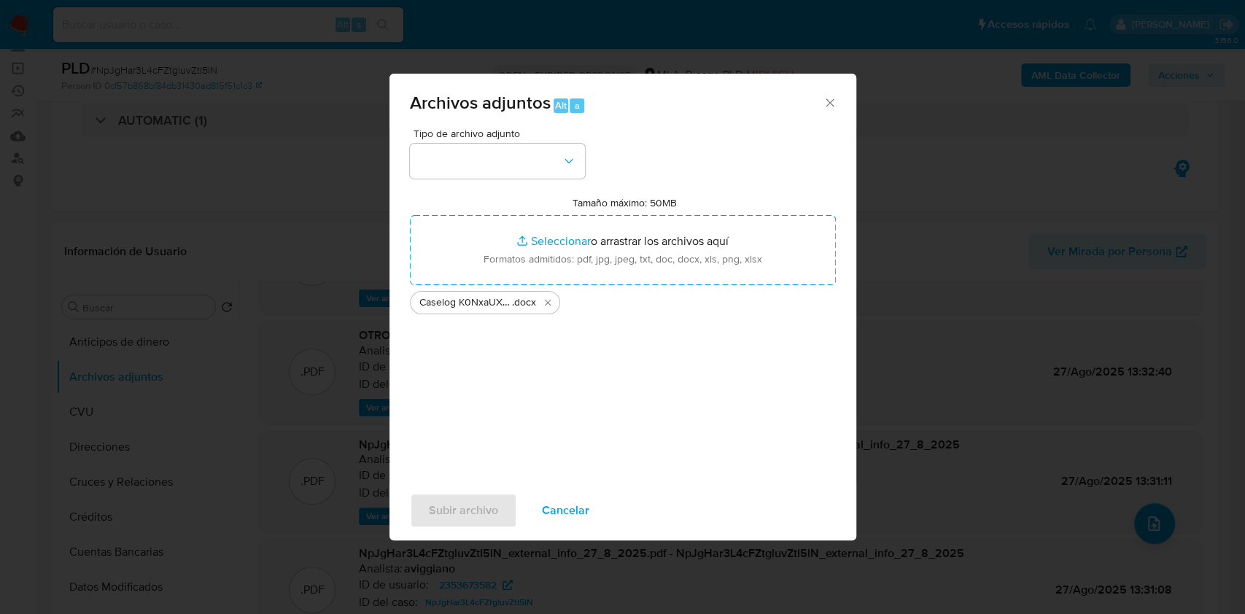
click at [514, 184] on div "Tipo de archivo adjunto Tamaño máximo: 50MB Seleccionar archivos Seleccionar o …" at bounding box center [623, 300] width 426 height 344
click at [514, 166] on button "button" at bounding box center [497, 161] width 175 height 35
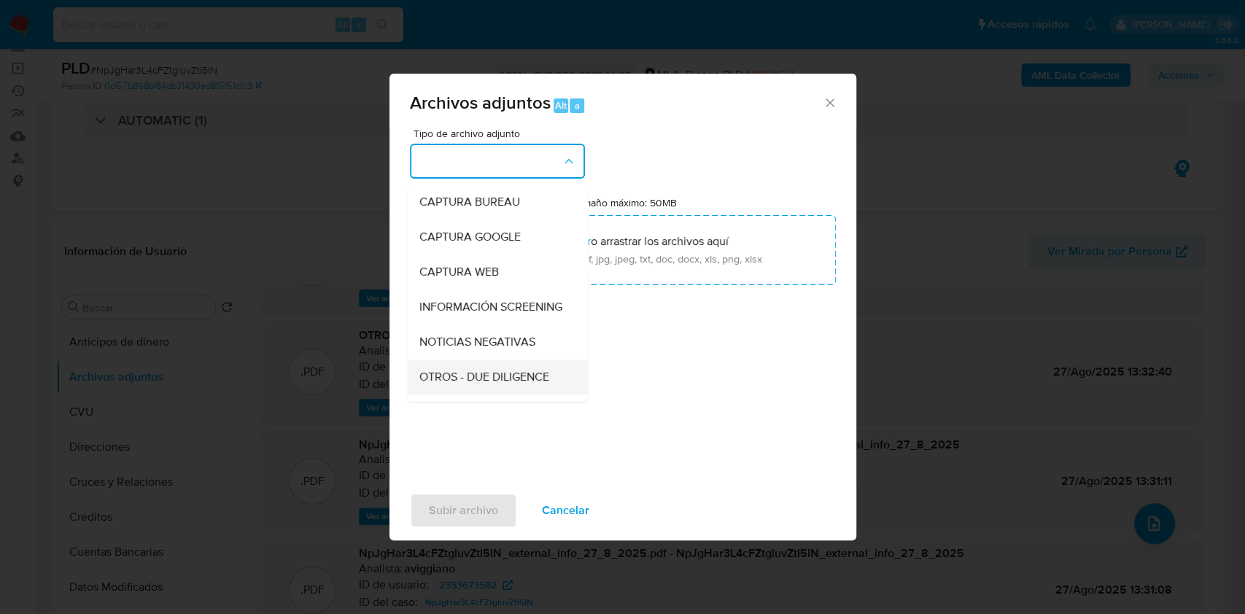
scroll to position [97, 0]
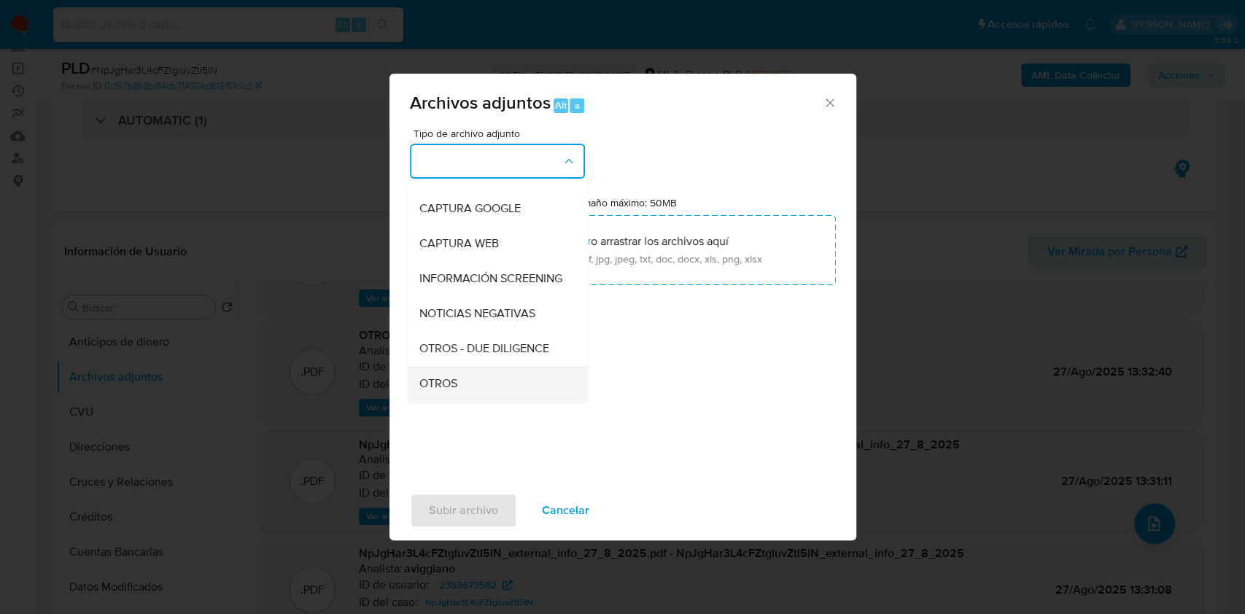
click at [454, 391] on span "OTROS" at bounding box center [438, 383] width 38 height 15
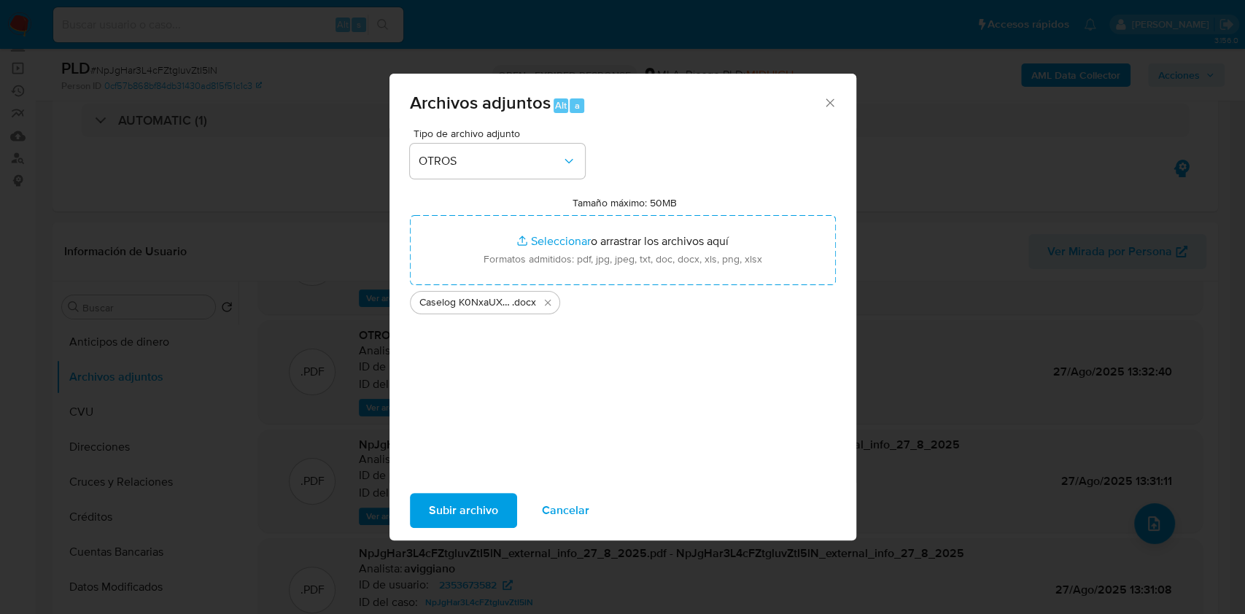
click at [445, 495] on span "Subir archivo" at bounding box center [463, 511] width 69 height 32
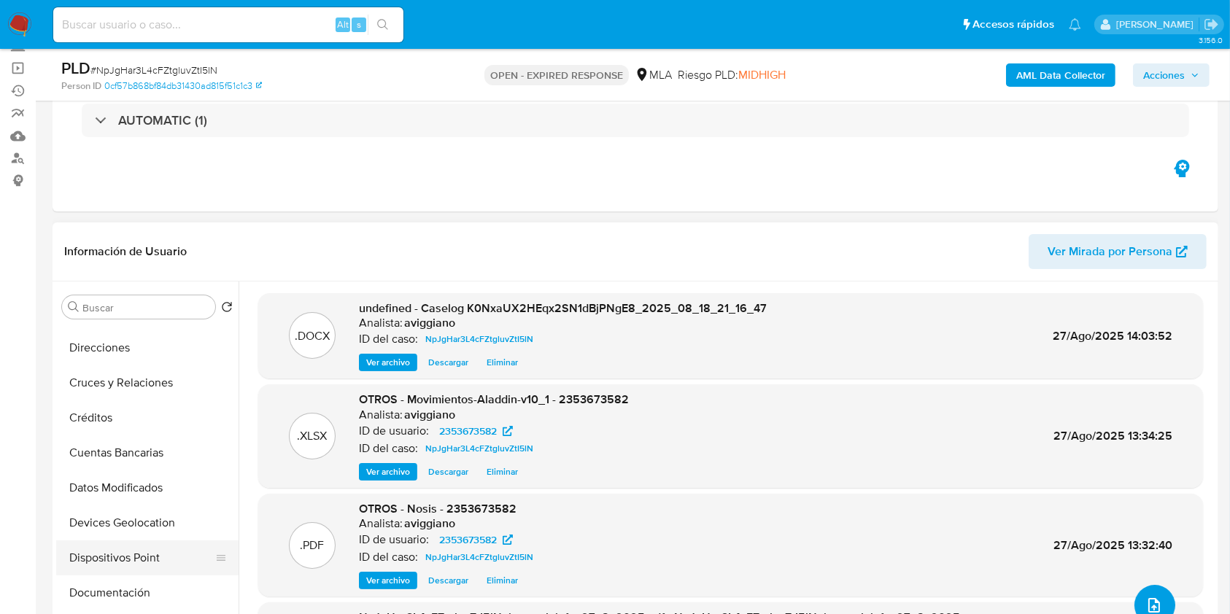
scroll to position [0, 0]
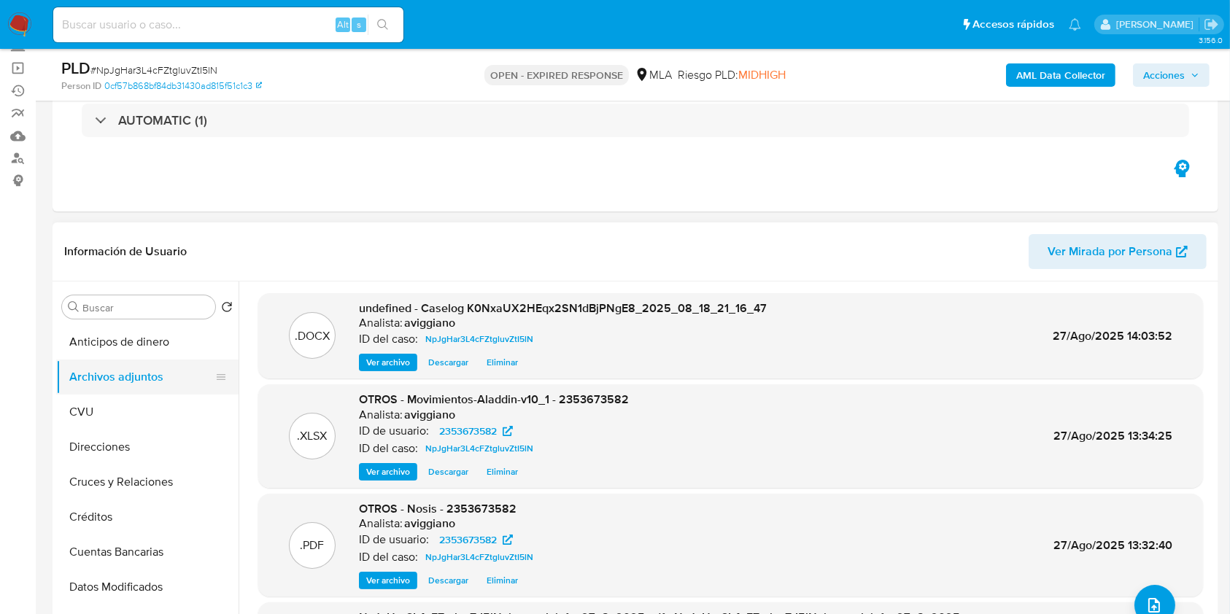
click at [151, 379] on button "Archivos adjuntos" at bounding box center [141, 377] width 171 height 35
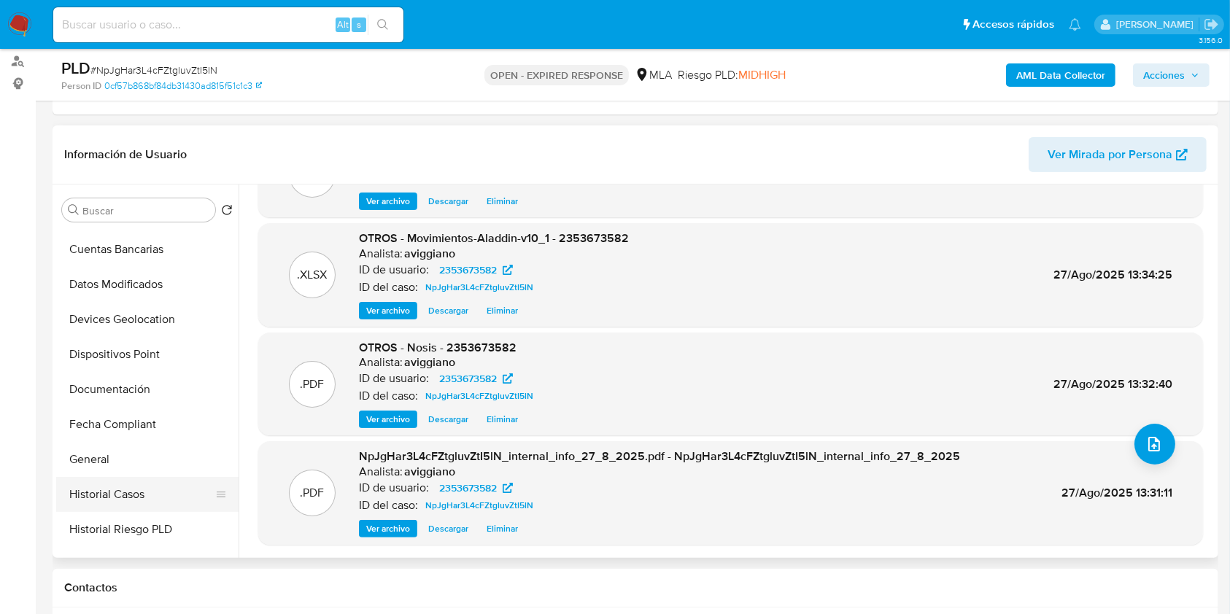
scroll to position [292, 0]
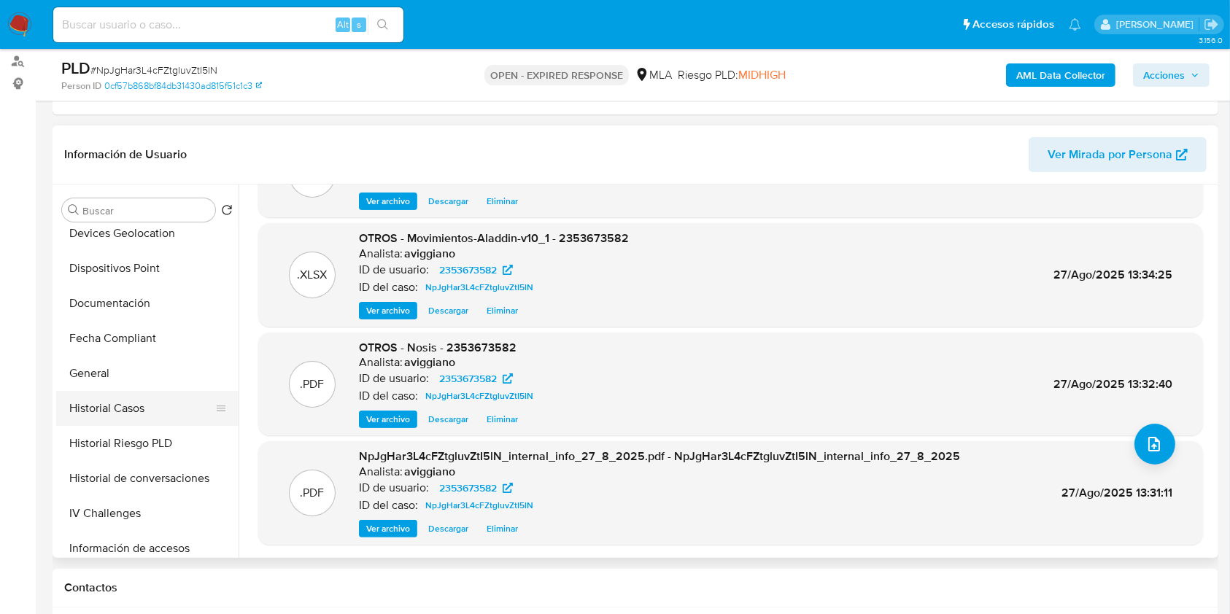
click at [123, 397] on button "Historial Casos" at bounding box center [141, 408] width 171 height 35
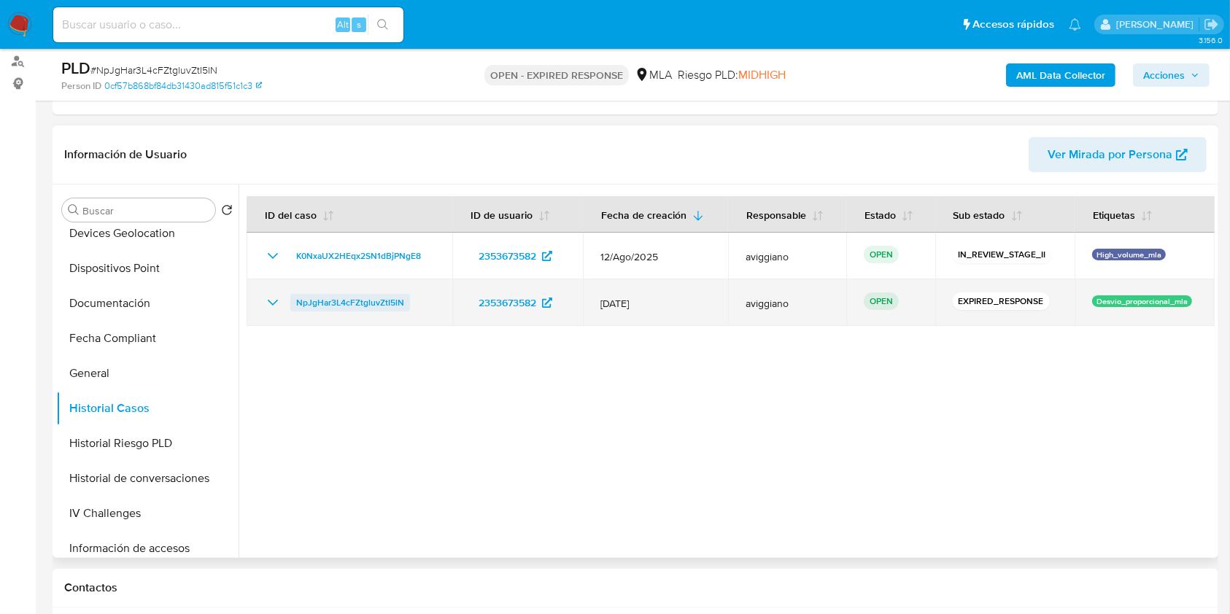
drag, startPoint x: 420, startPoint y: 303, endPoint x: 298, endPoint y: 300, distance: 122.6
click at [298, 300] on div "NpJgHar3L4cFZtgluvZtI5lN" at bounding box center [349, 303] width 171 height 18
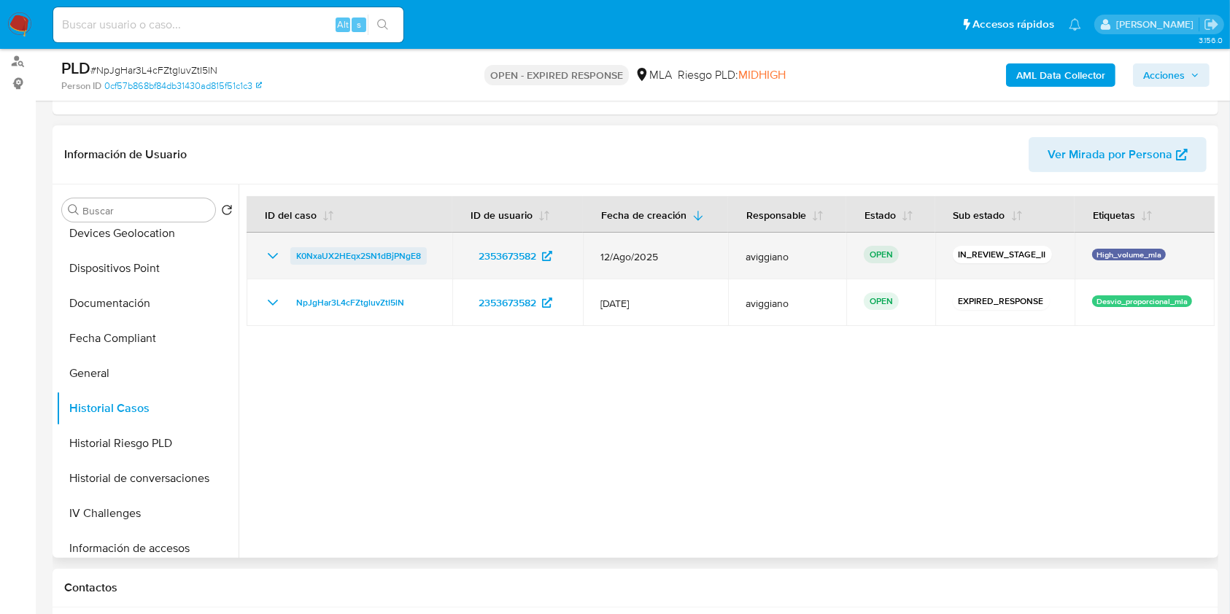
drag, startPoint x: 437, startPoint y: 249, endPoint x: 291, endPoint y: 260, distance: 146.3
click at [291, 260] on td "K0NxaUX2HEqx2SN1dBjPNgE8" at bounding box center [350, 256] width 206 height 47
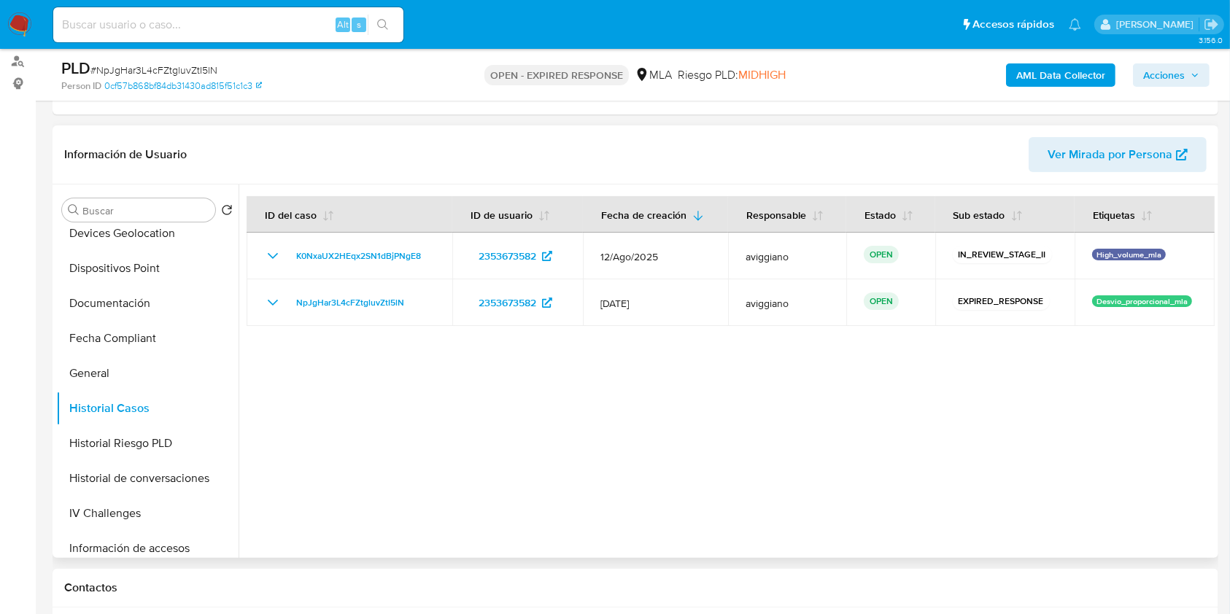
click at [280, 352] on div at bounding box center [726, 371] width 976 height 373
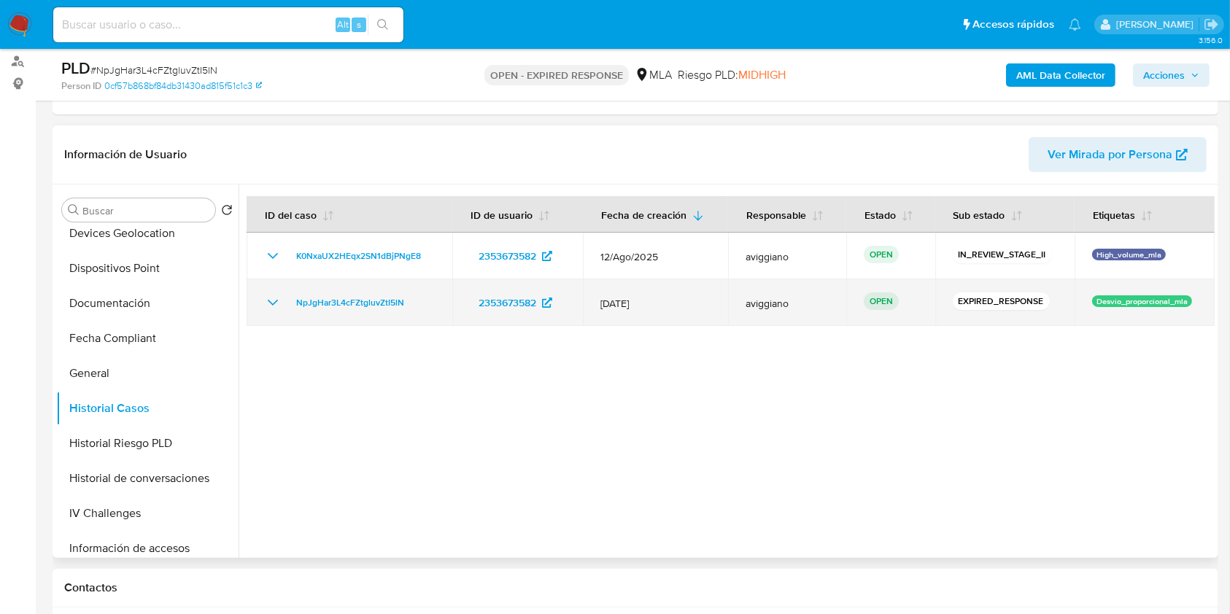
drag, startPoint x: 426, startPoint y: 303, endPoint x: 275, endPoint y: 306, distance: 151.0
click at [275, 306] on div "NpJgHar3L4cFZtgluvZtI5lN" at bounding box center [349, 303] width 171 height 18
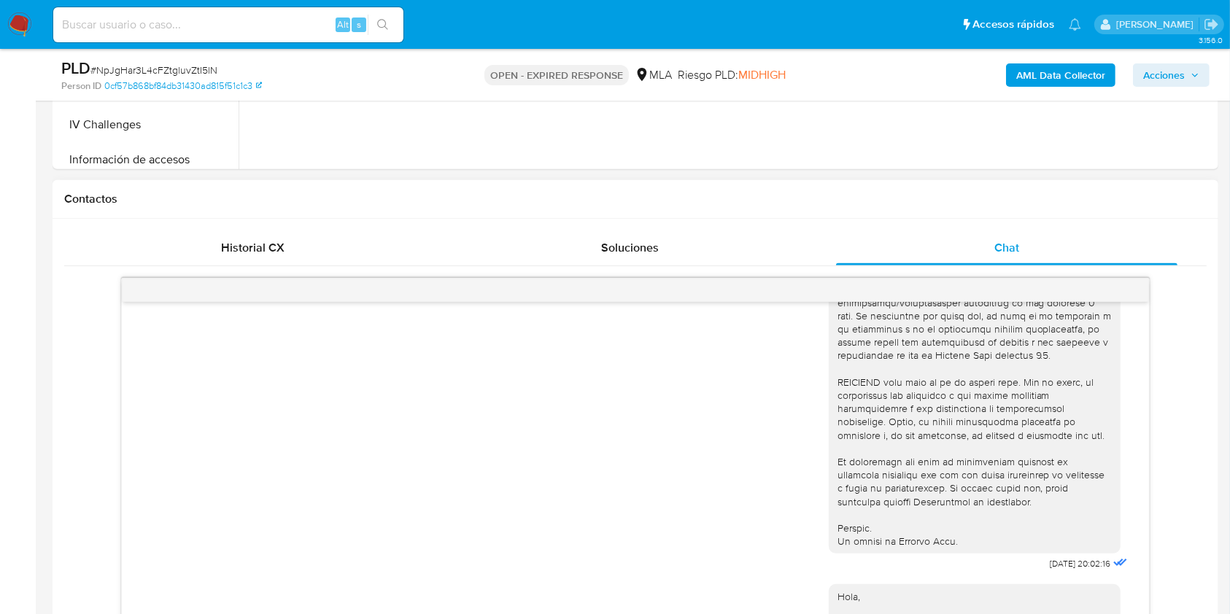
scroll to position [583, 0]
click at [233, 265] on div "17/07/2025 20:02:16 Hola, Esperamos que te encuentres muy bien. Te consultamos …" at bounding box center [635, 444] width 1142 height 359
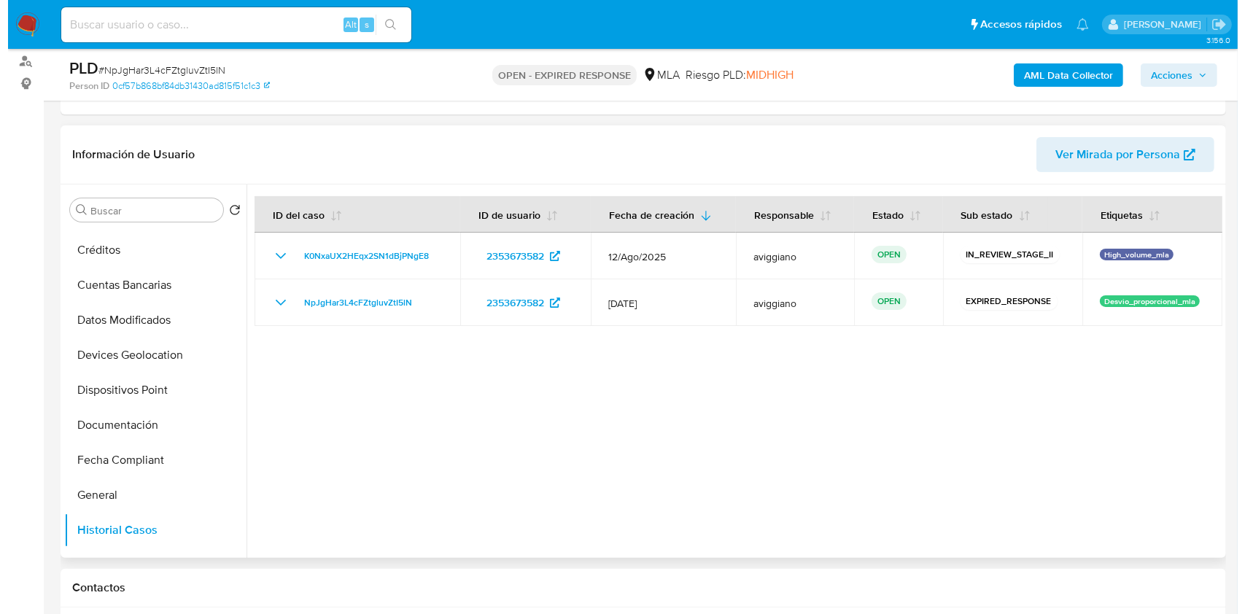
scroll to position [0, 0]
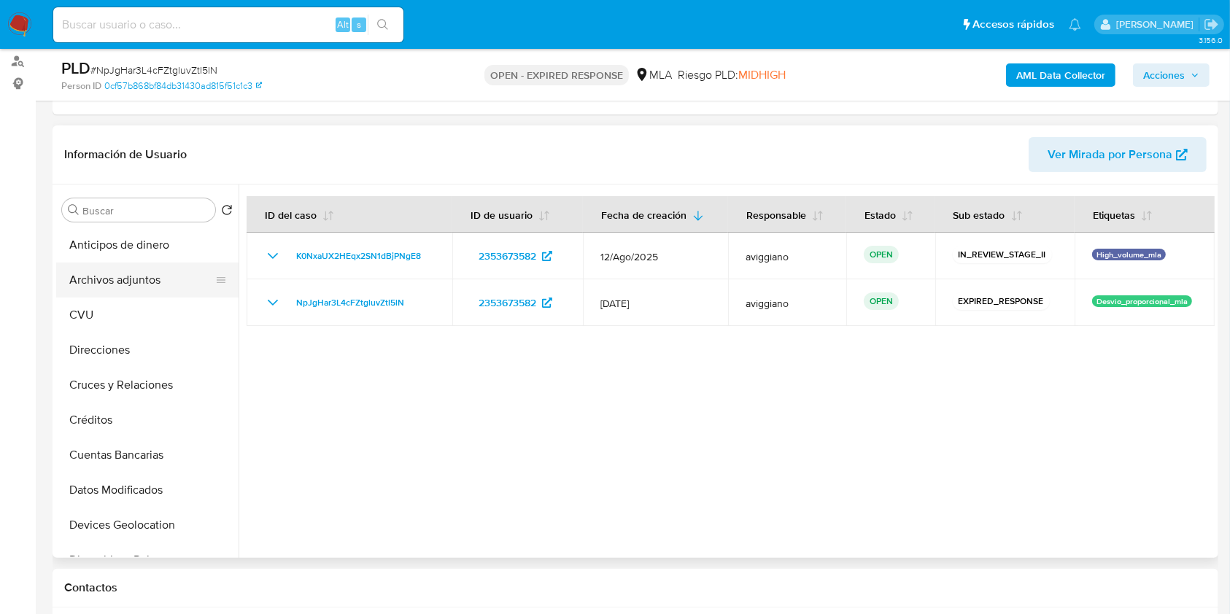
click at [175, 292] on button "Archivos adjuntos" at bounding box center [141, 280] width 171 height 35
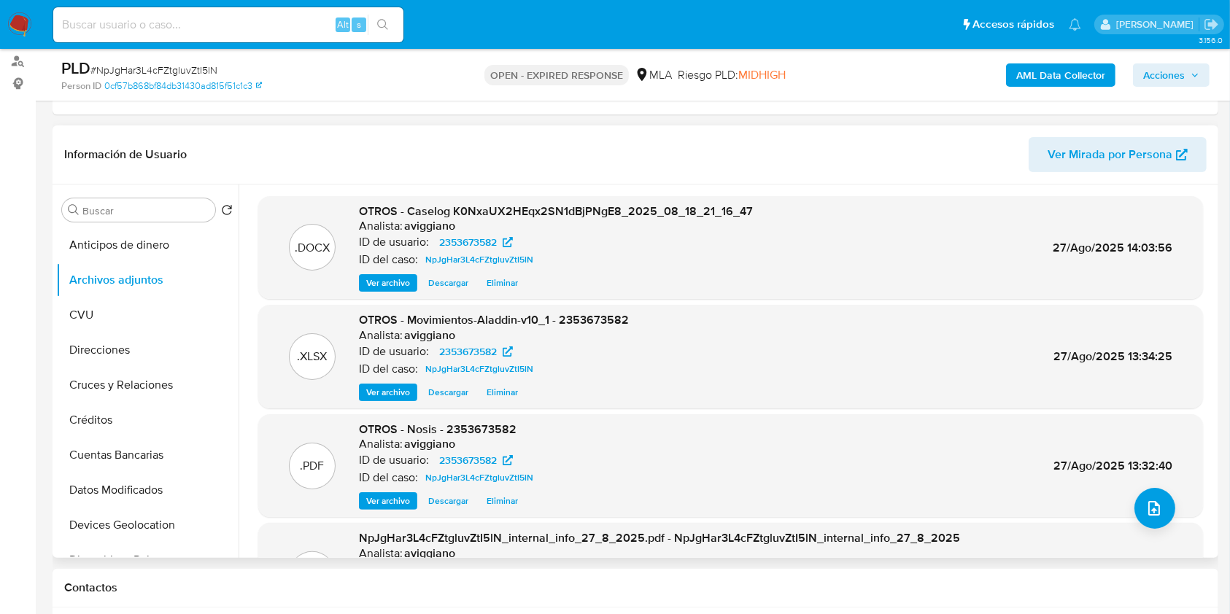
click at [493, 280] on span "Eliminar" at bounding box center [501, 283] width 31 height 15
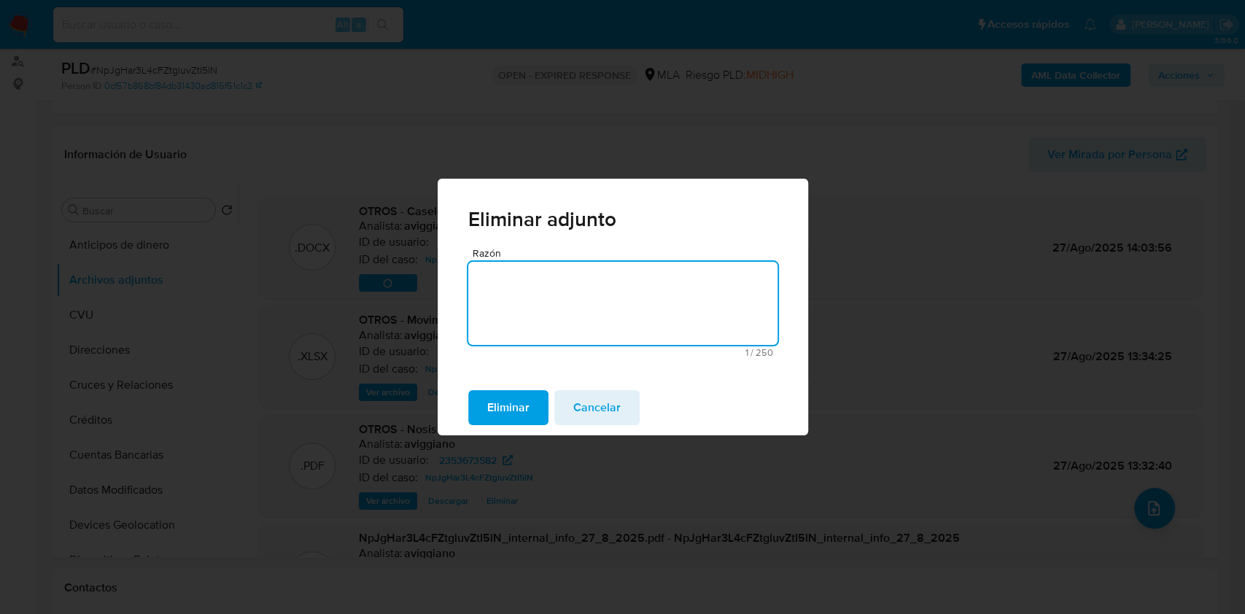
click at [519, 400] on span "Eliminar" at bounding box center [508, 408] width 42 height 32
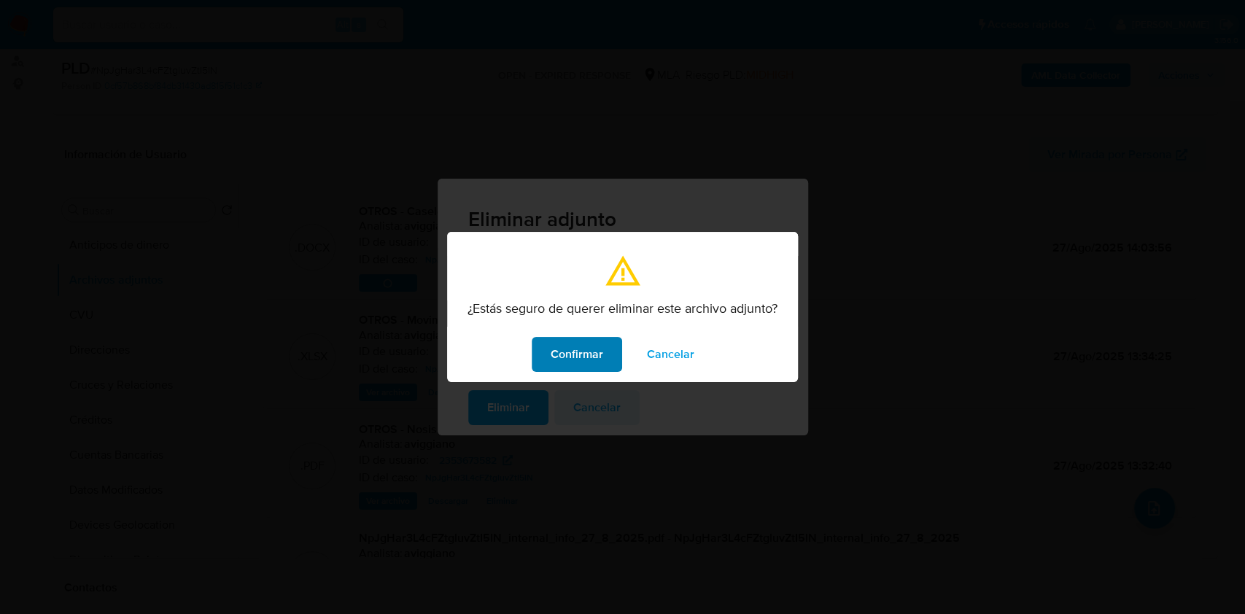
click at [562, 346] on span "Confirmar" at bounding box center [577, 354] width 53 height 32
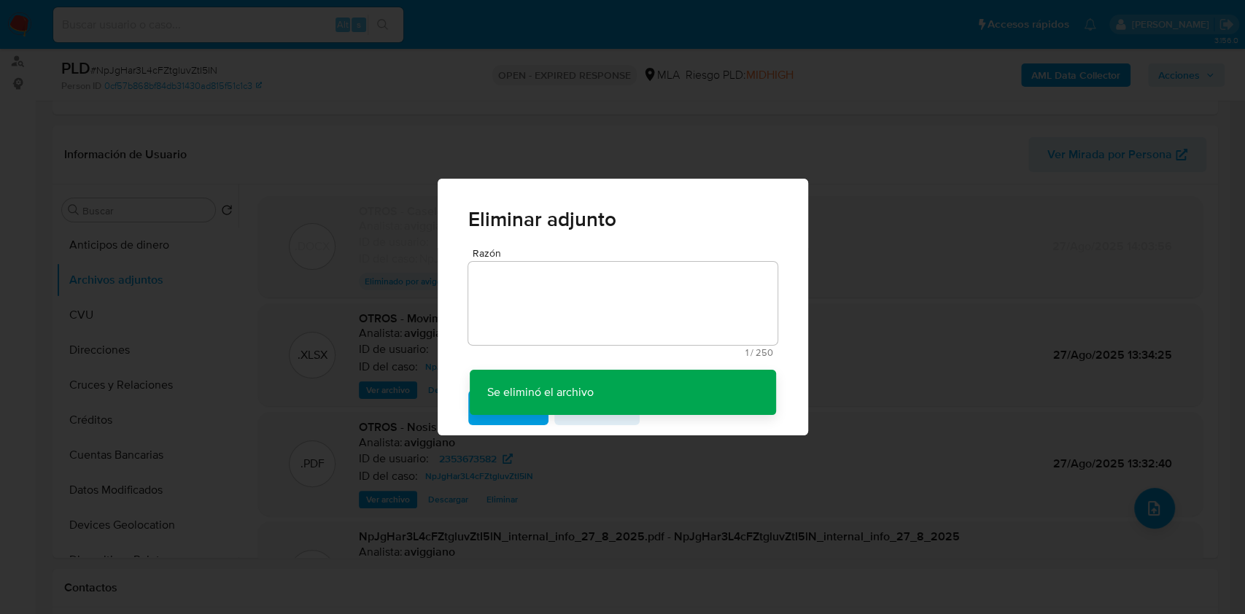
click at [1155, 508] on div "Eliminar adjunto Razón 1 / 250 249 caracteres restantes Se eliminó el archivo S…" at bounding box center [622, 307] width 1245 height 614
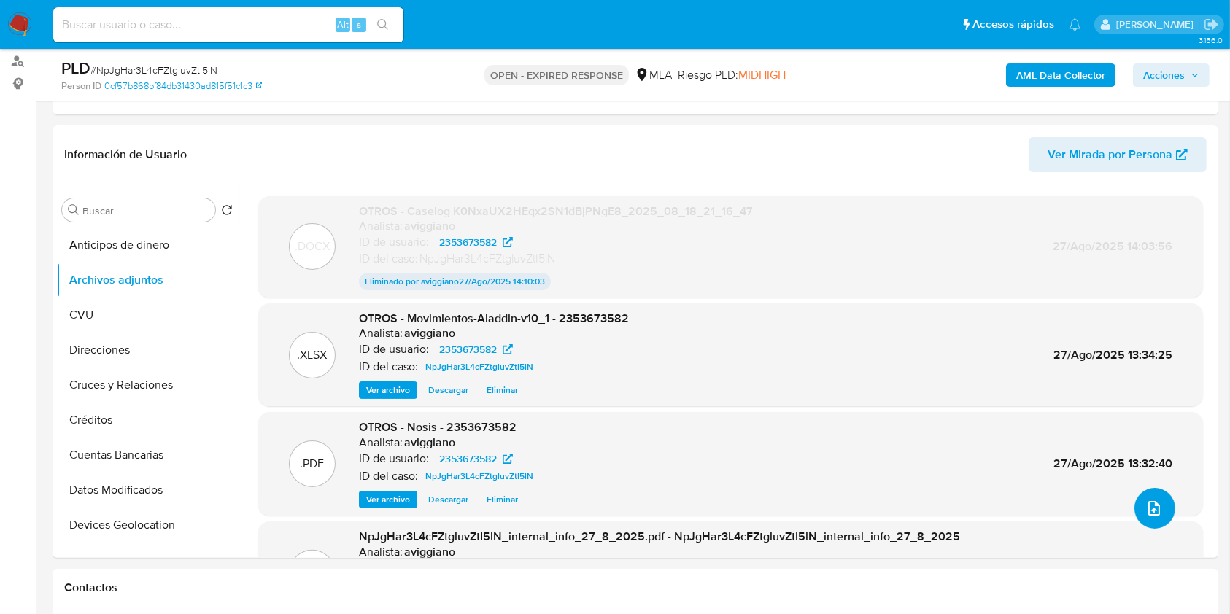
click at [1157, 509] on button "upload-file" at bounding box center [1154, 508] width 41 height 41
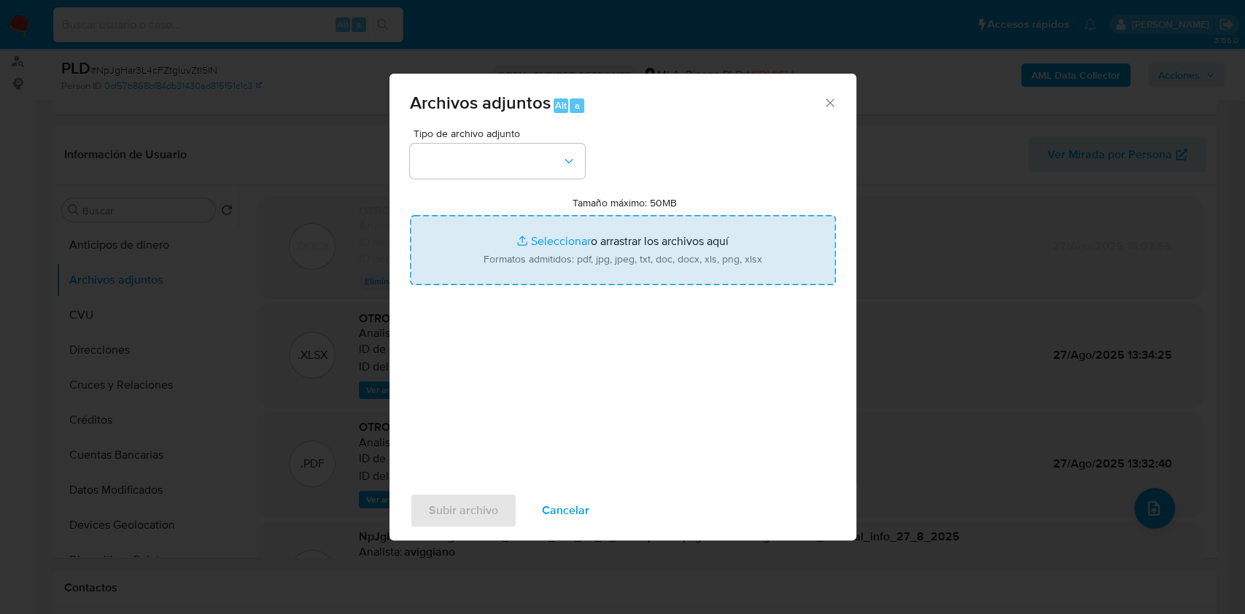
click at [630, 268] on input "Tamaño máximo: 50MB Seleccionar archivos" at bounding box center [623, 250] width 426 height 70
type input "C:\fakepath\Caselog NpJgHar3L4cFZtgluvZtI5lN_2025_08_27_12_33_39.docx"
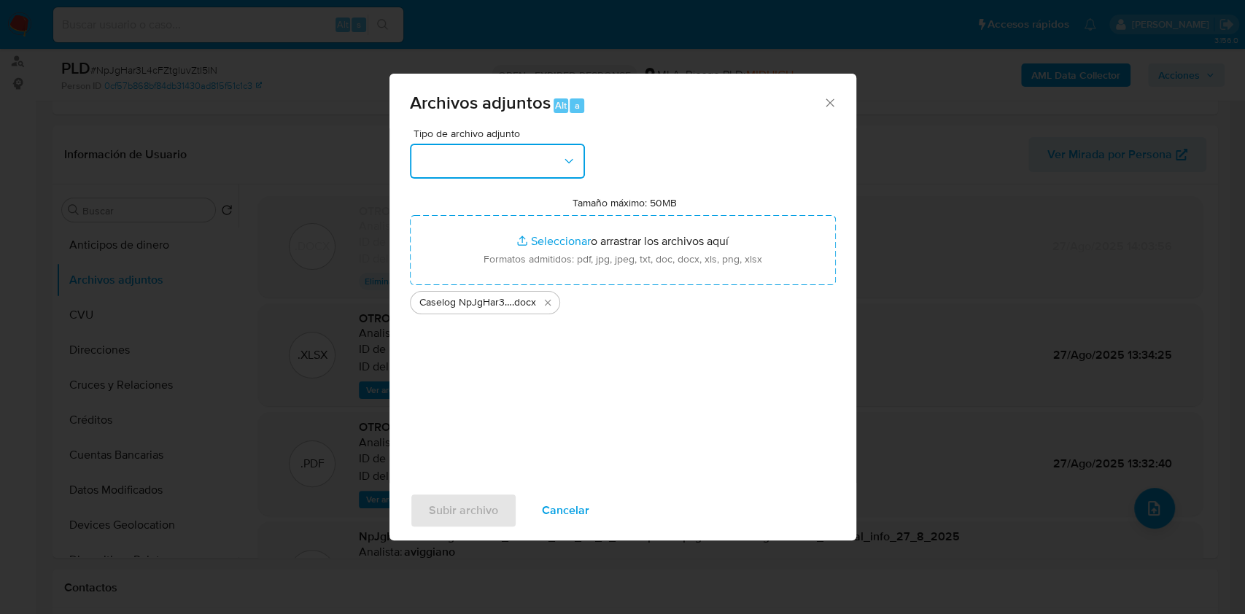
click at [435, 158] on button "button" at bounding box center [497, 161] width 175 height 35
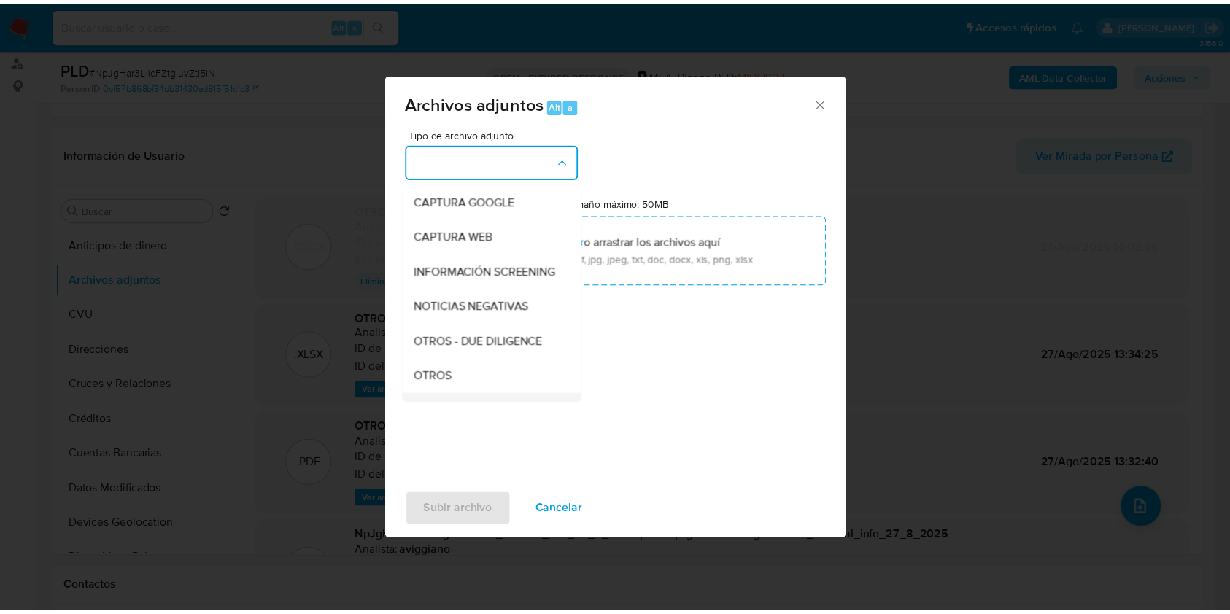
scroll to position [194, 0]
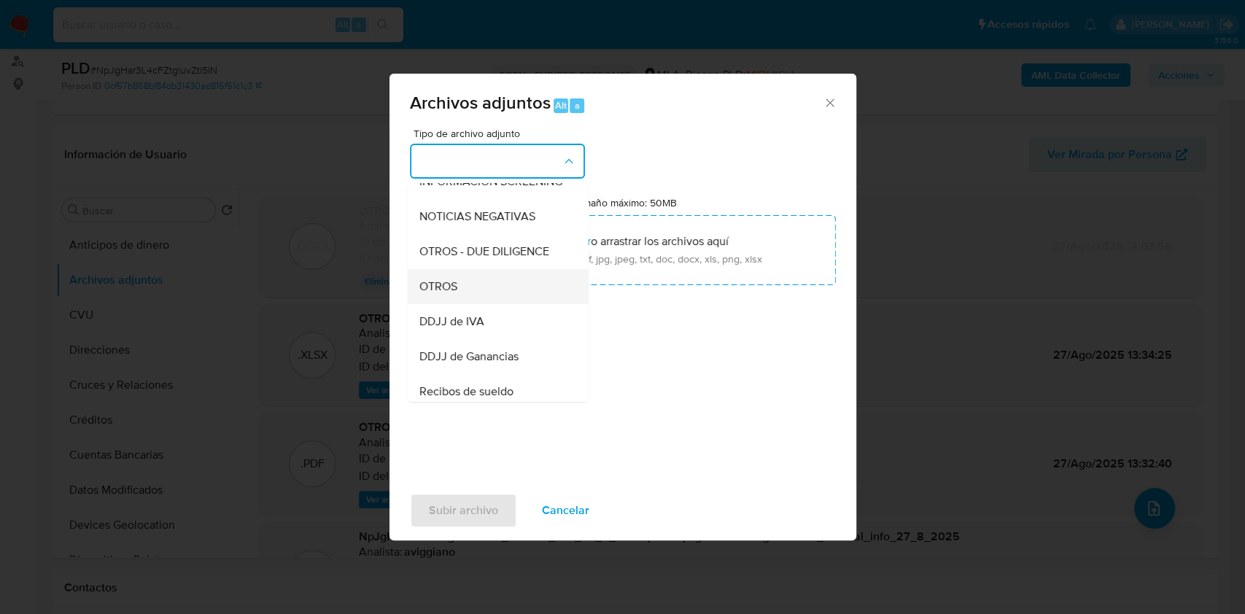
click at [447, 294] on span "OTROS" at bounding box center [438, 286] width 38 height 15
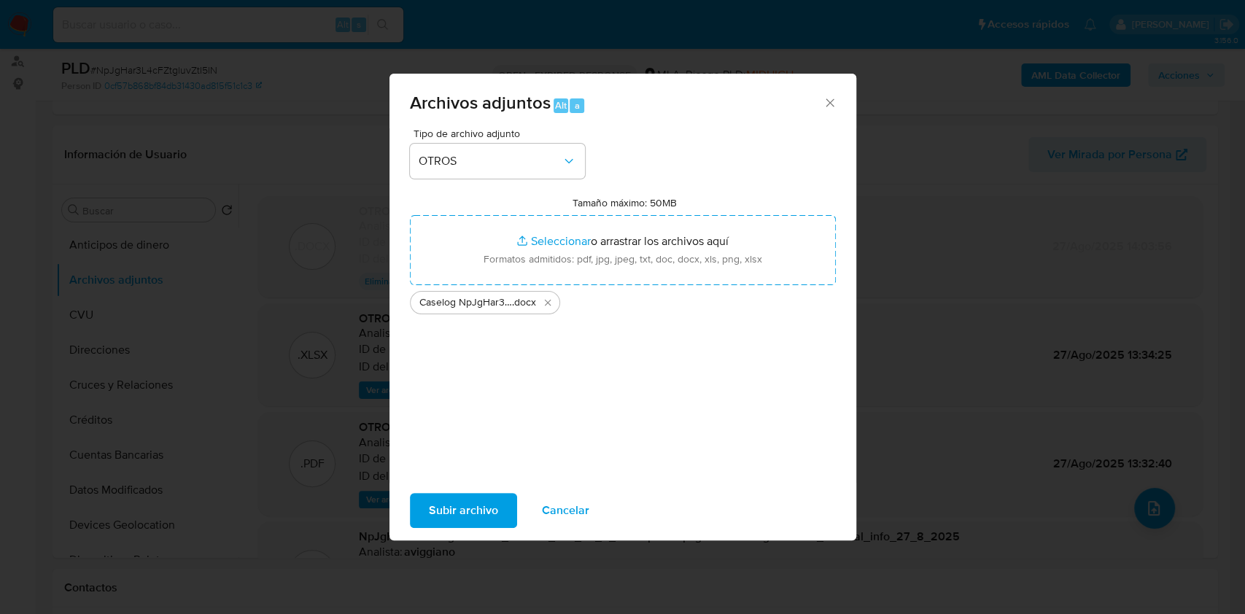
click at [483, 506] on span "Subir archivo" at bounding box center [463, 511] width 69 height 32
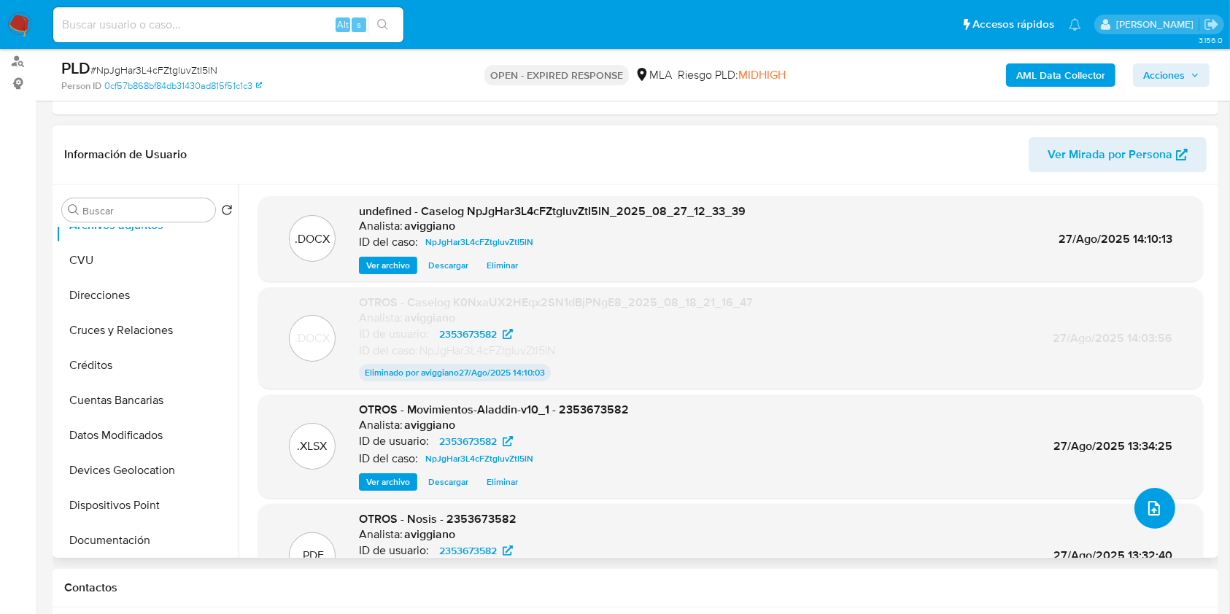
scroll to position [292, 0]
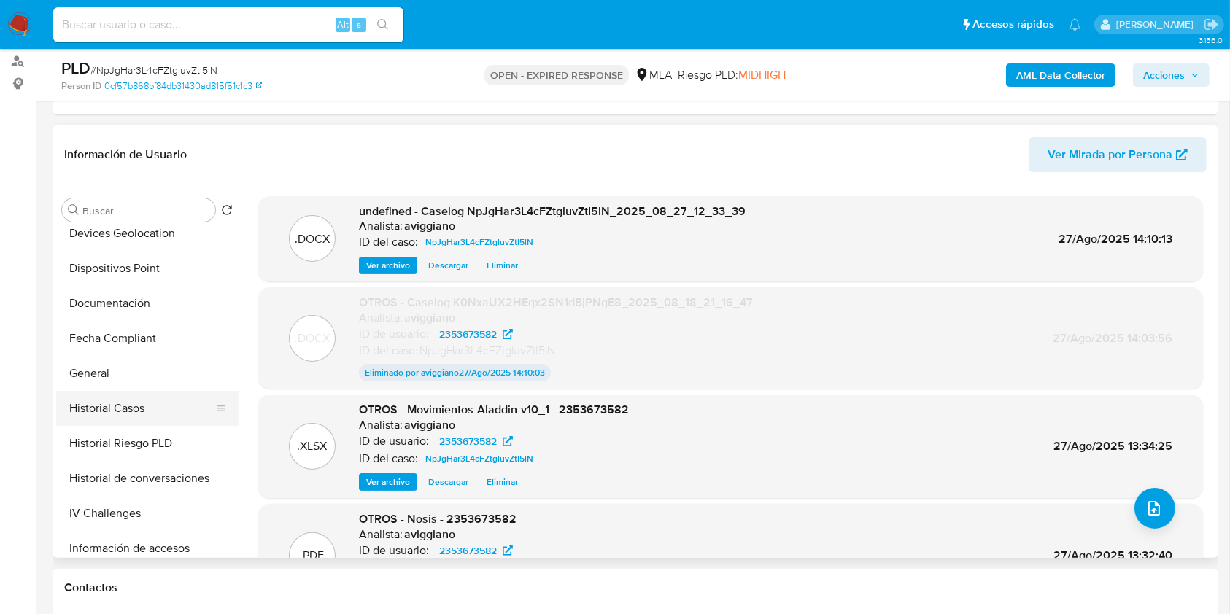
click at [143, 411] on button "Historial Casos" at bounding box center [141, 408] width 171 height 35
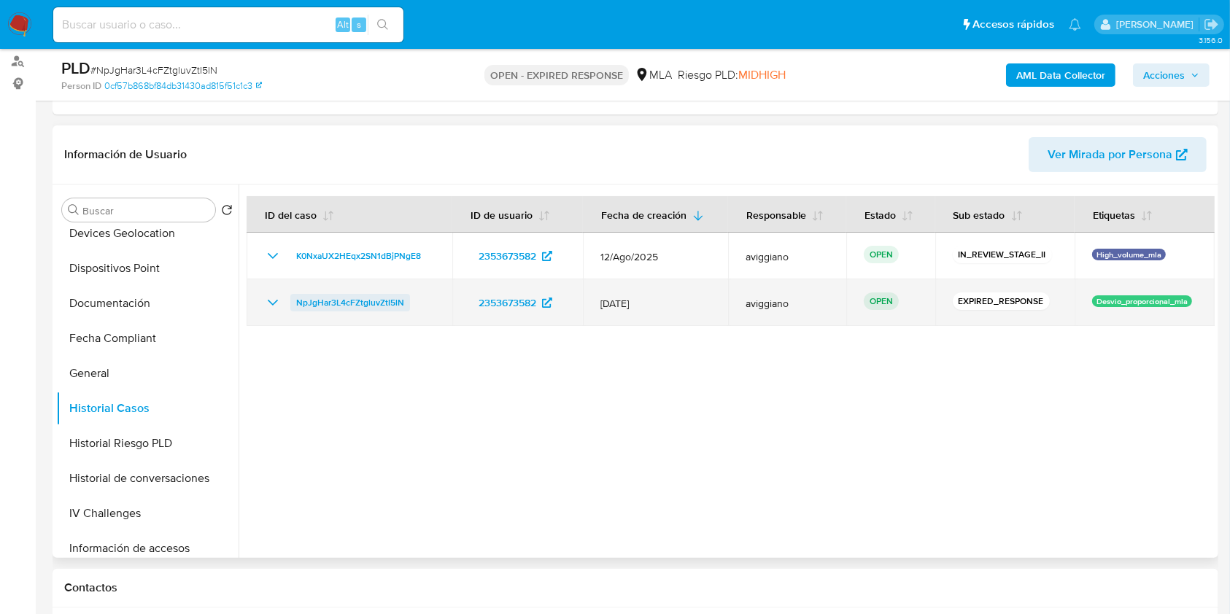
drag, startPoint x: 434, startPoint y: 297, endPoint x: 292, endPoint y: 297, distance: 142.2
click at [292, 297] on td "NpJgHar3L4cFZtgluvZtI5lN" at bounding box center [350, 302] width 206 height 47
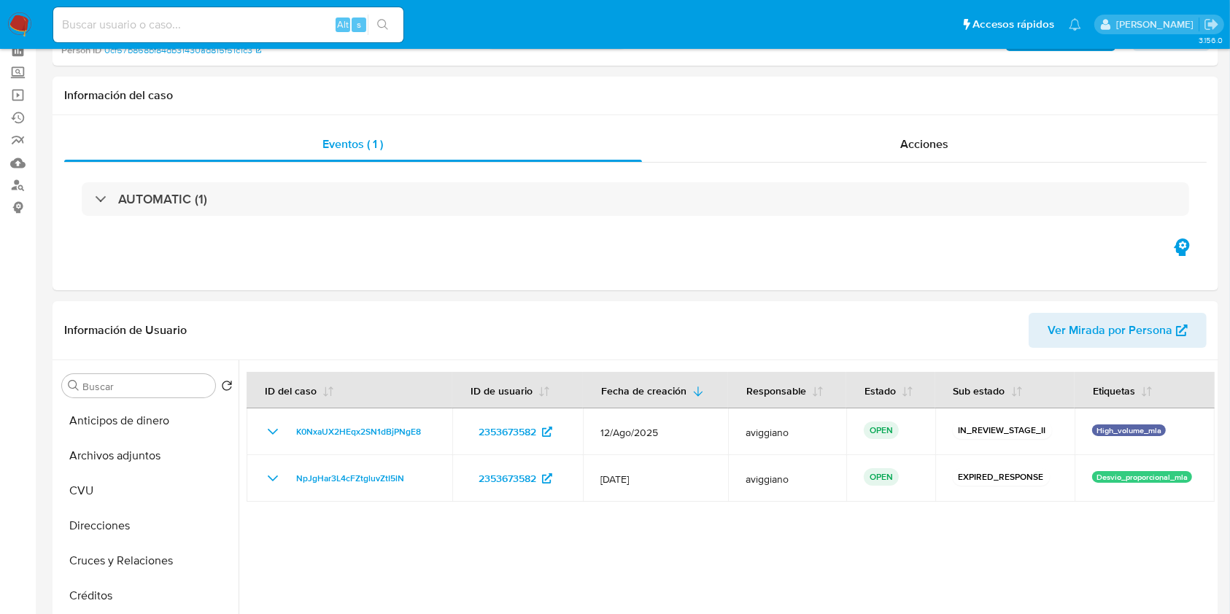
scroll to position [0, 0]
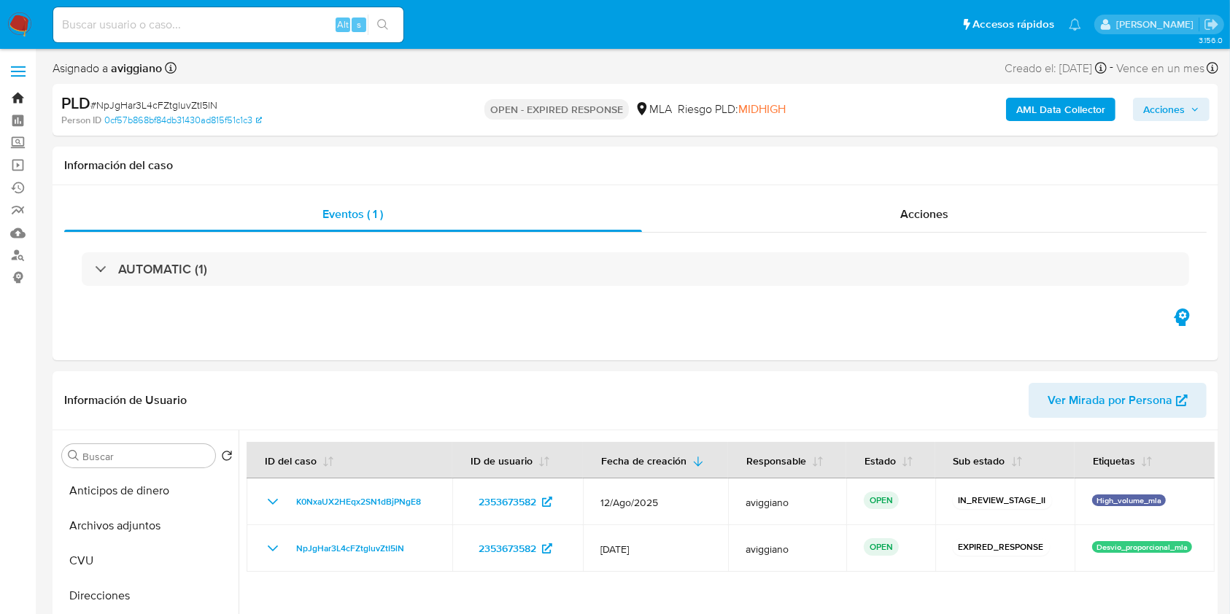
click at [21, 96] on link "Bandeja" at bounding box center [87, 98] width 174 height 23
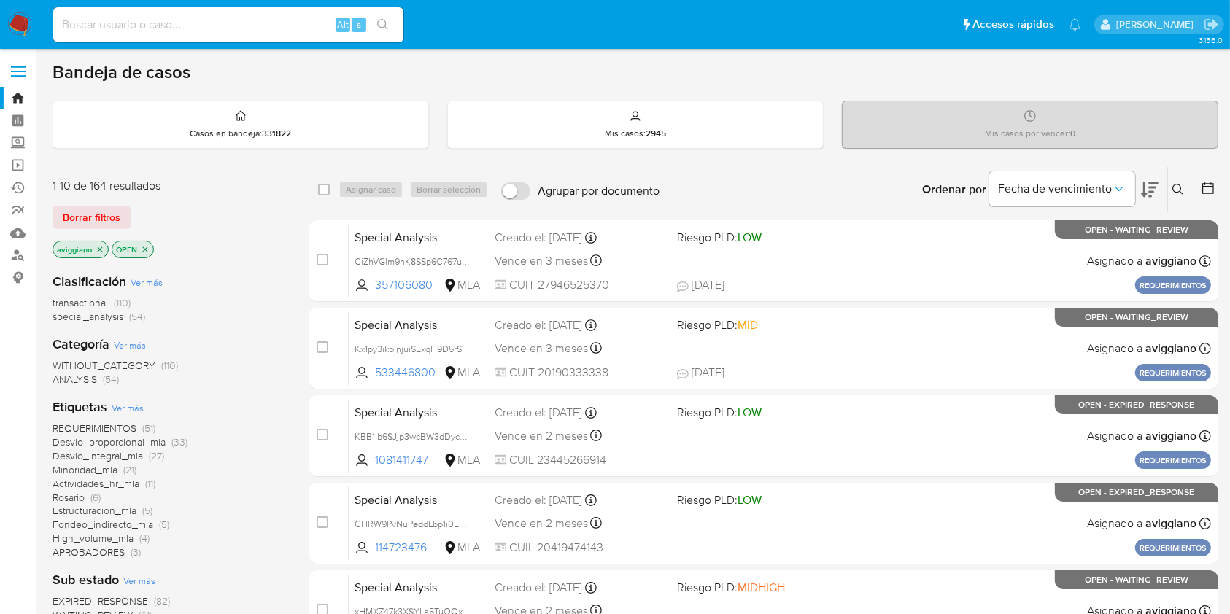
click at [1186, 187] on button at bounding box center [1180, 190] width 24 height 18
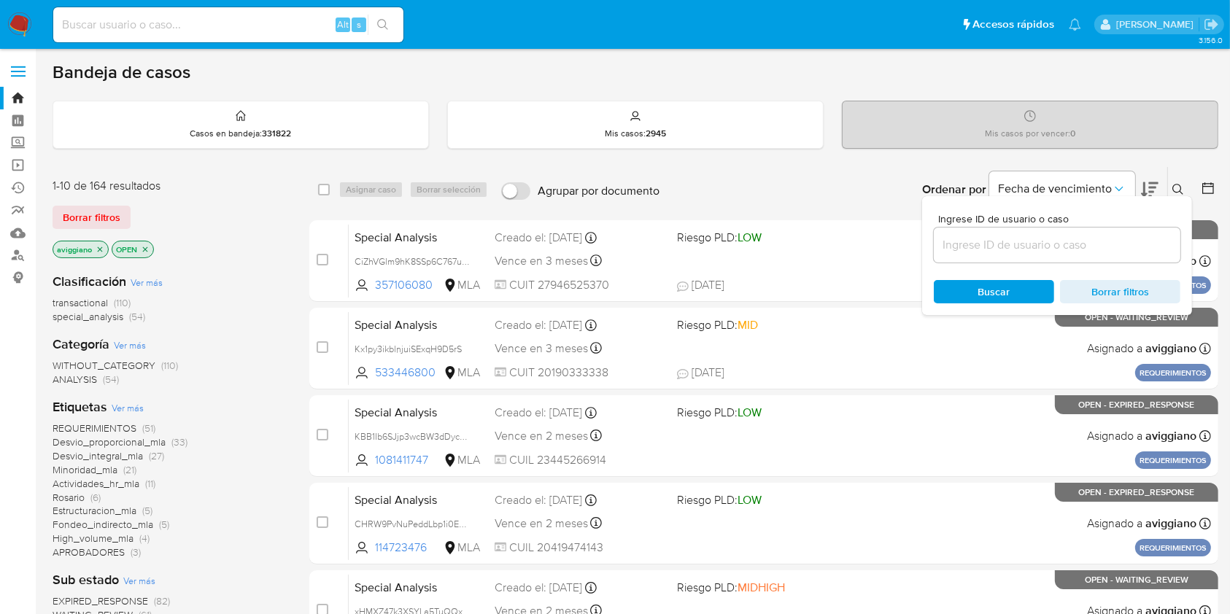
click at [1078, 247] on input at bounding box center [1057, 245] width 247 height 19
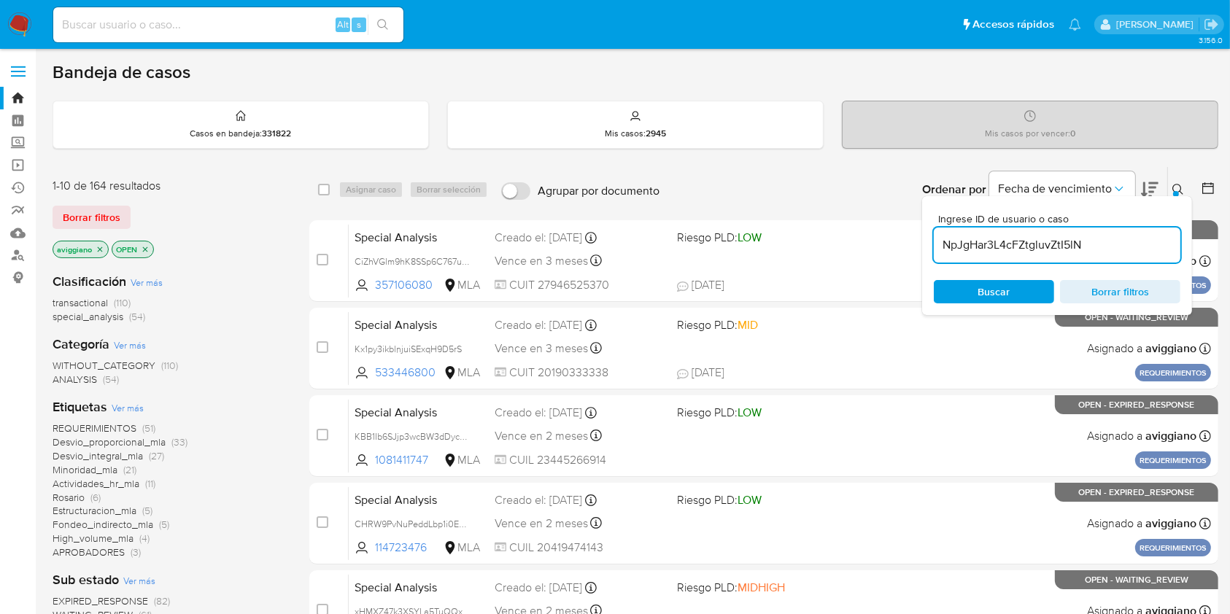
type input "NpJgHar3L4cFZtgluvZtI5lN"
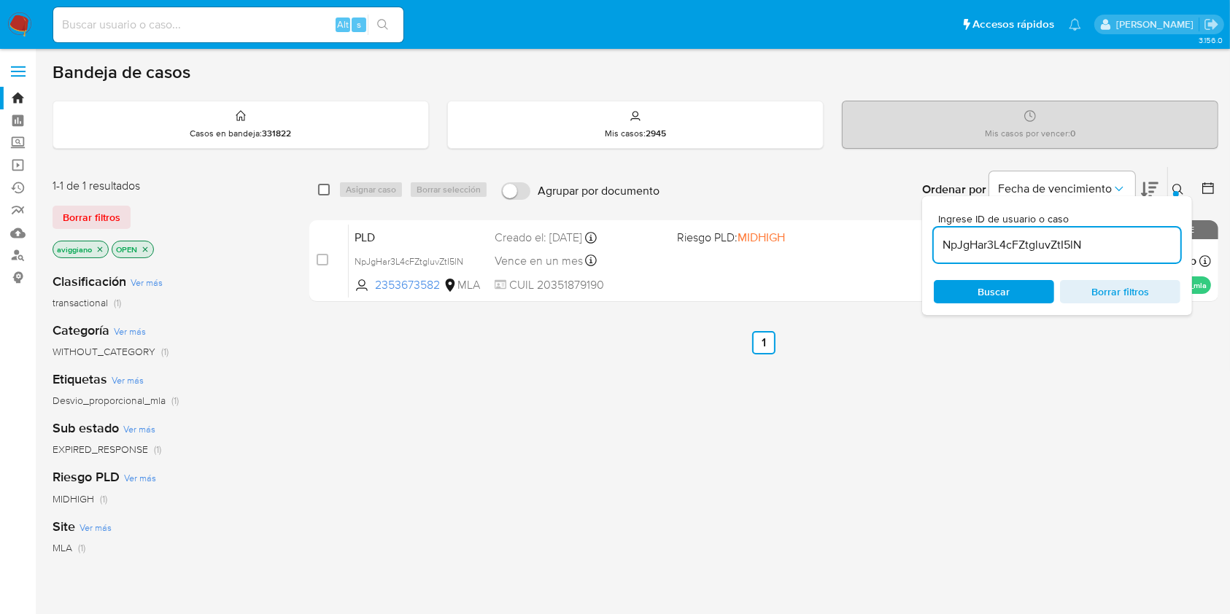
click at [327, 185] on input "checkbox" at bounding box center [324, 190] width 12 height 12
checkbox input "true"
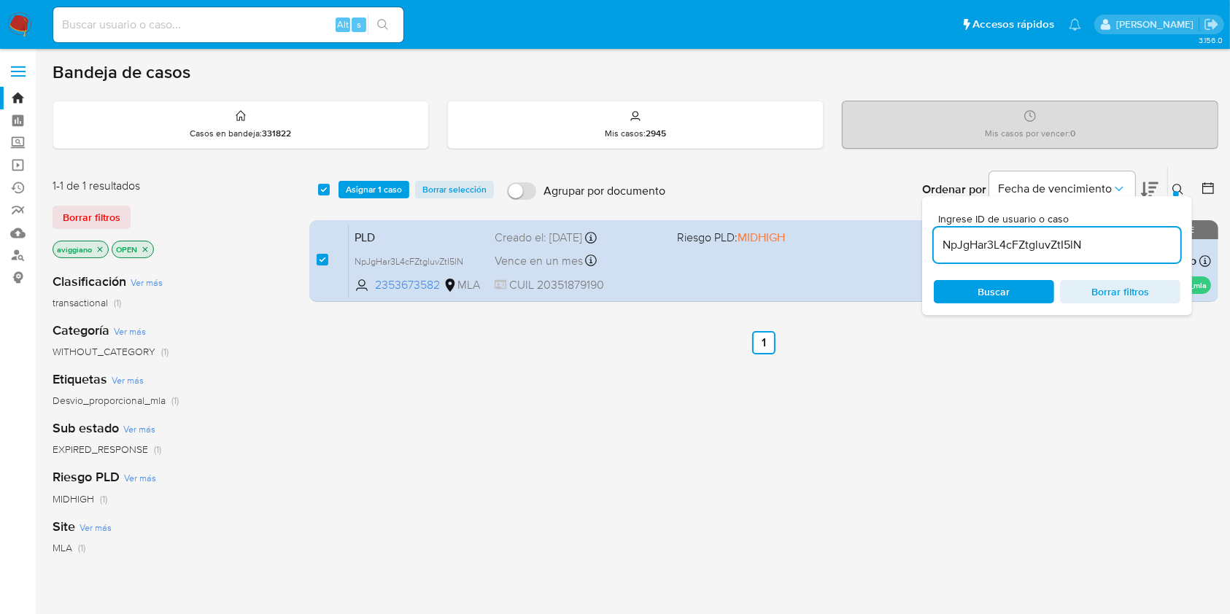
click at [361, 199] on div "select-all-cases-checkbox Asignar 1 caso Borrar selección Agrupar por documento…" at bounding box center [763, 189] width 909 height 45
click at [356, 192] on span "Asignar 1 caso" at bounding box center [374, 189] width 56 height 15
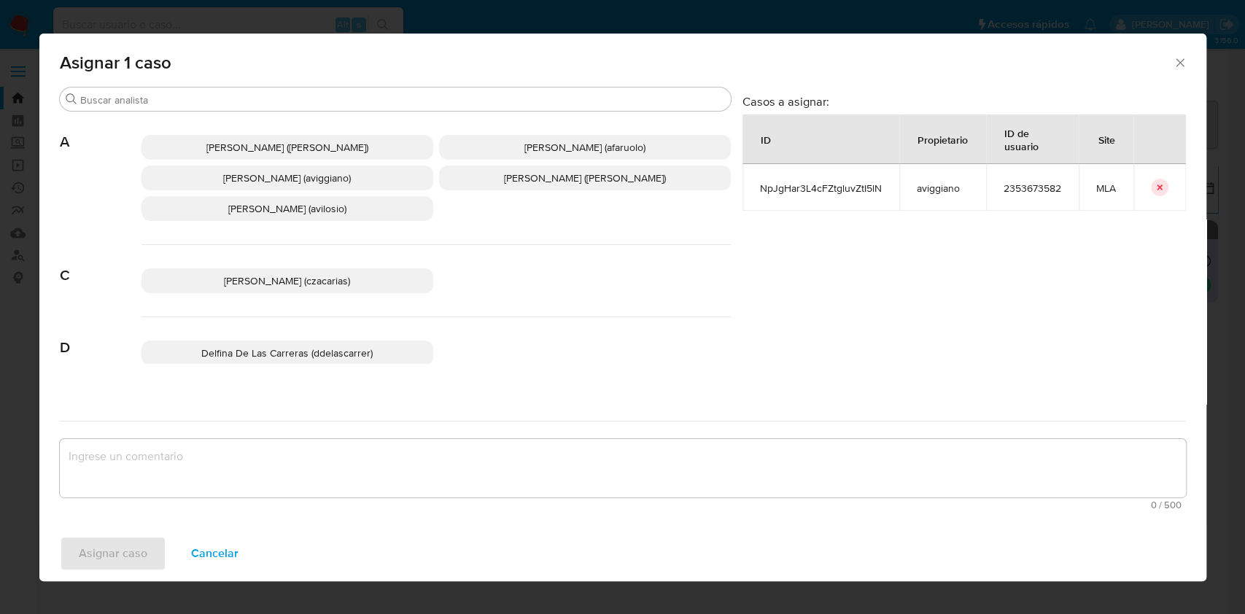
click at [307, 192] on div "[PERSON_NAME] ([PERSON_NAME]) [PERSON_NAME] (afaruolo) [PERSON_NAME] (aviggiano…" at bounding box center [435, 178] width 589 height 133
click at [303, 184] on span "[PERSON_NAME] (aviggiano)" at bounding box center [287, 178] width 128 height 15
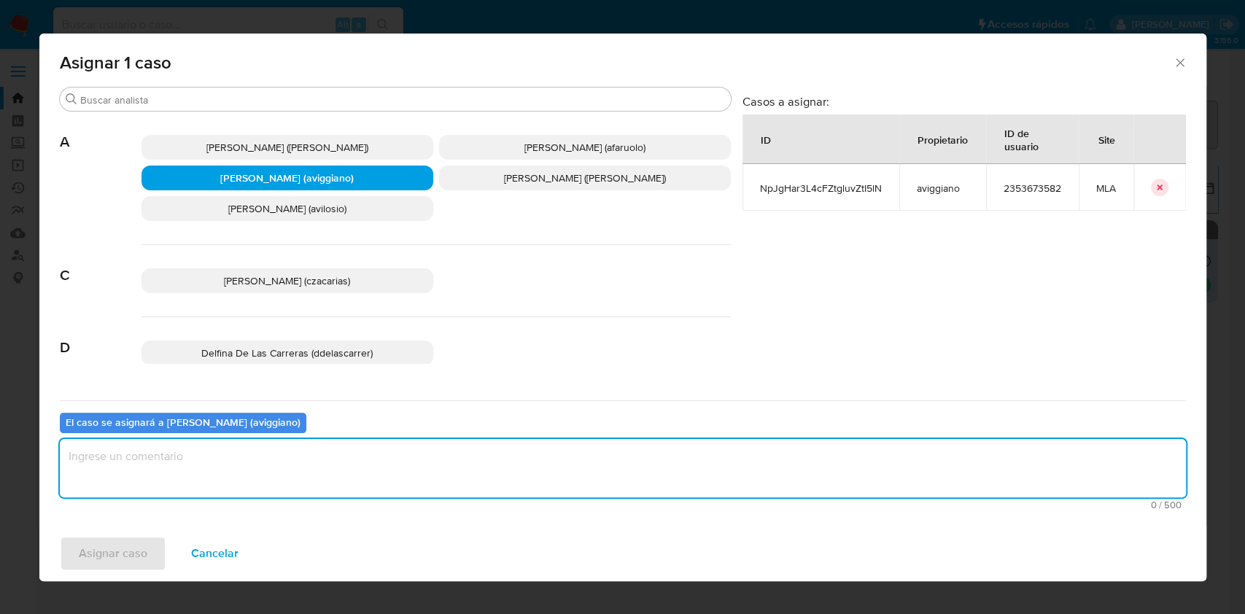
click at [238, 473] on textarea "assign-modal" at bounding box center [623, 468] width 1126 height 58
click at [131, 543] on span "Asignar caso" at bounding box center [113, 554] width 69 height 32
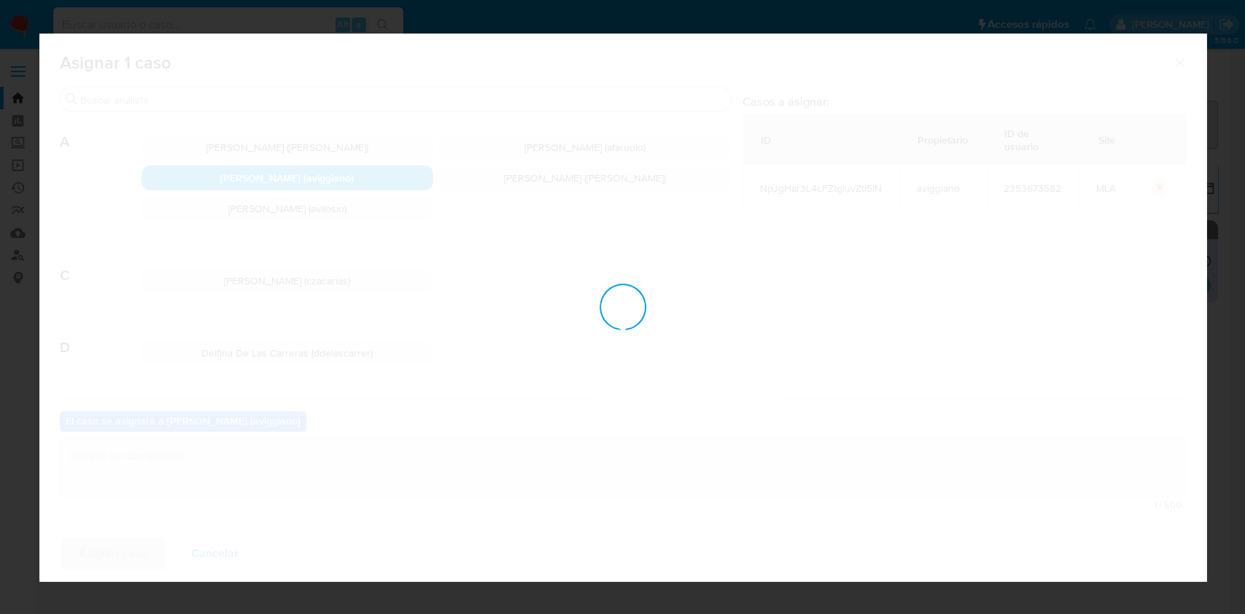
checkbox input "false"
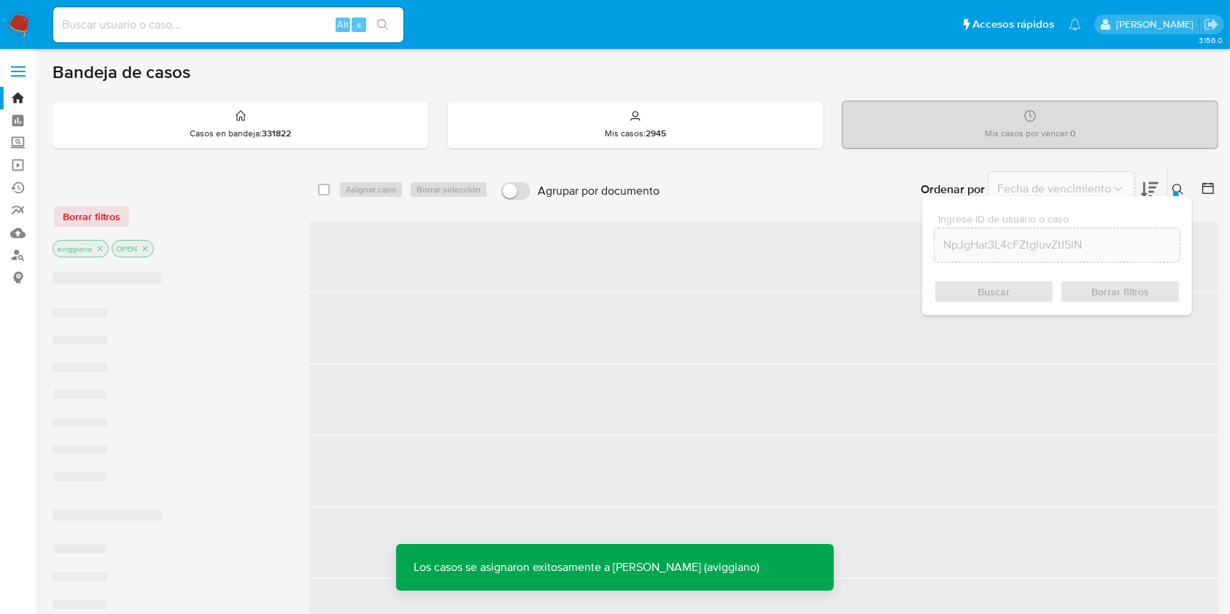
click at [699, 262] on span "‌" at bounding box center [763, 257] width 909 height 70
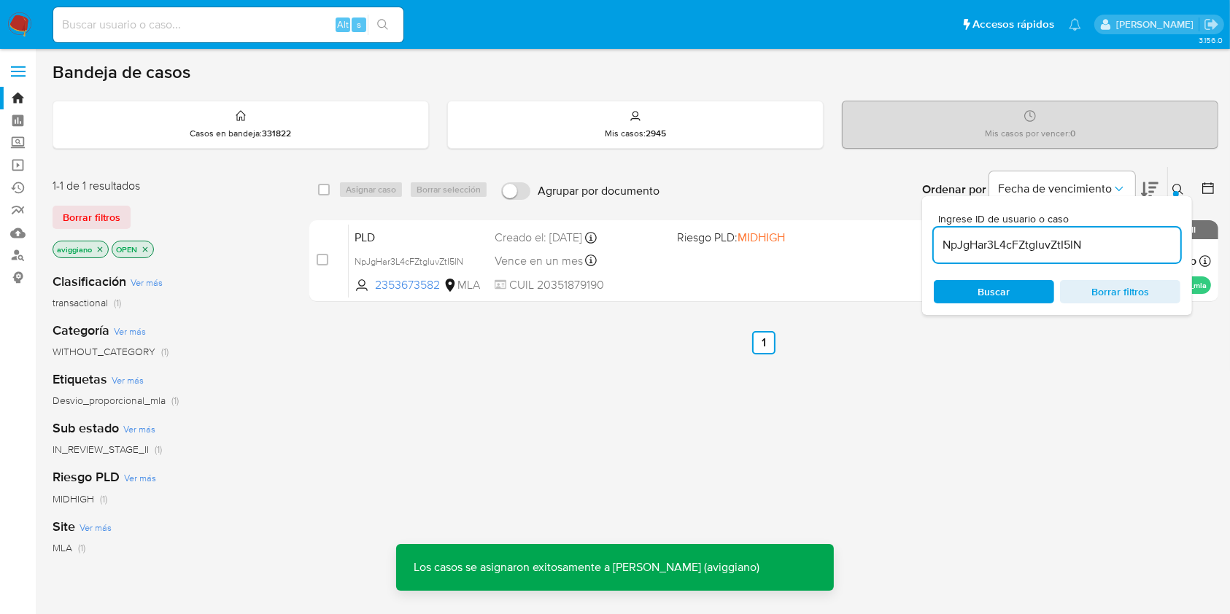
click at [699, 262] on div "PLD NpJgHar3L4cFZtgluvZtI5lN 2353673582 MLA Riesgo PLD: MIDHIGH Creado el: [DAT…" at bounding box center [780, 261] width 862 height 74
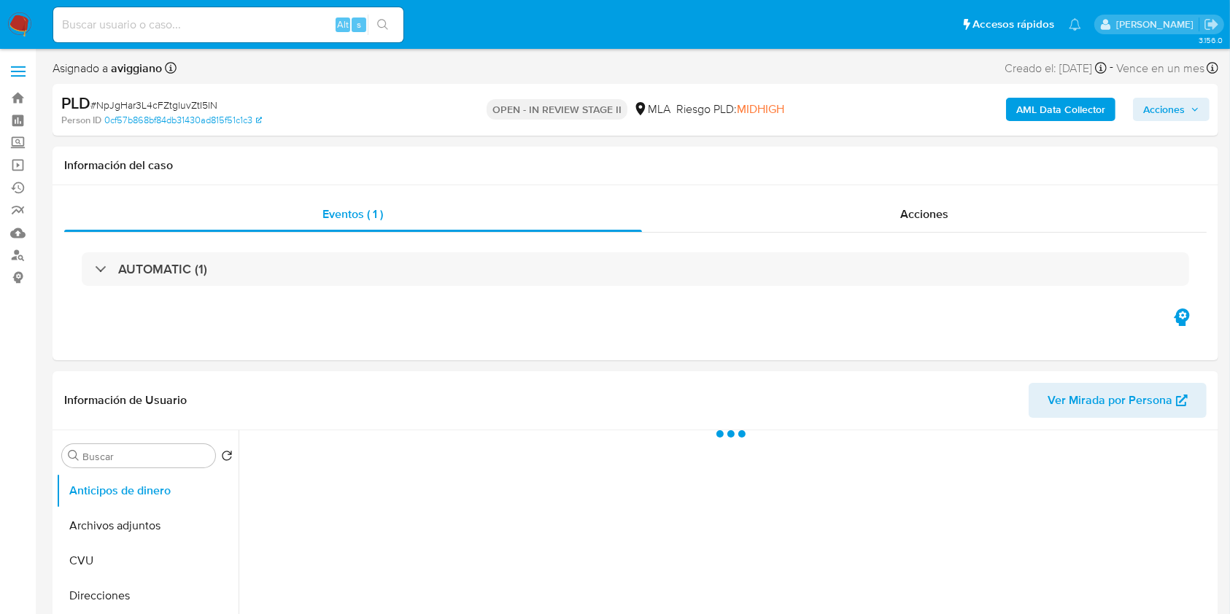
click at [1153, 122] on div "AML Data Collector Acciones" at bounding box center [1020, 110] width 379 height 34
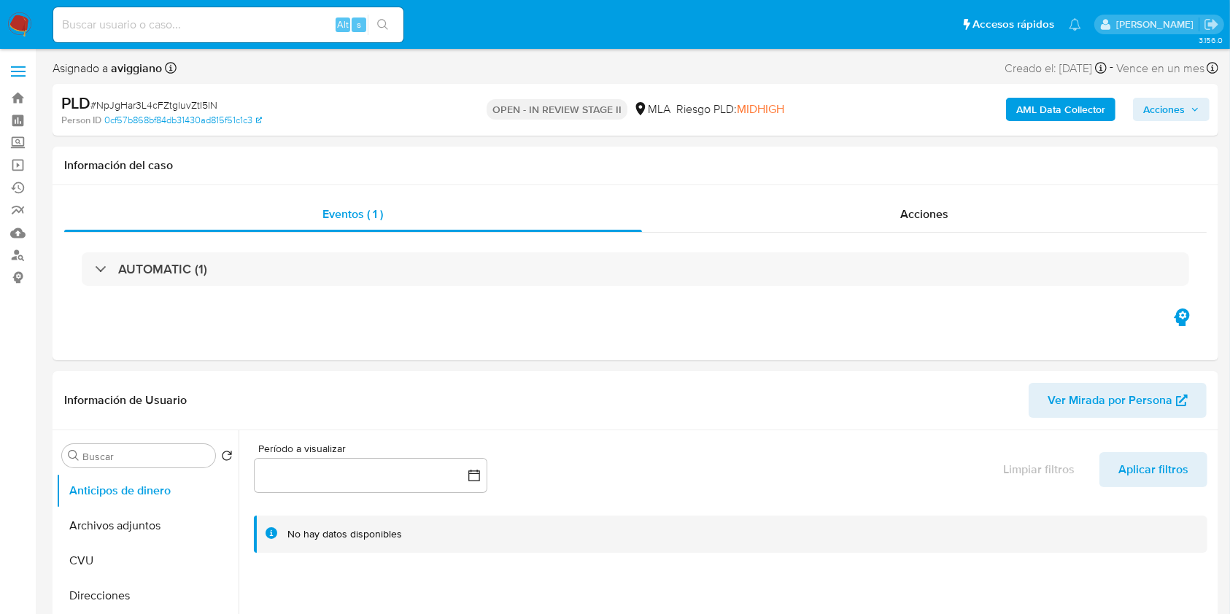
click at [1136, 112] on button "Acciones" at bounding box center [1171, 109] width 77 height 23
select select "10"
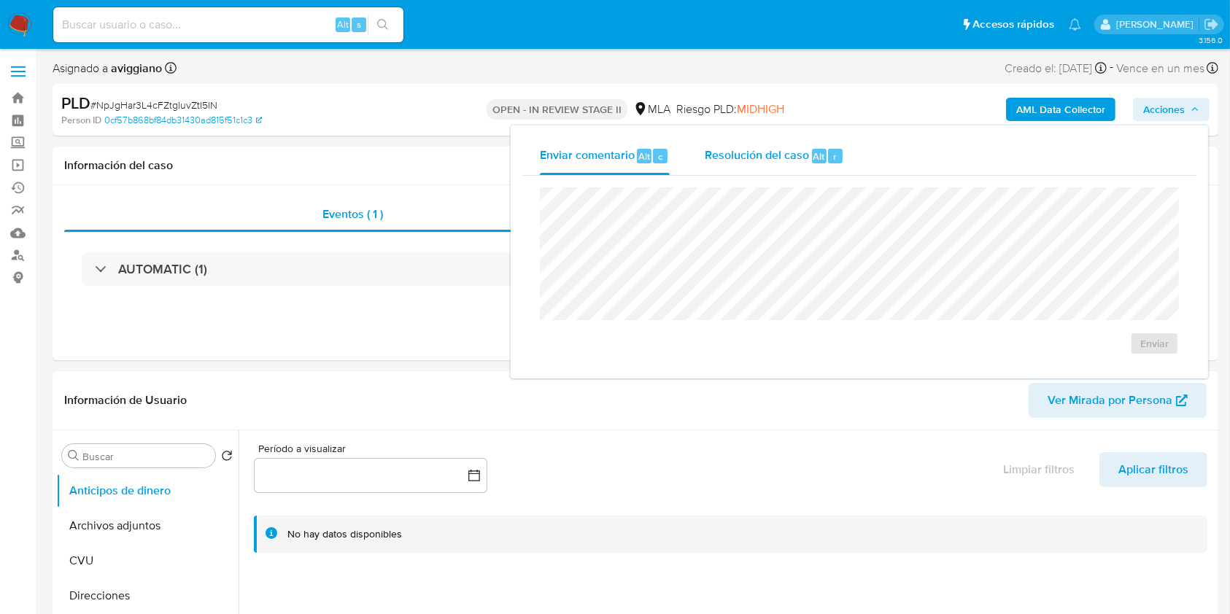
click at [776, 171] on div "Resolución del caso Alt r" at bounding box center [774, 156] width 139 height 38
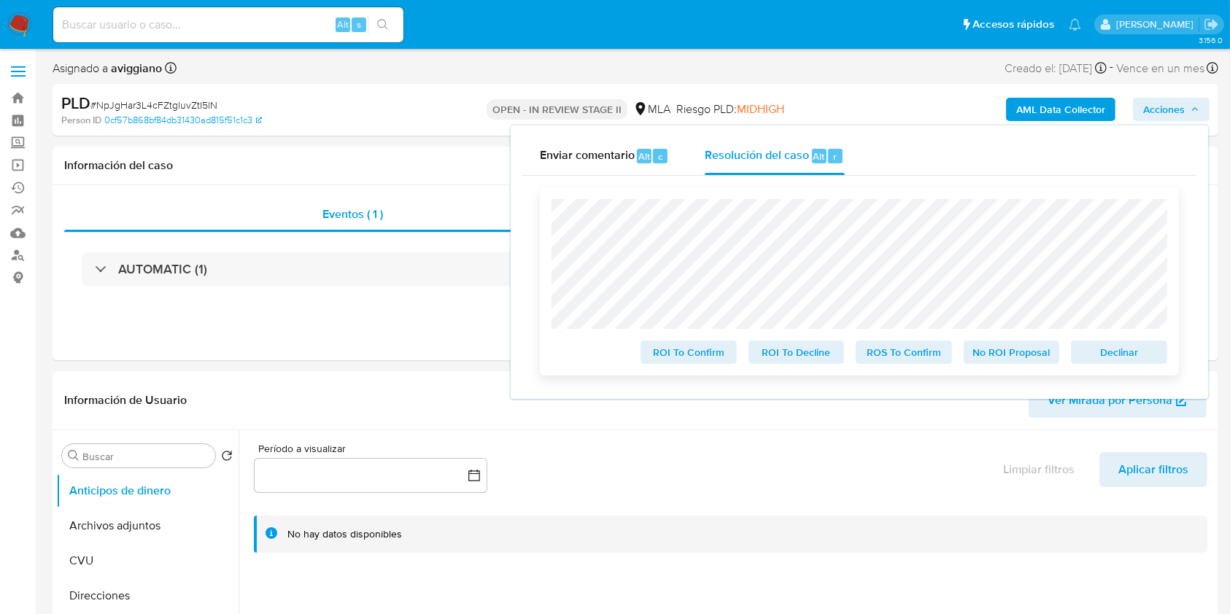
click at [1113, 353] on span "Declinar" at bounding box center [1119, 352] width 76 height 20
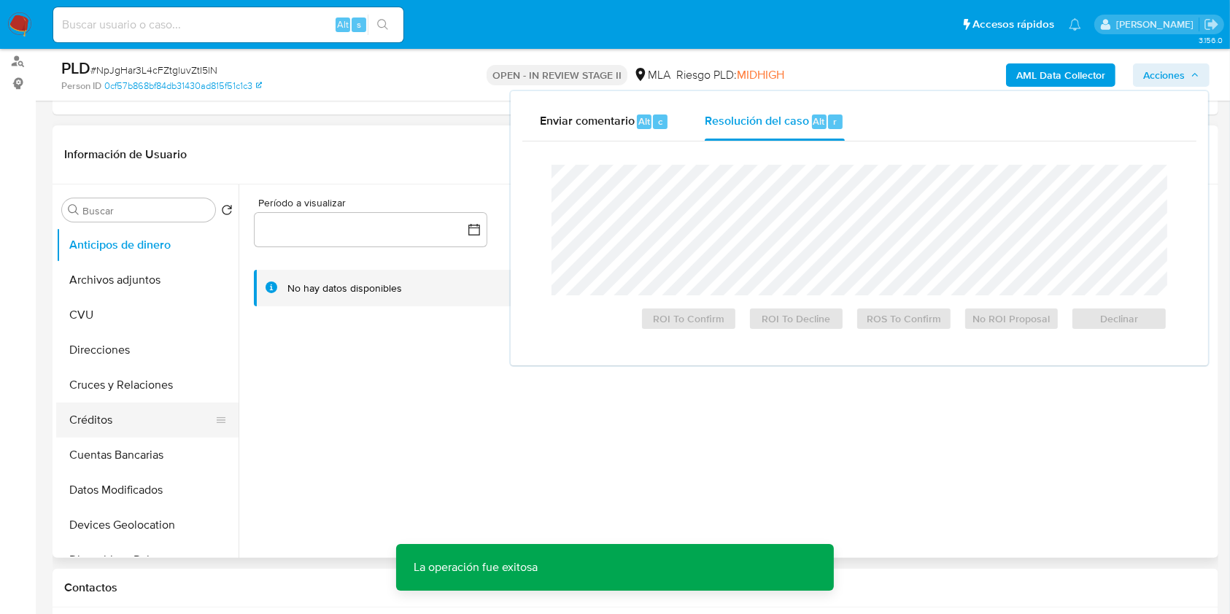
scroll to position [194, 0]
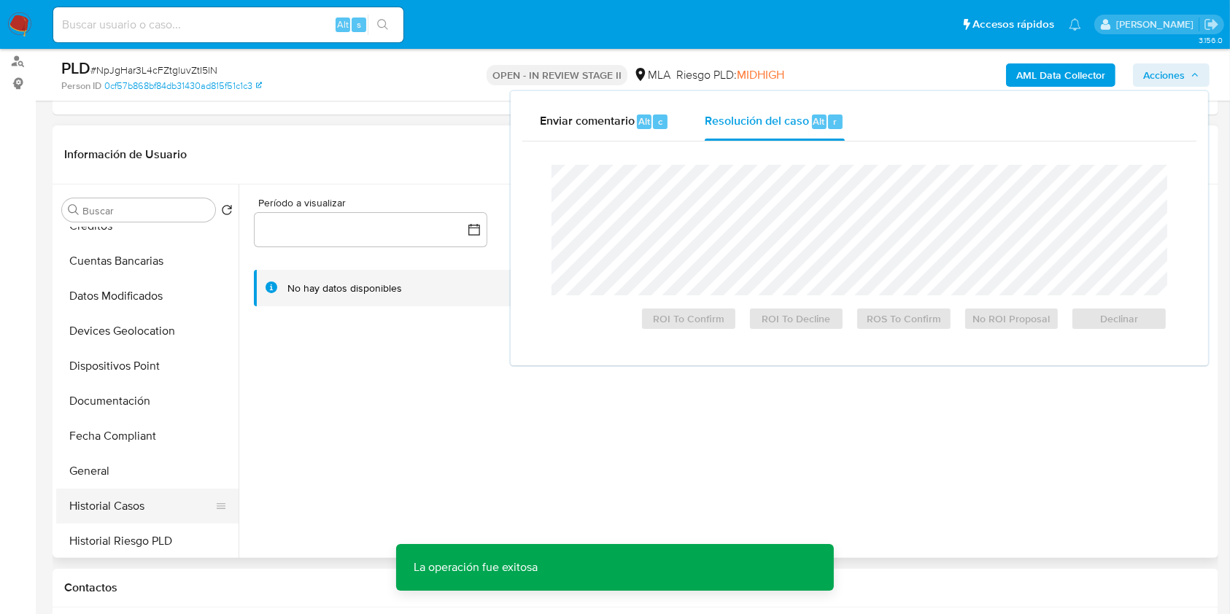
click at [136, 495] on button "Historial Casos" at bounding box center [141, 506] width 171 height 35
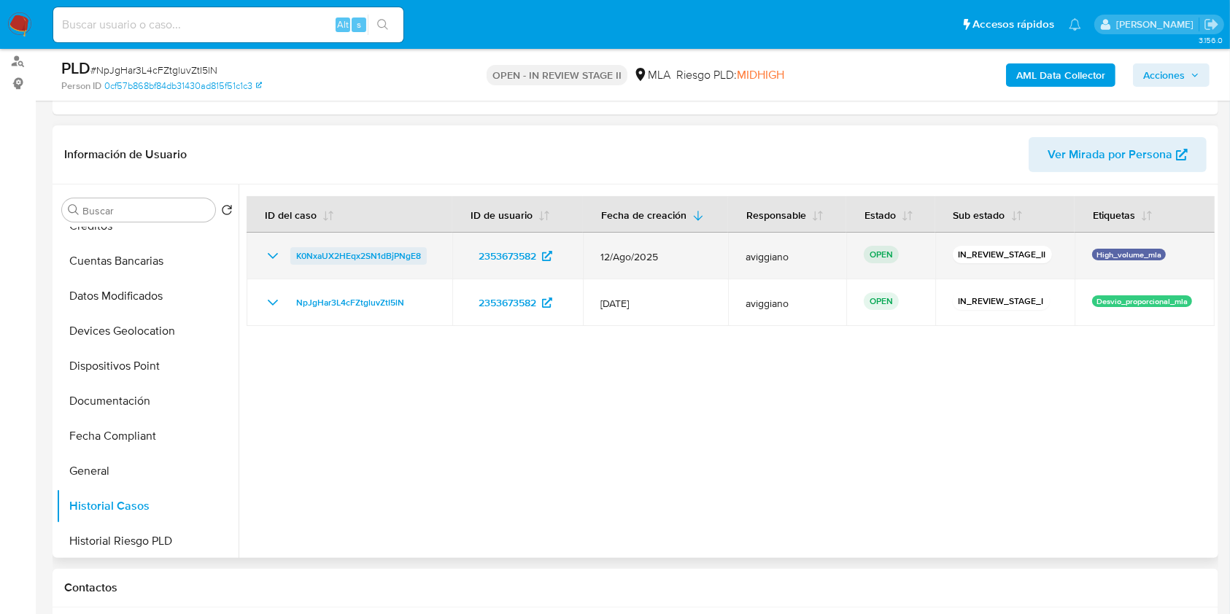
click at [362, 260] on span "K0NxaUX2HEqx2SN1dBjPNgE8" at bounding box center [358, 256] width 125 height 18
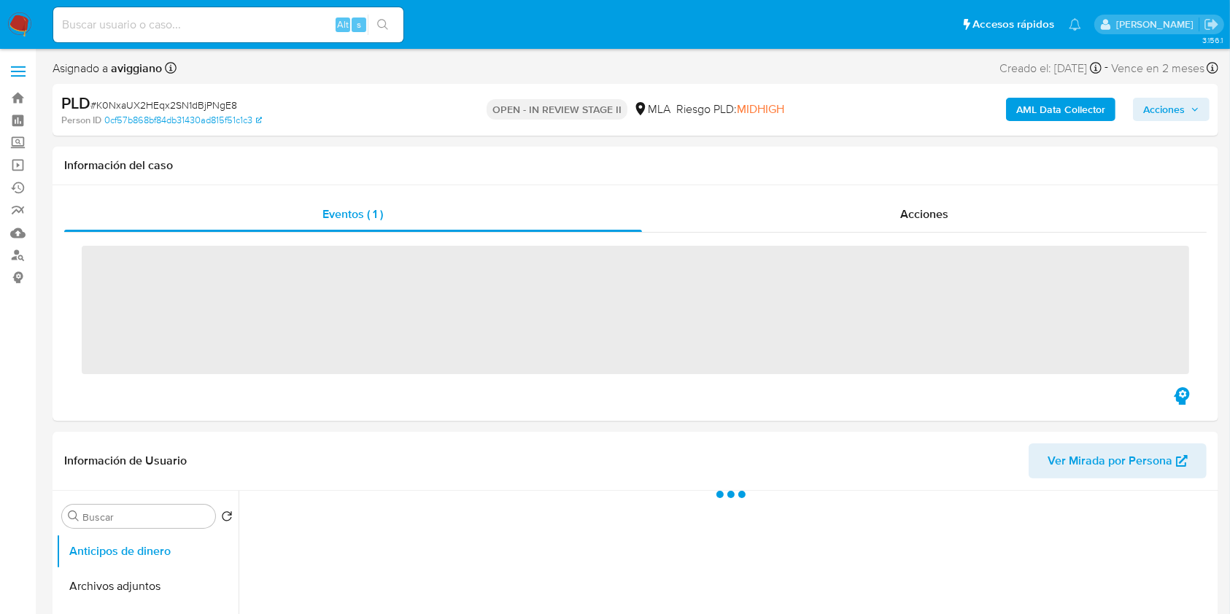
click at [1195, 109] on icon "button" at bounding box center [1195, 110] width 6 height 4
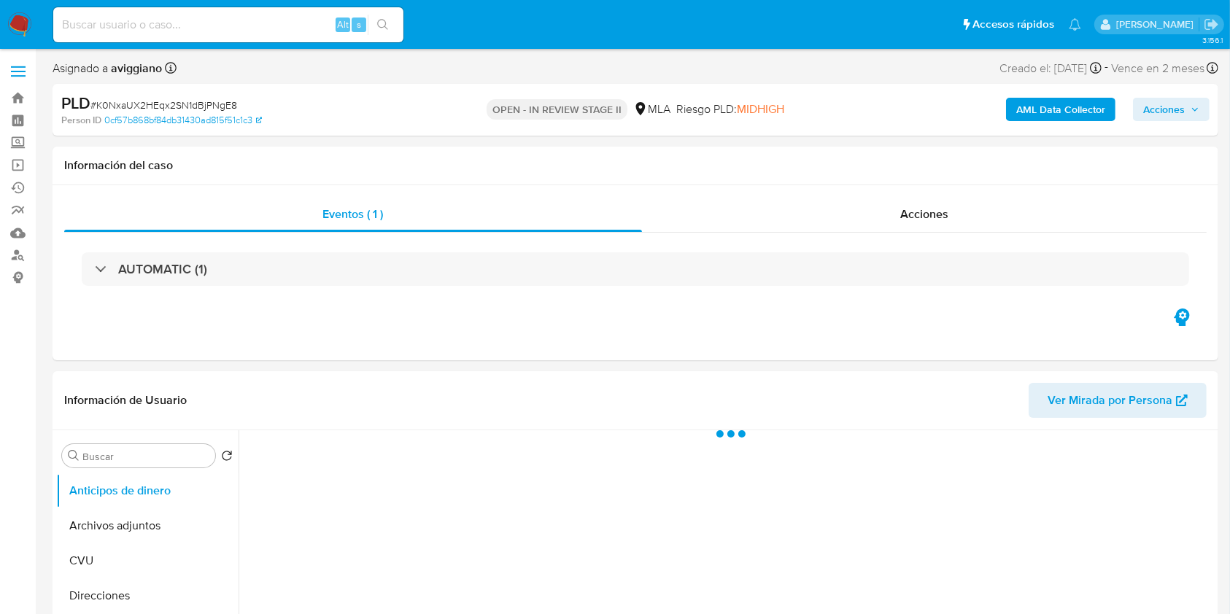
click at [1155, 104] on span "Acciones" at bounding box center [1164, 109] width 42 height 23
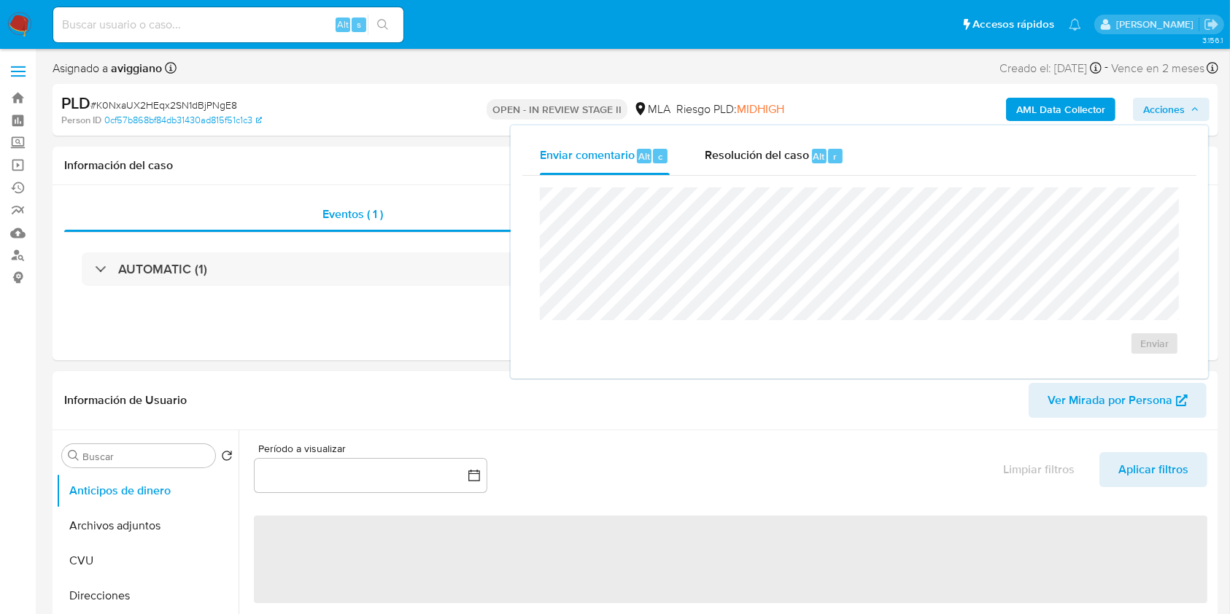
drag, startPoint x: 821, startPoint y: 139, endPoint x: 788, endPoint y: 177, distance: 50.2
click at [820, 141] on div "Resolución del caso Alt r" at bounding box center [774, 156] width 139 height 38
select select "10"
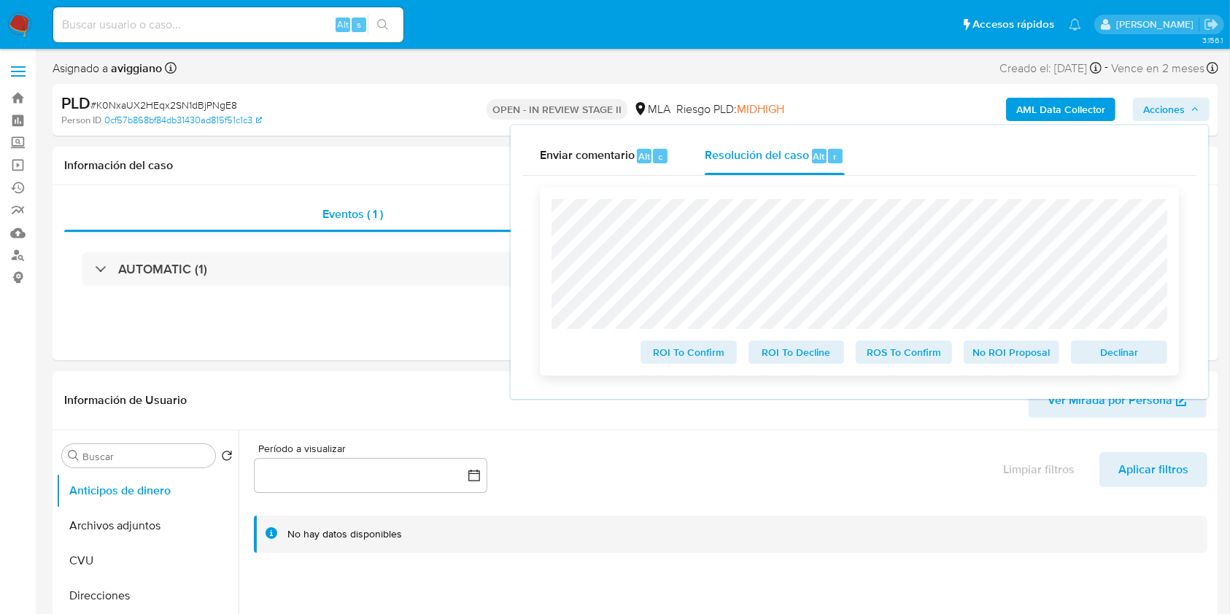
click at [1087, 354] on span "Declinar" at bounding box center [1119, 352] width 76 height 20
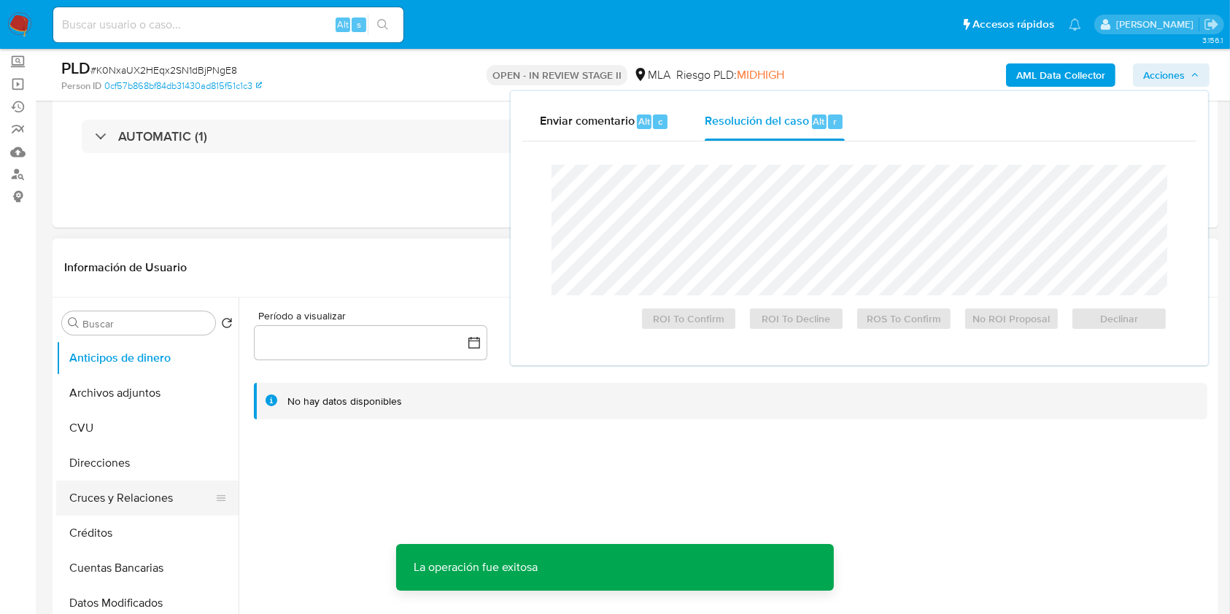
scroll to position [194, 0]
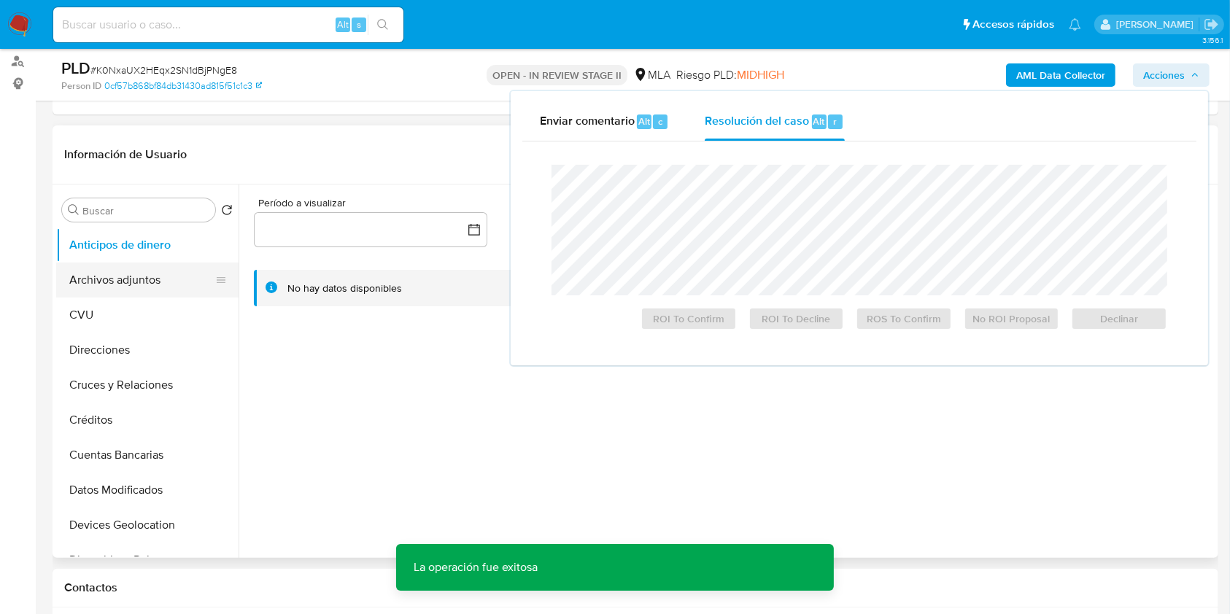
click at [117, 284] on button "Archivos adjuntos" at bounding box center [141, 280] width 171 height 35
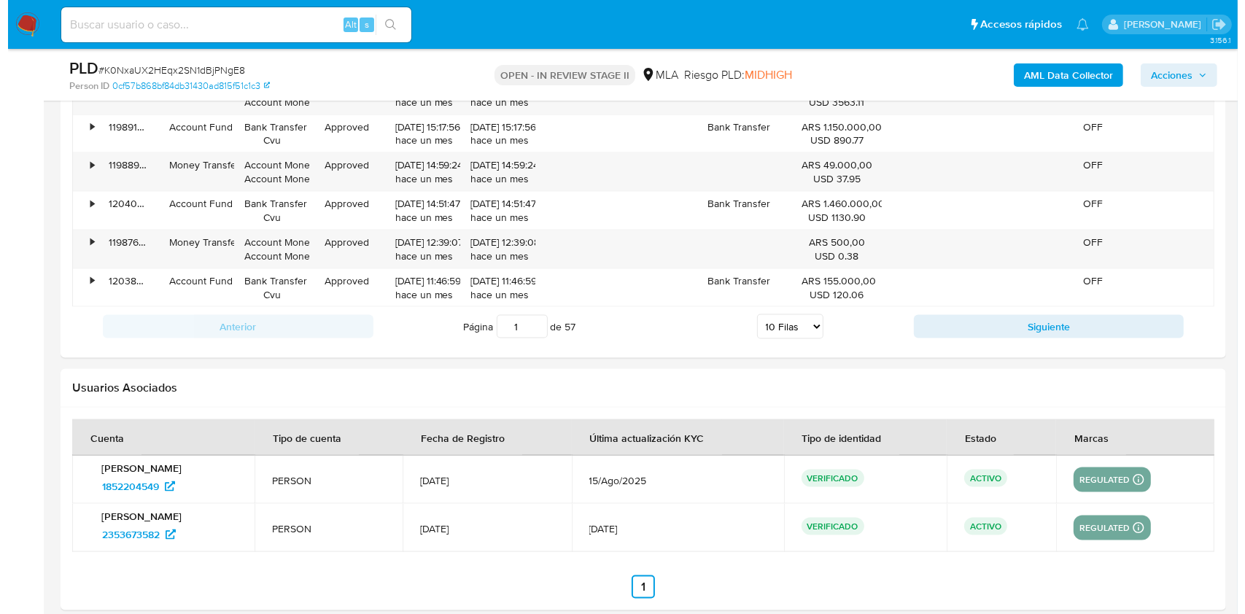
scroll to position [2332, 0]
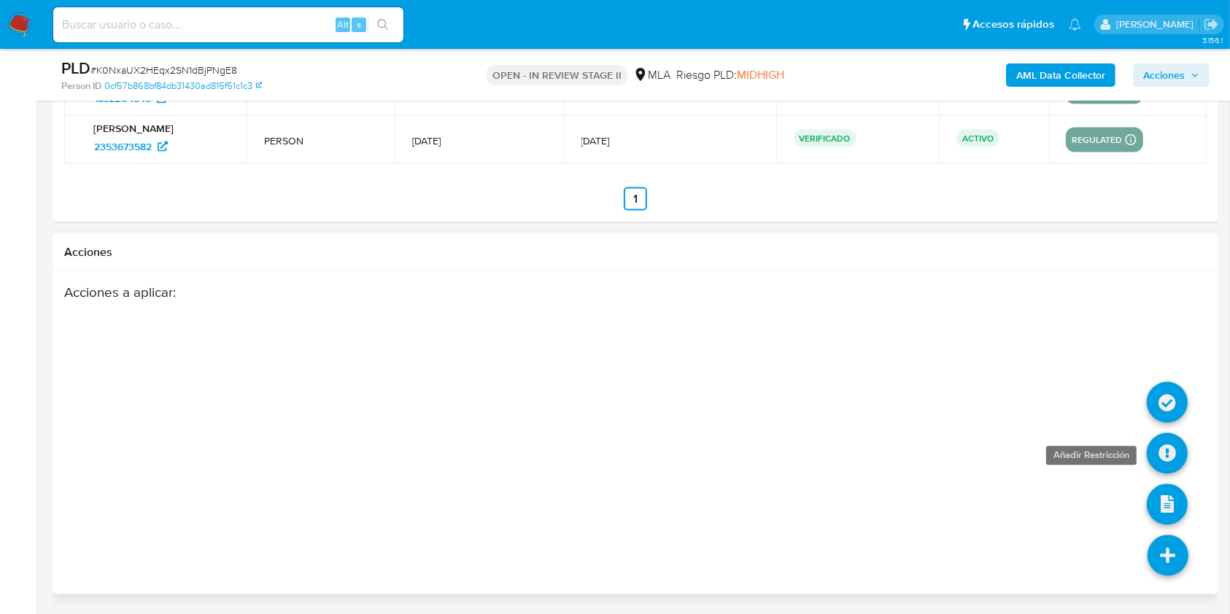
click at [1173, 460] on icon at bounding box center [1167, 453] width 41 height 41
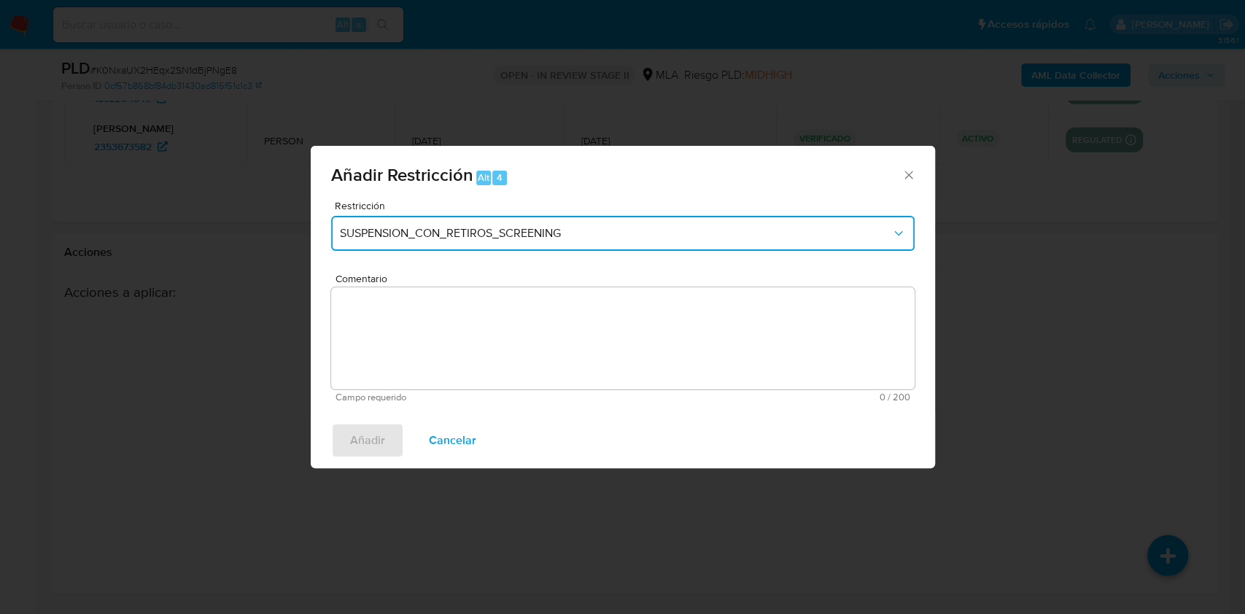
click at [570, 234] on span "SUSPENSION_CON_RETIROS_SCREENING" at bounding box center [615, 233] width 551 height 15
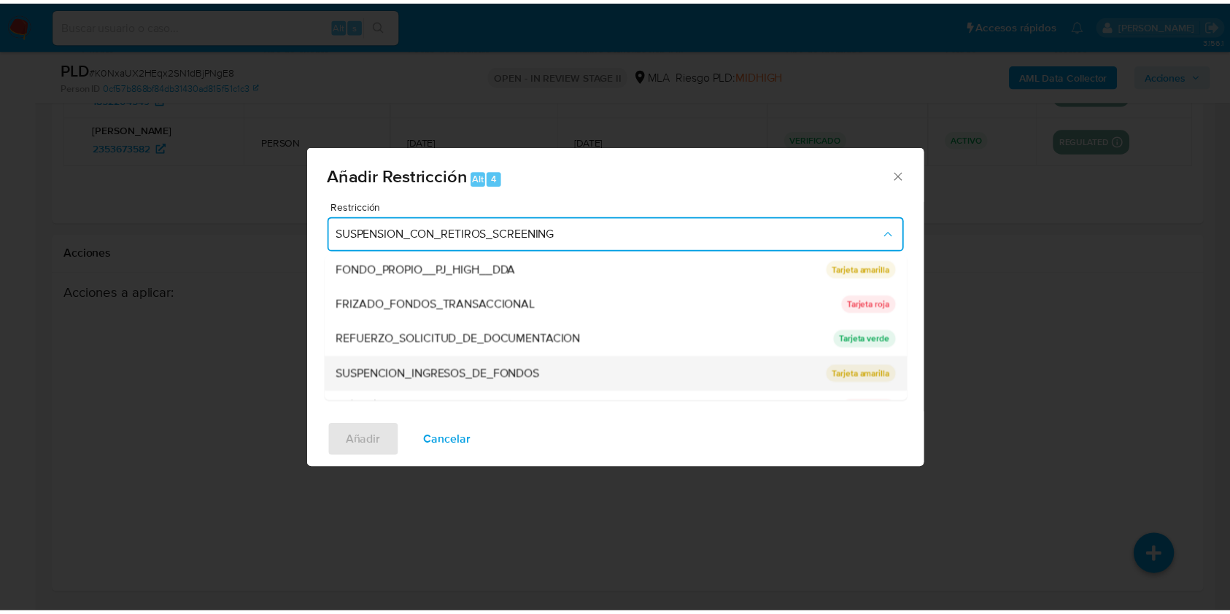
scroll to position [292, 0]
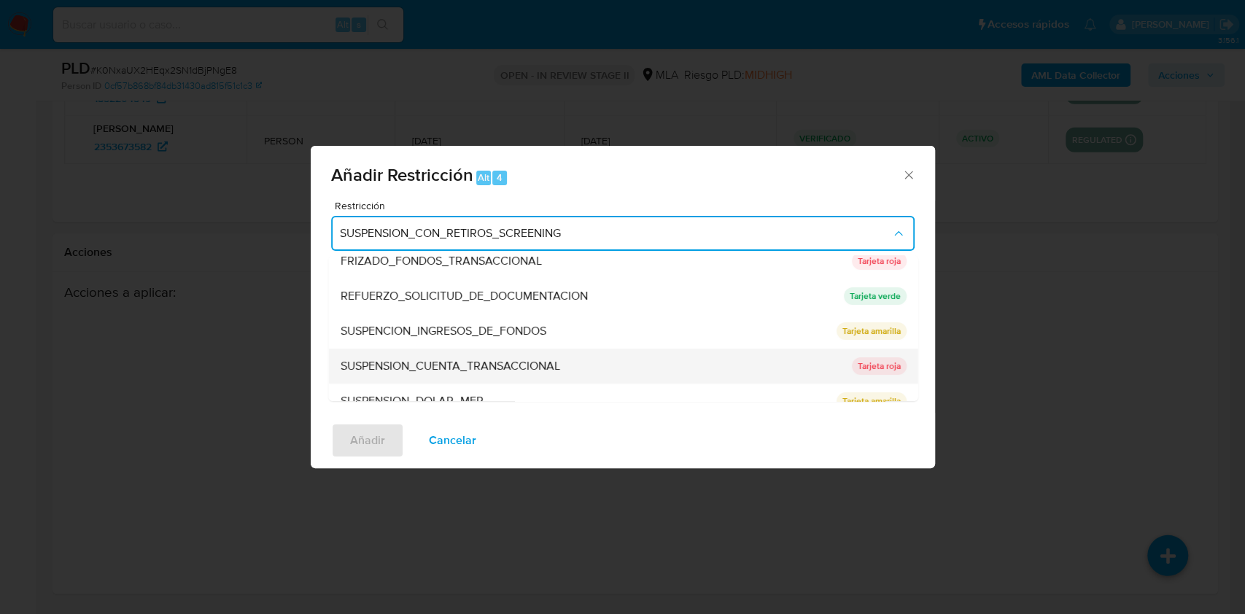
click at [483, 368] on span "SUSPENSION_CUENTA_TRANSACCIONAL" at bounding box center [450, 366] width 220 height 15
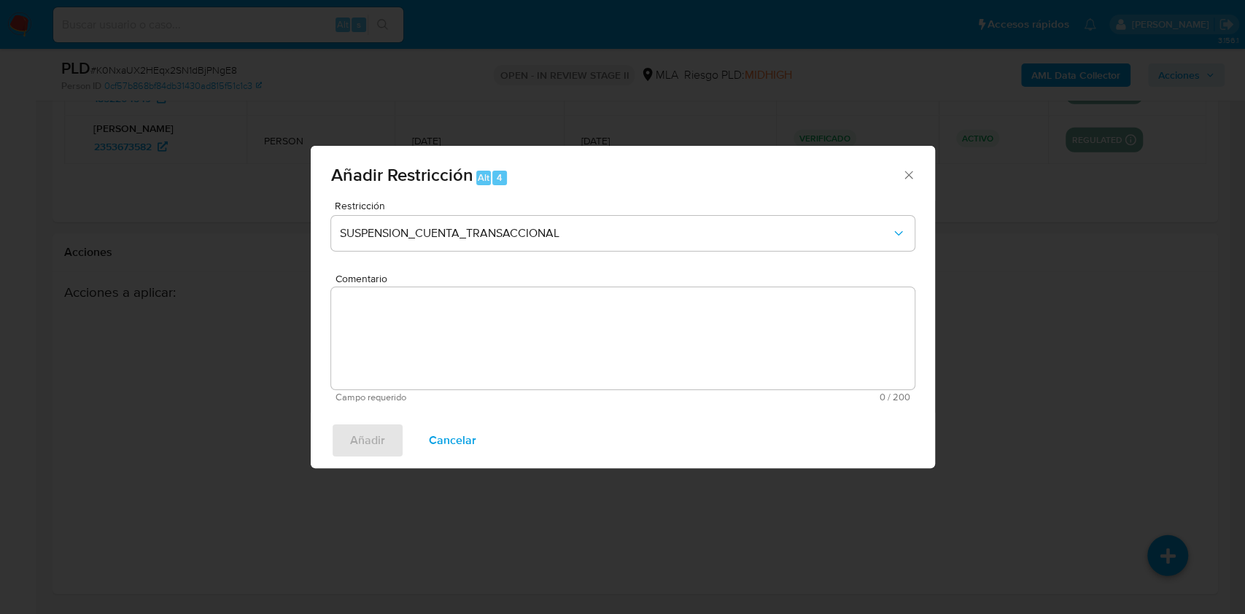
click at [470, 364] on textarea "Comentario" at bounding box center [622, 338] width 583 height 102
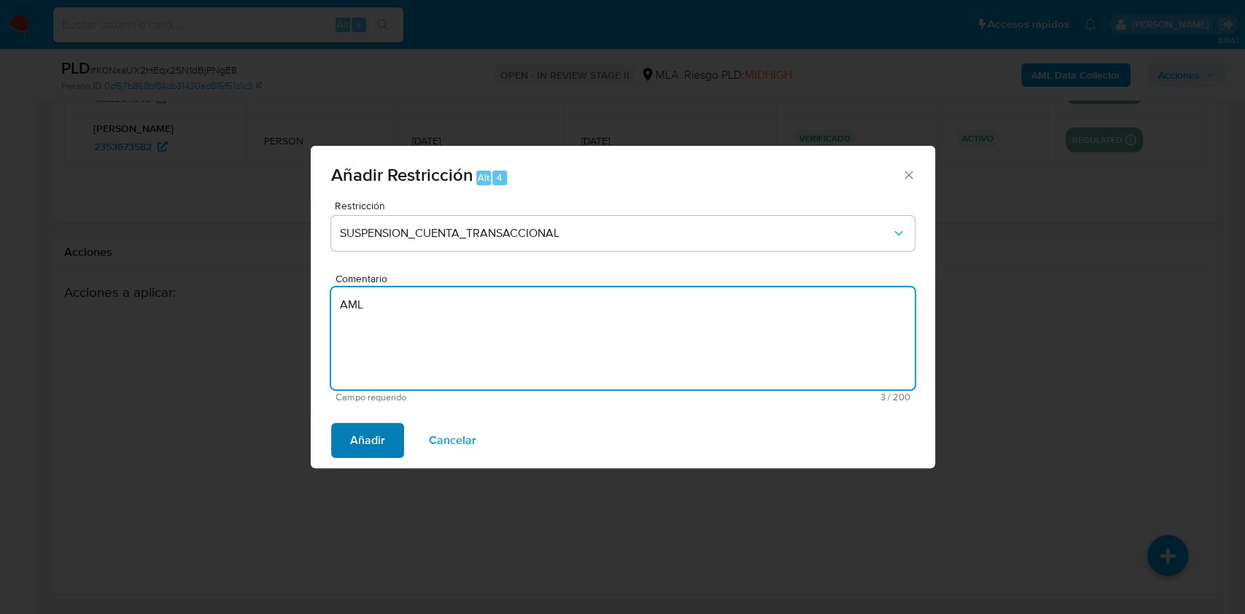
type textarea "AML"
click at [379, 435] on span "Añadir" at bounding box center [367, 440] width 35 height 32
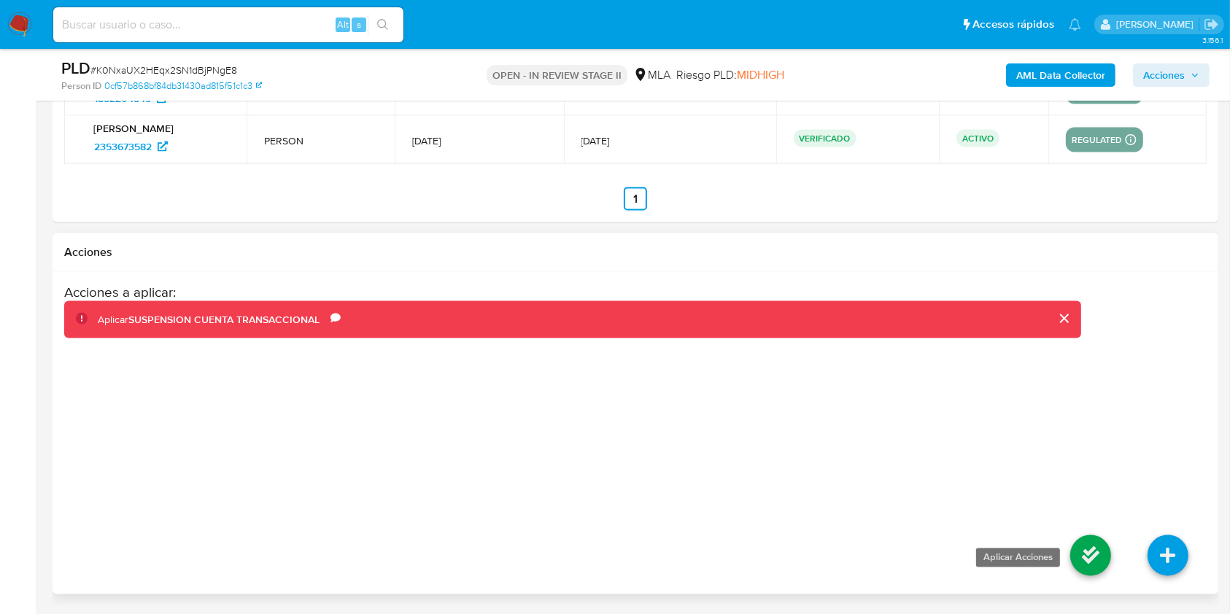
click at [1091, 548] on icon at bounding box center [1090, 555] width 41 height 41
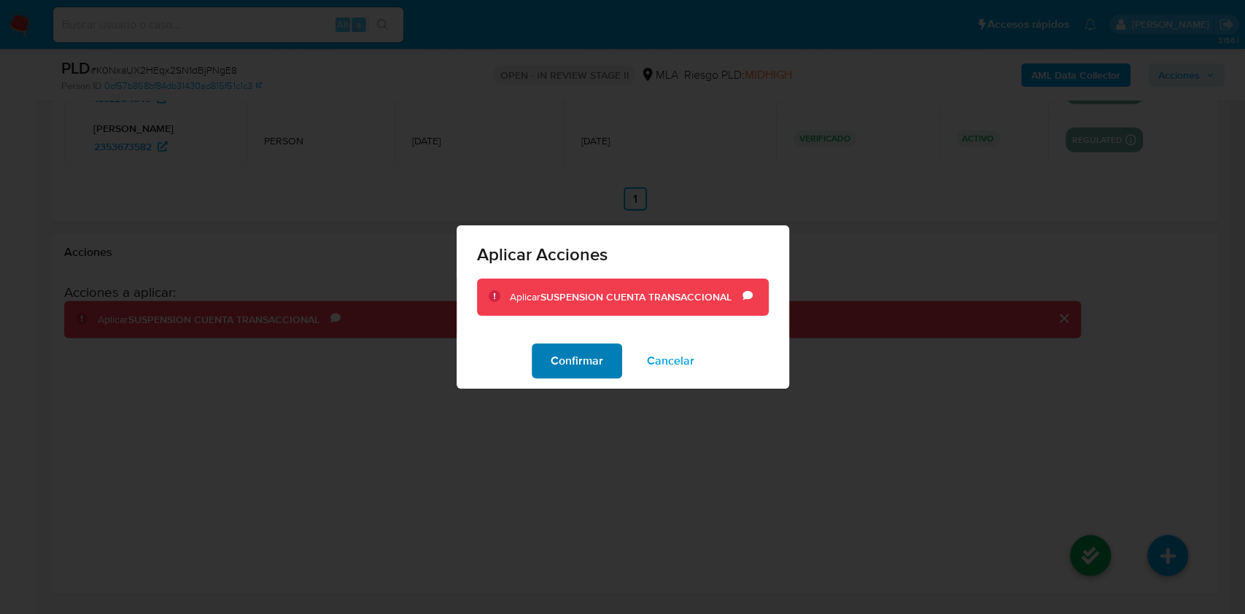
click at [586, 360] on span "Confirmar" at bounding box center [577, 361] width 53 height 32
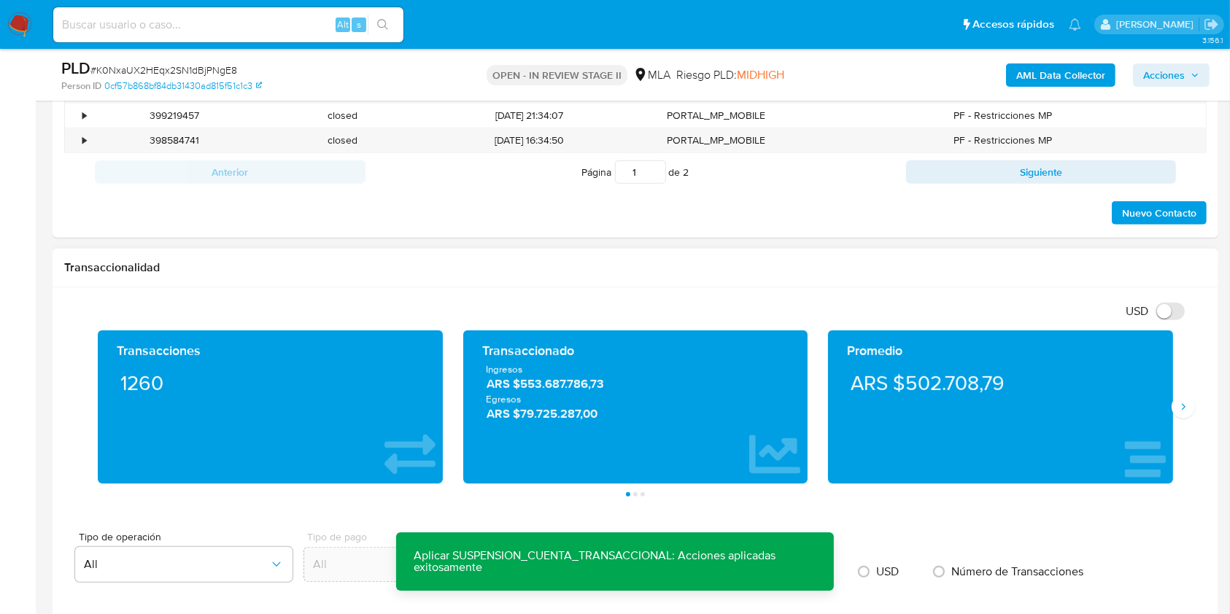
scroll to position [582, 0]
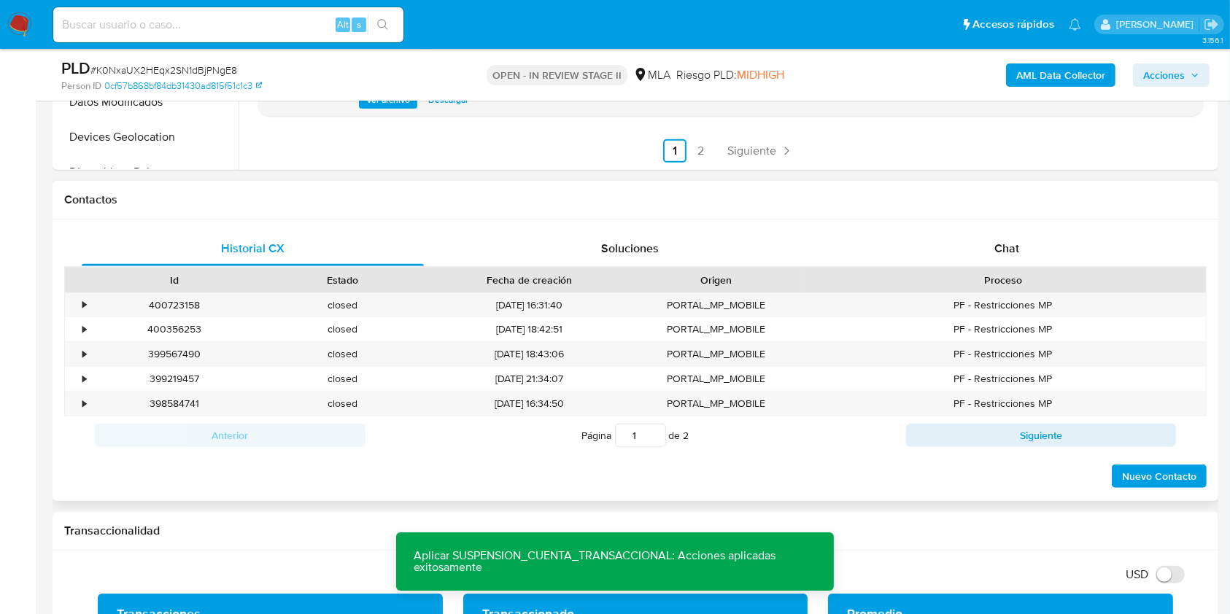
click at [1009, 271] on div "Proceso" at bounding box center [1003, 280] width 406 height 25
click at [1004, 234] on div "Chat" at bounding box center [1007, 248] width 342 height 35
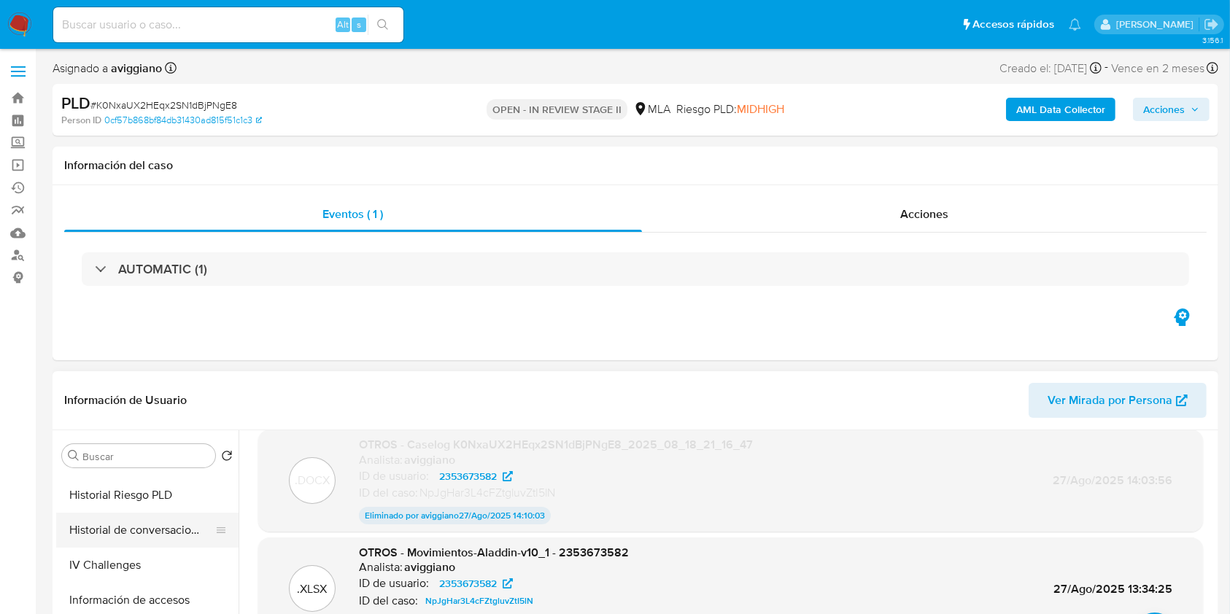
scroll to position [389, 0]
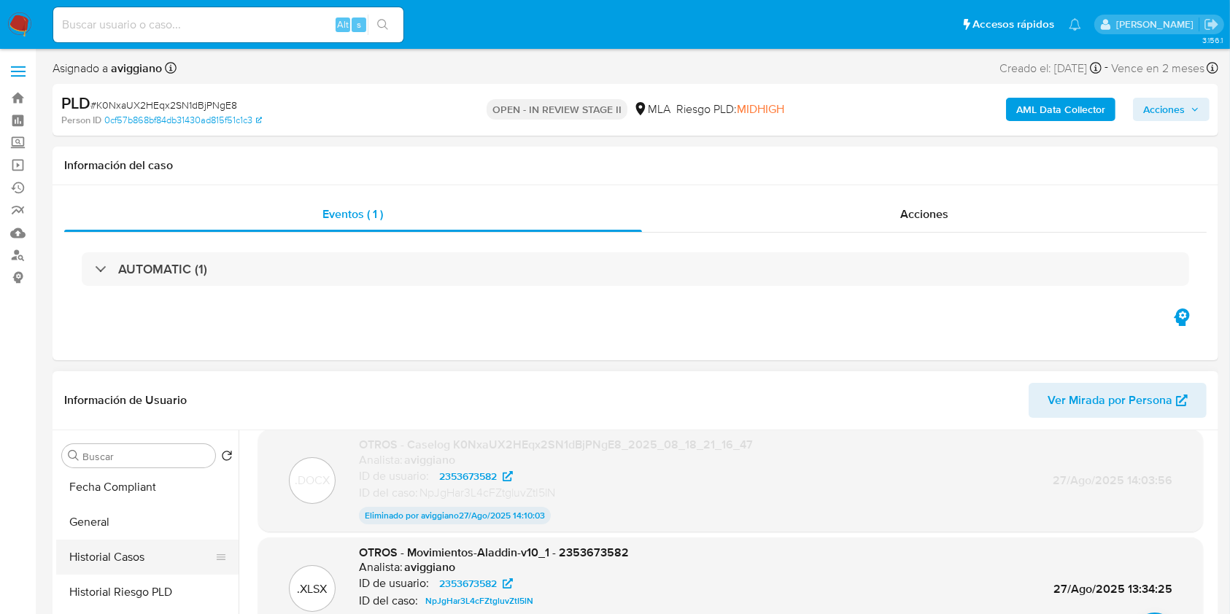
click at [169, 550] on button "Historial Casos" at bounding box center [141, 557] width 171 height 35
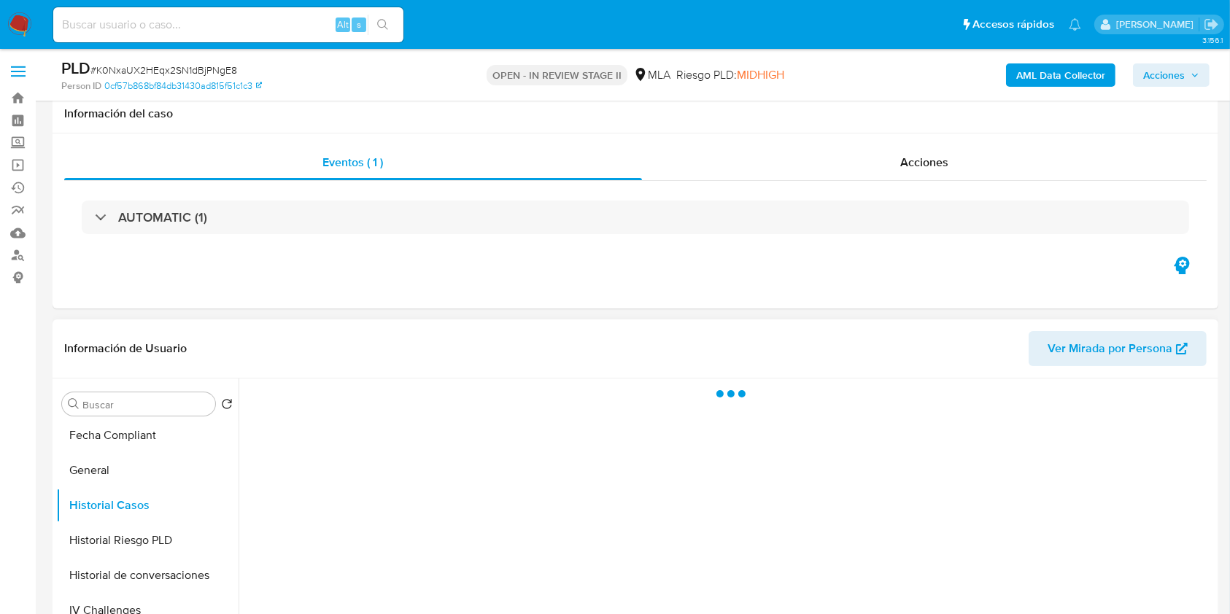
scroll to position [97, 0]
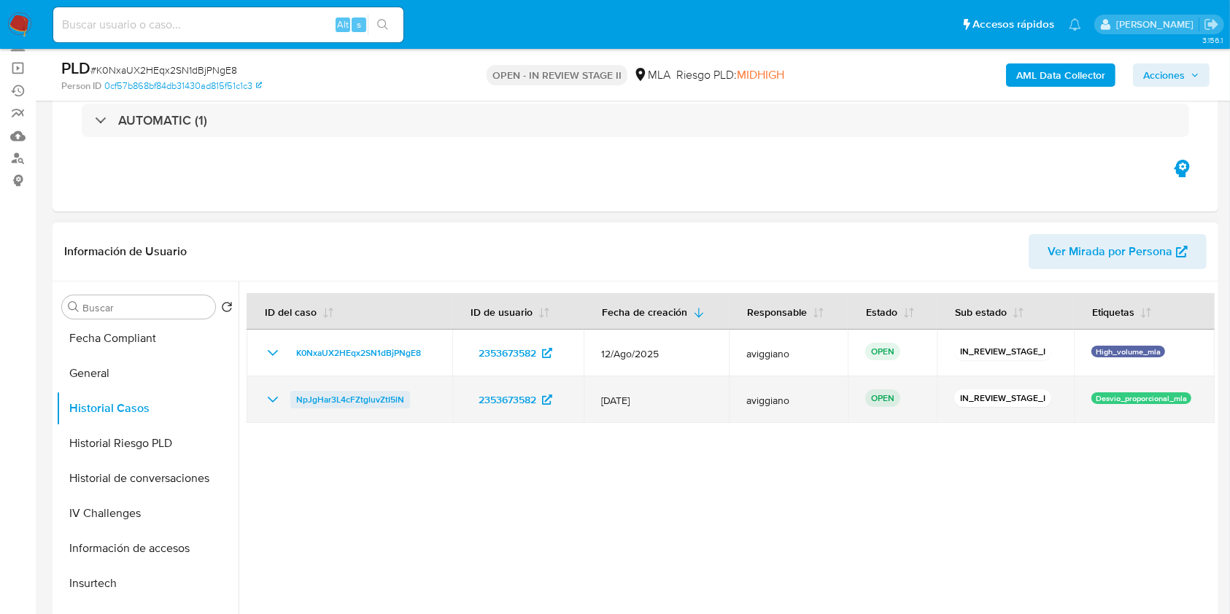
click at [376, 394] on span "NpJgHar3L4cFZtgluvZtI5lN" at bounding box center [350, 400] width 108 height 18
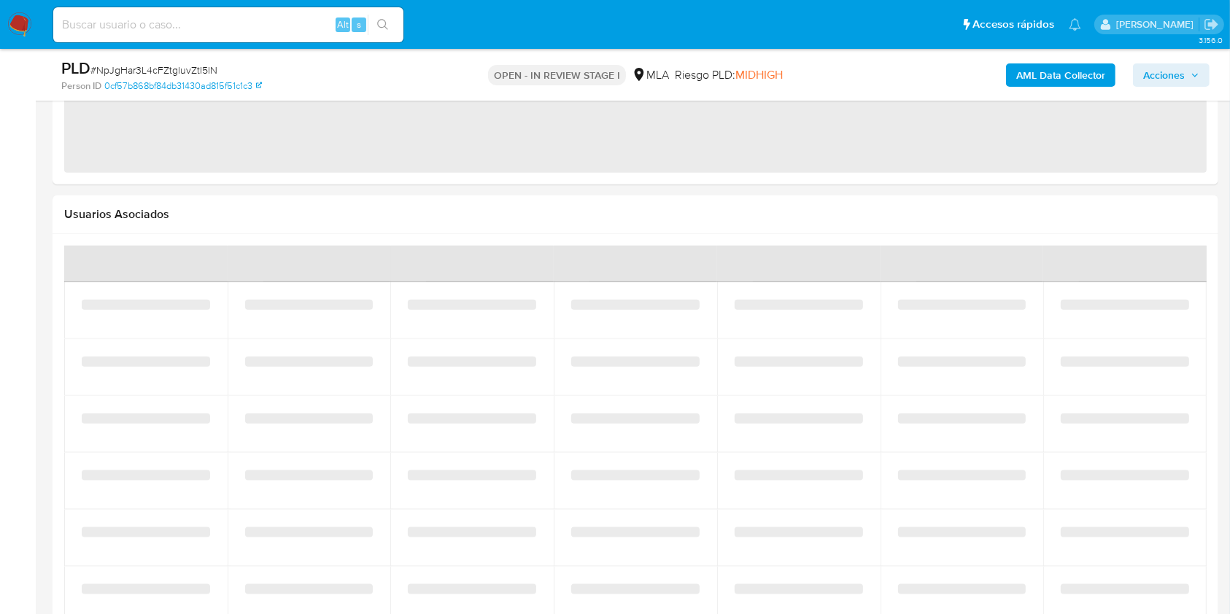
select select "10"
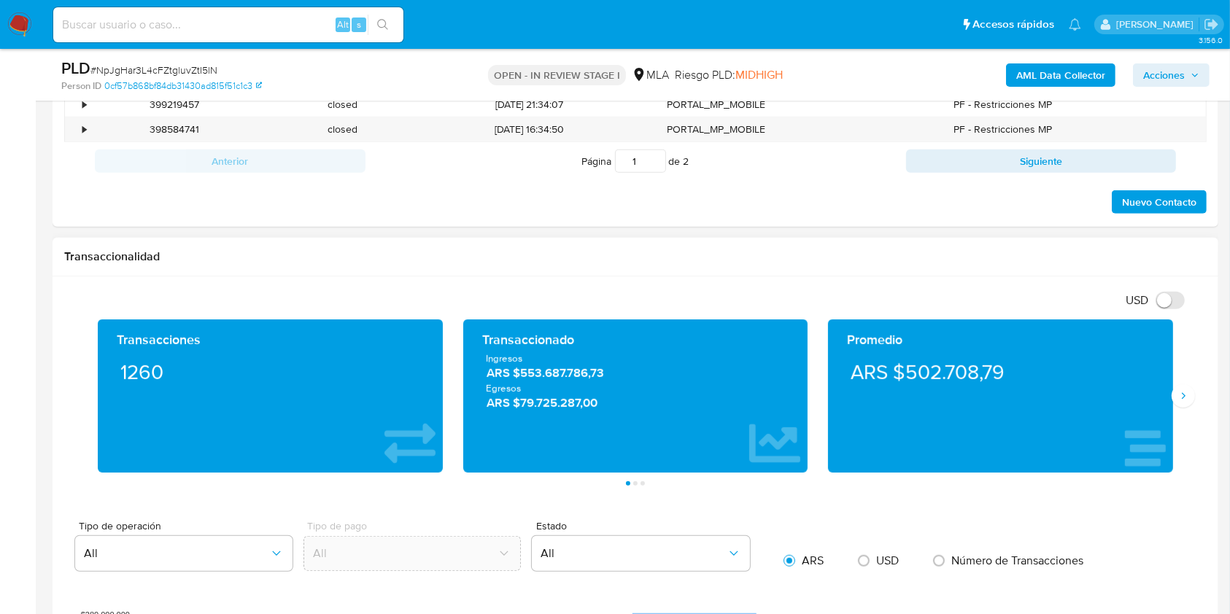
scroll to position [582, 0]
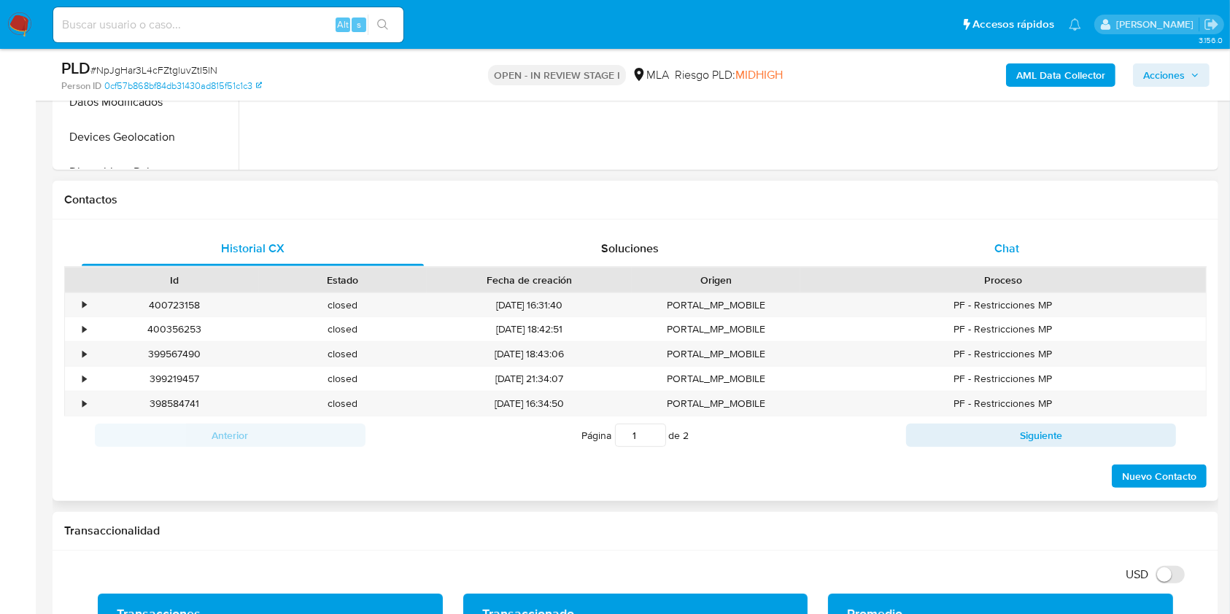
drag, startPoint x: 1025, startPoint y: 249, endPoint x: 1020, endPoint y: 259, distance: 11.1
click at [1025, 249] on div "Chat" at bounding box center [1007, 248] width 342 height 35
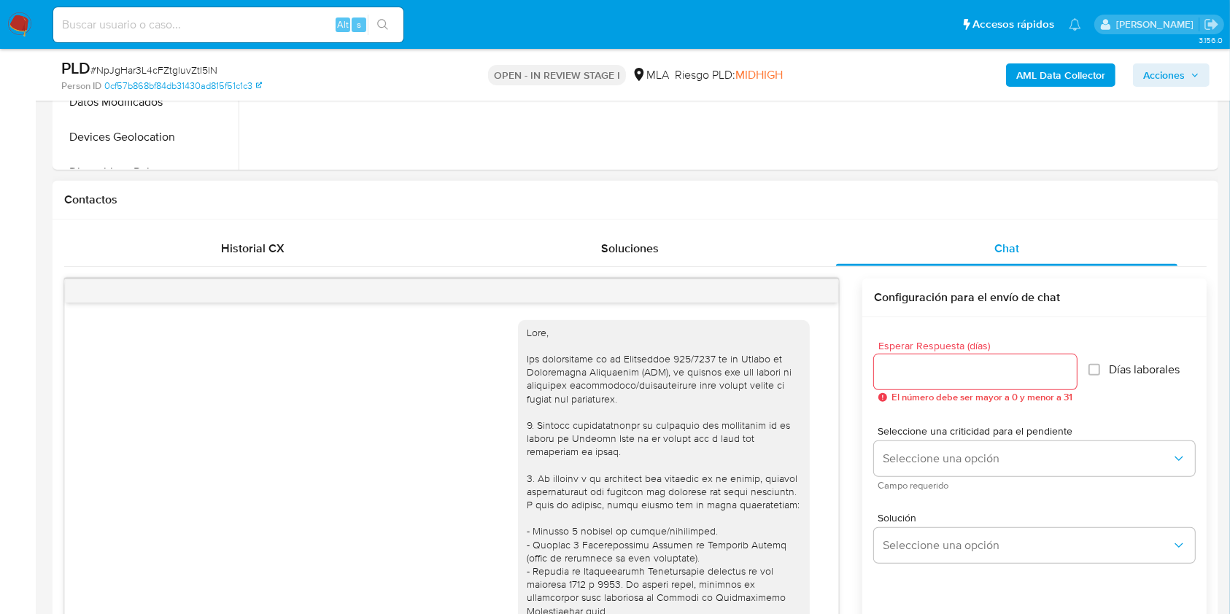
scroll to position [824, 0]
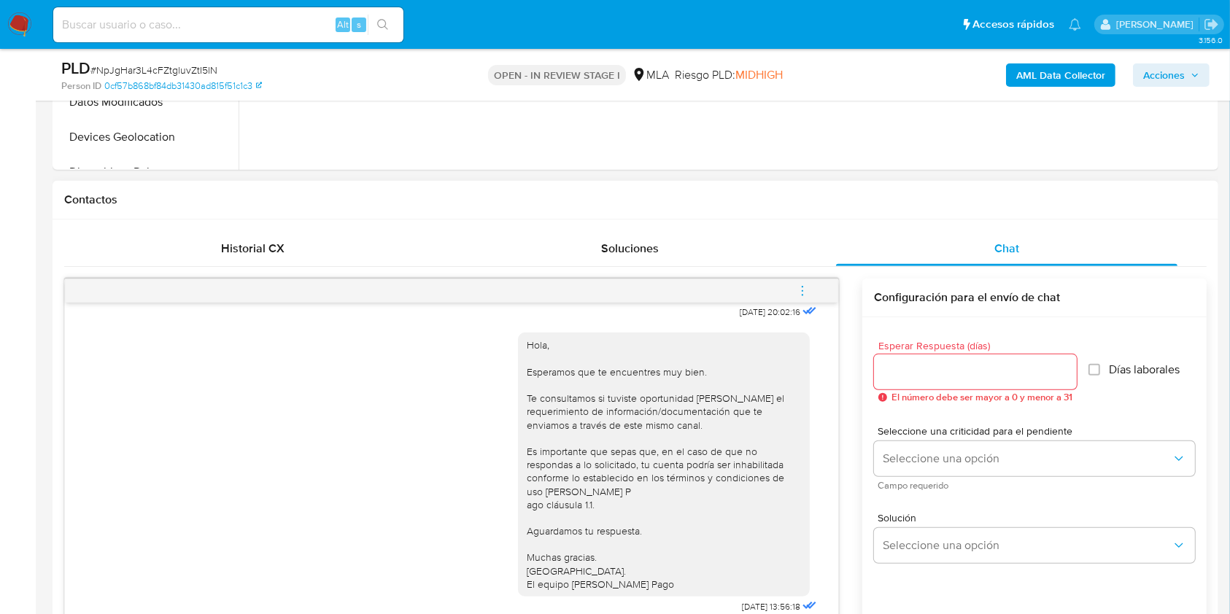
click at [804, 289] on icon "menu-action" at bounding box center [802, 290] width 13 height 13
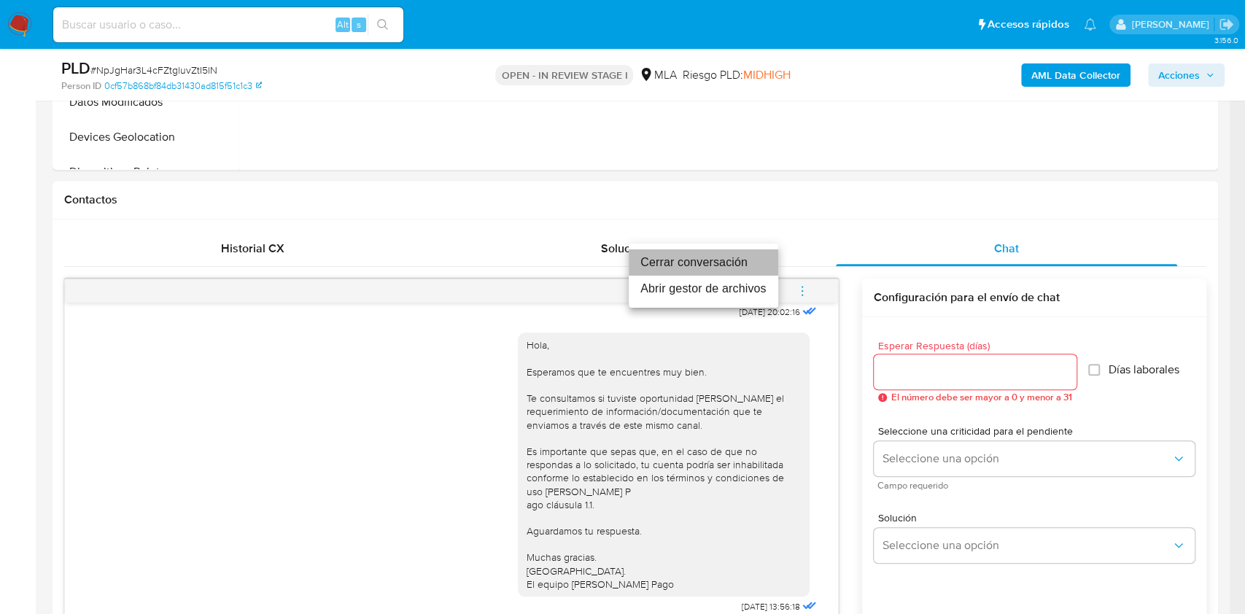
click at [694, 265] on li "Cerrar conversación" at bounding box center [704, 262] width 150 height 26
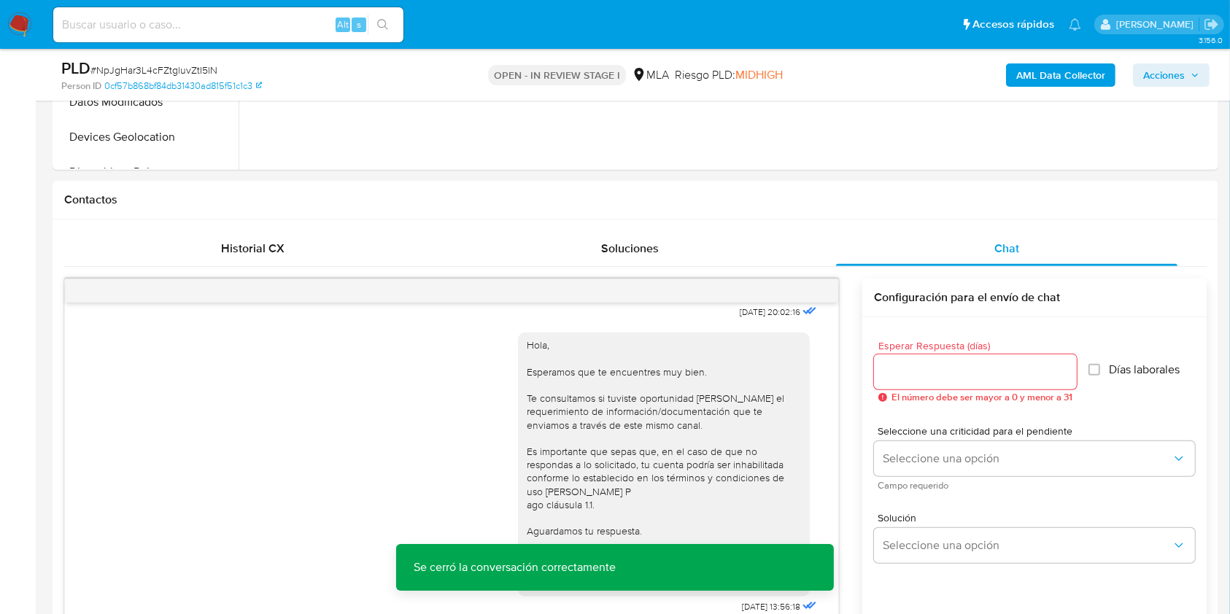
click at [1185, 69] on span "Acciones" at bounding box center [1171, 75] width 56 height 20
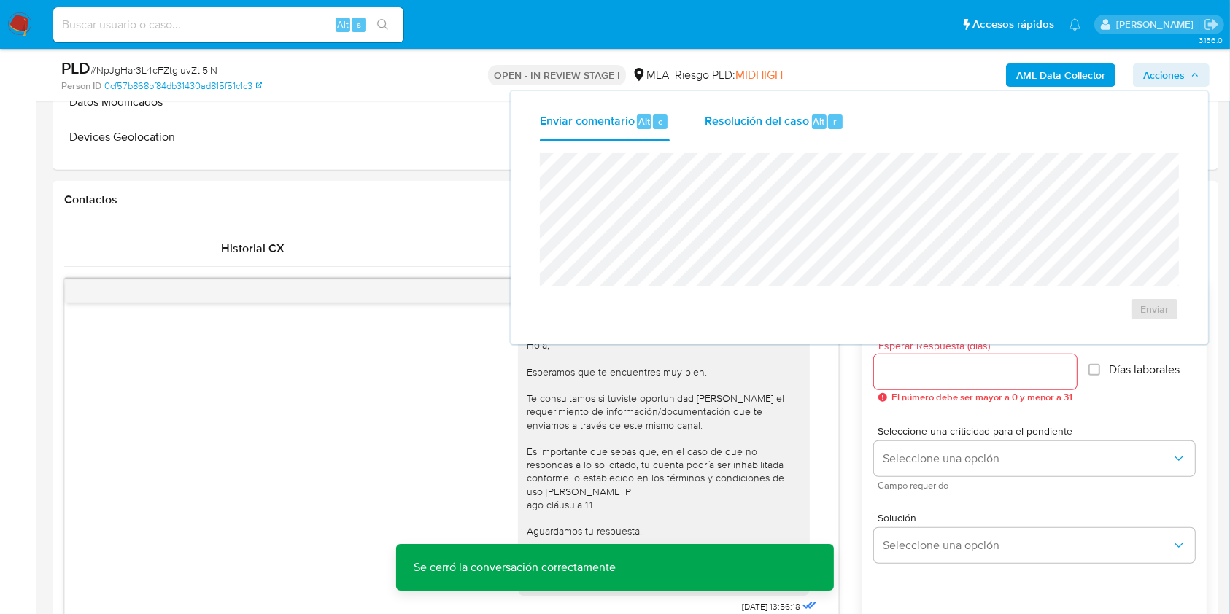
click at [782, 120] on span "Resolución del caso" at bounding box center [757, 120] width 104 height 17
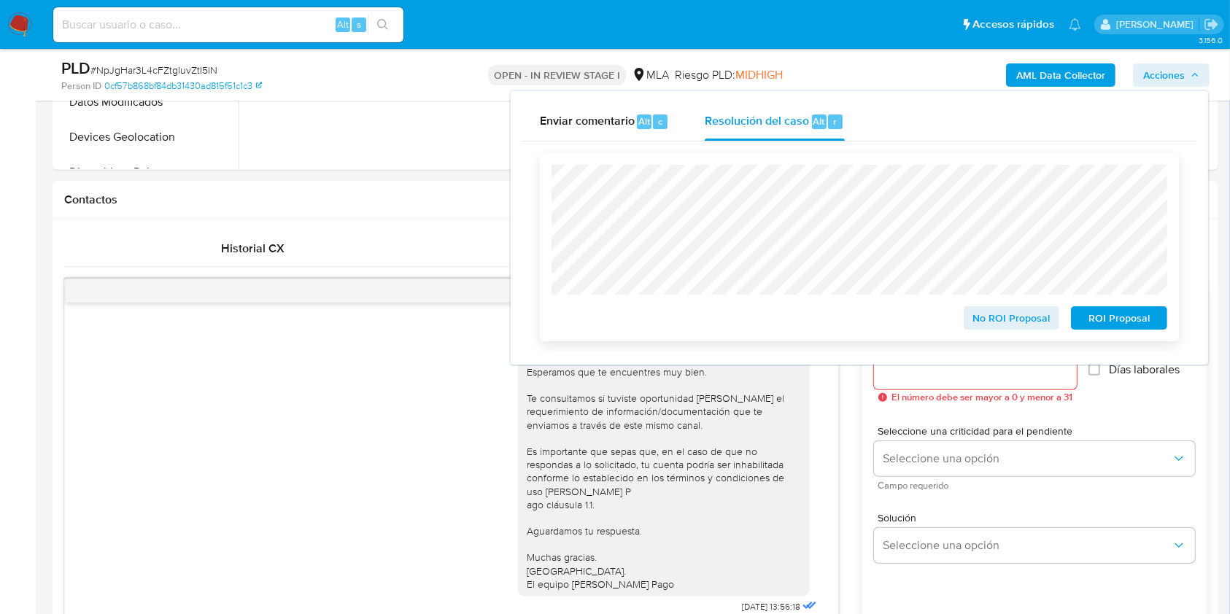
click at [1147, 317] on span "ROI Proposal" at bounding box center [1119, 318] width 76 height 20
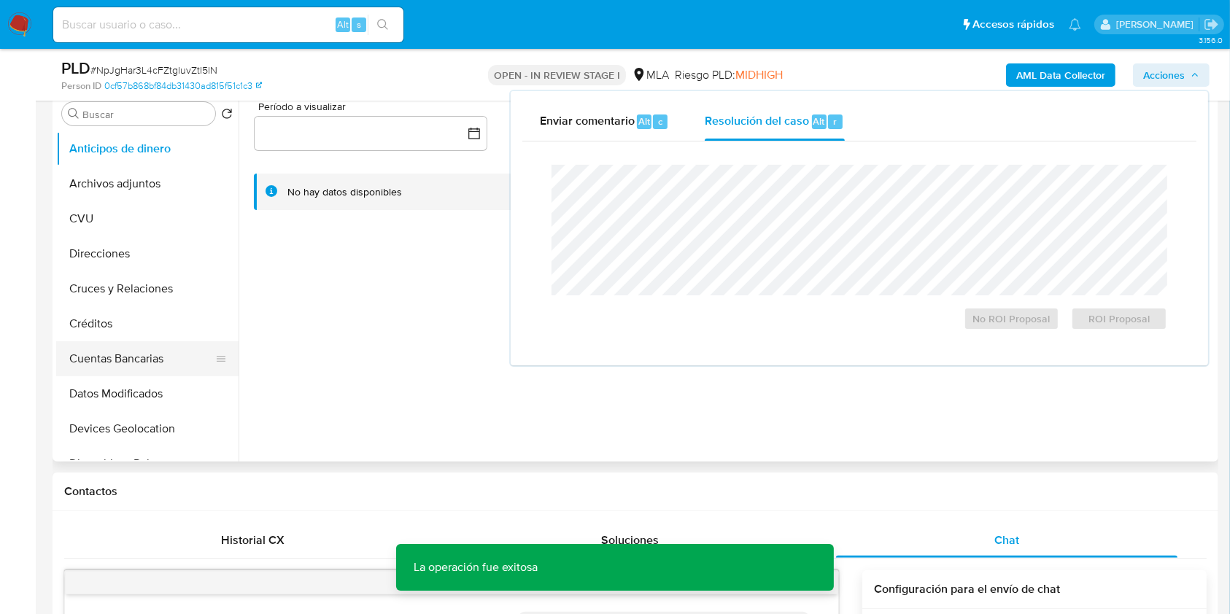
scroll to position [96, 0]
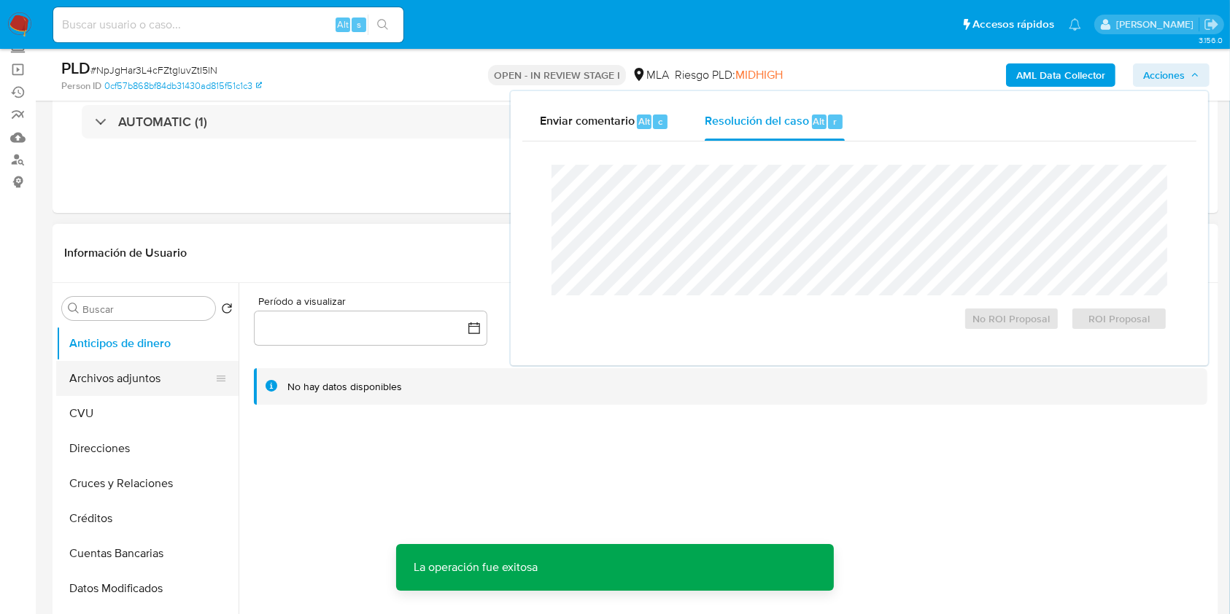
click at [128, 382] on button "Archivos adjuntos" at bounding box center [141, 378] width 171 height 35
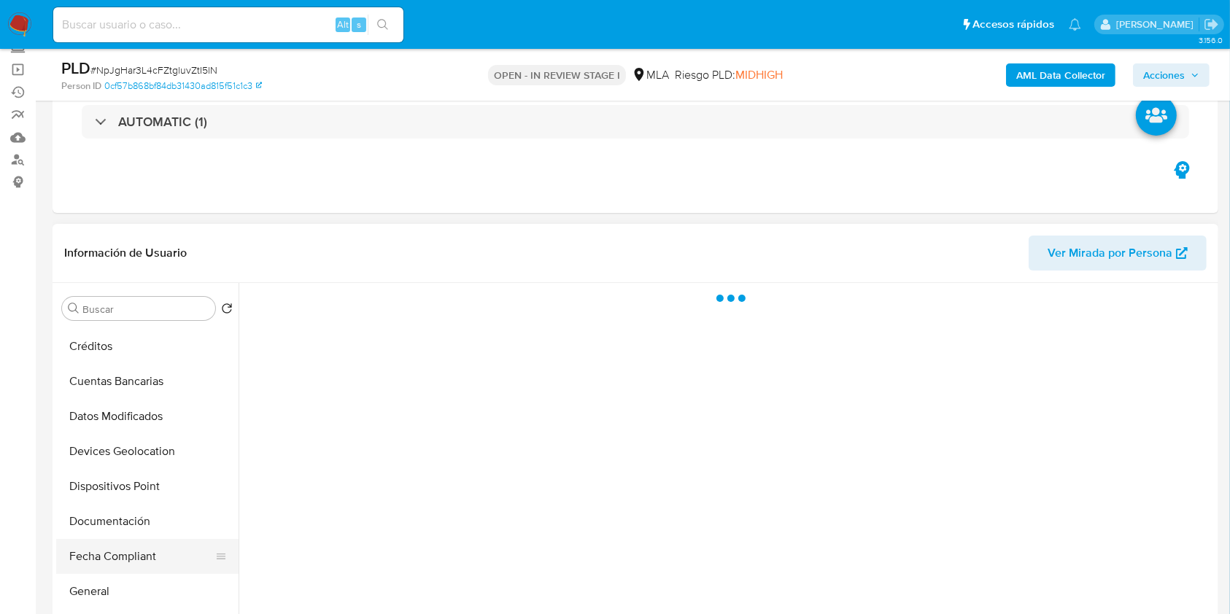
scroll to position [292, 0]
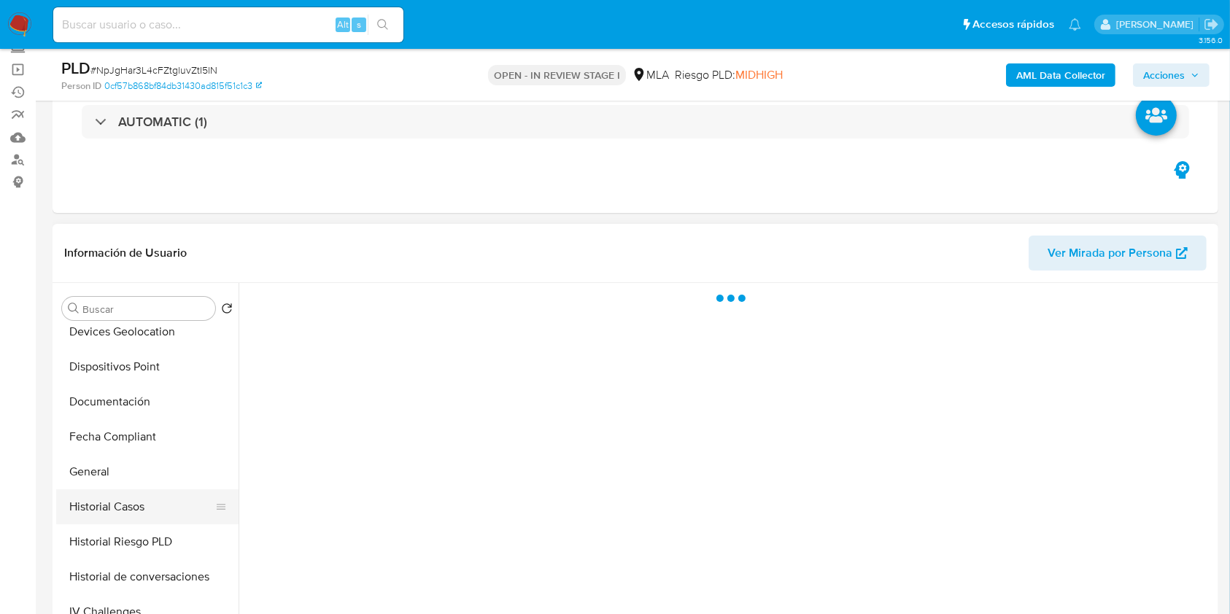
click at [115, 519] on button "Historial Casos" at bounding box center [141, 506] width 171 height 35
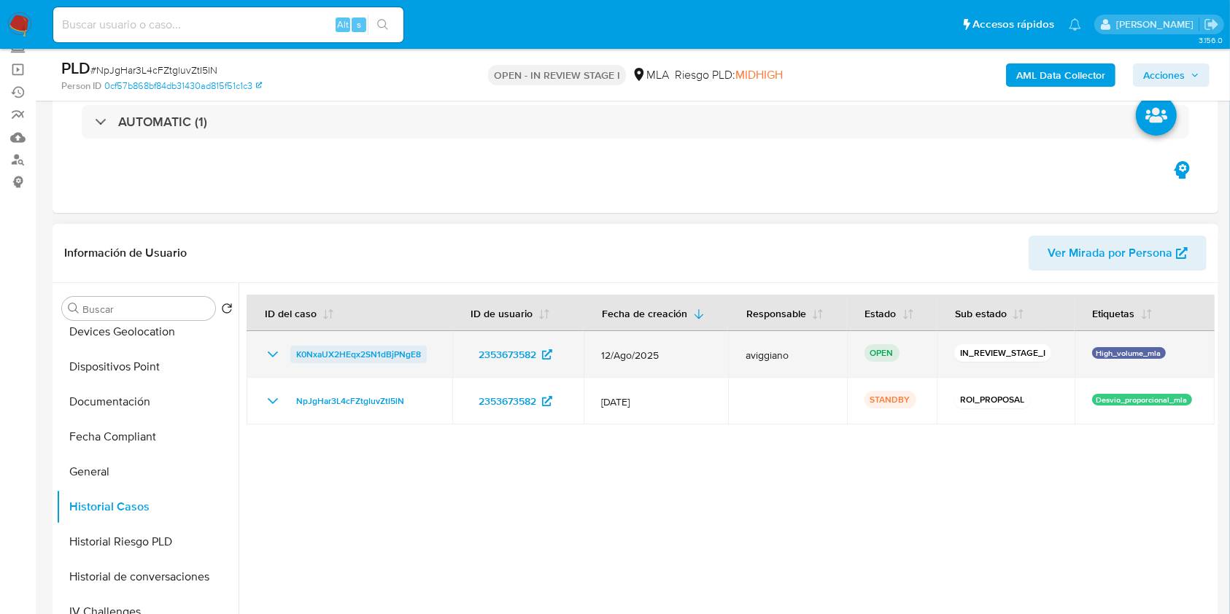
click at [338, 354] on span "K0NxaUX2HEqx2SN1dBjPNgE8" at bounding box center [358, 355] width 125 height 18
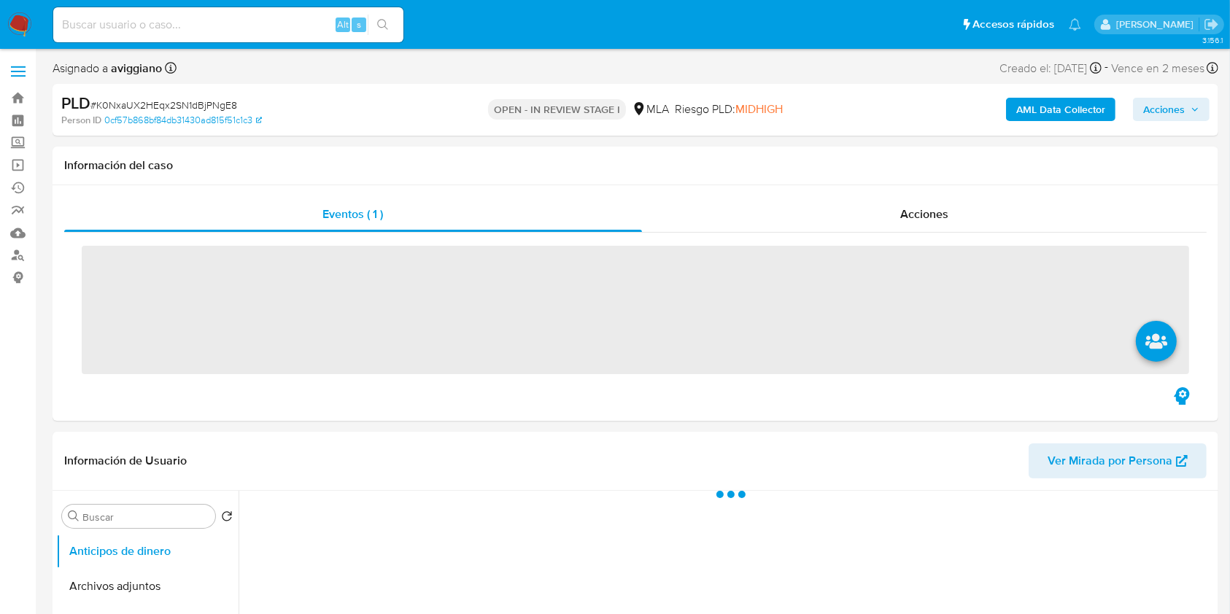
drag, startPoint x: 1155, startPoint y: 106, endPoint x: 1149, endPoint y: 120, distance: 15.7
click at [1156, 106] on span "Acciones" at bounding box center [1164, 109] width 42 height 23
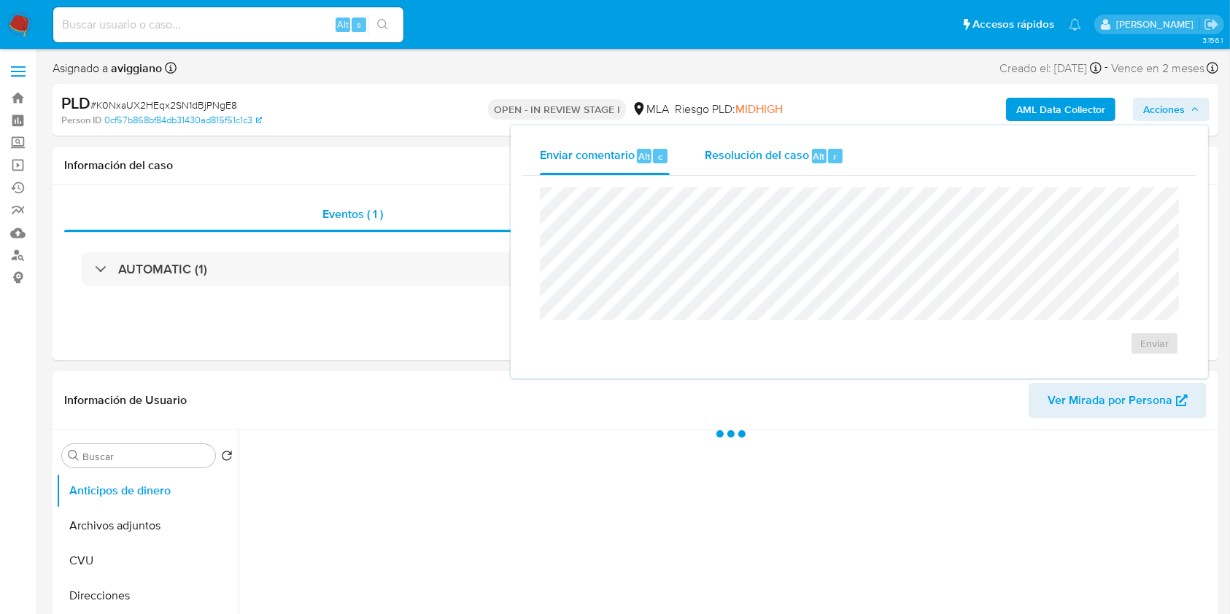
click at [791, 155] on span "Resolución del caso" at bounding box center [757, 155] width 104 height 17
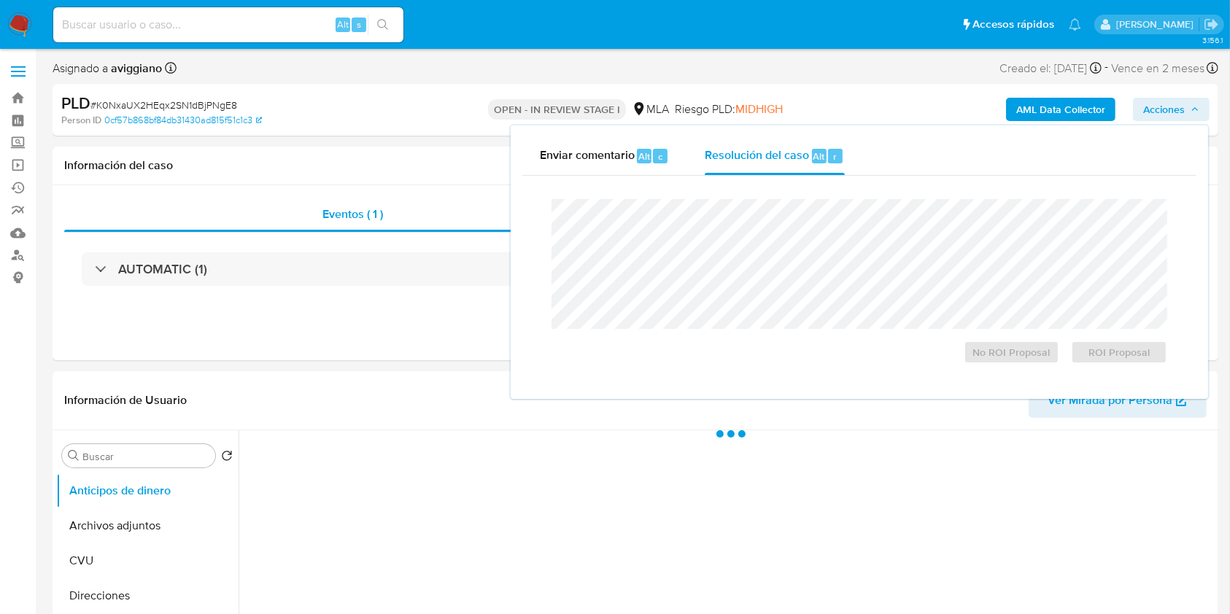
select select "10"
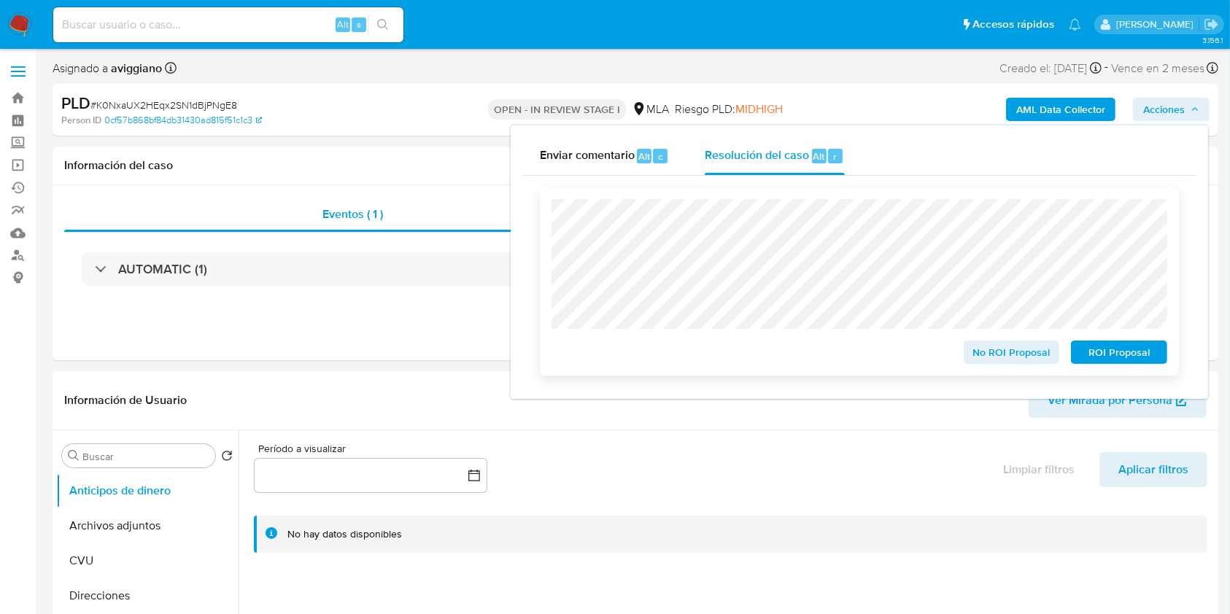
click at [1149, 356] on span "ROI Proposal" at bounding box center [1119, 352] width 76 height 20
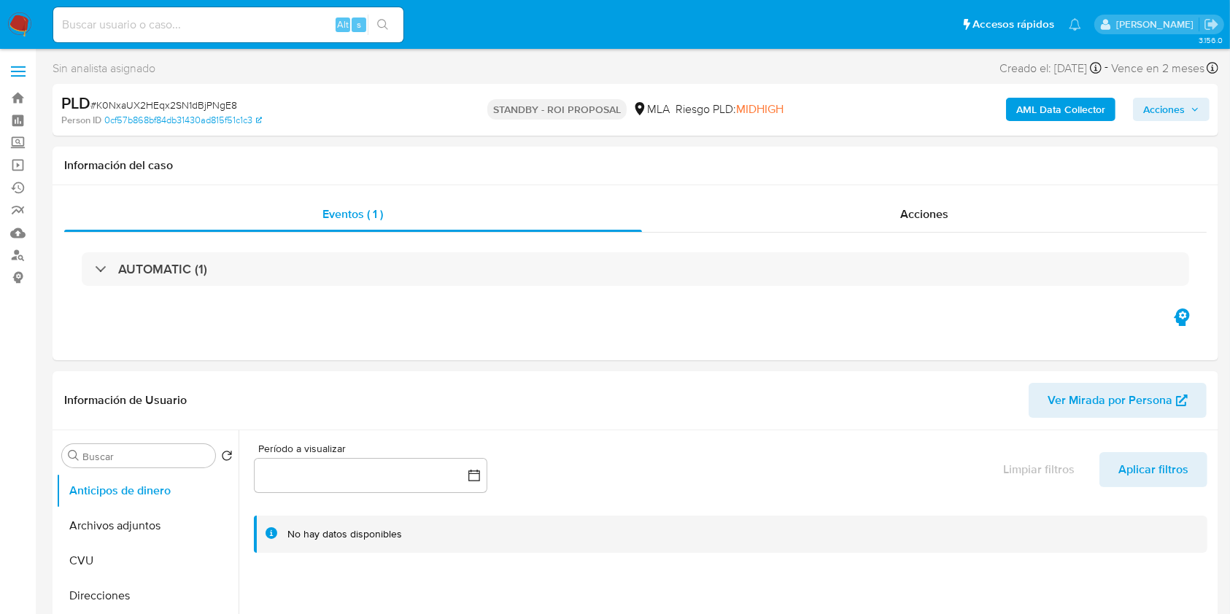
select select "10"
click at [26, 96] on link "Bandeja" at bounding box center [87, 98] width 174 height 23
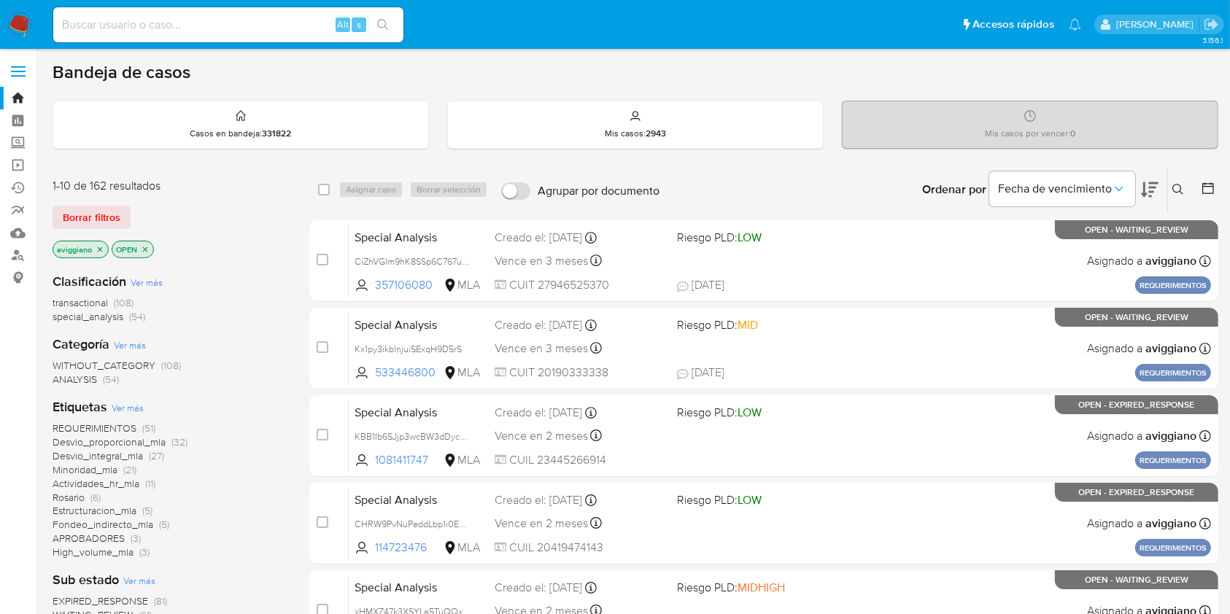
click at [94, 247] on p "aviggiano" at bounding box center [80, 249] width 55 height 16
click at [98, 248] on icon "close-filter" at bounding box center [100, 249] width 9 height 9
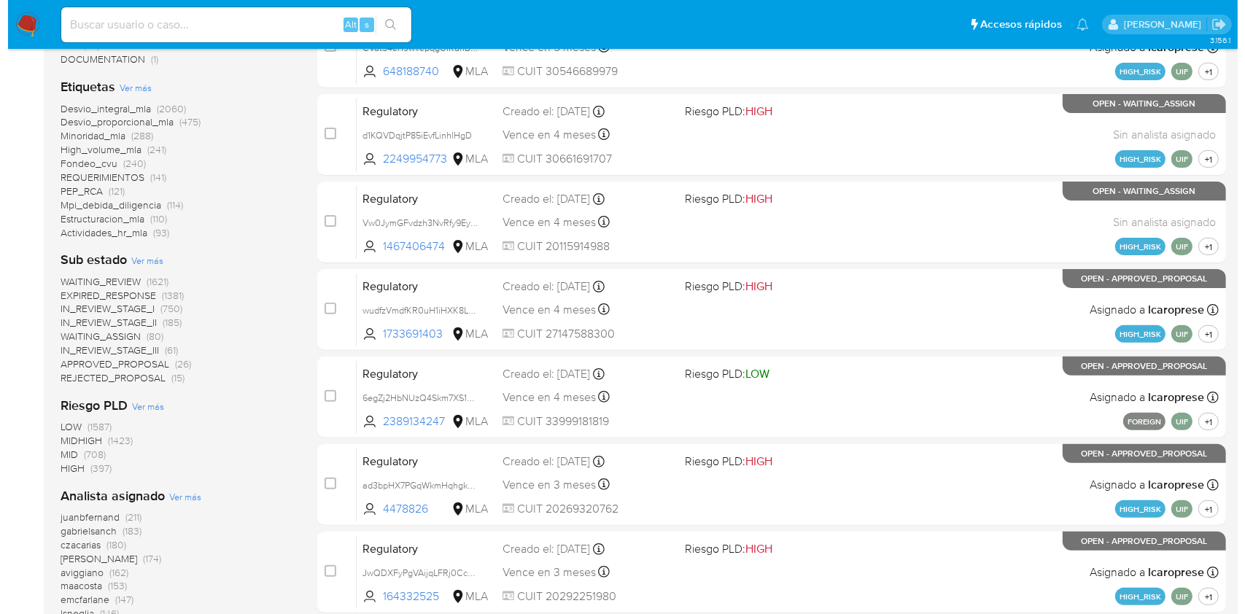
scroll to position [550, 0]
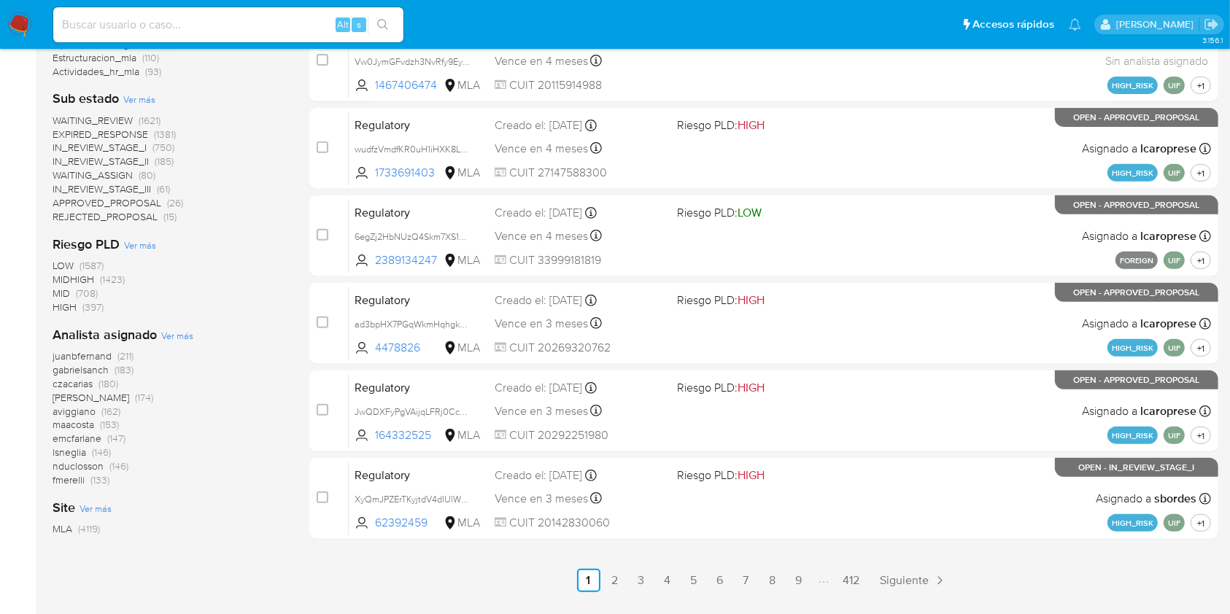
click at [175, 333] on span "Ver más" at bounding box center [177, 335] width 32 height 13
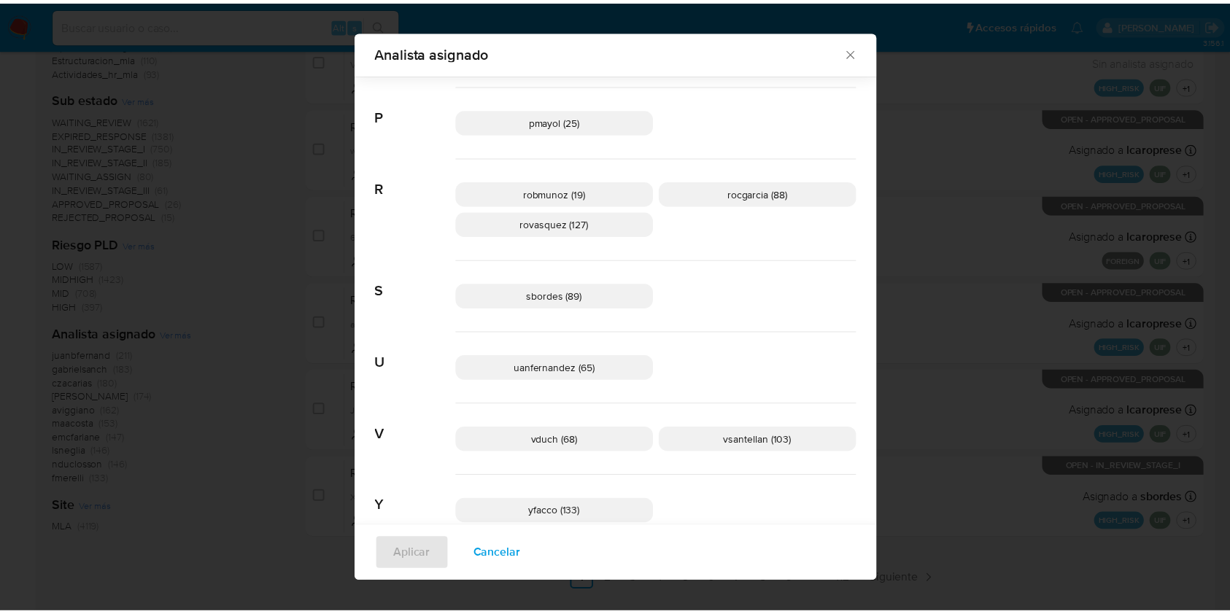
scroll to position [1059, 0]
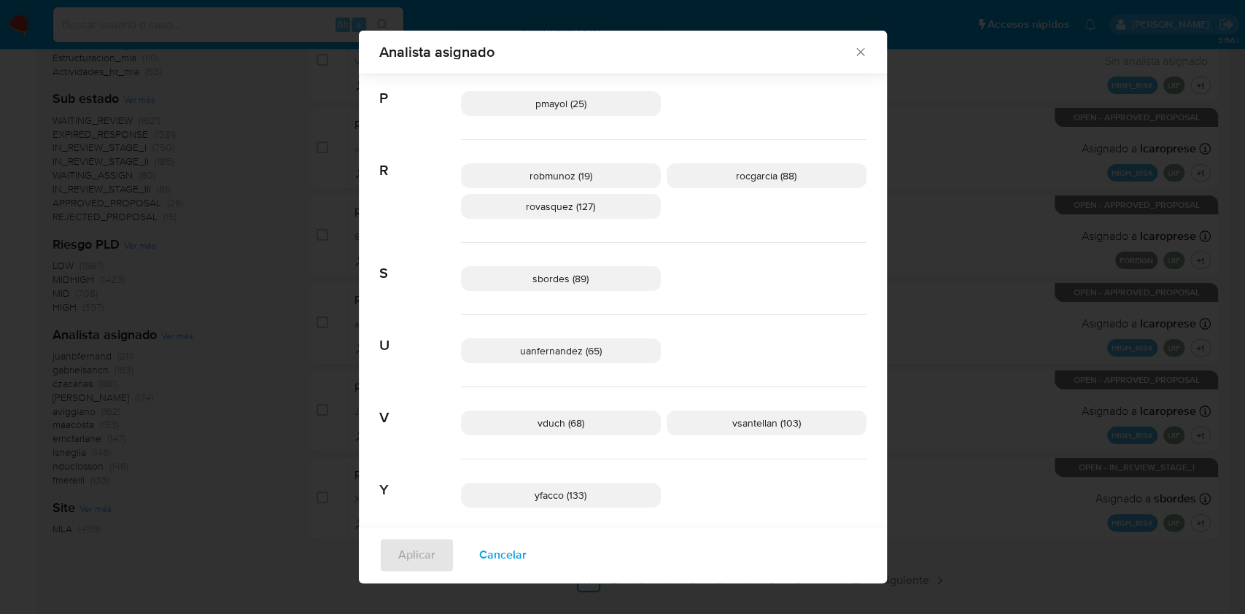
click at [853, 50] on icon "Cerrar" at bounding box center [860, 51] width 15 height 15
